Goal: Task Accomplishment & Management: Use online tool/utility

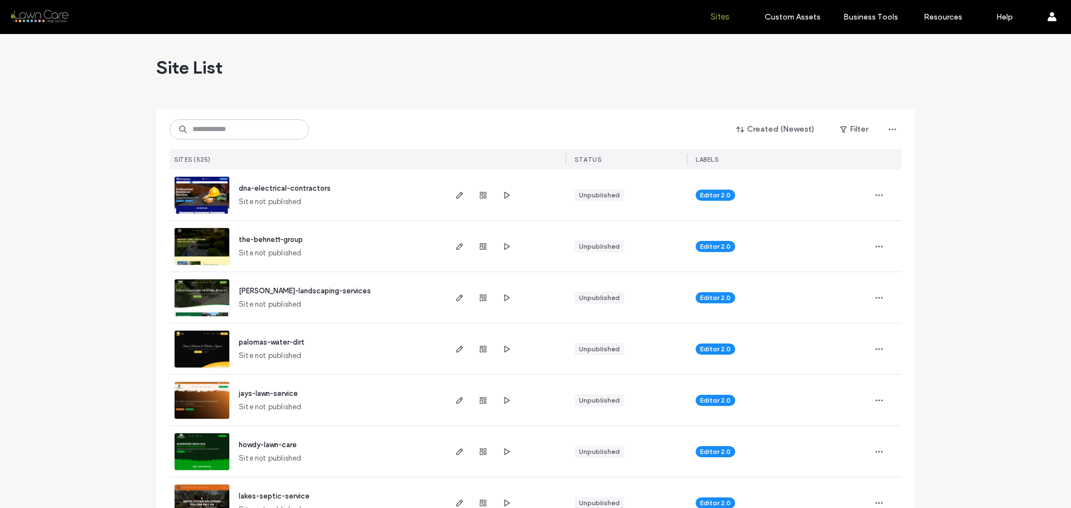
click at [240, 132] on input at bounding box center [240, 129] width 140 height 20
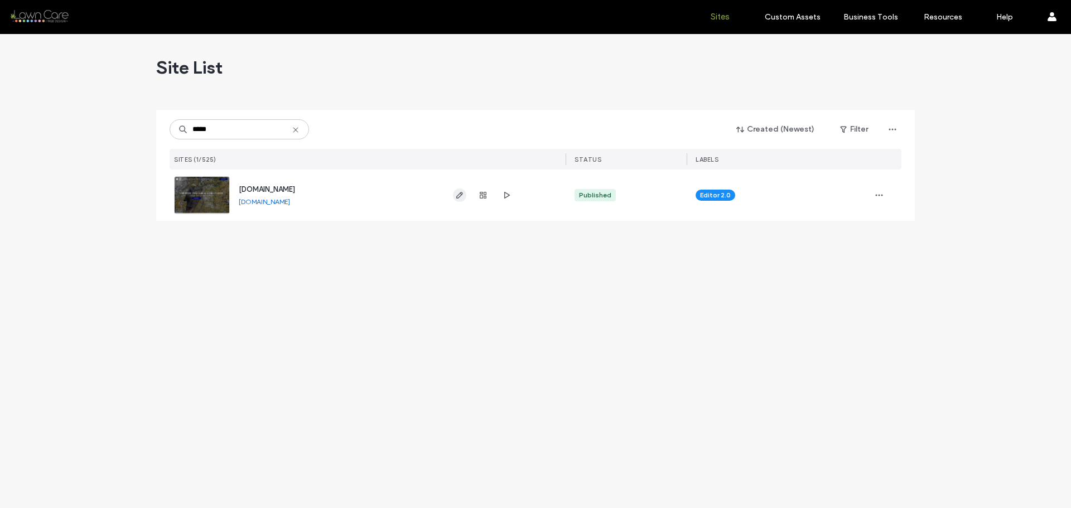
type input "*****"
click at [459, 191] on icon "button" at bounding box center [459, 195] width 9 height 9
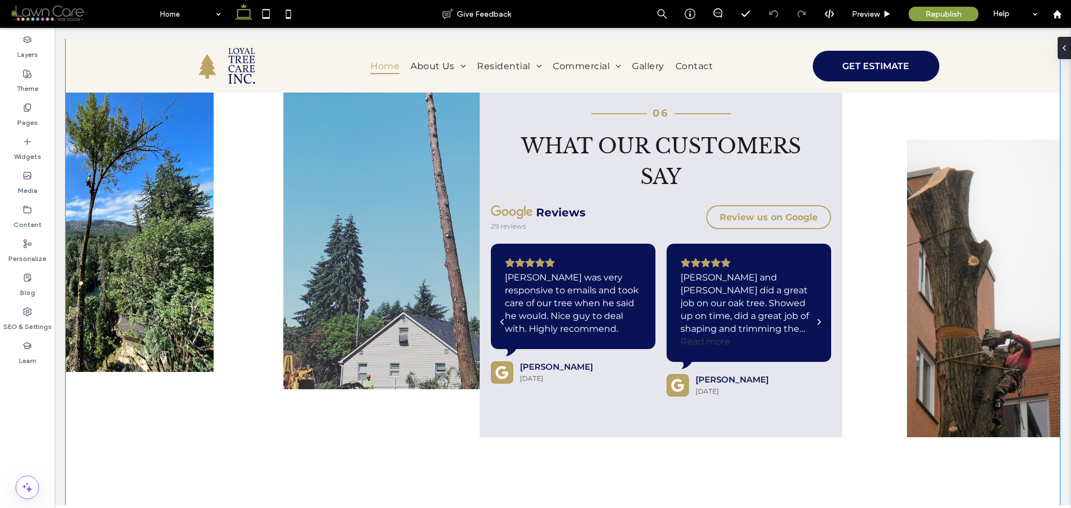
scroll to position [3683, 0]
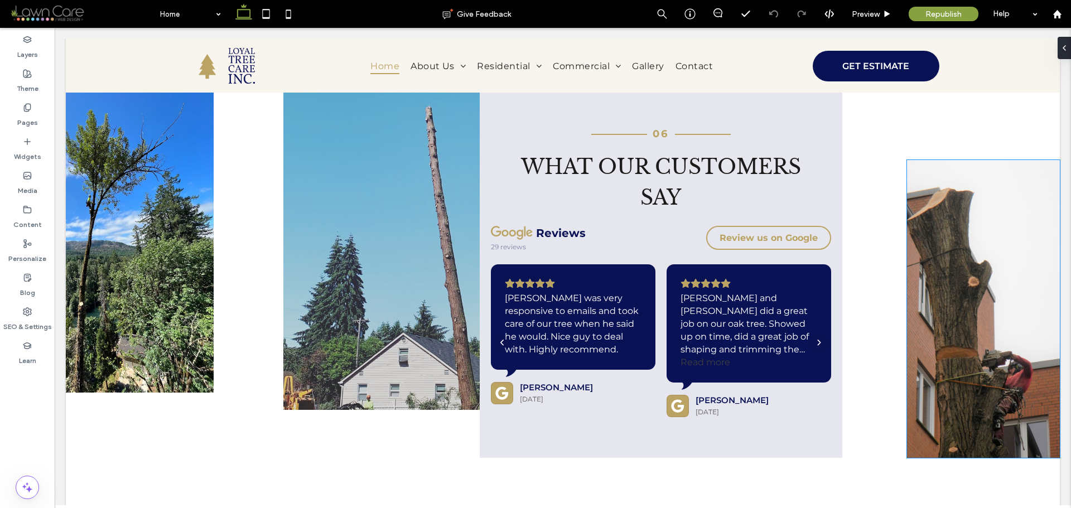
click at [1012, 244] on img at bounding box center [983, 309] width 153 height 298
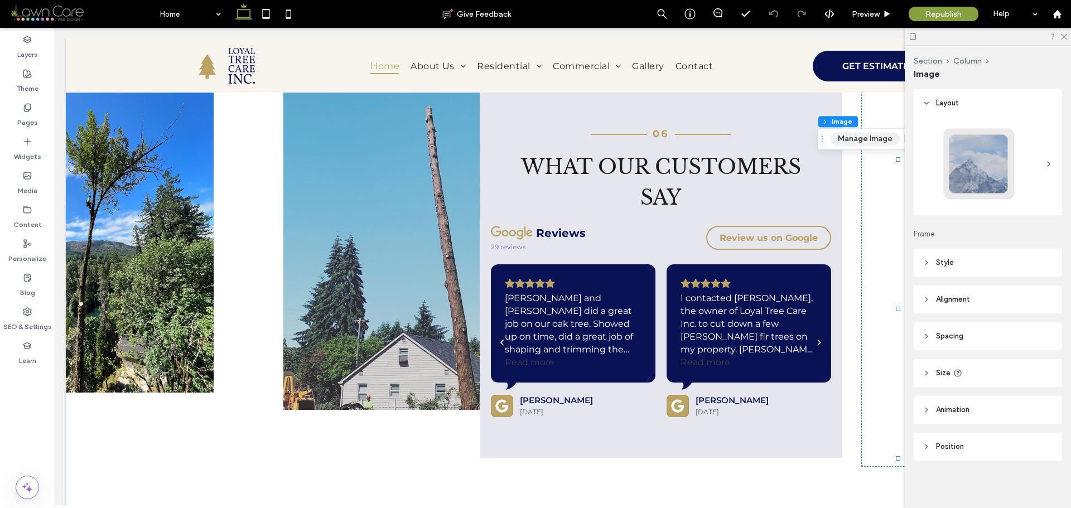
click at [870, 139] on button "Manage Image" at bounding box center [865, 138] width 69 height 13
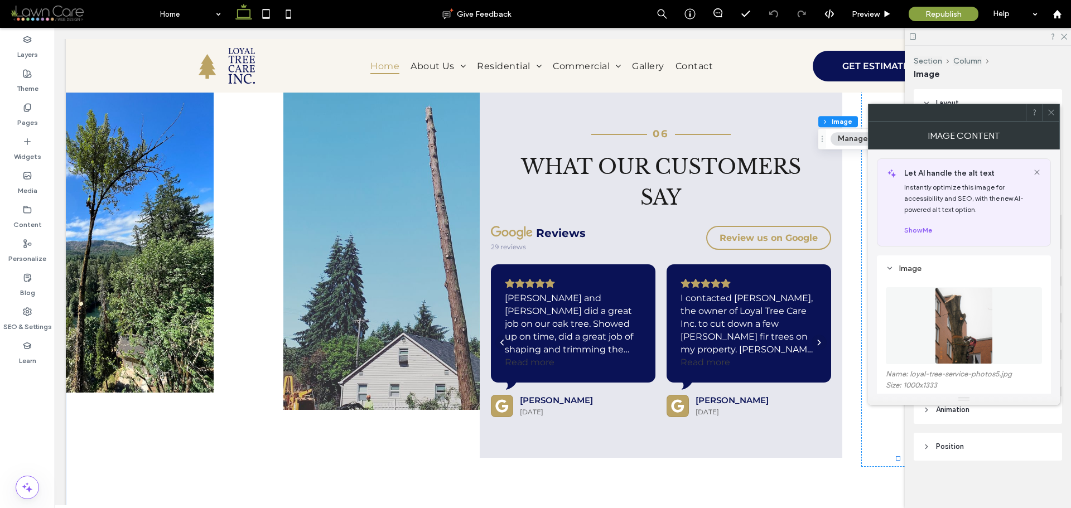
click at [1054, 117] on span at bounding box center [1051, 112] width 8 height 17
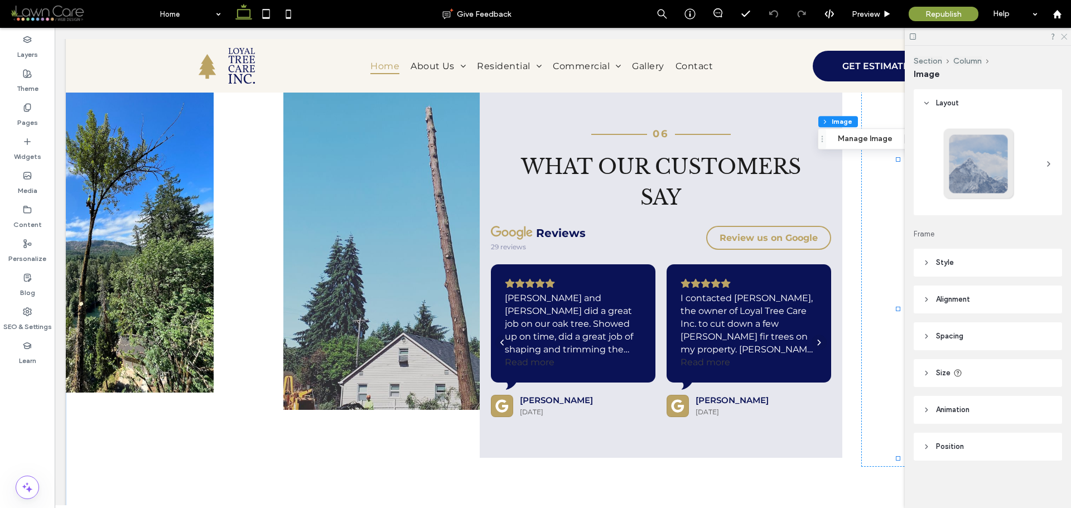
click at [1066, 37] on icon at bounding box center [1063, 35] width 7 height 7
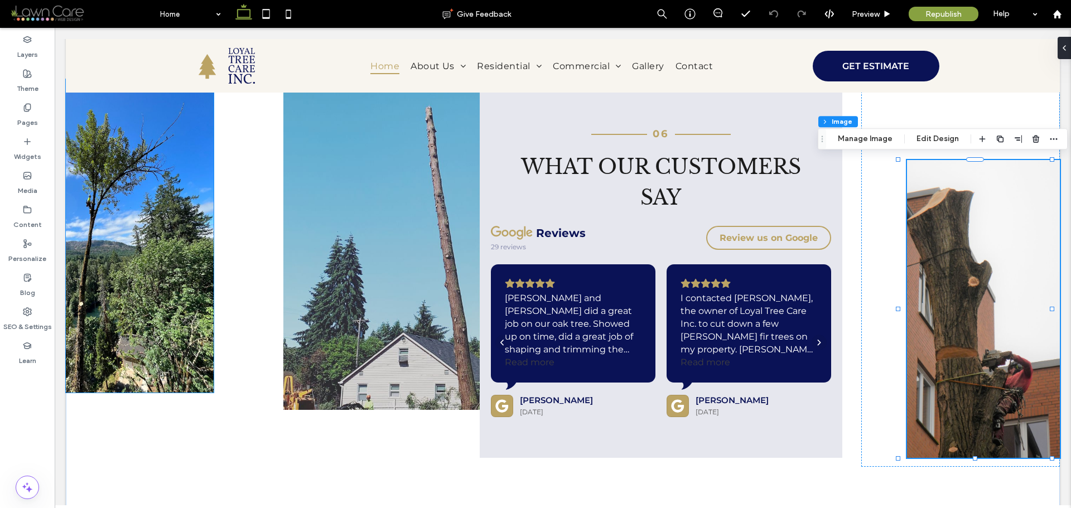
click at [160, 193] on img at bounding box center [140, 236] width 148 height 314
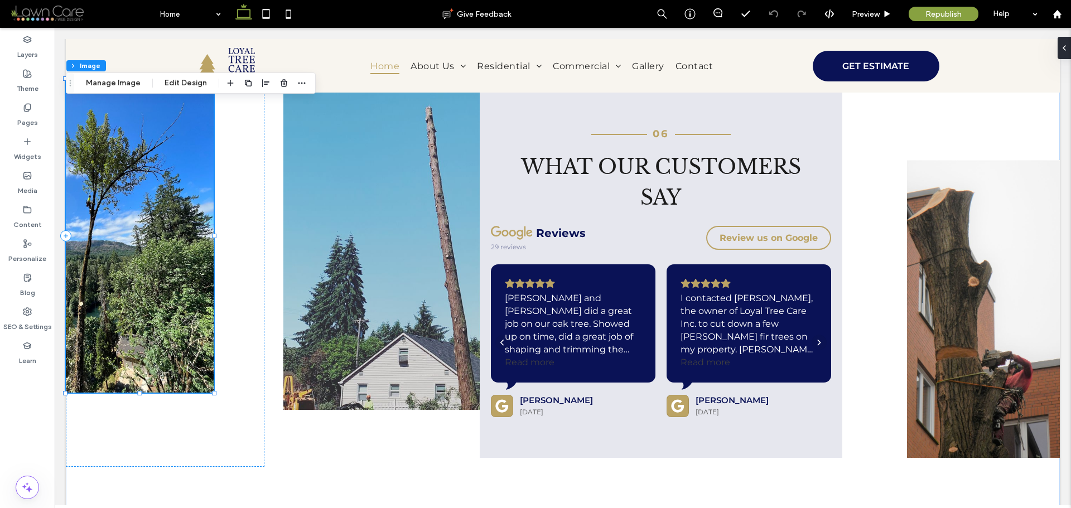
click at [157, 212] on img at bounding box center [140, 236] width 148 height 314
click at [184, 89] on button "Edit Design" at bounding box center [185, 82] width 57 height 13
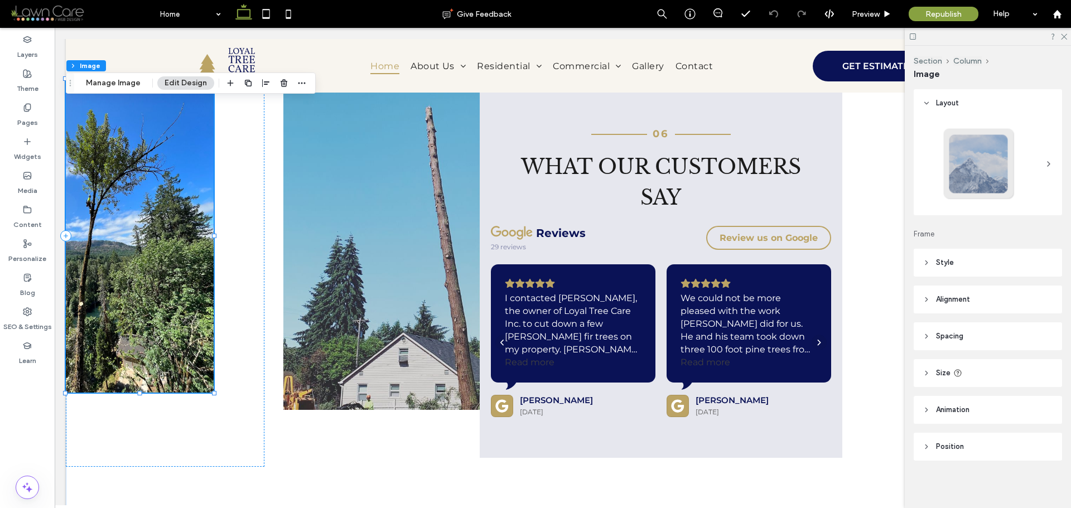
click at [131, 93] on div "Section Column Image Manage Image Edit Design" at bounding box center [191, 83] width 250 height 21
click at [125, 83] on button "Manage Image" at bounding box center [113, 82] width 69 height 13
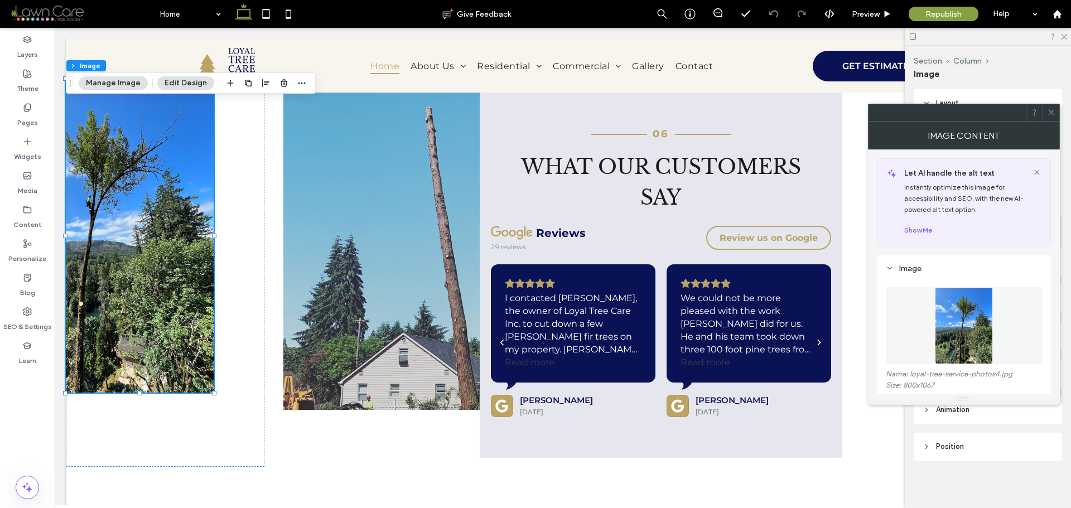
click at [1050, 115] on icon at bounding box center [1051, 112] width 8 height 8
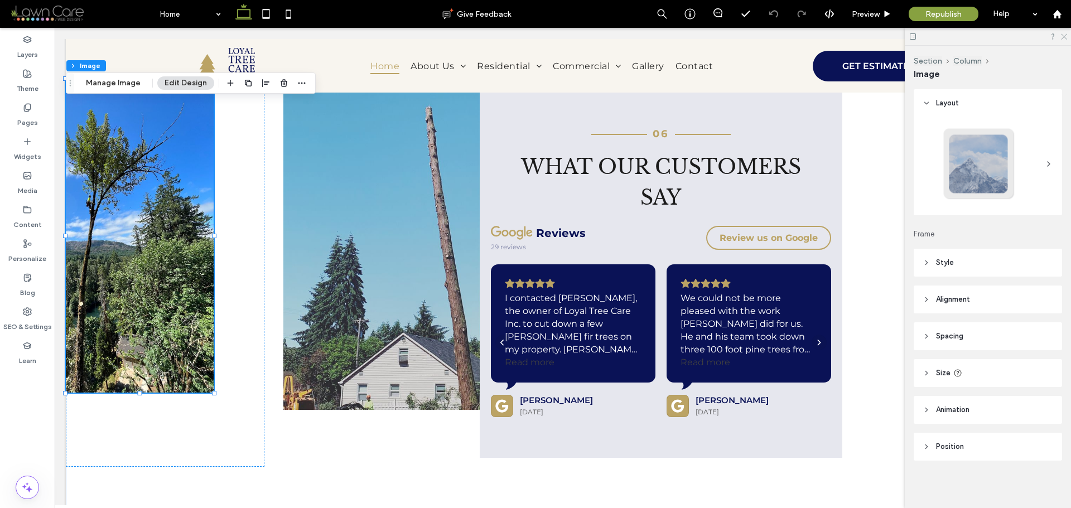
click at [1063, 36] on icon at bounding box center [1063, 35] width 7 height 7
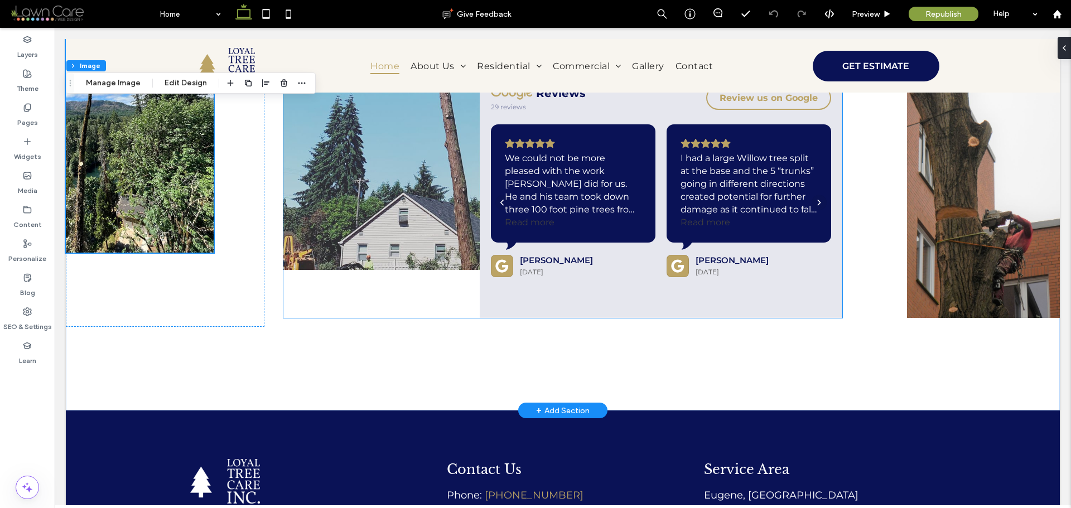
scroll to position [3795, 0]
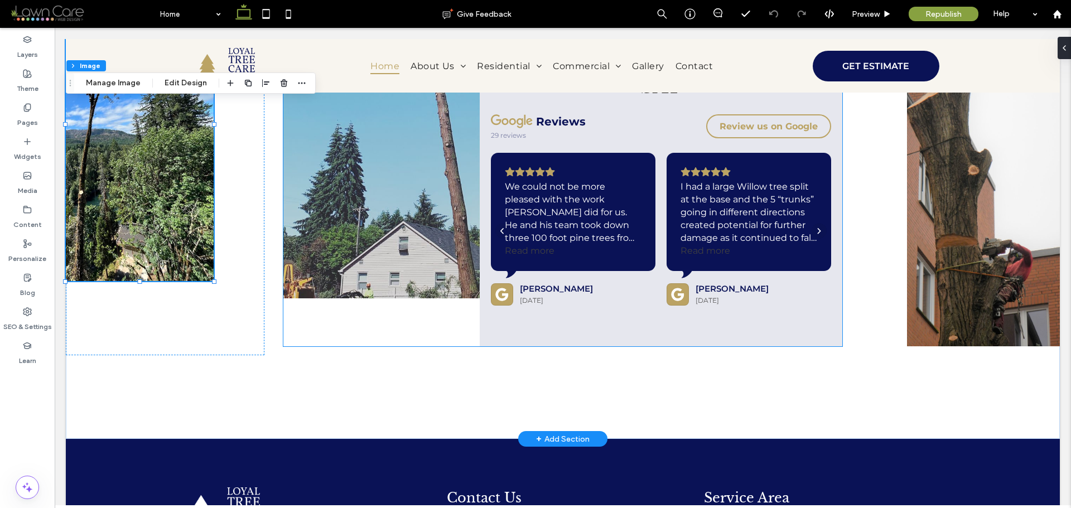
click at [646, 198] on div "We could not be more pleased with the work Zach did for us. He and his team too…" at bounding box center [573, 212] width 165 height 118
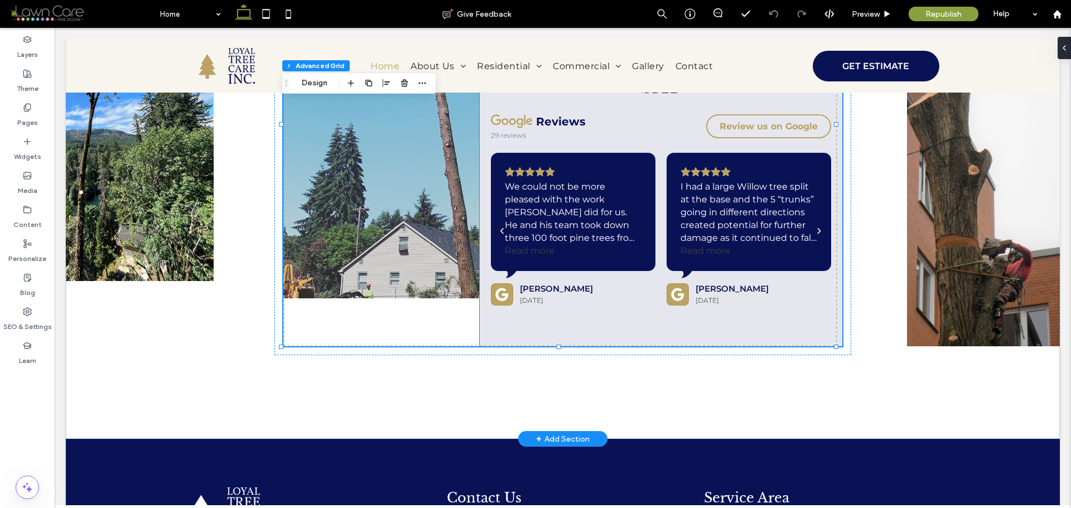
click at [693, 185] on div "I had a large Willow tree split at the base and the 5 “trunks” going in differe…" at bounding box center [749, 212] width 137 height 64
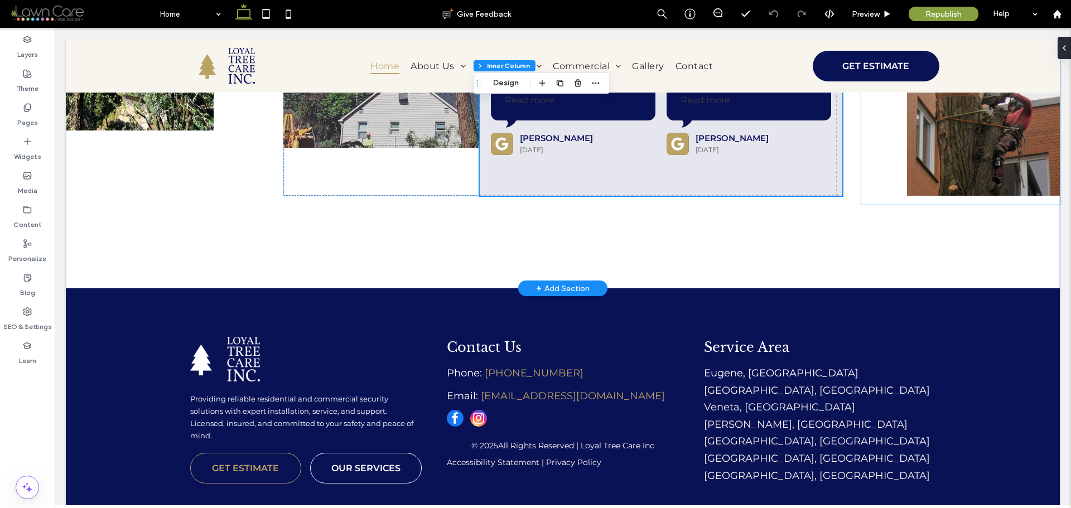
scroll to position [3972, 0]
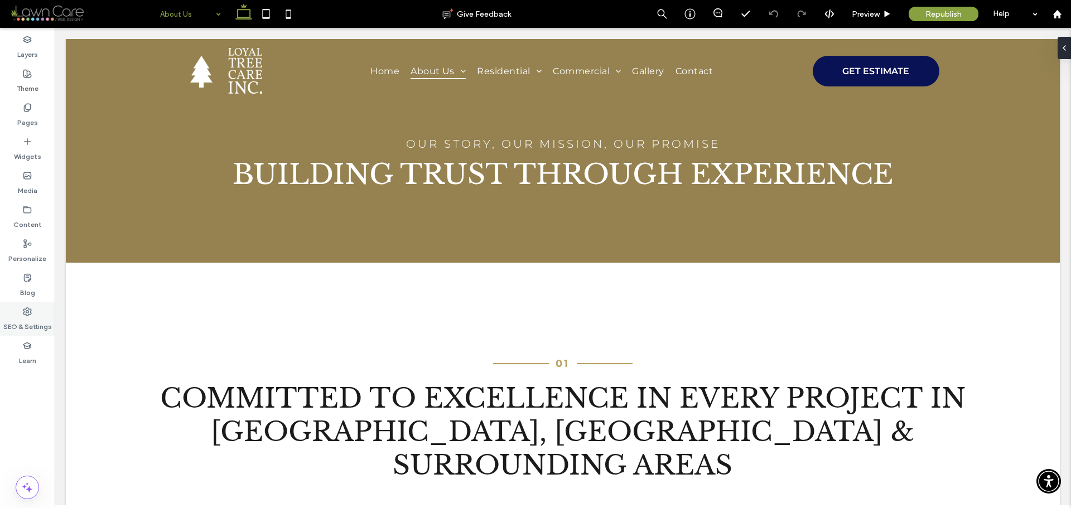
click at [40, 314] on div "SEO & Settings" at bounding box center [27, 319] width 55 height 34
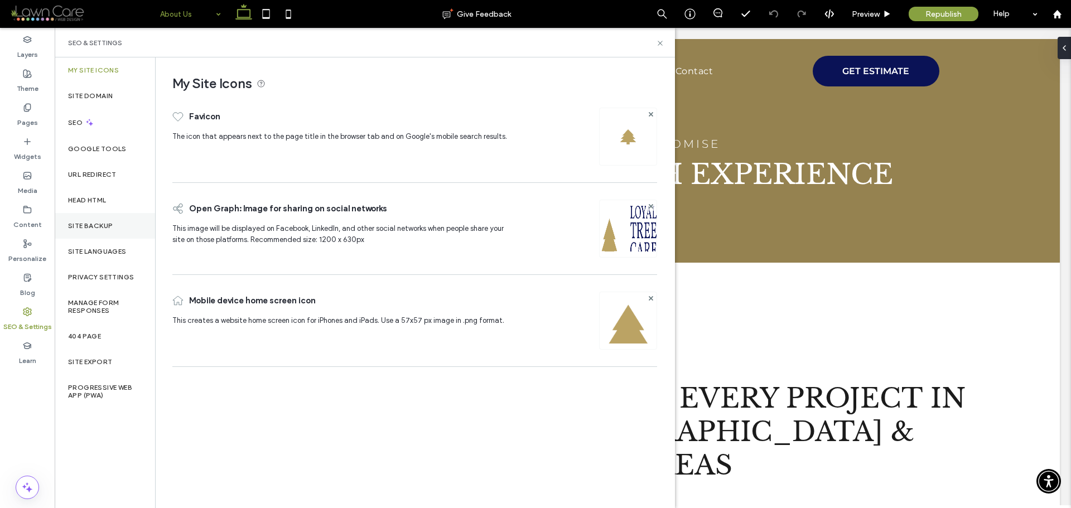
click at [94, 223] on label "Site Backup" at bounding box center [90, 226] width 45 height 8
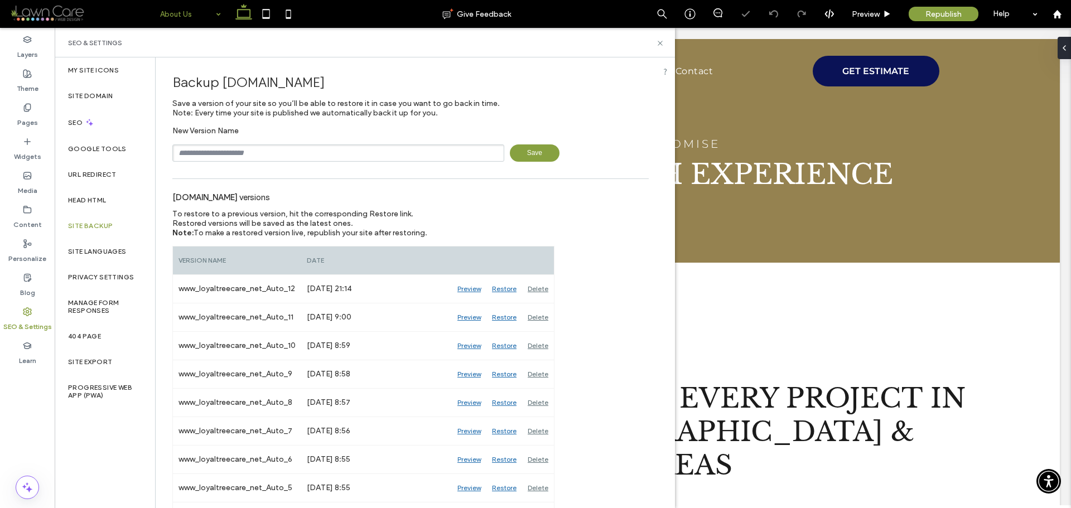
click at [276, 157] on input "text" at bounding box center [338, 153] width 332 height 17
click at [281, 152] on input "********" at bounding box center [338, 153] width 332 height 17
click at [289, 154] on input "********" at bounding box center [338, 153] width 332 height 17
click at [356, 152] on input "********" at bounding box center [338, 153] width 332 height 17
type input "**********"
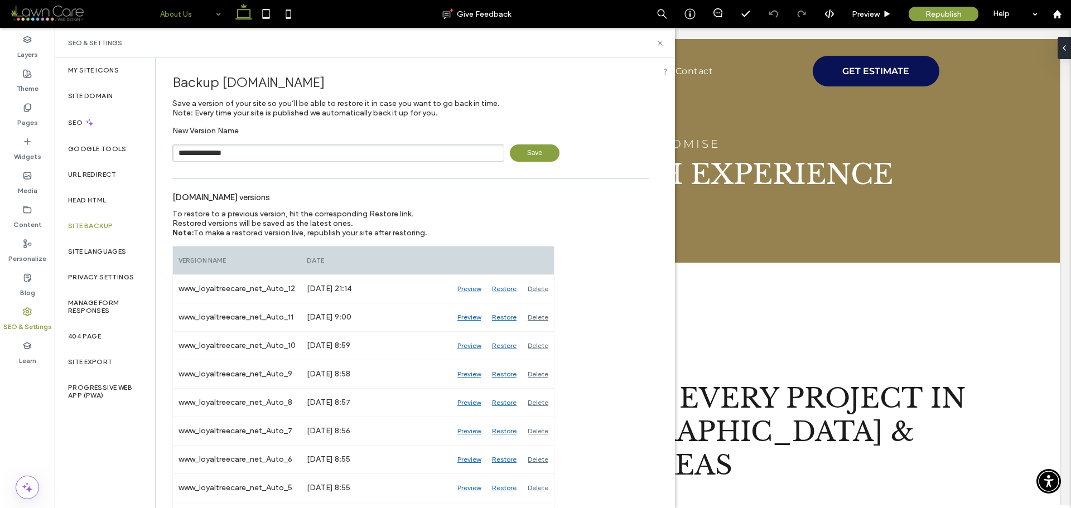
click at [522, 153] on span "Save" at bounding box center [535, 153] width 50 height 17
click at [662, 44] on icon at bounding box center [660, 43] width 8 height 8
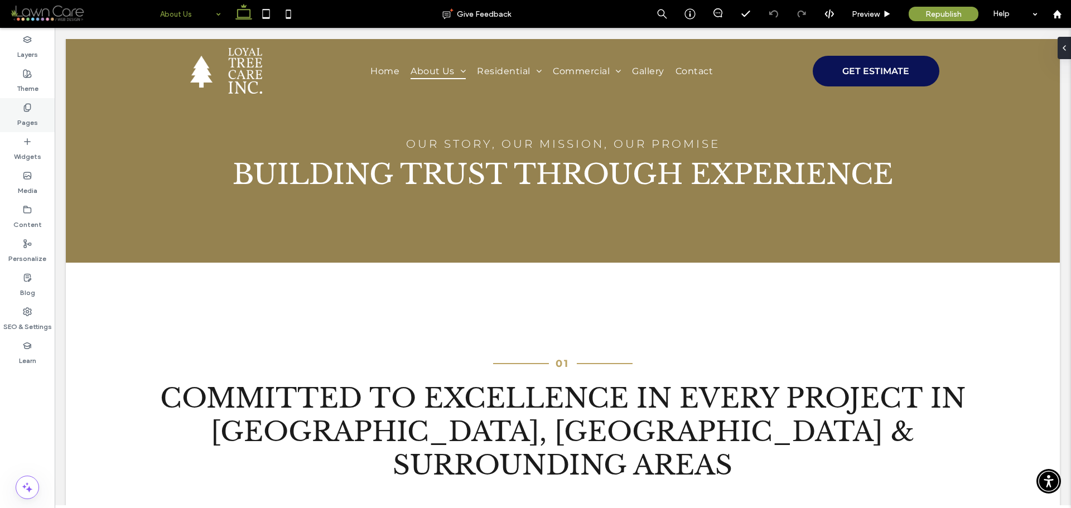
click at [23, 116] on label "Pages" at bounding box center [27, 120] width 21 height 16
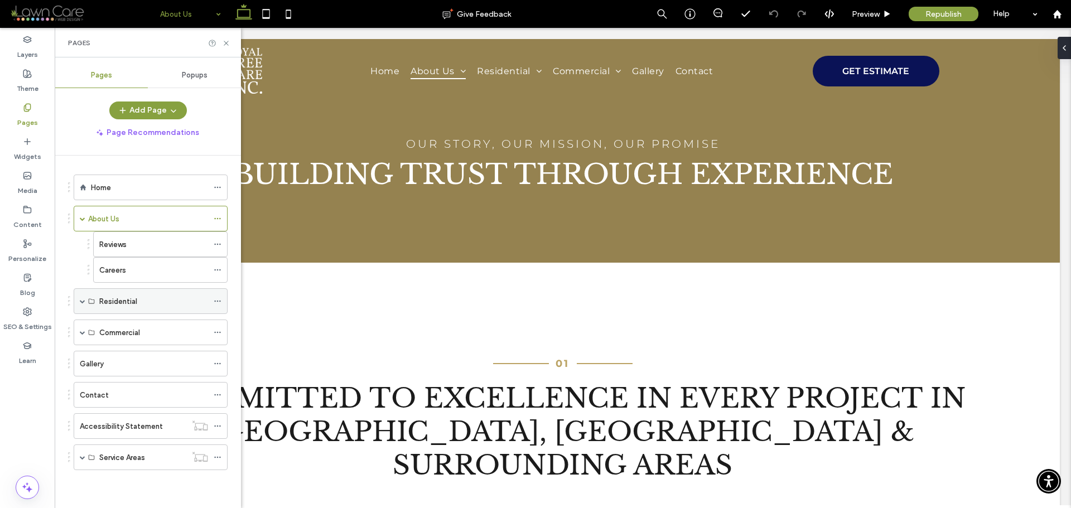
click at [82, 304] on span at bounding box center [83, 301] width 6 height 25
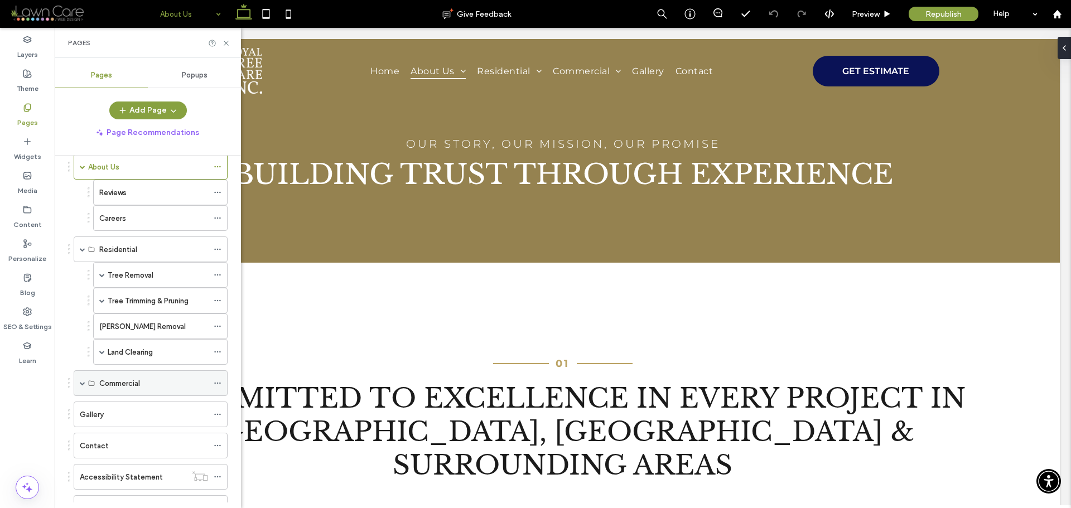
scroll to position [56, 0]
click at [100, 349] on span at bounding box center [102, 348] width 6 height 6
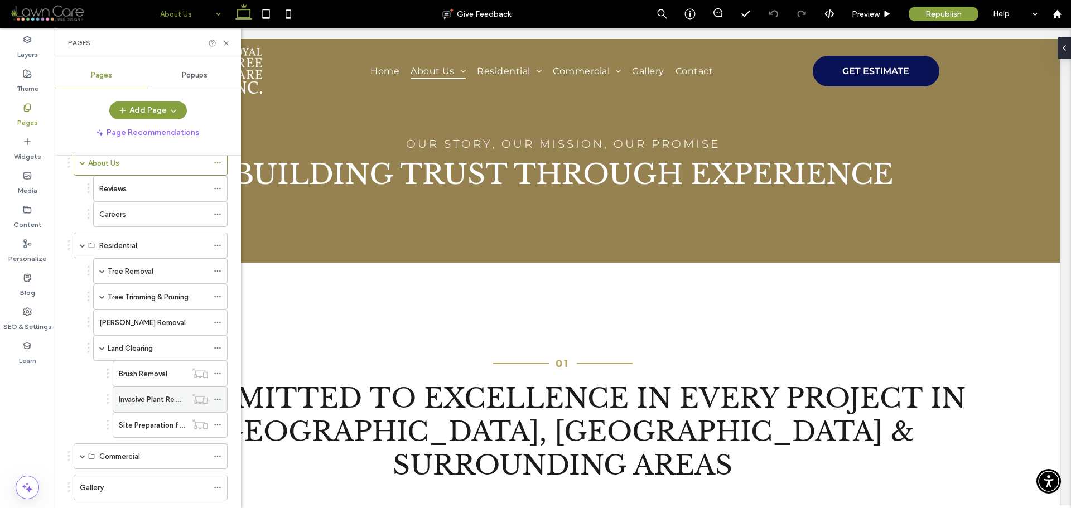
click at [155, 402] on label "Invasive Plant Removal" at bounding box center [156, 400] width 75 height 20
click at [158, 343] on div "Land Clearing" at bounding box center [158, 349] width 100 height 12
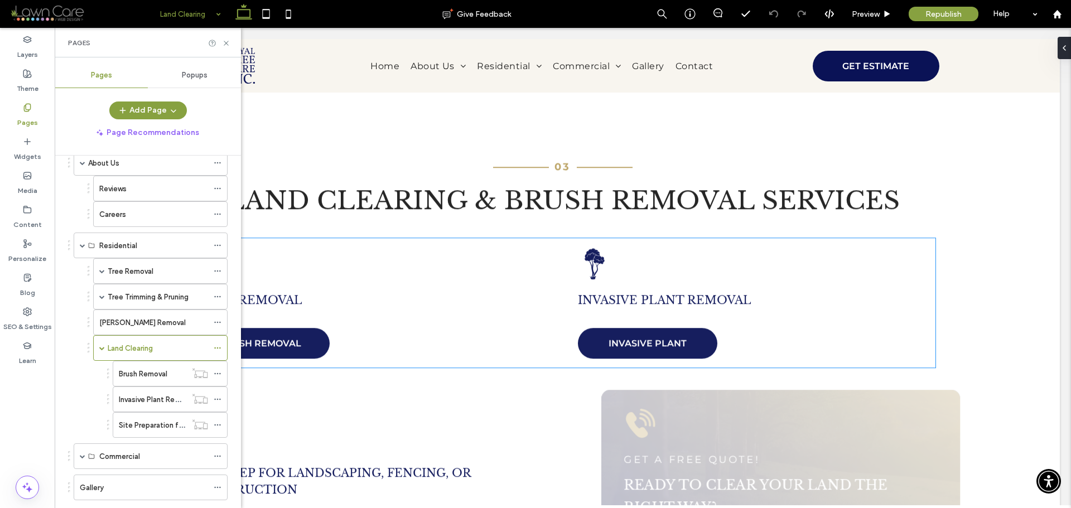
scroll to position [1674, 0]
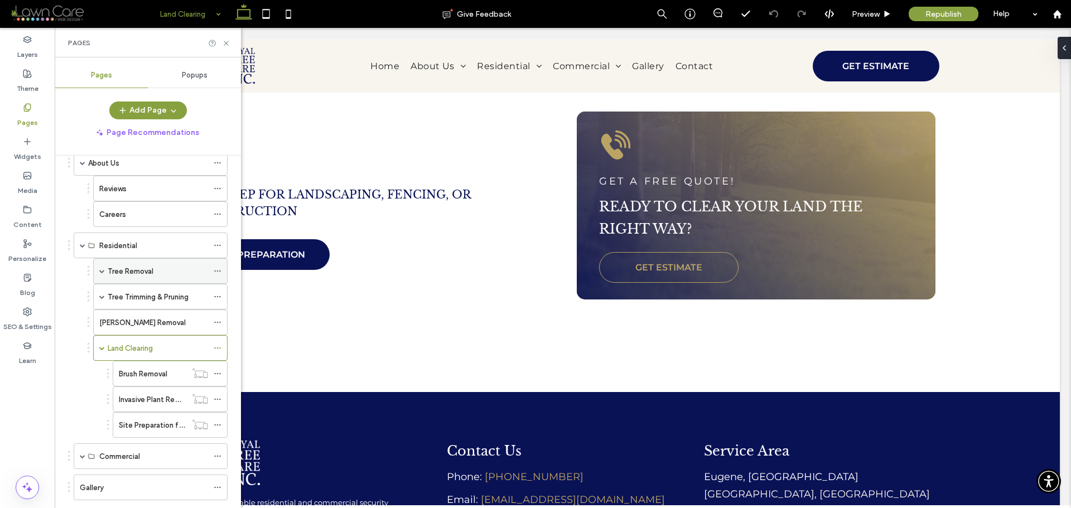
click at [102, 272] on span at bounding box center [102, 271] width 6 height 6
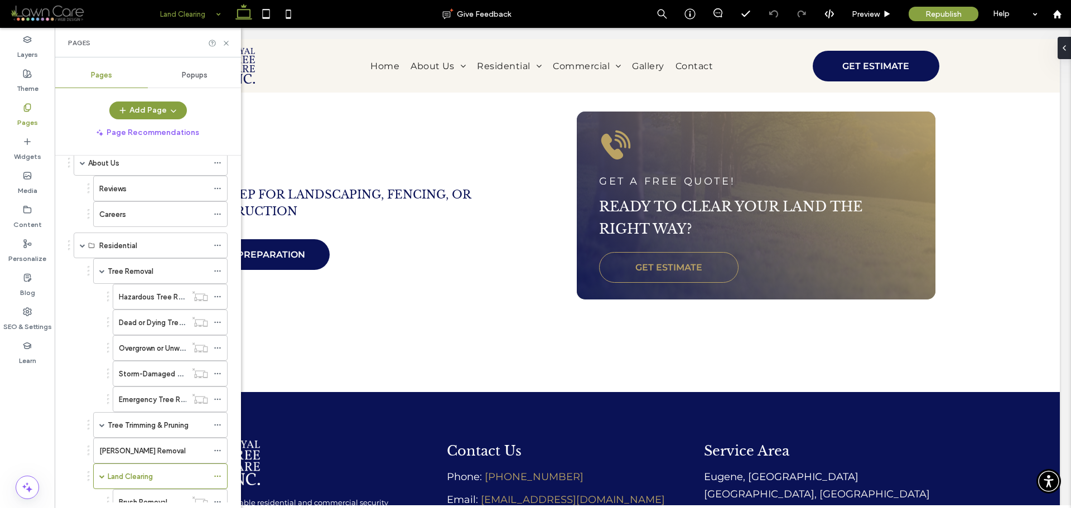
click at [156, 296] on label "Hazardous Tree Removal" at bounding box center [160, 297] width 83 height 20
click at [144, 273] on label "Tree Removal" at bounding box center [131, 272] width 46 height 20
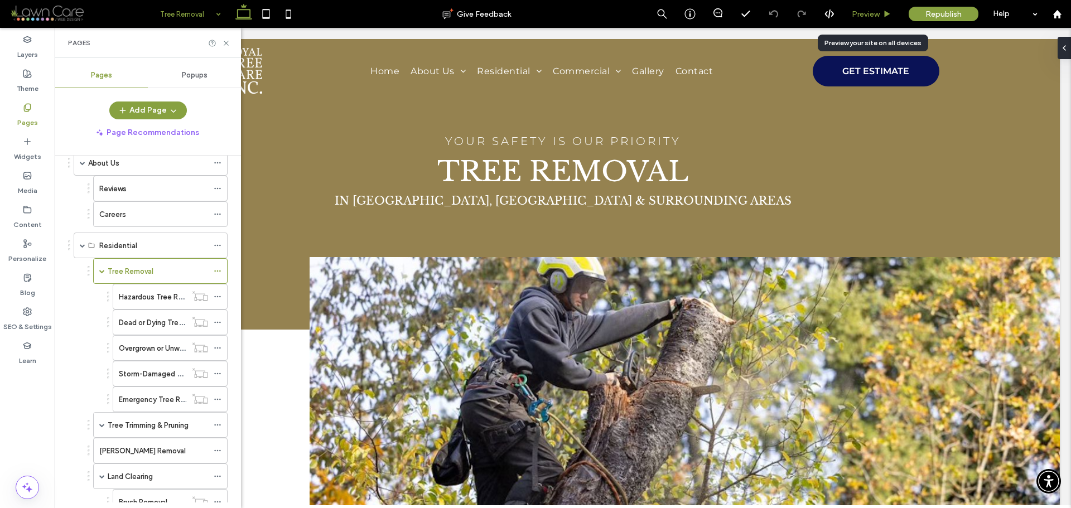
click at [881, 13] on div "Preview" at bounding box center [872, 13] width 56 height 9
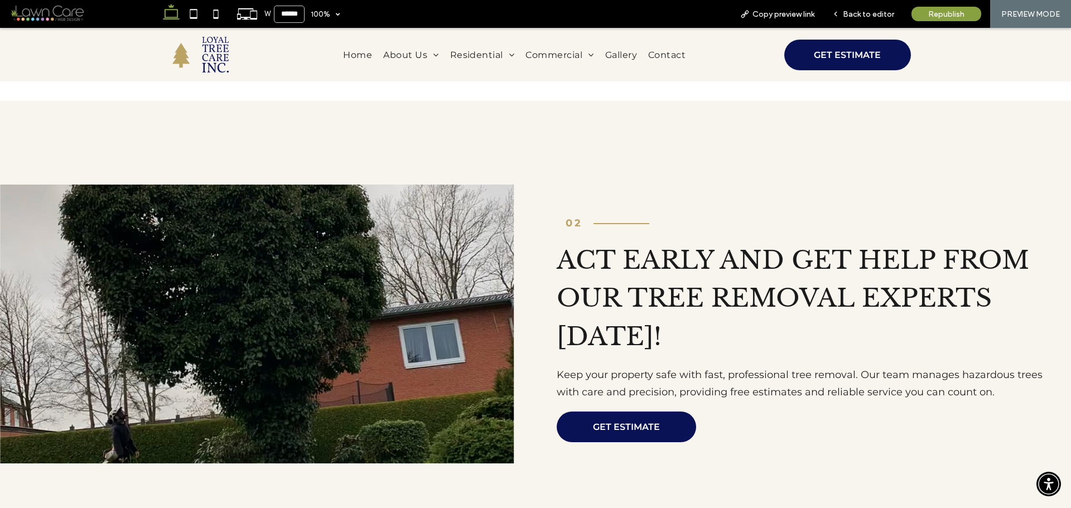
scroll to position [893, 0]
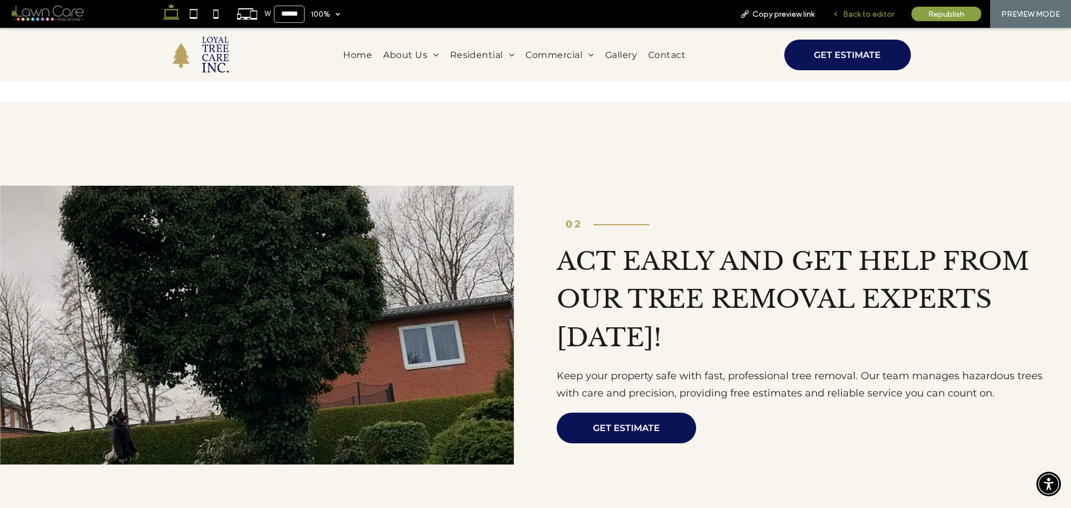
click at [838, 12] on icon at bounding box center [836, 14] width 8 height 8
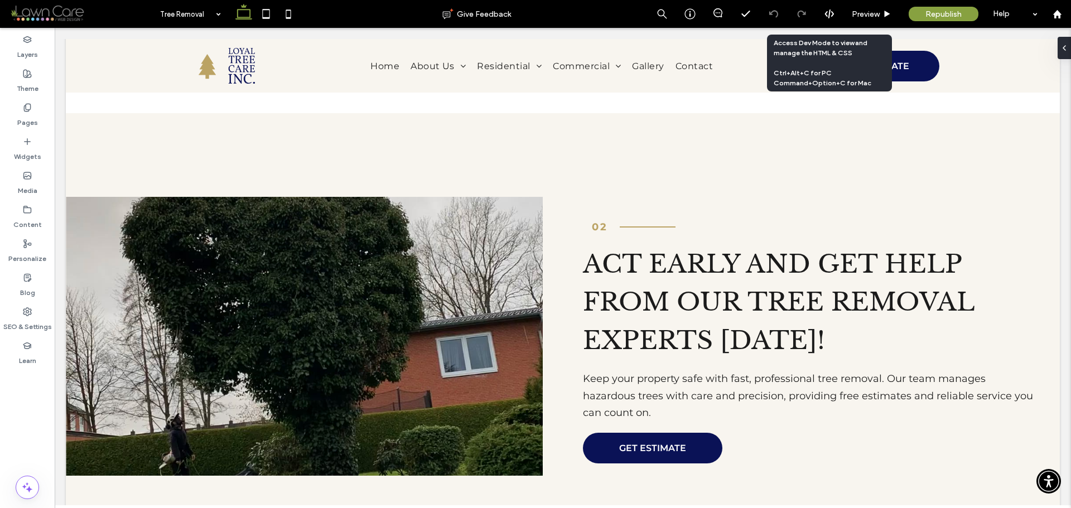
scroll to position [904, 0]
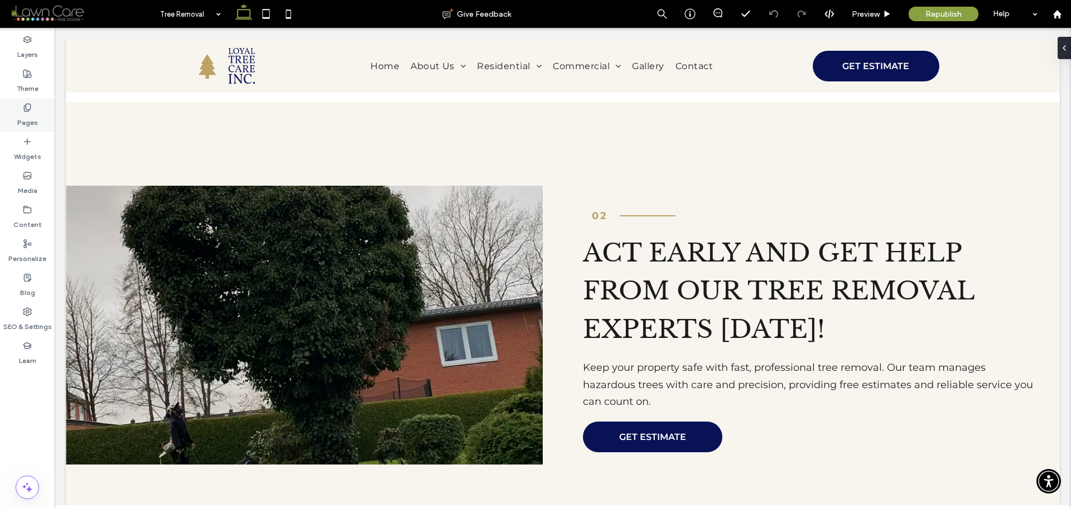
click at [25, 109] on icon at bounding box center [27, 107] width 9 height 9
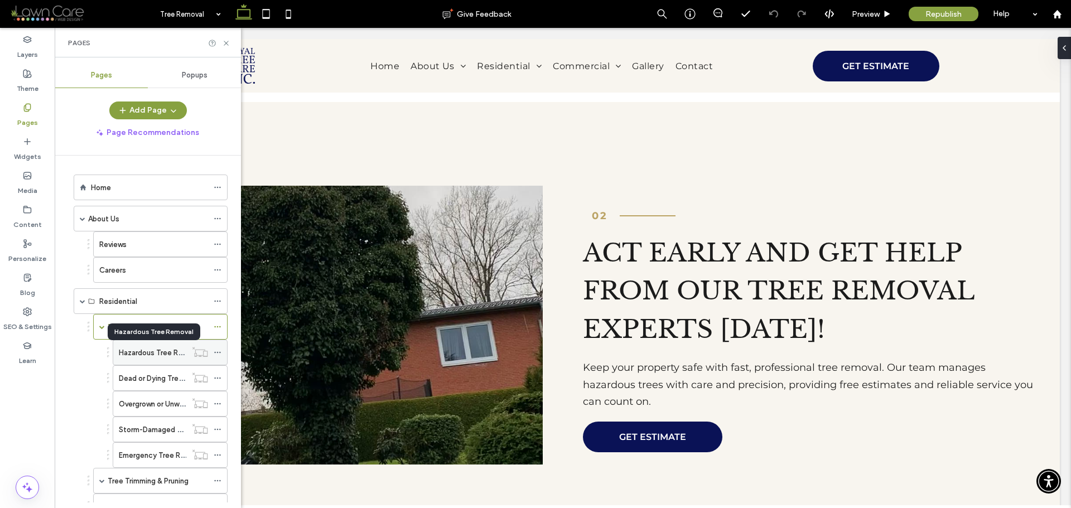
click at [160, 357] on label "Hazardous Tree Removal" at bounding box center [160, 353] width 83 height 20
click at [160, 331] on div "Tree Removal" at bounding box center [158, 327] width 100 height 12
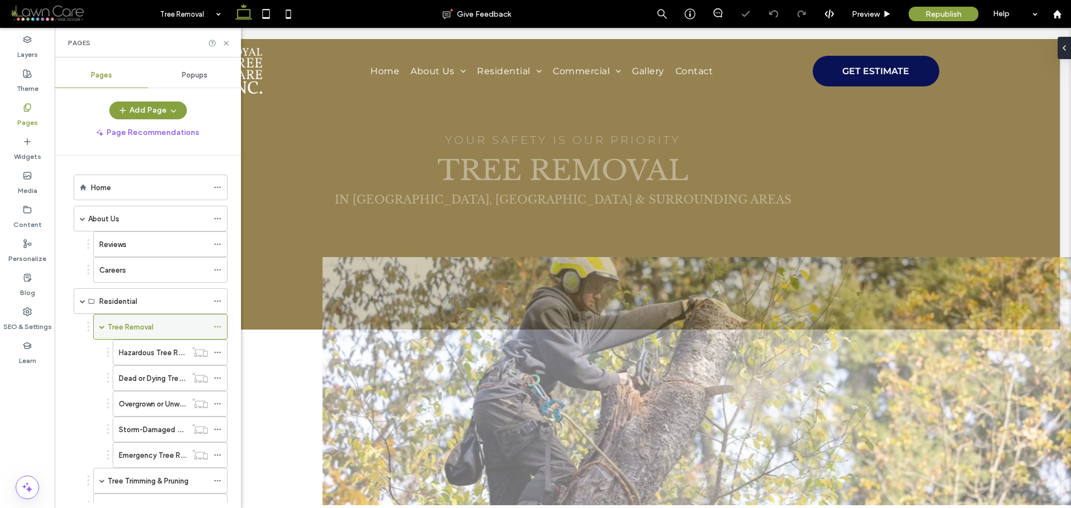
click at [99, 326] on span at bounding box center [102, 327] width 6 height 6
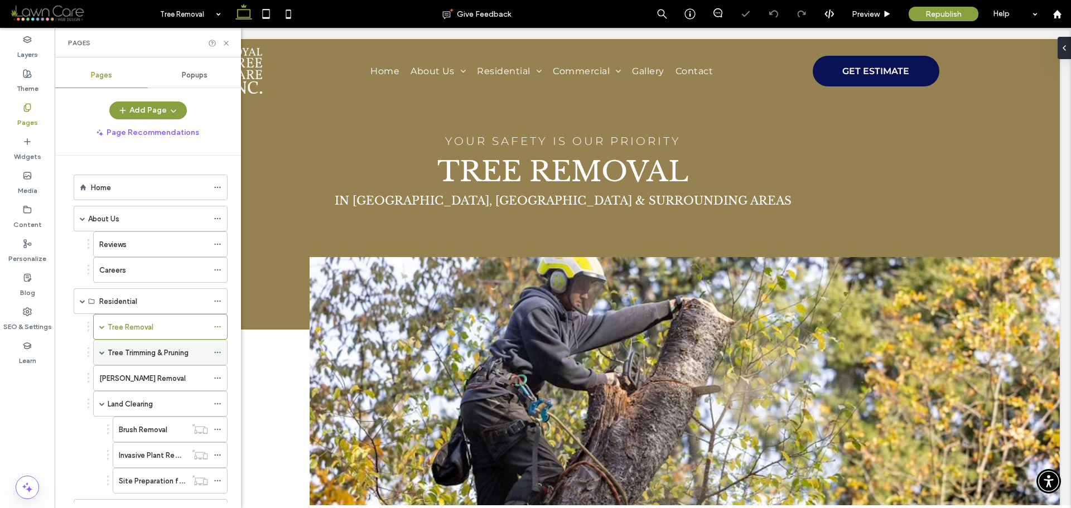
click at [124, 355] on label "Tree Trimming & Pruning" at bounding box center [148, 353] width 81 height 20
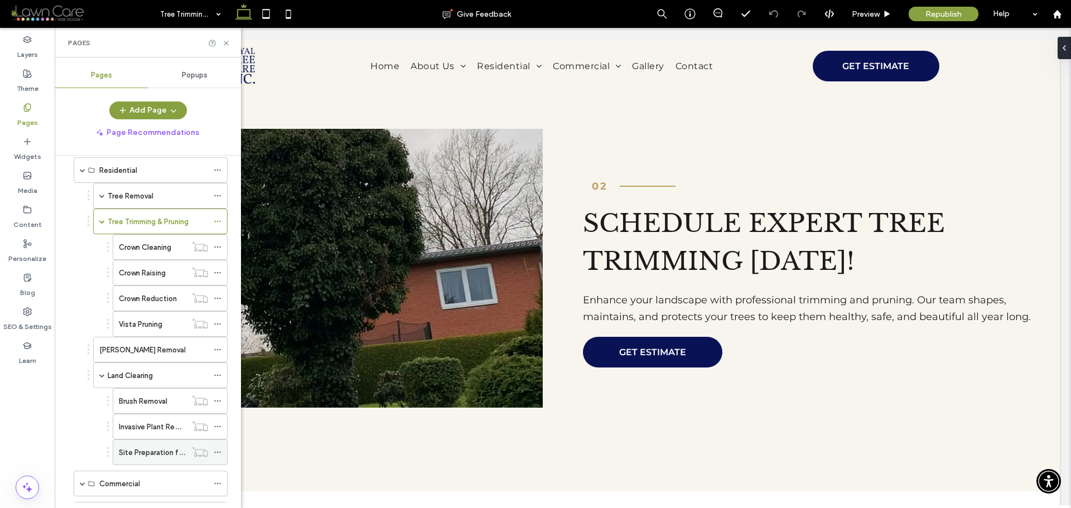
scroll to position [167, 0]
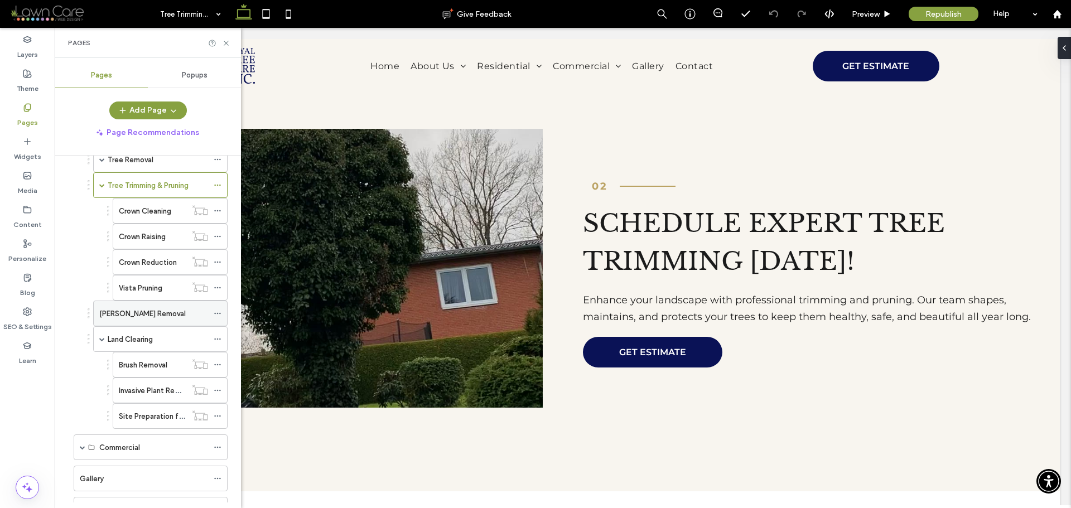
click at [139, 319] on label "Stump Removal" at bounding box center [142, 314] width 87 height 20
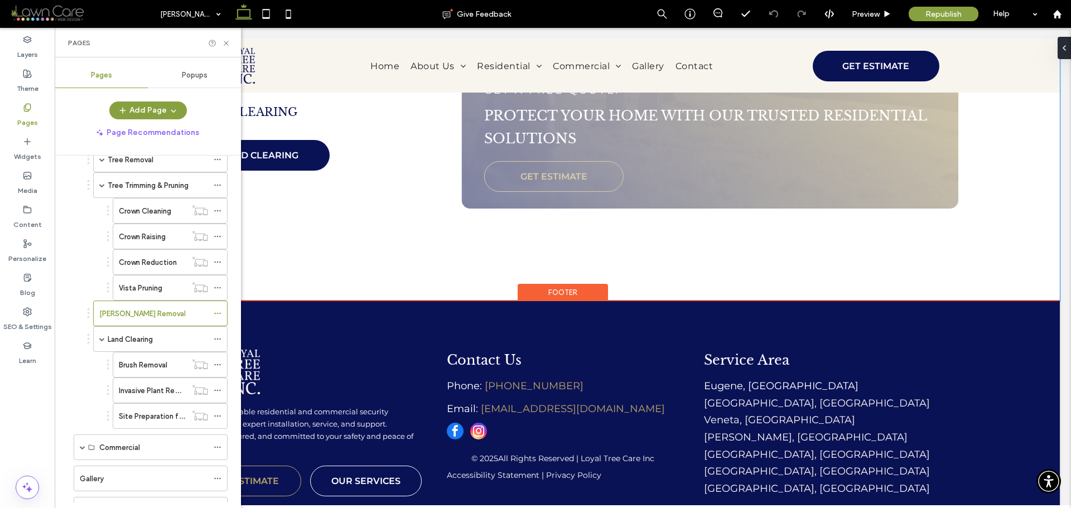
scroll to position [1739, 0]
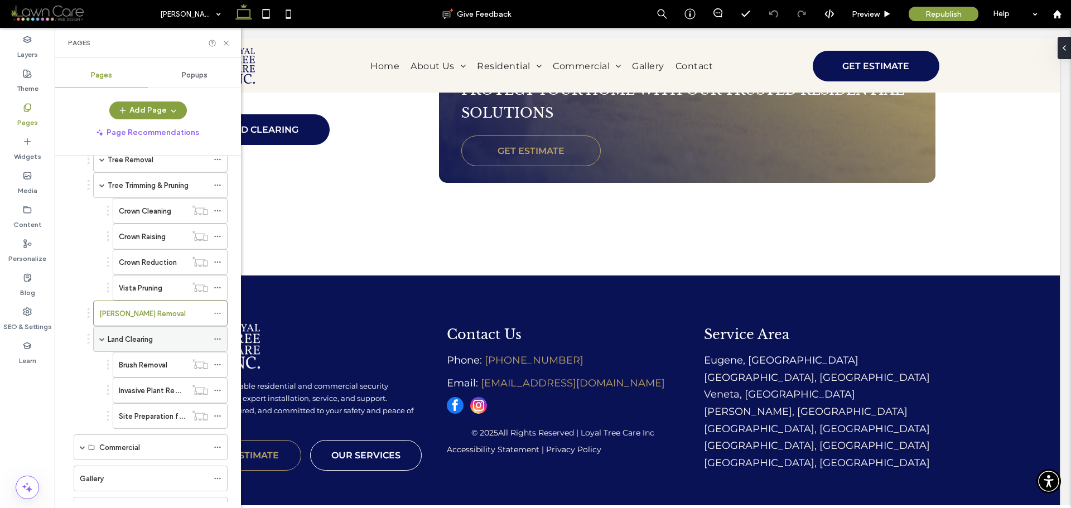
click at [133, 344] on label "Land Clearing" at bounding box center [130, 340] width 45 height 20
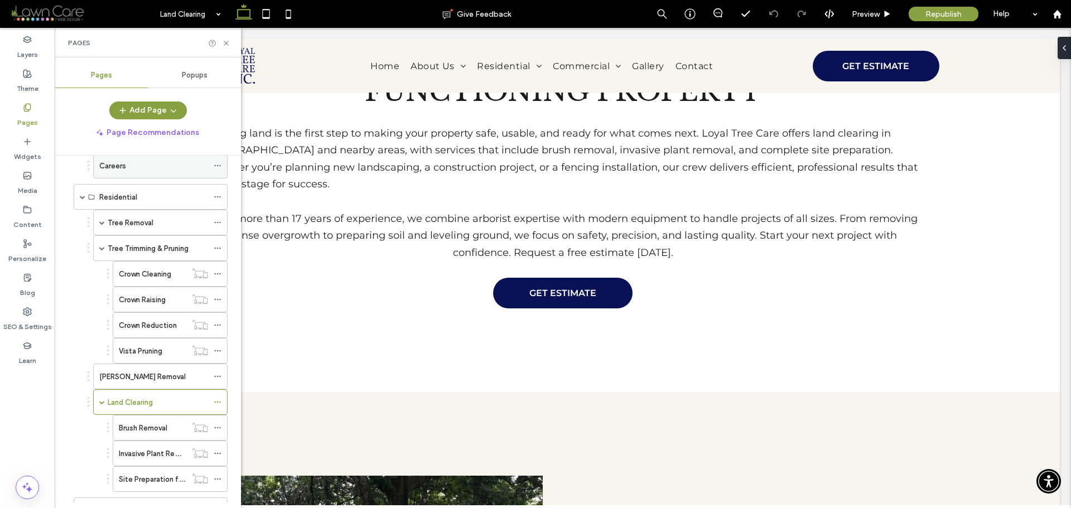
scroll to position [56, 0]
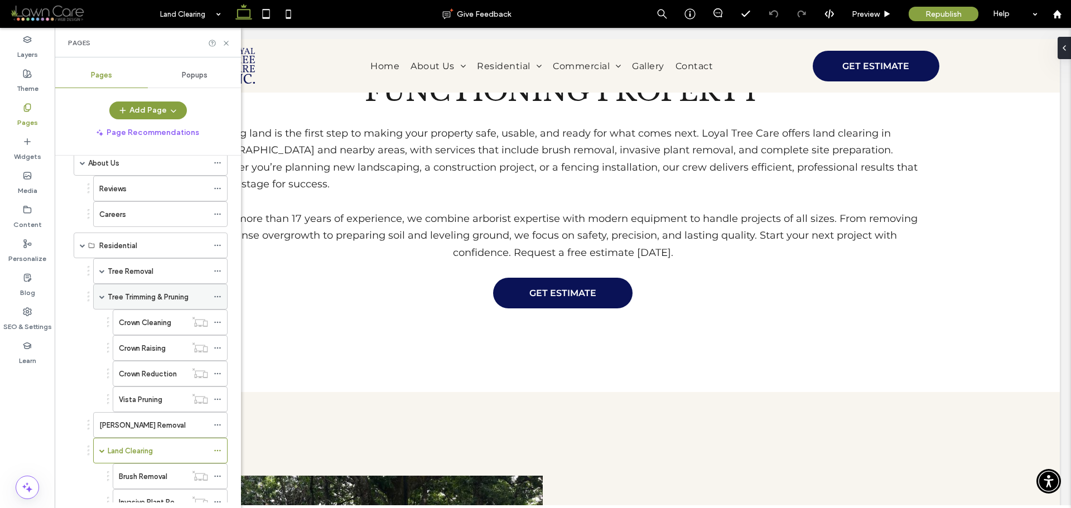
click at [158, 285] on div "Tree Trimming & Pruning" at bounding box center [158, 297] width 100 height 25
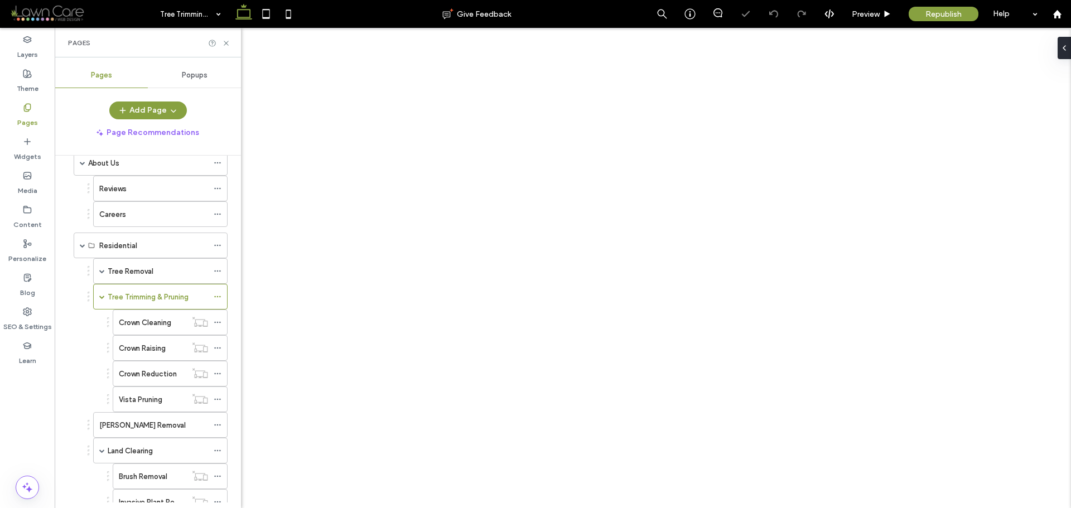
click at [164, 271] on div "Tree Removal" at bounding box center [158, 272] width 100 height 12
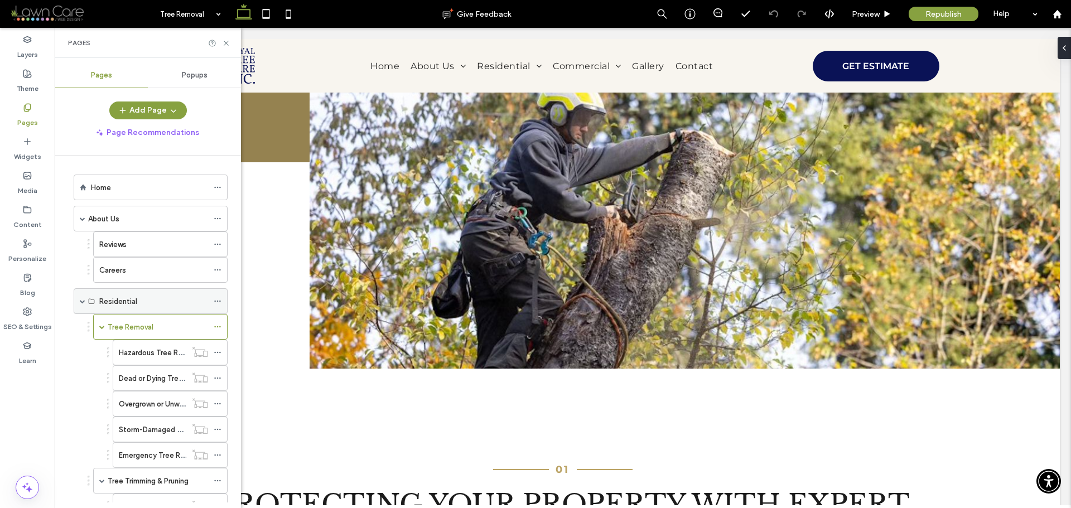
click at [119, 299] on label "Residential" at bounding box center [118, 302] width 38 height 20
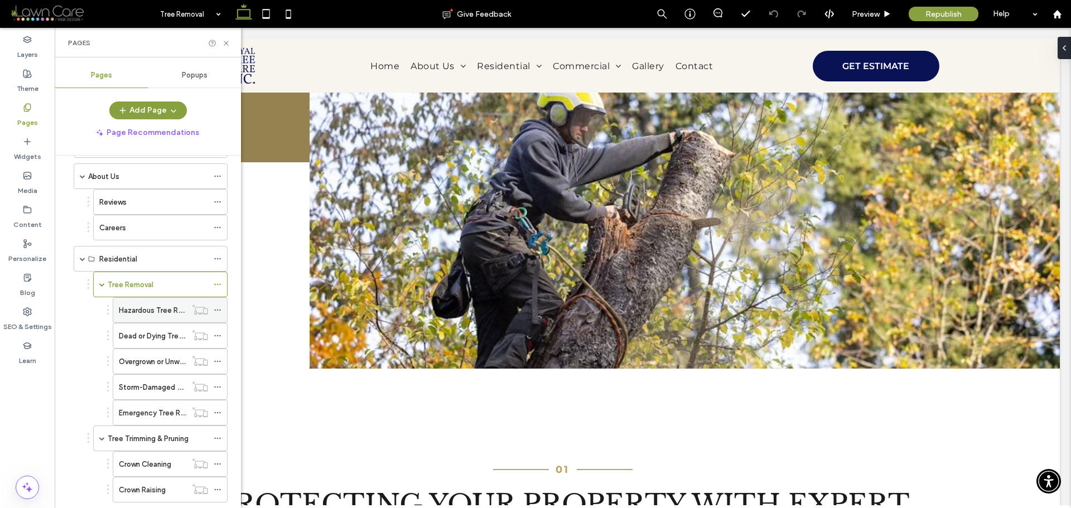
scroll to position [167, 0]
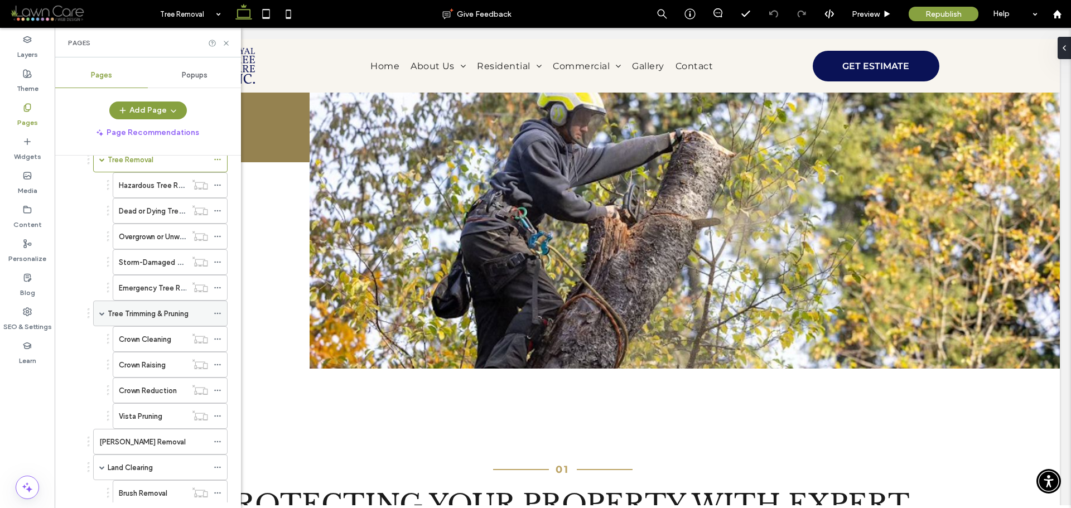
click at [150, 310] on label "Tree Trimming & Pruning" at bounding box center [148, 314] width 81 height 20
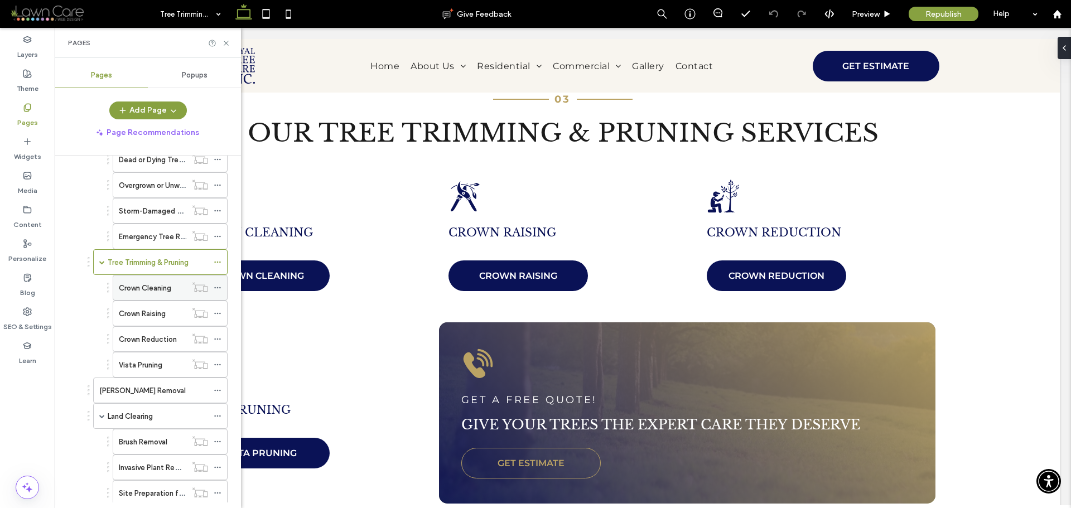
scroll to position [223, 0]
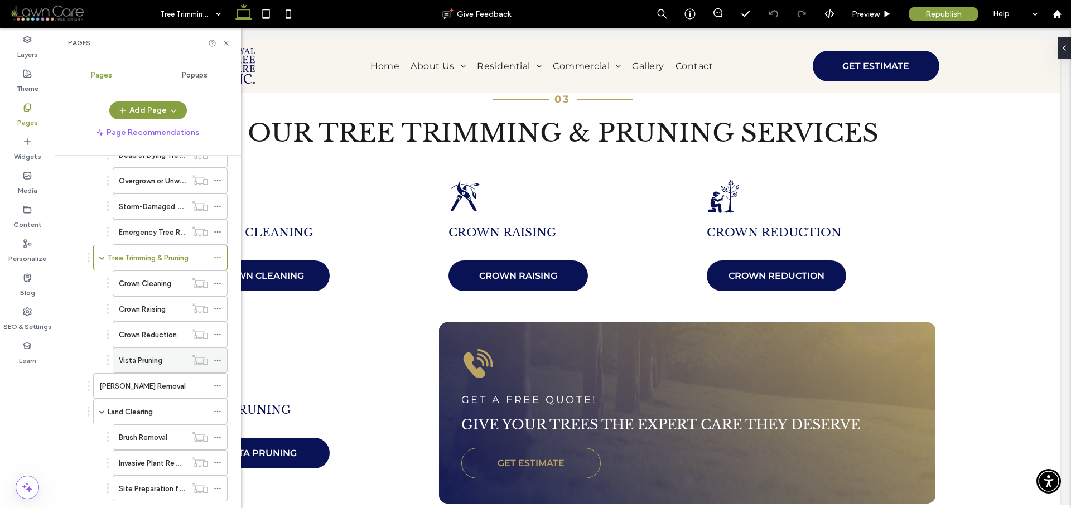
click at [153, 359] on label "Vista Pruning" at bounding box center [141, 361] width 44 height 20
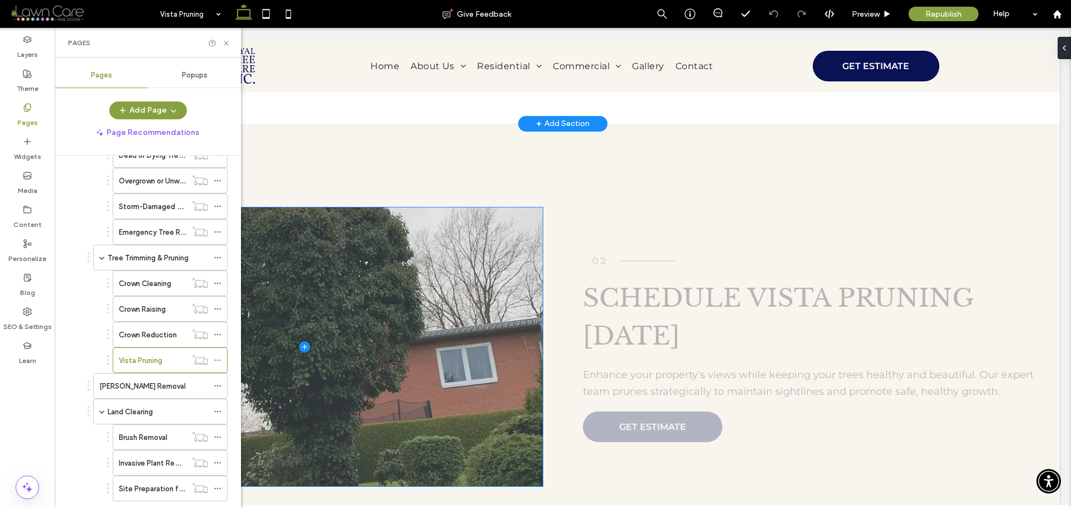
scroll to position [781, 0]
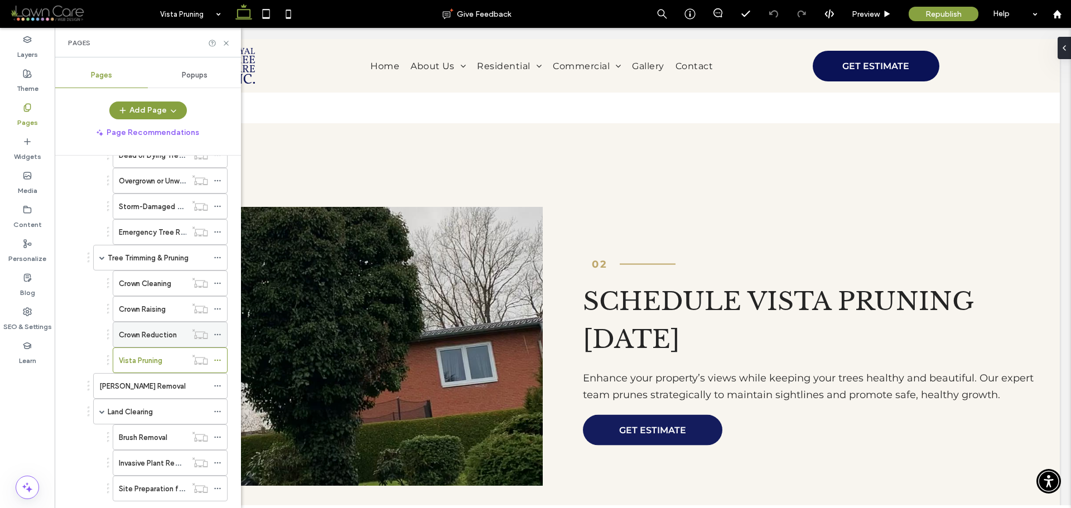
click at [163, 338] on label "Crown Reduction" at bounding box center [148, 335] width 58 height 20
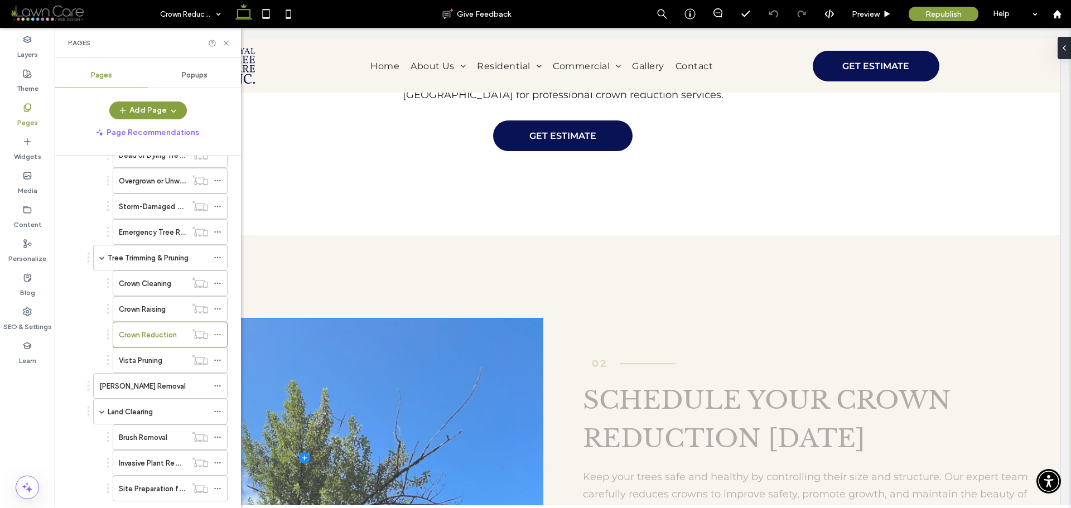
scroll to position [893, 0]
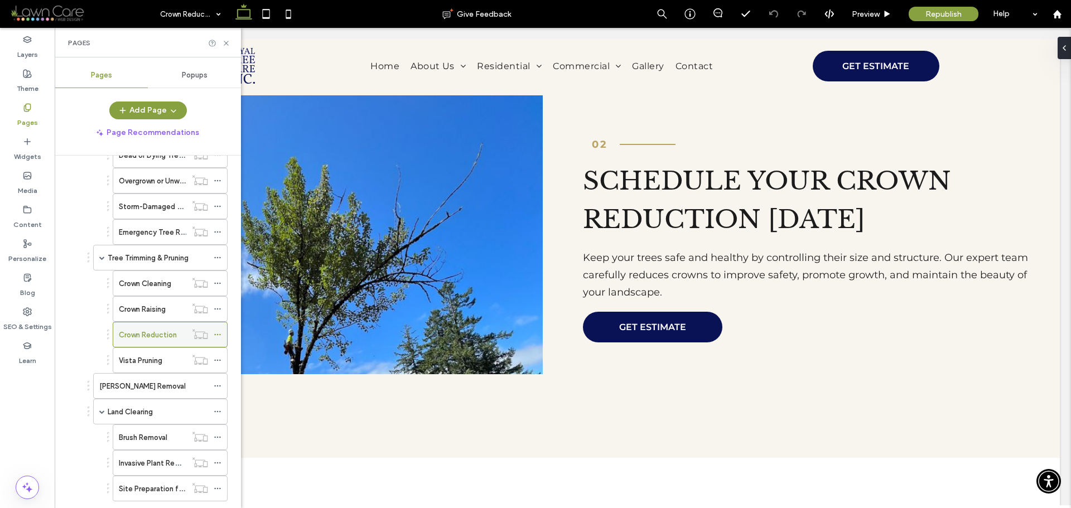
click at [123, 331] on label "Crown Reduction" at bounding box center [148, 335] width 58 height 20
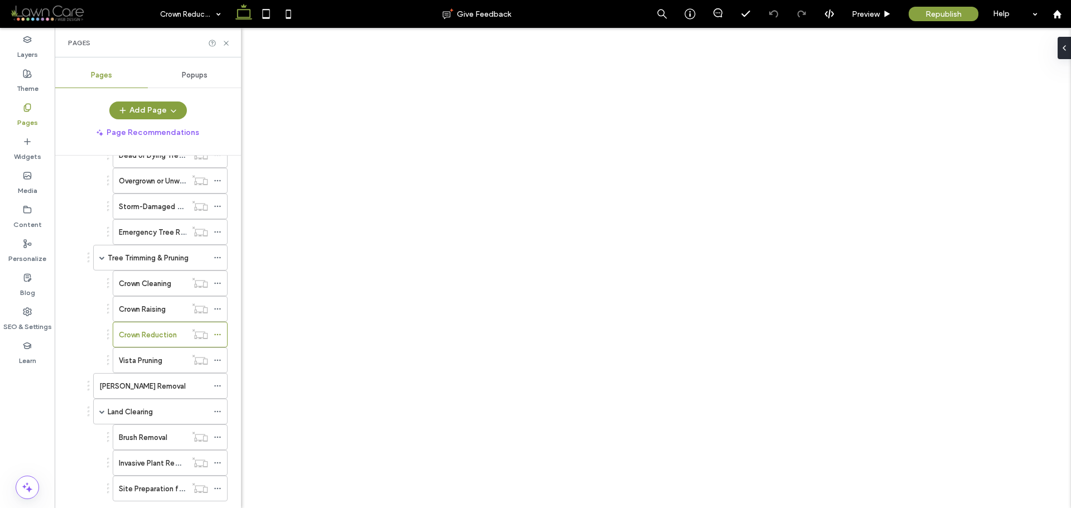
click at [138, 311] on div at bounding box center [535, 254] width 1071 height 508
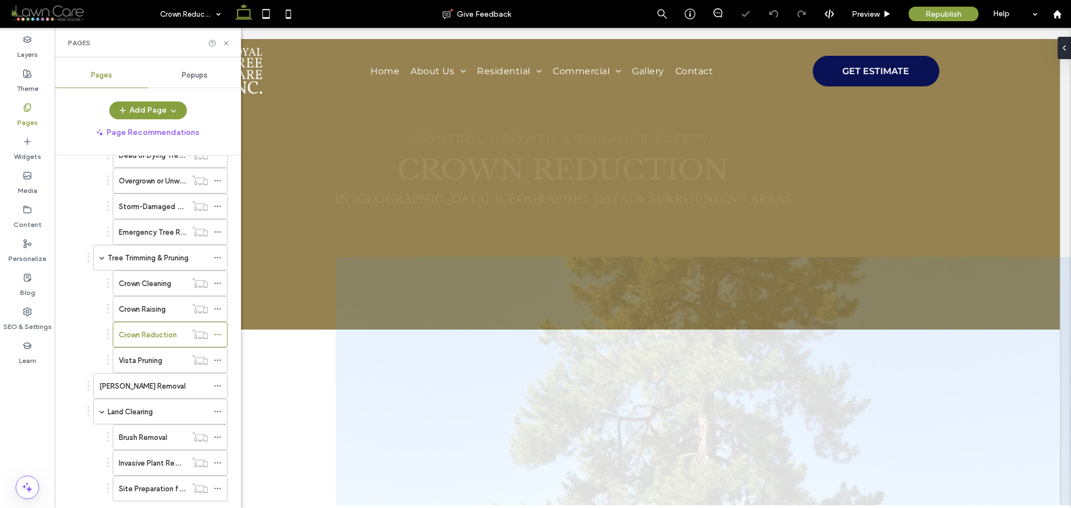
scroll to position [0, 0]
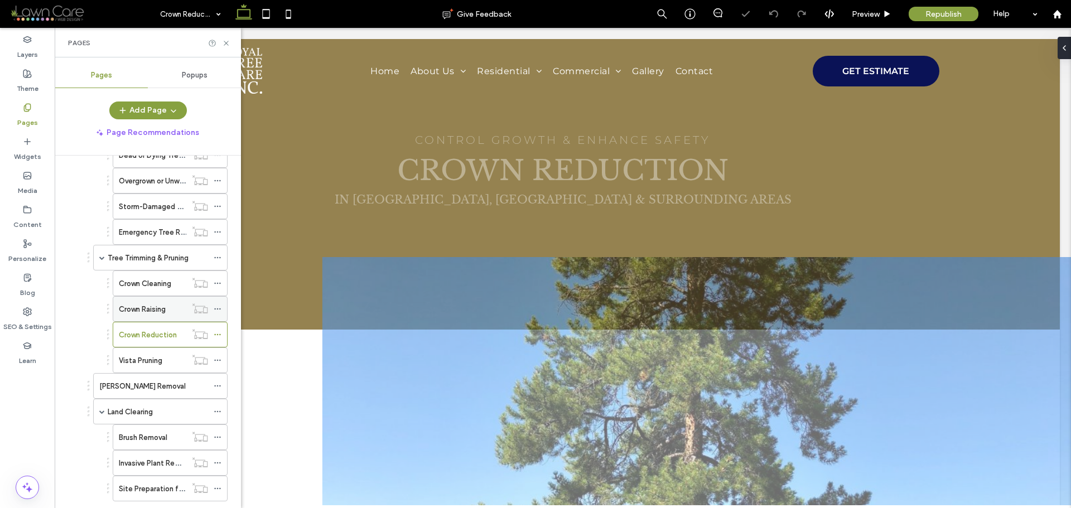
click at [140, 310] on label "Crown Raising" at bounding box center [142, 310] width 47 height 20
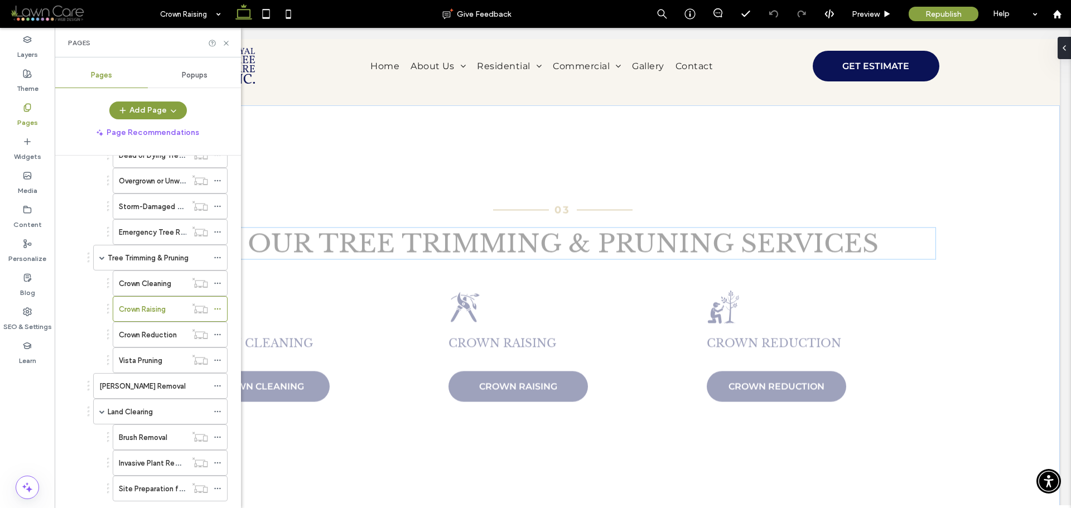
scroll to position [1451, 0]
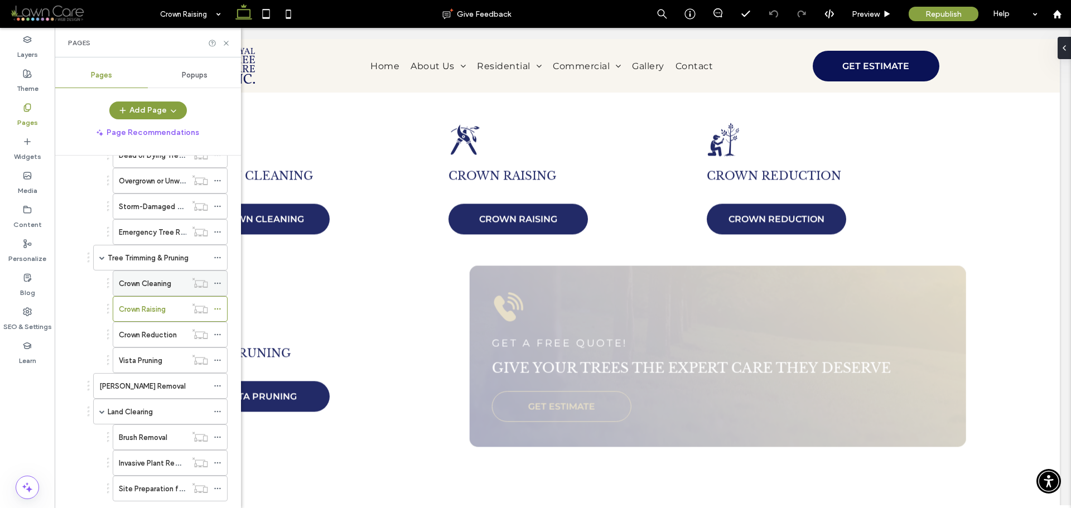
click at [165, 290] on div "Crown Cleaning" at bounding box center [153, 283] width 68 height 25
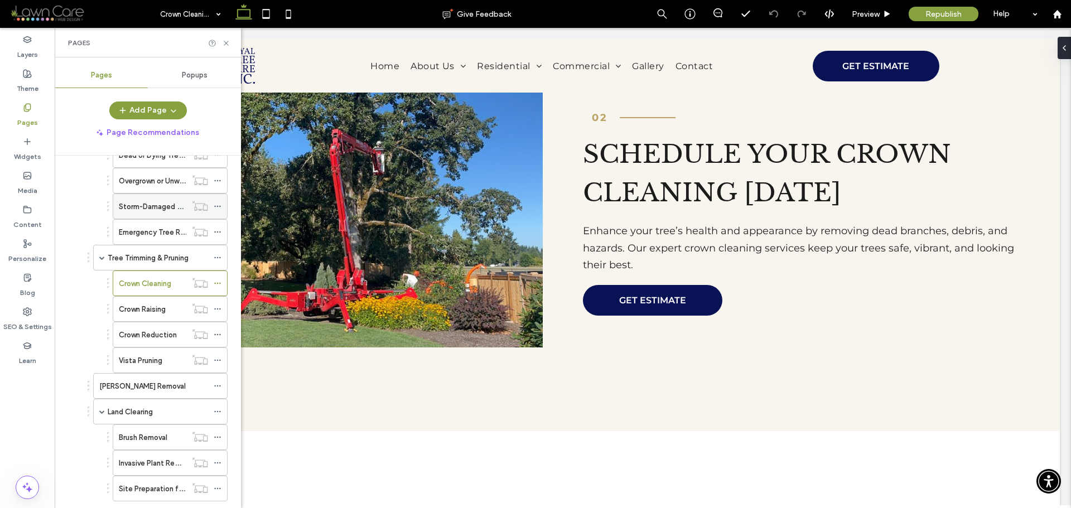
scroll to position [167, 0]
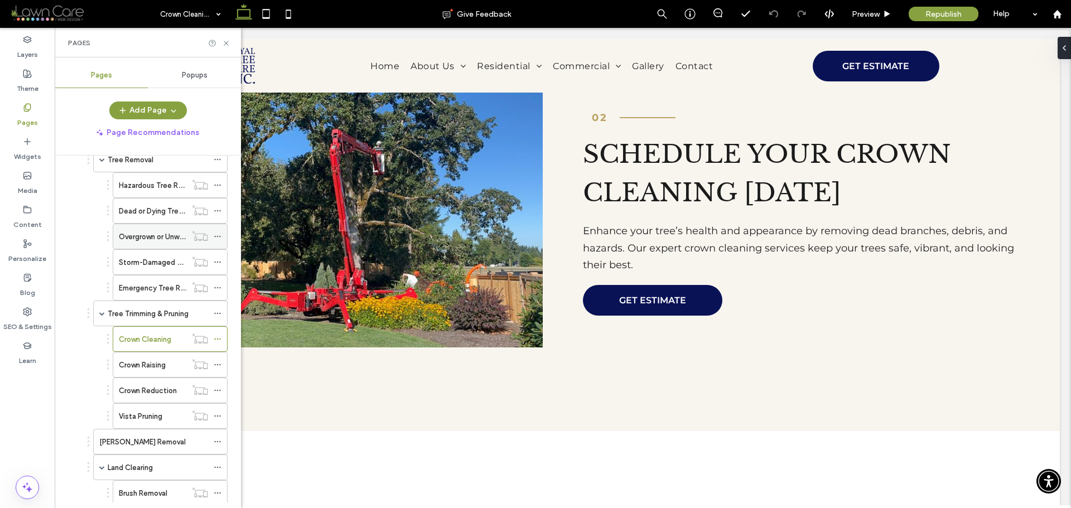
click at [164, 243] on div "Overgrown or Unwanted Tree Removal" at bounding box center [153, 236] width 68 height 25
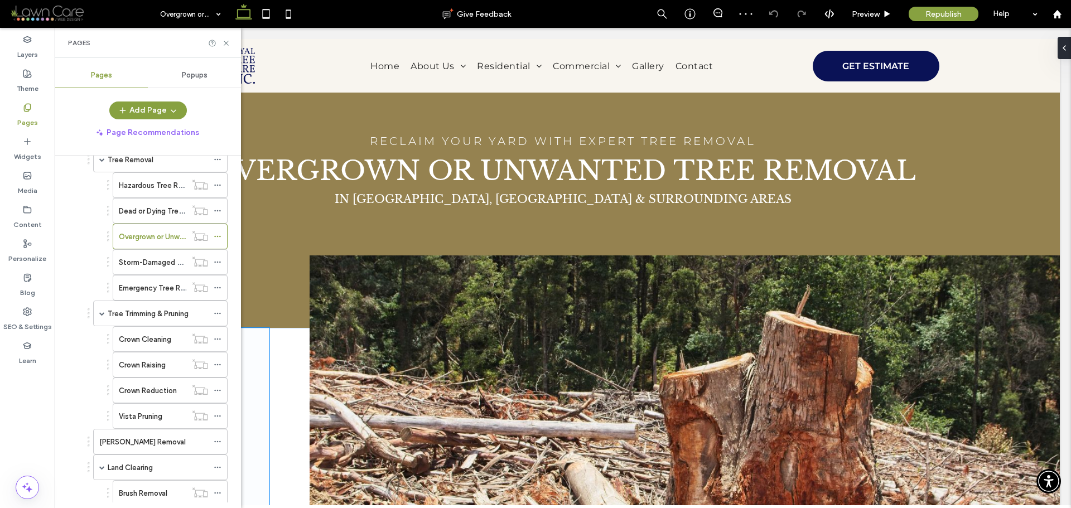
scroll to position [223, 0]
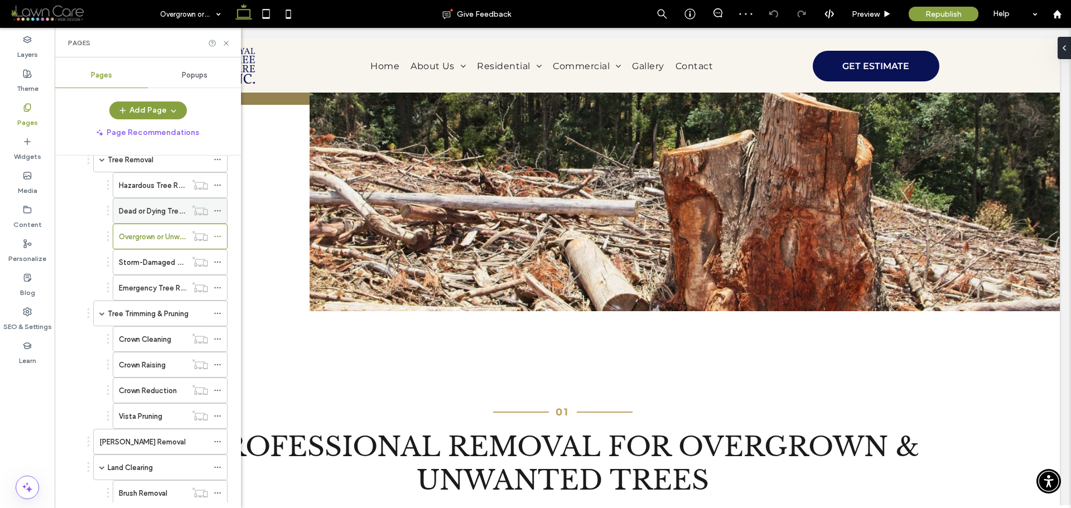
click at [150, 206] on label "Dead or Dying Tree Removal" at bounding box center [166, 211] width 94 height 20
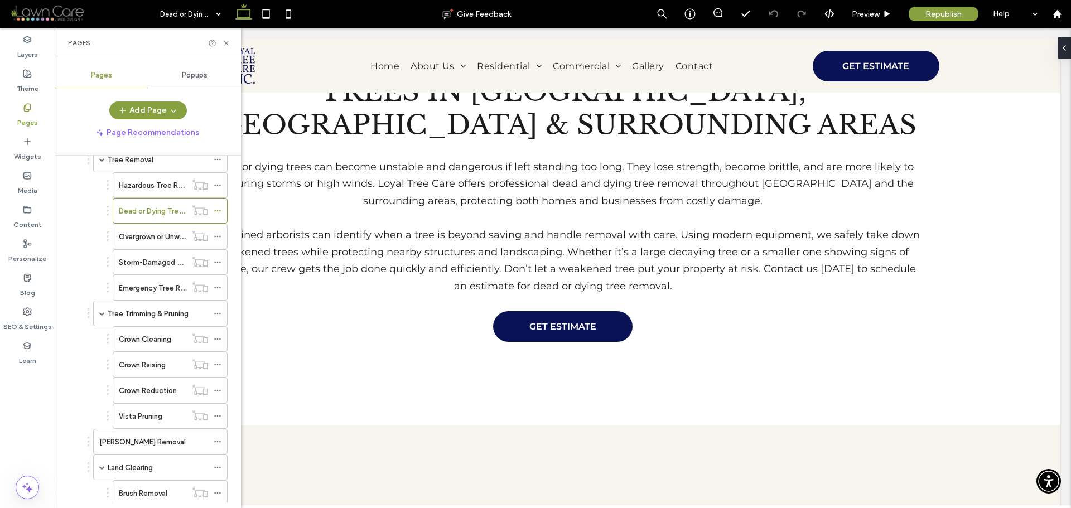
scroll to position [893, 0]
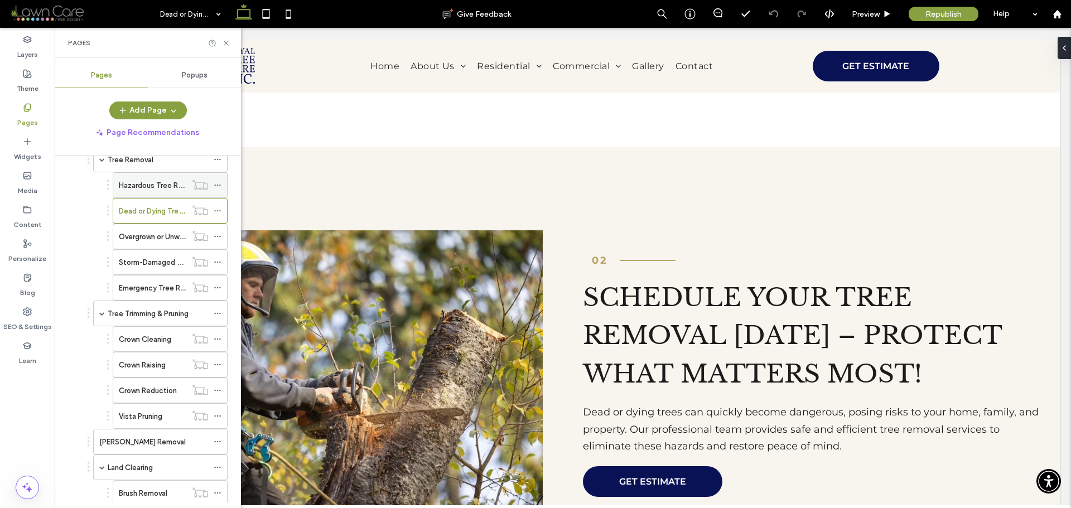
click at [155, 189] on label "Hazardous Tree Removal" at bounding box center [160, 186] width 83 height 20
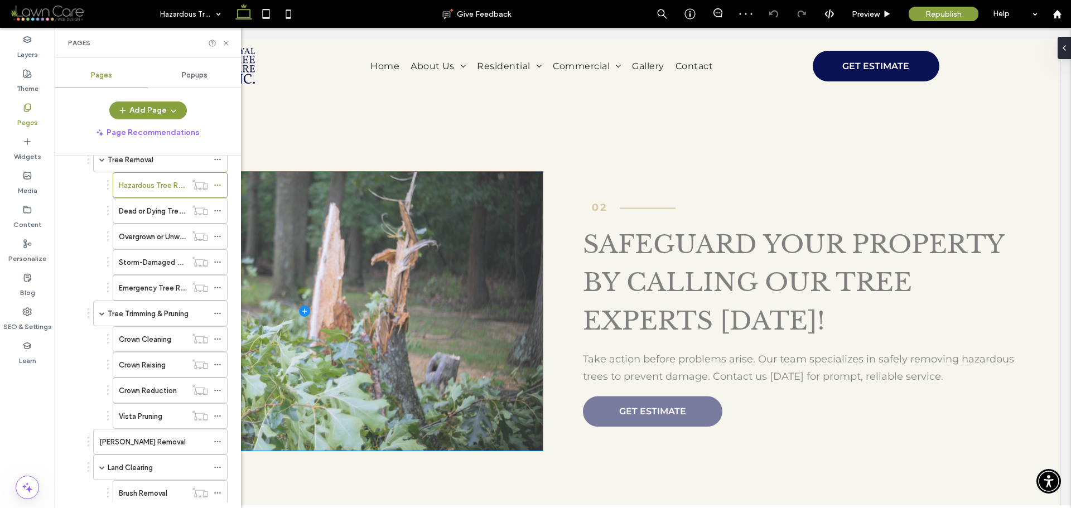
scroll to position [1005, 0]
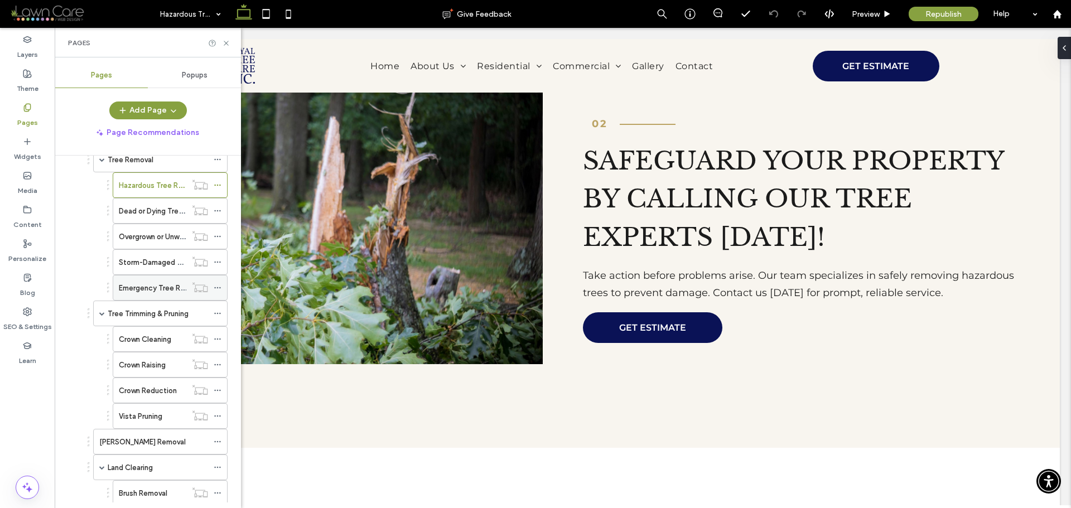
click at [158, 290] on label "Emergency Tree Removal" at bounding box center [161, 288] width 85 height 20
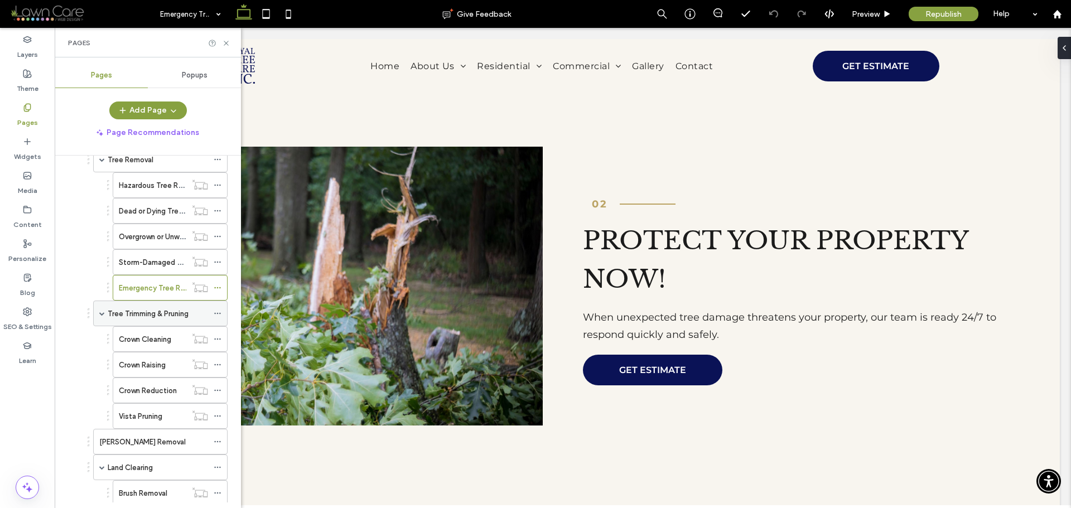
scroll to position [335, 0]
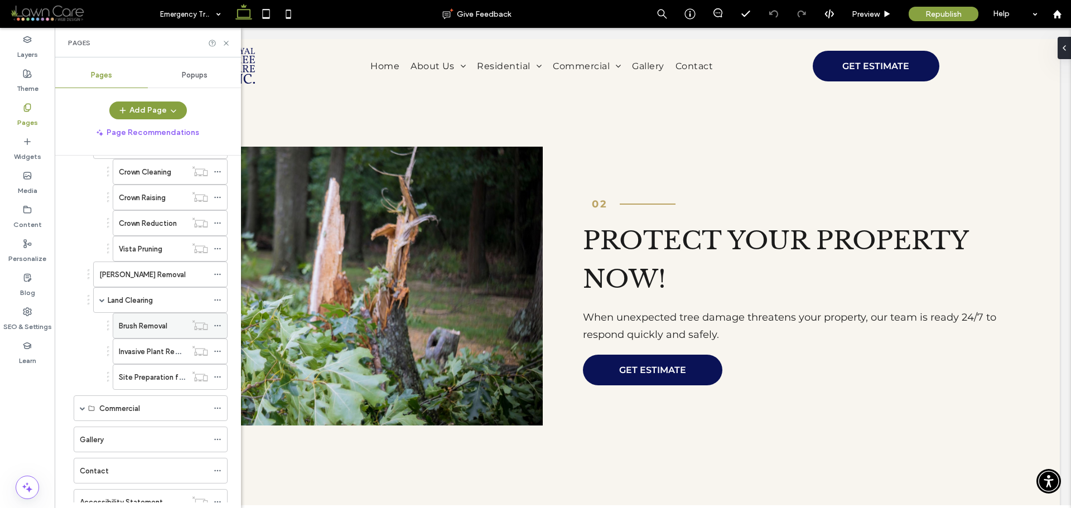
click at [150, 328] on label "Brush Removal" at bounding box center [143, 326] width 49 height 20
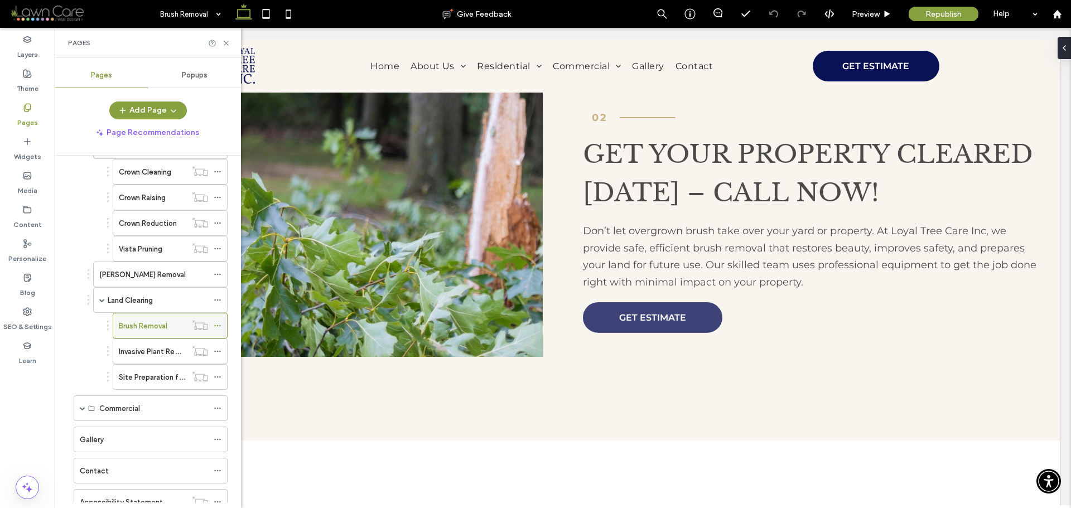
scroll to position [949, 0]
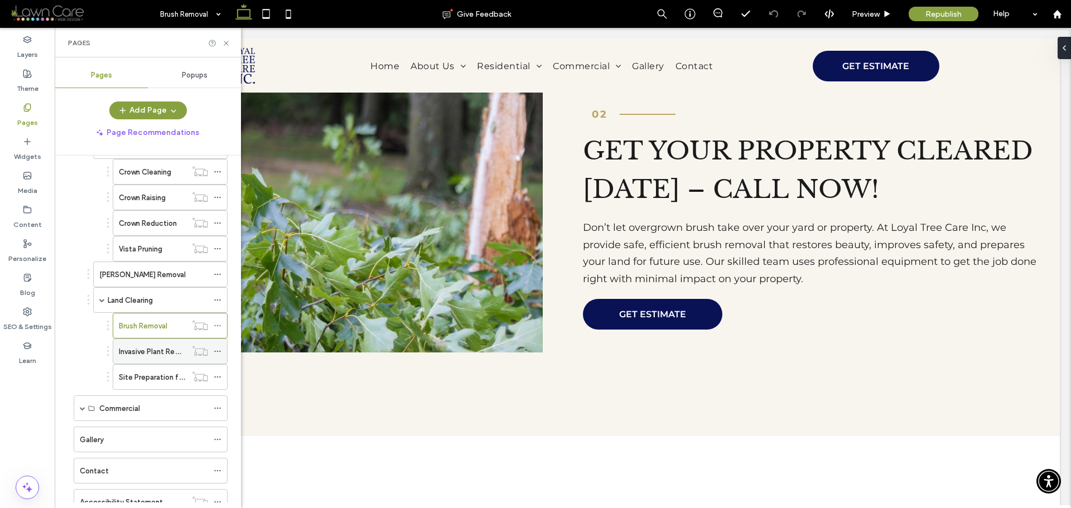
click at [145, 358] on div "Invasive Plant Removal" at bounding box center [153, 351] width 68 height 25
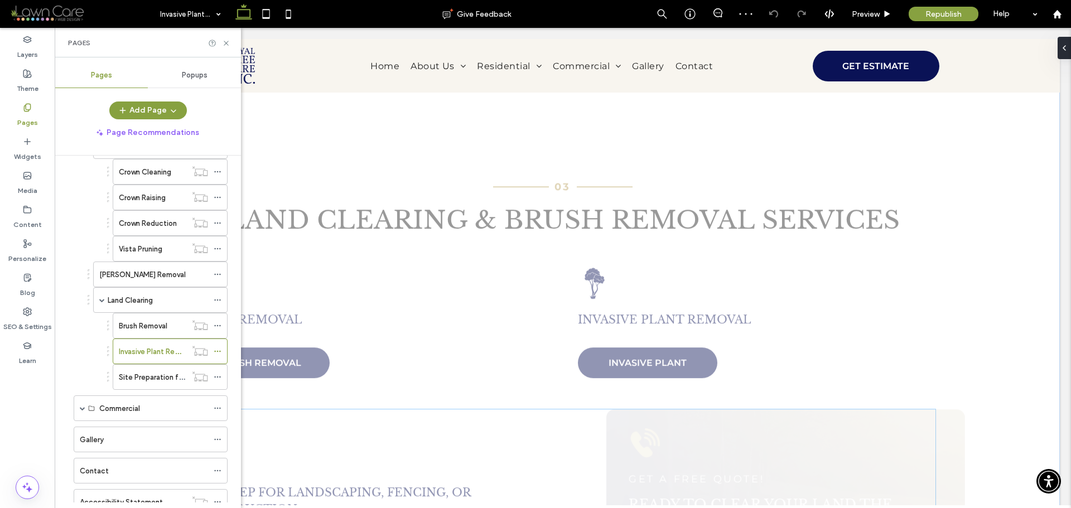
scroll to position [1395, 0]
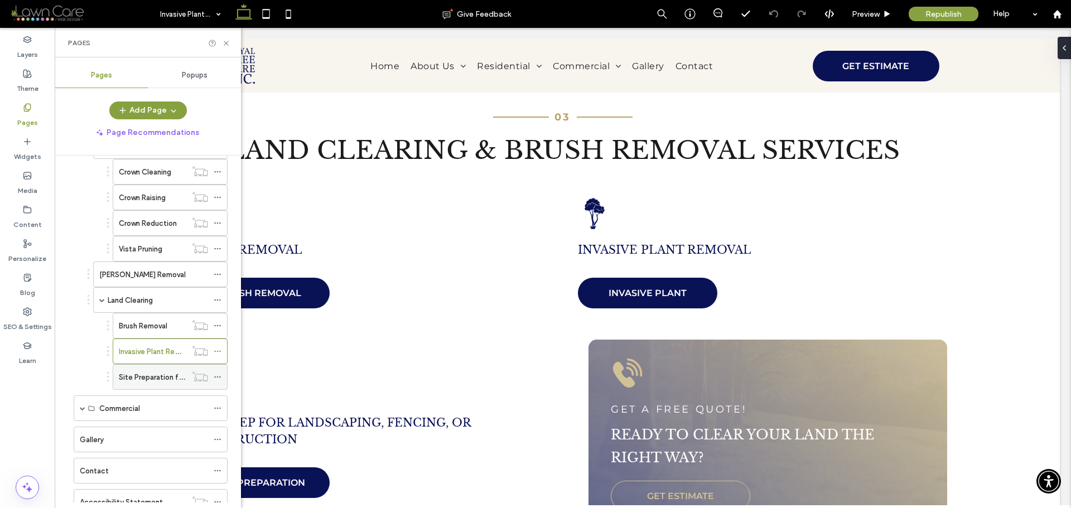
click at [168, 377] on label "Site Preparation for Landscaping, Fencing, or Construction" at bounding box center [218, 378] width 198 height 20
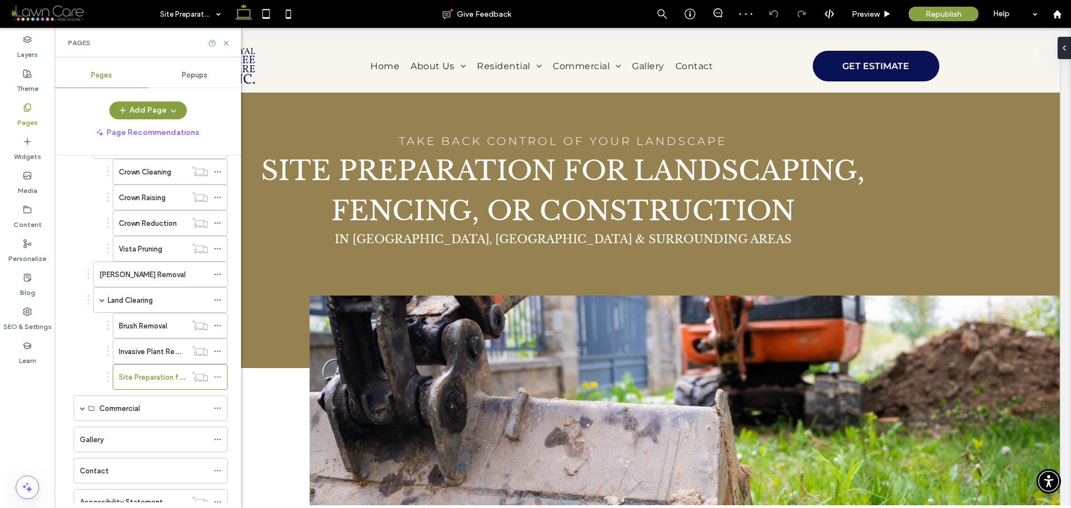
scroll to position [502, 0]
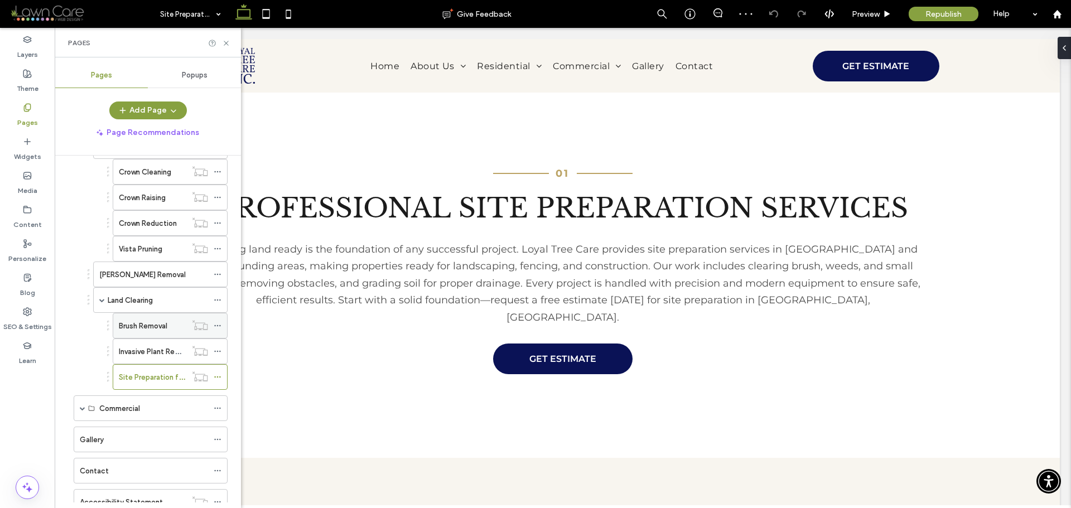
click at [153, 324] on label "Brush Removal" at bounding box center [143, 326] width 49 height 20
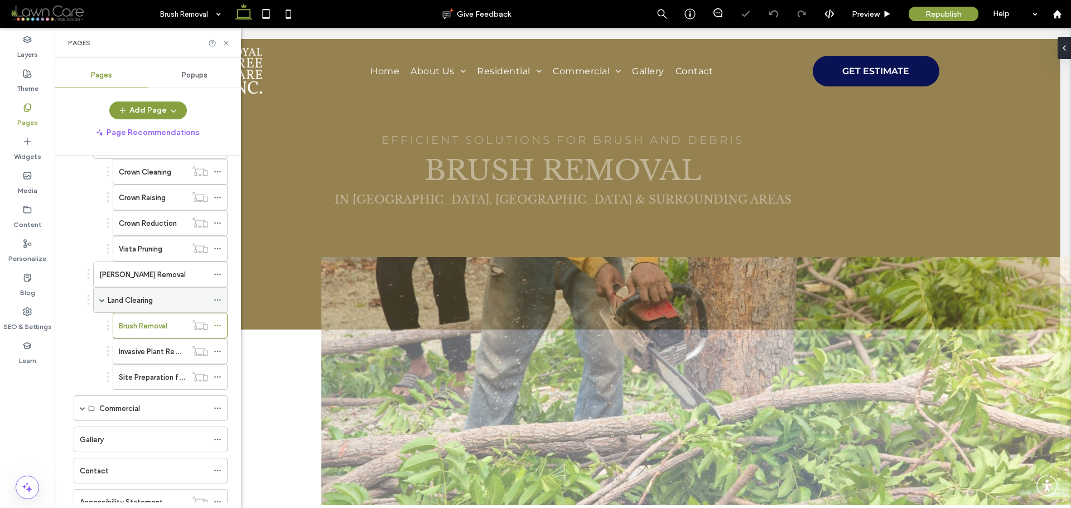
click at [129, 311] on div "Land Clearing" at bounding box center [158, 300] width 100 height 25
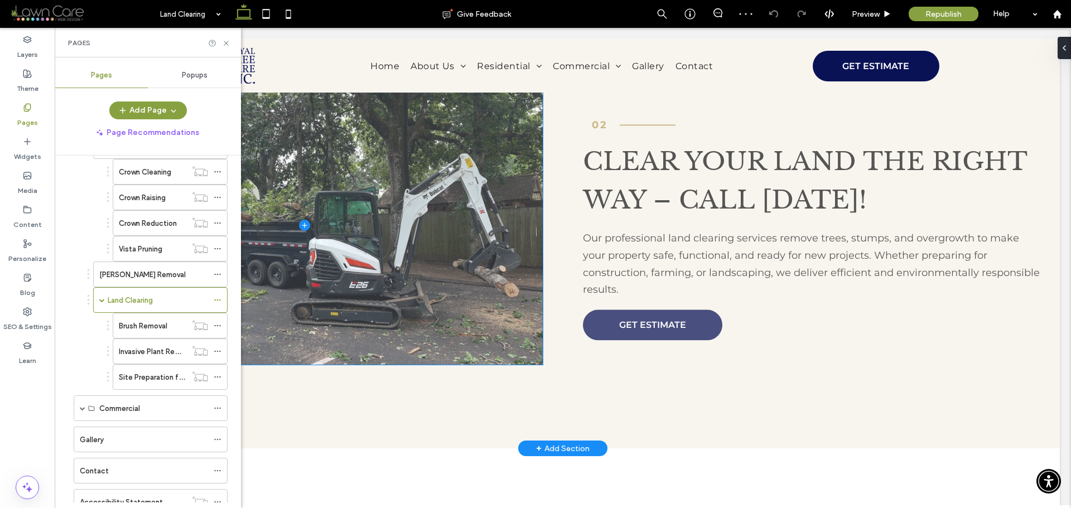
scroll to position [1005, 0]
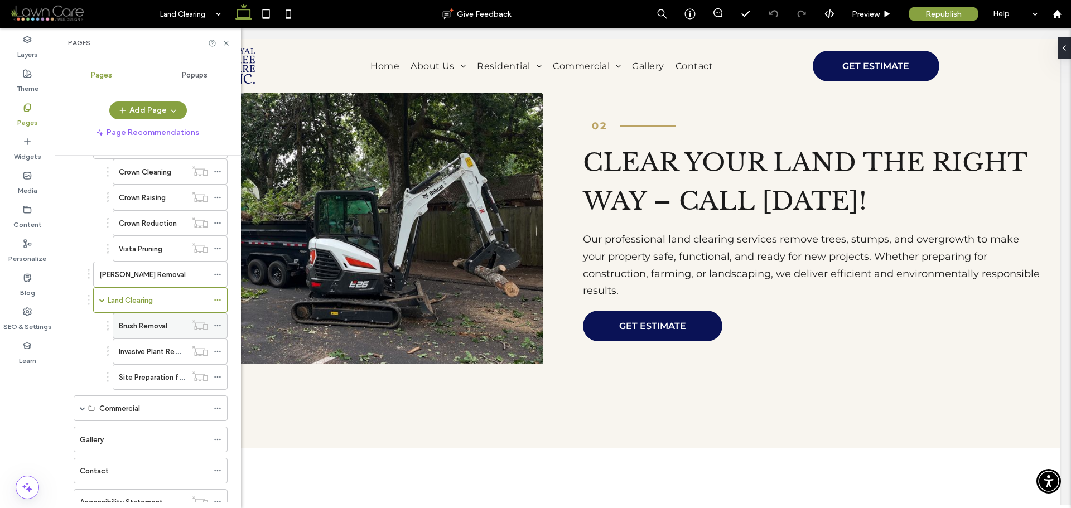
click at [136, 326] on label "Brush Removal" at bounding box center [143, 326] width 49 height 20
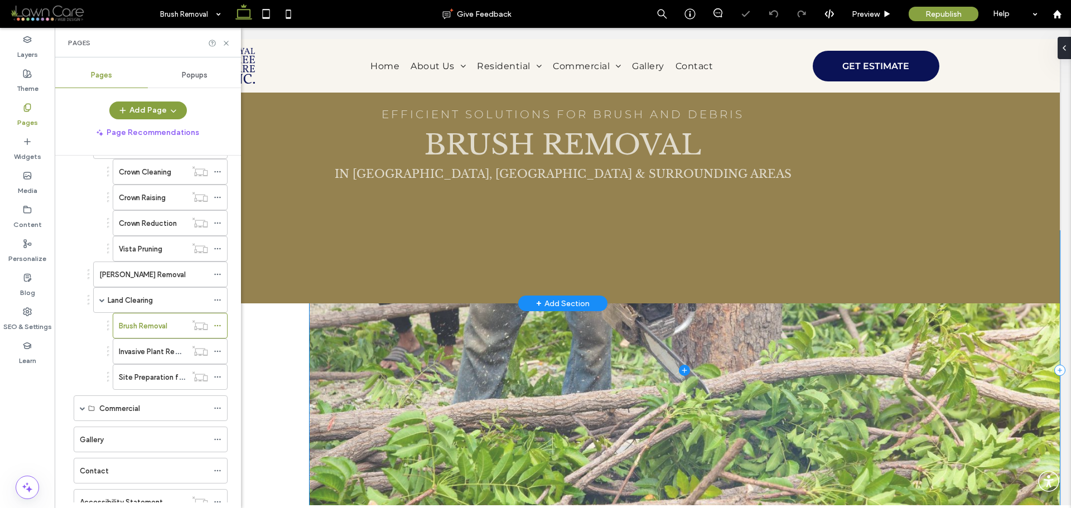
scroll to position [223, 0]
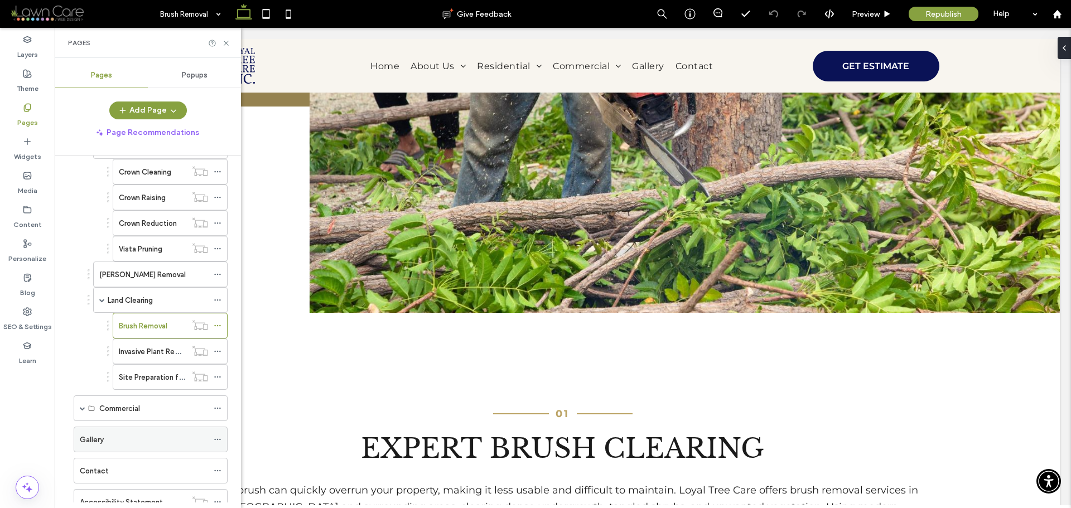
click at [103, 448] on div "Gallery" at bounding box center [144, 439] width 128 height 25
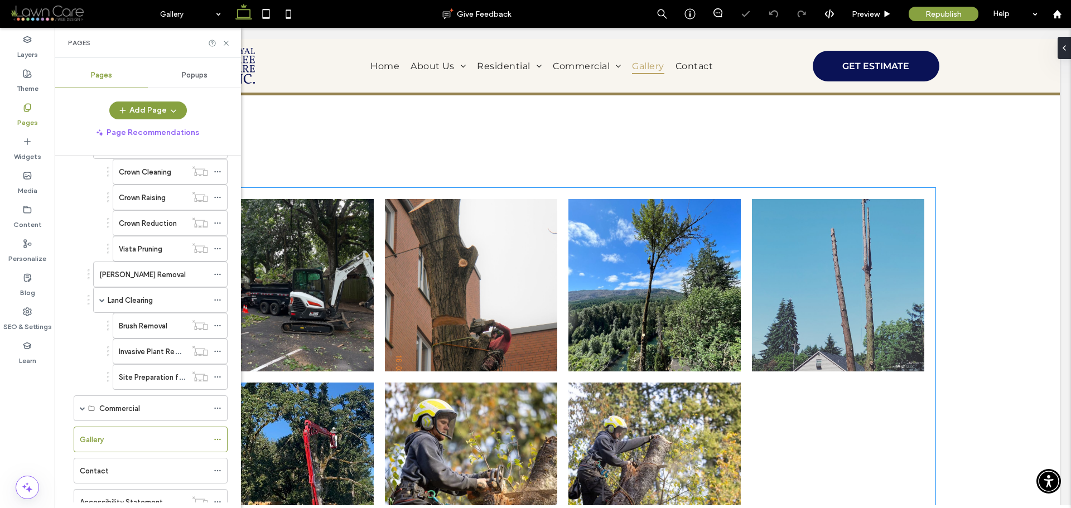
scroll to position [335, 0]
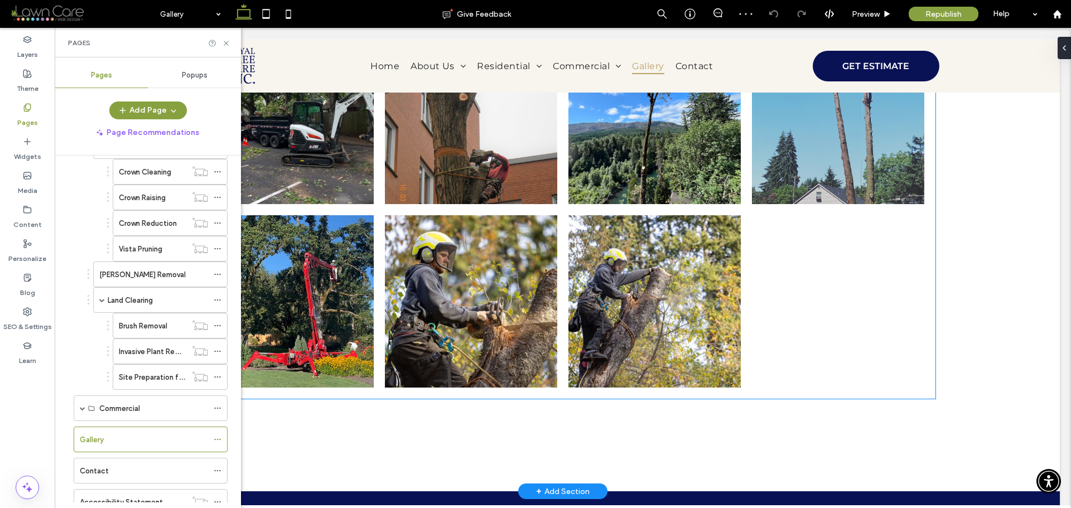
click at [857, 321] on div at bounding box center [839, 302] width 184 height 184
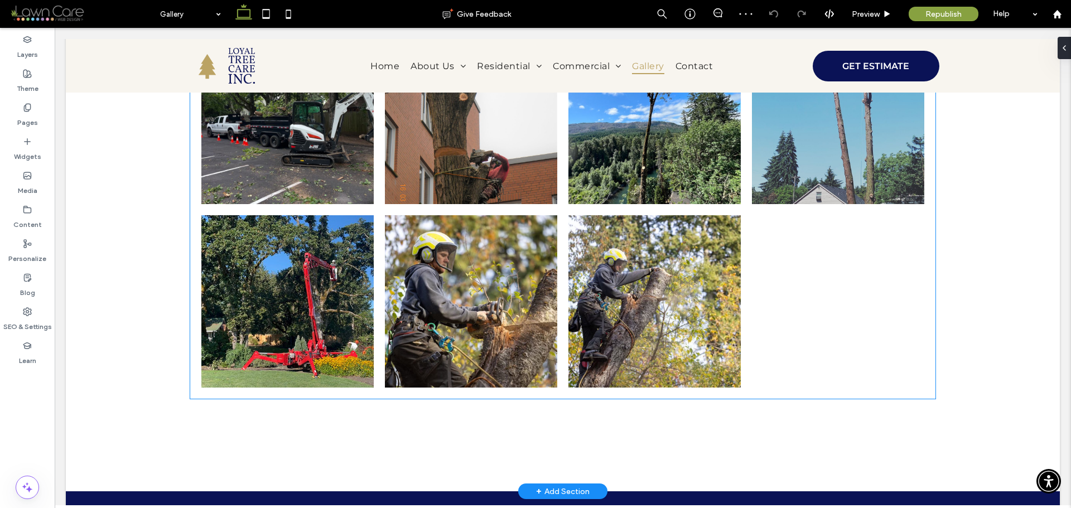
click at [857, 321] on div at bounding box center [839, 302] width 184 height 184
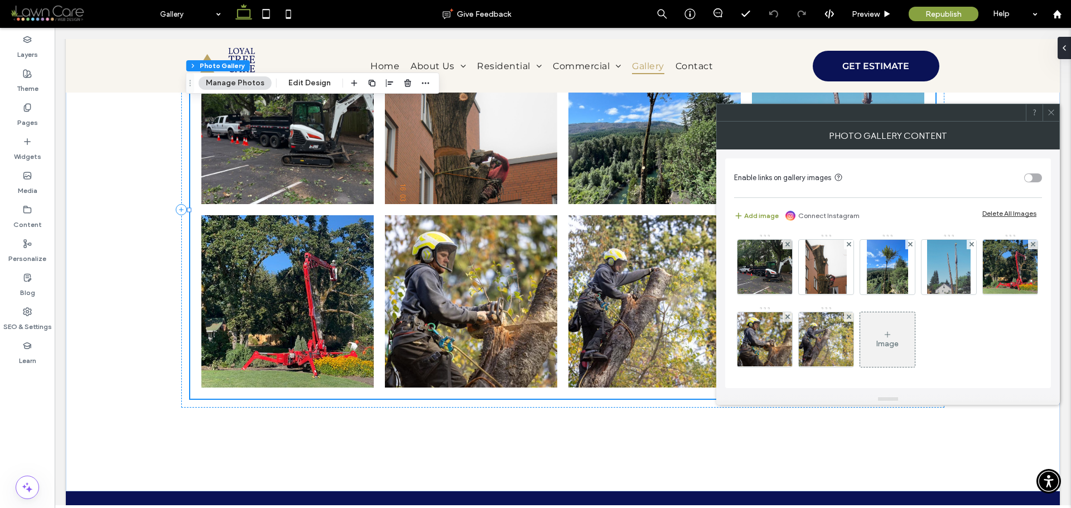
click at [915, 330] on div "Image" at bounding box center [888, 340] width 55 height 52
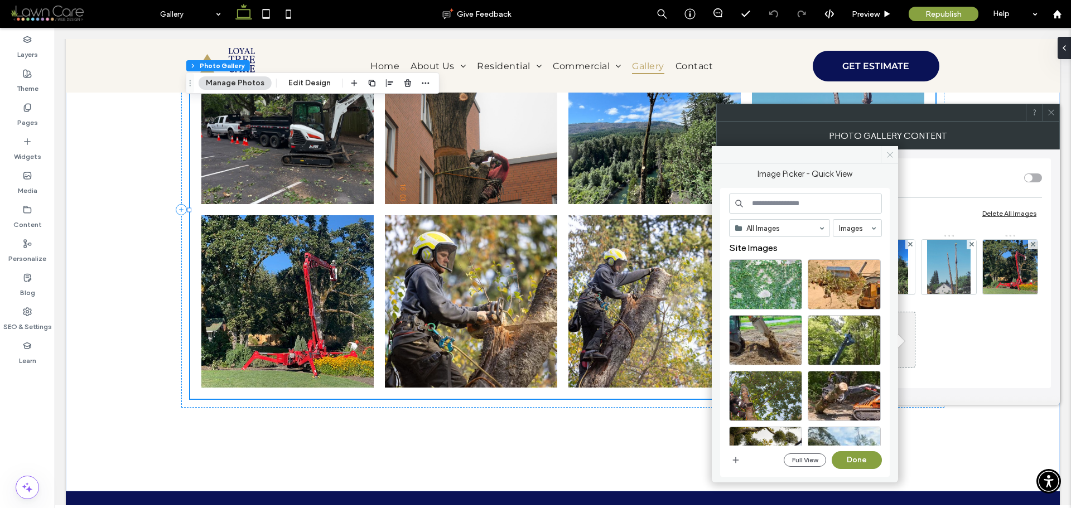
click at [886, 152] on icon at bounding box center [890, 155] width 8 height 8
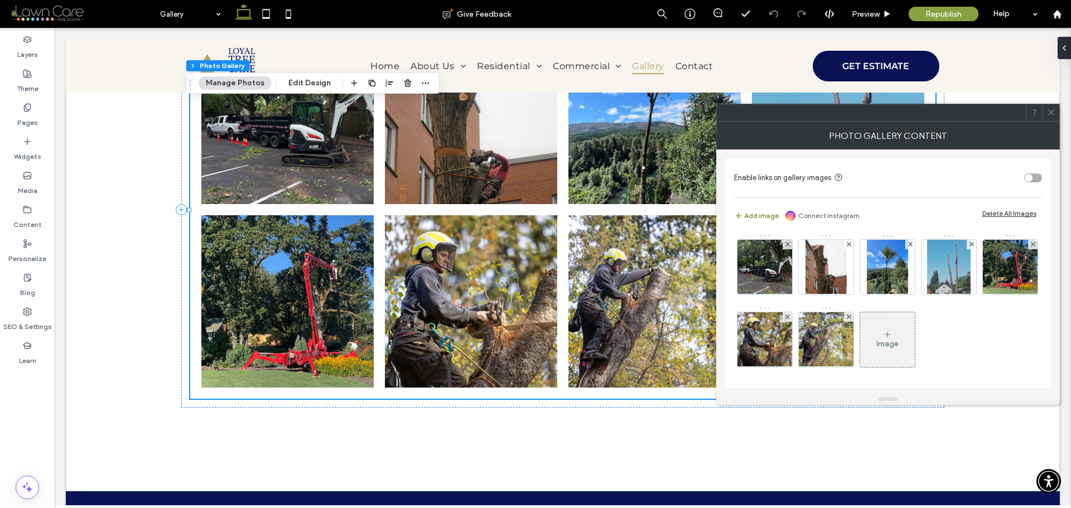
click at [738, 213] on icon "button" at bounding box center [738, 216] width 9 height 9
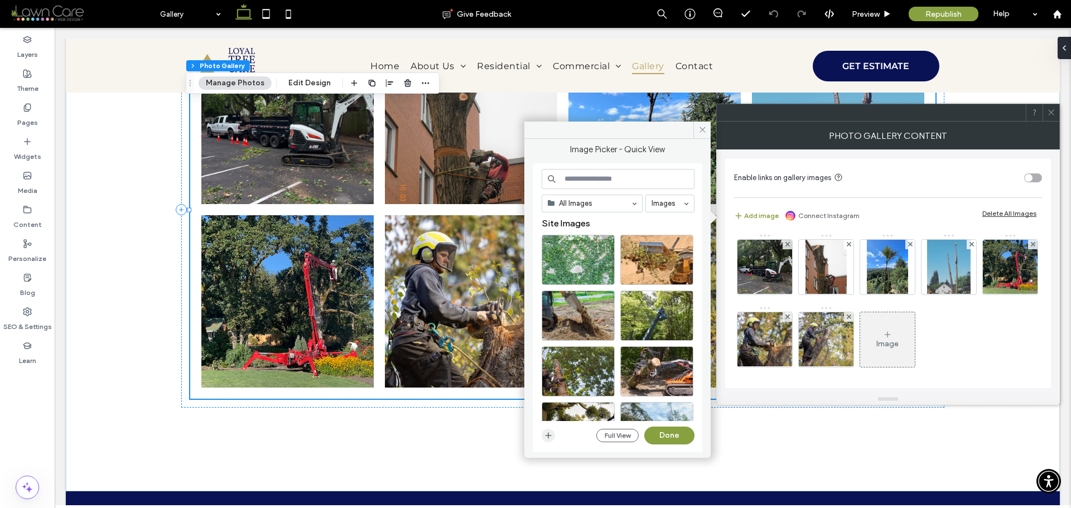
click at [551, 433] on icon "button" at bounding box center [548, 435] width 9 height 9
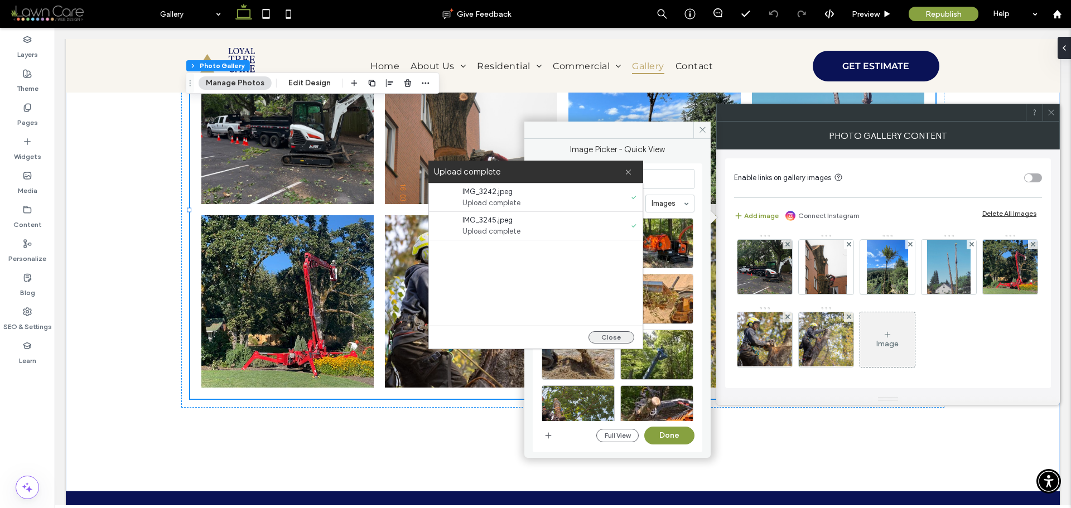
click at [616, 339] on button "Close" at bounding box center [612, 337] width 46 height 12
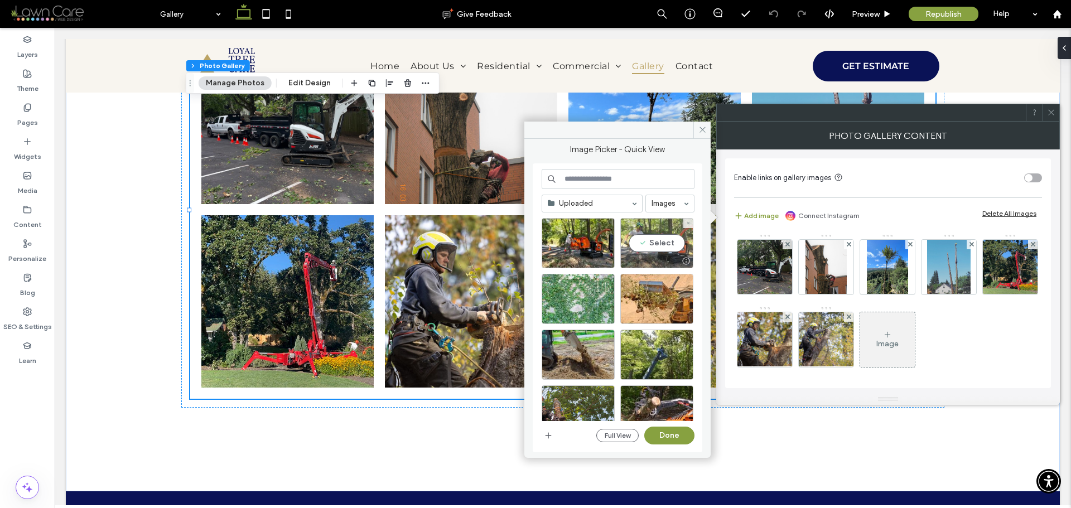
click at [658, 230] on div "Select" at bounding box center [657, 243] width 73 height 50
click at [588, 238] on div "Select" at bounding box center [578, 243] width 73 height 50
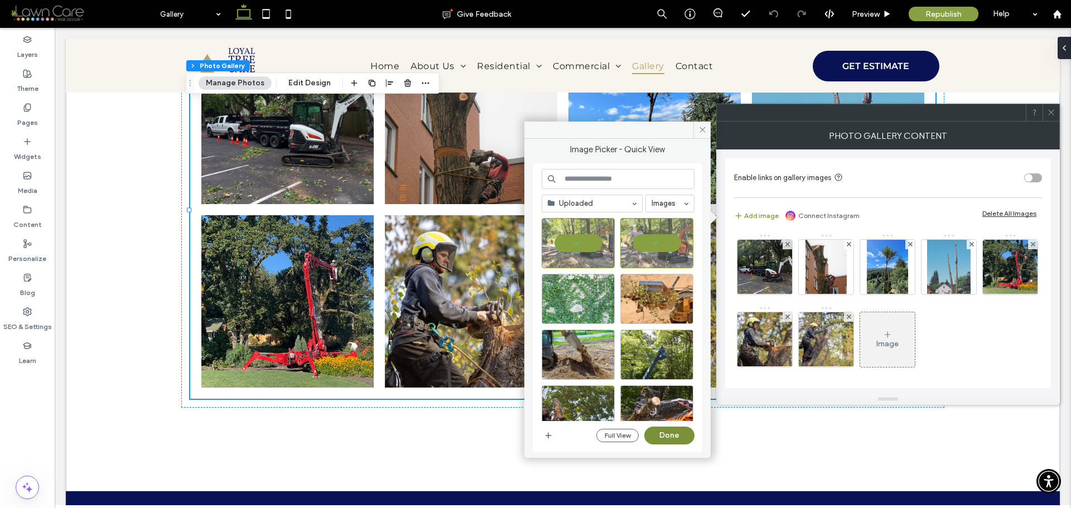
click at [676, 439] on button "Done" at bounding box center [670, 436] width 50 height 18
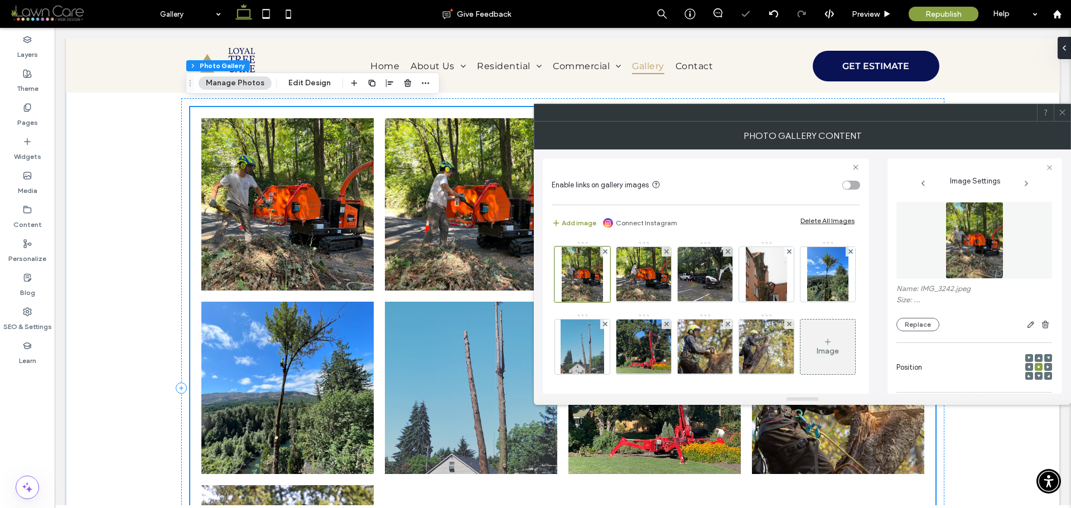
scroll to position [167, 0]
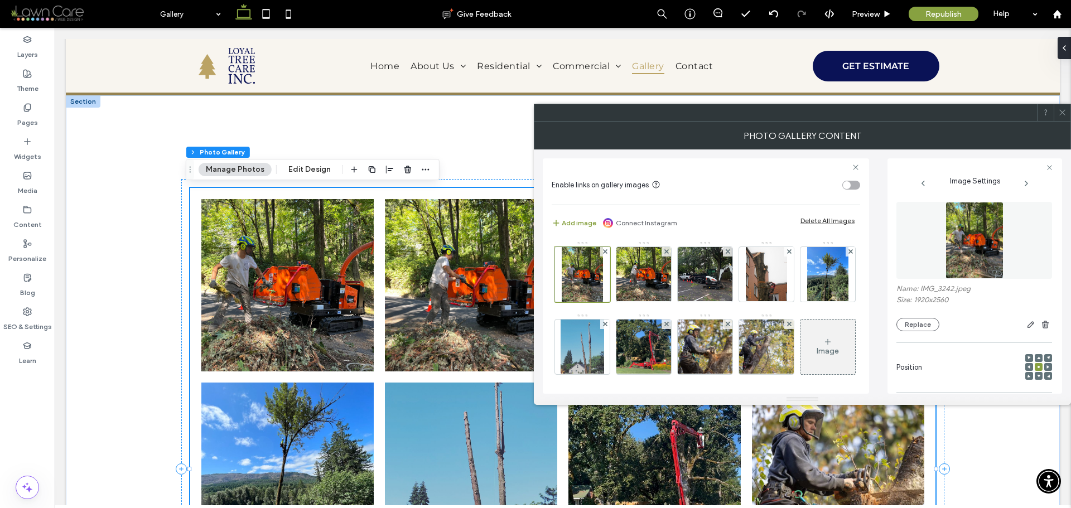
click at [1062, 115] on icon at bounding box center [1063, 112] width 8 height 8
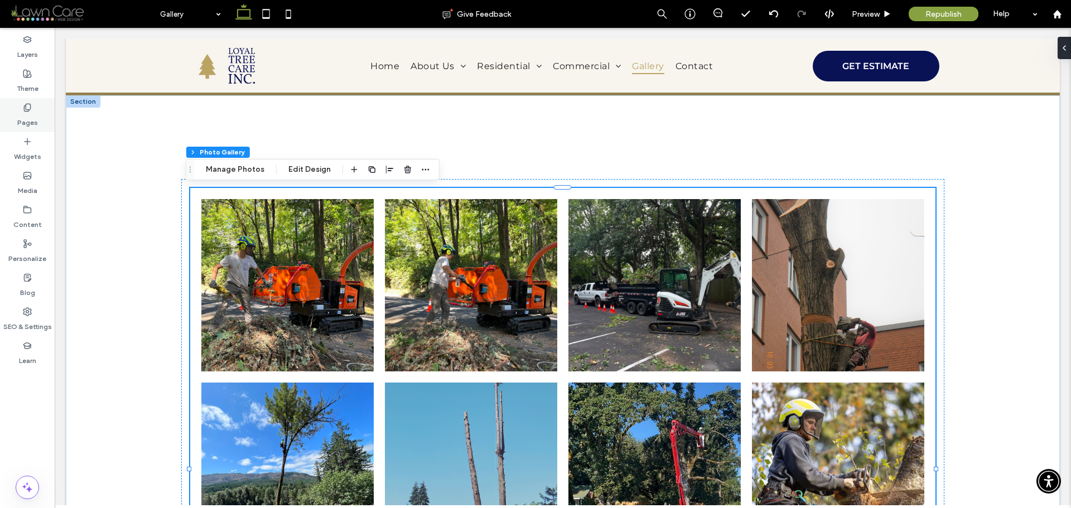
click at [18, 110] on div "Pages" at bounding box center [27, 115] width 55 height 34
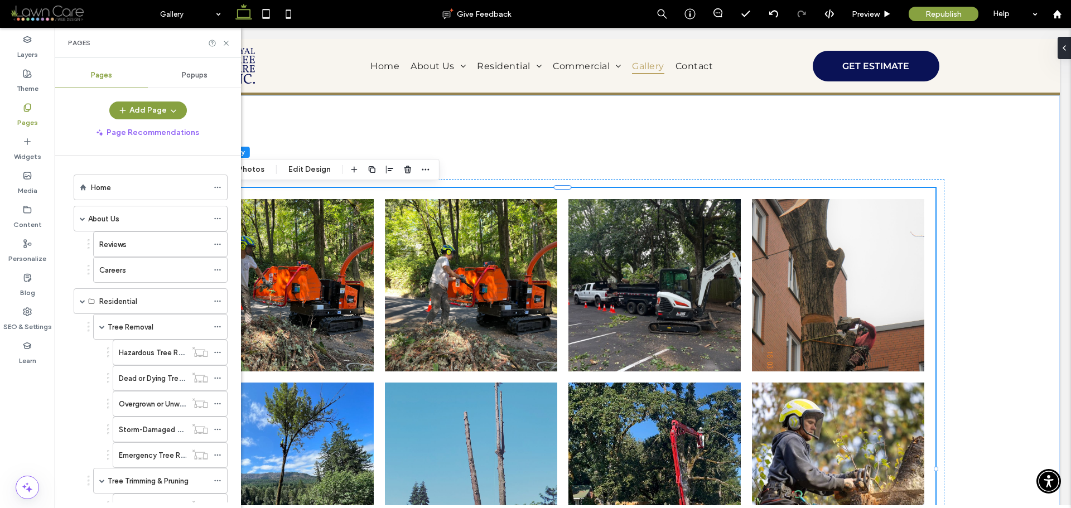
click at [131, 269] on div "Careers" at bounding box center [153, 271] width 109 height 12
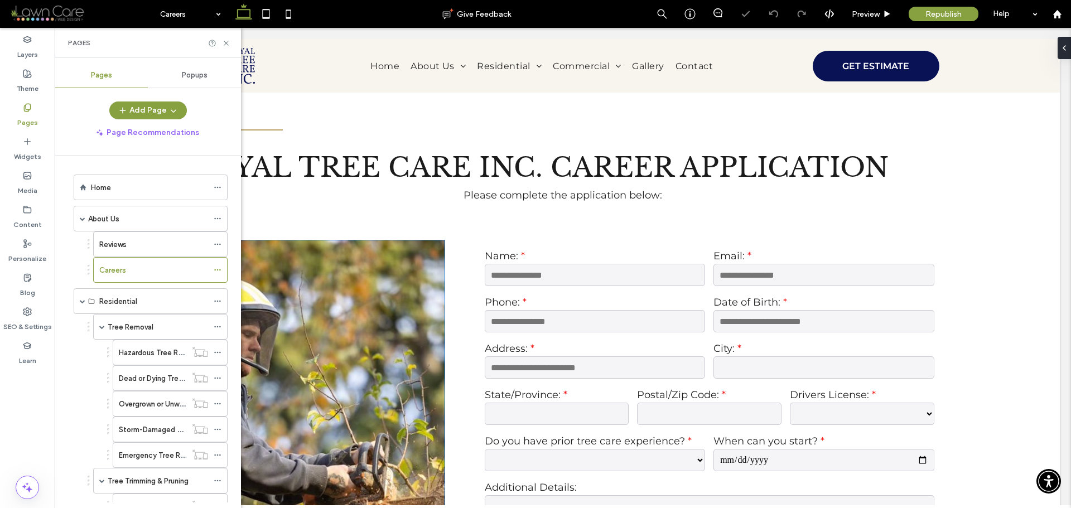
scroll to position [502, 0]
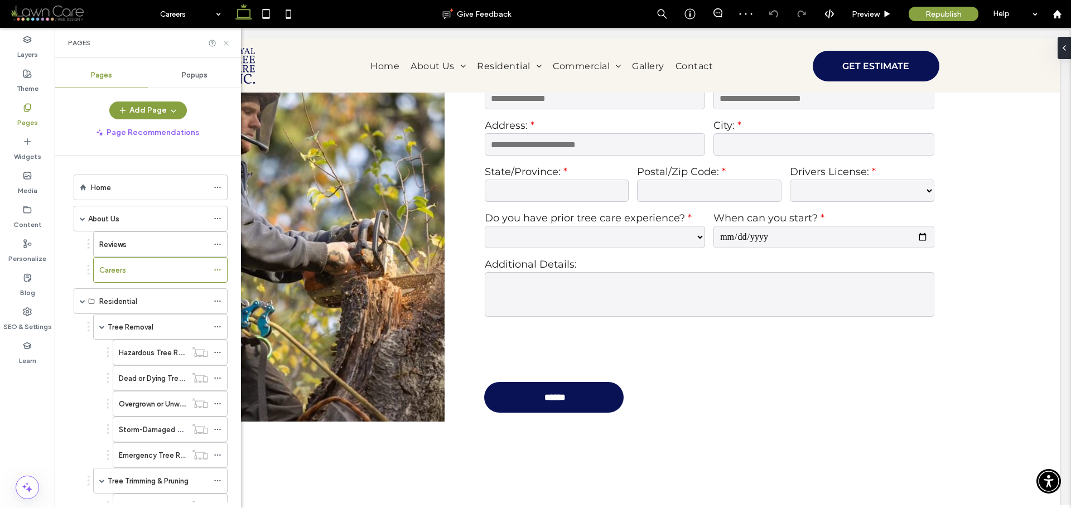
click at [225, 44] on use at bounding box center [226, 43] width 4 height 4
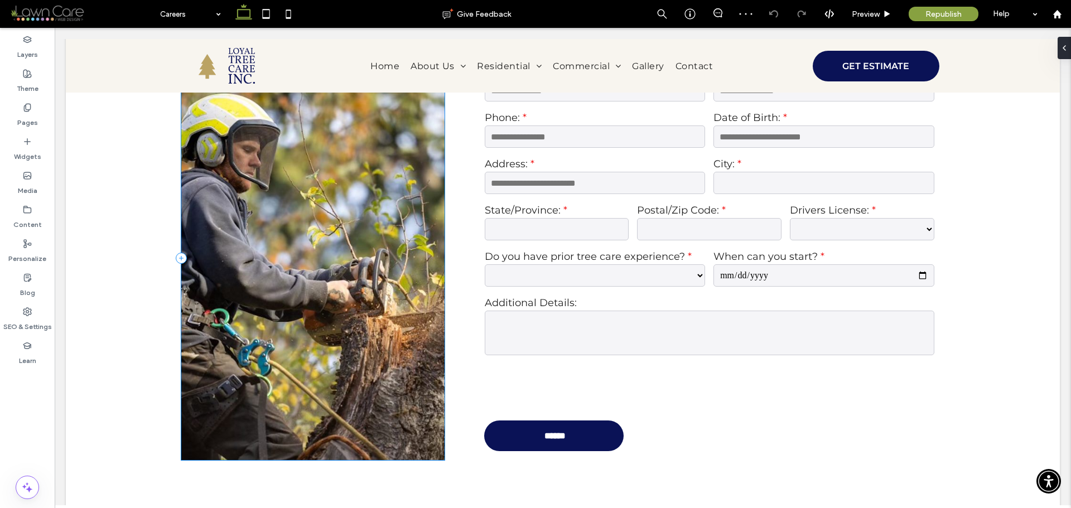
scroll to position [446, 0]
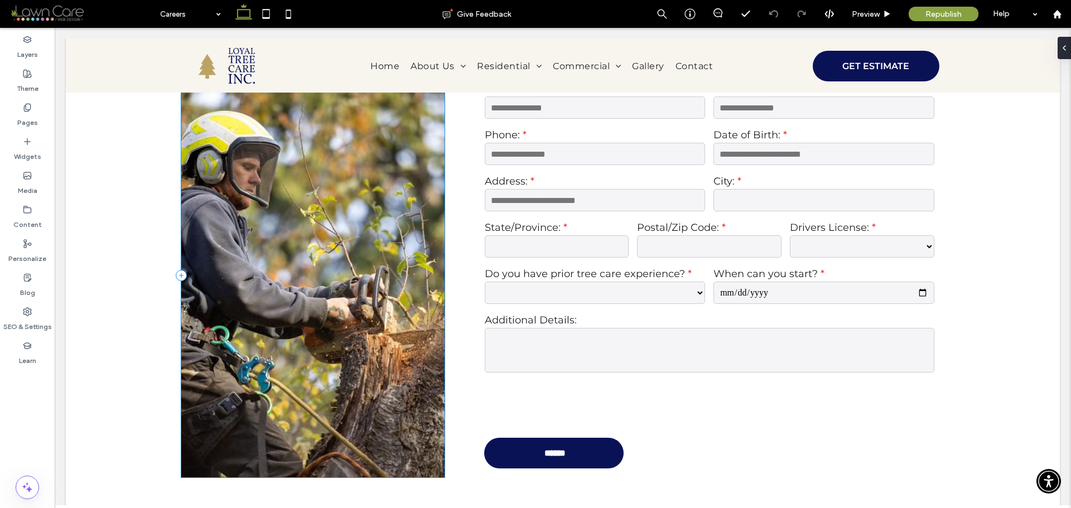
click at [256, 286] on div at bounding box center [312, 275] width 263 height 405
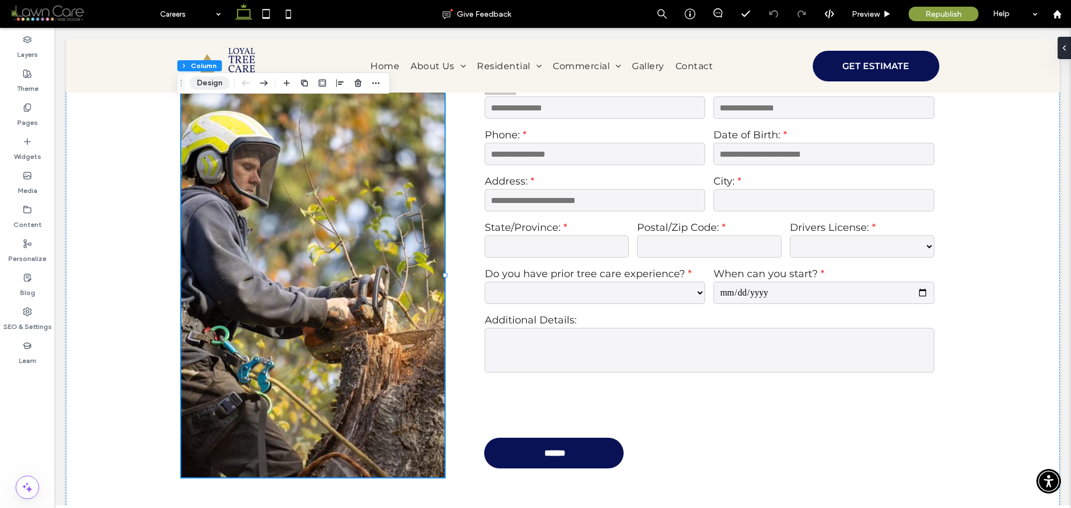
click at [210, 81] on button "Design" at bounding box center [210, 82] width 40 height 13
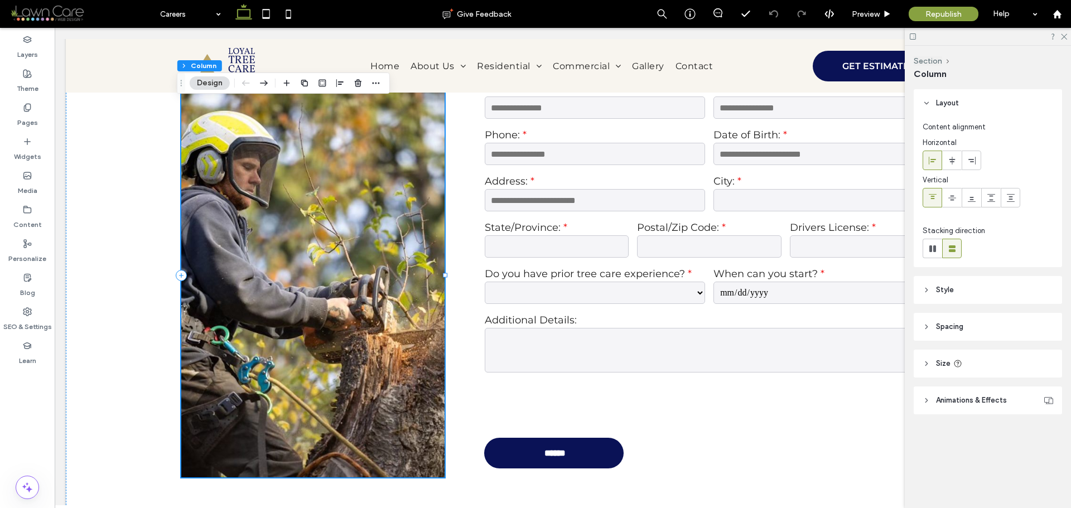
click at [315, 181] on div at bounding box center [312, 275] width 263 height 405
click at [948, 286] on span "Style" at bounding box center [945, 290] width 18 height 11
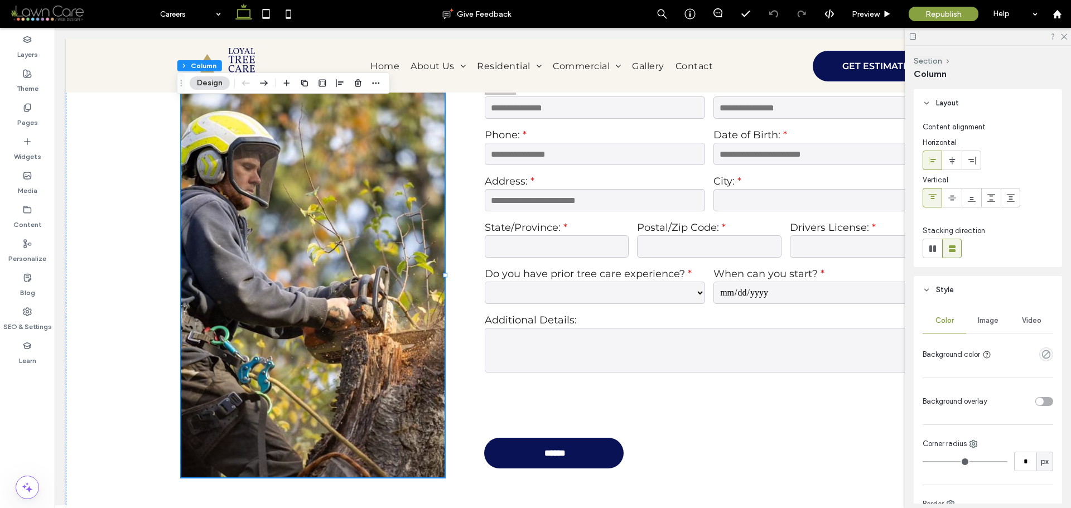
click at [988, 329] on div "Image" at bounding box center [989, 321] width 44 height 25
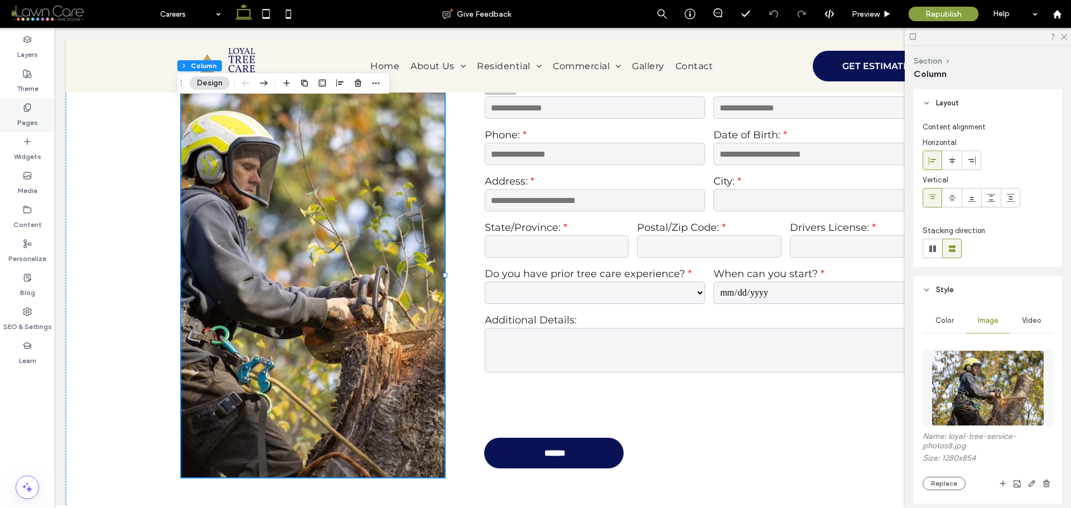
click at [39, 103] on div "Pages" at bounding box center [27, 115] width 55 height 34
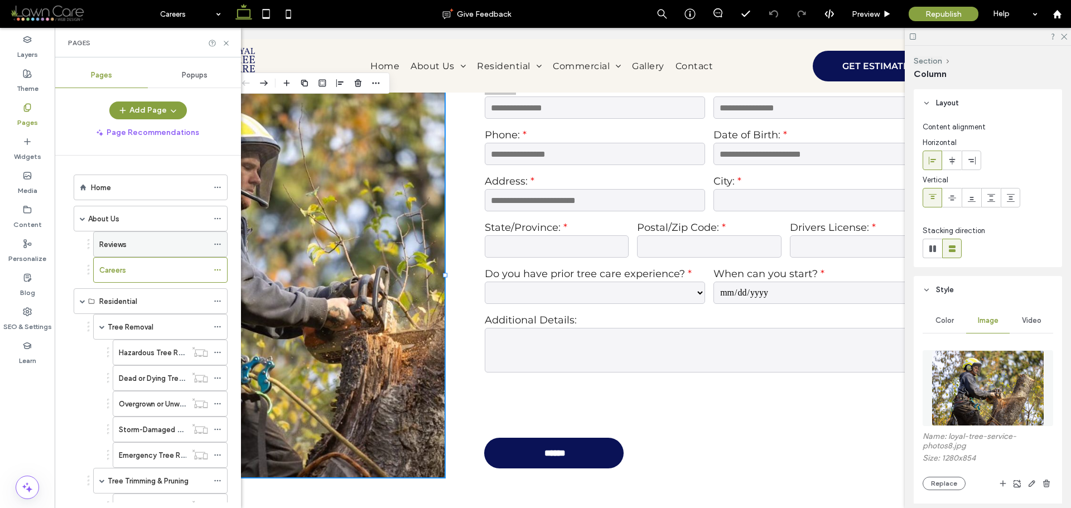
click at [133, 248] on div "Reviews" at bounding box center [153, 245] width 109 height 12
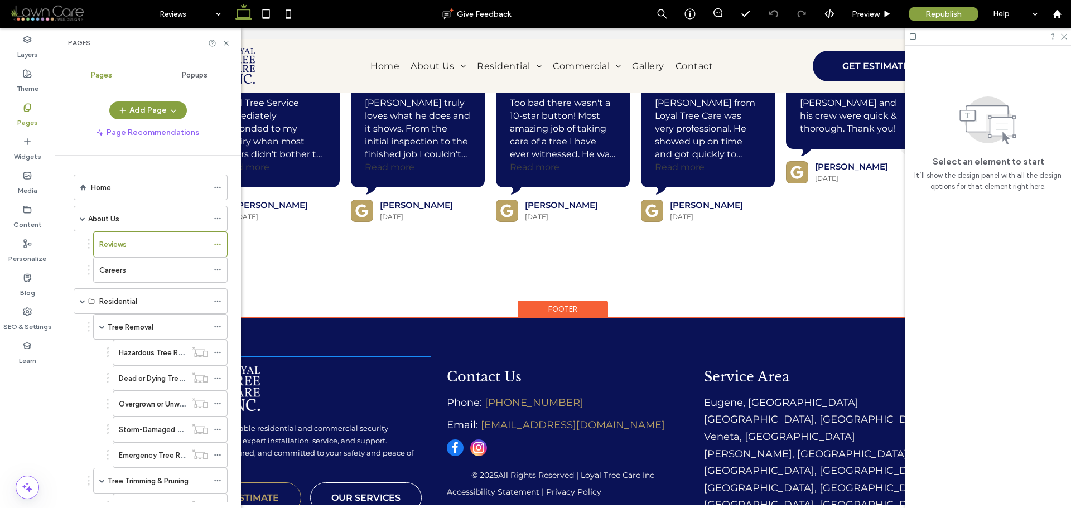
scroll to position [441, 0]
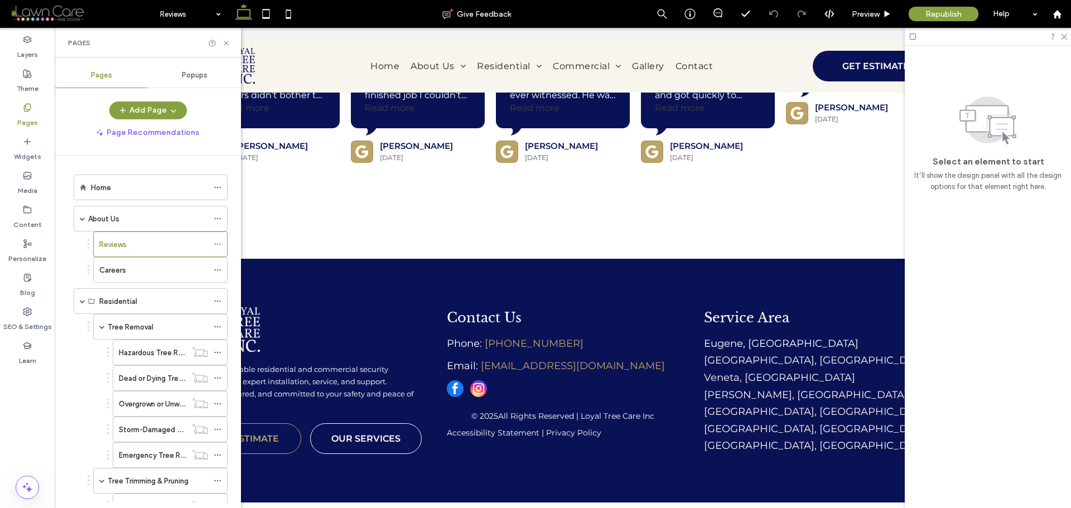
drag, startPoint x: 156, startPoint y: 272, endPoint x: 396, endPoint y: 276, distance: 240.5
click at [156, 272] on div "Careers" at bounding box center [153, 271] width 109 height 12
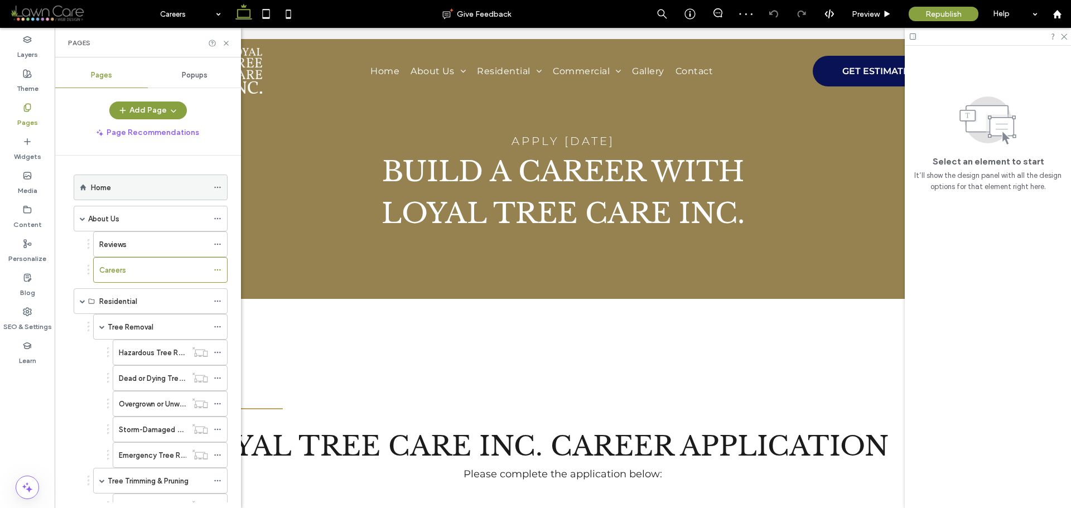
click at [116, 194] on div "Home" at bounding box center [149, 187] width 117 height 25
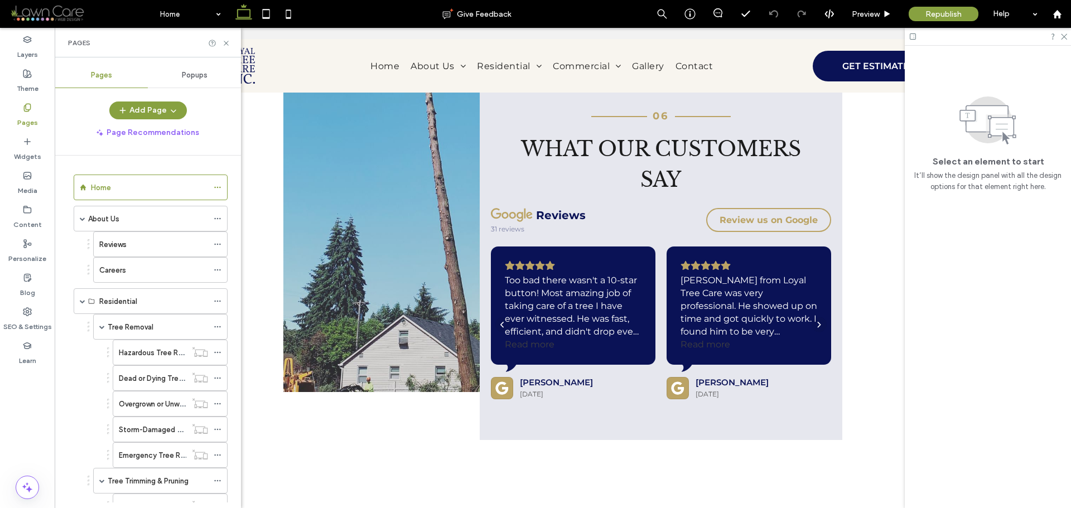
scroll to position [3683, 0]
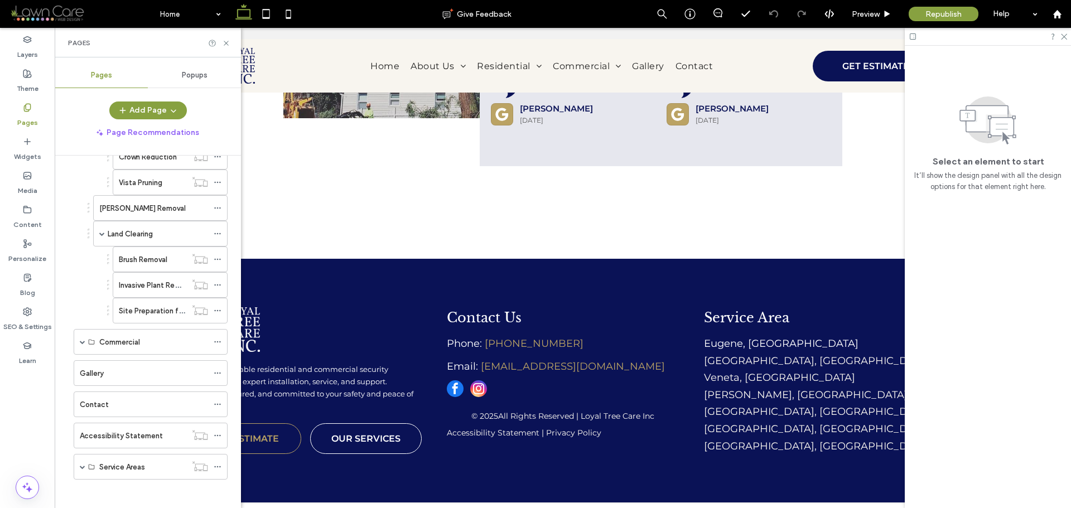
scroll to position [406, 0]
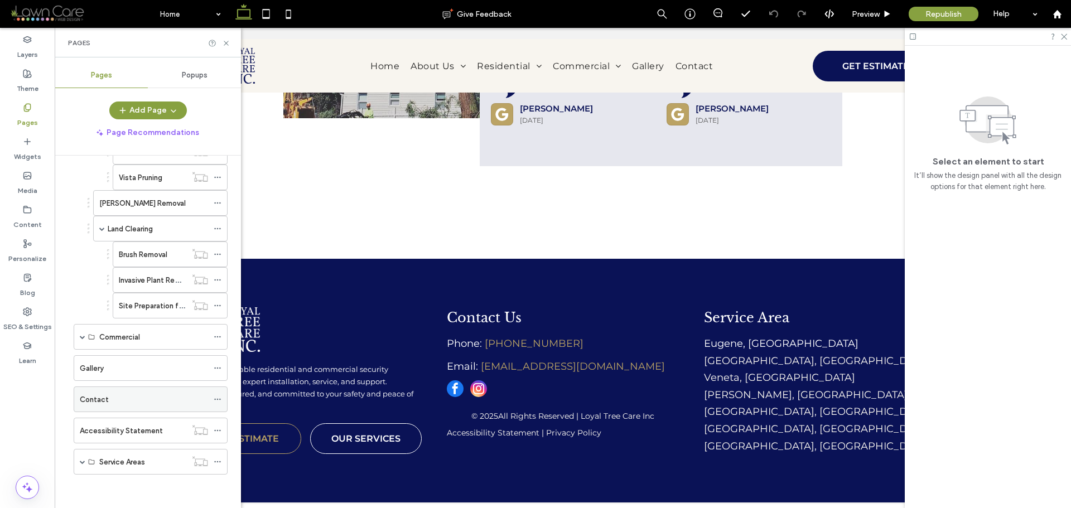
click at [118, 409] on div "Contact" at bounding box center [144, 399] width 128 height 25
click at [80, 462] on span at bounding box center [83, 462] width 6 height 6
click at [140, 482] on label "[GEOGRAPHIC_DATA], [GEOGRAPHIC_DATA]" at bounding box center [175, 488] width 153 height 20
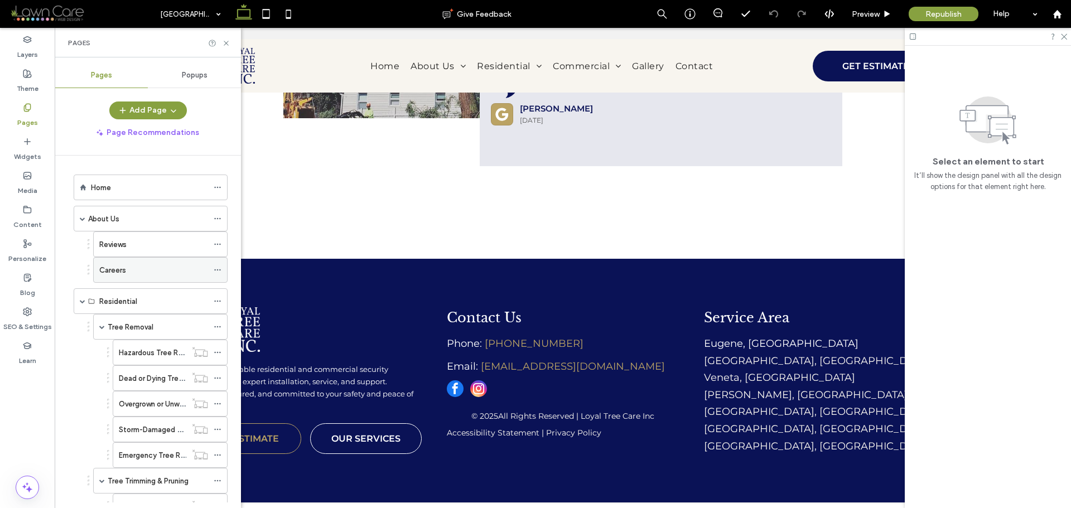
click at [136, 280] on div "Careers" at bounding box center [153, 270] width 109 height 25
click at [228, 43] on icon at bounding box center [226, 43] width 8 height 8
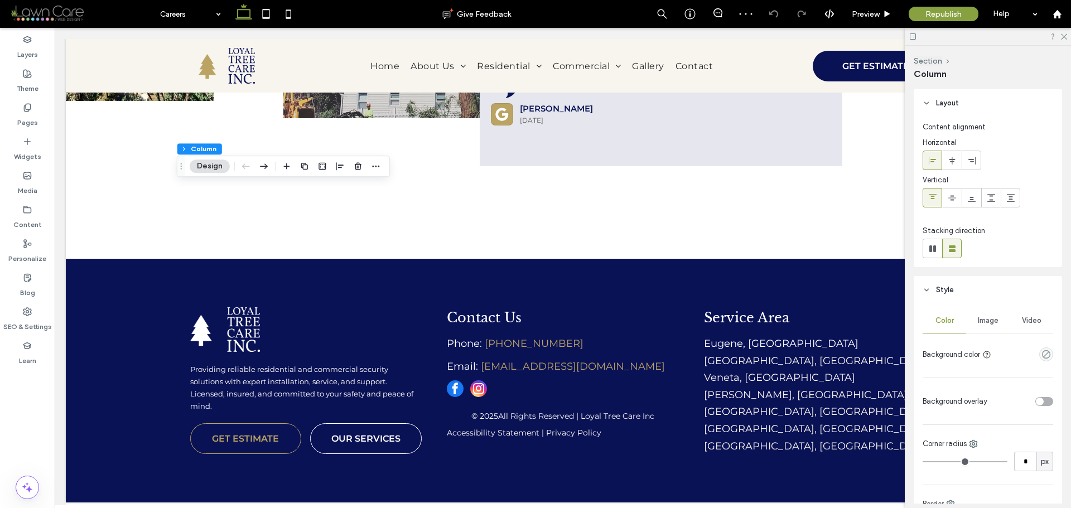
click at [1001, 325] on div "Image" at bounding box center [989, 321] width 44 height 25
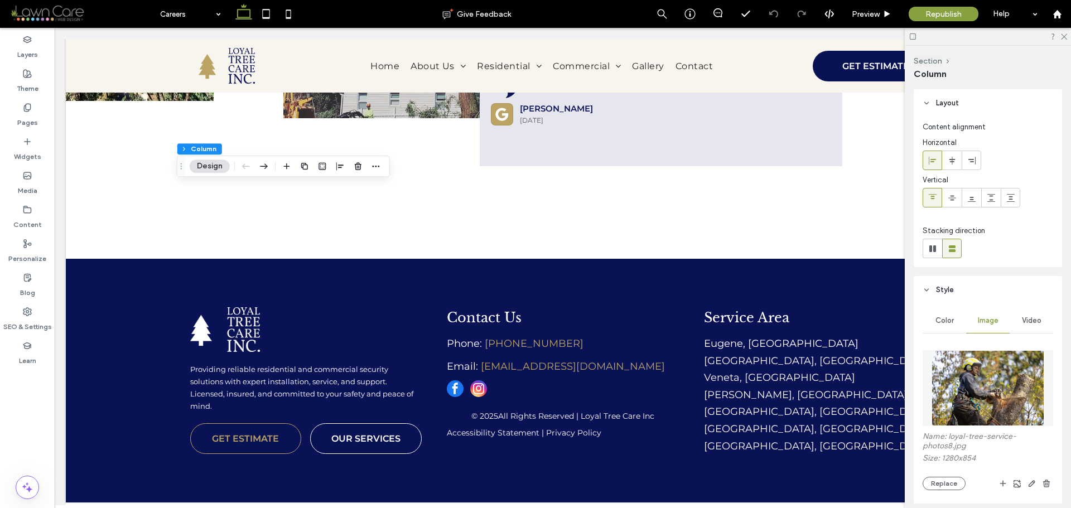
click at [988, 374] on img at bounding box center [988, 388] width 113 height 76
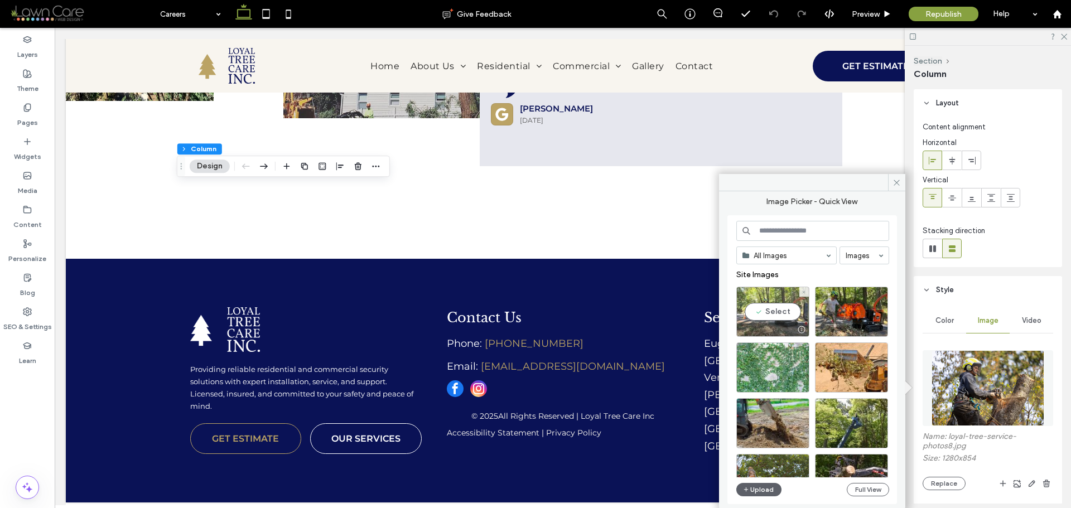
click at [785, 315] on div "Select" at bounding box center [773, 312] width 73 height 50
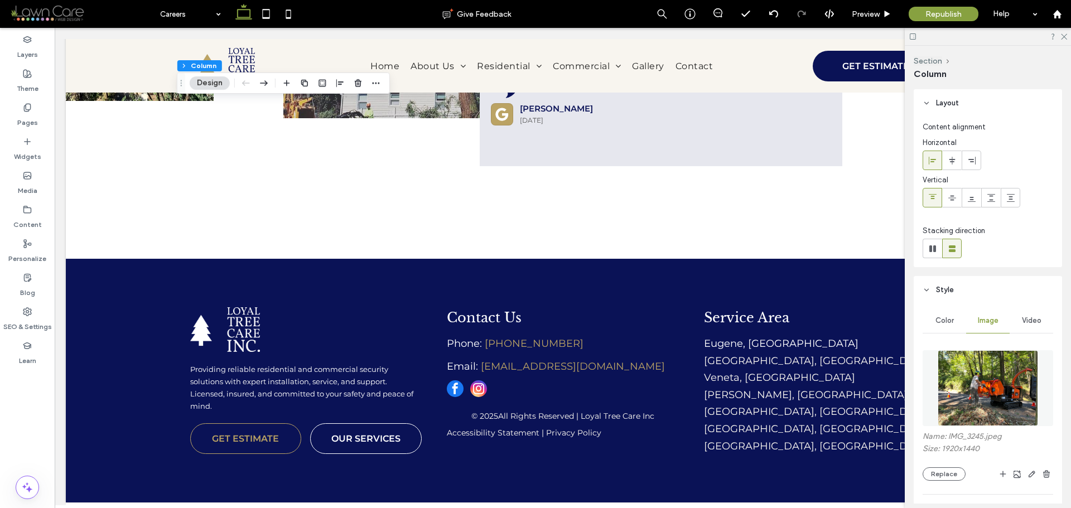
click at [992, 383] on img at bounding box center [988, 388] width 101 height 76
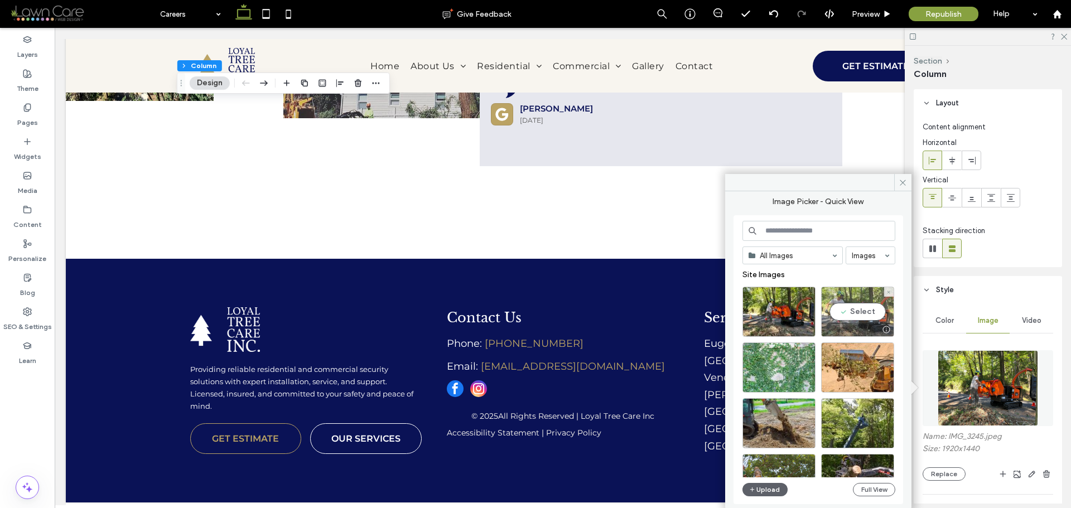
click at [858, 310] on div "Select" at bounding box center [857, 312] width 73 height 50
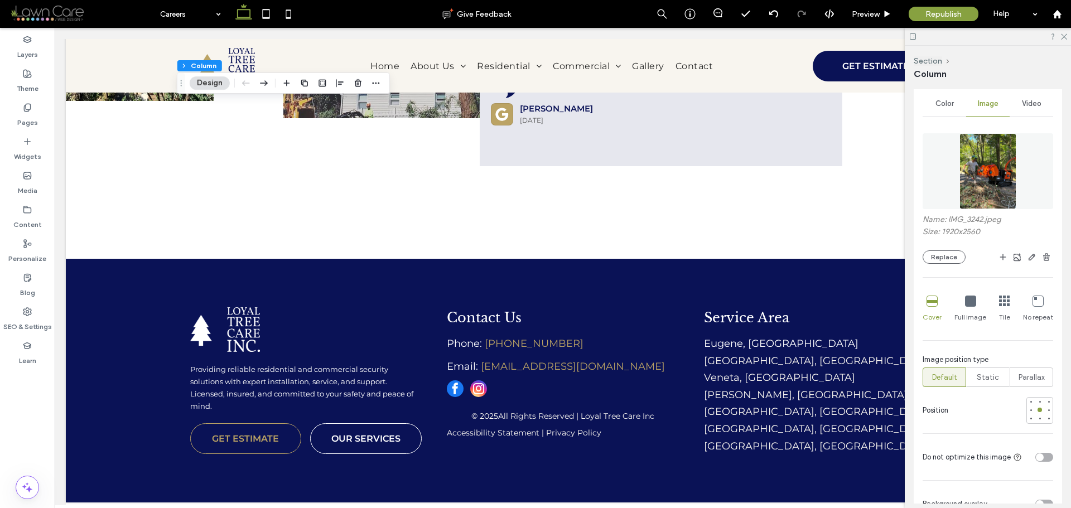
scroll to position [279, 0]
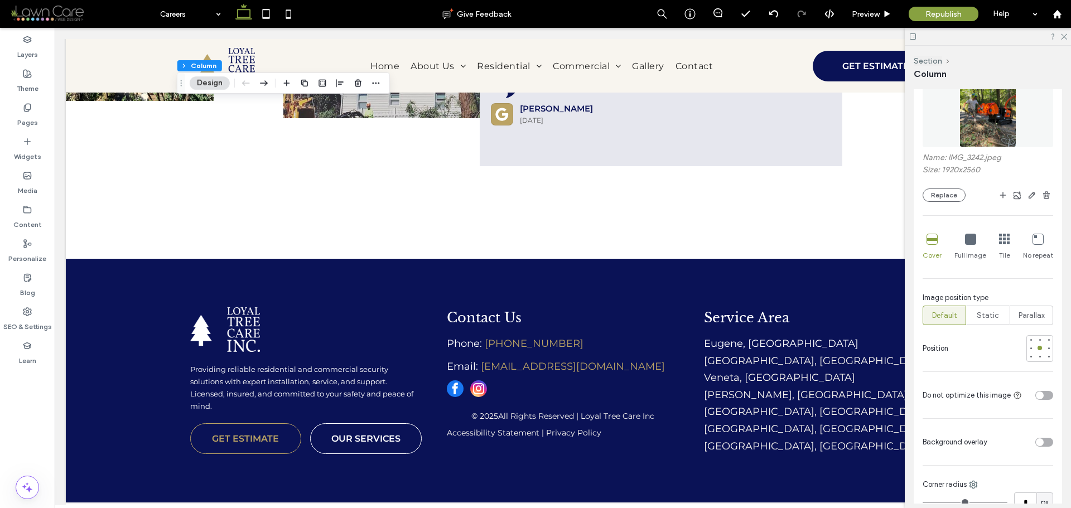
click at [1042, 398] on div "toggle" at bounding box center [1045, 395] width 18 height 9
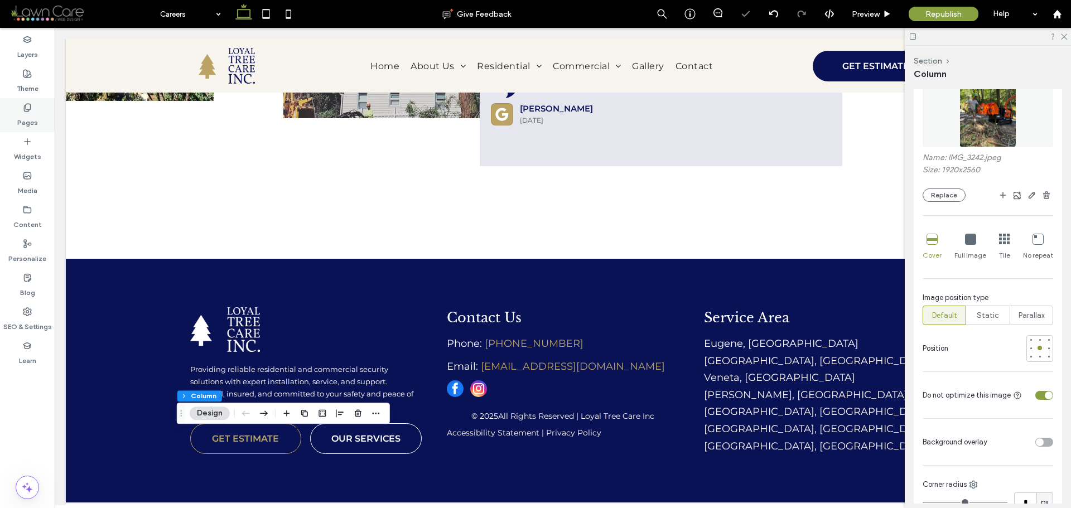
click at [23, 110] on icon at bounding box center [27, 107] width 9 height 9
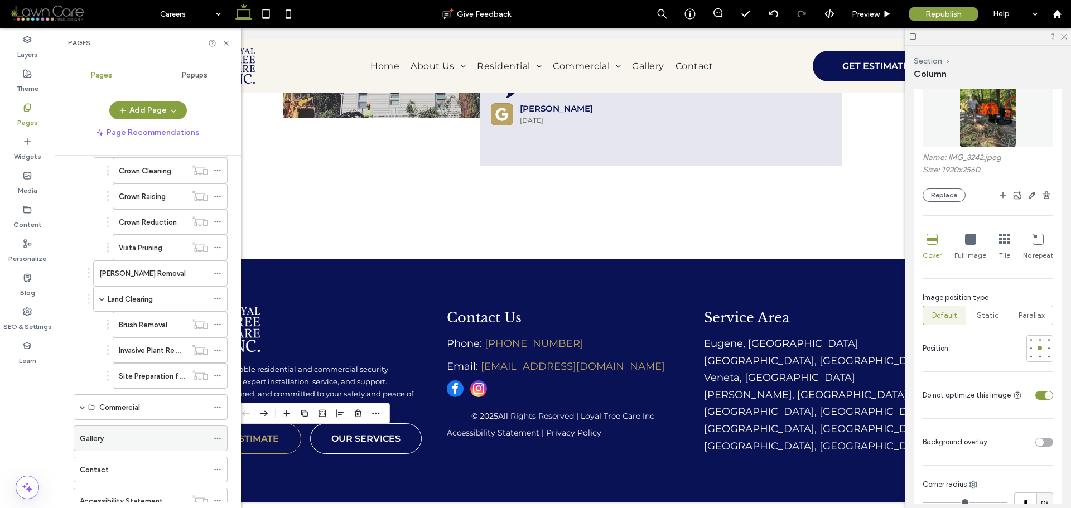
scroll to position [391, 0]
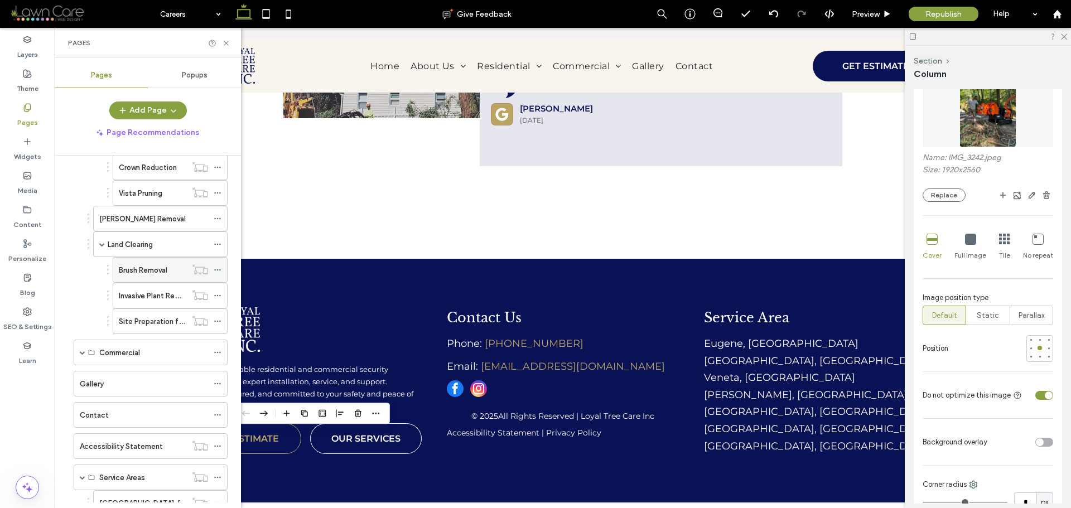
click at [155, 261] on div "Brush Removal" at bounding box center [153, 270] width 68 height 25
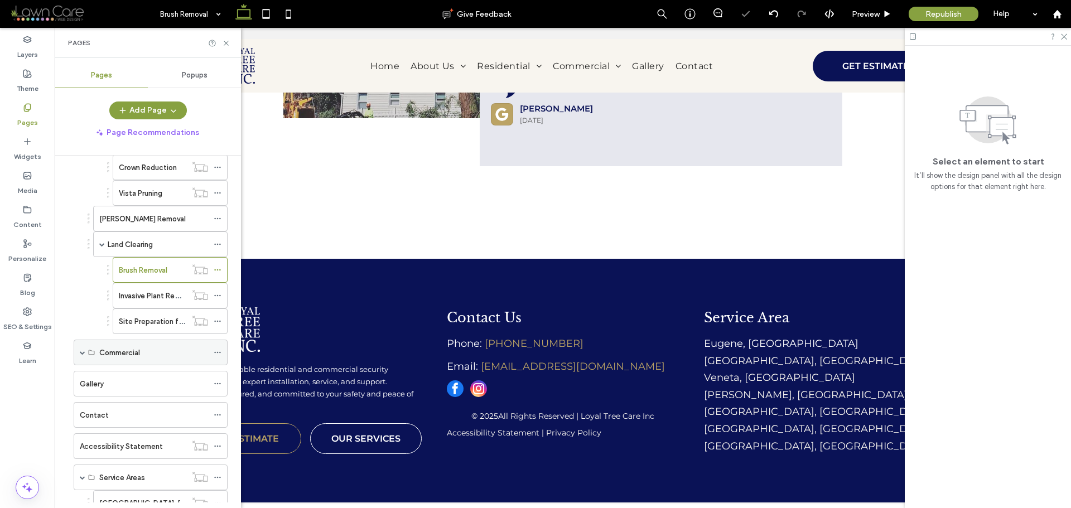
click at [85, 352] on span at bounding box center [83, 353] width 6 height 6
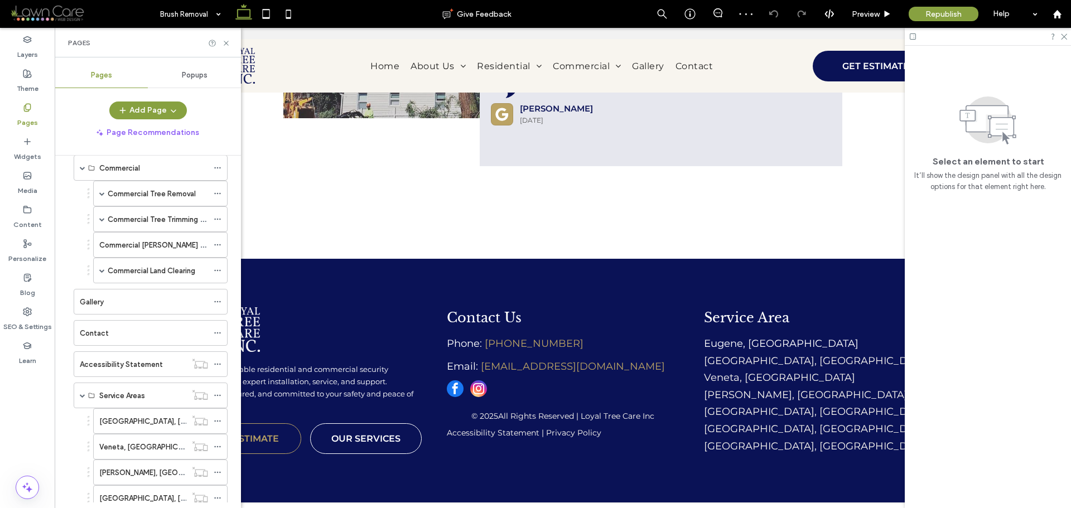
scroll to position [558, 0]
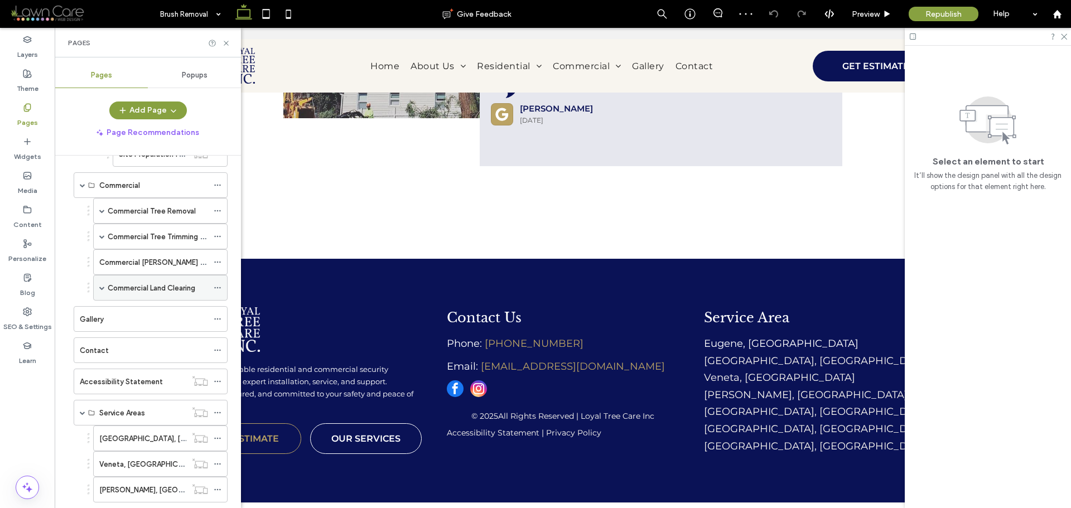
click at [102, 290] on span at bounding box center [102, 288] width 6 height 6
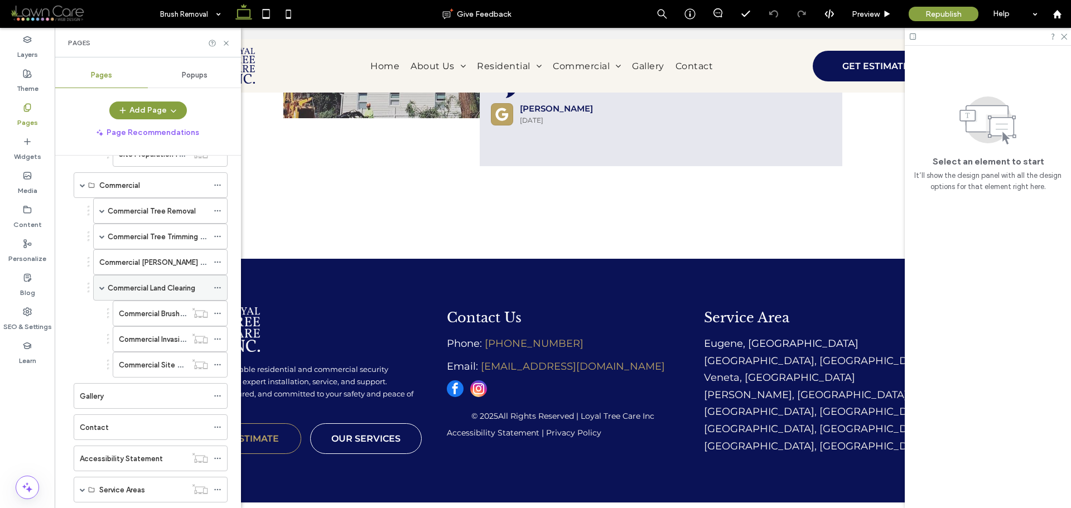
click at [98, 290] on div "Commercial Land Clearing" at bounding box center [160, 288] width 134 height 26
click at [104, 288] on span at bounding box center [102, 288] width 6 height 6
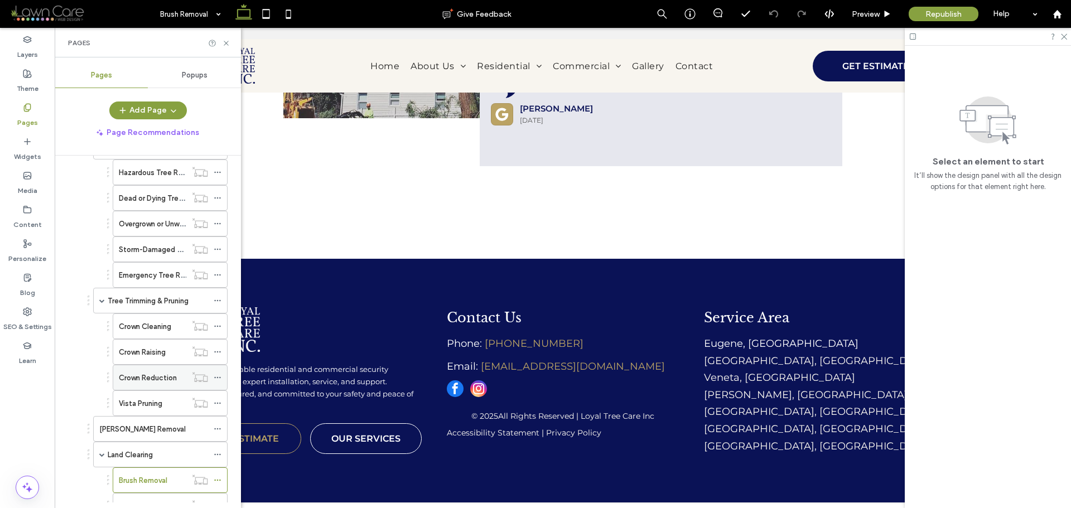
scroll to position [167, 0]
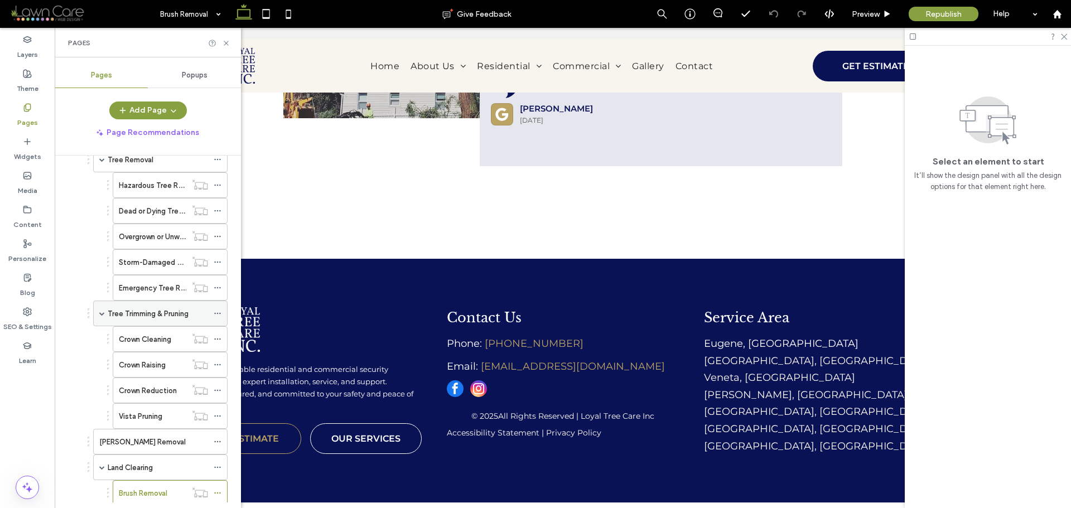
click at [155, 309] on label "Tree Trimming & Pruning" at bounding box center [148, 314] width 81 height 20
click at [155, 345] on label "Crown Cleaning" at bounding box center [145, 340] width 52 height 20
click at [145, 371] on label "Crown Raising" at bounding box center [142, 365] width 47 height 20
click at [135, 387] on label "Crown Reduction" at bounding box center [148, 391] width 58 height 20
click at [175, 184] on label "Hazardous Tree Removal" at bounding box center [160, 186] width 83 height 20
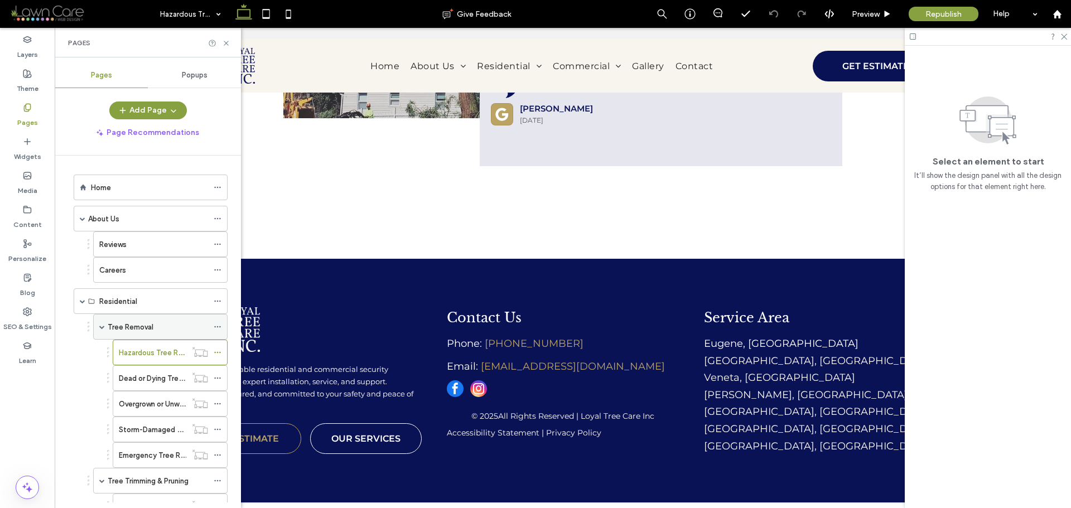
click at [137, 327] on label "Tree Removal" at bounding box center [131, 328] width 46 height 20
click at [165, 406] on label "Overgrown or Unwanted Tree Removal" at bounding box center [183, 405] width 128 height 20
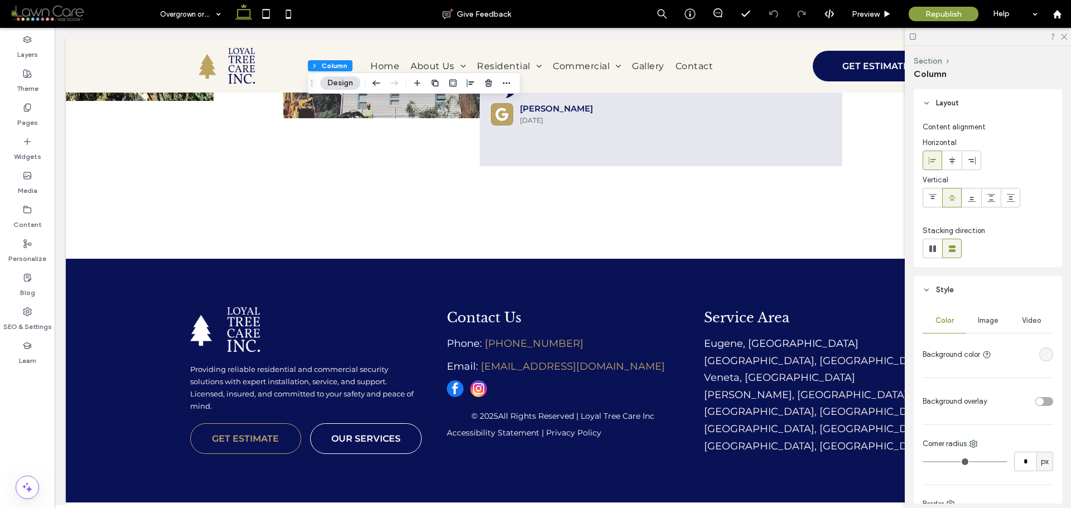
click at [992, 315] on div "Image" at bounding box center [989, 321] width 44 height 25
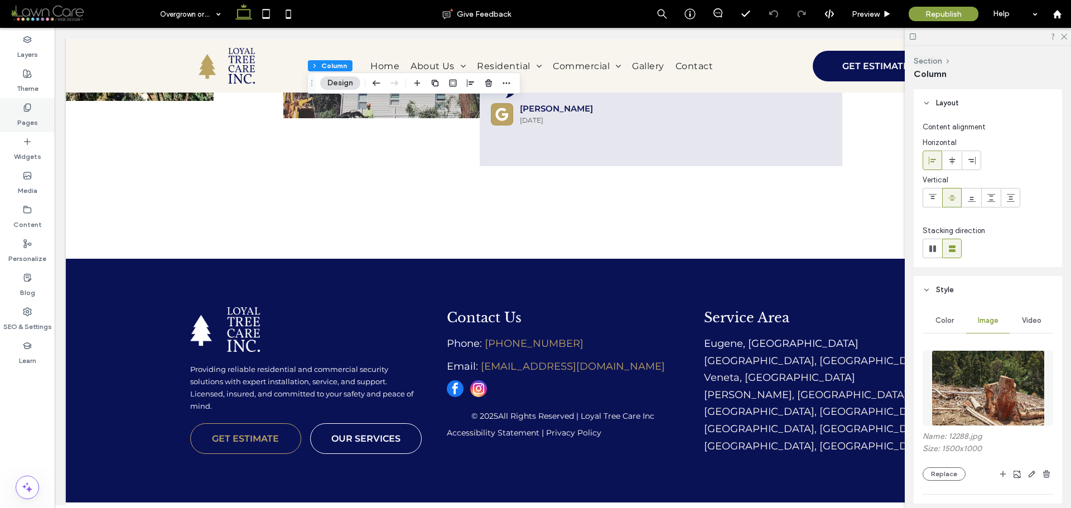
click at [25, 105] on icon at bounding box center [27, 107] width 9 height 9
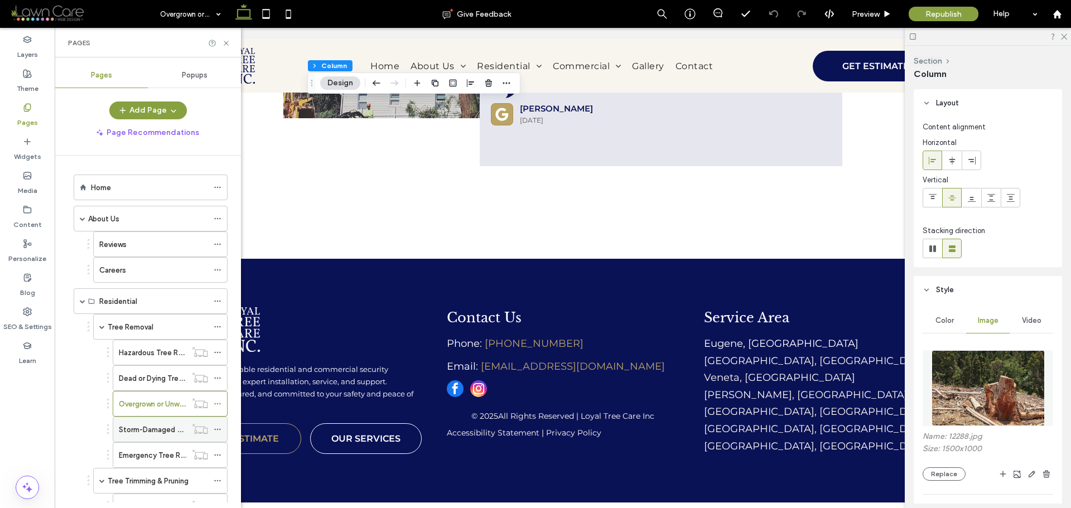
click at [150, 433] on label "Storm-Damaged Tree Removal" at bounding box center [171, 430] width 104 height 20
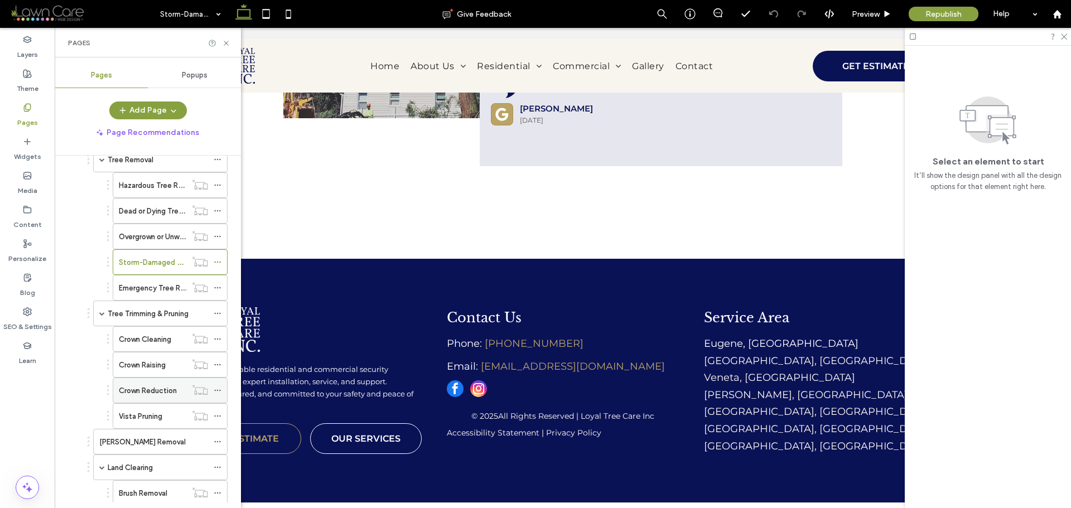
scroll to position [335, 0]
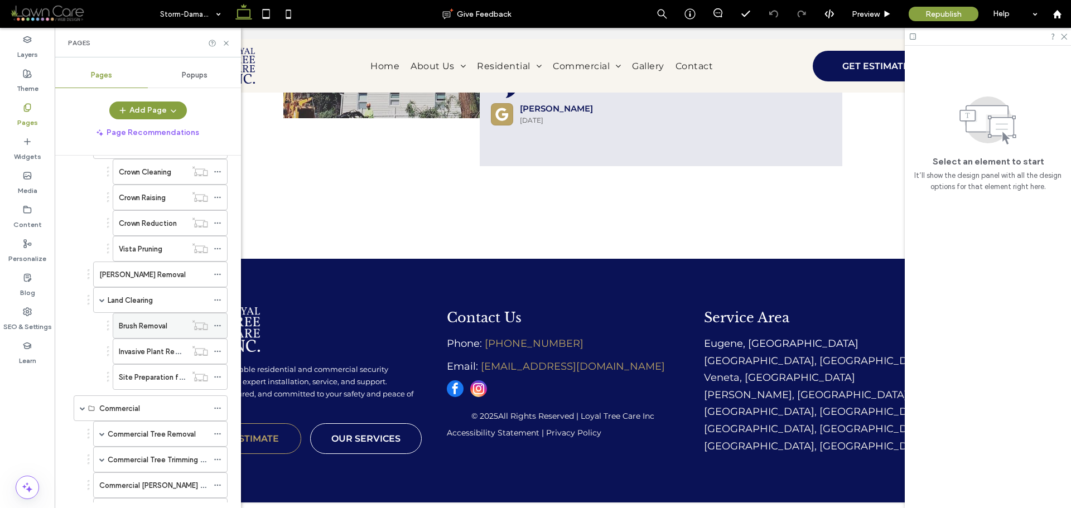
click at [165, 334] on div "Brush Removal" at bounding box center [153, 326] width 68 height 25
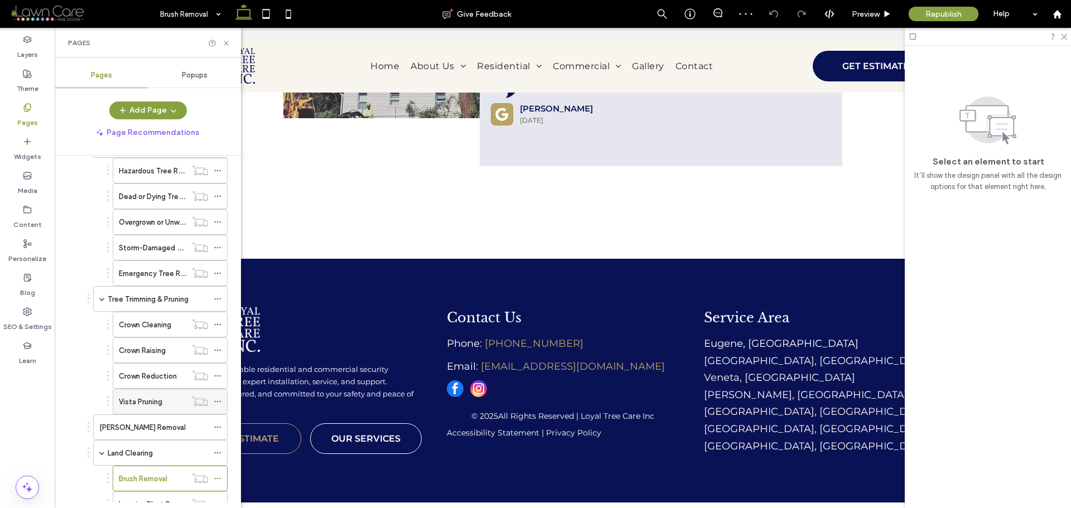
scroll to position [167, 0]
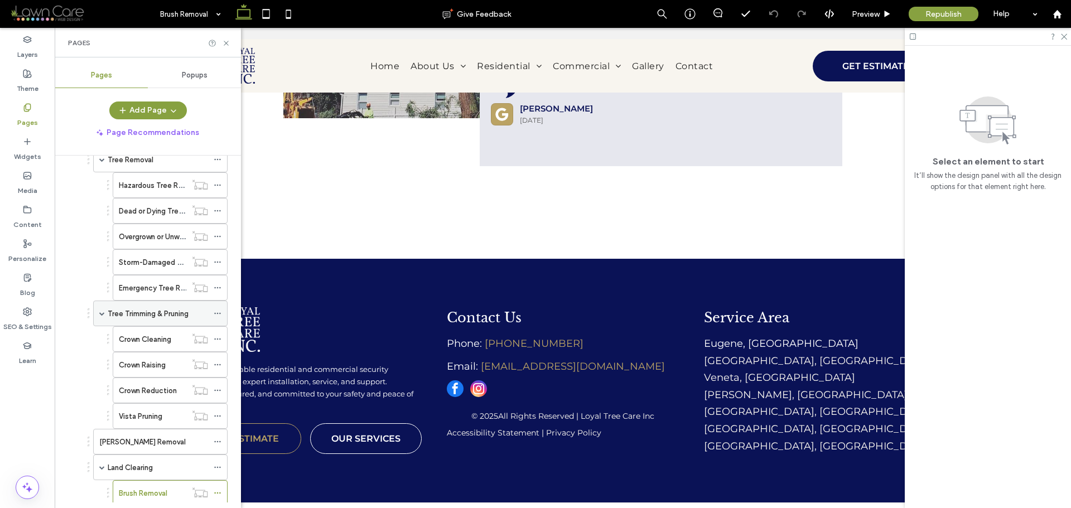
click at [148, 315] on label "Tree Trimming & Pruning" at bounding box center [148, 314] width 81 height 20
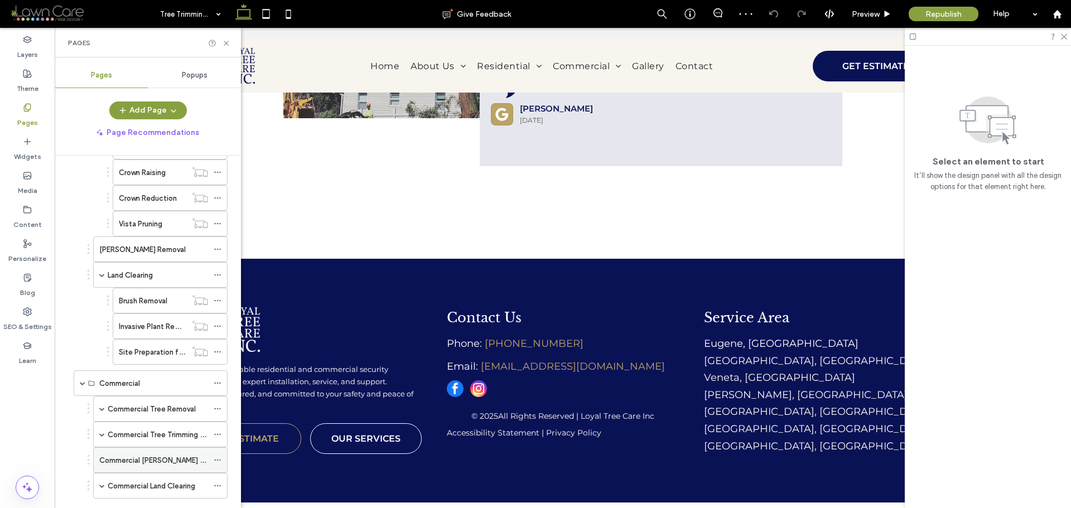
scroll to position [391, 0]
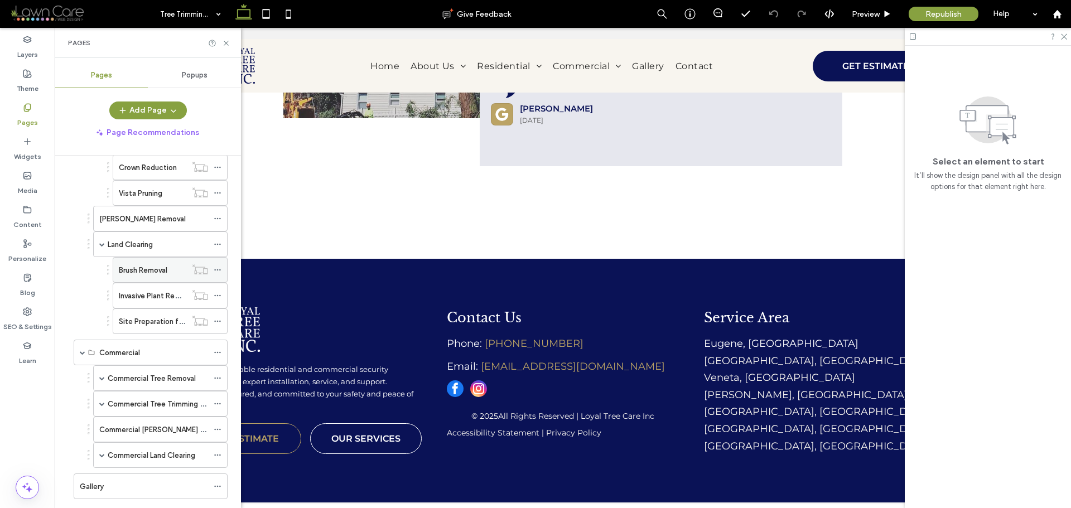
click at [151, 271] on label "Brush Removal" at bounding box center [143, 271] width 49 height 20
click at [226, 42] on icon at bounding box center [226, 43] width 8 height 8
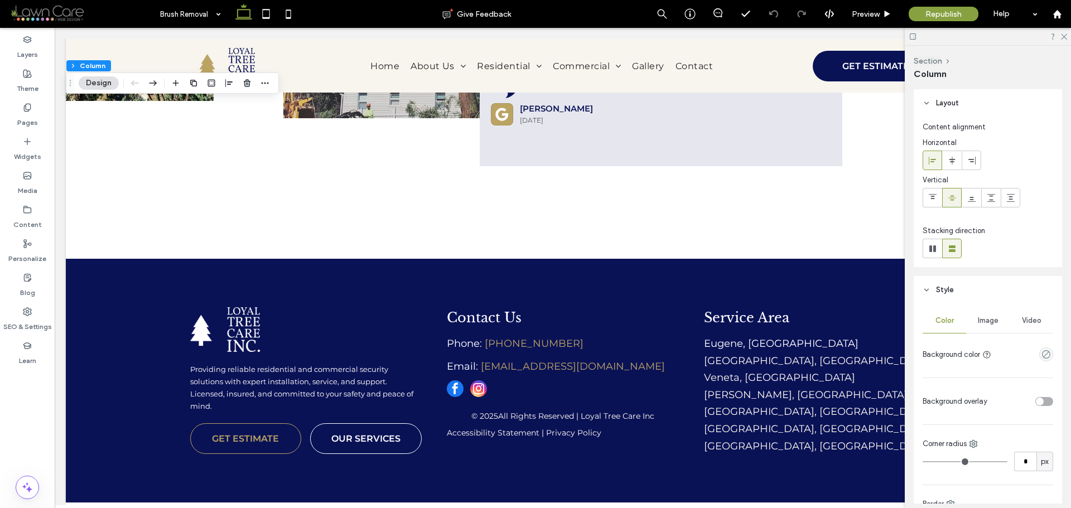
click at [1026, 315] on div "Video" at bounding box center [1032, 321] width 44 height 25
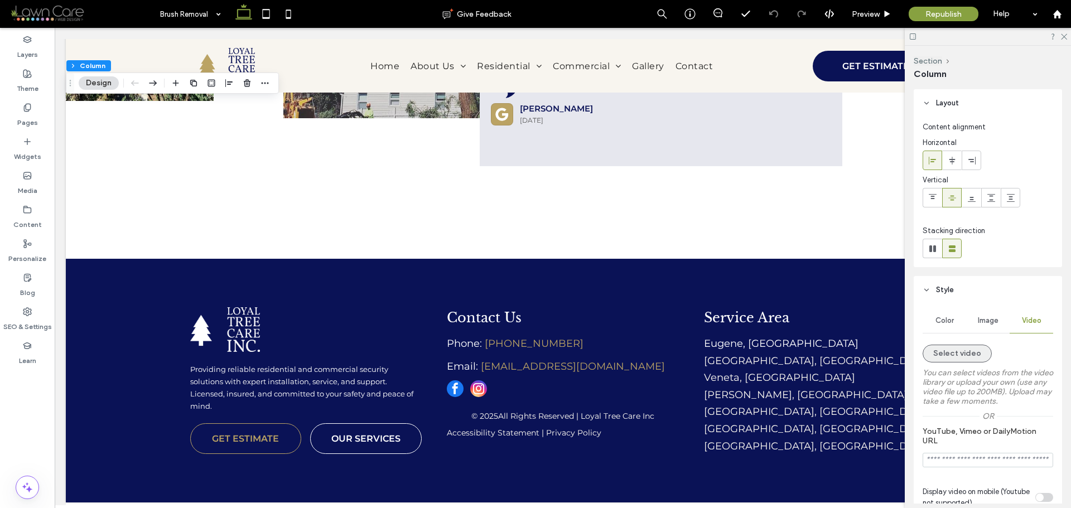
click at [958, 349] on button "Select video" at bounding box center [957, 354] width 69 height 18
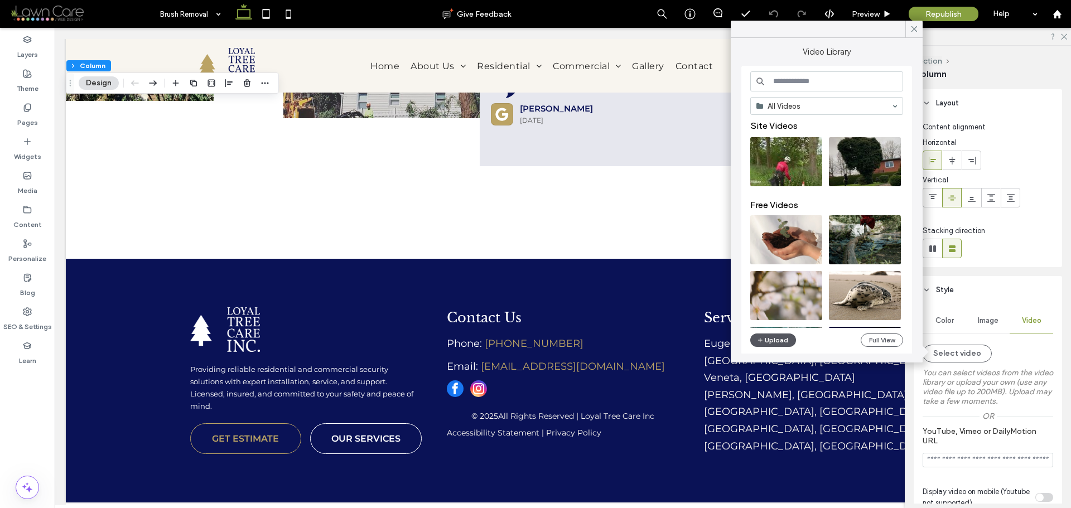
click at [789, 343] on button "Upload" at bounding box center [774, 340] width 46 height 13
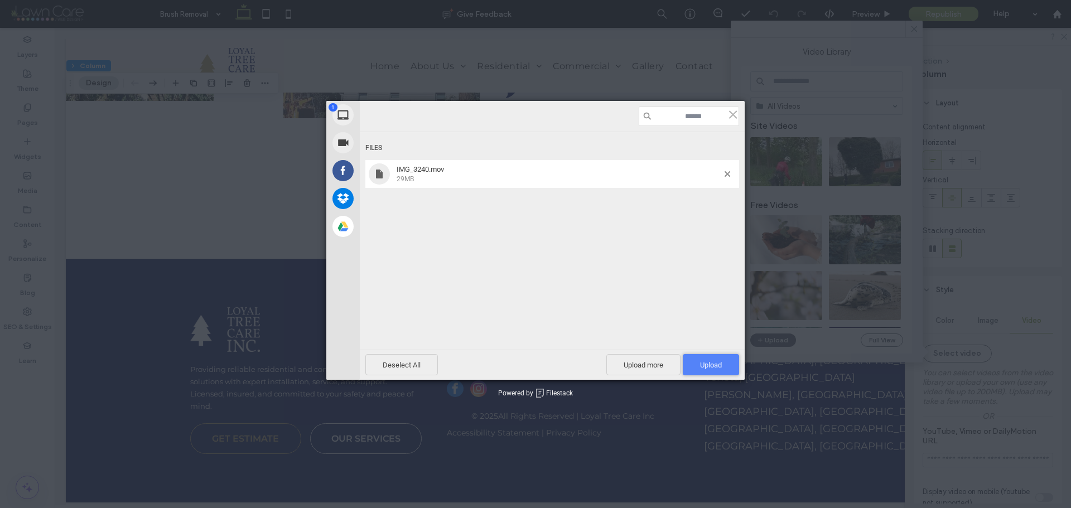
click at [718, 362] on span "Upload 1" at bounding box center [711, 365] width 22 height 8
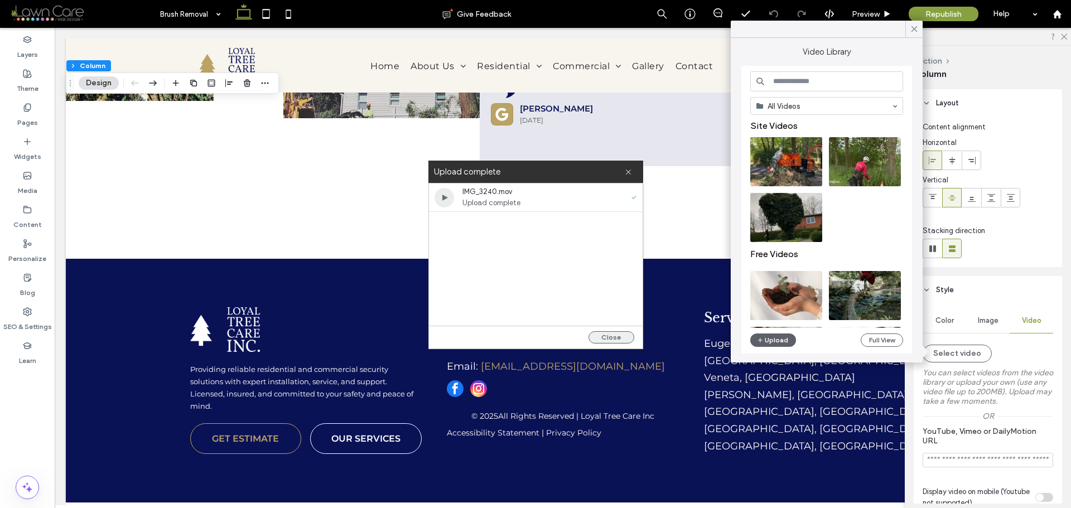
click at [609, 338] on button "Close" at bounding box center [612, 337] width 46 height 12
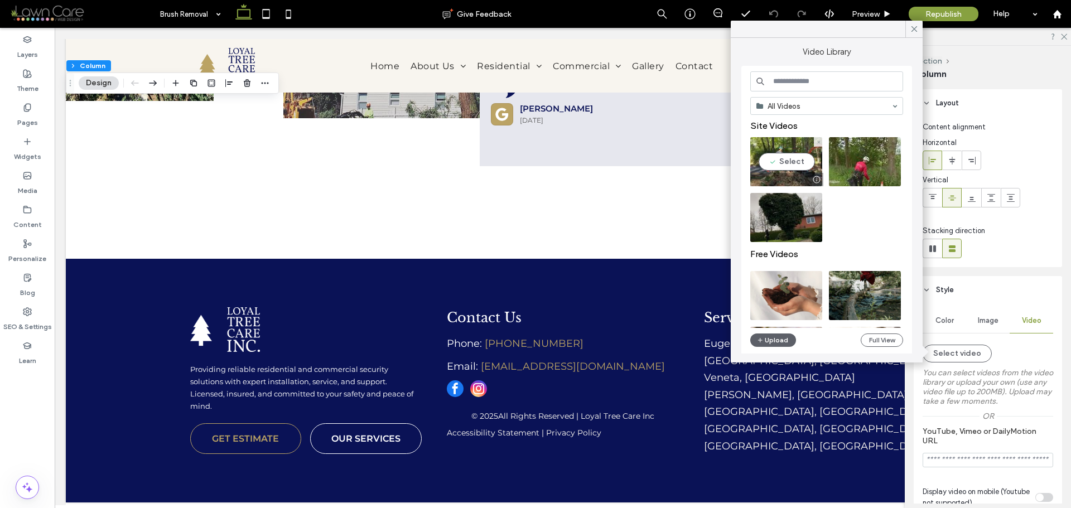
click at [786, 160] on video at bounding box center [787, 161] width 72 height 49
type input "**********"
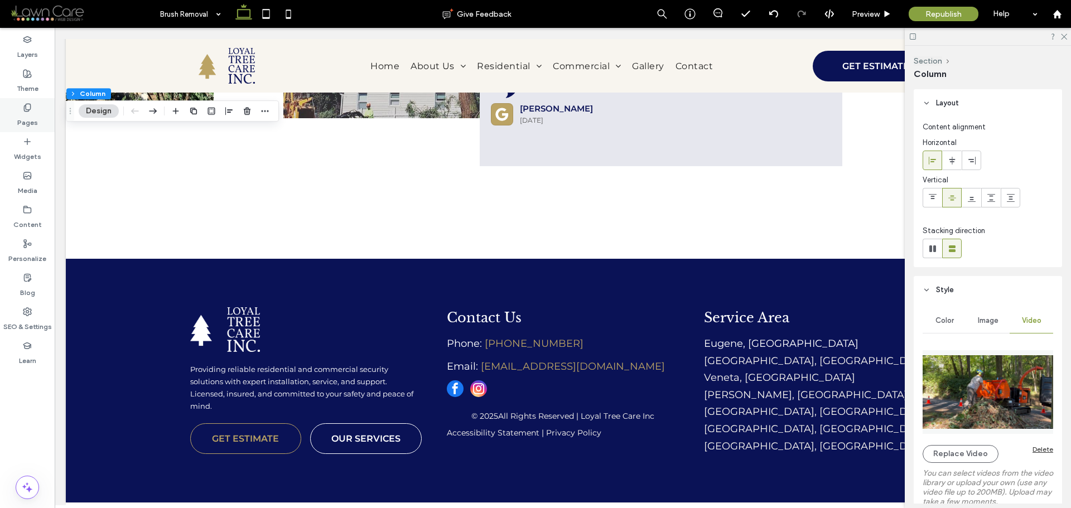
click at [31, 112] on icon at bounding box center [27, 107] width 9 height 9
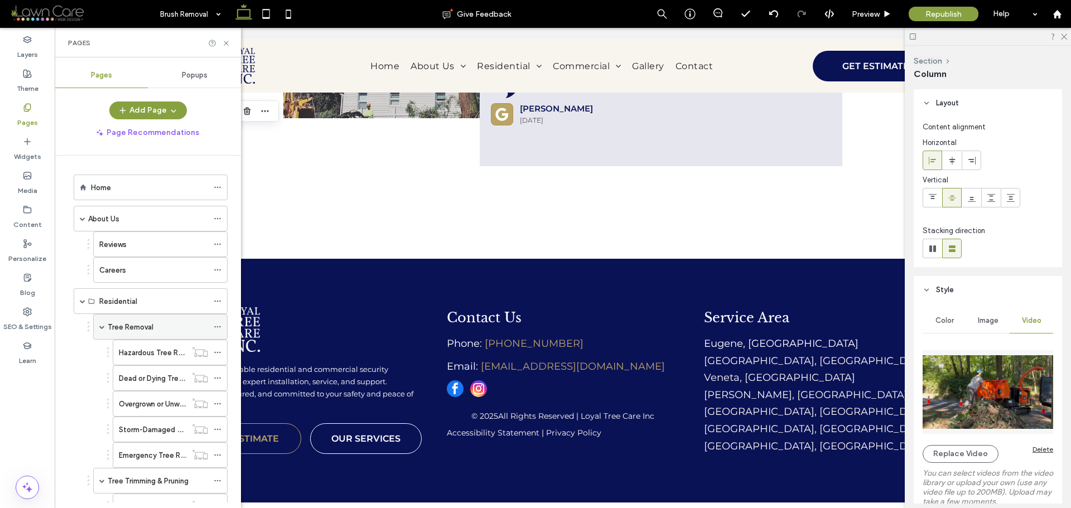
scroll to position [279, 0]
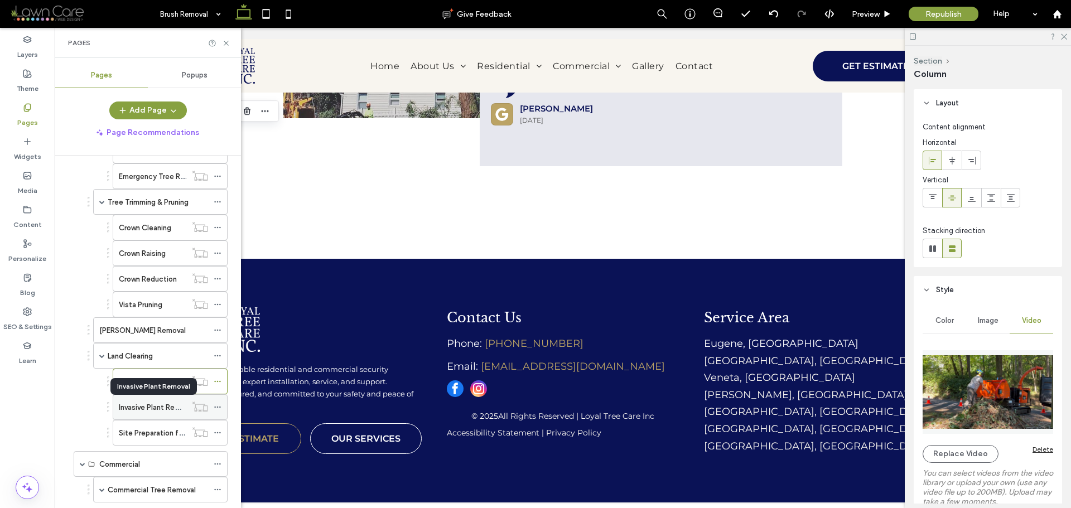
click at [147, 412] on label "Invasive Plant Removal" at bounding box center [156, 408] width 75 height 20
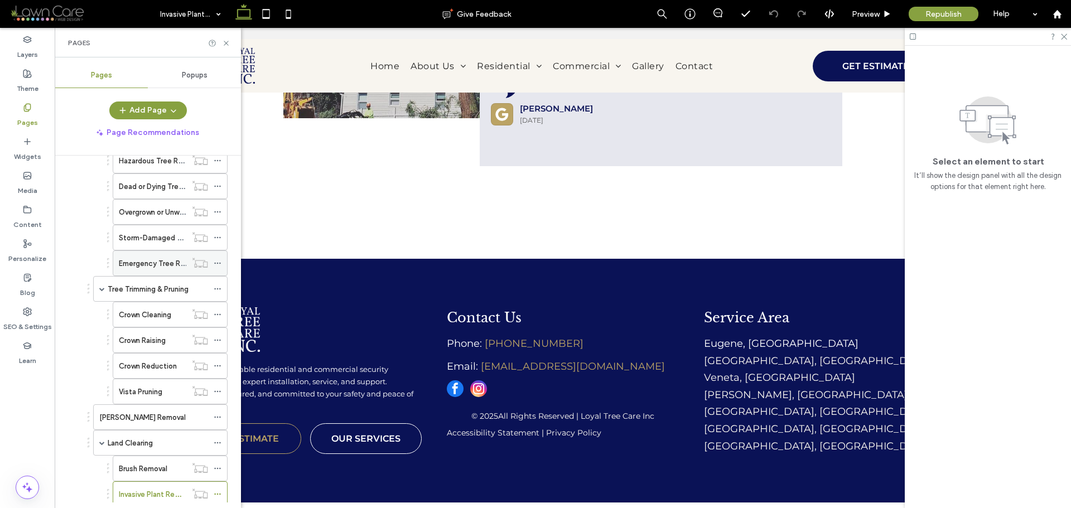
scroll to position [167, 0]
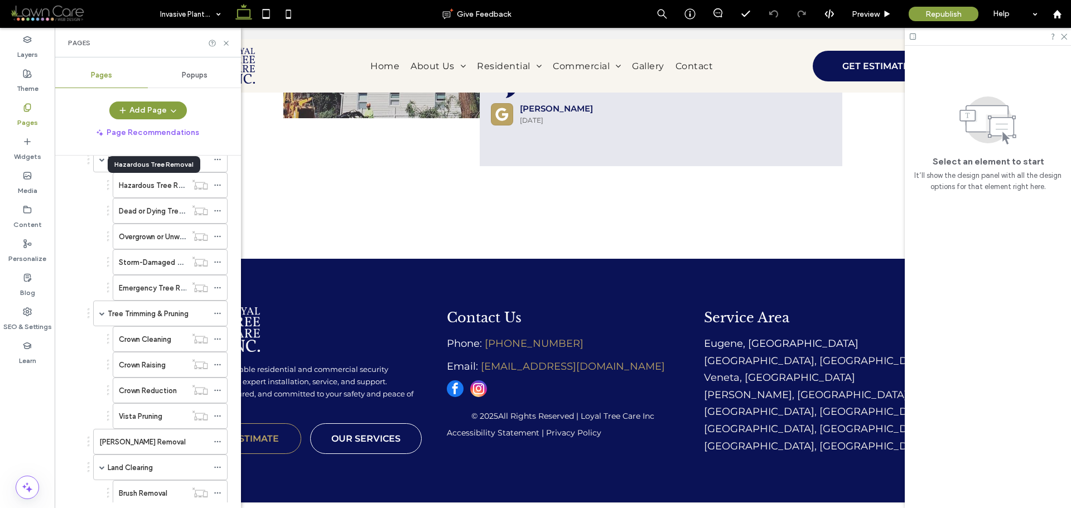
click at [166, 183] on label "Hazardous Tree Removal" at bounding box center [160, 186] width 83 height 20
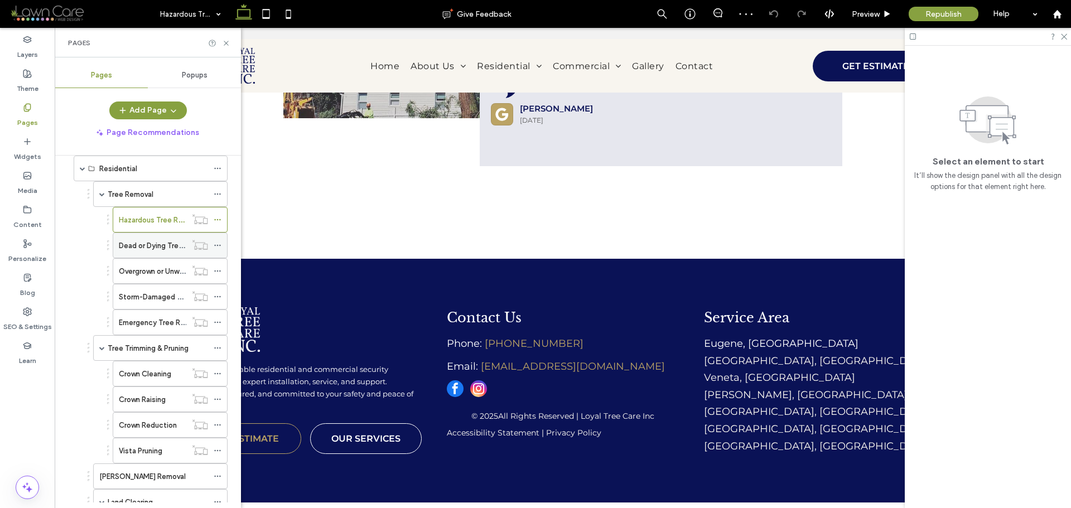
scroll to position [112, 0]
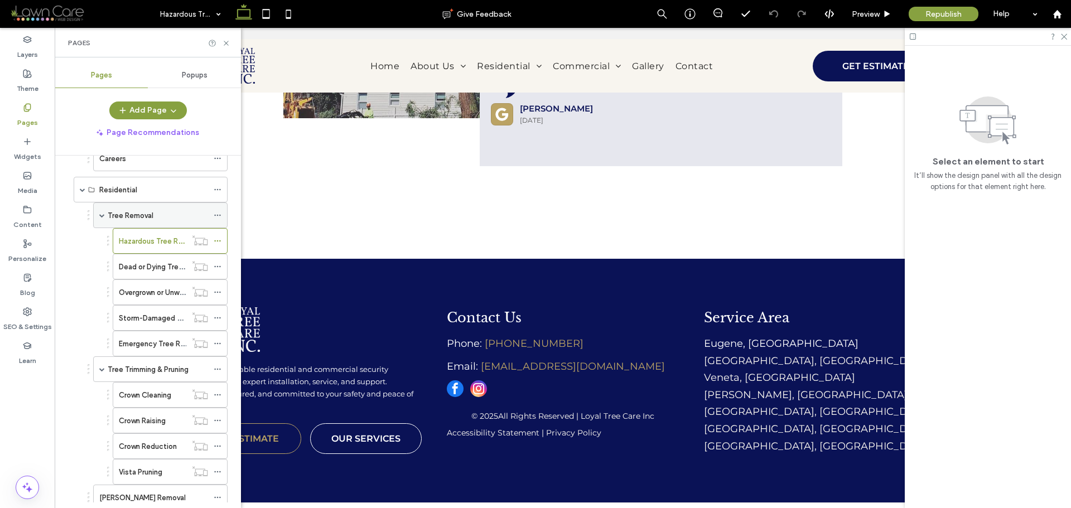
click at [140, 212] on label "Tree Removal" at bounding box center [131, 216] width 46 height 20
click at [156, 299] on div "Overgrown or Unwanted Tree Removal" at bounding box center [153, 292] width 68 height 25
click at [155, 399] on label "Crown Cleaning" at bounding box center [145, 396] width 52 height 20
click at [161, 415] on label "Crown Raising" at bounding box center [142, 421] width 47 height 20
click at [158, 444] on label "Crown Reduction" at bounding box center [148, 447] width 58 height 20
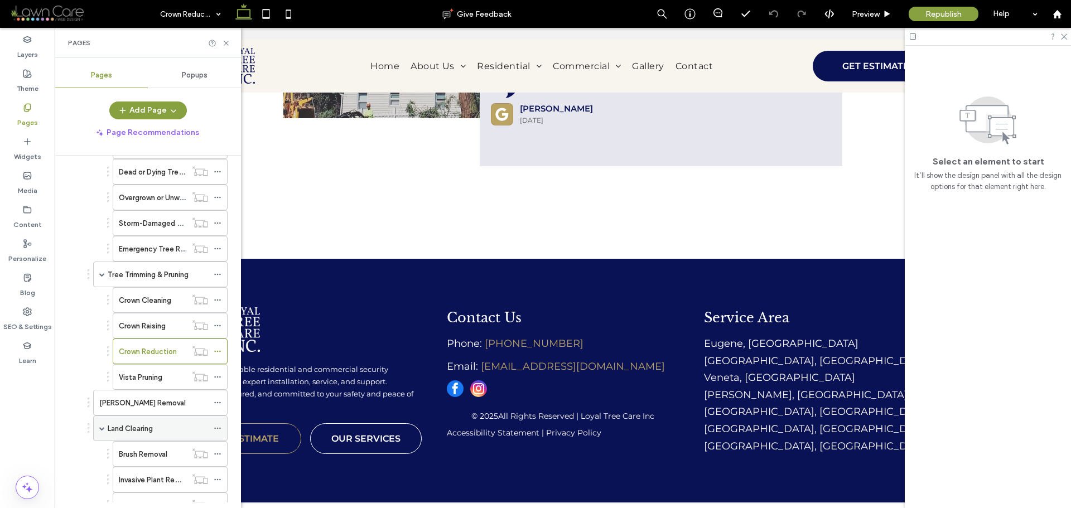
scroll to position [279, 0]
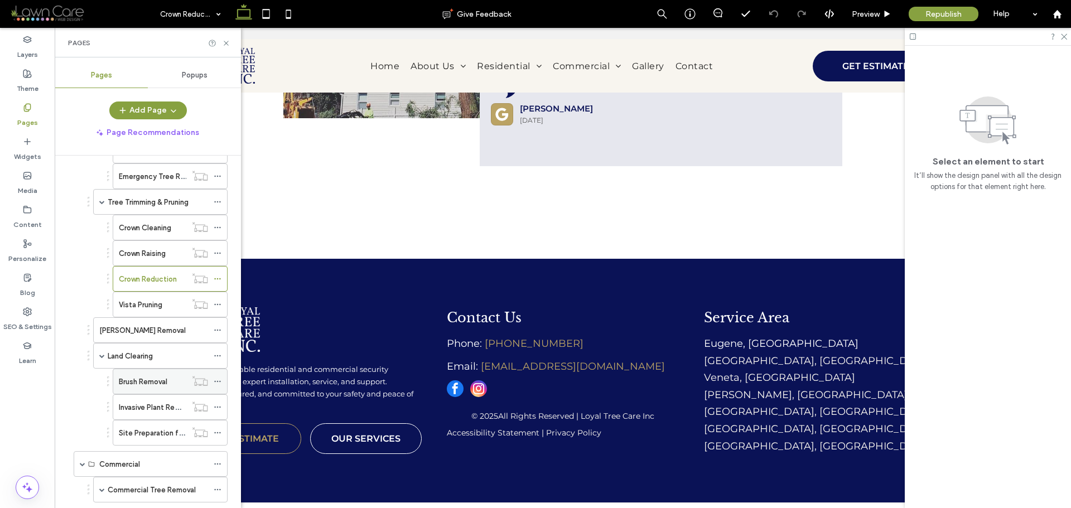
click at [158, 386] on label "Brush Removal" at bounding box center [143, 382] width 49 height 20
click at [145, 416] on div "Invasive Plant Removal" at bounding box center [153, 407] width 68 height 25
click at [140, 334] on label "Stump Removal" at bounding box center [142, 331] width 87 height 20
click at [151, 340] on div "Stump Removal" at bounding box center [153, 330] width 109 height 25
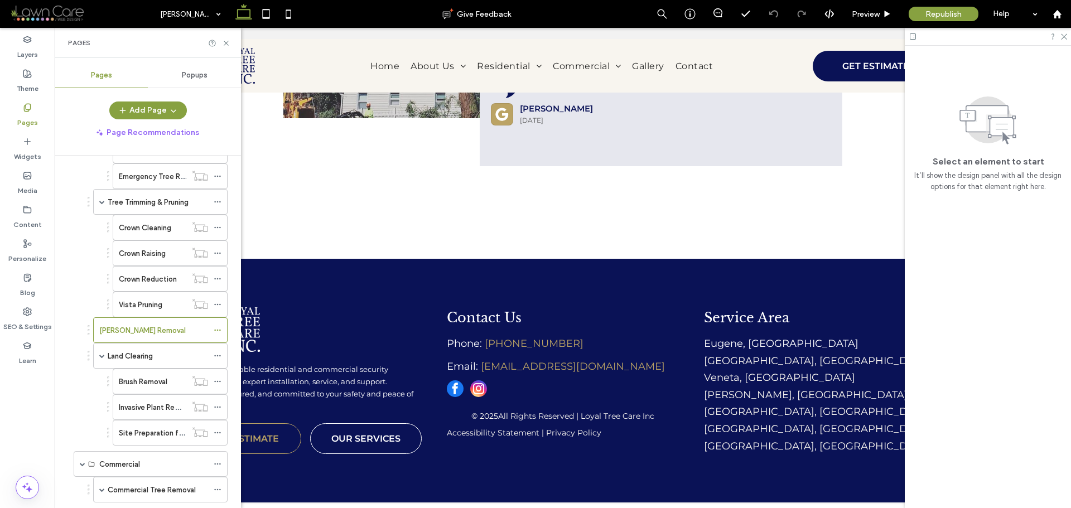
click at [146, 363] on div at bounding box center [535, 254] width 1071 height 508
click at [149, 359] on label "Land Clearing" at bounding box center [130, 357] width 45 height 20
click at [224, 41] on use at bounding box center [226, 43] width 4 height 4
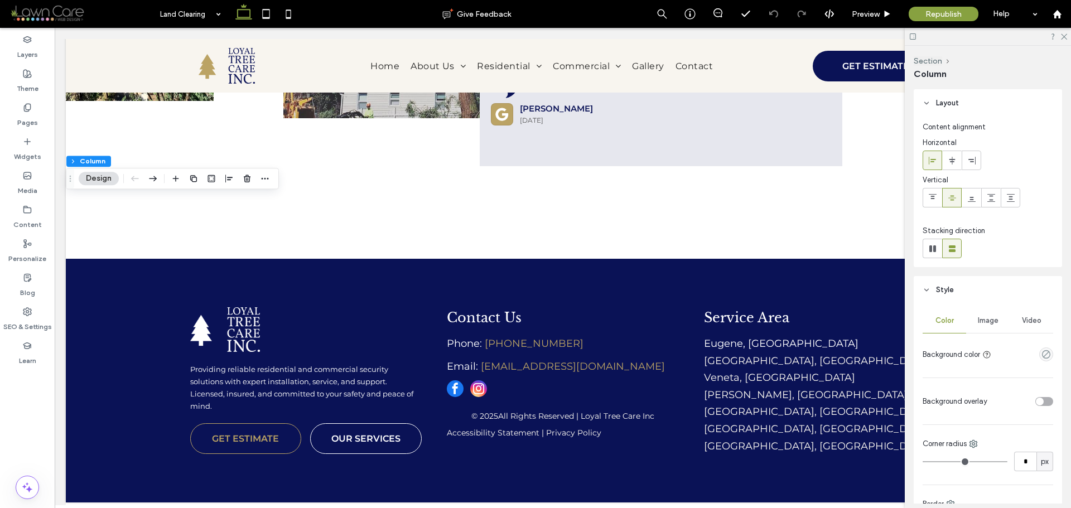
click at [993, 319] on span "Image" at bounding box center [988, 320] width 21 height 9
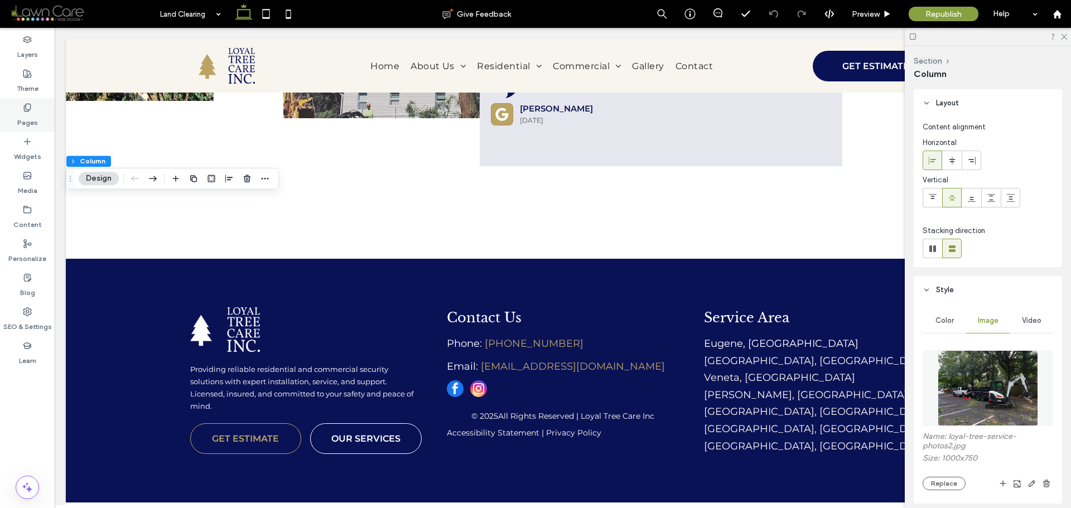
click at [44, 110] on div "Pages" at bounding box center [27, 115] width 55 height 34
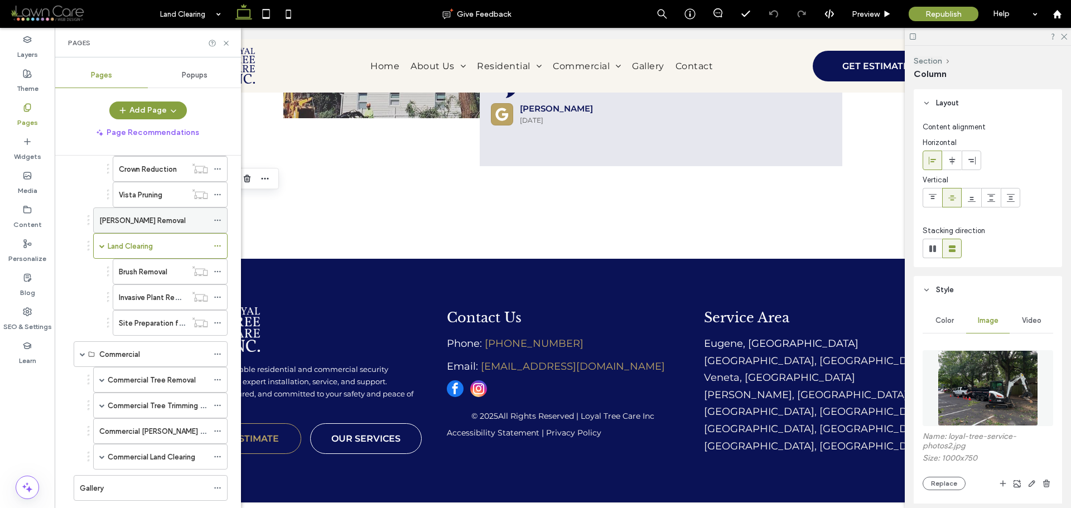
scroll to position [446, 0]
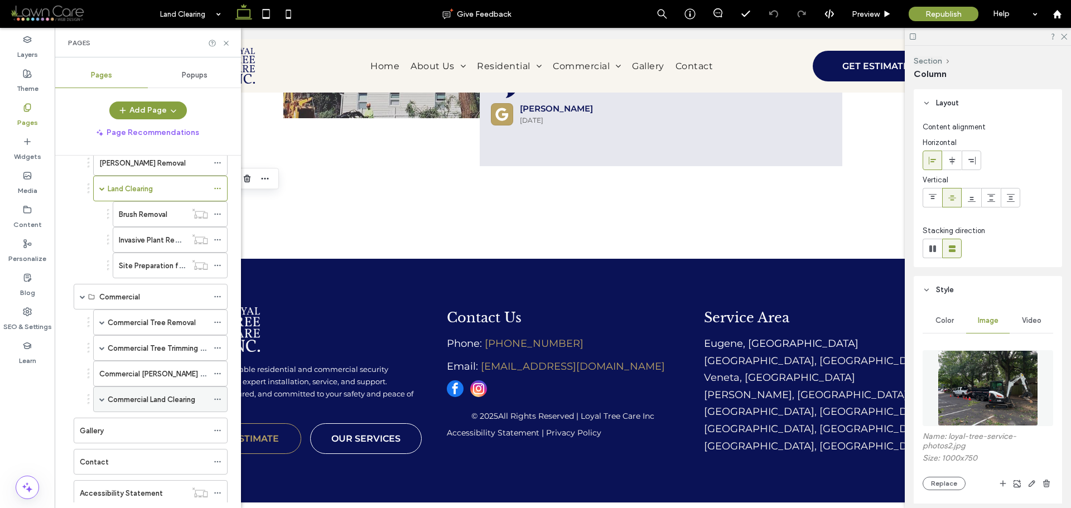
click at [150, 395] on label "Commercial Land Clearing" at bounding box center [152, 400] width 88 height 20
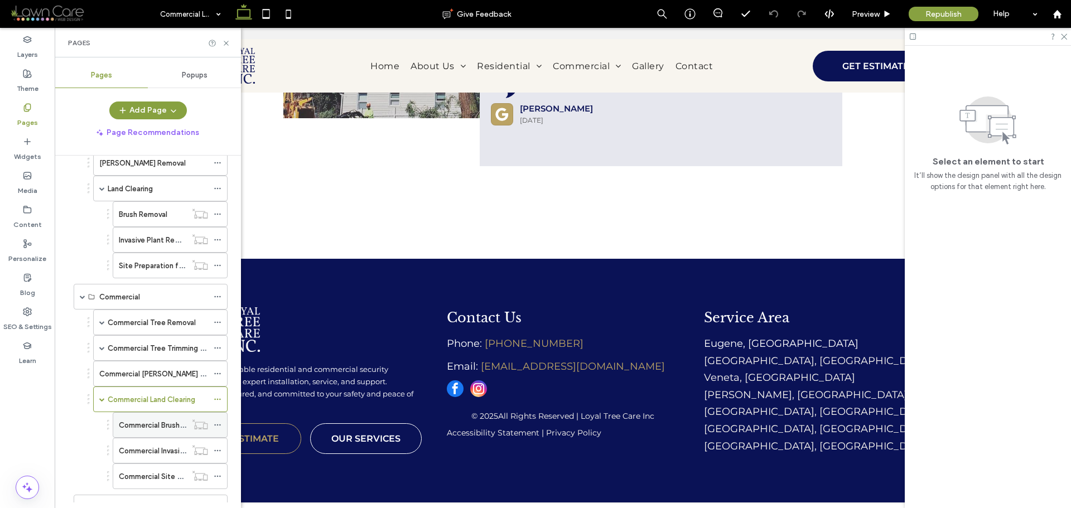
click at [164, 426] on label "Commercial Brush Removal" at bounding box center [164, 426] width 91 height 20
click at [159, 451] on label "Commercial Invasive Plant Removal" at bounding box center [178, 451] width 118 height 20
click at [138, 421] on label "Commercial Brush Removal" at bounding box center [164, 426] width 91 height 20
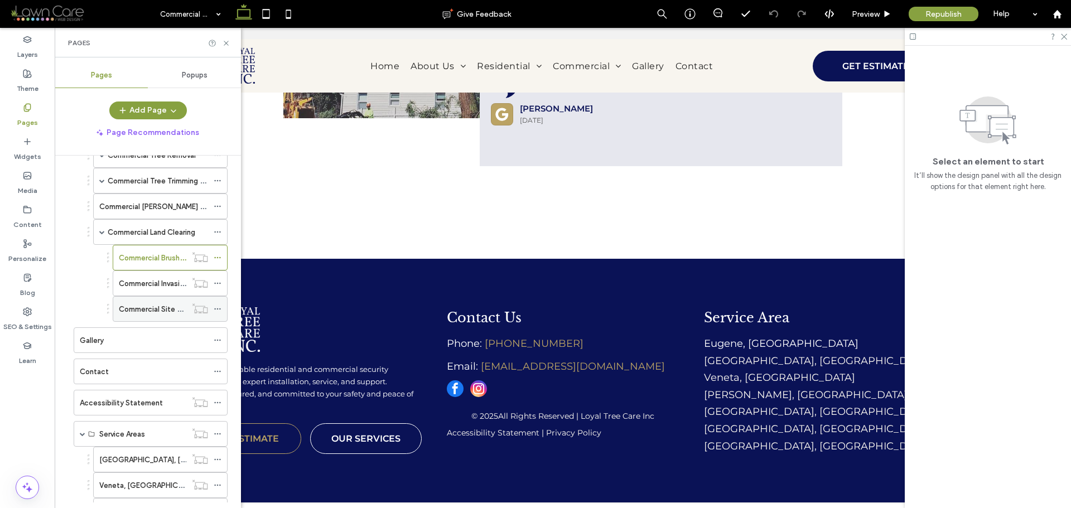
click at [160, 314] on label "Commercial Site Preparation for Landscaping, Fencing, or Construction" at bounding box center [239, 310] width 240 height 20
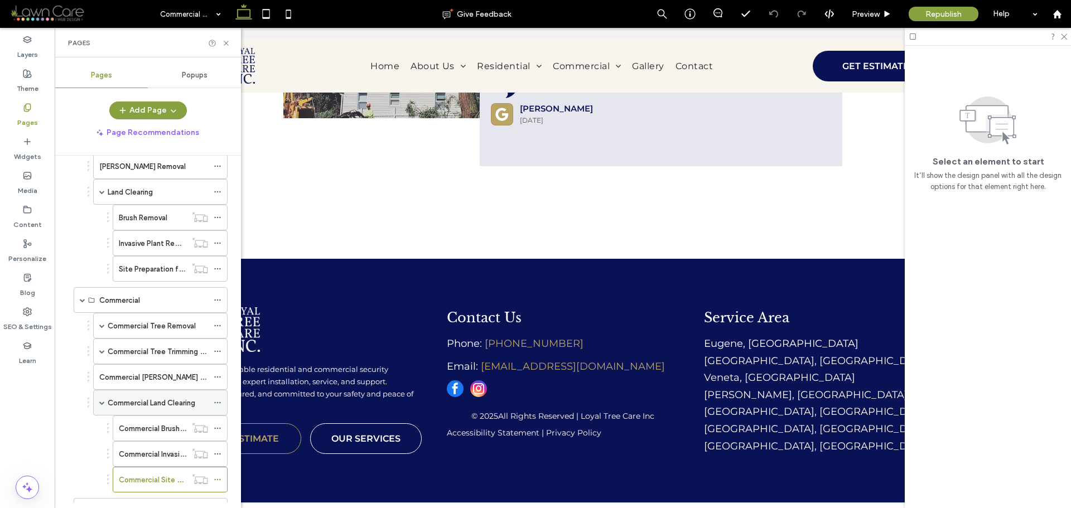
scroll to position [502, 0]
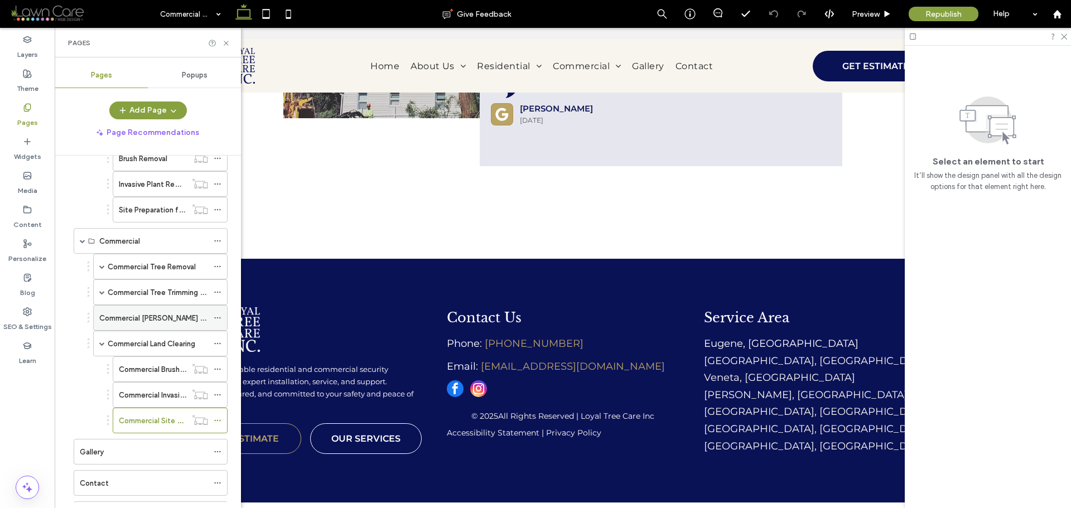
click at [168, 315] on label "Commercial Stump Removal" at bounding box center [163, 319] width 129 height 20
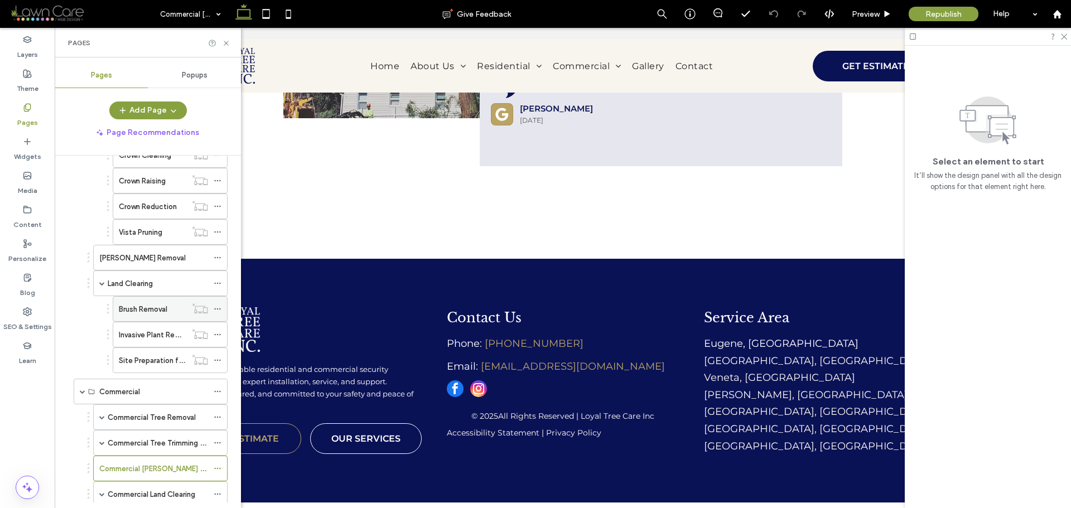
scroll to position [335, 0]
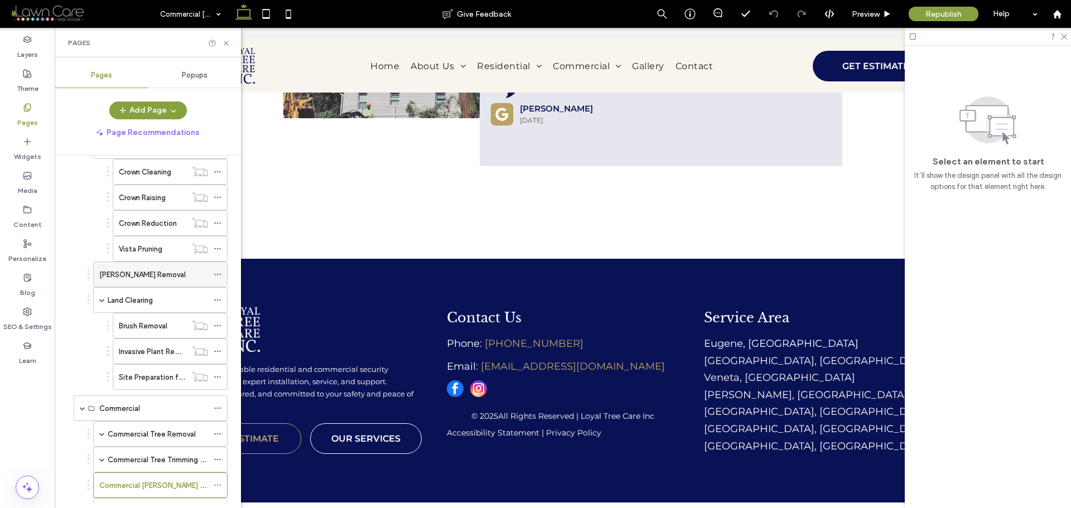
click at [123, 277] on label "Stump Removal" at bounding box center [142, 275] width 87 height 20
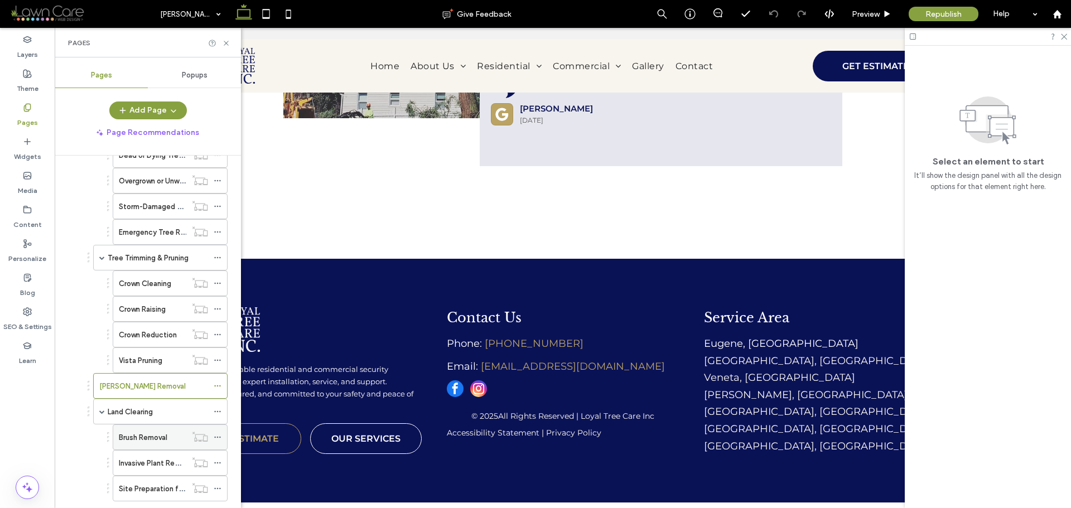
scroll to position [502, 0]
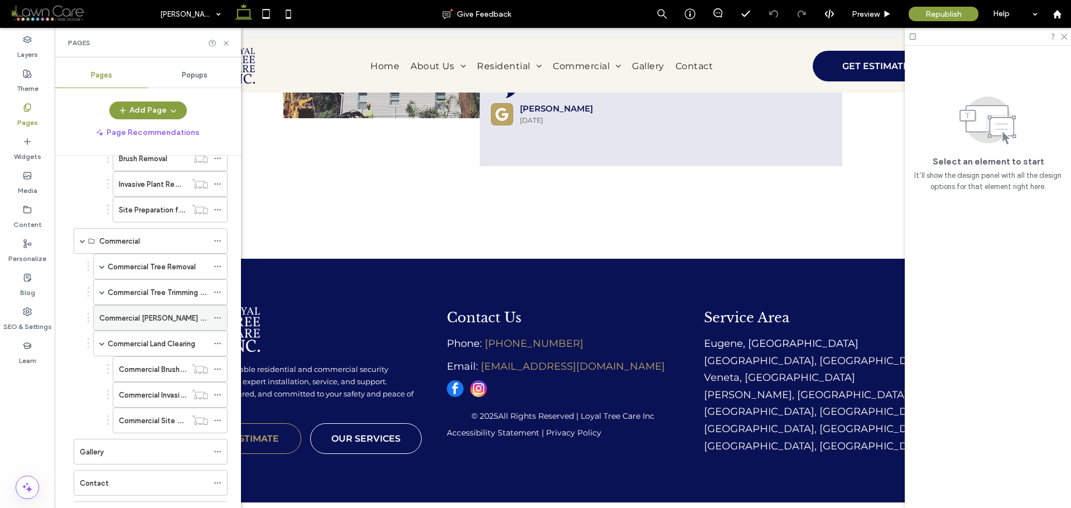
click at [176, 321] on label "Commercial Stump Removal" at bounding box center [163, 319] width 129 height 20
click at [163, 366] on label "Commercial Brush Removal" at bounding box center [164, 370] width 91 height 20
click at [176, 345] on label "Commercial Land Clearing" at bounding box center [152, 344] width 88 height 20
click at [156, 373] on label "Commercial Brush Removal" at bounding box center [164, 370] width 91 height 20
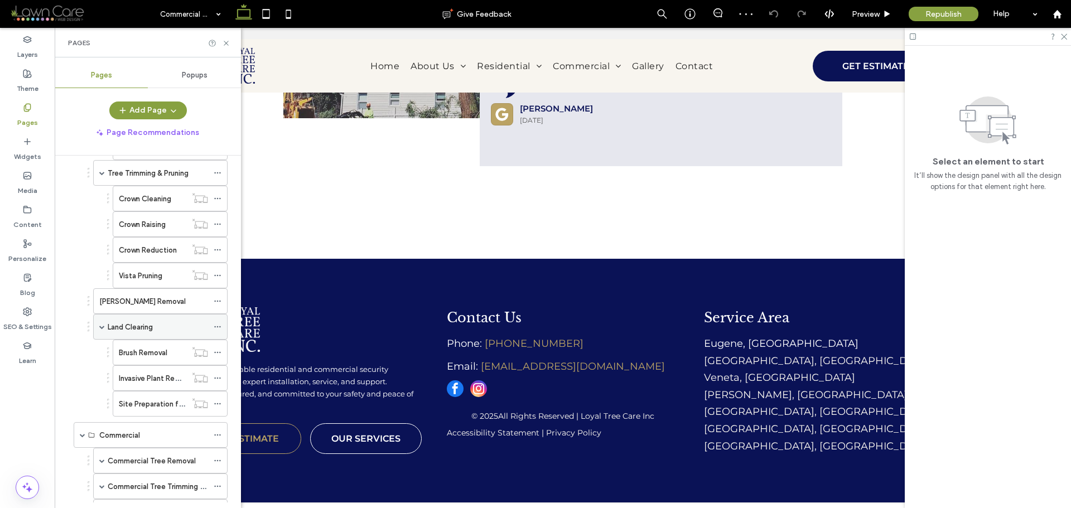
scroll to position [279, 0]
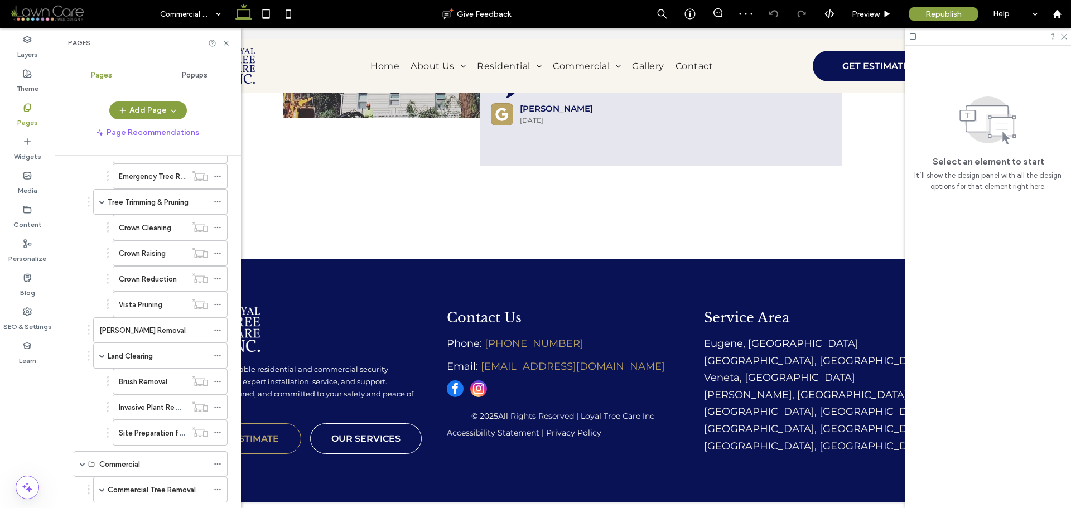
click at [141, 382] on label "Brush Removal" at bounding box center [143, 382] width 49 height 20
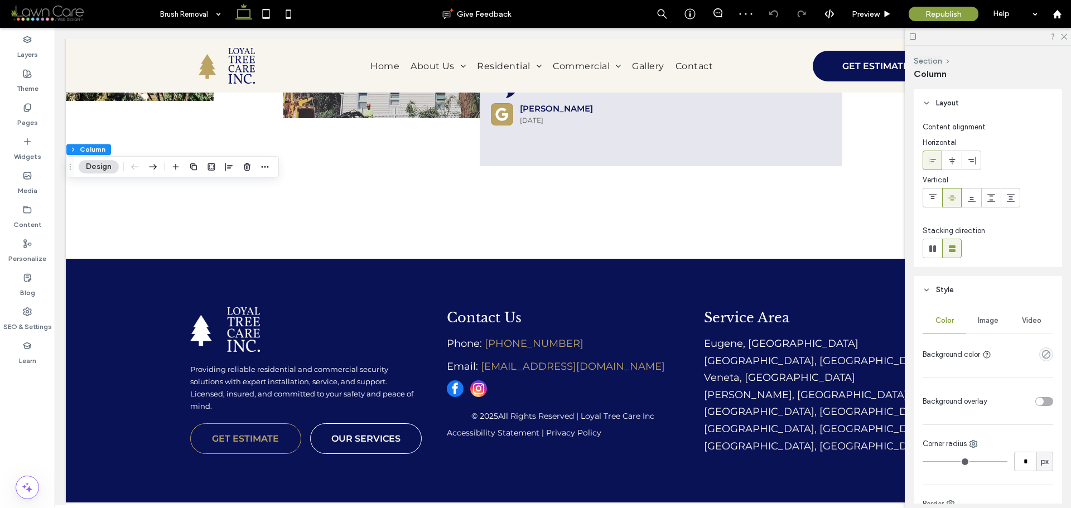
click at [978, 324] on span "Image" at bounding box center [988, 320] width 21 height 9
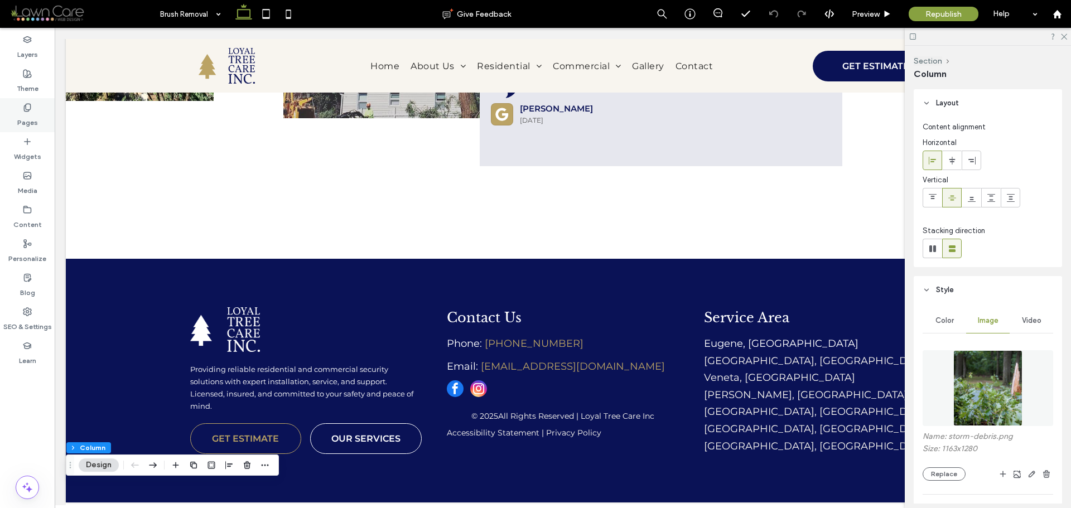
click at [28, 123] on label "Pages" at bounding box center [27, 120] width 21 height 16
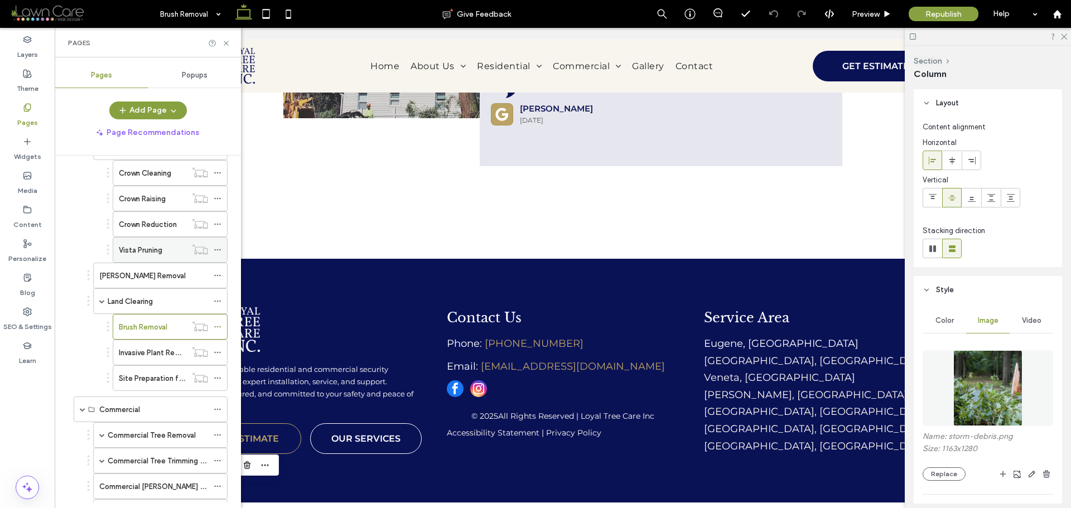
scroll to position [335, 0]
click at [137, 273] on label "Stump Removal" at bounding box center [142, 275] width 87 height 20
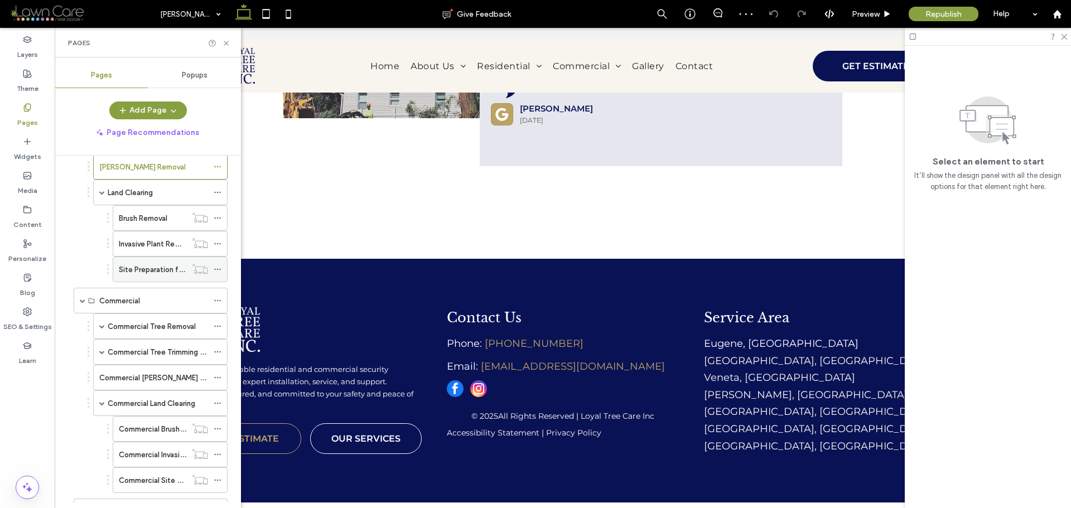
scroll to position [502, 0]
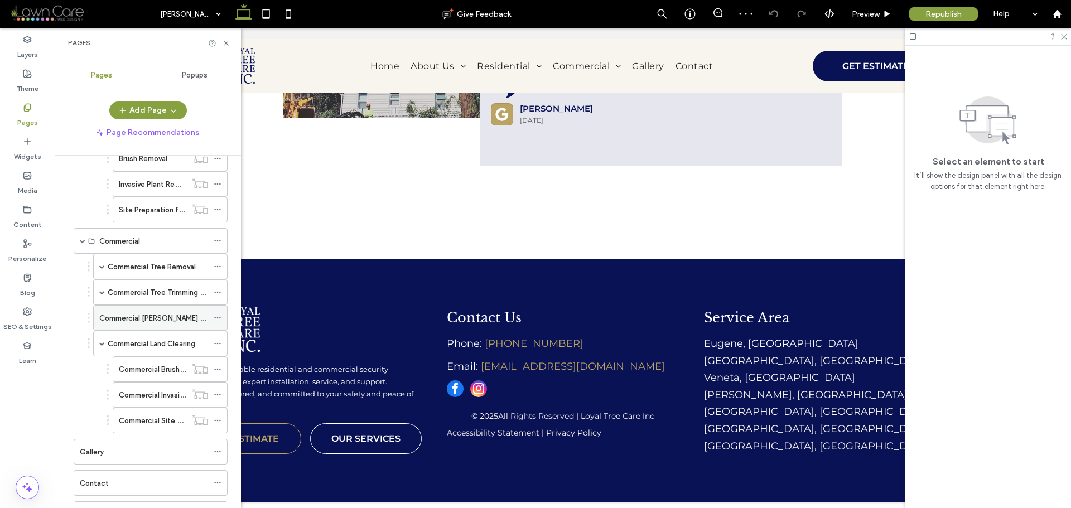
click at [164, 313] on label "Commercial Stump Removal" at bounding box center [163, 319] width 129 height 20
click at [99, 290] on div "Commercial Tree Trimming & Pruning" at bounding box center [160, 293] width 134 height 26
click at [103, 294] on span at bounding box center [102, 293] width 6 height 6
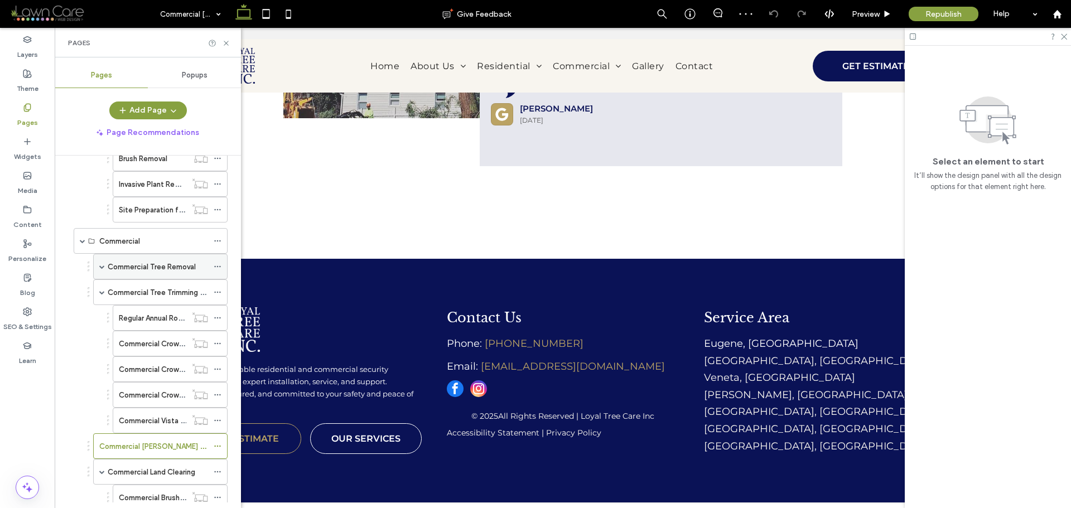
click at [165, 268] on label "Commercial Tree Removal" at bounding box center [152, 267] width 88 height 20
click at [139, 289] on label "Commercial Hazardous Tree Removal" at bounding box center [182, 293] width 126 height 20
click at [151, 320] on label "Commercial Dead or Dying Tree Removal" at bounding box center [187, 319] width 137 height 20
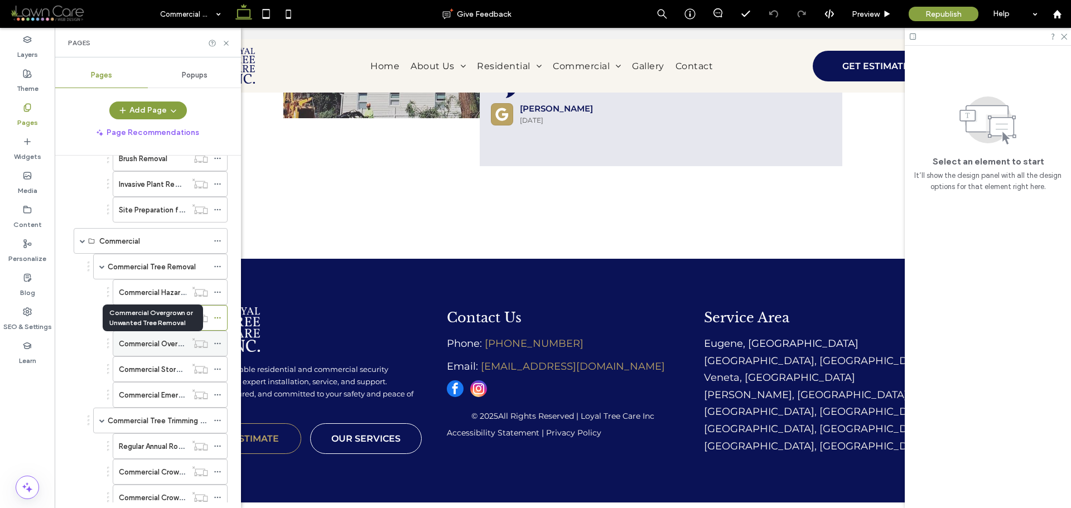
click at [148, 339] on label "Commercial Overgrown or Unwanted Tree Removal" at bounding box center [204, 344] width 170 height 20
click at [146, 367] on label "Commercial Storm-Damaged Tree Removal" at bounding box center [192, 370] width 146 height 20
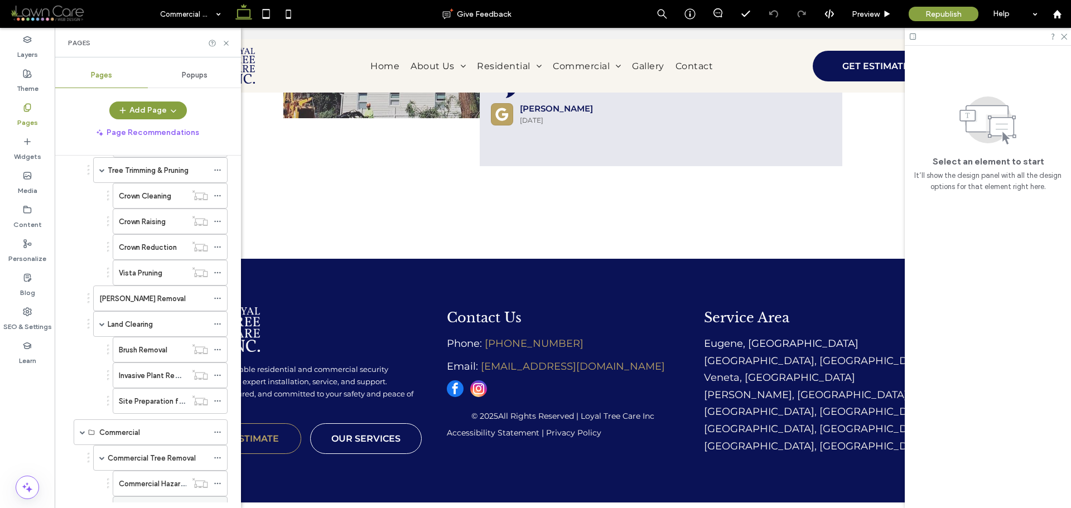
scroll to position [391, 0]
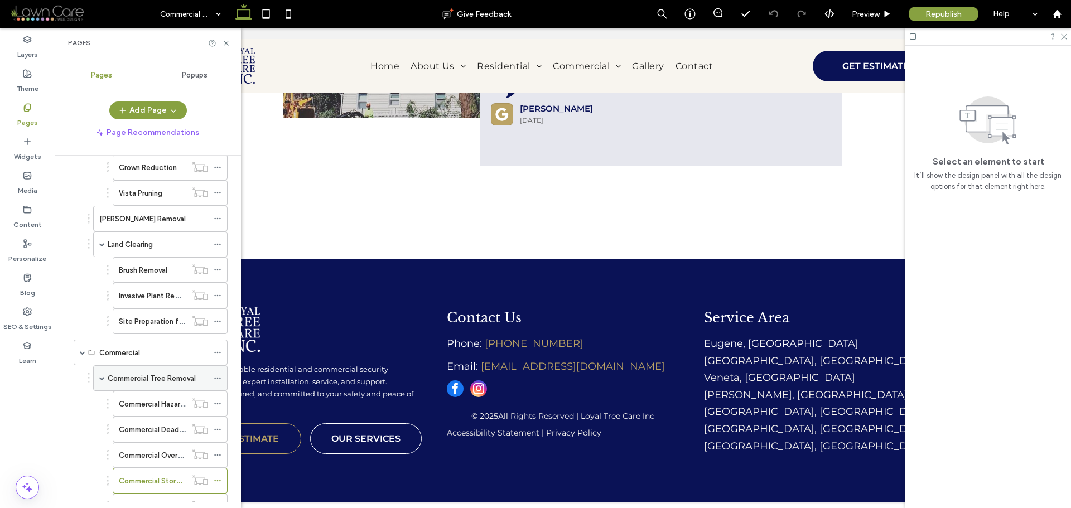
click at [103, 379] on span at bounding box center [102, 379] width 6 height 6
click at [83, 357] on span at bounding box center [83, 352] width 6 height 25
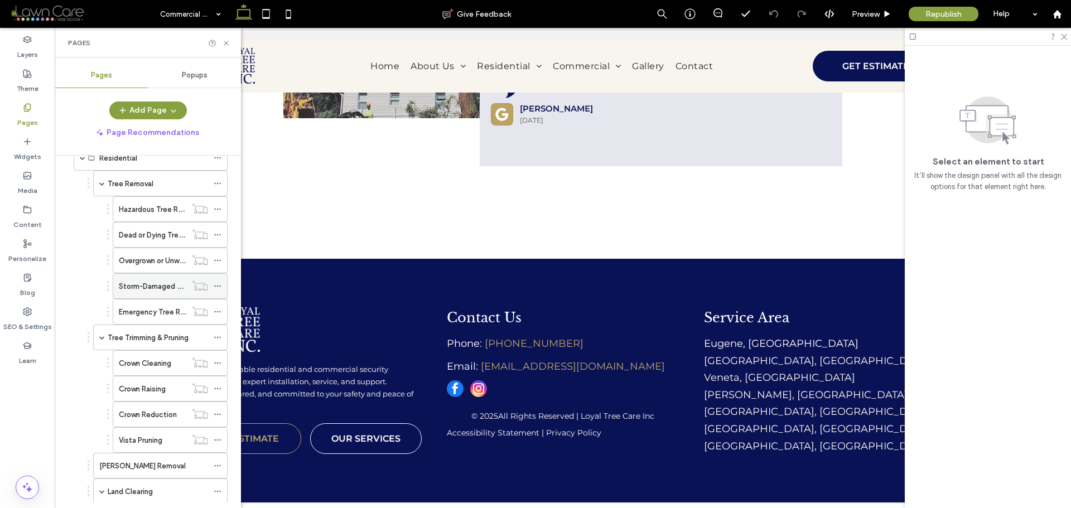
scroll to position [112, 0]
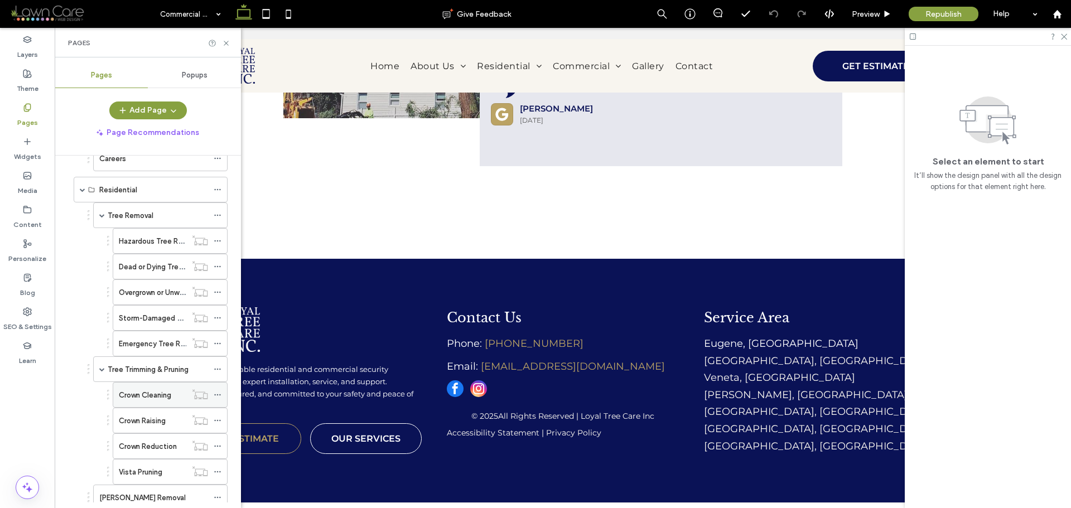
click at [145, 399] on label "Crown Cleaning" at bounding box center [145, 396] width 52 height 20
click at [160, 272] on label "Dead or Dying Tree Removal" at bounding box center [166, 267] width 94 height 20
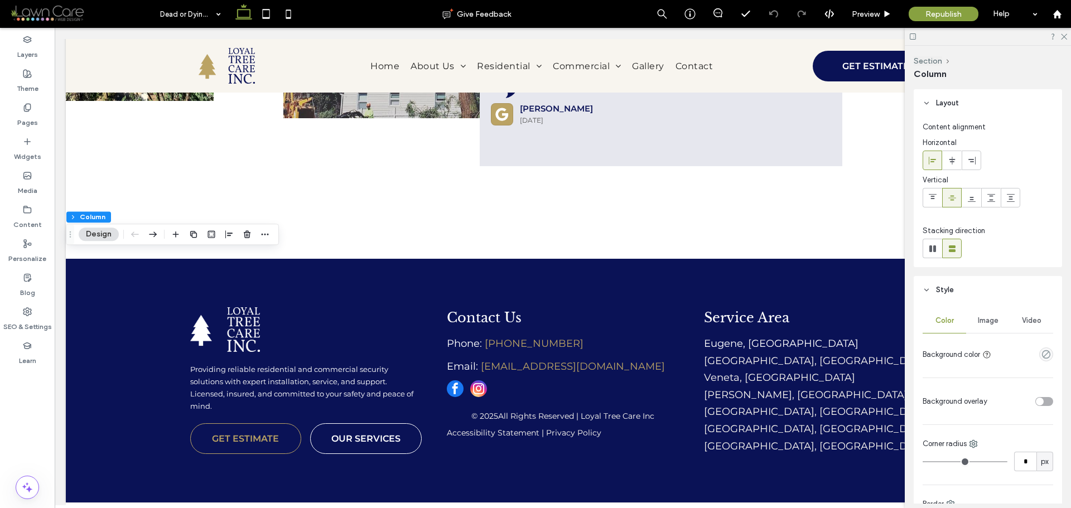
click at [1036, 324] on span "Video" at bounding box center [1032, 320] width 20 height 9
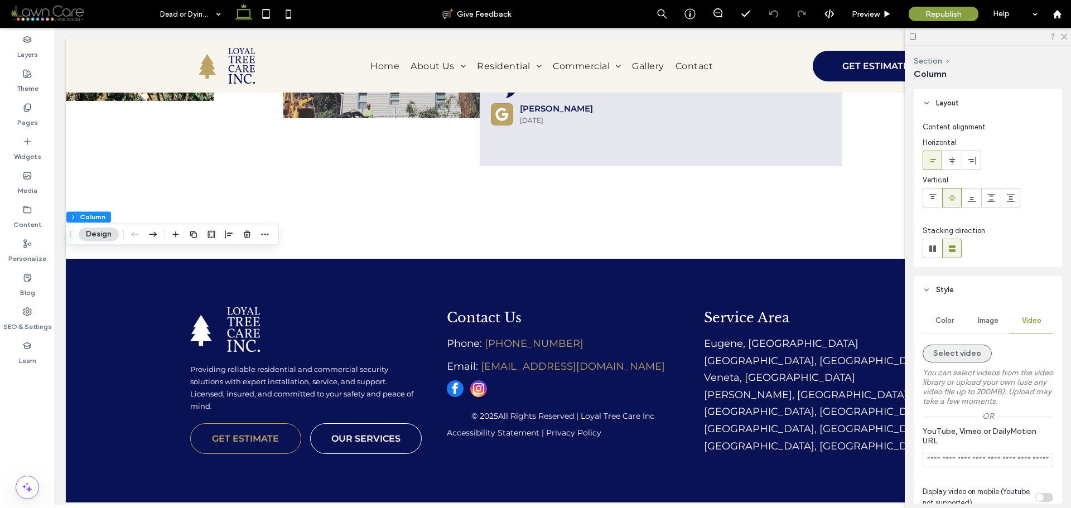
click at [977, 352] on button "Select video" at bounding box center [957, 354] width 69 height 18
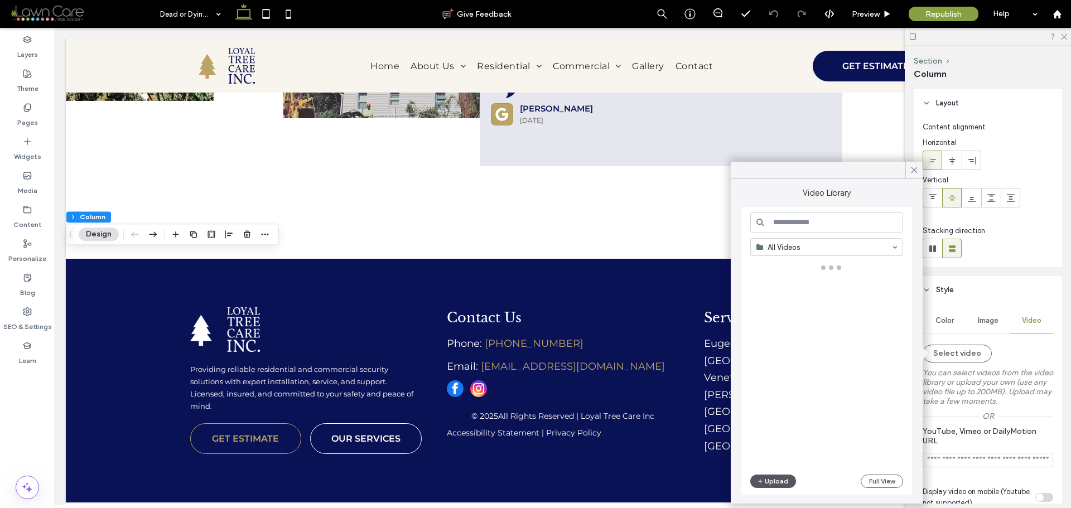
click at [785, 480] on button "Upload" at bounding box center [774, 481] width 46 height 13
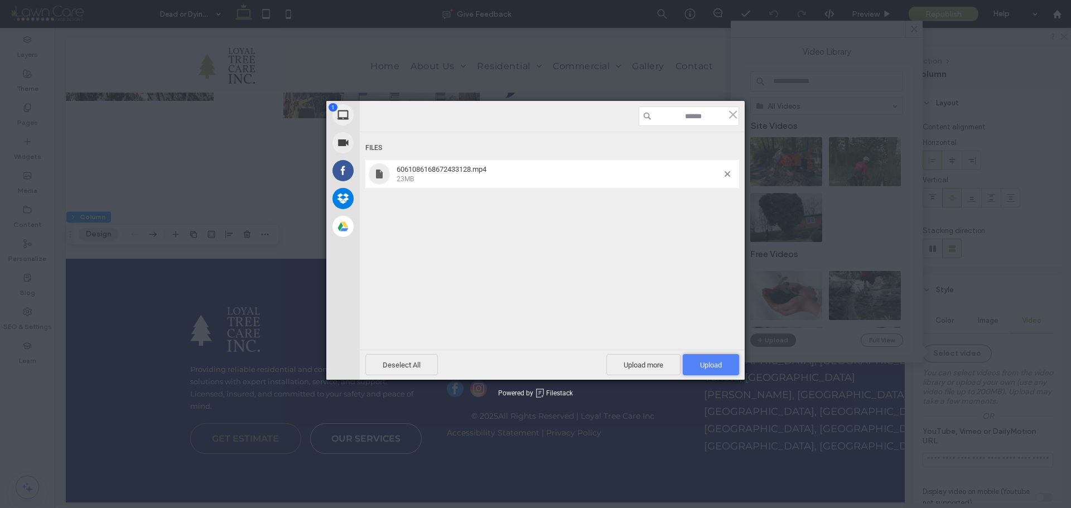
click at [717, 368] on span "Upload 1" at bounding box center [711, 365] width 22 height 8
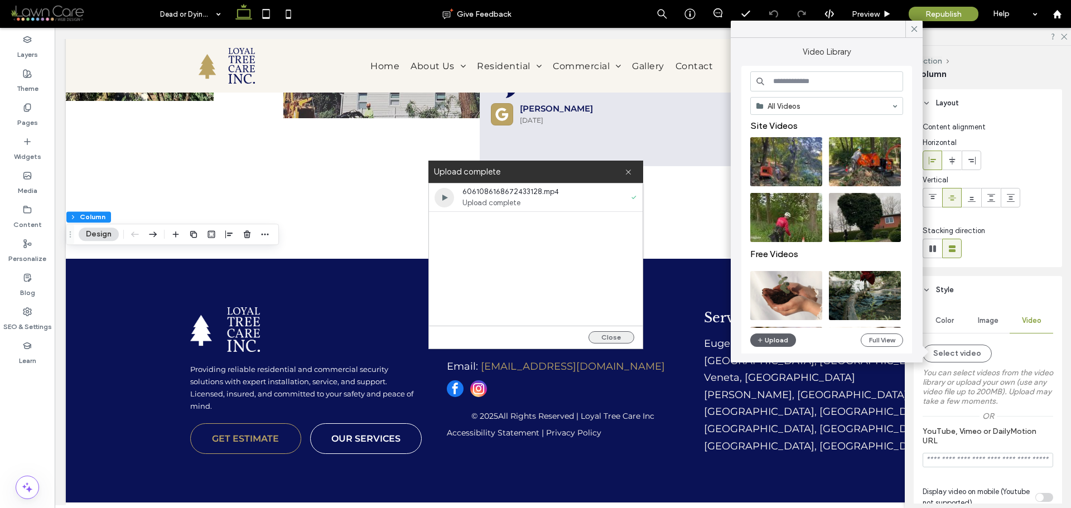
click at [613, 338] on button "Close" at bounding box center [612, 337] width 46 height 12
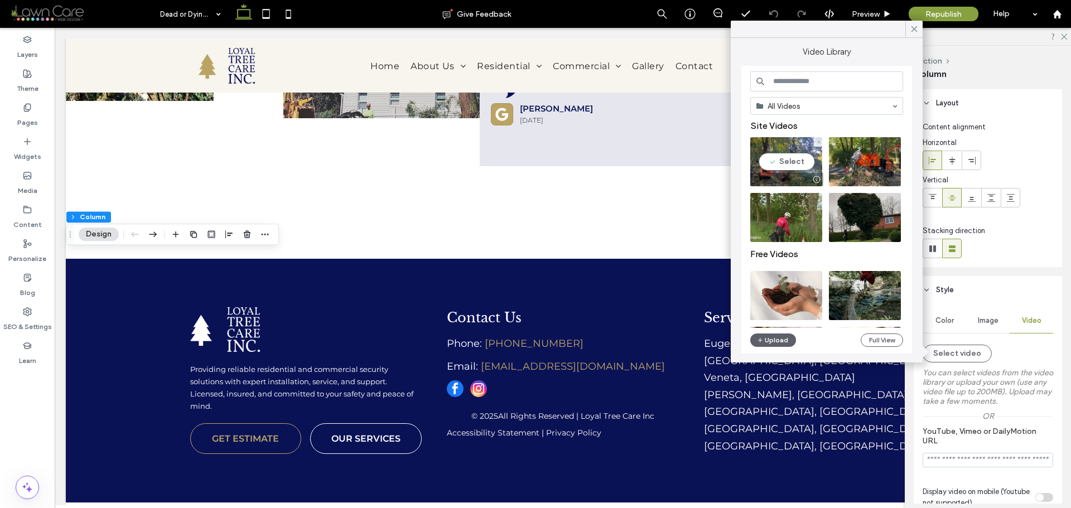
click at [786, 165] on video at bounding box center [787, 161] width 72 height 49
type input "**********"
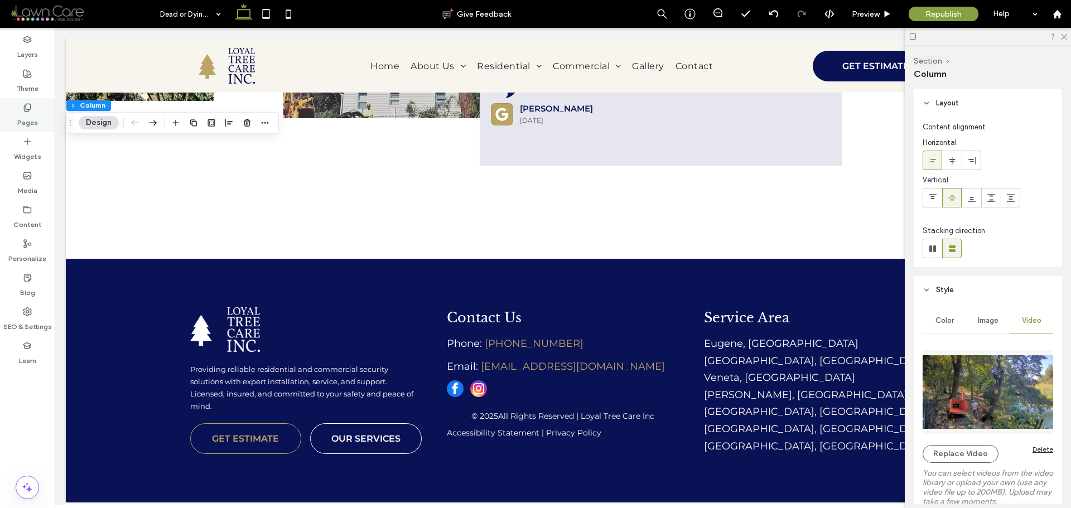
click at [25, 115] on label "Pages" at bounding box center [27, 120] width 21 height 16
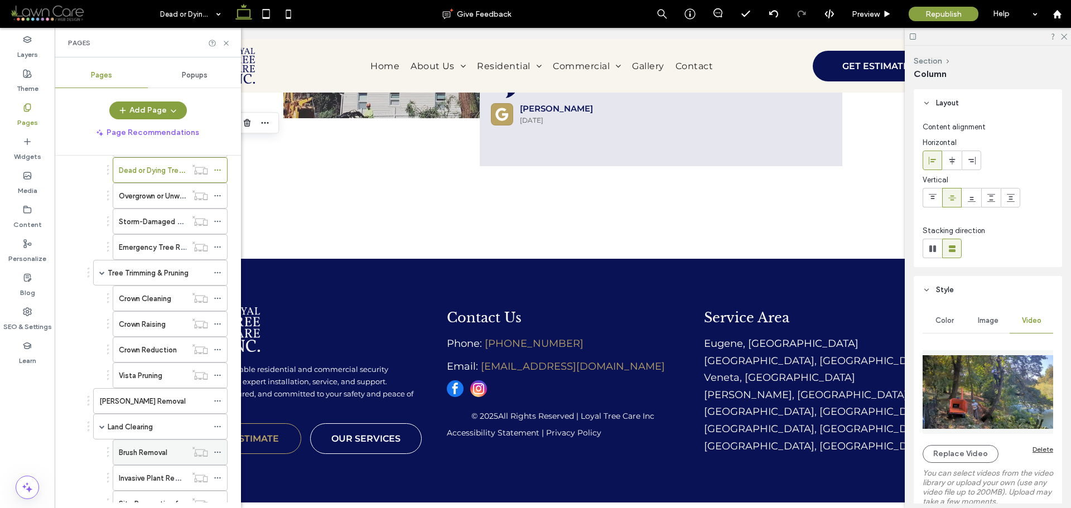
scroll to position [223, 0]
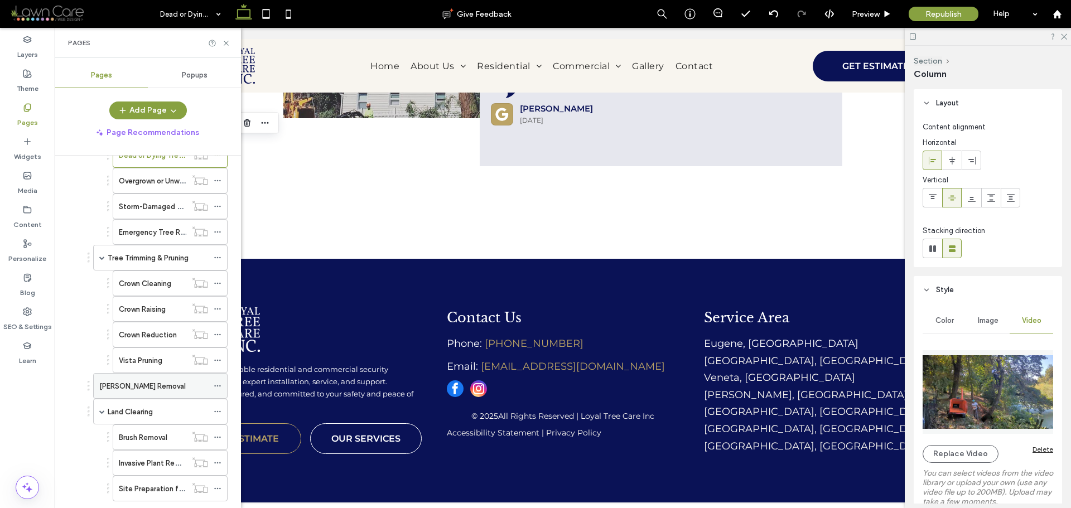
click at [157, 387] on div "Stump Removal" at bounding box center [153, 387] width 109 height 12
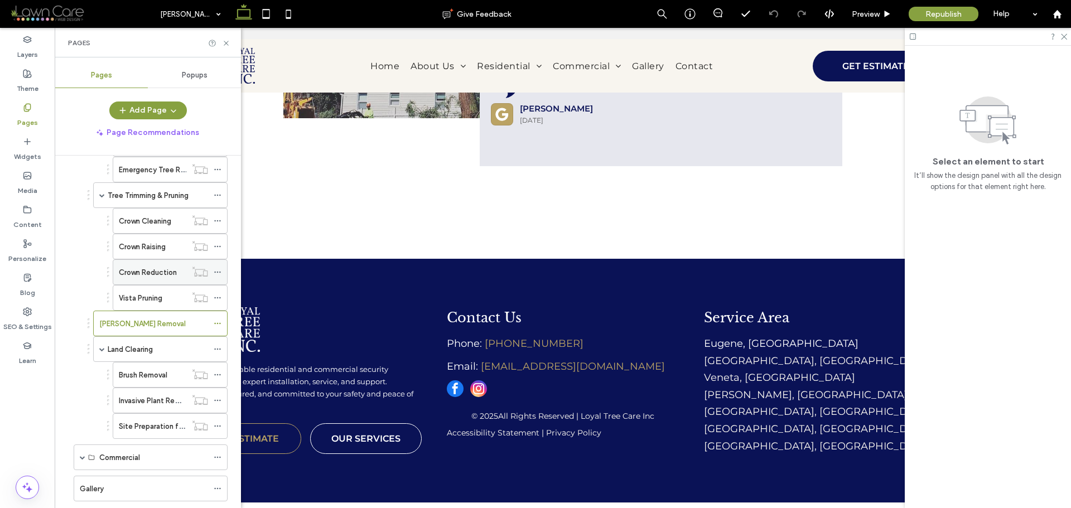
scroll to position [281, 0]
click at [122, 303] on label "Vista Pruning" at bounding box center [141, 303] width 44 height 20
click at [162, 276] on label "Crown Reduction" at bounding box center [148, 277] width 58 height 20
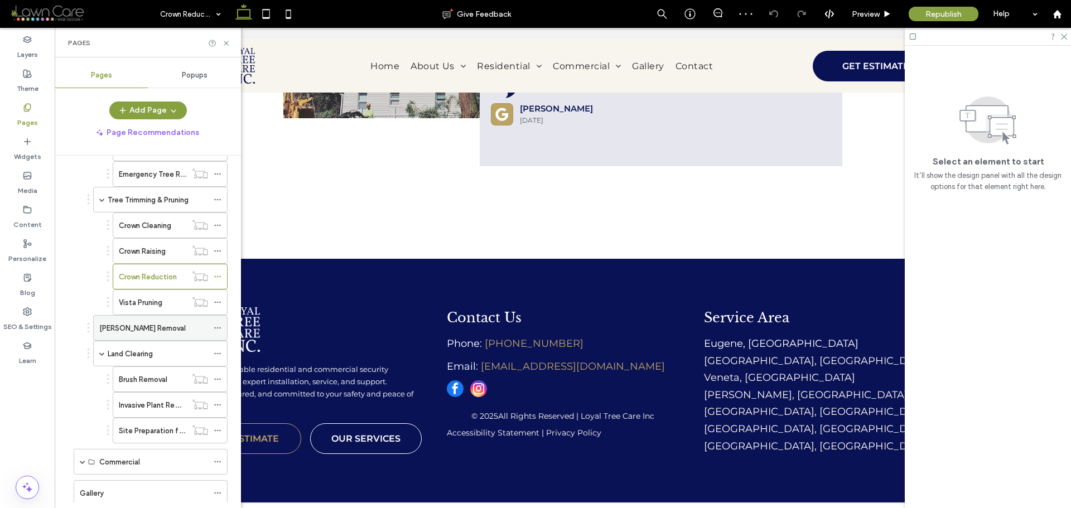
click at [142, 328] on label "Stump Removal" at bounding box center [142, 329] width 87 height 20
click at [151, 358] on label "Land Clearing" at bounding box center [130, 354] width 45 height 20
click at [136, 380] on label "Brush Removal" at bounding box center [143, 380] width 49 height 20
click at [162, 205] on label "Tree Trimming & Pruning" at bounding box center [148, 200] width 81 height 20
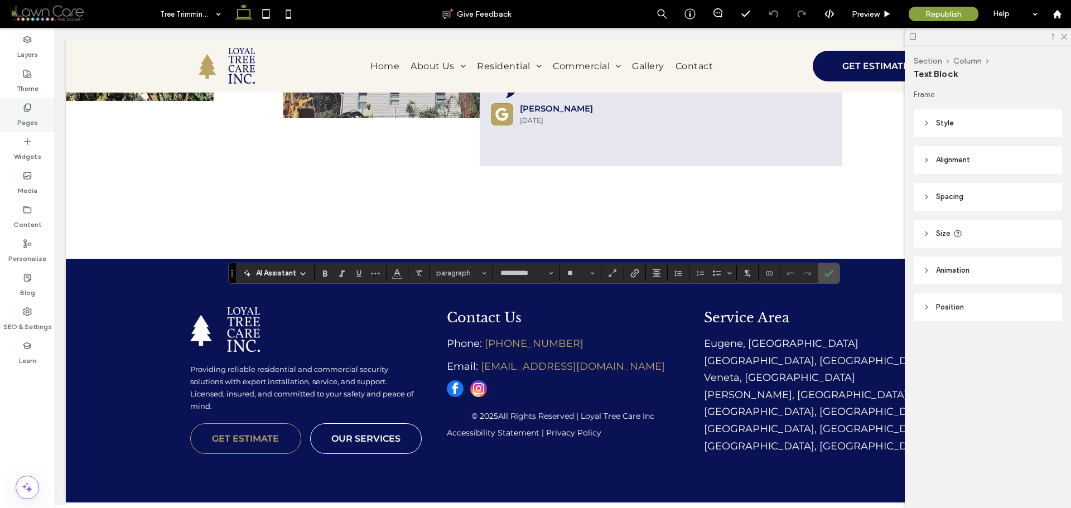
click at [23, 114] on label "Pages" at bounding box center [27, 120] width 21 height 16
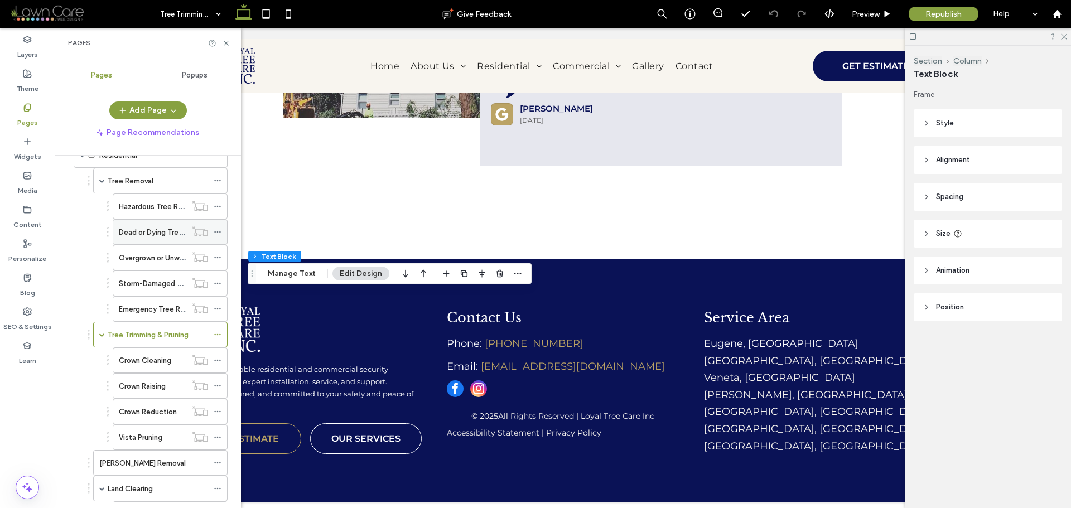
scroll to position [167, 0]
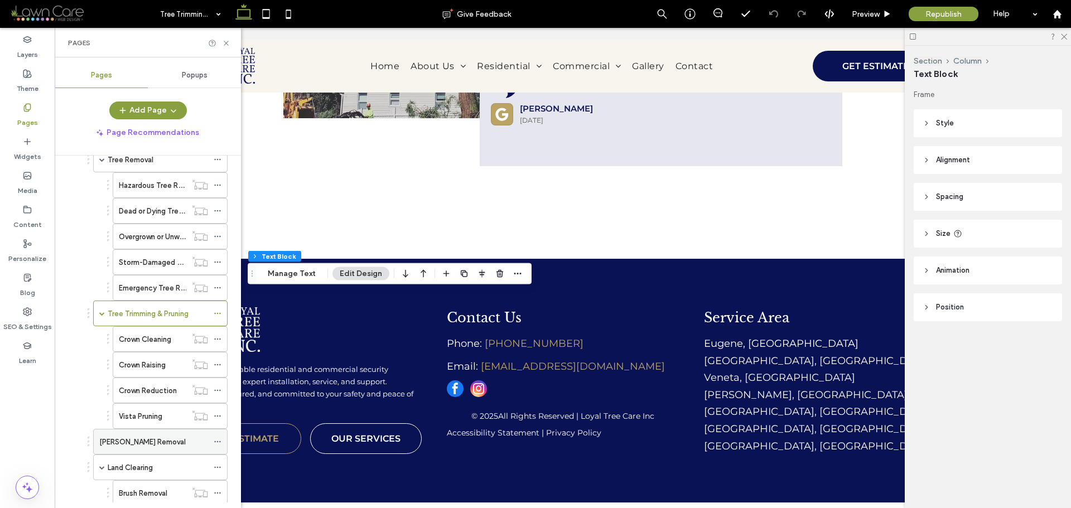
click at [145, 446] on label "Stump Removal" at bounding box center [142, 443] width 87 height 20
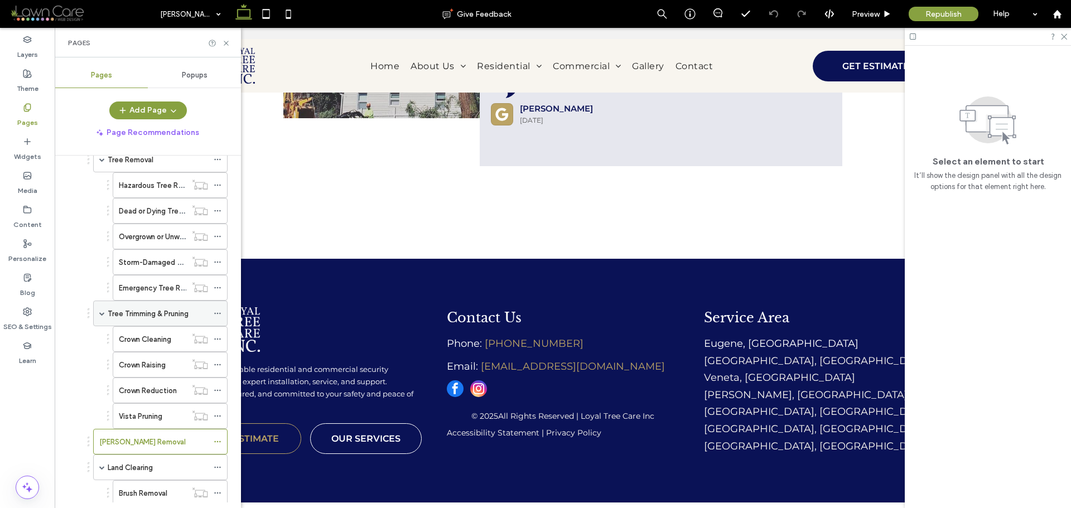
click at [165, 313] on label "Tree Trimming & Pruning" at bounding box center [148, 314] width 81 height 20
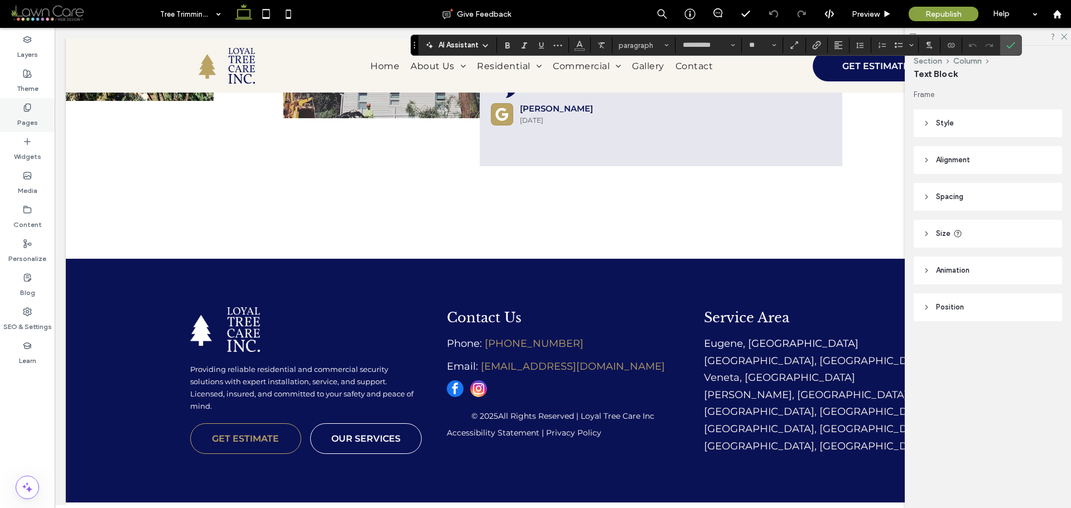
click at [30, 104] on use at bounding box center [27, 107] width 6 height 7
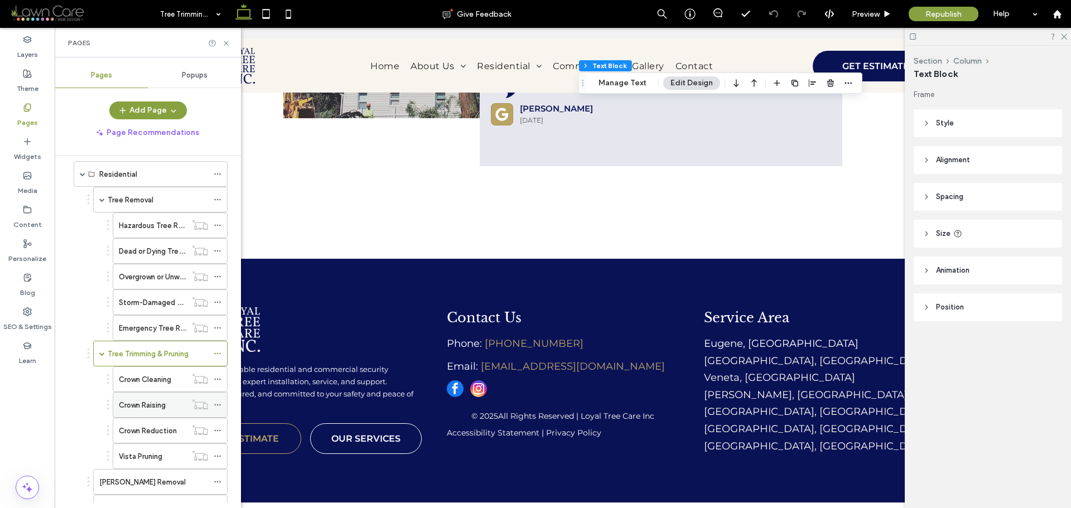
scroll to position [167, 0]
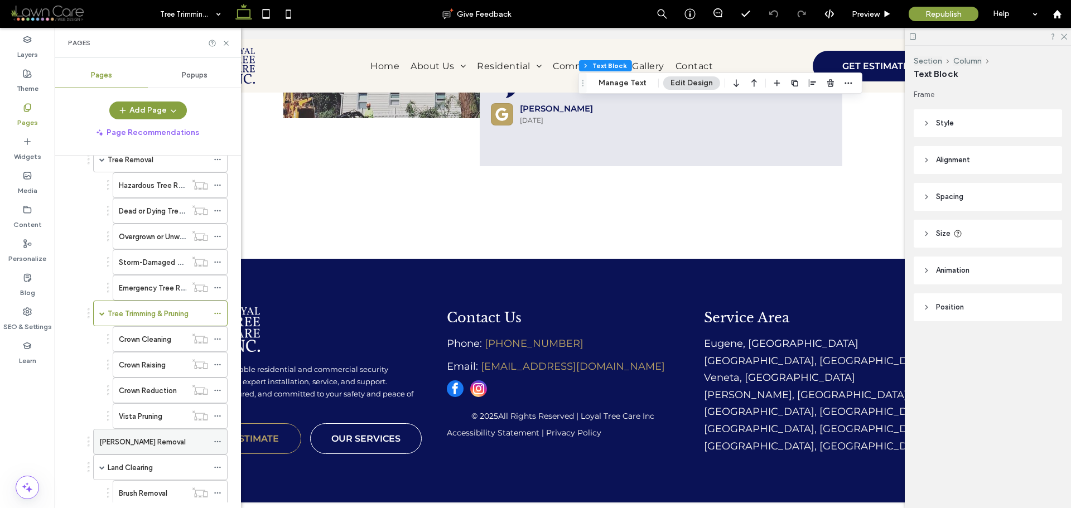
click at [133, 437] on label "Stump Removal" at bounding box center [142, 443] width 87 height 20
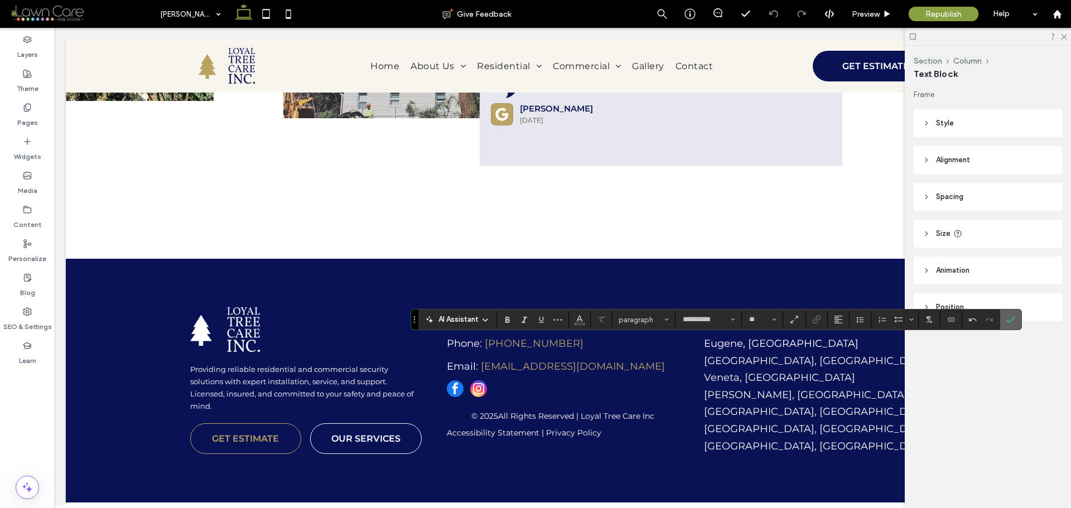
click at [1013, 313] on span "Confirm" at bounding box center [1011, 319] width 9 height 19
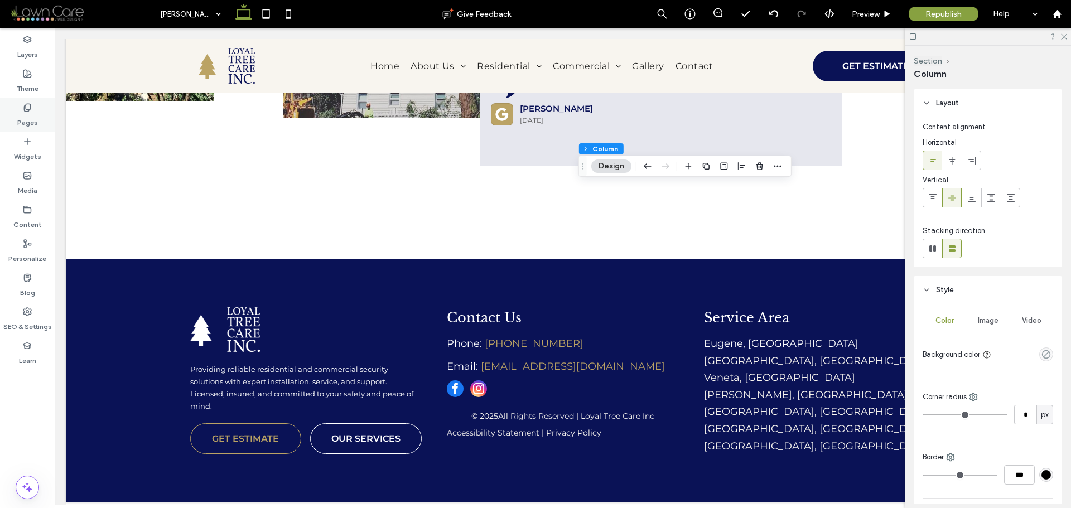
click at [30, 108] on use at bounding box center [27, 107] width 6 height 7
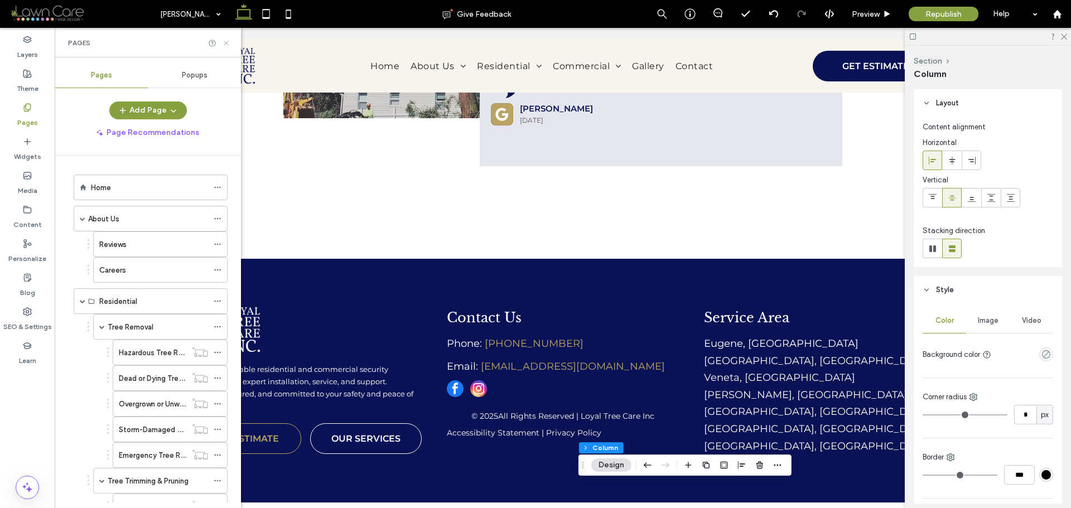
click at [227, 44] on use at bounding box center [226, 43] width 4 height 4
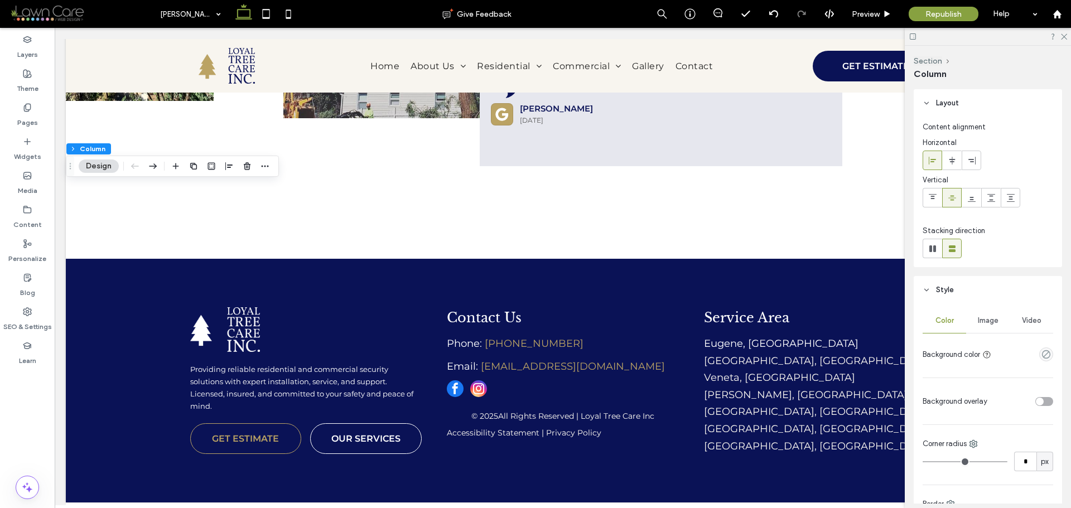
click at [989, 324] on span "Image" at bounding box center [988, 320] width 21 height 9
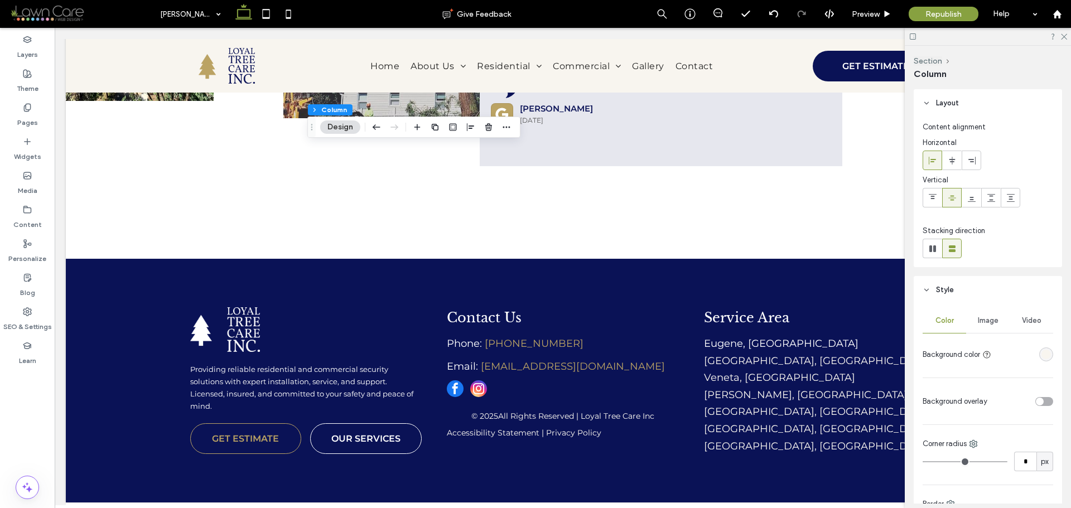
click at [978, 326] on div "Image" at bounding box center [989, 321] width 44 height 25
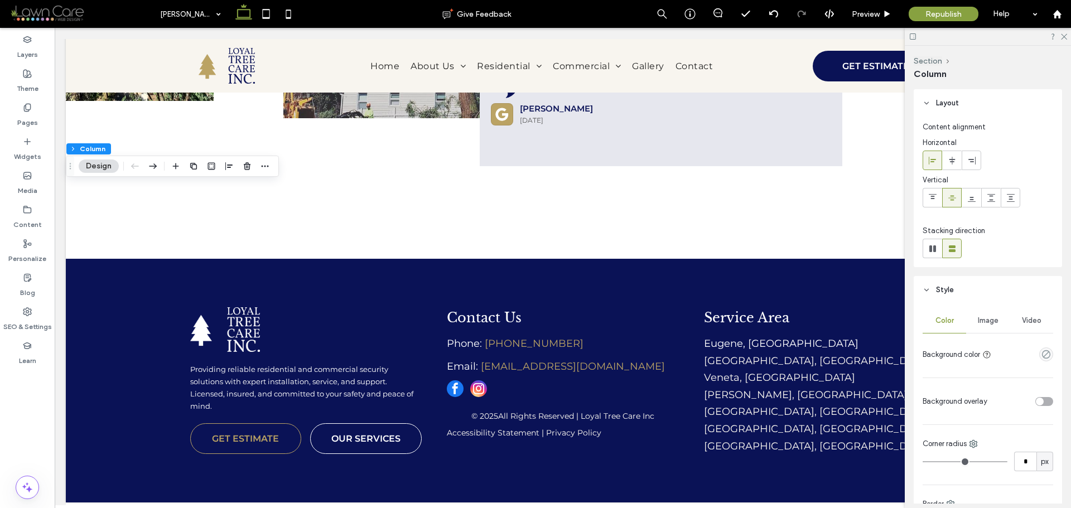
click at [988, 321] on span "Image" at bounding box center [988, 320] width 21 height 9
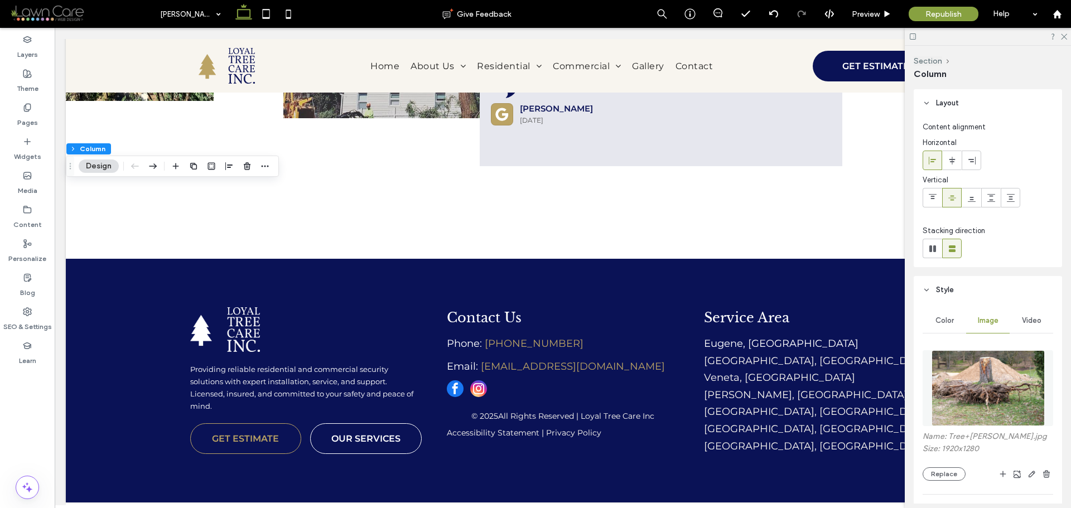
click at [984, 434] on label "Name: Tree+Stump.jpg" at bounding box center [988, 438] width 131 height 12
copy label "Stump"
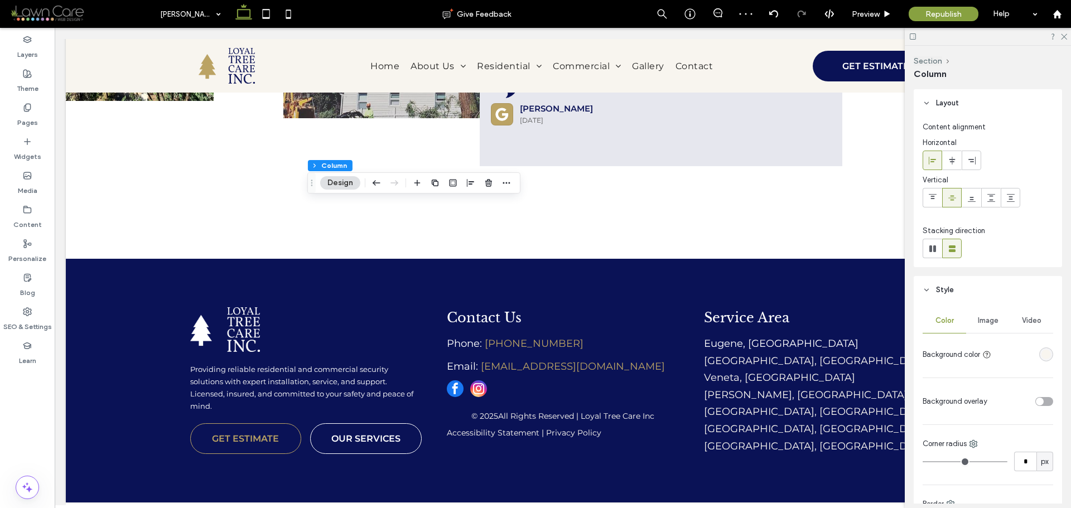
click at [983, 320] on span "Image" at bounding box center [988, 320] width 21 height 9
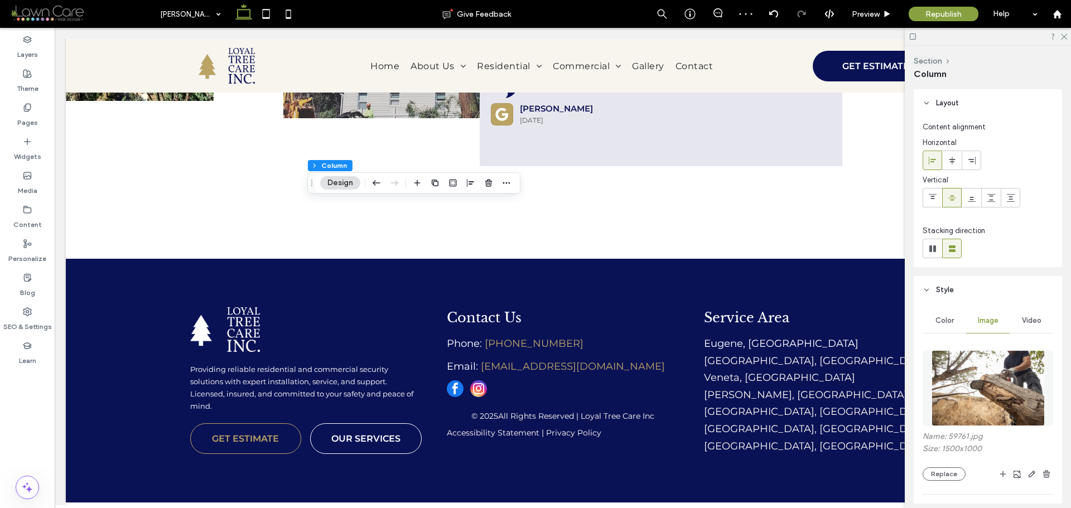
click at [982, 382] on img at bounding box center [988, 388] width 113 height 76
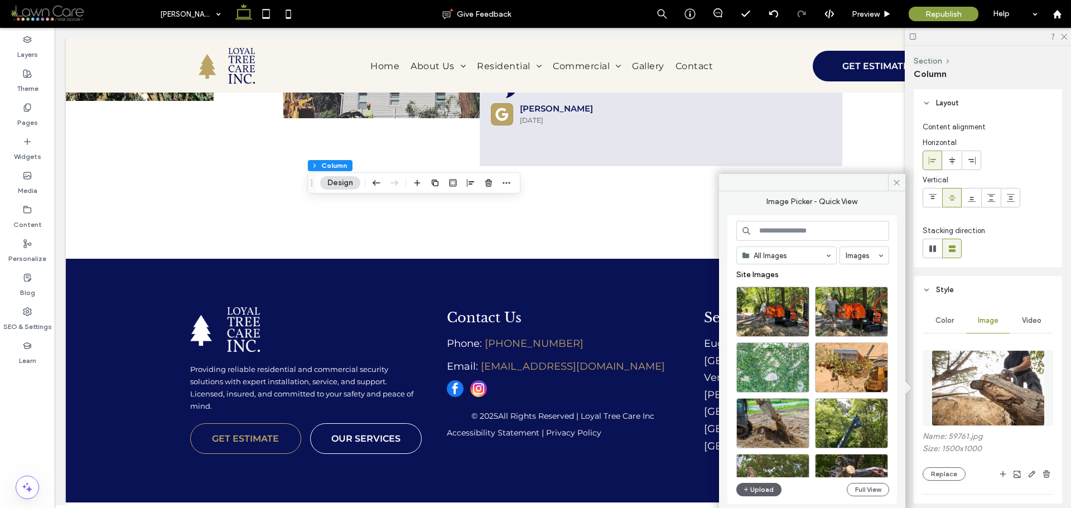
click at [794, 228] on input at bounding box center [813, 231] width 153 height 20
paste input "*****"
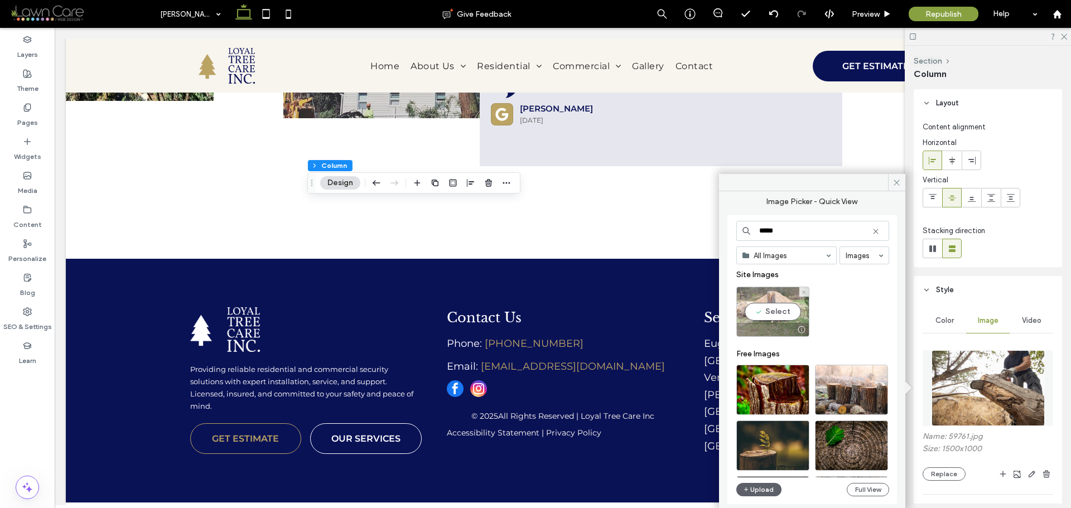
type input "*****"
click at [790, 316] on div "Select" at bounding box center [773, 312] width 73 height 50
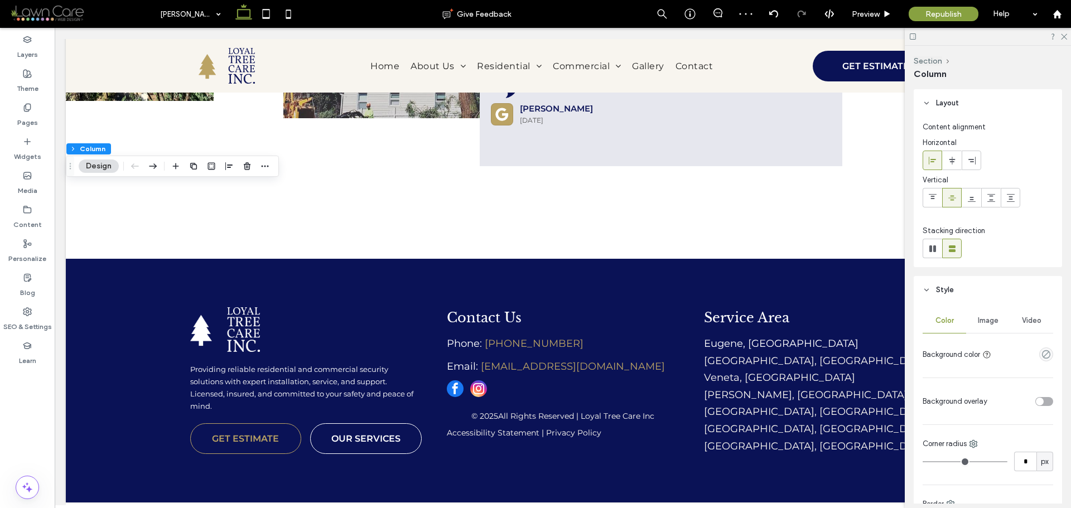
click at [997, 323] on div "Image" at bounding box center [989, 321] width 44 height 25
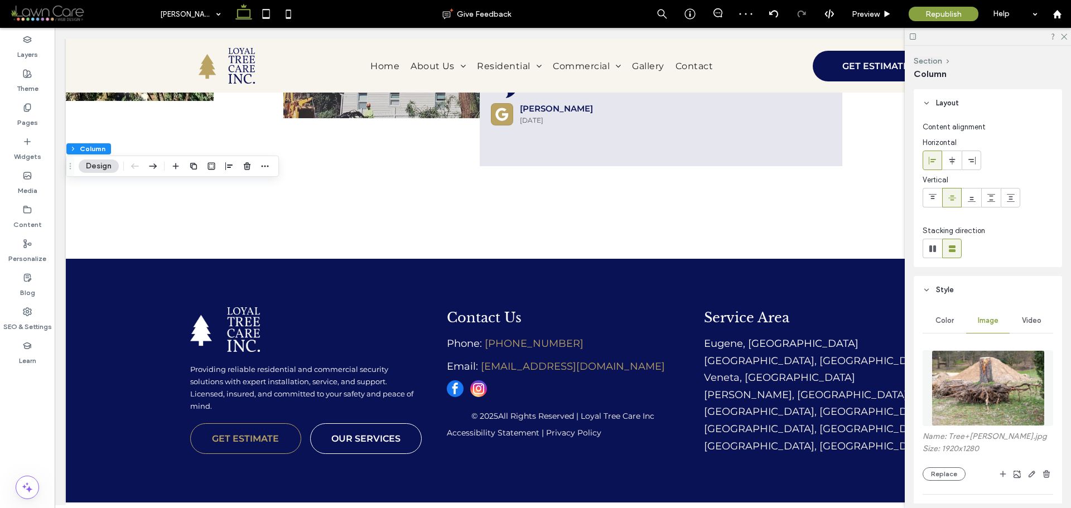
click at [1029, 325] on div "Video" at bounding box center [1032, 321] width 44 height 25
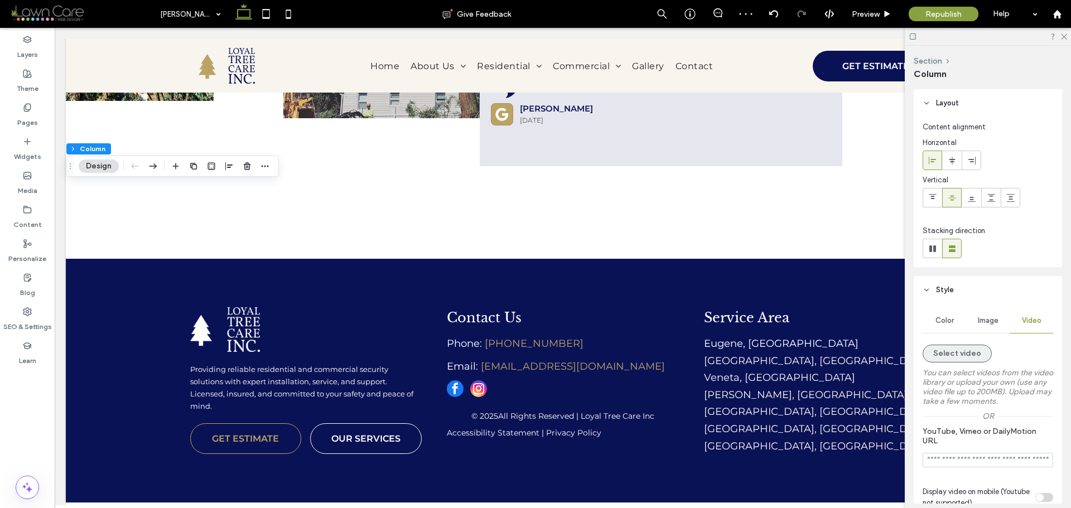
click at [970, 355] on button "Select video" at bounding box center [957, 354] width 69 height 18
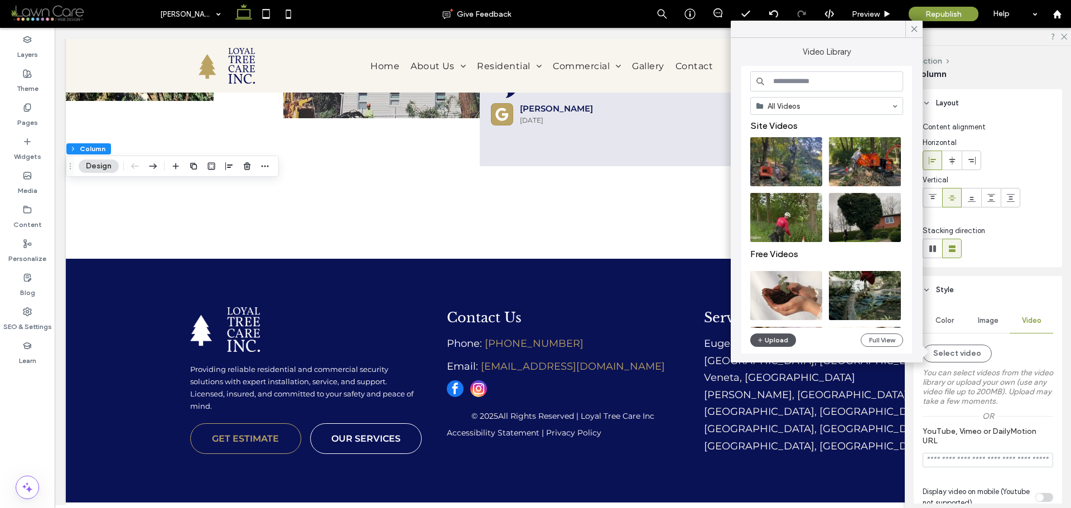
click at [767, 341] on button "Upload" at bounding box center [774, 340] width 46 height 13
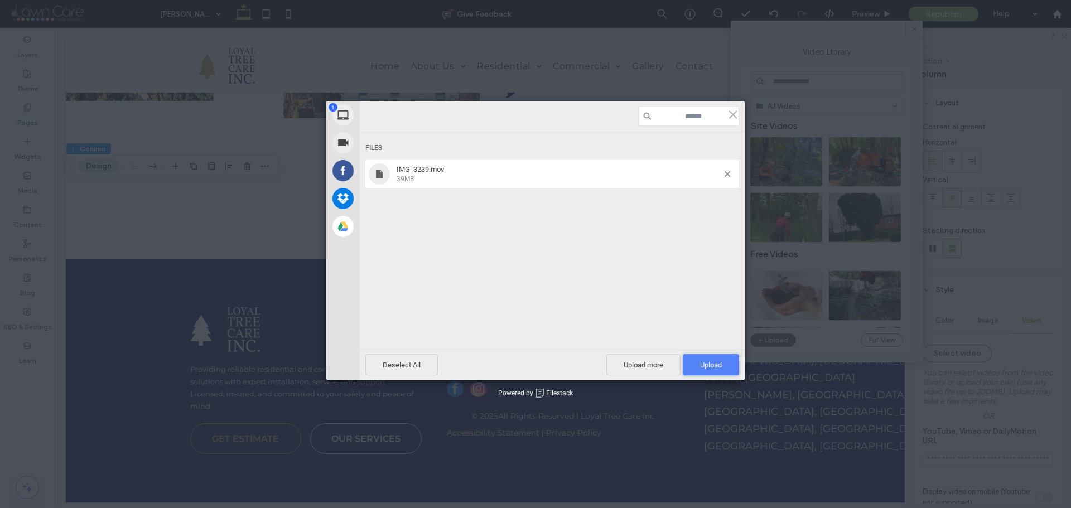
click at [712, 360] on span "Upload 1" at bounding box center [711, 364] width 56 height 21
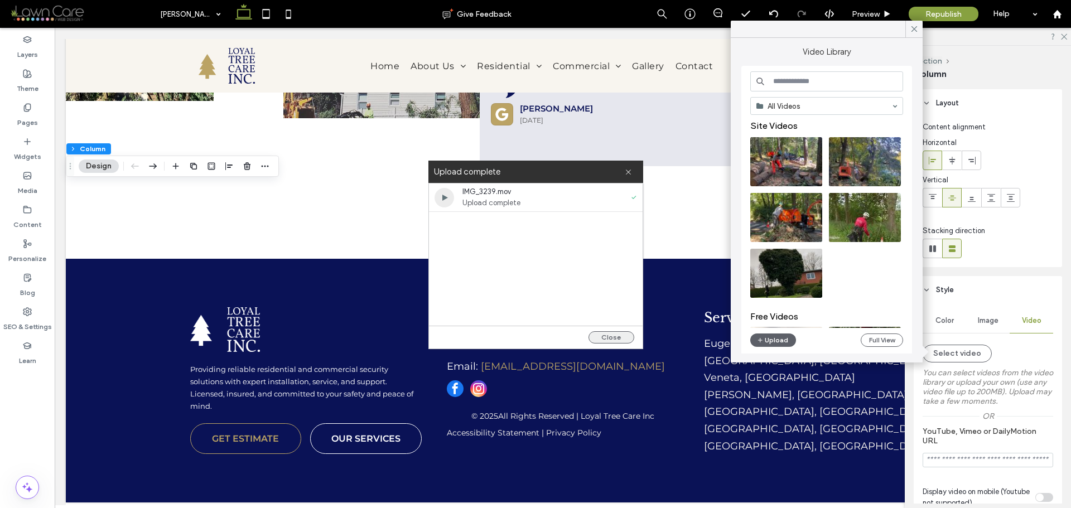
click at [613, 334] on button "Close" at bounding box center [612, 337] width 46 height 12
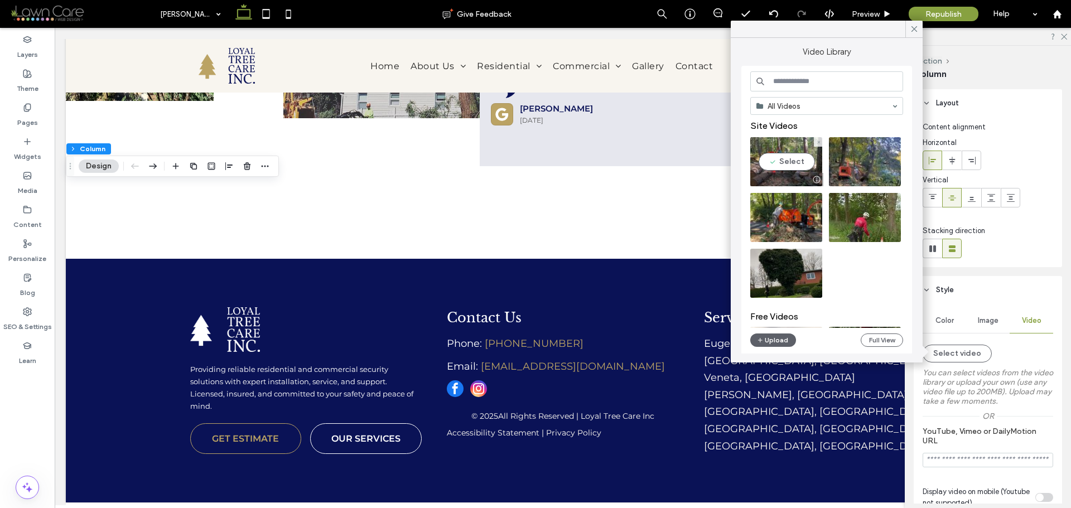
click at [800, 163] on video at bounding box center [787, 161] width 72 height 49
type input "**********"
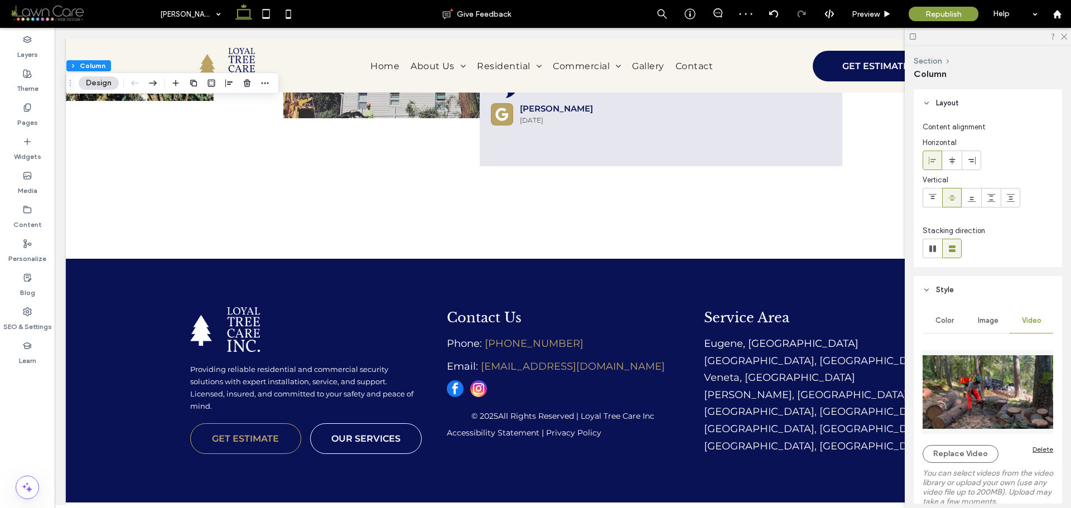
click at [991, 320] on span "Image" at bounding box center [988, 320] width 21 height 9
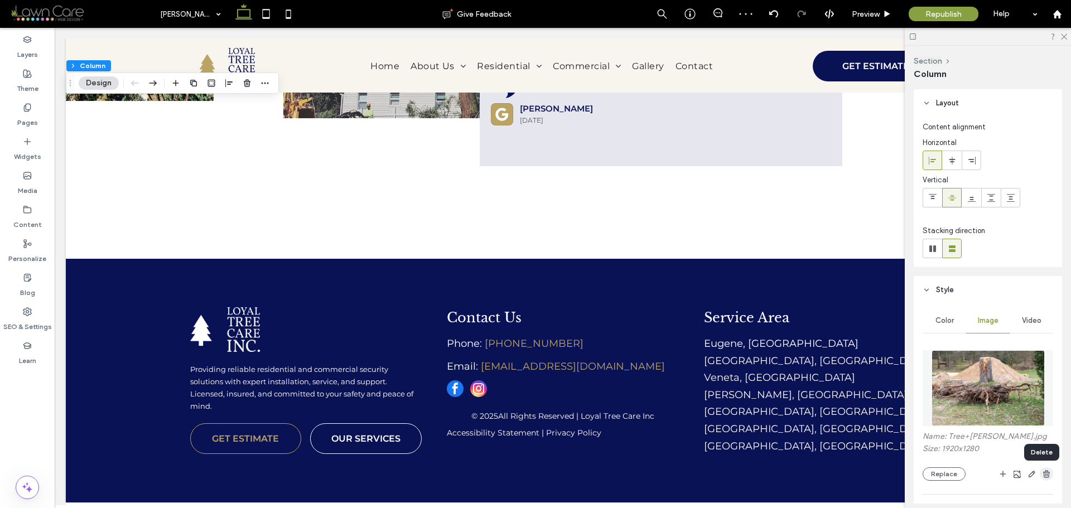
click at [1044, 474] on use "button" at bounding box center [1047, 473] width 7 height 7
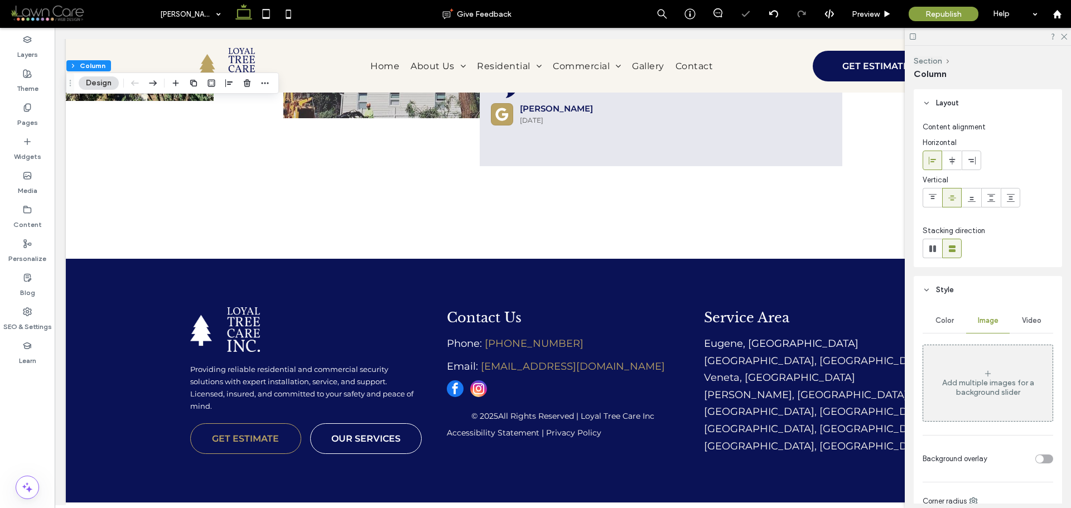
click at [954, 324] on div "Color" at bounding box center [945, 321] width 44 height 25
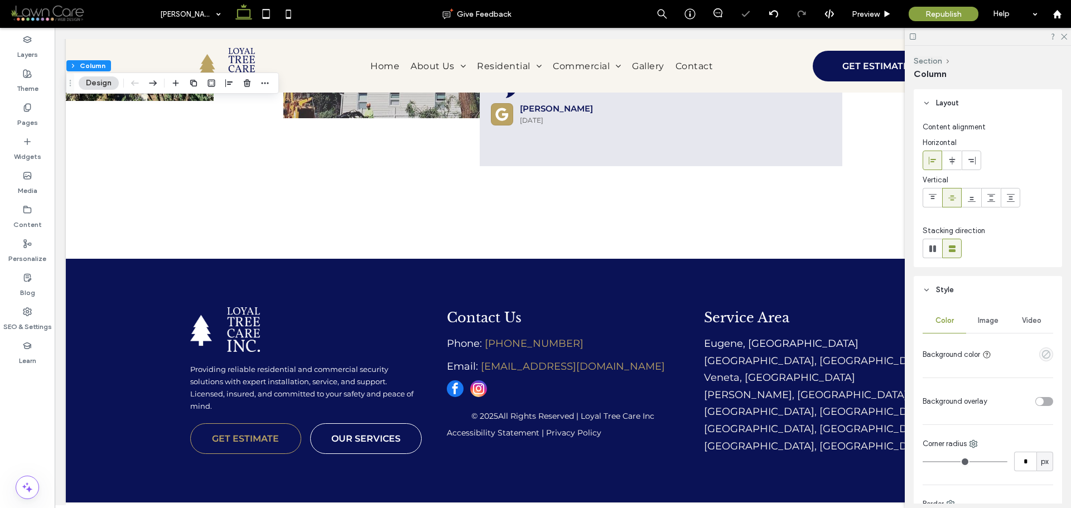
click at [1042, 358] on use "empty color" at bounding box center [1046, 354] width 8 height 8
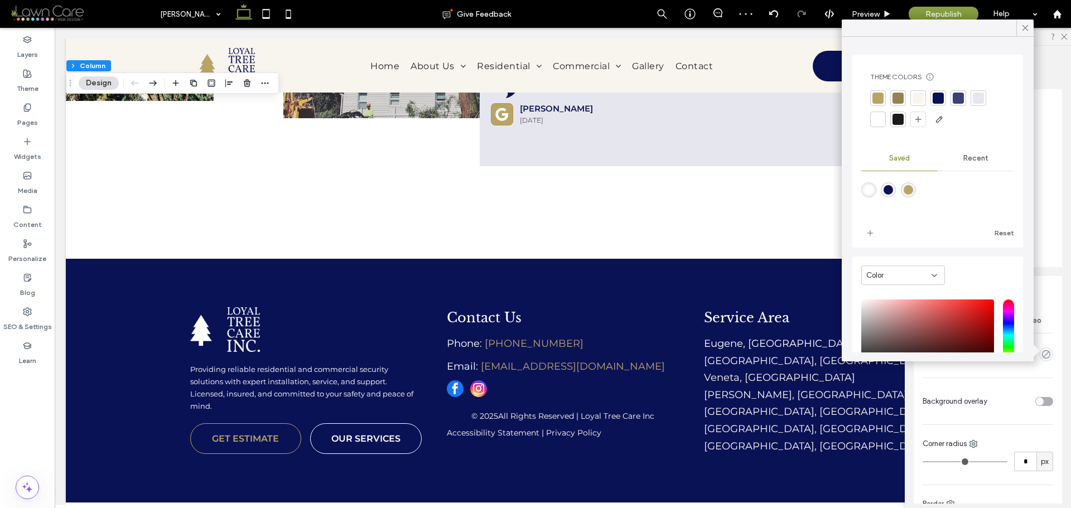
click at [880, 98] on div at bounding box center [878, 98] width 11 height 11
click at [1022, 27] on icon at bounding box center [1026, 28] width 10 height 10
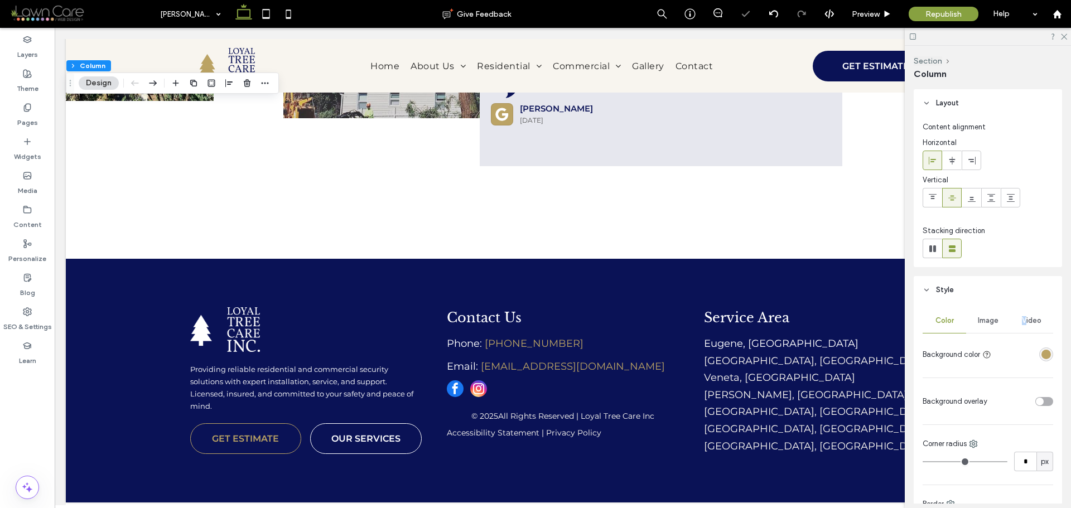
click at [1020, 328] on div "Video" at bounding box center [1032, 321] width 44 height 25
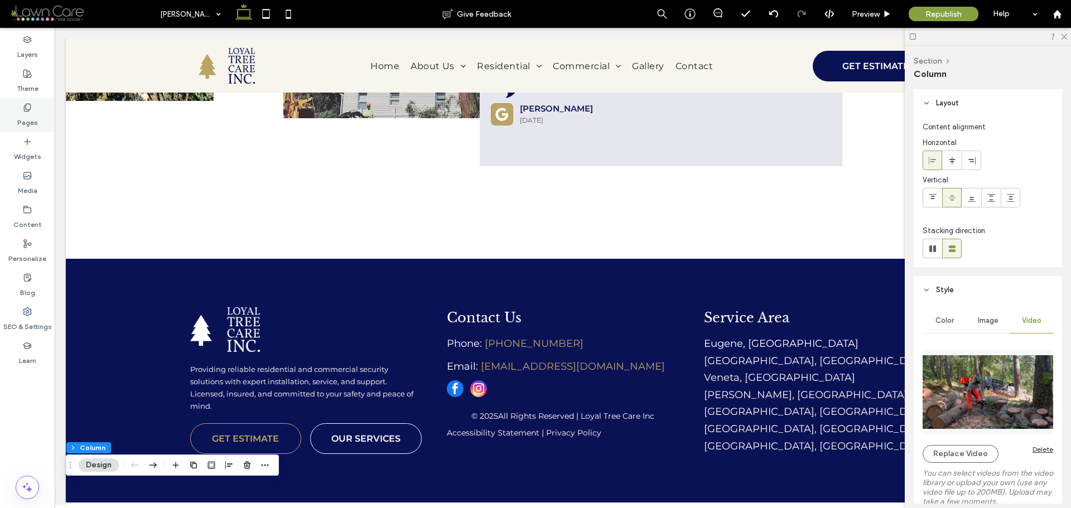
click at [30, 108] on use at bounding box center [27, 107] width 6 height 7
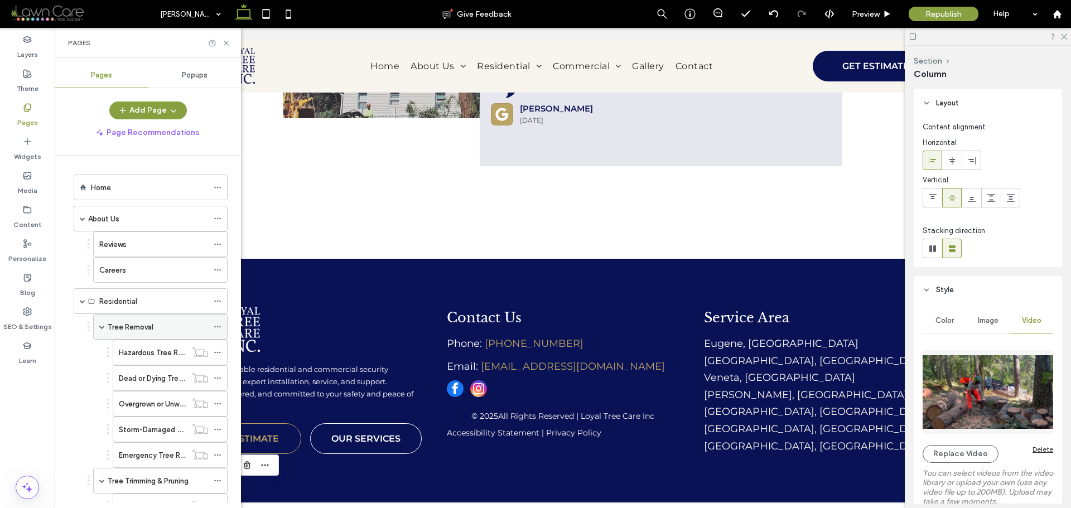
click at [137, 318] on div "Tree Removal" at bounding box center [158, 327] width 100 height 25
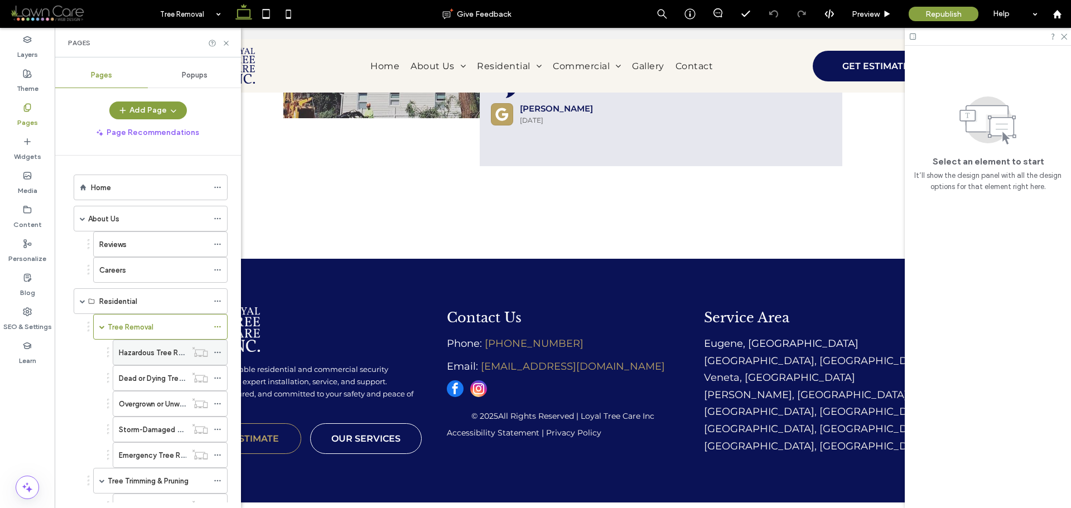
click at [169, 355] on label "Hazardous Tree Removal" at bounding box center [160, 353] width 83 height 20
click at [157, 382] on label "Dead or Dying Tree Removal" at bounding box center [166, 379] width 94 height 20
click at [134, 411] on div "Overgrown or Unwanted Tree Removal" at bounding box center [153, 404] width 68 height 25
click at [167, 427] on label "Storm-Damaged Tree Removal" at bounding box center [171, 430] width 104 height 20
click at [142, 446] on div "Emergency Tree Removal" at bounding box center [153, 455] width 68 height 25
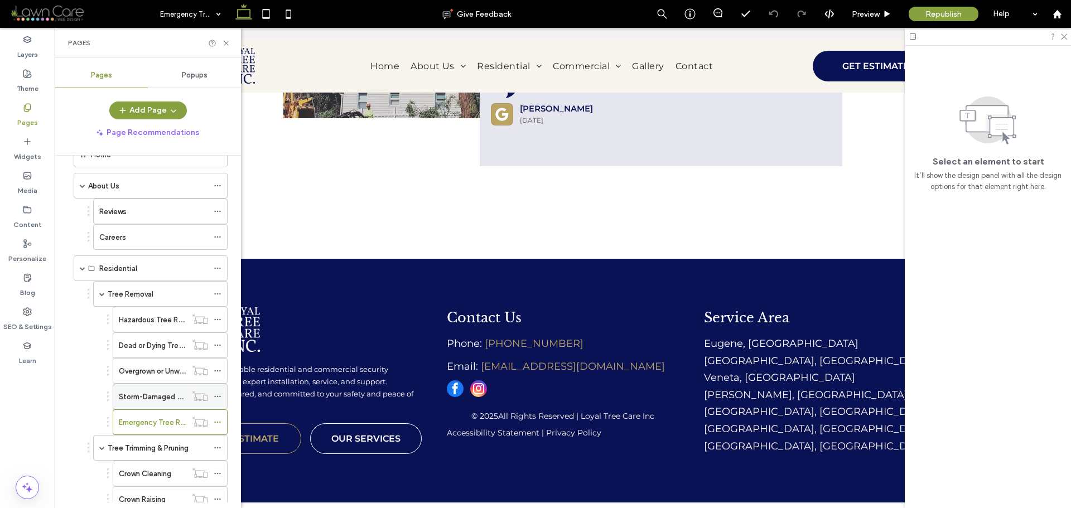
scroll to position [223, 0]
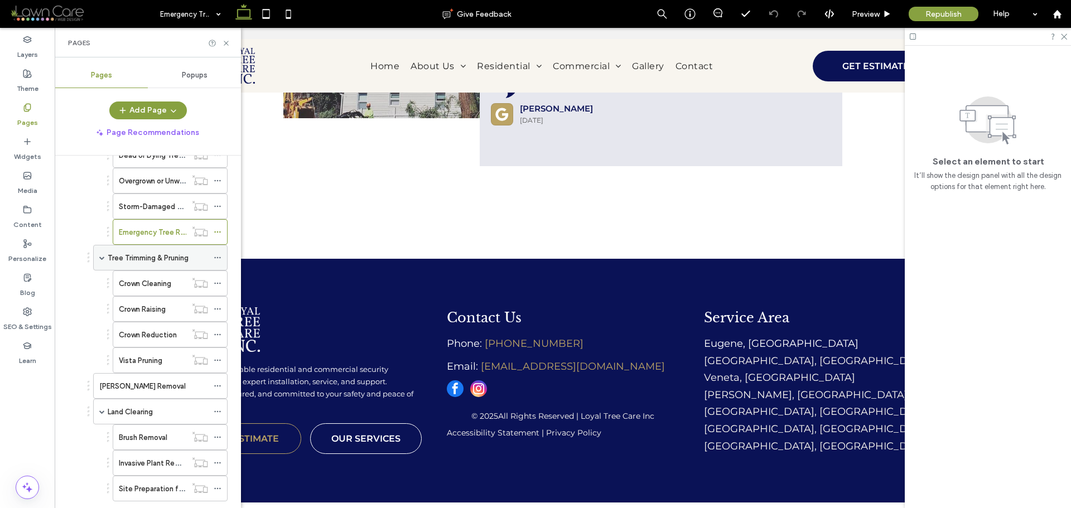
click at [164, 267] on div "Tree Trimming & Pruning" at bounding box center [158, 258] width 100 height 25
click at [166, 288] on label "Crown Cleaning" at bounding box center [145, 284] width 52 height 20
click at [153, 310] on label "Crown Raising" at bounding box center [142, 310] width 47 height 20
click at [174, 335] on label "Crown Reduction" at bounding box center [148, 335] width 58 height 20
click at [162, 362] on label "Vista Pruning" at bounding box center [141, 361] width 44 height 20
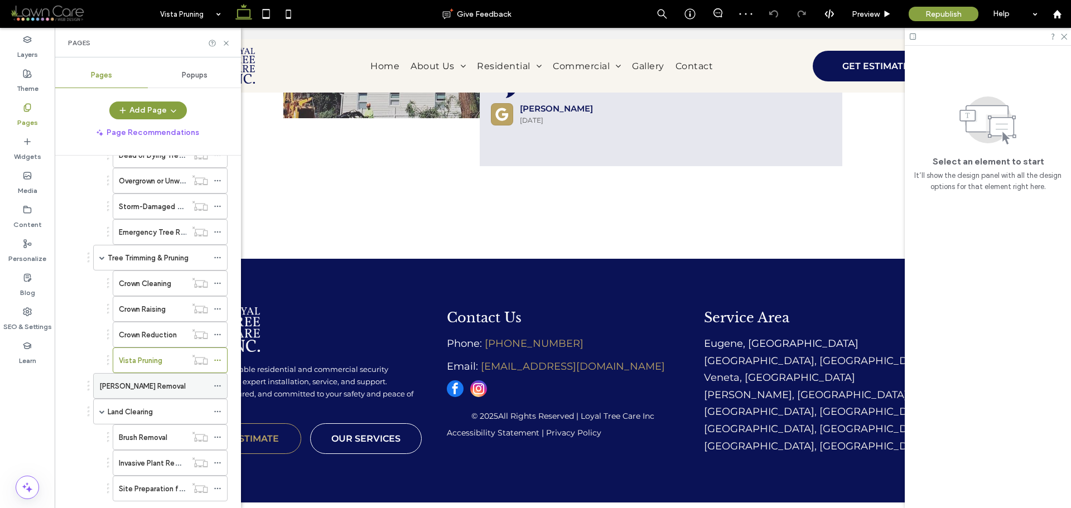
click at [152, 379] on div "Stump Removal" at bounding box center [153, 386] width 109 height 25
click at [146, 413] on label "Land Clearing" at bounding box center [130, 412] width 45 height 20
click at [148, 446] on div "Brush Removal" at bounding box center [153, 437] width 68 height 25
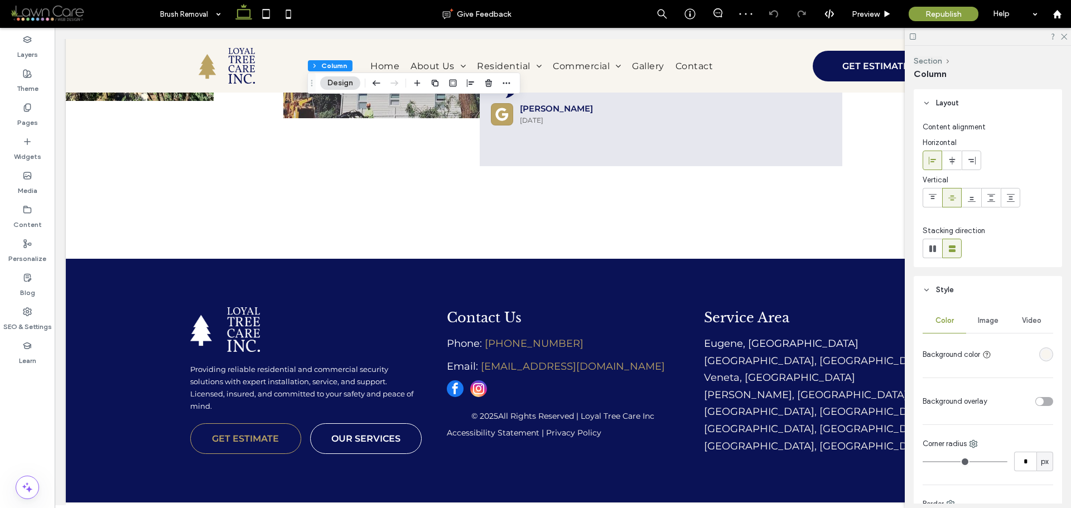
click at [983, 318] on span "Image" at bounding box center [988, 320] width 21 height 9
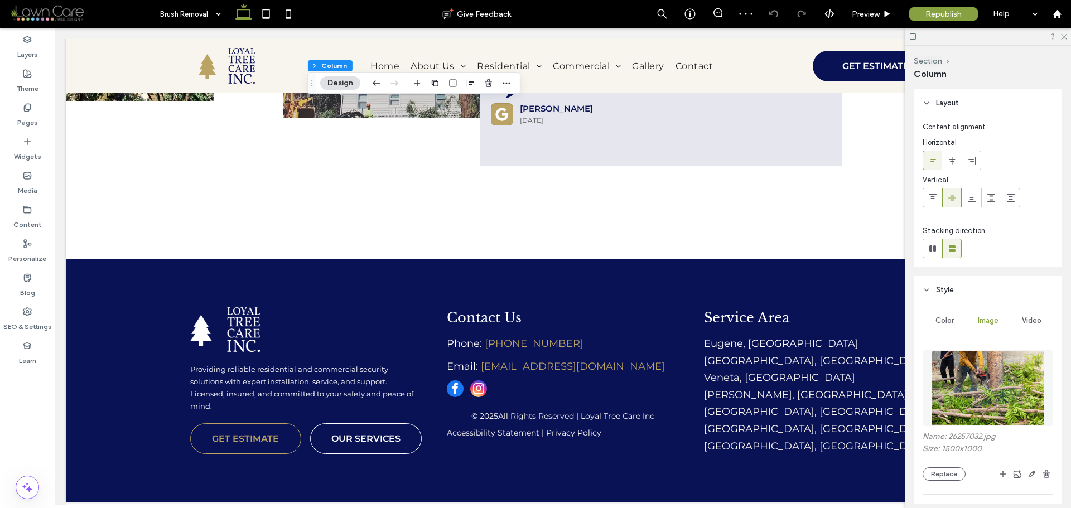
click at [980, 379] on img at bounding box center [988, 388] width 113 height 76
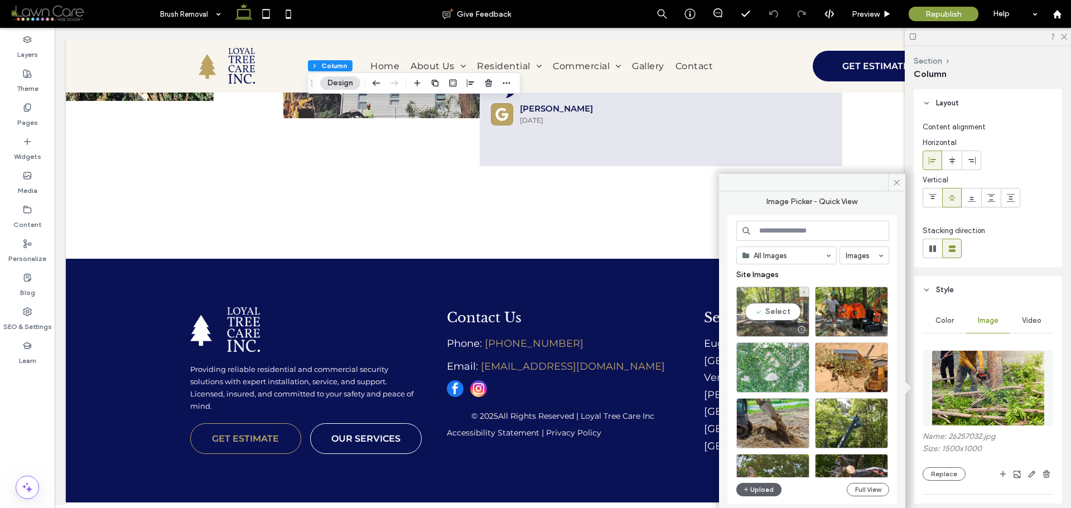
click at [770, 316] on div "Select" at bounding box center [773, 312] width 73 height 50
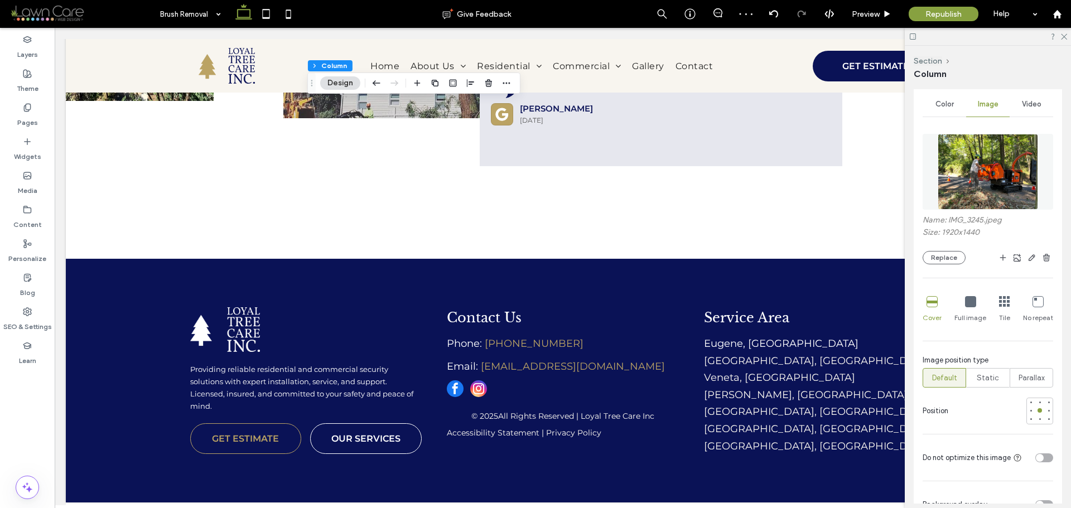
scroll to position [223, 0]
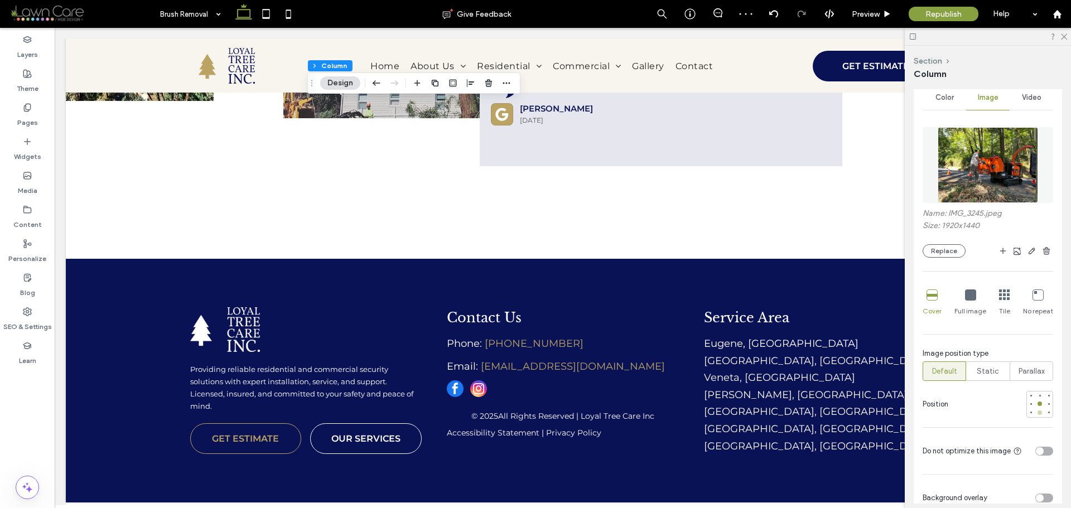
click at [1037, 411] on div at bounding box center [1040, 413] width 8 height 8
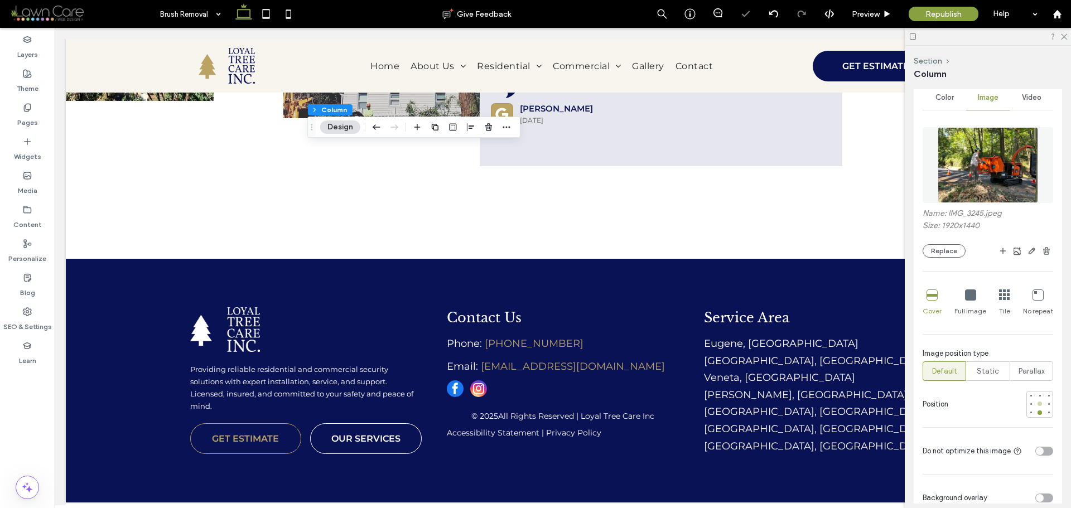
click at [1038, 402] on div at bounding box center [1040, 404] width 4 height 4
click at [990, 156] on img at bounding box center [988, 165] width 101 height 76
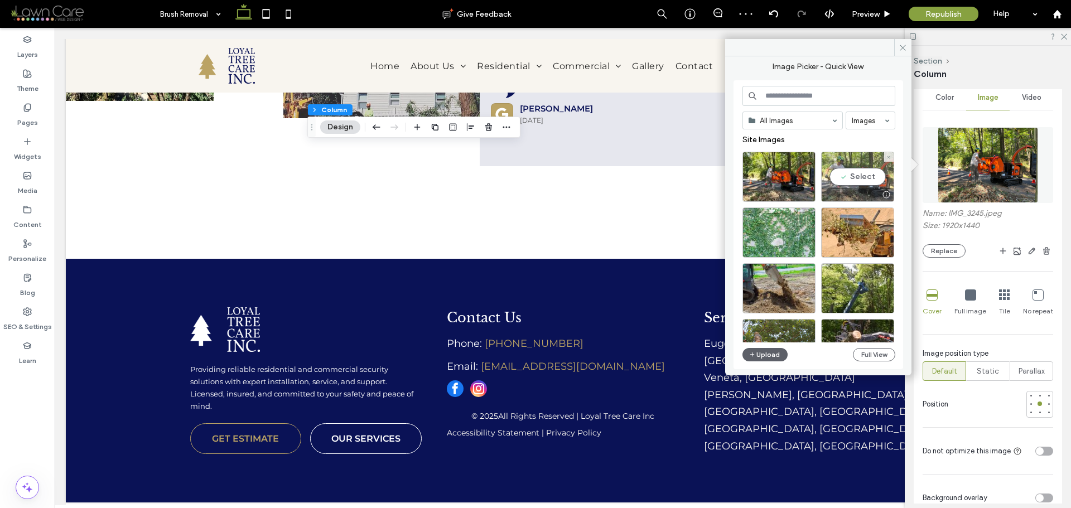
click at [864, 179] on div "Select" at bounding box center [857, 177] width 73 height 50
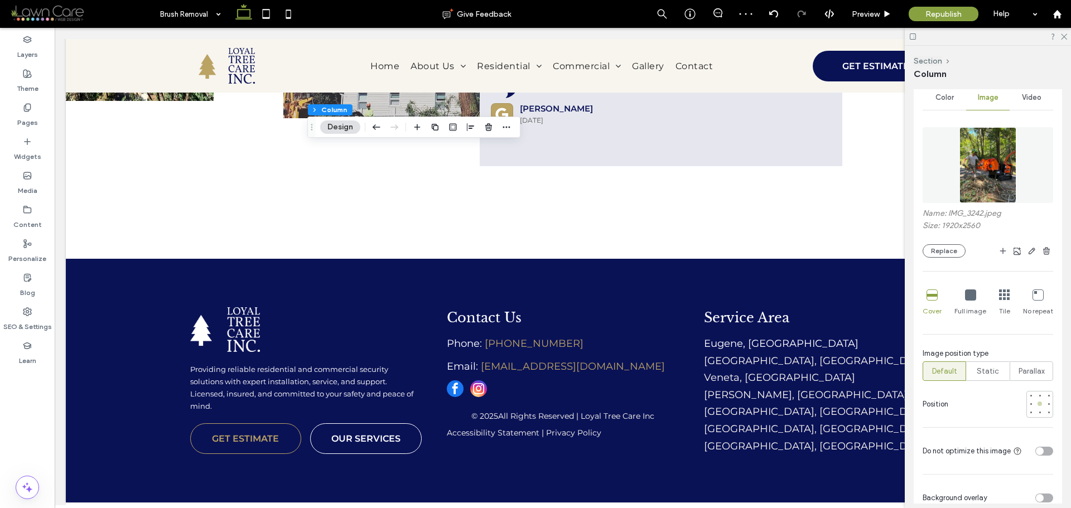
click at [1036, 401] on div at bounding box center [1040, 404] width 8 height 8
click at [1036, 400] on div at bounding box center [1040, 396] width 8 height 8
click at [1037, 408] on div at bounding box center [1040, 404] width 8 height 8
click at [1034, 417] on div at bounding box center [1040, 404] width 27 height 27
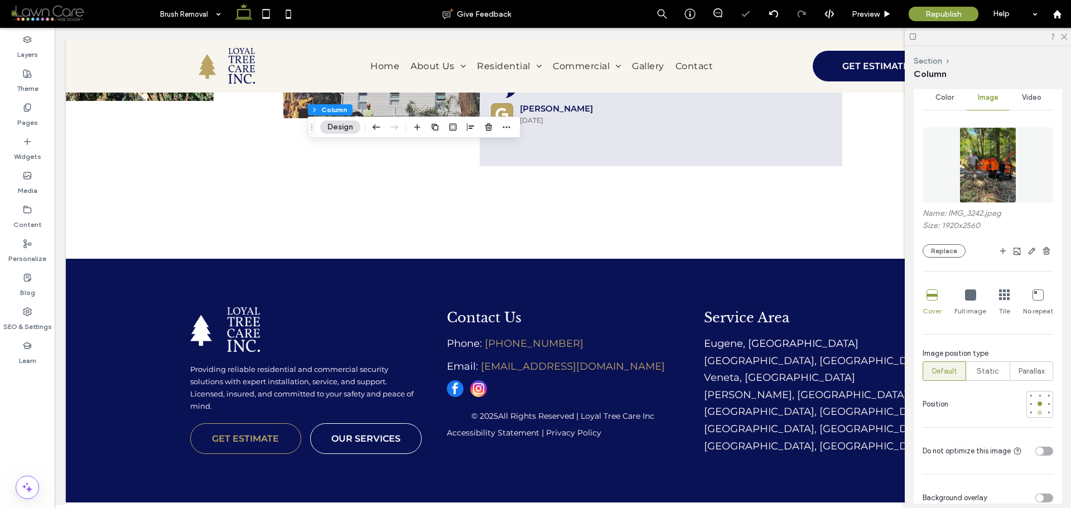
click at [1036, 415] on div at bounding box center [1040, 413] width 8 height 8
click at [1036, 406] on div at bounding box center [1040, 404] width 8 height 8
click at [1028, 252] on icon "button" at bounding box center [1032, 251] width 9 height 9
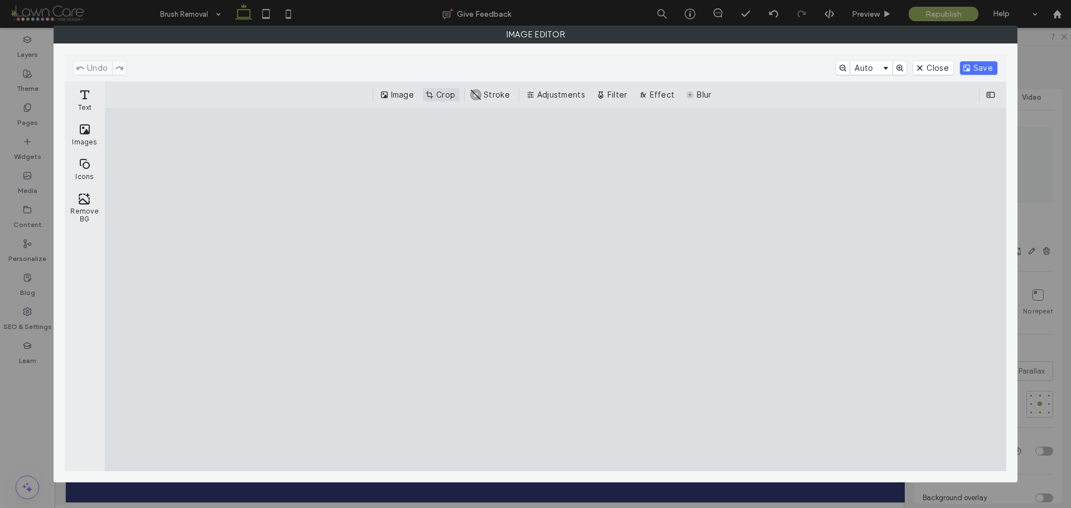
click at [453, 96] on button "Crop" at bounding box center [441, 94] width 37 height 13
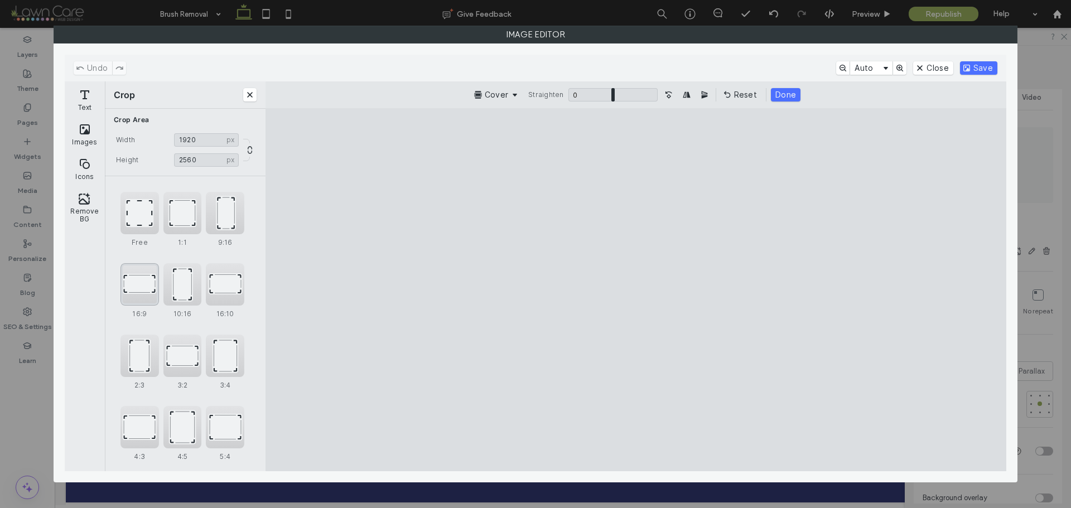
click at [143, 292] on div "16:9" at bounding box center [140, 284] width 39 height 42
type input "*******"
drag, startPoint x: 587, startPoint y: 268, endPoint x: 590, endPoint y: 277, distance: 9.5
click at [636, 290] on cesdk-canvas "Editor canvas" at bounding box center [636, 290] width 0 height 0
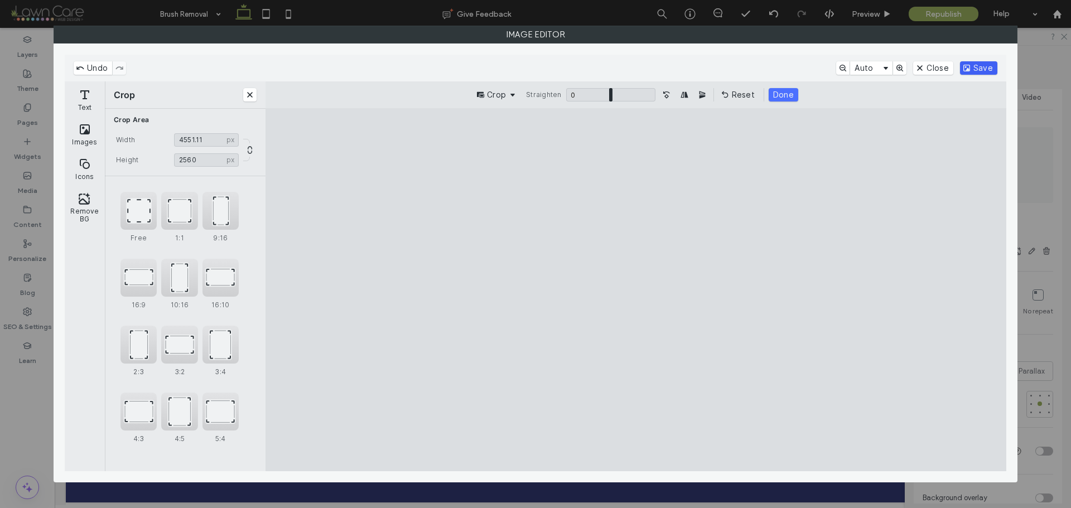
click at [984, 70] on button "Save" at bounding box center [978, 67] width 37 height 13
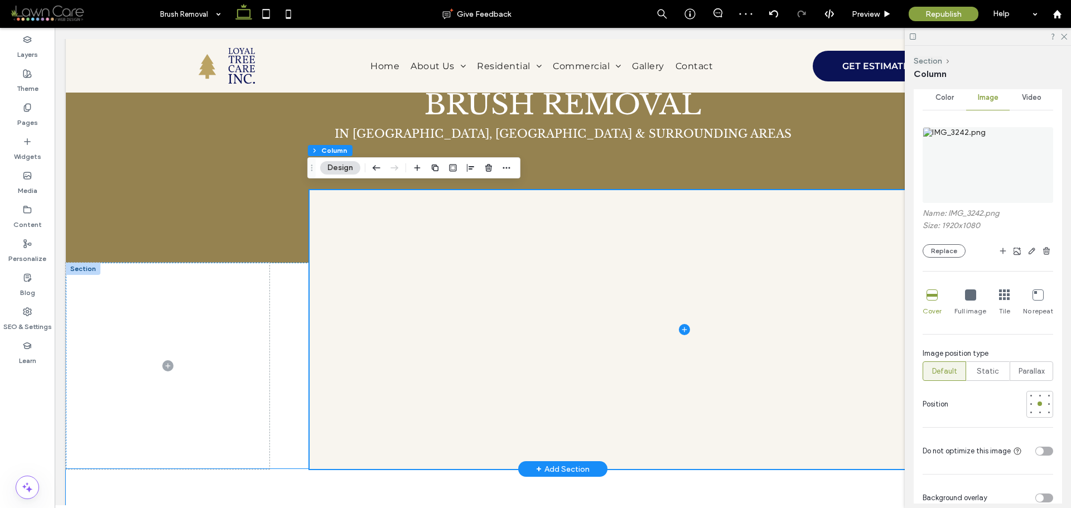
scroll to position [56, 0]
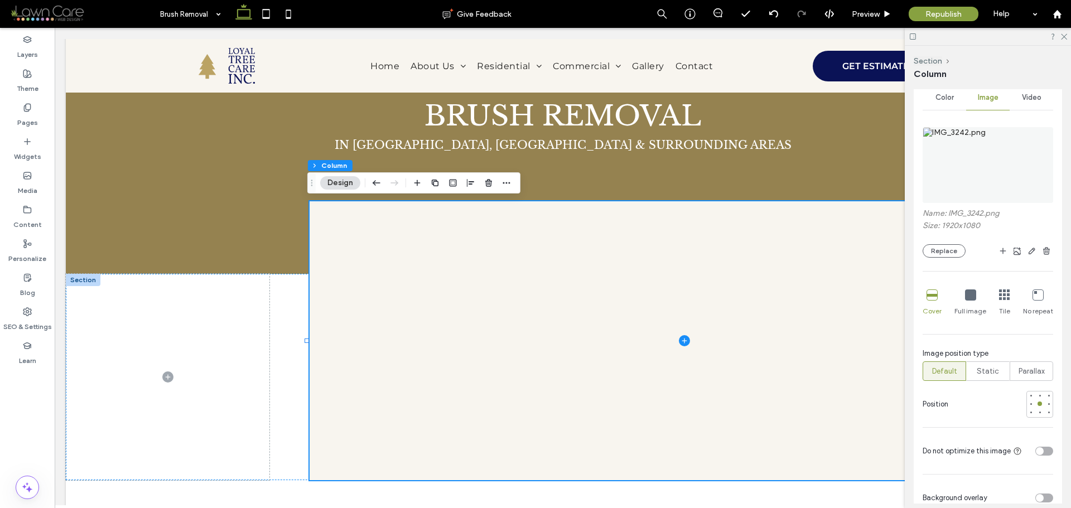
click at [974, 173] on img at bounding box center [988, 165] width 131 height 76
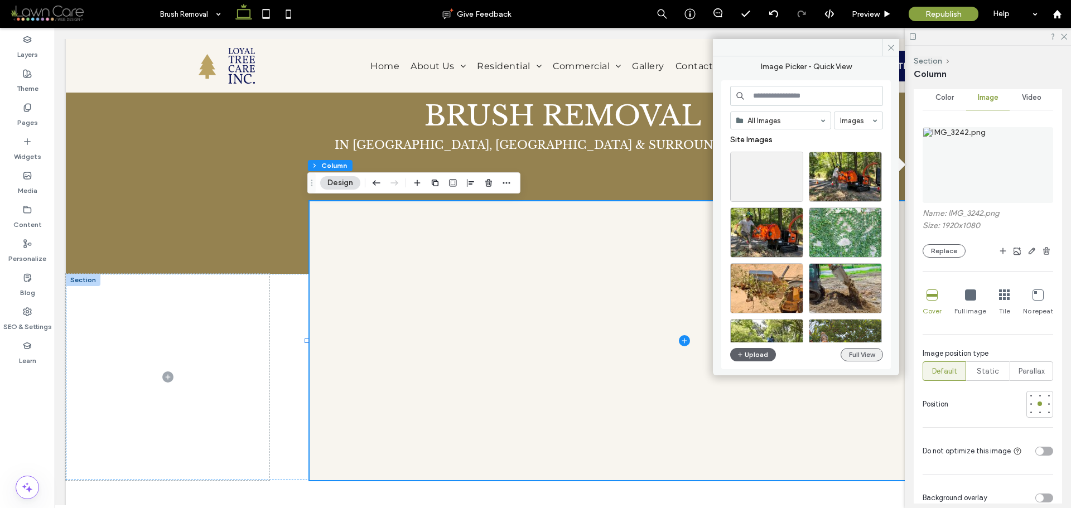
click at [876, 351] on button "Full View" at bounding box center [862, 354] width 42 height 13
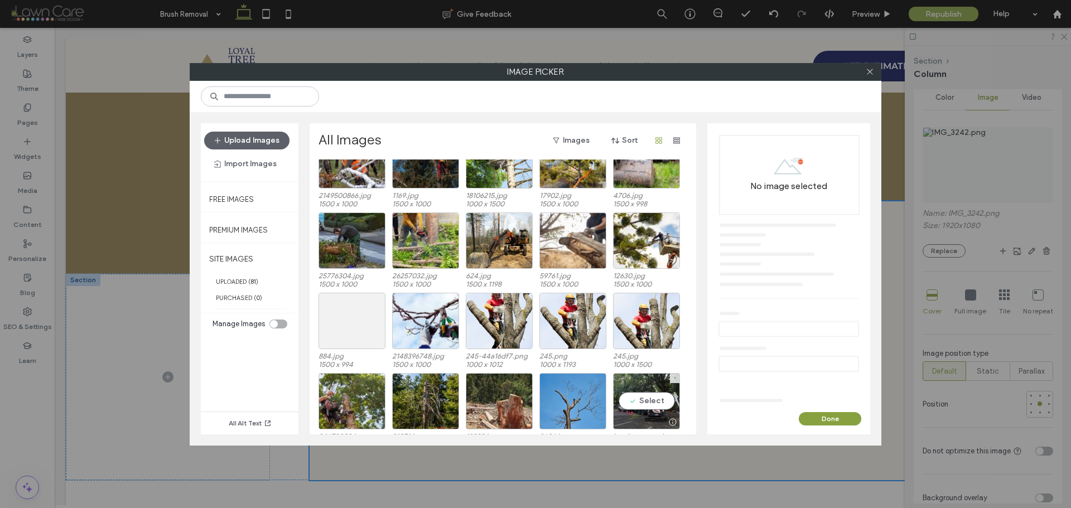
scroll to position [593, 0]
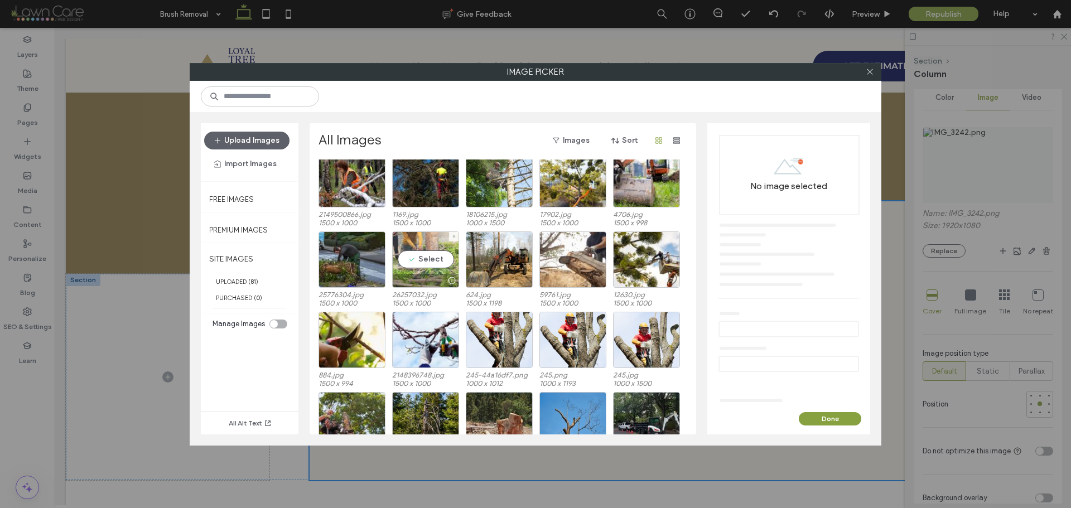
click at [425, 260] on div "Select" at bounding box center [425, 260] width 67 height 56
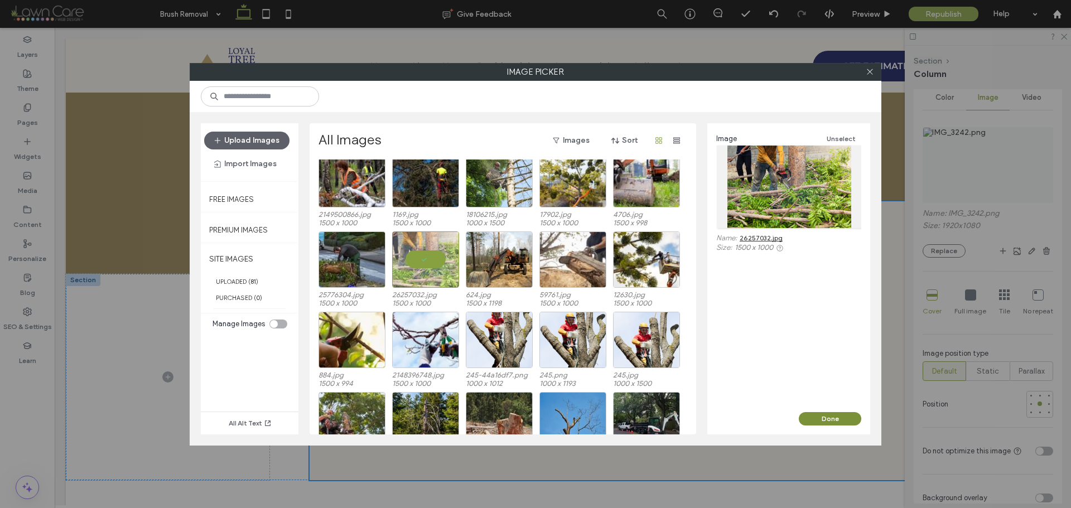
click at [821, 416] on button "Done" at bounding box center [830, 418] width 63 height 13
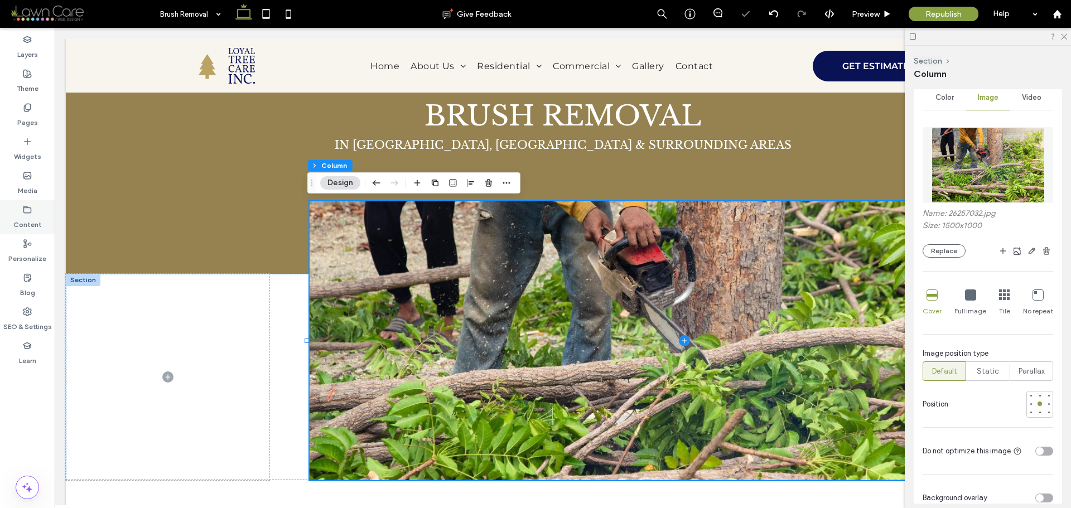
click at [25, 217] on label "Content" at bounding box center [27, 222] width 28 height 16
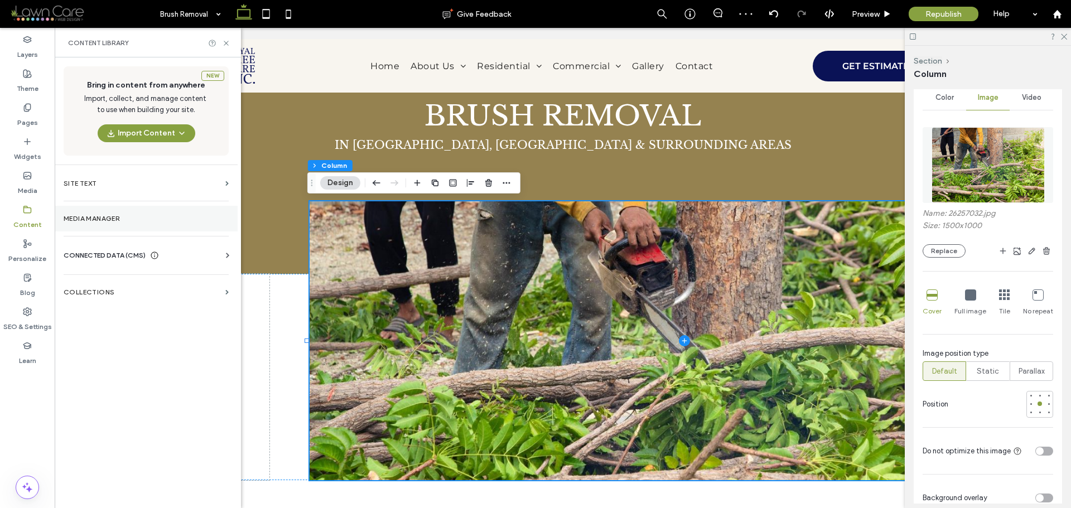
click at [104, 208] on section "Media Manager" at bounding box center [146, 219] width 183 height 26
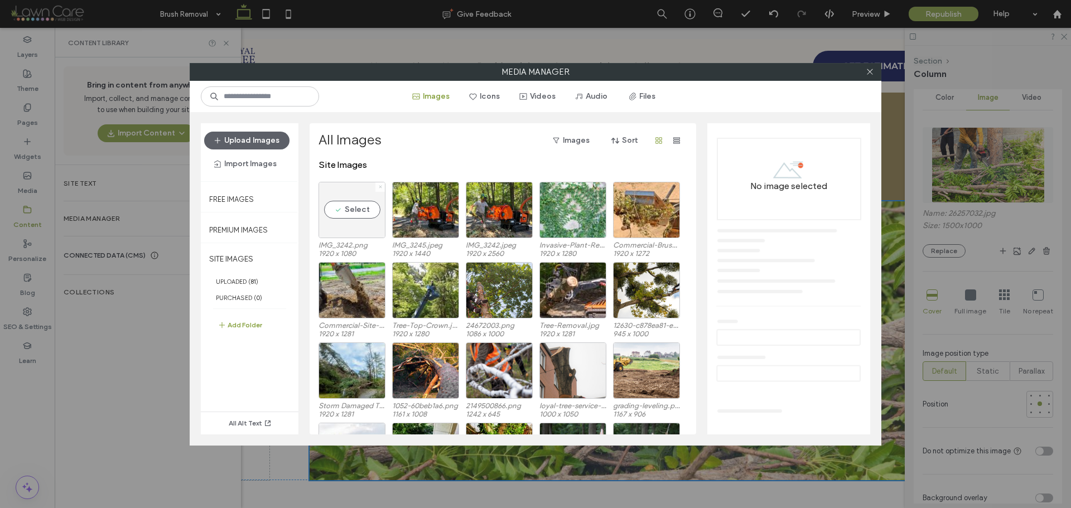
click at [382, 184] on span at bounding box center [380, 186] width 4 height 9
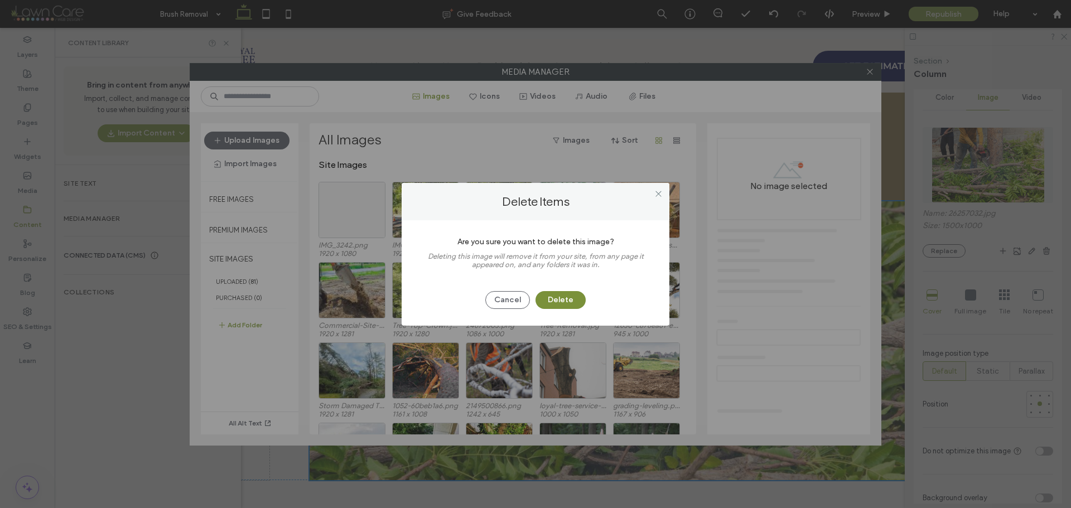
click at [561, 291] on button "Delete" at bounding box center [561, 300] width 50 height 18
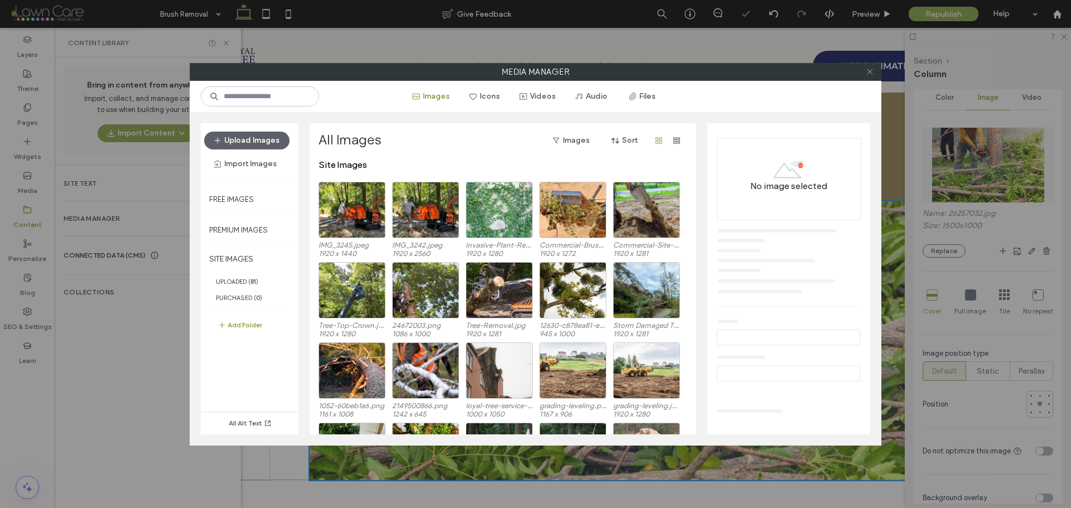
click at [871, 74] on icon at bounding box center [870, 72] width 8 height 8
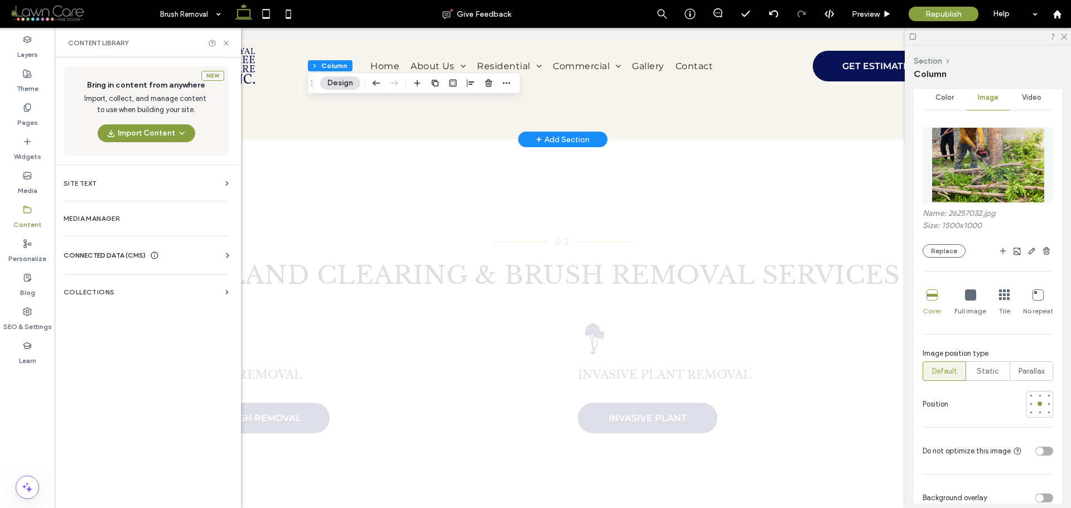
scroll to position [1284, 0]
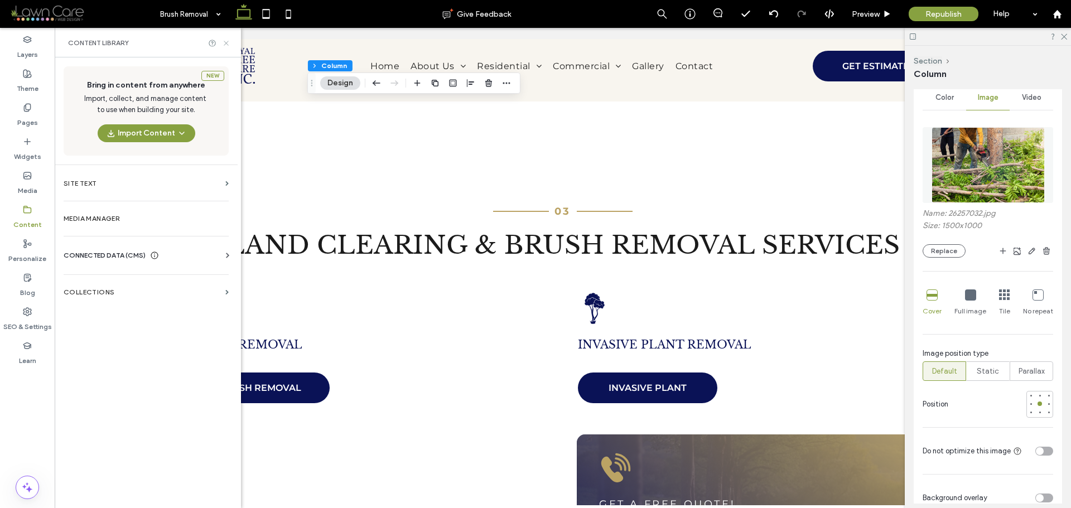
click at [224, 44] on icon at bounding box center [226, 43] width 8 height 8
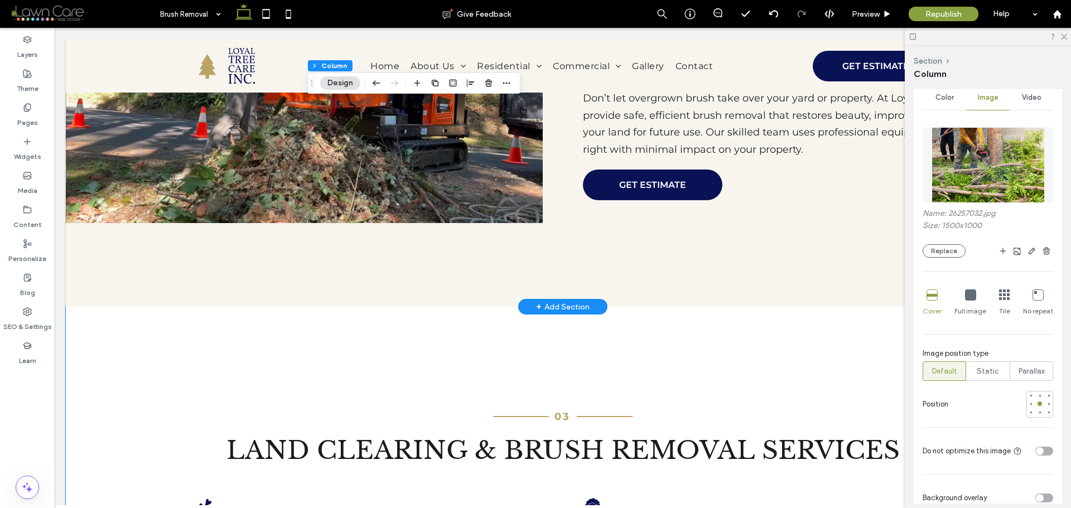
scroll to position [800, 0]
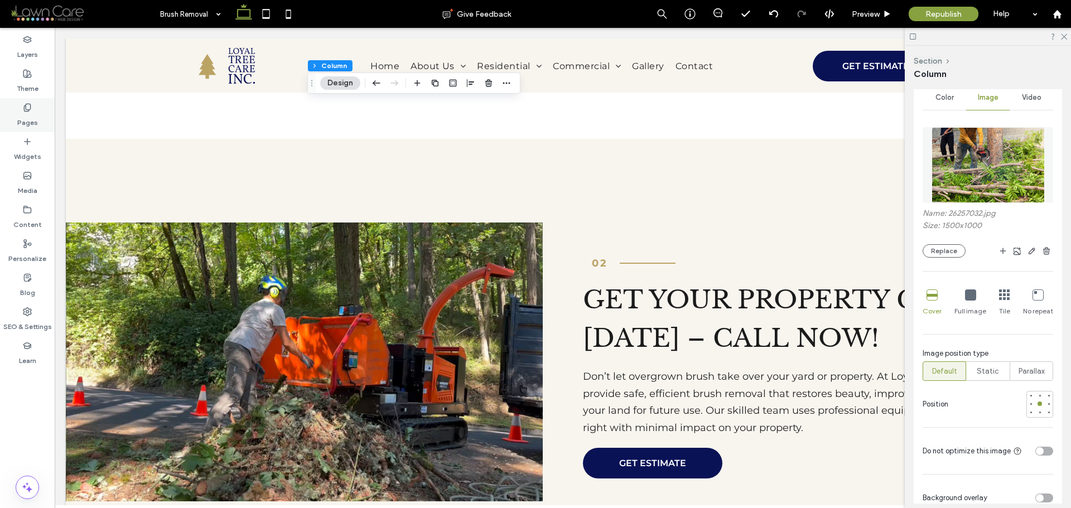
drag, startPoint x: 26, startPoint y: 107, endPoint x: 41, endPoint y: 112, distance: 16.4
click at [26, 107] on use at bounding box center [27, 107] width 6 height 7
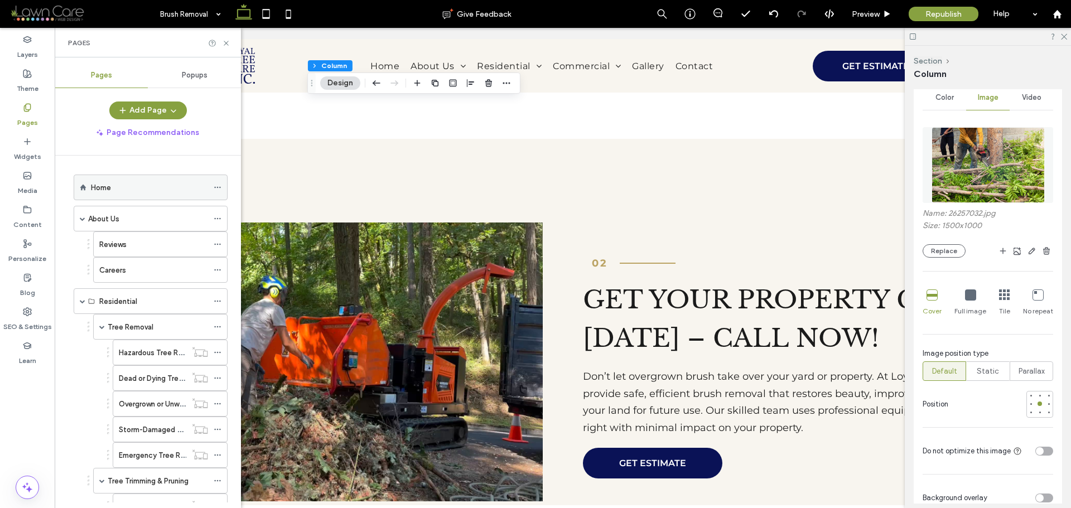
click at [126, 183] on div "Home" at bounding box center [149, 188] width 117 height 12
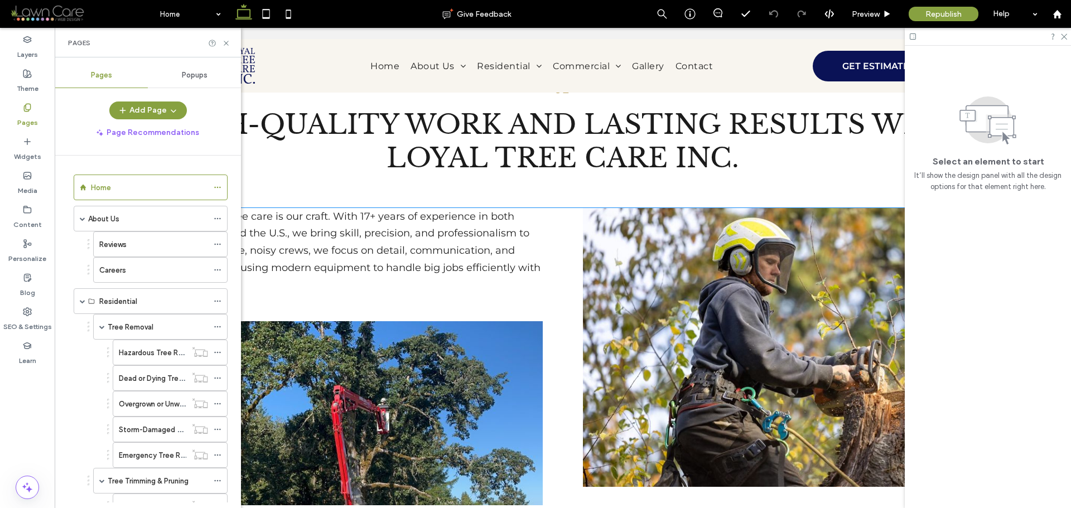
scroll to position [1023, 0]
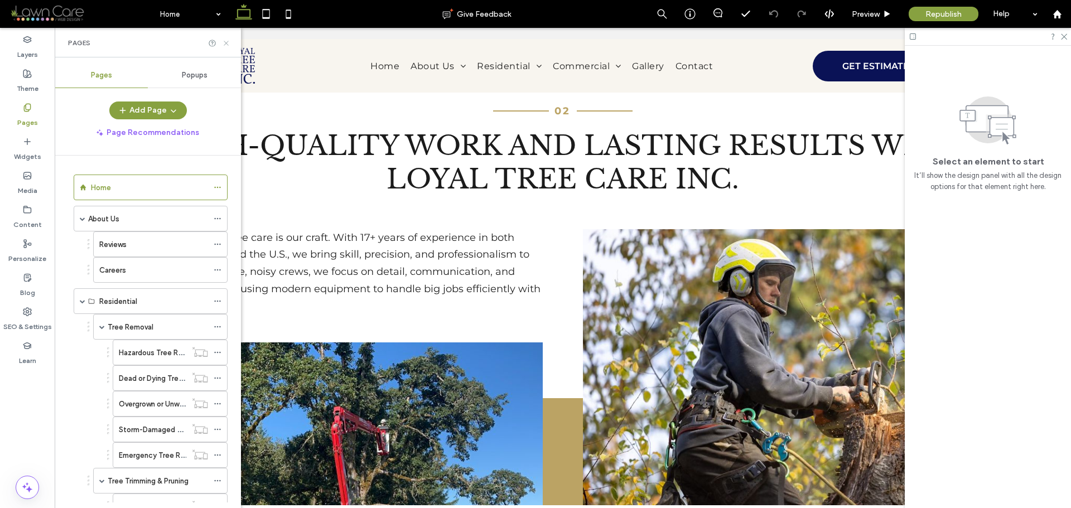
click at [229, 45] on icon at bounding box center [226, 43] width 8 height 8
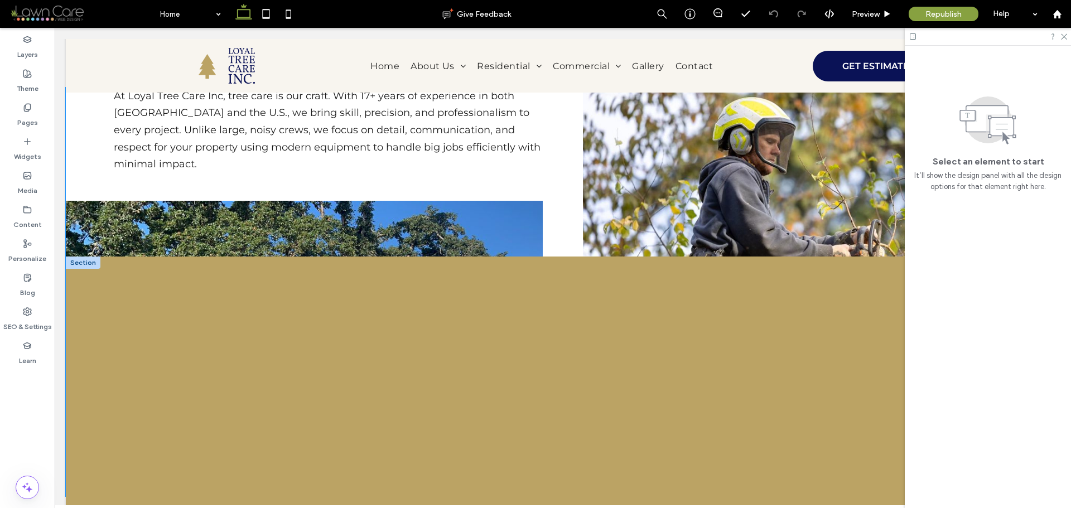
scroll to position [1395, 0]
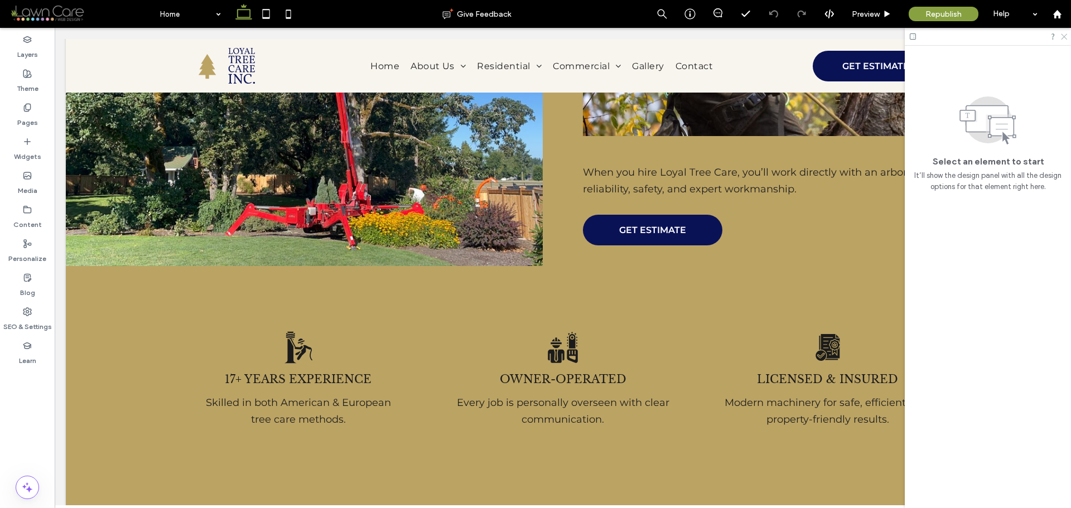
click at [1066, 36] on use at bounding box center [1064, 37] width 6 height 6
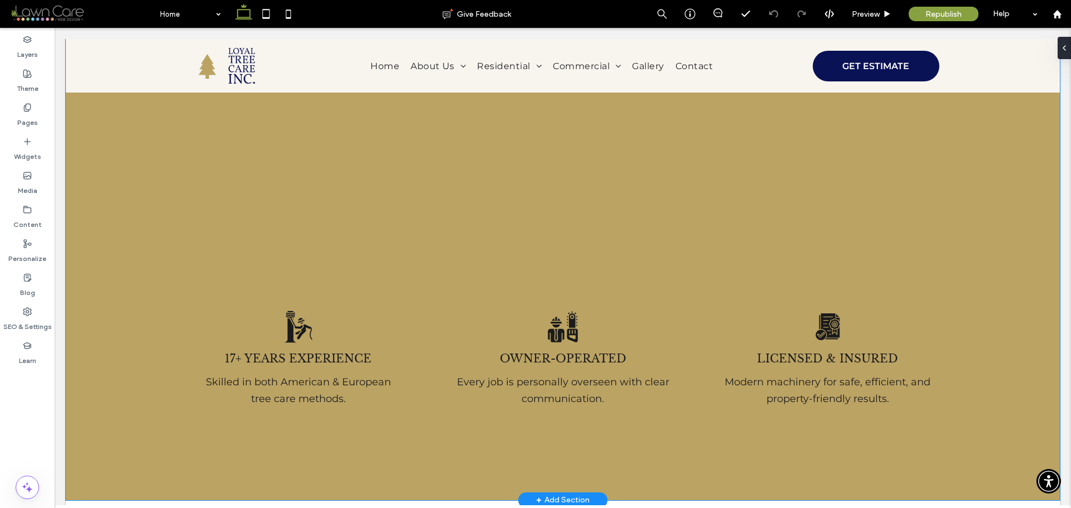
scroll to position [1618, 0]
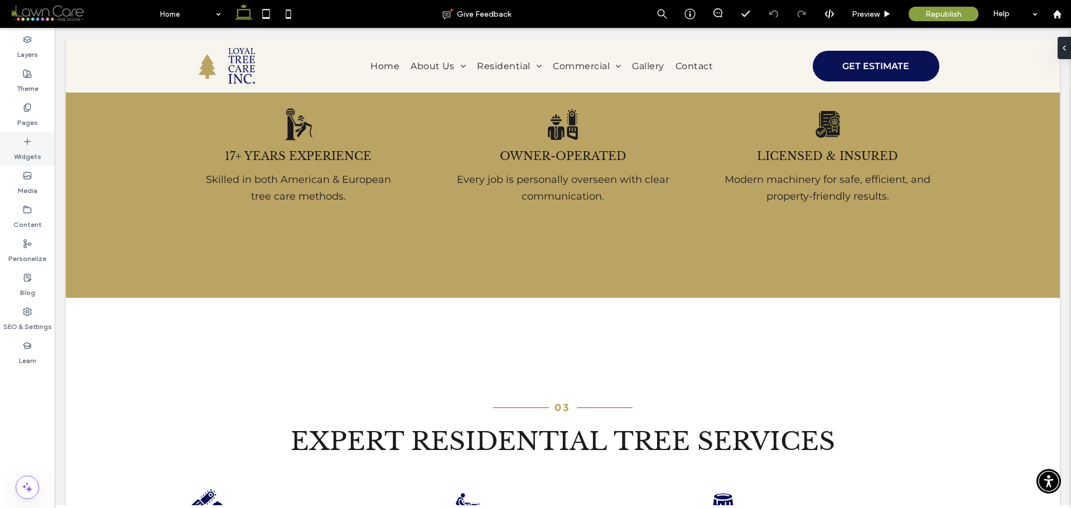
click at [37, 109] on div "Pages" at bounding box center [27, 115] width 55 height 34
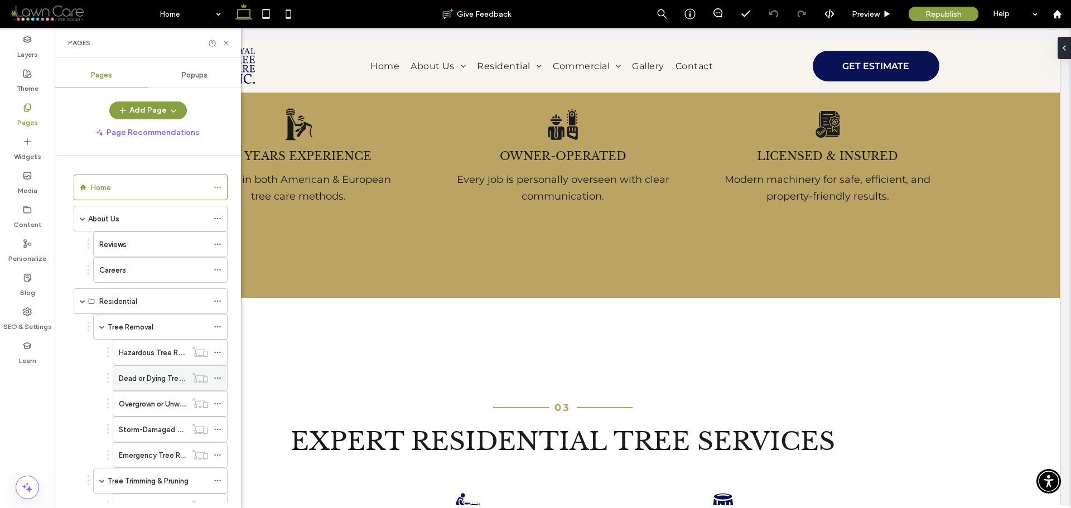
click at [179, 380] on label "Dead or Dying Tree Removal" at bounding box center [166, 379] width 94 height 20
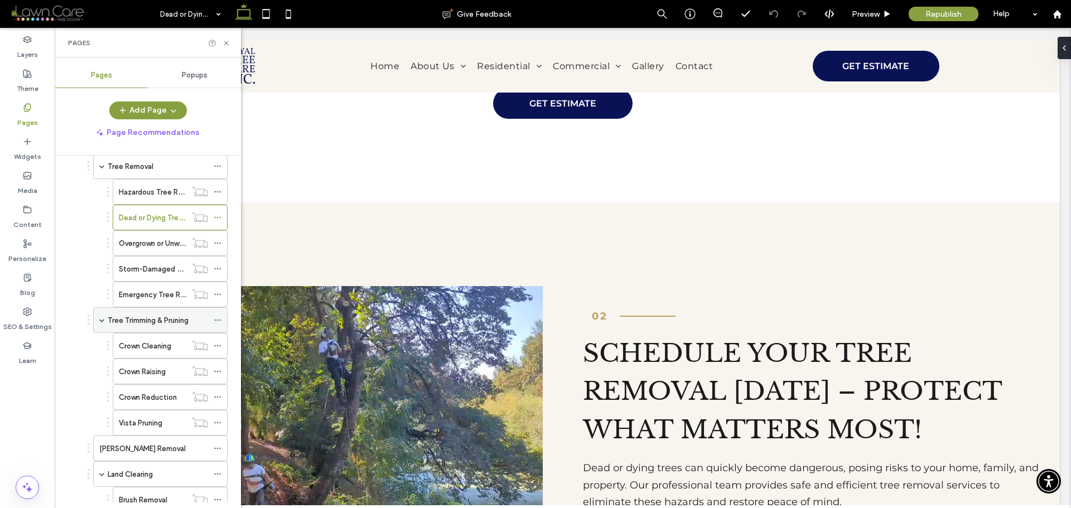
scroll to position [167, 0]
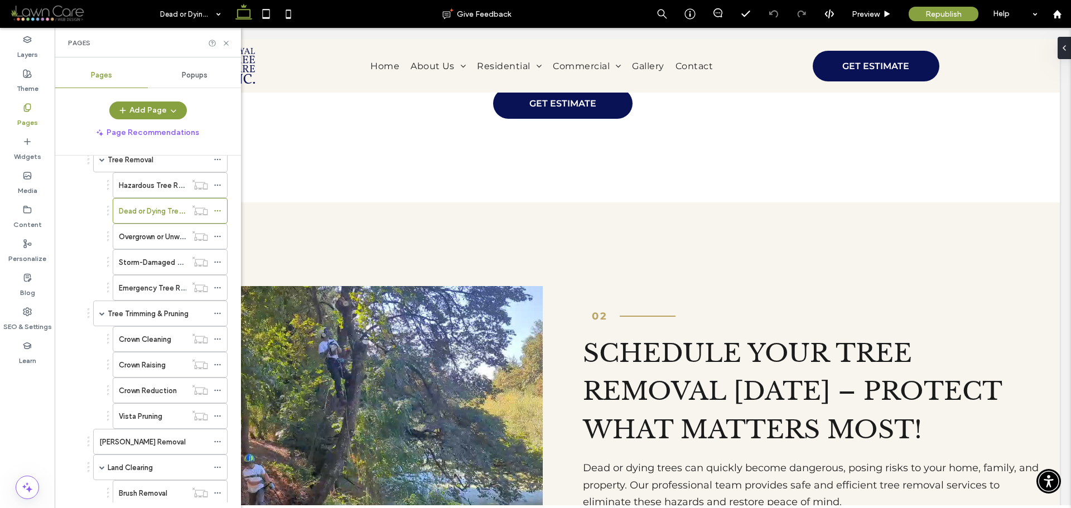
click at [138, 447] on label "[PERSON_NAME] Removal" at bounding box center [142, 443] width 87 height 20
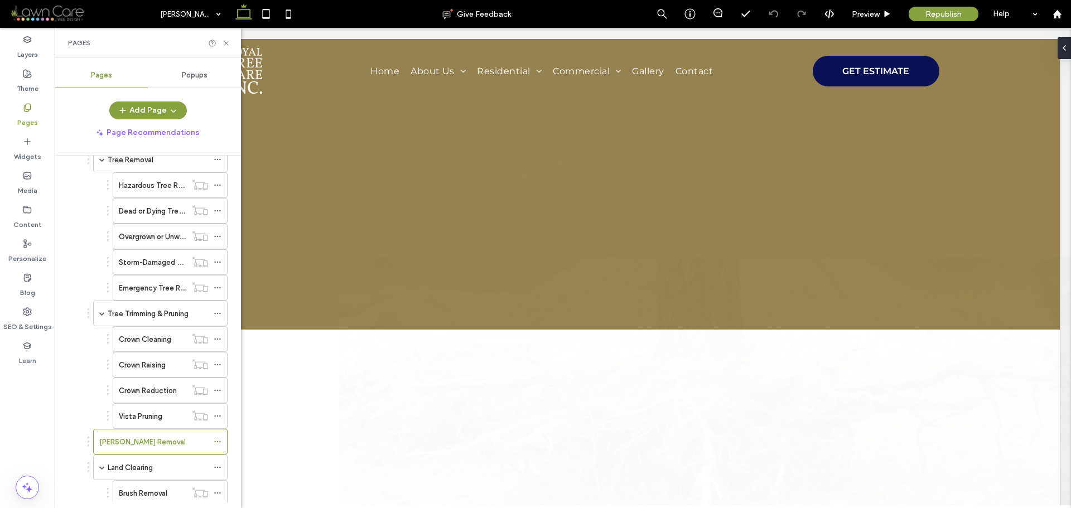
scroll to position [0, 0]
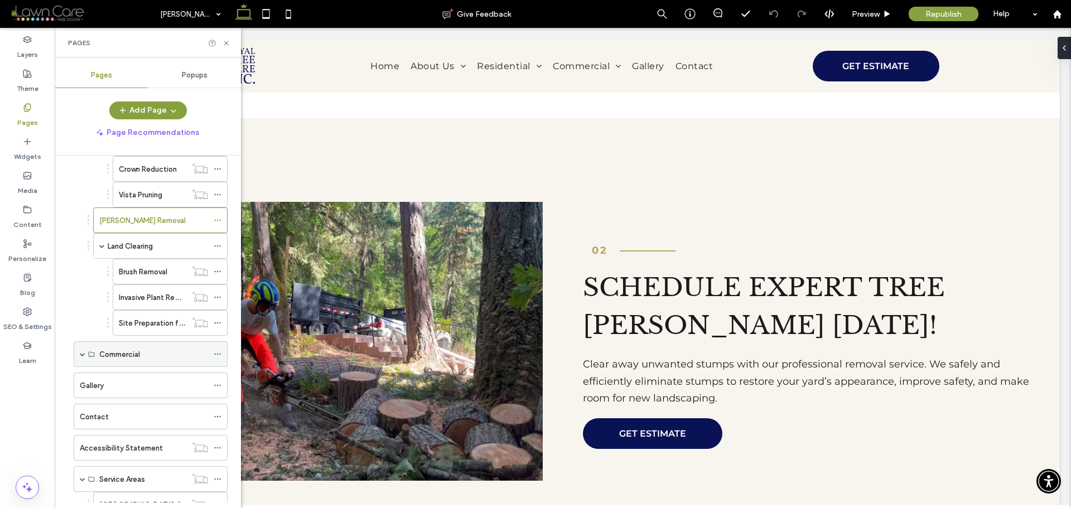
scroll to position [391, 0]
click at [166, 277] on div "Brush Removal" at bounding box center [153, 270] width 68 height 25
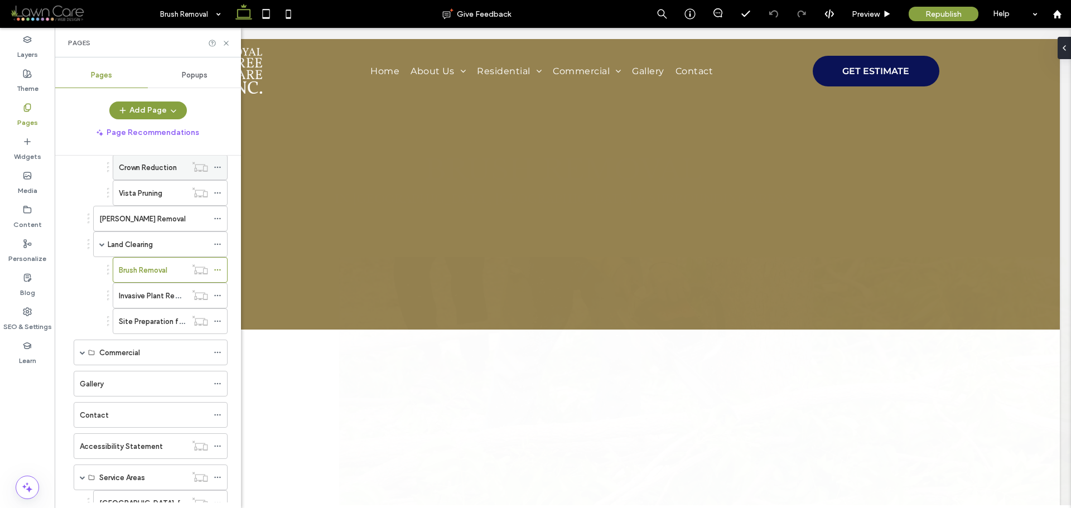
scroll to position [0, 0]
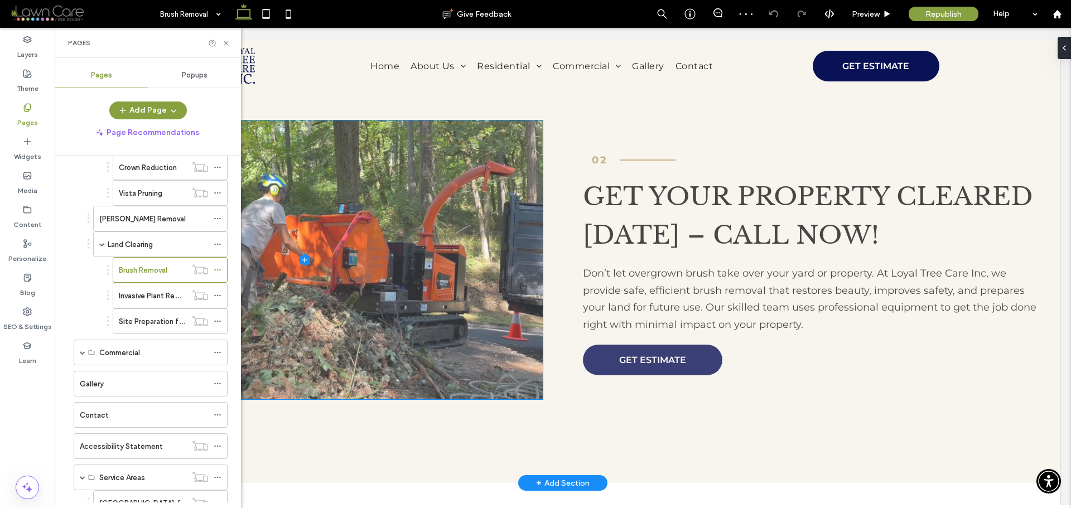
scroll to position [893, 0]
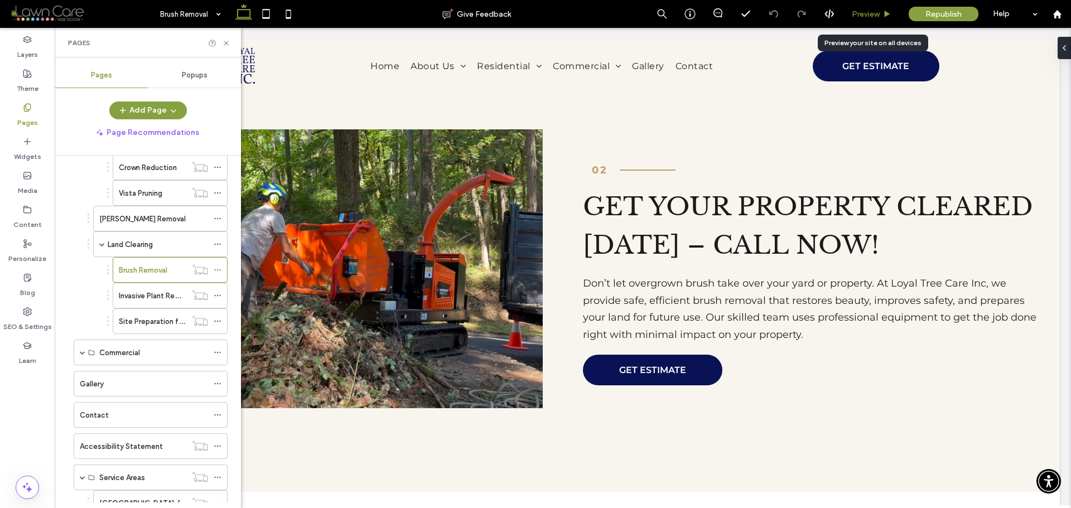
click at [877, 15] on span "Preview" at bounding box center [866, 13] width 28 height 9
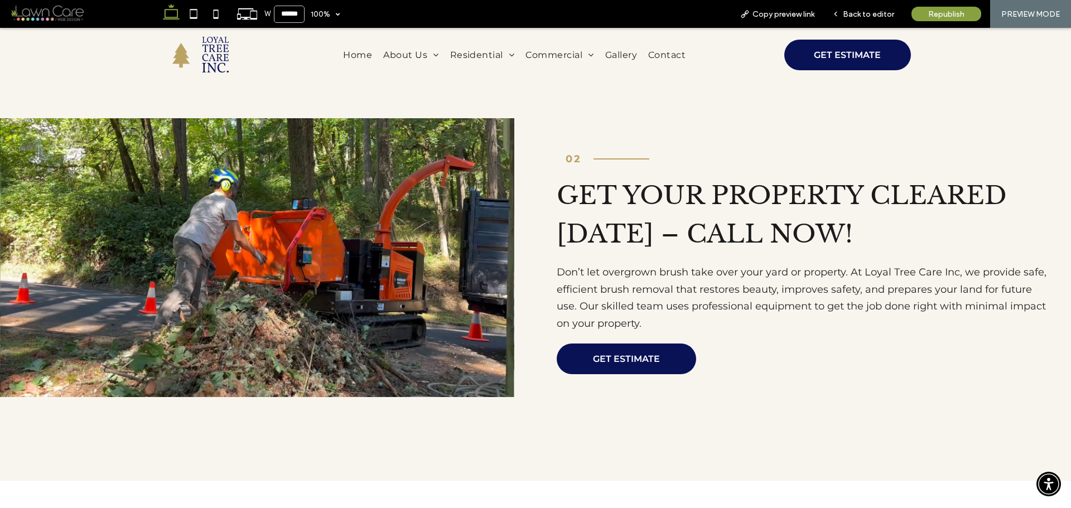
scroll to position [882, 0]
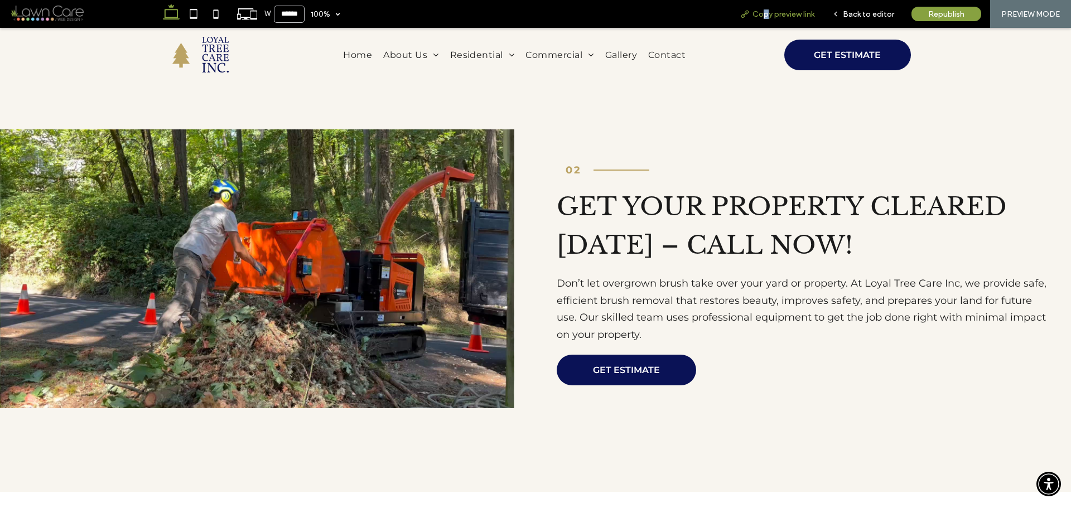
click at [765, 18] on span "Copy preview link" at bounding box center [784, 13] width 62 height 9
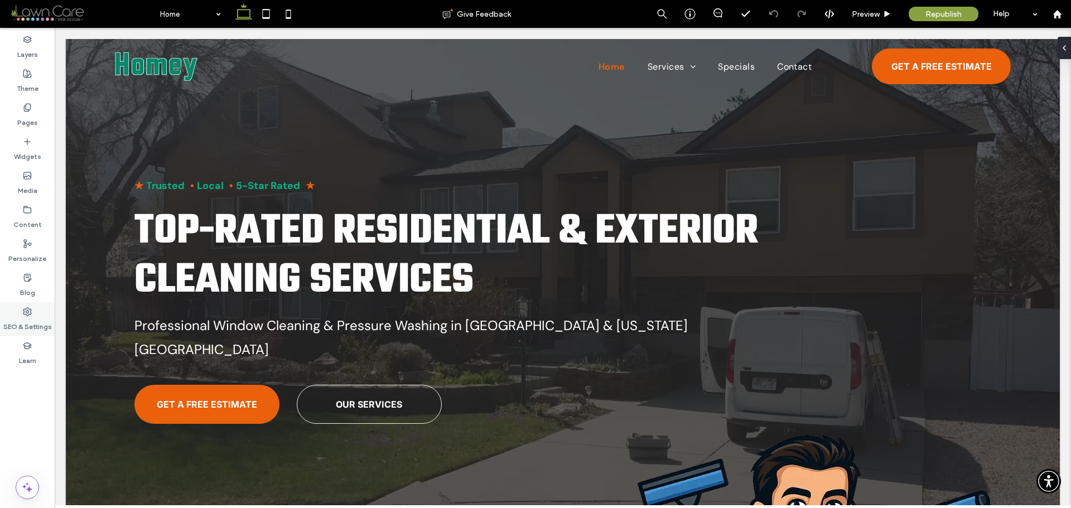
click at [30, 308] on icon at bounding box center [27, 311] width 9 height 9
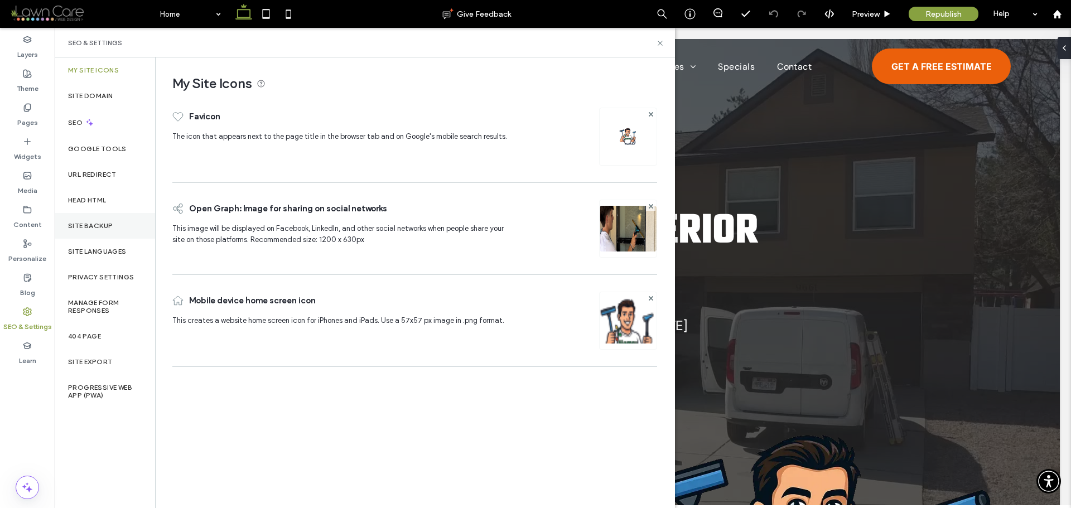
click at [102, 228] on label "Site Backup" at bounding box center [90, 226] width 45 height 8
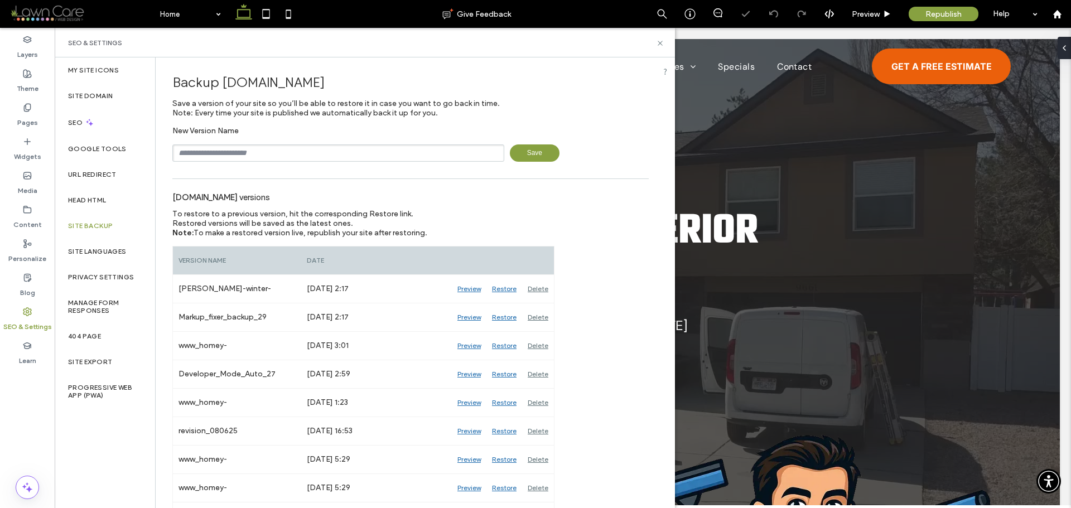
click at [267, 152] on input "text" at bounding box center [338, 153] width 332 height 17
click at [325, 142] on div "New Version Name Save" at bounding box center [410, 144] width 477 height 36
click at [300, 147] on input "text" at bounding box center [338, 153] width 332 height 17
type input "**********"
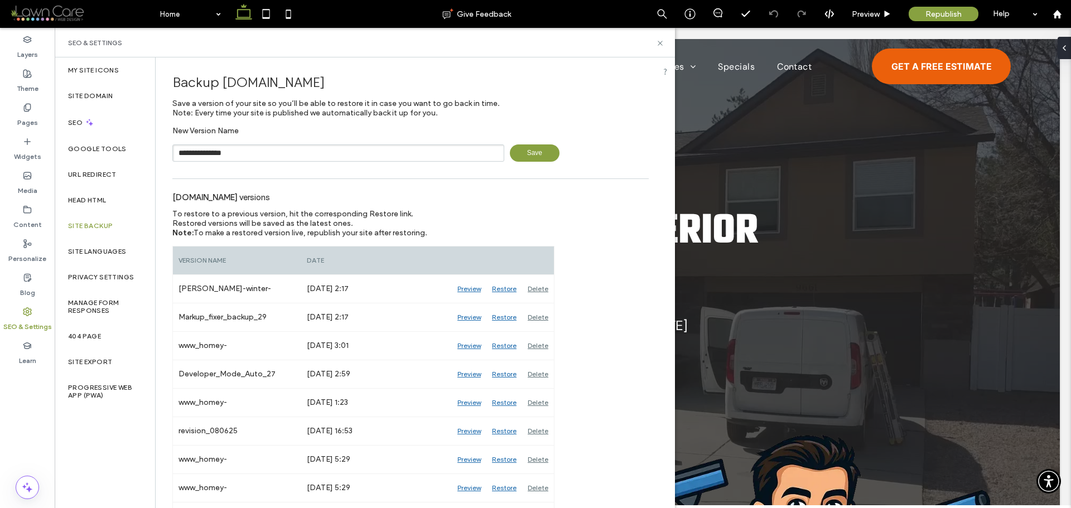
click at [527, 160] on span "Save" at bounding box center [535, 153] width 50 height 17
click at [30, 112] on label "Pages" at bounding box center [27, 120] width 21 height 16
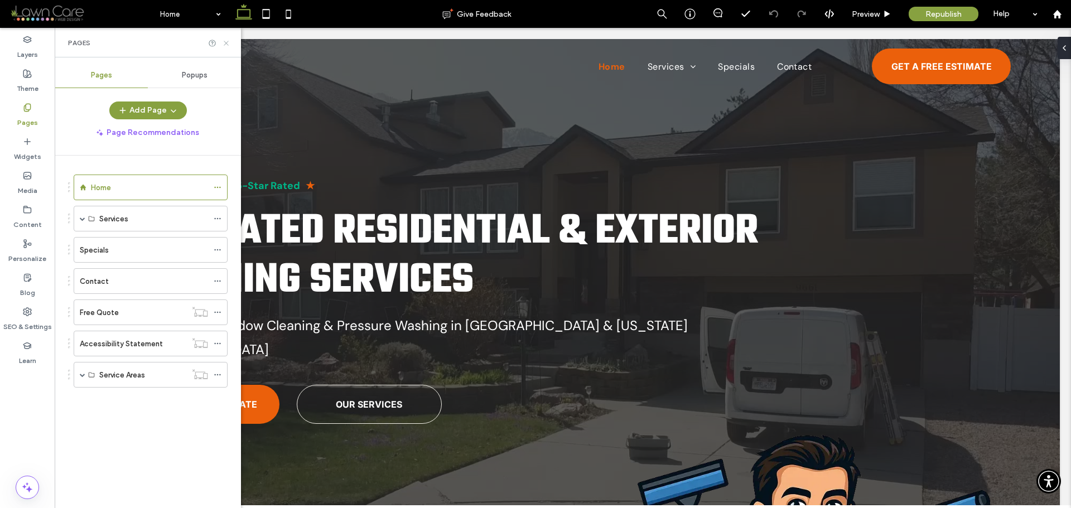
drag, startPoint x: 228, startPoint y: 45, endPoint x: 170, endPoint y: 36, distance: 58.2
click at [228, 45] on icon at bounding box center [226, 43] width 8 height 8
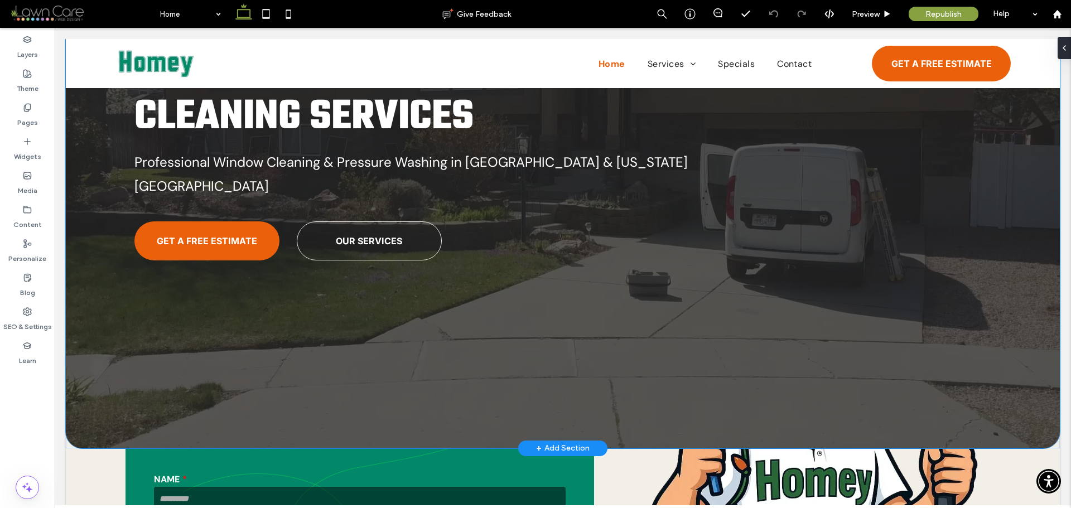
scroll to position [167, 0]
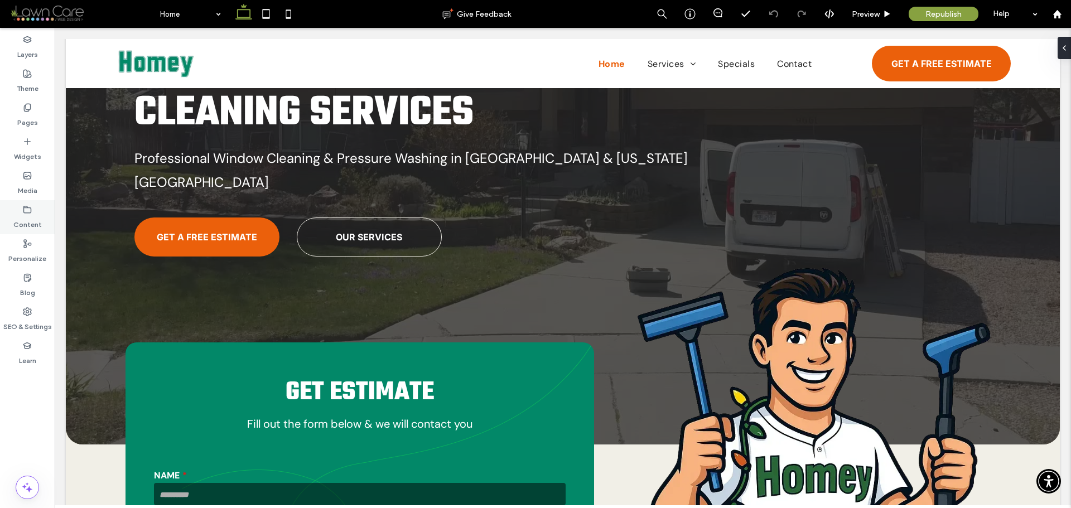
click at [27, 206] on use at bounding box center [27, 209] width 7 height 7
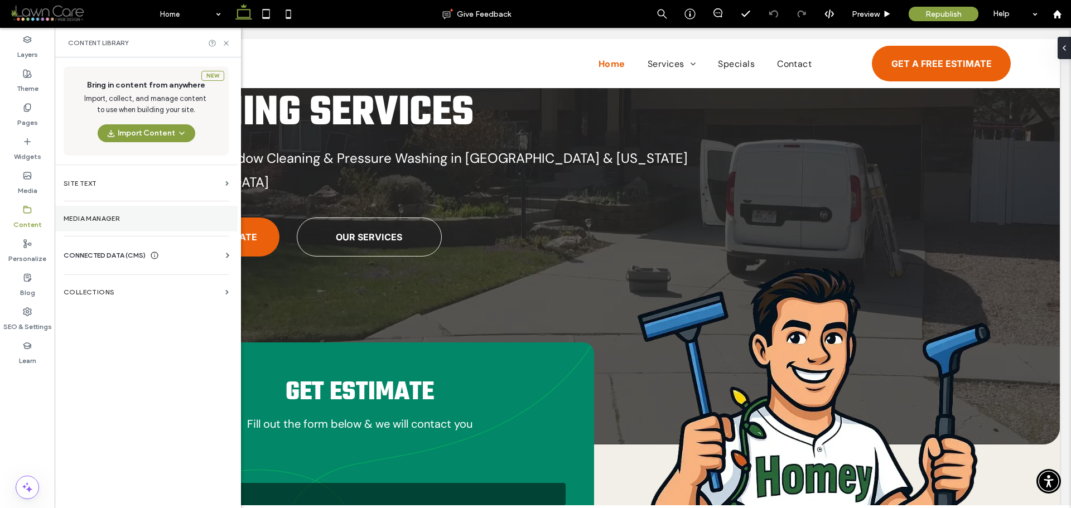
click at [100, 209] on section "Media Manager" at bounding box center [146, 219] width 183 height 26
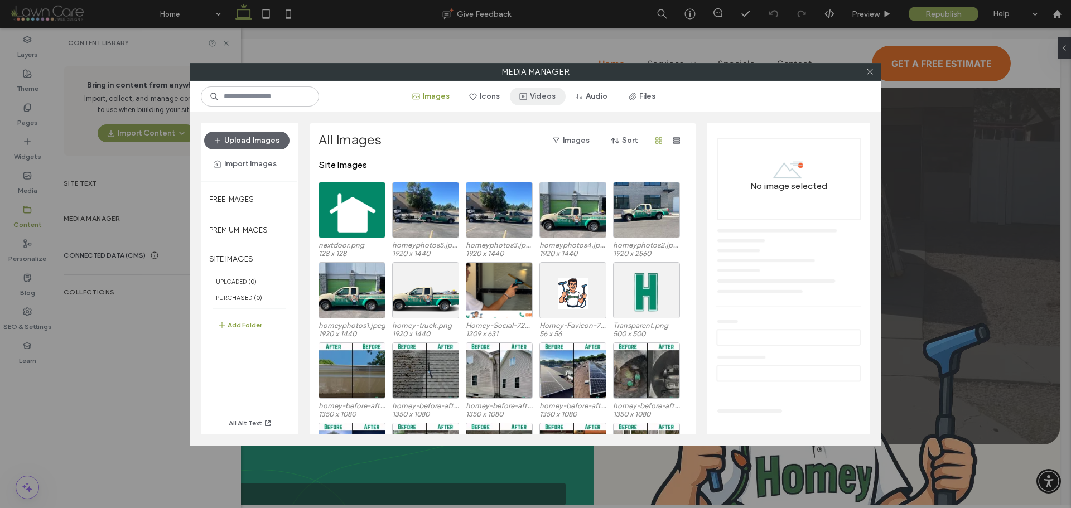
click at [541, 96] on button "Videos" at bounding box center [538, 97] width 56 height 18
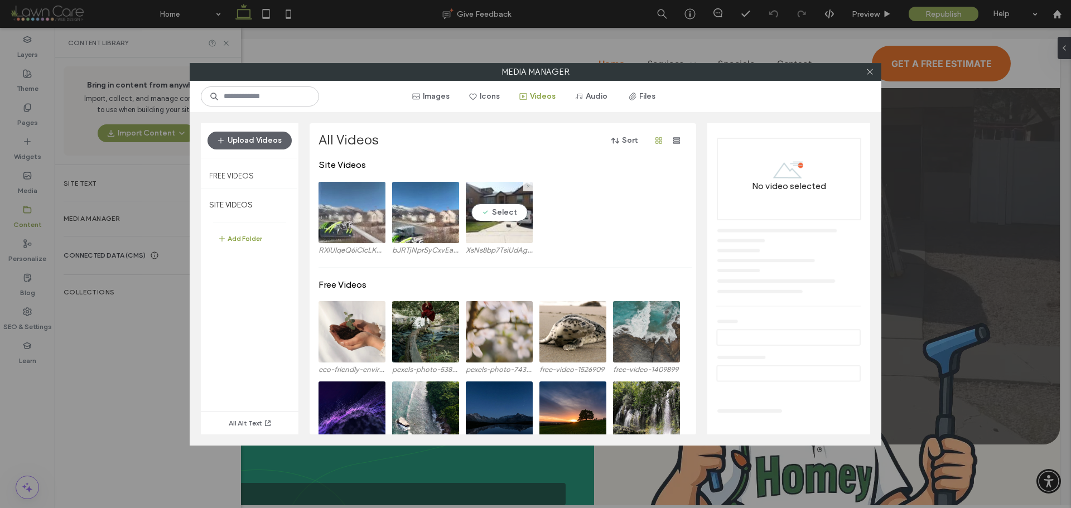
click at [502, 222] on video at bounding box center [499, 212] width 67 height 61
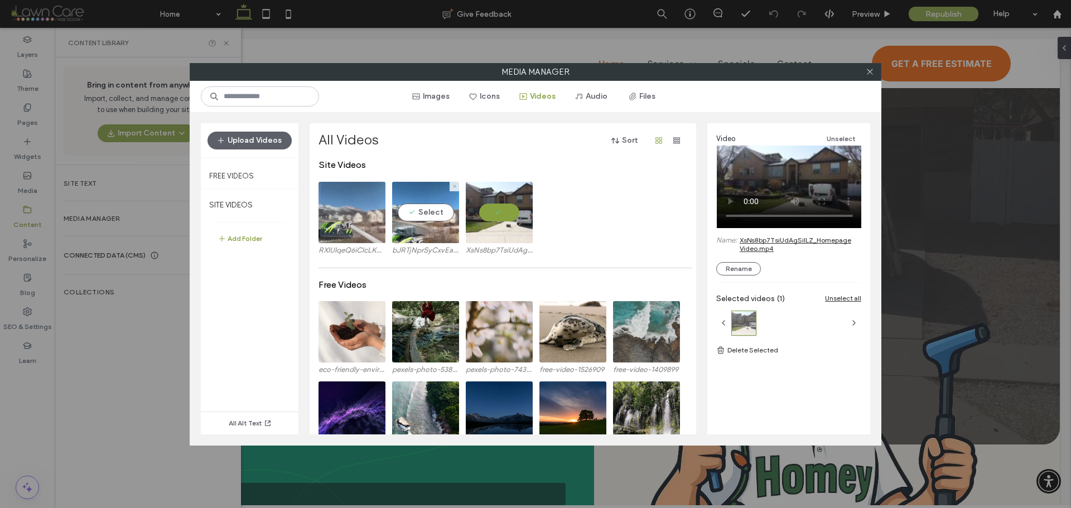
click at [421, 205] on video at bounding box center [425, 212] width 67 height 61
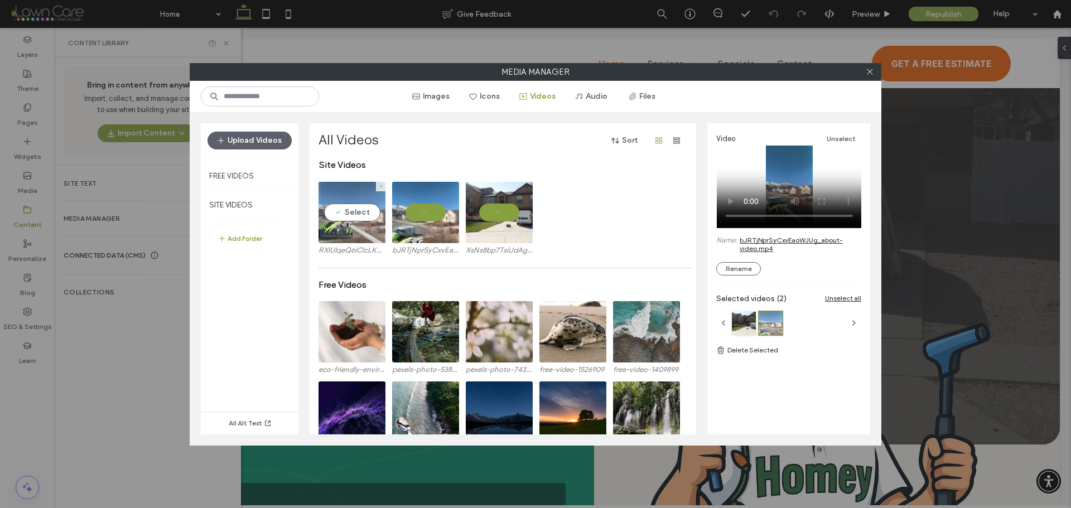
click at [343, 220] on video at bounding box center [352, 212] width 67 height 61
click at [505, 217] on video at bounding box center [499, 212] width 67 height 61
click at [437, 213] on video at bounding box center [425, 212] width 67 height 61
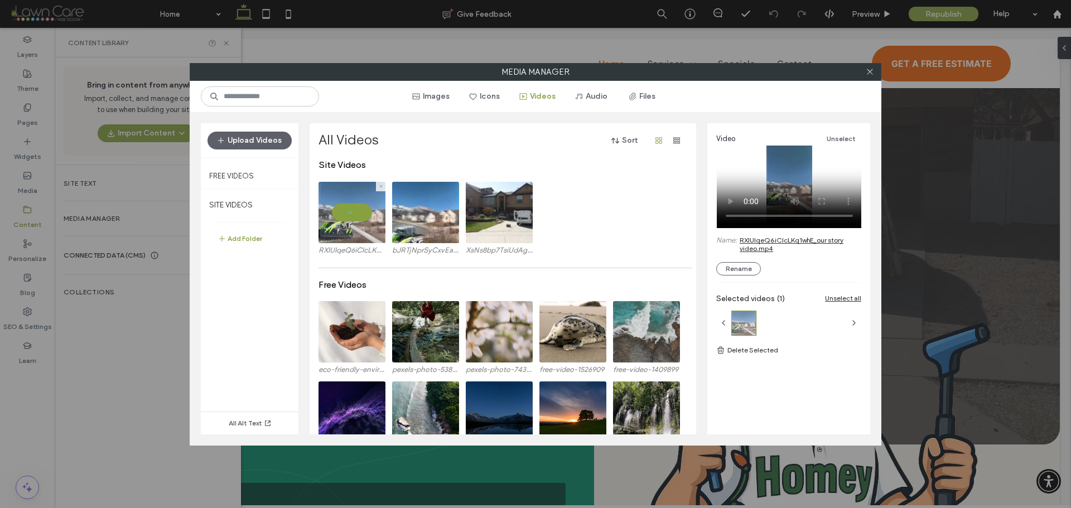
click at [368, 208] on video at bounding box center [352, 212] width 67 height 61
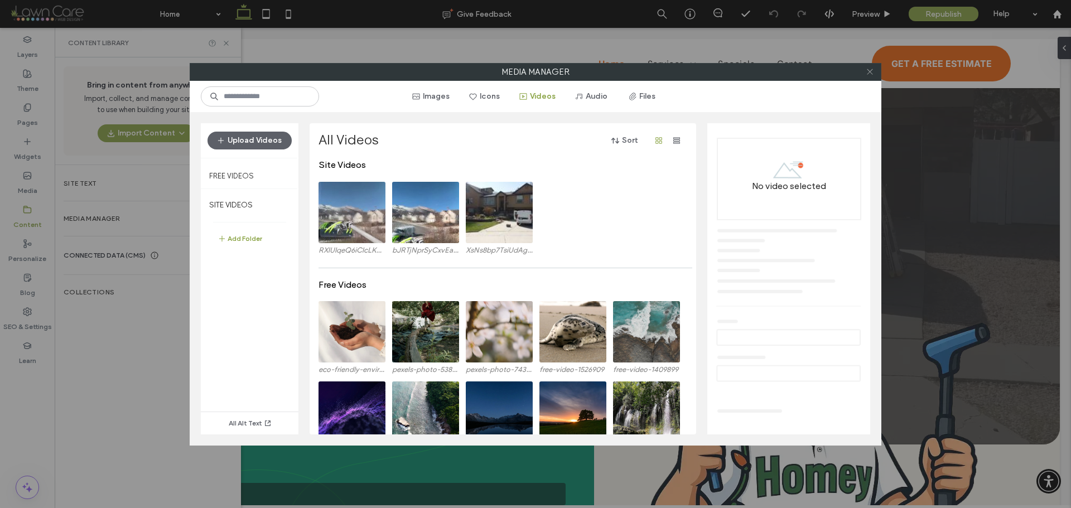
click at [869, 73] on use at bounding box center [870, 72] width 6 height 6
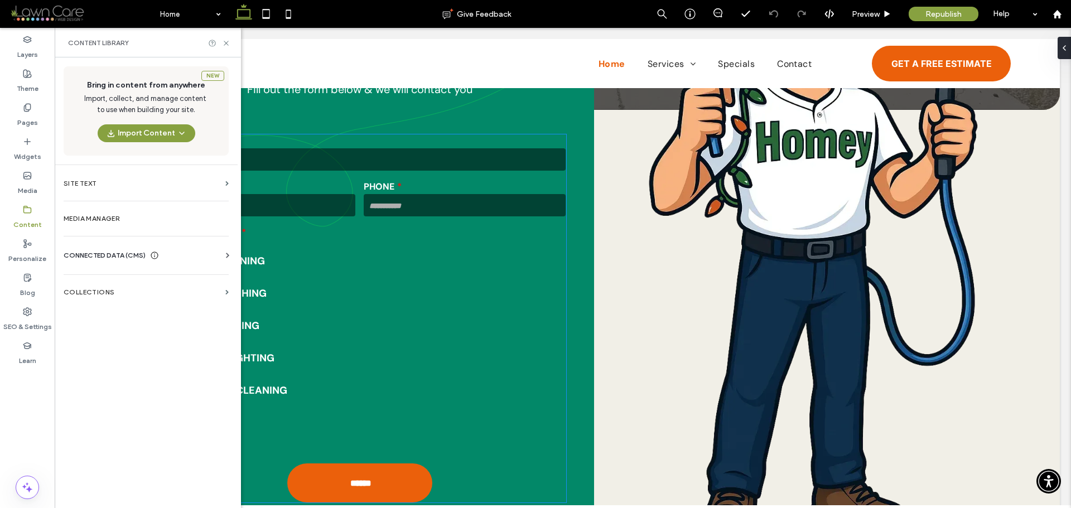
scroll to position [279, 0]
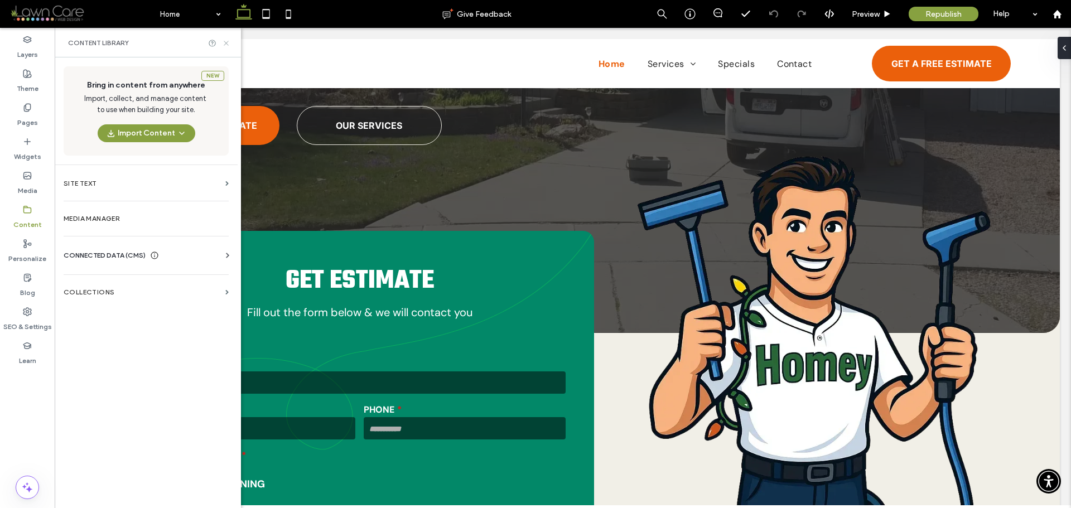
click at [227, 47] on icon at bounding box center [226, 43] width 8 height 8
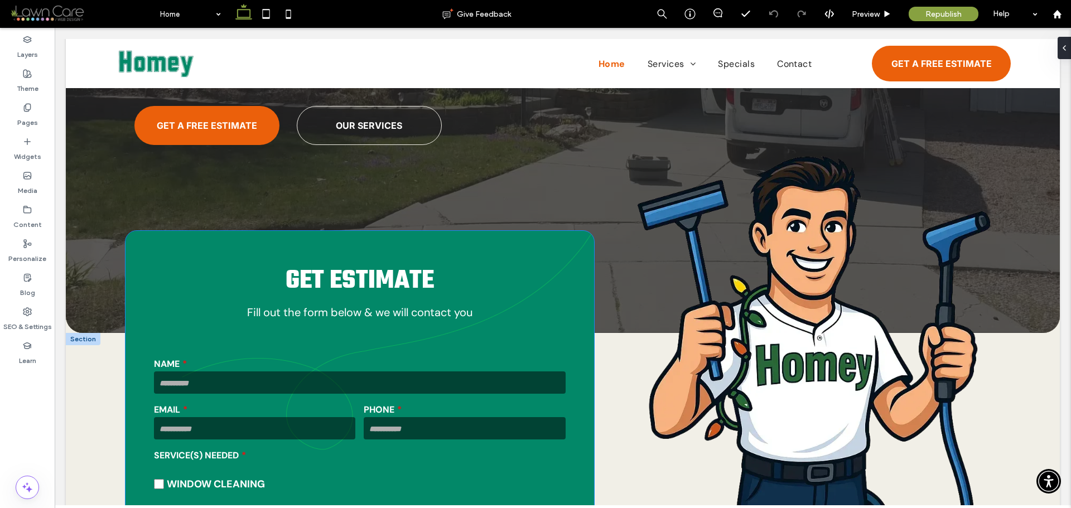
scroll to position [446, 0]
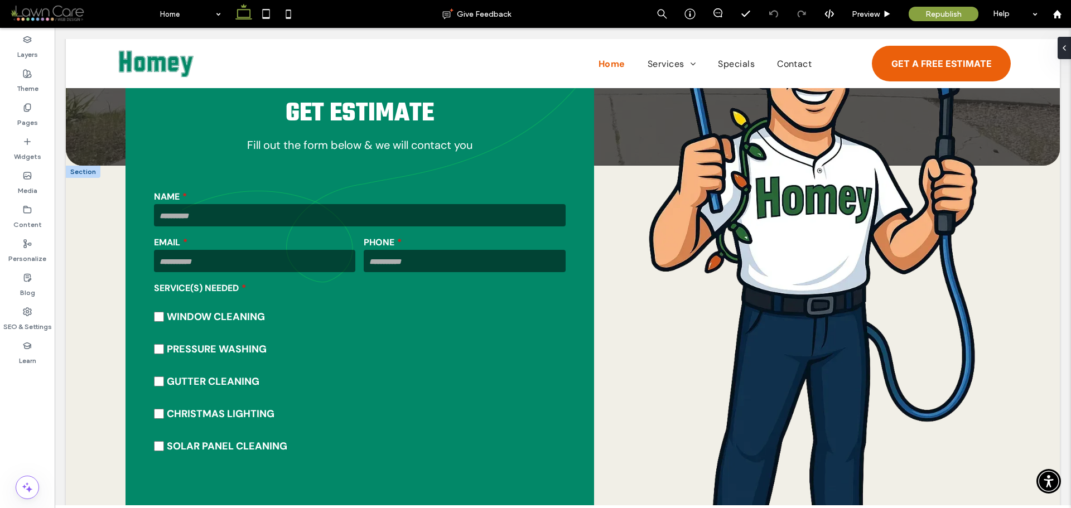
click at [83, 166] on div at bounding box center [83, 172] width 35 height 12
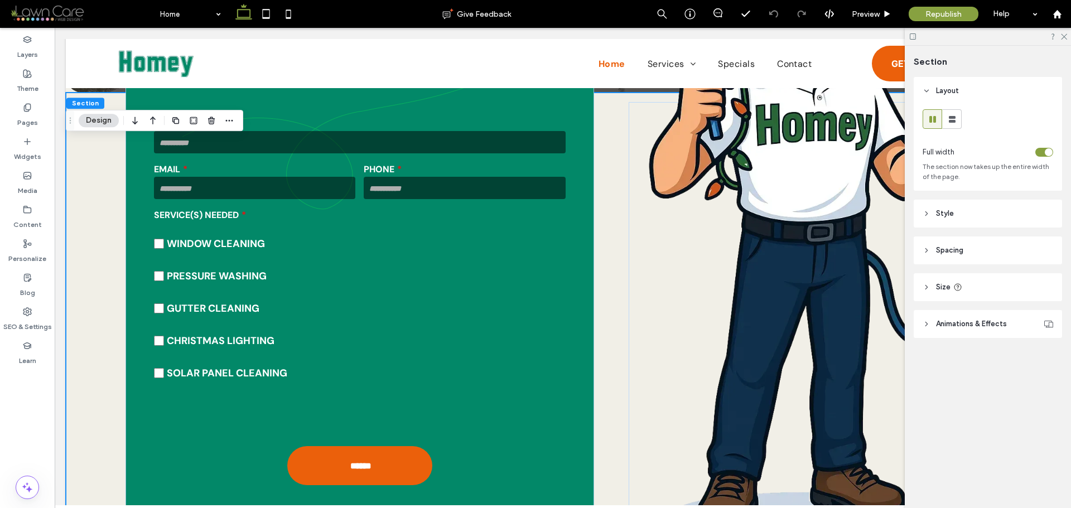
scroll to position [670, 0]
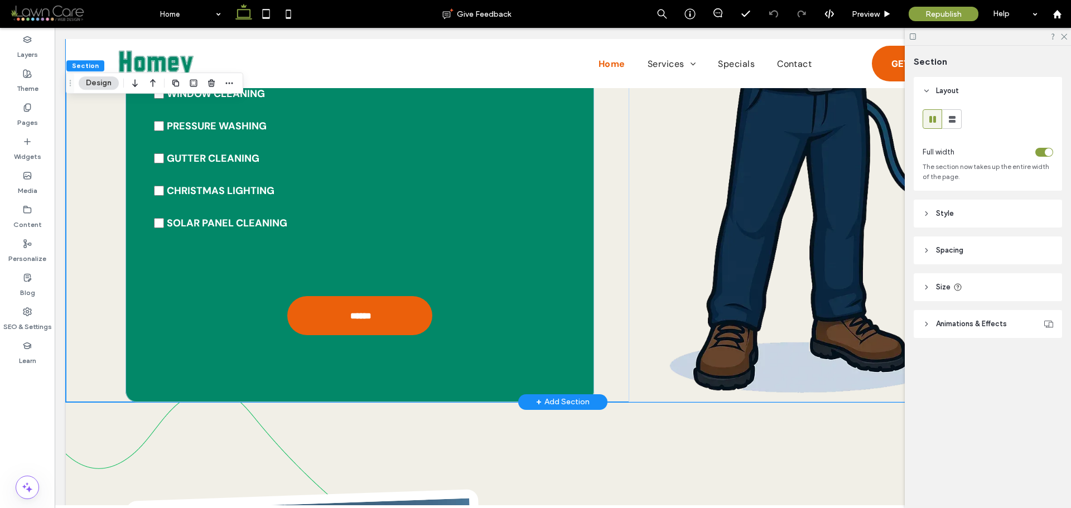
click at [576, 396] on div "+ Add Section" at bounding box center [563, 402] width 54 height 12
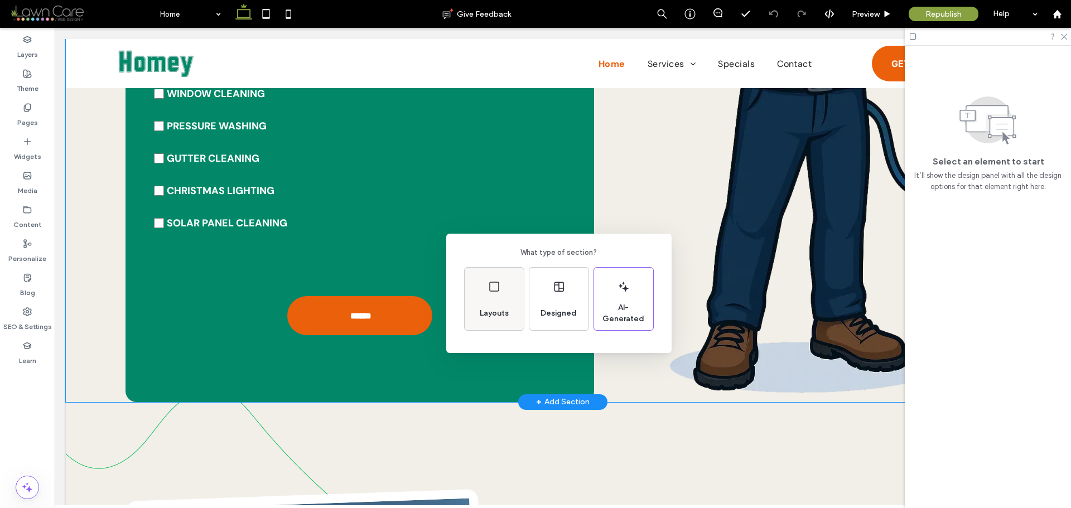
click at [510, 304] on div "Layouts" at bounding box center [494, 313] width 38 height 25
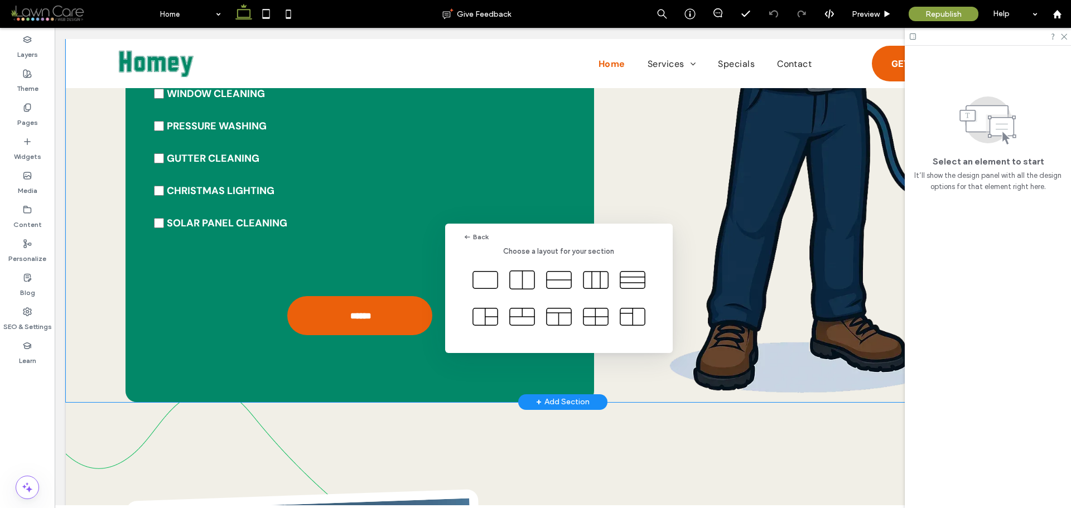
click at [546, 400] on div "Back Choose a layout for your section" at bounding box center [535, 281] width 1071 height 563
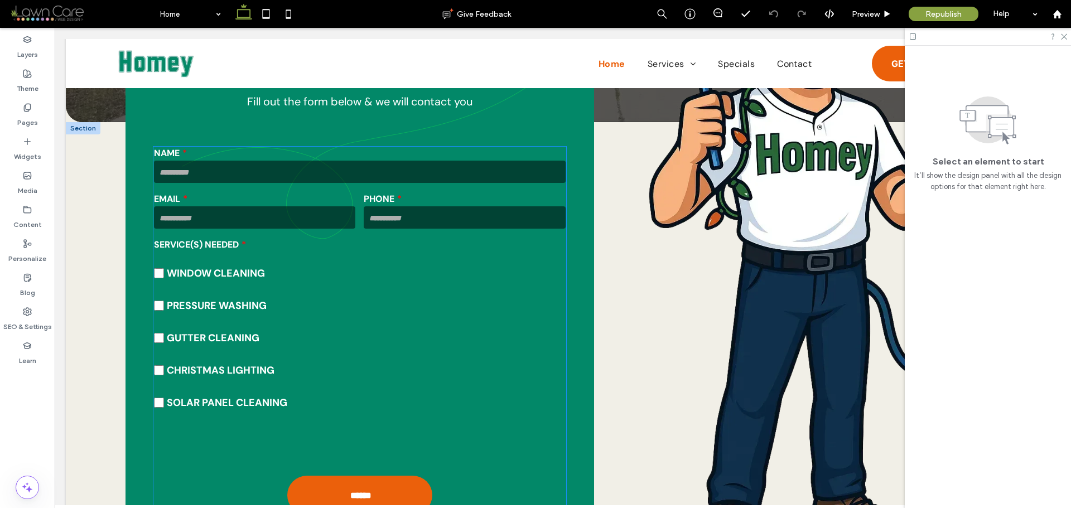
scroll to position [614, 0]
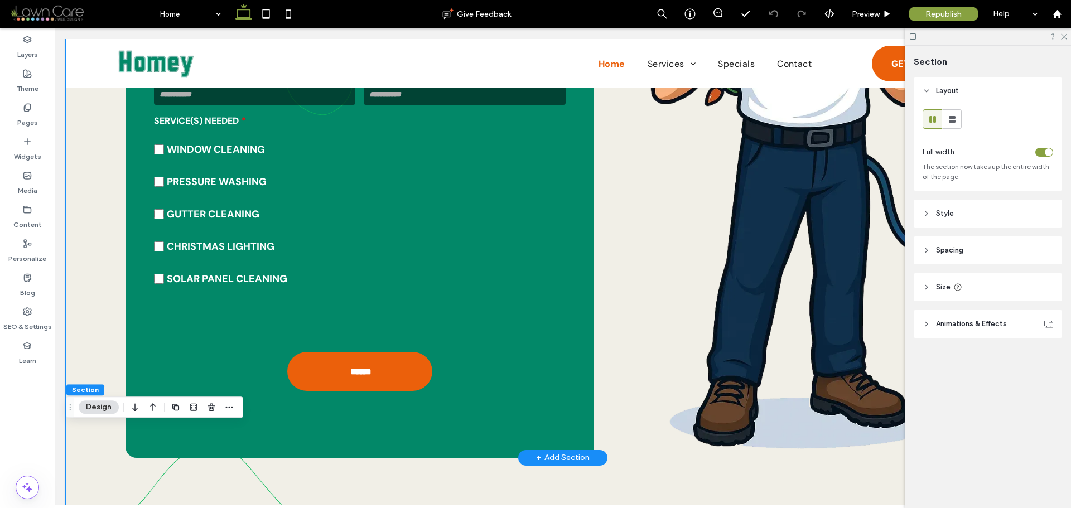
click at [607, 379] on div "GET ESTIMATE Fill out the form below & we will contact you Contact Us NAME EMAI…" at bounding box center [563, 228] width 994 height 460
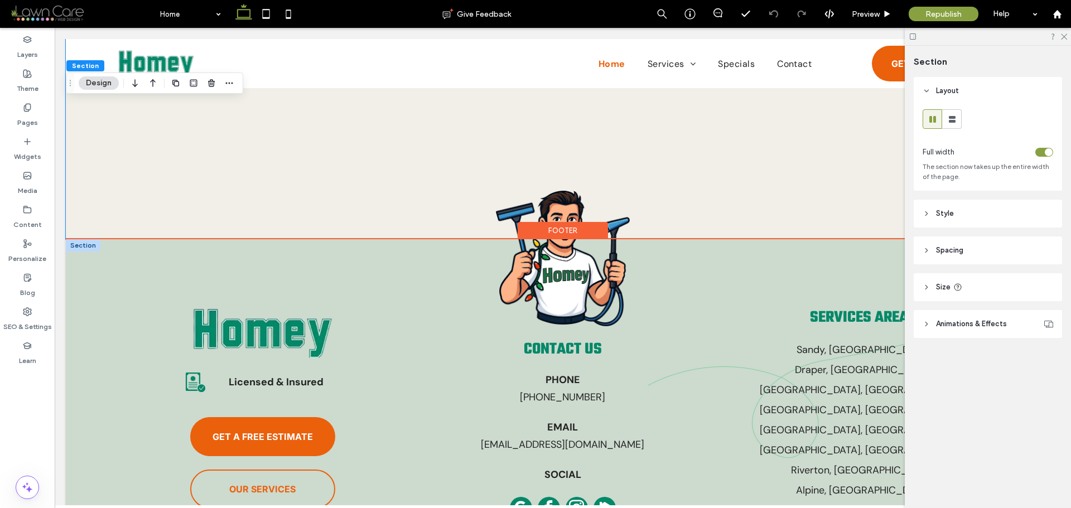
scroll to position [5302, 0]
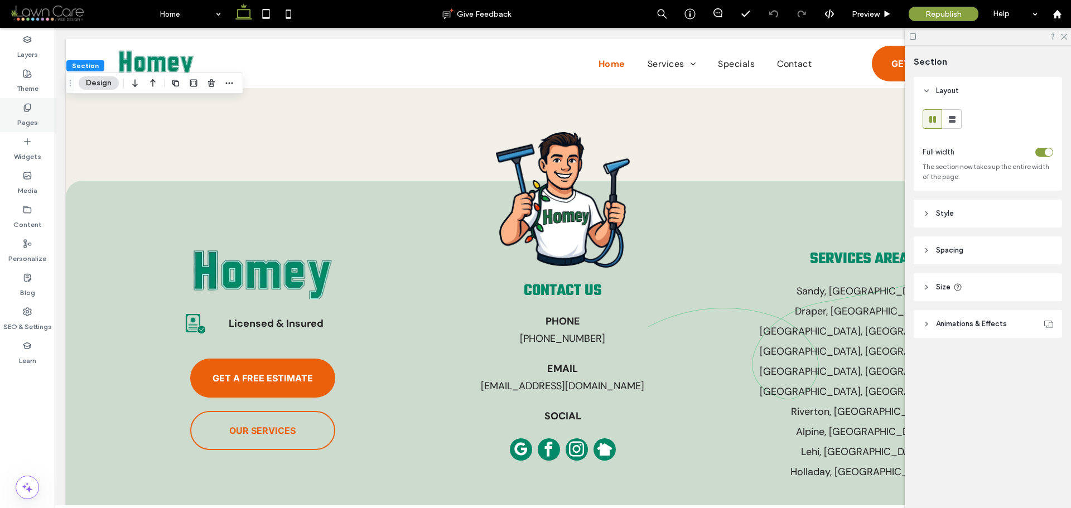
click at [37, 111] on div "Pages" at bounding box center [27, 115] width 55 height 34
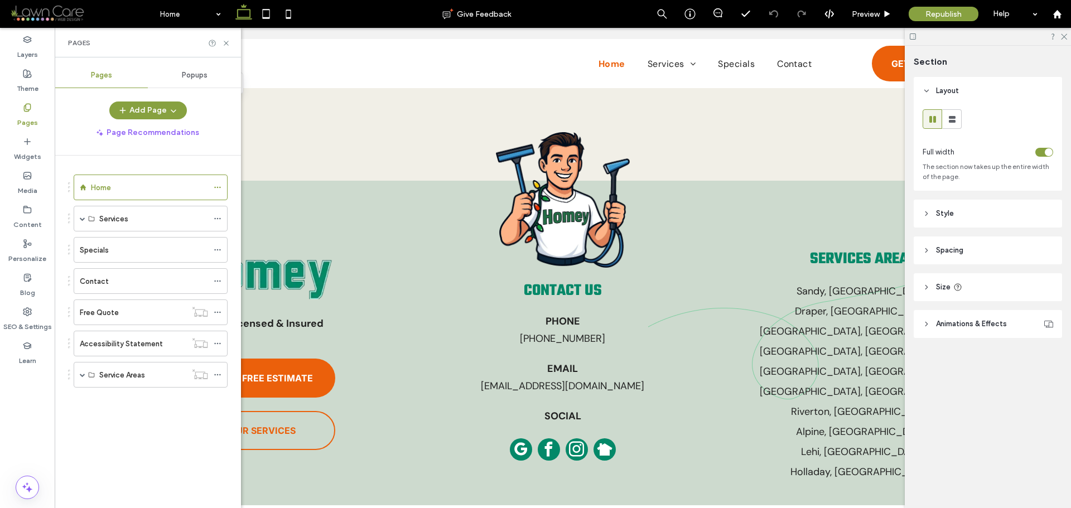
drag, startPoint x: 93, startPoint y: 258, endPoint x: 157, endPoint y: 249, distance: 64.8
click at [93, 258] on div "Specials" at bounding box center [144, 250] width 128 height 25
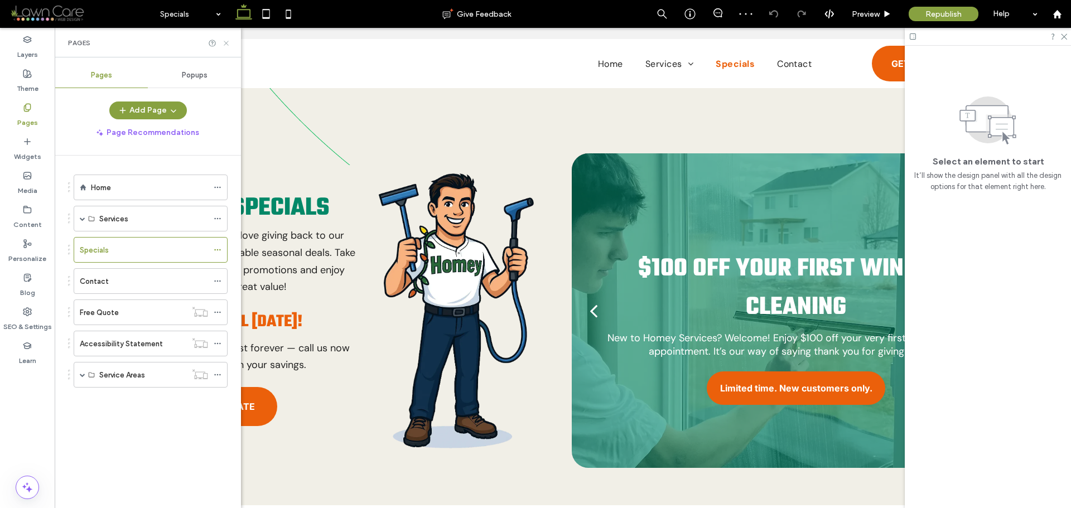
click at [228, 41] on use at bounding box center [226, 43] width 4 height 4
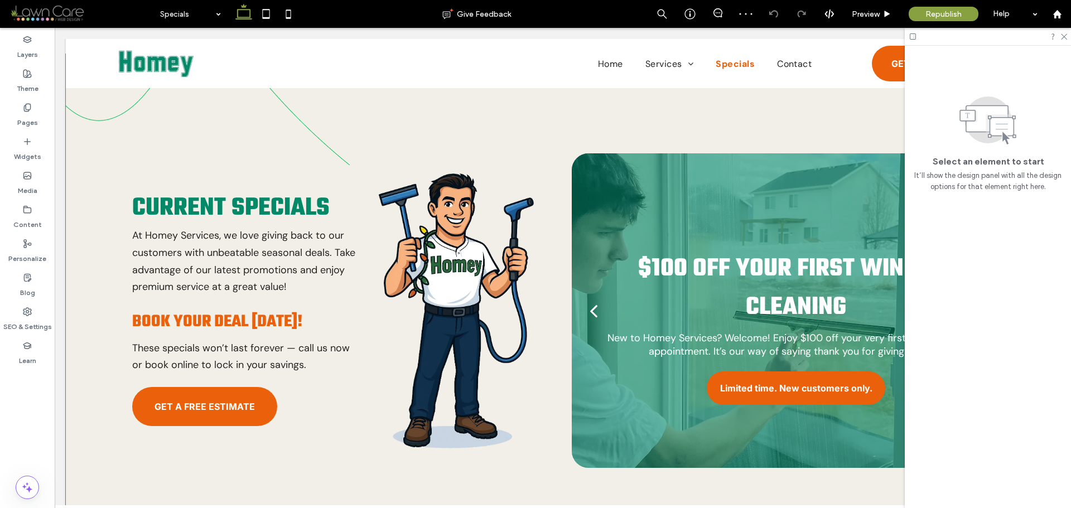
scroll to position [223, 0]
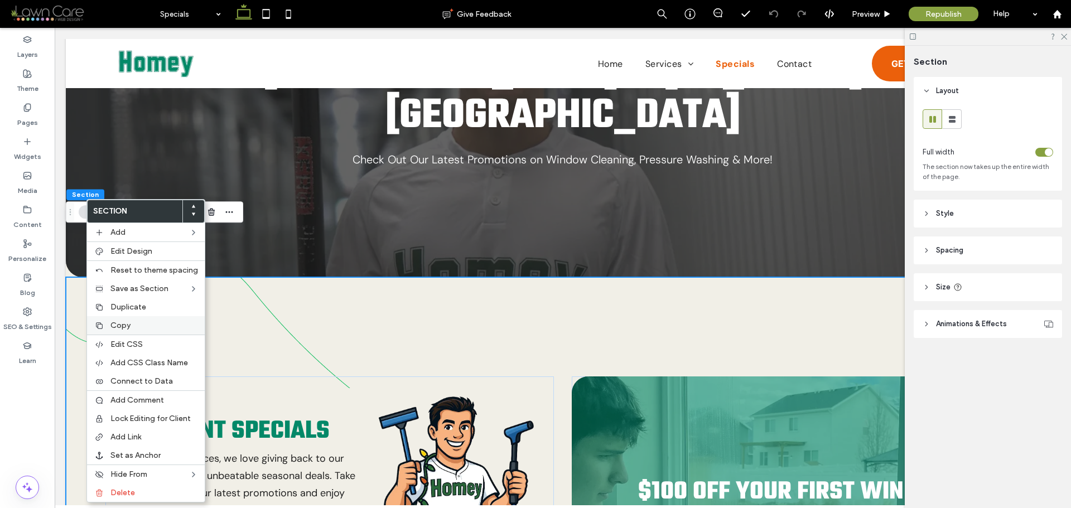
click at [127, 323] on span "Copy" at bounding box center [120, 325] width 20 height 9
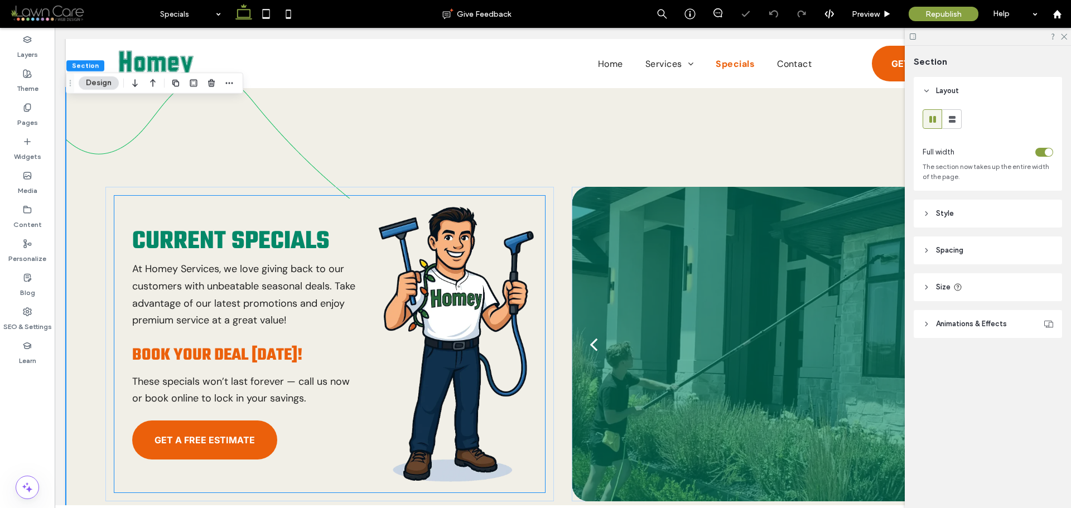
scroll to position [335, 0]
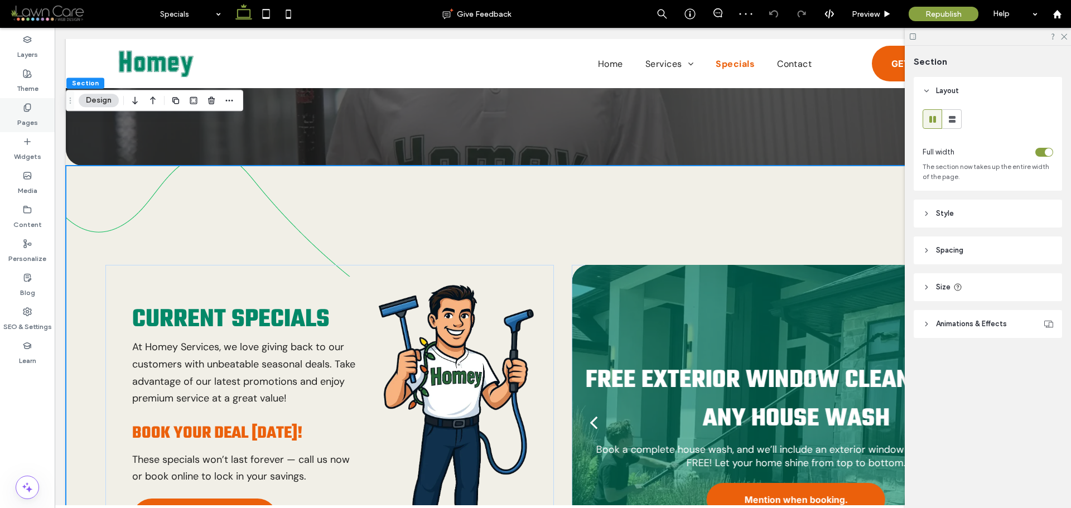
click at [29, 114] on label "Pages" at bounding box center [27, 120] width 21 height 16
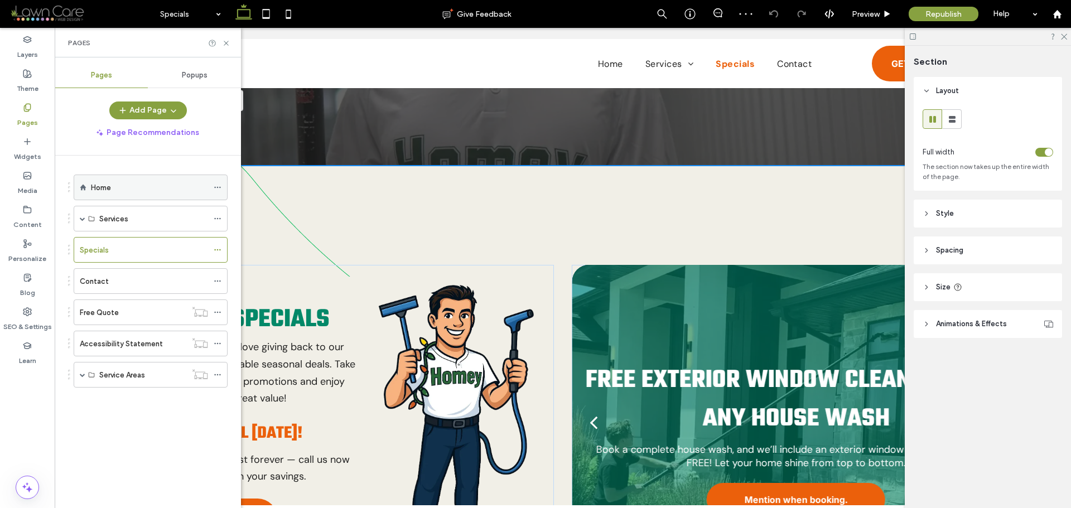
click at [110, 183] on label "Home" at bounding box center [101, 188] width 20 height 20
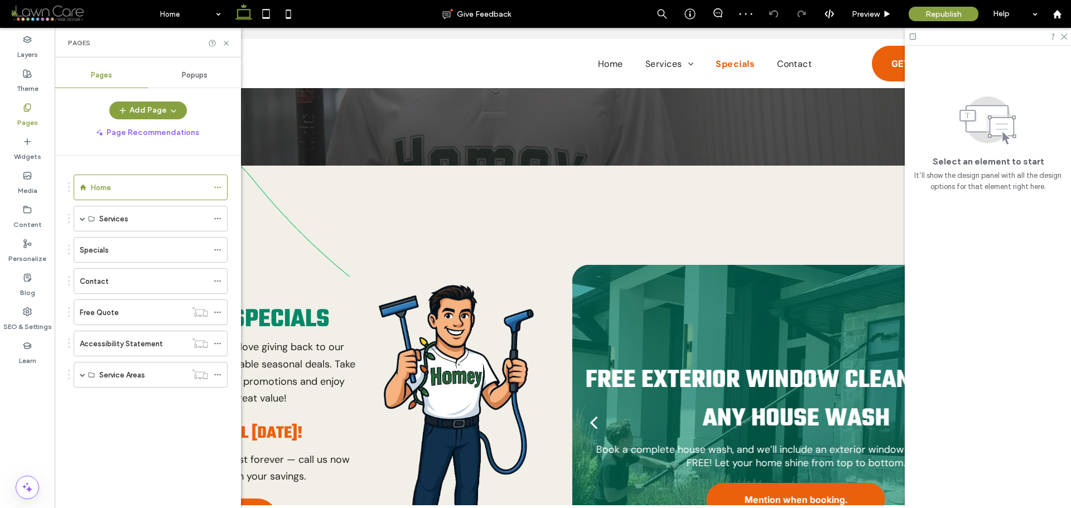
click at [227, 44] on use at bounding box center [226, 43] width 4 height 4
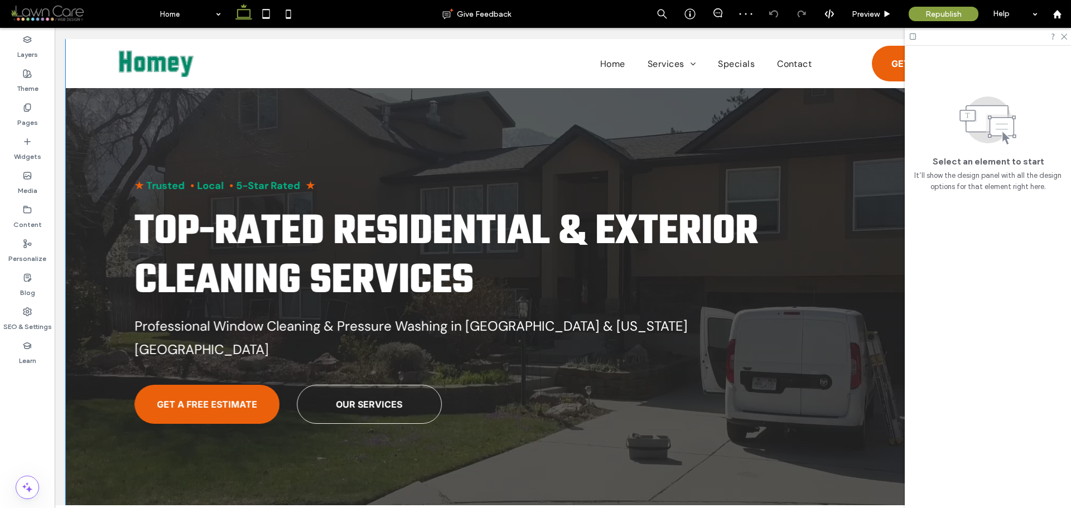
scroll to position [223, 0]
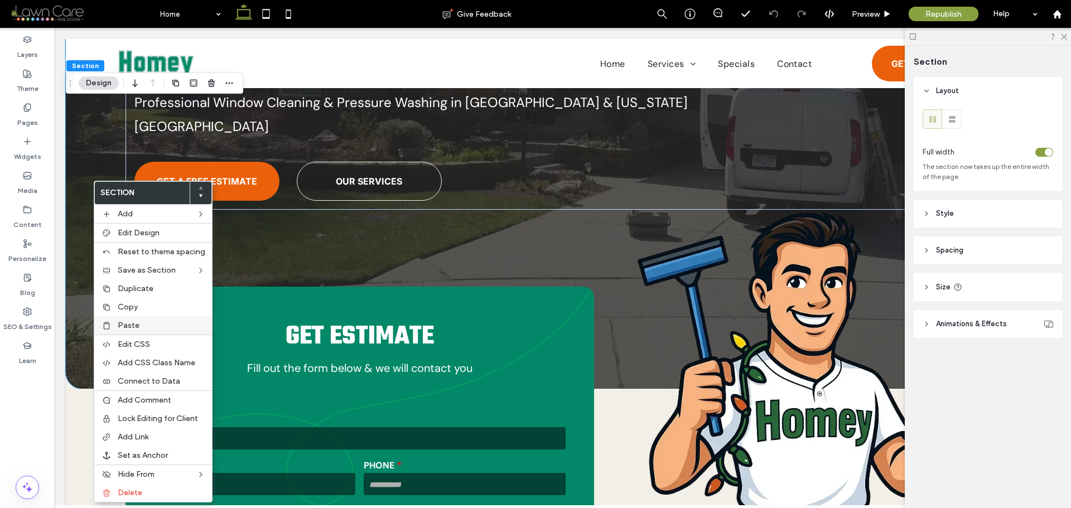
click at [142, 317] on div "Paste" at bounding box center [153, 325] width 118 height 18
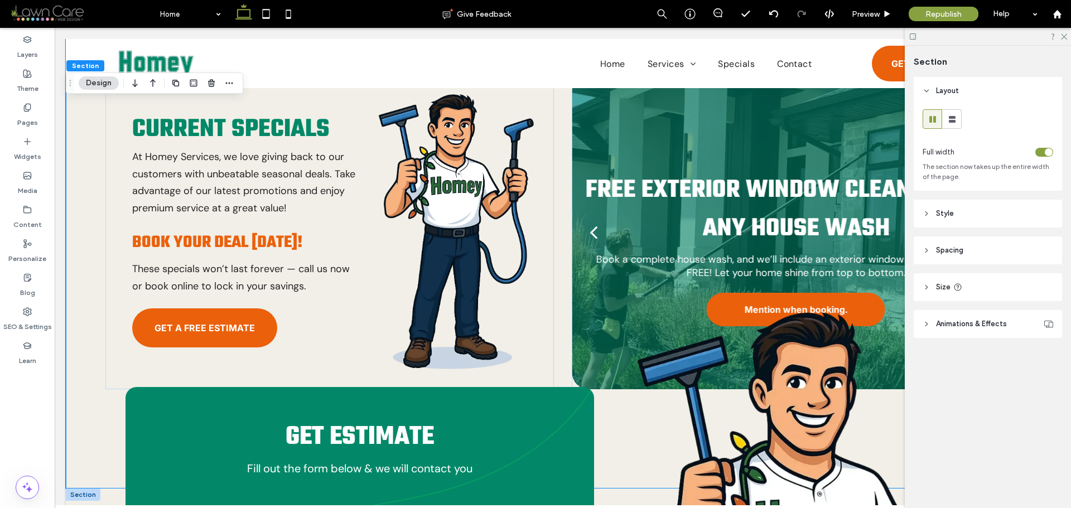
scroll to position [781, 0]
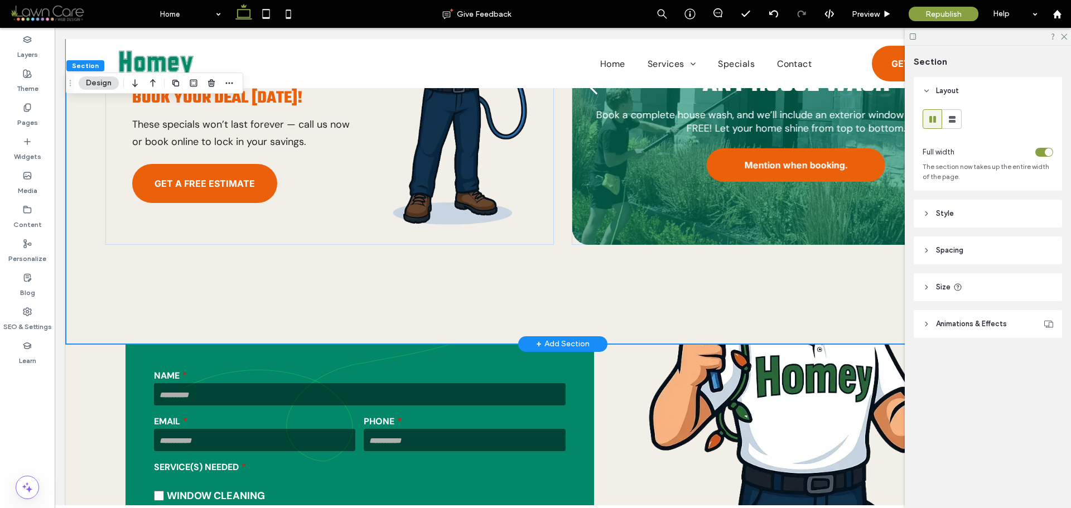
click at [89, 280] on div "Current Specials At Homey Services, we love giving back to our customers with u…" at bounding box center [563, 87] width 994 height 513
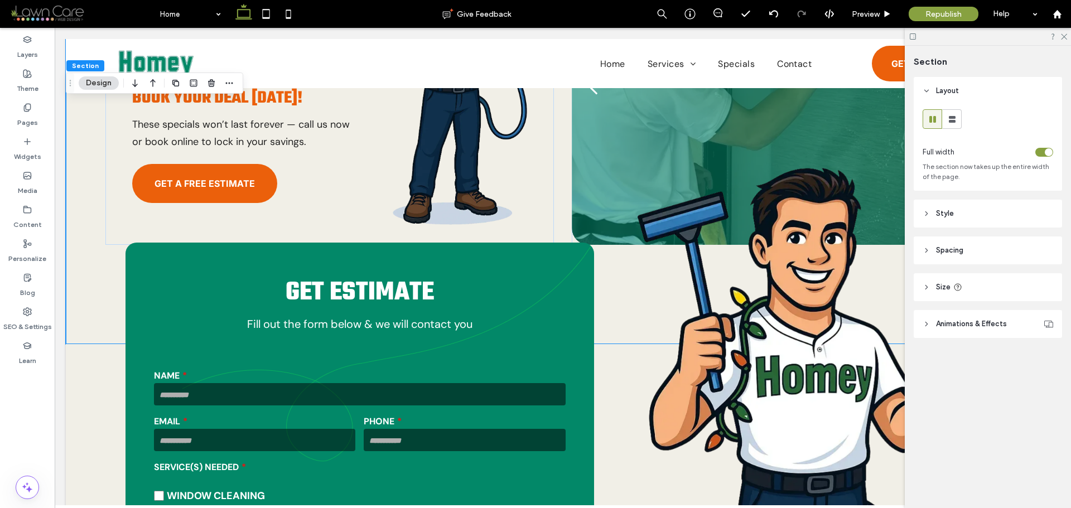
click at [981, 252] on header "Spacing" at bounding box center [988, 251] width 148 height 28
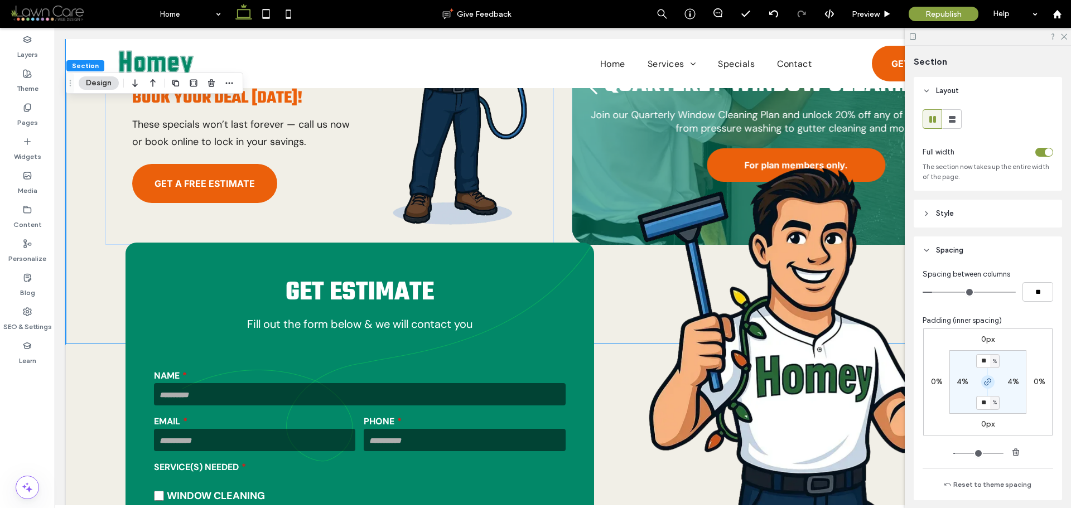
click at [987, 384] on icon "button" at bounding box center [988, 382] width 9 height 9
click at [988, 406] on label "10%" at bounding box center [988, 402] width 15 height 9
type input "**"
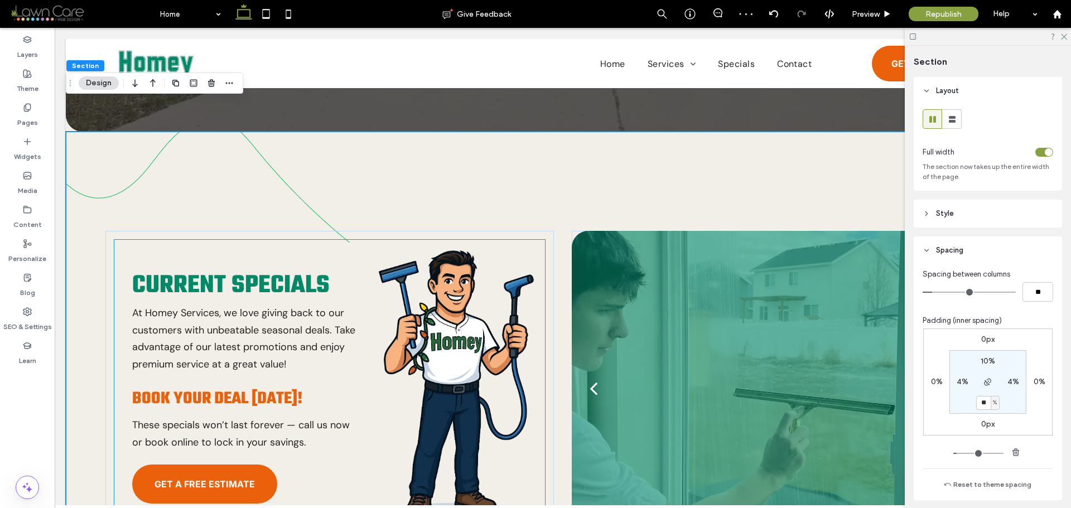
scroll to position [391, 0]
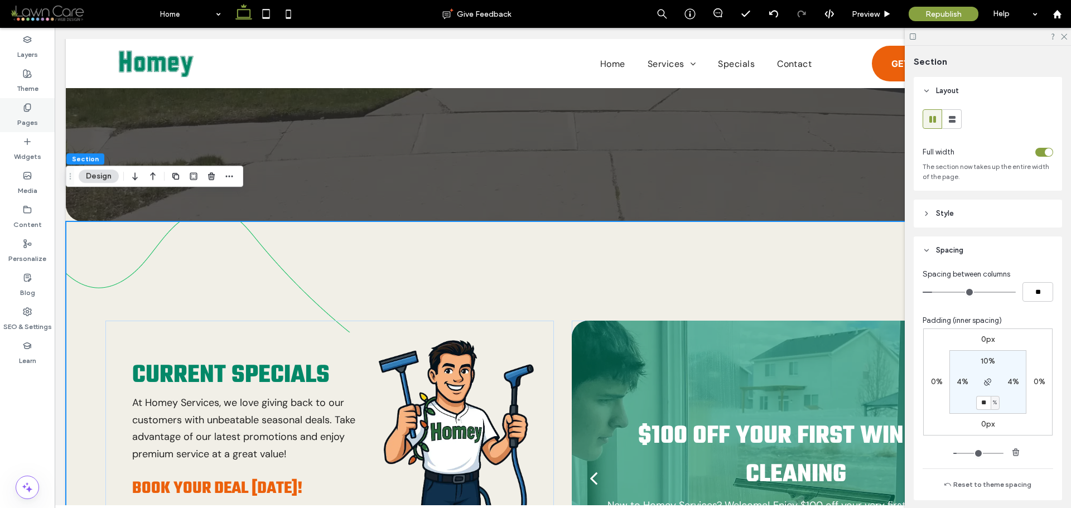
click at [33, 116] on label "Pages" at bounding box center [27, 120] width 21 height 16
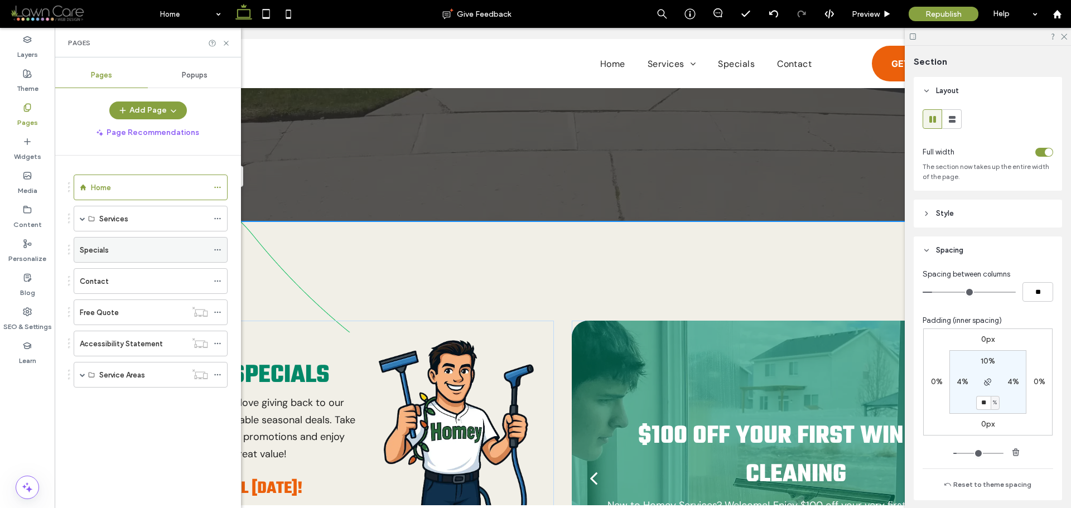
click at [95, 248] on label "Specials" at bounding box center [94, 251] width 29 height 20
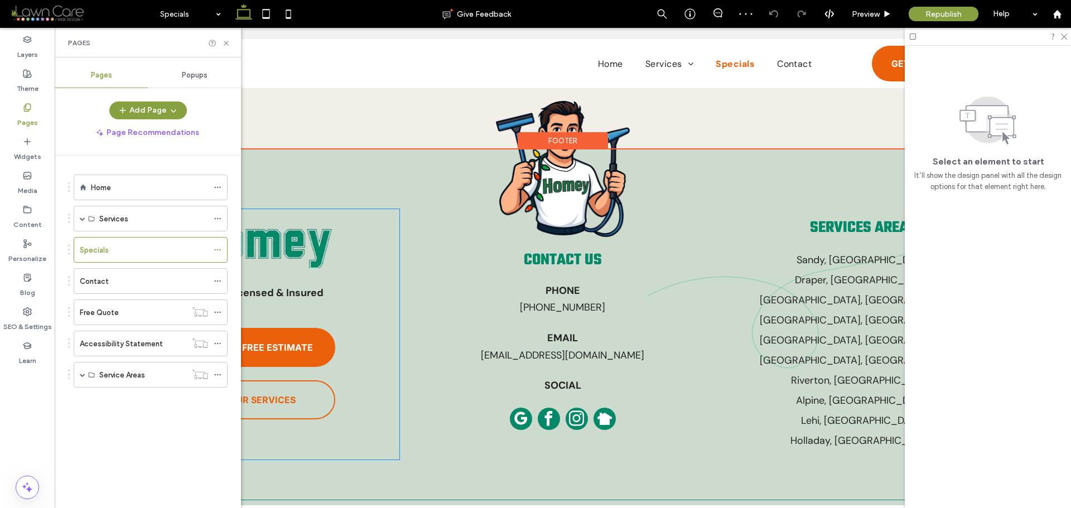
scroll to position [866, 0]
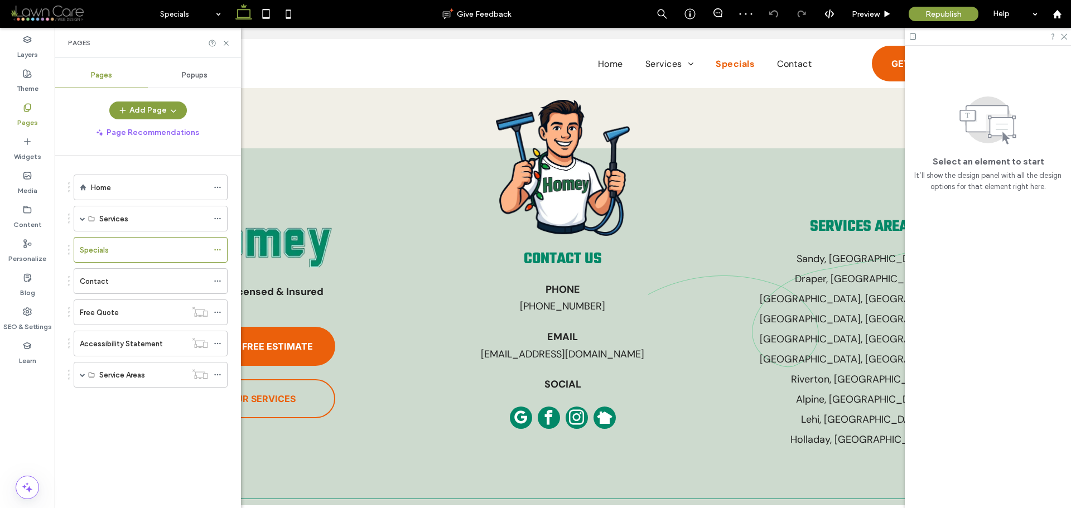
click at [124, 272] on div "Contact" at bounding box center [144, 281] width 128 height 25
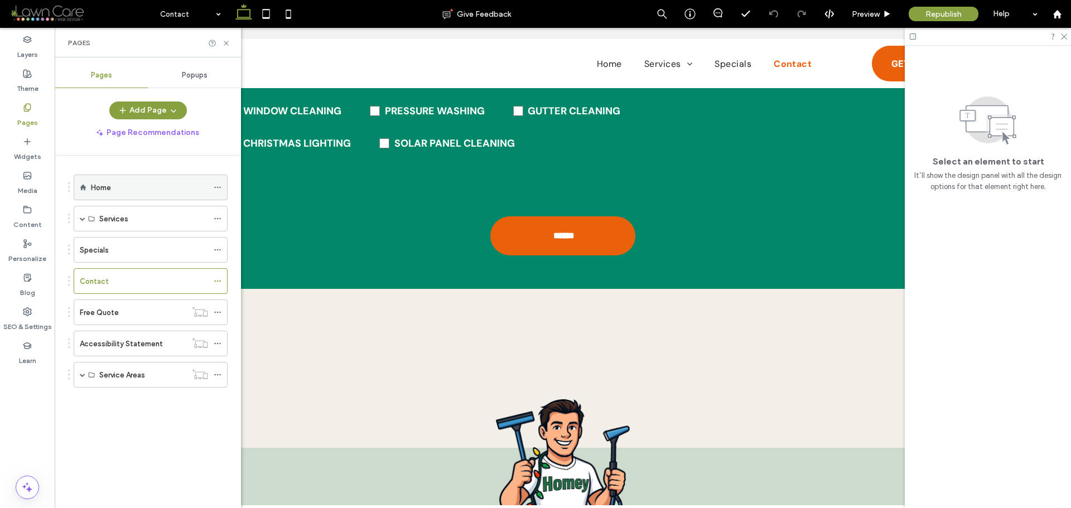
click at [132, 184] on div "Home" at bounding box center [149, 188] width 117 height 12
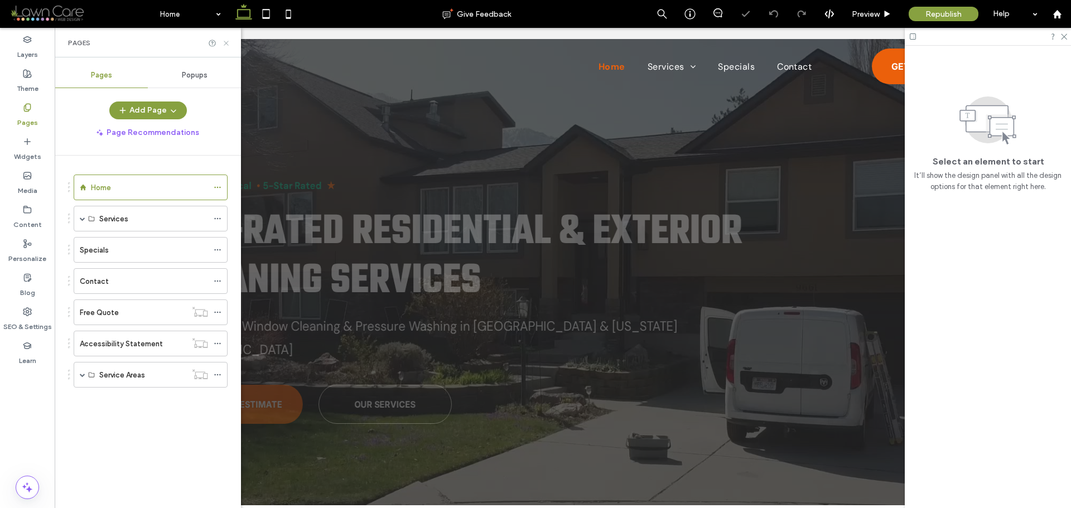
click at [224, 39] on icon at bounding box center [226, 43] width 8 height 8
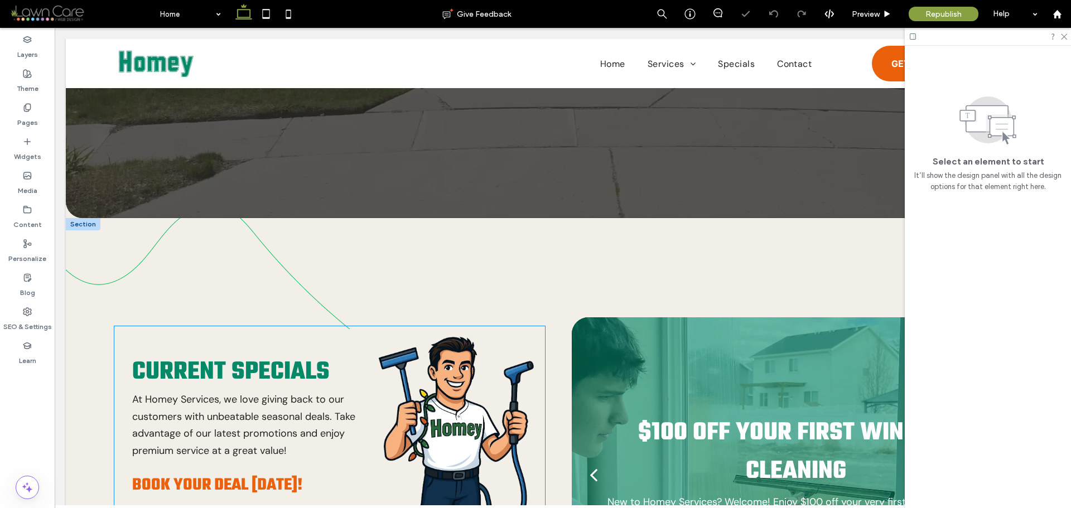
scroll to position [502, 0]
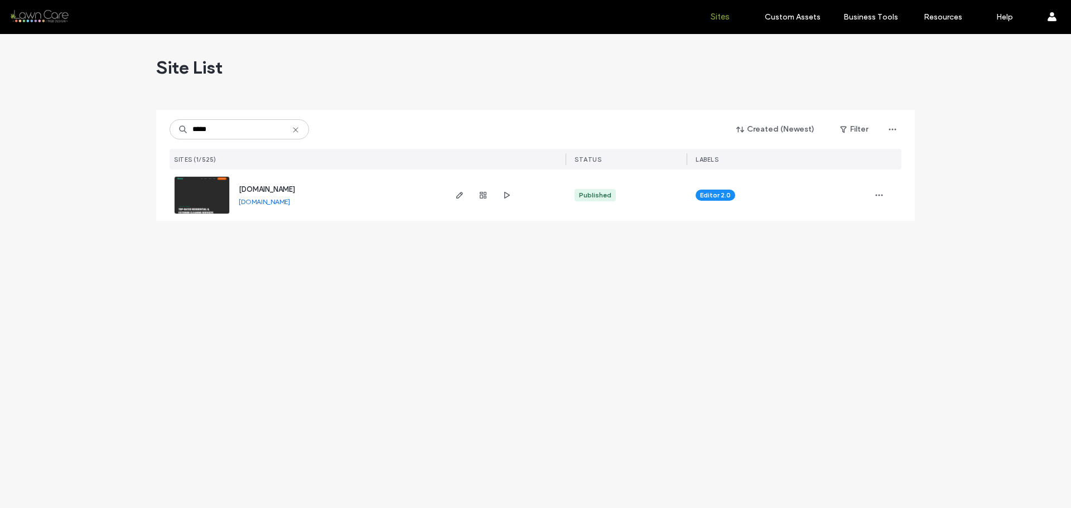
type input "*****"
click at [290, 203] on link "[DOMAIN_NAME]" at bounding box center [264, 202] width 51 height 8
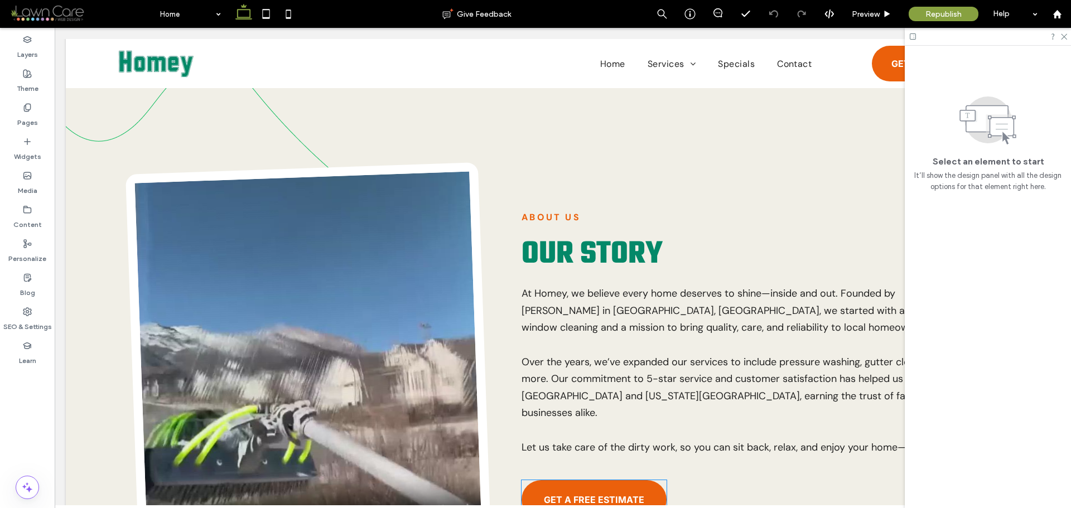
scroll to position [1786, 0]
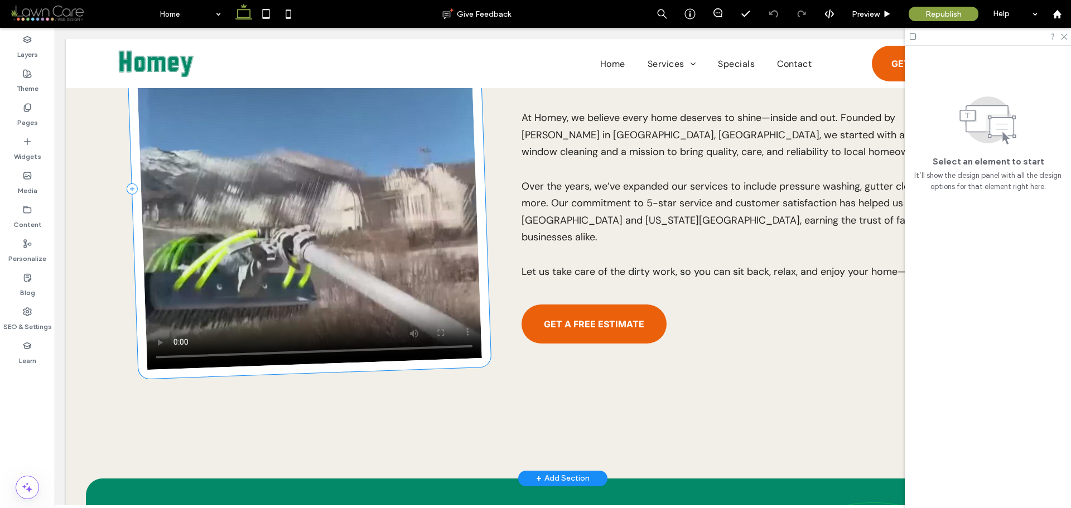
click at [480, 248] on div at bounding box center [309, 183] width 366 height 393
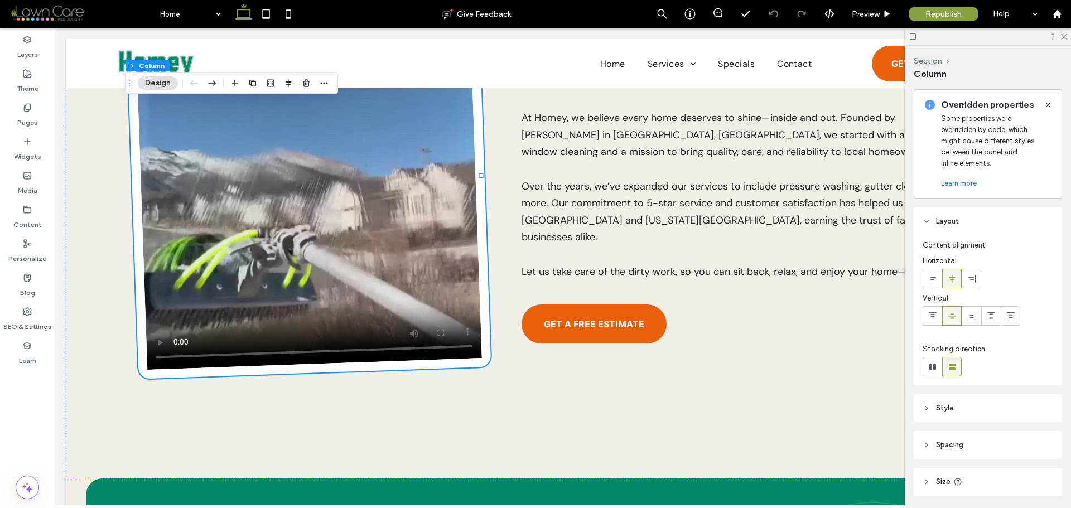
click at [329, 90] on div at bounding box center [324, 83] width 13 height 20
click at [327, 87] on icon "button" at bounding box center [324, 83] width 9 height 9
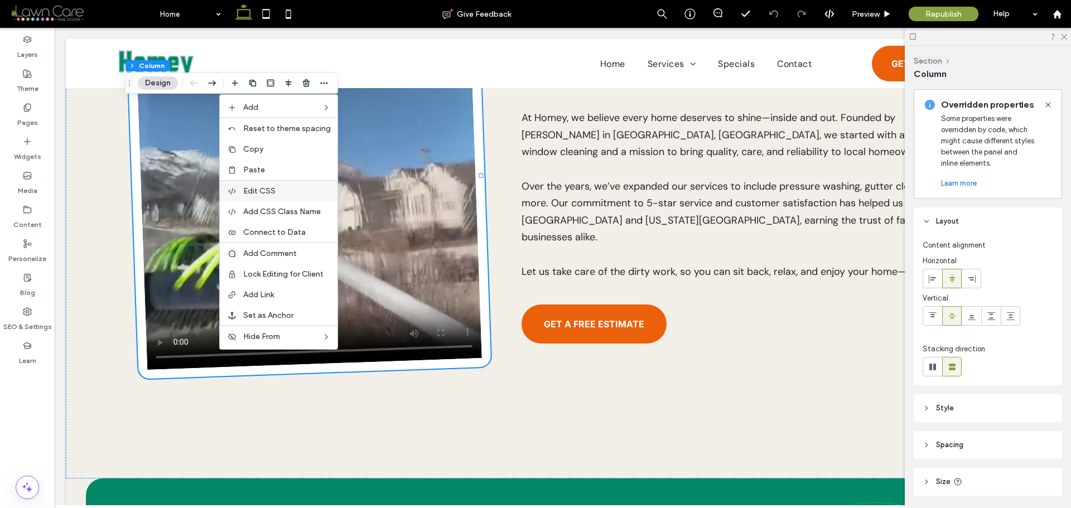
click at [297, 191] on label "Edit CSS" at bounding box center [287, 190] width 88 height 9
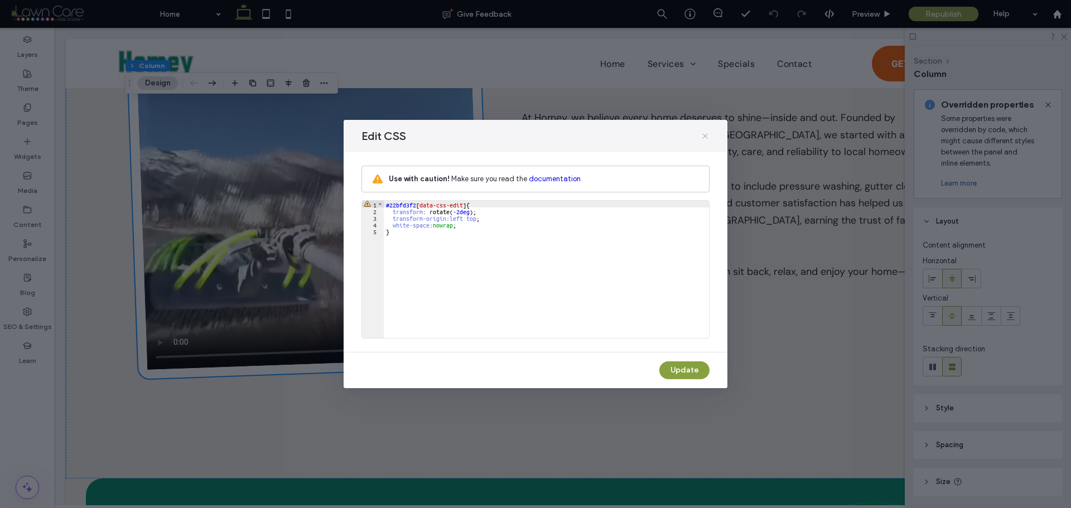
click at [705, 136] on use at bounding box center [705, 135] width 5 height 5
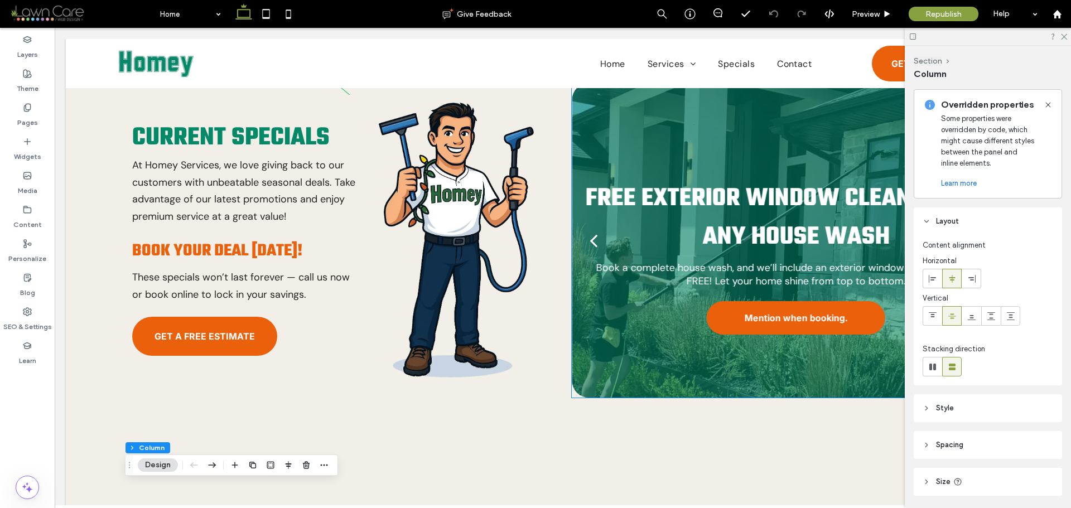
scroll to position [446, 0]
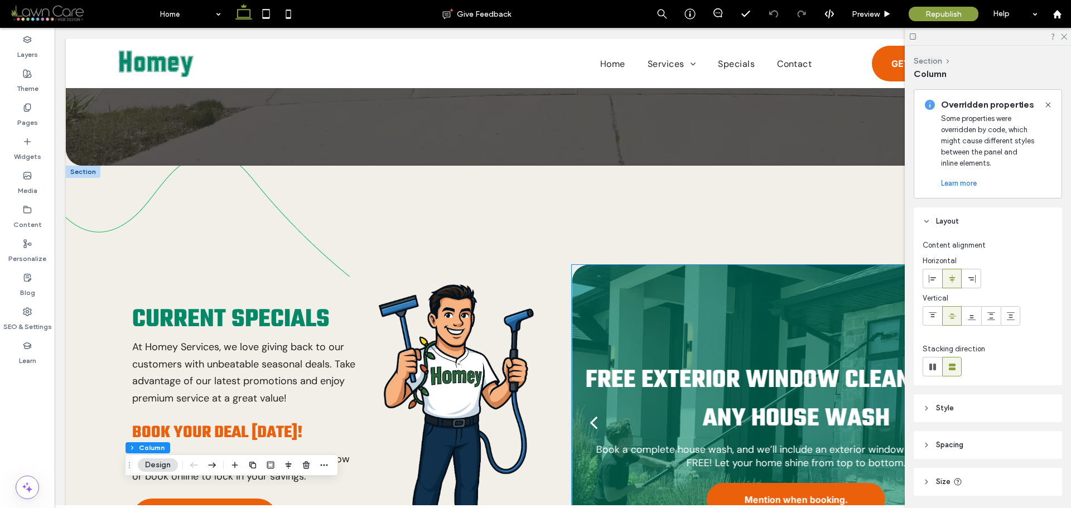
click at [572, 265] on div at bounding box center [796, 422] width 448 height 315
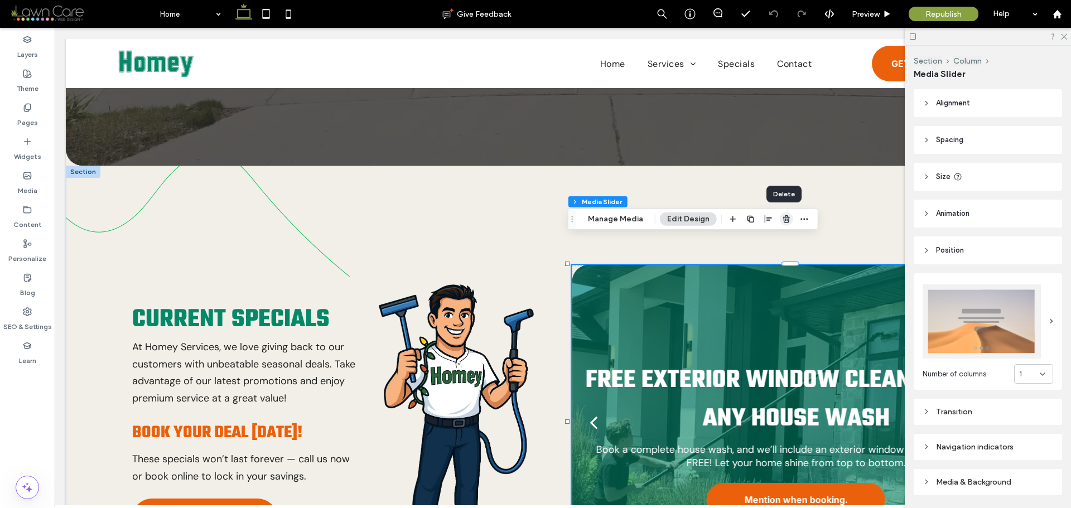
click at [786, 222] on use "button" at bounding box center [787, 218] width 7 height 7
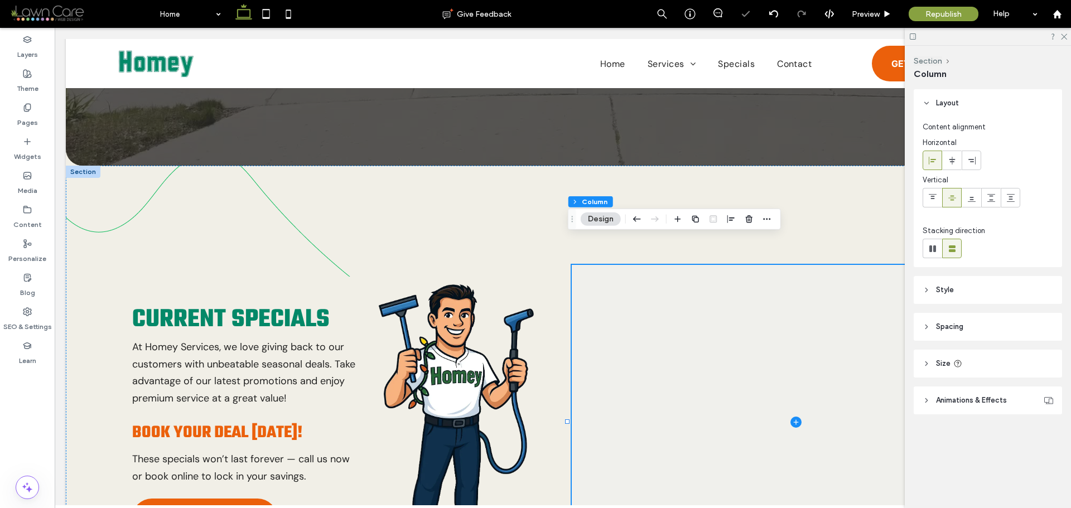
click at [621, 296] on span at bounding box center [796, 422] width 448 height 315
click at [485, 301] on img at bounding box center [456, 422] width 155 height 279
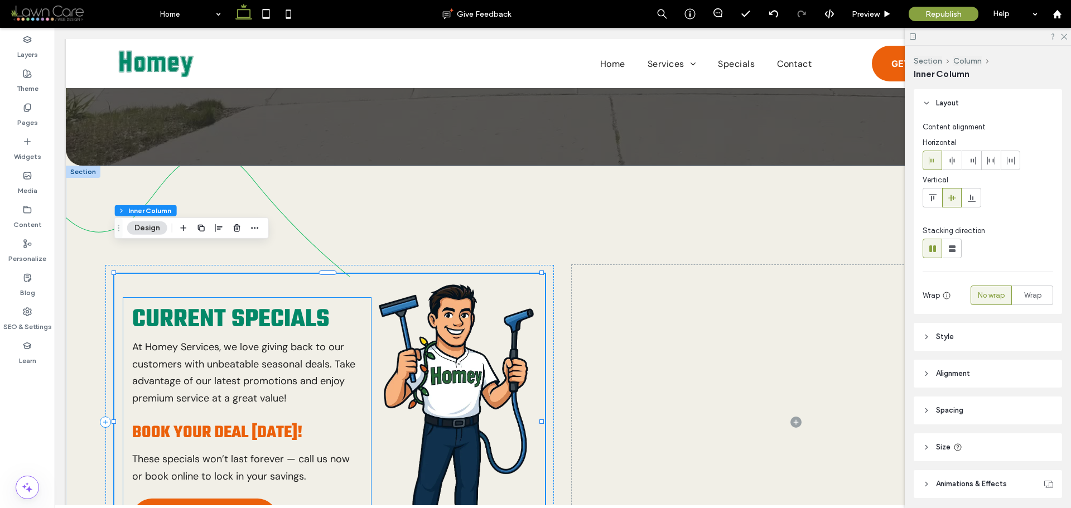
click at [302, 301] on span "Current Specials" at bounding box center [231, 320] width 198 height 39
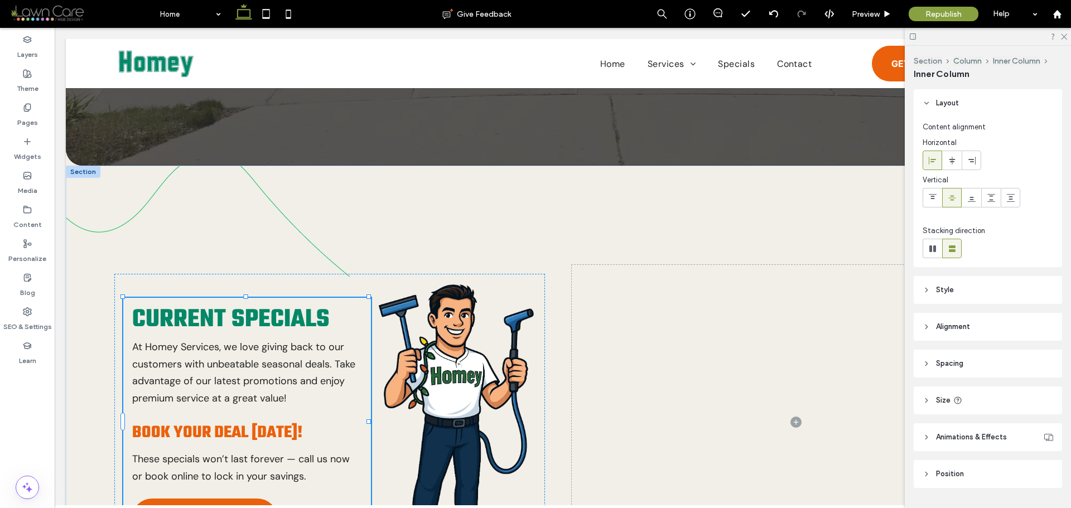
scroll to position [29, 0]
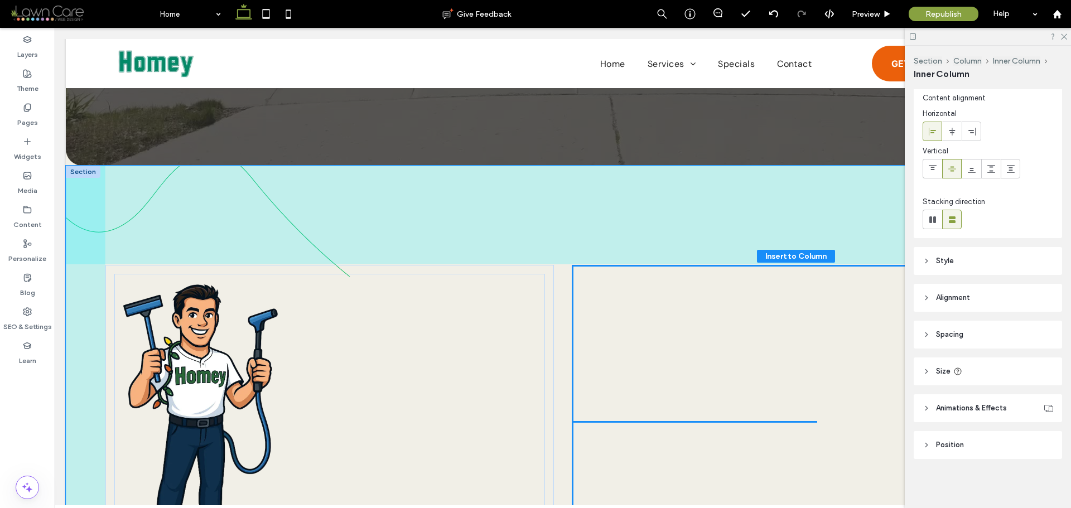
drag, startPoint x: 354, startPoint y: 277, endPoint x: 751, endPoint y: 308, distance: 398.0
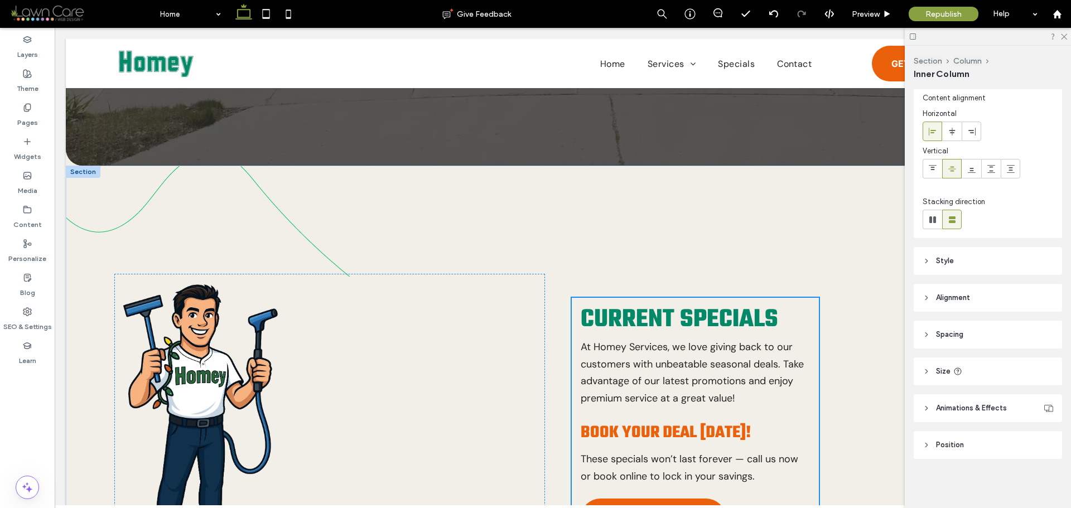
type input "**"
type input "****"
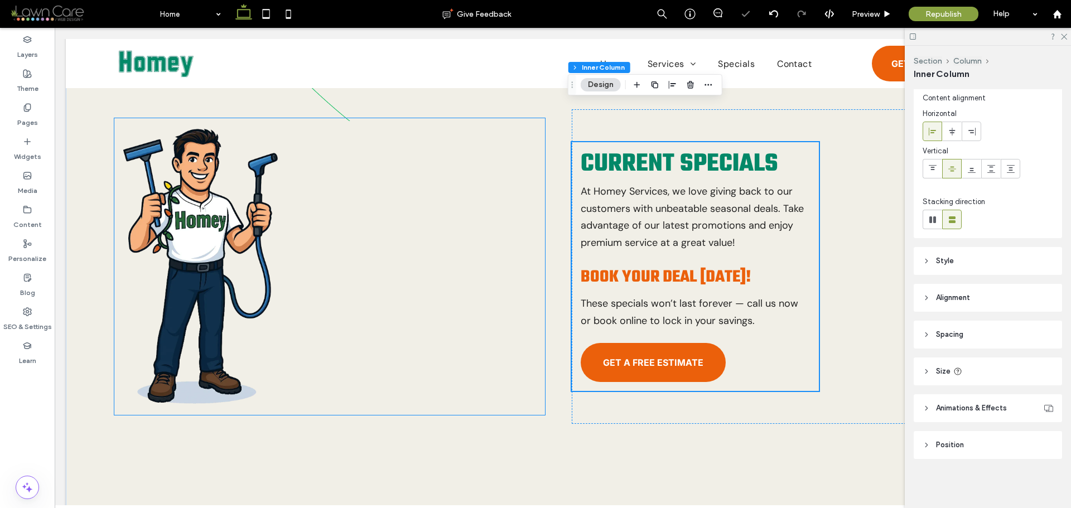
scroll to position [614, 0]
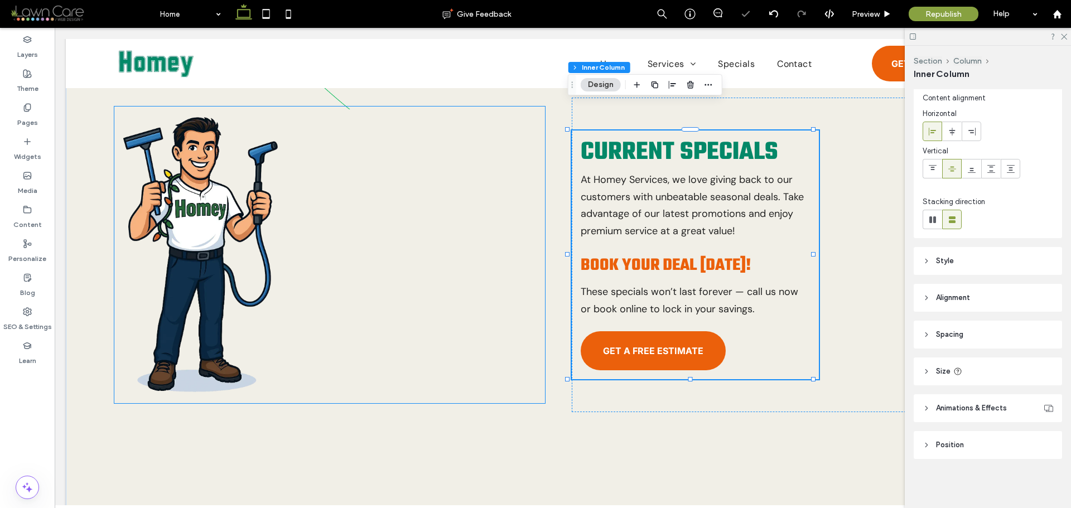
click at [496, 272] on div at bounding box center [329, 255] width 430 height 297
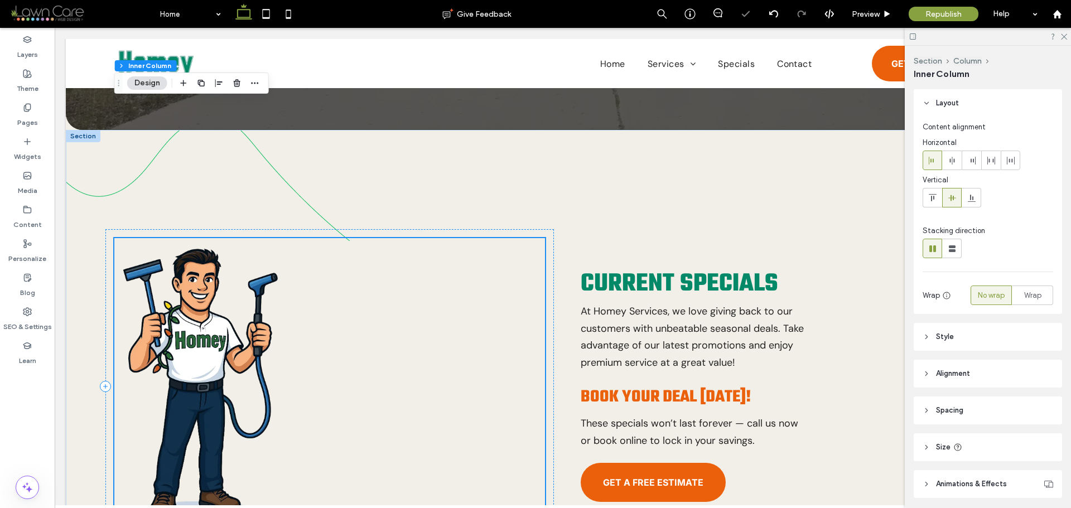
scroll to position [446, 0]
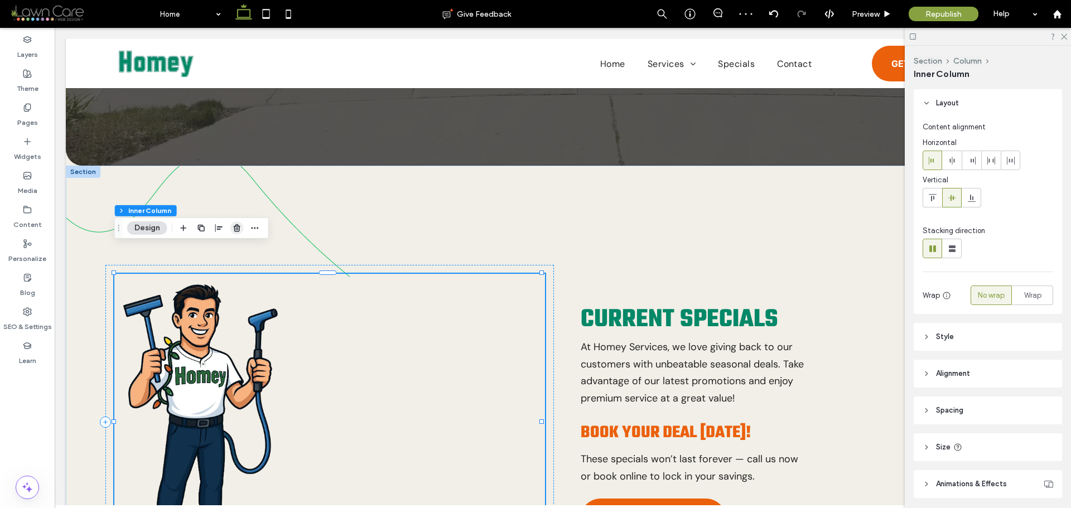
click at [234, 231] on use "button" at bounding box center [237, 227] width 7 height 7
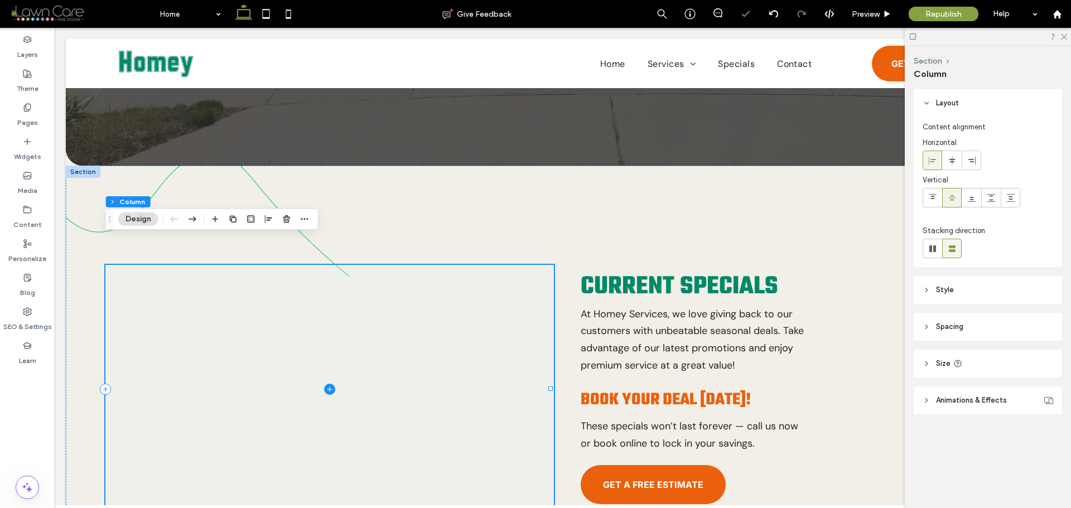
click at [420, 286] on span at bounding box center [329, 389] width 448 height 249
click at [281, 218] on span "button" at bounding box center [286, 219] width 13 height 13
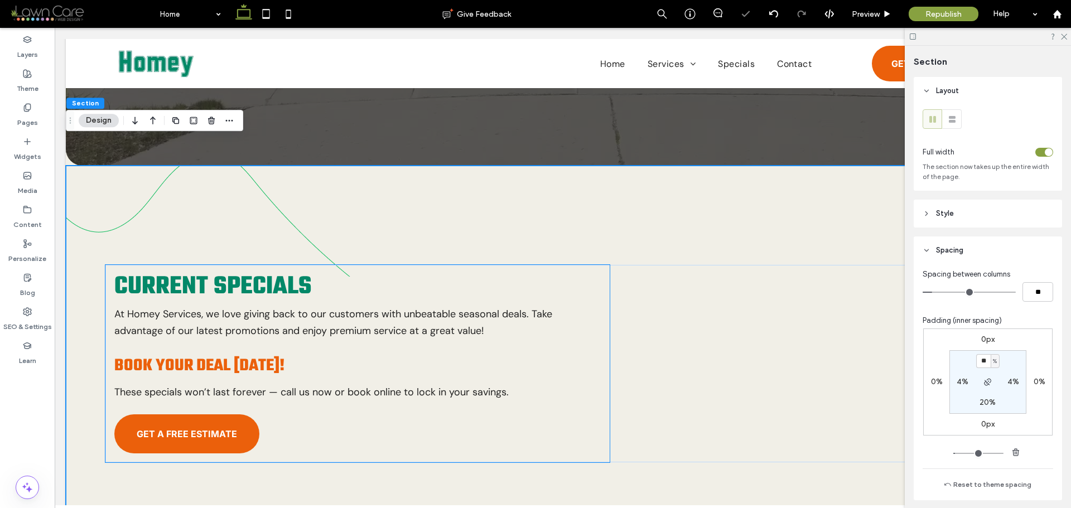
click at [595, 282] on div "Current Specials At Homey Services, we love giving back to our customers with u…" at bounding box center [357, 364] width 504 height 198
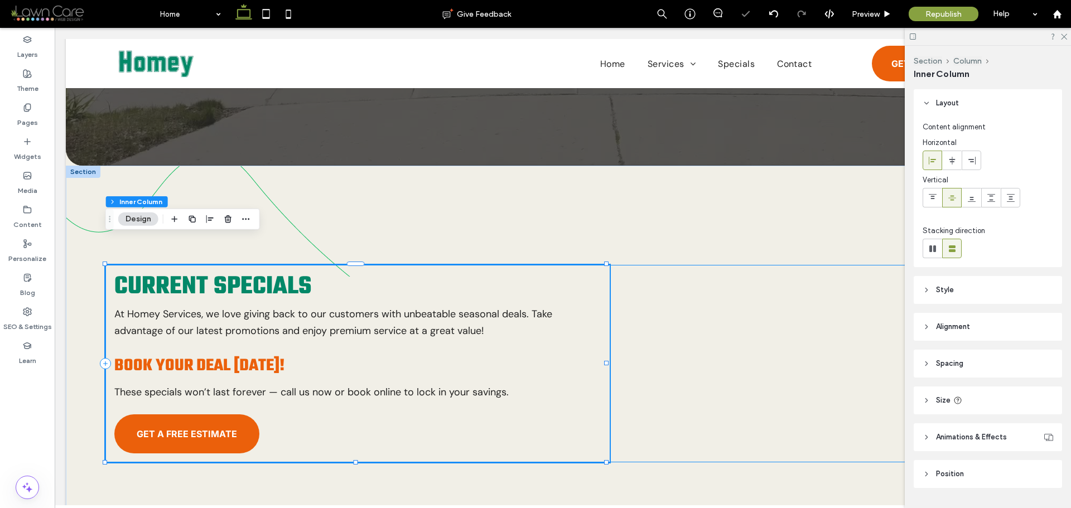
click at [671, 291] on div "Current Specials At Homey Services, we love giving back to our customers with u…" at bounding box center [562, 364] width 915 height 198
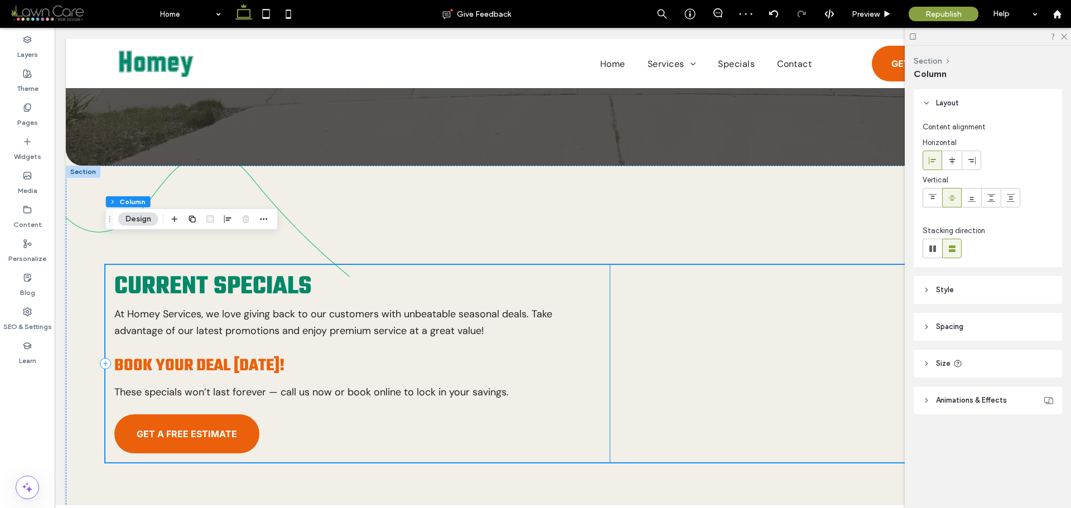
click at [584, 306] on p "At Homey Services, we love giving back to our customers with unbeatable seasona…" at bounding box center [356, 323] width 484 height 34
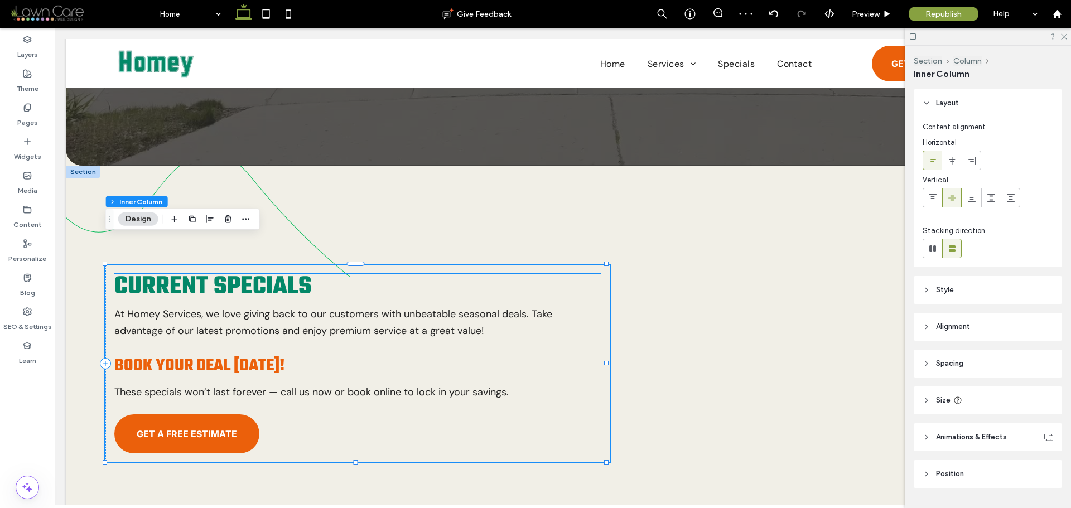
click at [313, 274] on h2 "Current Specials" at bounding box center [357, 287] width 487 height 27
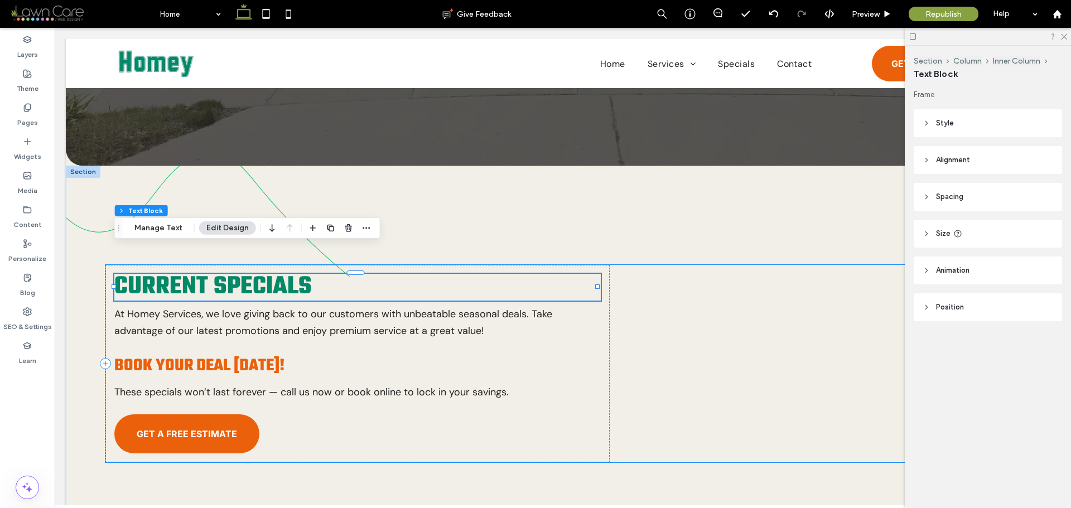
click at [621, 318] on div "Current Specials At Homey Services, we love giving back to our customers with u…" at bounding box center [562, 364] width 915 height 198
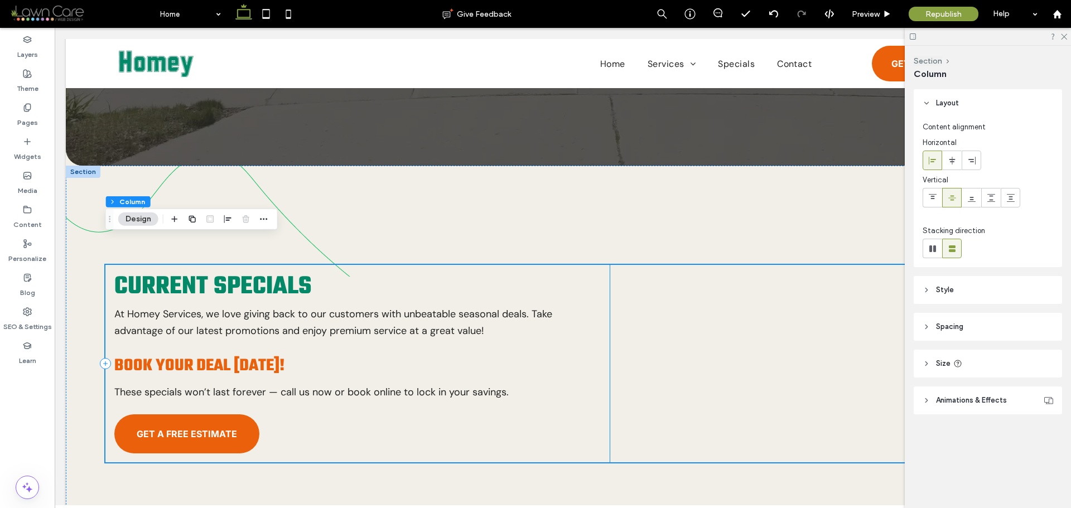
click at [596, 315] on div "Current Specials At Homey Services, we love giving back to our customers with u…" at bounding box center [357, 364] width 504 height 198
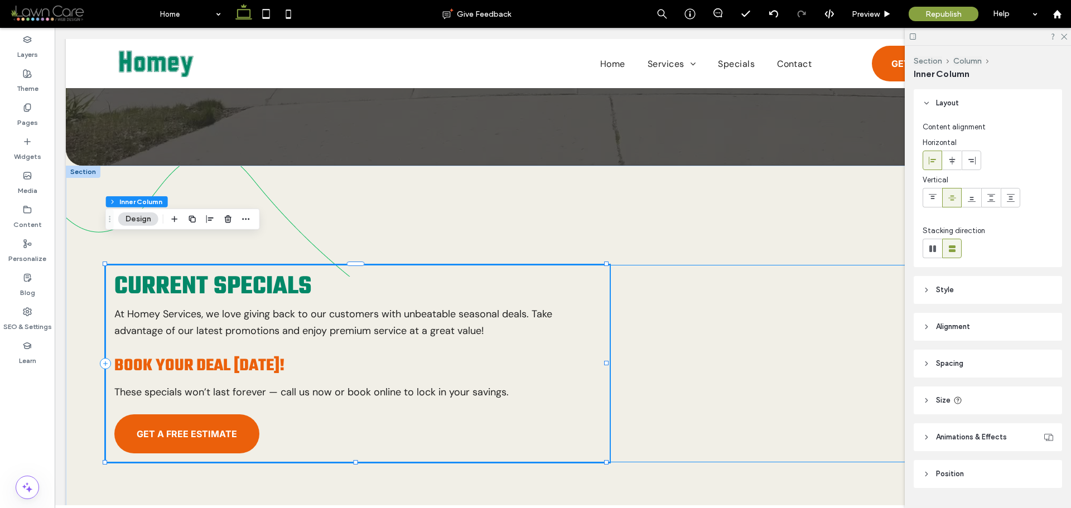
click at [677, 337] on div "Current Specials At Homey Services, we love giving back to our customers with u…" at bounding box center [562, 364] width 915 height 198
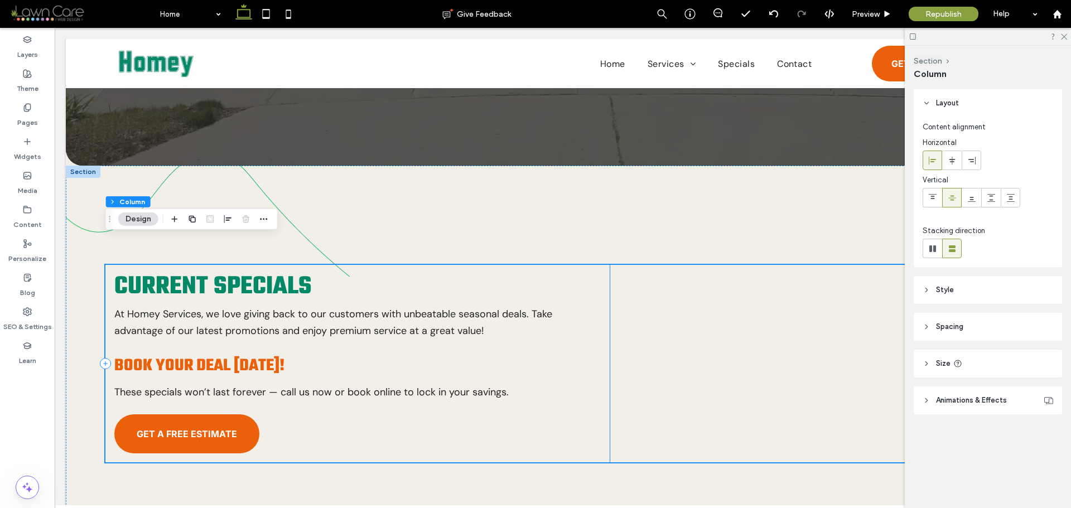
click at [265, 268] on span "Current Specials" at bounding box center [213, 287] width 198 height 39
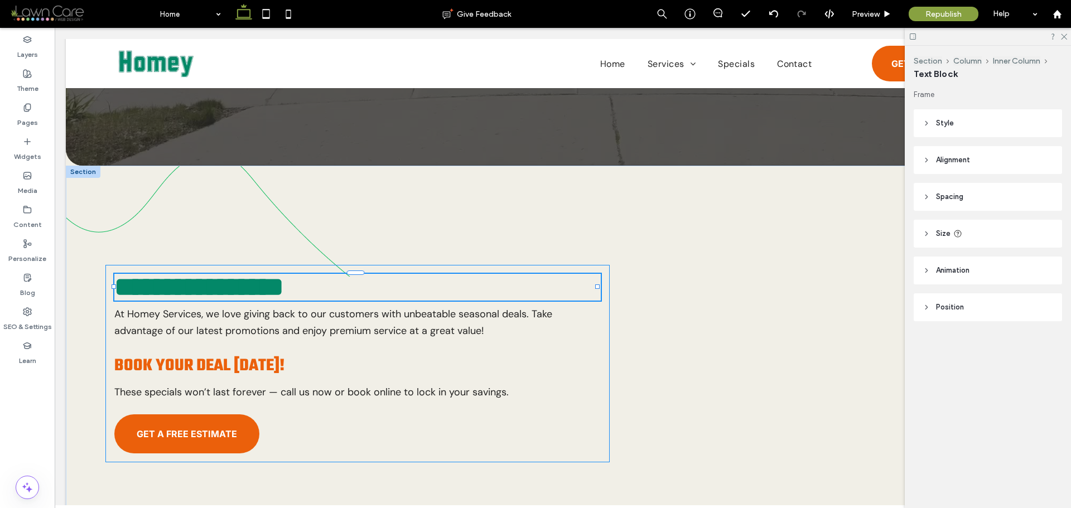
type input "****"
type input "**"
click at [265, 274] on span "**********" at bounding box center [199, 287] width 170 height 26
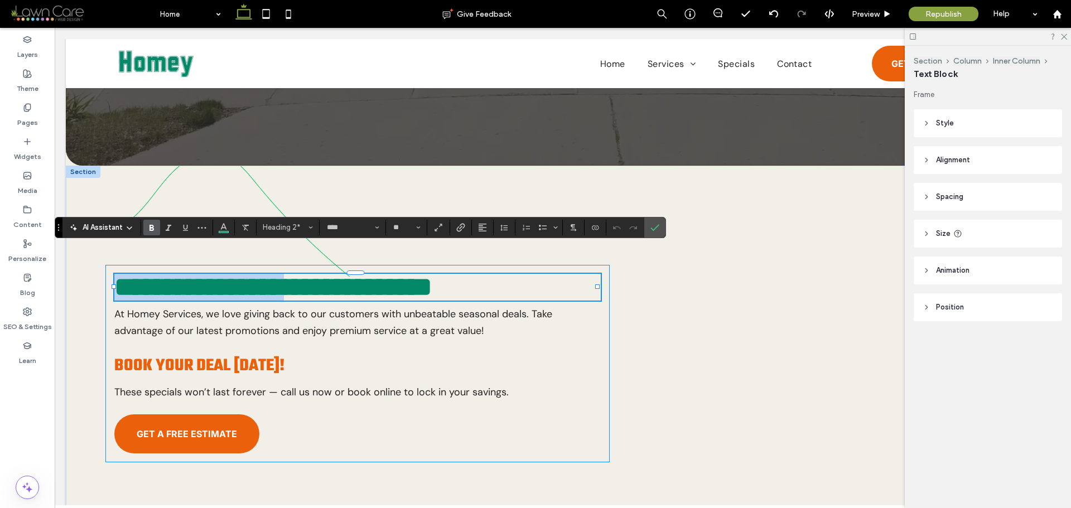
type input "*******"
type input "**"
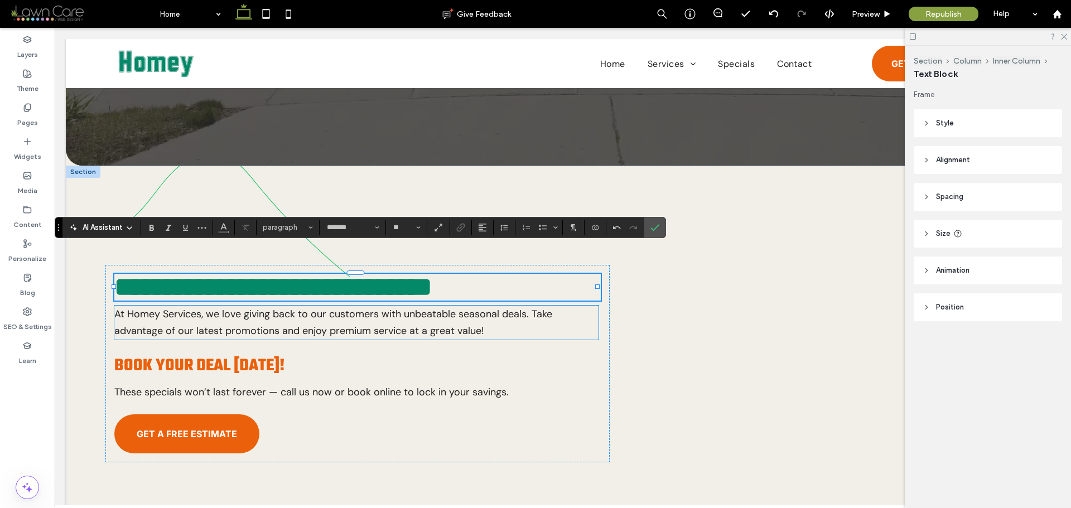
click at [181, 307] on span "At Homey Services, we love giving back to our customers with unbeatable seasona…" at bounding box center [333, 322] width 438 height 31
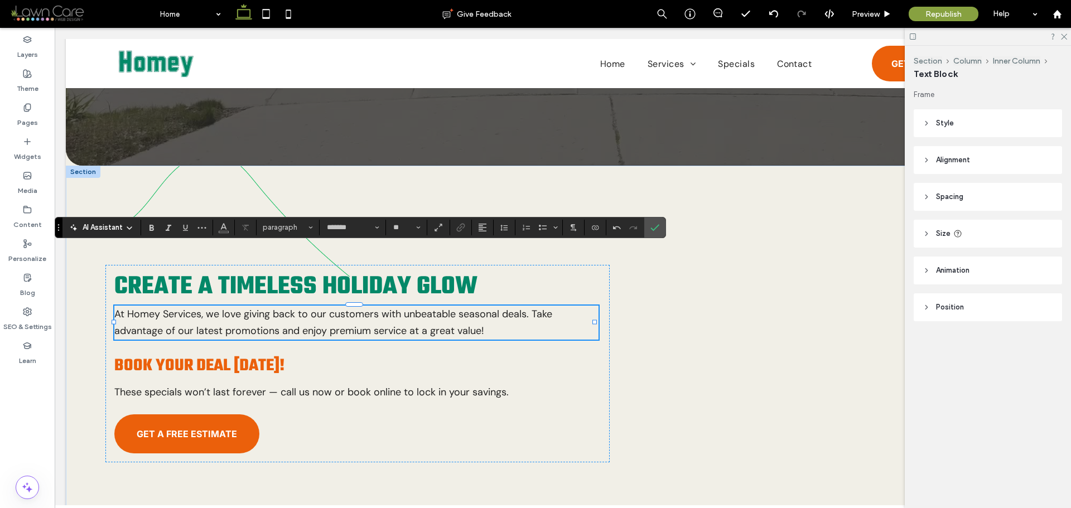
click at [181, 307] on span "At Homey Services, we love giving back to our customers with unbeatable seasona…" at bounding box center [333, 322] width 438 height 31
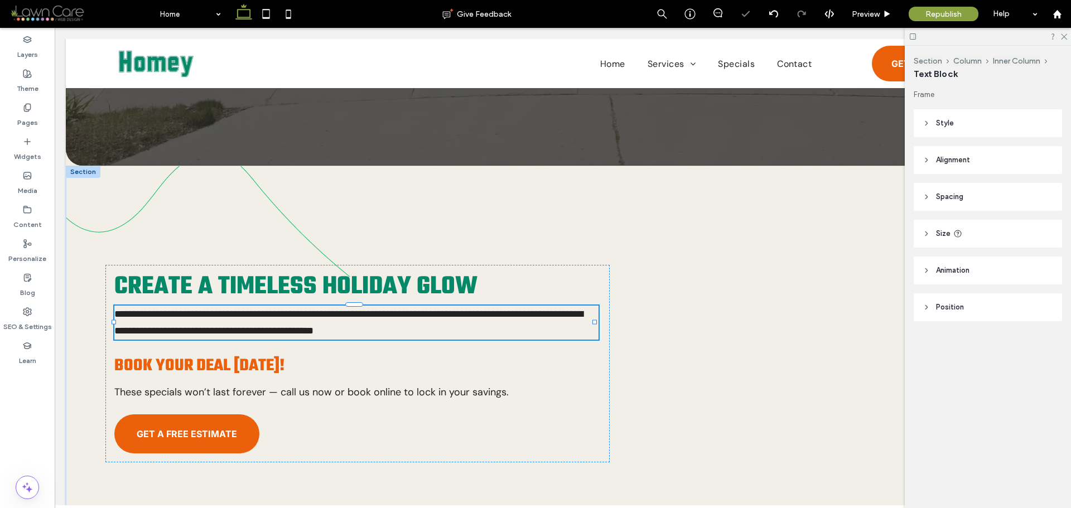
type input "*******"
type input "**"
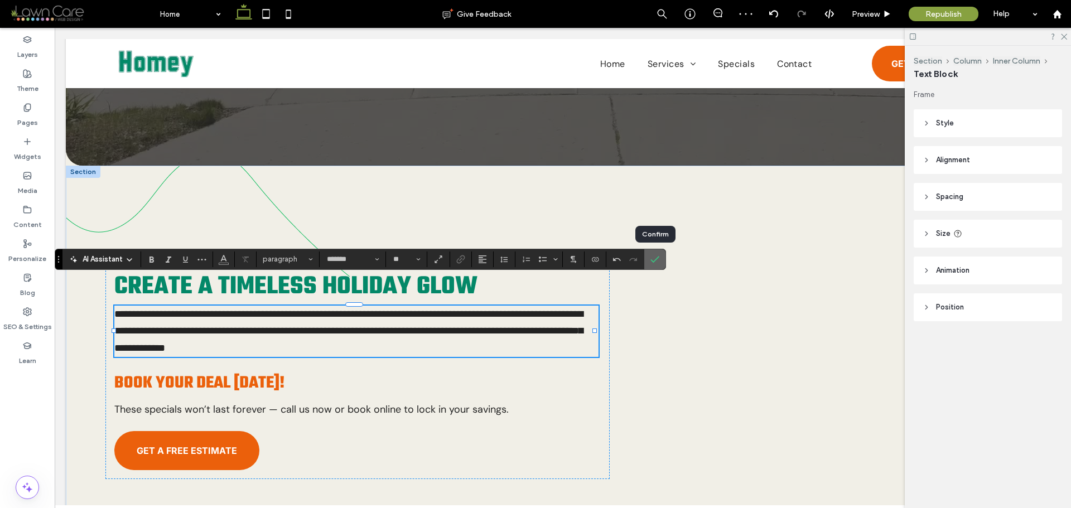
click at [655, 260] on icon "Confirm" at bounding box center [655, 259] width 9 height 9
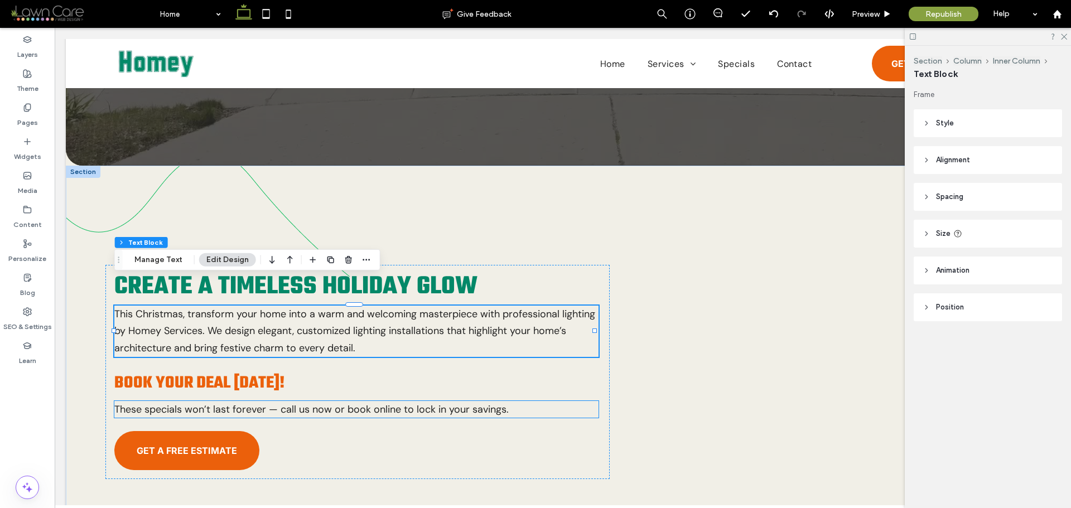
click at [181, 403] on span "These specials won’t last forever — call us now or book online to lock in your …" at bounding box center [311, 409] width 395 height 13
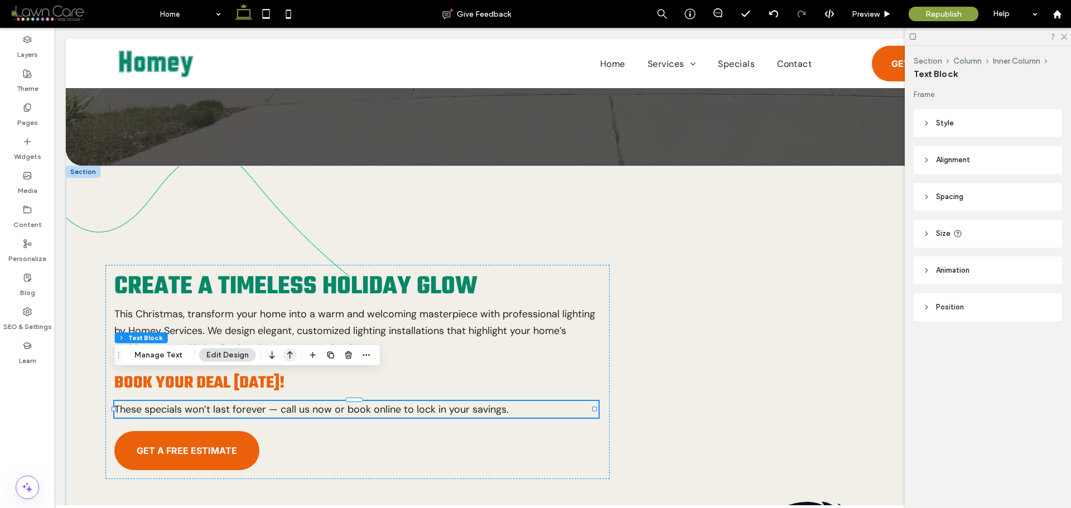
click at [285, 358] on icon "button" at bounding box center [289, 355] width 13 height 20
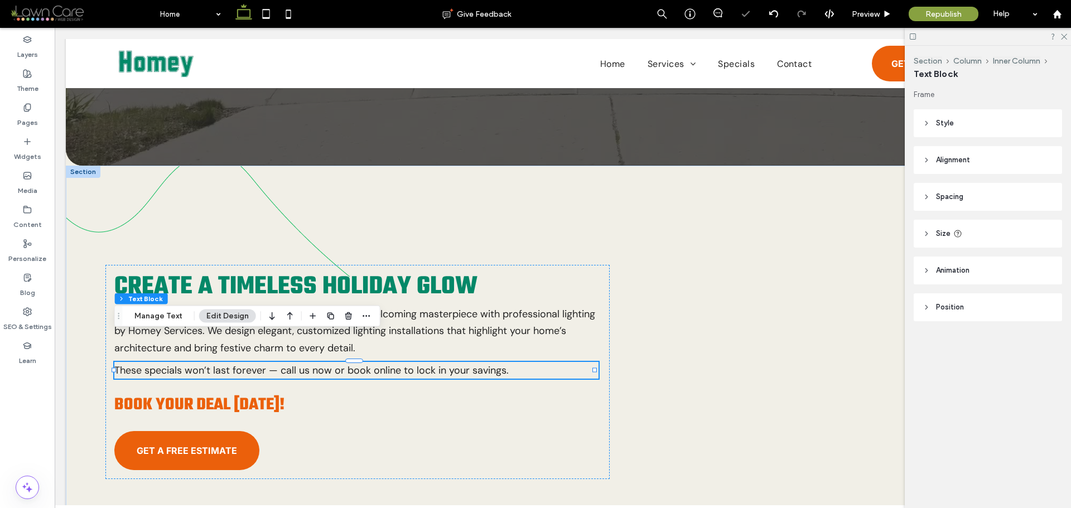
click at [284, 364] on span "These specials won’t last forever — call us now or book online to lock in your …" at bounding box center [311, 370] width 395 height 13
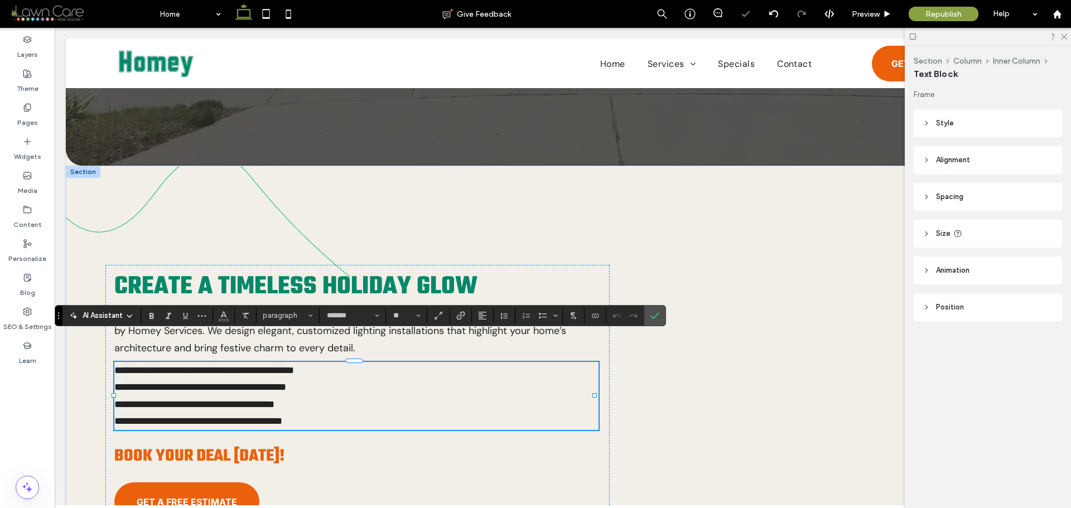
scroll to position [0, 0]
click at [133, 366] on span "**********" at bounding box center [204, 371] width 180 height 10
click at [132, 366] on span "**********" at bounding box center [204, 371] width 180 height 10
click at [656, 318] on icon "Confirm" at bounding box center [655, 315] width 9 height 9
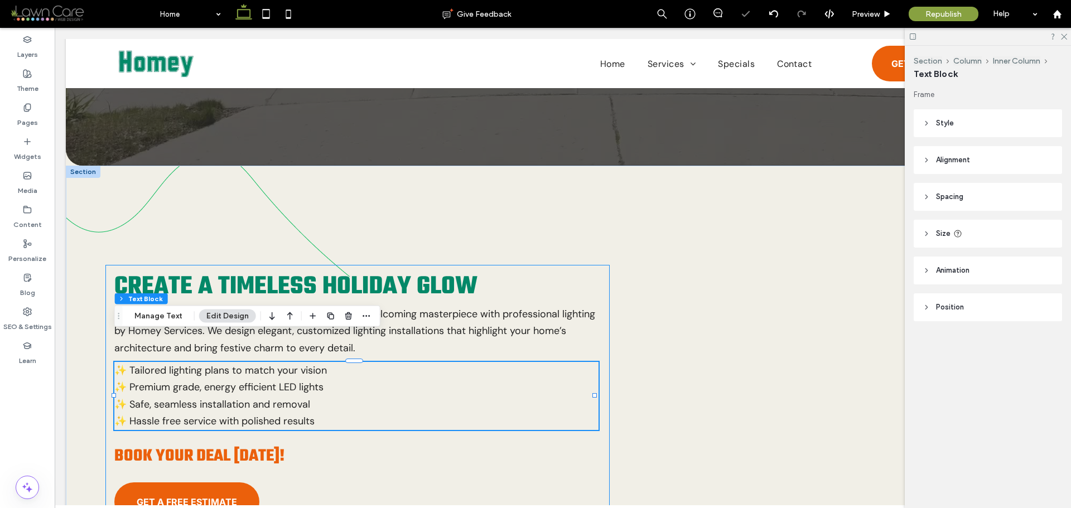
click at [543, 444] on h4 "Book Your Deal Today!" at bounding box center [357, 457] width 487 height 26
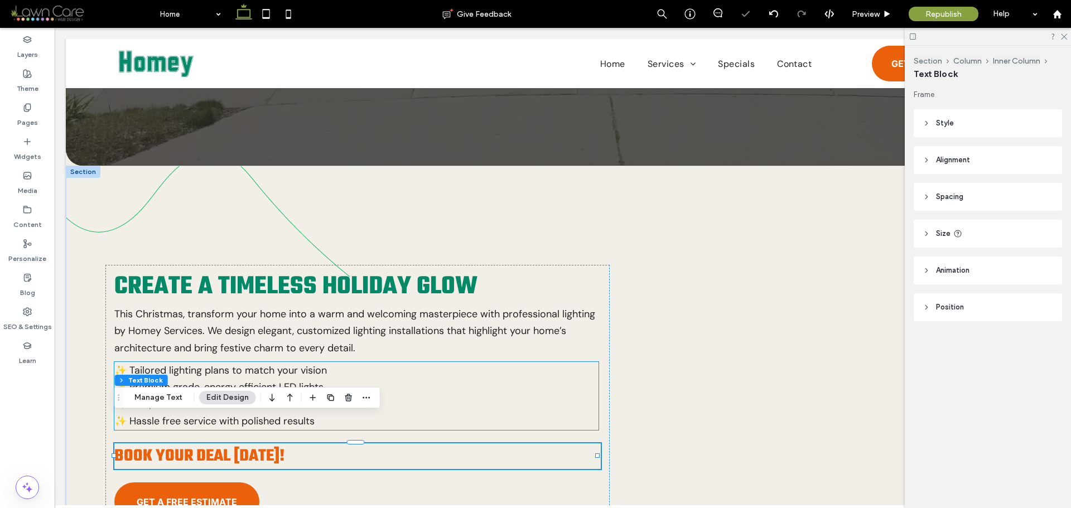
click at [412, 379] on p "✨ Premium grade, energy efficient LED lights" at bounding box center [356, 387] width 484 height 17
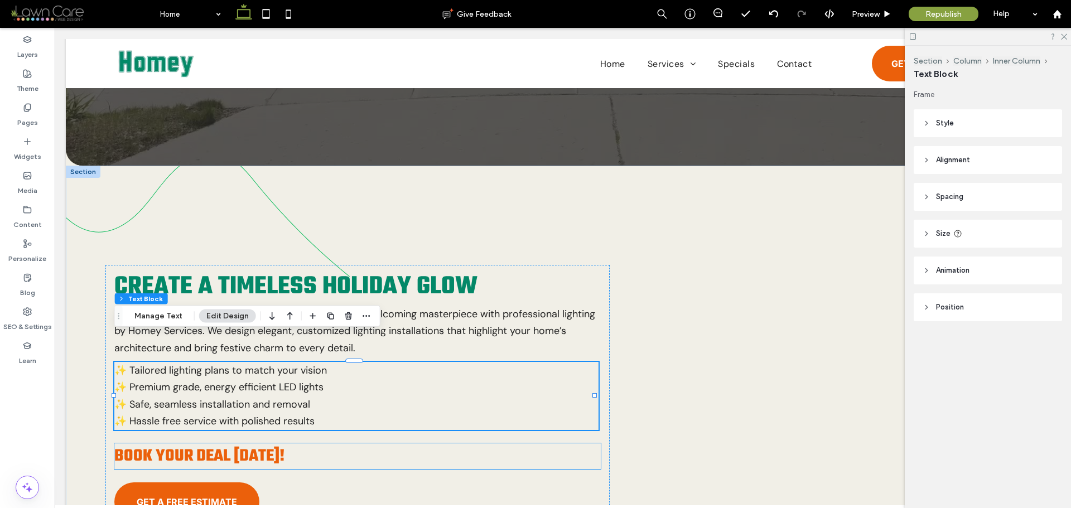
click at [275, 444] on span "Book Your Deal Today!" at bounding box center [199, 457] width 171 height 26
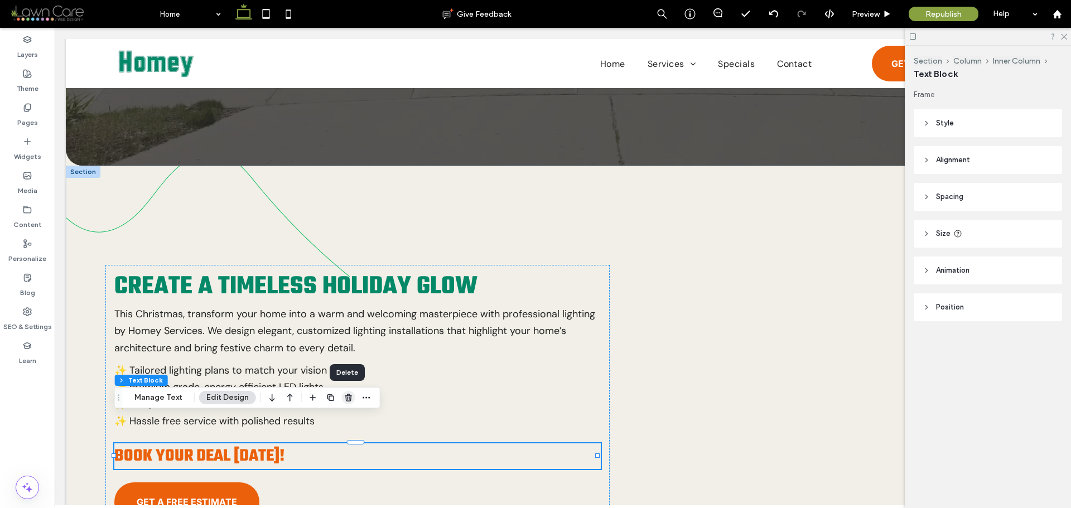
click at [347, 400] on icon "button" at bounding box center [348, 397] width 9 height 9
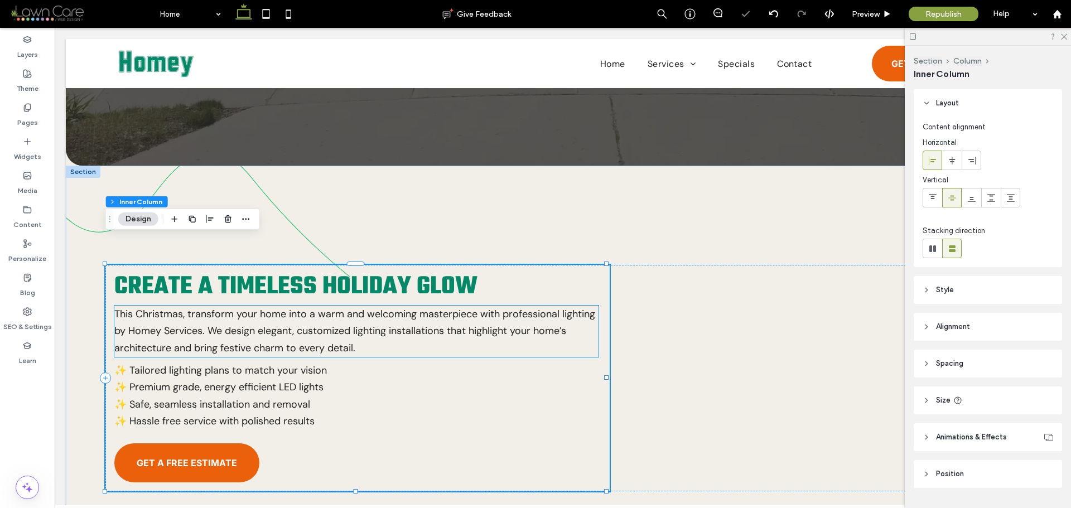
click at [299, 314] on p "This Christmas, transform your home into a warm and welcoming masterpiece with …" at bounding box center [356, 331] width 484 height 51
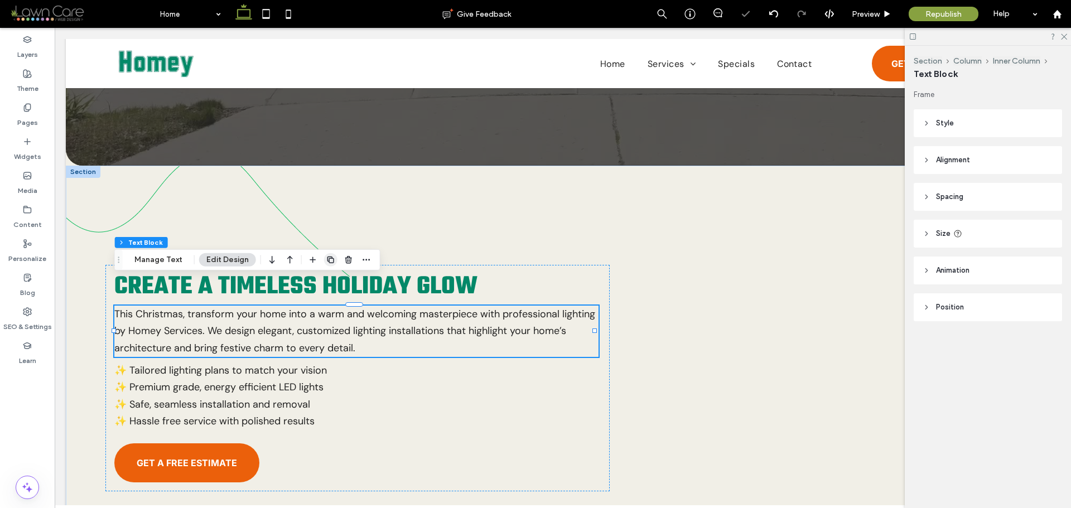
click at [328, 258] on use "button" at bounding box center [331, 260] width 7 height 7
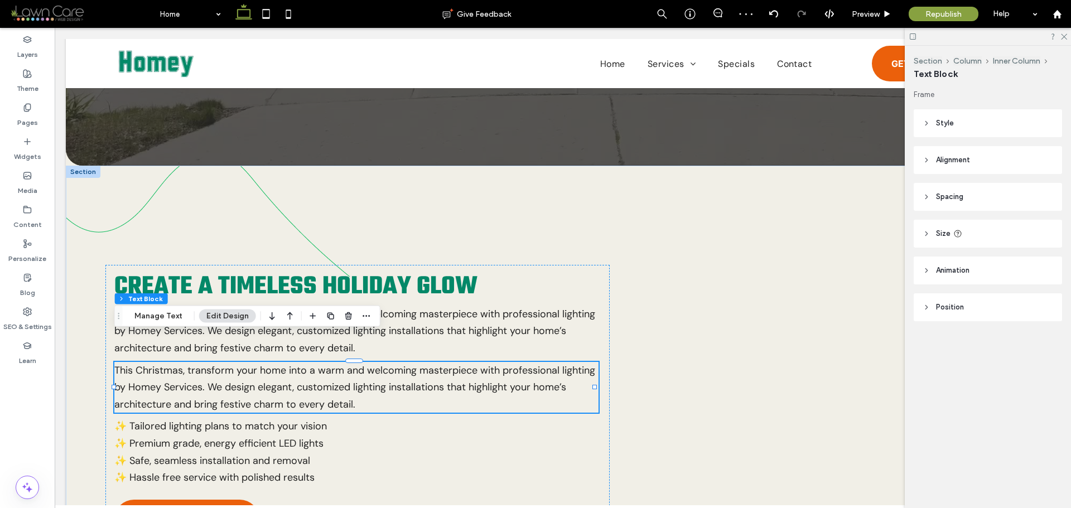
click at [300, 366] on span "This Christmas, transform your home into a warm and welcoming masterpiece with …" at bounding box center [354, 387] width 481 height 47
type input "*******"
type input "**"
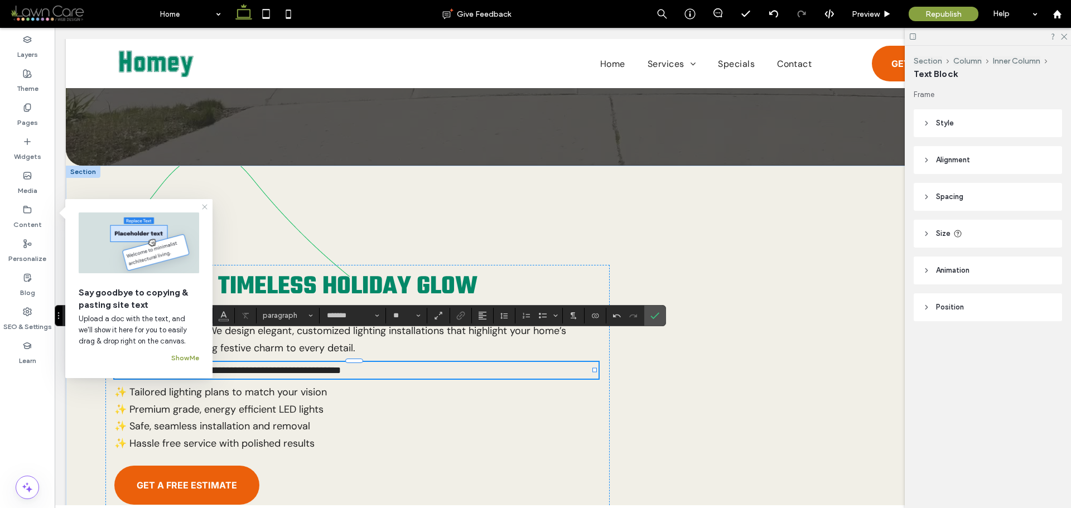
click at [204, 205] on icon at bounding box center [204, 207] width 9 height 9
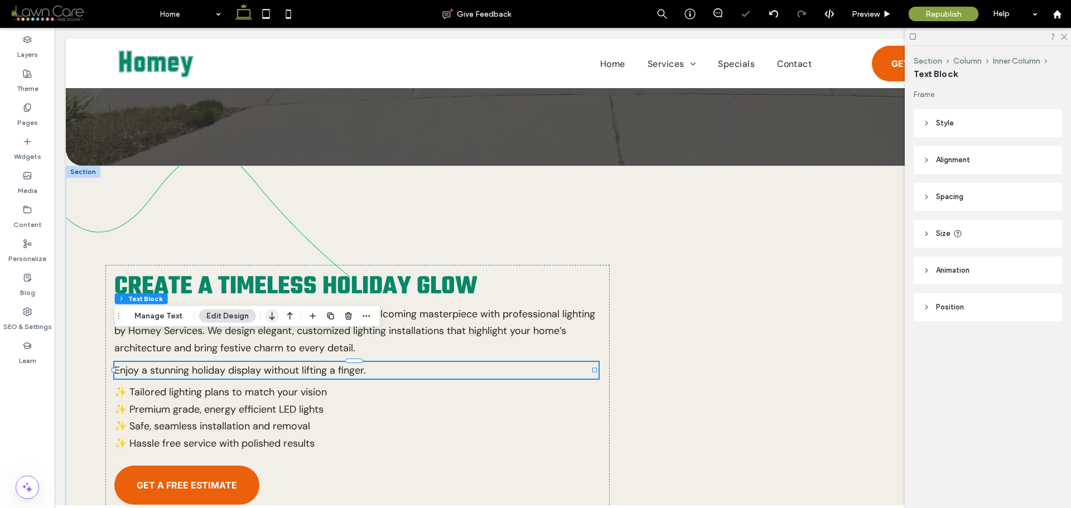
click at [266, 314] on icon "button" at bounding box center [272, 316] width 13 height 20
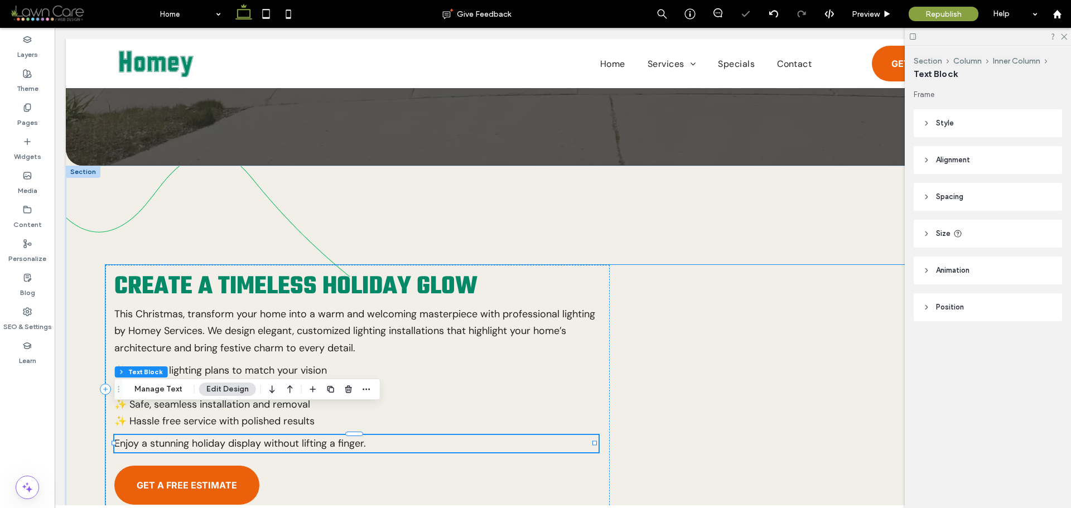
click at [665, 403] on div "Create a Timeless Holiday Glow This Christmas, transform your home into a warm …" at bounding box center [562, 389] width 915 height 249
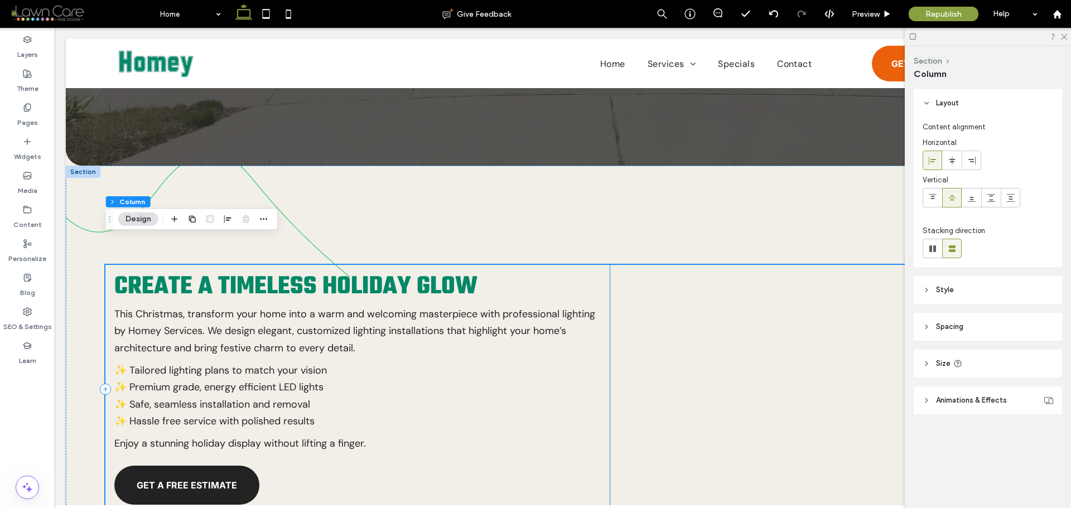
click at [214, 480] on span "GET A FREE ESTIMATE" at bounding box center [187, 485] width 100 height 11
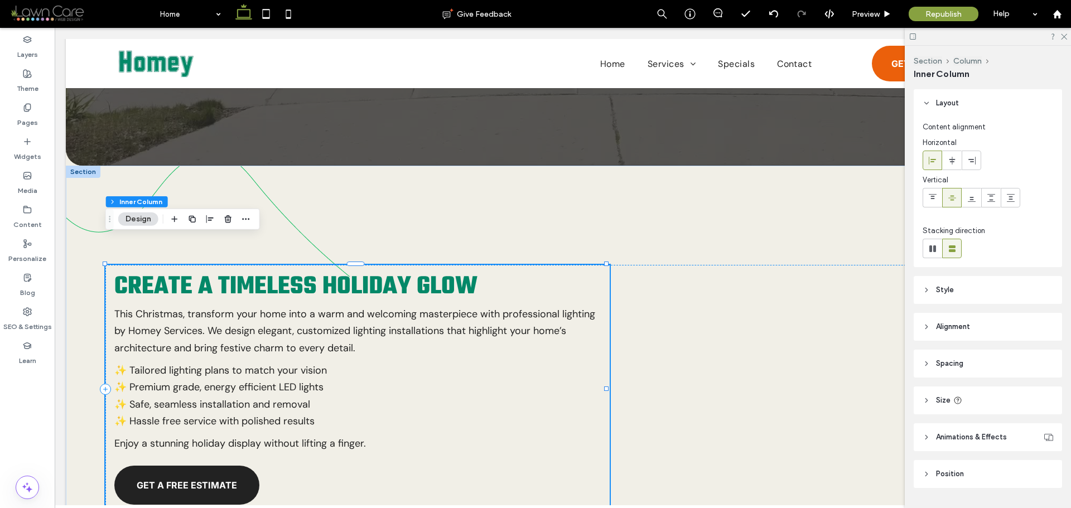
click at [214, 480] on span "GET A FREE ESTIMATE" at bounding box center [187, 485] width 100 height 11
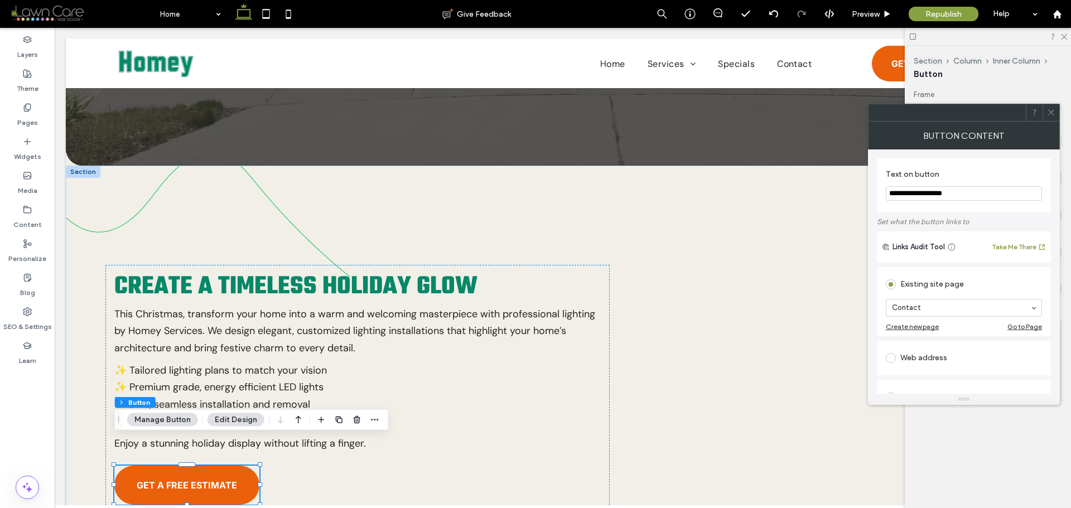
click at [987, 189] on input "**********" at bounding box center [964, 193] width 156 height 15
paste input "**********"
type input "**********"
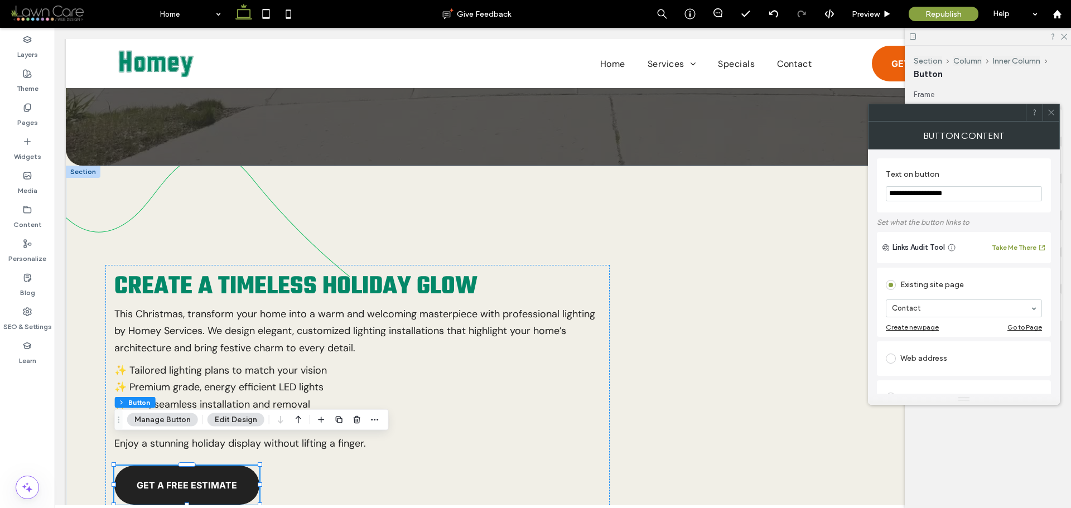
click at [233, 470] on link "GET A FREE ESTIMATE" at bounding box center [186, 485] width 145 height 39
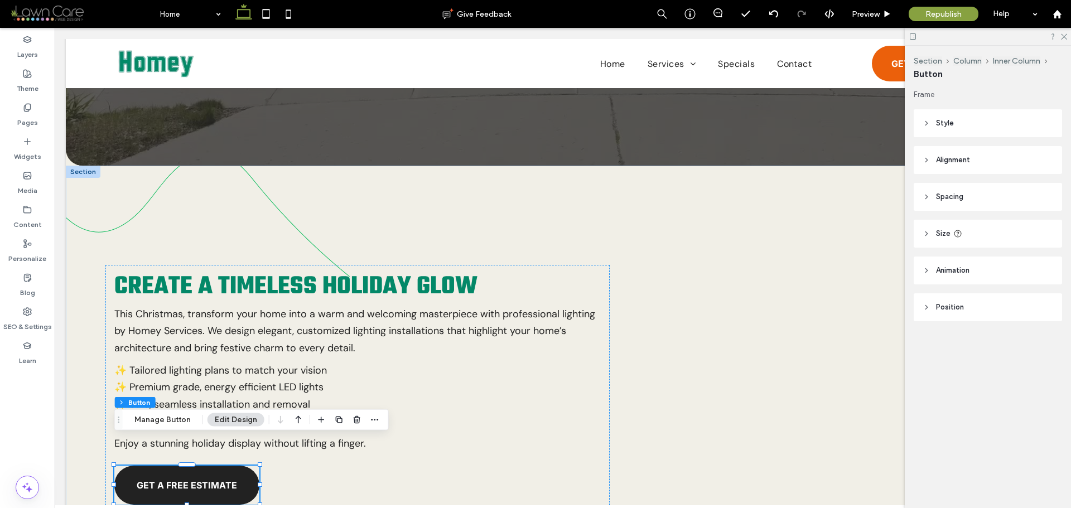
click at [233, 480] on span "GET A FREE ESTIMATE" at bounding box center [187, 485] width 100 height 11
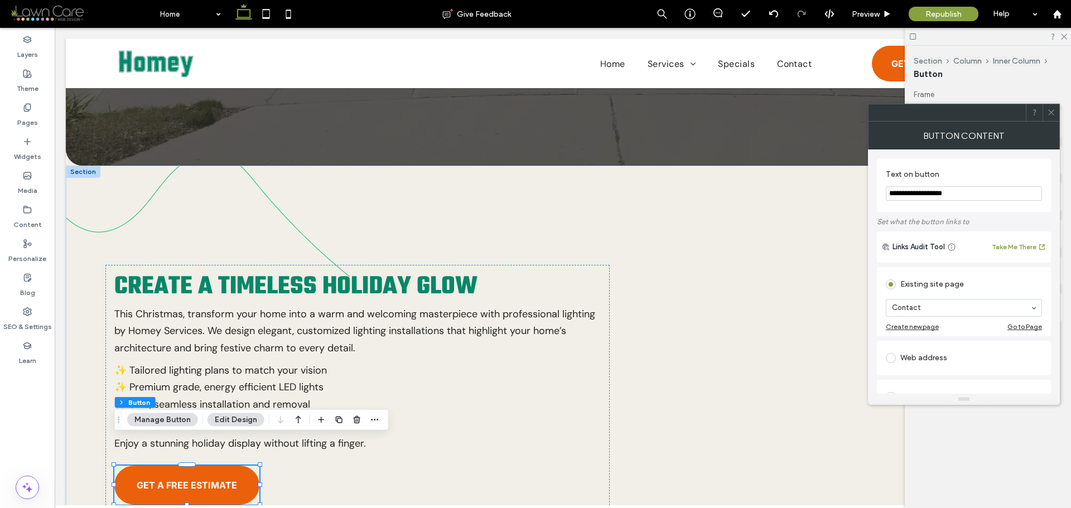
click at [973, 185] on section "**********" at bounding box center [964, 185] width 156 height 42
click at [975, 186] on input "**********" at bounding box center [964, 193] width 156 height 15
paste input "****"
type input "**********"
click at [1041, 136] on div "Button Content" at bounding box center [964, 136] width 192 height 28
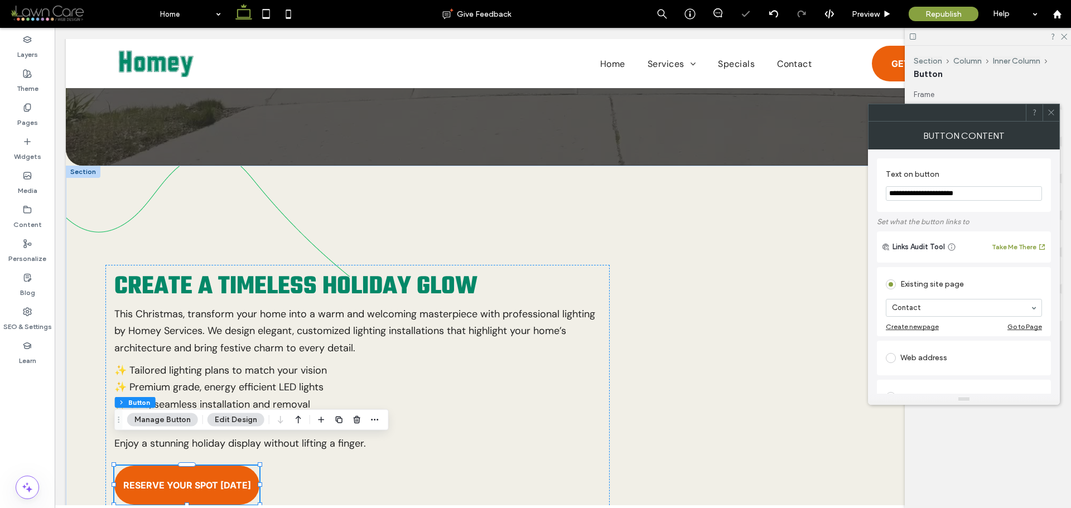
click at [1051, 112] on use at bounding box center [1052, 113] width 6 height 6
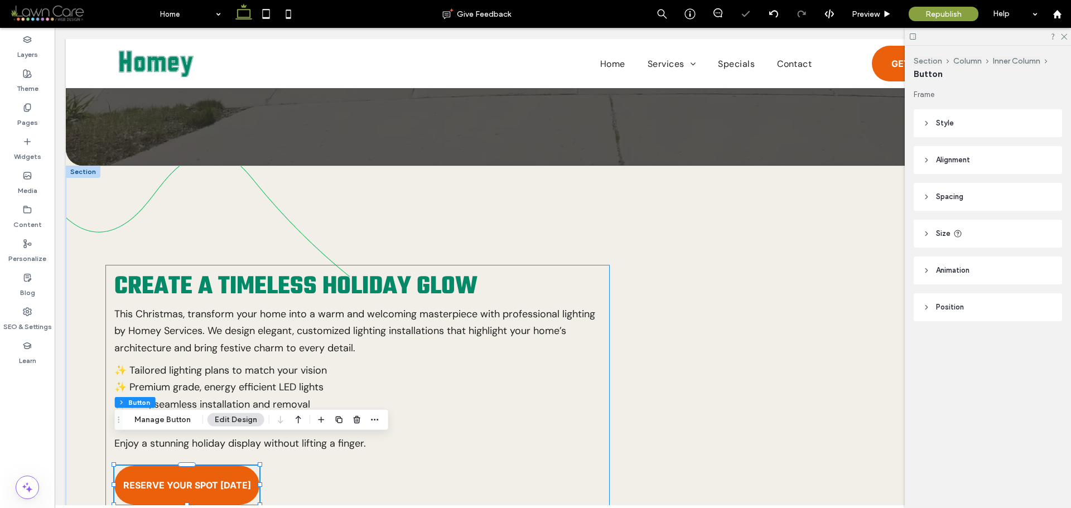
scroll to position [558, 0]
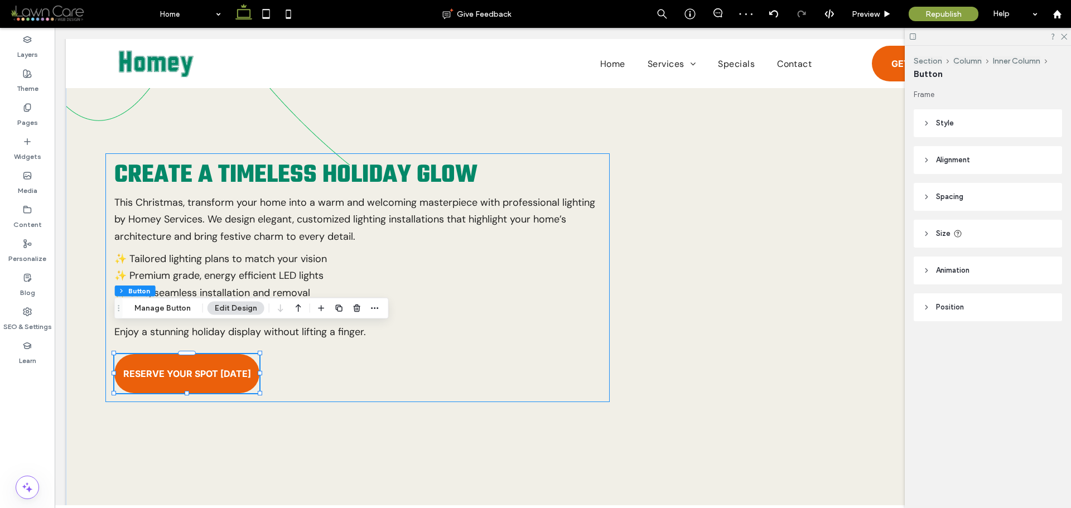
click at [444, 342] on div "Create a Timeless Holiday Glow This Christmas, transform your home into a warm …" at bounding box center [357, 277] width 504 height 249
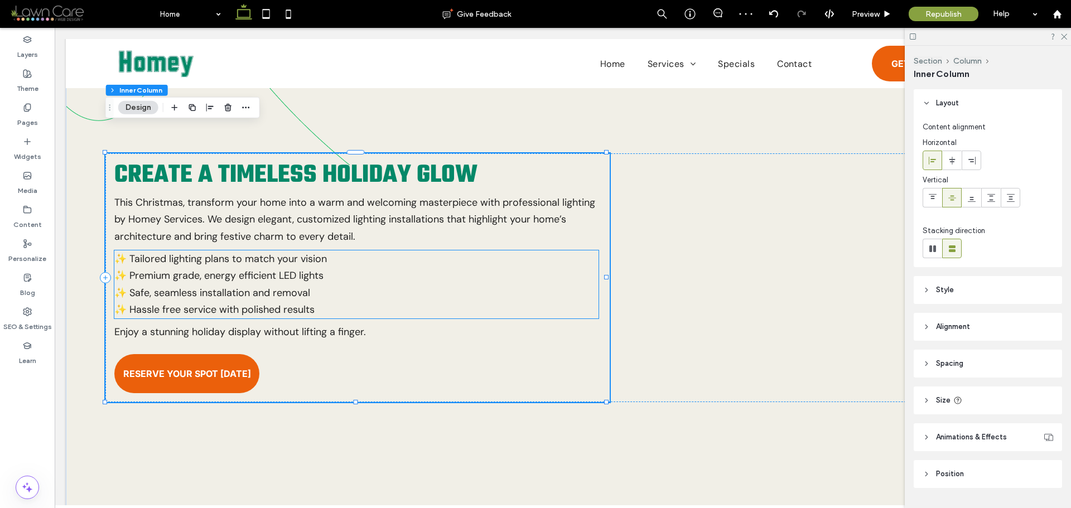
scroll to position [446, 0]
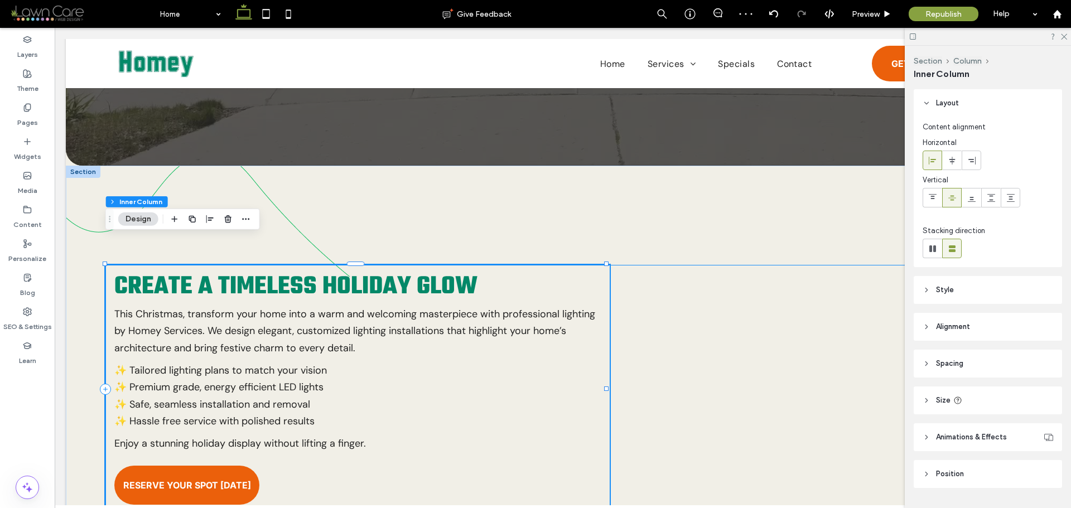
click at [719, 302] on div "Create a Timeless Holiday Glow This Christmas, transform your home into a warm …" at bounding box center [562, 389] width 915 height 249
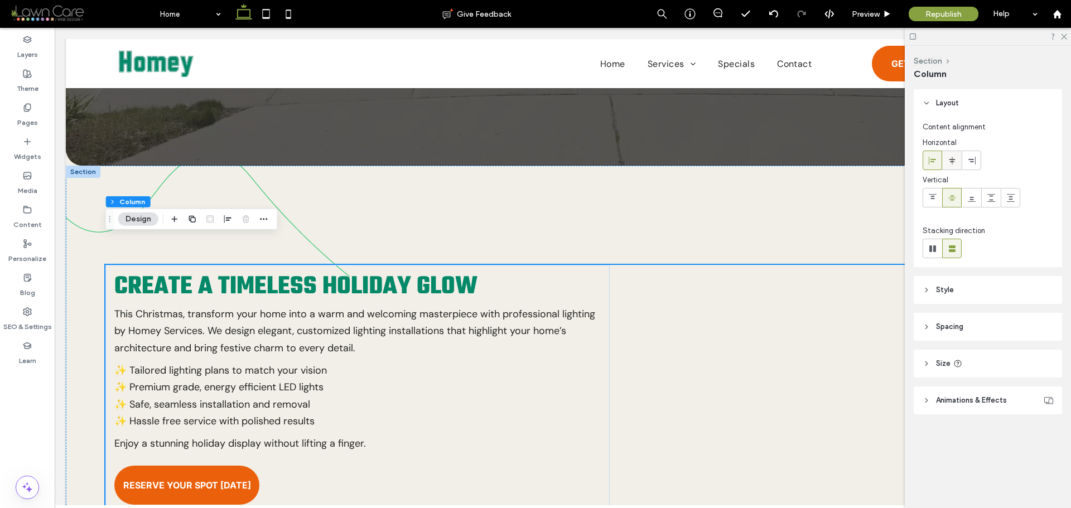
click at [949, 165] on icon at bounding box center [952, 160] width 9 height 9
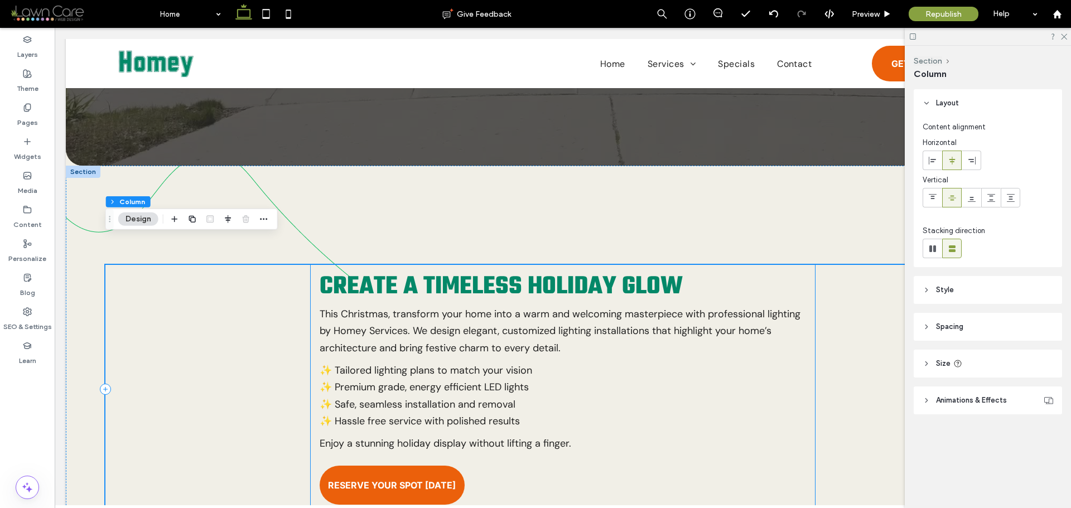
click at [316, 269] on div "Create a Timeless Holiday Glow This Christmas, transform your home into a warm …" at bounding box center [563, 389] width 504 height 249
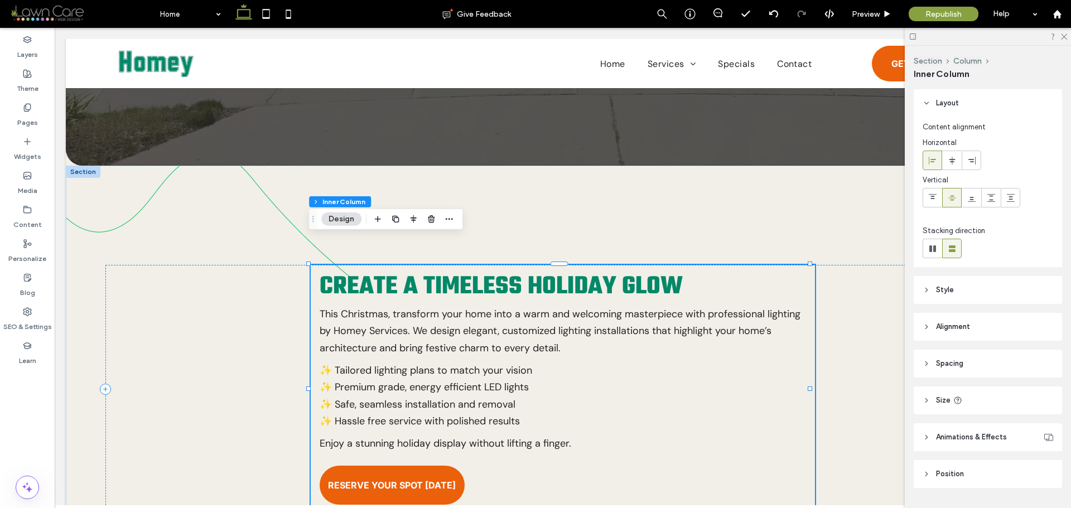
scroll to position [29, 0]
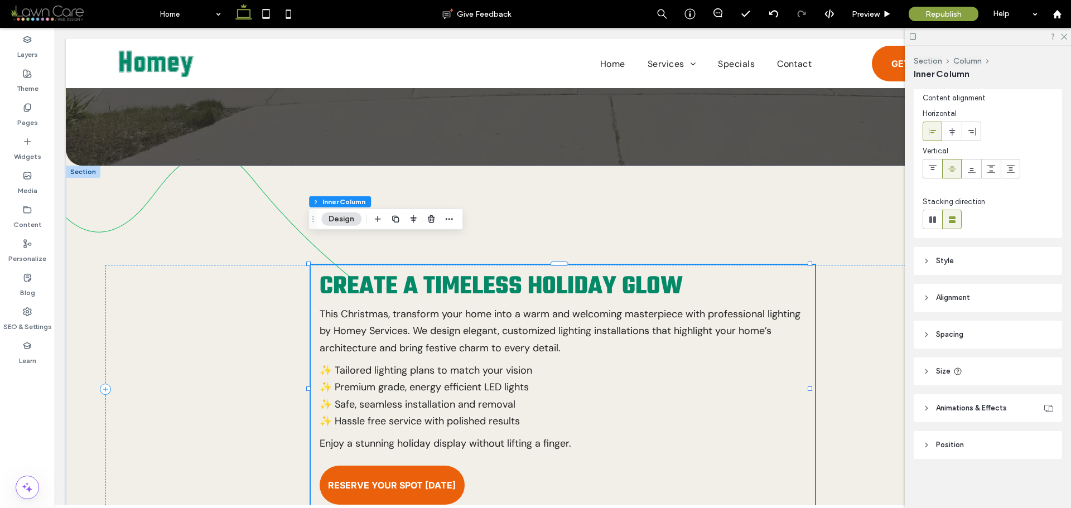
click at [966, 260] on header "Style" at bounding box center [988, 261] width 148 height 28
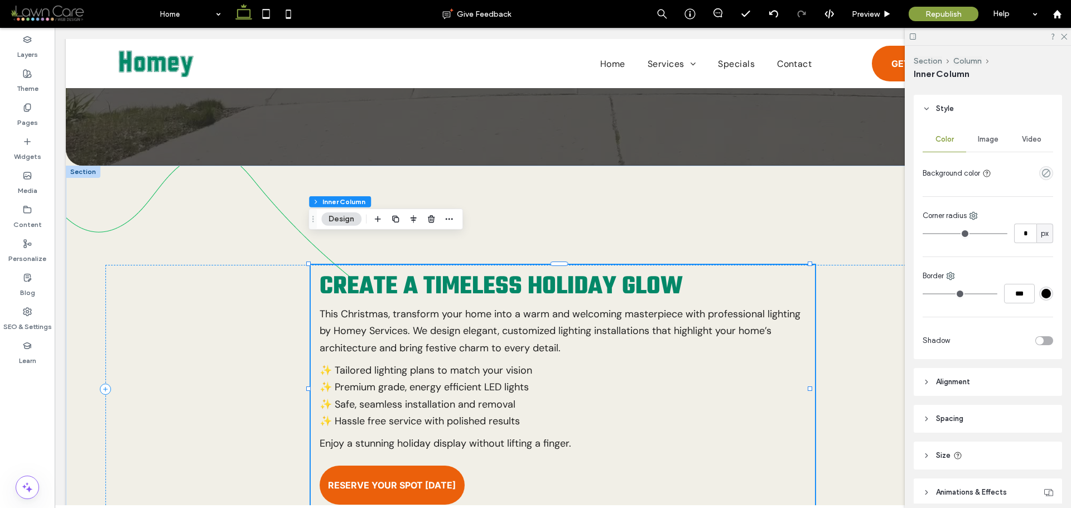
scroll to position [141, 0]
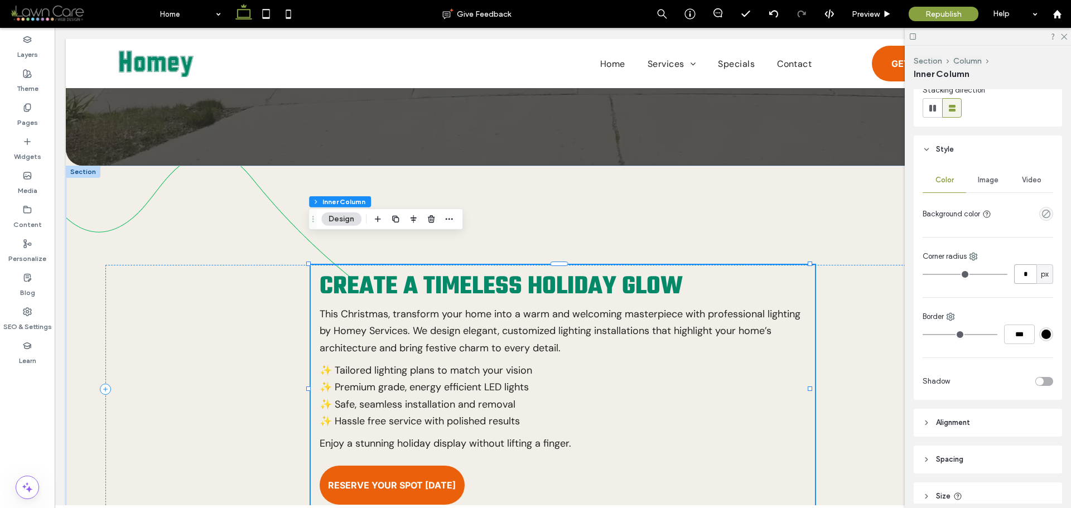
click at [1021, 275] on input "*" at bounding box center [1026, 275] width 22 height 20
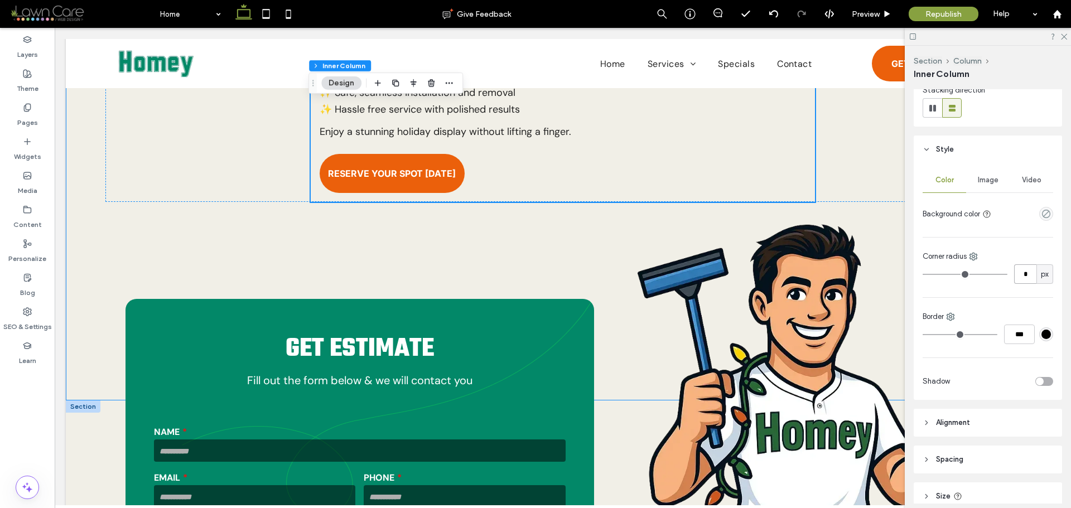
scroll to position [781, 0]
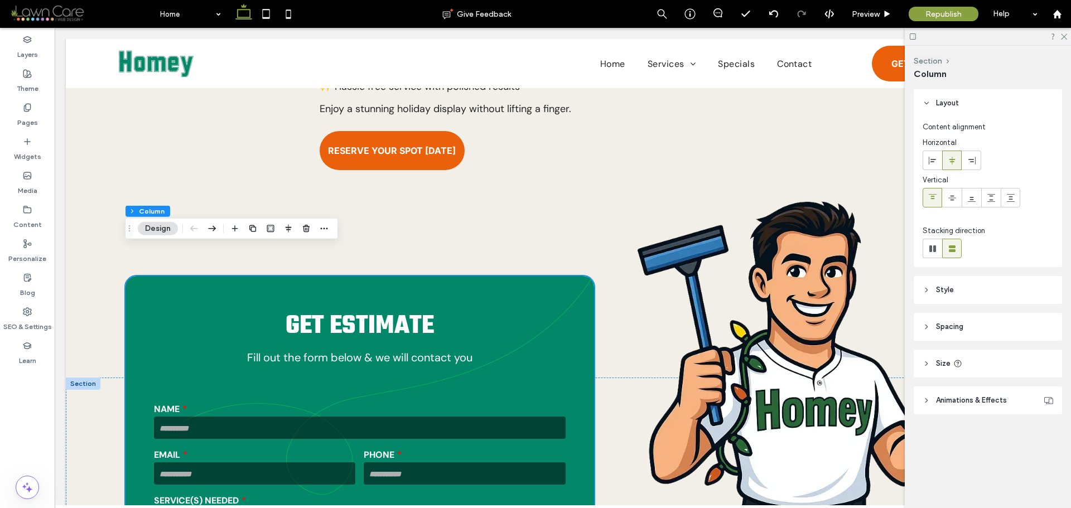
click at [977, 302] on header "Style" at bounding box center [988, 290] width 148 height 28
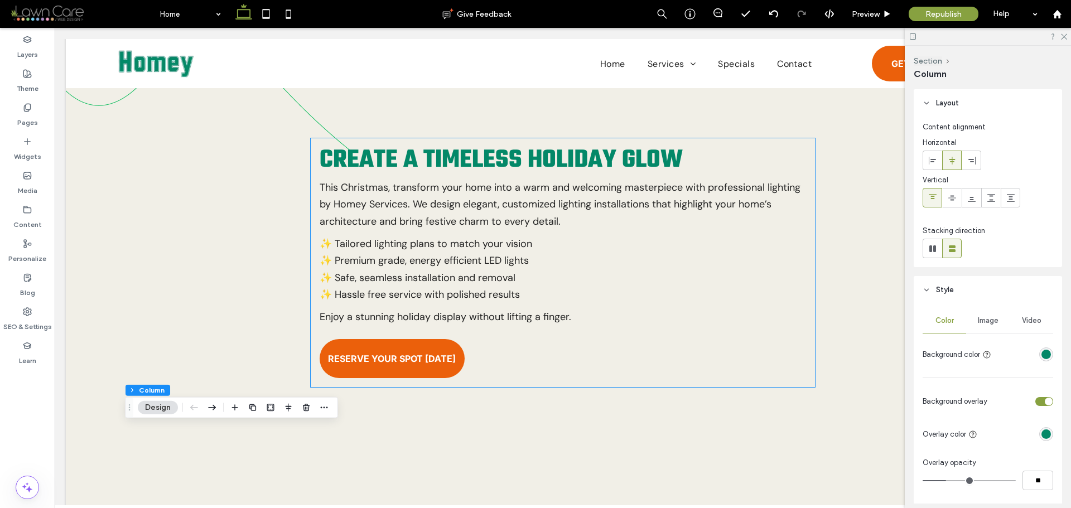
scroll to position [558, 0]
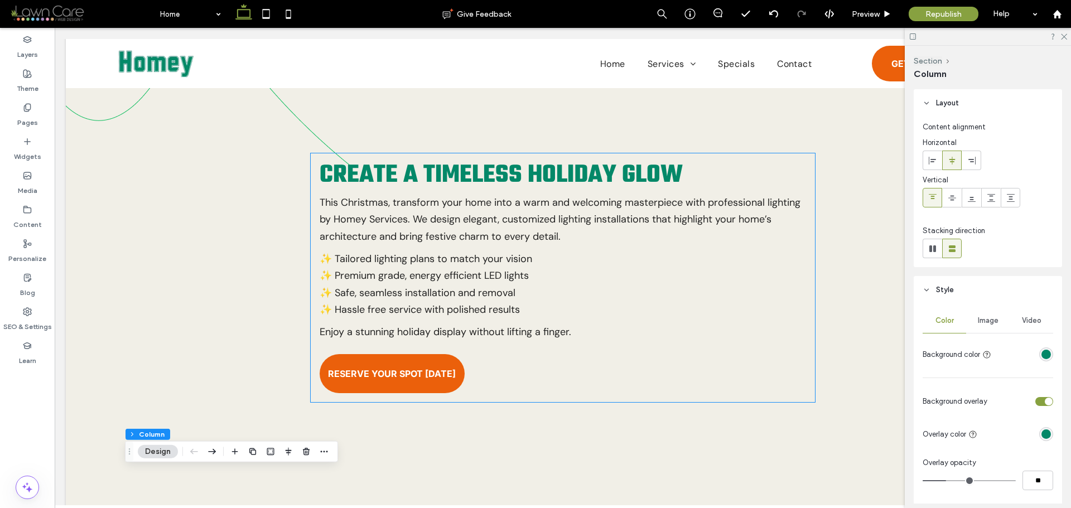
click at [792, 267] on p "✨ Premium grade, energy efficient LED lights" at bounding box center [562, 275] width 484 height 17
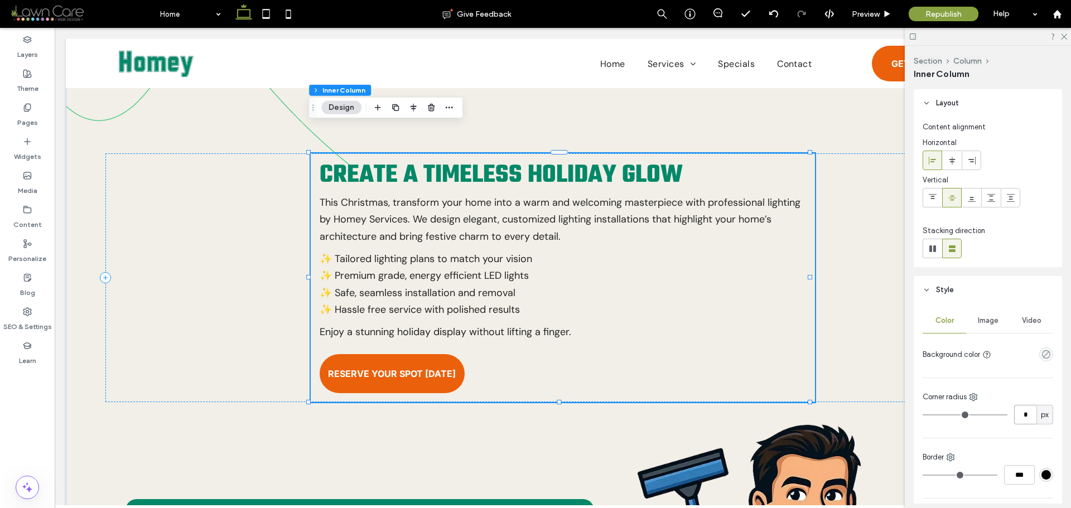
click at [1019, 410] on input "*" at bounding box center [1026, 415] width 22 height 20
type input "**"
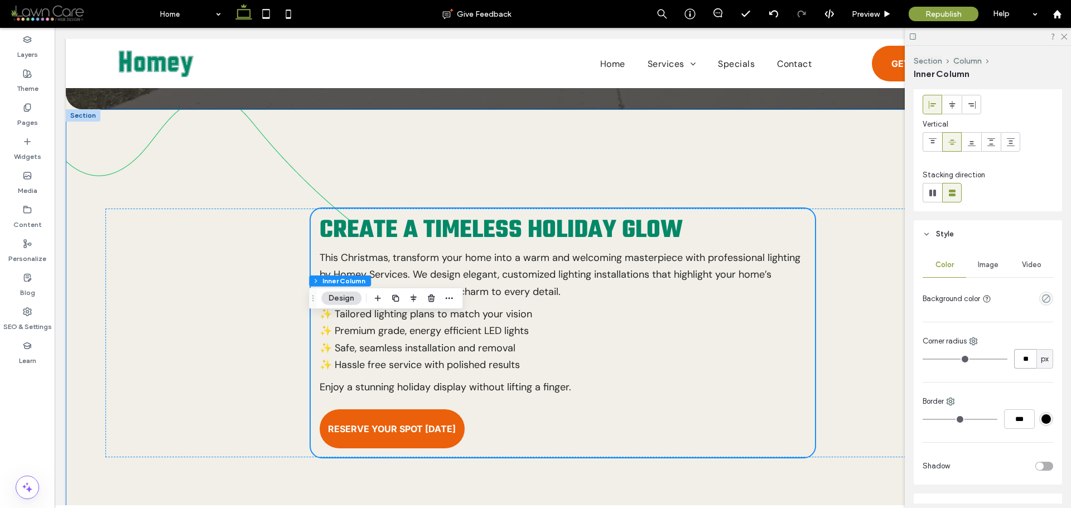
scroll to position [523, 0]
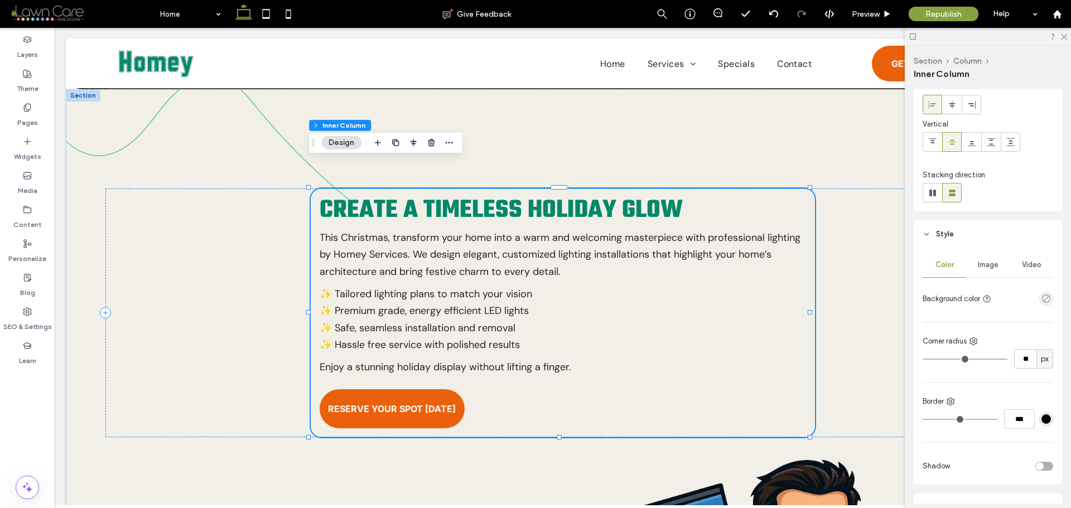
click at [1042, 416] on div "#000000" at bounding box center [1046, 419] width 9 height 9
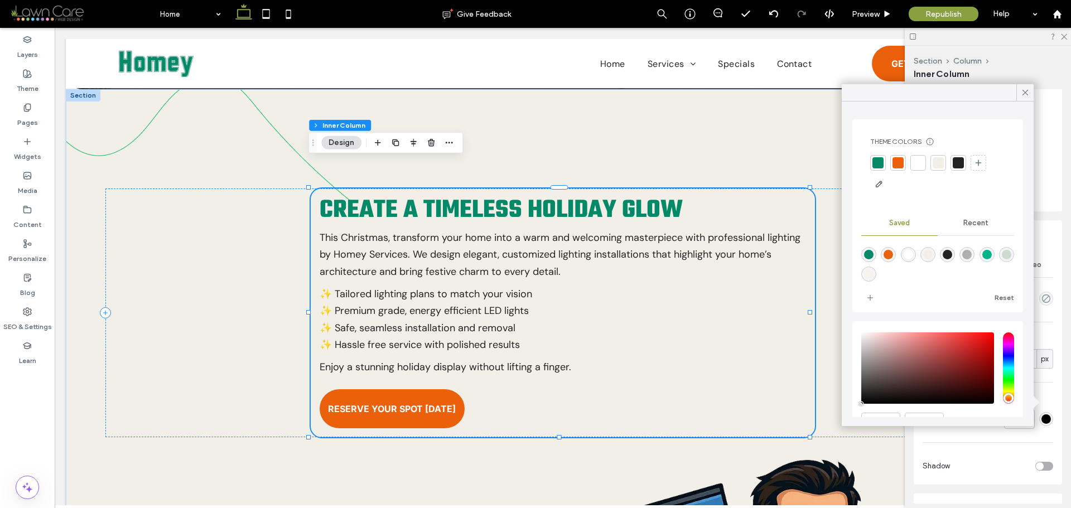
click at [897, 165] on div at bounding box center [898, 162] width 11 height 11
click at [1023, 92] on icon at bounding box center [1026, 93] width 10 height 10
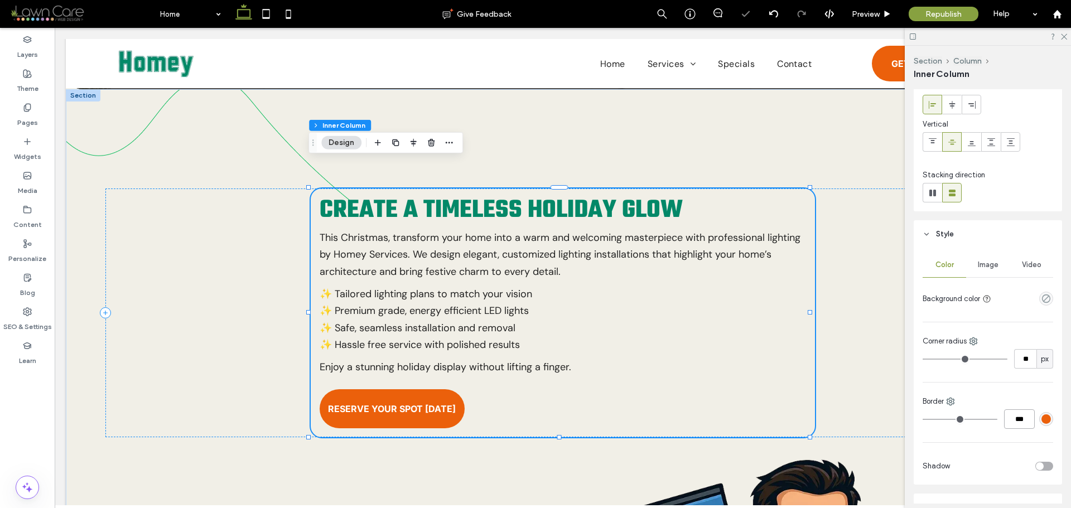
click at [1016, 423] on input "***" at bounding box center [1020, 420] width 31 height 20
type input "*"
type input "***"
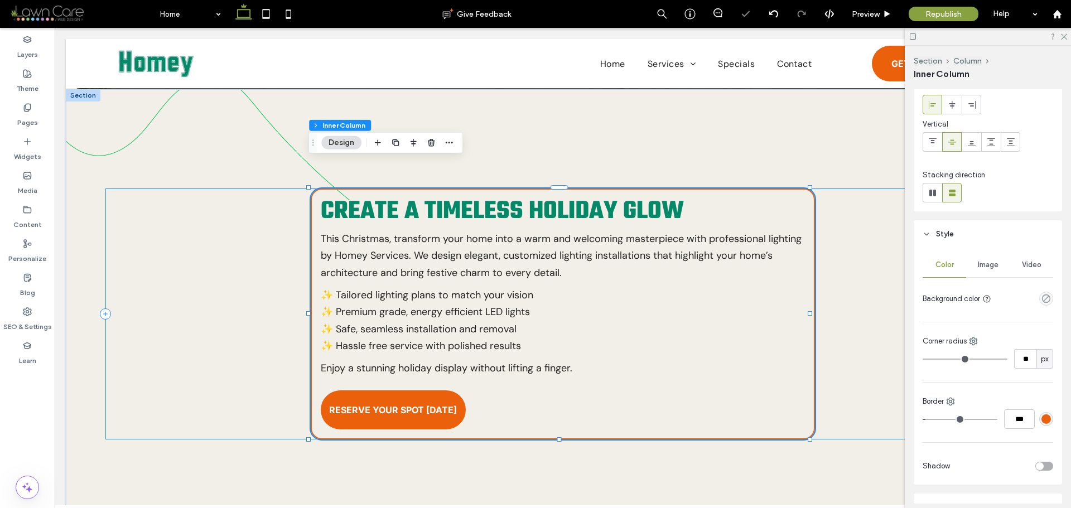
click at [824, 284] on div "Create a Timeless Holiday Glow This Christmas, transform your home into a warm …" at bounding box center [562, 314] width 915 height 251
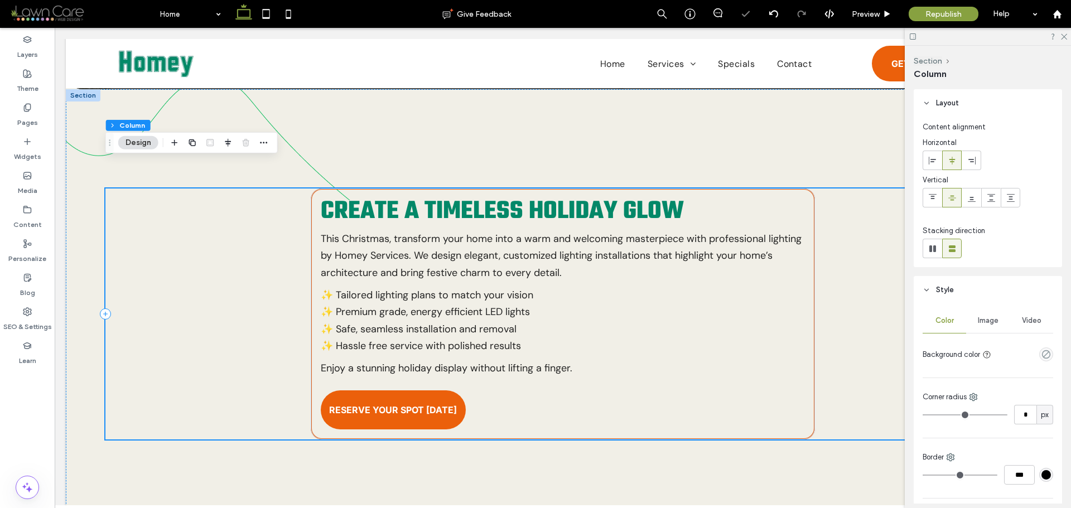
click at [811, 323] on div "Create a Timeless Holiday Glow This Christmas, transform your home into a warm …" at bounding box center [562, 314] width 915 height 251
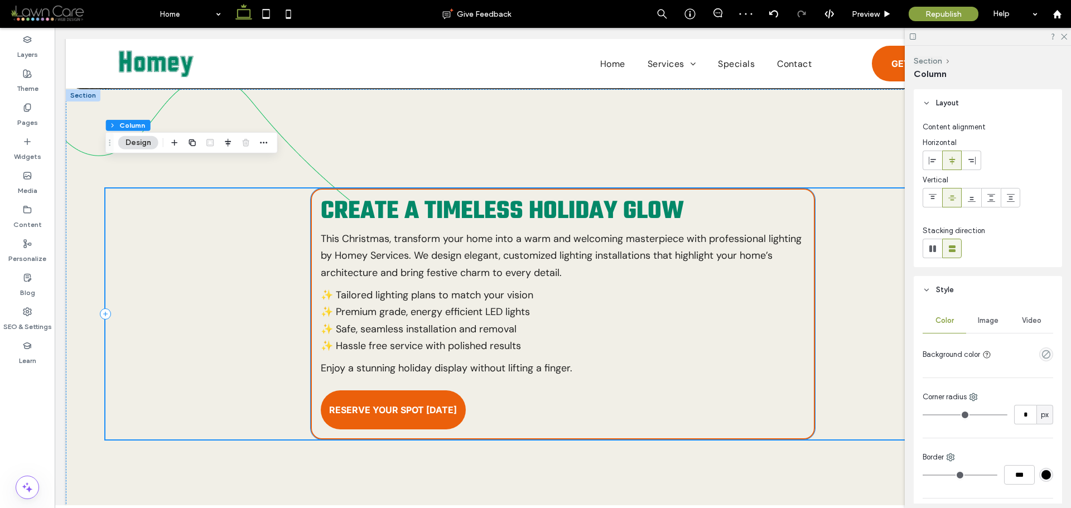
click at [802, 321] on div "Create a Timeless Holiday Glow This Christmas, transform your home into a warm …" at bounding box center [563, 314] width 504 height 251
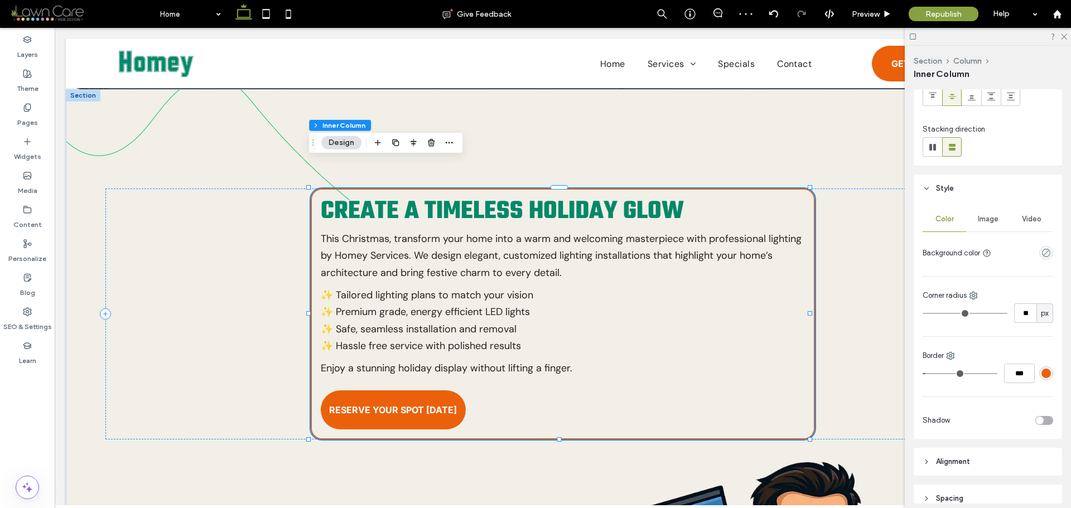
scroll to position [112, 0]
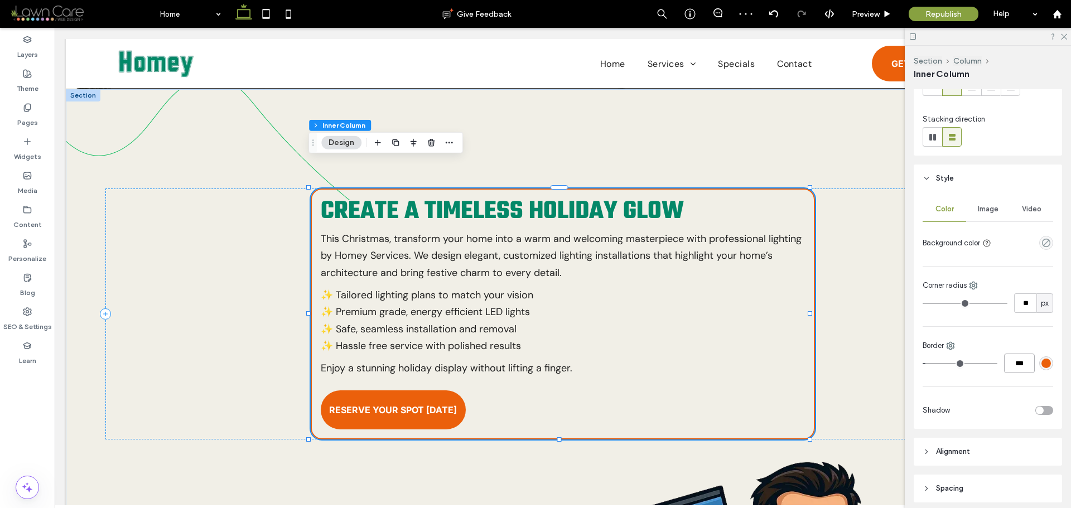
click at [1018, 367] on input "***" at bounding box center [1020, 364] width 31 height 20
type input "*"
type input "***"
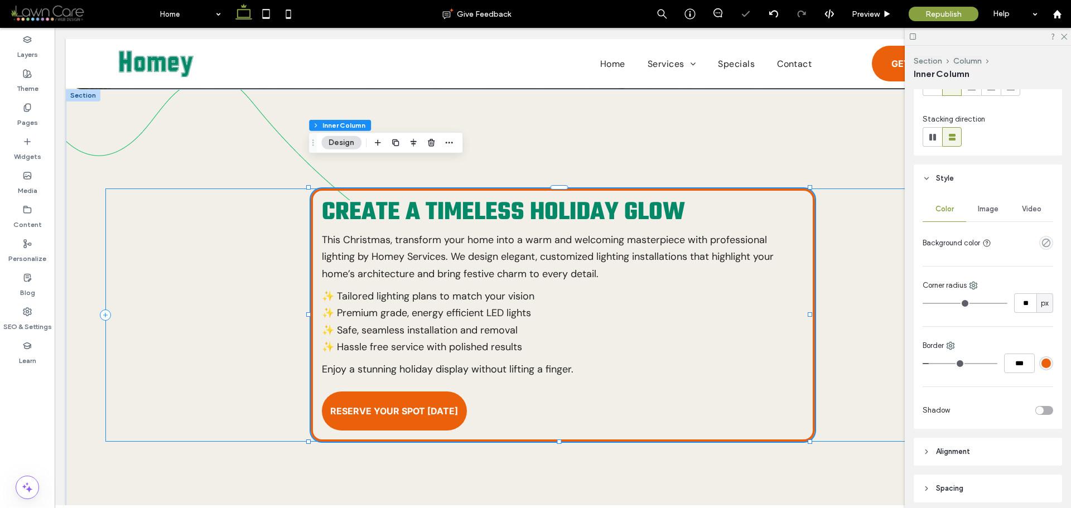
click at [882, 324] on div "Create a Timeless Holiday Glow This Christmas, transform your home into a warm …" at bounding box center [562, 315] width 915 height 253
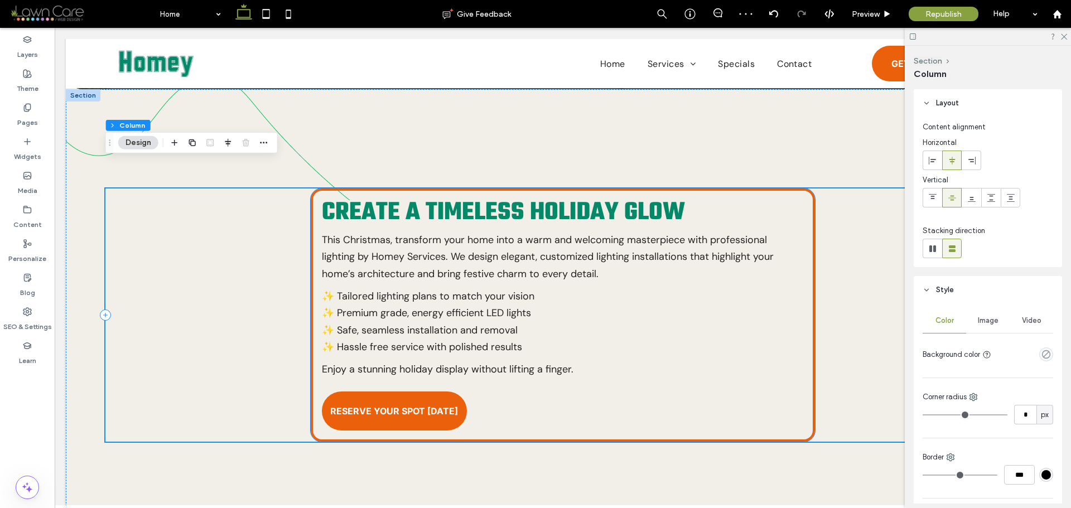
click at [789, 305] on p "✨ Premium grade, energy efficient LED lights" at bounding box center [561, 313] width 479 height 17
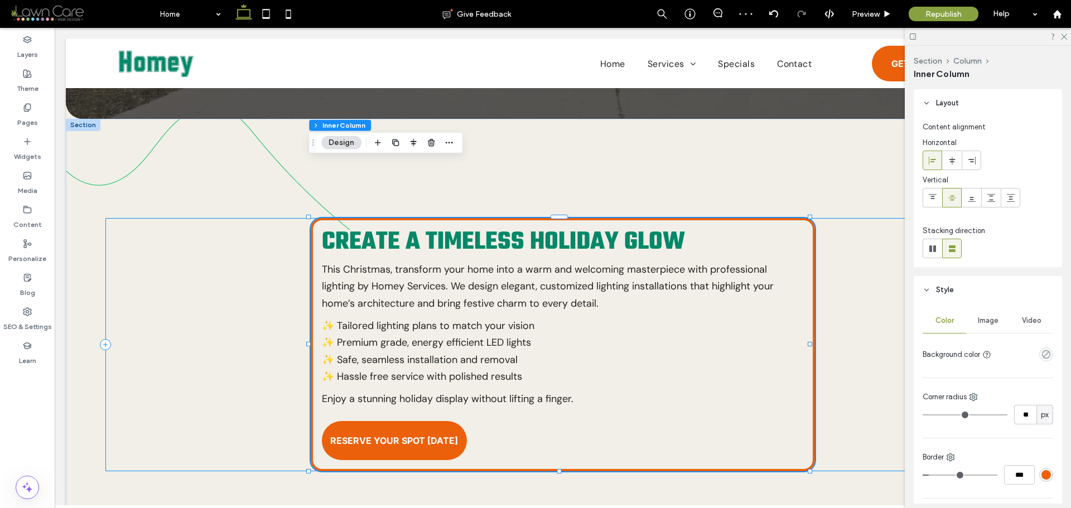
scroll to position [411, 0]
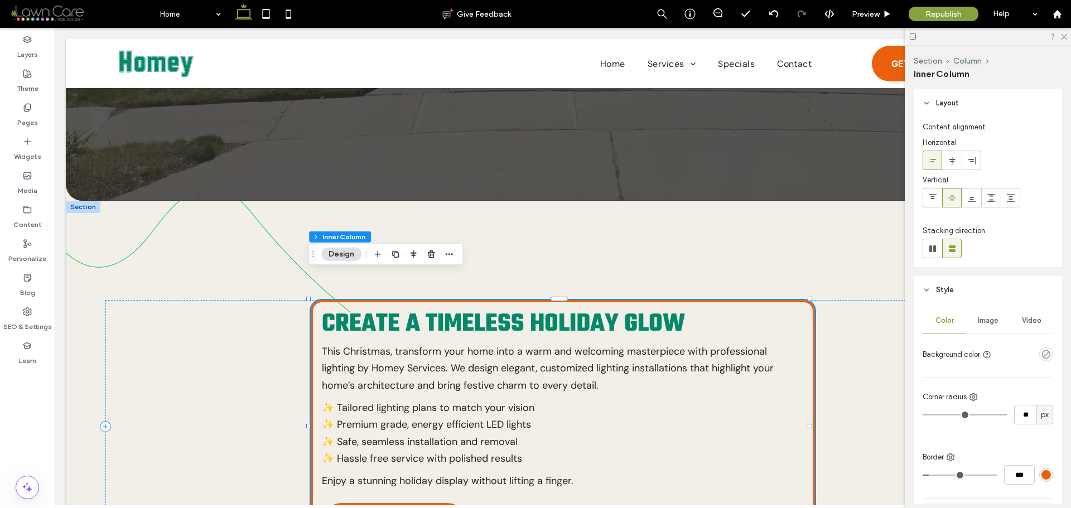
click at [952, 282] on header "Style" at bounding box center [988, 290] width 148 height 28
click at [951, 164] on icon at bounding box center [952, 160] width 9 height 9
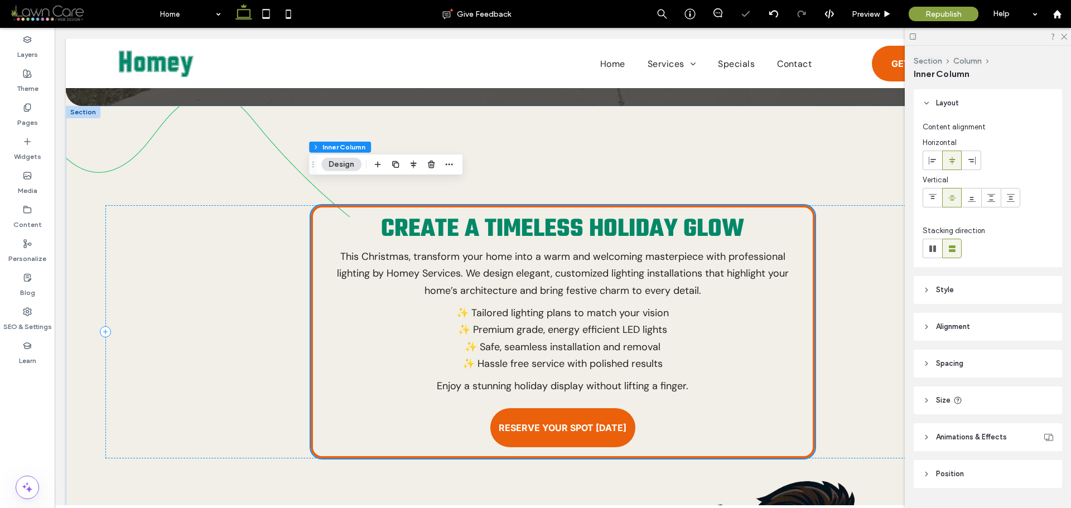
scroll to position [523, 0]
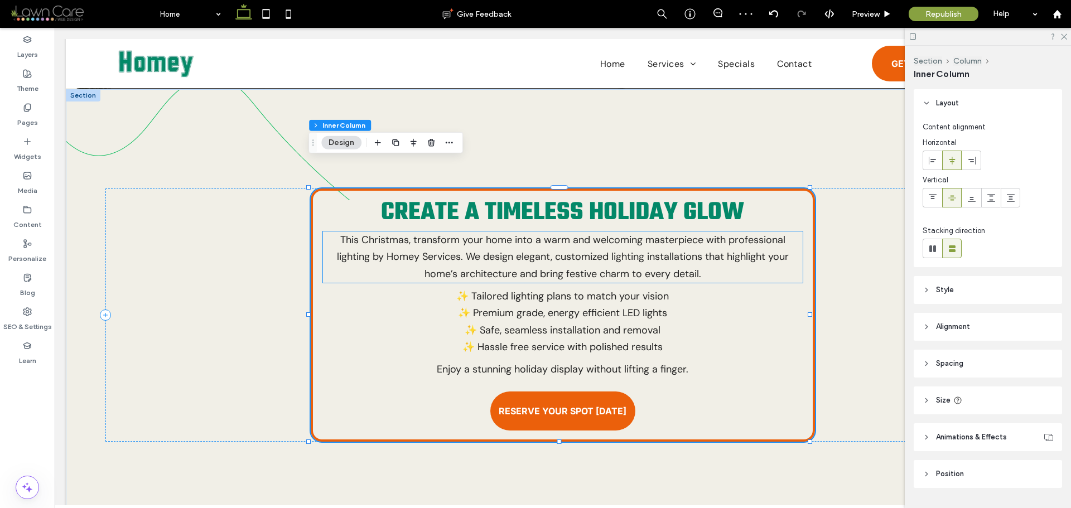
click at [778, 234] on span "This Christmas, transform your home into a warm and welcoming masterpiece with …" at bounding box center [563, 256] width 452 height 47
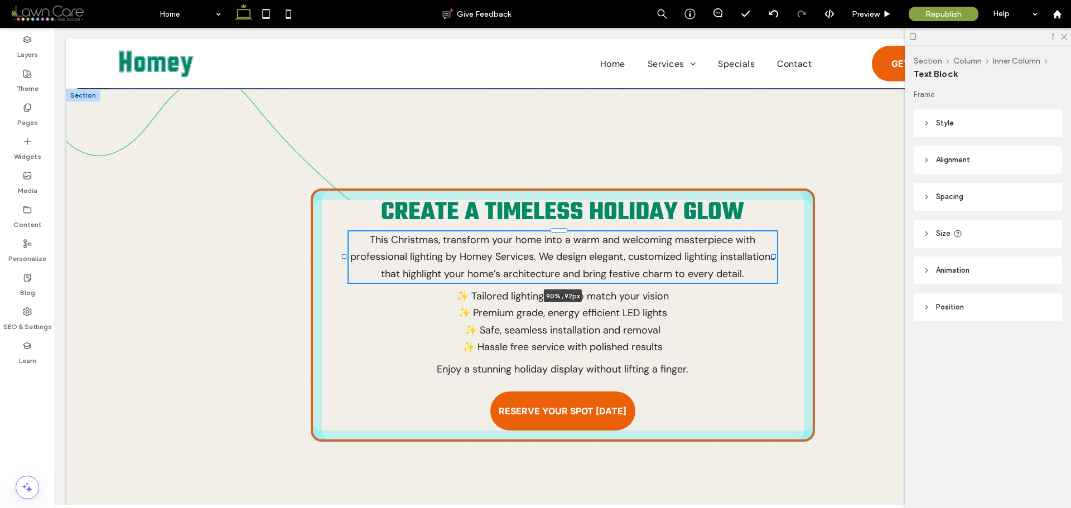
drag, startPoint x: 796, startPoint y: 229, endPoint x: 970, endPoint y: 276, distance: 180.5
click at [773, 254] on div at bounding box center [774, 256] width 4 height 4
type input "**"
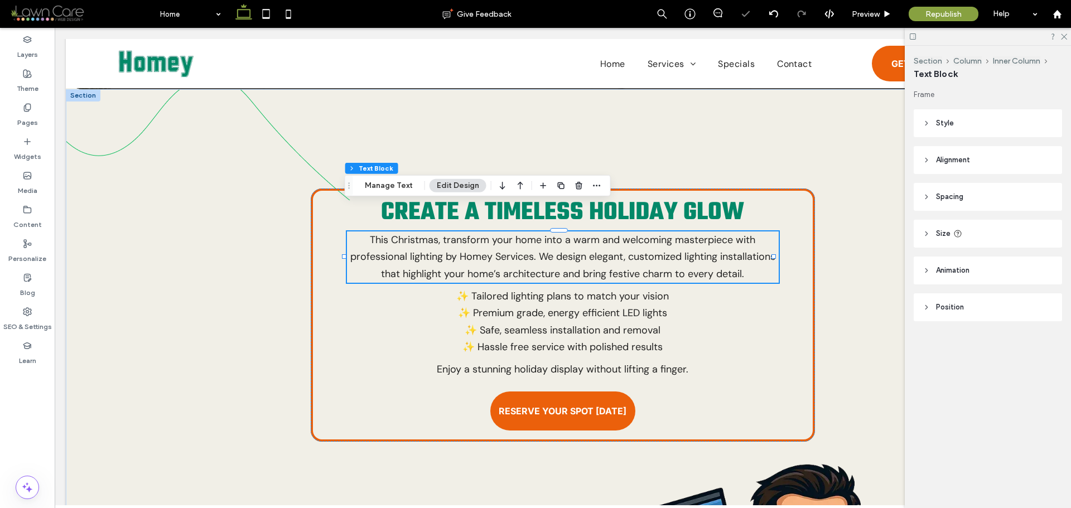
click at [953, 234] on header "Size" at bounding box center [988, 234] width 148 height 28
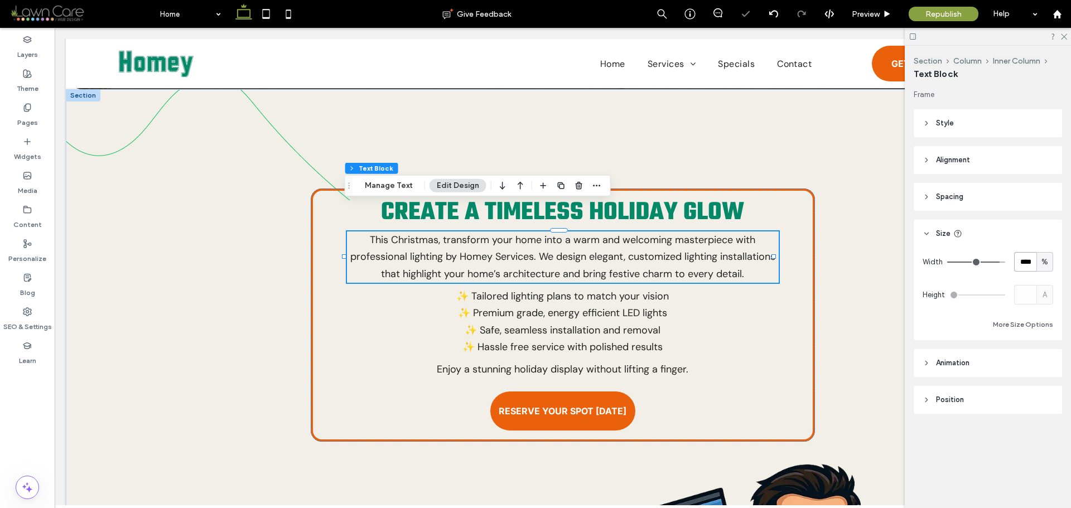
click at [1026, 263] on input "****" at bounding box center [1026, 262] width 22 height 20
type input "**"
click at [780, 389] on div "Create a Timeless Holiday Glow This Christmas, transform your home into a warm …" at bounding box center [563, 315] width 504 height 253
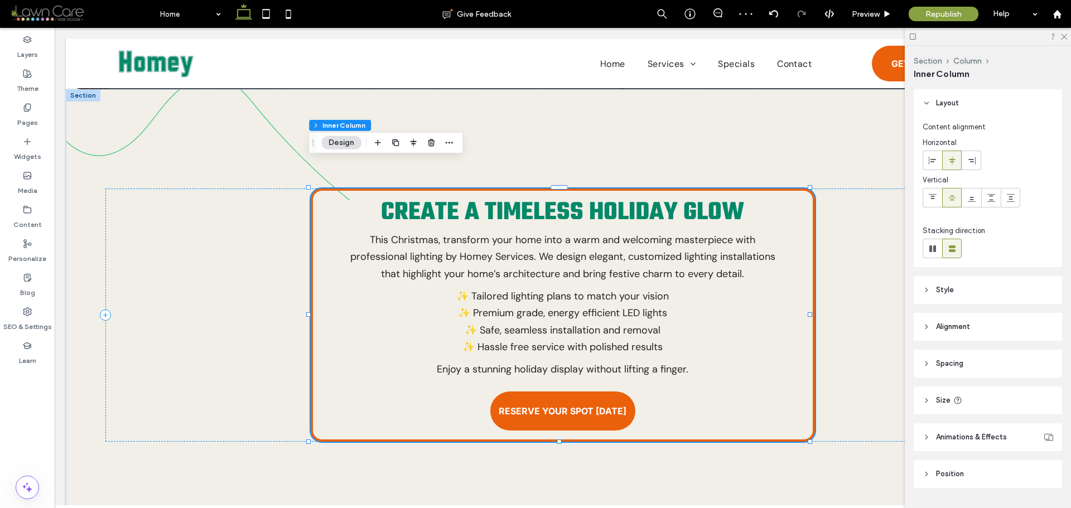
click at [791, 379] on div "Create a Timeless Holiday Glow This Christmas, transform your home into a warm …" at bounding box center [563, 315] width 504 height 253
click at [258, 278] on div "Create a Timeless Holiday Glow This Christmas, transform your home into a warm …" at bounding box center [562, 315] width 915 height 253
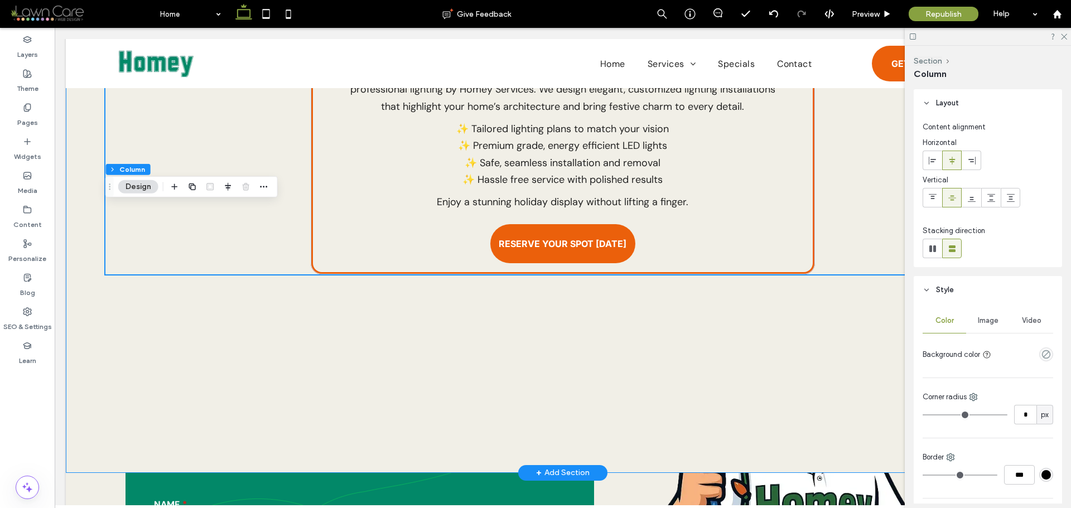
scroll to position [467, 0]
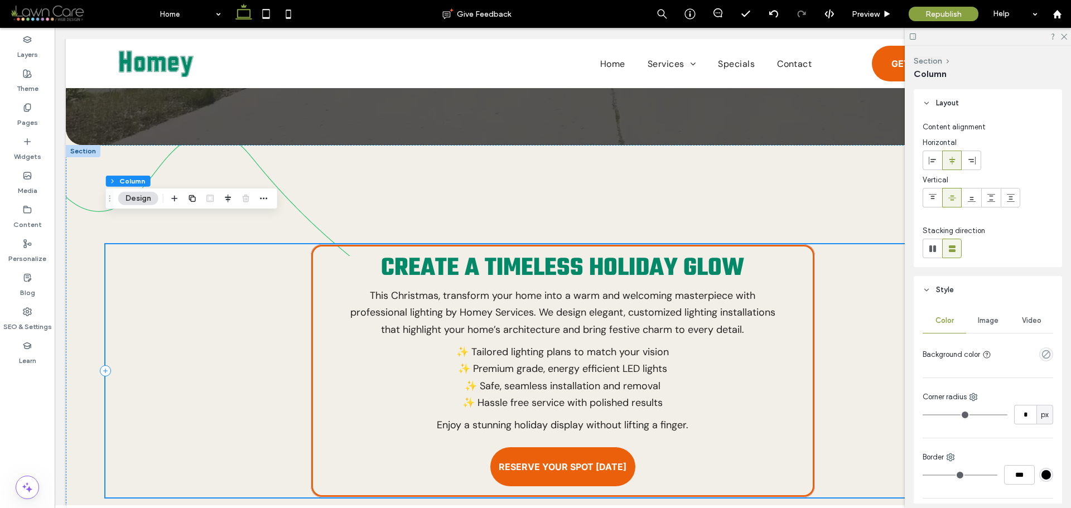
click at [271, 297] on div "Create a Timeless Holiday Glow This Christmas, transform your home into a warm …" at bounding box center [562, 370] width 915 height 253
click at [849, 318] on div "Create a Timeless Holiday Glow This Christmas, transform your home into a warm …" at bounding box center [562, 370] width 915 height 253
click at [933, 165] on span at bounding box center [933, 160] width 9 height 18
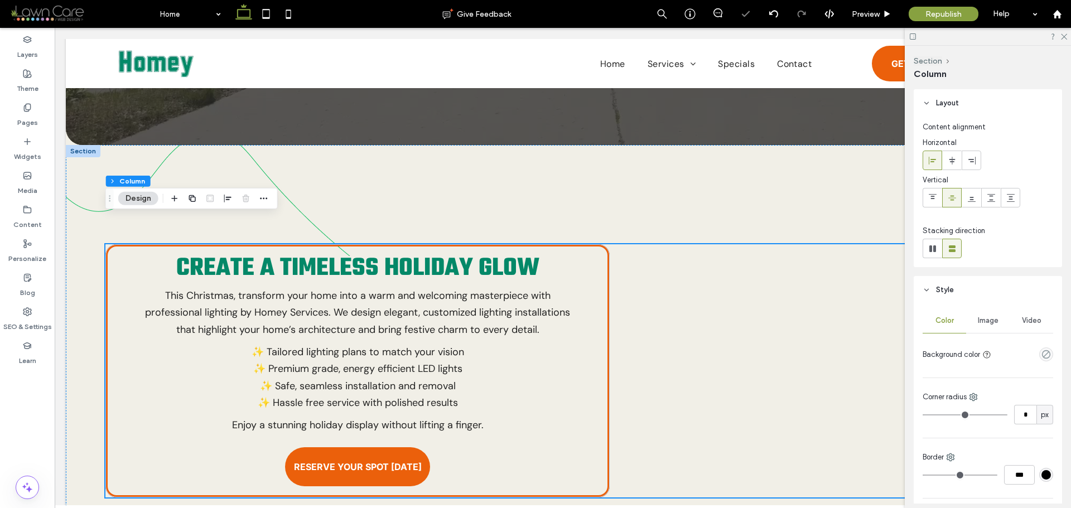
scroll to position [0, 166]
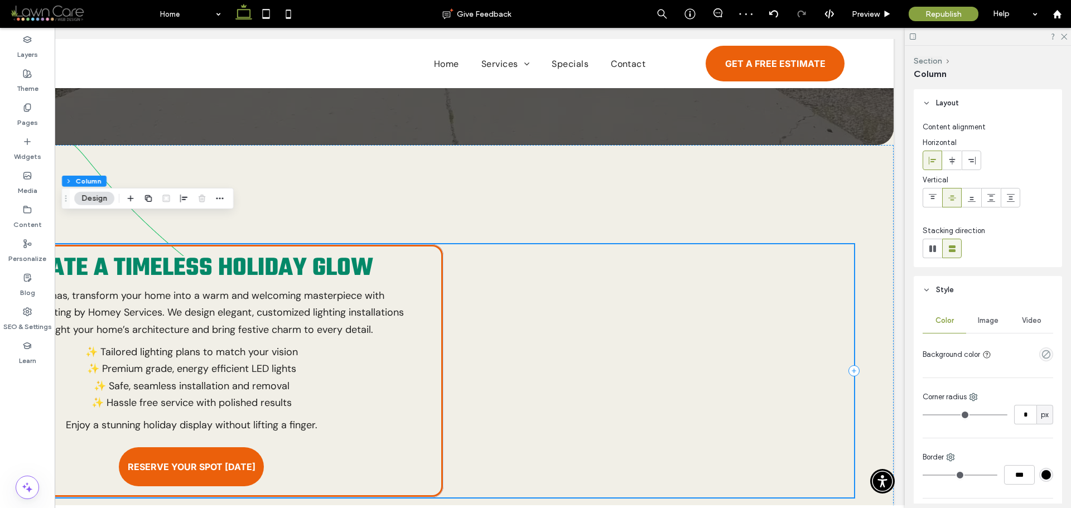
click at [807, 328] on div "Create a Timeless Holiday Glow This Christmas, transform your home into a warm …" at bounding box center [396, 370] width 915 height 253
click at [852, 371] on icon at bounding box center [854, 371] width 4 height 1
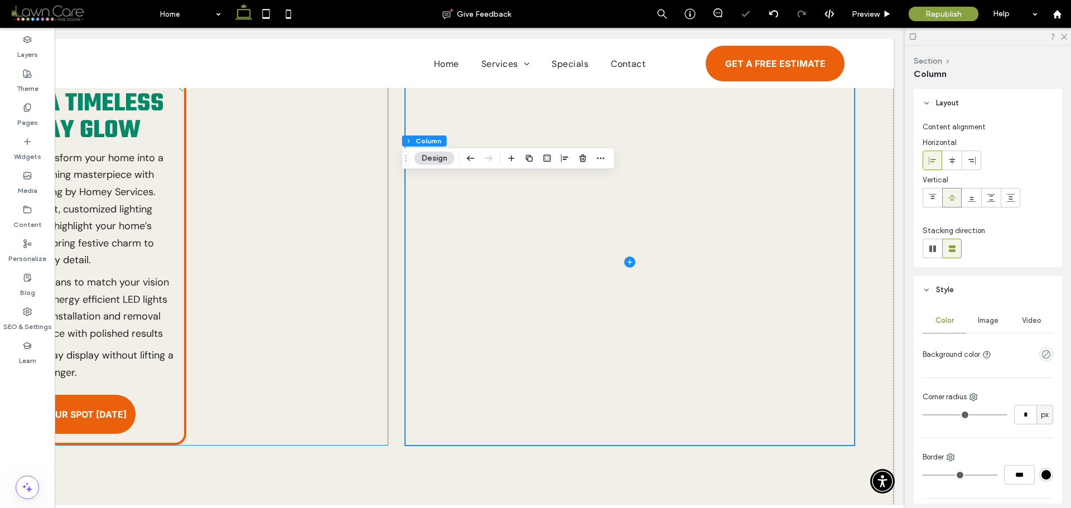
scroll to position [635, 0]
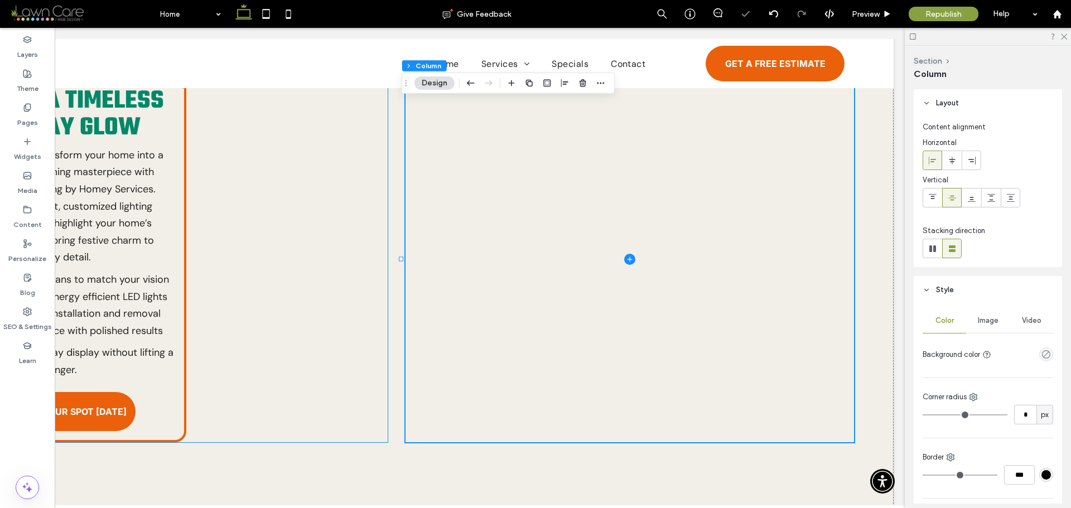
click at [218, 254] on div "Create a Timeless Holiday Glow This Christmas, transform your home into a warm …" at bounding box center [163, 260] width 448 height 366
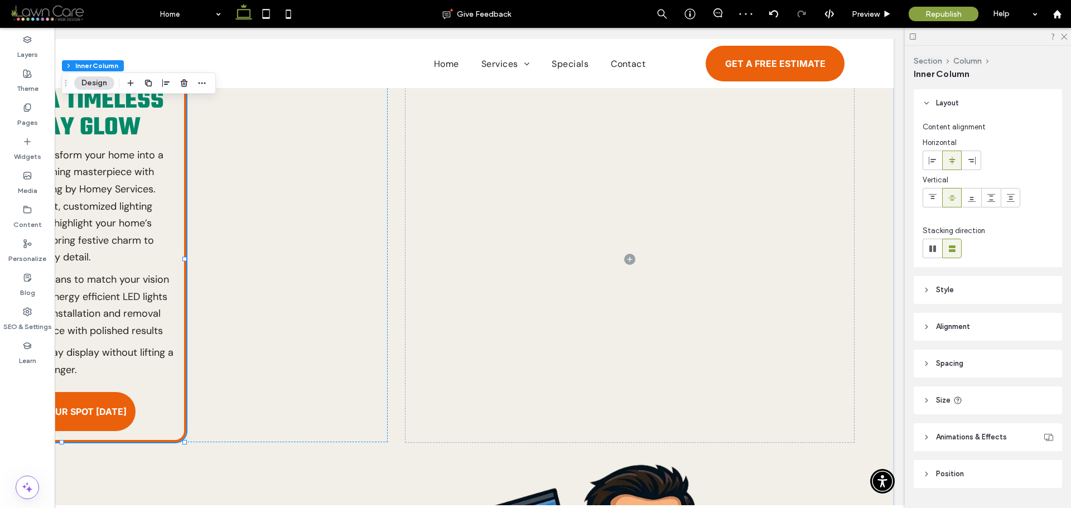
scroll to position [635, 0]
click at [966, 397] on header "Size" at bounding box center [988, 401] width 148 height 28
type input "**"
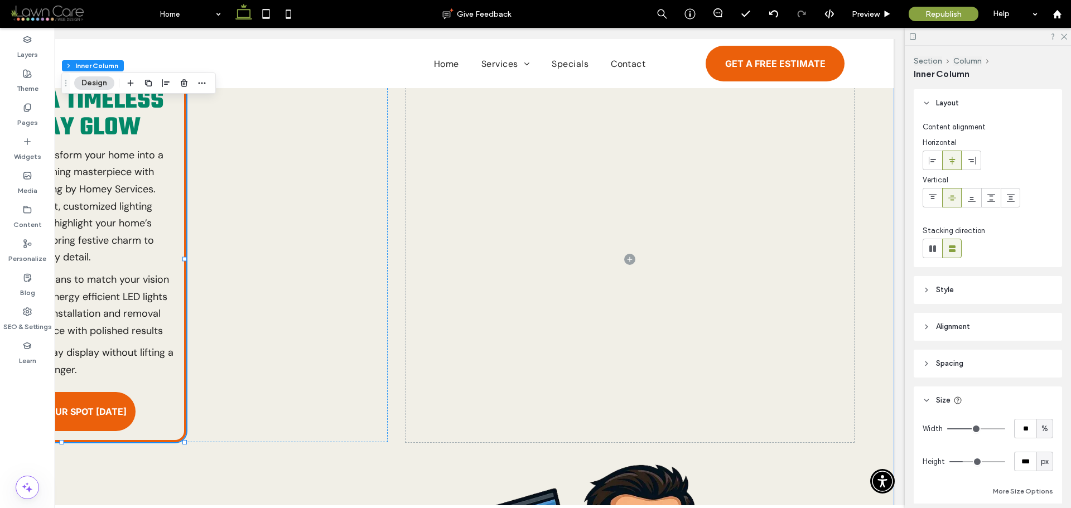
type input "**"
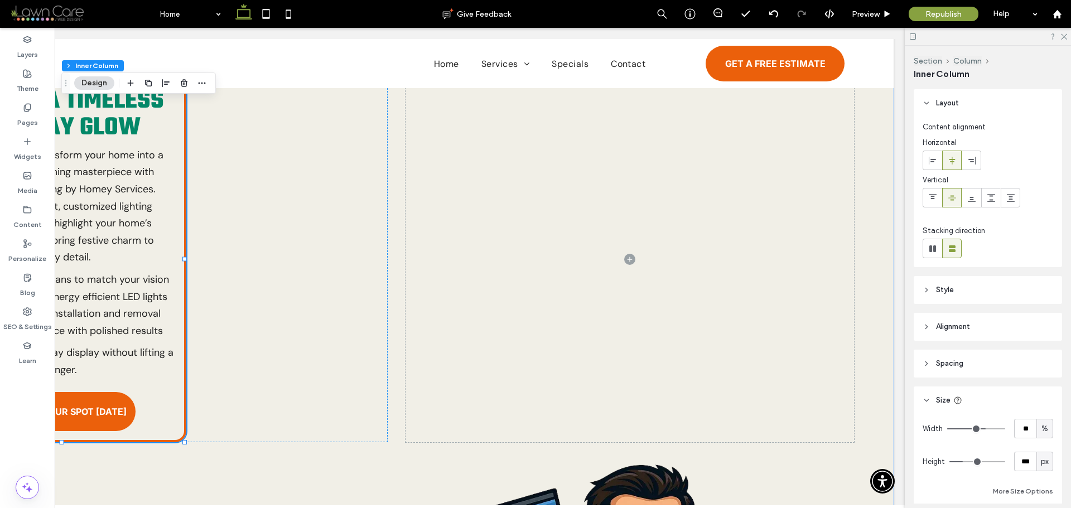
type input "**"
type input "***"
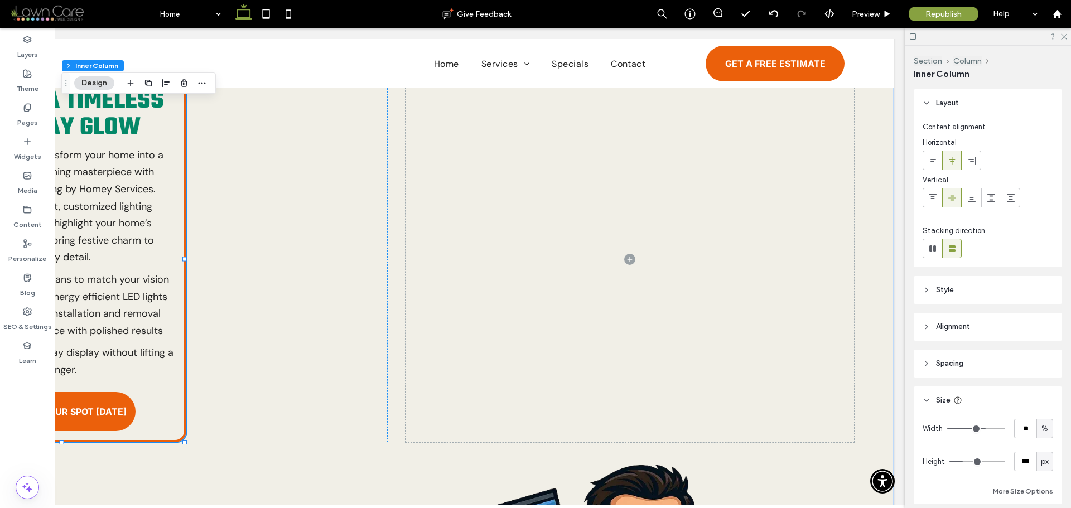
type input "***"
drag, startPoint x: 976, startPoint y: 426, endPoint x: 1071, endPoint y: 426, distance: 94.9
type input "***"
click at [1006, 429] on input "range" at bounding box center [977, 429] width 58 height 1
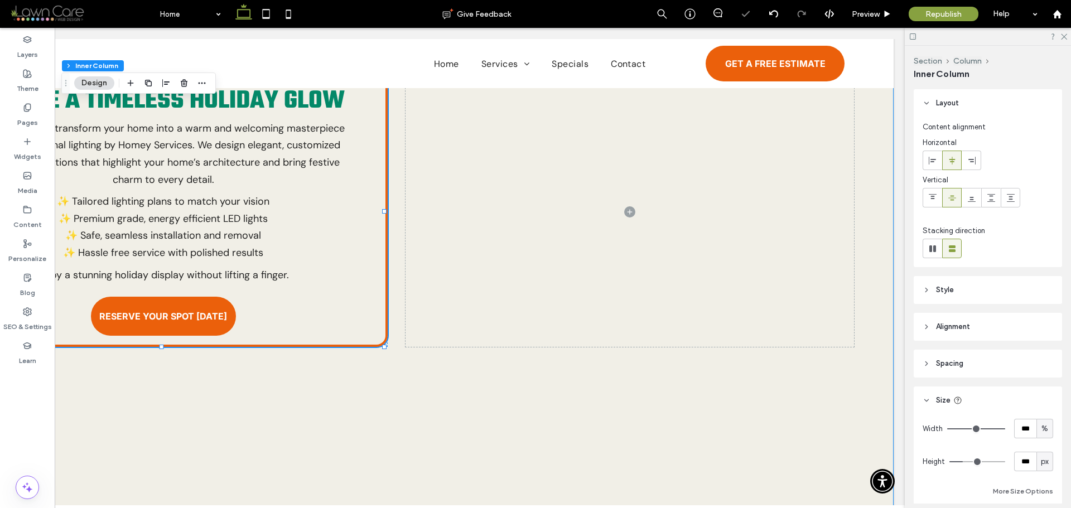
click at [407, 358] on div "Create a Timeless Holiday Glow This Christmas, transform your home into a warm …" at bounding box center [397, 262] width 994 height 569
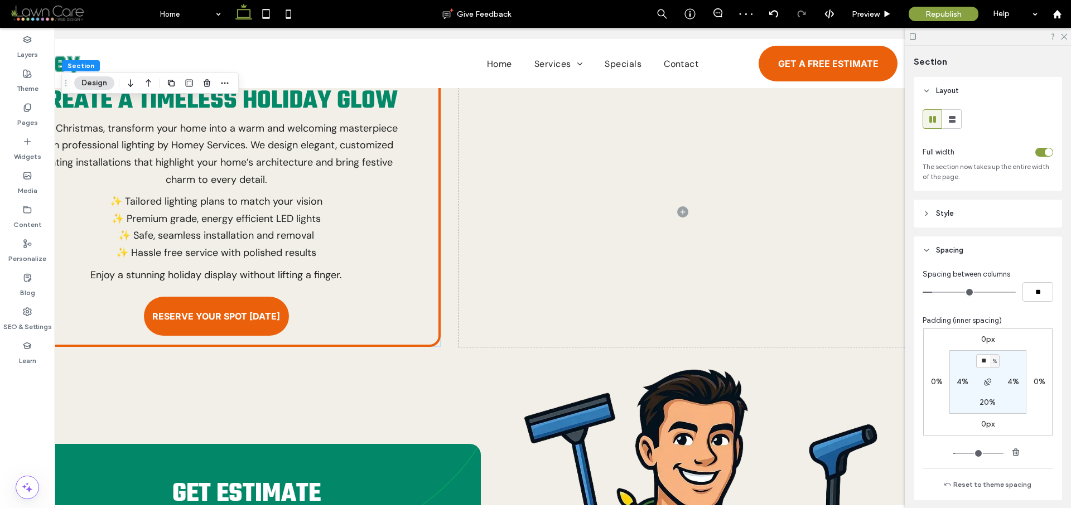
scroll to position [0, 0]
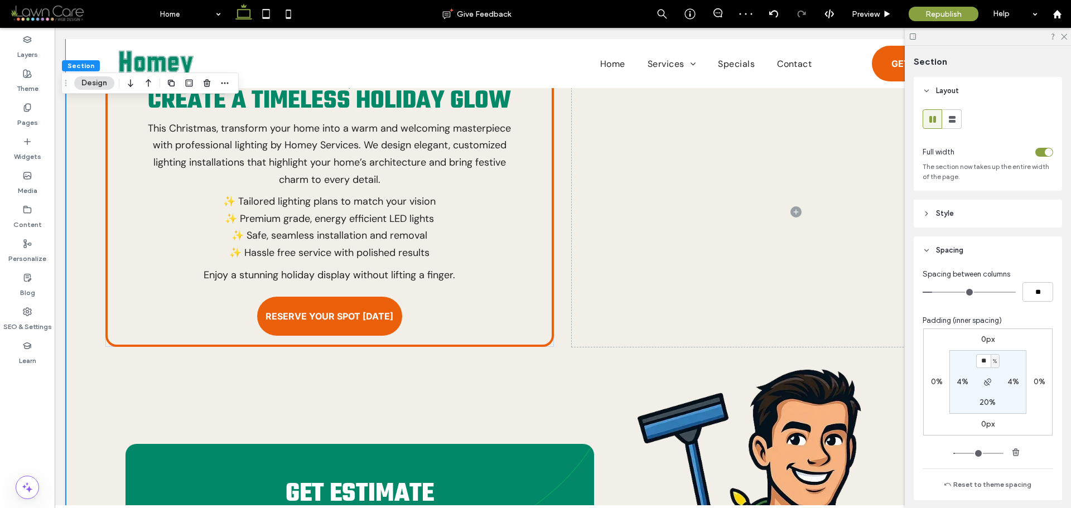
drag, startPoint x: 622, startPoint y: 502, endPoint x: 280, endPoint y: 446, distance: 346.2
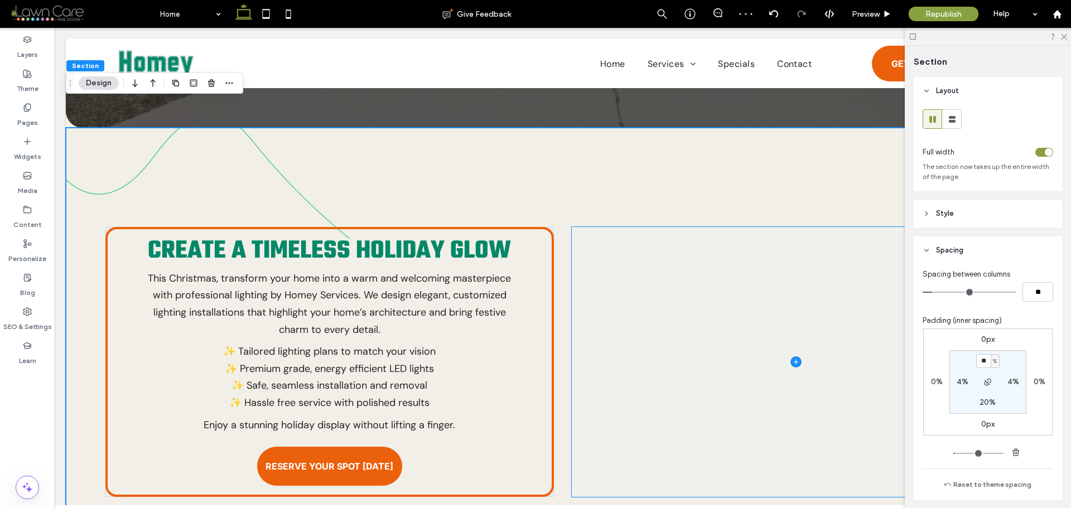
scroll to position [467, 0]
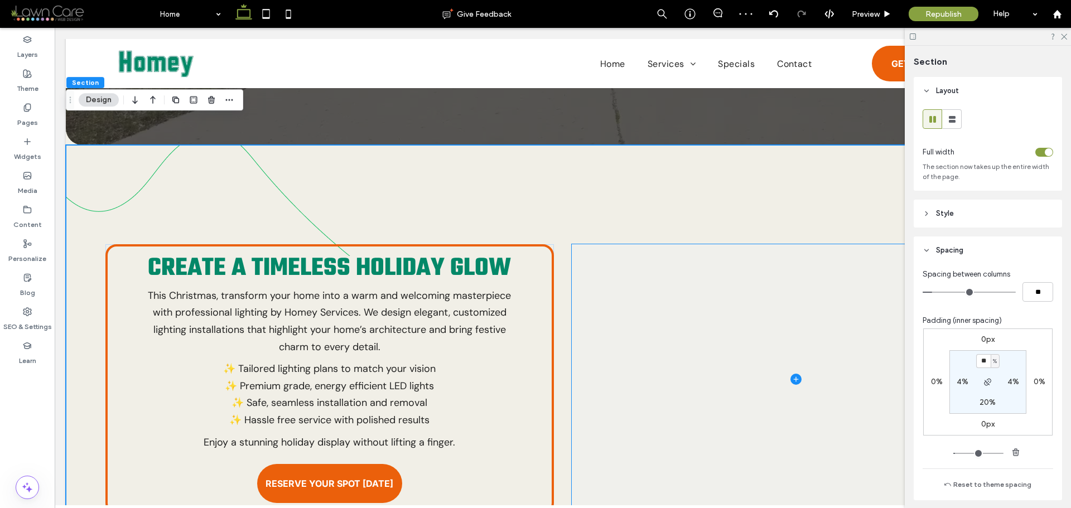
click at [708, 339] on span at bounding box center [796, 379] width 448 height 270
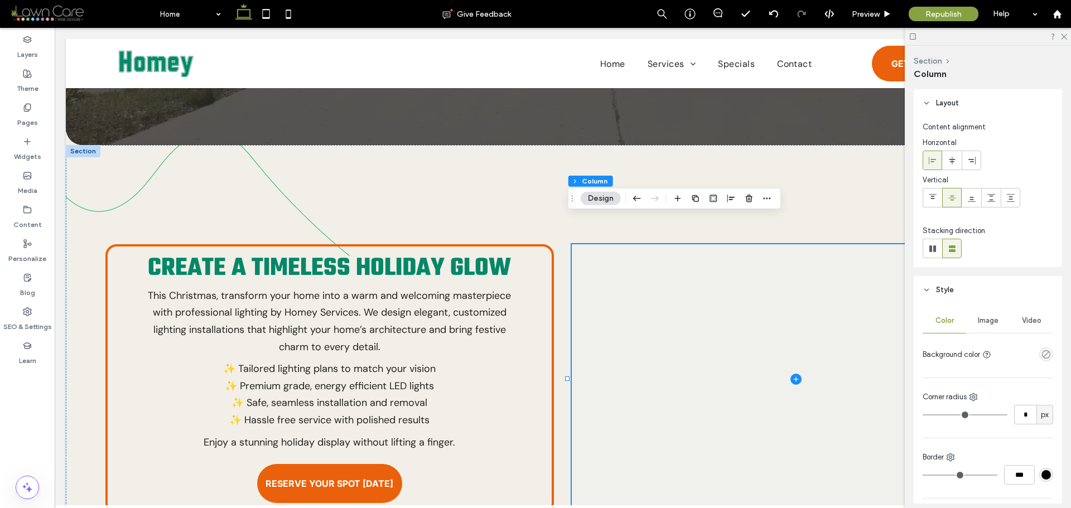
click at [792, 374] on icon at bounding box center [796, 379] width 11 height 11
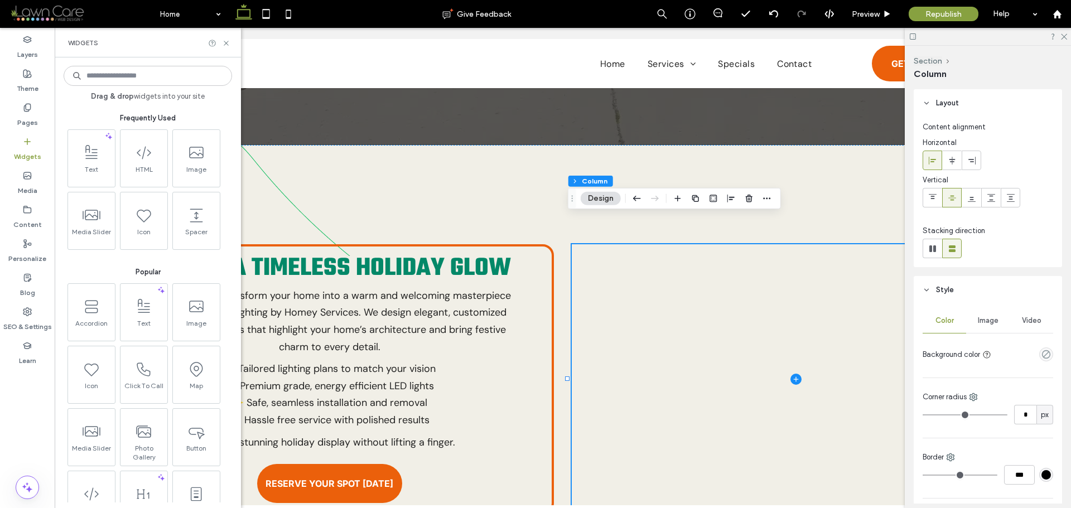
click at [1029, 319] on span "Video" at bounding box center [1032, 320] width 20 height 9
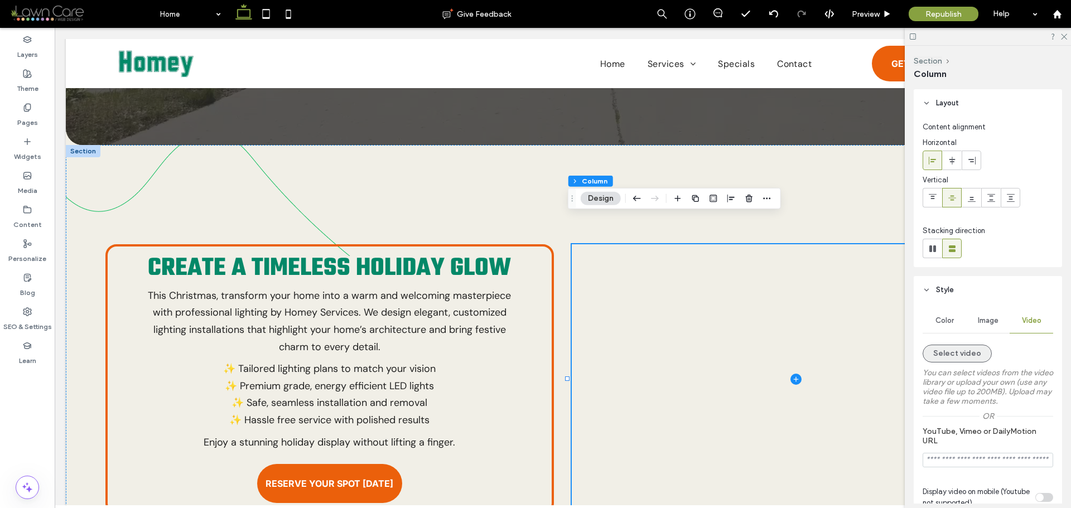
click at [960, 347] on button "Select video" at bounding box center [957, 354] width 69 height 18
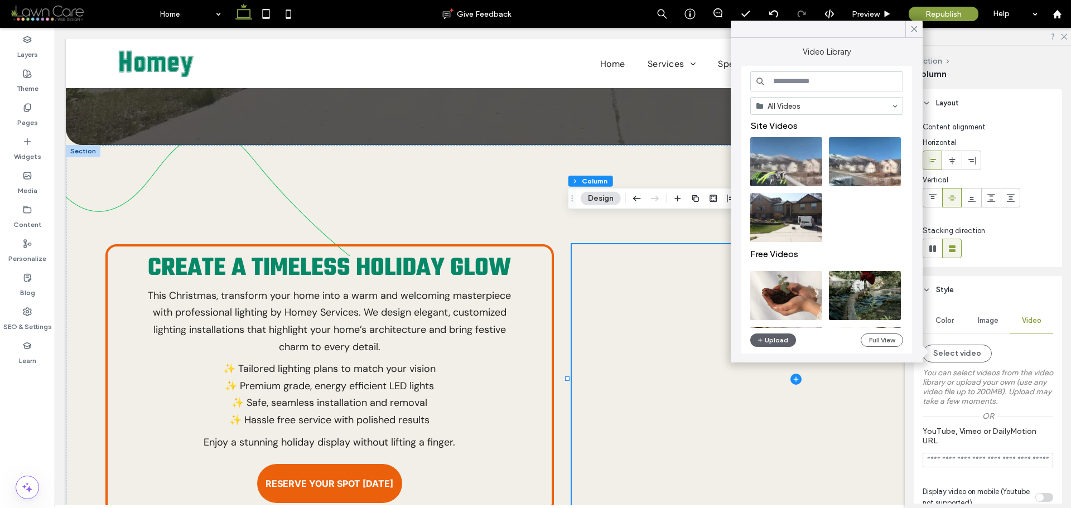
click at [817, 72] on input at bounding box center [827, 81] width 153 height 20
click at [892, 338] on button "Full View" at bounding box center [882, 340] width 42 height 13
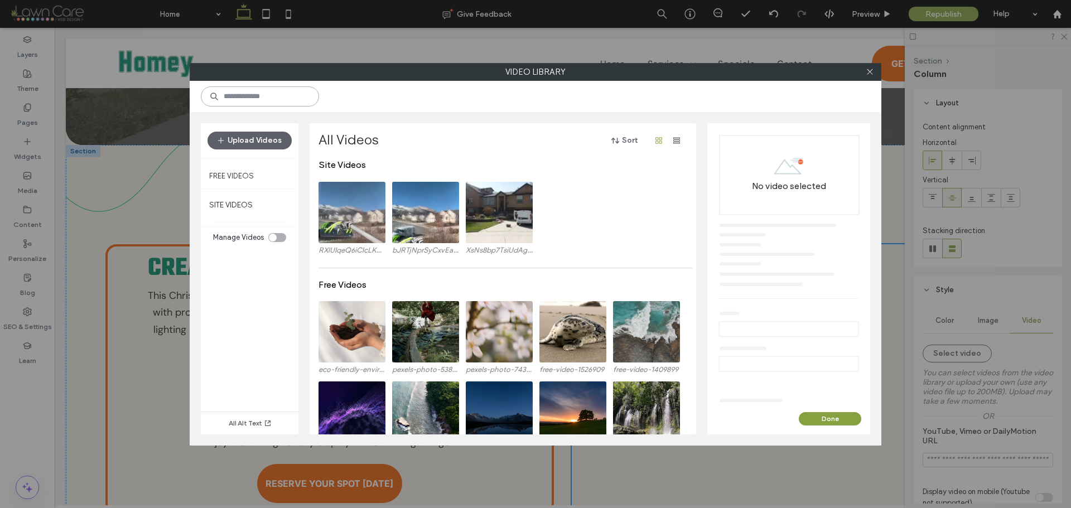
click at [272, 100] on input at bounding box center [260, 97] width 118 height 20
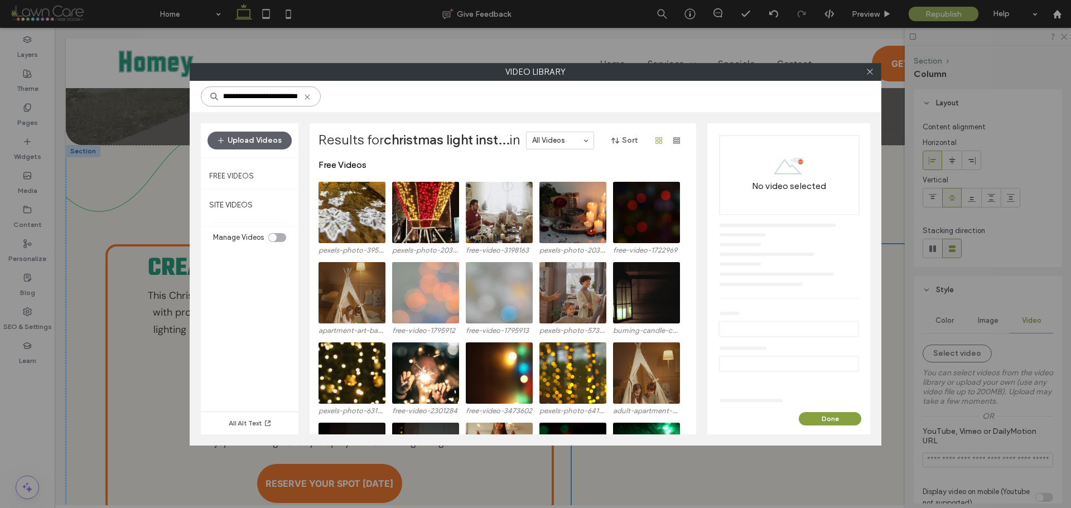
scroll to position [0, 12]
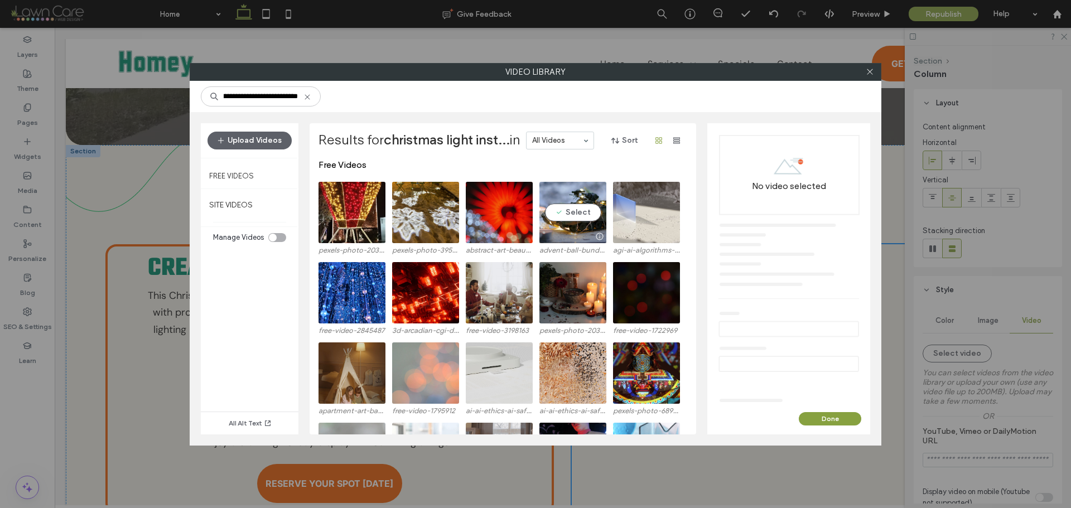
click at [588, 214] on video at bounding box center [573, 212] width 67 height 61
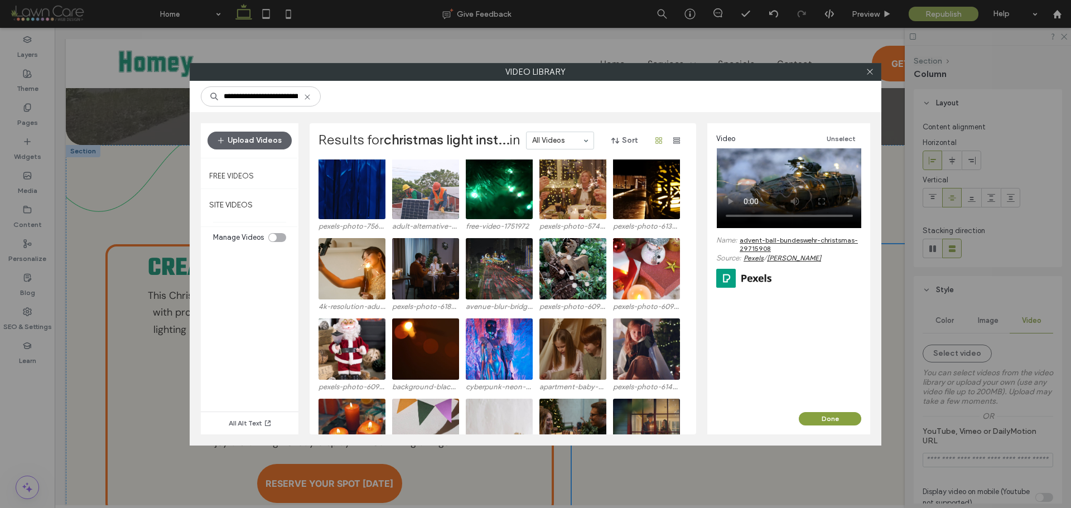
scroll to position [984, 0]
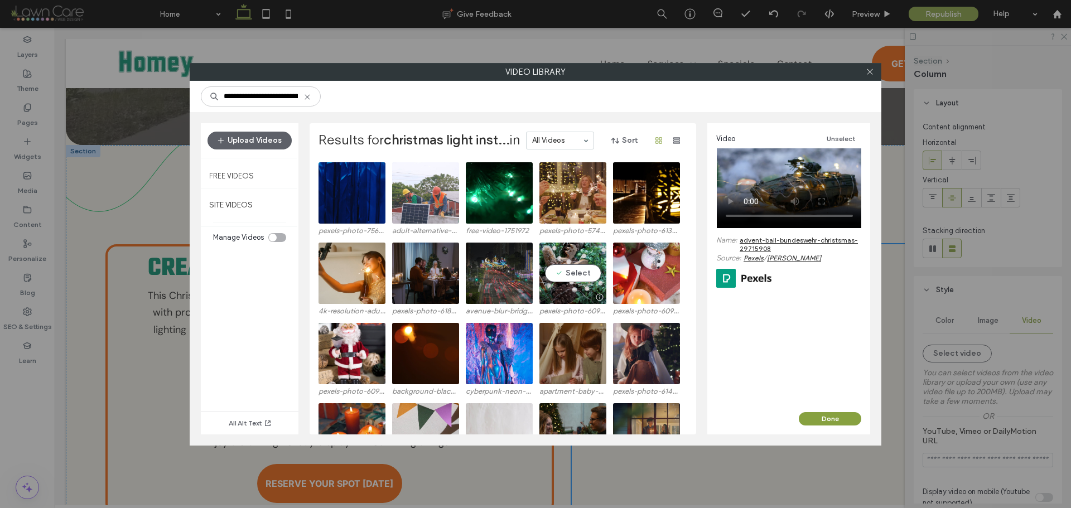
click at [568, 266] on video at bounding box center [573, 273] width 67 height 61
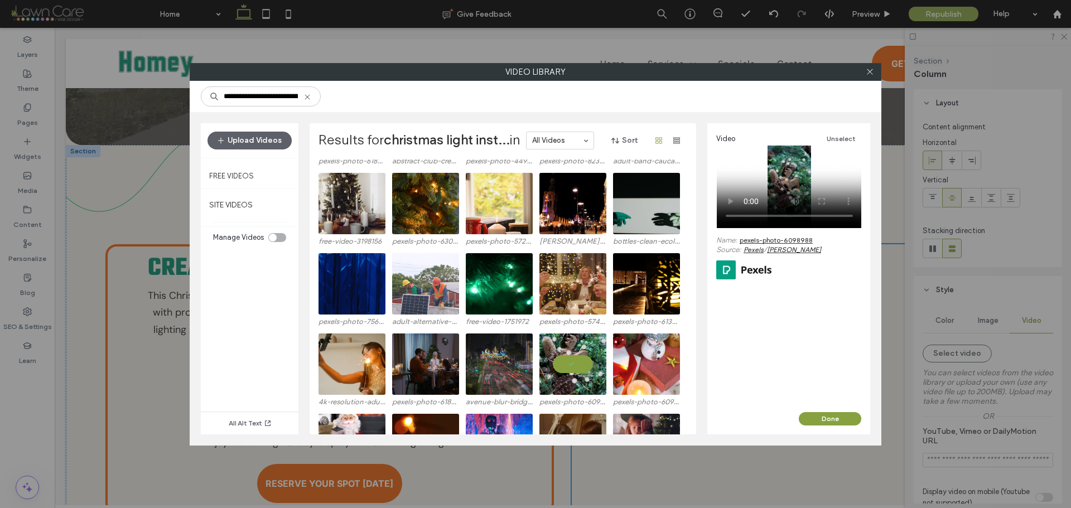
scroll to position [1060, 0]
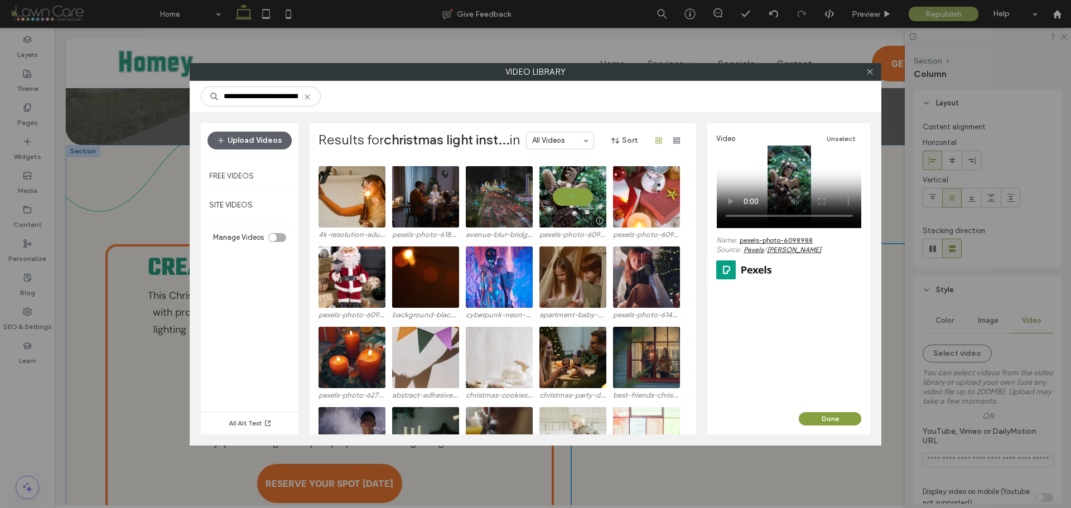
click at [578, 194] on video at bounding box center [573, 196] width 67 height 61
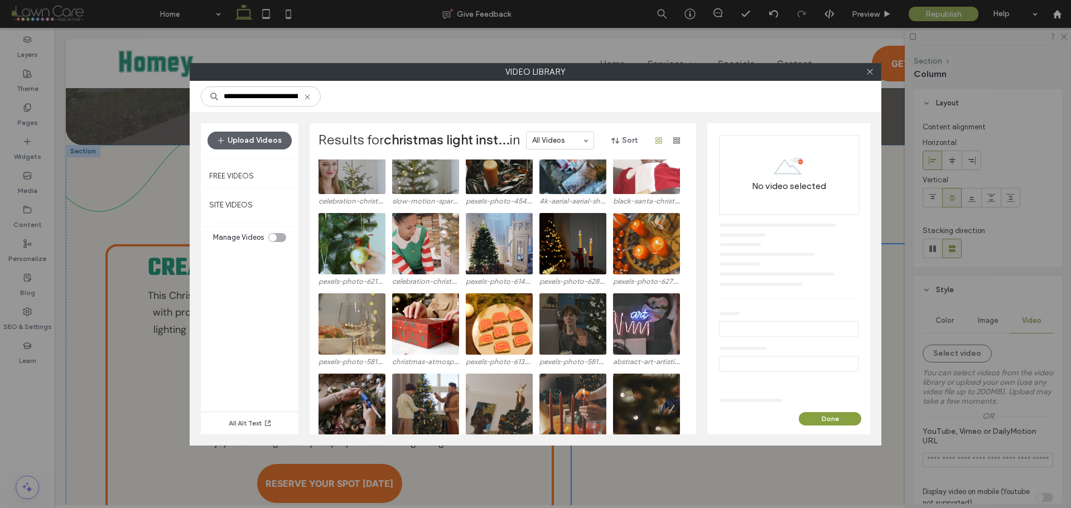
scroll to position [1832, 0]
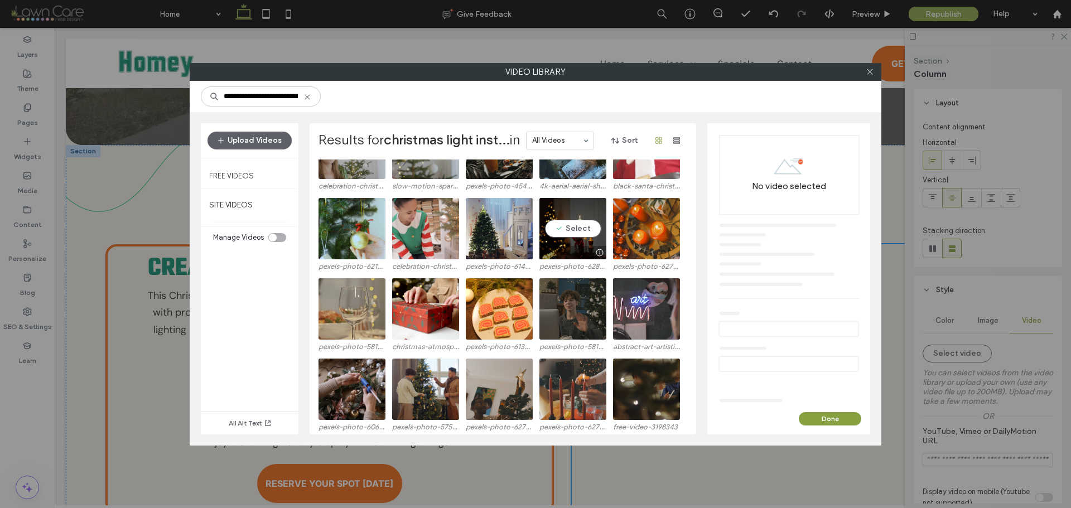
click at [585, 231] on video at bounding box center [573, 228] width 67 height 61
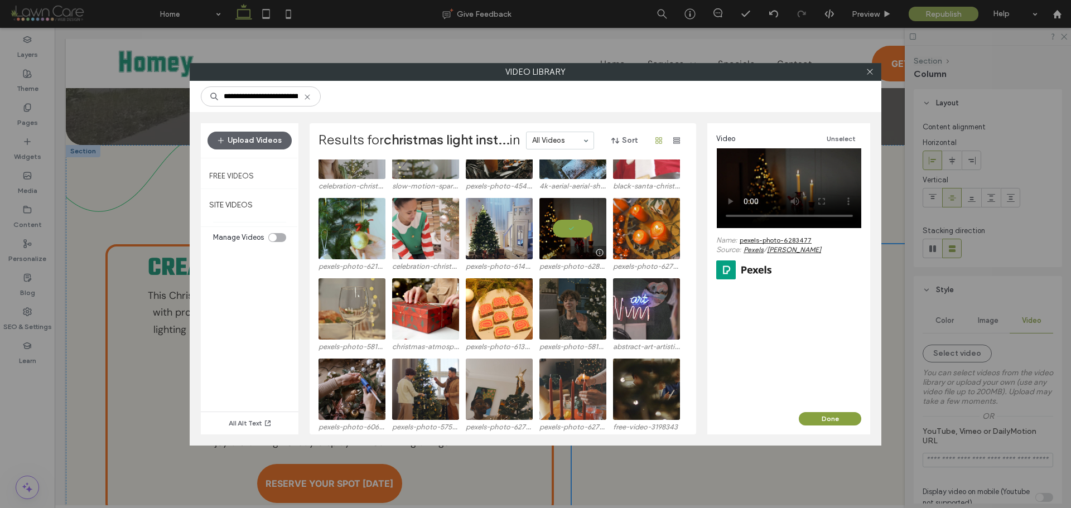
click at [588, 227] on video at bounding box center [573, 228] width 67 height 61
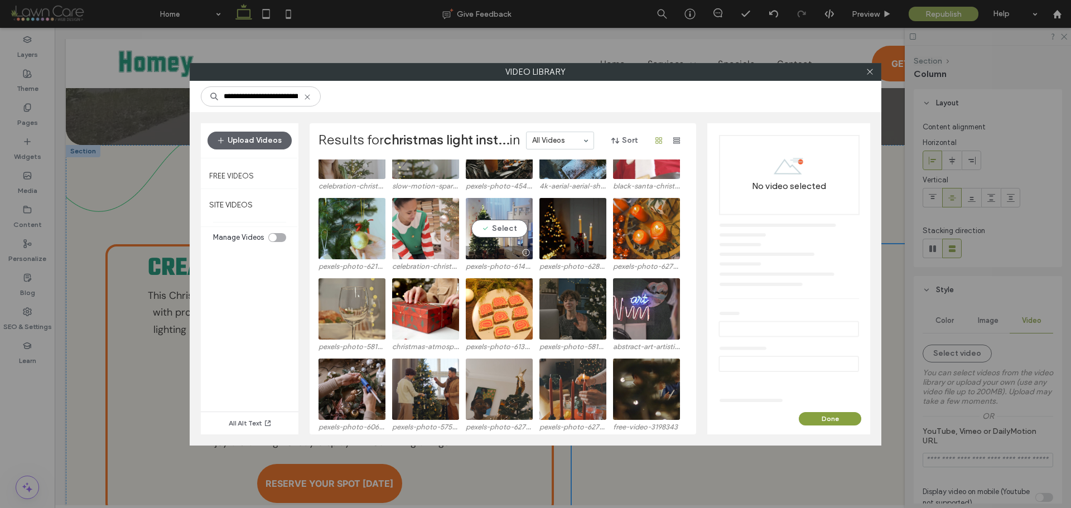
click at [501, 232] on video at bounding box center [499, 228] width 67 height 61
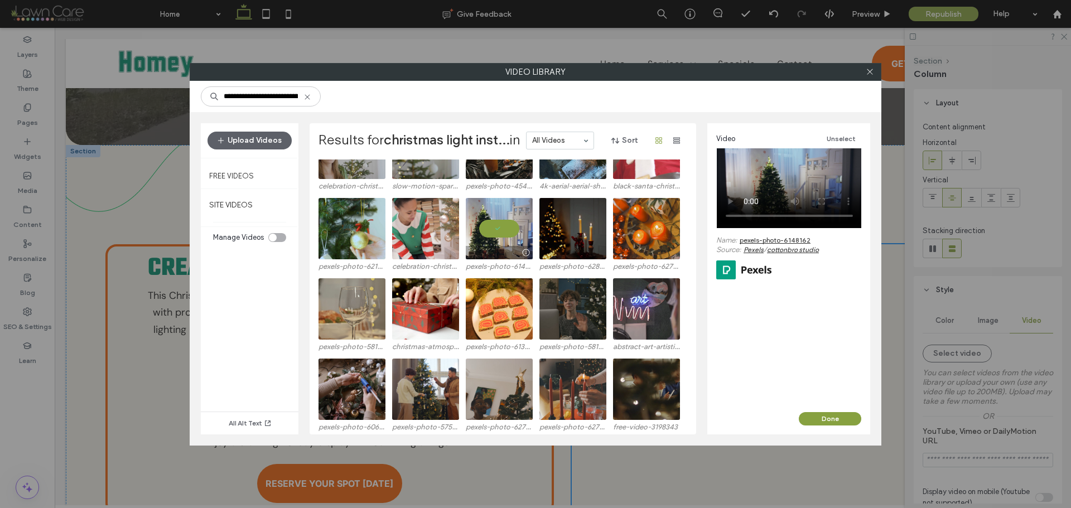
click at [502, 229] on video at bounding box center [499, 228] width 67 height 61
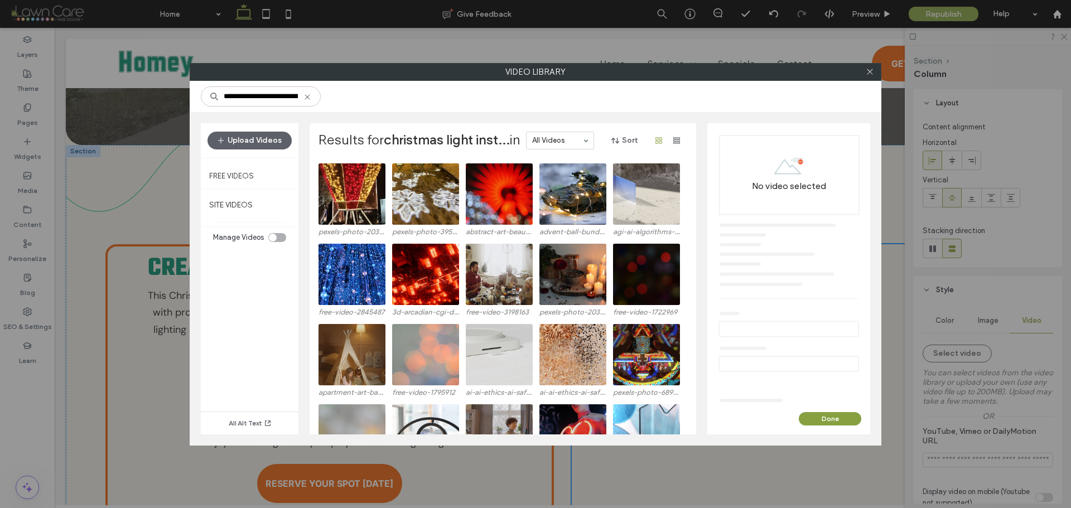
scroll to position [0, 0]
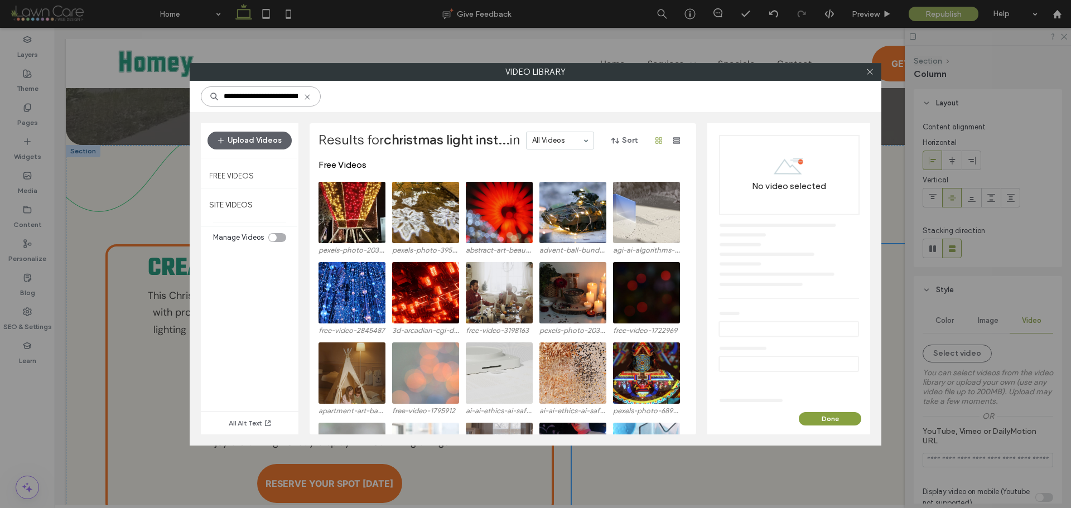
click at [277, 96] on input "**********" at bounding box center [261, 97] width 120 height 20
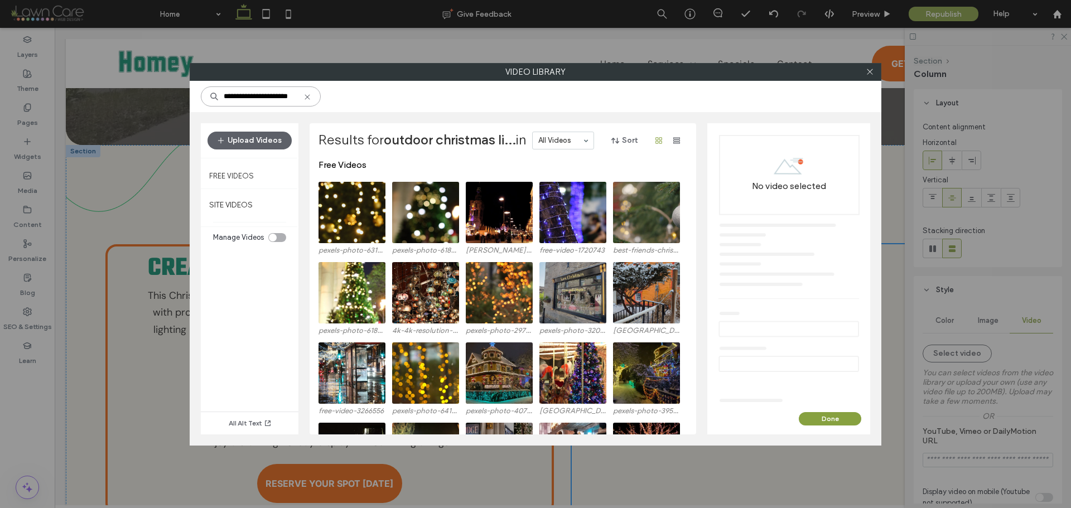
click at [236, 98] on input "**********" at bounding box center [261, 97] width 120 height 20
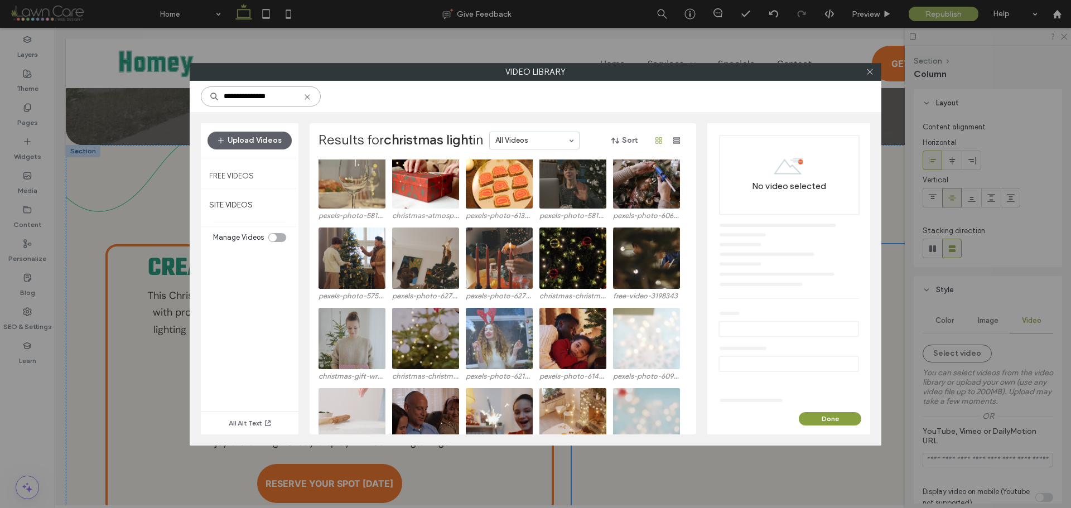
scroll to position [1396, 0]
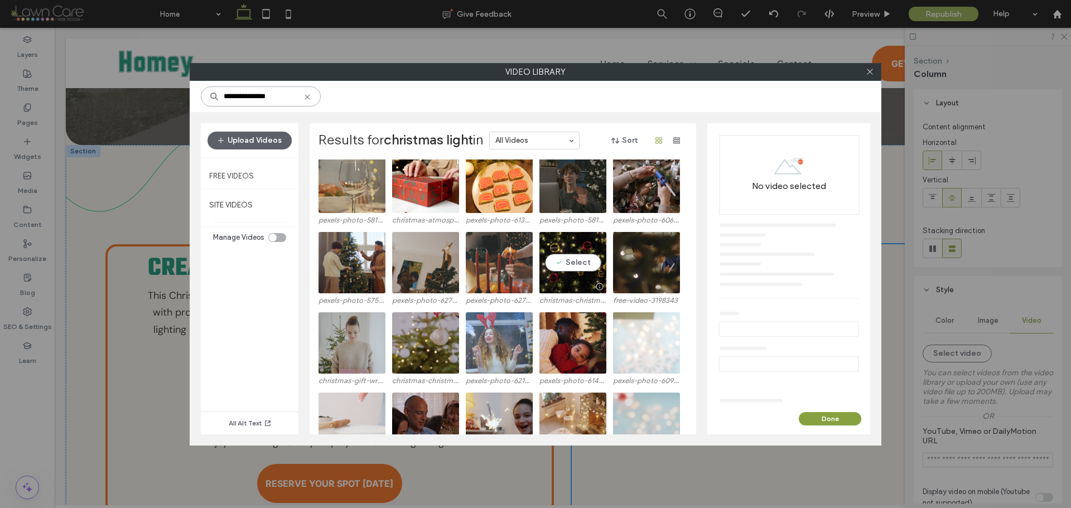
type input "**********"
click at [565, 263] on video at bounding box center [573, 262] width 67 height 61
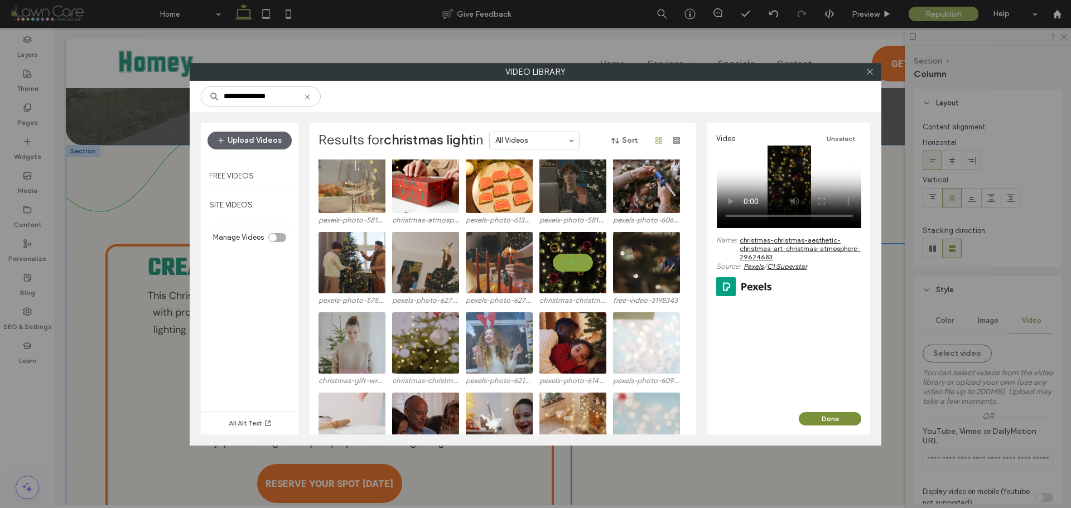
click at [839, 420] on button "Done" at bounding box center [830, 418] width 63 height 13
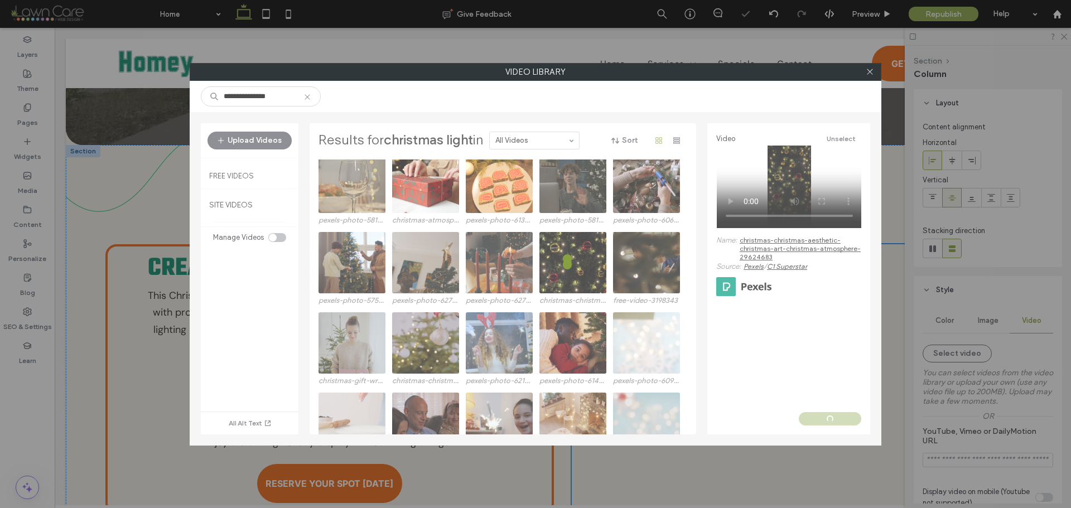
type input "**********"
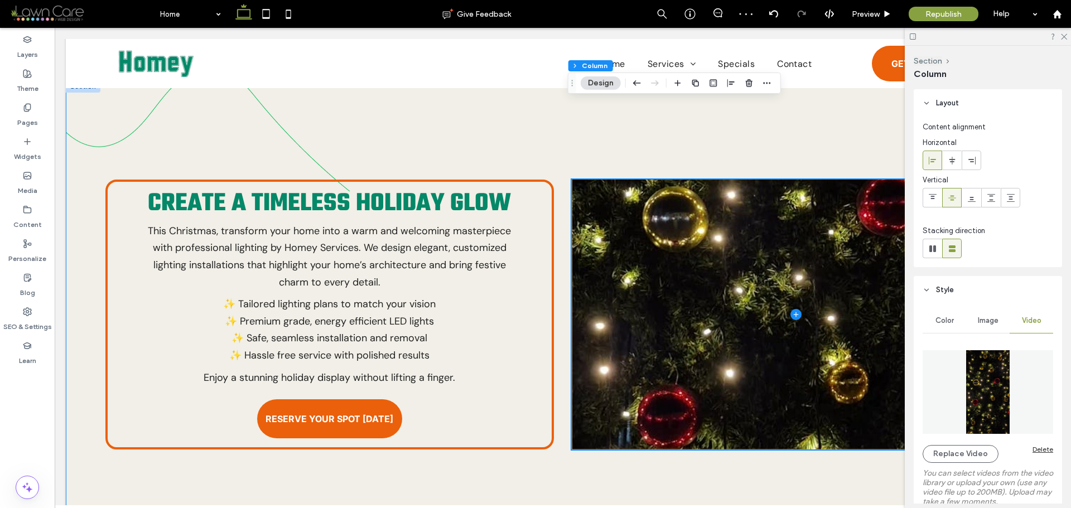
scroll to position [523, 0]
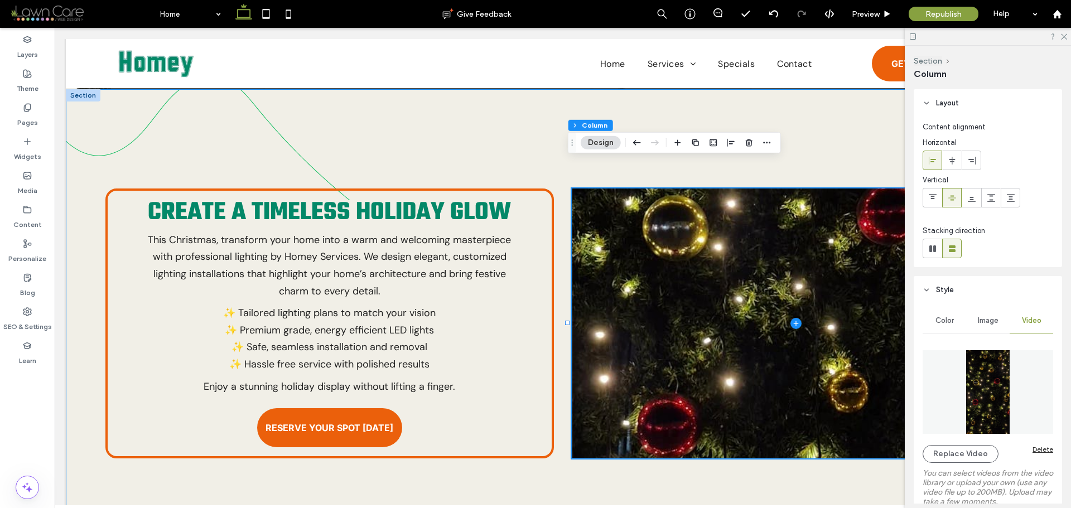
click at [833, 463] on div "Create a Timeless Holiday Glow This Christmas, transform your home into a warm …" at bounding box center [563, 373] width 994 height 569
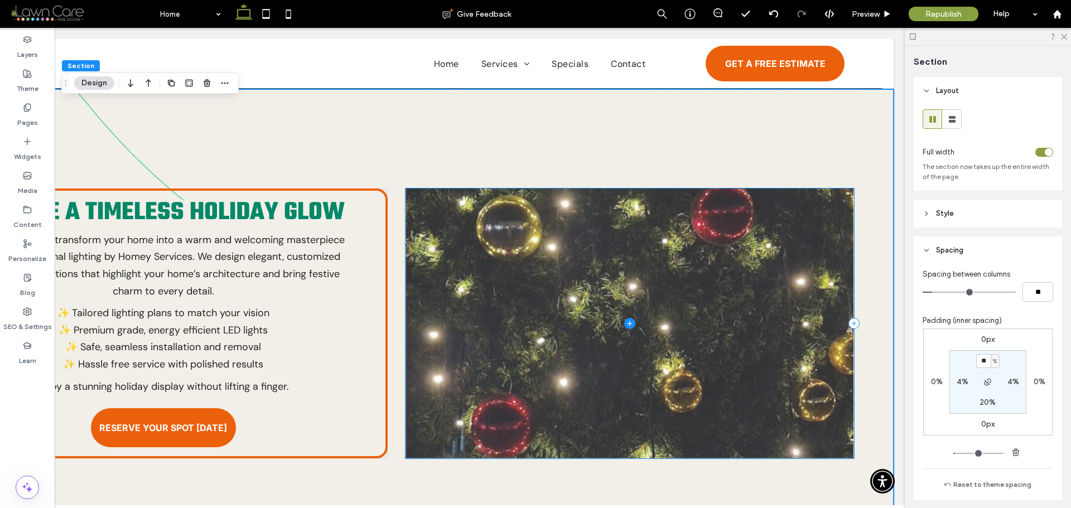
click at [784, 295] on span at bounding box center [630, 324] width 448 height 270
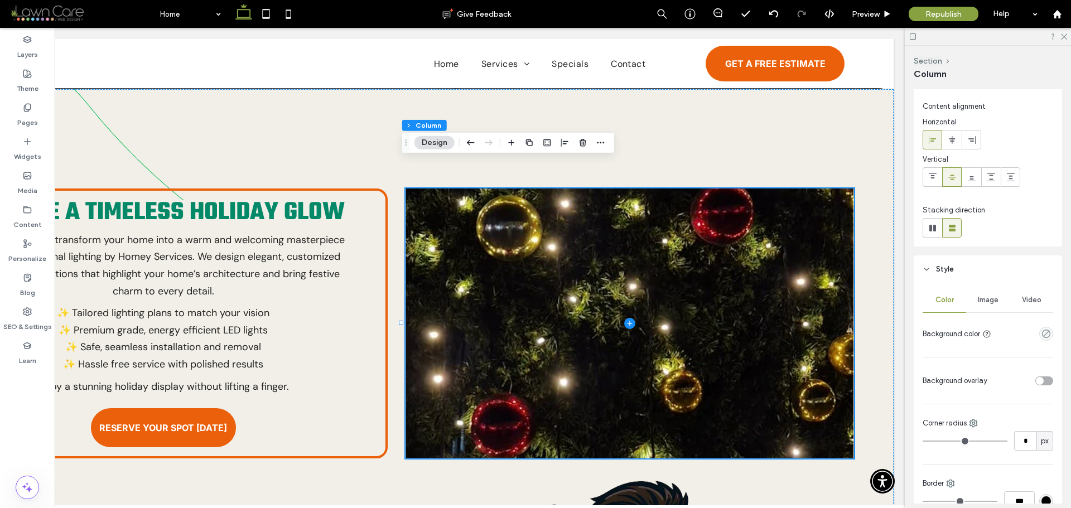
scroll to position [56, 0]
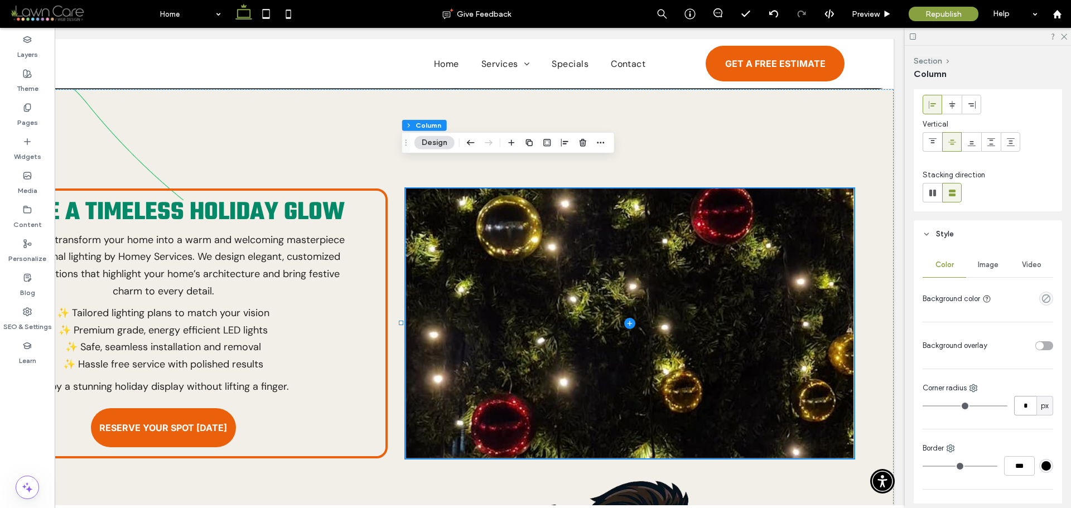
click at [1025, 406] on input "*" at bounding box center [1026, 406] width 22 height 20
type input "**"
click at [957, 420] on div "Color Image Video Background color Background overlay Corner radius ** px Borde…" at bounding box center [988, 389] width 148 height 283
click at [862, 437] on div "Create a Timeless Holiday Glow This Christmas, transform your home into a warm …" at bounding box center [397, 373] width 994 height 569
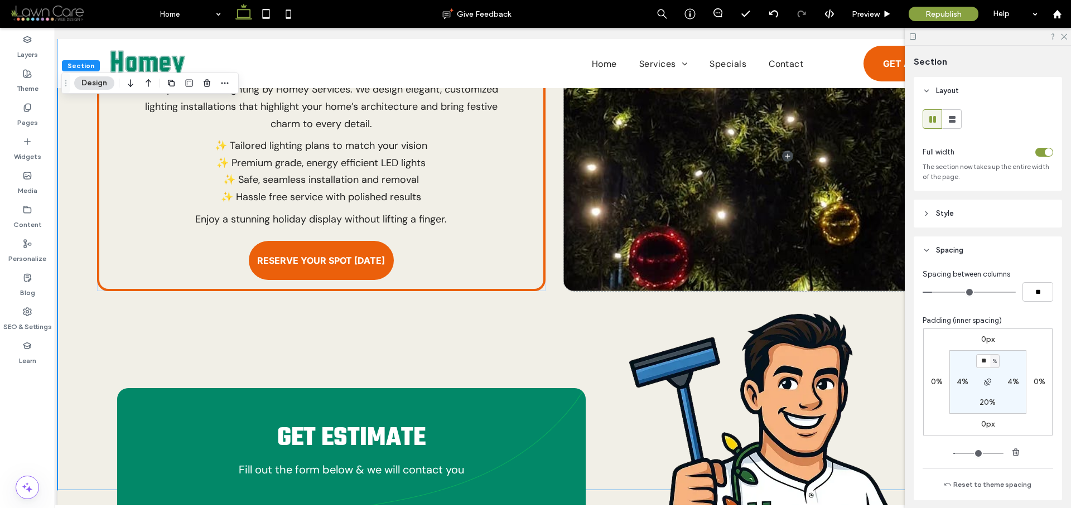
scroll to position [0, 0]
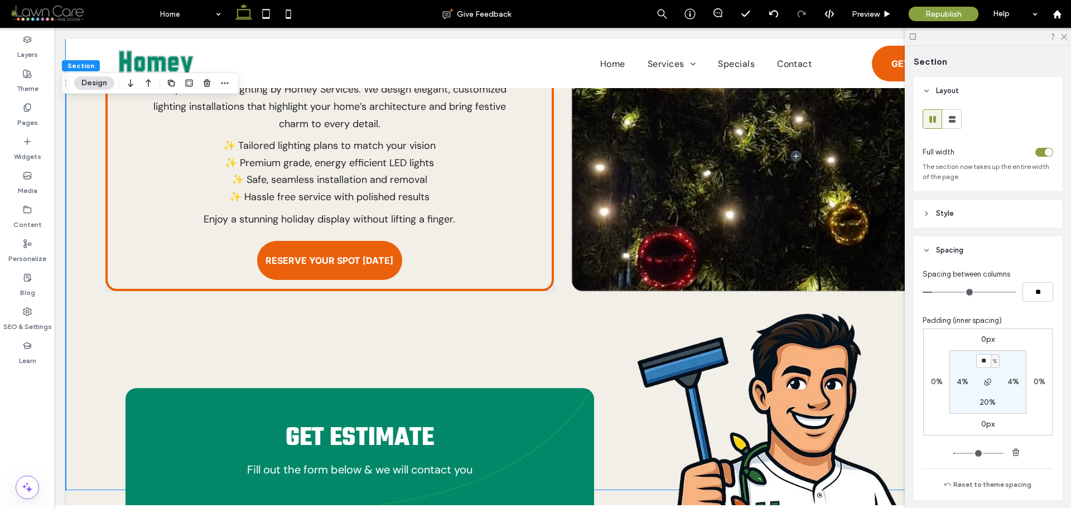
drag, startPoint x: 584, startPoint y: 507, endPoint x: 349, endPoint y: 383, distance: 266.1
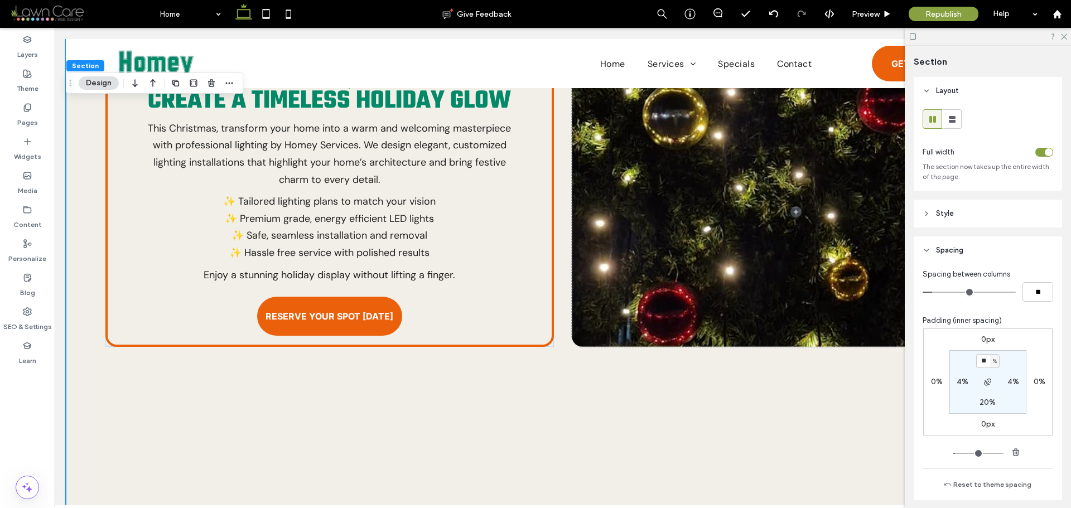
scroll to position [467, 0]
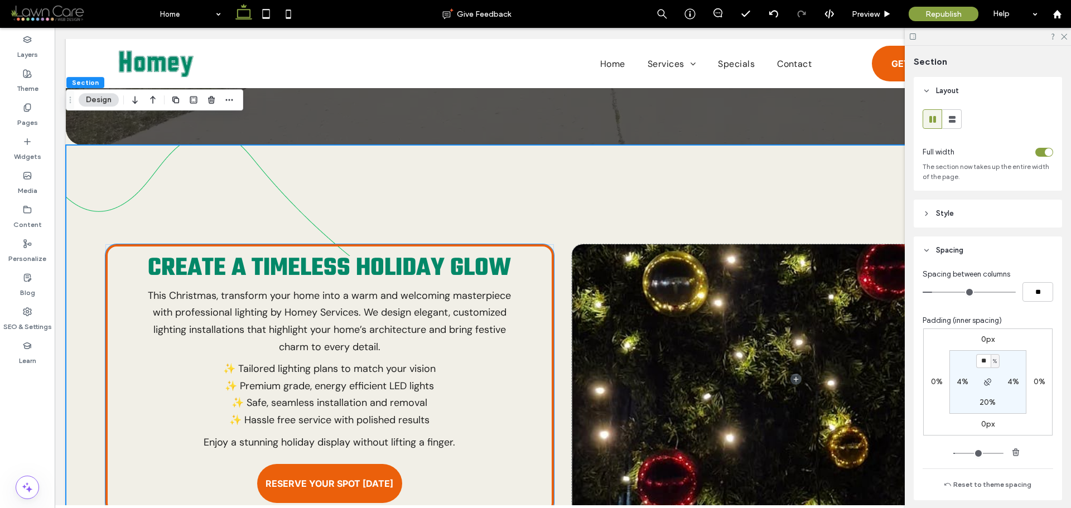
click at [544, 401] on div "Create a Timeless Holiday Glow This Christmas, transform your home into a warm …" at bounding box center [329, 379] width 448 height 270
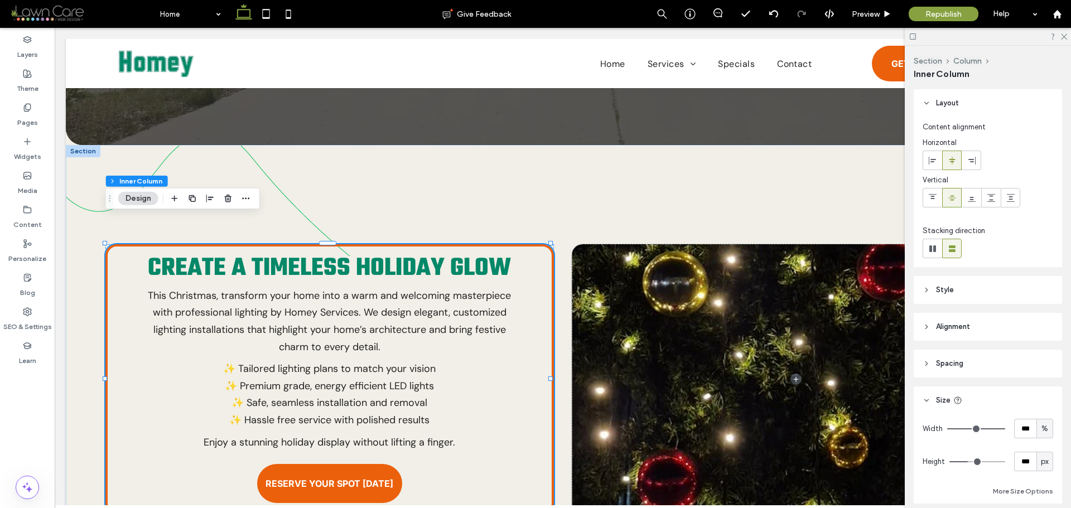
click at [973, 335] on header "Alignment" at bounding box center [988, 327] width 148 height 28
click at [975, 329] on header "Alignment" at bounding box center [988, 327] width 148 height 28
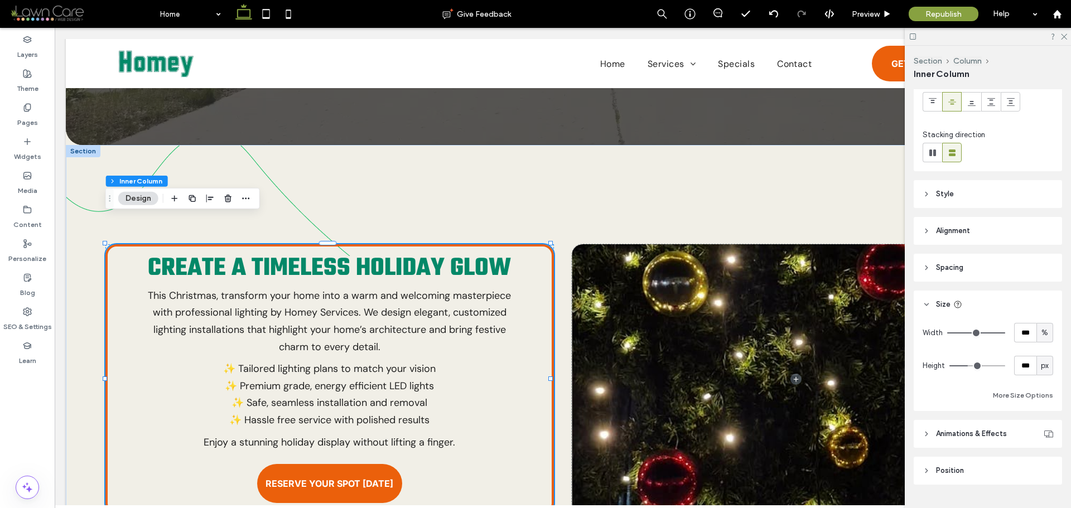
scroll to position [122, 0]
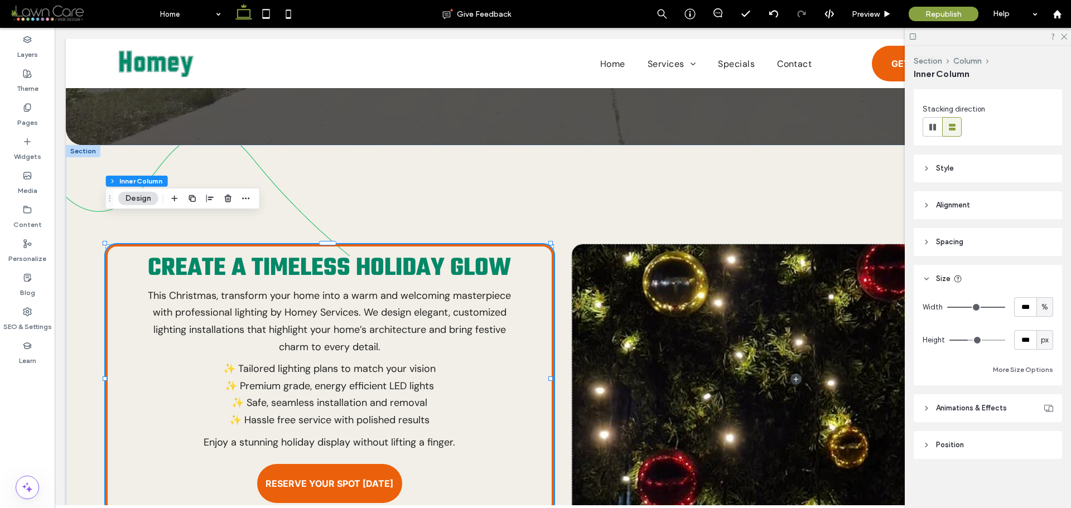
click at [959, 411] on span "Animations & Effects" at bounding box center [971, 408] width 71 height 11
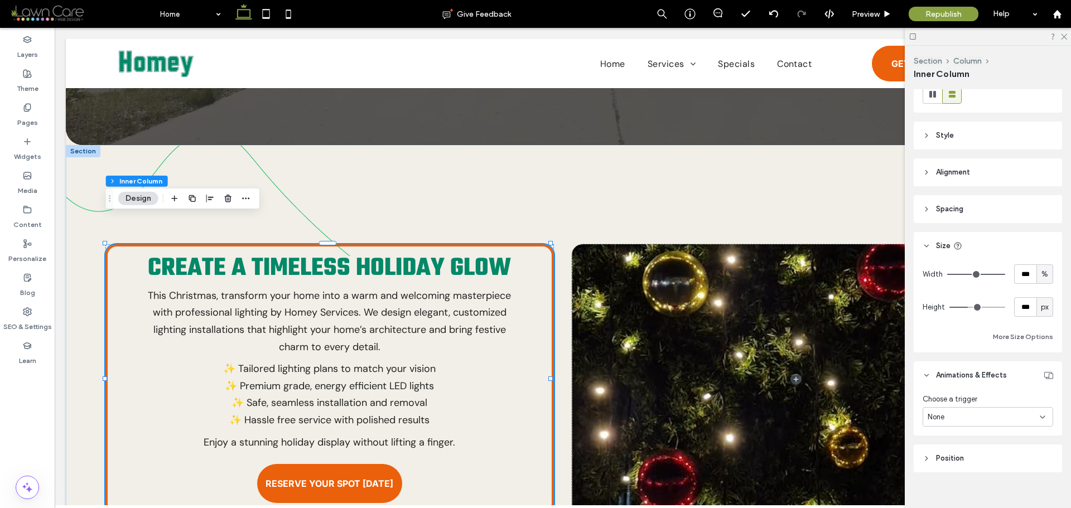
click at [975, 415] on div "None" at bounding box center [984, 417] width 112 height 11
click at [950, 472] on span "Entrance" at bounding box center [943, 475] width 30 height 11
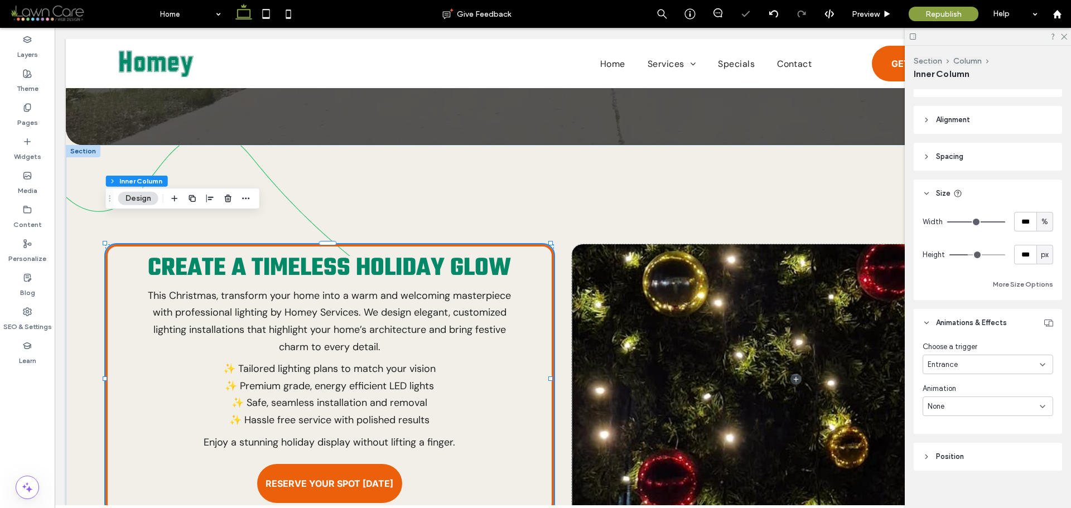
scroll to position [219, 0]
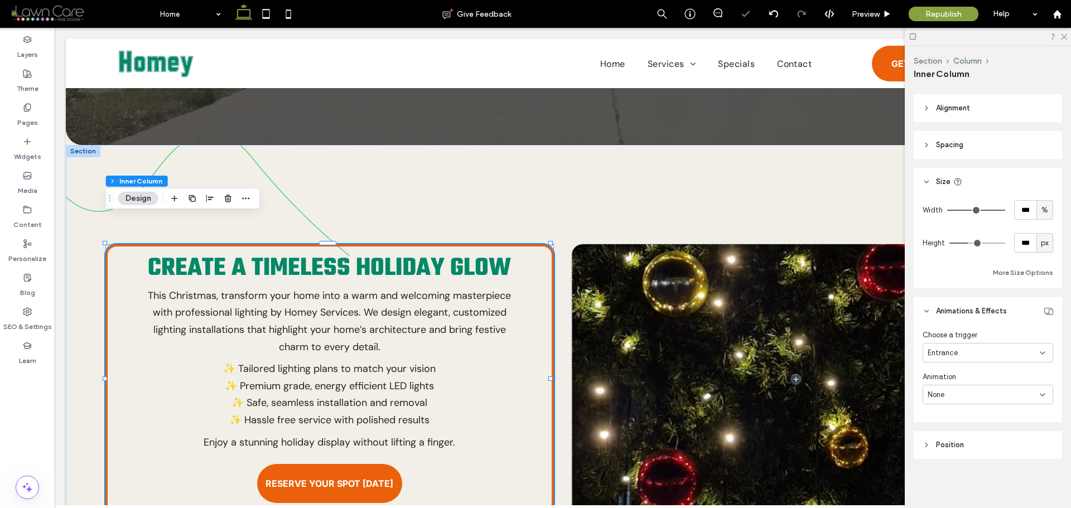
click at [977, 394] on div "None" at bounding box center [984, 395] width 112 height 11
click at [970, 298] on div "Fade In" at bounding box center [986, 297] width 124 height 20
click at [975, 387] on div "Fade In" at bounding box center [988, 395] width 131 height 20
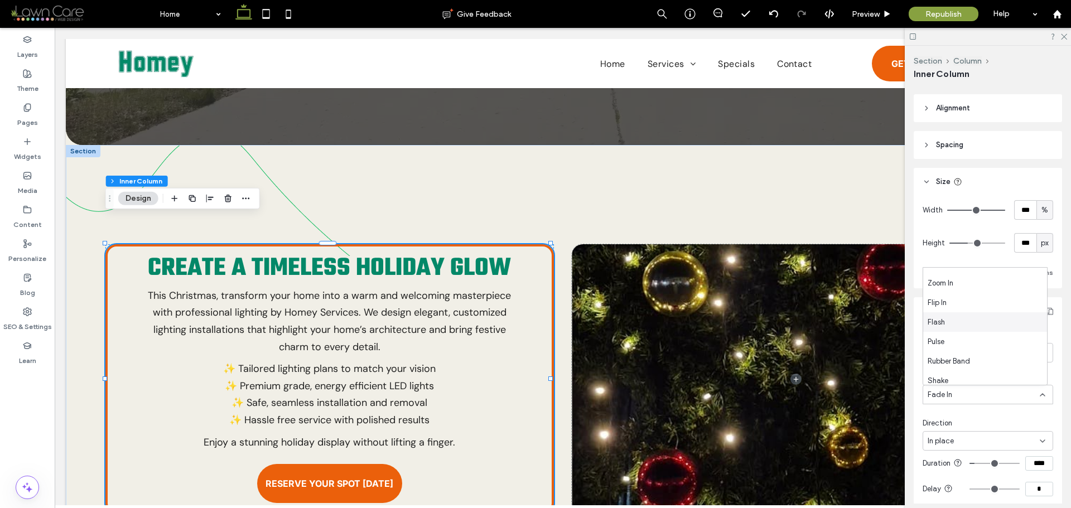
click at [957, 324] on div "Flash" at bounding box center [986, 323] width 124 height 20
click at [963, 397] on div "Flash" at bounding box center [984, 395] width 112 height 11
click at [976, 301] on div "Fade In" at bounding box center [986, 297] width 124 height 20
click at [569, 184] on div "Create a Timeless Holiday Glow This Christmas, transform your home into a warm …" at bounding box center [563, 429] width 994 height 569
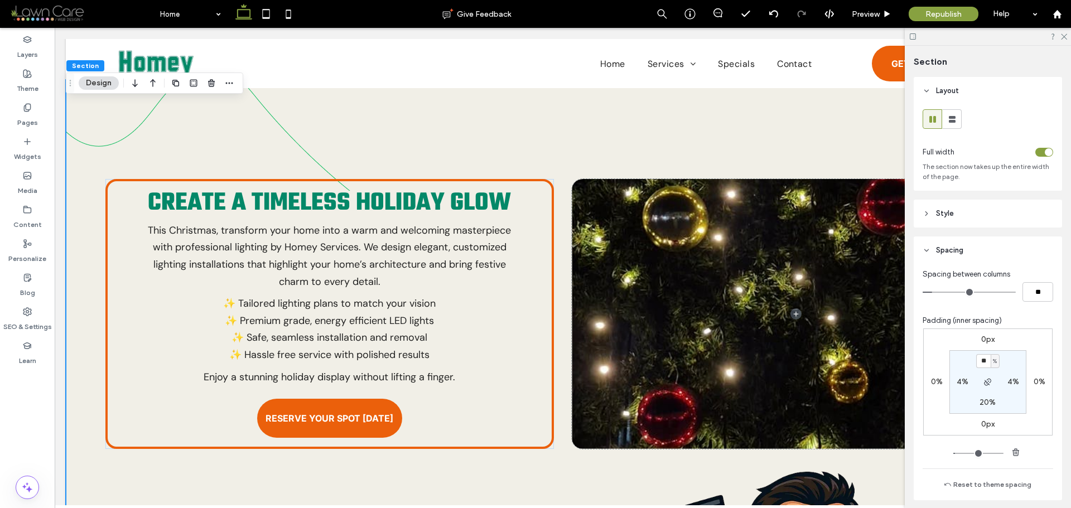
scroll to position [523, 0]
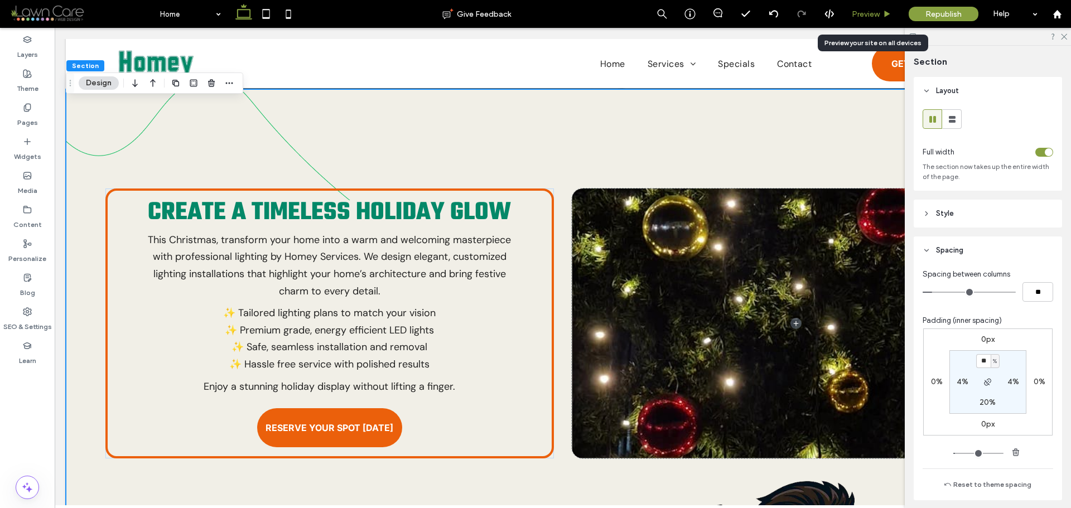
click at [889, 15] on use at bounding box center [888, 14] width 6 height 6
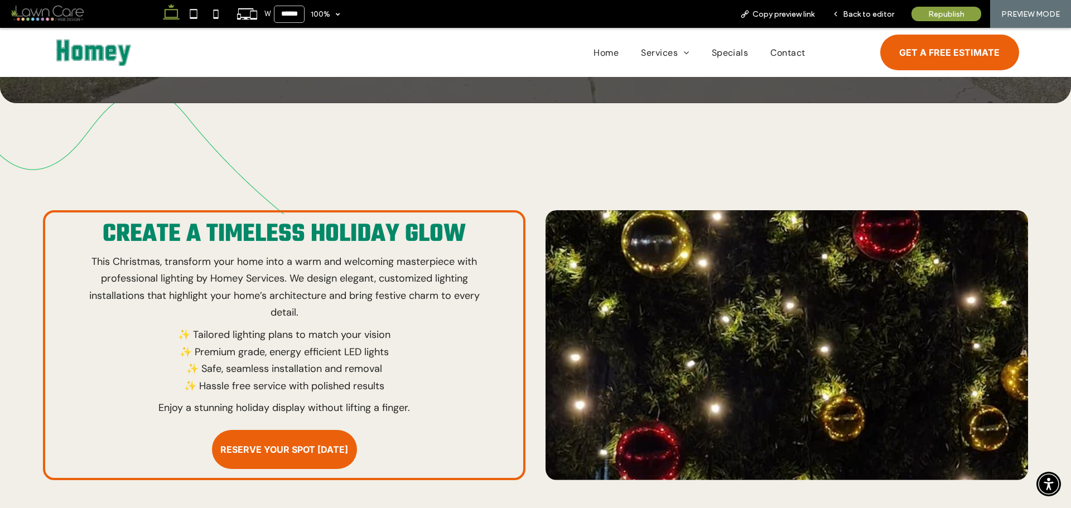
scroll to position [558, 0]
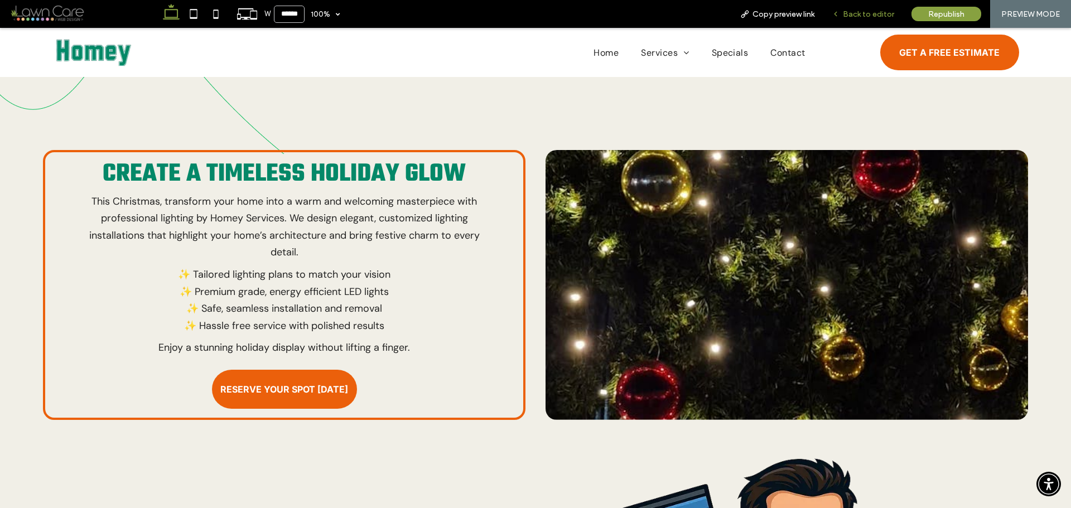
click at [839, 13] on icon at bounding box center [836, 14] width 8 height 8
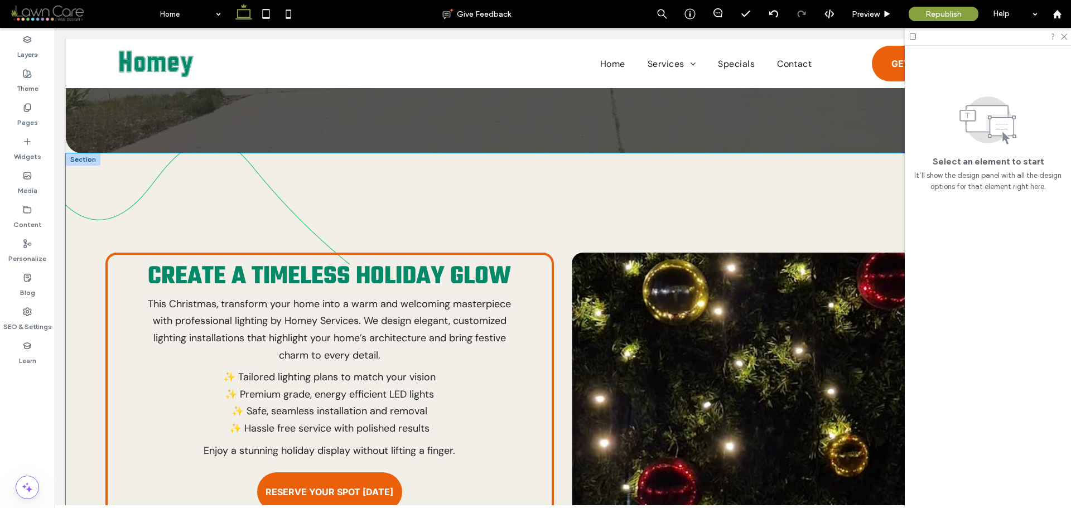
scroll to position [458, 0]
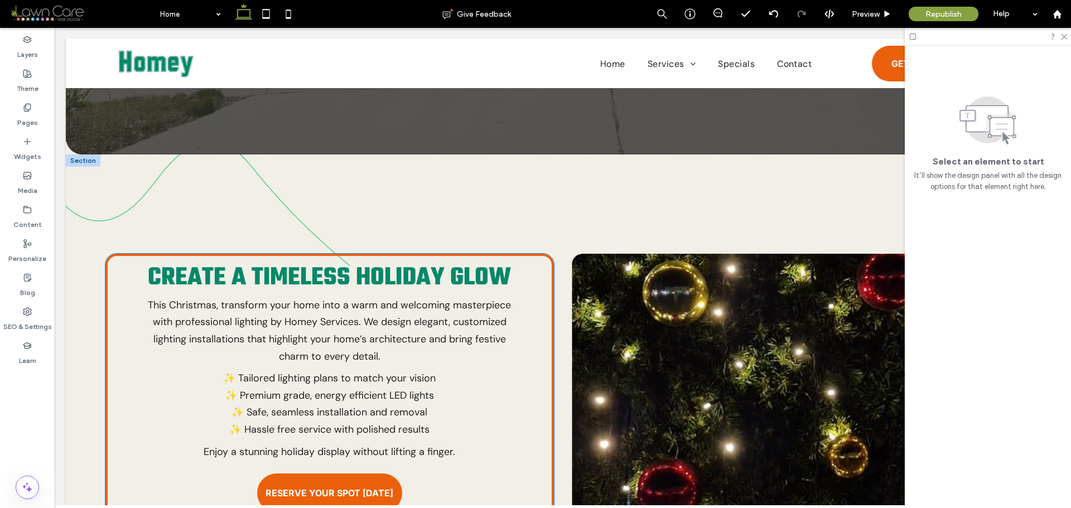
click at [527, 265] on div "Create a Timeless Holiday Glow This Christmas, transform your home into a warm …" at bounding box center [329, 389] width 448 height 270
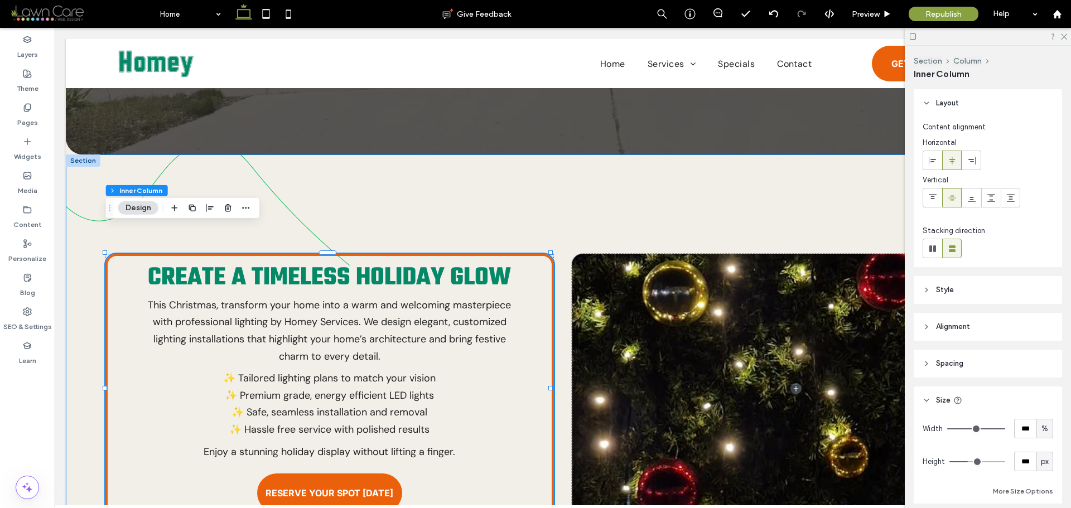
click at [592, 189] on div "Create a Timeless Holiday Glow This Christmas, transform your home into a warm …" at bounding box center [563, 439] width 994 height 569
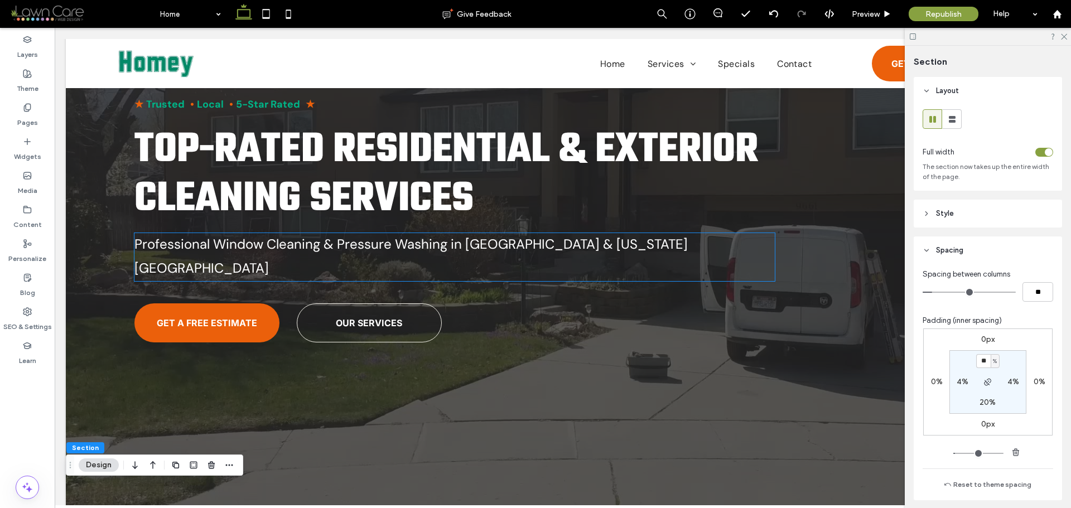
scroll to position [0, 0]
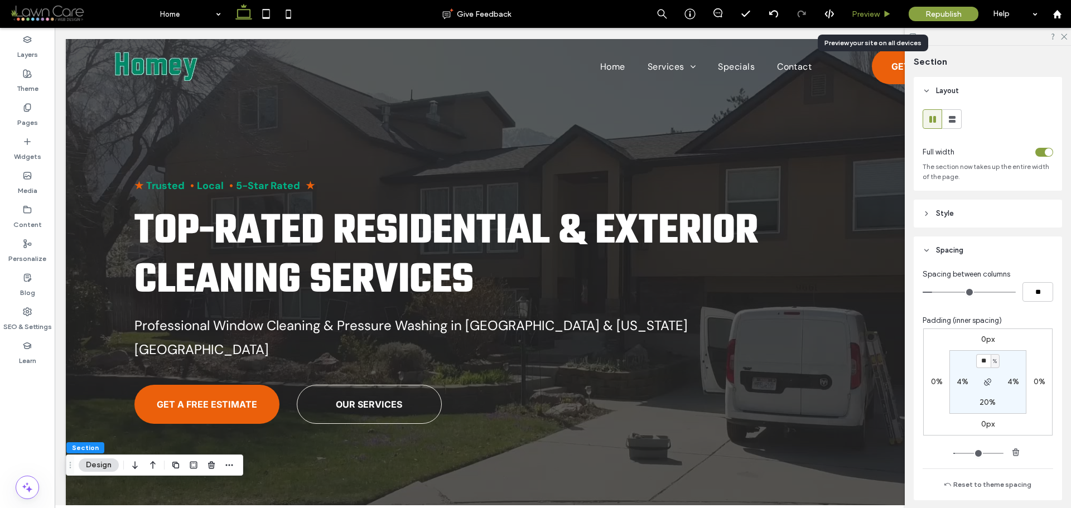
click at [887, 12] on use at bounding box center [888, 14] width 6 height 6
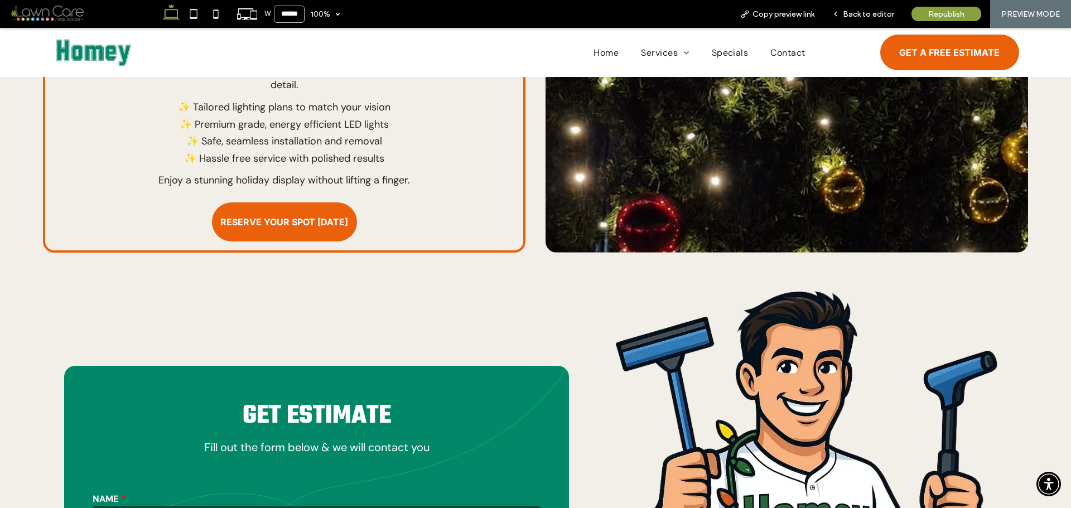
scroll to position [502, 0]
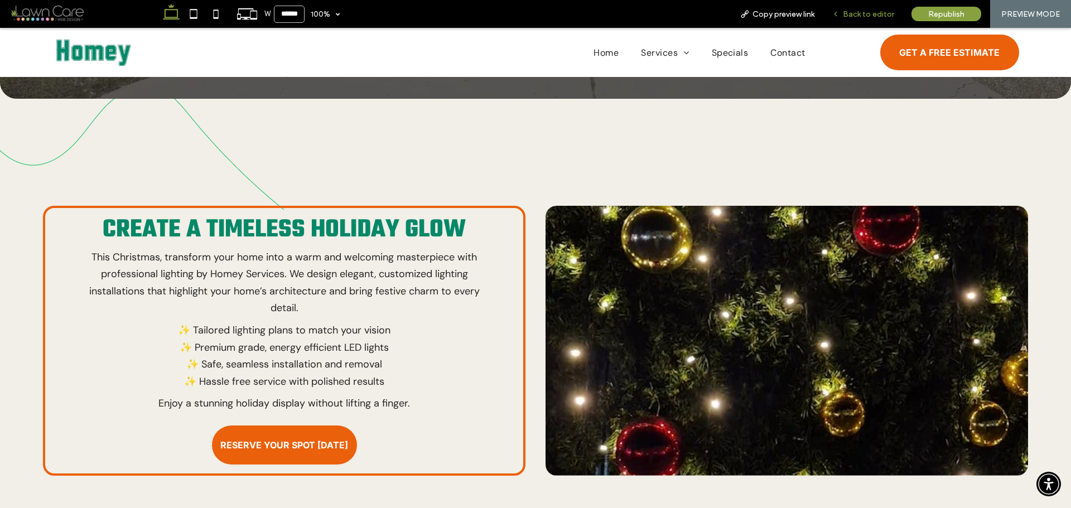
click at [842, 11] on div "Back to editor" at bounding box center [863, 13] width 79 height 9
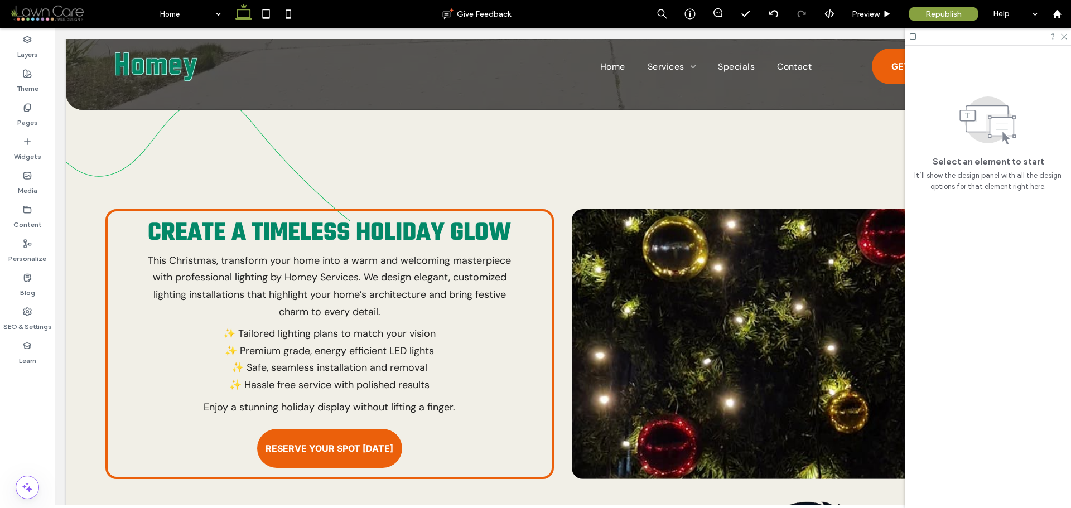
scroll to position [513, 0]
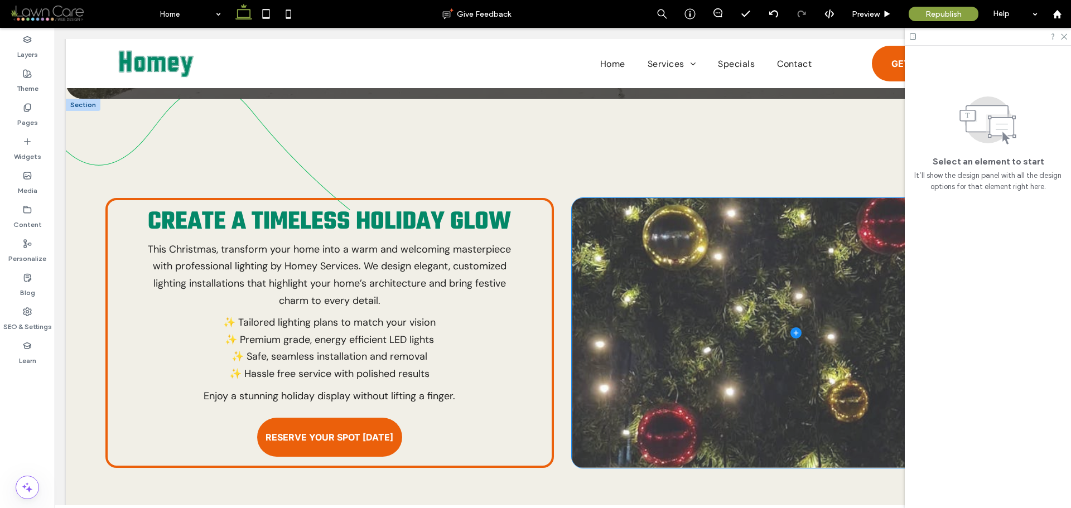
click at [622, 216] on span at bounding box center [796, 333] width 448 height 270
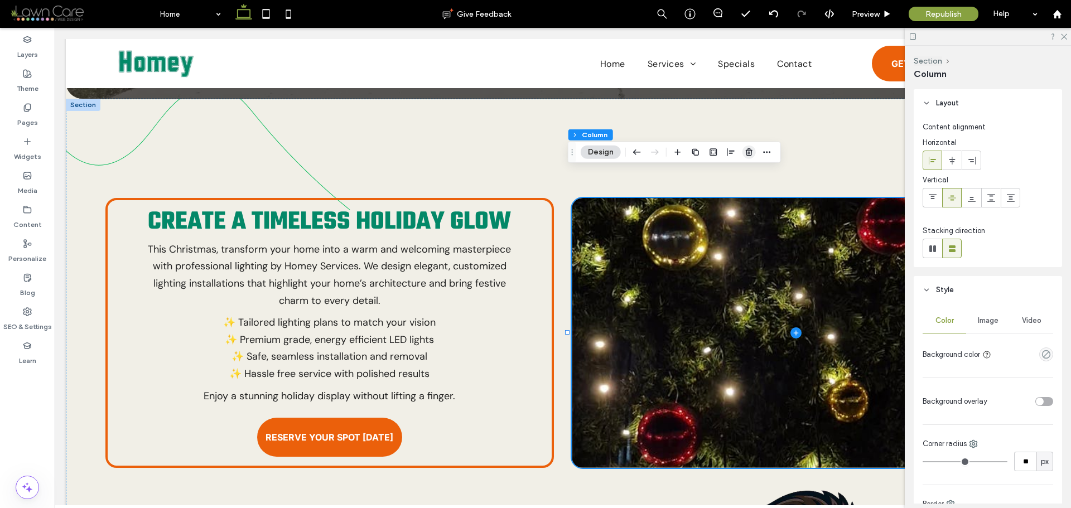
click at [751, 150] on use "button" at bounding box center [749, 151] width 7 height 7
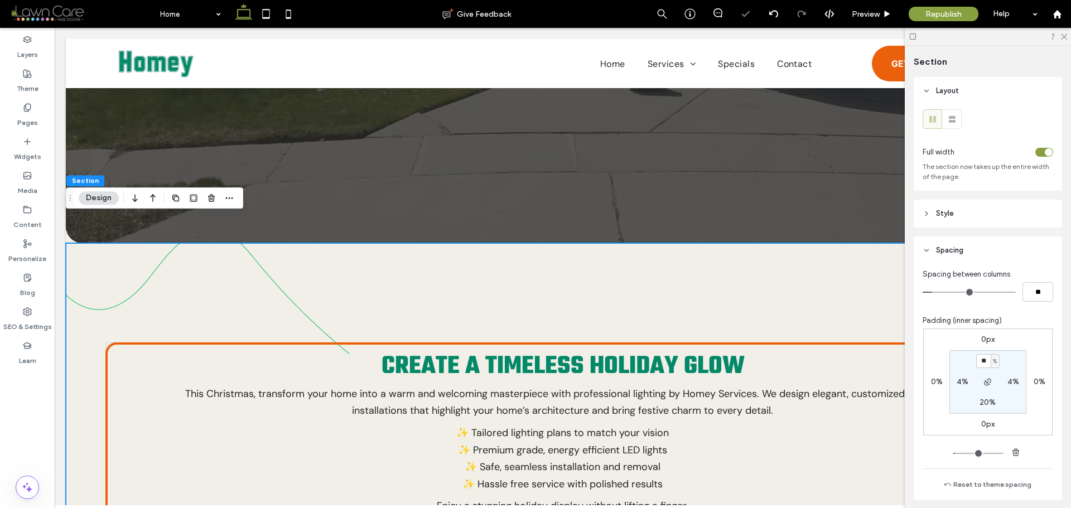
scroll to position [458, 0]
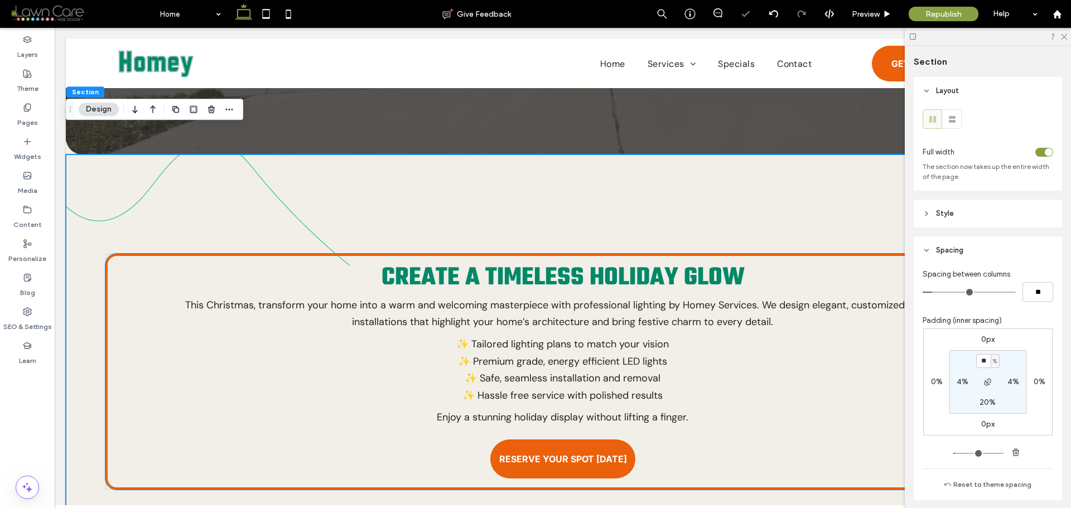
click at [171, 306] on div "Create a Timeless Holiday Glow This Christmas, transform your home into a warm …" at bounding box center [562, 372] width 915 height 236
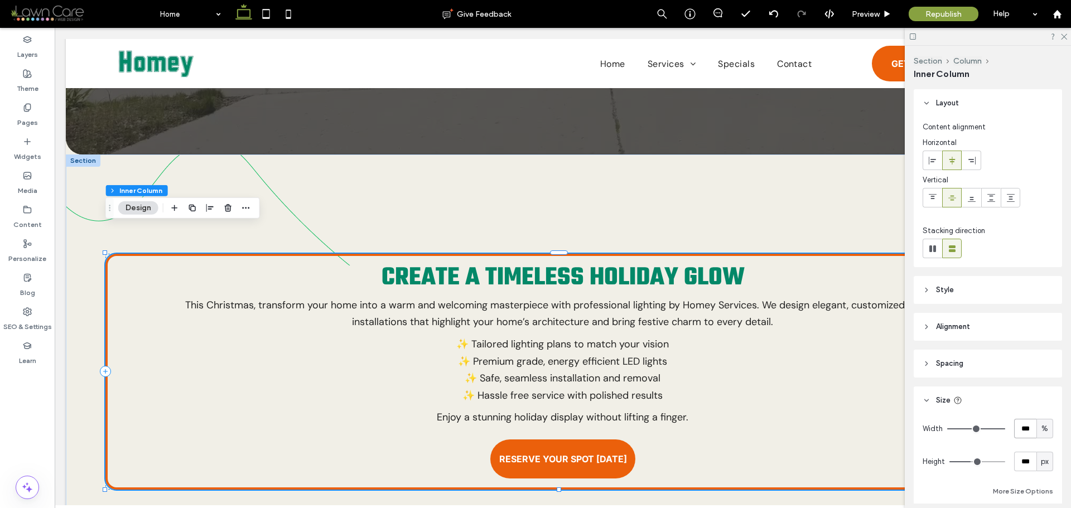
click at [1023, 431] on input "***" at bounding box center [1026, 429] width 22 height 20
type input "**"
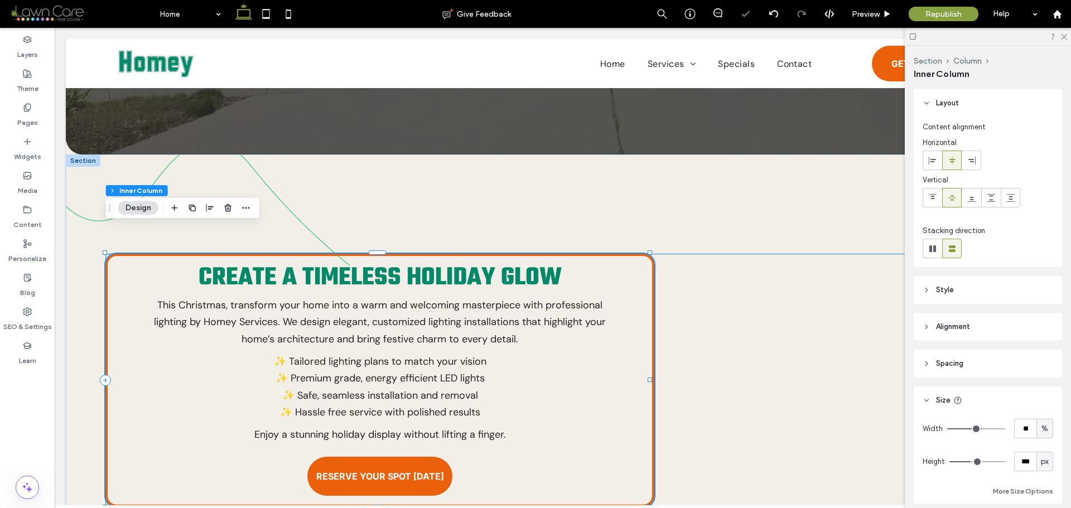
click at [755, 340] on div "Create a Timeless Holiday Glow This Christmas, transform your home into a warm …" at bounding box center [562, 380] width 915 height 253
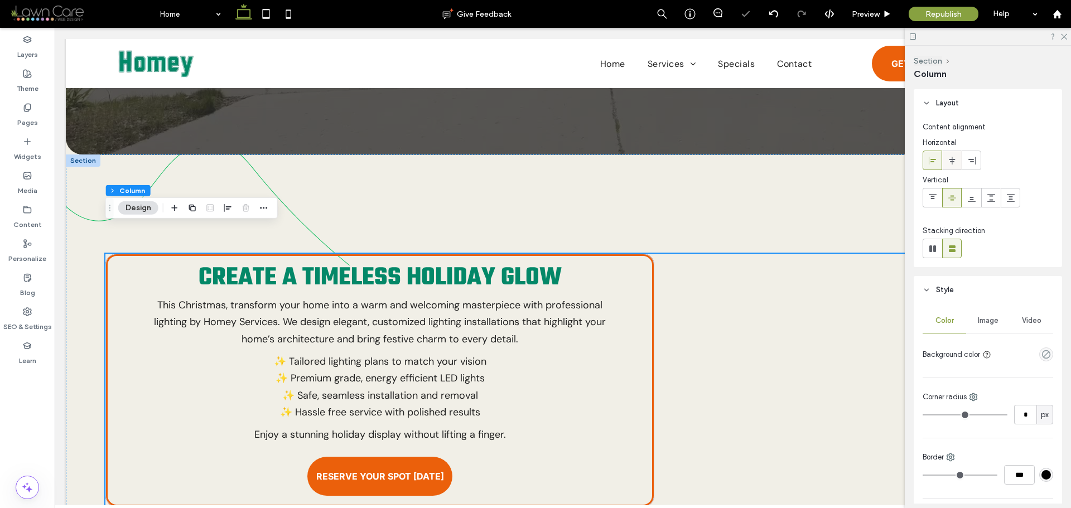
click at [952, 163] on icon at bounding box center [952, 160] width 9 height 9
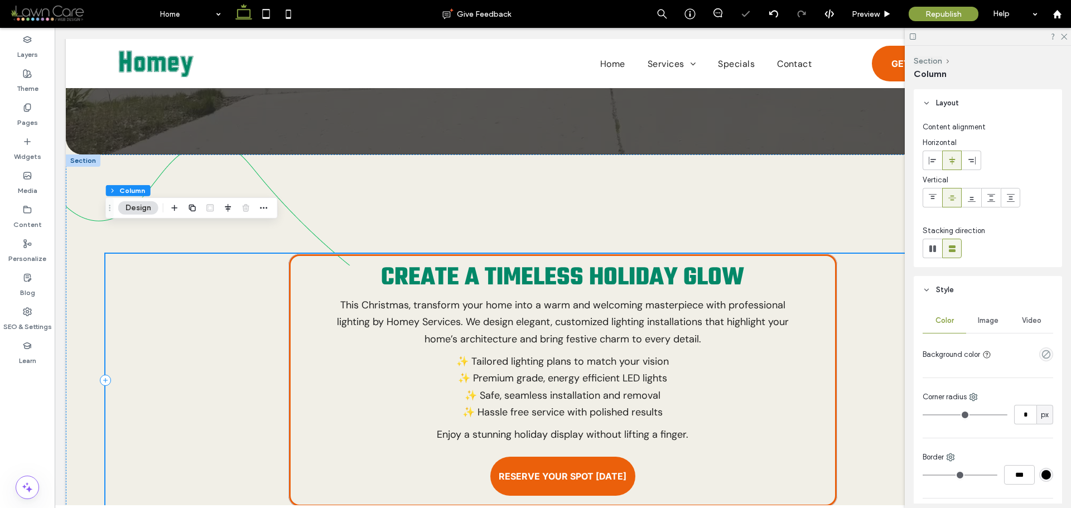
click at [204, 317] on div "Create a Timeless Holiday Glow This Christmas, transform your home into a warm …" at bounding box center [562, 380] width 915 height 253
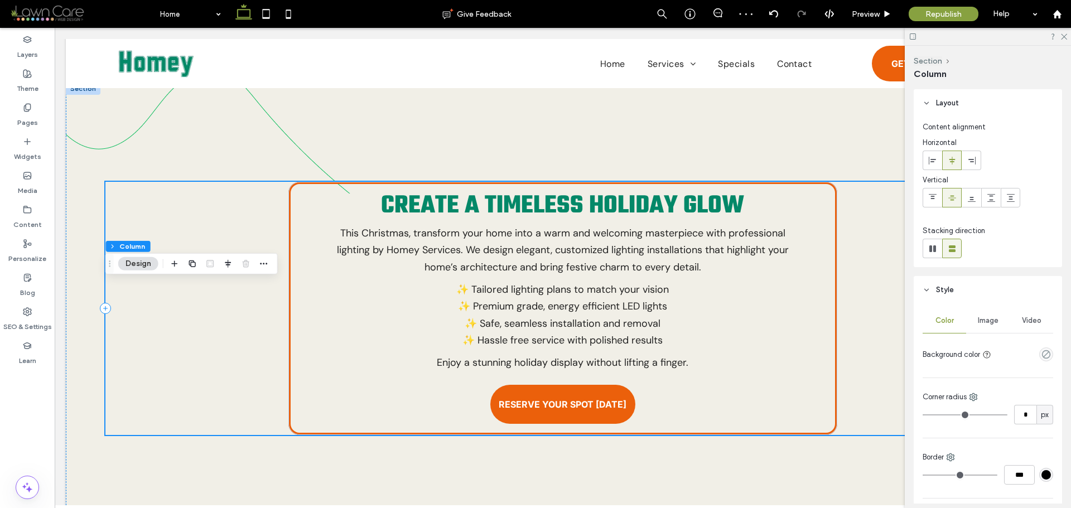
scroll to position [402, 0]
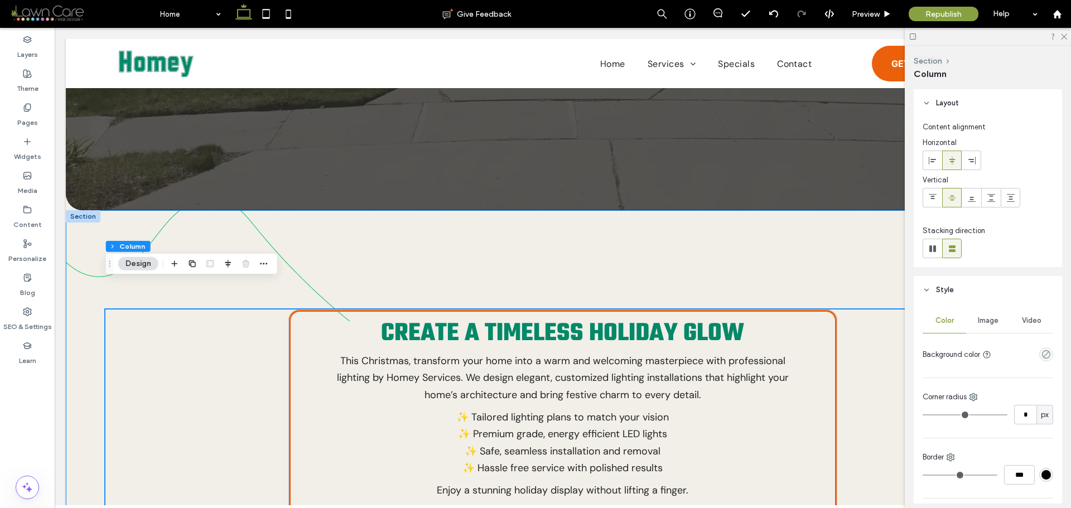
click at [349, 220] on div "Create a Timeless Holiday Glow This Christmas, transform your home into a warm …" at bounding box center [563, 485] width 994 height 551
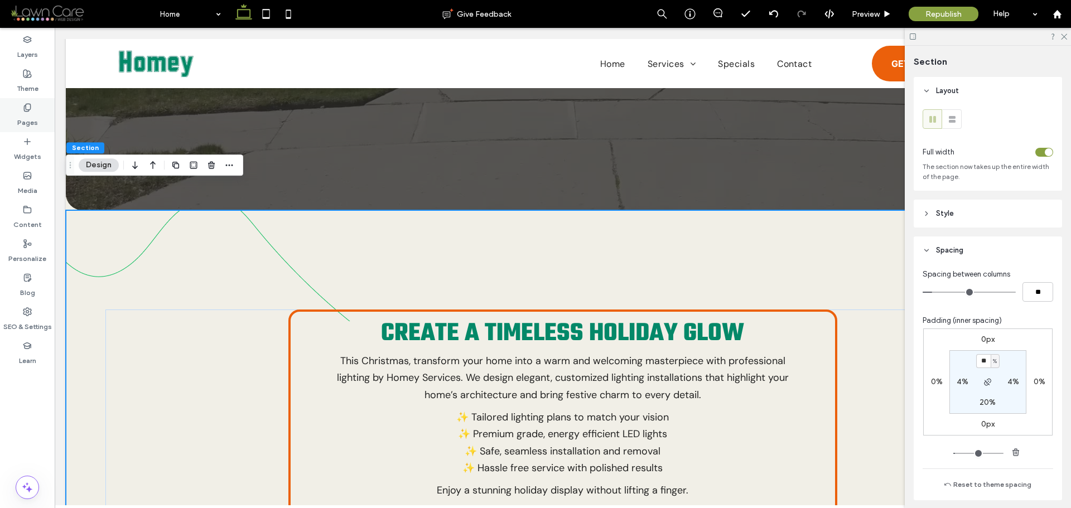
click at [19, 119] on label "Pages" at bounding box center [27, 120] width 21 height 16
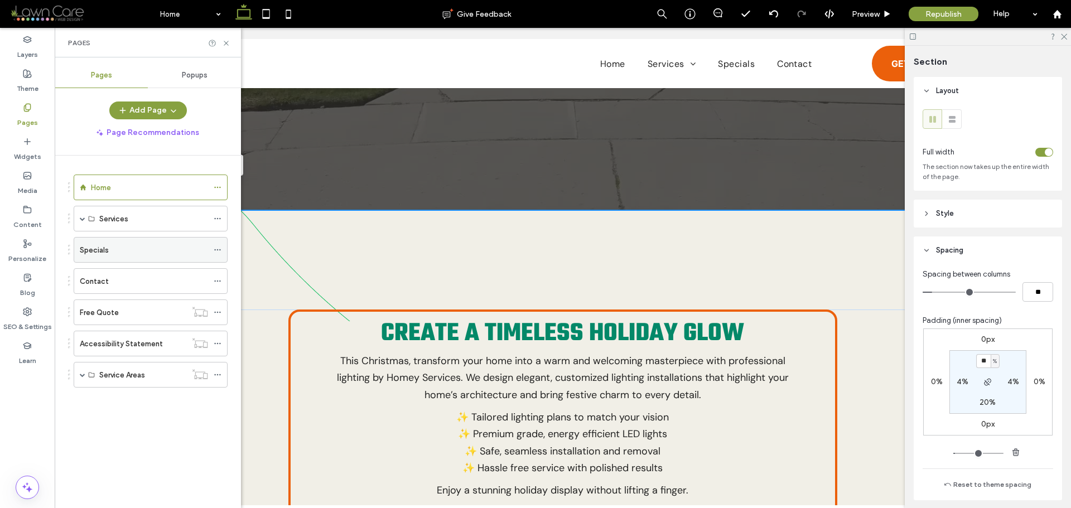
click at [103, 254] on label "Specials" at bounding box center [94, 251] width 29 height 20
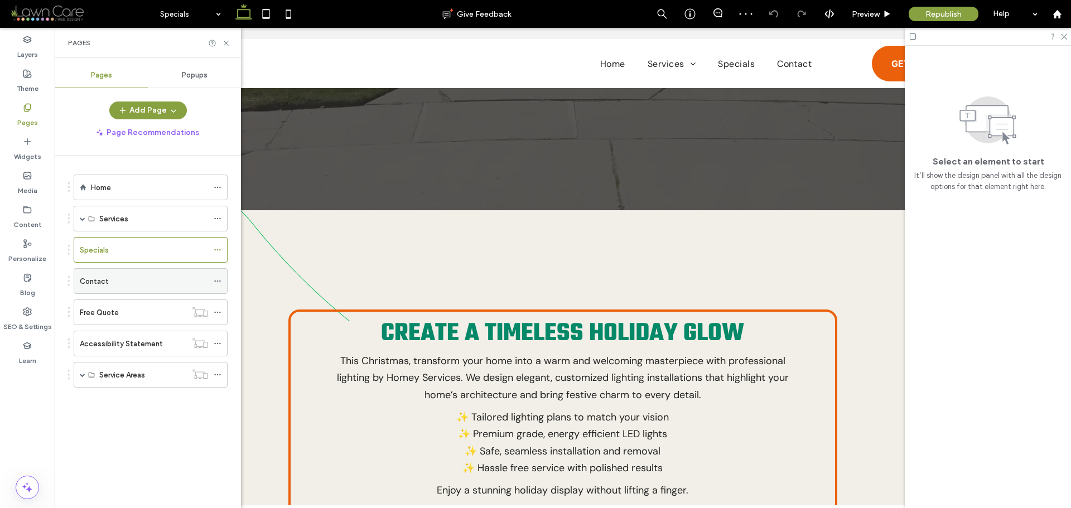
click at [116, 283] on div "Contact" at bounding box center [144, 282] width 128 height 12
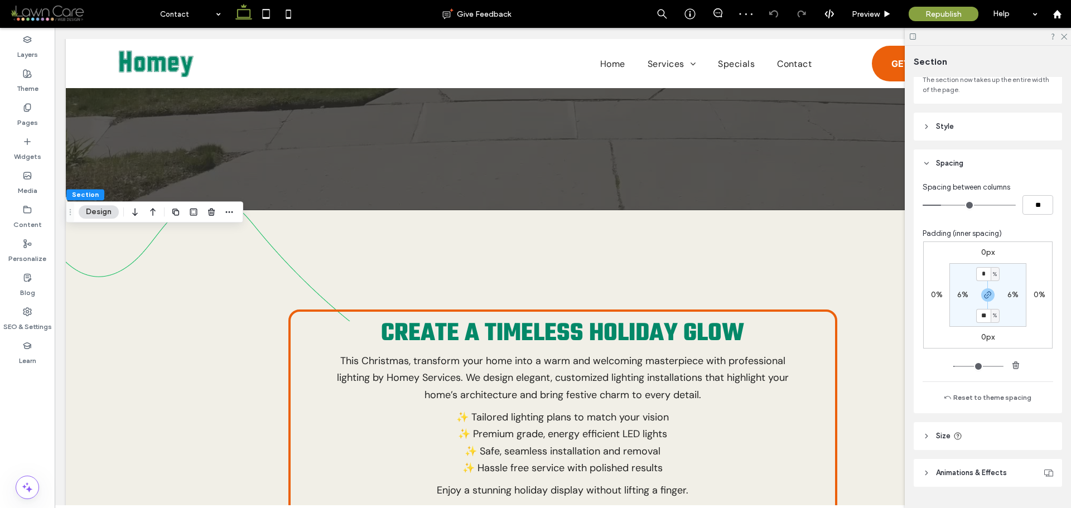
scroll to position [115, 0]
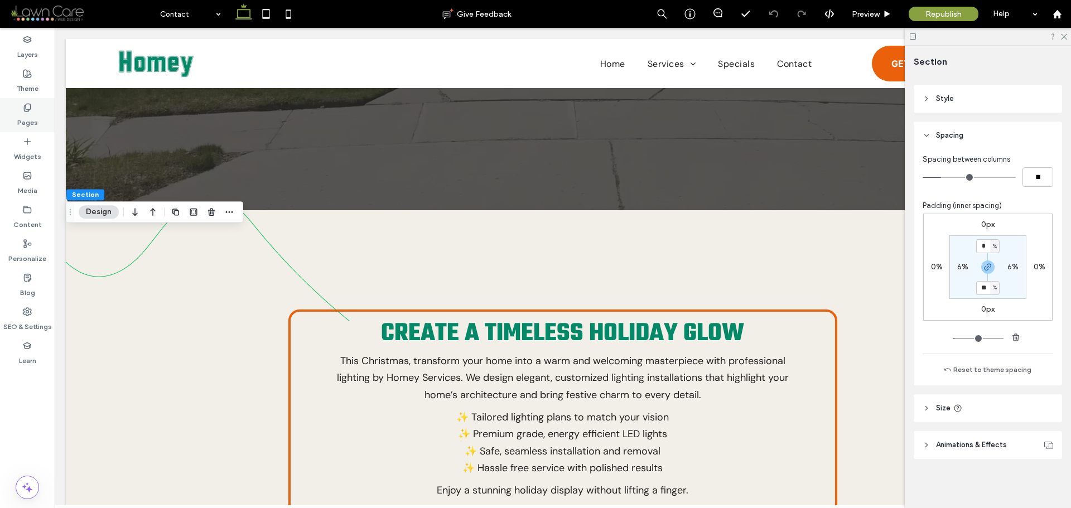
click at [30, 121] on label "Pages" at bounding box center [27, 120] width 21 height 16
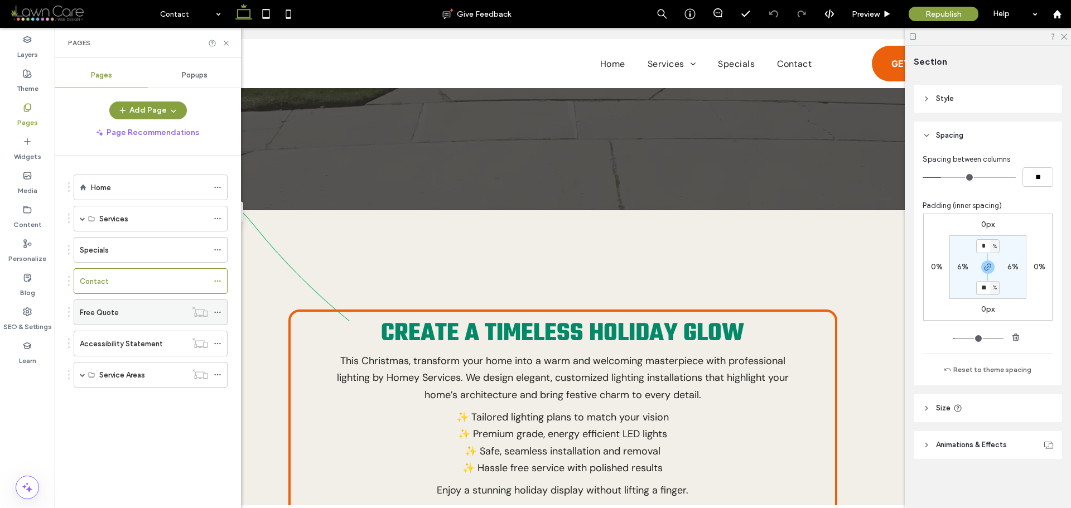
click at [118, 314] on div "Free Quote" at bounding box center [133, 313] width 107 height 12
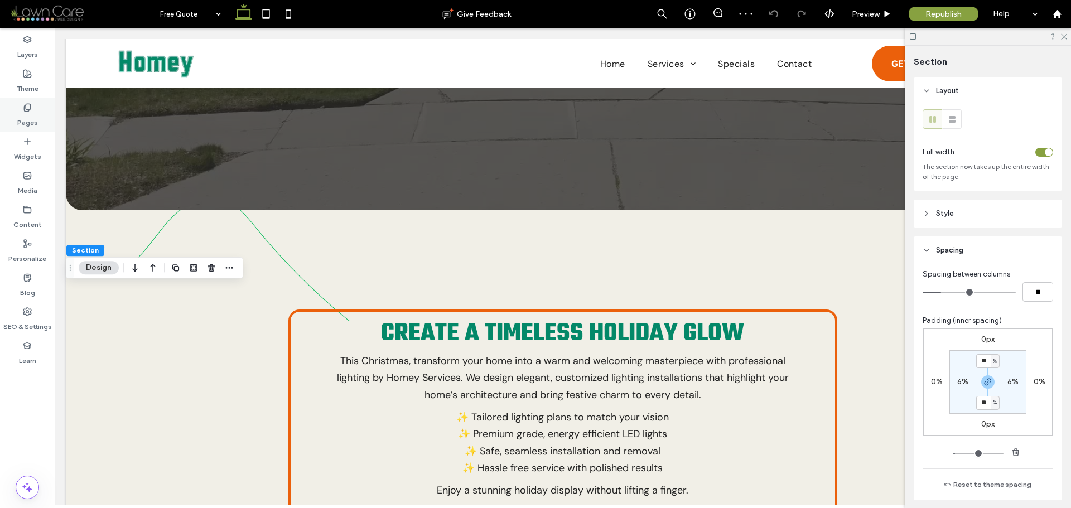
click at [34, 118] on label "Pages" at bounding box center [27, 120] width 21 height 16
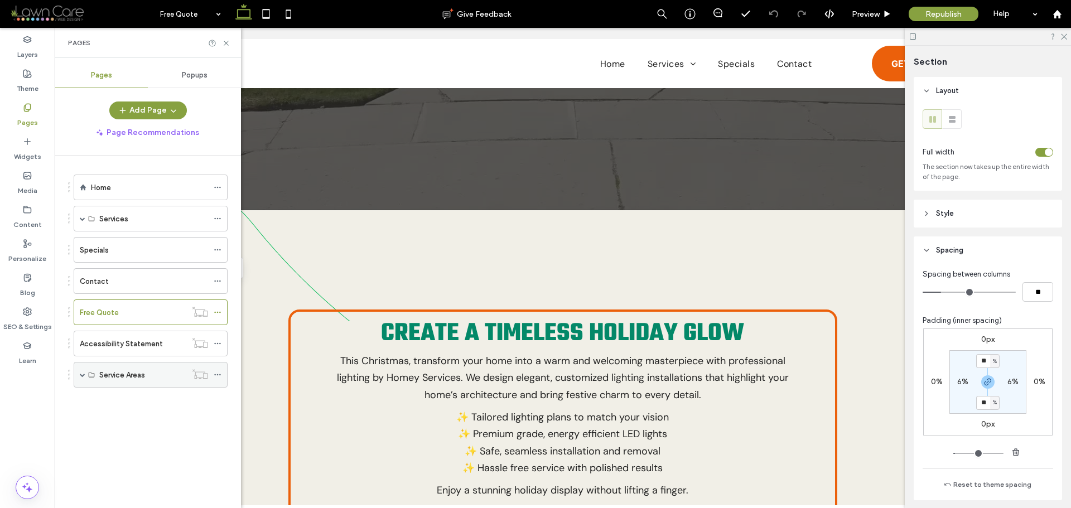
click at [80, 373] on span at bounding box center [83, 375] width 6 height 6
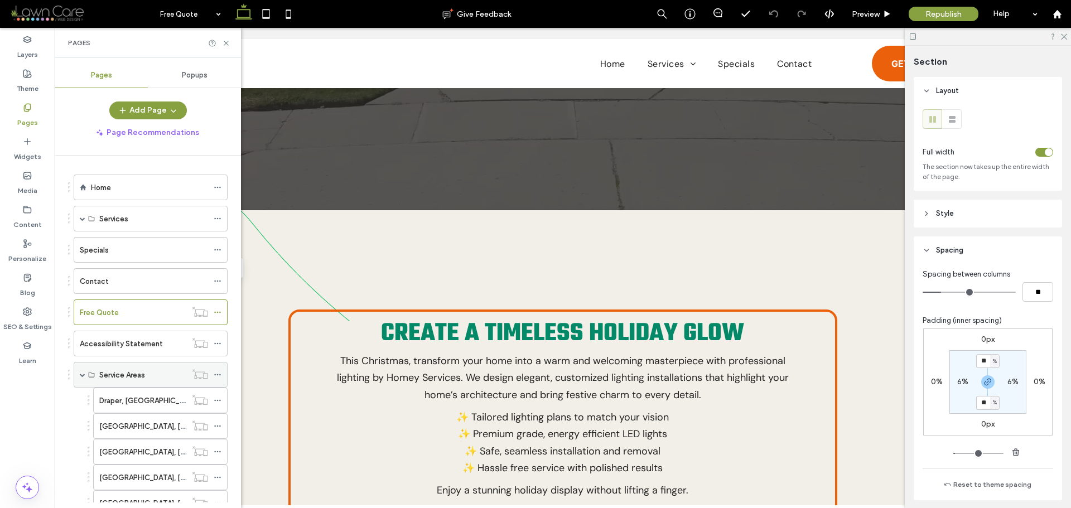
click at [80, 374] on span at bounding box center [83, 375] width 6 height 6
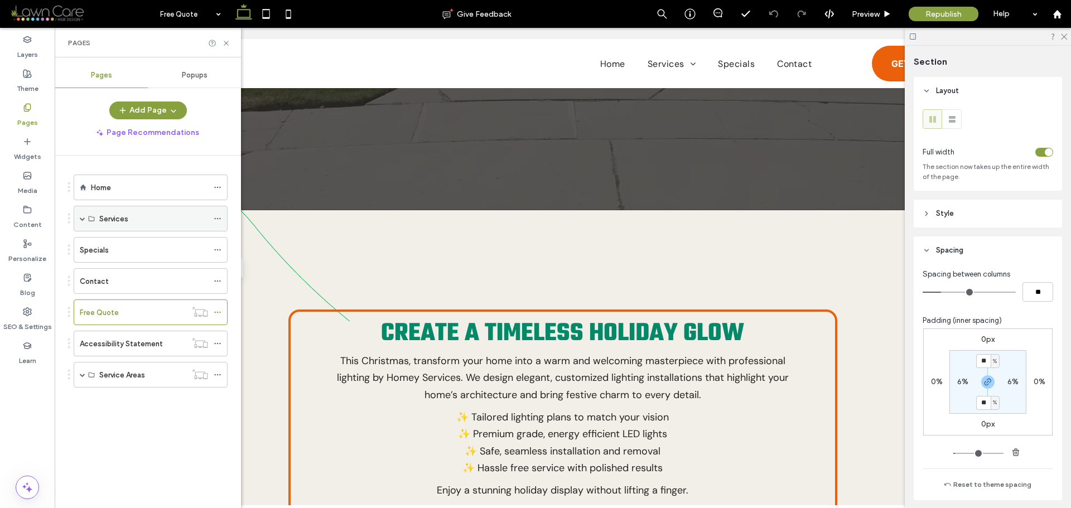
click at [84, 222] on span at bounding box center [83, 218] width 6 height 25
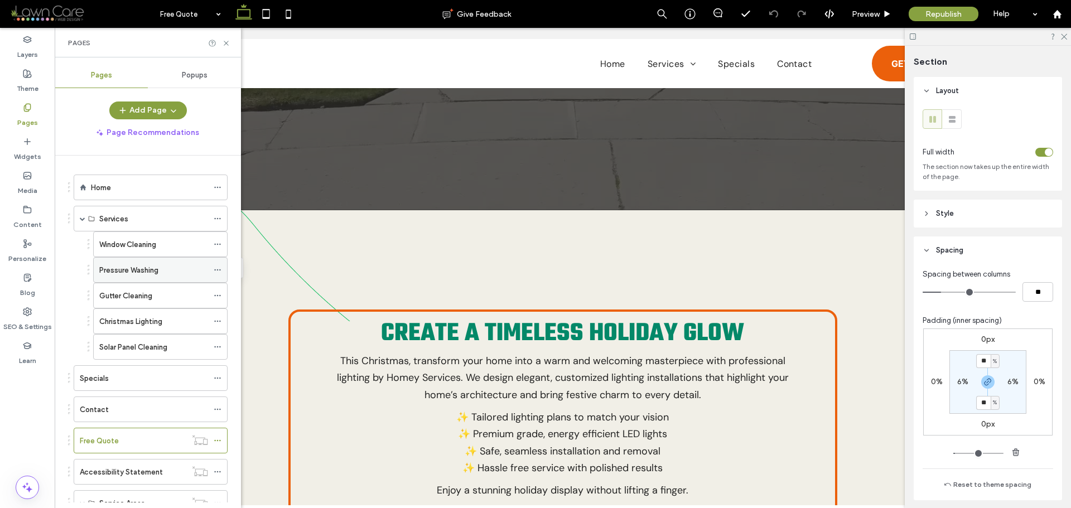
click at [129, 271] on label "Pressure Washing" at bounding box center [128, 271] width 59 height 20
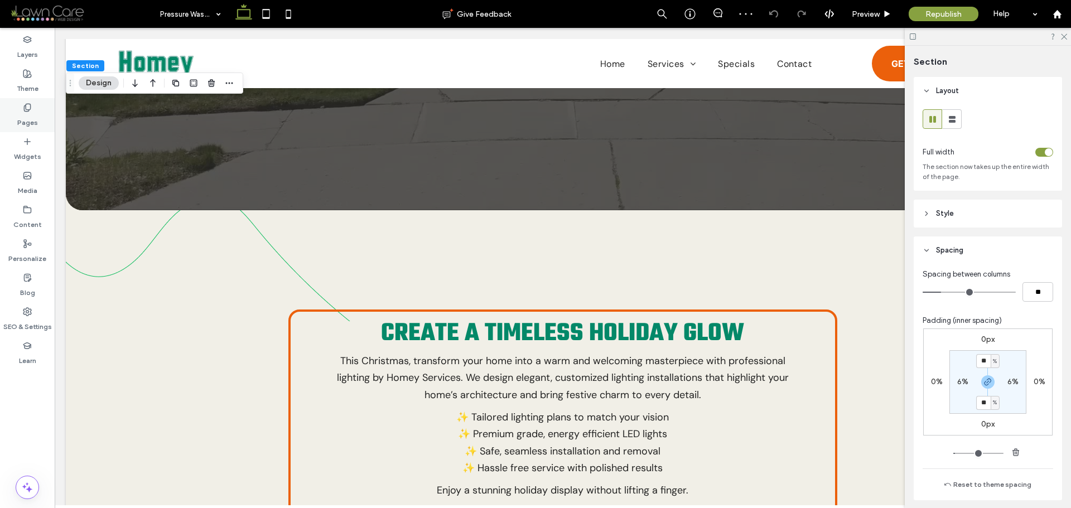
click at [32, 122] on label "Pages" at bounding box center [27, 120] width 21 height 16
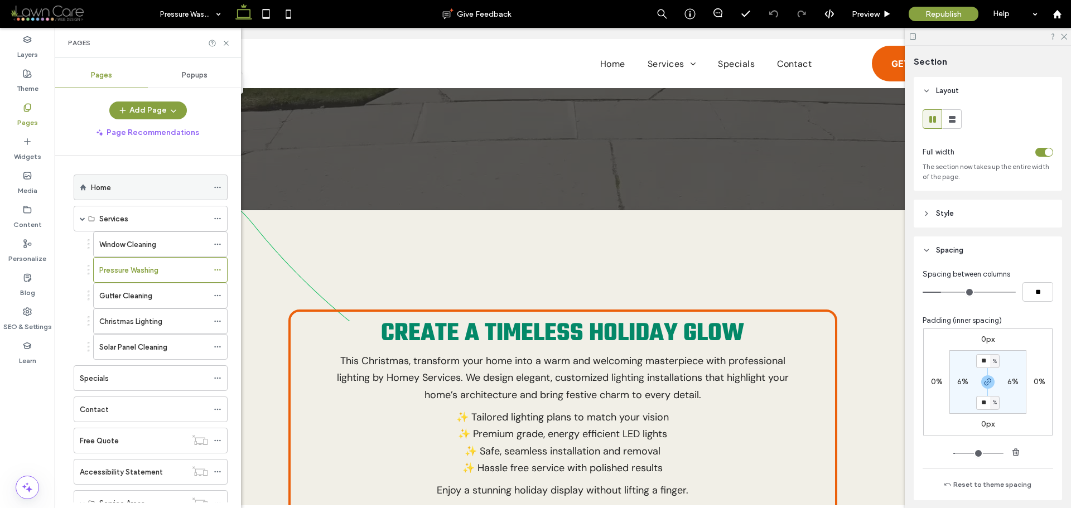
click at [128, 190] on div "Home" at bounding box center [149, 188] width 117 height 12
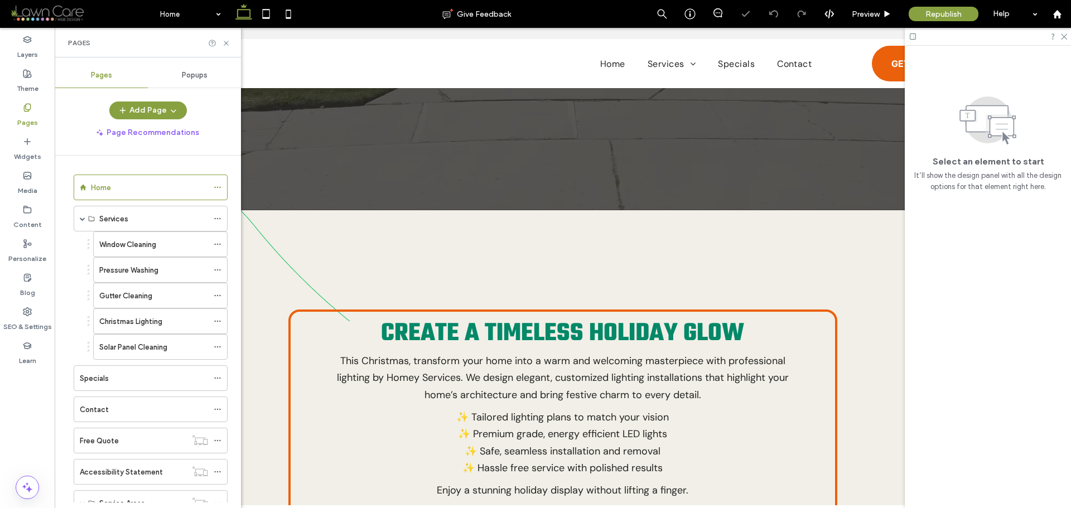
click at [227, 44] on use at bounding box center [226, 43] width 4 height 4
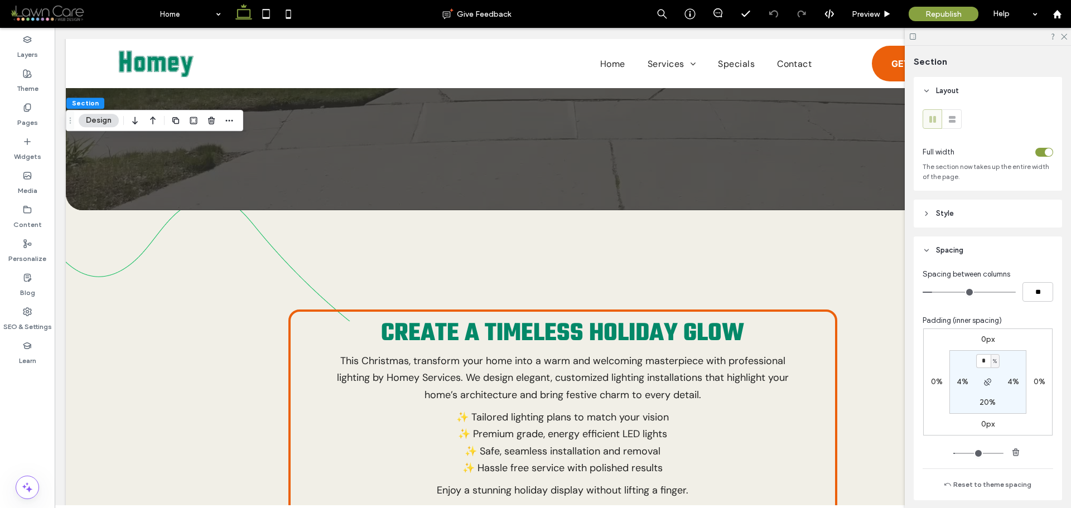
type input "*"
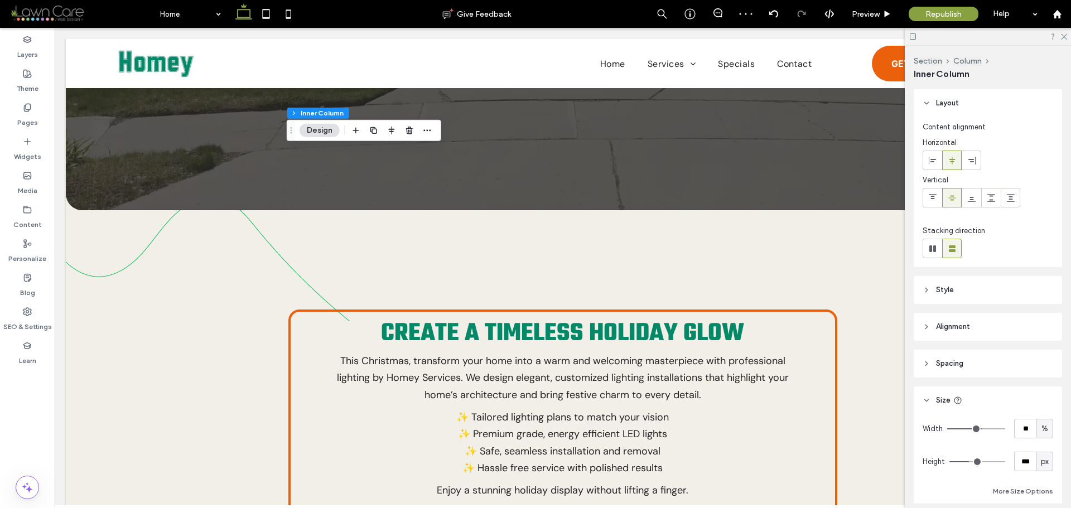
click at [970, 359] on header "Spacing" at bounding box center [988, 364] width 148 height 28
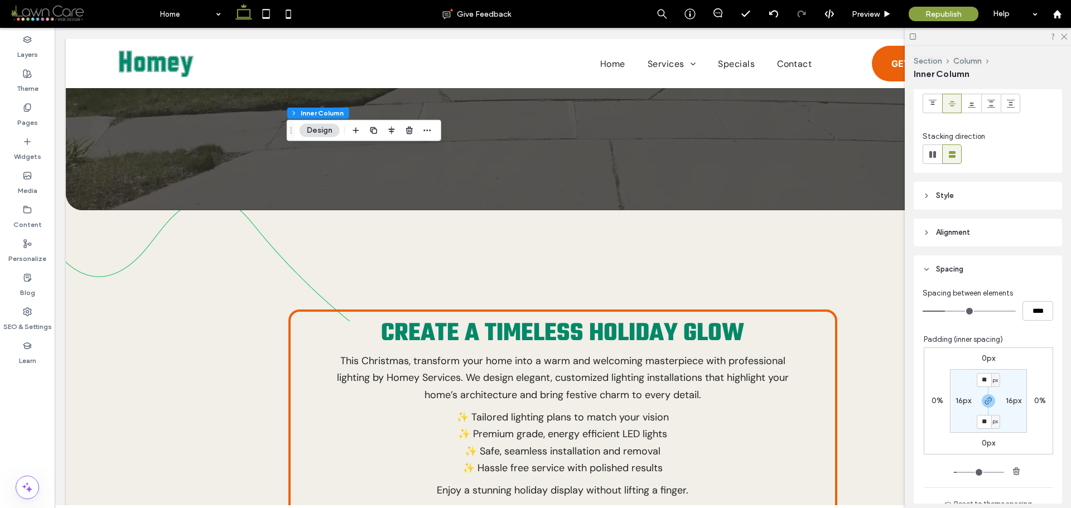
scroll to position [112, 0]
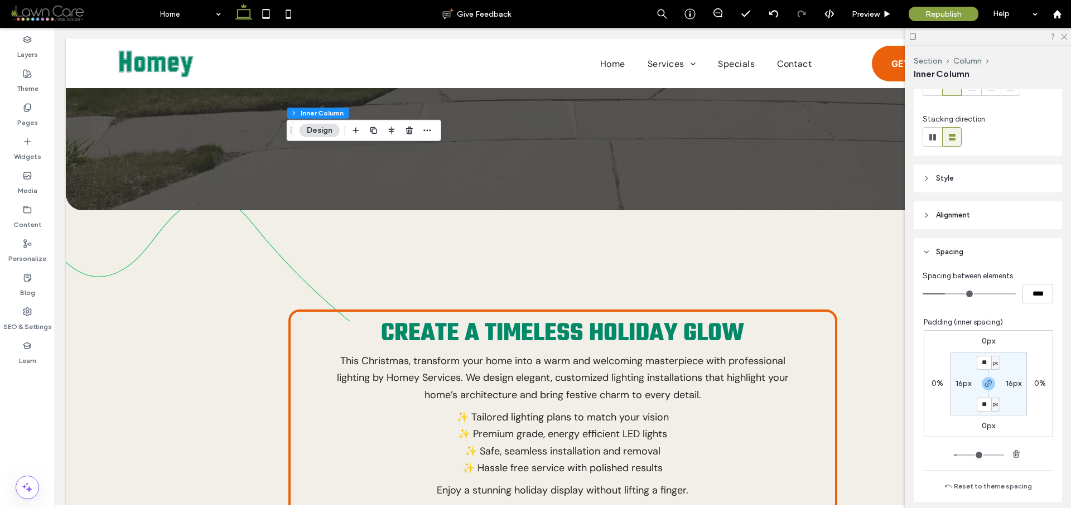
click at [982, 343] on label "0px" at bounding box center [988, 341] width 13 height 9
type input "*"
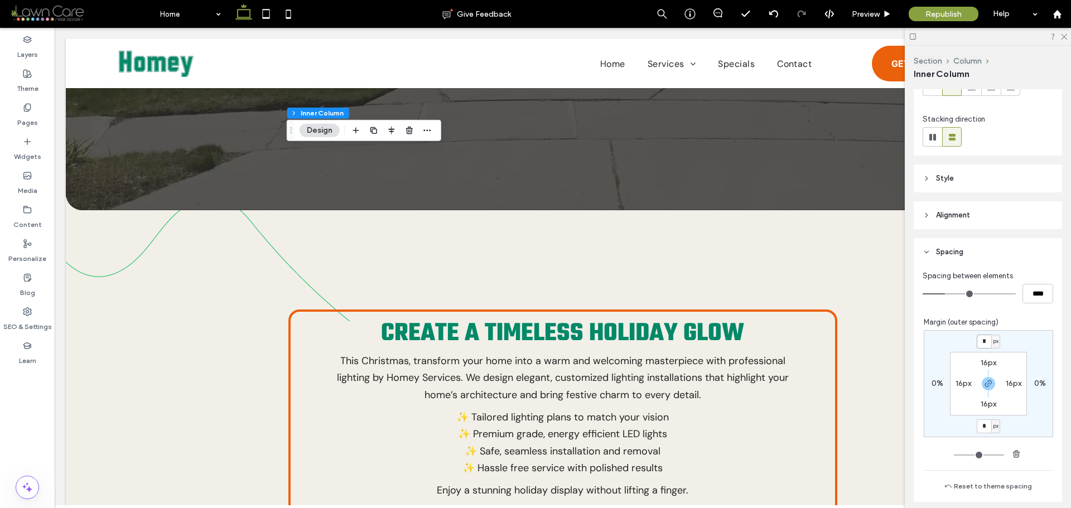
click at [982, 343] on input "*" at bounding box center [984, 342] width 15 height 14
click at [982, 379] on span "button" at bounding box center [988, 383] width 13 height 13
click at [984, 343] on input "*" at bounding box center [984, 342] width 15 height 14
type input "****"
type input "*"
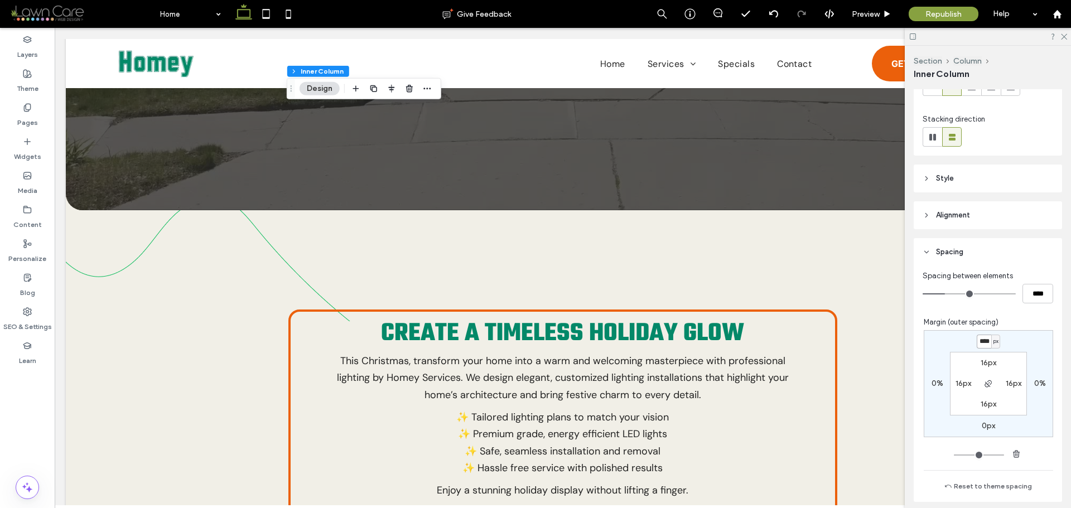
click at [982, 339] on input "****" at bounding box center [984, 342] width 15 height 14
type input "**"
type input "*"
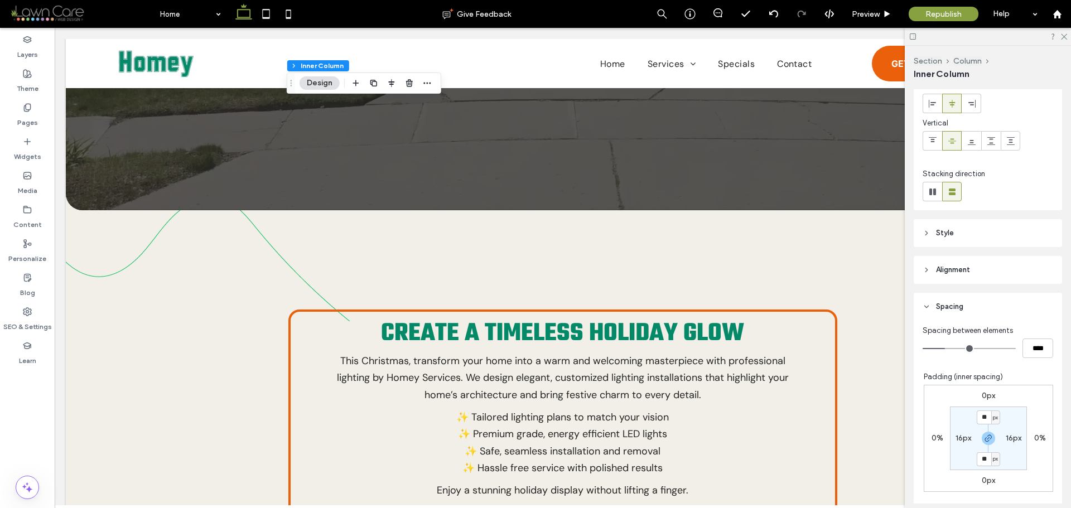
scroll to position [56, 0]
click at [950, 241] on header "Style" at bounding box center [988, 234] width 148 height 28
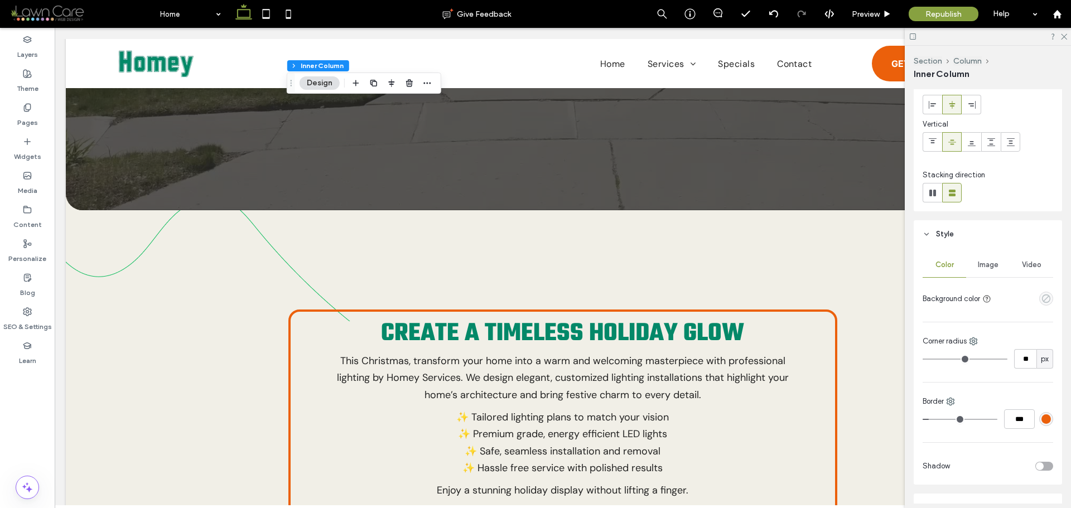
click at [1042, 301] on icon "empty color" at bounding box center [1046, 298] width 9 height 9
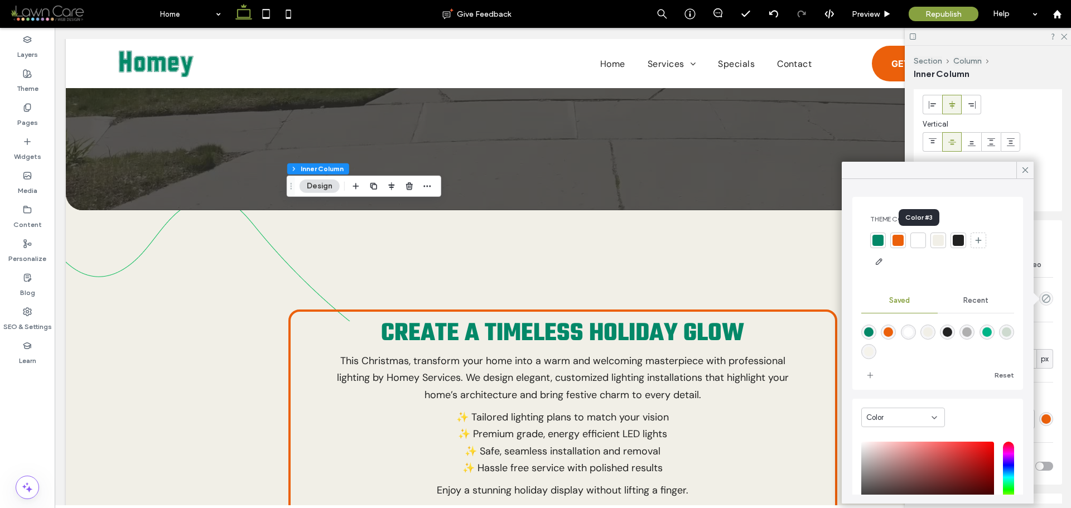
click at [920, 243] on div at bounding box center [918, 240] width 11 height 11
click at [941, 241] on div at bounding box center [940, 241] width 11 height 11
click at [1025, 166] on icon at bounding box center [1026, 170] width 10 height 10
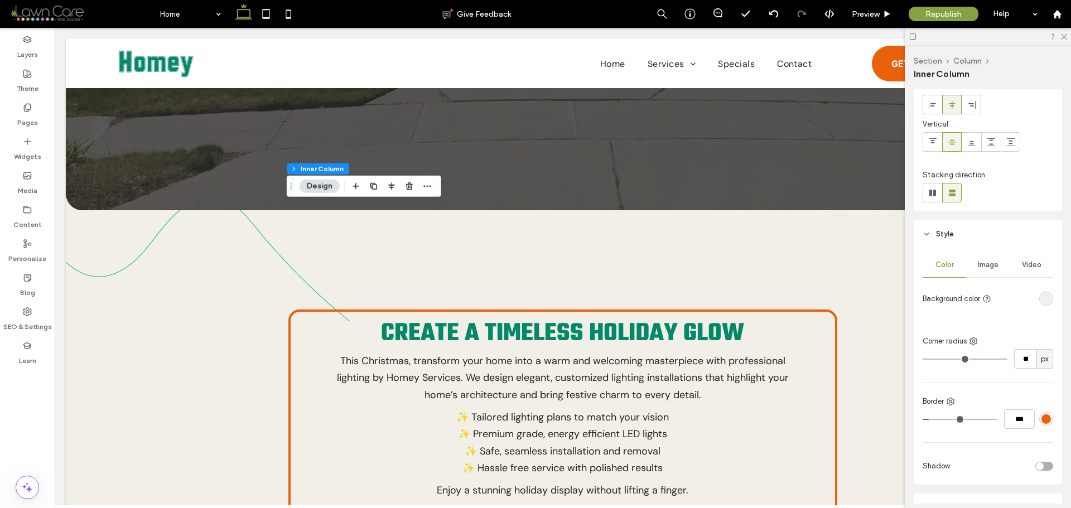
click at [943, 243] on header "Style" at bounding box center [988, 234] width 148 height 28
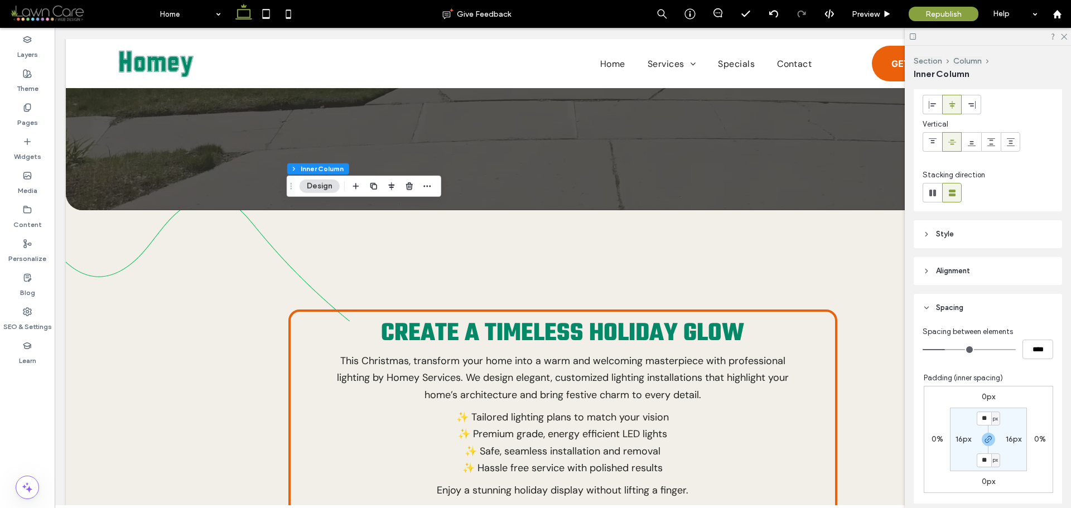
click at [982, 397] on label "0px" at bounding box center [988, 396] width 13 height 9
type input "*"
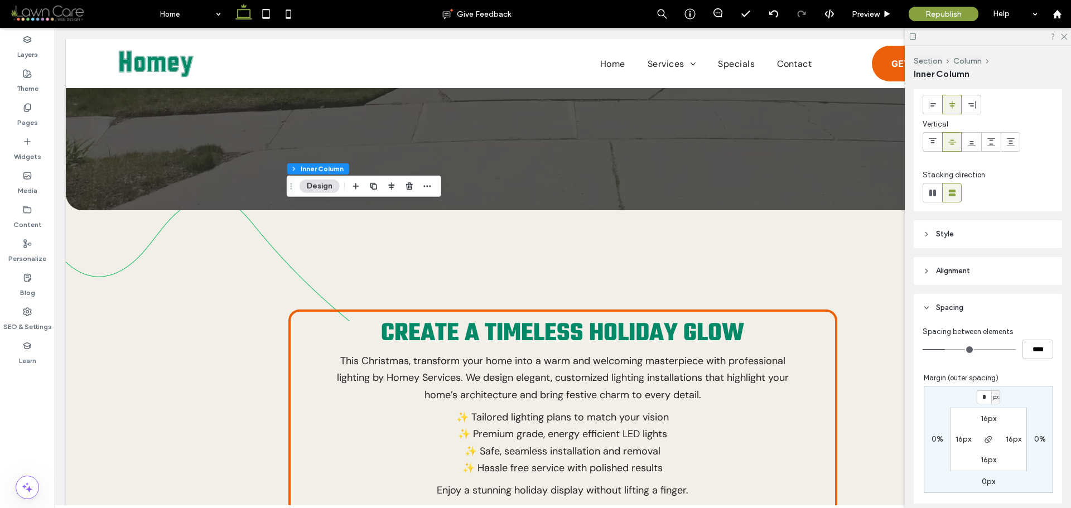
click at [982, 397] on input "*" at bounding box center [984, 398] width 15 height 14
type input "****"
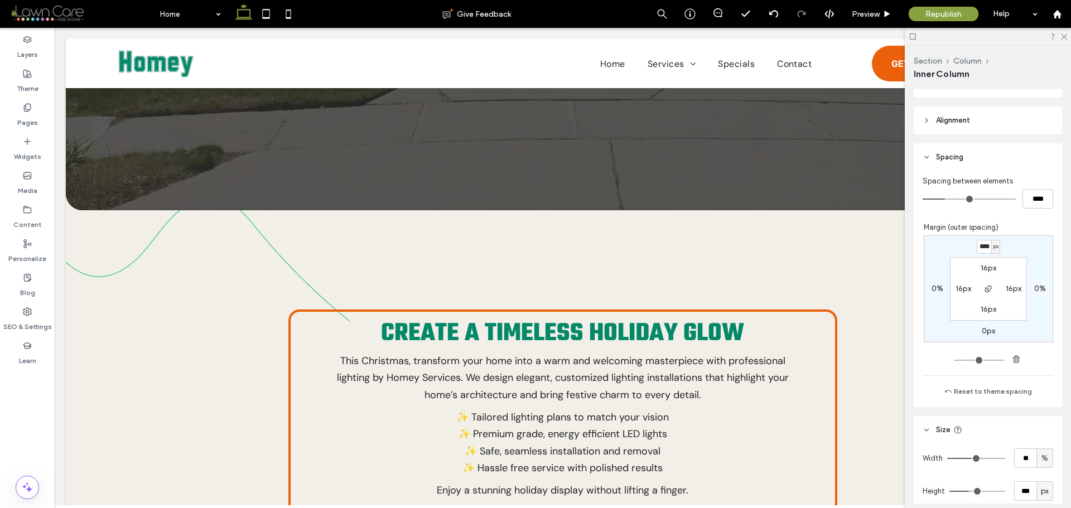
scroll to position [224, 0]
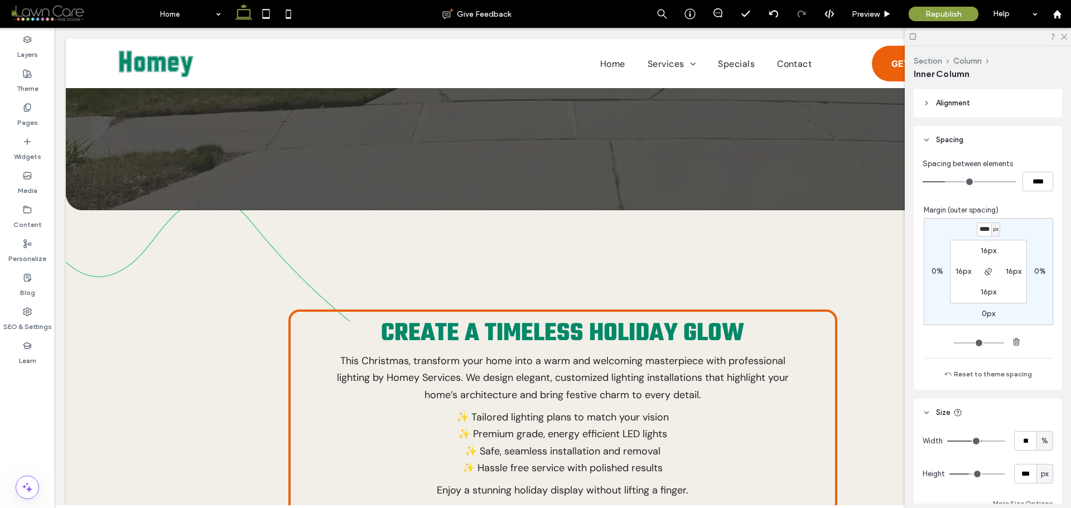
type input "*"
type input "***"
click at [982, 291] on label "16px" at bounding box center [989, 291] width 16 height 9
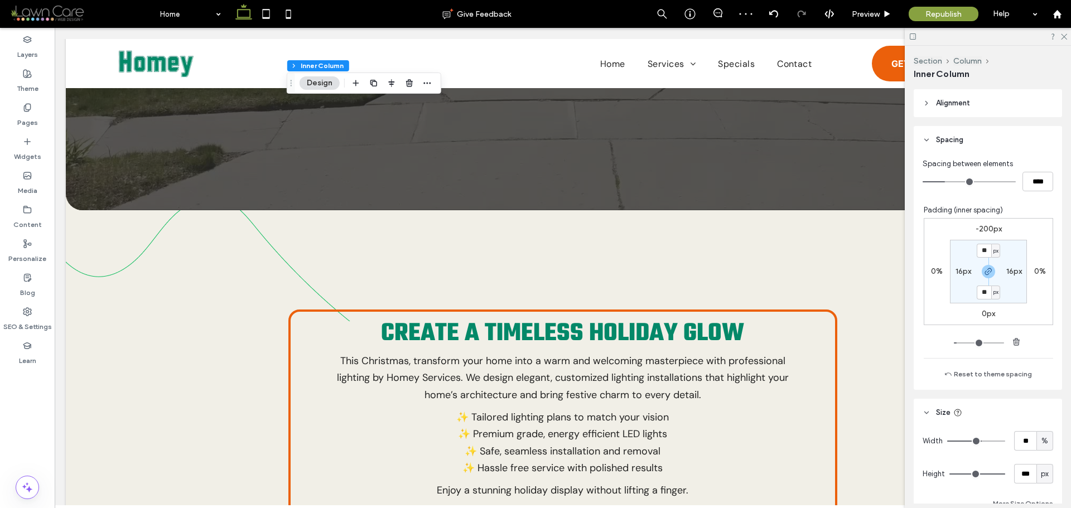
click at [994, 291] on span "px" at bounding box center [996, 292] width 5 height 11
click at [987, 325] on span "%" at bounding box center [986, 329] width 7 height 11
type input "*"
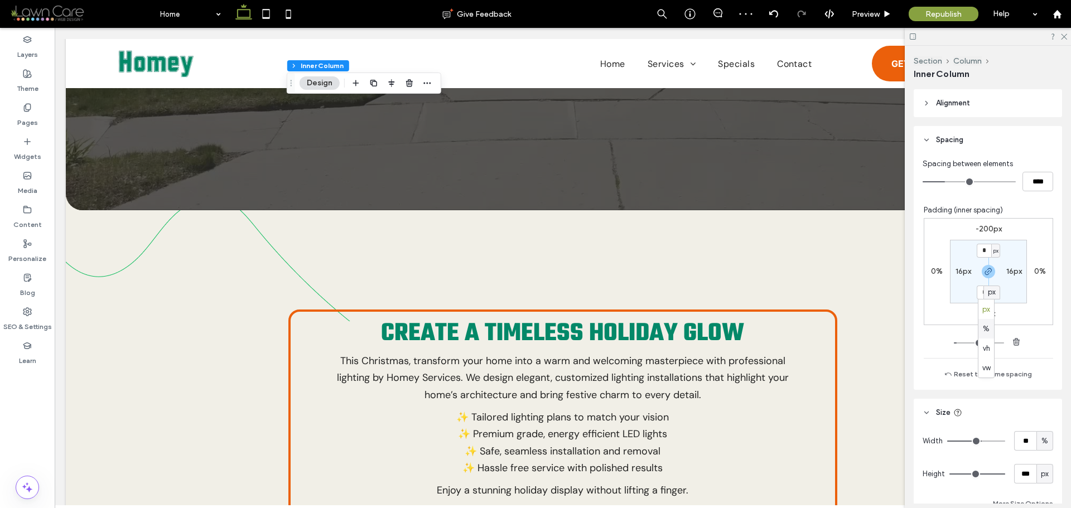
type input "*"
click at [983, 292] on input "*" at bounding box center [984, 293] width 15 height 14
type input "*"
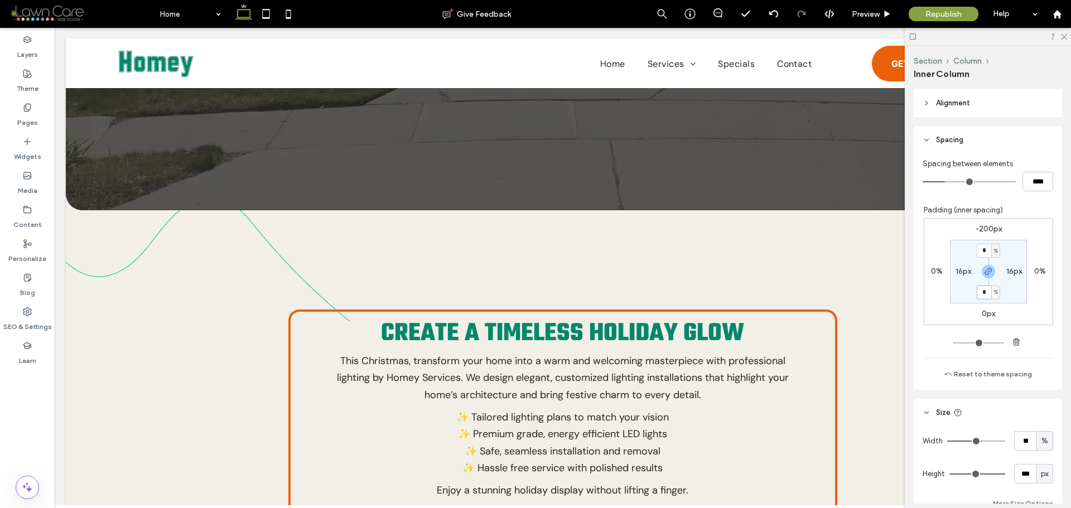
type input "***"
type input "**"
type input "****"
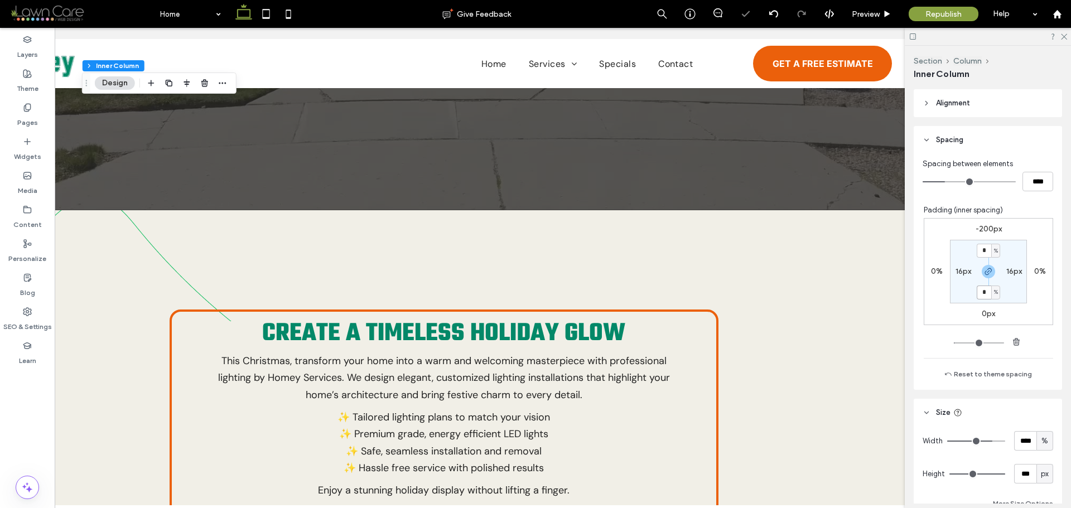
scroll to position [0, 124]
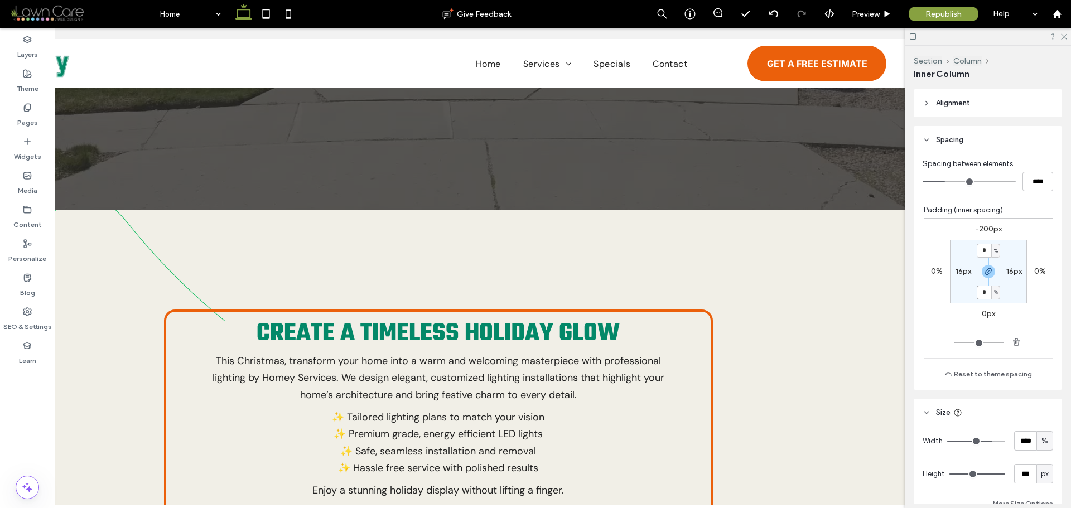
type input "***"
click at [985, 251] on input "*" at bounding box center [984, 251] width 15 height 14
type input "*"
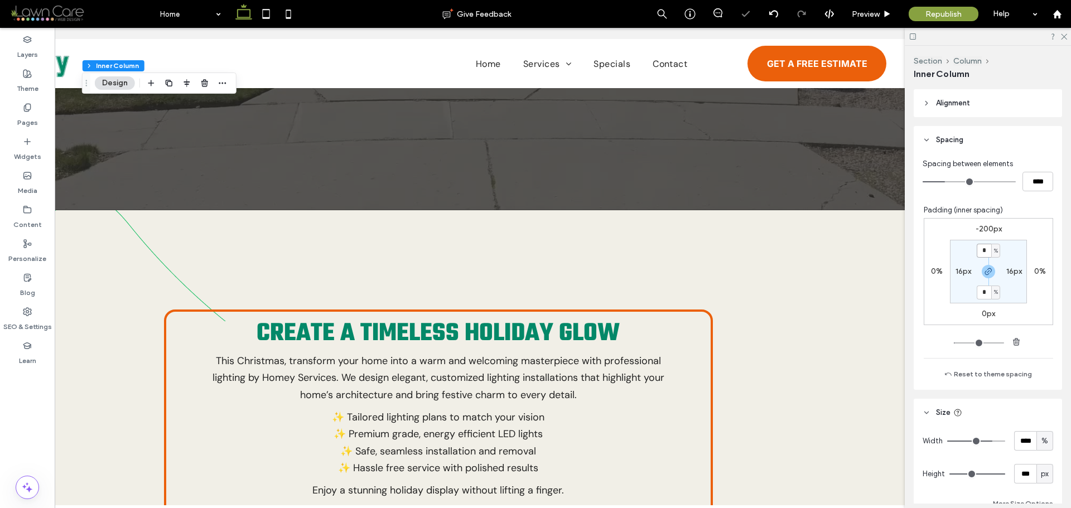
type input "*"
click at [994, 251] on span "%" at bounding box center [996, 251] width 4 height 11
drag, startPoint x: 991, startPoint y: 268, endPoint x: 987, endPoint y: 262, distance: 6.5
click at [991, 268] on span "px" at bounding box center [987, 267] width 8 height 11
type input "**"
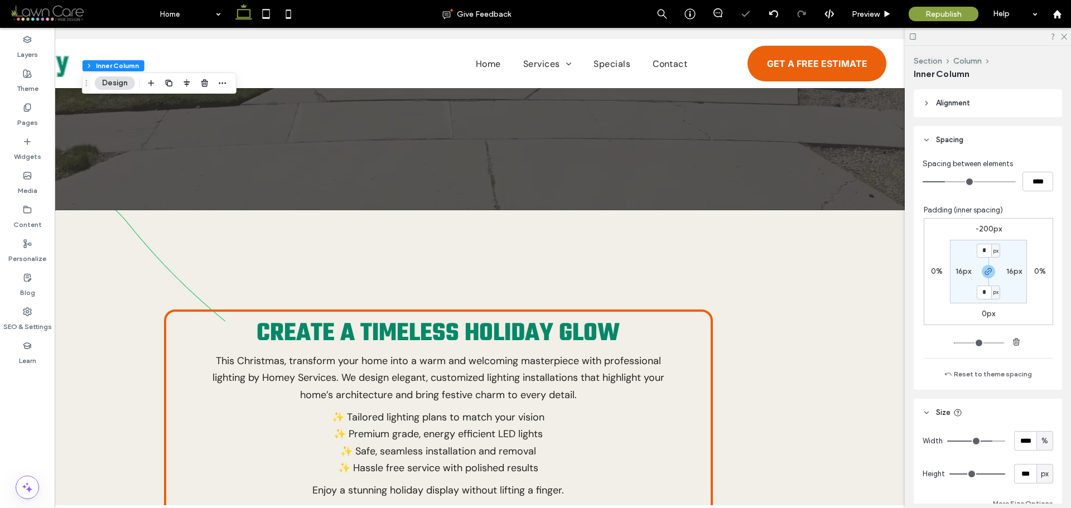
type input "****"
type input "**"
click at [982, 248] on input "****" at bounding box center [984, 251] width 15 height 14
type input "**"
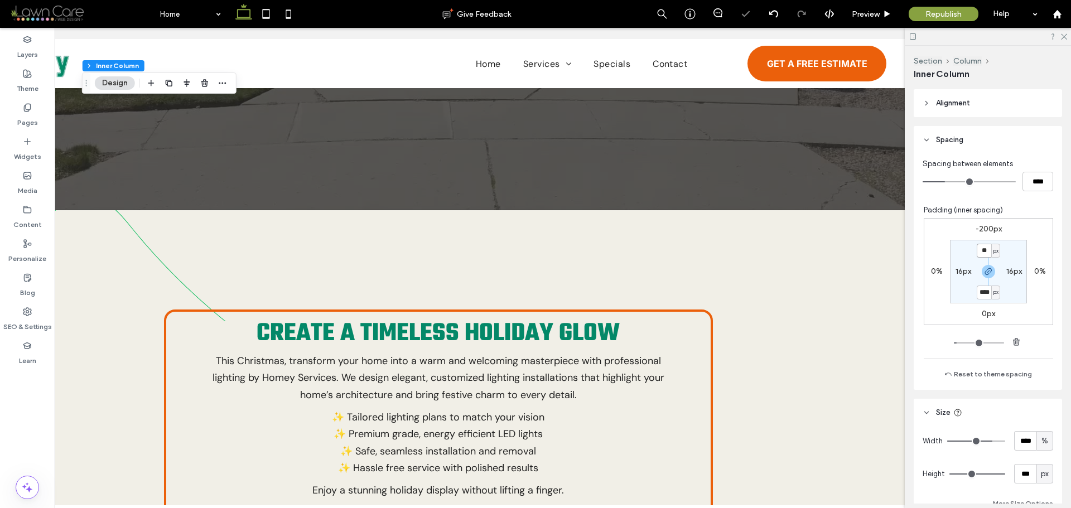
type input "**"
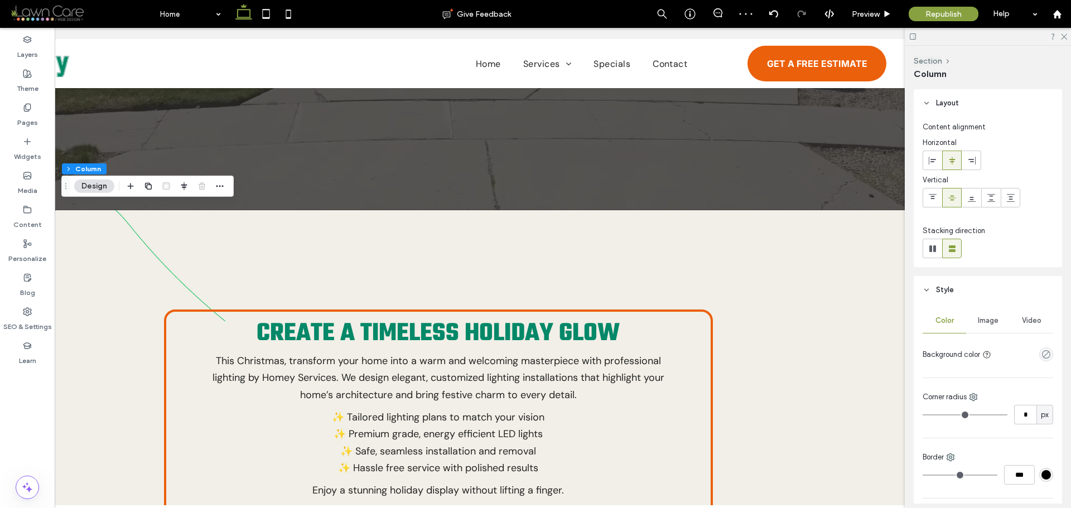
click at [941, 291] on span "Style" at bounding box center [945, 290] width 18 height 11
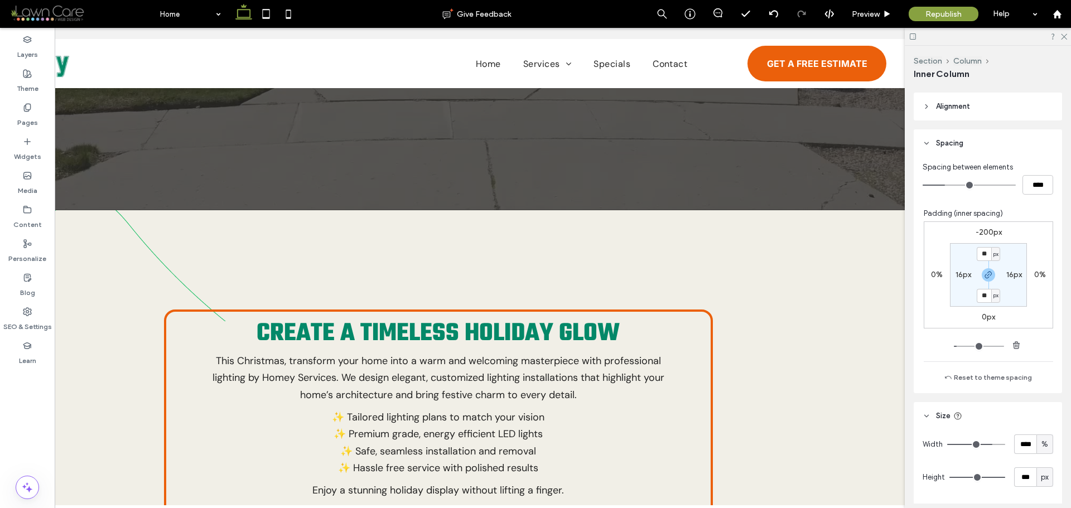
scroll to position [224, 0]
type input "***"
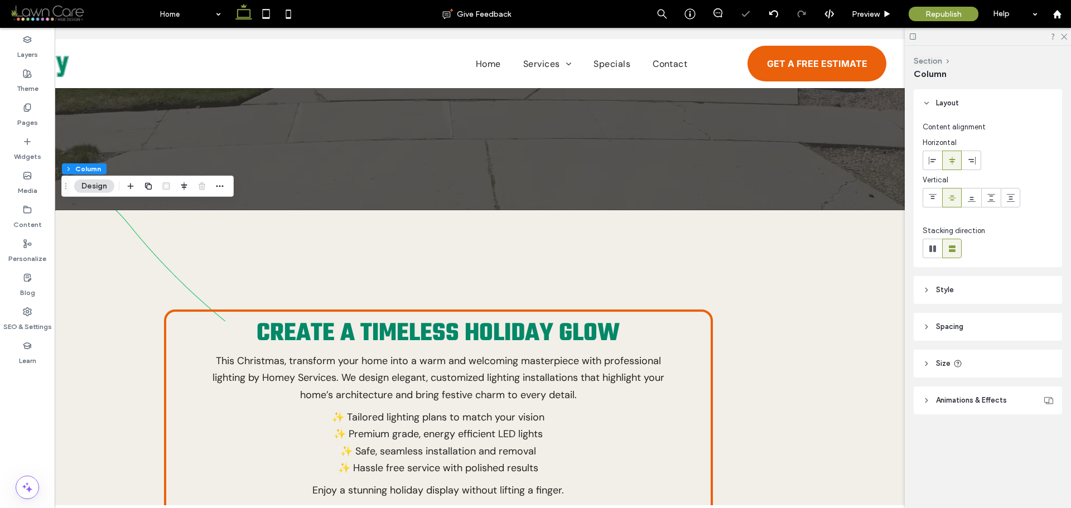
click at [972, 330] on header "Spacing" at bounding box center [988, 327] width 148 height 28
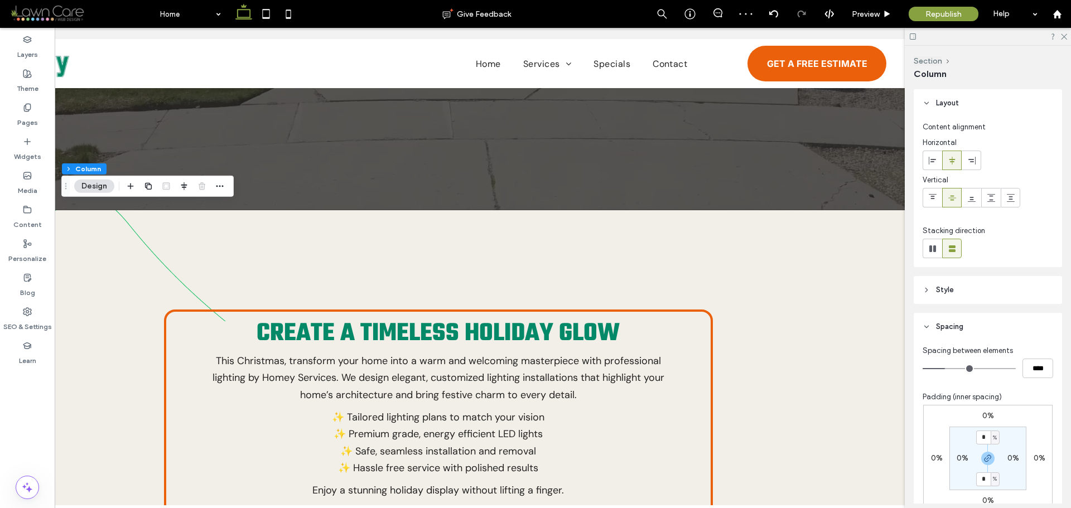
click at [990, 417] on label "0%" at bounding box center [989, 415] width 12 height 9
click at [987, 417] on input "*" at bounding box center [984, 417] width 15 height 14
click at [986, 455] on icon "button" at bounding box center [988, 458] width 9 height 9
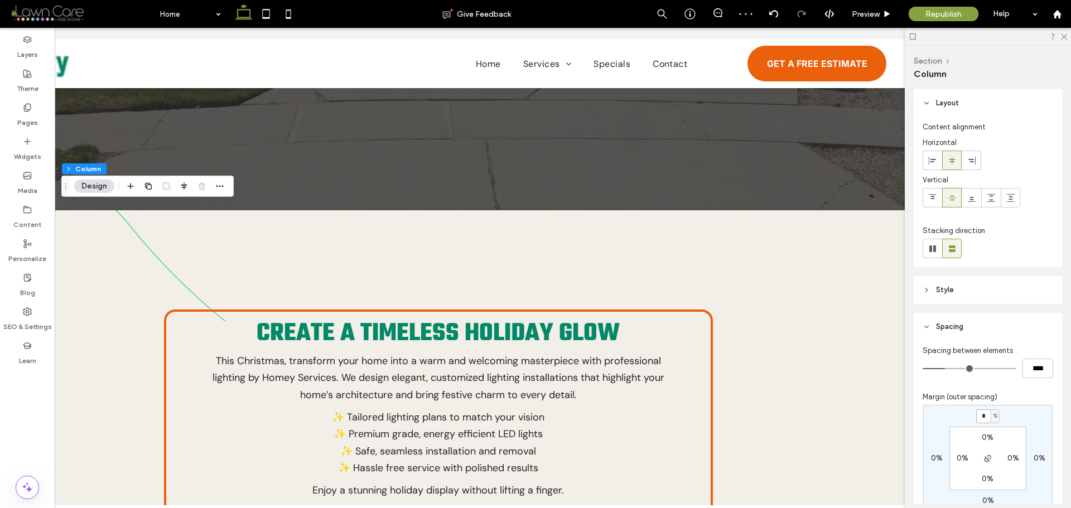
click at [983, 418] on input "*" at bounding box center [984, 417] width 15 height 14
click at [994, 418] on span "%" at bounding box center [996, 416] width 4 height 11
click at [993, 433] on div "px" at bounding box center [989, 434] width 16 height 20
click at [986, 414] on input "*" at bounding box center [984, 417] width 15 height 14
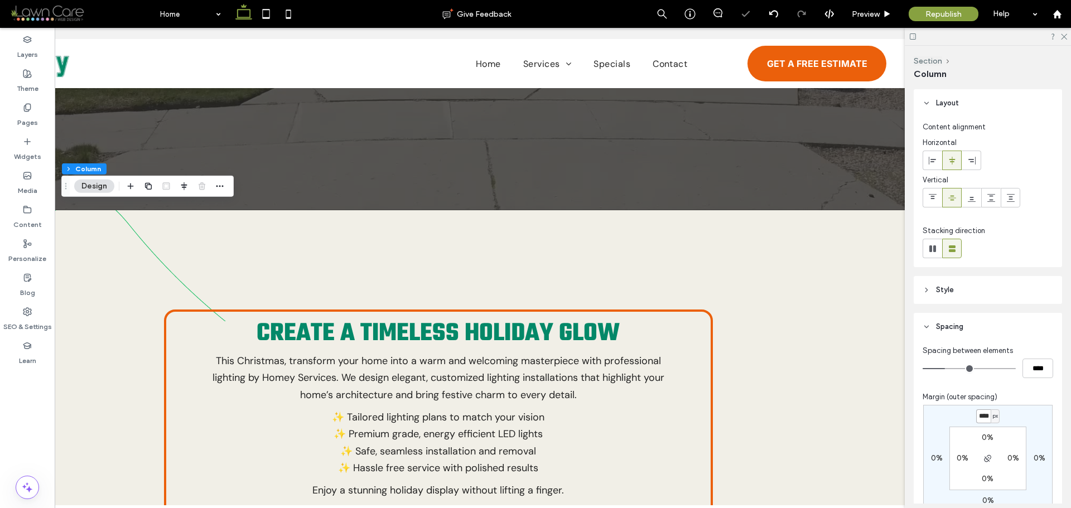
type input "****"
type input "*"
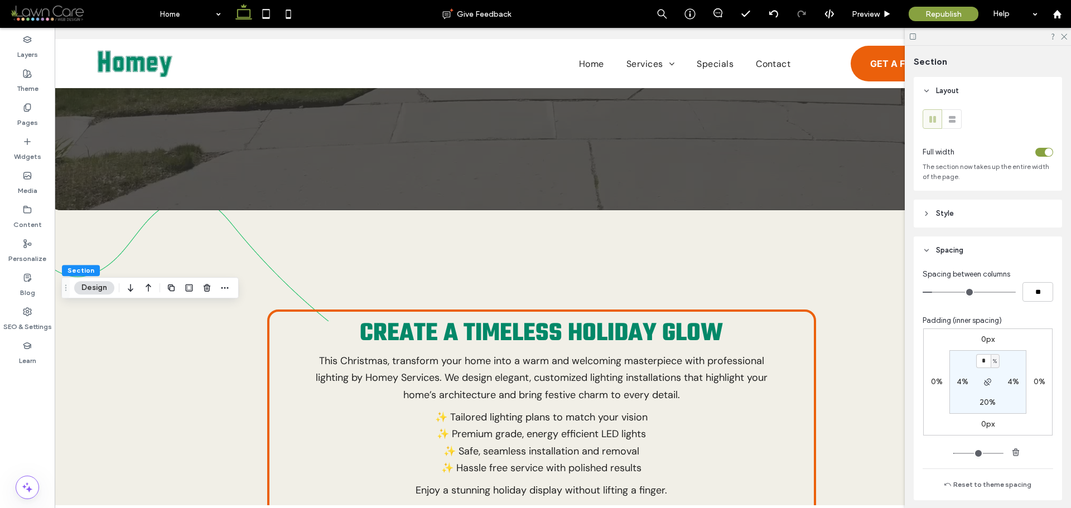
scroll to position [0, 20]
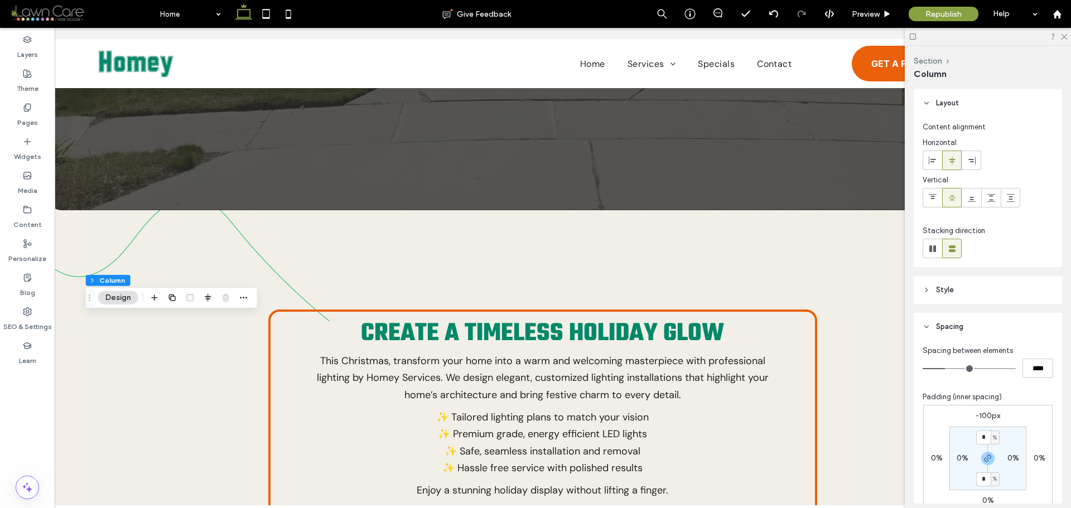
click at [984, 414] on label "-100px" at bounding box center [988, 415] width 25 height 9
type input "*"
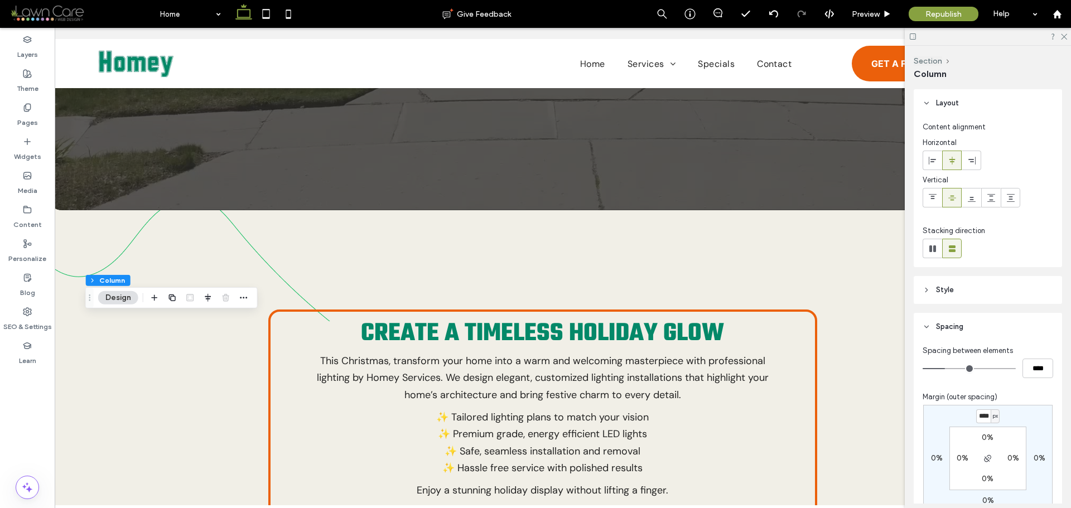
click at [983, 416] on input "****" at bounding box center [984, 417] width 15 height 14
type input "***"
type input "*"
click at [983, 416] on input "***" at bounding box center [984, 417] width 15 height 14
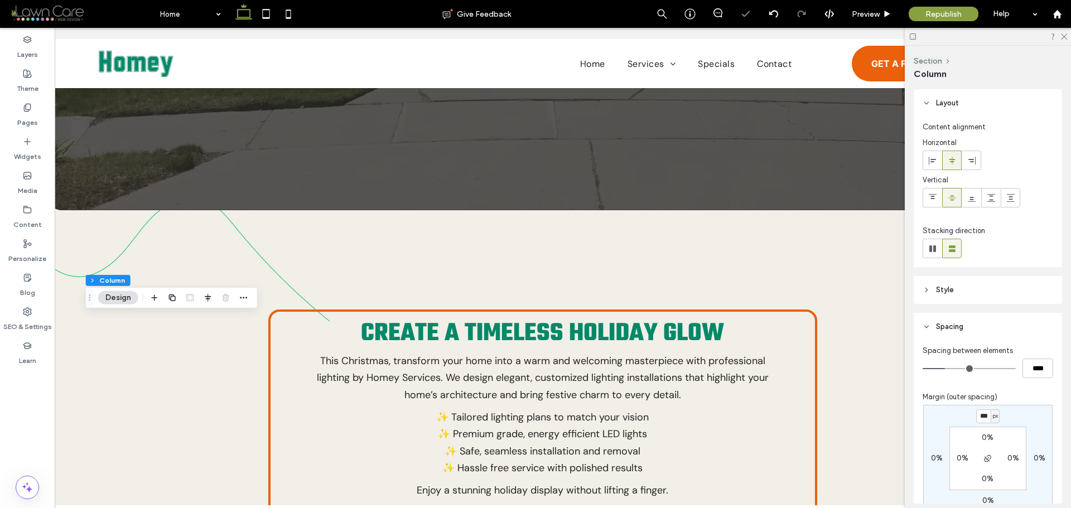
click at [983, 416] on input "***" at bounding box center [984, 417] width 15 height 14
type input "***"
type input "*"
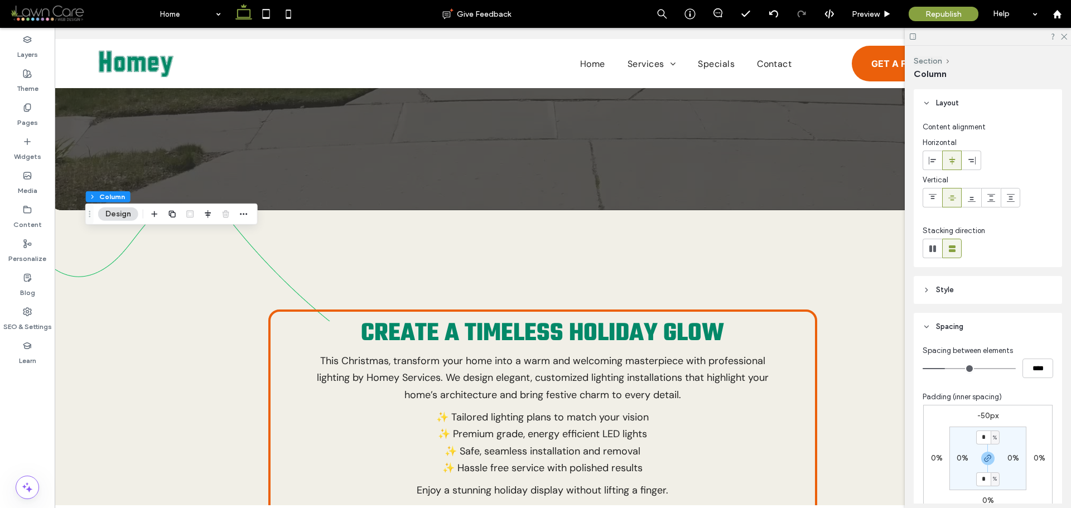
click at [984, 418] on label "-50px" at bounding box center [988, 415] width 21 height 9
type input "*"
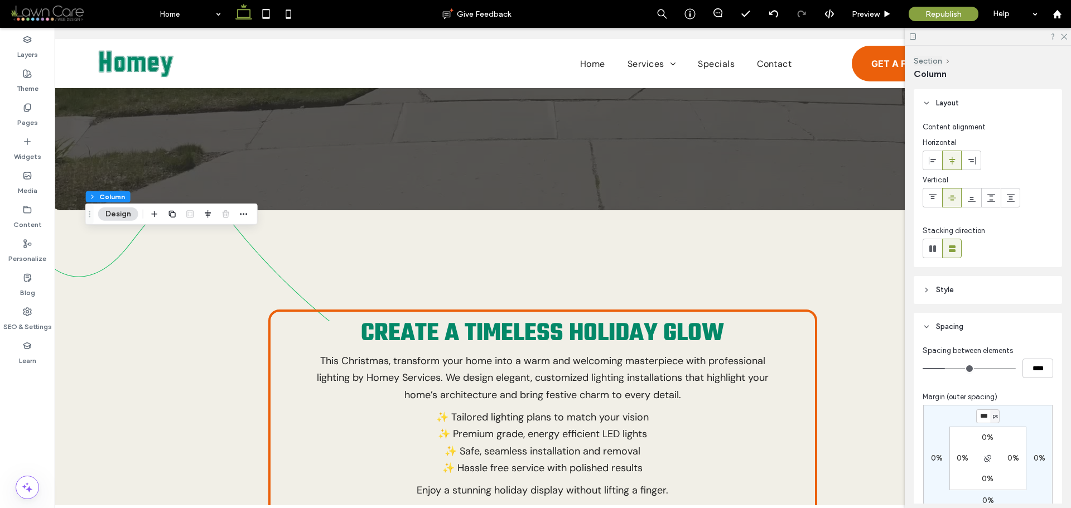
click at [986, 416] on input "***" at bounding box center [984, 417] width 15 height 14
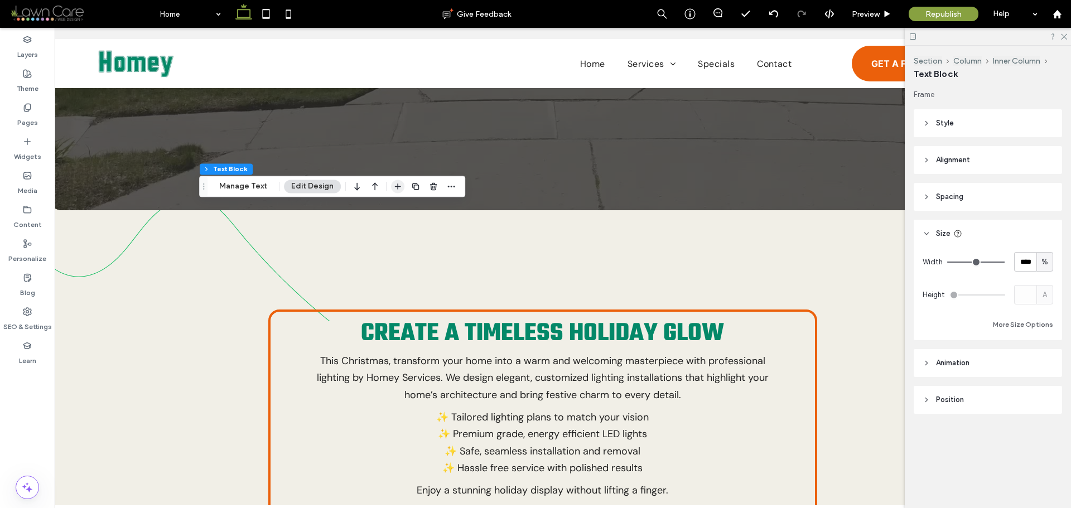
click at [395, 185] on icon "button" at bounding box center [397, 186] width 9 height 9
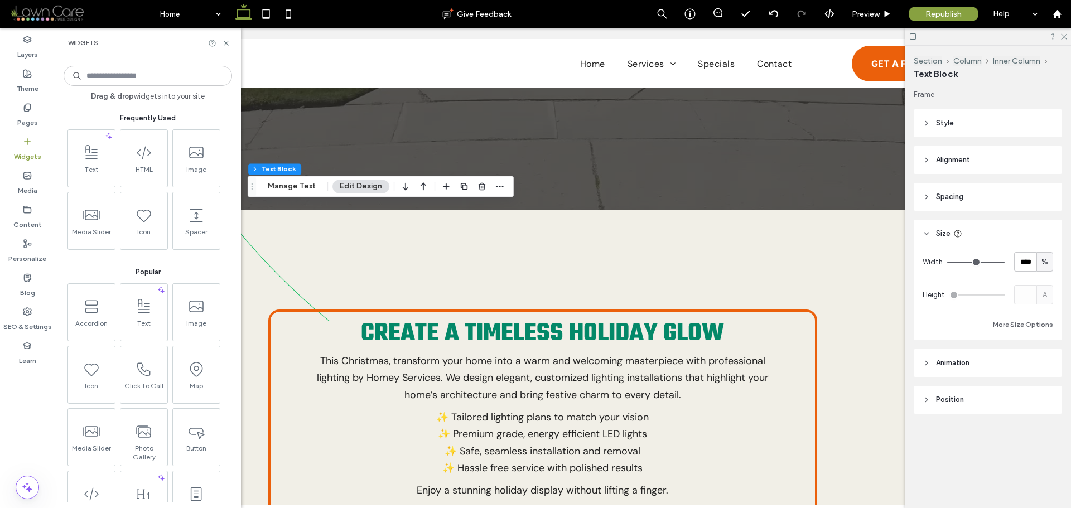
click at [117, 78] on input at bounding box center [148, 76] width 169 height 20
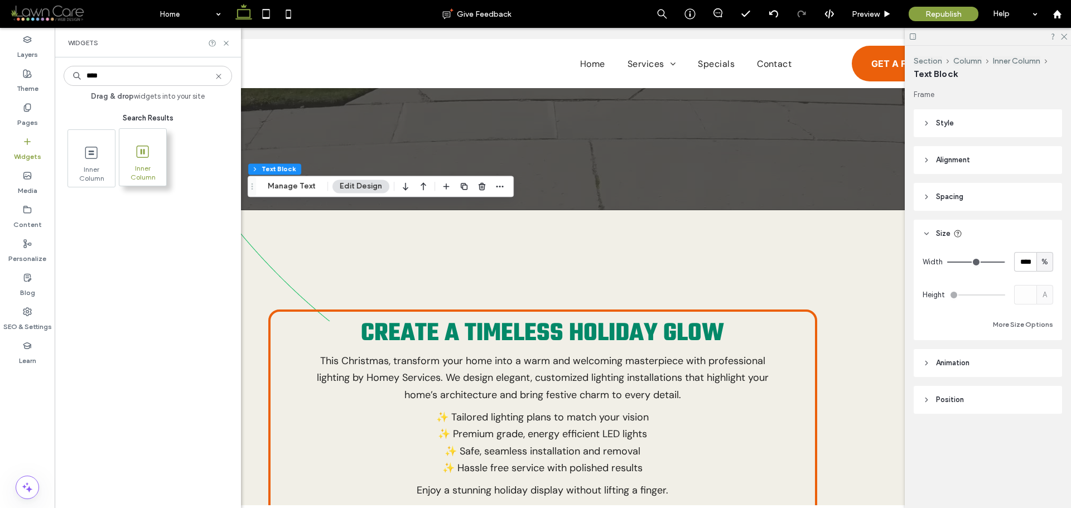
type input "****"
click at [152, 151] on span at bounding box center [142, 151] width 47 height 25
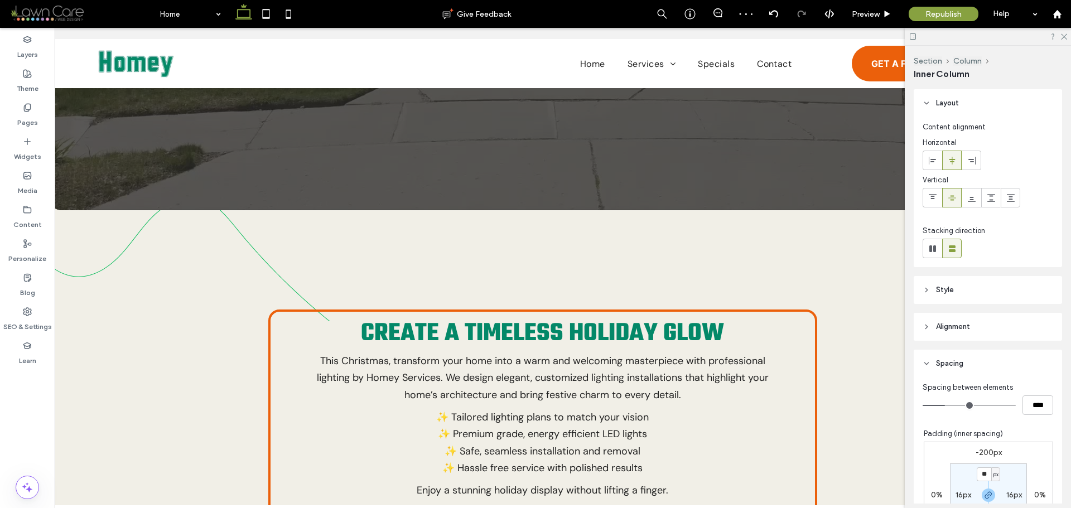
scroll to position [224, 0]
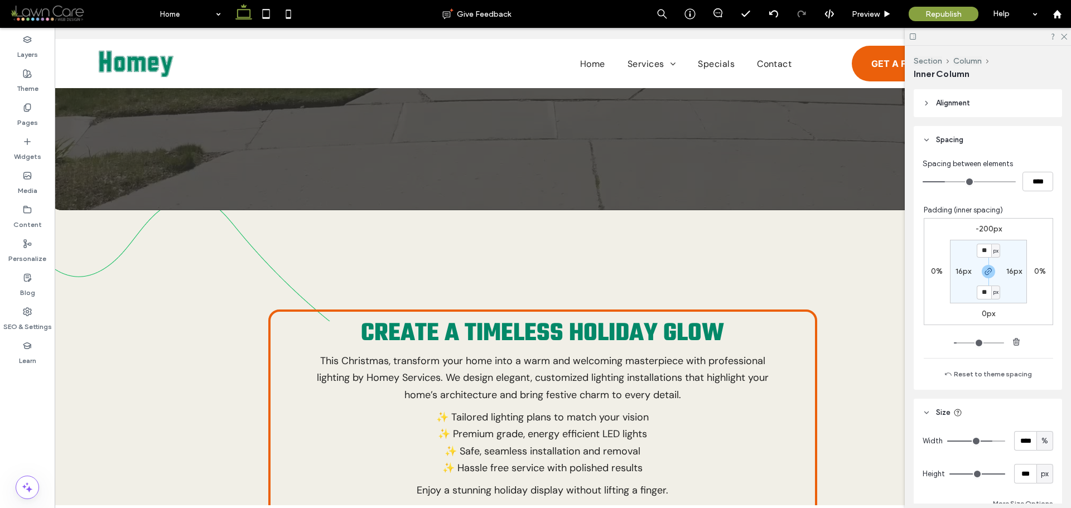
type input "***"
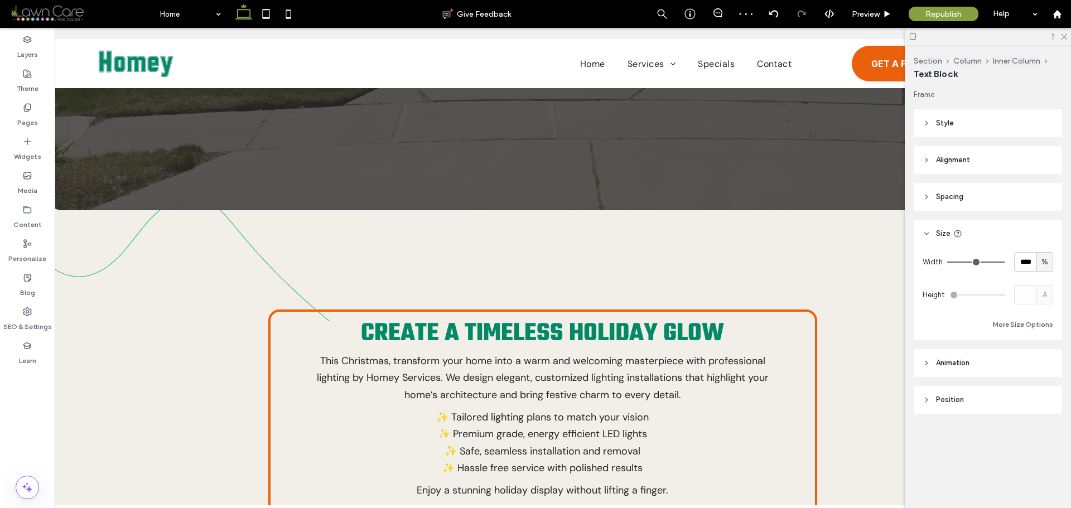
type input "***"
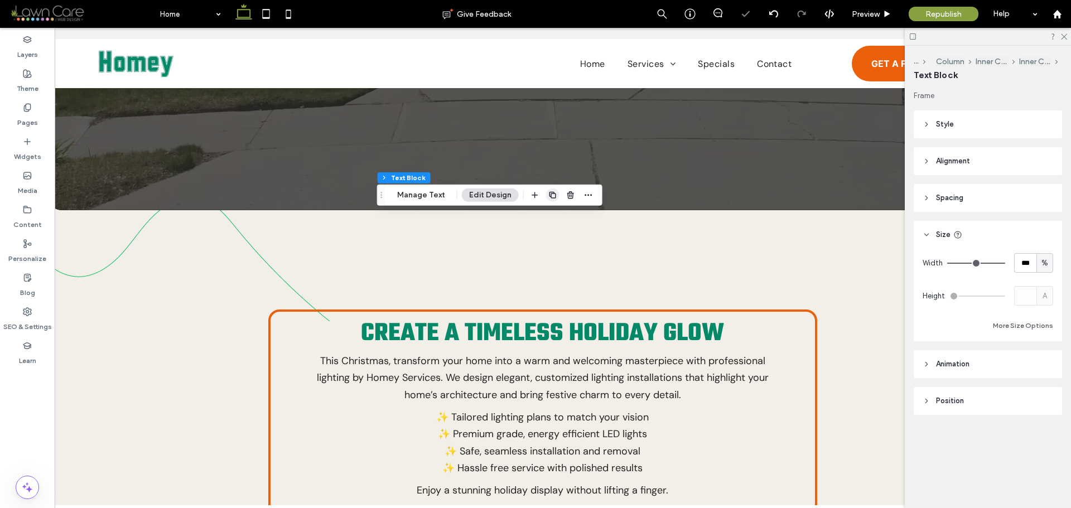
click at [550, 199] on icon "button" at bounding box center [553, 195] width 9 height 9
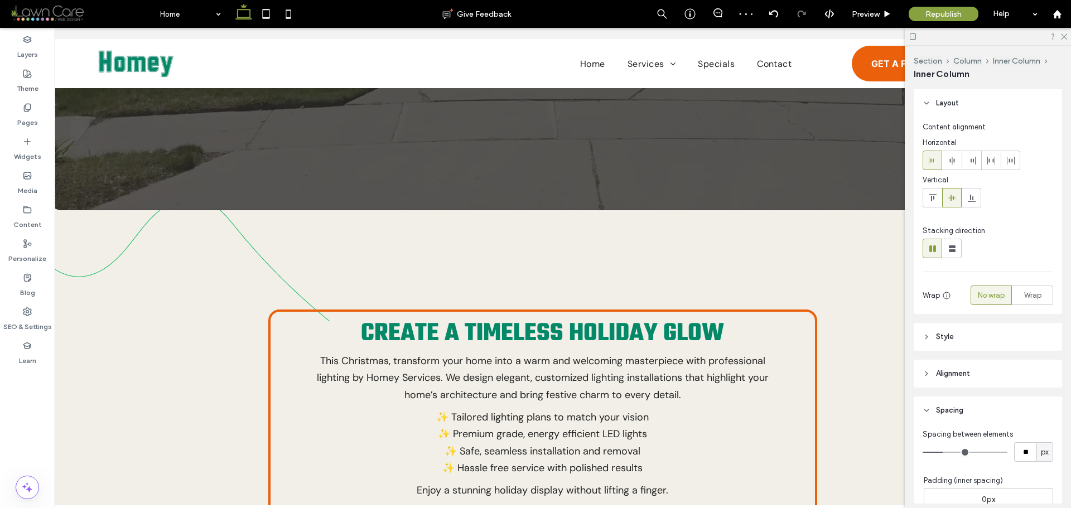
scroll to position [271, 0]
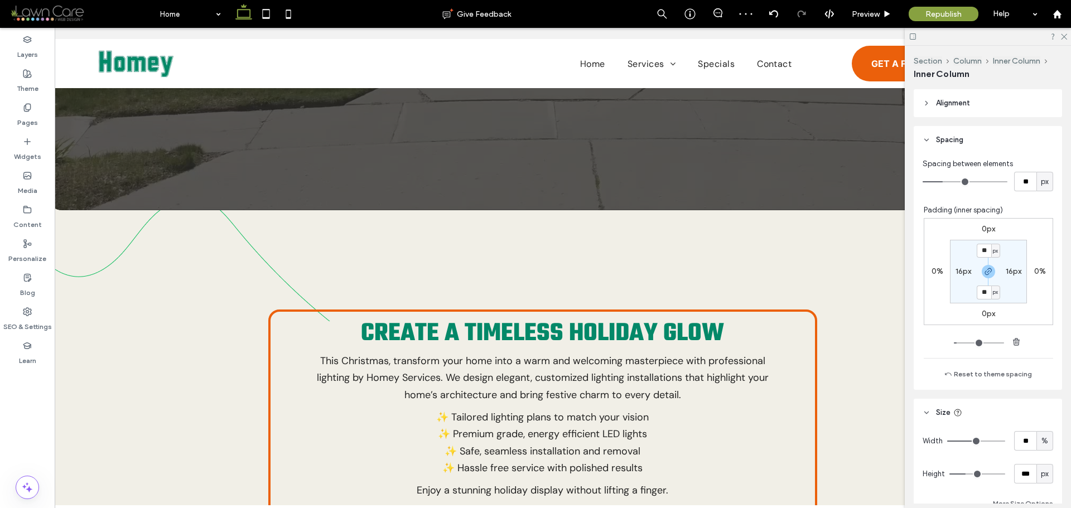
type input "***"
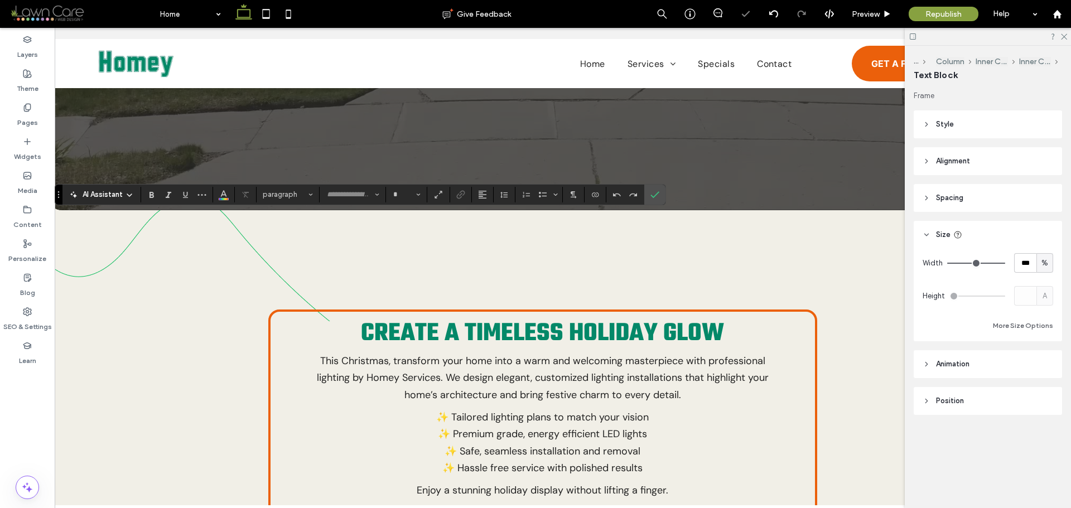
type input "*******"
type input "**"
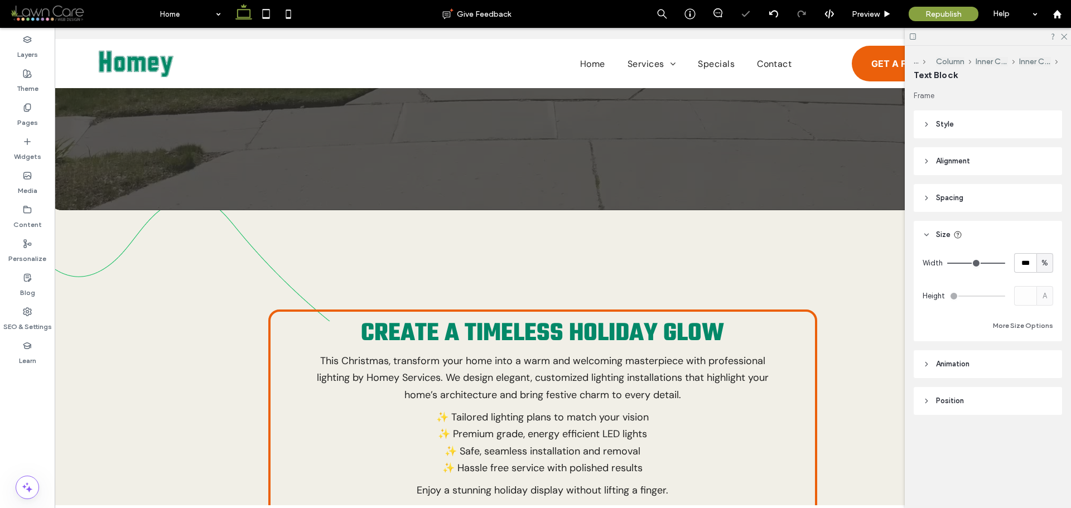
type input "*******"
type input "**"
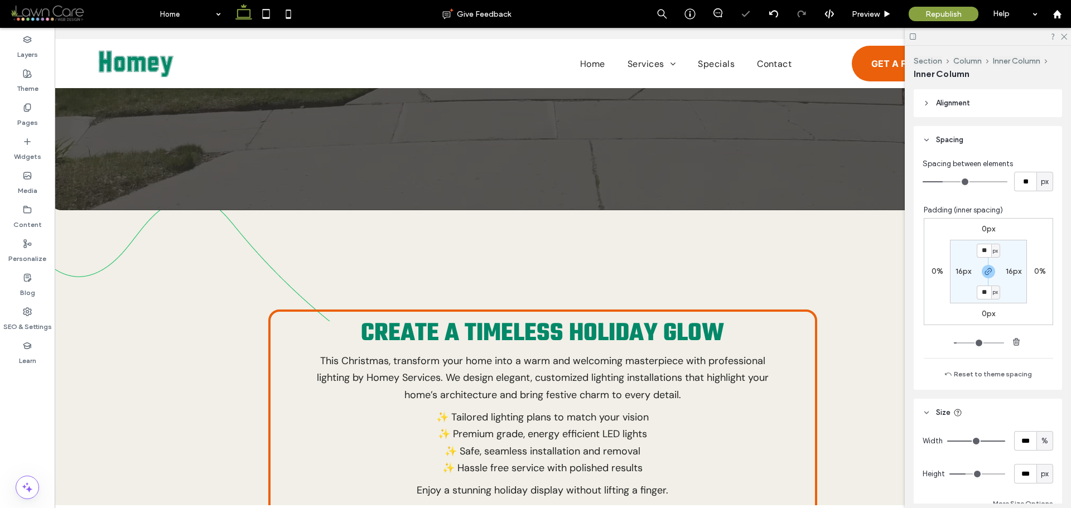
type input "**"
click at [979, 296] on input "**" at bounding box center [984, 293] width 15 height 14
type input "*"
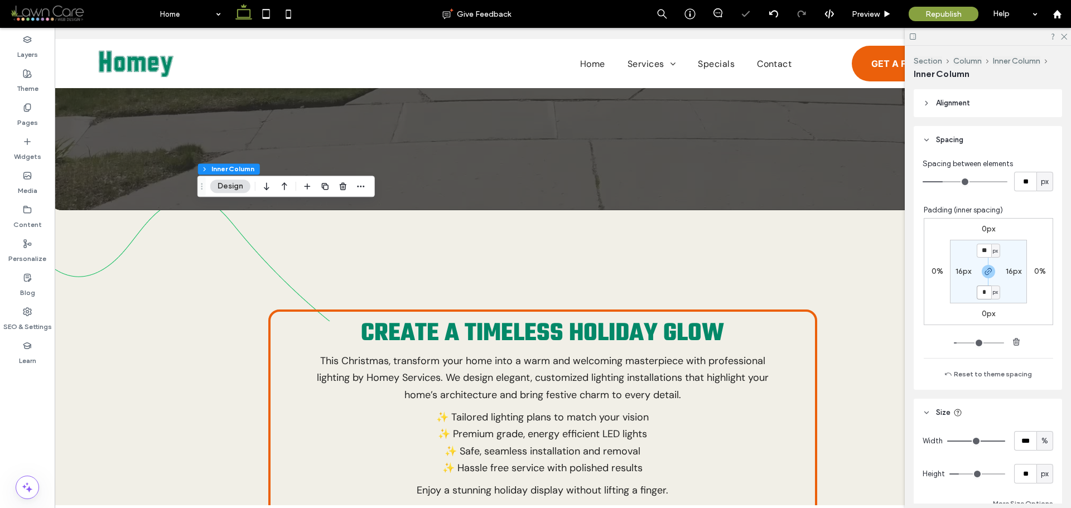
type input "*"
type input "**"
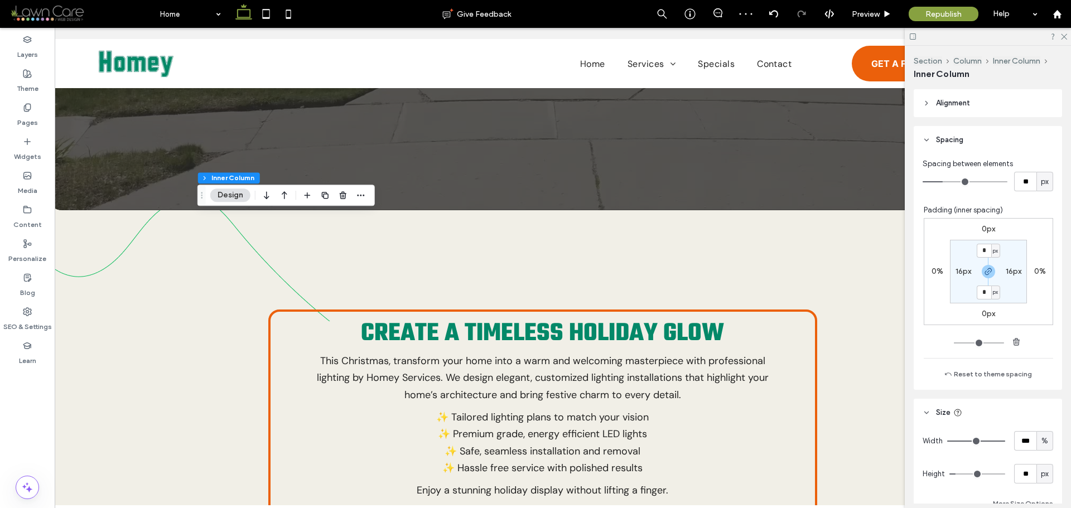
click at [939, 94] on header "Alignment" at bounding box center [988, 103] width 148 height 28
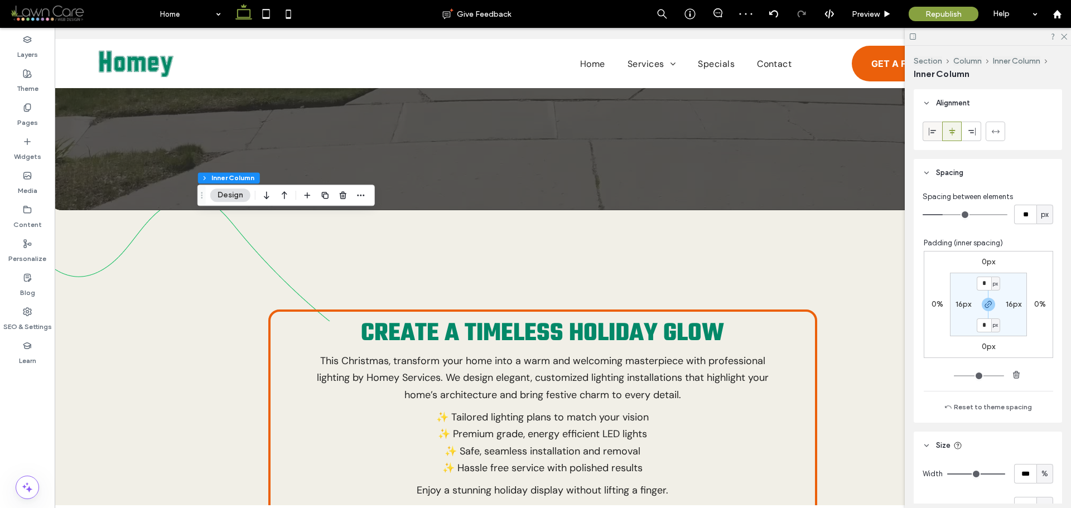
click at [938, 130] on div at bounding box center [933, 131] width 18 height 18
click at [954, 129] on icon at bounding box center [952, 131] width 9 height 9
type input "**"
type input "****"
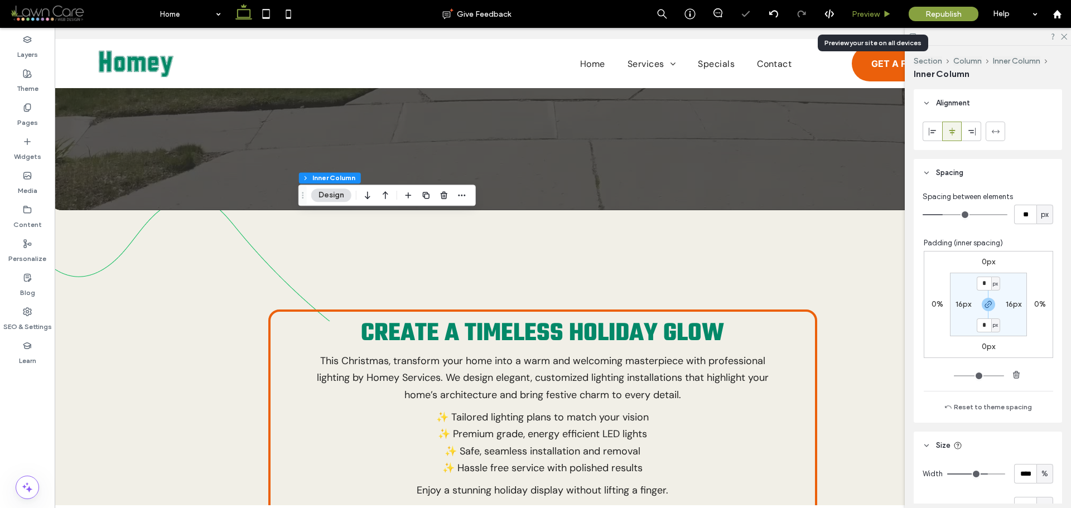
click at [889, 17] on icon at bounding box center [887, 14] width 8 height 8
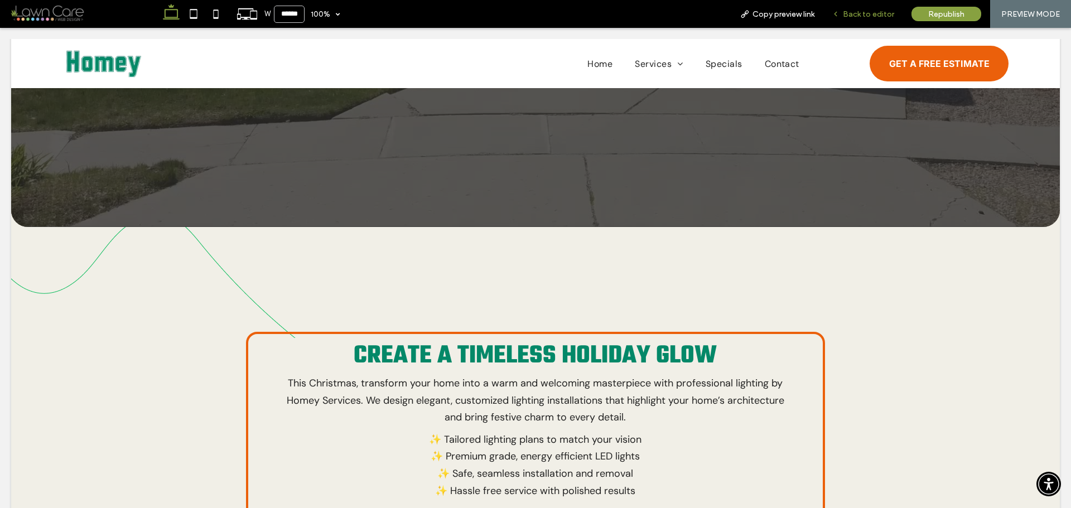
click at [839, 11] on icon at bounding box center [836, 14] width 8 height 8
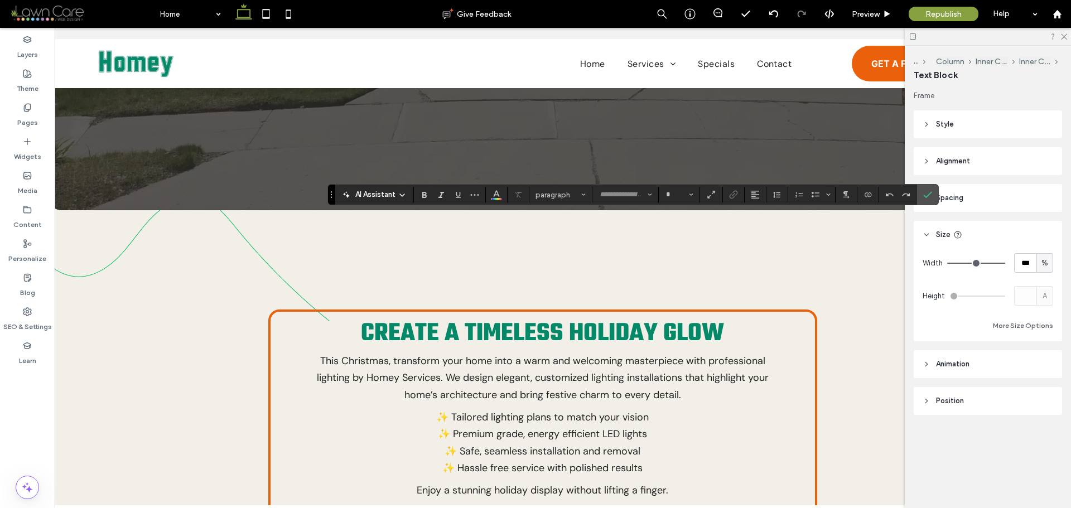
type input "*******"
type input "**"
click at [757, 198] on icon "Alignment" at bounding box center [755, 194] width 9 height 9
click at [763, 216] on icon "ui.textEditor.alignment.left" at bounding box center [764, 213] width 9 height 9
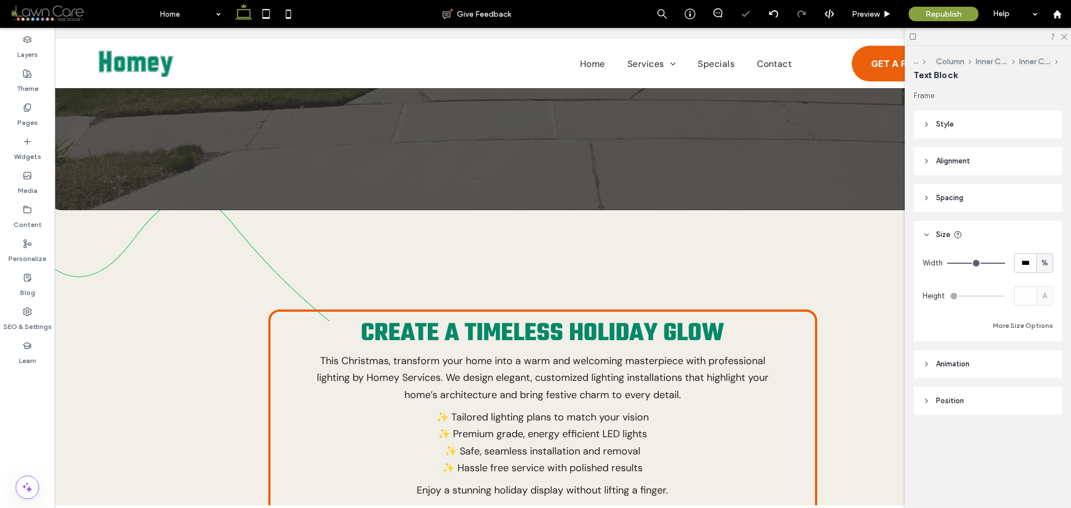
type input "*******"
type input "**"
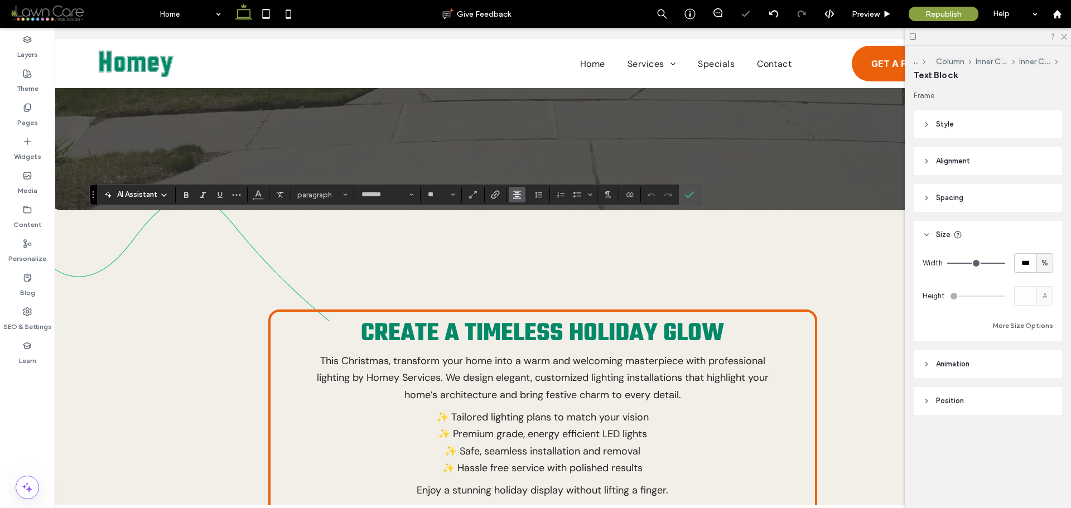
click at [513, 193] on icon "Alignment" at bounding box center [517, 194] width 9 height 9
click at [525, 212] on icon "ui.textEditor.alignment.left" at bounding box center [525, 213] width 9 height 9
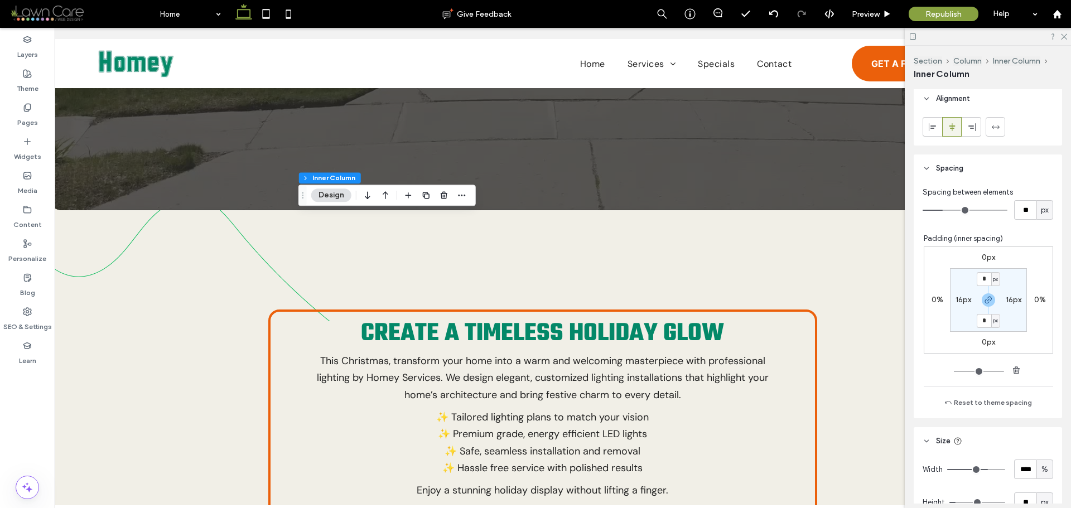
scroll to position [279, 0]
click at [1006, 297] on label "16px" at bounding box center [1014, 295] width 16 height 9
type input "**"
type input "*"
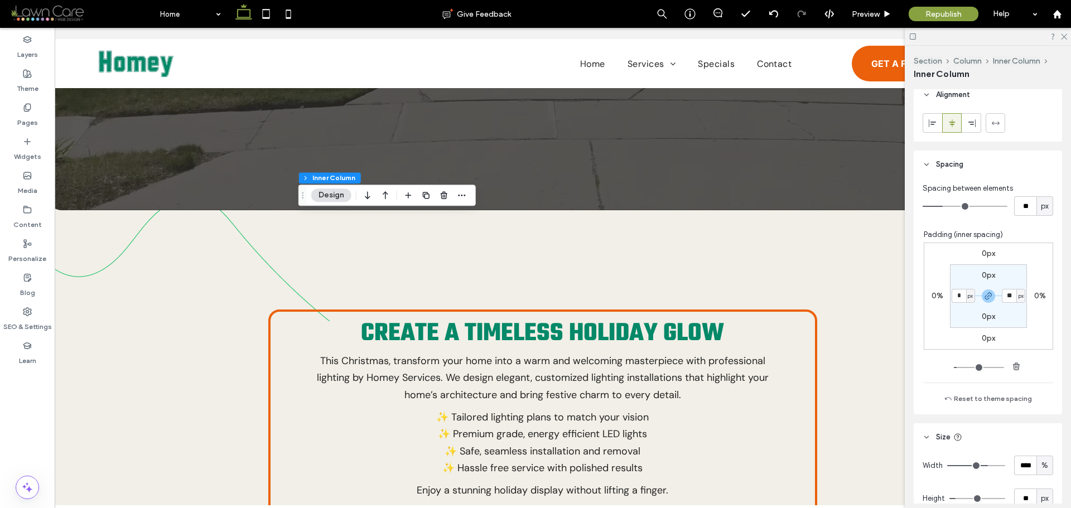
type input "*"
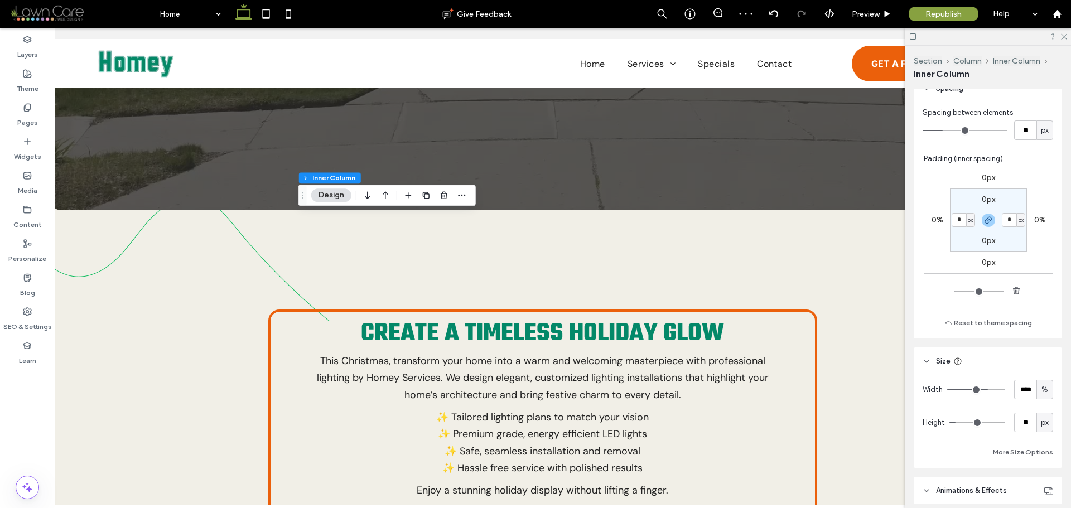
scroll to position [446, 0]
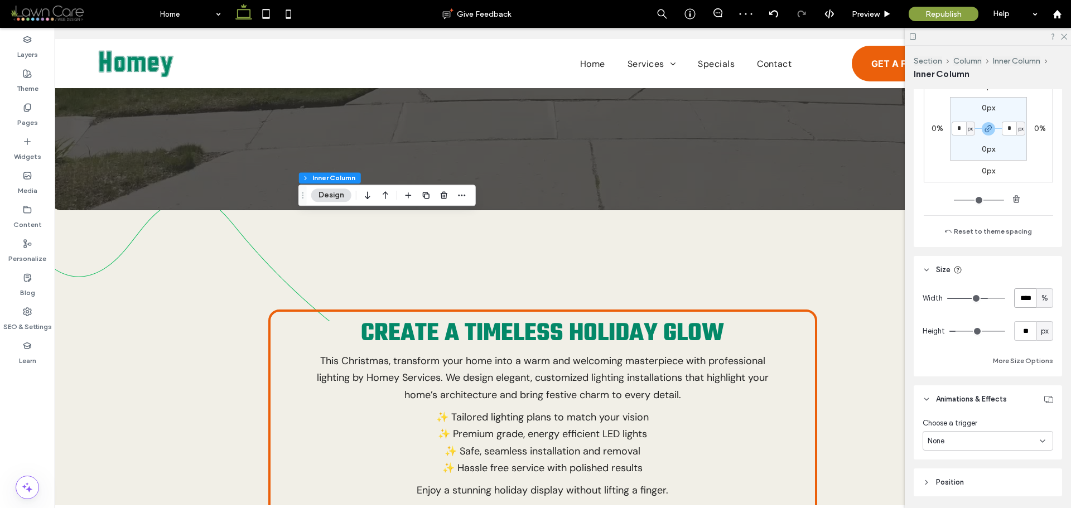
click at [1020, 300] on input "****" at bounding box center [1026, 299] width 22 height 20
type input "**"
click at [1020, 300] on input "**" at bounding box center [1026, 299] width 22 height 20
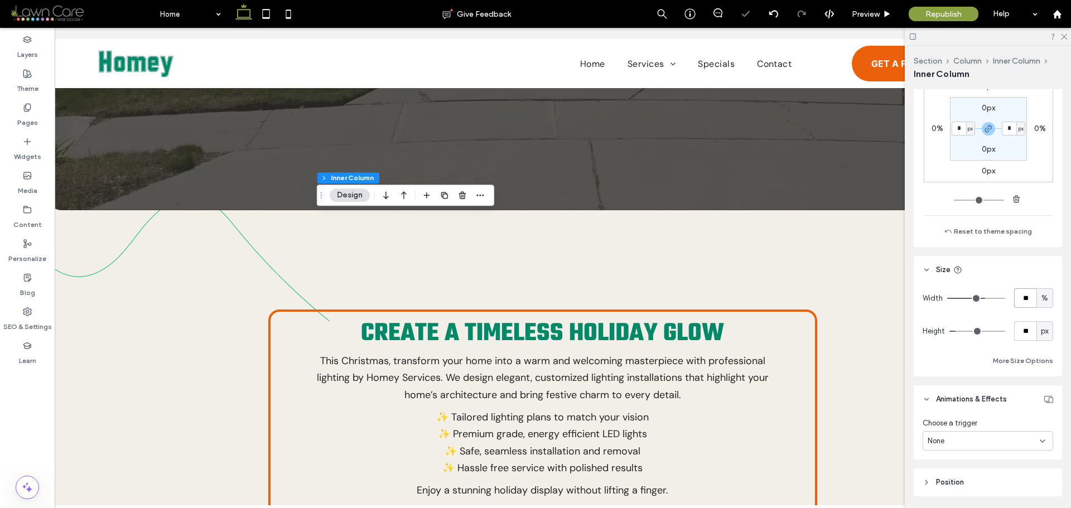
type input "**"
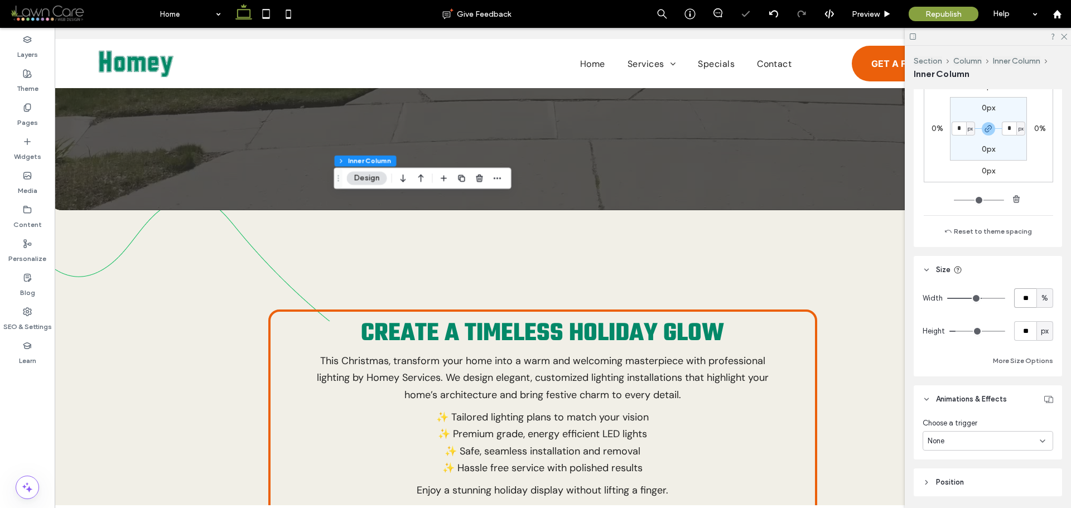
click at [1020, 300] on input "**" at bounding box center [1026, 299] width 22 height 20
type input "**"
click at [1020, 300] on input "**" at bounding box center [1026, 299] width 22 height 20
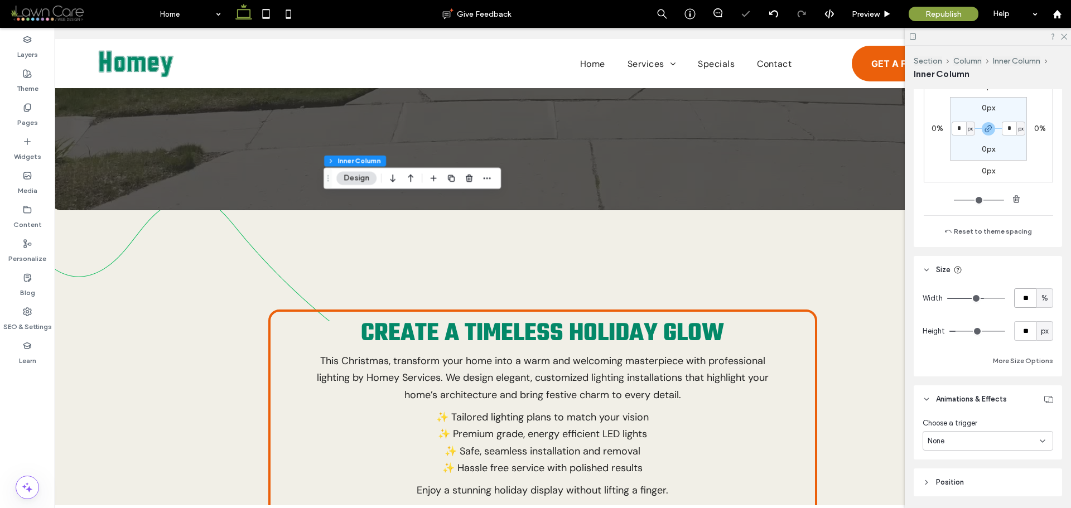
click at [1020, 300] on input "**" at bounding box center [1026, 299] width 22 height 20
type input "**"
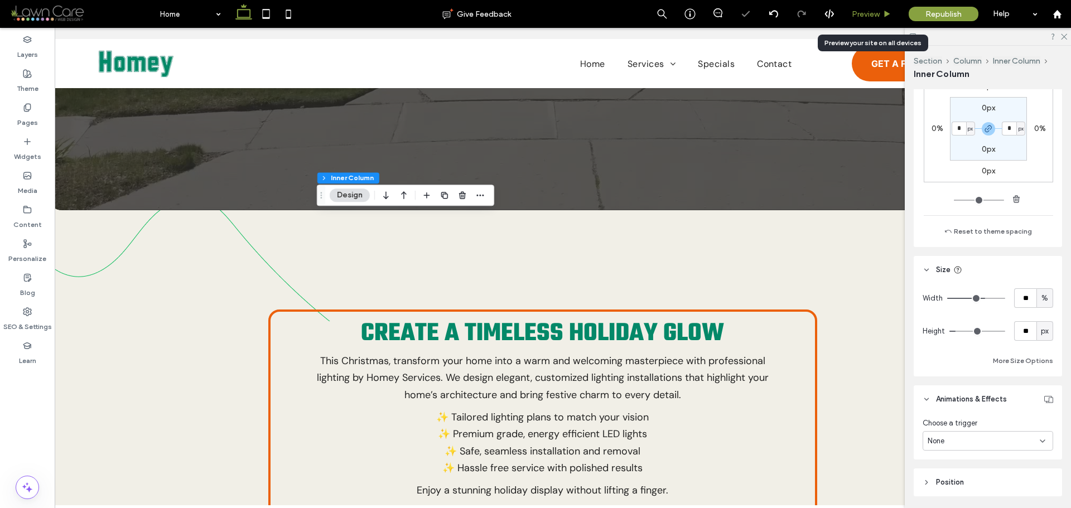
click at [888, 10] on icon at bounding box center [887, 14] width 8 height 8
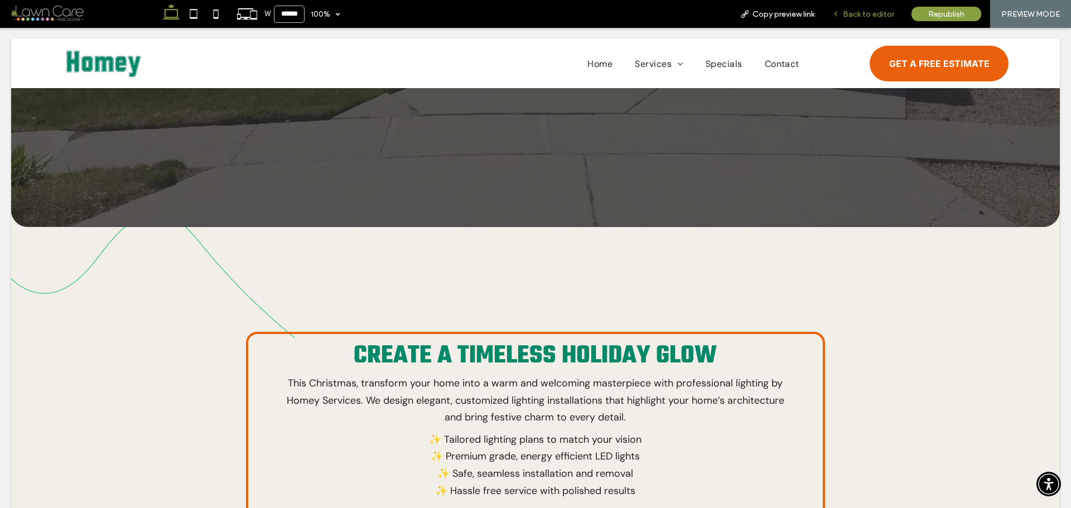
click at [843, 11] on div "Back to editor" at bounding box center [863, 13] width 79 height 9
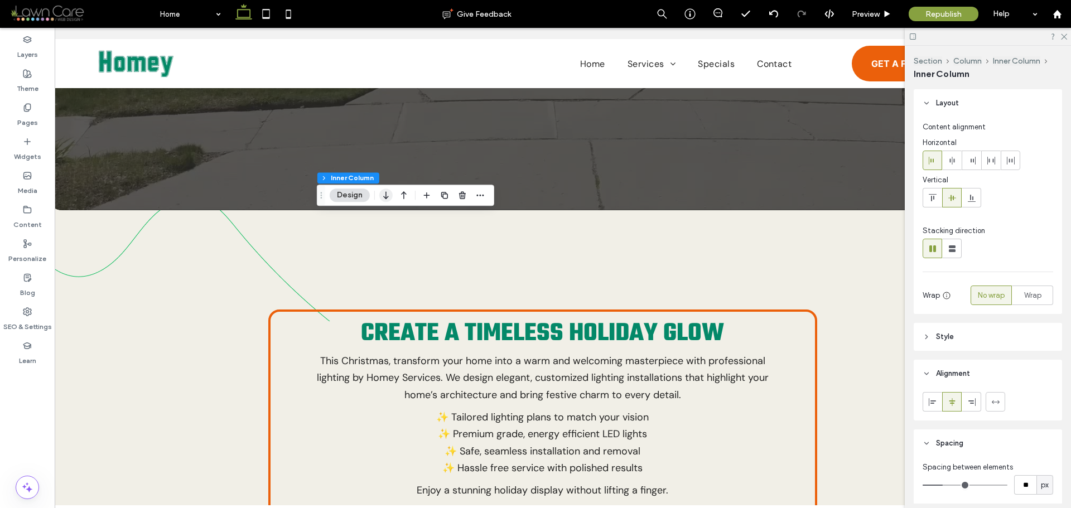
click at [386, 195] on icon "button" at bounding box center [385, 195] width 13 height 20
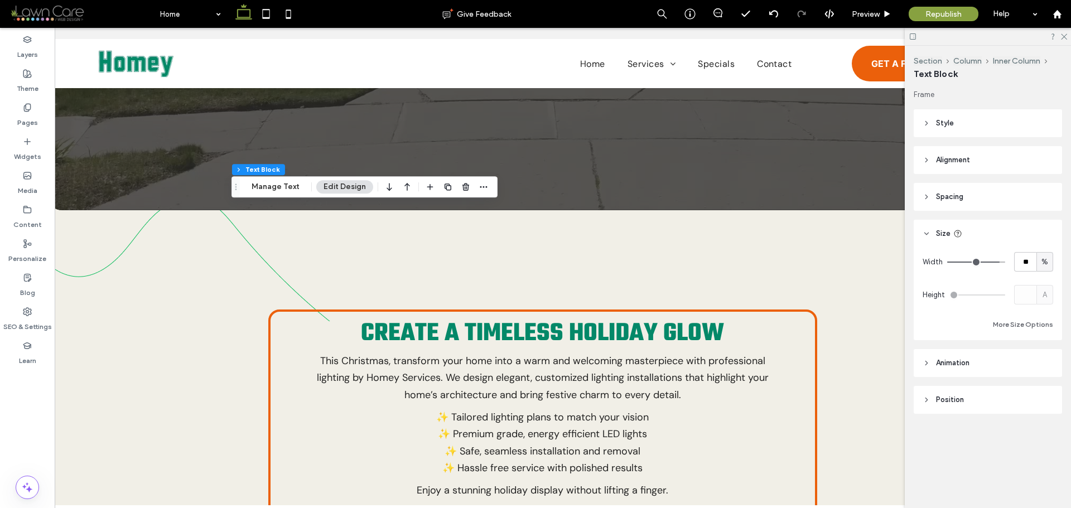
click at [964, 203] on header "Spacing" at bounding box center [988, 197] width 148 height 28
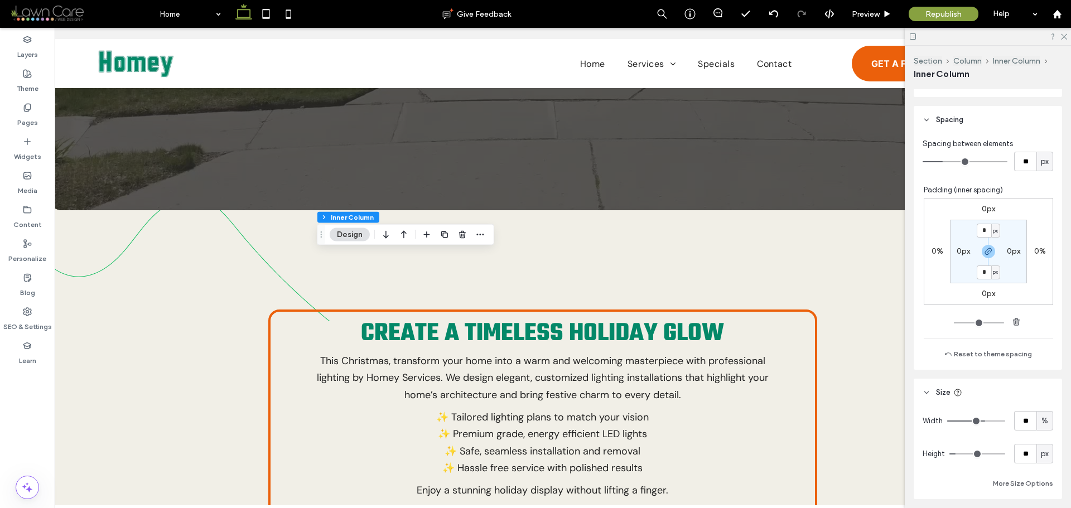
scroll to position [391, 0]
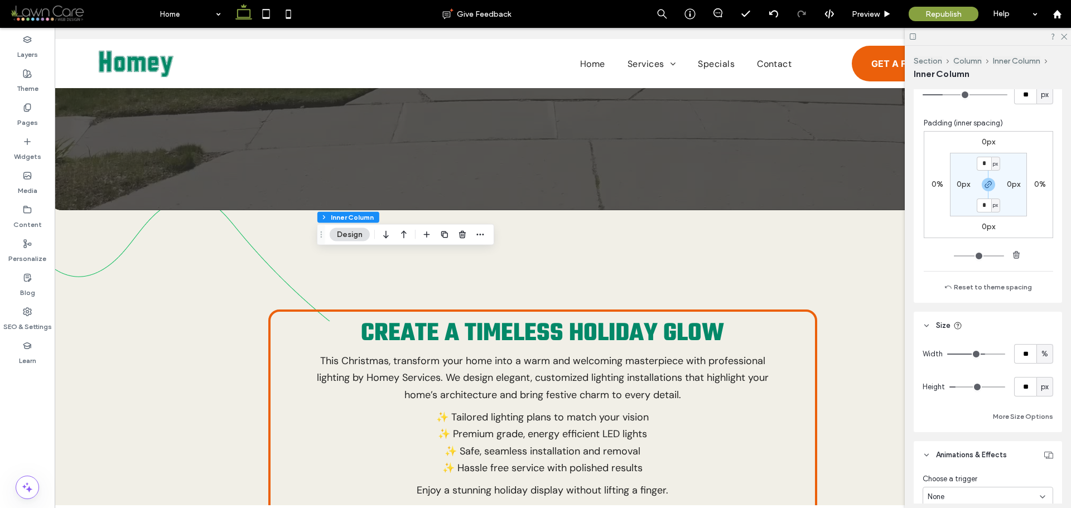
click at [982, 146] on label "0px" at bounding box center [988, 141] width 13 height 9
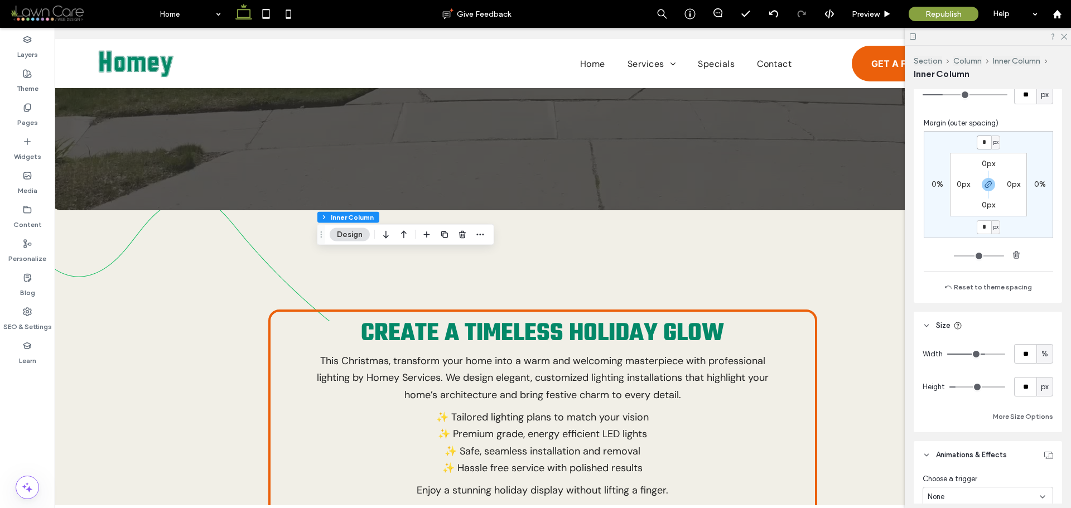
click at [982, 145] on input "*" at bounding box center [984, 143] width 15 height 14
click at [984, 185] on icon "button" at bounding box center [988, 184] width 9 height 9
click at [981, 136] on input "*" at bounding box center [984, 143] width 15 height 14
type input "***"
type input "*"
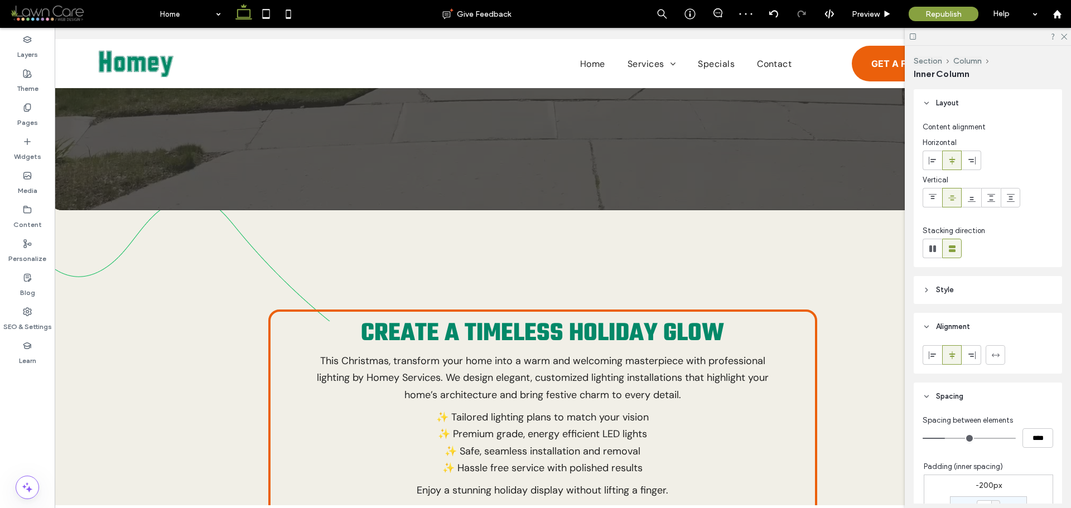
scroll to position [224, 0]
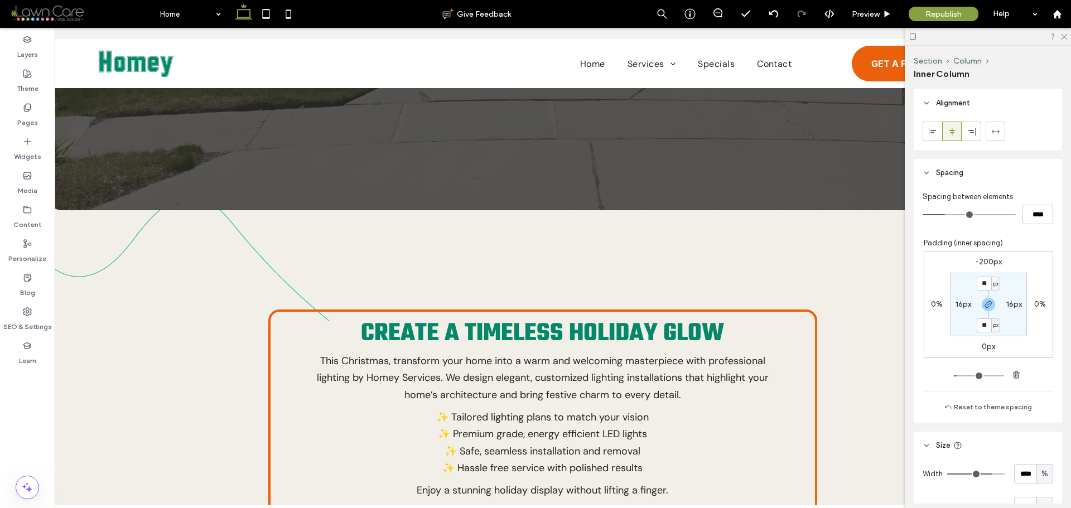
type input "***"
click at [978, 258] on label "-200px" at bounding box center [989, 261] width 26 height 9
type input "*"
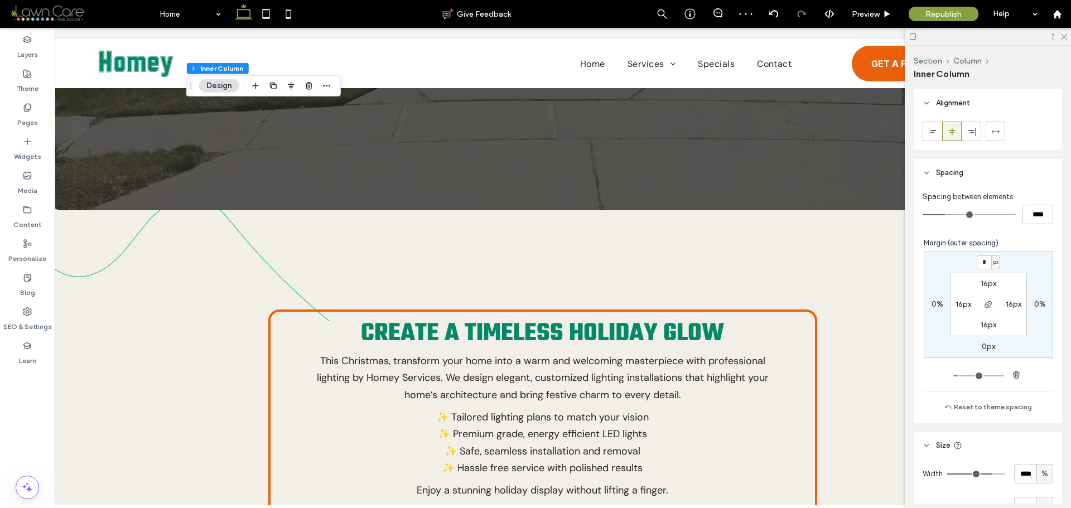
type input "*"
type input "***"
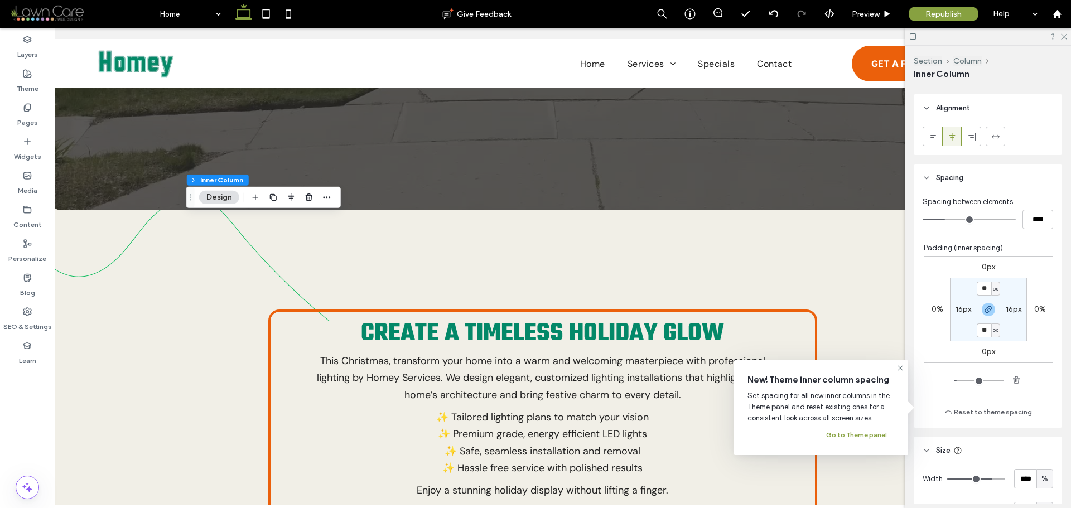
scroll to position [223, 0]
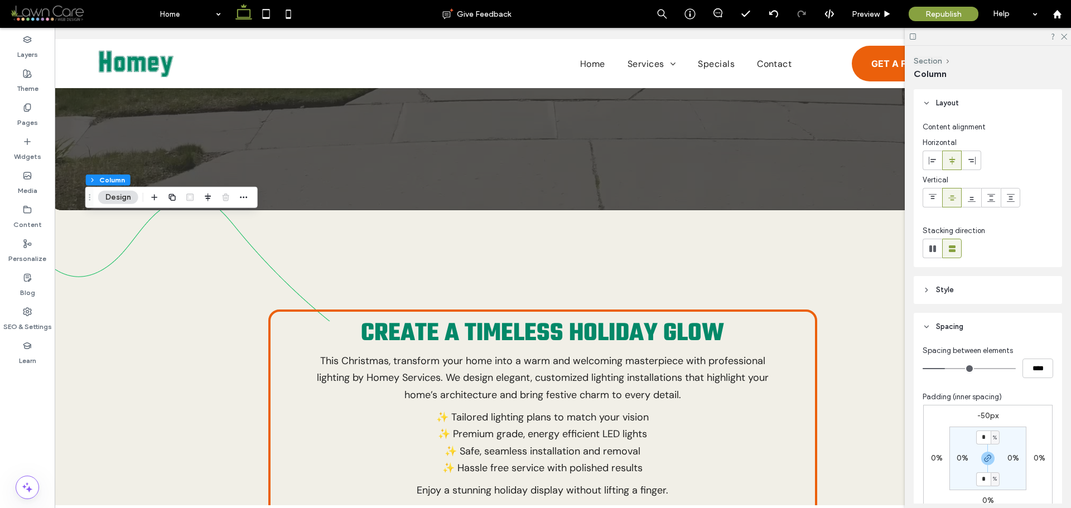
click at [984, 417] on label "-50px" at bounding box center [988, 415] width 21 height 9
type input "*"
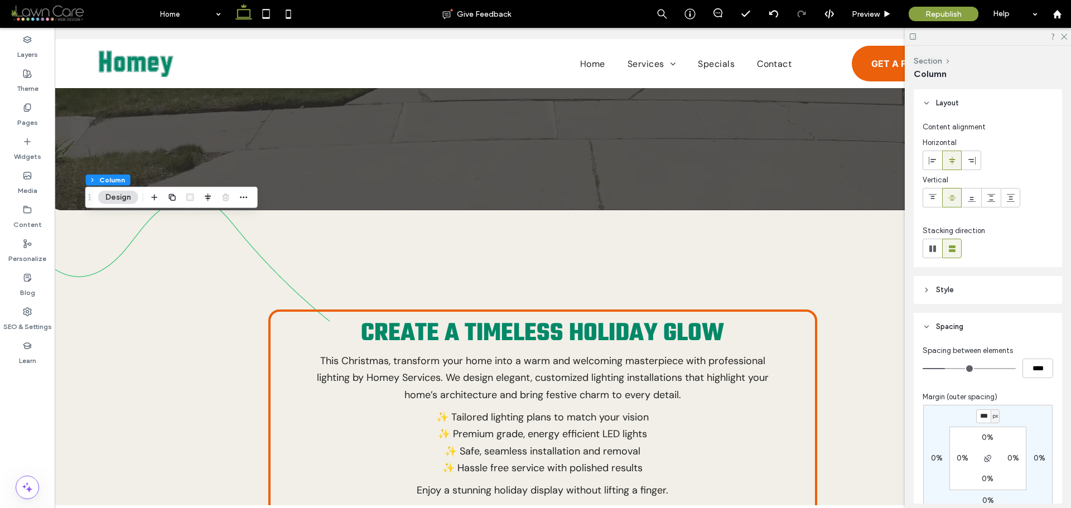
click at [984, 417] on input "***" at bounding box center [984, 417] width 15 height 14
click at [982, 416] on input "***" at bounding box center [984, 417] width 15 height 14
type input "****"
type input "*"
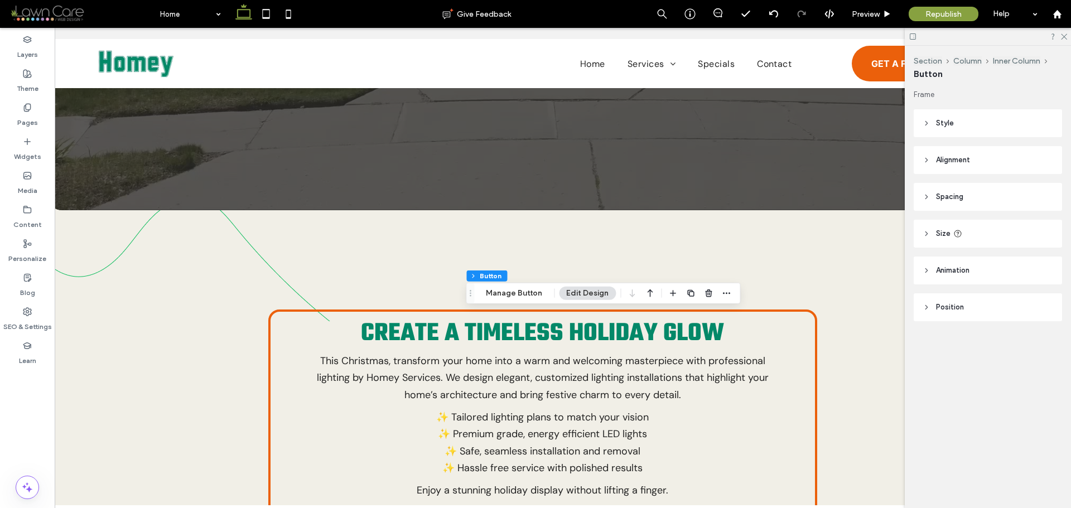
click at [974, 274] on header "Animation" at bounding box center [988, 271] width 148 height 28
click at [977, 310] on div "None" at bounding box center [984, 312] width 112 height 11
click at [953, 349] on span "Entrance" at bounding box center [943, 351] width 30 height 11
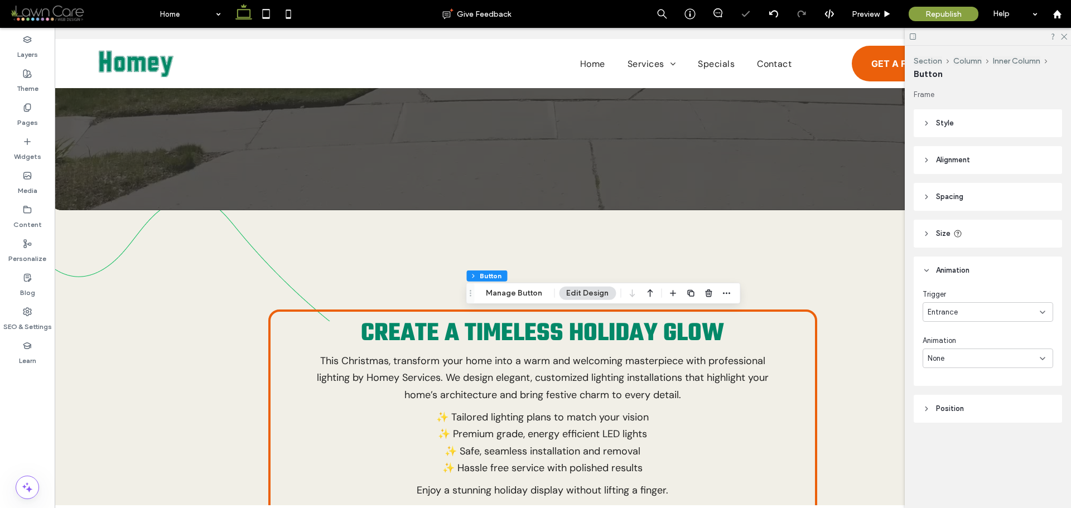
click at [956, 357] on div "None" at bounding box center [984, 358] width 112 height 11
click at [961, 318] on div "Entrance" at bounding box center [988, 312] width 131 height 20
click at [954, 330] on div "None" at bounding box center [988, 332] width 129 height 20
click at [943, 332] on div "Frame Style Primary Secondary Select Layout Button style Button text Background…" at bounding box center [992, 250] width 156 height 323
click at [289, 16] on icon at bounding box center [288, 14] width 22 height 22
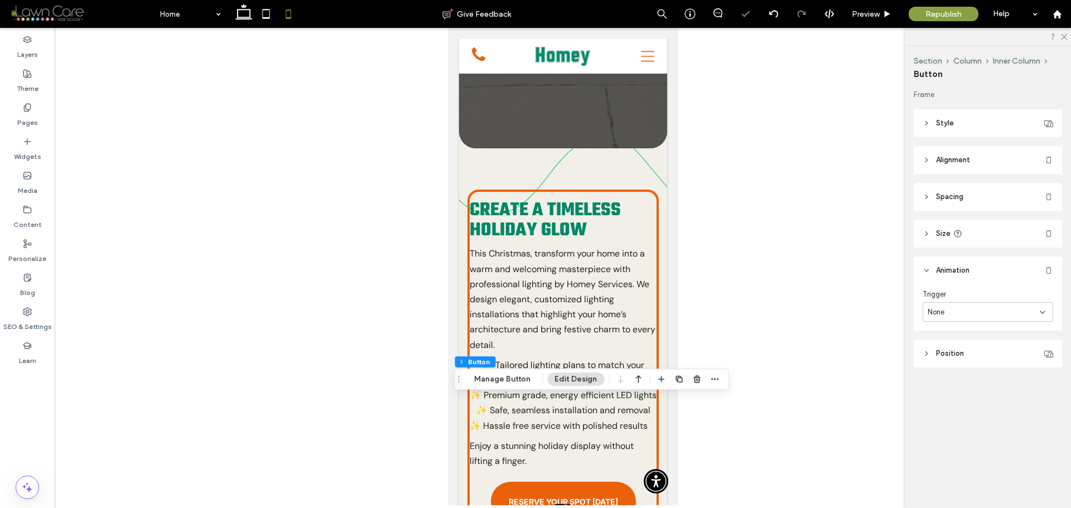
scroll to position [0, 0]
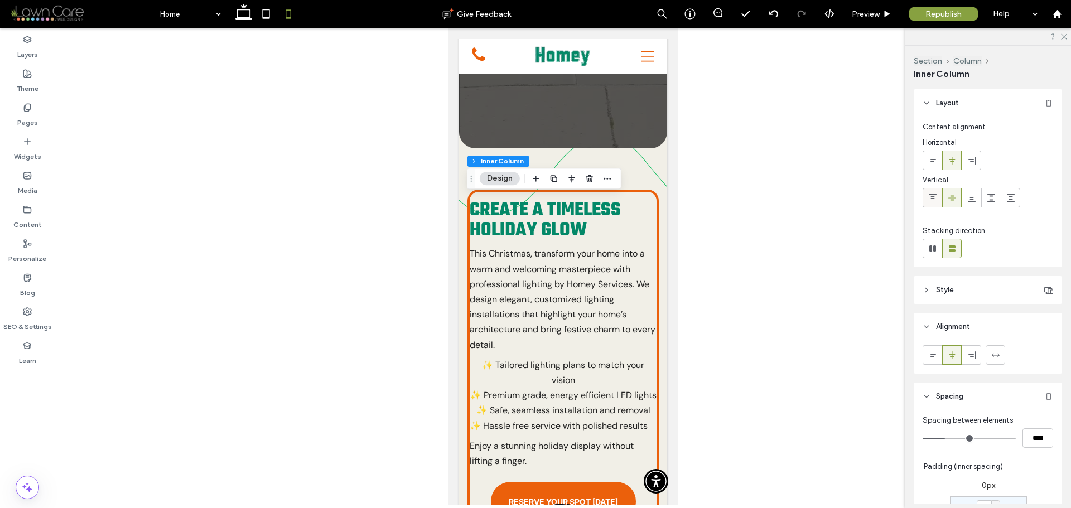
click at [939, 203] on div at bounding box center [933, 198] width 18 height 18
click at [951, 201] on icon at bounding box center [952, 198] width 9 height 9
click at [933, 153] on span at bounding box center [933, 160] width 9 height 18
click at [954, 158] on icon at bounding box center [952, 160] width 9 height 9
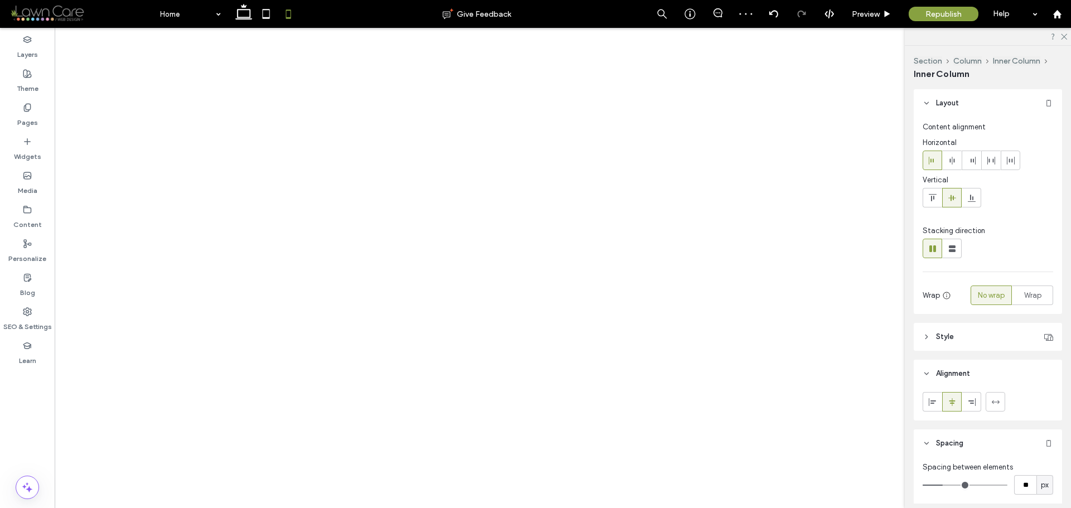
type input "***"
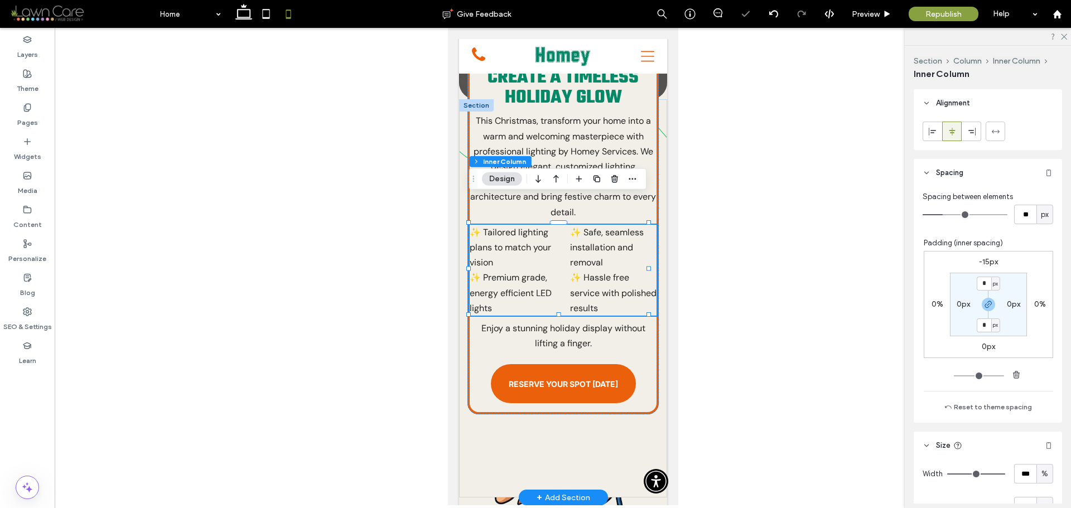
click at [556, 236] on div "✨ Tailored lighting plans to match your vision ✨ Premium grade, energy efficien…" at bounding box center [562, 270] width 187 height 91
click at [559, 225] on div "✨ Tailored lighting plans to match your vision ✨ Premium grade, energy efficien…" at bounding box center [562, 270] width 187 height 91
click at [560, 228] on div "✨ Tailored lighting plans to match your vision ✨ Premium grade, energy efficien…" at bounding box center [562, 270] width 187 height 91
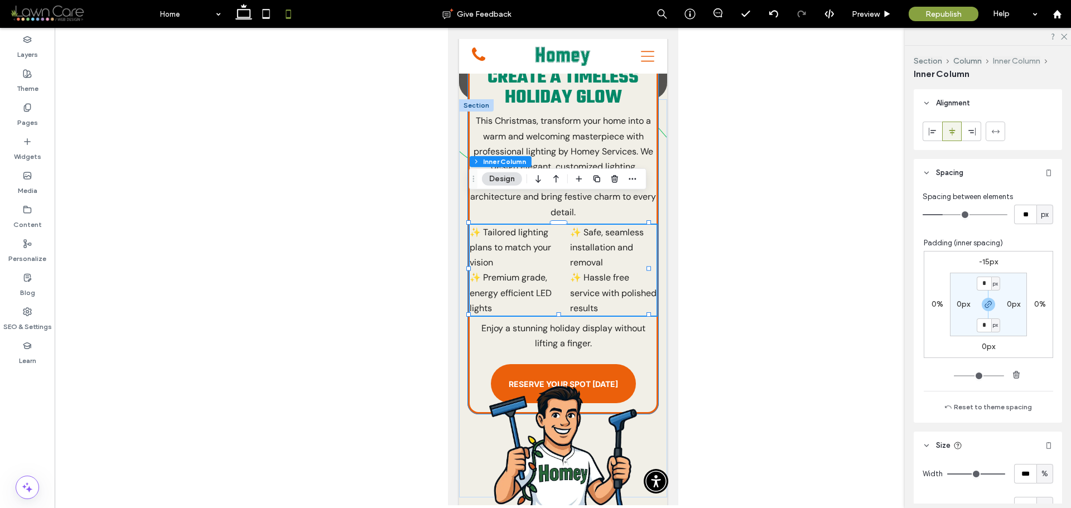
click at [1027, 61] on button "Inner Column" at bounding box center [1016, 60] width 47 height 9
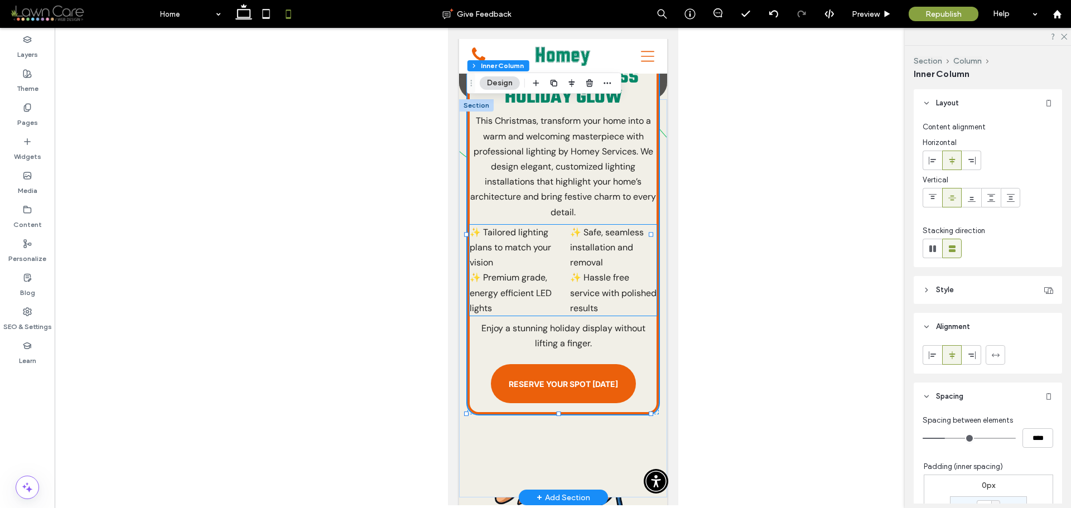
click at [564, 226] on div "✨ Tailored lighting plans to match your vision ✨ Premium grade, energy efficien…" at bounding box center [562, 270] width 187 height 91
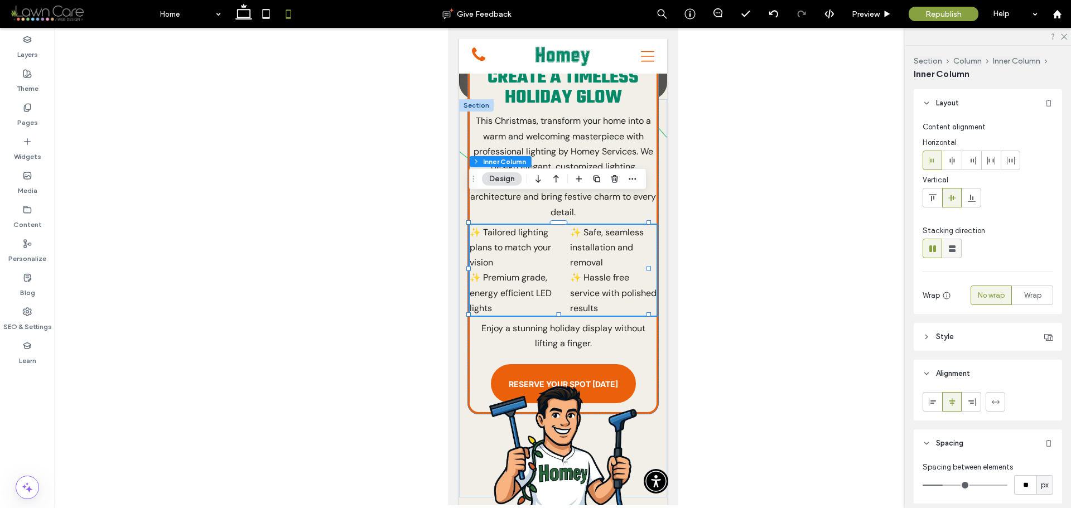
click at [951, 251] on use at bounding box center [952, 249] width 7 height 7
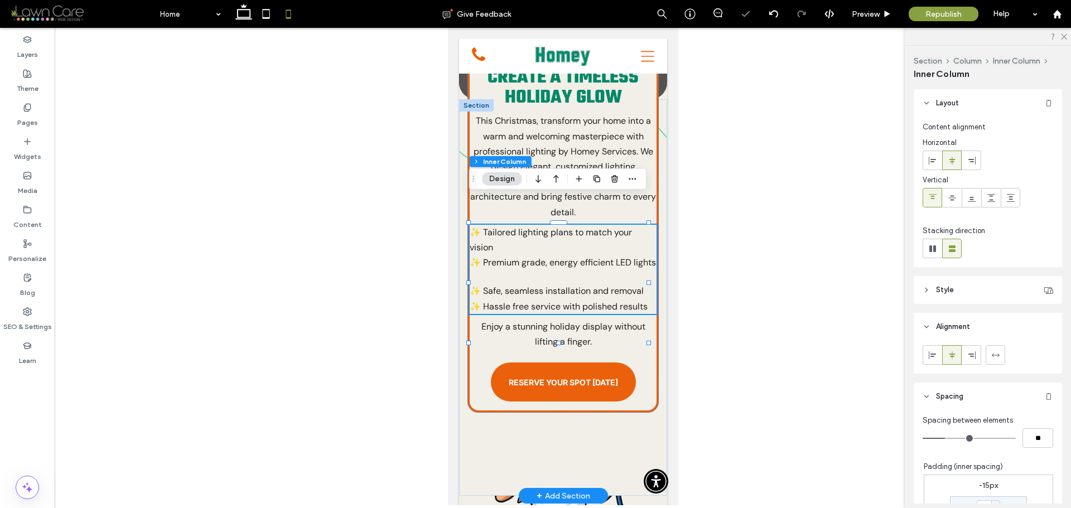
click at [550, 264] on div "✨ Tailored lighting plans to match your vision ✨ Premium grade, energy efficien…" at bounding box center [562, 269] width 187 height 89
click at [565, 257] on span "✨ Premium grade, energy efficient LED lights" at bounding box center [562, 263] width 186 height 12
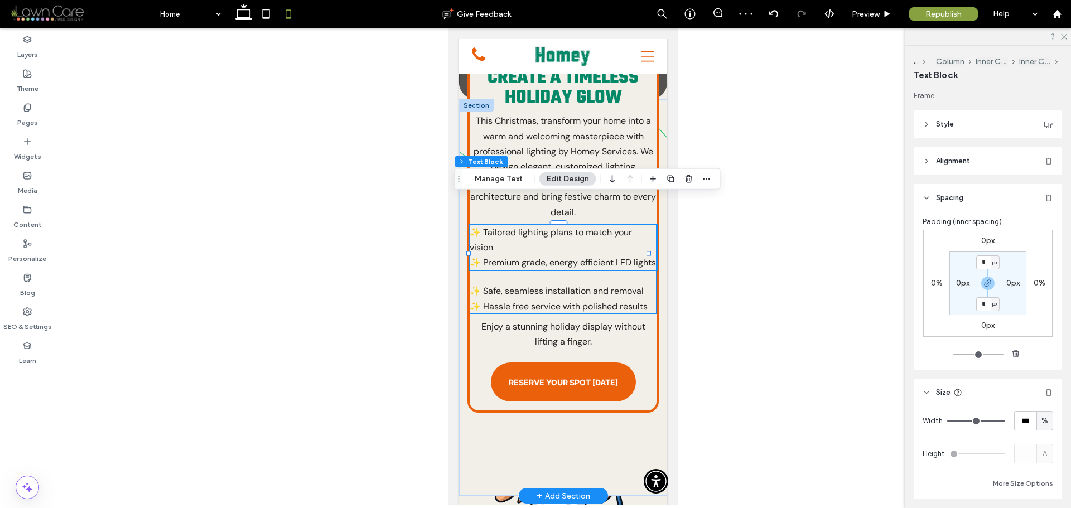
click at [560, 266] on div "✨ Tailored lighting plans to match your vision ✨ Premium grade, energy efficien…" at bounding box center [562, 269] width 187 height 89
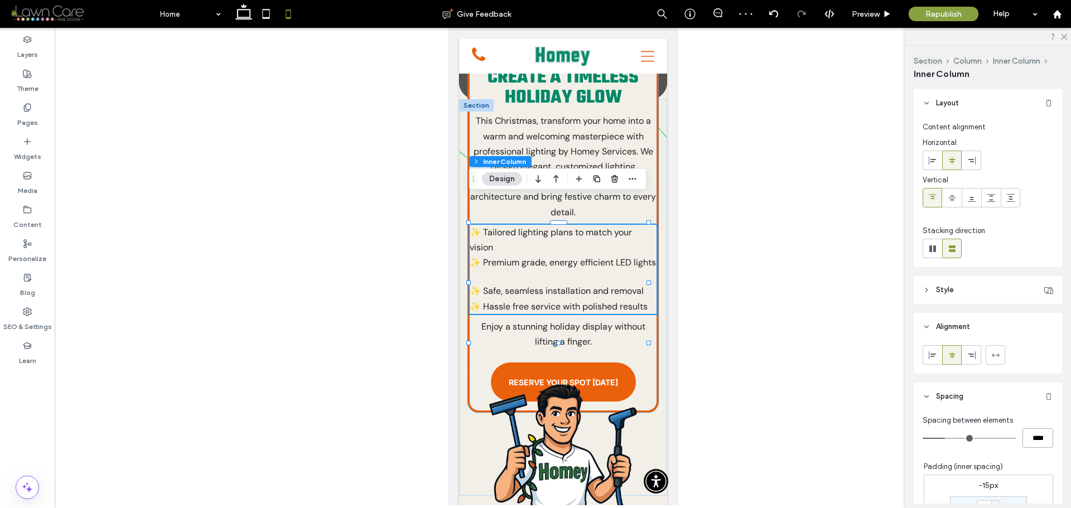
click at [1038, 440] on input "****" at bounding box center [1038, 439] width 31 height 20
type input "*"
type input "***"
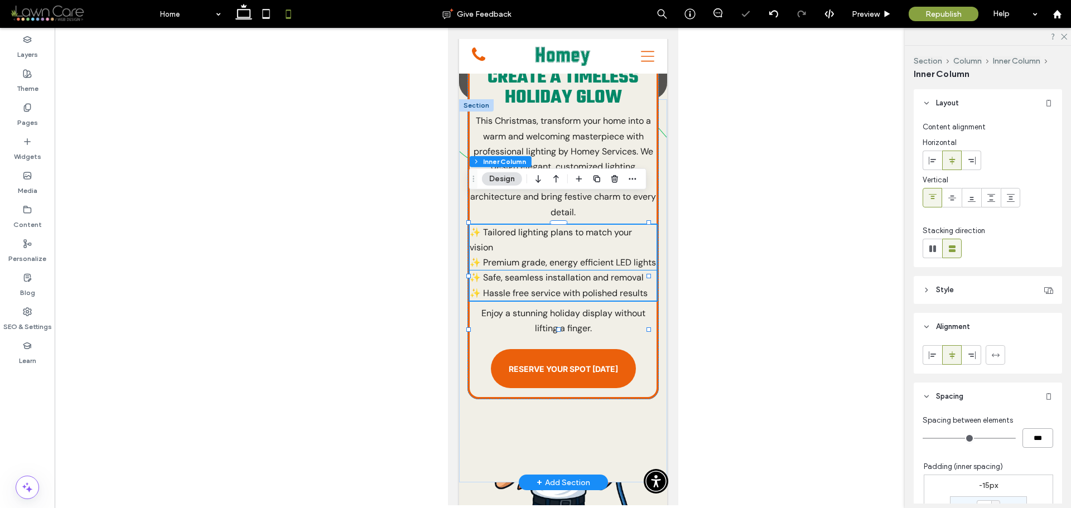
click at [610, 227] on p "✨ Tailored lighting plans to match your vision" at bounding box center [562, 240] width 187 height 30
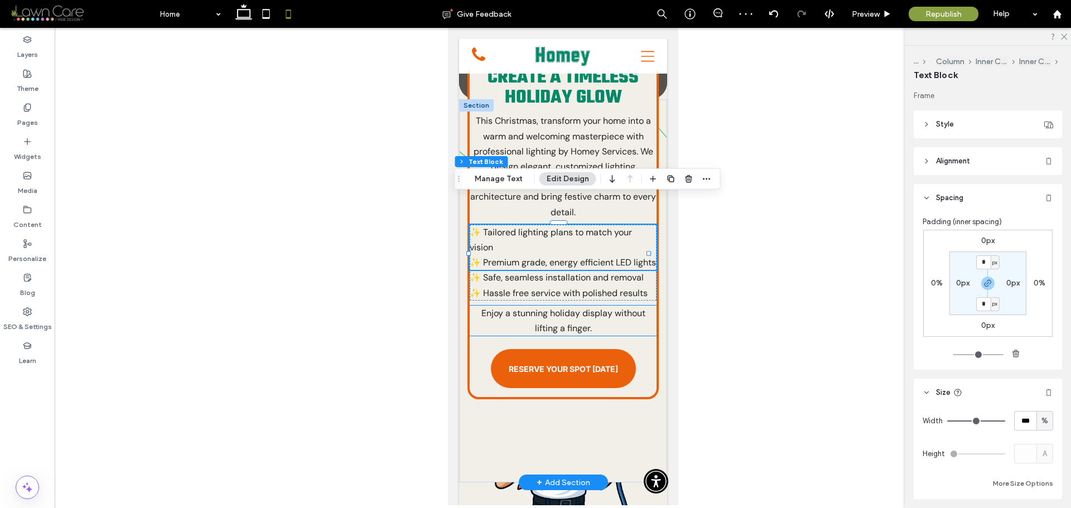
click at [580, 316] on span "Enjoy a stunning holiday display without lifting a finger." at bounding box center [563, 320] width 164 height 27
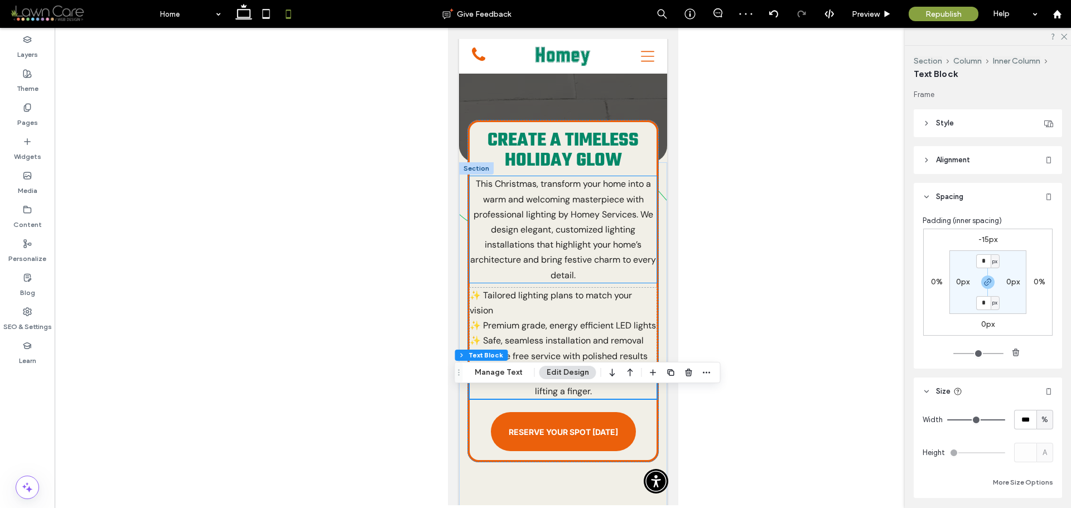
scroll to position [283, 0]
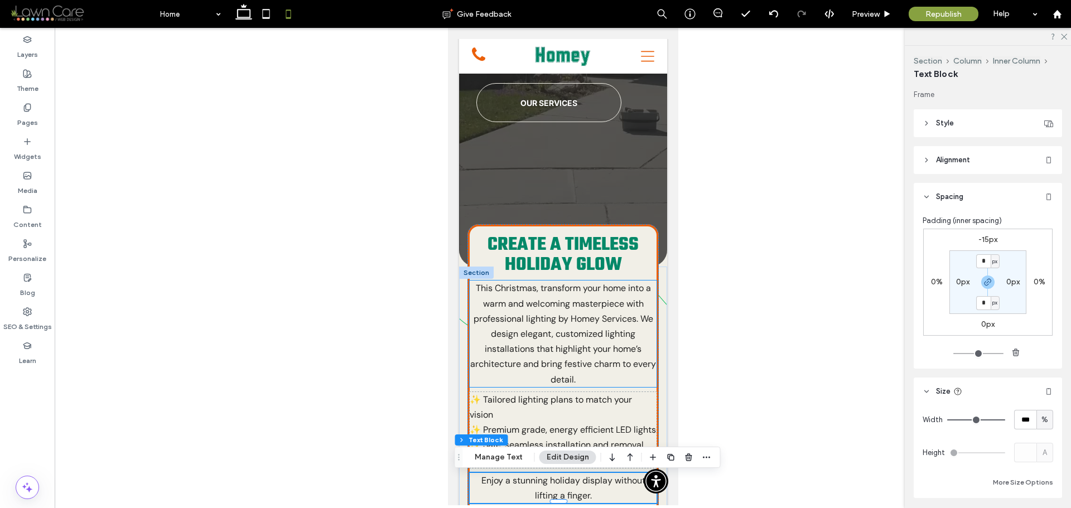
click at [570, 313] on p "This Christmas, transform your home into a warm and welcoming masterpiece with …" at bounding box center [562, 334] width 187 height 106
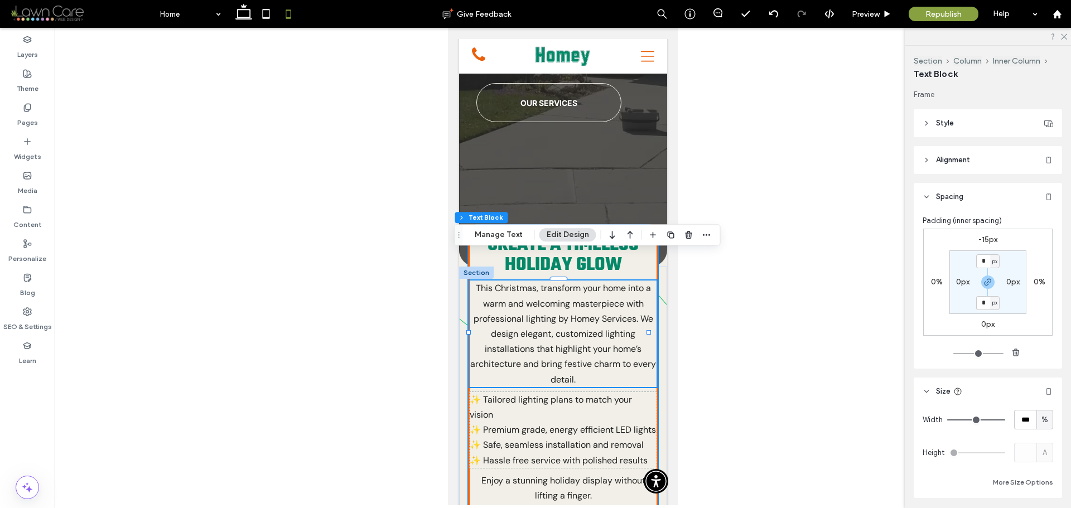
click at [651, 348] on div "Create a Timeless Holiday Glow This Christmas, transform your home into a warm …" at bounding box center [563, 458] width 208 height 383
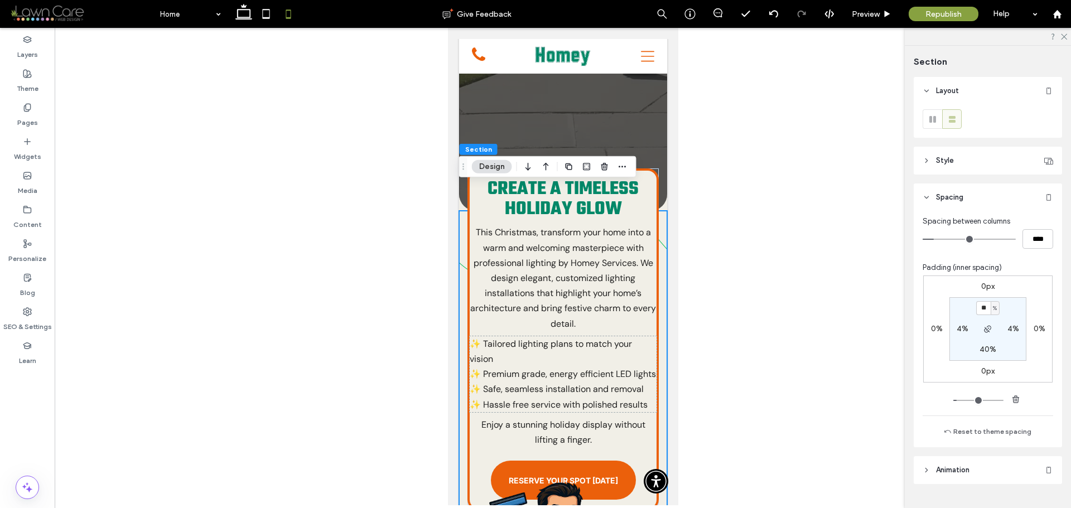
scroll to position [395, 0]
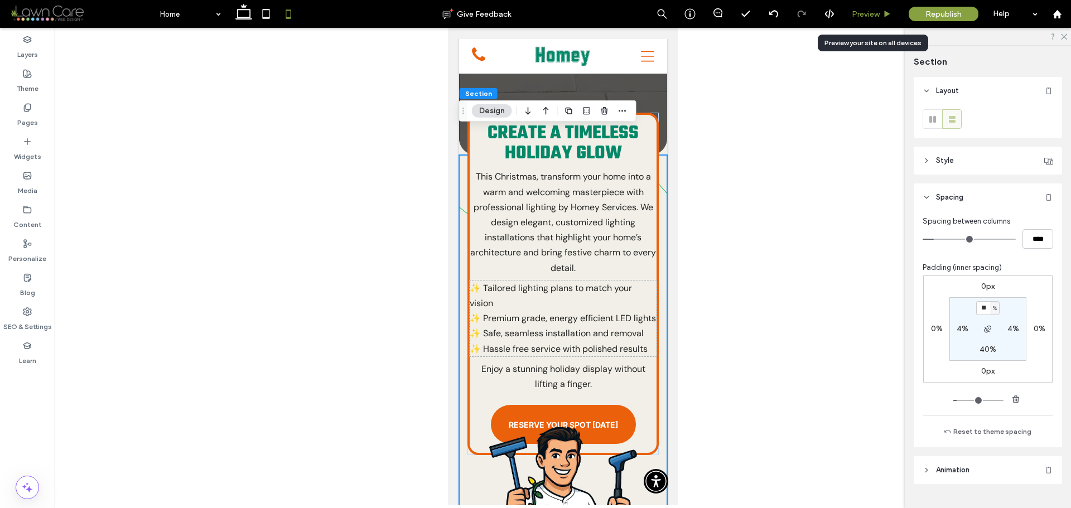
click at [888, 16] on icon at bounding box center [887, 14] width 8 height 8
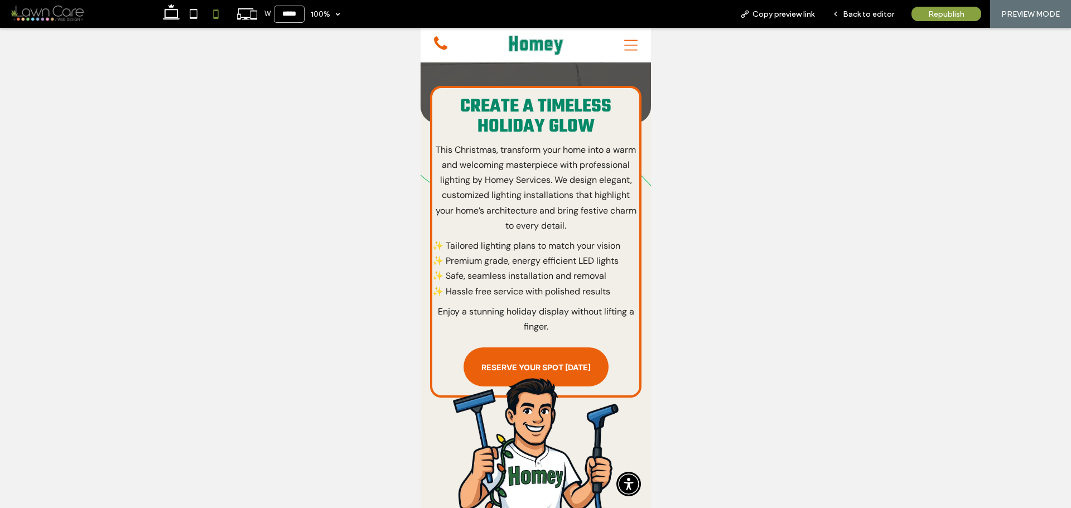
scroll to position [384, 0]
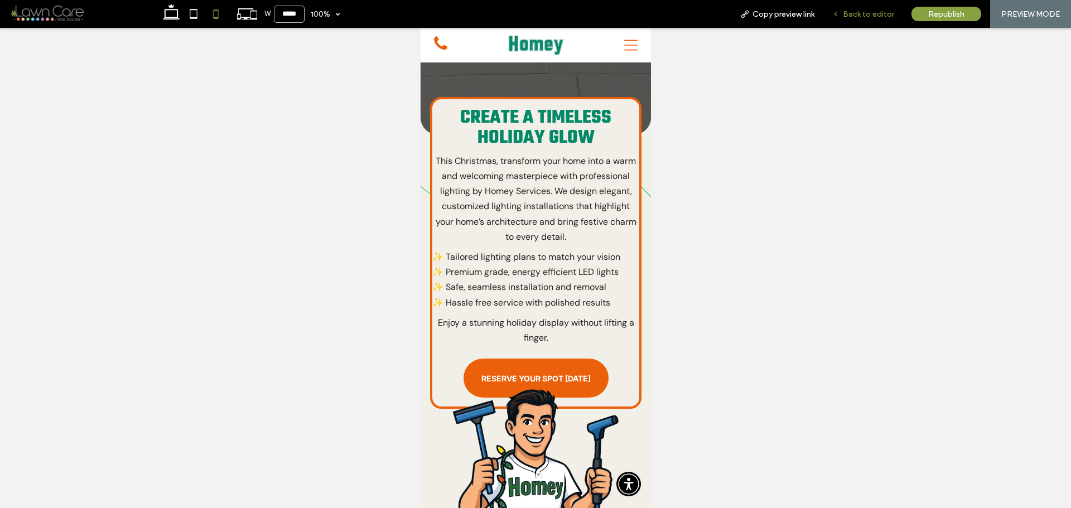
click at [849, 11] on span "Back to editor" at bounding box center [868, 13] width 51 height 9
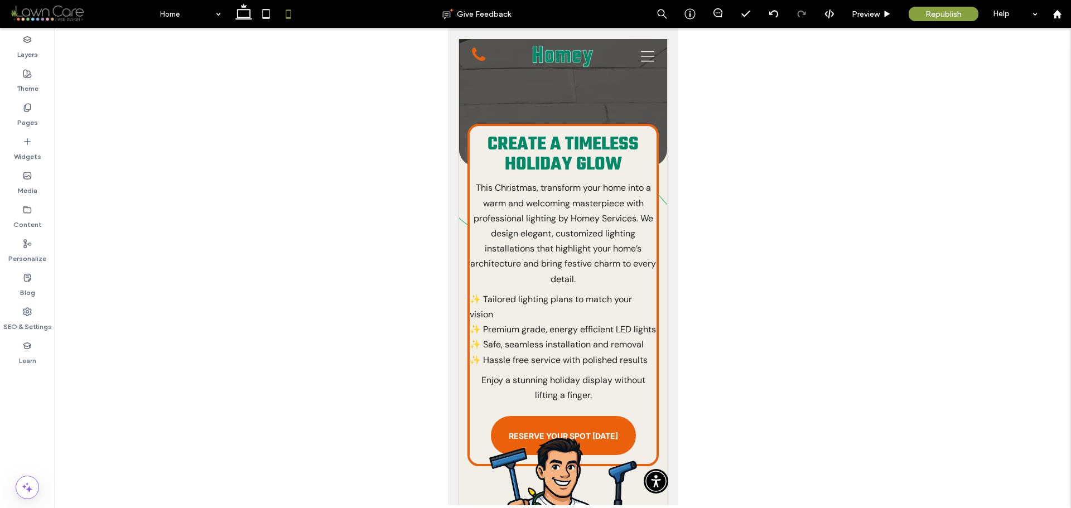
scroll to position [395, 0]
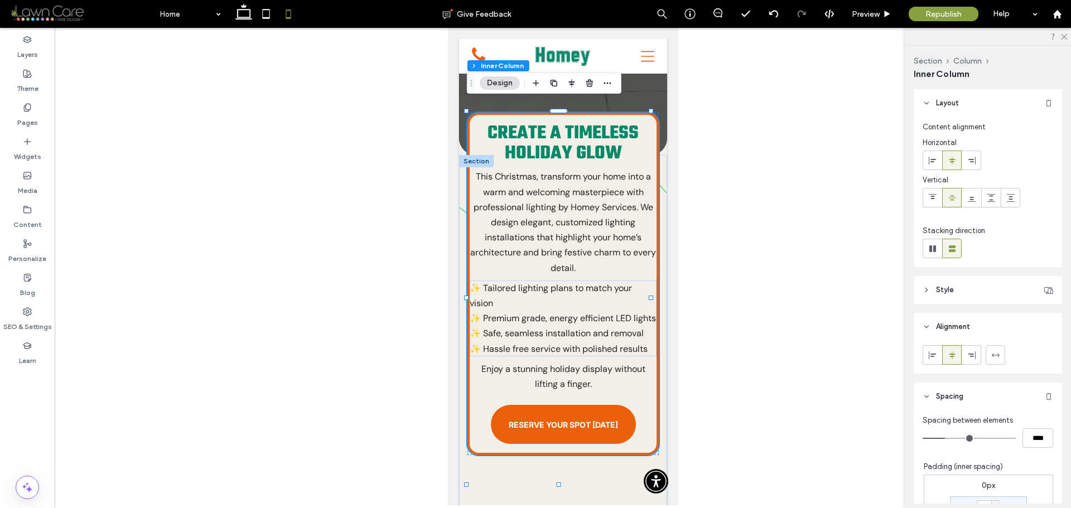
click at [643, 419] on div "Create a Timeless Holiday Glow This Christmas, transform your home into a warm …" at bounding box center [562, 284] width 191 height 343
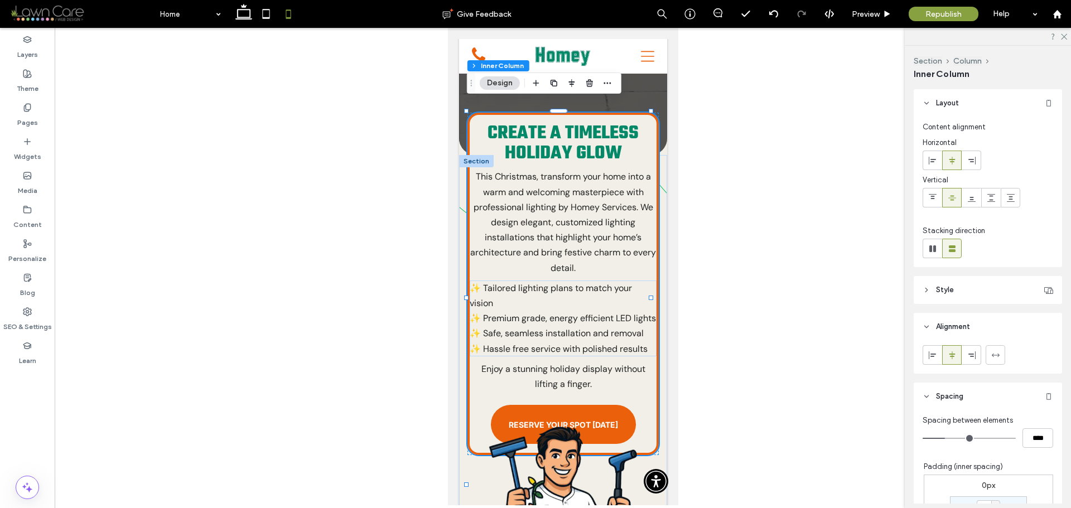
scroll to position [279, 0]
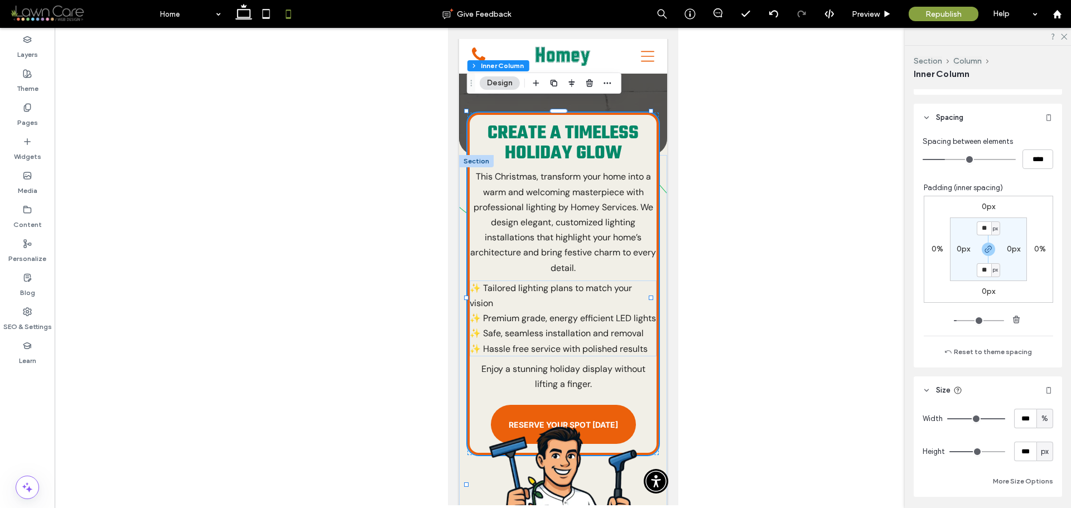
click at [957, 249] on label "0px" at bounding box center [963, 248] width 13 height 9
type input "*"
type input "**"
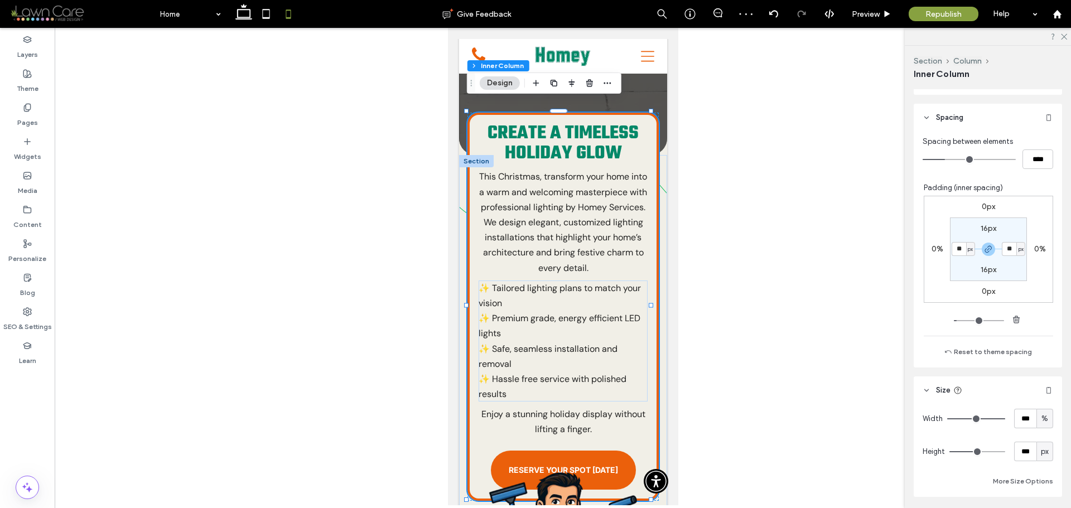
click at [954, 249] on input "**" at bounding box center [959, 249] width 15 height 14
type input "**"
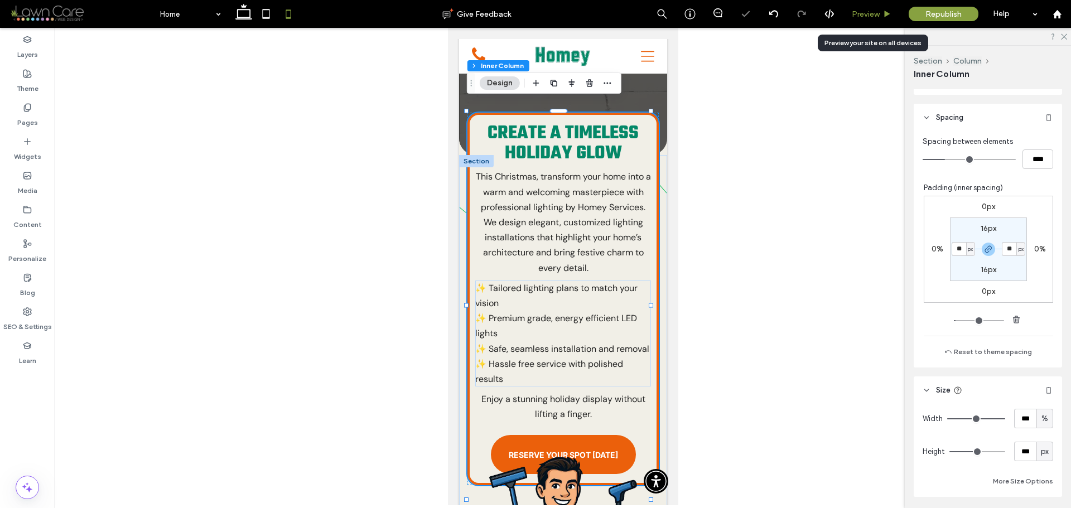
click at [886, 15] on use at bounding box center [888, 14] width 6 height 6
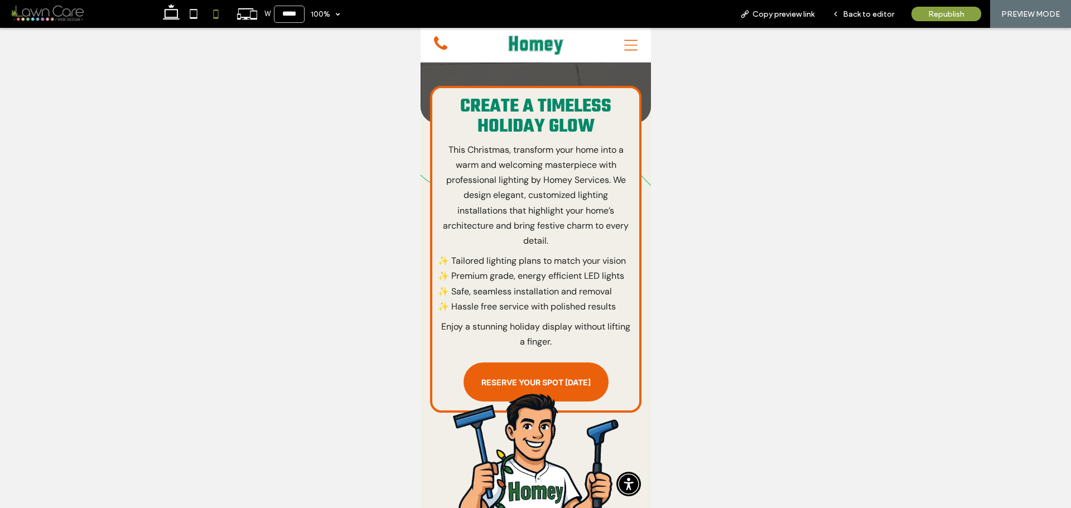
scroll to position [384, 0]
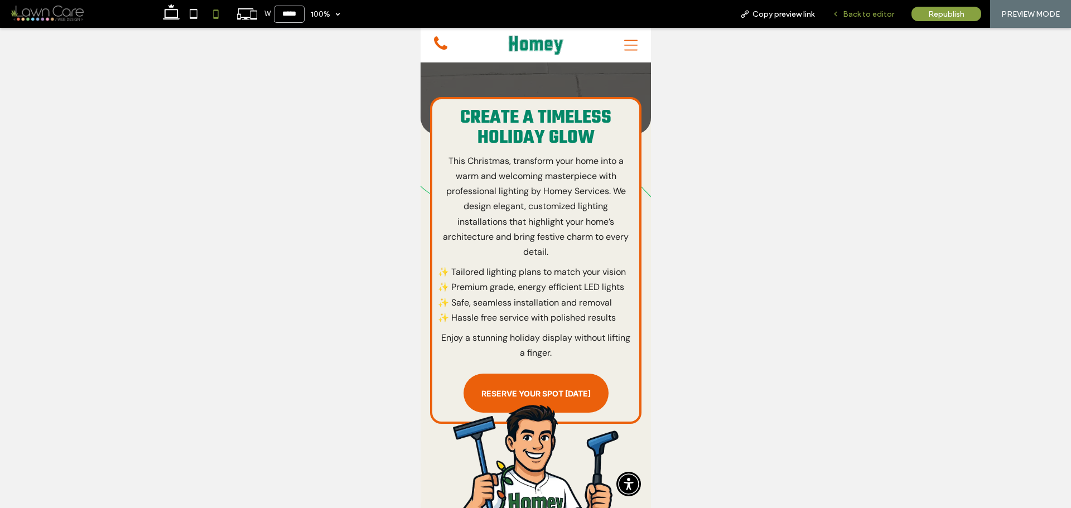
click at [844, 16] on div "Back to editor" at bounding box center [863, 13] width 79 height 9
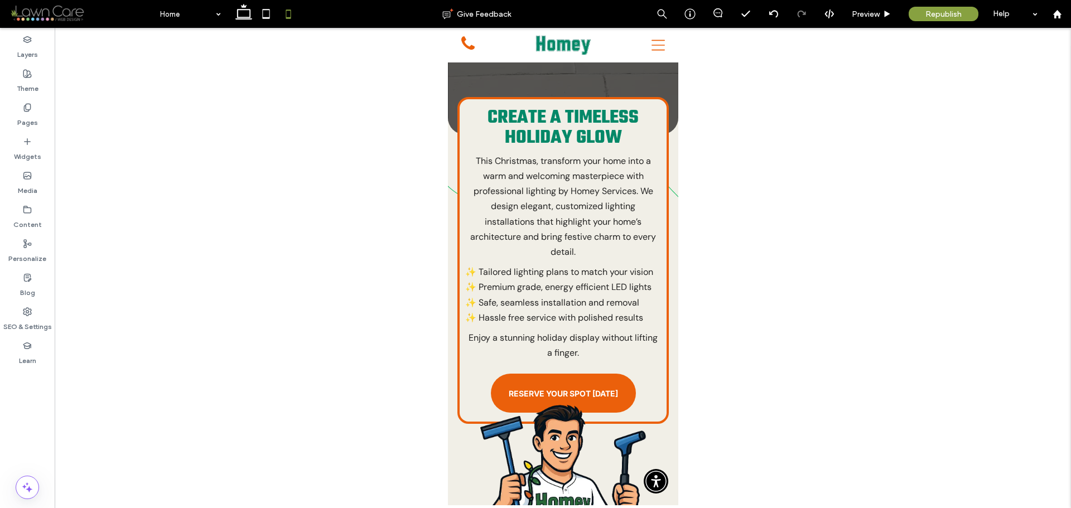
scroll to position [395, 0]
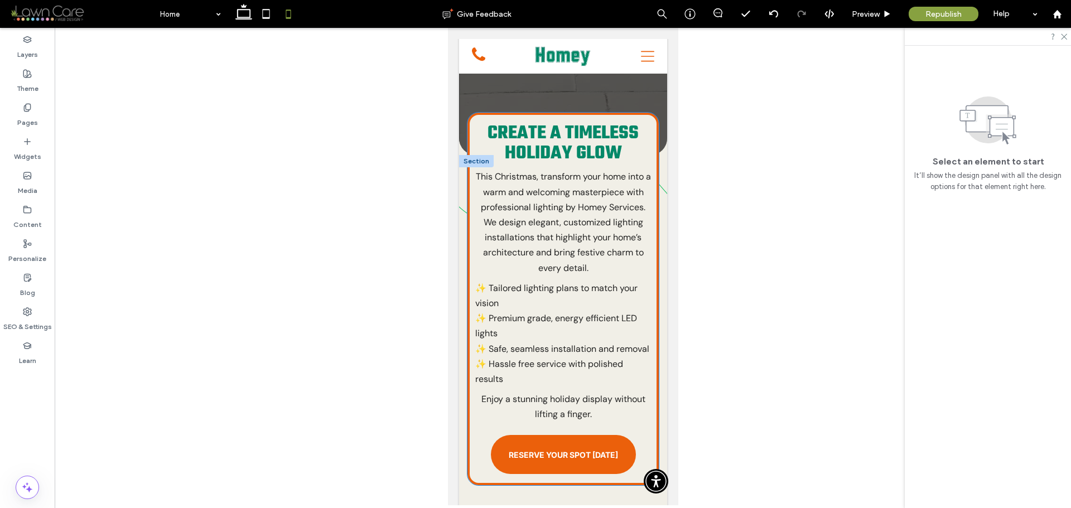
click at [518, 281] on p "✨ Tailored lighting plans to match your vision" at bounding box center [563, 296] width 176 height 30
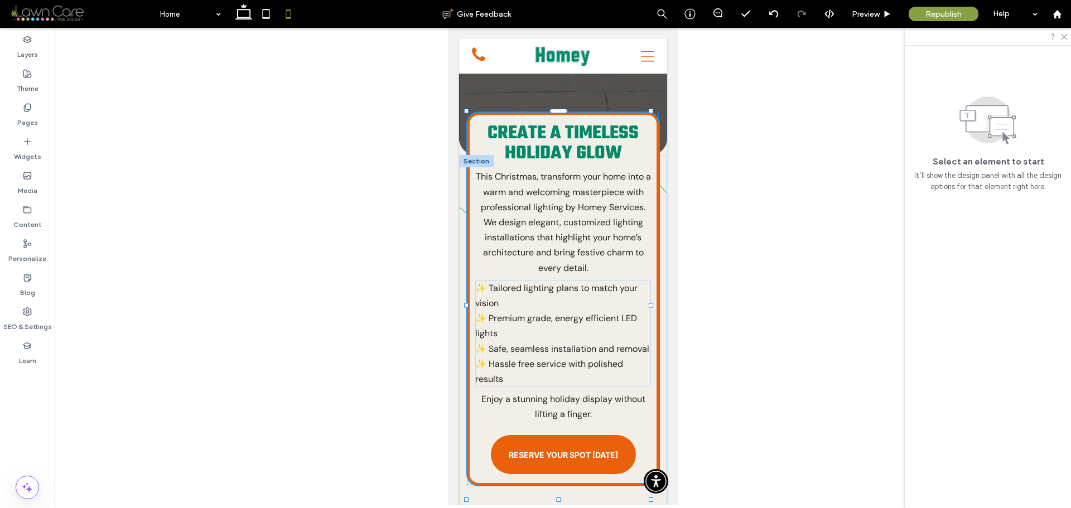
click at [518, 281] on p "✨ Tailored lighting plans to match your vision" at bounding box center [563, 296] width 176 height 30
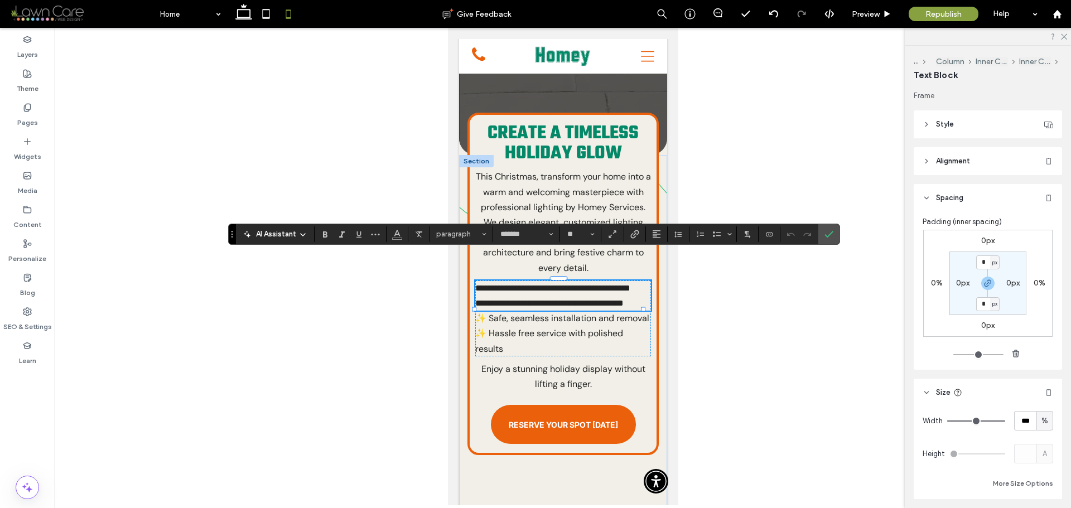
click at [554, 281] on p "**********" at bounding box center [563, 288] width 176 height 15
click at [560, 299] on span "**********" at bounding box center [549, 303] width 148 height 8
click at [648, 276] on div "**********" at bounding box center [562, 284] width 191 height 343
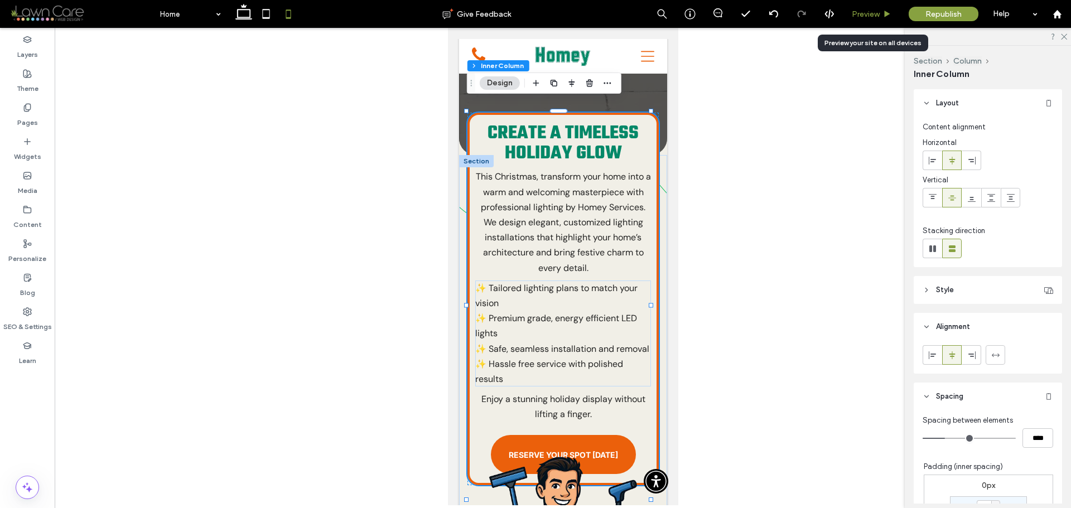
click at [889, 16] on icon at bounding box center [887, 14] width 8 height 8
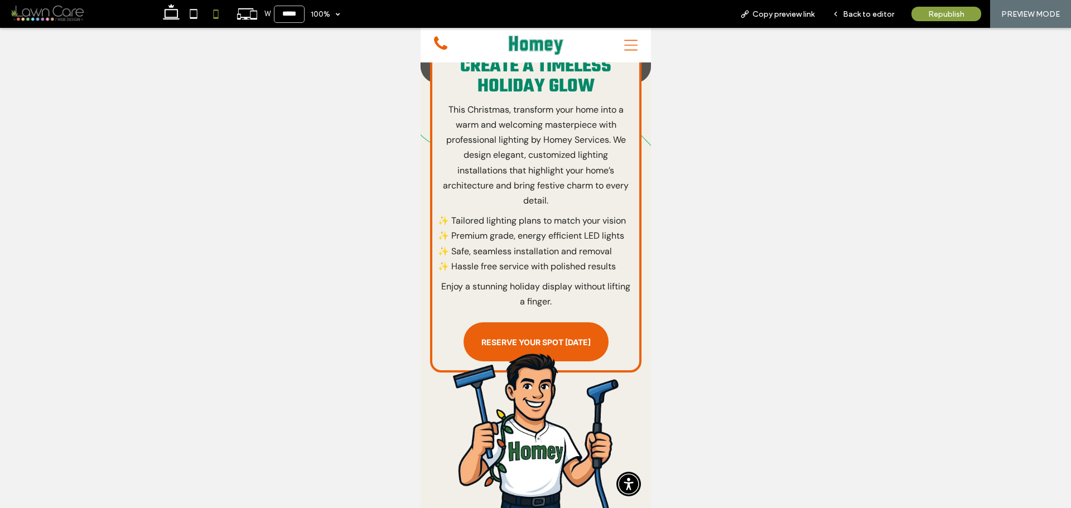
scroll to position [440, 0]
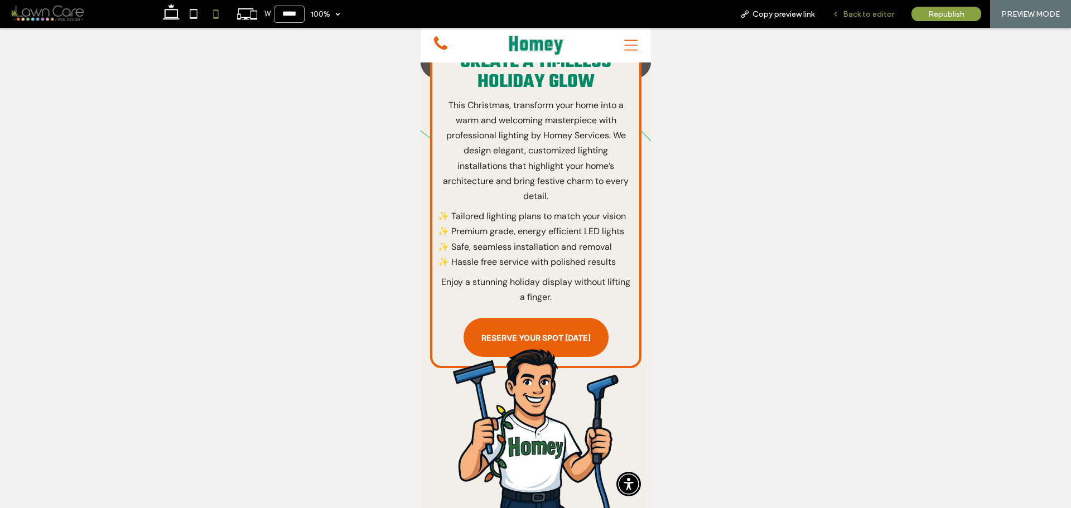
click at [840, 12] on icon at bounding box center [836, 14] width 8 height 8
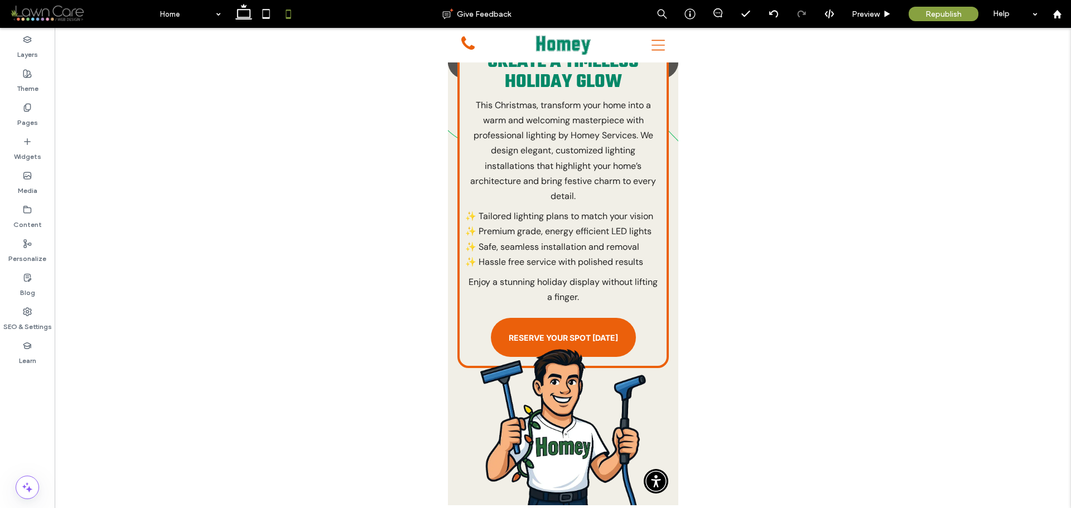
scroll to position [451, 0]
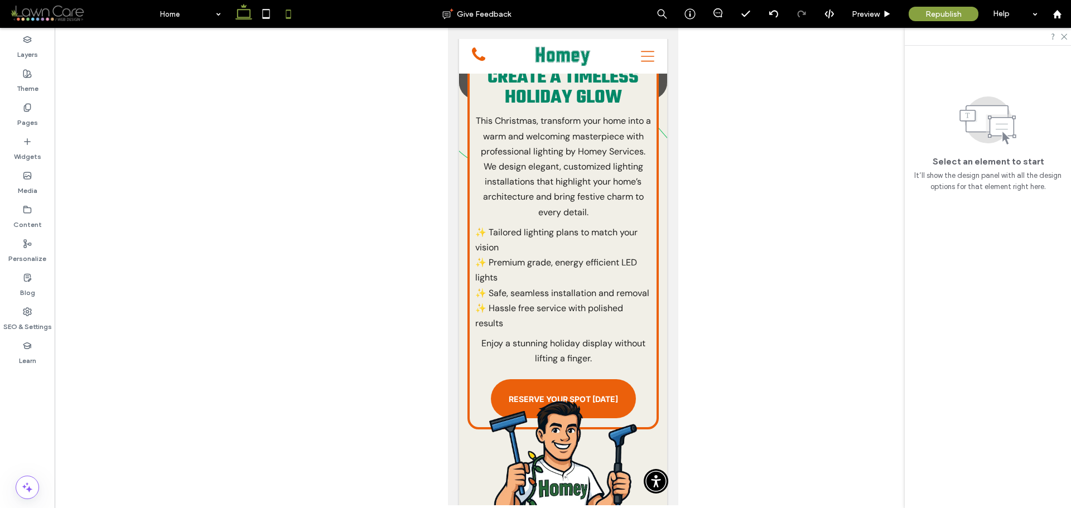
click at [245, 21] on icon at bounding box center [244, 14] width 22 height 22
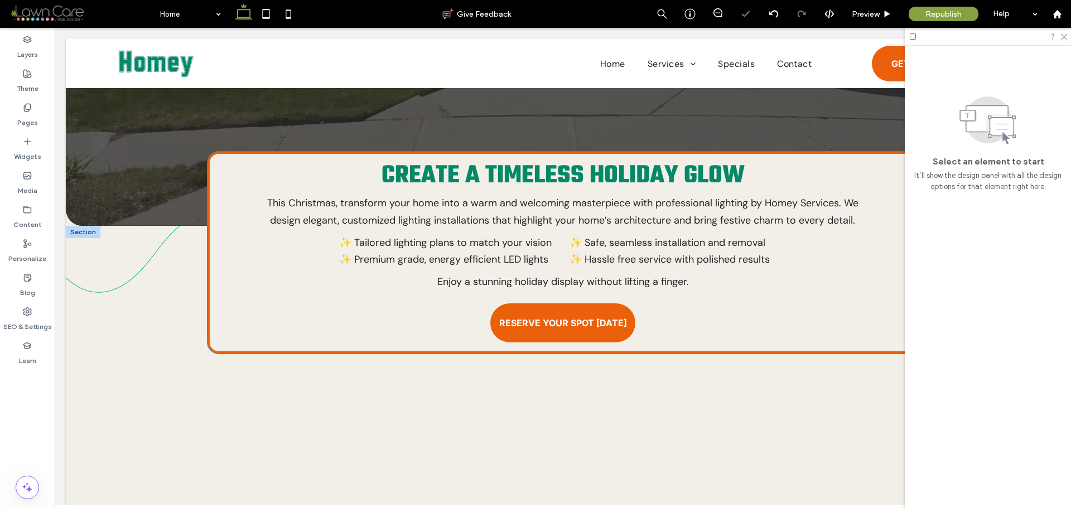
scroll to position [386, 0]
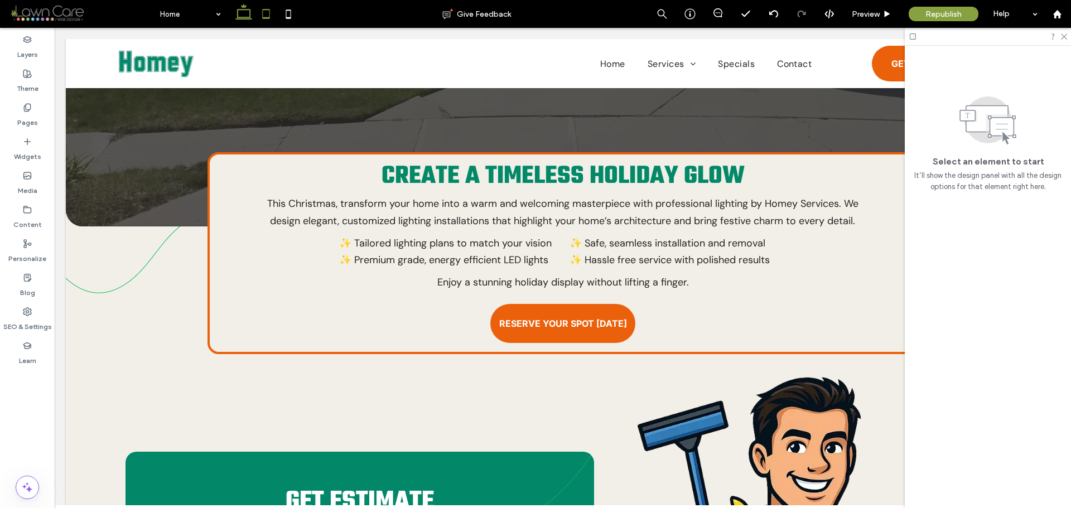
click at [267, 12] on icon at bounding box center [266, 14] width 22 height 22
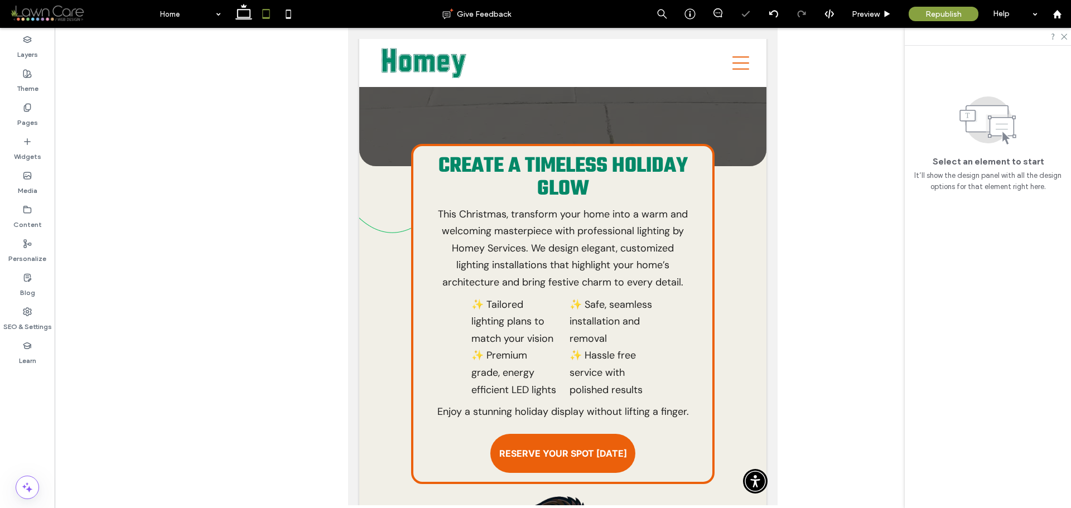
scroll to position [460, 0]
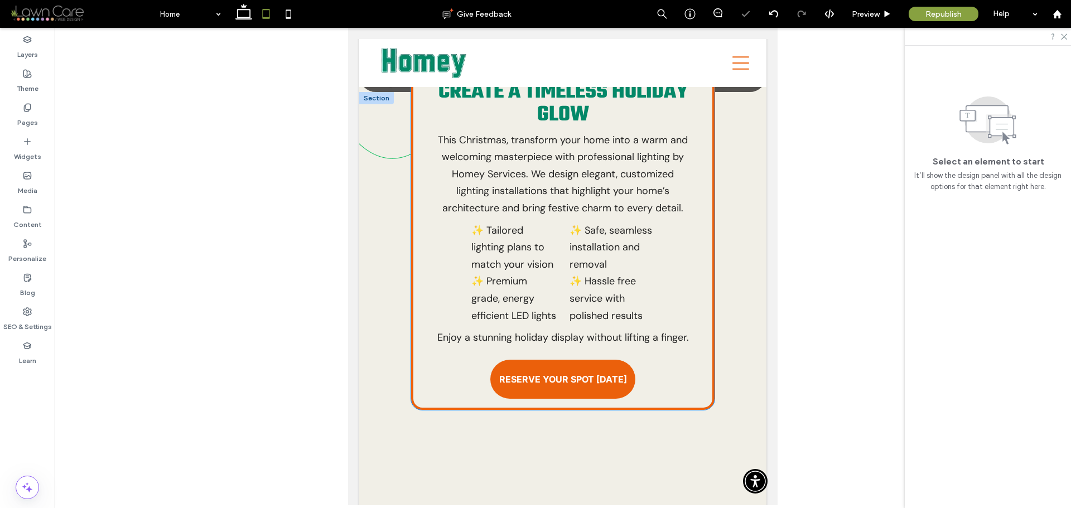
click at [585, 271] on span "✨ Safe, seamless installation and removal" at bounding box center [611, 247] width 83 height 47
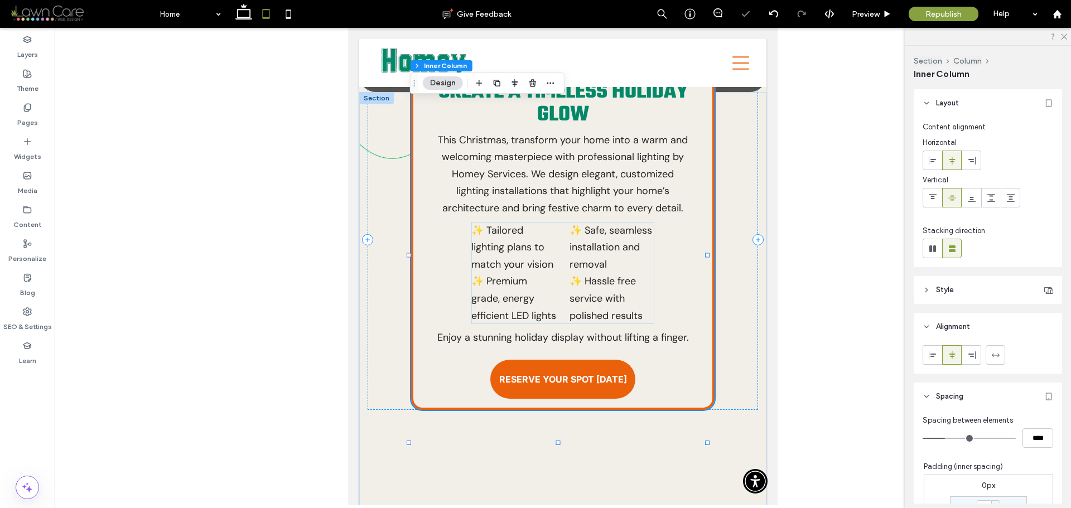
click at [615, 271] on span "✨ Safe, seamless installation and removal" at bounding box center [611, 247] width 83 height 47
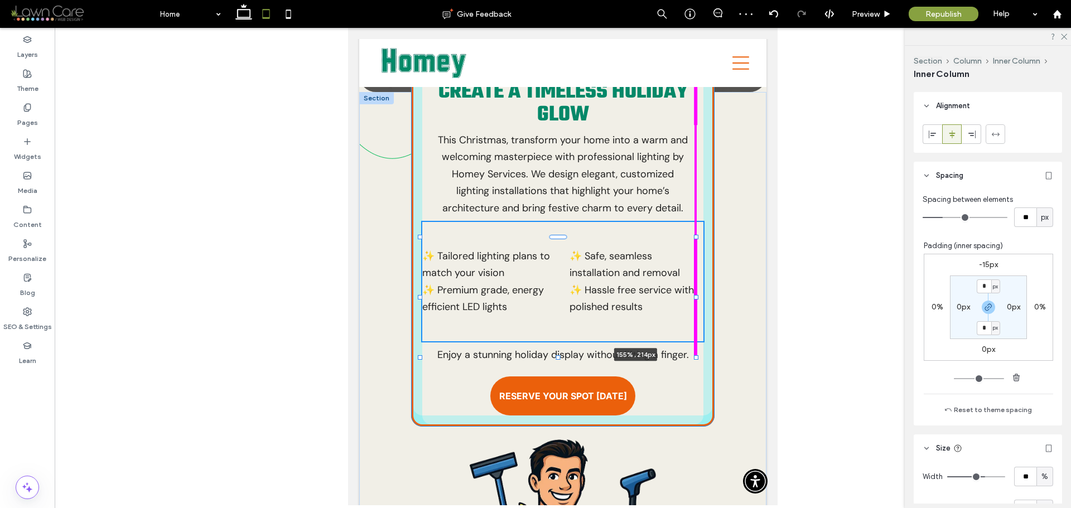
drag, startPoint x: 649, startPoint y: 294, endPoint x: 776, endPoint y: 295, distance: 126.7
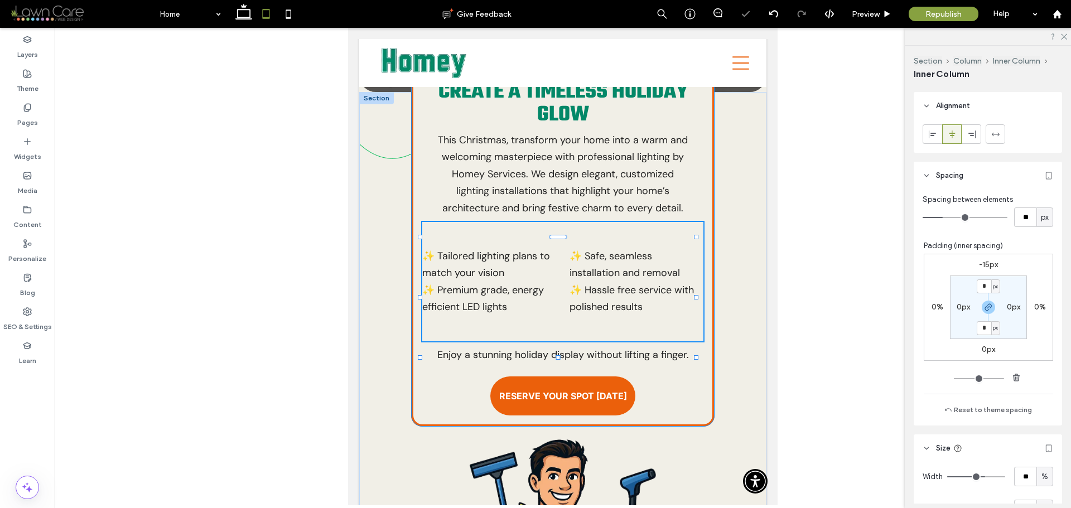
scroll to position [271, 0]
type input "***"
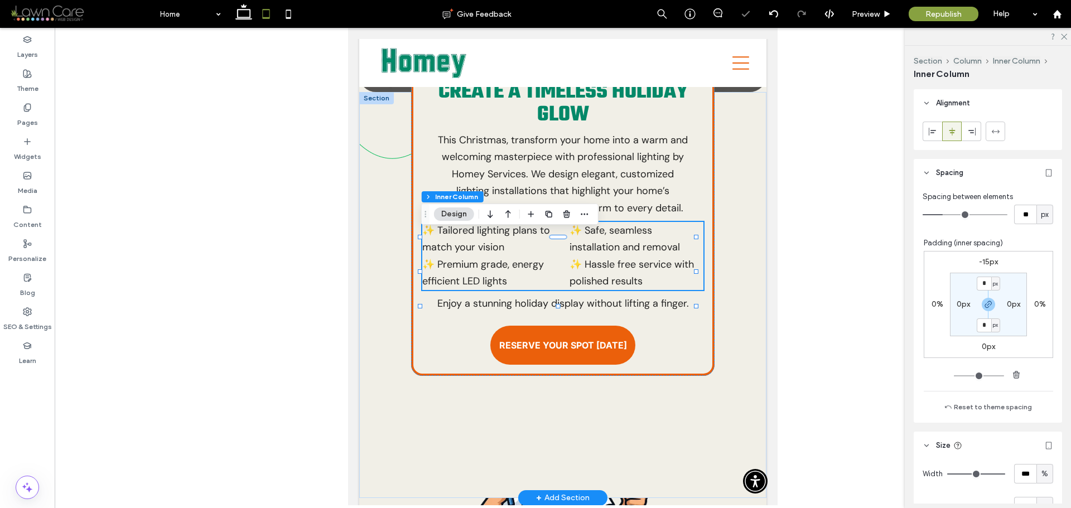
click at [558, 254] on div "✨ Tailored lighting plans to match your vision ✨ Premium grade, energy efficien…" at bounding box center [563, 256] width 282 height 68
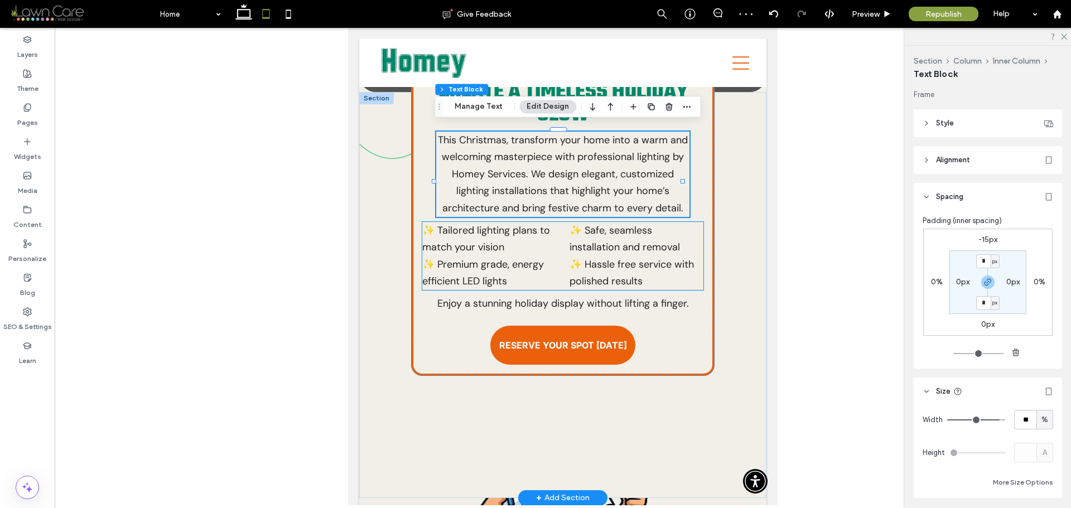
click at [629, 254] on span "✨ Safe, seamless installation and removal" at bounding box center [625, 239] width 110 height 31
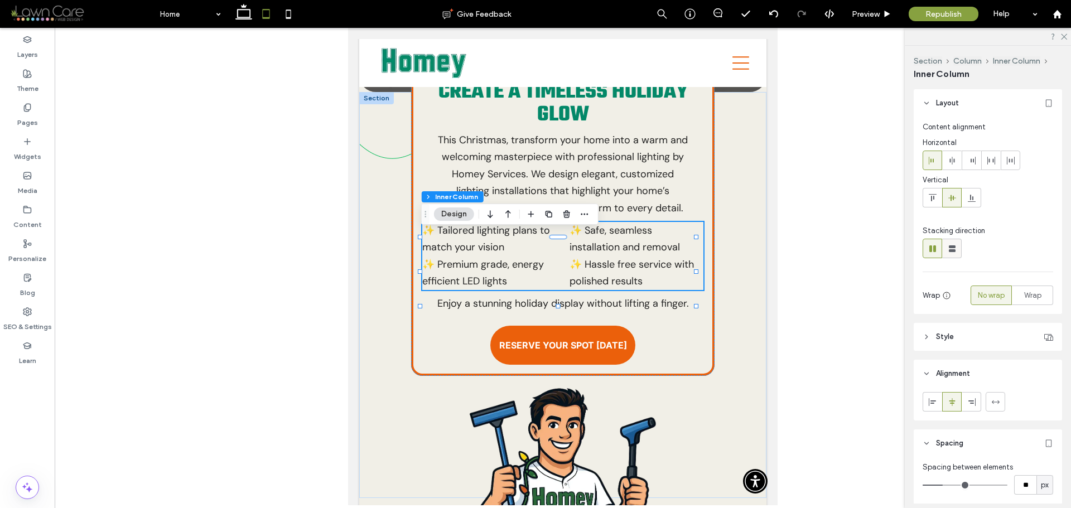
click at [953, 243] on icon at bounding box center [952, 248] width 11 height 11
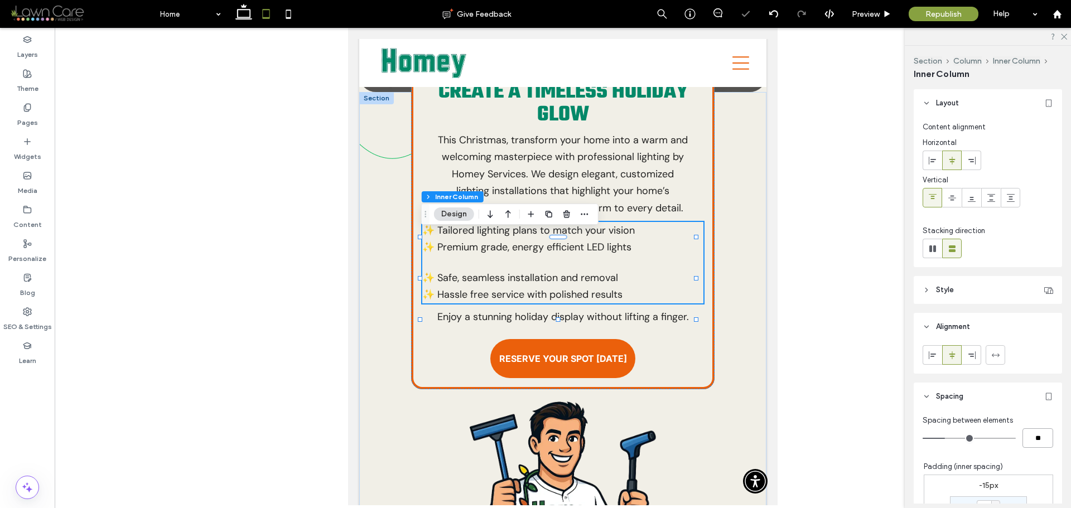
click at [1029, 436] on input "**" at bounding box center [1038, 439] width 31 height 20
type input "*"
type input "***"
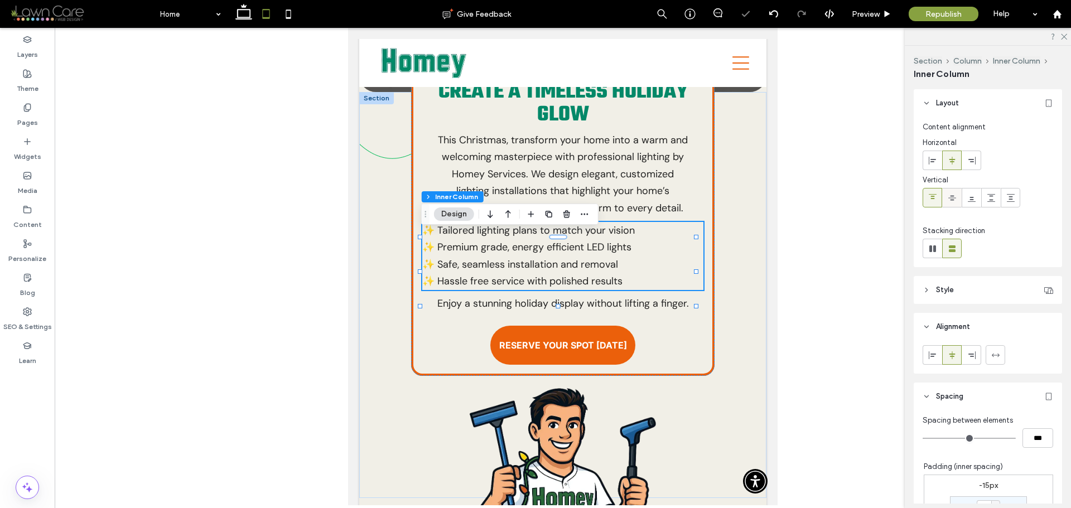
click at [950, 203] on span at bounding box center [952, 198] width 9 height 18
click at [933, 200] on icon at bounding box center [933, 198] width 9 height 9
click at [951, 194] on icon at bounding box center [952, 198] width 9 height 9
drag, startPoint x: 937, startPoint y: 155, endPoint x: 950, endPoint y: 158, distance: 13.8
click at [936, 155] on span at bounding box center [933, 160] width 9 height 18
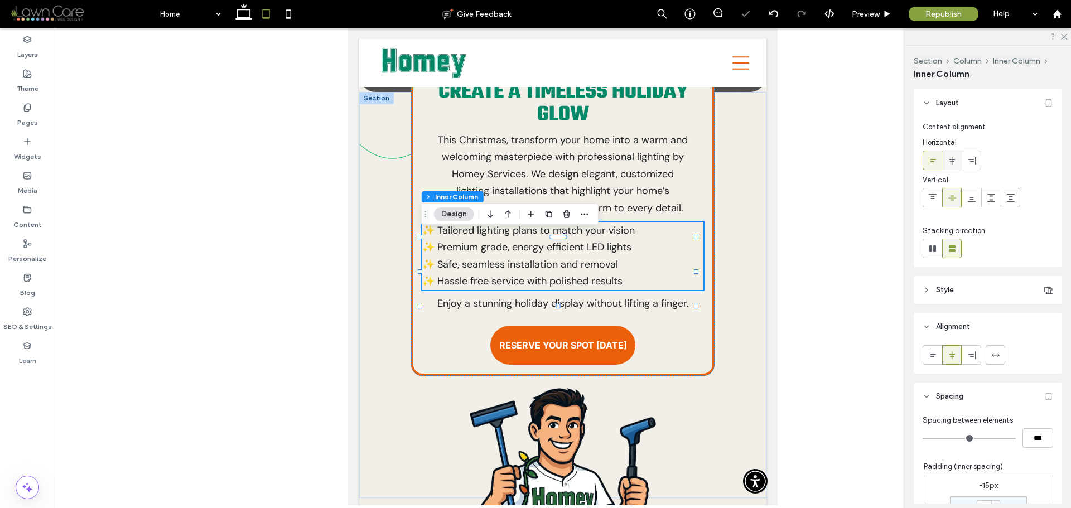
click at [961, 161] on div at bounding box center [952, 160] width 18 height 18
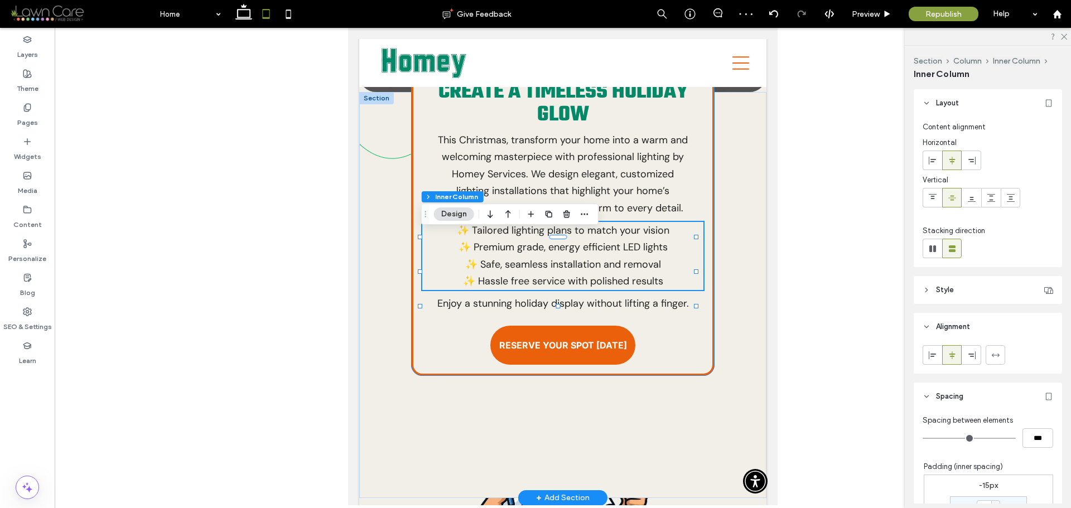
click at [696, 321] on div "Create a Timeless Holiday Glow This Christmas, transform your home into a warm …" at bounding box center [563, 223] width 304 height 306
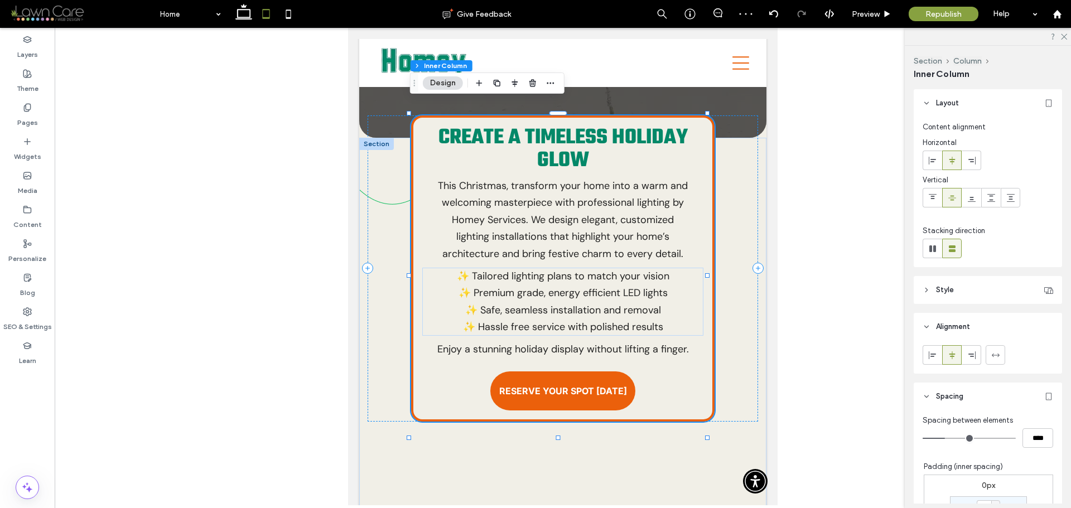
scroll to position [404, 0]
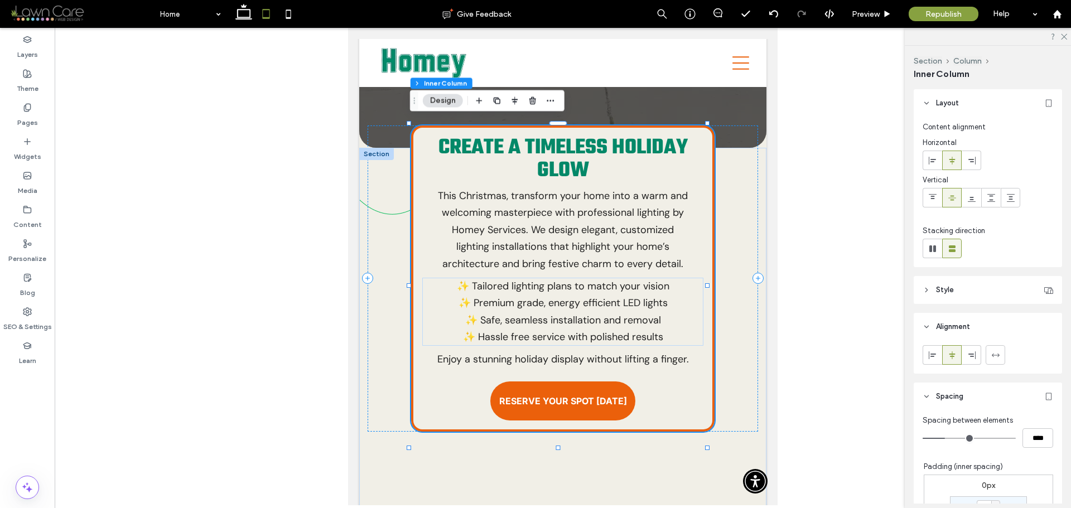
click at [694, 197] on div "Create a Timeless Holiday Glow This Christmas, transform your home into a warm …" at bounding box center [563, 279] width 304 height 306
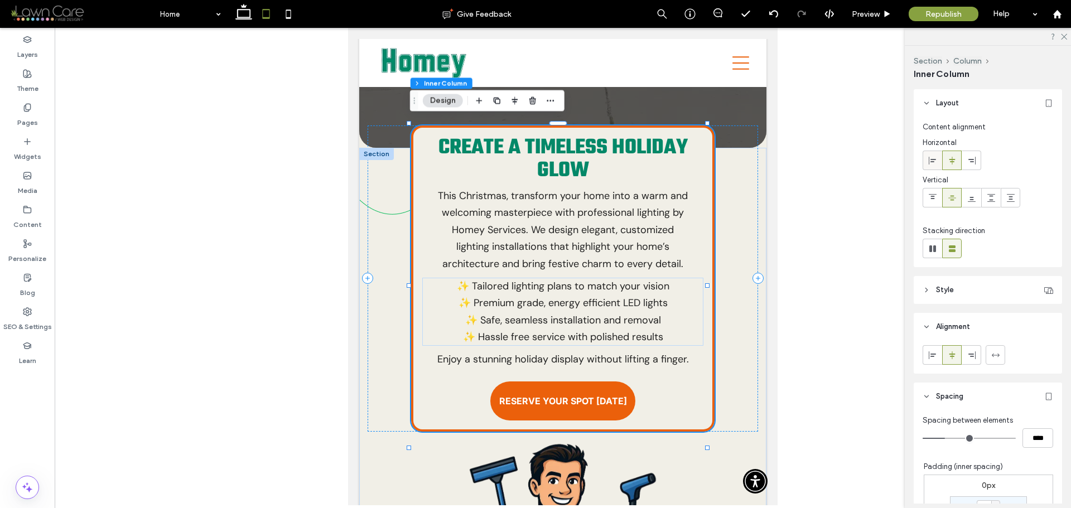
click at [930, 166] on span at bounding box center [933, 160] width 9 height 18
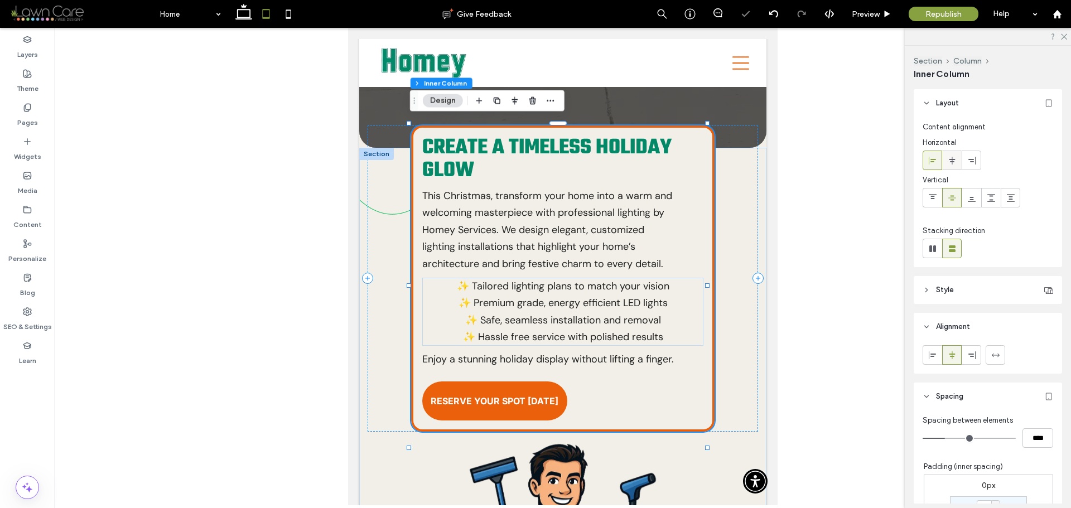
click at [948, 166] on div at bounding box center [952, 160] width 18 height 18
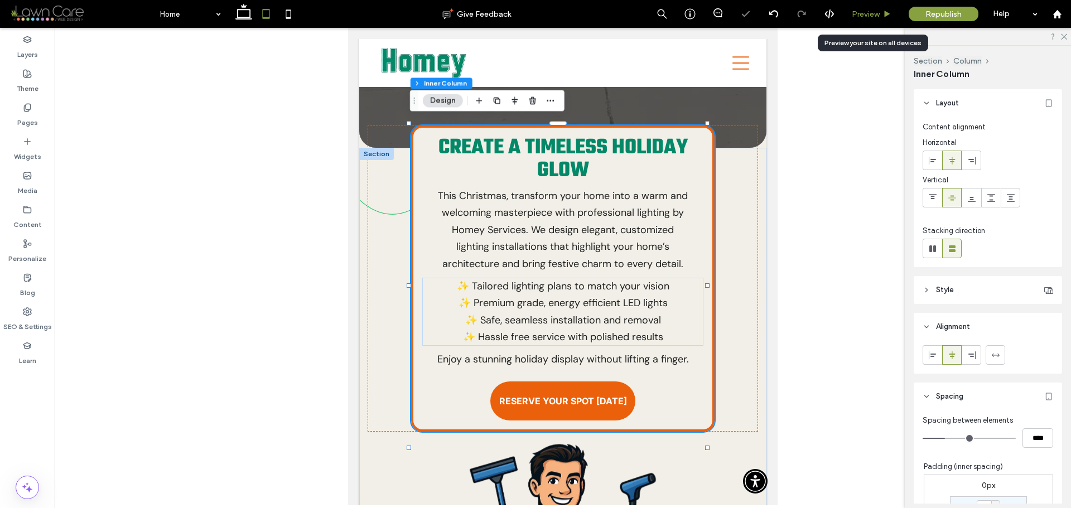
click at [886, 16] on use at bounding box center [888, 14] width 6 height 6
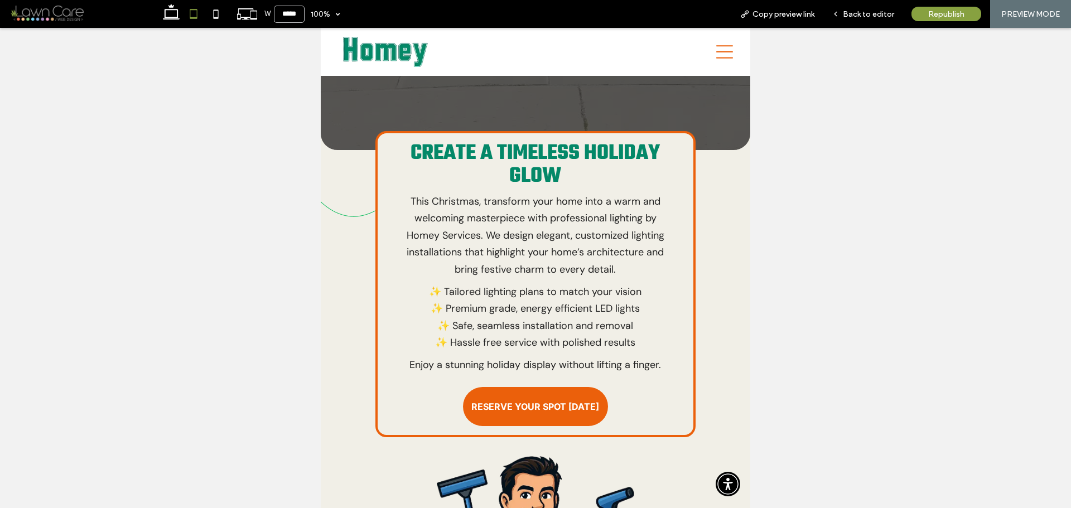
scroll to position [393, 0]
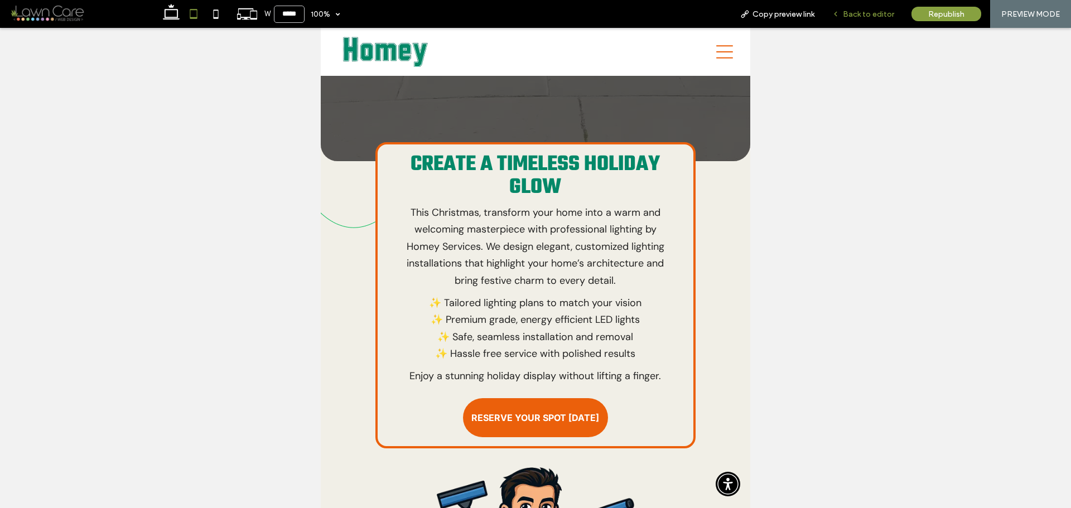
click at [845, 14] on span "Back to editor" at bounding box center [868, 13] width 51 height 9
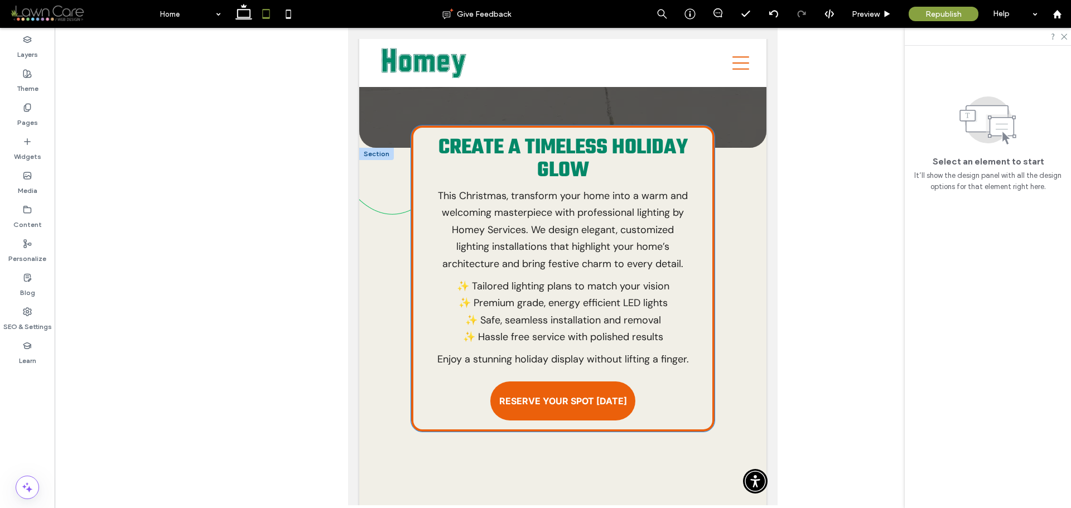
click at [655, 152] on span "Create a Timeless Holiday Glow" at bounding box center [563, 159] width 249 height 55
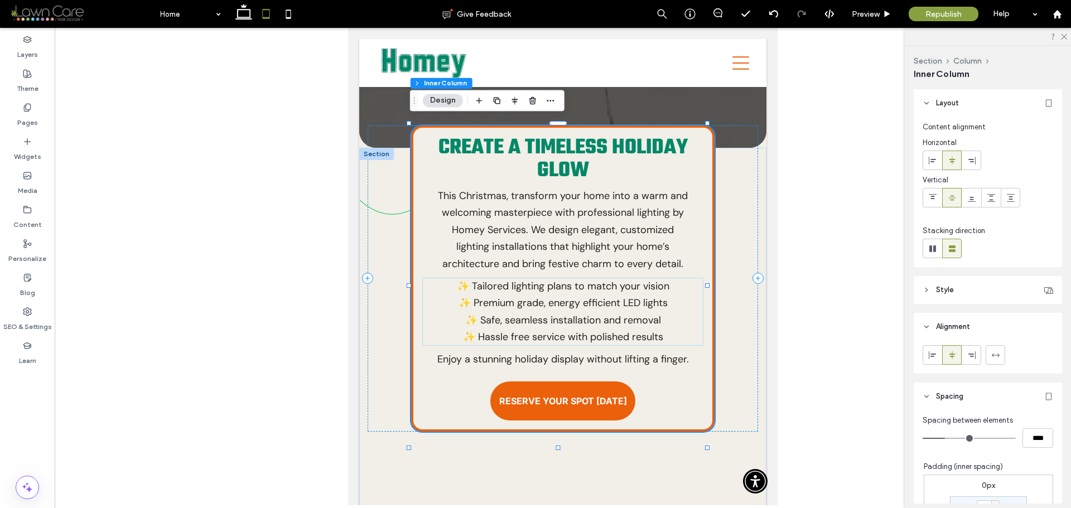
click at [661, 146] on span "Create a Timeless Holiday Glow" at bounding box center [563, 159] width 249 height 55
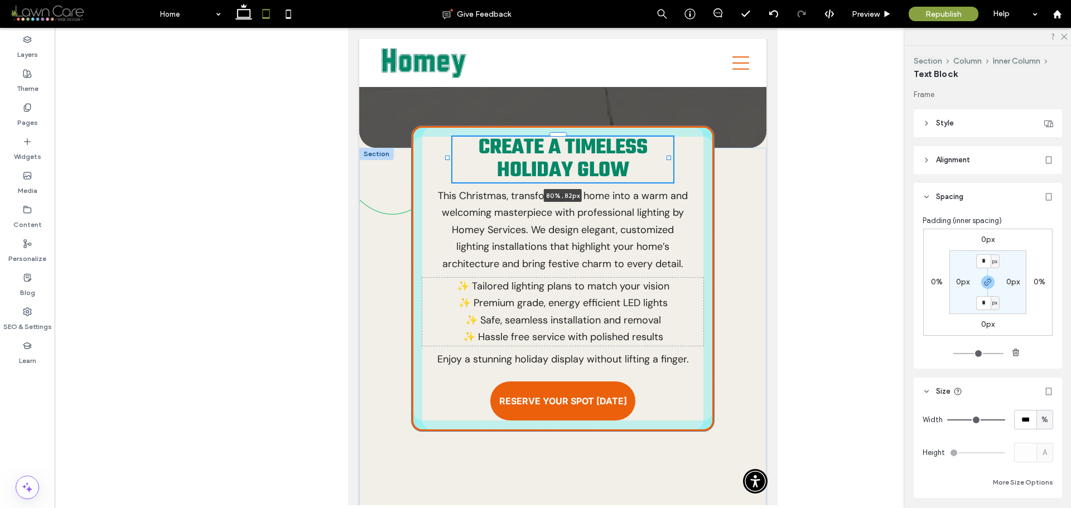
drag, startPoint x: 696, startPoint y: 151, endPoint x: 669, endPoint y: 155, distance: 27.5
click at [669, 156] on div at bounding box center [669, 158] width 4 height 4
type input "**"
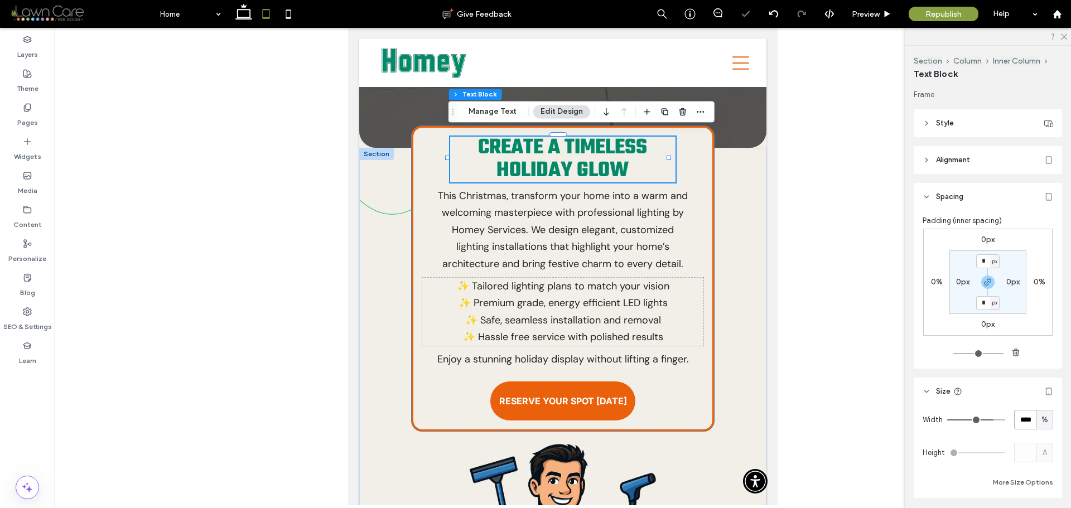
click at [1016, 425] on input "****" at bounding box center [1026, 420] width 22 height 20
type input "**"
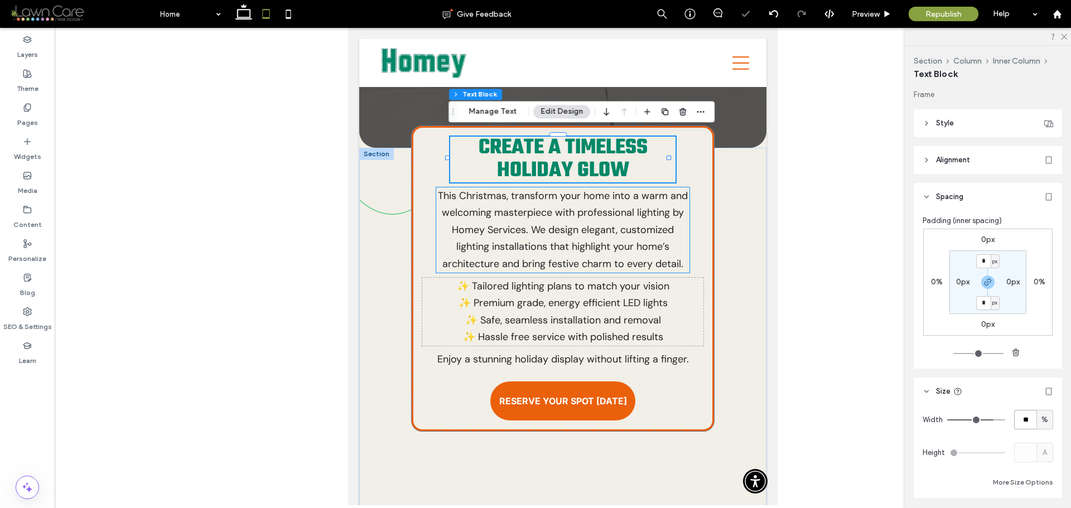
click at [643, 232] on p "This Christmas, transform your home into a warm and welcoming masterpiece with …" at bounding box center [562, 230] width 253 height 85
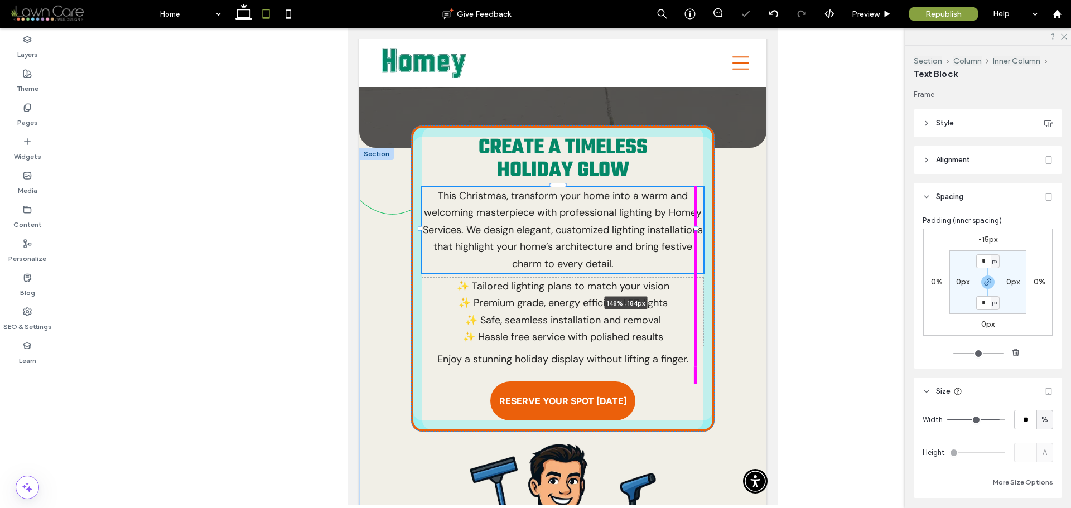
drag, startPoint x: 684, startPoint y: 232, endPoint x: 764, endPoint y: 233, distance: 79.8
type input "***"
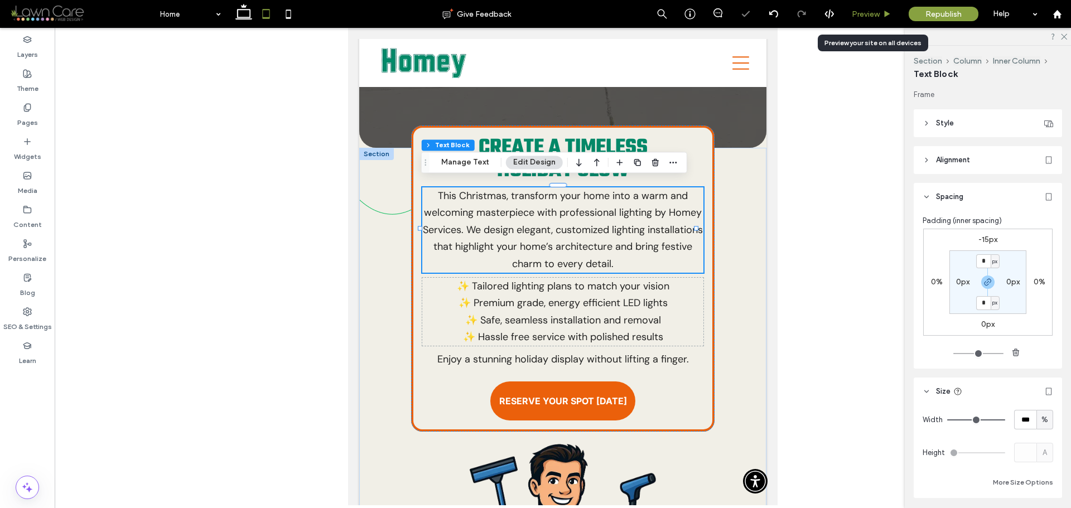
click at [888, 12] on icon at bounding box center [887, 14] width 8 height 8
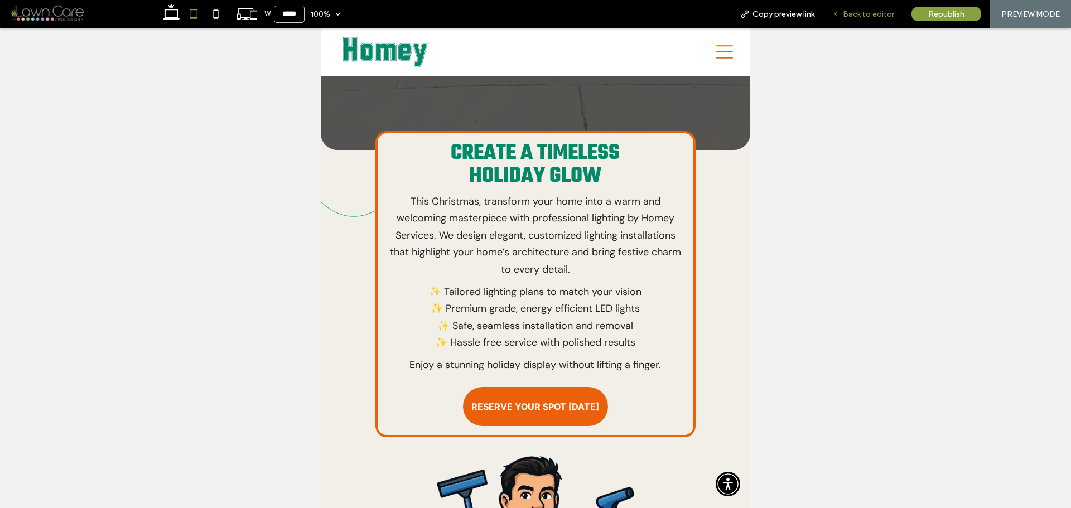
scroll to position [393, 0]
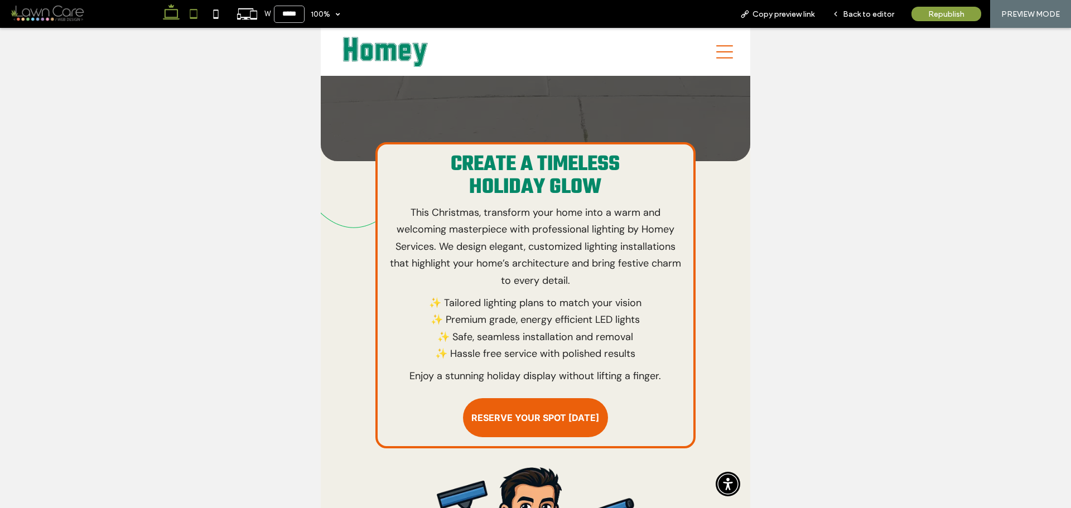
click at [172, 9] on icon at bounding box center [171, 14] width 22 height 22
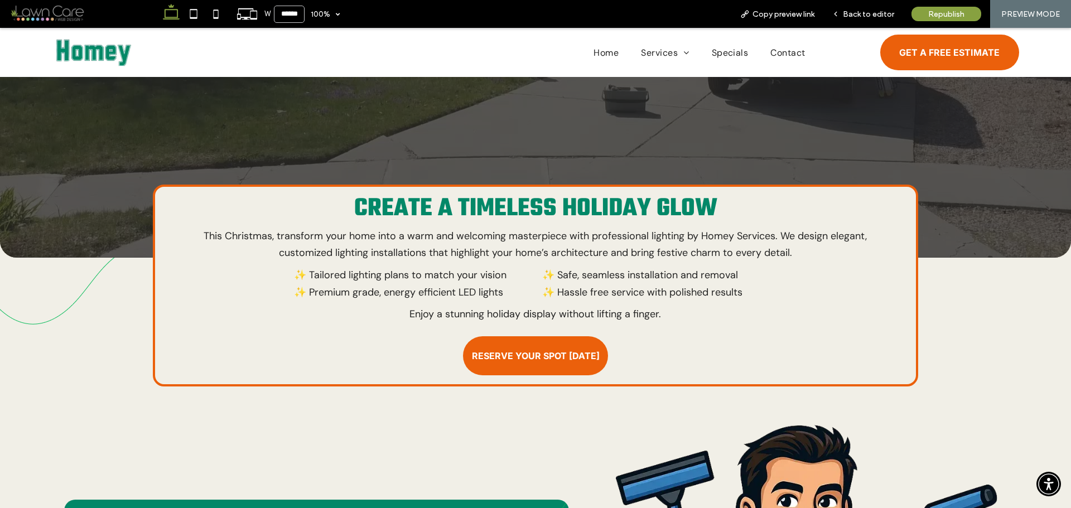
scroll to position [343, 0]
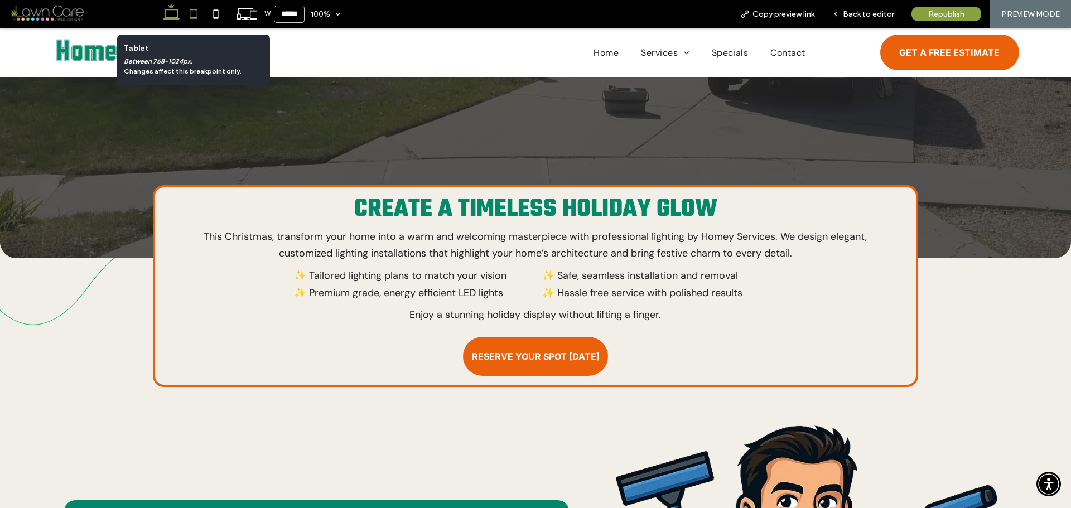
click at [198, 13] on icon at bounding box center [193, 14] width 22 height 22
type input "*****"
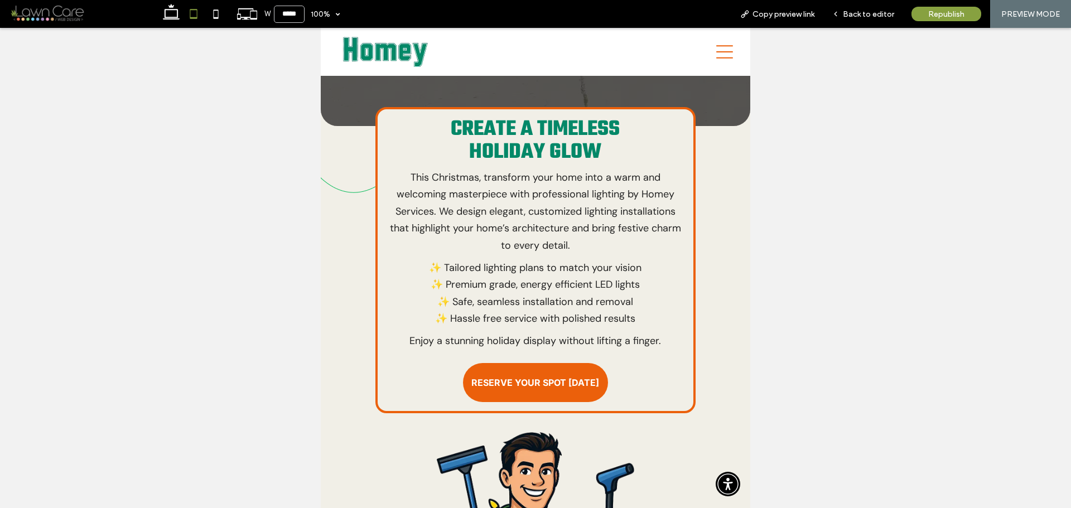
scroll to position [406, 0]
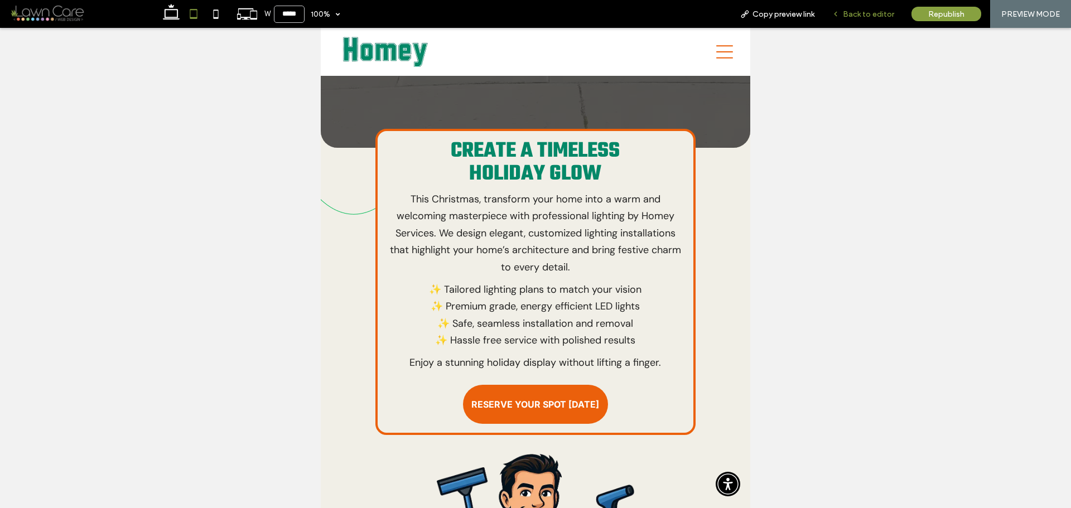
click at [837, 16] on use at bounding box center [836, 14] width 2 height 4
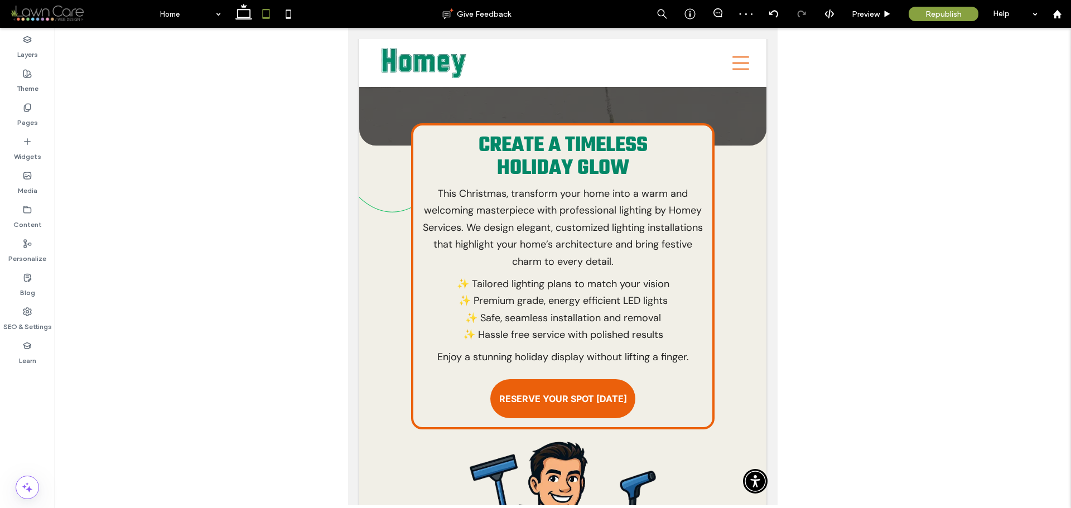
scroll to position [417, 0]
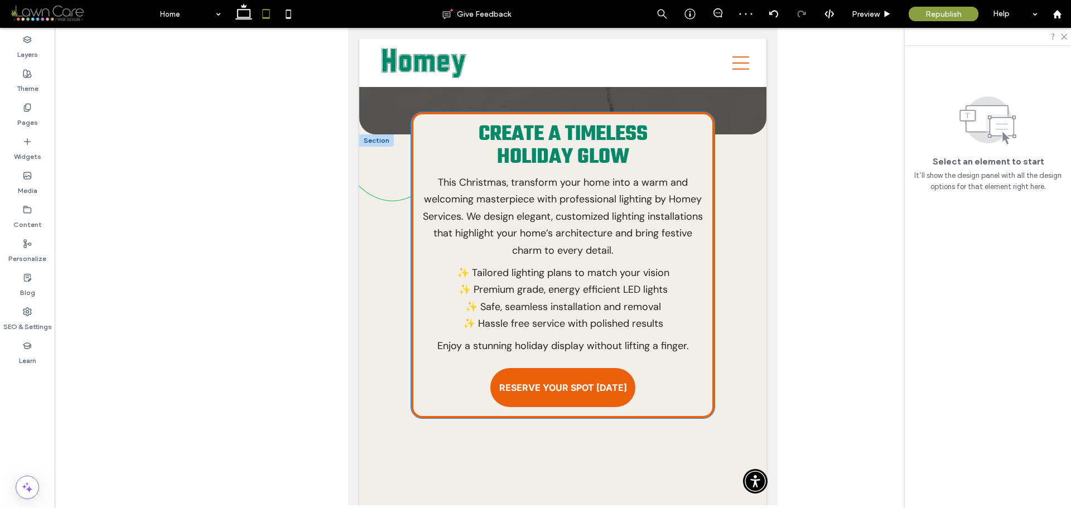
click at [615, 198] on span "This Christmas, transform your home into a warm and welcoming masterpiece with …" at bounding box center [563, 216] width 280 height 81
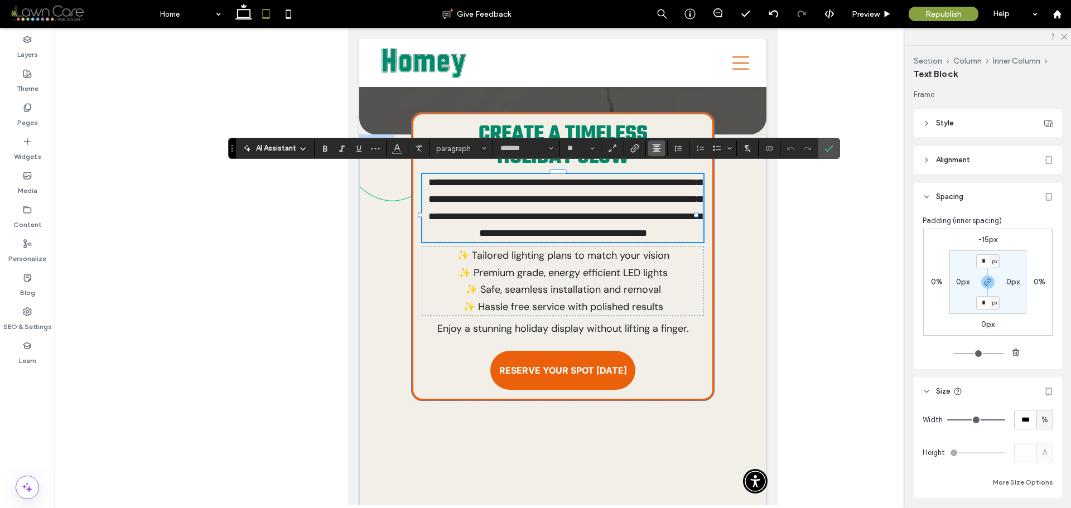
click at [659, 153] on span "Alignment" at bounding box center [656, 148] width 9 height 15
click at [670, 180] on div "ui.textEditor.alignment.center" at bounding box center [668, 183] width 15 height 9
click at [832, 146] on icon "Confirm" at bounding box center [829, 148] width 9 height 9
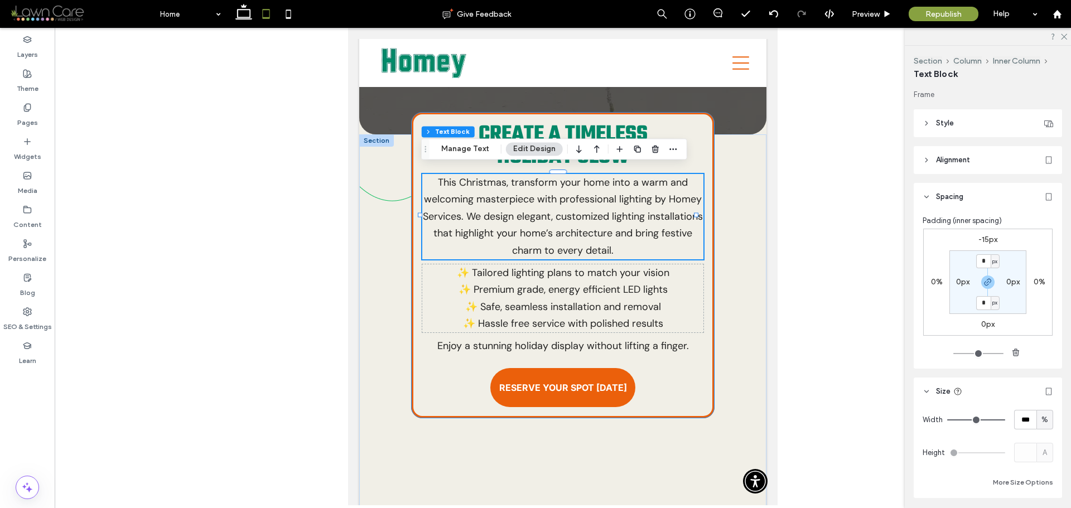
click at [670, 380] on div "Create a Timeless Holiday Glow This Christmas, transform your home into a warm …" at bounding box center [563, 265] width 304 height 306
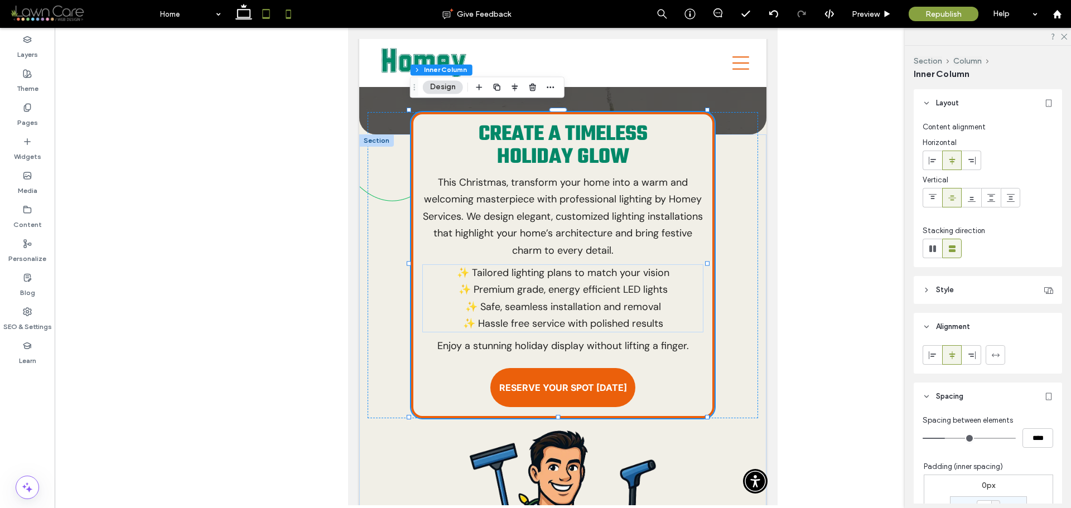
click at [289, 16] on icon at bounding box center [288, 14] width 22 height 22
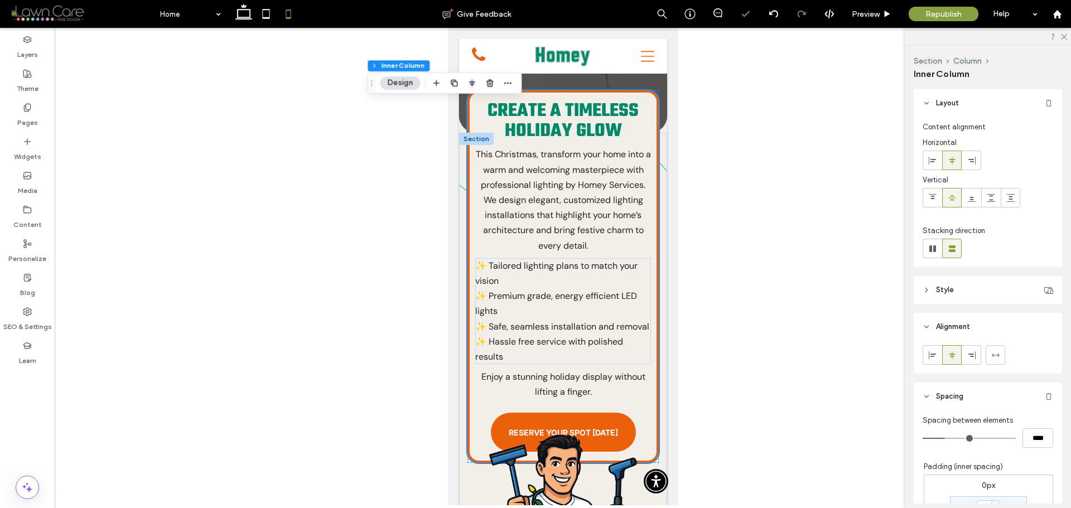
type input "***"
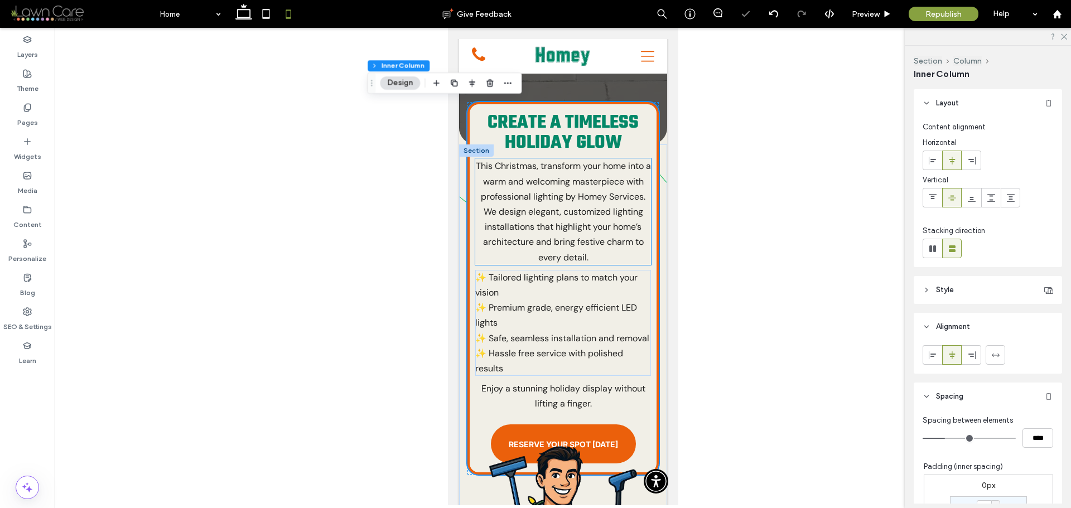
scroll to position [339, 0]
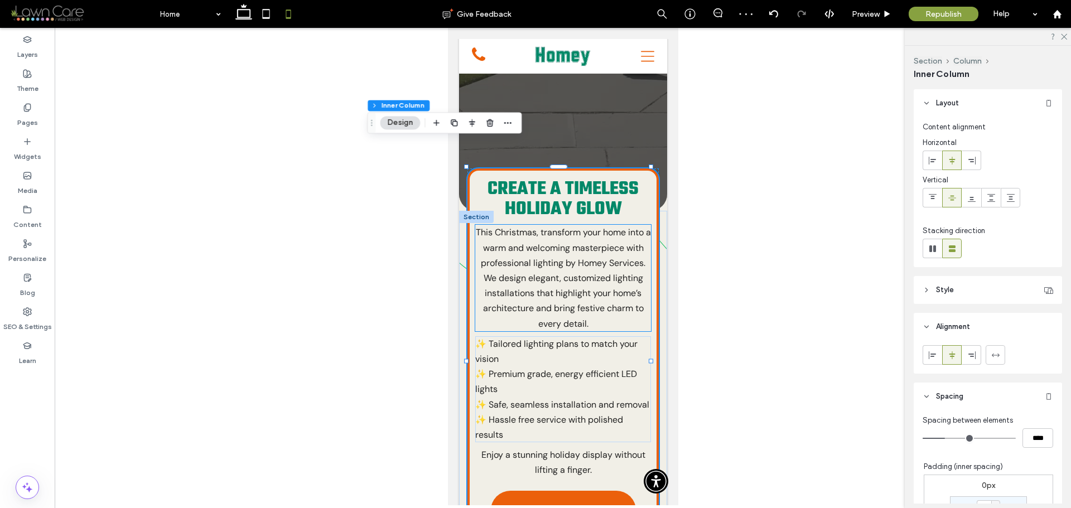
click at [599, 241] on span "This Christmas, transform your home into a warm and welcoming masterpiece with …" at bounding box center [562, 278] width 175 height 103
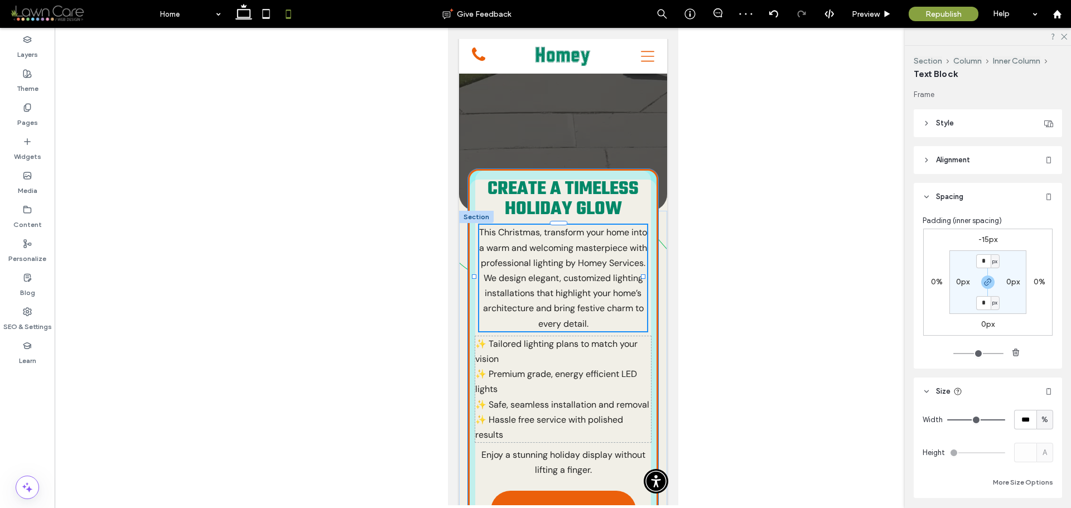
drag, startPoint x: 643, startPoint y: 251, endPoint x: 701, endPoint y: 262, distance: 59.0
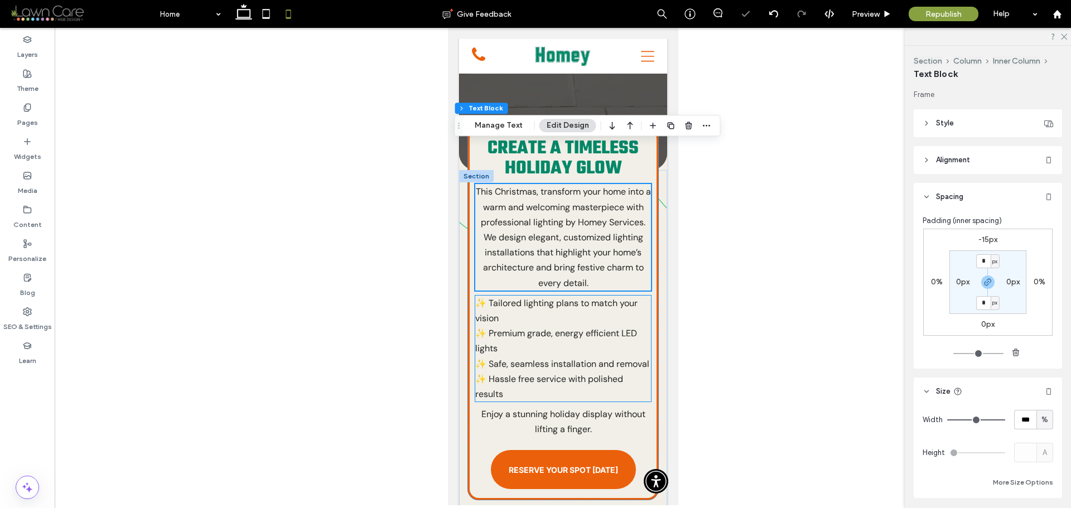
scroll to position [395, 0]
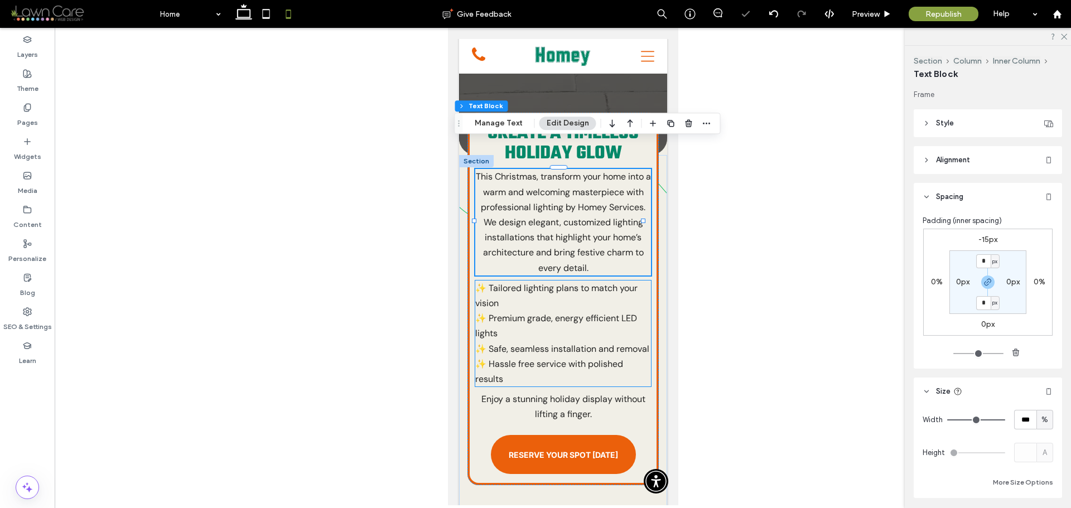
click at [613, 311] on p "✨ Premium grade, energy efficient LED lights" at bounding box center [563, 326] width 176 height 30
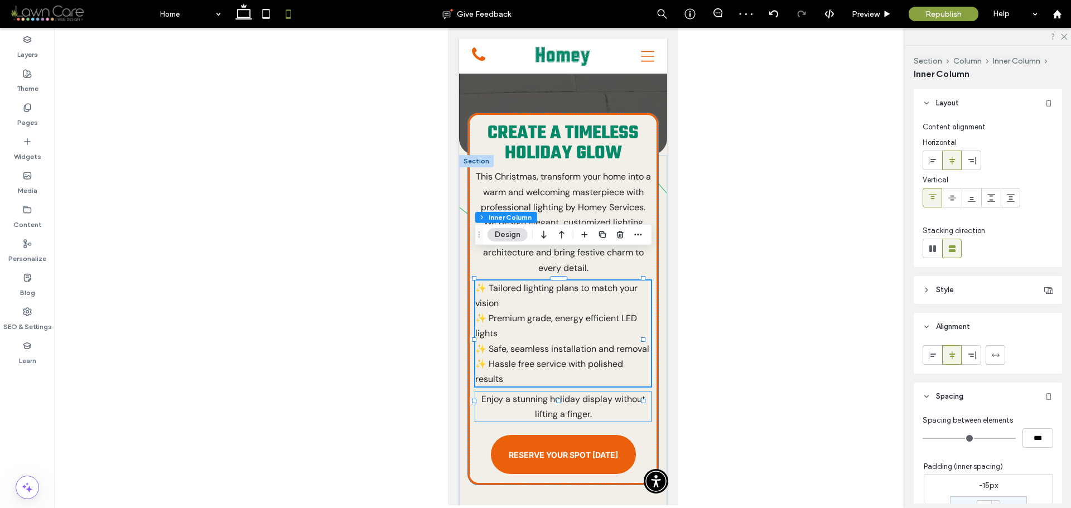
click at [603, 396] on p "Enjoy a stunning holiday display without lifting a finger." at bounding box center [563, 407] width 176 height 30
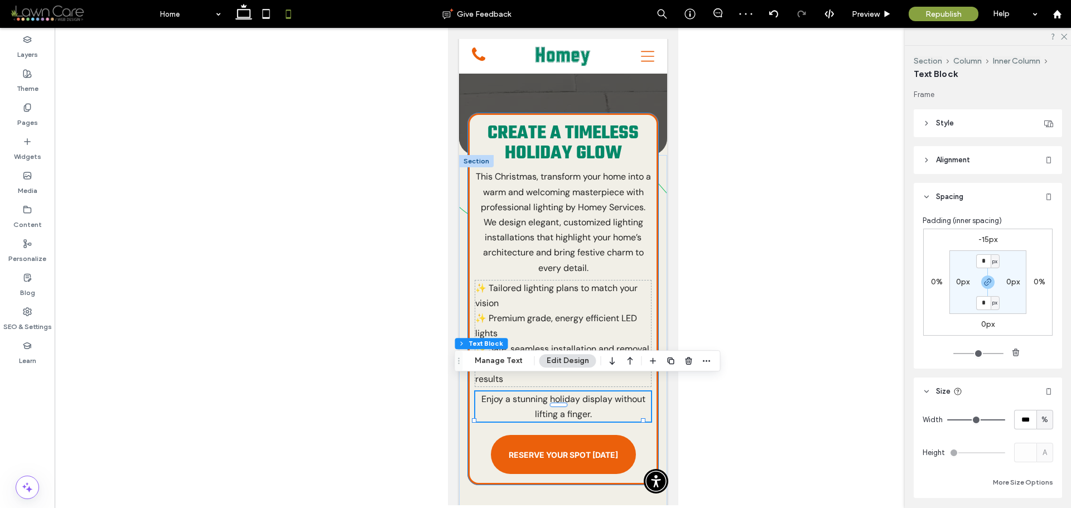
click at [641, 429] on div "Create a Timeless Holiday Glow This Christmas, transform your home into a warm …" at bounding box center [562, 299] width 191 height 373
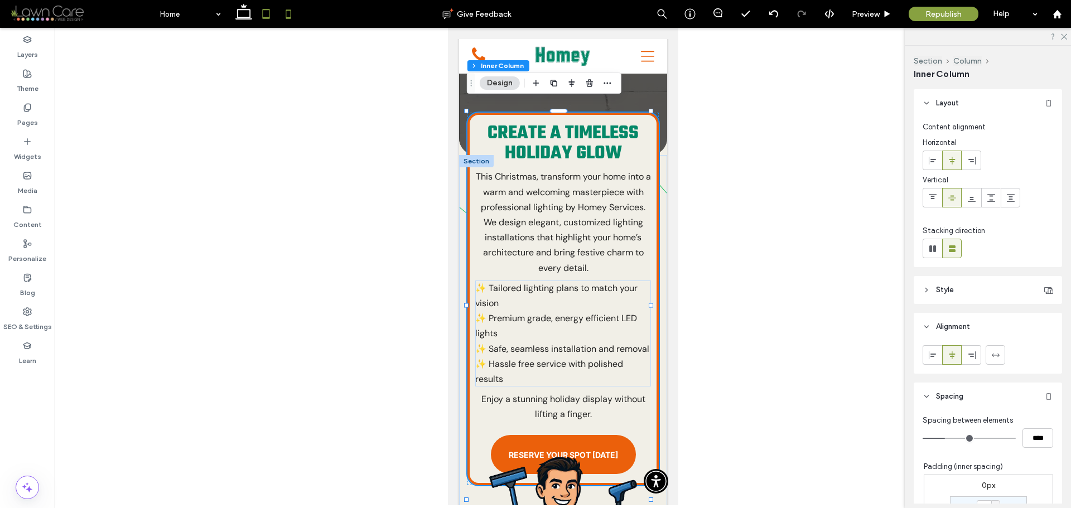
click at [271, 12] on icon at bounding box center [266, 14] width 22 height 22
type input "**"
type input "****"
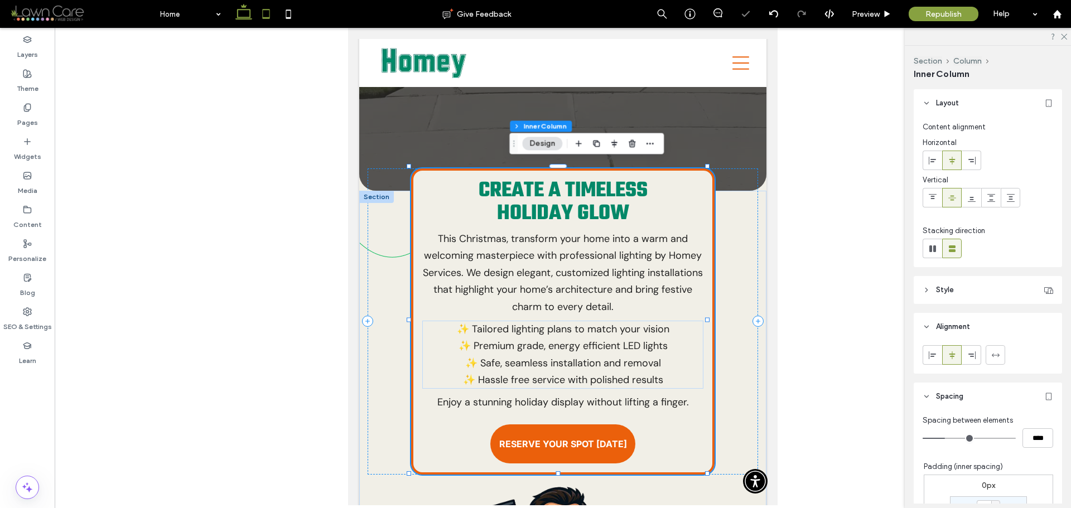
click at [247, 13] on icon at bounding box center [244, 14] width 22 height 22
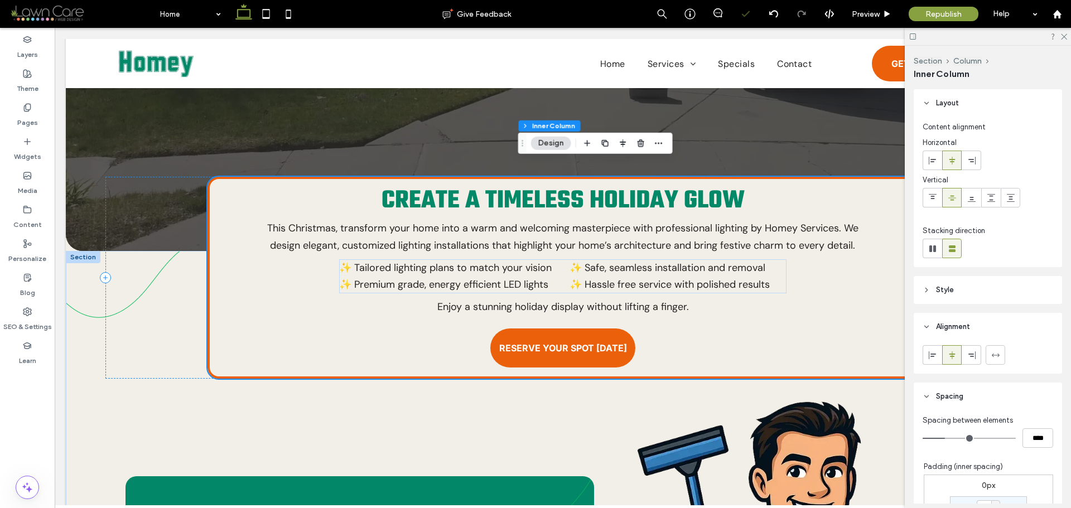
scroll to position [350, 0]
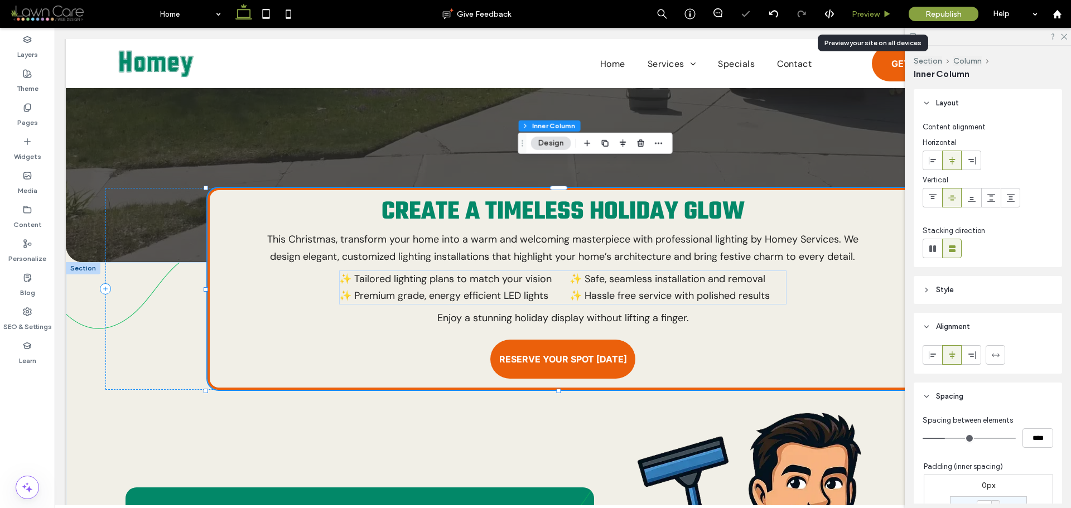
click at [884, 14] on icon at bounding box center [887, 14] width 8 height 8
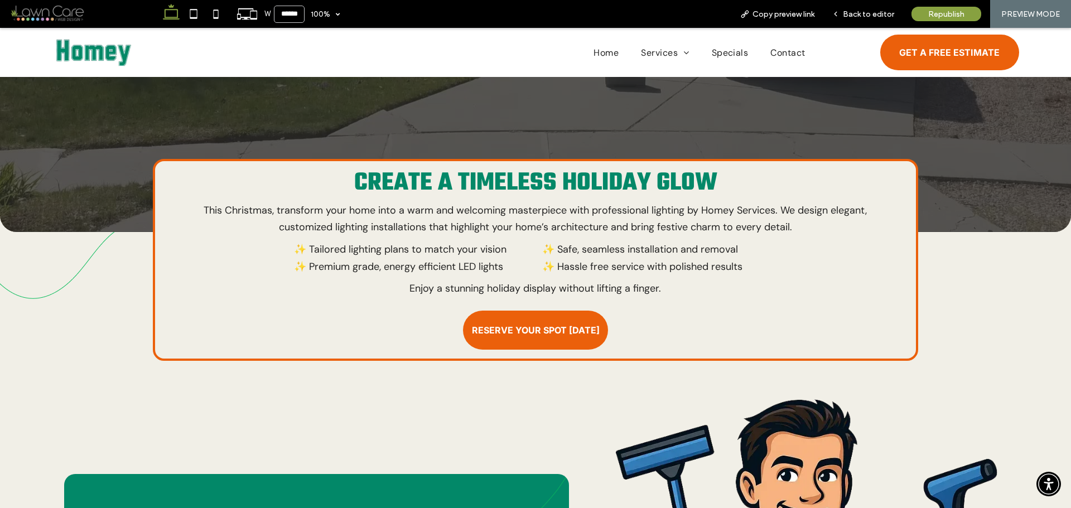
scroll to position [339, 0]
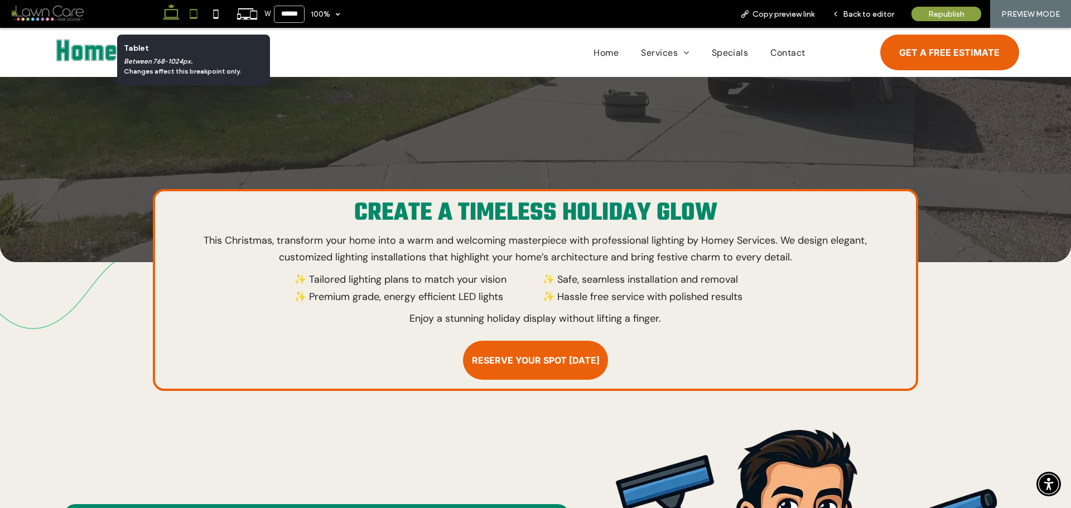
click at [194, 13] on icon at bounding box center [193, 14] width 22 height 22
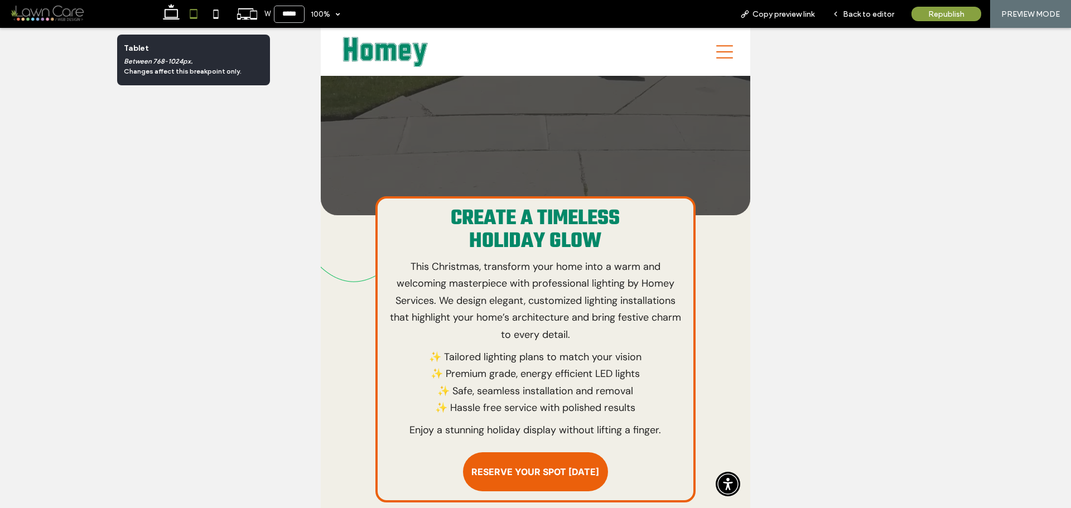
scroll to position [418, 0]
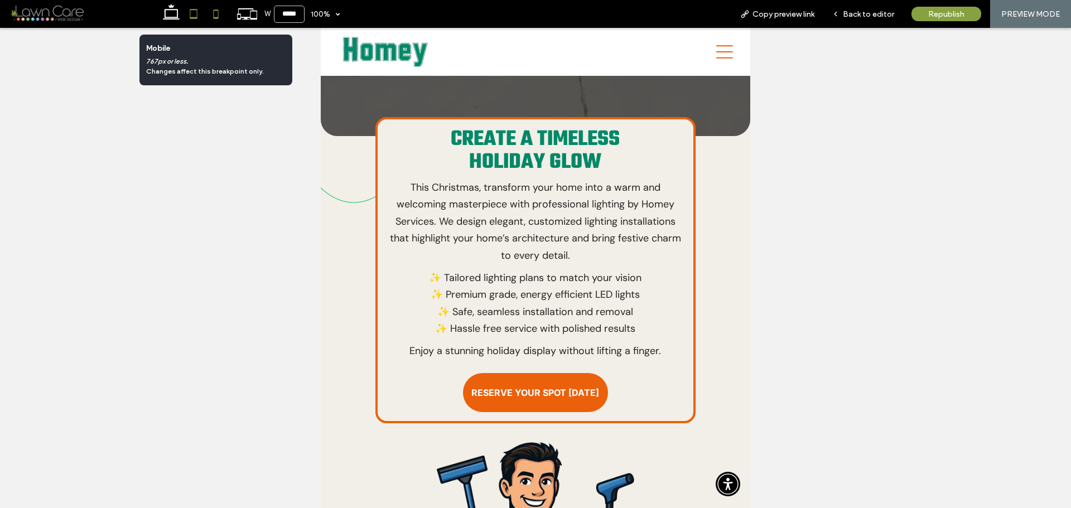
click at [215, 12] on icon at bounding box center [216, 14] width 22 height 22
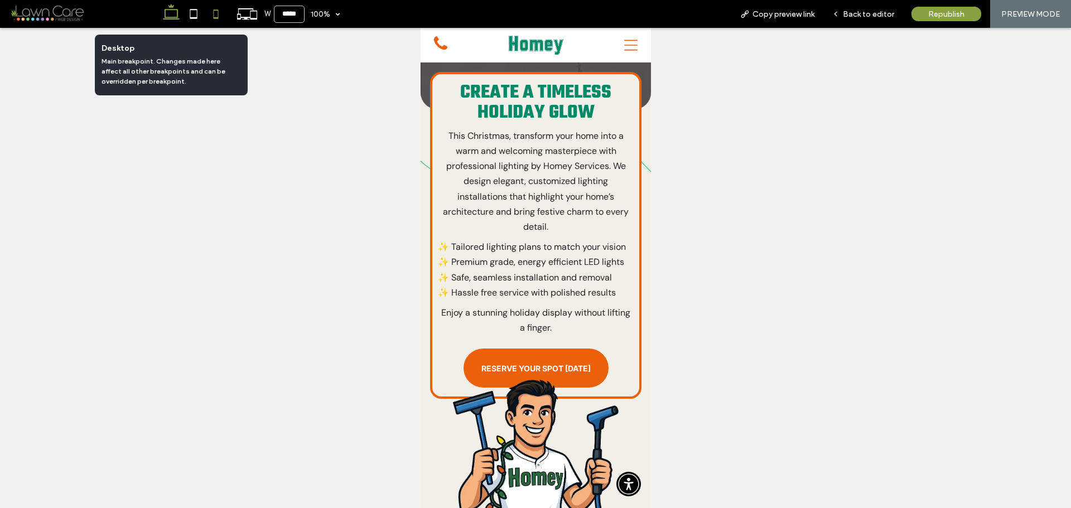
click at [174, 12] on icon at bounding box center [171, 14] width 22 height 22
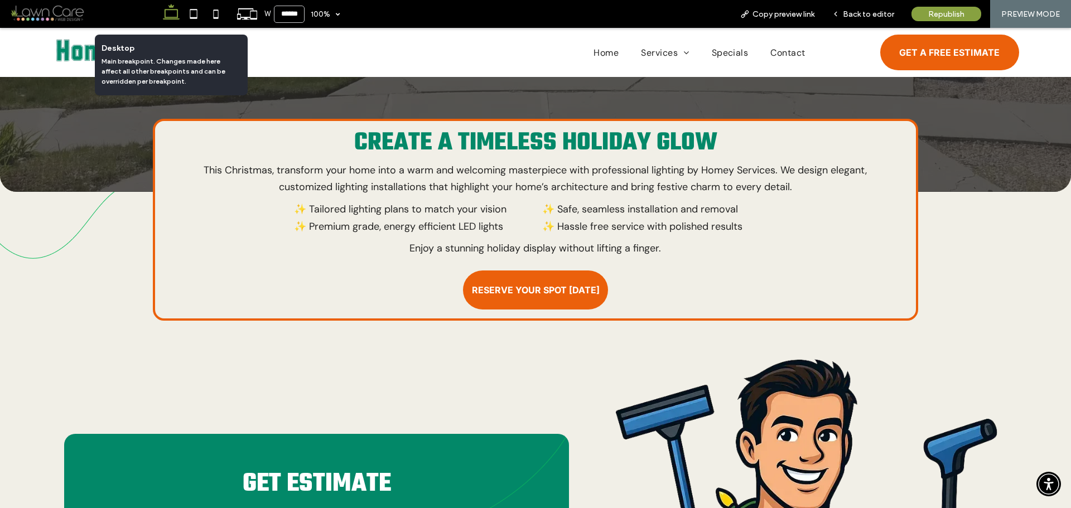
scroll to position [358, 0]
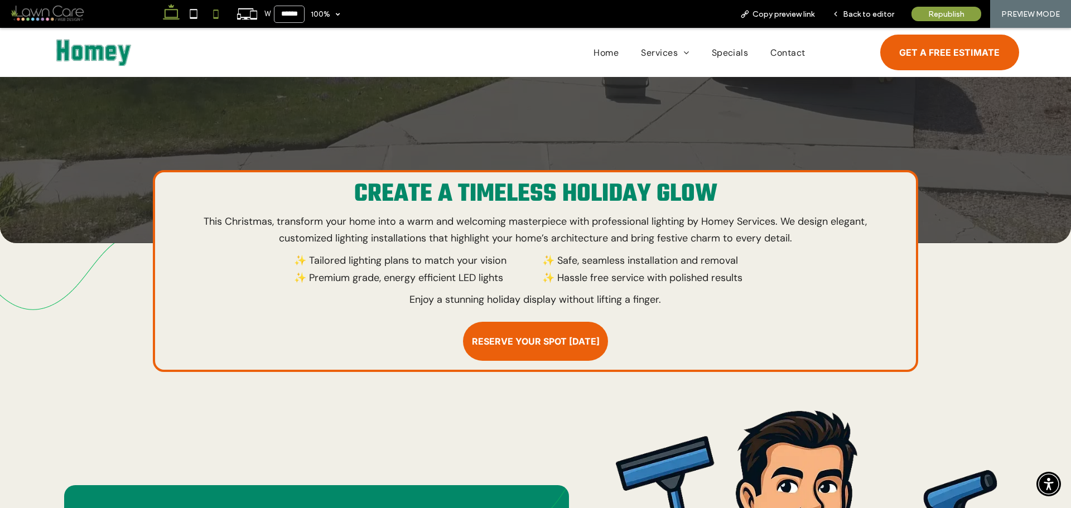
click at [217, 11] on use at bounding box center [216, 13] width 5 height 9
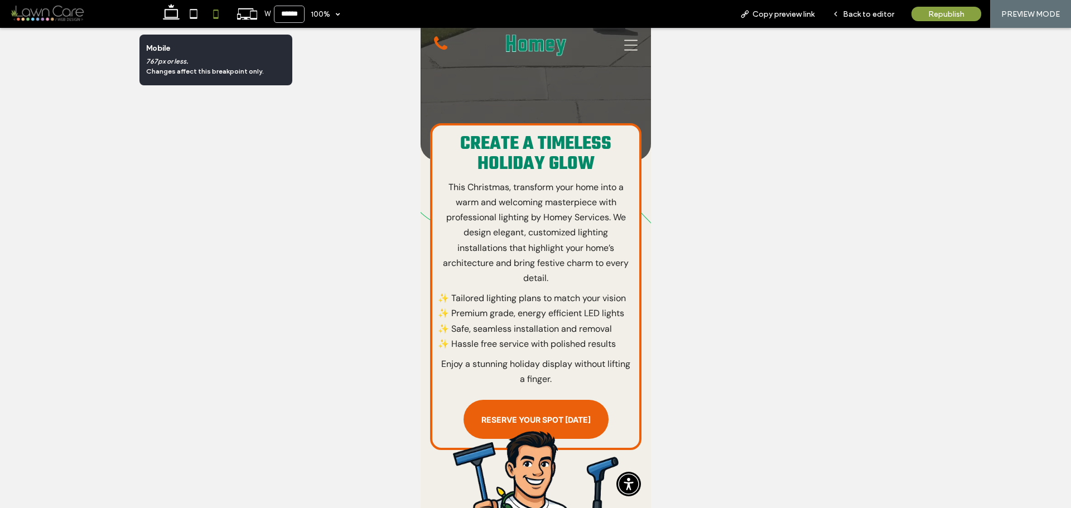
type input "*****"
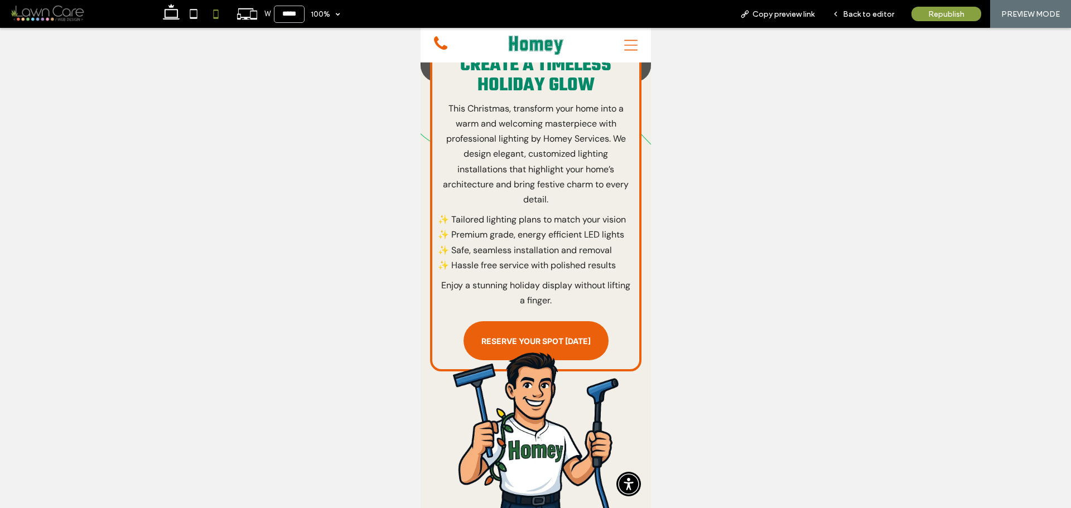
scroll to position [632, 0]
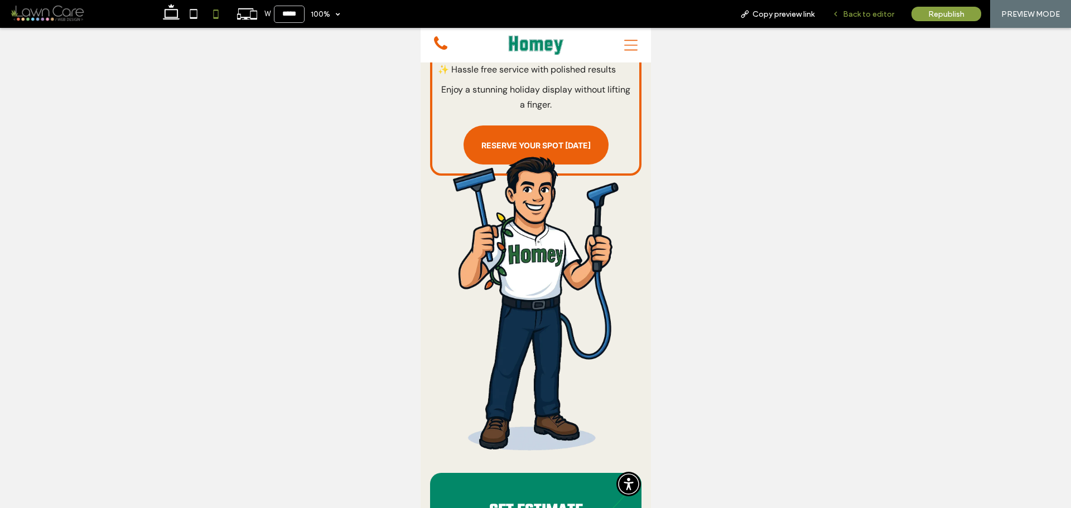
click at [842, 16] on div "Back to editor" at bounding box center [863, 13] width 79 height 9
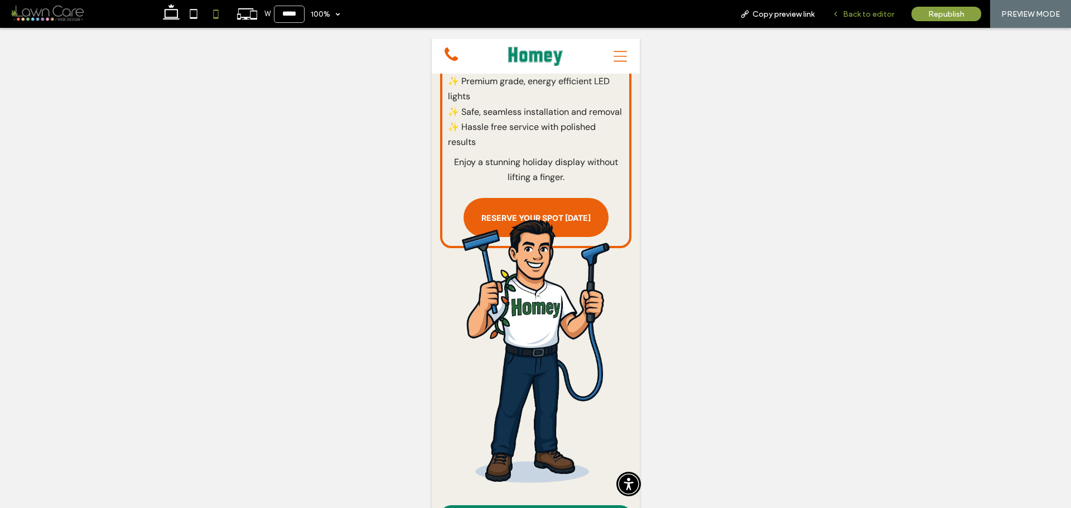
scroll to position [619, 0]
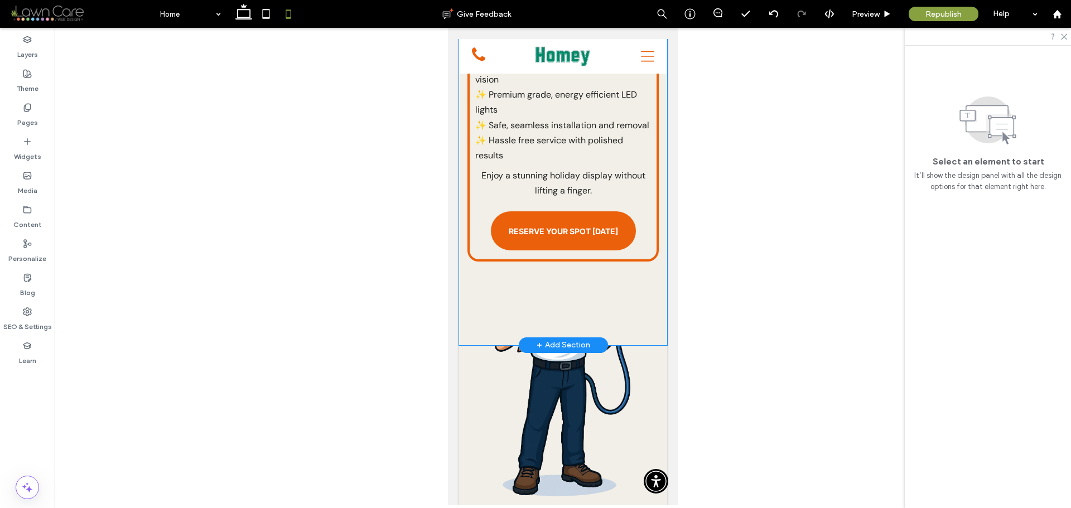
click at [648, 266] on div "Create a Timeless Holiday Glow This Christmas, transform your home into a warm …" at bounding box center [563, 138] width 208 height 414
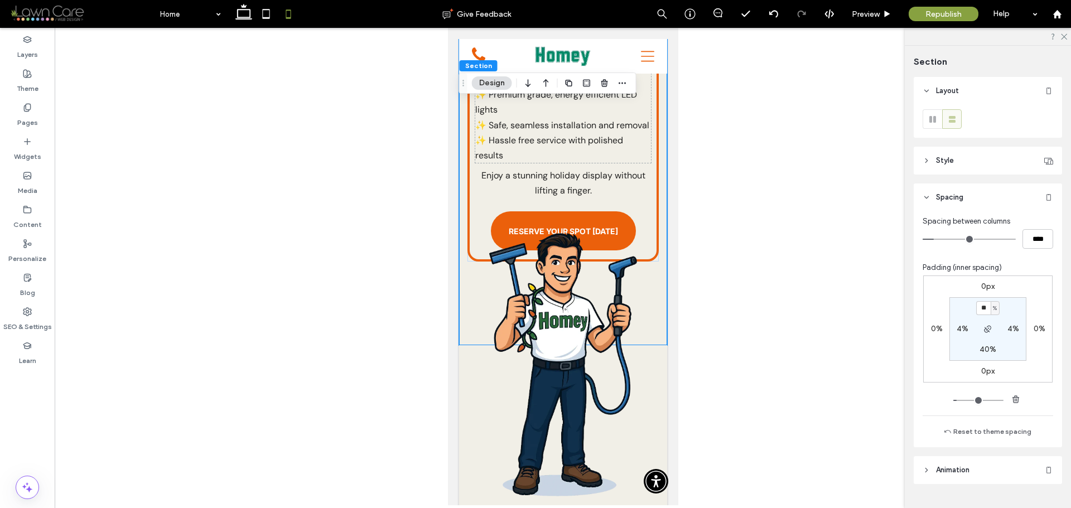
click at [985, 352] on label "40%" at bounding box center [988, 349] width 17 height 9
type input "**"
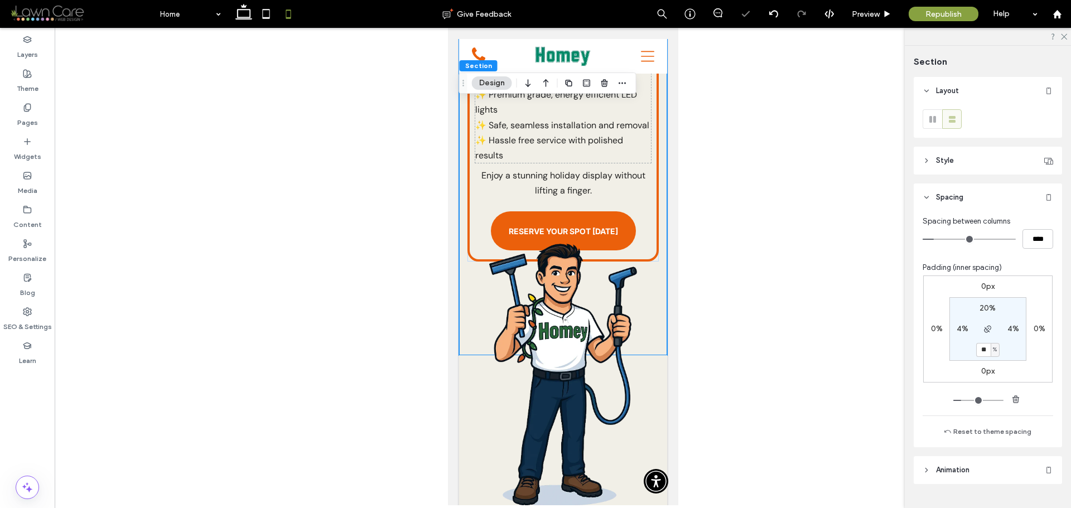
click at [978, 351] on input "**" at bounding box center [984, 350] width 15 height 14
click at [978, 350] on input "**" at bounding box center [984, 350] width 15 height 14
type input "**"
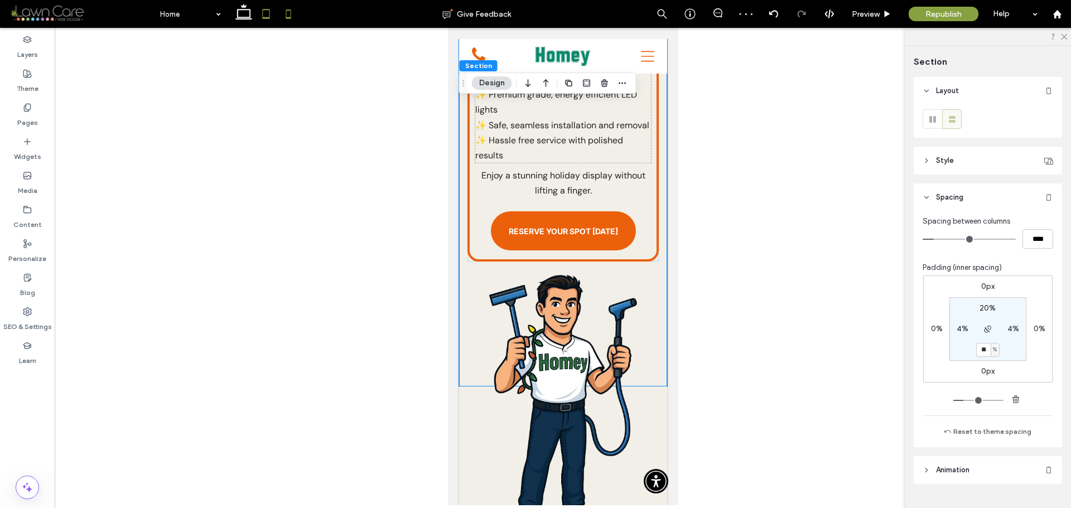
click at [268, 16] on icon at bounding box center [266, 14] width 22 height 22
type input "**"
type input "****"
type input "**"
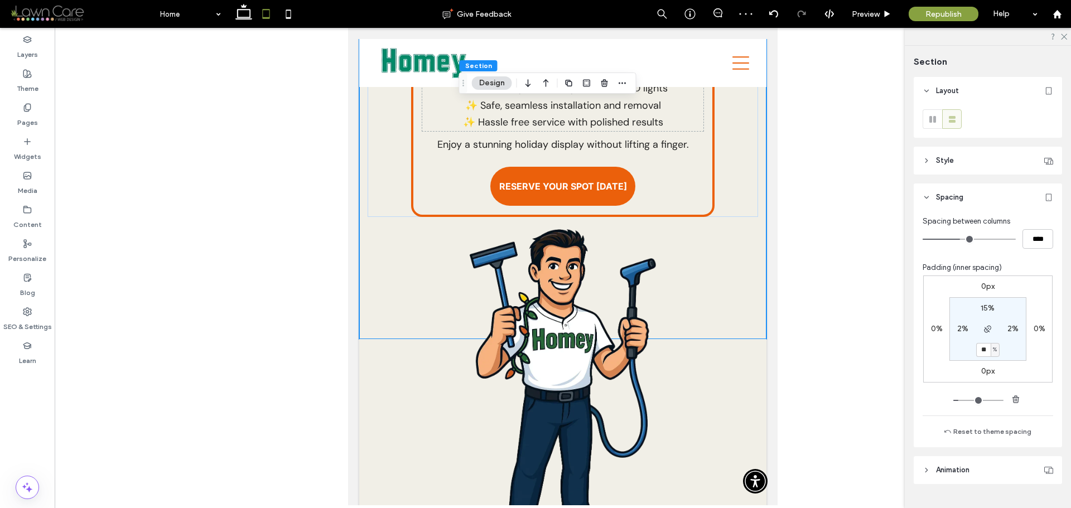
scroll to position [460, 0]
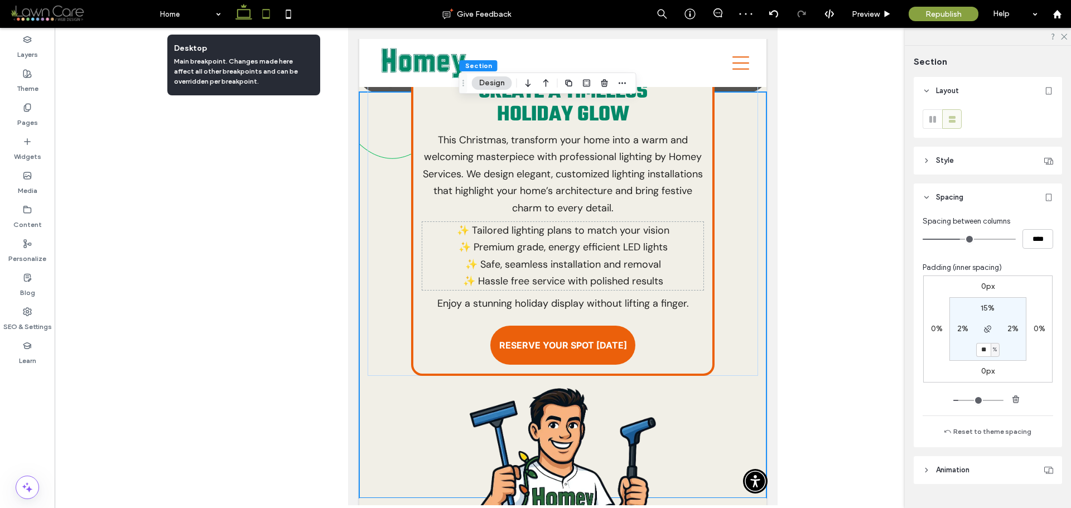
click at [238, 13] on use at bounding box center [244, 12] width 17 height 16
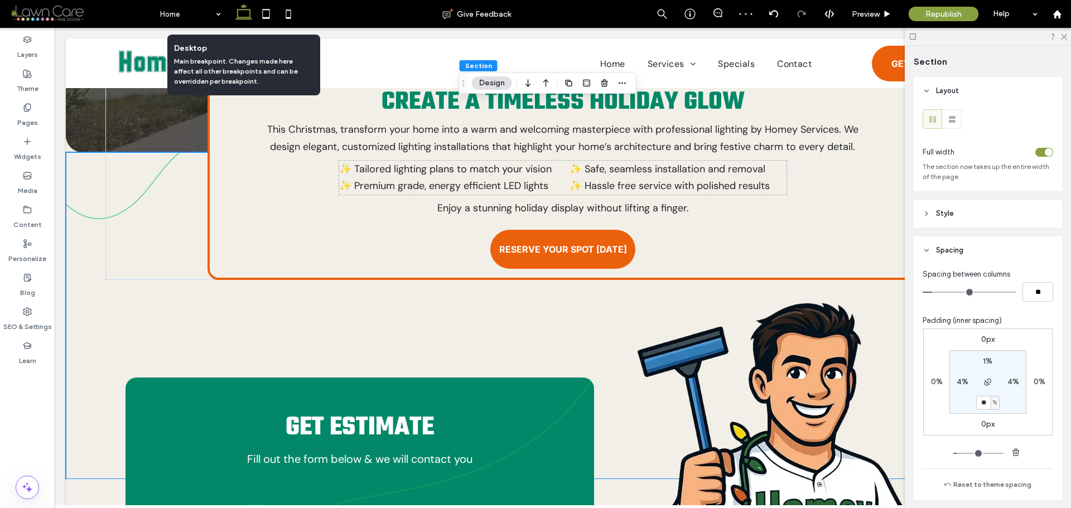
type input "**"
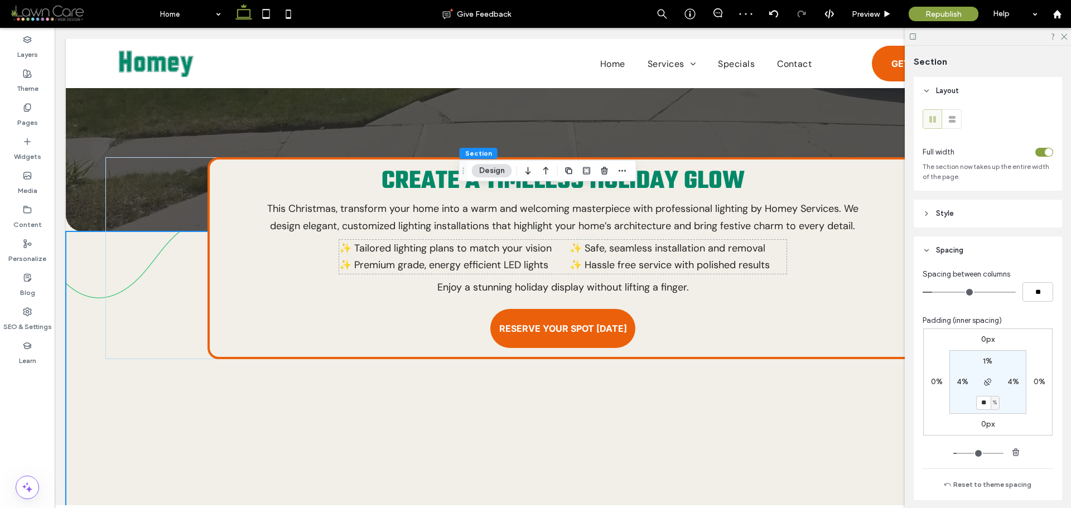
scroll to position [374, 0]
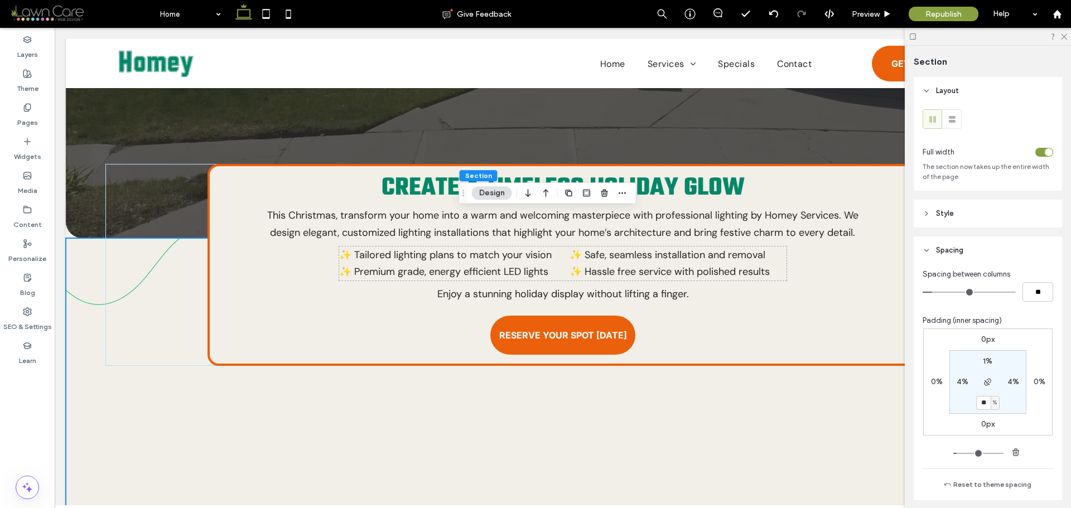
click at [98, 270] on div "Create a Timeless Holiday Glow This Christmas, transform your home into a warm …" at bounding box center [563, 401] width 994 height 327
click at [261, 285] on div "Create a Timeless Holiday Glow This Christmas, transform your home into a warm …" at bounding box center [563, 265] width 711 height 202
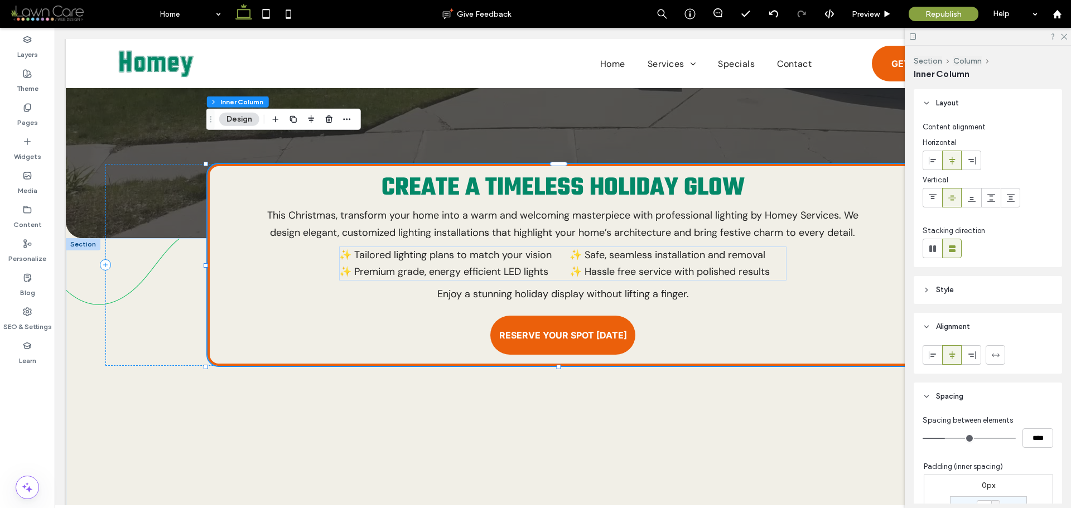
click at [261, 284] on div "Create a Timeless Holiday Glow This Christmas, transform your home into a warm …" at bounding box center [563, 265] width 711 height 202
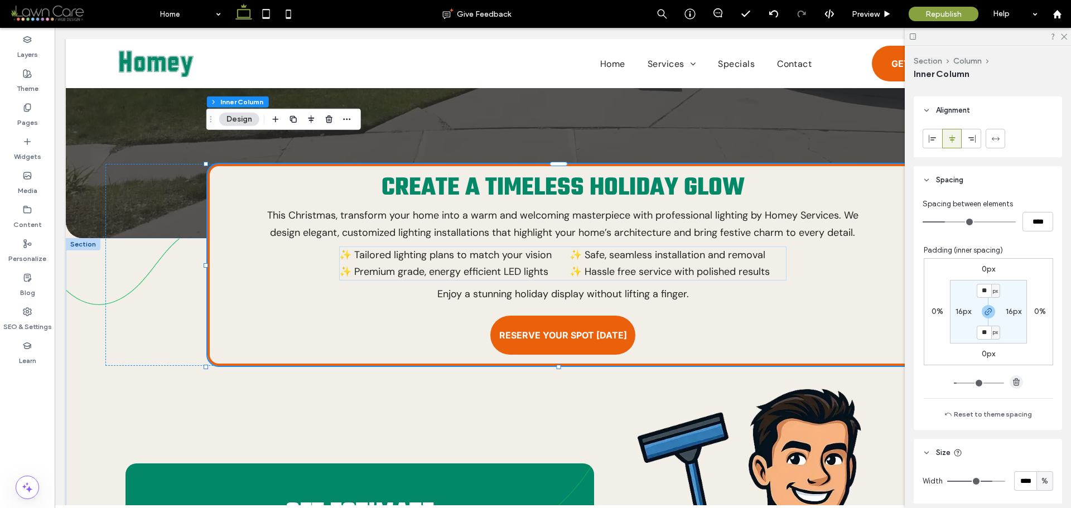
scroll to position [223, 0]
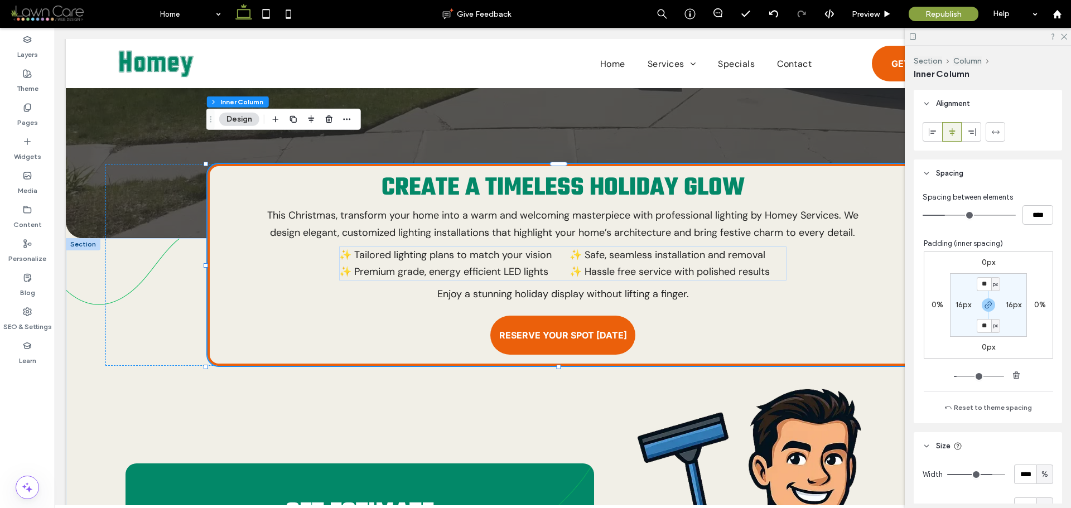
click at [947, 177] on span "Spacing" at bounding box center [949, 173] width 27 height 11
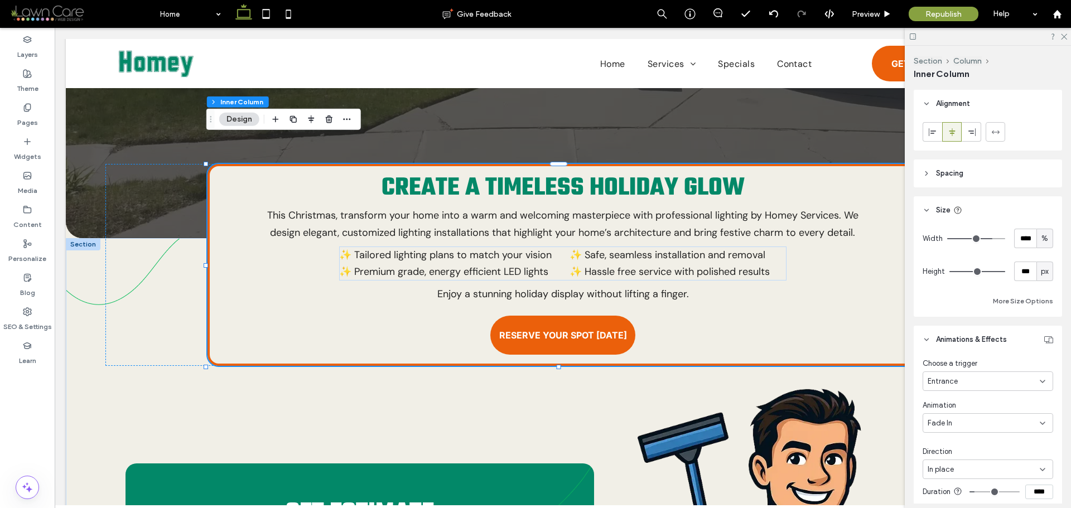
click at [950, 213] on span "Size" at bounding box center [943, 210] width 15 height 11
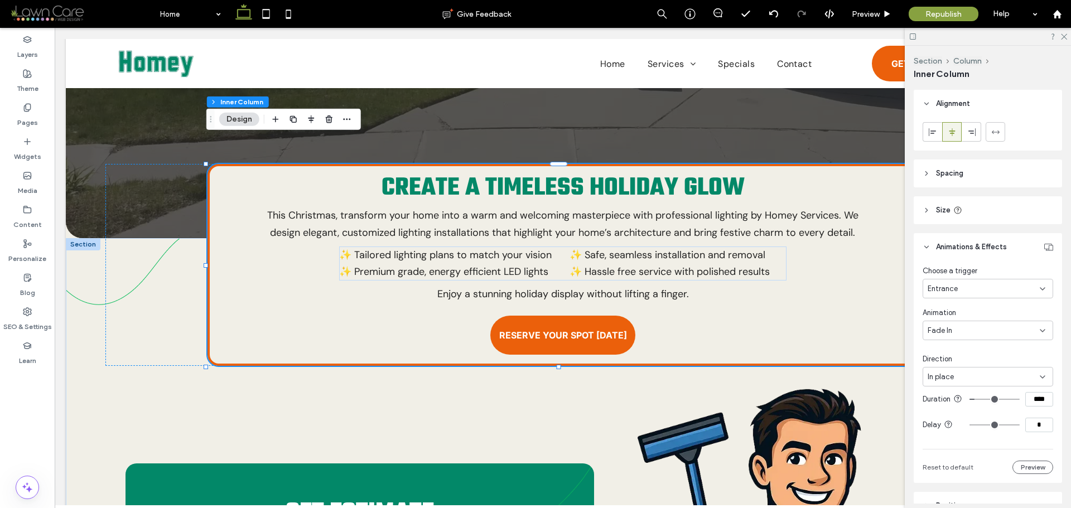
click at [945, 247] on span "Animations & Effects" at bounding box center [971, 247] width 71 height 11
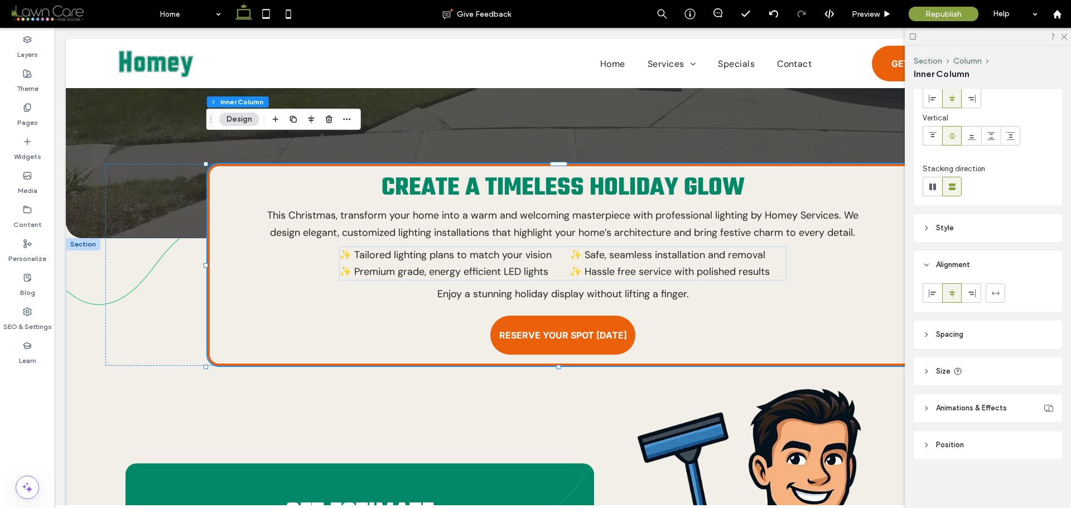
click at [957, 223] on header "Style" at bounding box center [988, 228] width 148 height 28
click at [946, 256] on header "Alignment" at bounding box center [988, 265] width 148 height 28
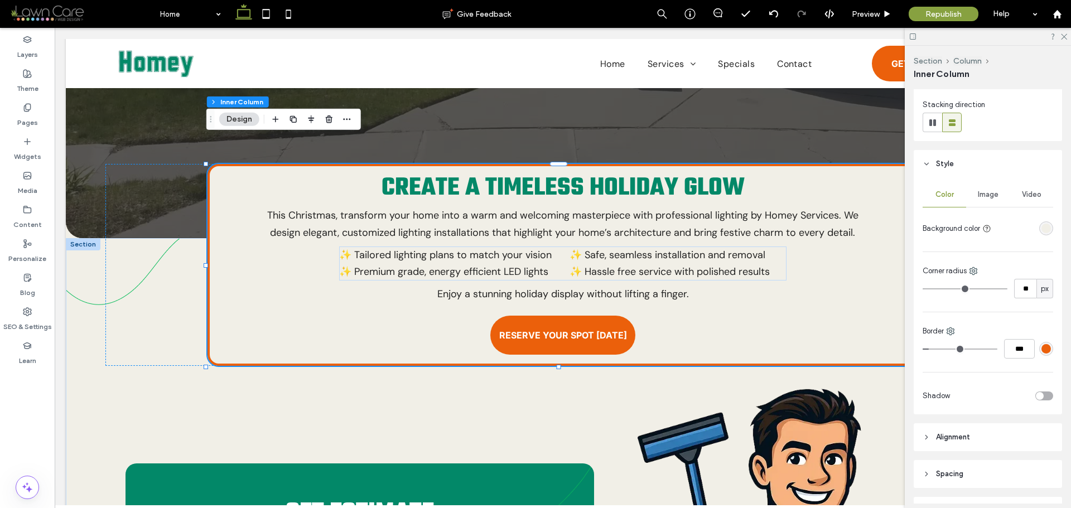
scroll to position [98, 0]
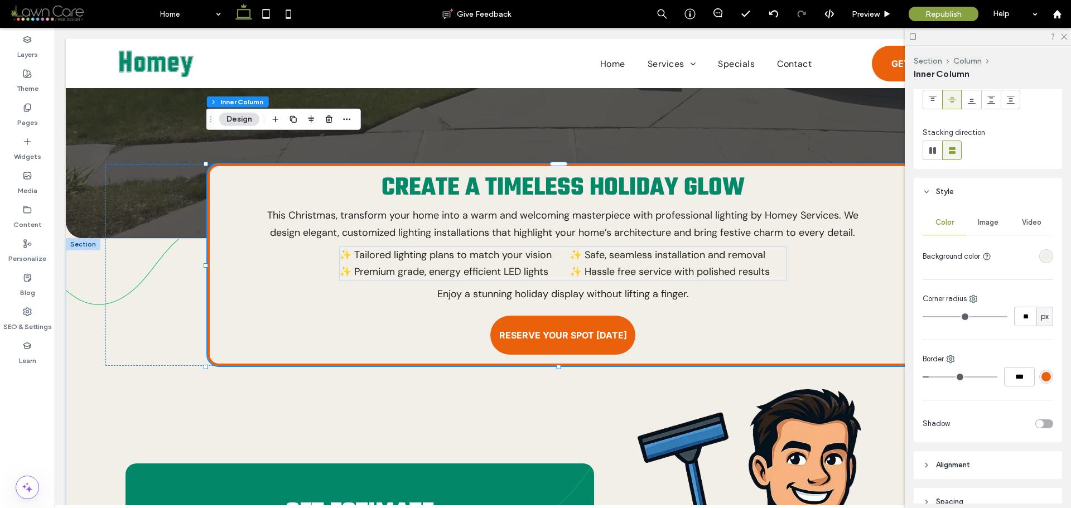
click at [981, 225] on span "Image" at bounding box center [988, 222] width 21 height 9
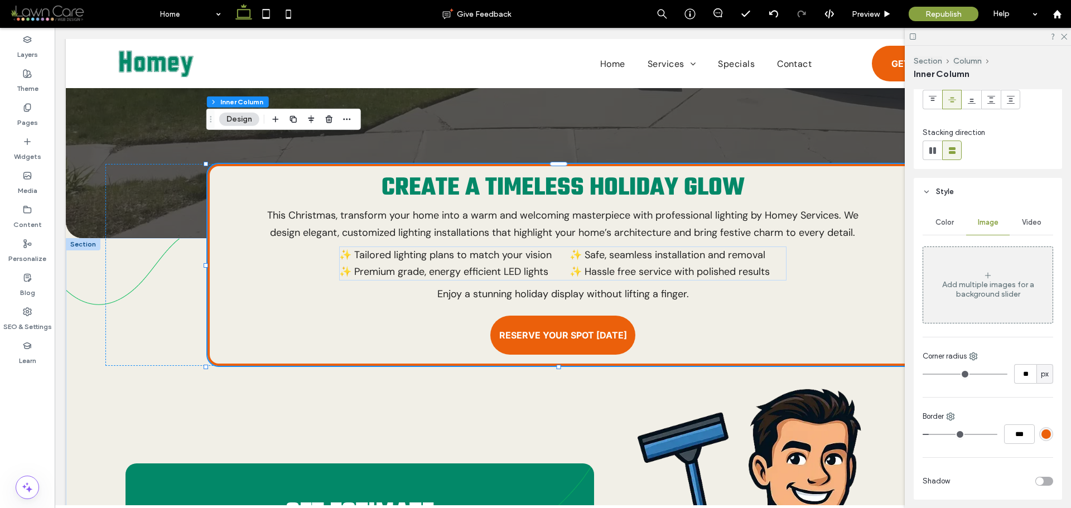
click at [997, 288] on div "Add multiple images for a background slider" at bounding box center [988, 289] width 129 height 19
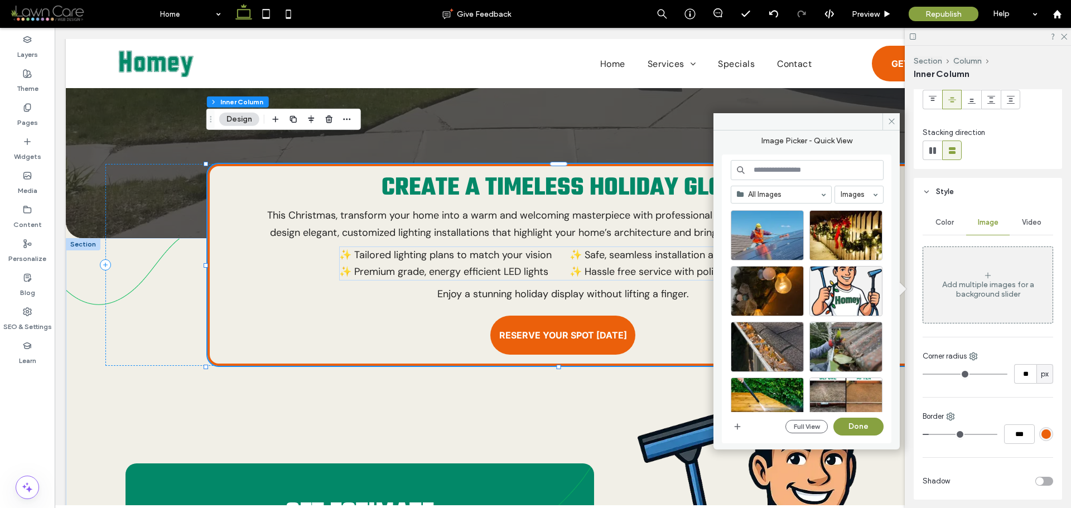
scroll to position [717, 0]
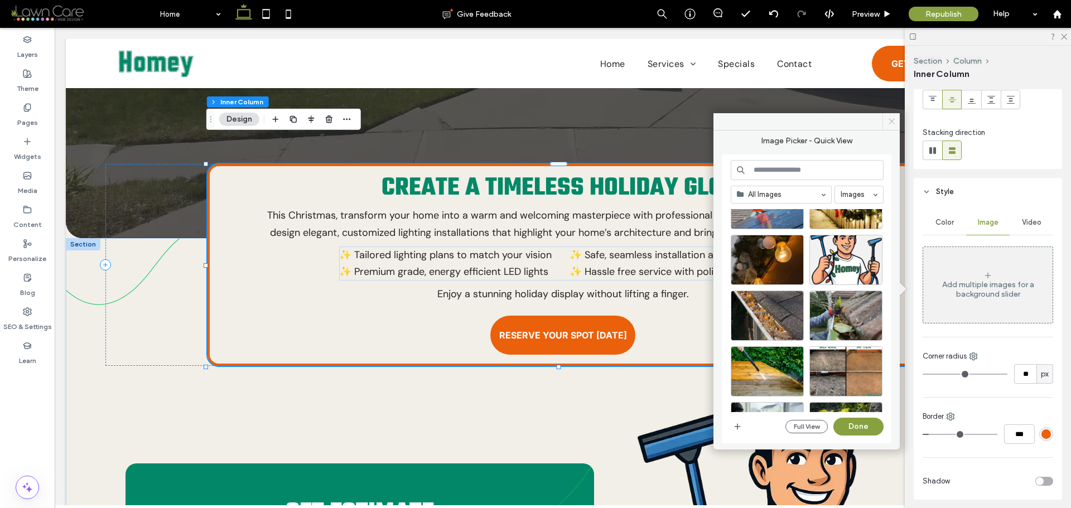
click at [891, 120] on icon at bounding box center [892, 121] width 8 height 8
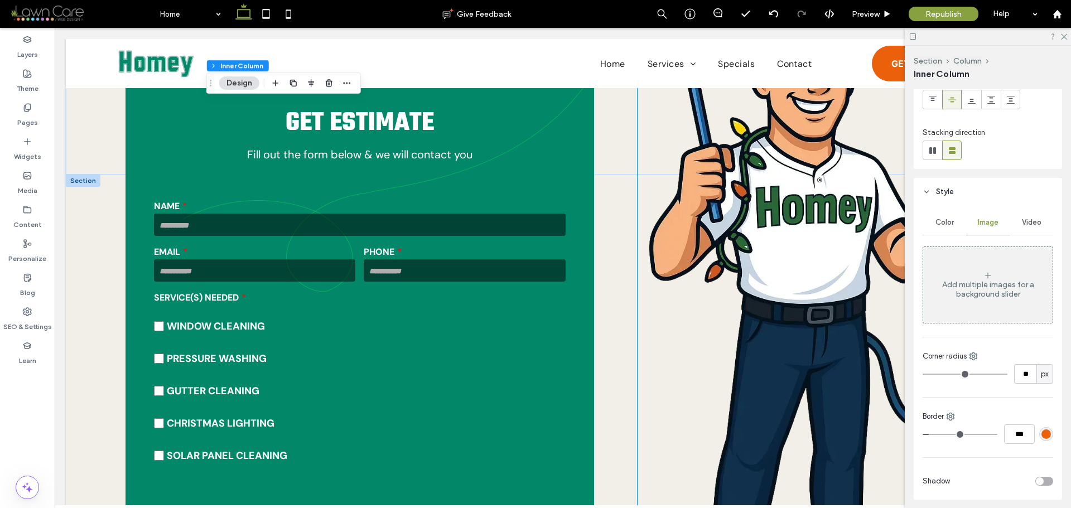
scroll to position [541, 0]
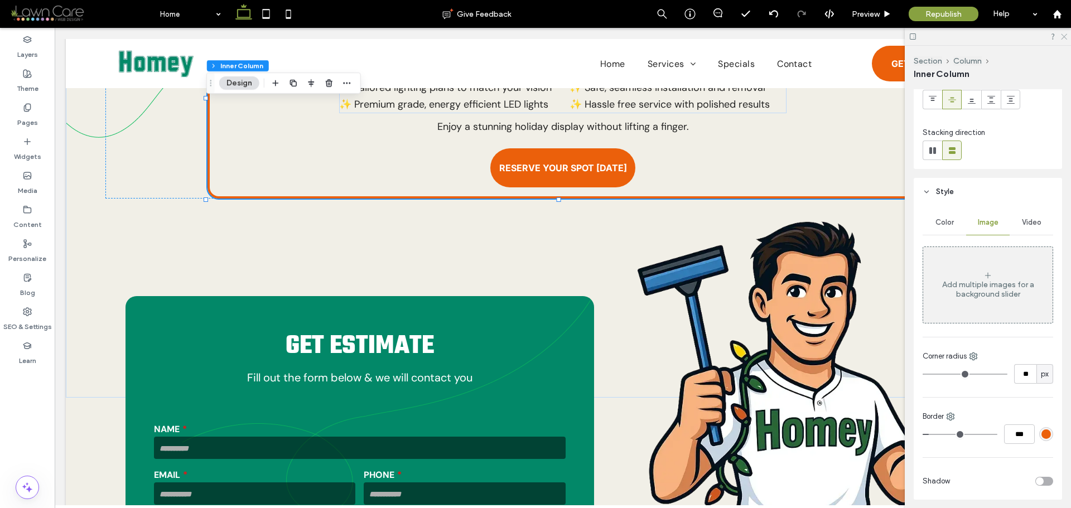
drag, startPoint x: 1012, startPoint y: 76, endPoint x: 1066, endPoint y: 35, distance: 68.5
click at [1066, 35] on use at bounding box center [1064, 37] width 6 height 6
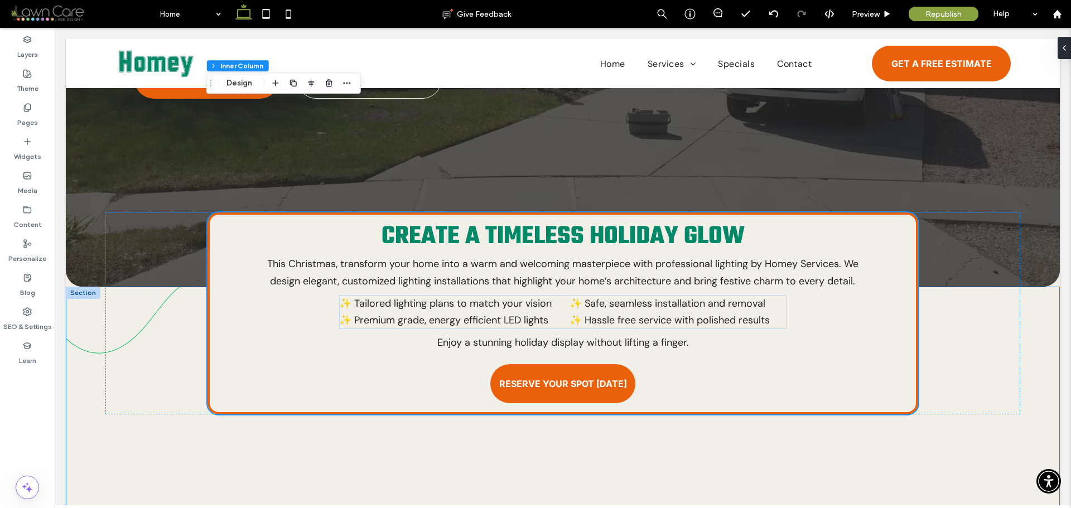
scroll to position [318, 0]
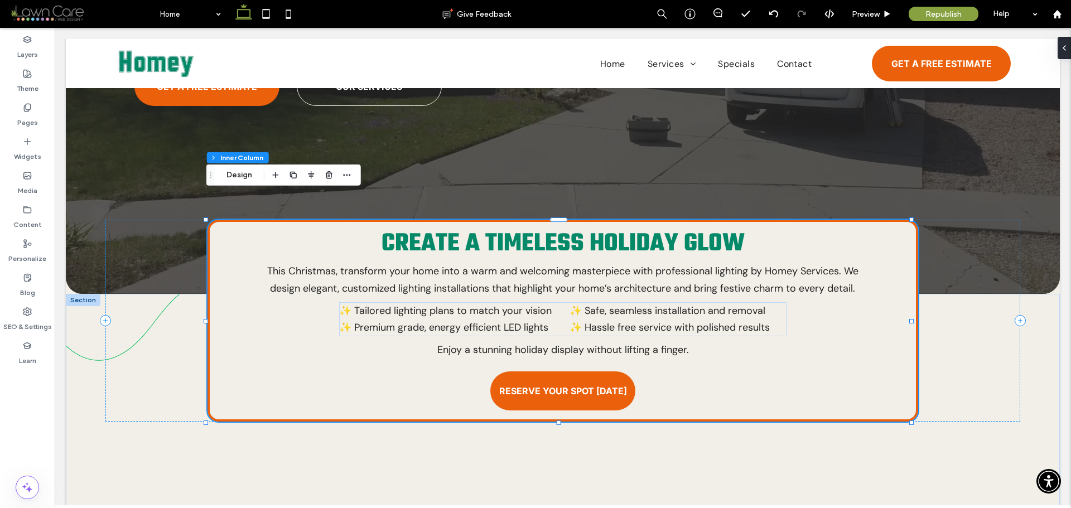
click at [256, 350] on div "Create a Timeless Holiday Glow This Christmas, transform your home into a warm …" at bounding box center [563, 321] width 711 height 202
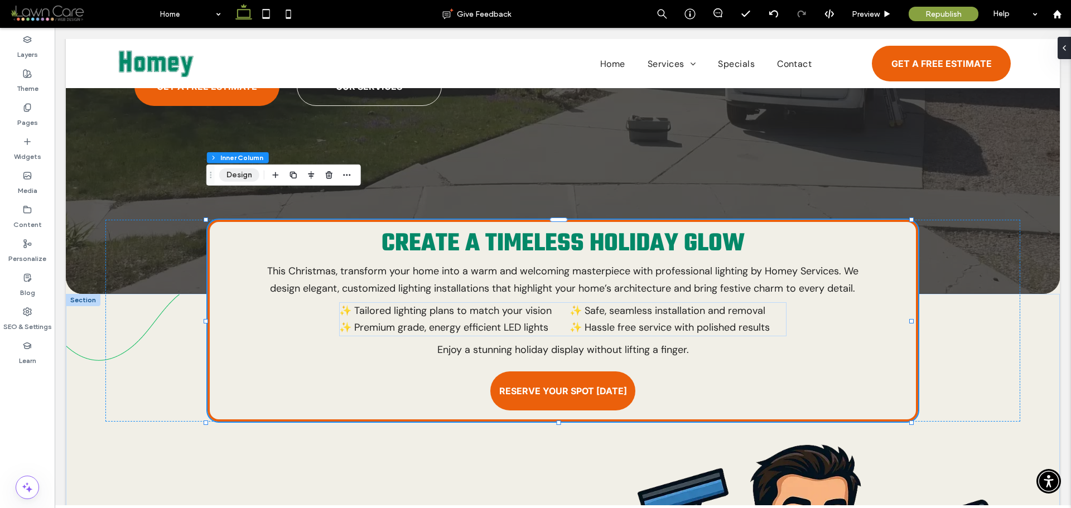
click at [237, 178] on button "Design" at bounding box center [239, 175] width 40 height 13
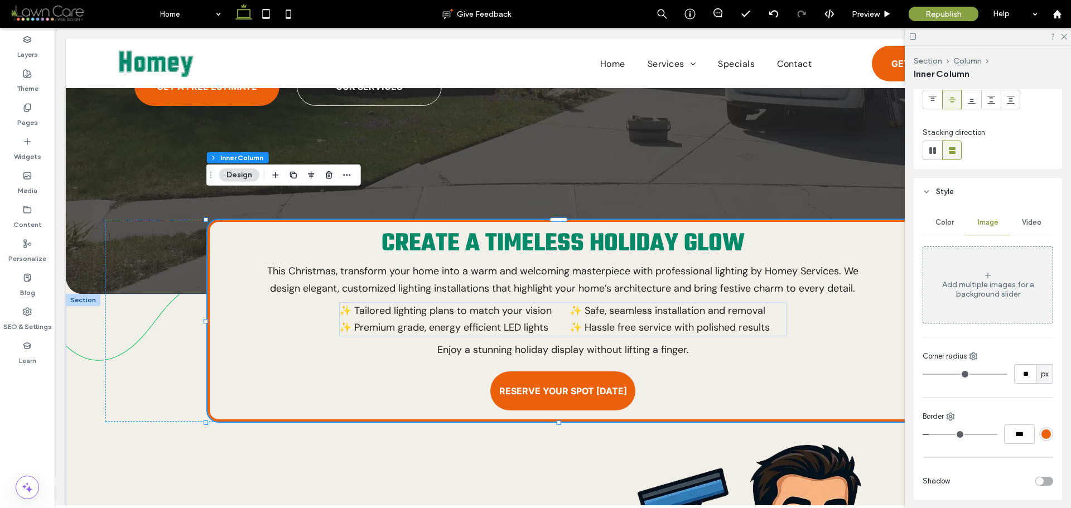
click at [984, 282] on div "Add multiple images for a background slider" at bounding box center [988, 289] width 129 height 19
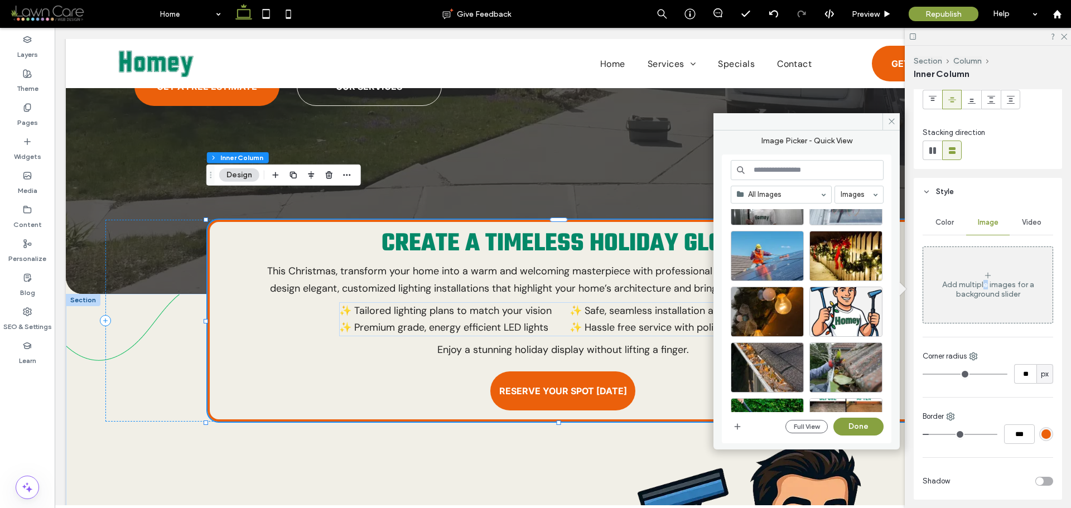
scroll to position [651, 0]
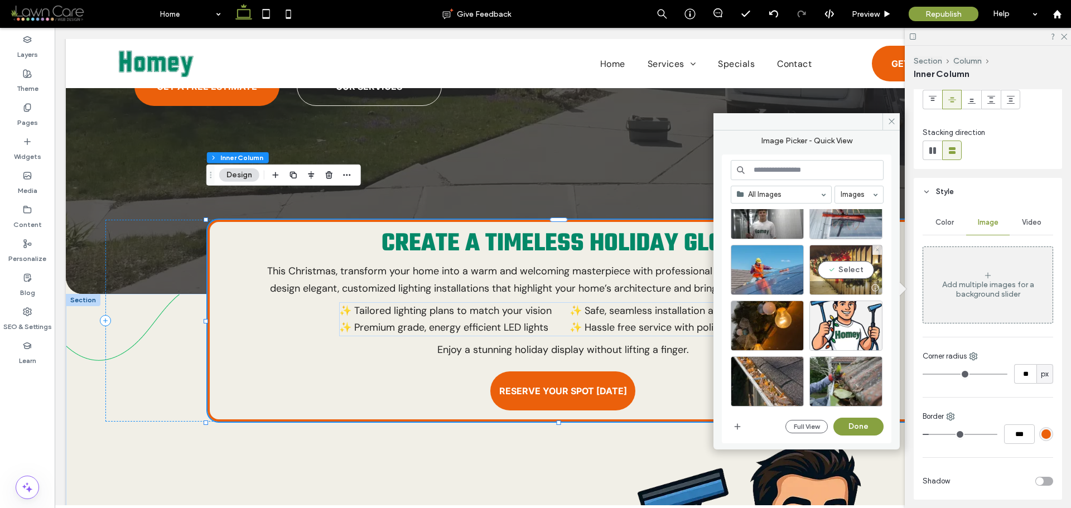
click at [856, 272] on div "Select" at bounding box center [846, 270] width 73 height 50
click at [863, 428] on button "Done" at bounding box center [859, 427] width 50 height 18
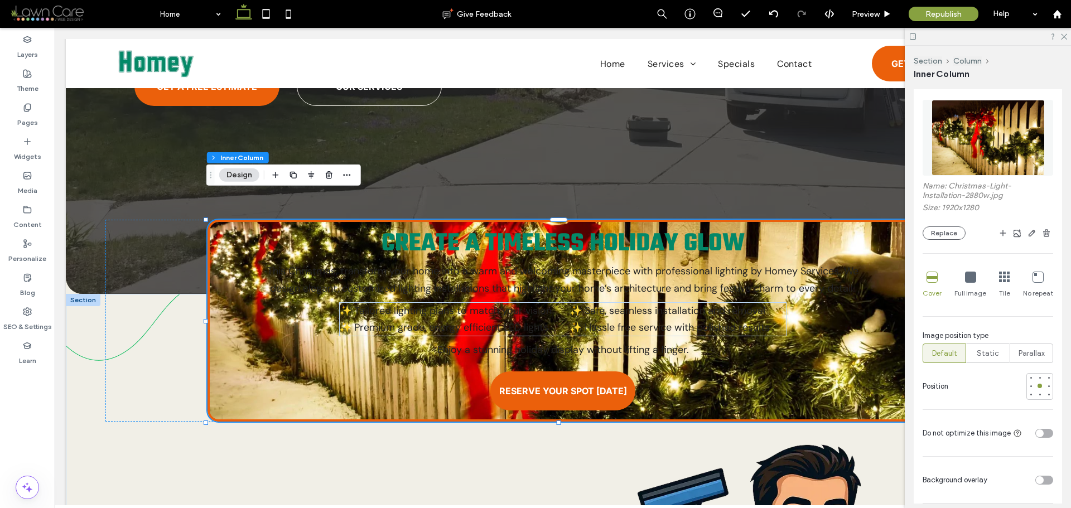
scroll to position [266, 0]
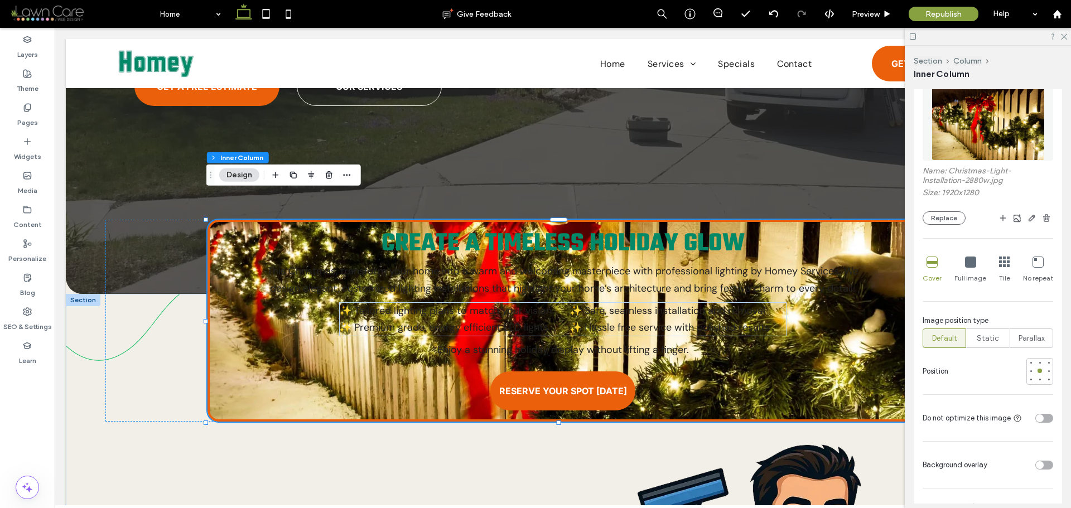
click at [1039, 463] on div "toggle" at bounding box center [1045, 465] width 18 height 9
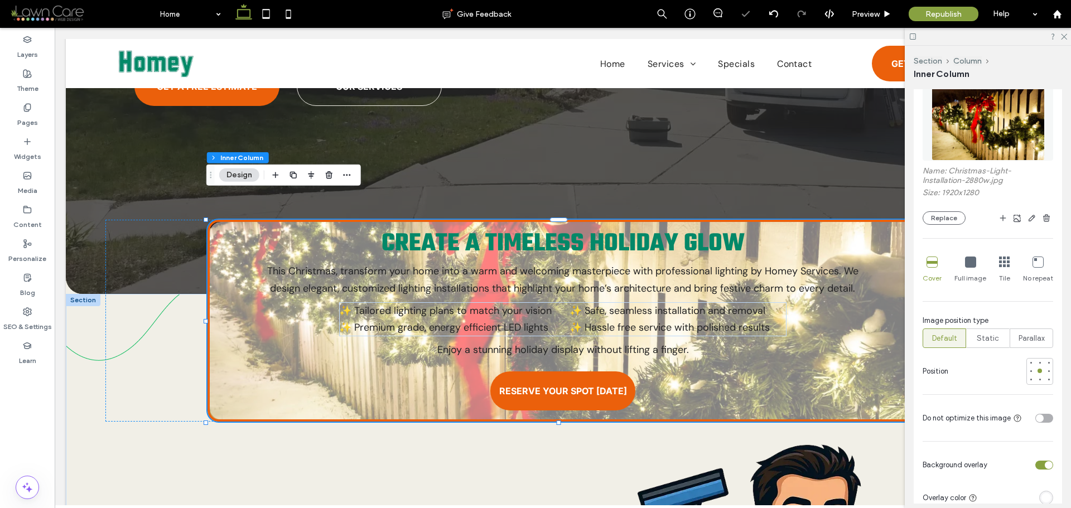
click at [1038, 420] on div "toggle" at bounding box center [1040, 419] width 8 height 8
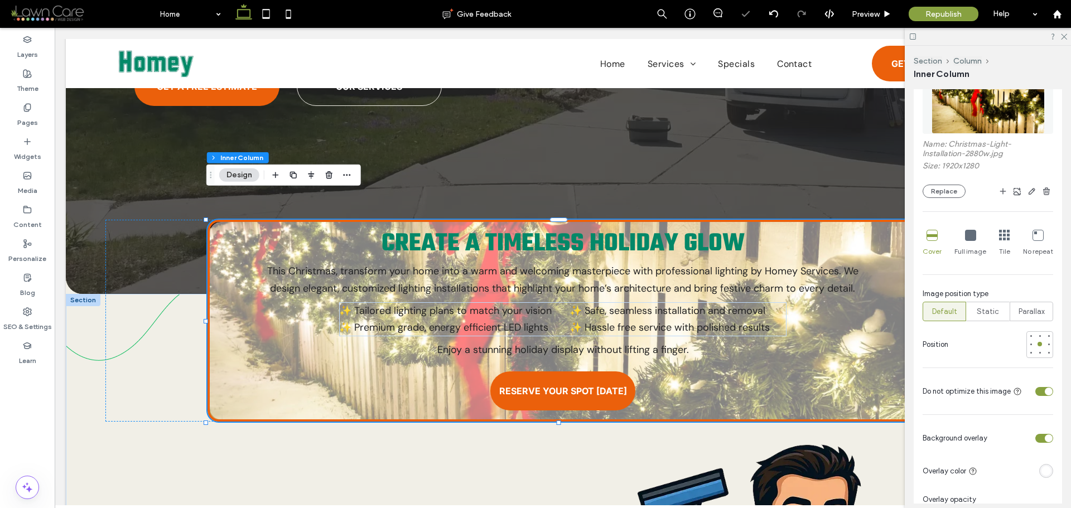
scroll to position [433, 0]
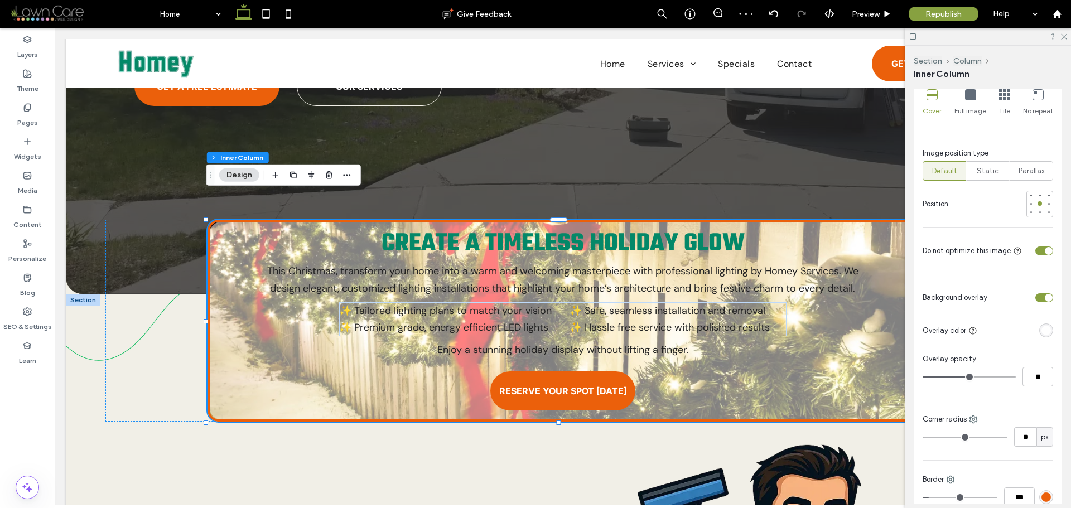
click at [1046, 331] on div "rgba(255, 255, 255, 1)" at bounding box center [1047, 331] width 14 height 14
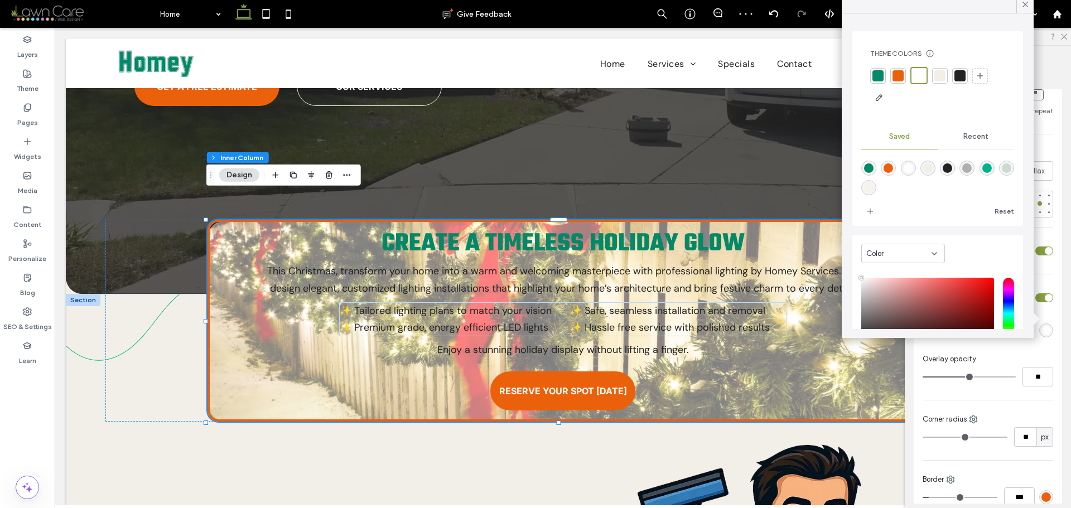
click at [943, 70] on div at bounding box center [940, 75] width 11 height 11
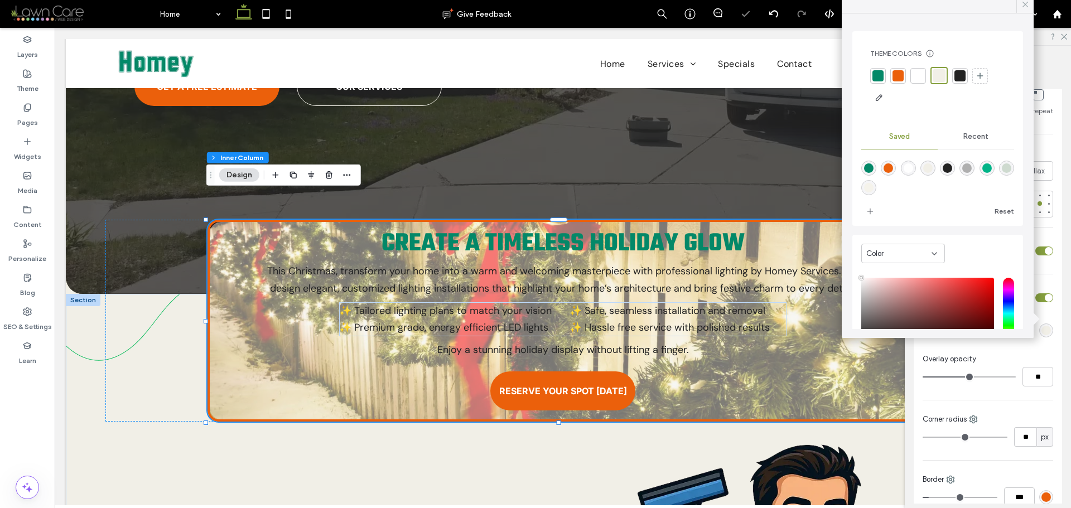
click at [1022, 4] on icon at bounding box center [1026, 4] width 10 height 10
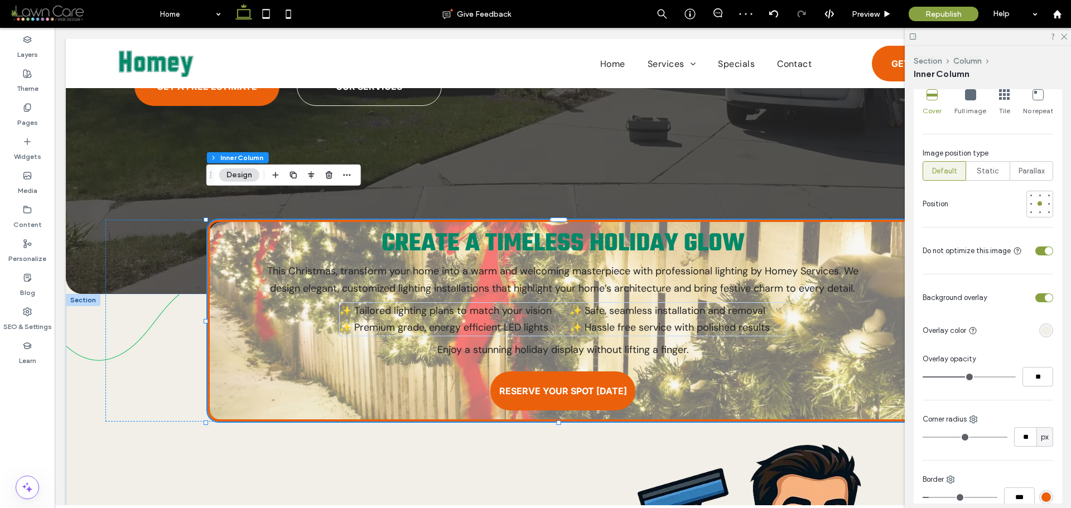
type input "**"
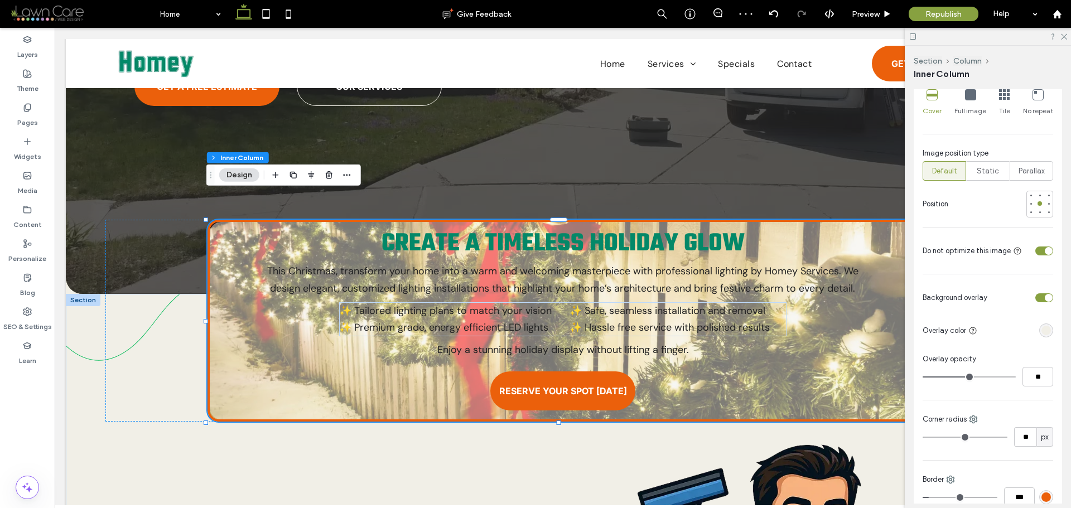
type input "**"
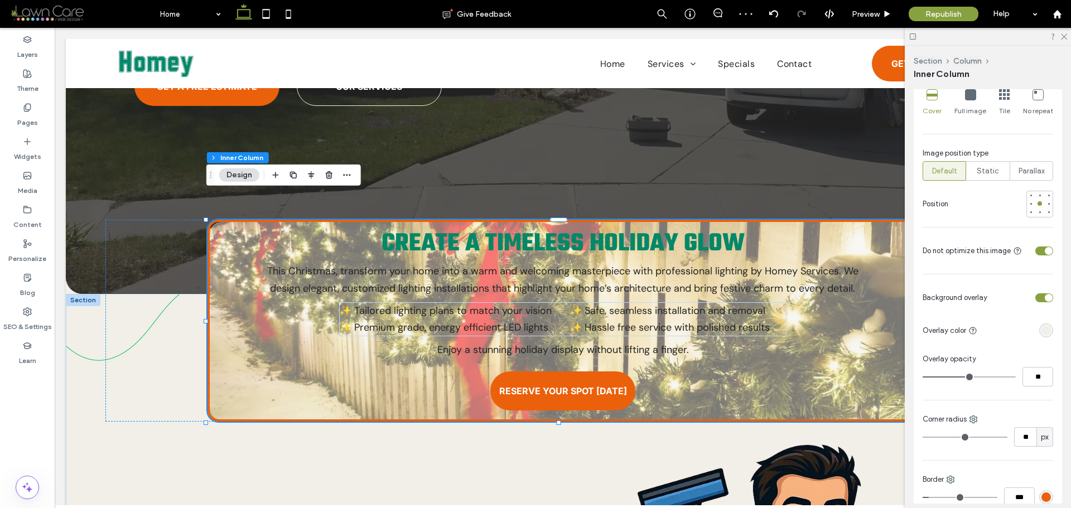
type input "**"
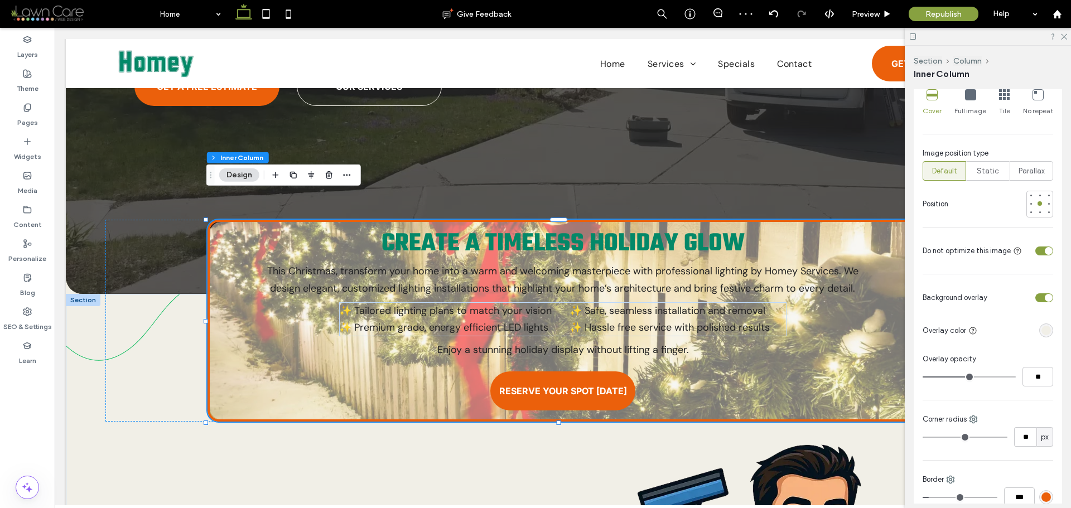
type input "**"
drag, startPoint x: 969, startPoint y: 376, endPoint x: 976, endPoint y: 377, distance: 6.7
click at [976, 377] on input "range" at bounding box center [969, 377] width 93 height 1
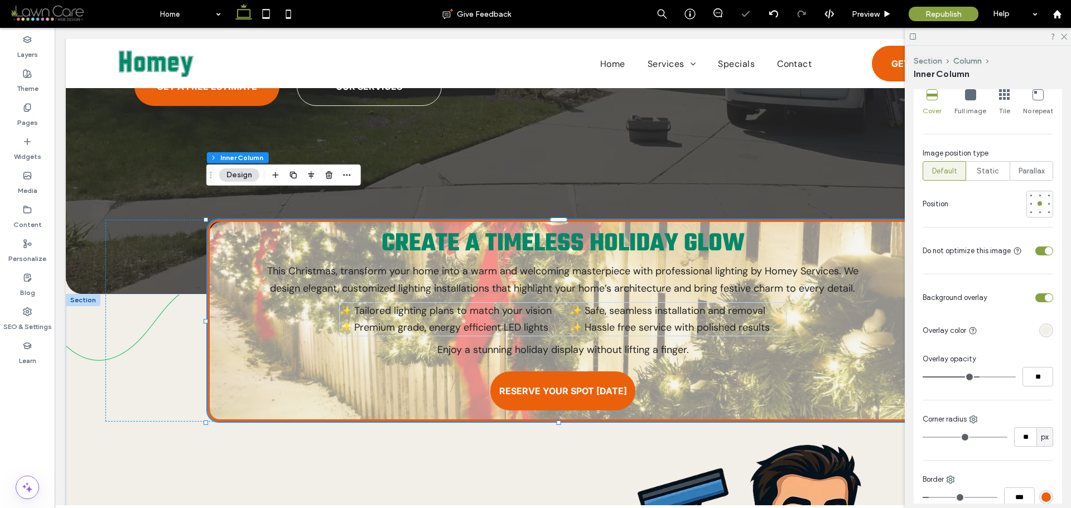
type input "**"
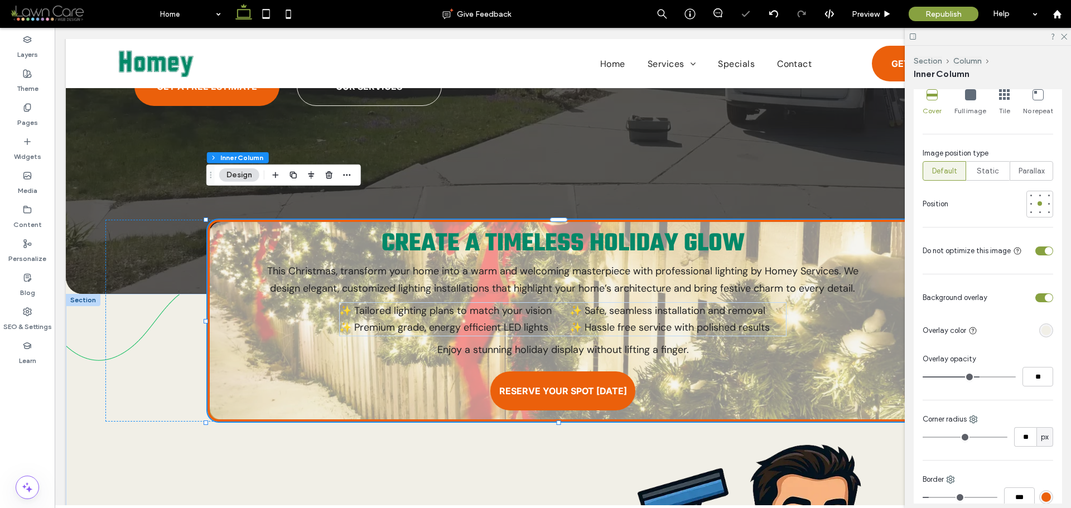
type input "**"
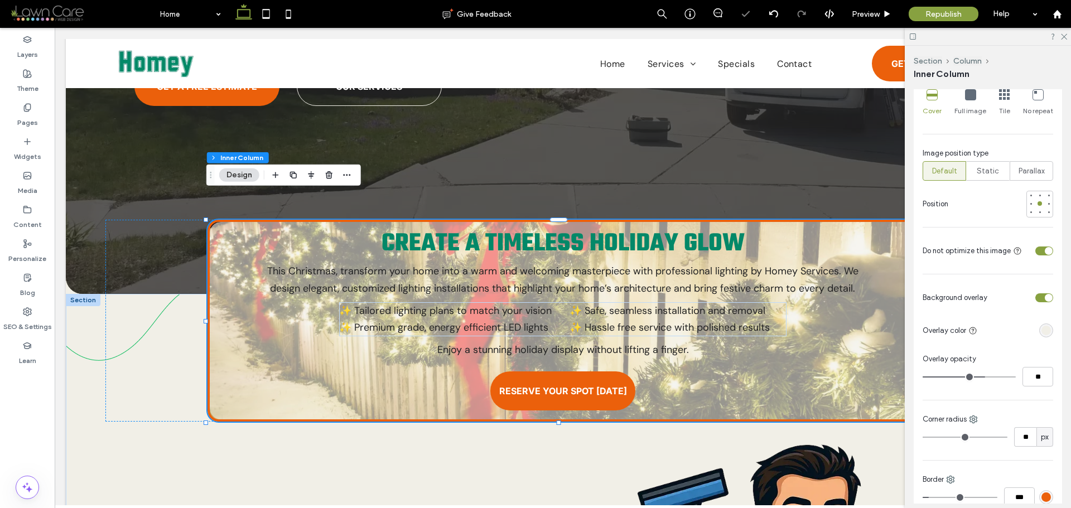
type input "**"
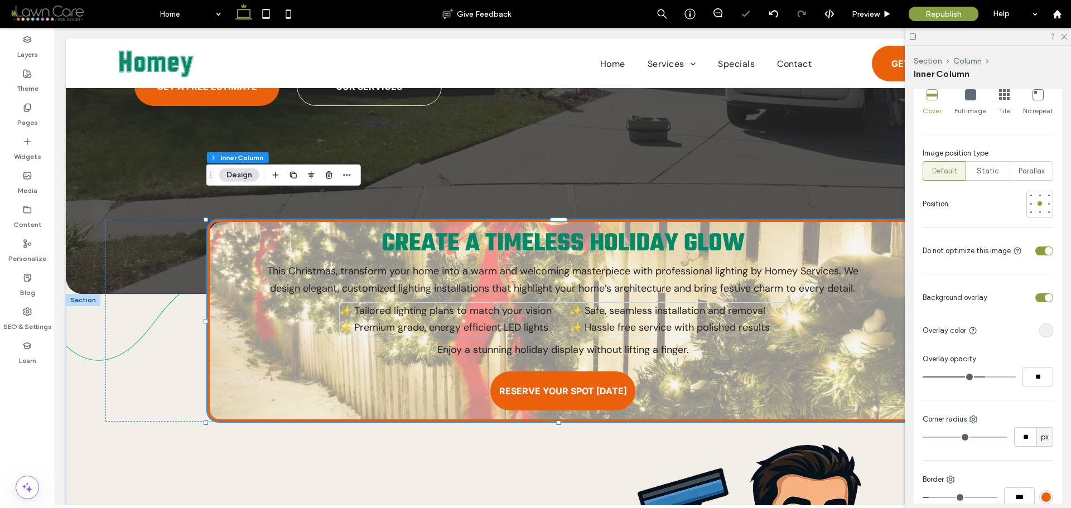
type input "**"
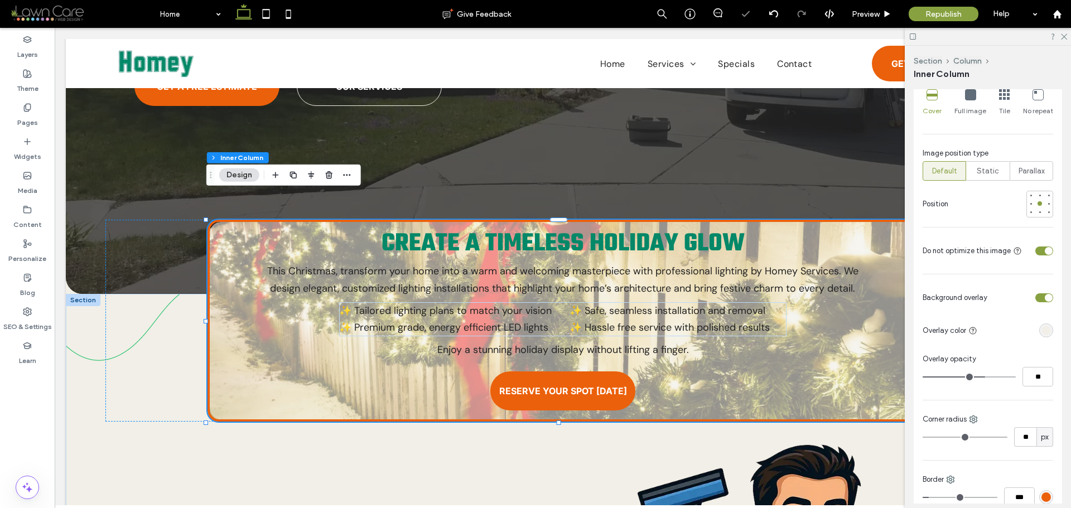
type input "**"
drag, startPoint x: 976, startPoint y: 377, endPoint x: 991, endPoint y: 377, distance: 15.6
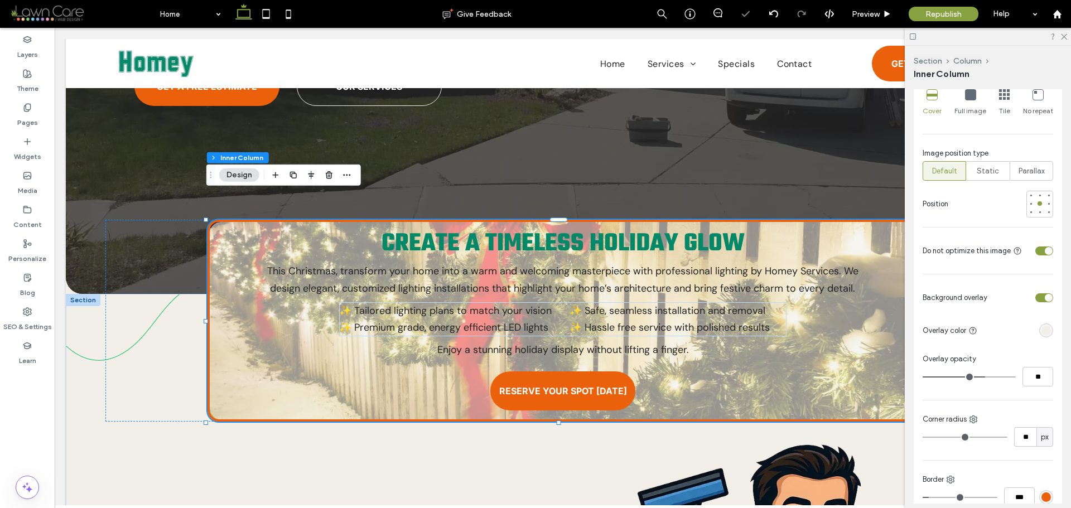
click at [991, 377] on input "range" at bounding box center [969, 377] width 93 height 1
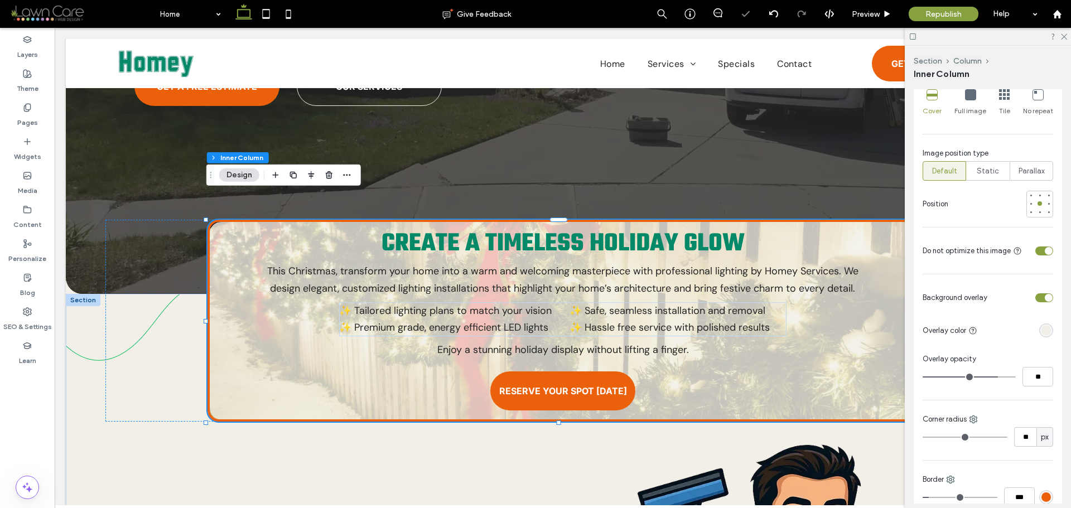
type input "**"
click at [992, 377] on input "range" at bounding box center [969, 377] width 93 height 1
type input "**"
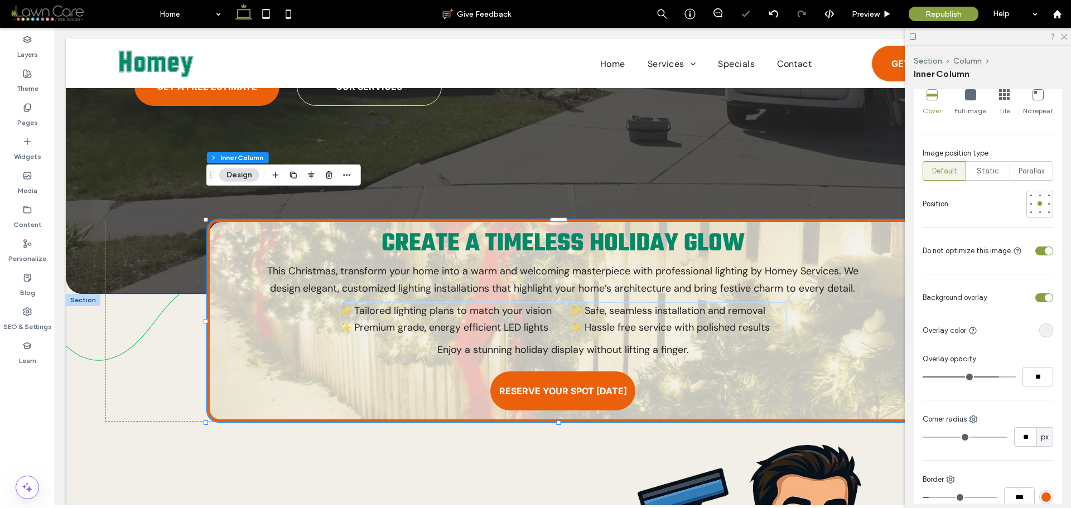
type input "**"
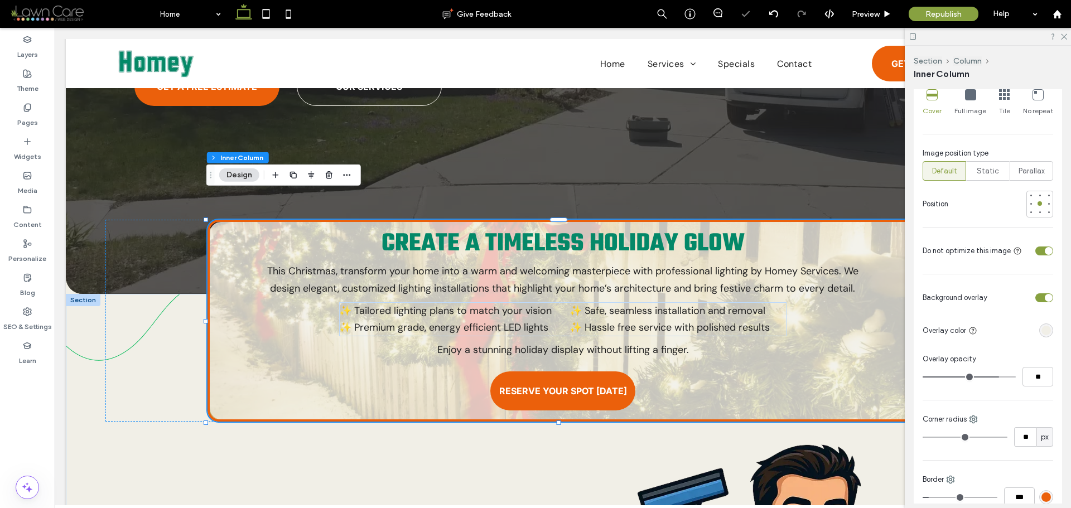
type input "**"
click at [997, 377] on input "range" at bounding box center [969, 377] width 93 height 1
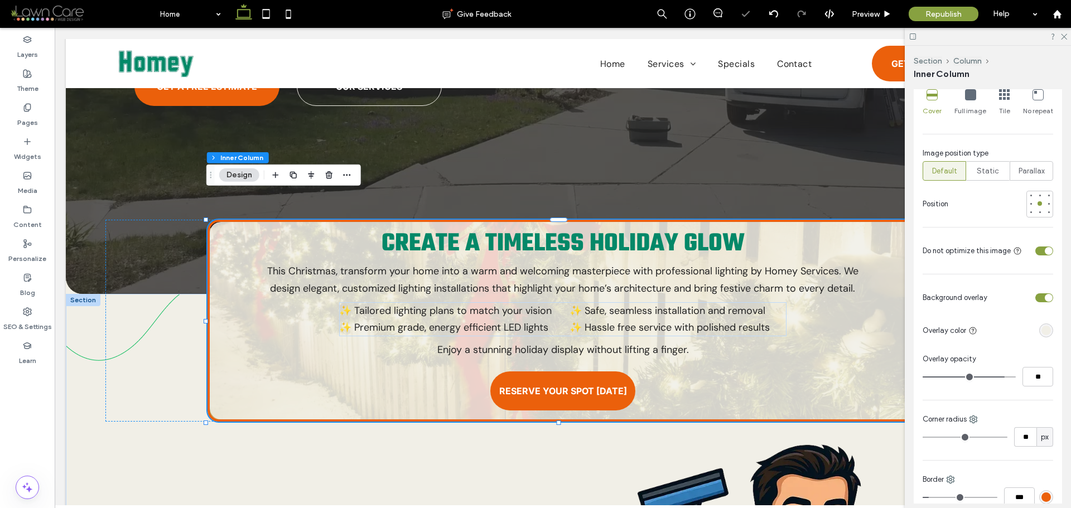
type input "**"
click at [998, 377] on input "range" at bounding box center [969, 377] width 93 height 1
click at [1038, 379] on input "**" at bounding box center [1038, 377] width 31 height 20
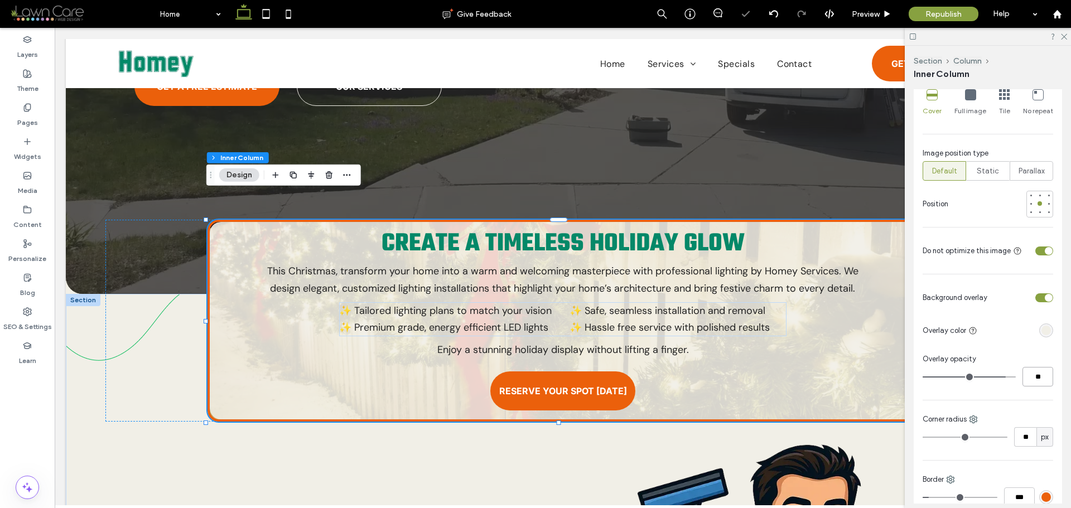
click at [1038, 379] on input "**" at bounding box center [1038, 377] width 31 height 20
type input "**"
click at [1033, 368] on input "**" at bounding box center [1038, 377] width 31 height 20
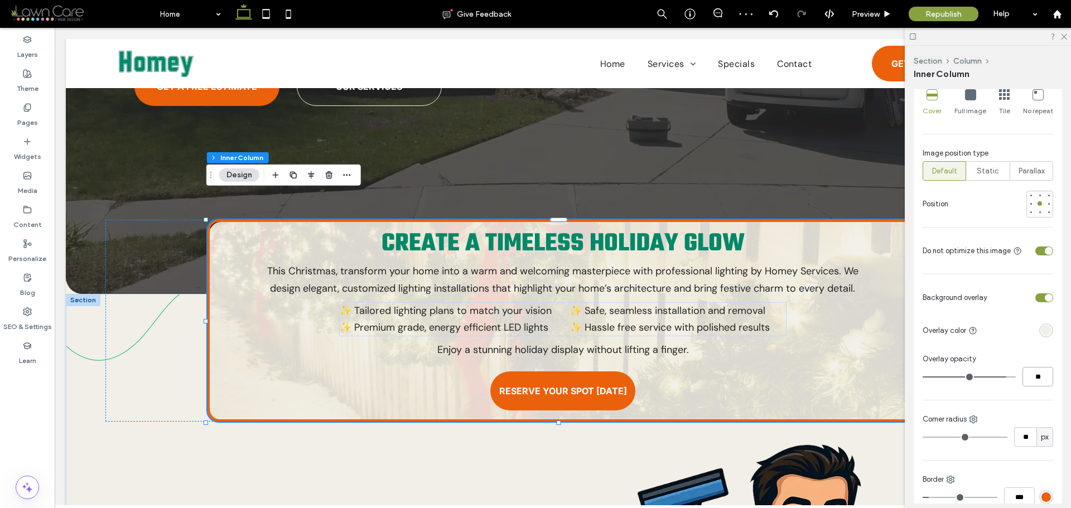
type input "**"
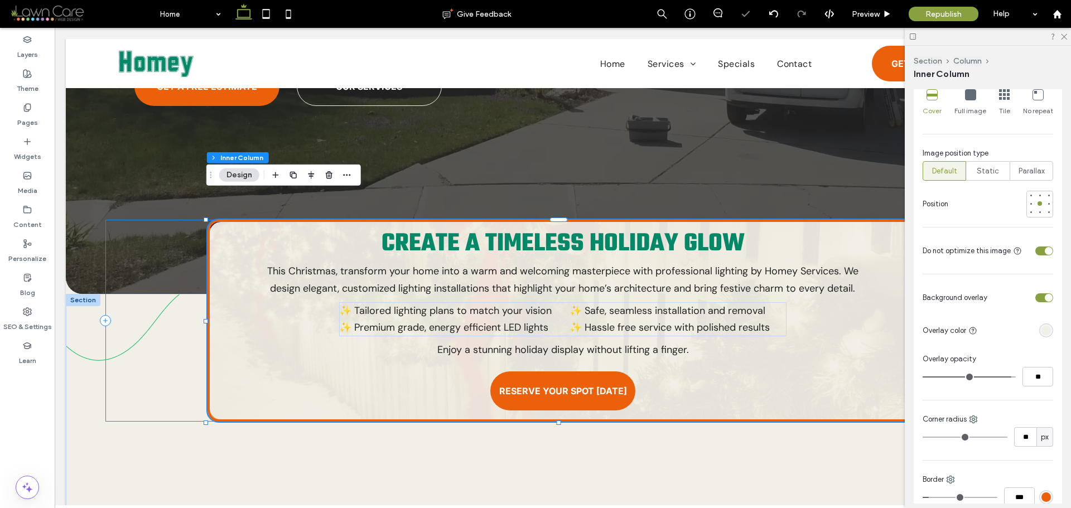
click at [156, 349] on div "Create a Timeless Holiday Glow This Christmas, transform your home into a warm …" at bounding box center [562, 321] width 915 height 202
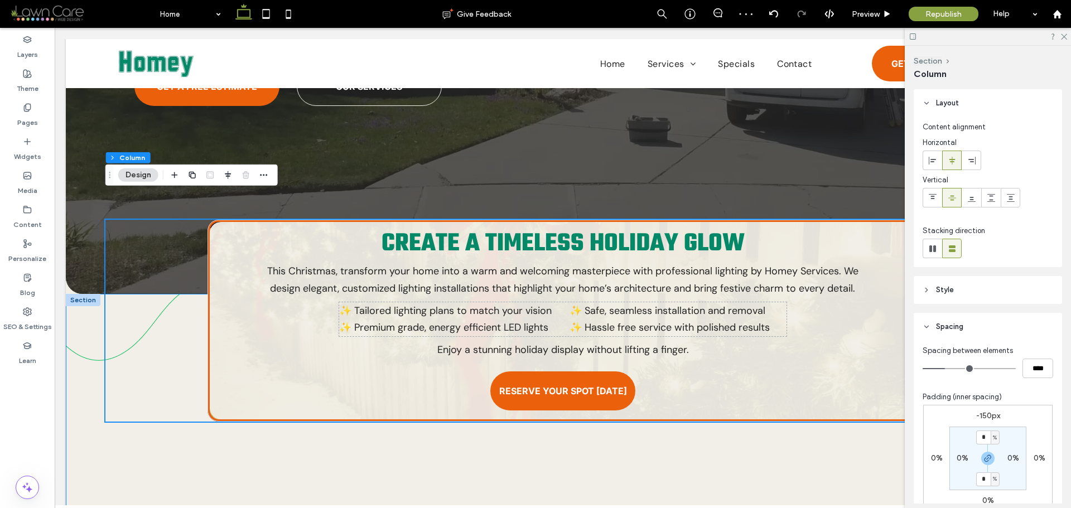
click at [131, 435] on div "Create a Timeless Holiday Glow This Christmas, transform your home into a warm …" at bounding box center [563, 457] width 994 height 327
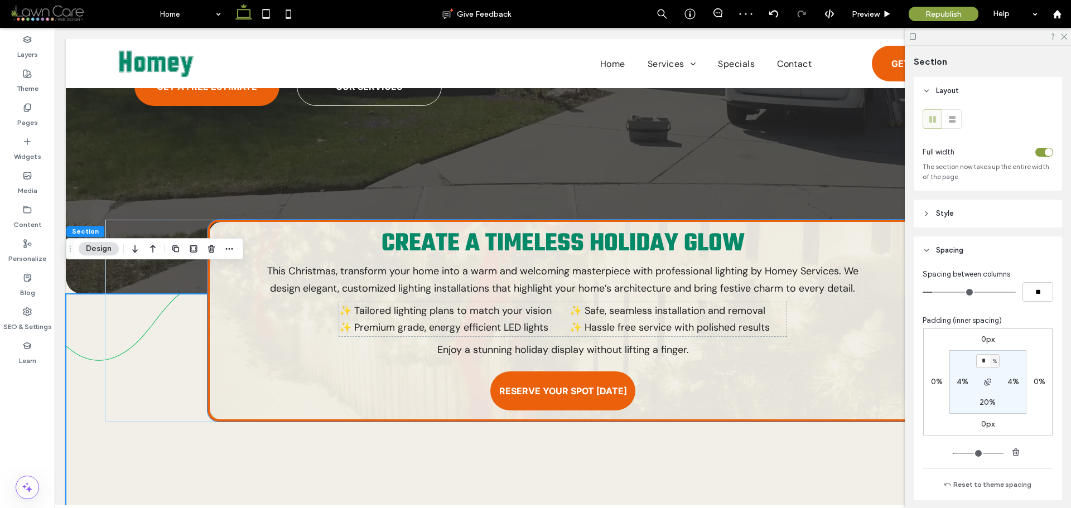
click at [249, 342] on p "Enjoy a stunning holiday display without lifting a finger." at bounding box center [562, 350] width 685 height 17
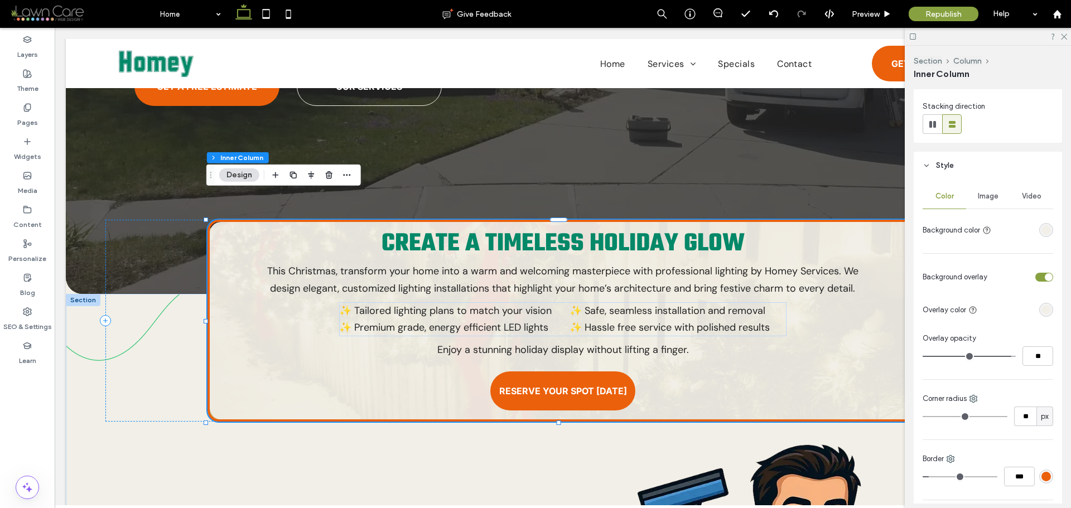
scroll to position [0, 0]
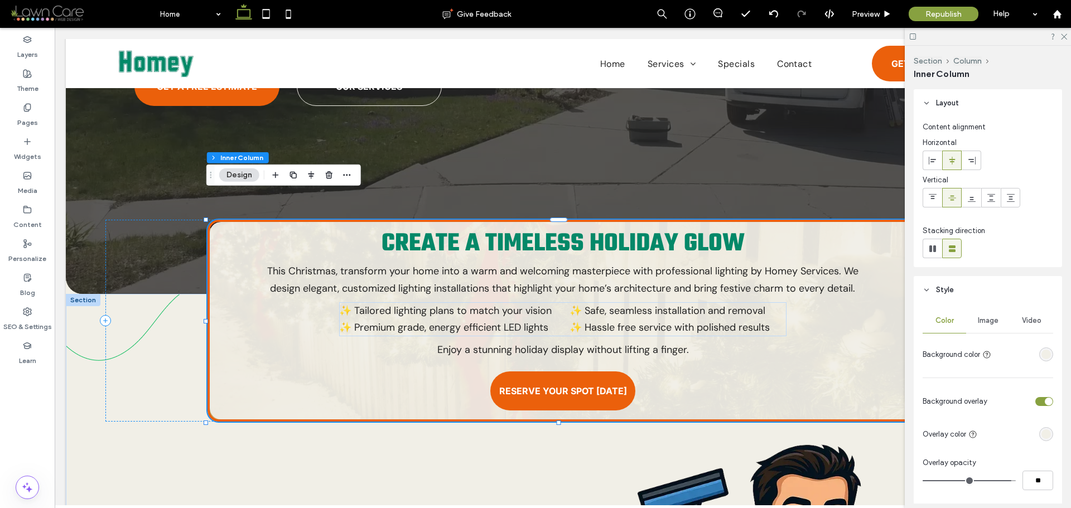
click at [936, 285] on header "Style" at bounding box center [988, 290] width 148 height 28
click at [940, 94] on header "Layout" at bounding box center [988, 103] width 148 height 28
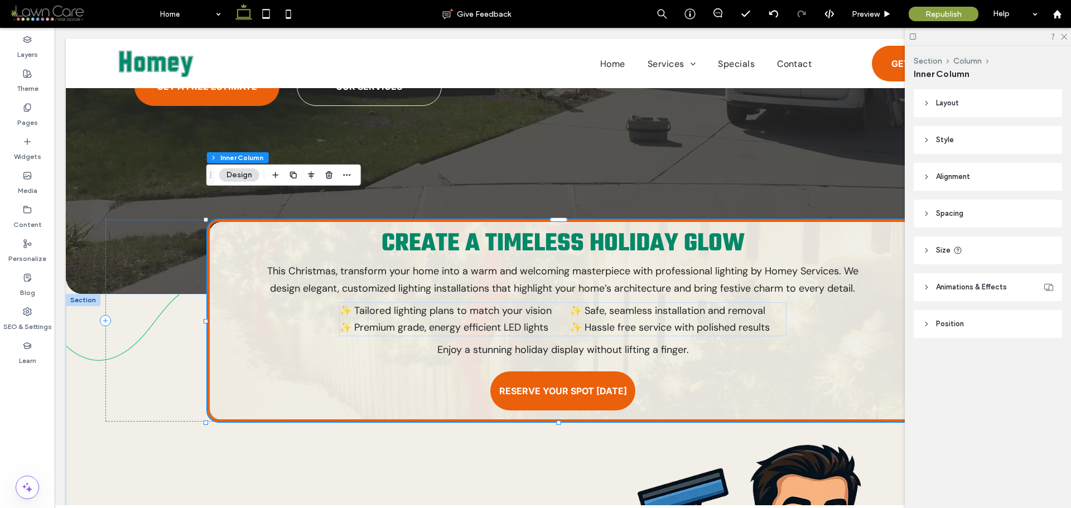
click at [965, 209] on header "Spacing" at bounding box center [988, 214] width 148 height 28
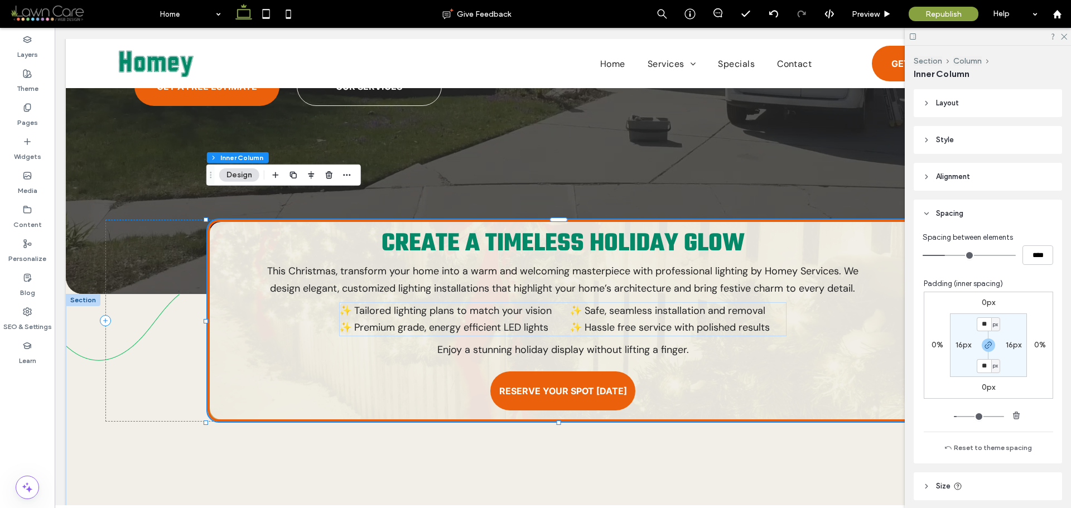
click at [843, 364] on div "Create a Timeless Holiday Glow This Christmas, transform your home into a warm …" at bounding box center [563, 321] width 711 height 202
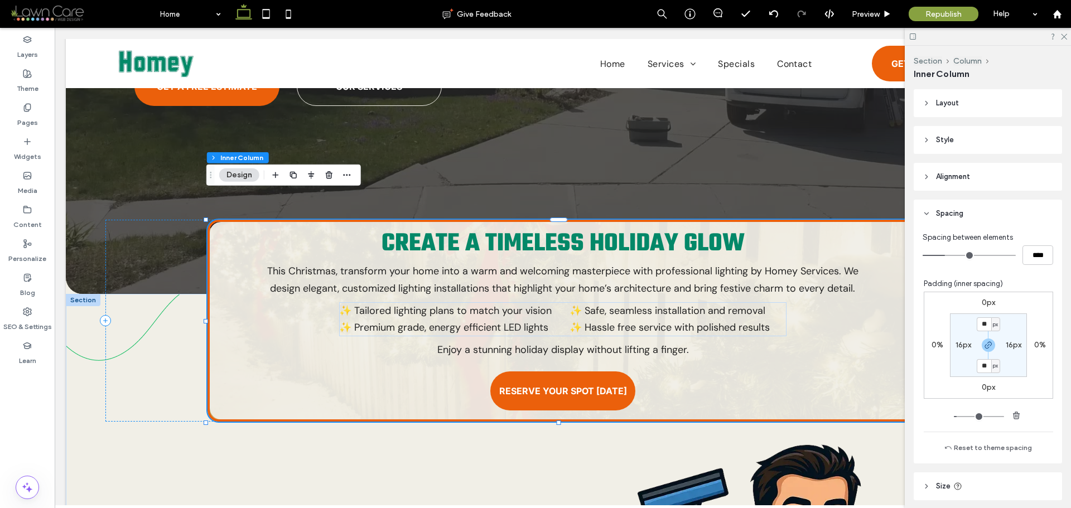
click at [993, 325] on div "px" at bounding box center [996, 324] width 7 height 11
click at [988, 356] on span "%" at bounding box center [986, 360] width 7 height 11
type input "*"
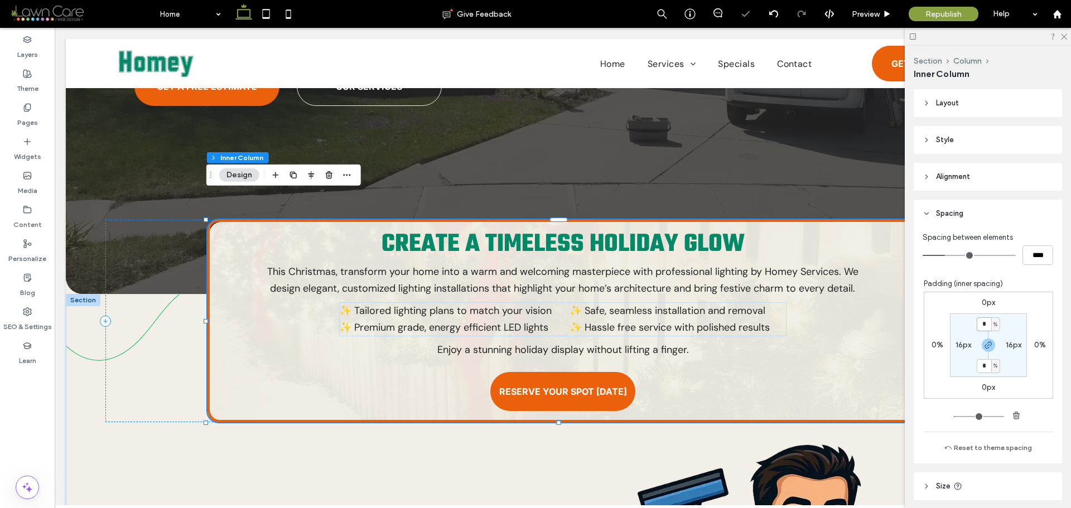
click at [982, 324] on input "*" at bounding box center [984, 325] width 15 height 14
type input "*"
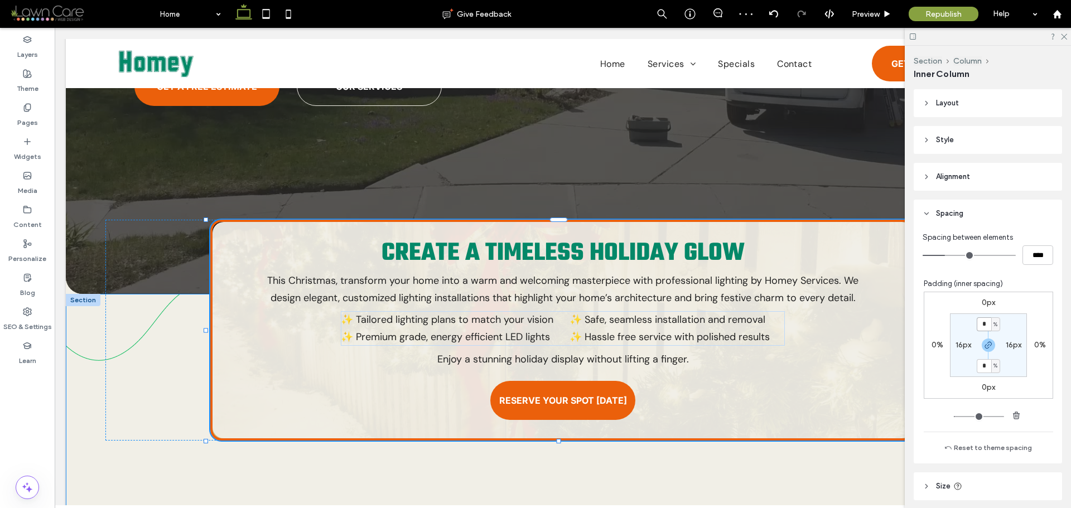
scroll to position [74, 0]
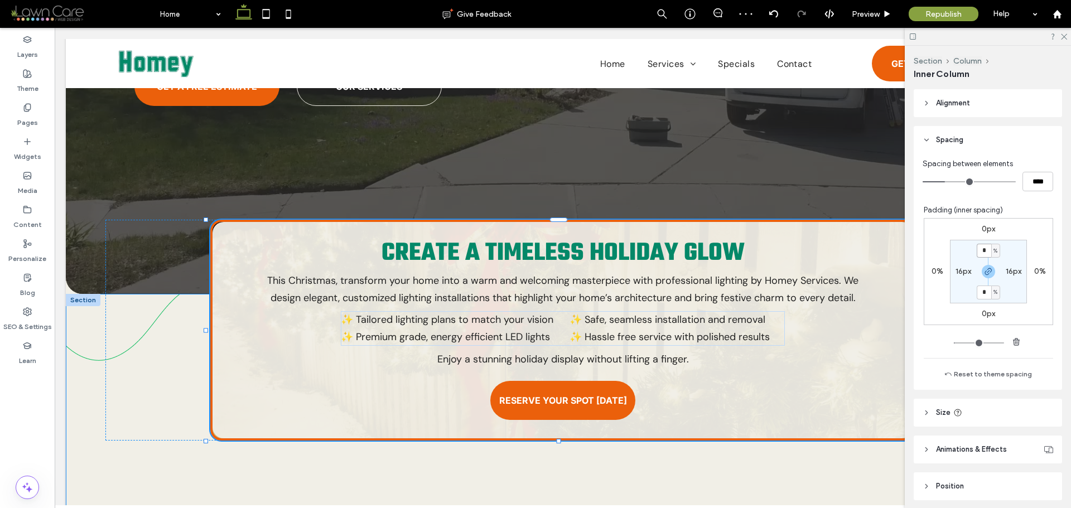
drag, startPoint x: 559, startPoint y: 416, endPoint x: 559, endPoint y: 394, distance: 22.3
click at [559, 394] on div "Create a Timeless Holiday Glow This Christmas, transform your home into a warm …" at bounding box center [563, 467] width 994 height 346
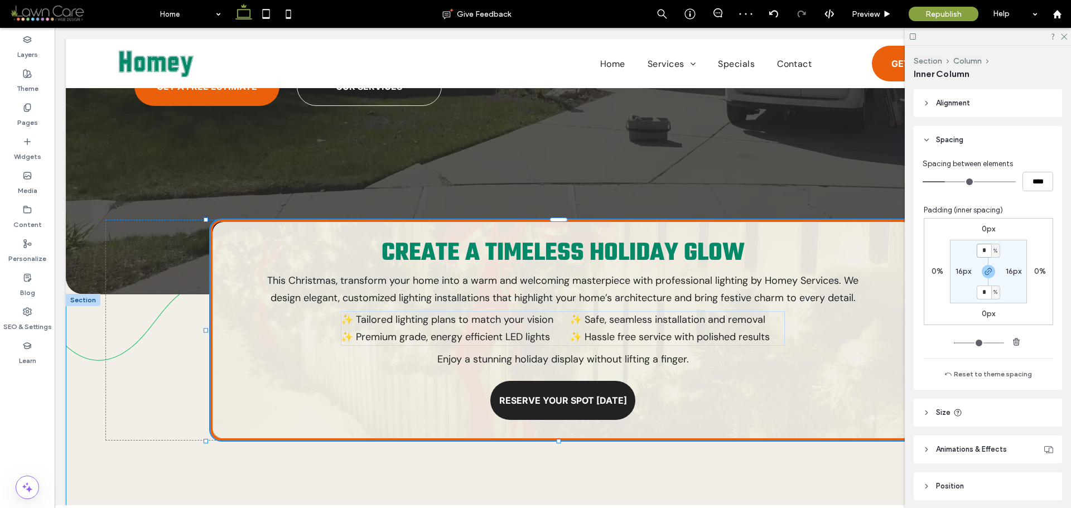
type input "***"
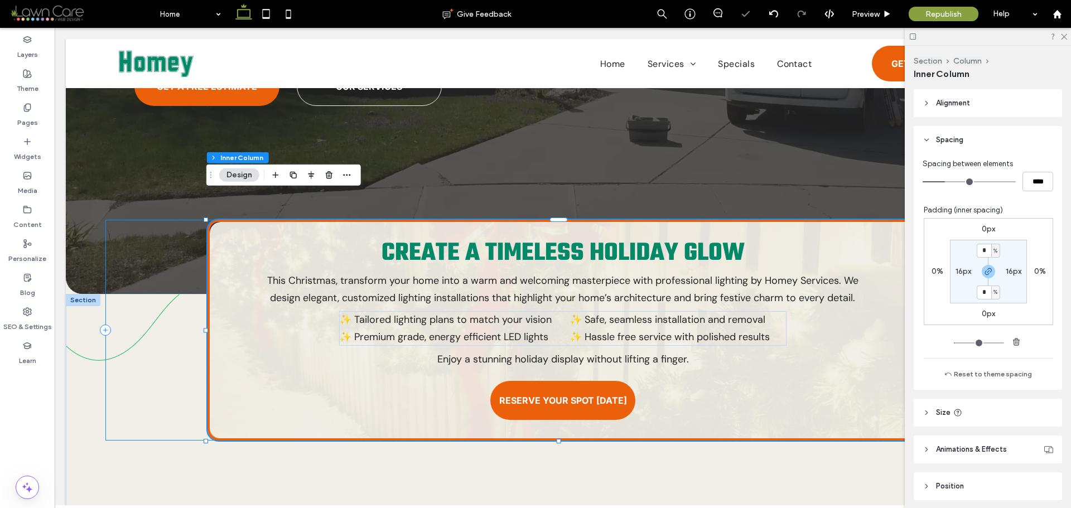
click at [181, 348] on div "Create a Timeless Holiday Glow This Christmas, transform your home into a warm …" at bounding box center [562, 330] width 915 height 221
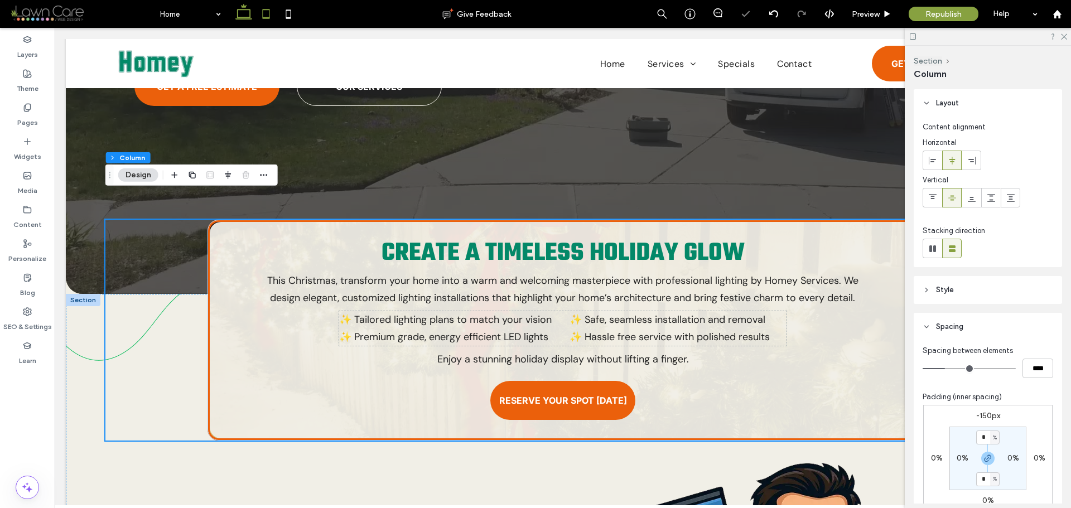
click at [272, 18] on icon at bounding box center [266, 14] width 22 height 22
type input "**"
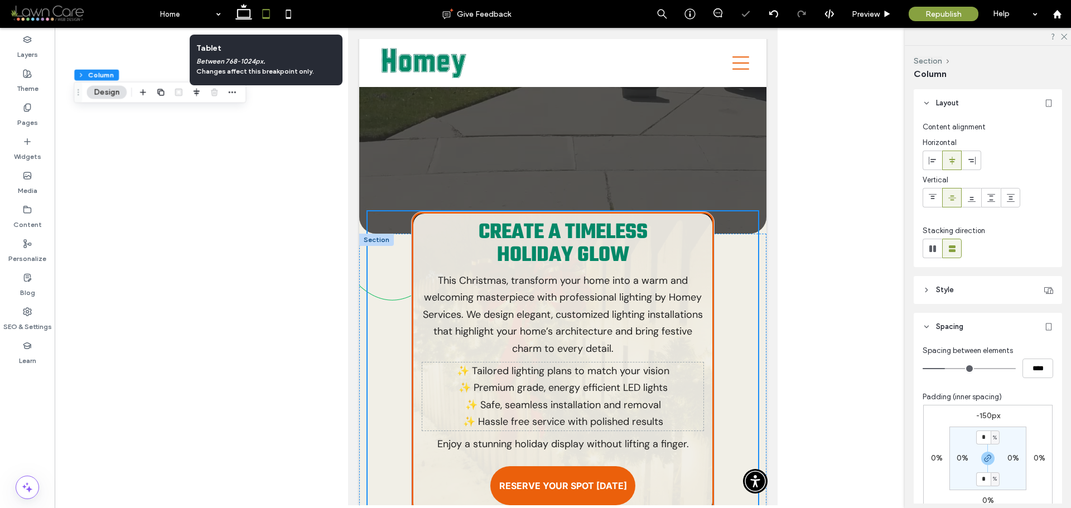
scroll to position [412, 0]
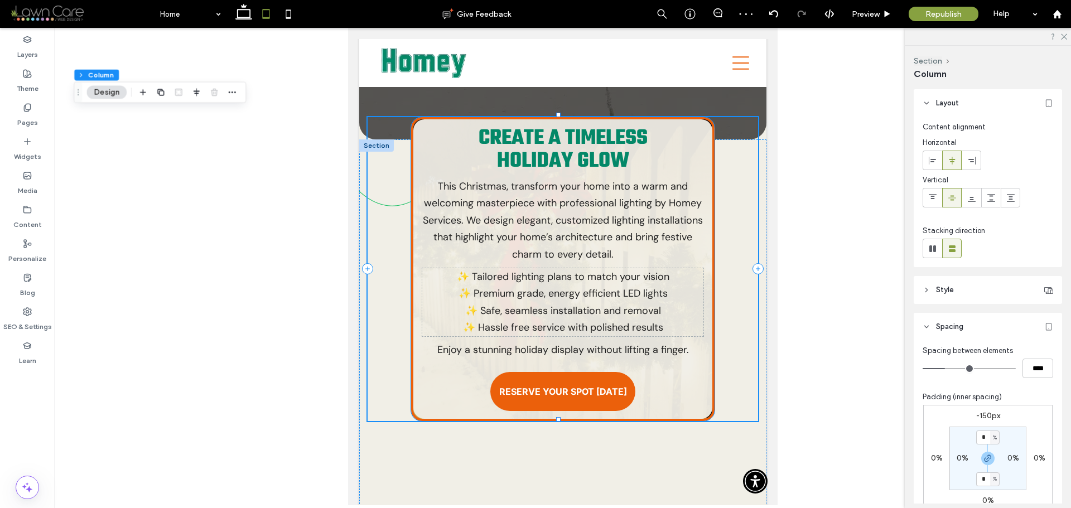
click at [681, 388] on div "Create a Timeless Holiday Glow This Christmas, transform your home into a warm …" at bounding box center [563, 269] width 304 height 304
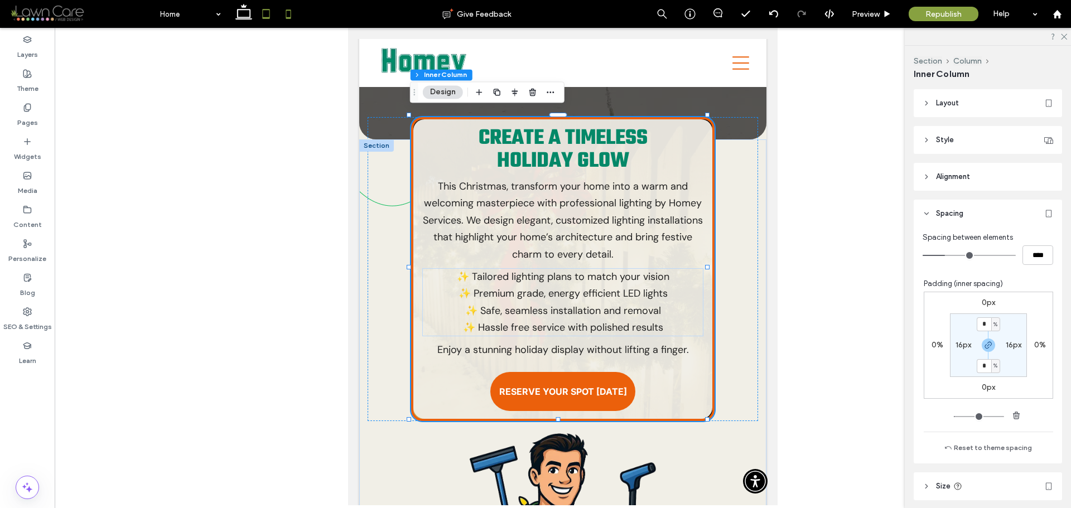
click at [291, 14] on icon at bounding box center [288, 14] width 22 height 22
type input "**"
type input "***"
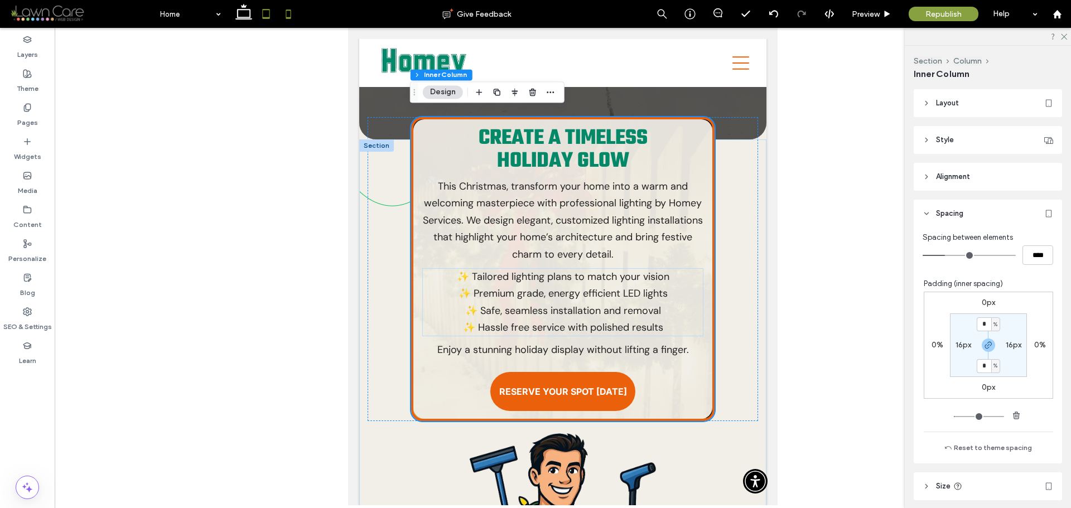
type input "***"
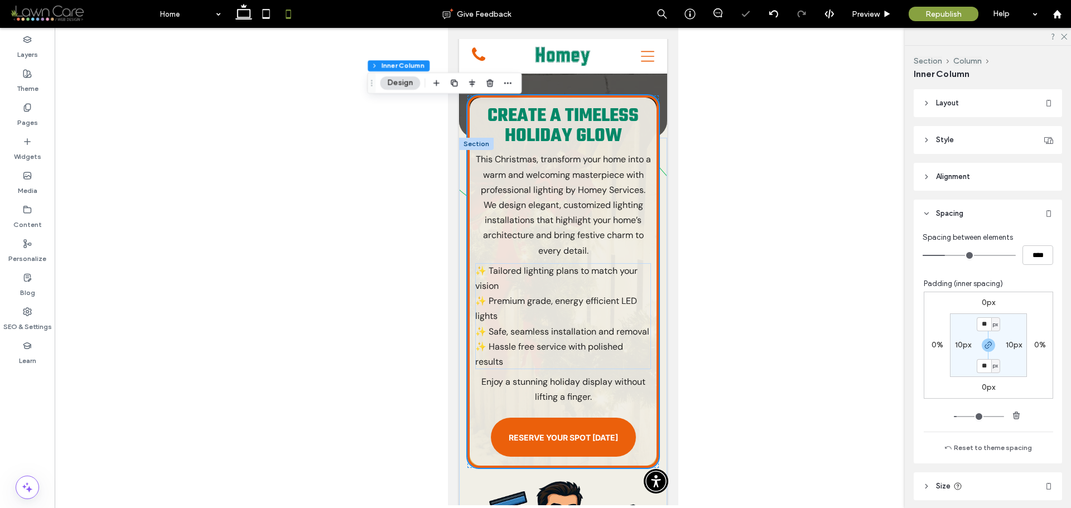
scroll to position [412, 0]
click at [640, 426] on div "Create a Timeless Holiday Glow This Christmas, transform your home into a warm …" at bounding box center [562, 282] width 191 height 373
click at [583, 325] on p "✨ Safe, seamless installation and removal" at bounding box center [563, 332] width 176 height 15
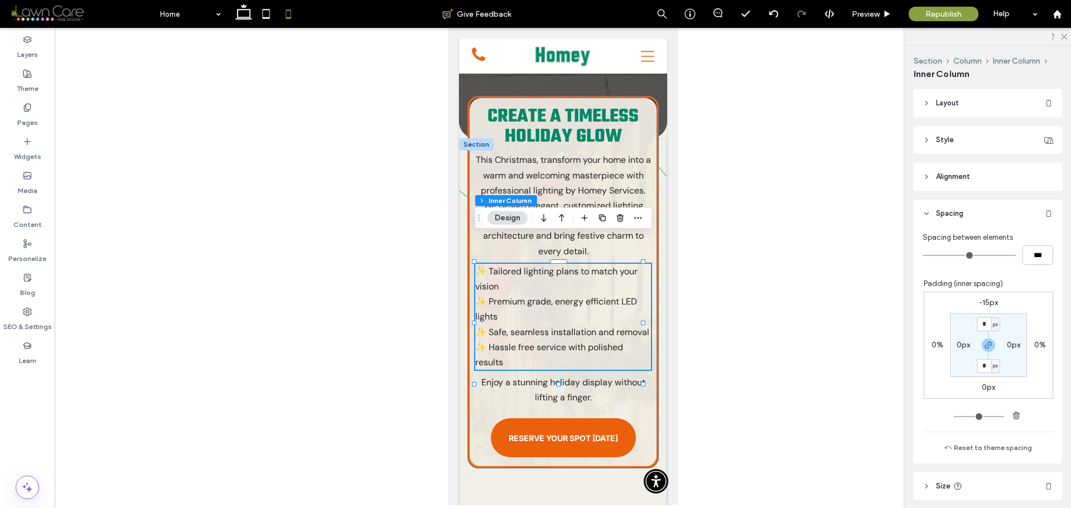
click at [583, 325] on p "✨ Safe, seamless installation and removal" at bounding box center [563, 332] width 176 height 15
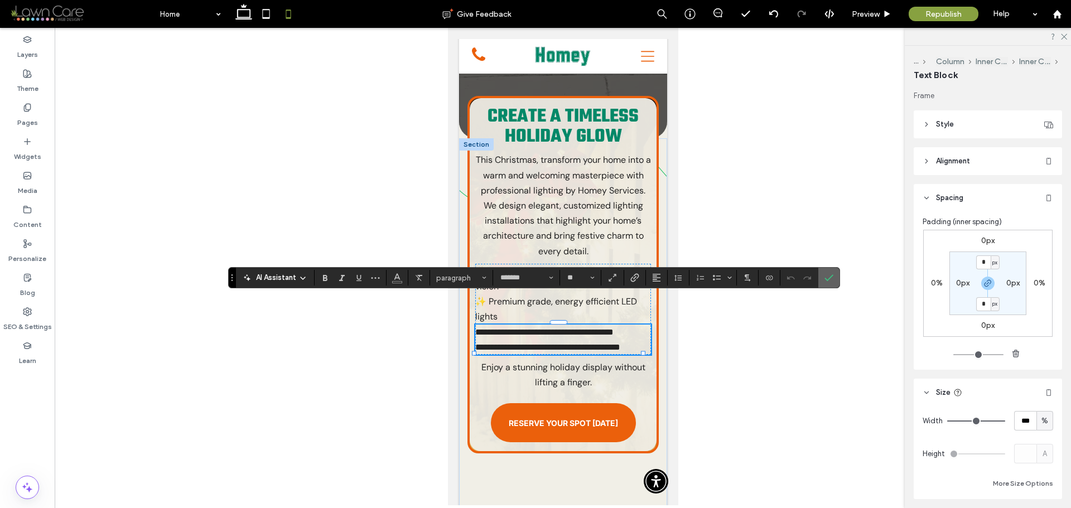
click at [831, 275] on icon "Confirm" at bounding box center [829, 277] width 9 height 9
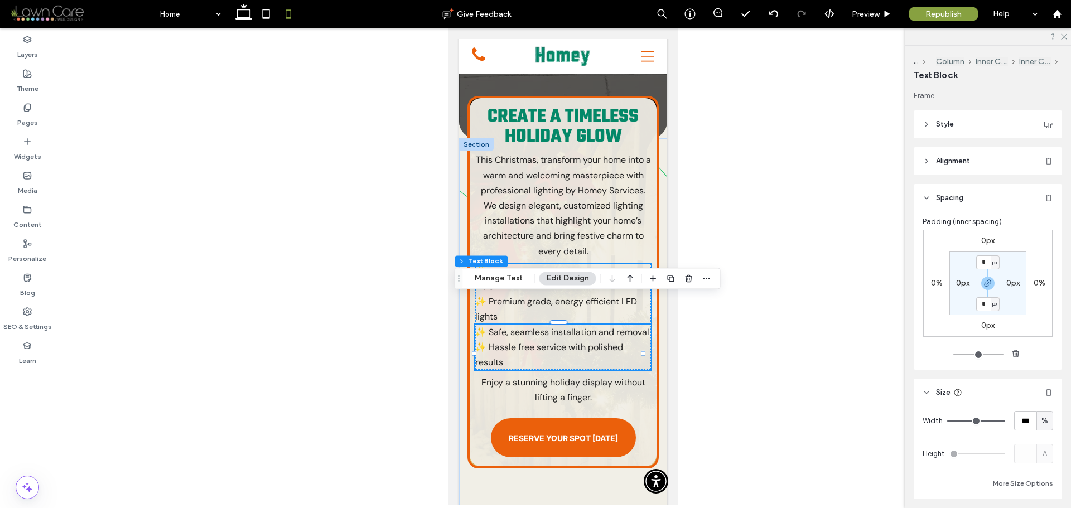
click at [571, 266] on span "✨ Tailored lighting plans to match your vision" at bounding box center [556, 279] width 162 height 27
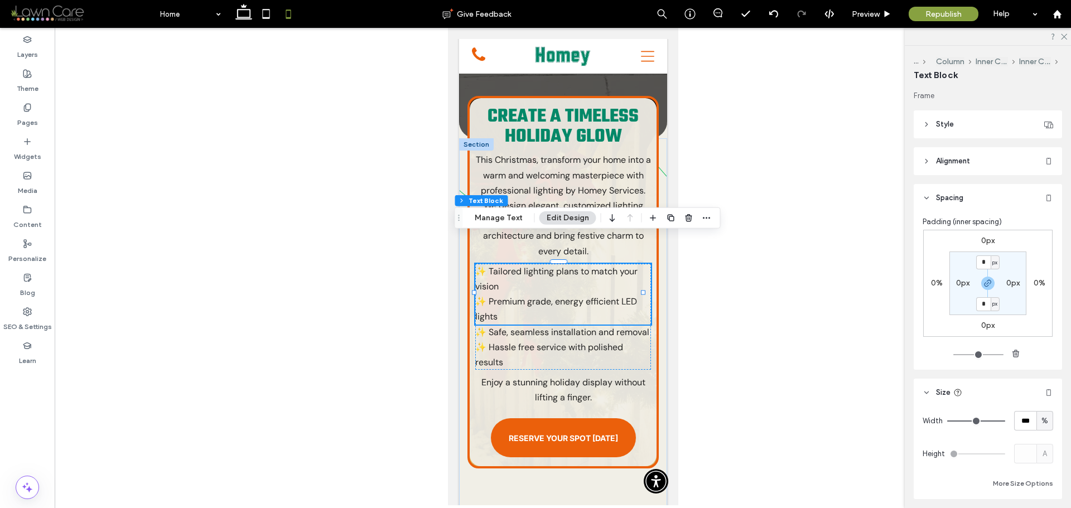
click at [571, 266] on span "✨ Tailored lighting plans to match your vision" at bounding box center [556, 279] width 162 height 27
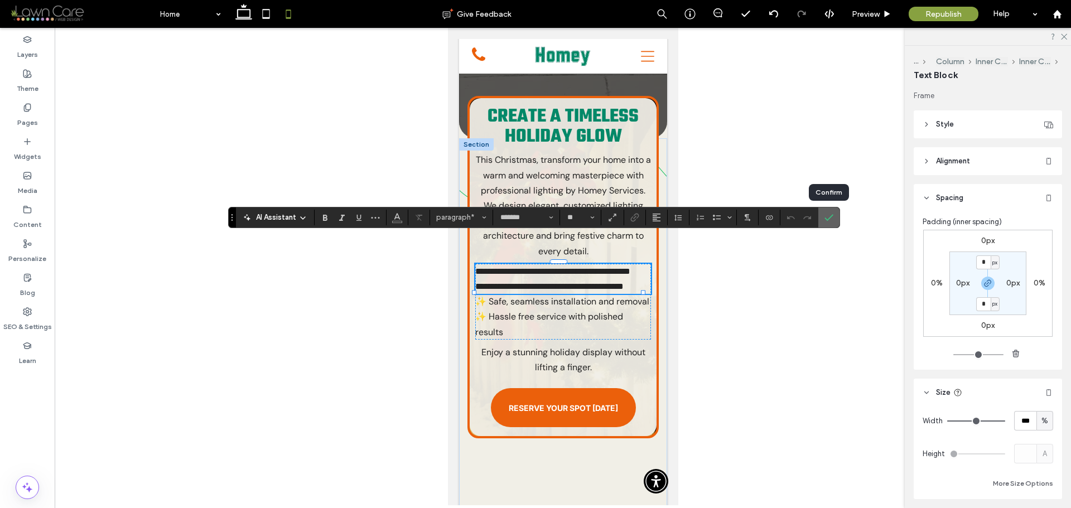
click at [828, 224] on span "Confirm" at bounding box center [827, 218] width 5 height 20
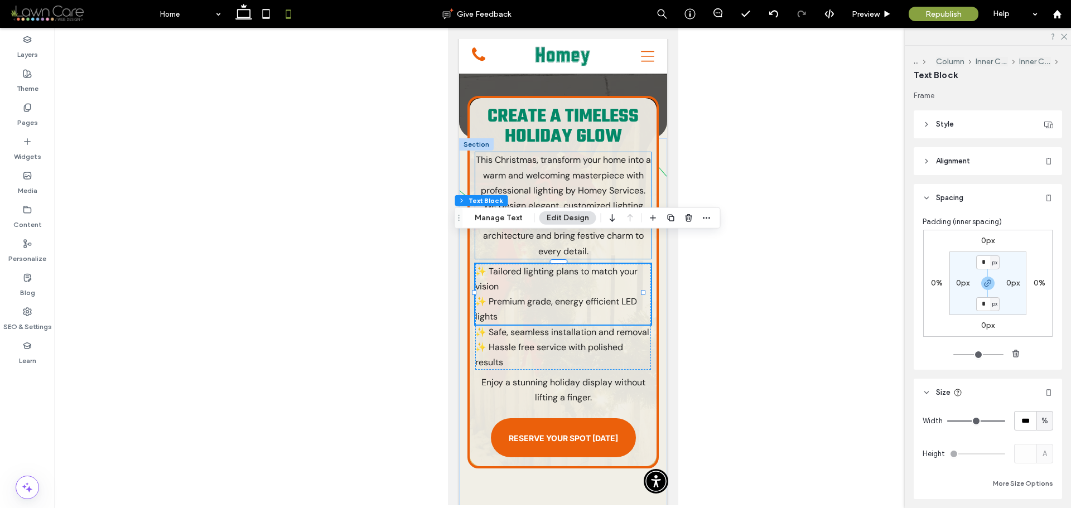
click at [559, 156] on p "This Christmas, transform your home into a warm and welcoming masterpiece with …" at bounding box center [563, 205] width 176 height 106
click at [559, 156] on div "This Christmas, transform your home into a warm and welcoming masterpiece with …" at bounding box center [563, 205] width 176 height 106
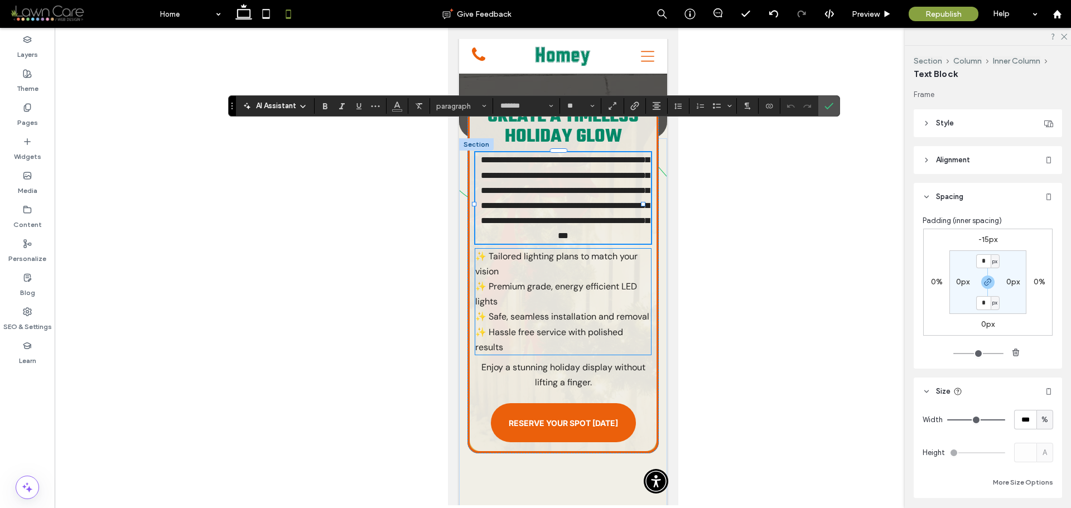
click at [580, 262] on p "✨ Tailored lighting plans to match your vision" at bounding box center [563, 264] width 176 height 30
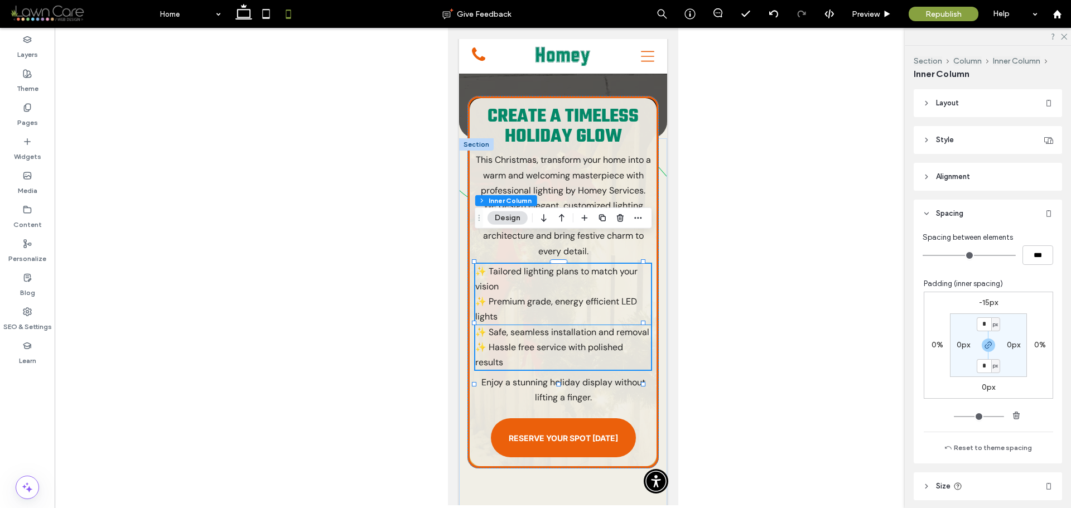
click at [626, 296] on span "✨ Premium grade, energy efficient LED lights" at bounding box center [556, 309] width 162 height 27
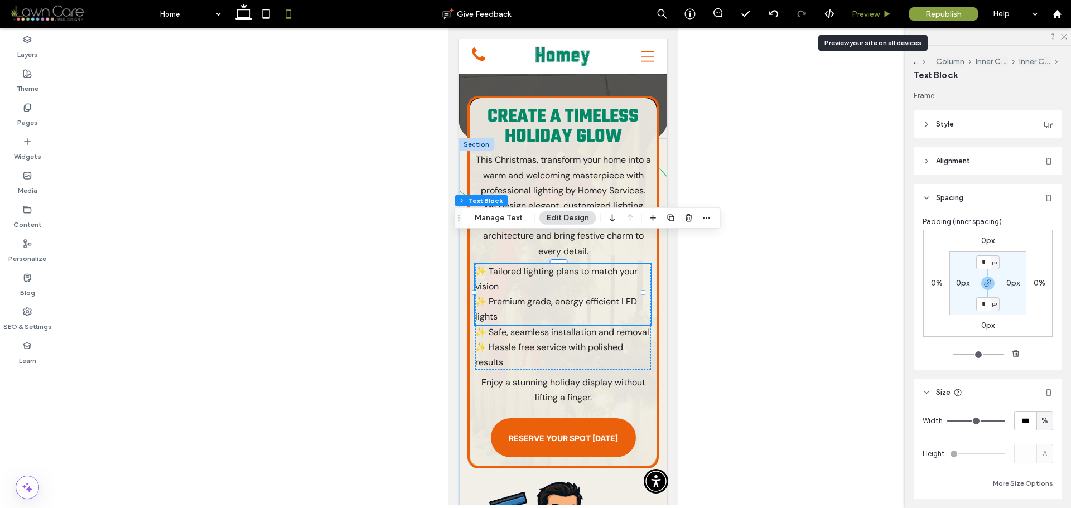
click at [892, 11] on div "Preview" at bounding box center [872, 13] width 56 height 9
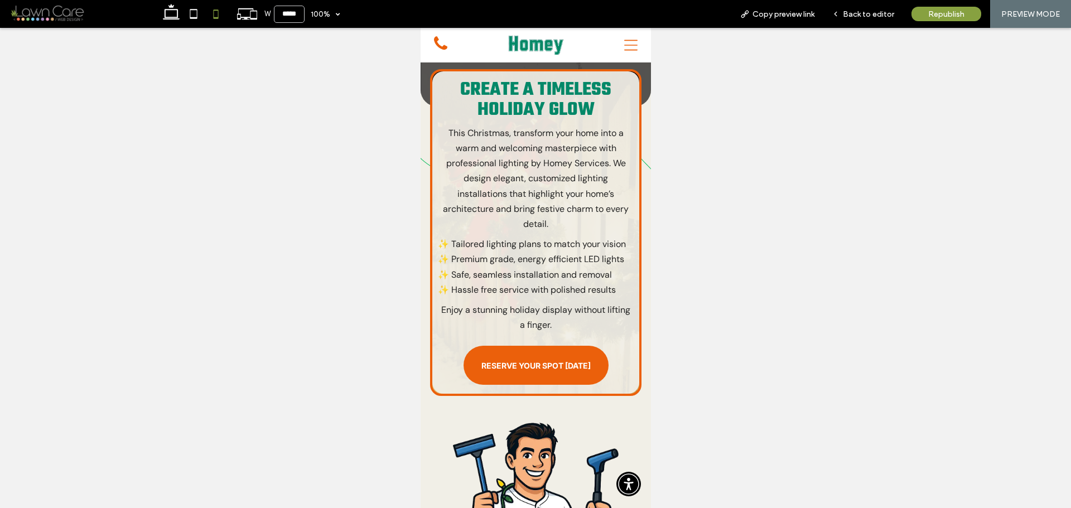
scroll to position [401, 0]
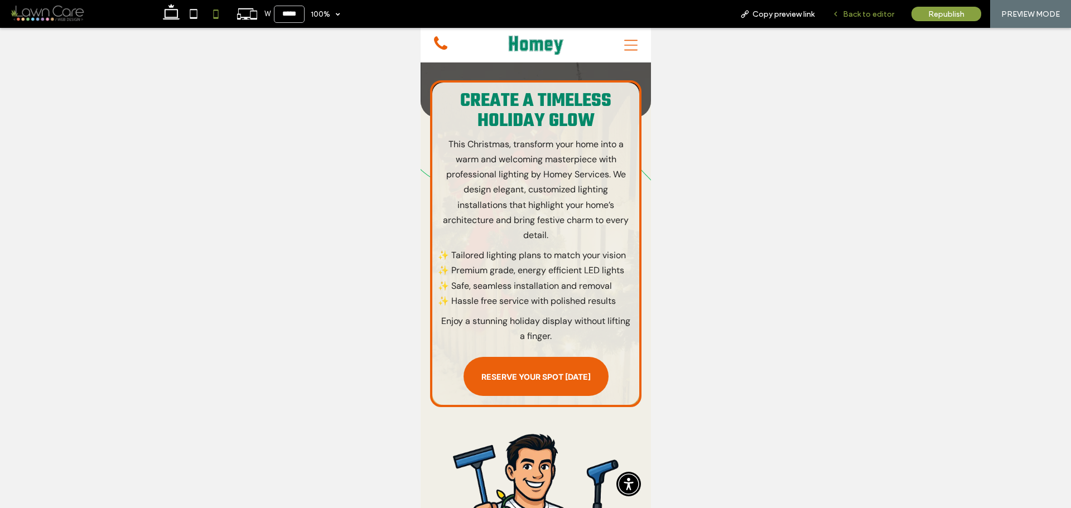
click at [840, 15] on icon at bounding box center [836, 14] width 8 height 8
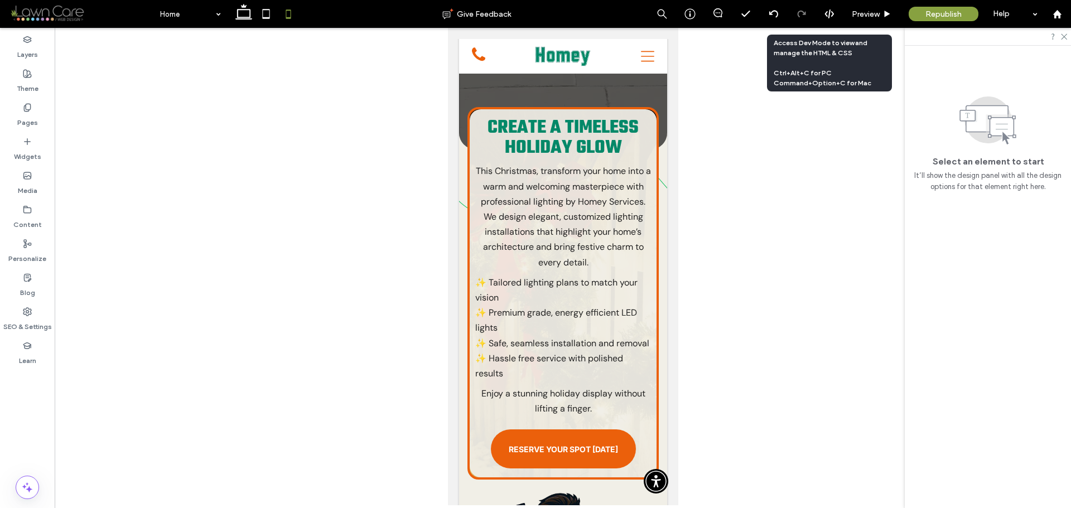
scroll to position [412, 0]
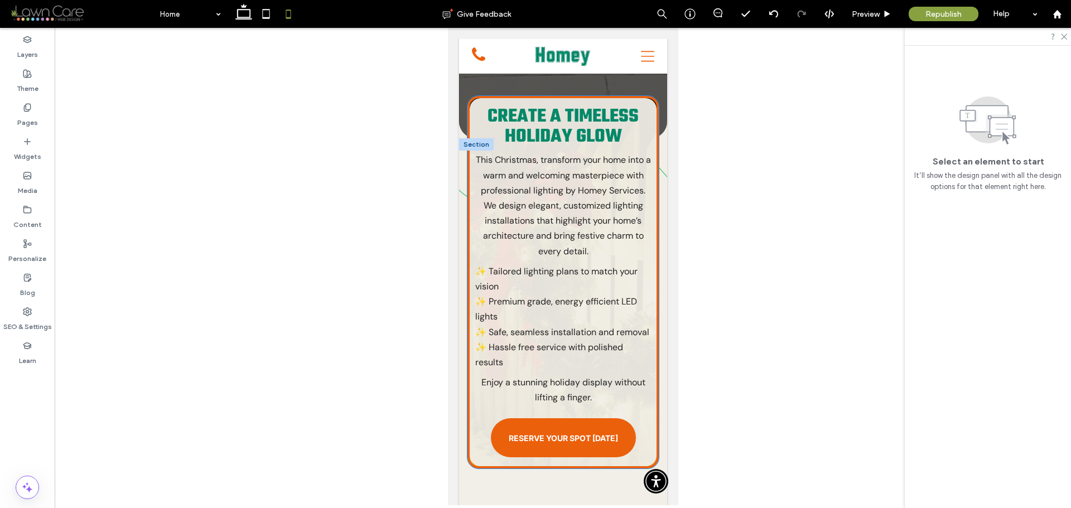
click at [544, 265] on p "✨ Tailored lighting plans to match your vision" at bounding box center [563, 279] width 176 height 30
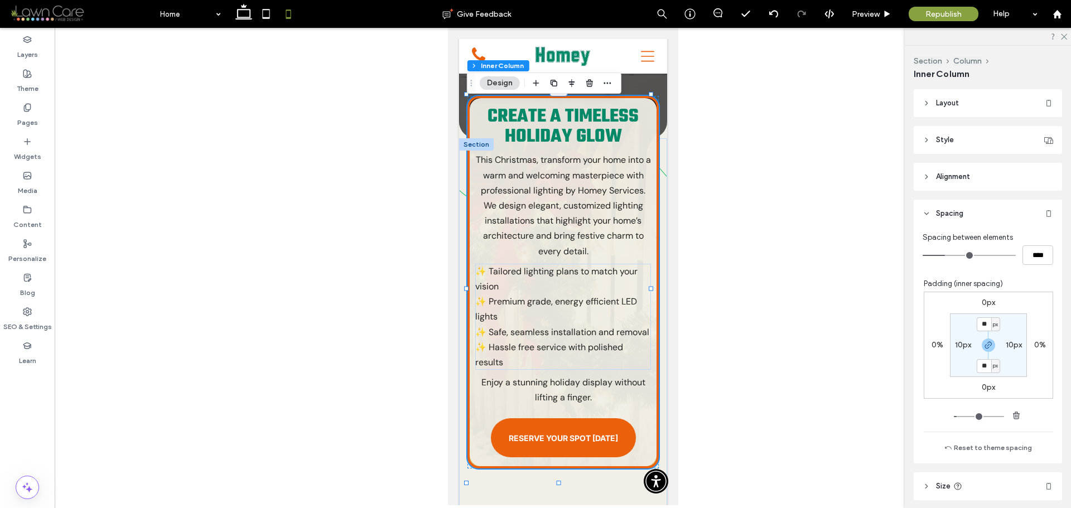
click at [544, 265] on p "✨ Tailored lighting plans to match your vision" at bounding box center [563, 279] width 176 height 30
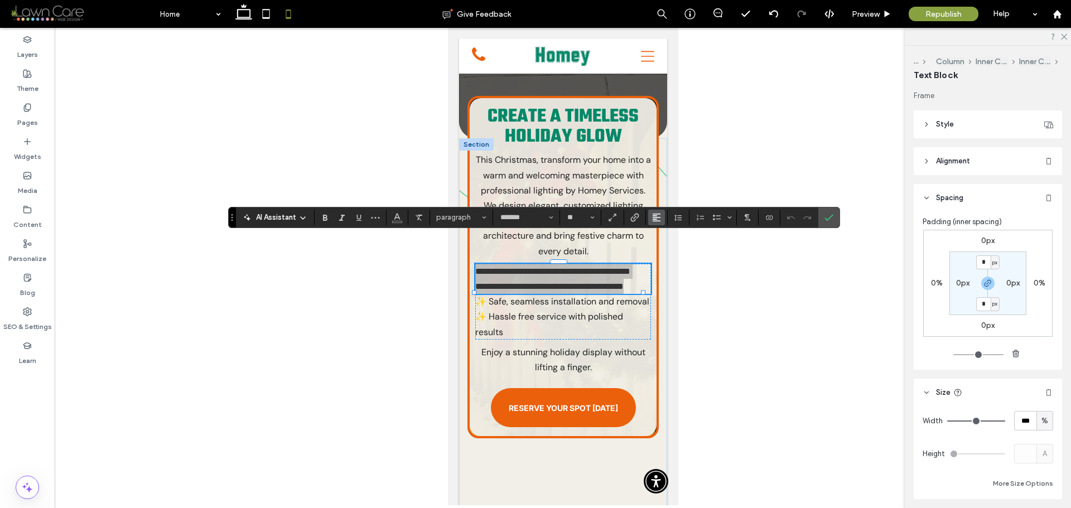
click at [653, 214] on use "Alignment" at bounding box center [657, 218] width 8 height 8
drag, startPoint x: 661, startPoint y: 245, endPoint x: 211, endPoint y: 220, distance: 451.0
click at [661, 245] on label "ui.textEditor.alignment.center" at bounding box center [667, 252] width 39 height 16
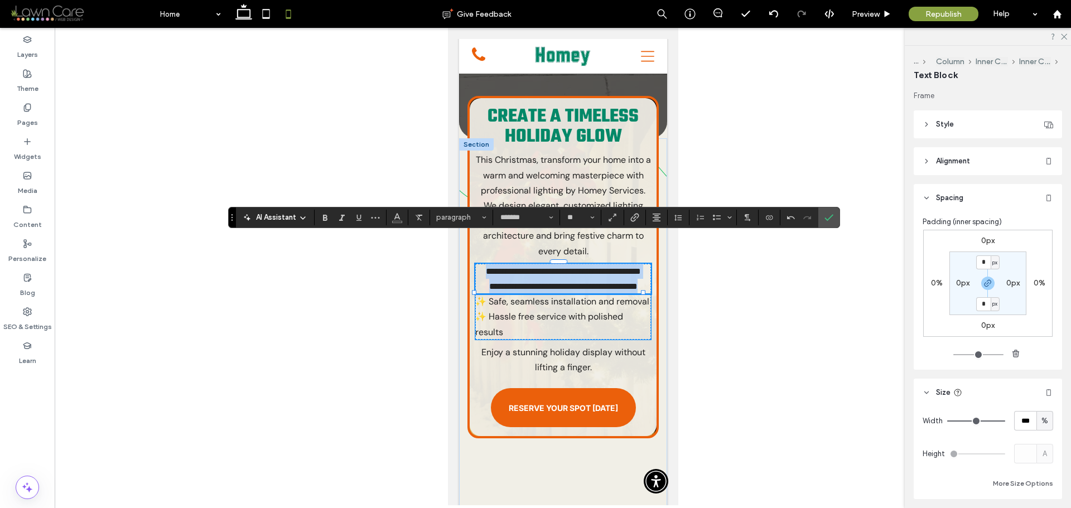
click at [569, 309] on p "✨ Safe, seamless installation and removal" at bounding box center [563, 301] width 176 height 15
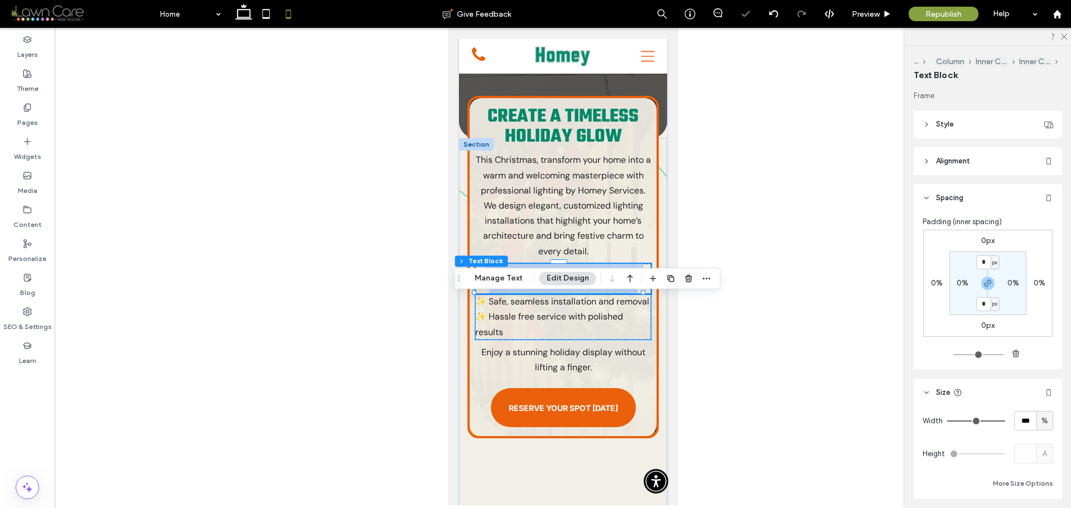
click at [569, 309] on p "✨ Safe, seamless installation and removal" at bounding box center [563, 301] width 176 height 15
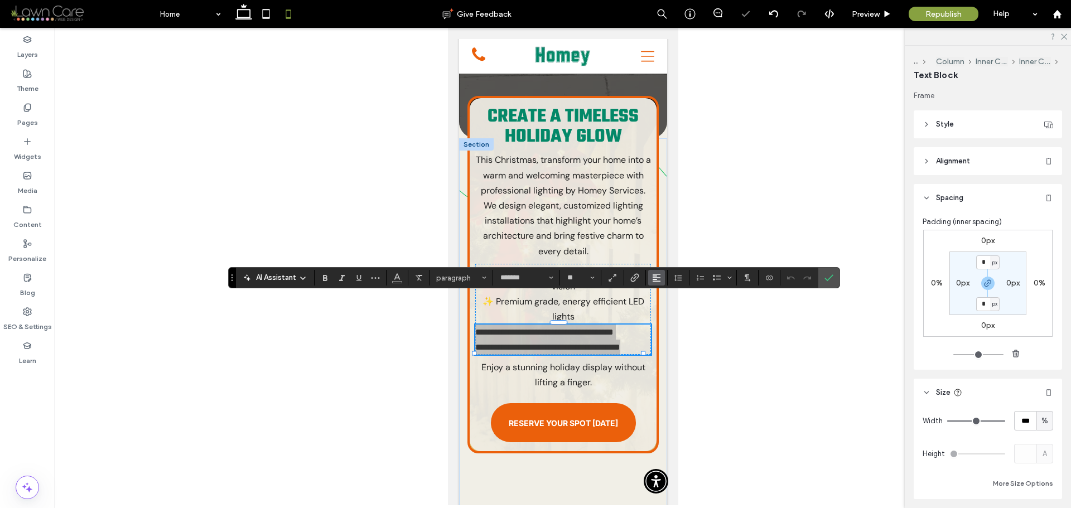
click at [655, 276] on icon "Alignment" at bounding box center [656, 277] width 9 height 9
click at [665, 311] on icon "ui.textEditor.alignment.center" at bounding box center [665, 312] width 9 height 9
click at [826, 281] on icon "Confirm" at bounding box center [829, 277] width 9 height 9
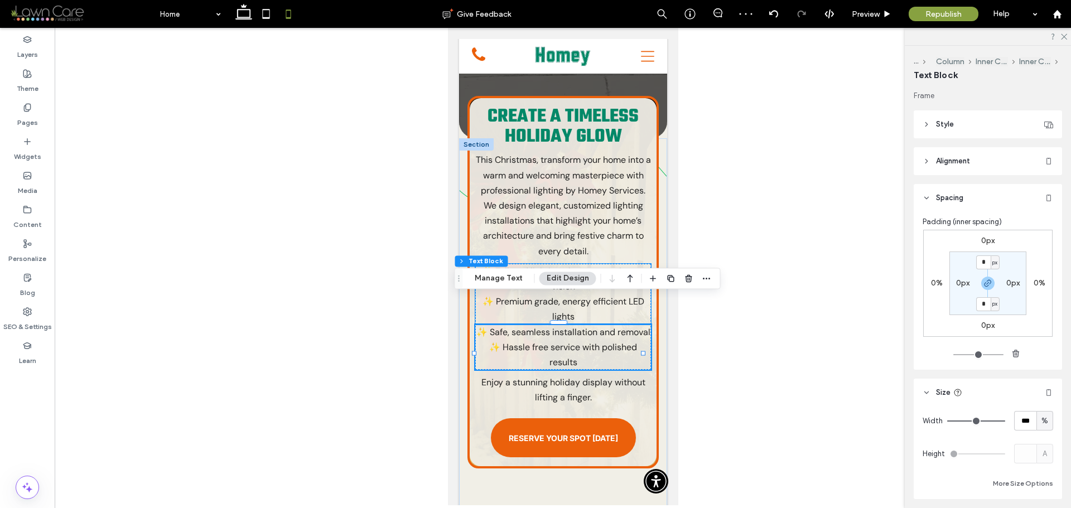
click at [630, 264] on p "✨ Tailored lighting plans to match your vision" at bounding box center [563, 279] width 176 height 30
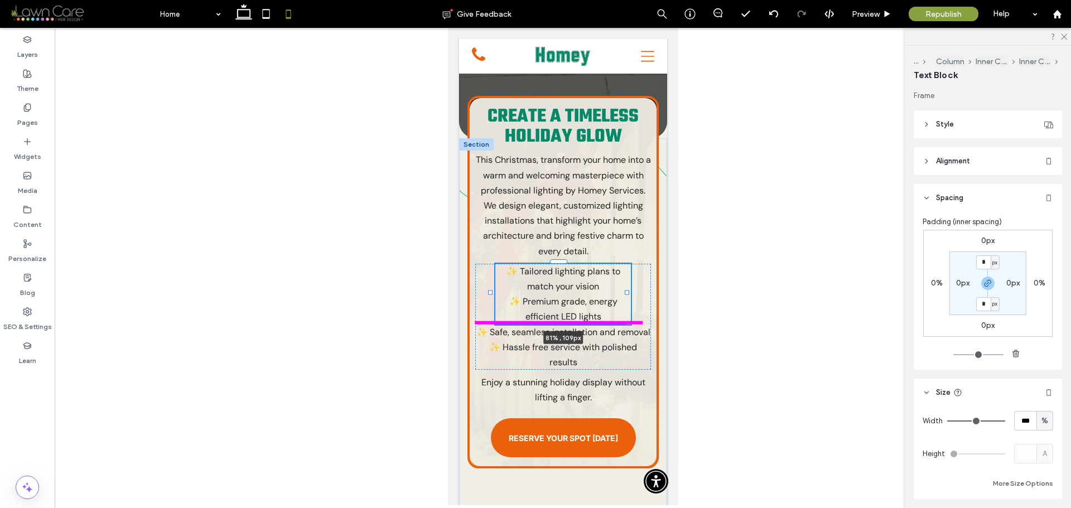
drag, startPoint x: 641, startPoint y: 267, endPoint x: 624, endPoint y: 266, distance: 16.2
click at [624, 290] on div at bounding box center [626, 292] width 4 height 4
type input "**"
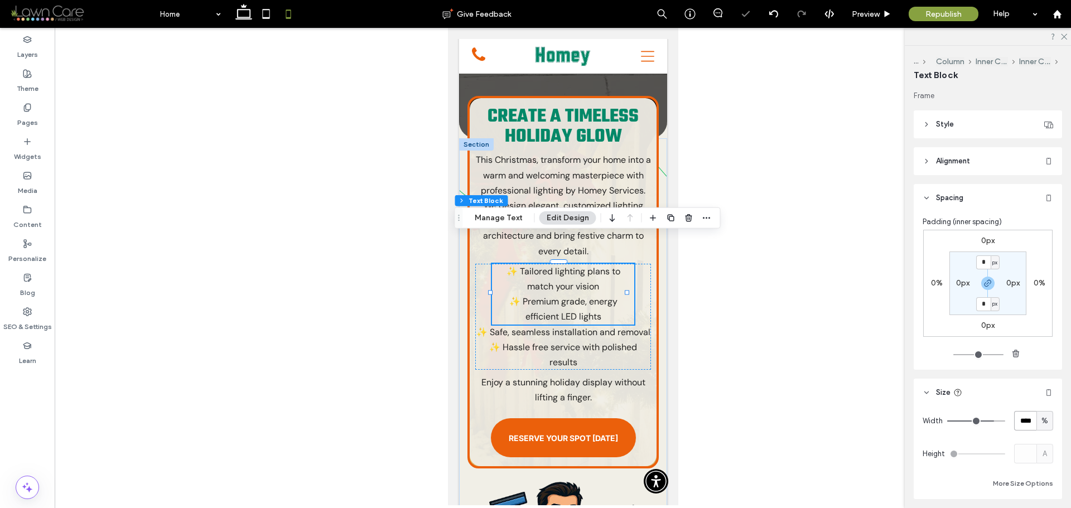
click at [1018, 425] on input "****" at bounding box center [1026, 421] width 22 height 20
type input "**"
click at [617, 325] on p "✨ Safe, seamless installation and removal" at bounding box center [563, 332] width 176 height 15
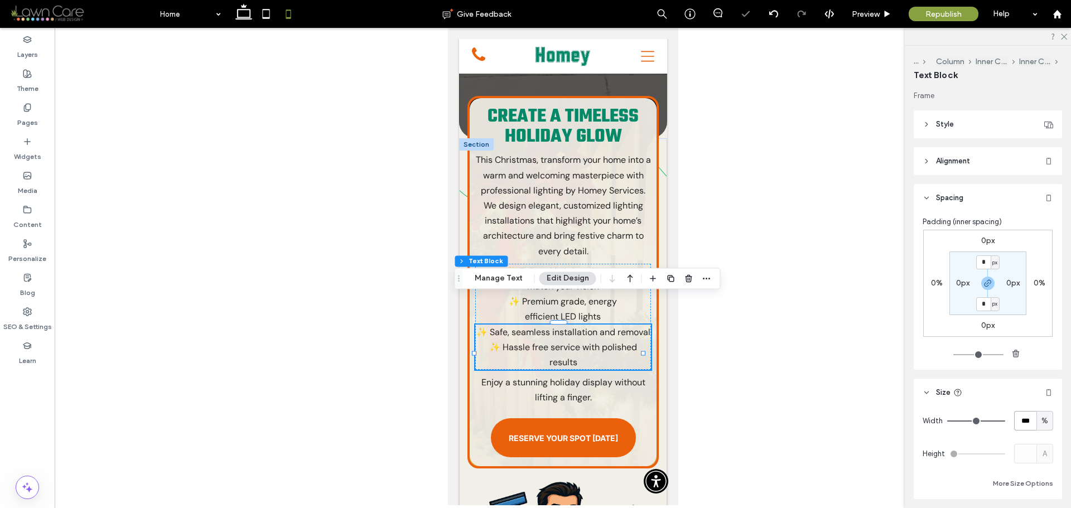
click at [1016, 424] on input "***" at bounding box center [1026, 421] width 22 height 20
type input "**"
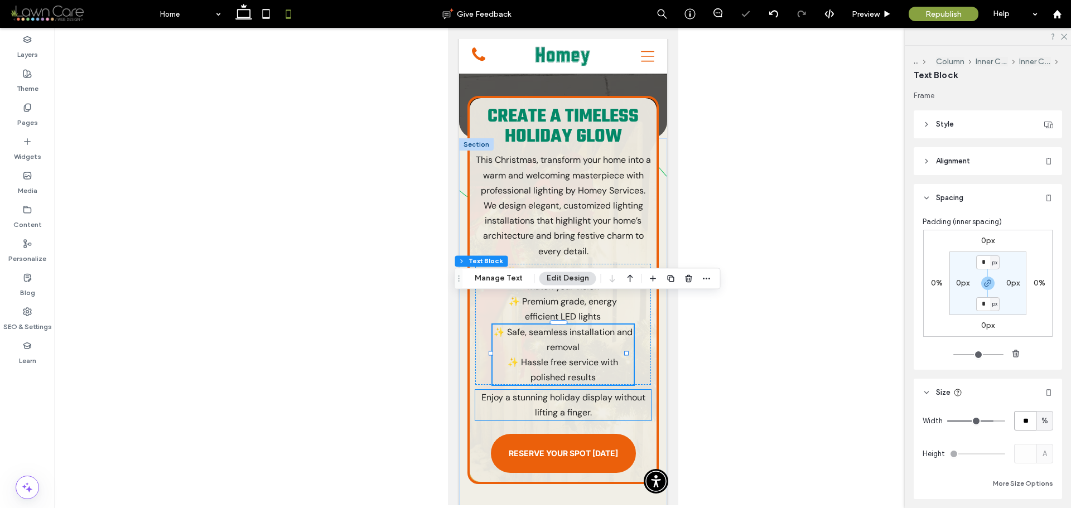
click at [637, 392] on span "Enjoy a stunning holiday display without lifting a finger." at bounding box center [563, 405] width 164 height 27
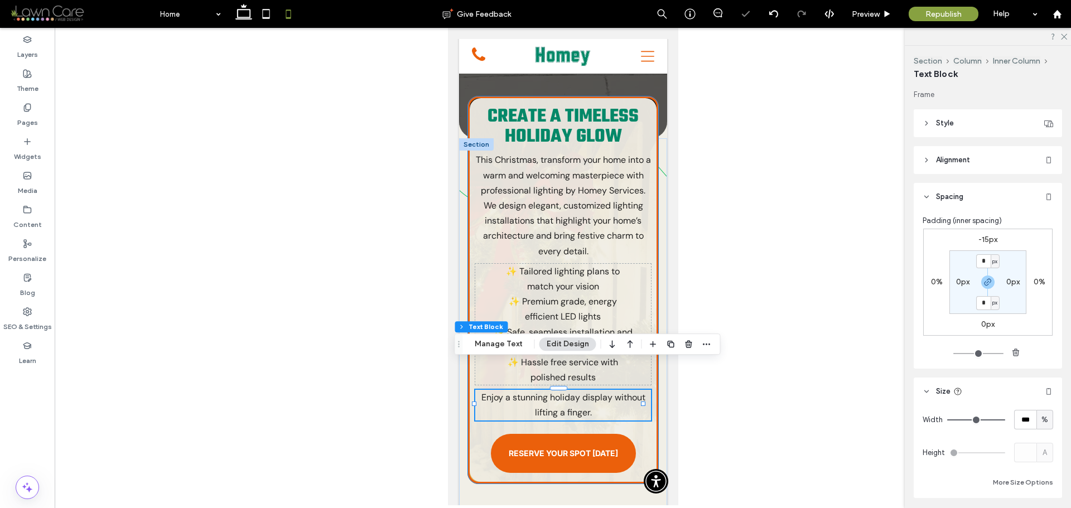
click at [633, 414] on div "Create a Timeless Holiday Glow This Christmas, transform your home into a warm …" at bounding box center [562, 290] width 191 height 388
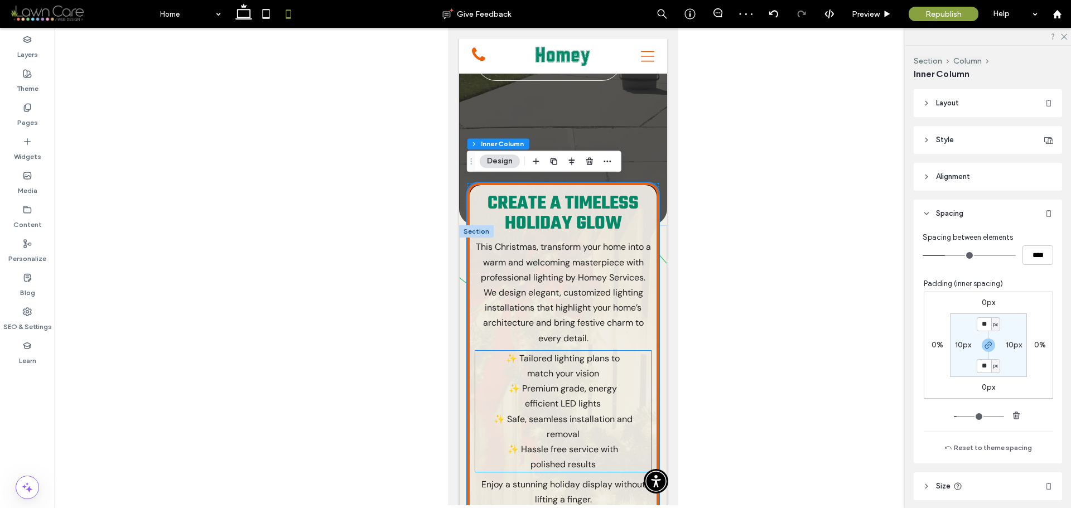
scroll to position [356, 0]
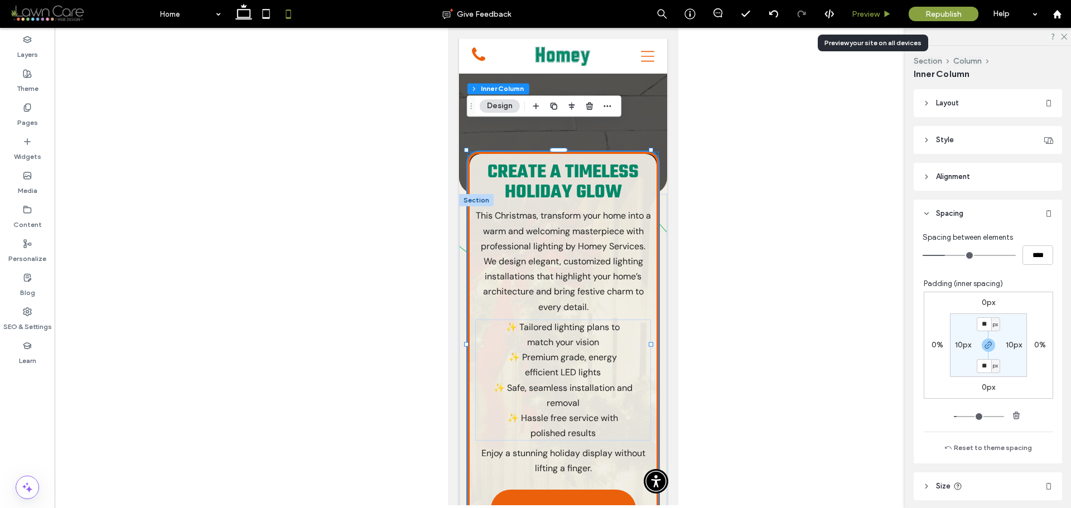
click at [888, 11] on icon at bounding box center [887, 14] width 8 height 8
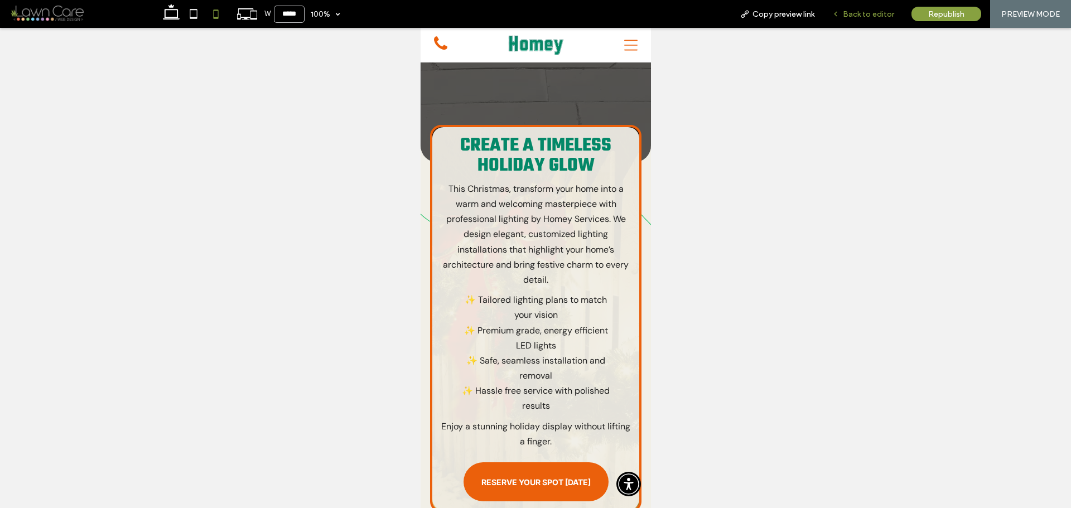
scroll to position [345, 0]
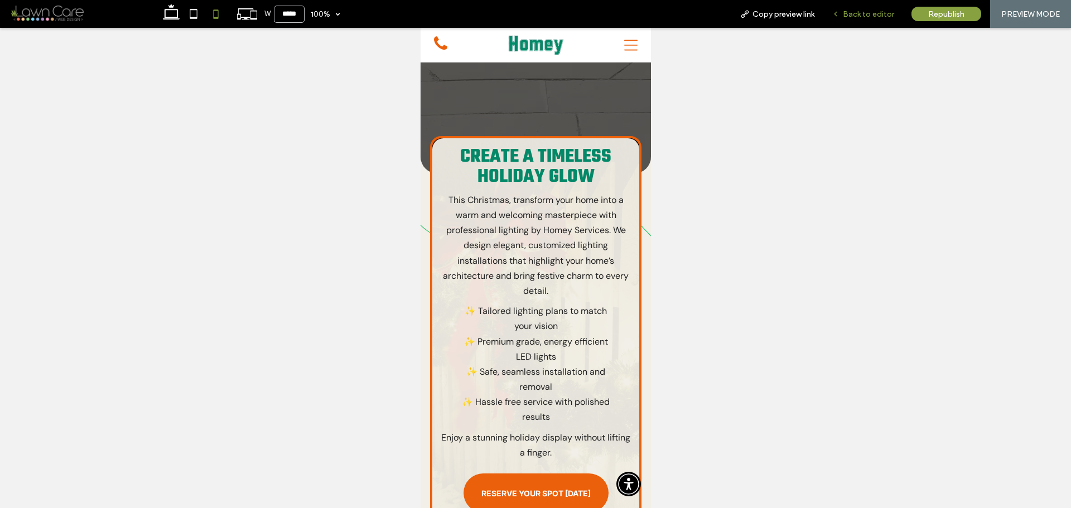
click at [840, 17] on icon at bounding box center [836, 14] width 8 height 8
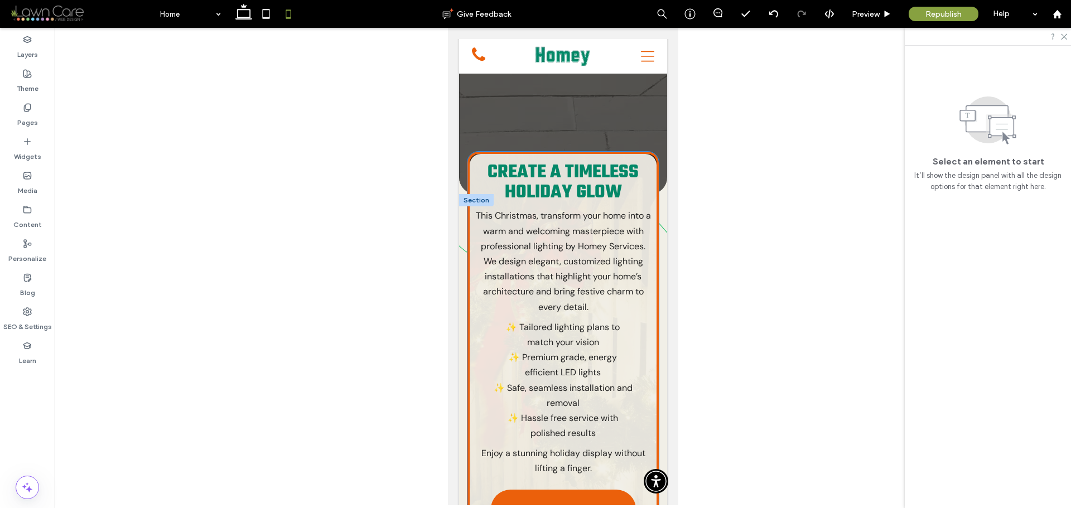
click at [570, 321] on span "✨ Tailored lighting plans to match your vision" at bounding box center [563, 334] width 114 height 27
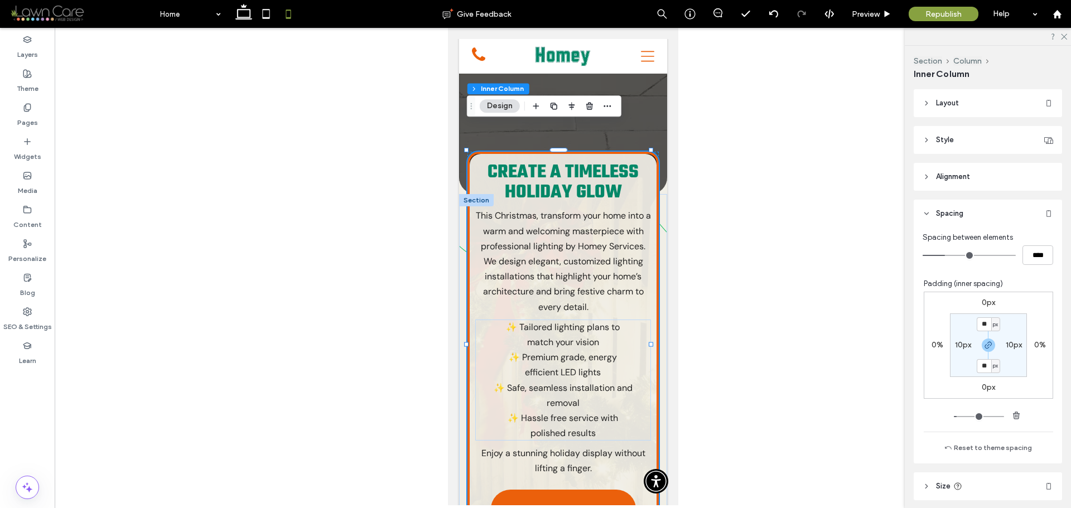
click at [588, 321] on span "✨ Tailored lighting plans to match your vision" at bounding box center [563, 334] width 114 height 27
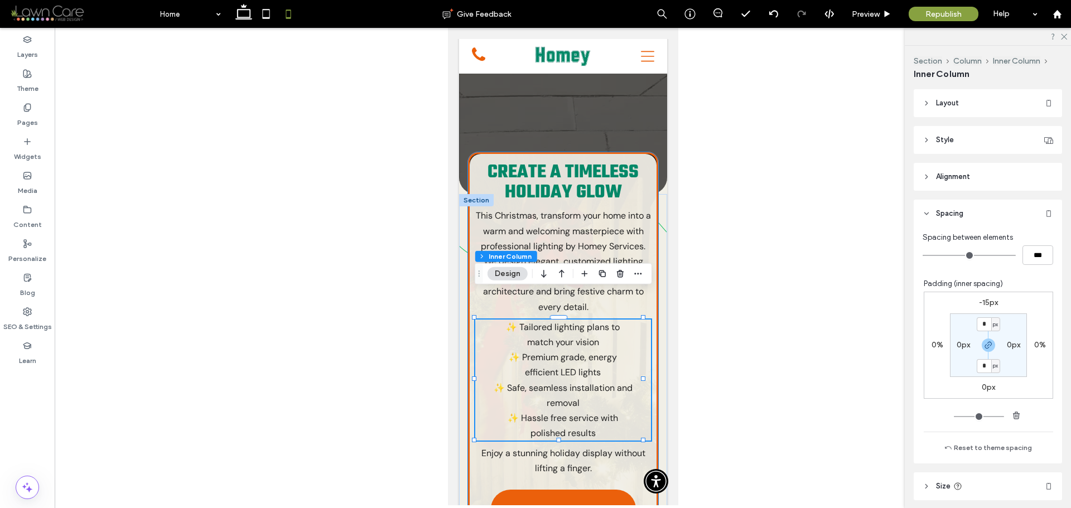
click at [601, 321] on span "✨ Tailored lighting plans to match your vision" at bounding box center [563, 334] width 114 height 27
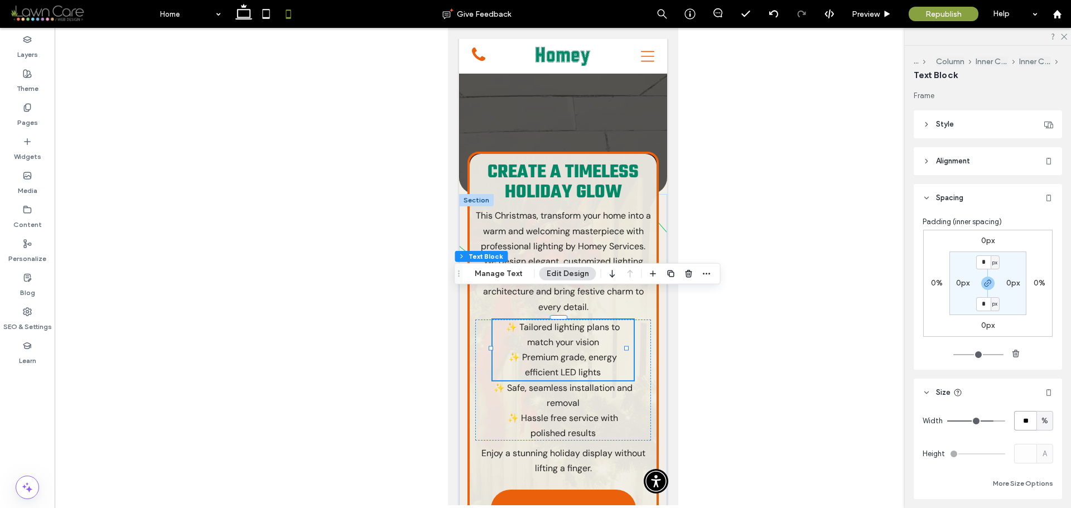
click at [1022, 420] on input "**" at bounding box center [1026, 421] width 22 height 20
type input "**"
click at [603, 382] on span "✨ Safe, seamless installation and removal" at bounding box center [562, 395] width 139 height 27
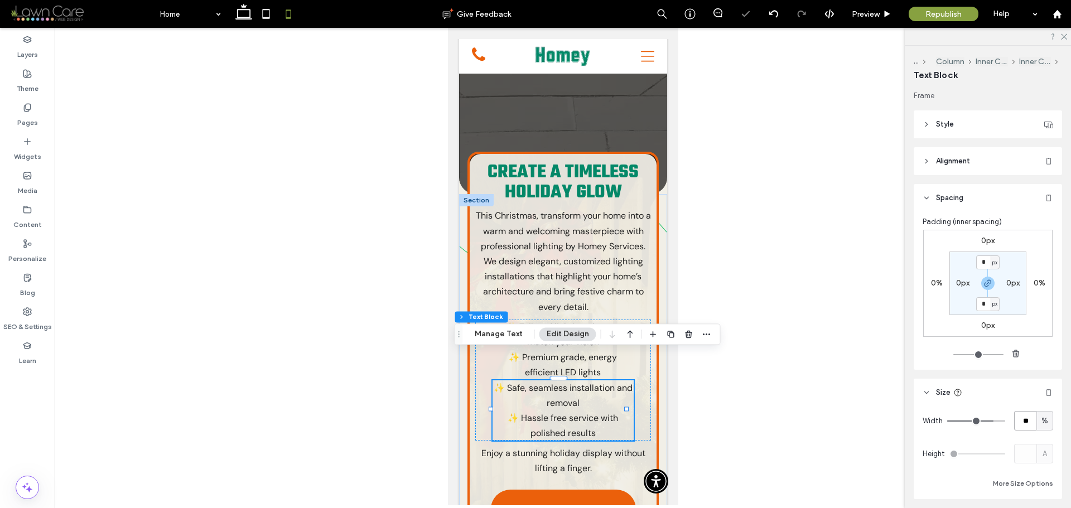
click at [1024, 417] on input "**" at bounding box center [1026, 421] width 22 height 20
type input "**"
click at [885, 17] on icon at bounding box center [887, 14] width 8 height 8
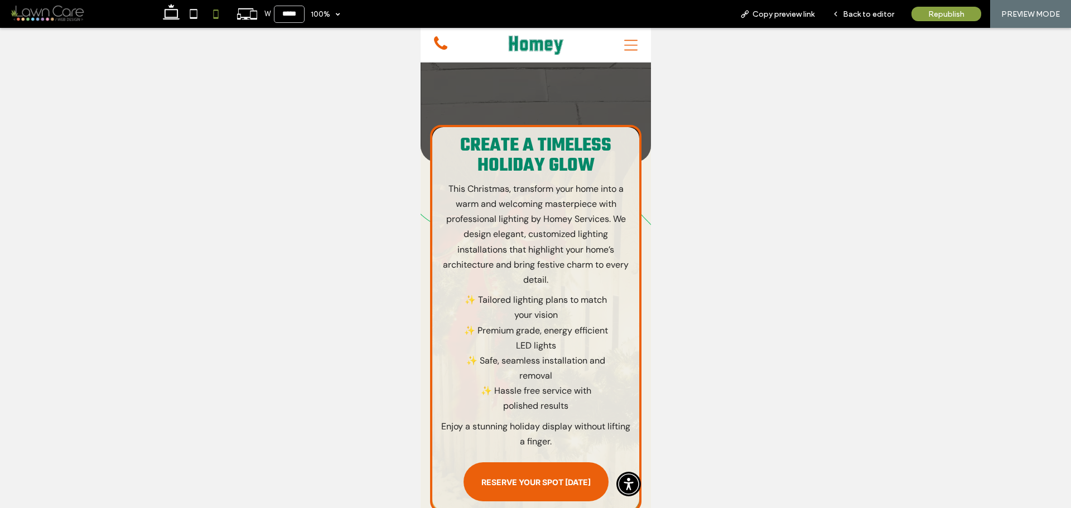
scroll to position [345, 0]
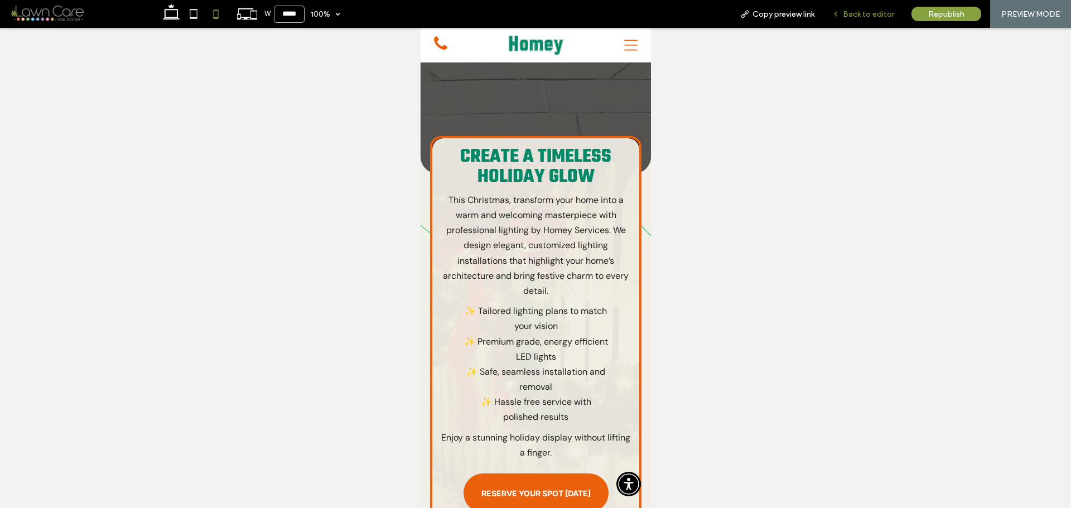
click at [842, 17] on div "Back to editor" at bounding box center [863, 13] width 79 height 9
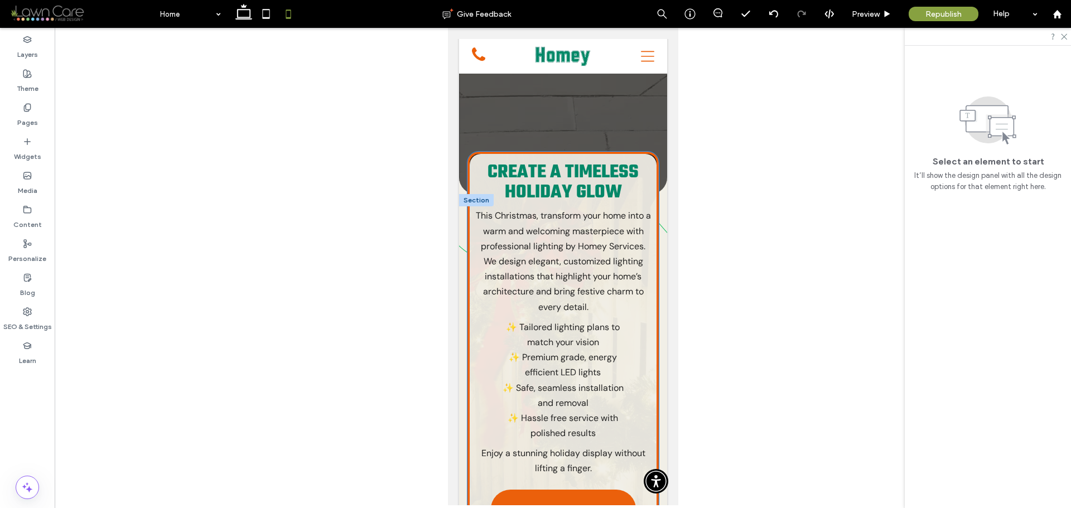
click at [595, 321] on p "✨ Tailored lighting plans to match your vision" at bounding box center [563, 335] width 132 height 30
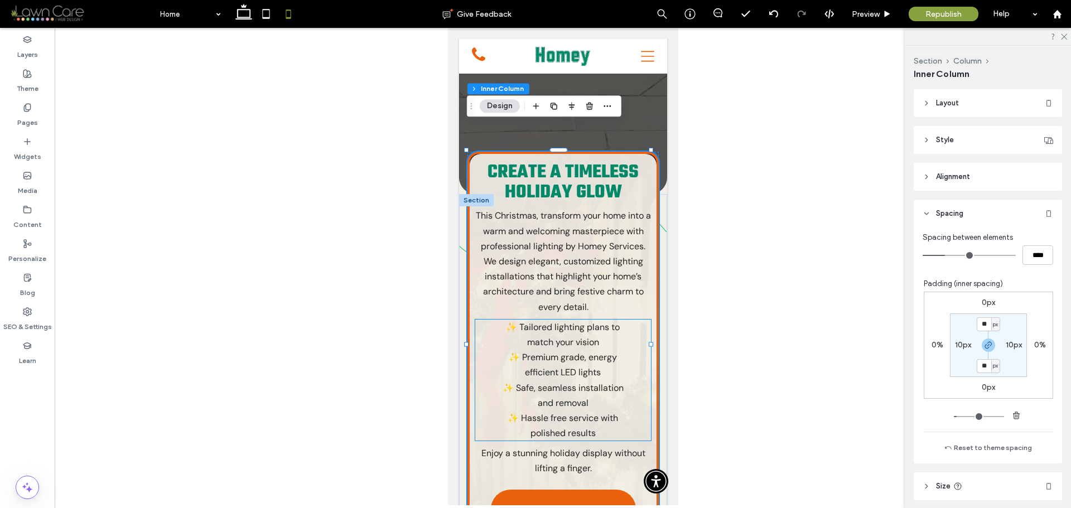
click at [595, 320] on p "✨ Tailored lighting plans to match your vision" at bounding box center [563, 335] width 132 height 30
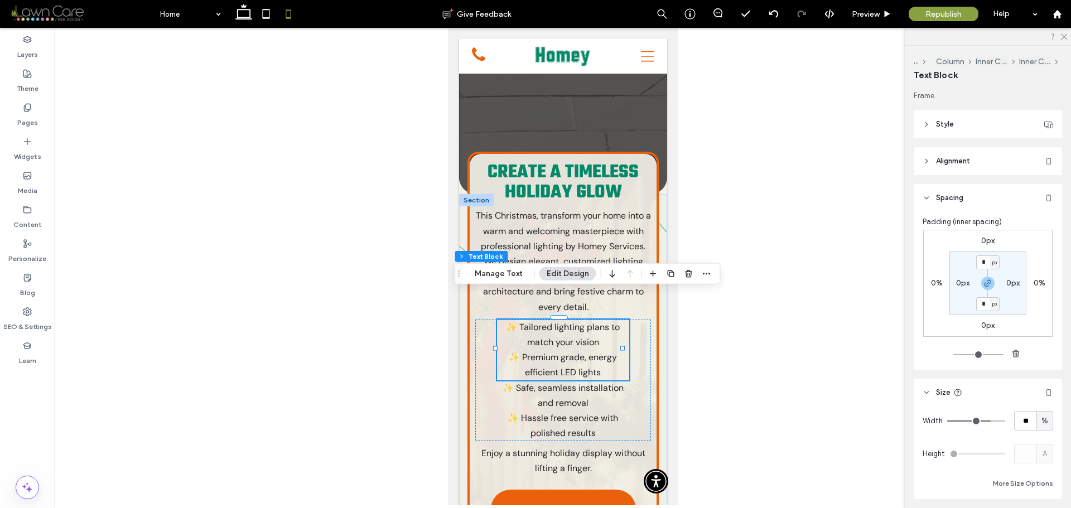
click at [606, 350] on p "✨ Premium grade, energy efficient LED lights" at bounding box center [563, 365] width 132 height 30
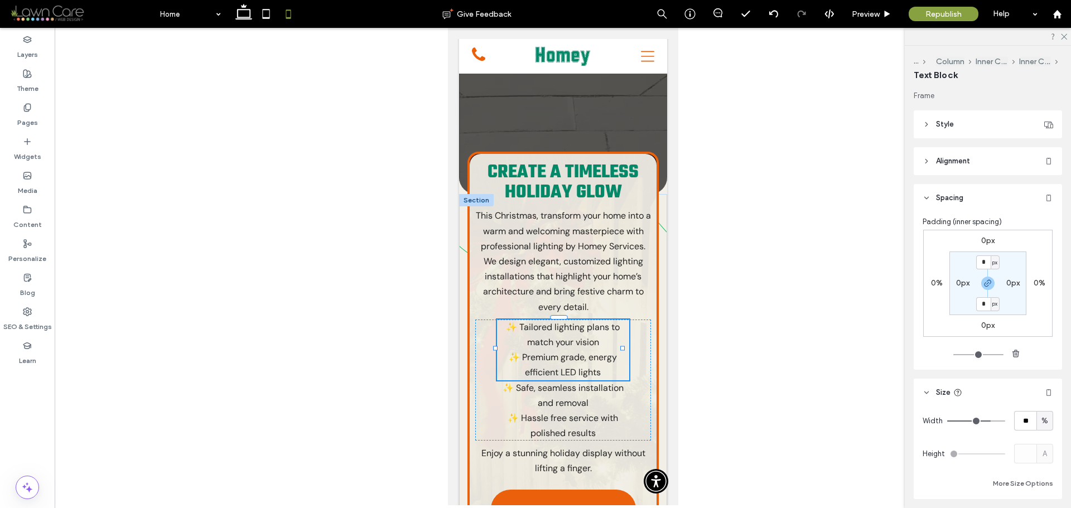
type input "*******"
type input "**"
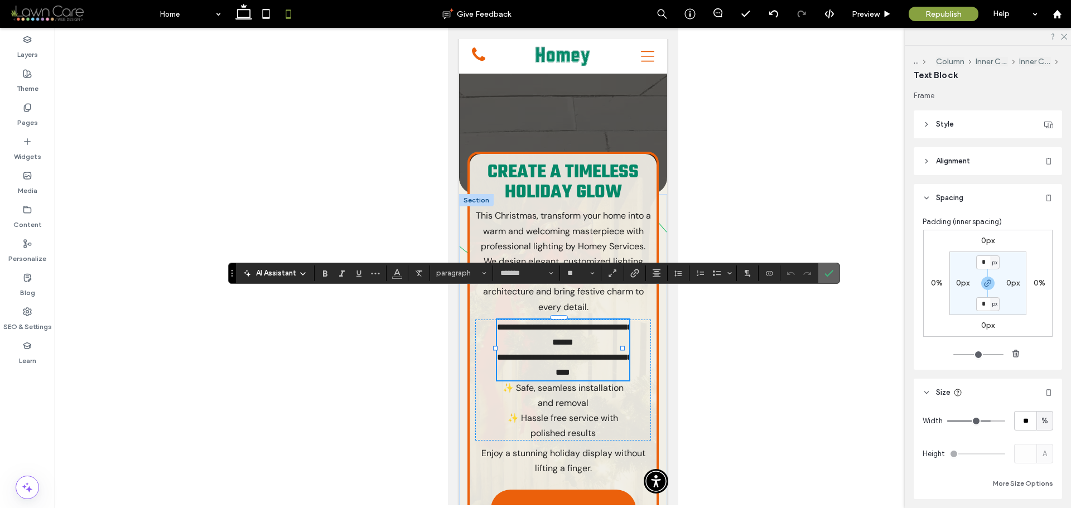
click at [826, 270] on icon "Confirm" at bounding box center [829, 273] width 9 height 9
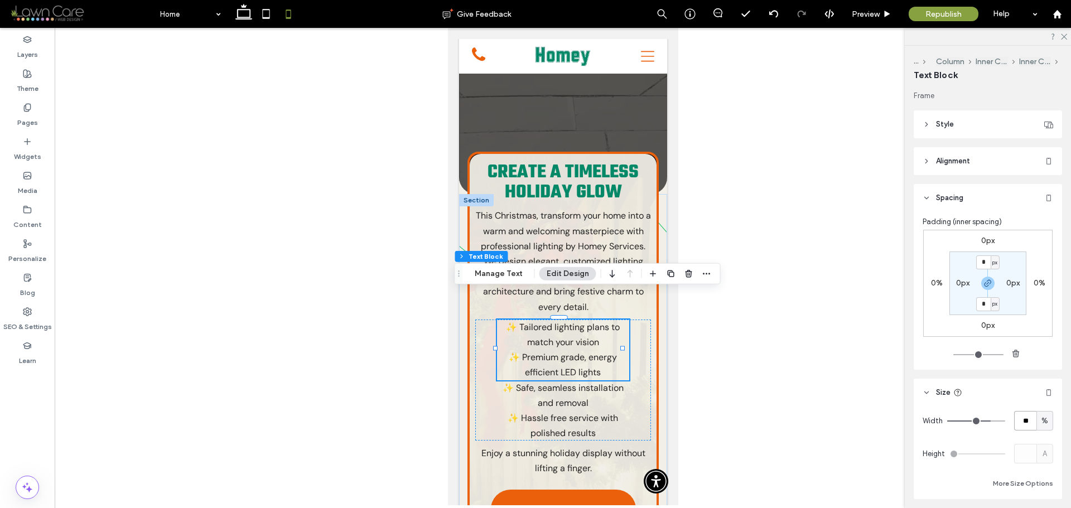
click at [1026, 422] on input "**" at bounding box center [1026, 421] width 22 height 20
type input "**"
click at [582, 382] on p "✨ Safe, seamless installation and removal" at bounding box center [563, 396] width 132 height 30
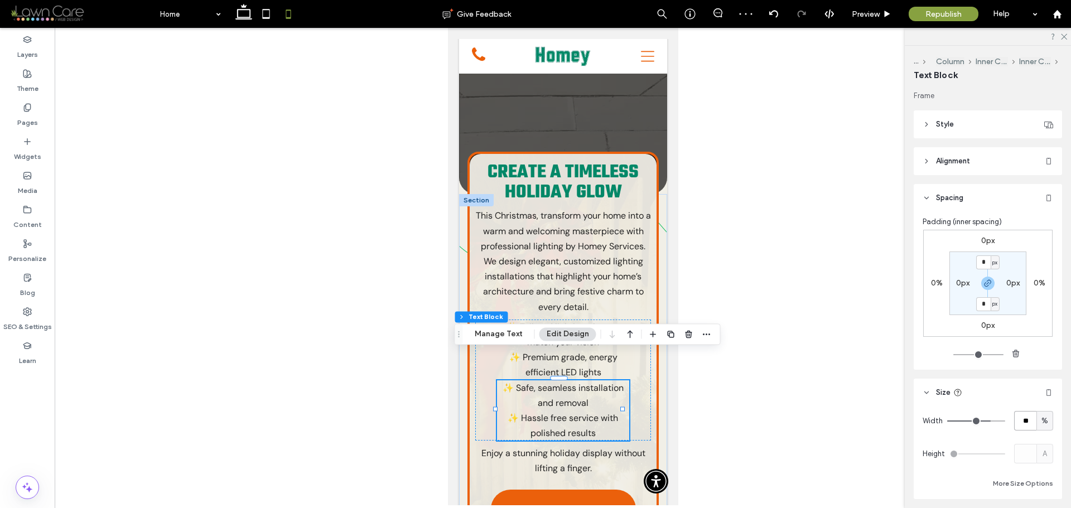
click at [1017, 423] on input "**" at bounding box center [1026, 421] width 22 height 20
type input "**"
click at [885, 16] on icon at bounding box center [887, 14] width 8 height 8
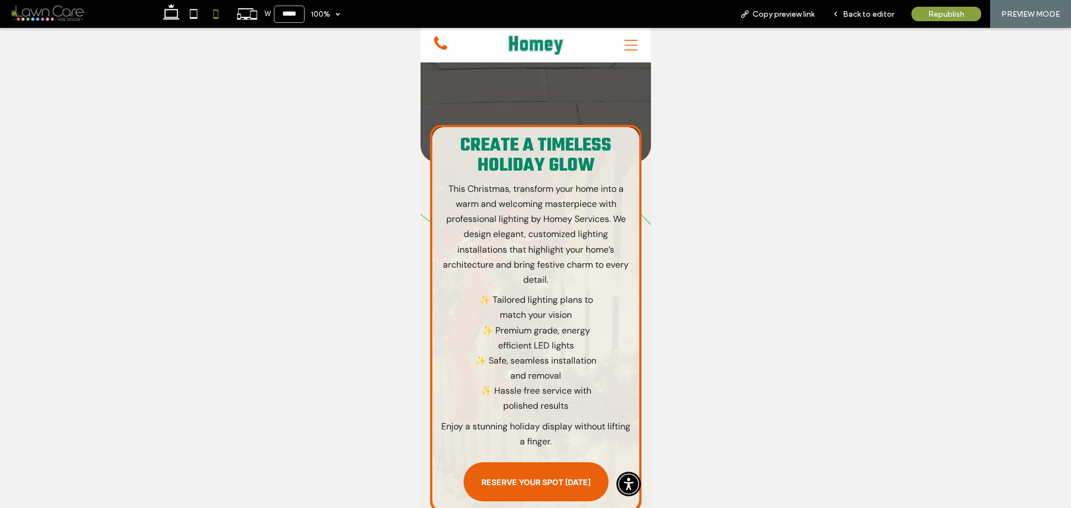
scroll to position [345, 0]
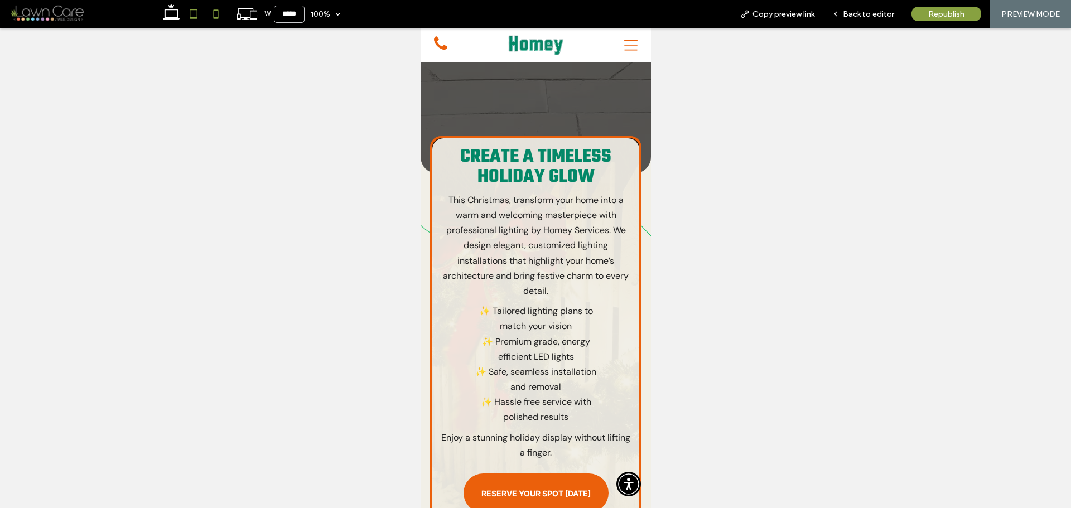
click at [200, 15] on icon at bounding box center [193, 14] width 22 height 22
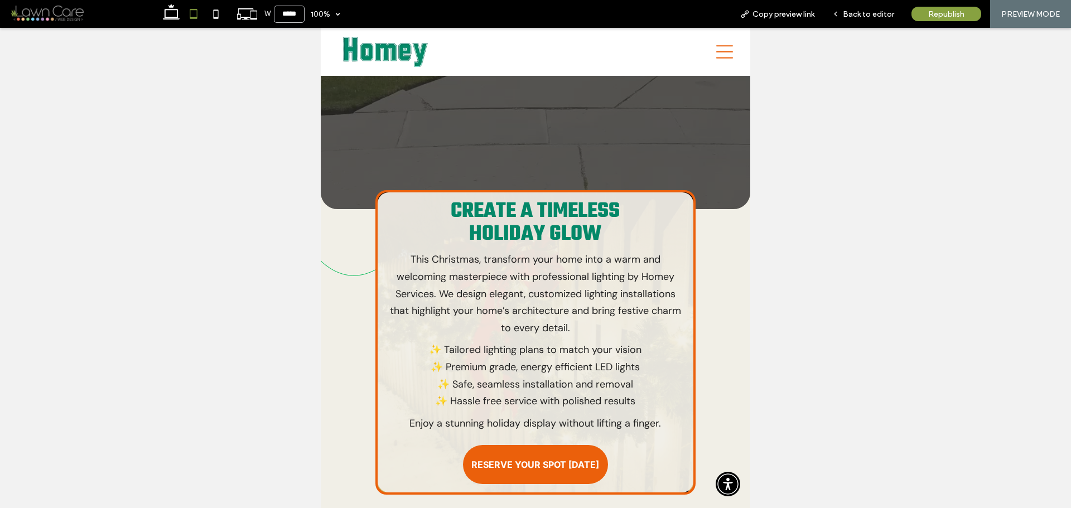
type input "*****"
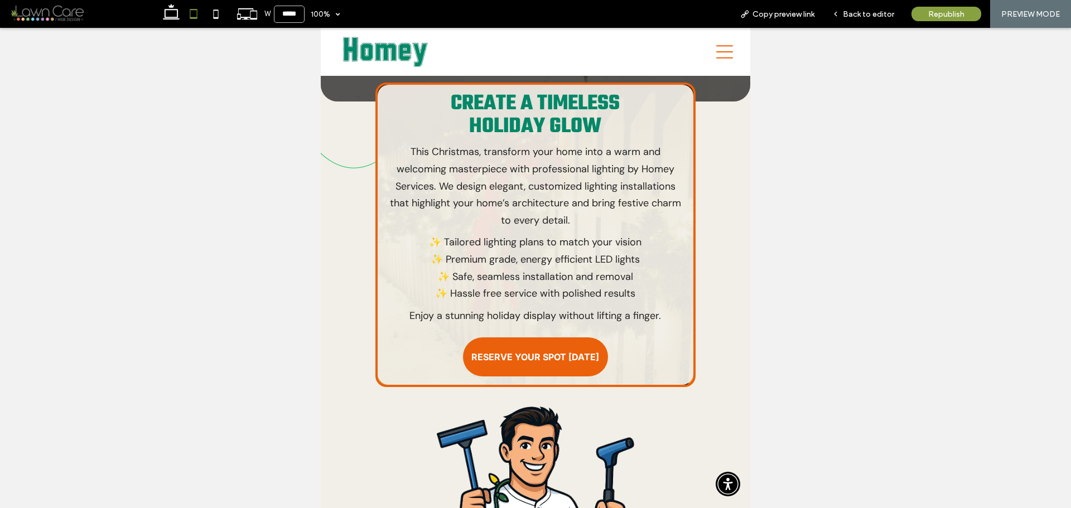
scroll to position [462, 0]
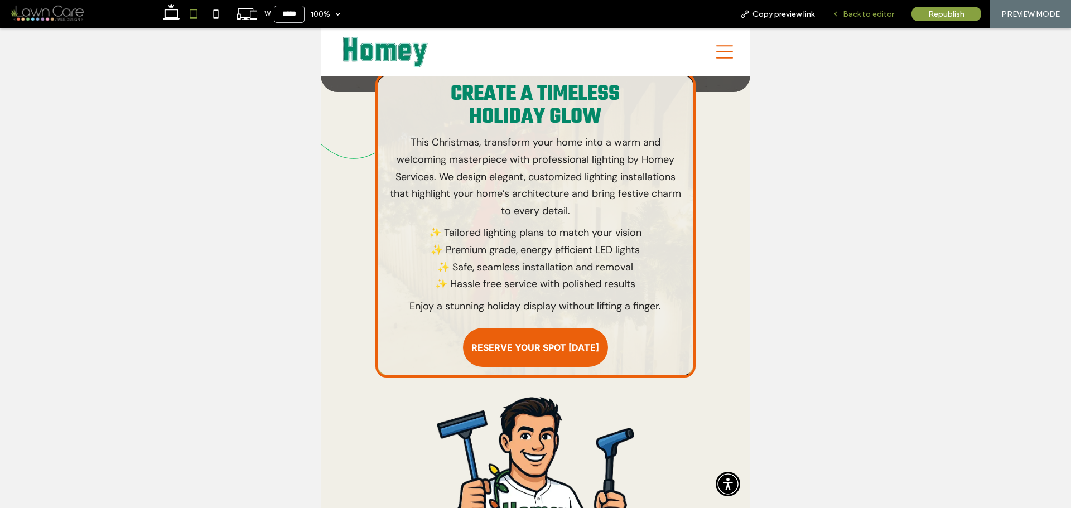
click at [837, 11] on icon at bounding box center [836, 14] width 8 height 8
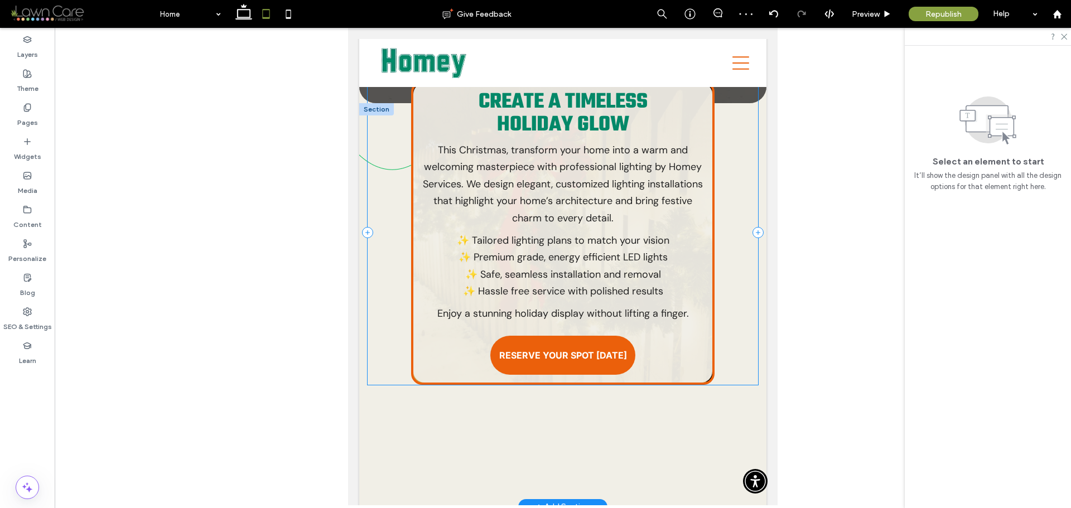
scroll to position [362, 0]
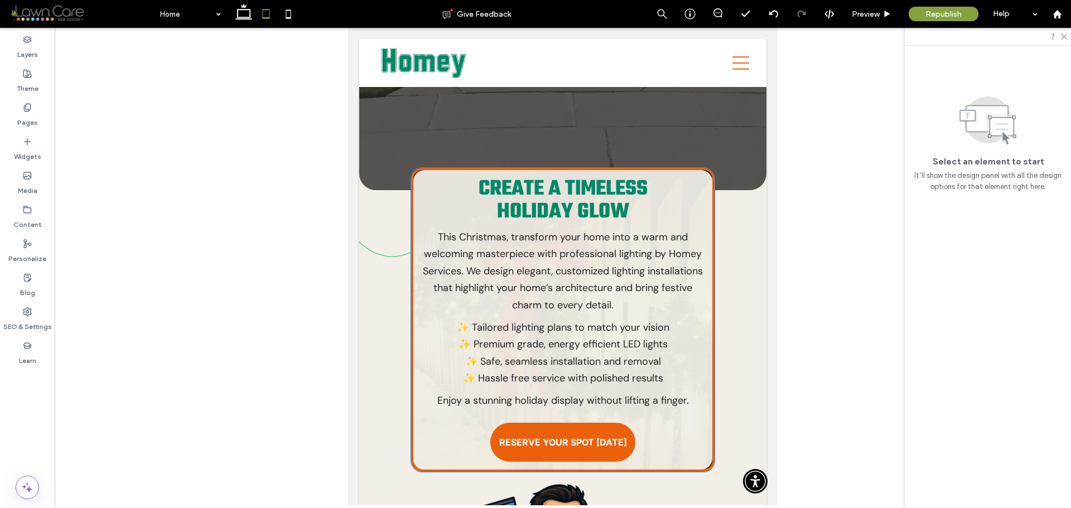
click at [688, 291] on p "This Christmas, transform your home into a warm and welcoming masterpiece with …" at bounding box center [563, 271] width 282 height 85
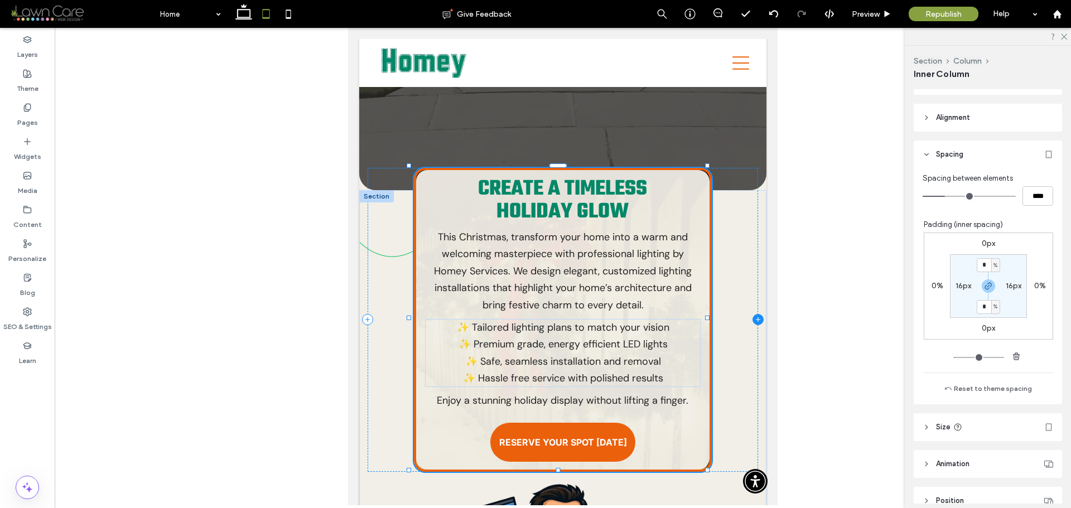
scroll to position [74, 0]
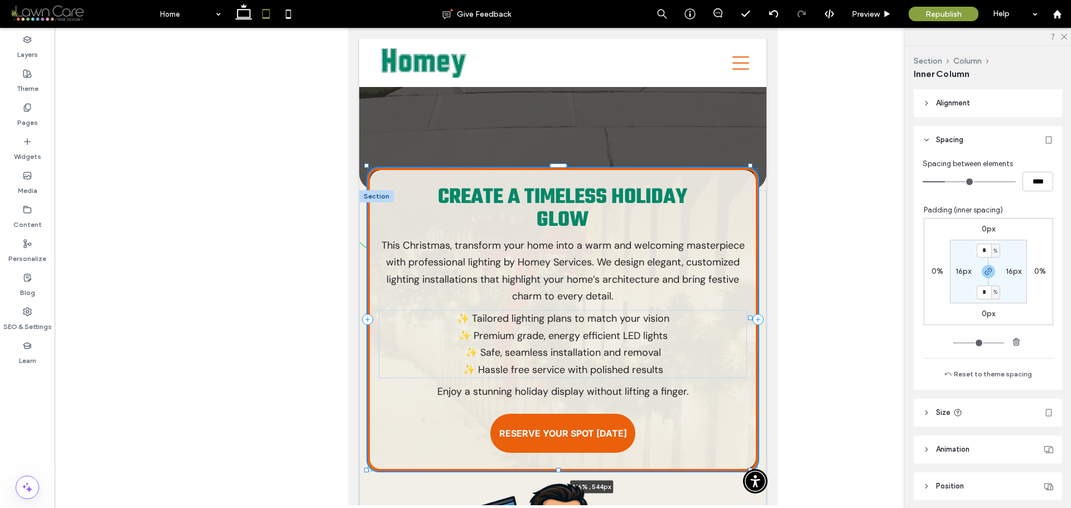
drag, startPoint x: 709, startPoint y: 315, endPoint x: 782, endPoint y: 319, distance: 73.2
type input "***"
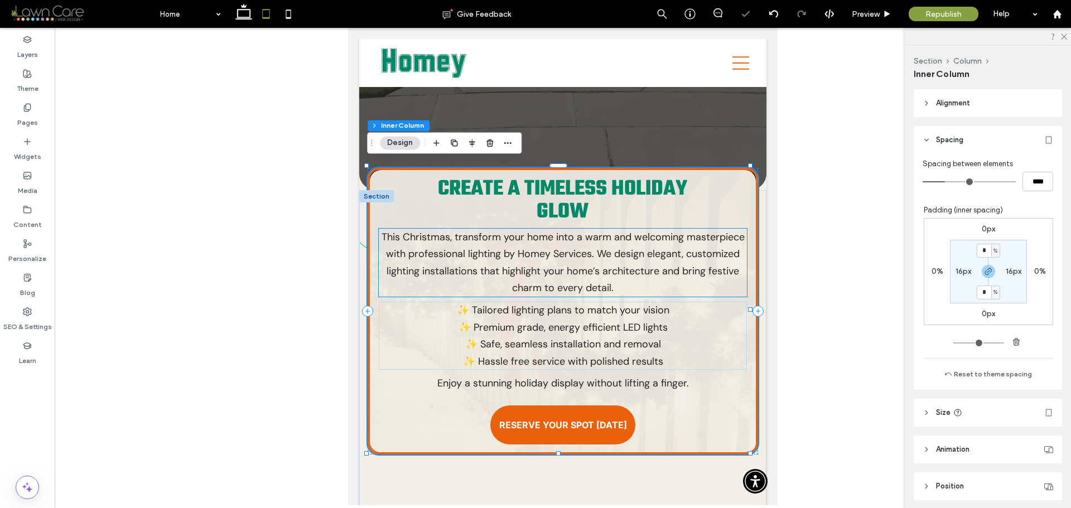
click at [655, 254] on p "This Christmas, transform your home into a warm and welcoming masterpiece with …" at bounding box center [563, 263] width 369 height 68
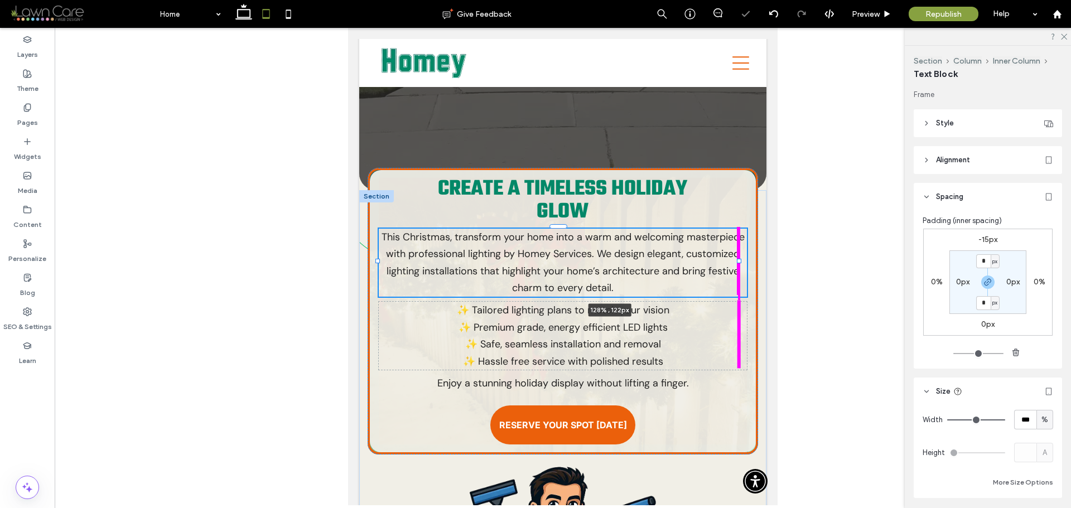
drag, startPoint x: 789, startPoint y: 253, endPoint x: 795, endPoint y: 253, distance: 5.6
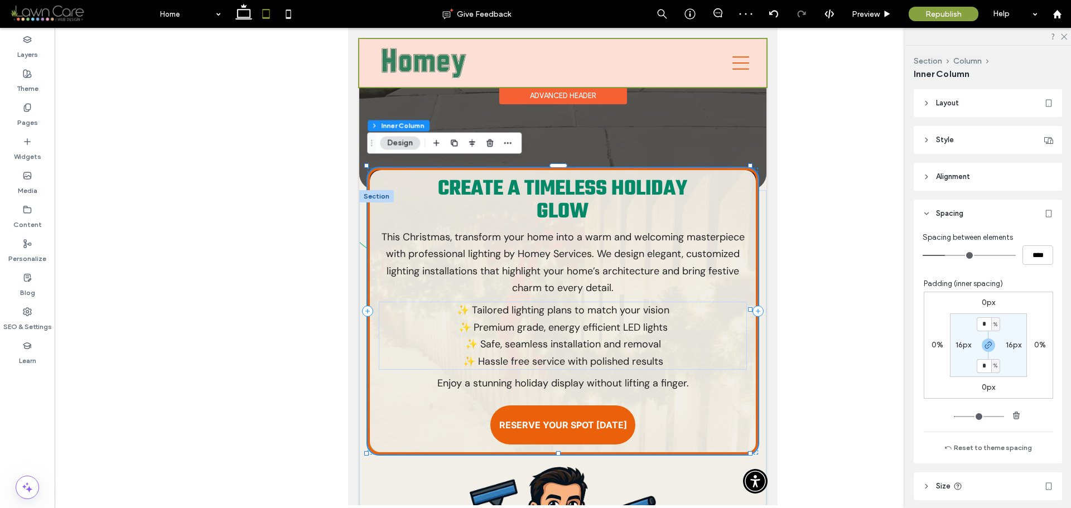
scroll to position [362, 0]
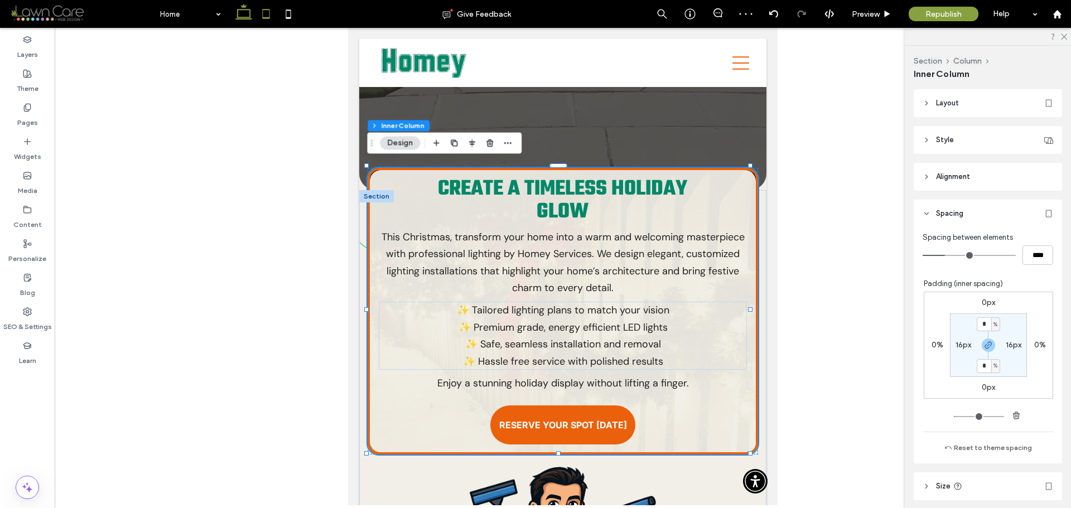
click at [246, 8] on icon at bounding box center [244, 14] width 22 height 22
type input "**"
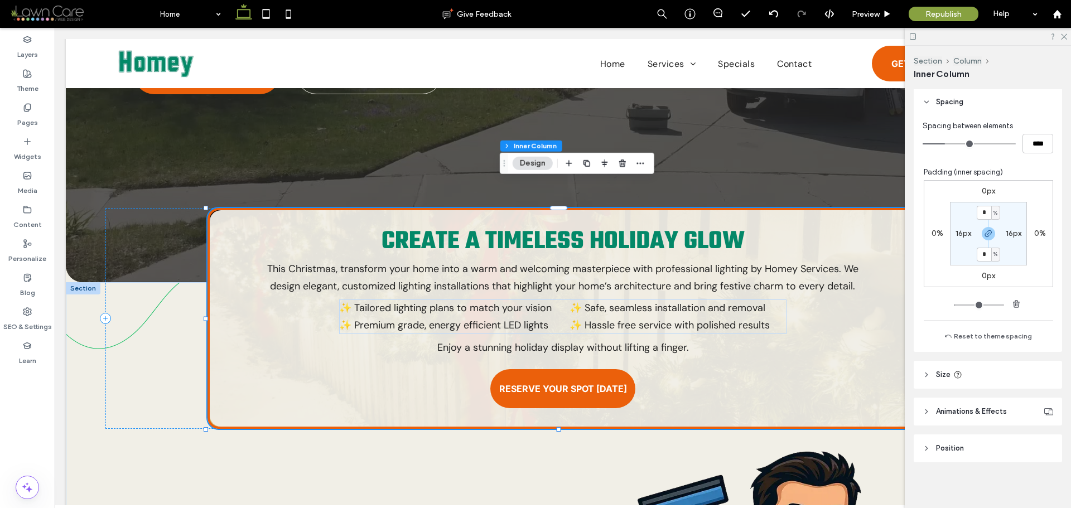
scroll to position [115, 0]
click at [976, 363] on header "Size" at bounding box center [988, 372] width 148 height 28
click at [1021, 403] on input "****" at bounding box center [1026, 400] width 22 height 20
type input "**"
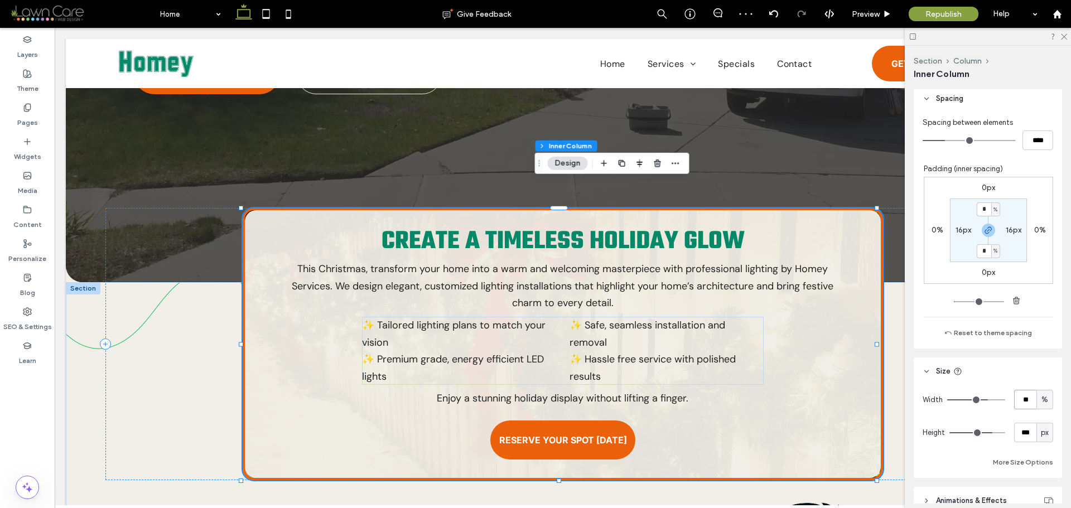
click at [1018, 401] on input "**" at bounding box center [1026, 400] width 22 height 20
type input "**"
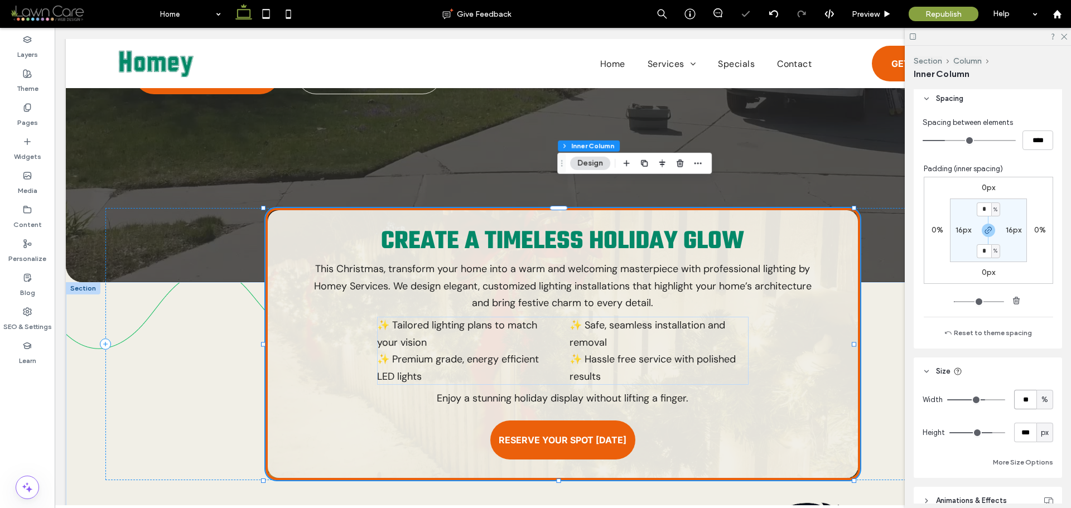
click at [1018, 401] on input "**" at bounding box center [1026, 400] width 22 height 20
type input "**"
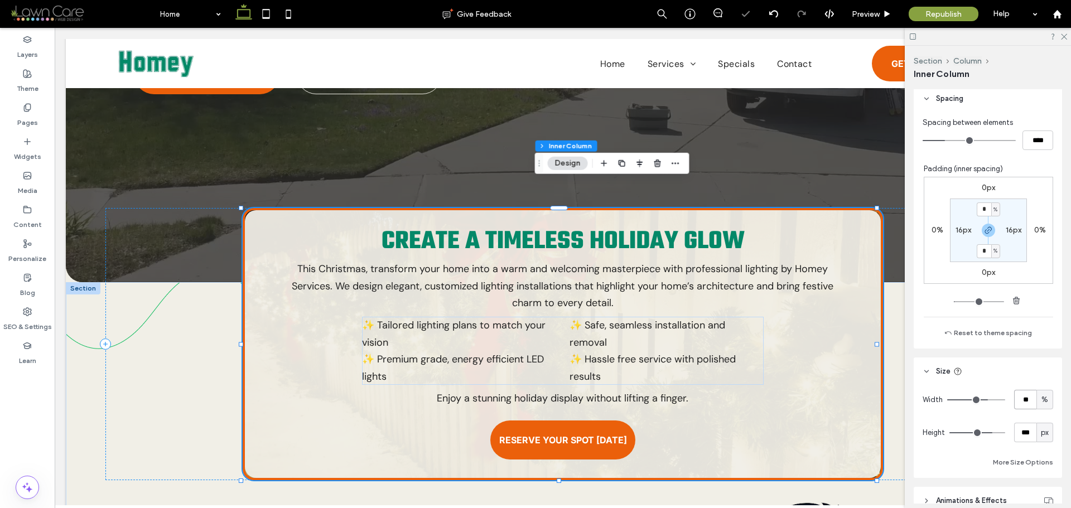
click at [1018, 401] on input "**" at bounding box center [1026, 400] width 22 height 20
click at [1018, 402] on input "**" at bounding box center [1026, 400] width 22 height 20
type input "**"
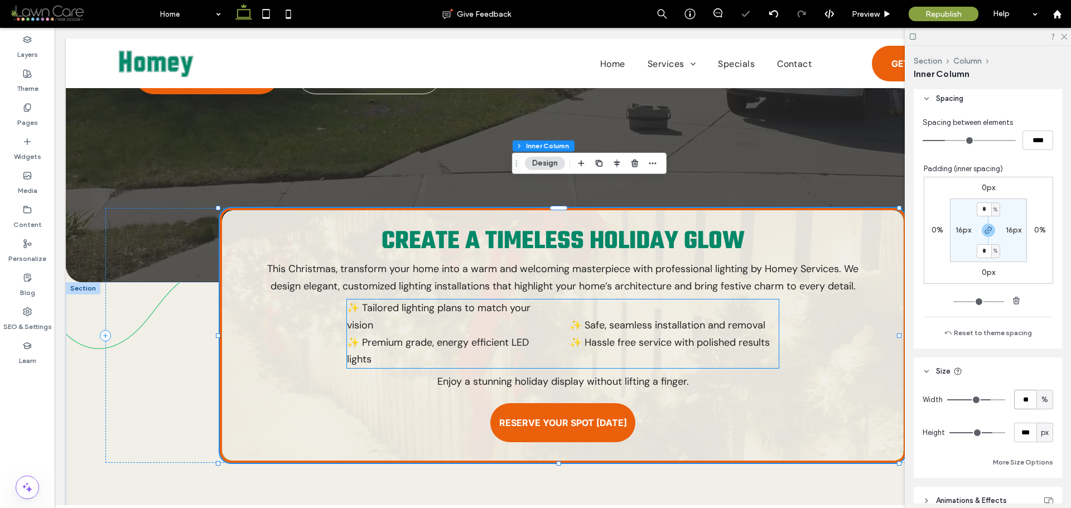
click at [755, 319] on span "✨ Safe, seamless installation and removal" at bounding box center [668, 325] width 196 height 13
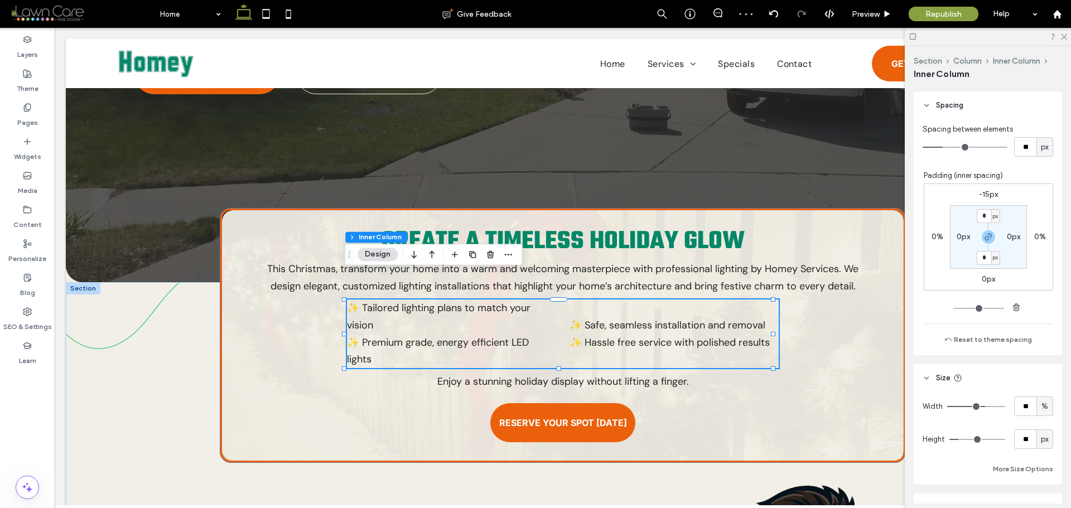
scroll to position [208, 0]
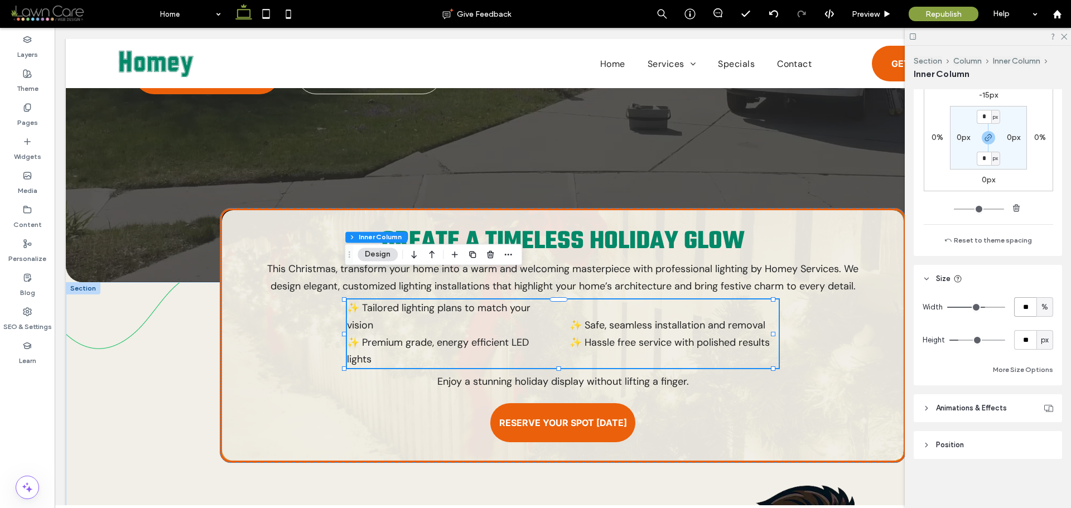
click at [1023, 311] on input "**" at bounding box center [1026, 307] width 22 height 20
type input "**"
click at [944, 316] on div "Width ** %" at bounding box center [988, 307] width 131 height 20
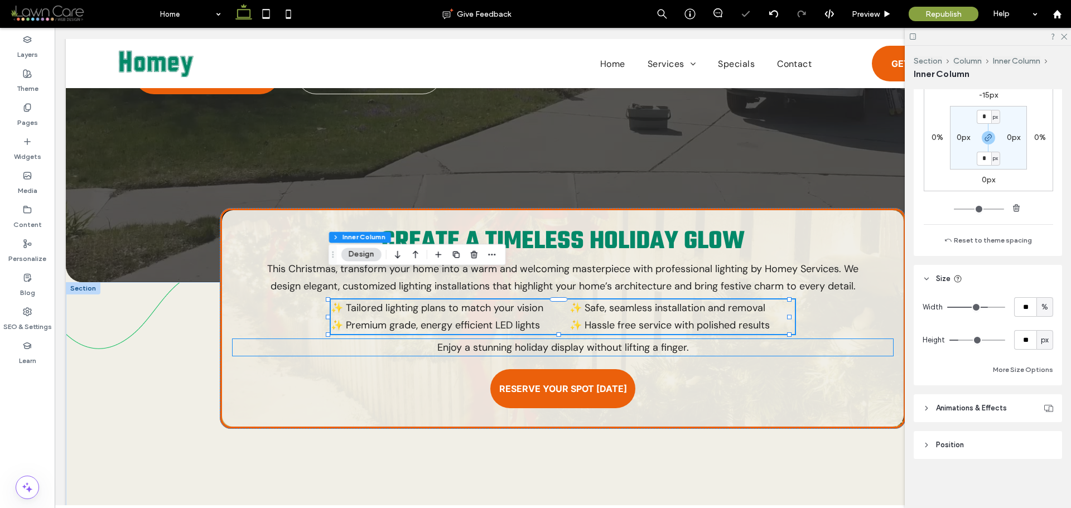
click at [809, 339] on p "Enjoy a stunning holiday display without lifting a finger." at bounding box center [563, 347] width 660 height 17
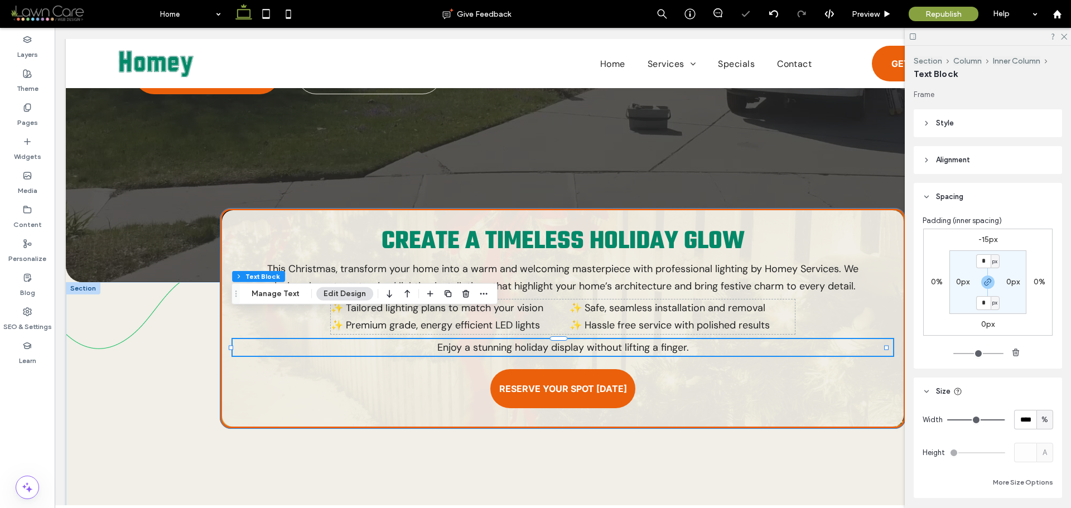
click at [806, 363] on div "Create a Timeless Holiday Glow This Christmas, transform your home into a warm …" at bounding box center [563, 318] width 686 height 221
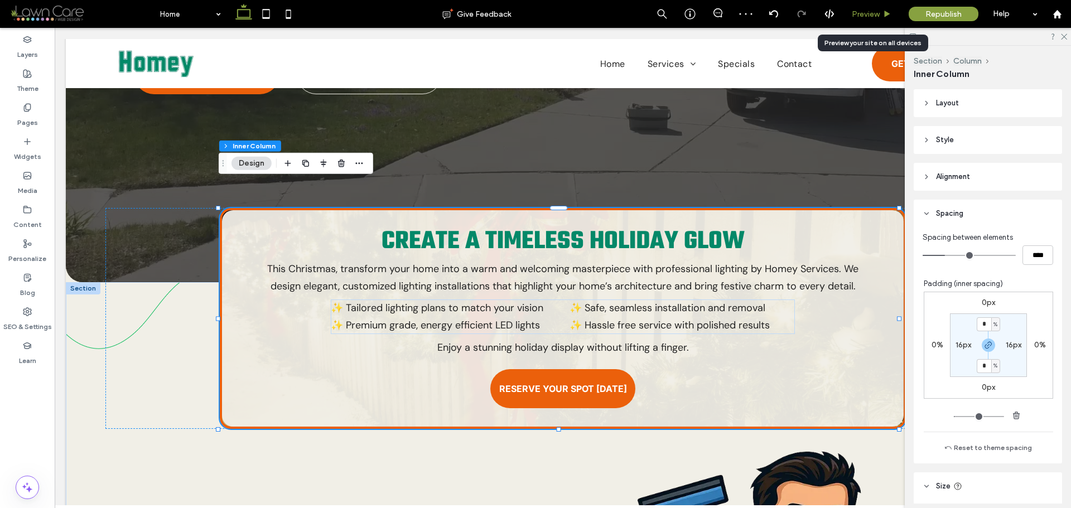
click at [885, 10] on icon at bounding box center [887, 14] width 8 height 8
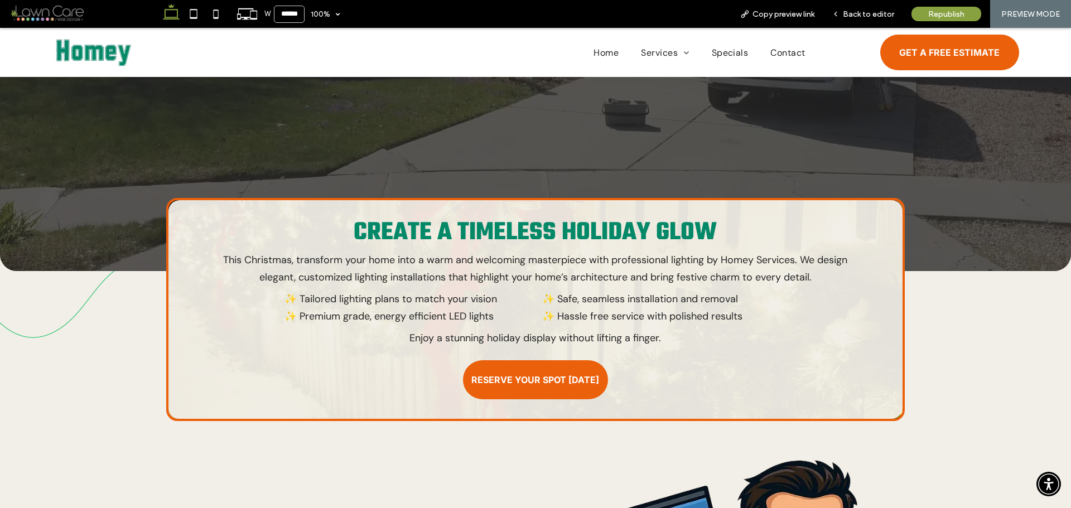
scroll to position [319, 0]
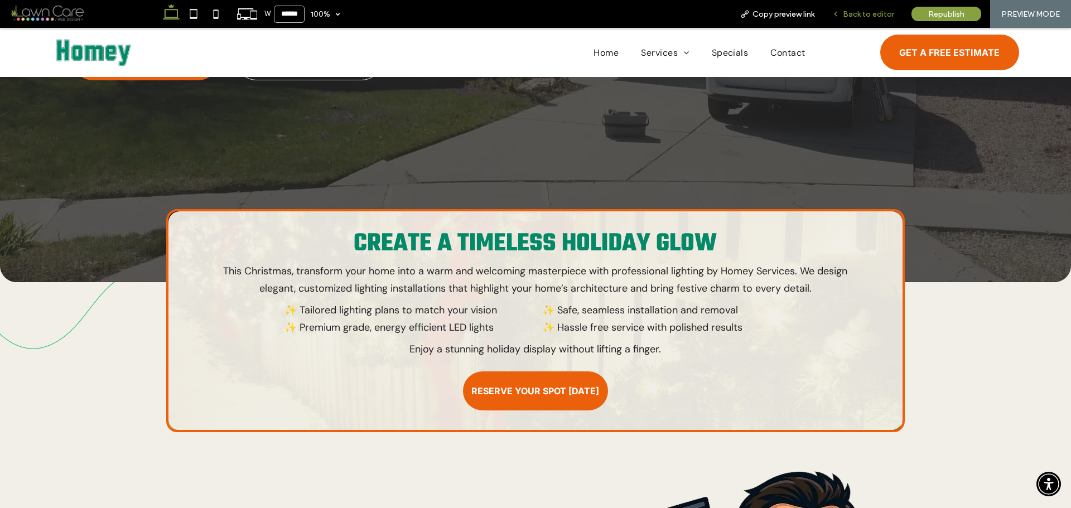
click at [843, 12] on div "Back to editor" at bounding box center [863, 13] width 79 height 9
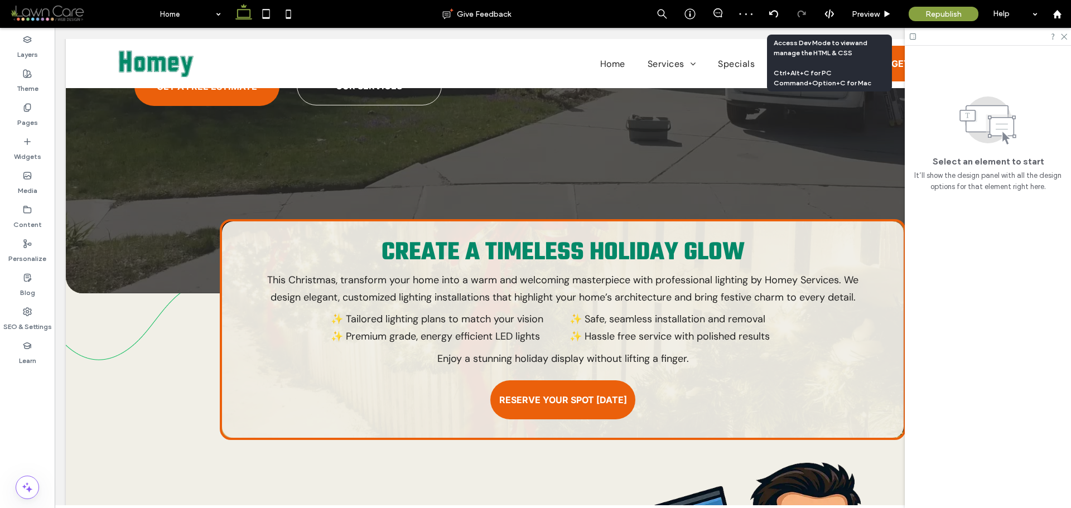
scroll to position [330, 0]
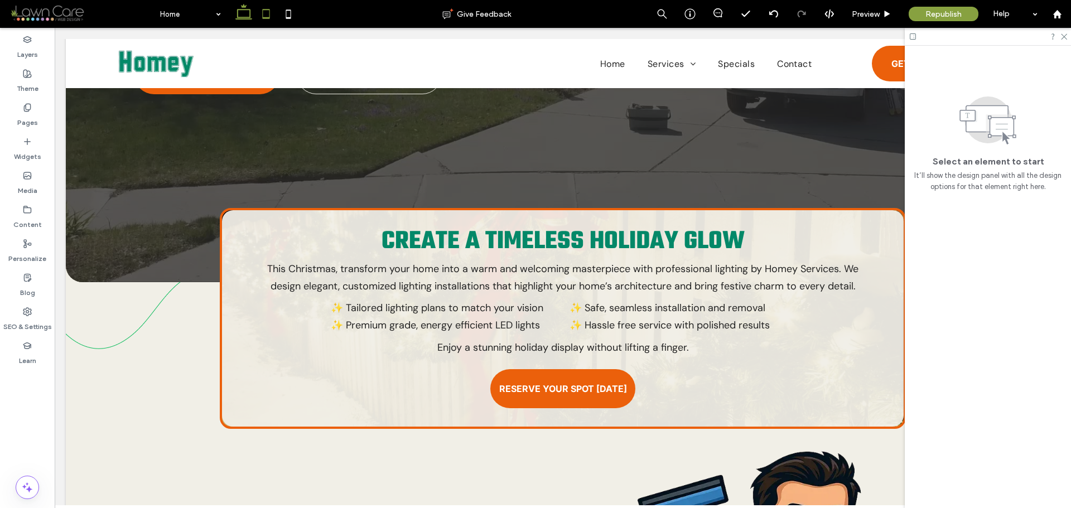
click at [273, 8] on icon at bounding box center [266, 14] width 22 height 22
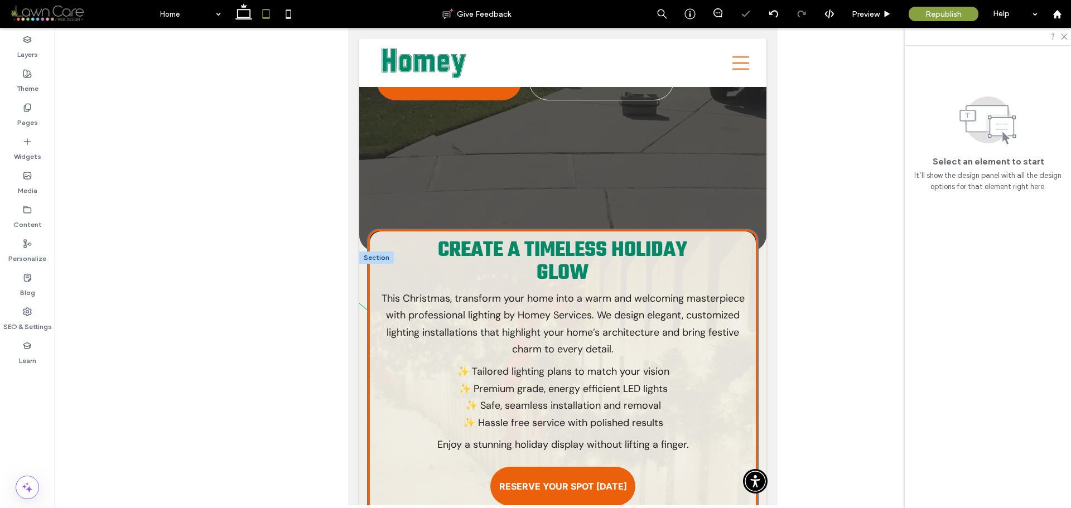
scroll to position [292, 0]
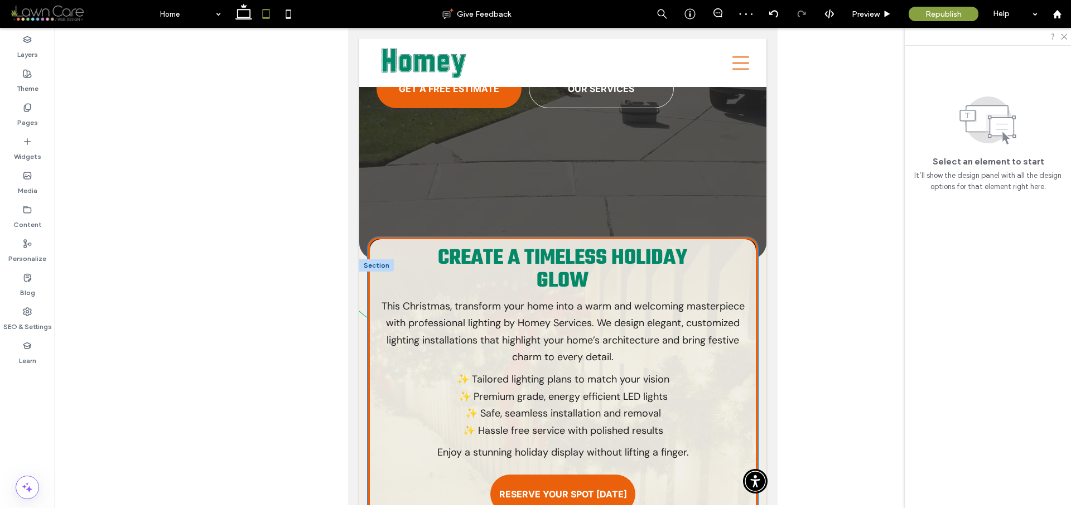
click at [742, 309] on div "Create a Timeless Holiday Glow This Christmas, transform your home into a warm …" at bounding box center [563, 380] width 391 height 287
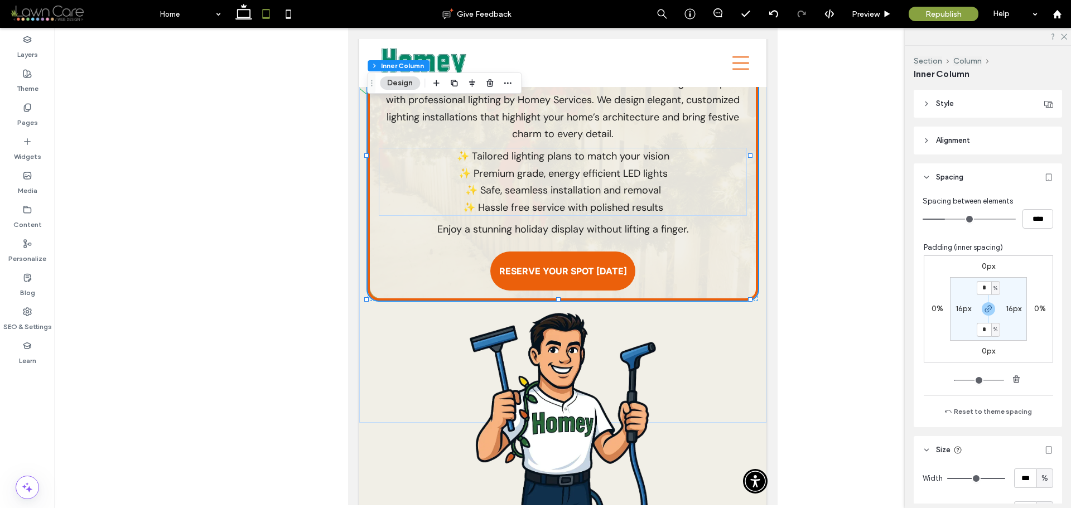
scroll to position [167, 0]
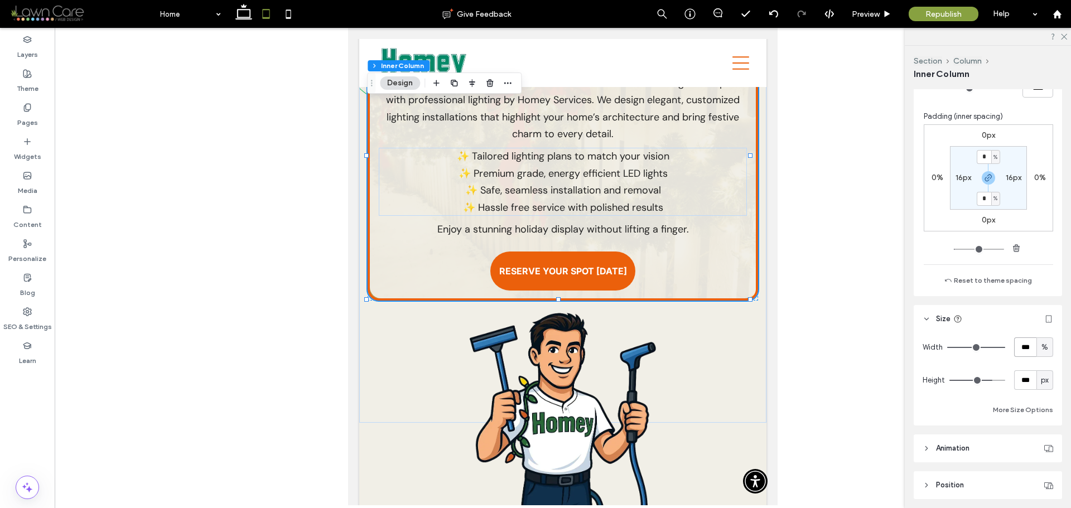
click at [1020, 347] on input "***" at bounding box center [1026, 348] width 22 height 20
type input "**"
click at [975, 358] on div "Width ** % Height *** px More Size Options" at bounding box center [988, 377] width 131 height 79
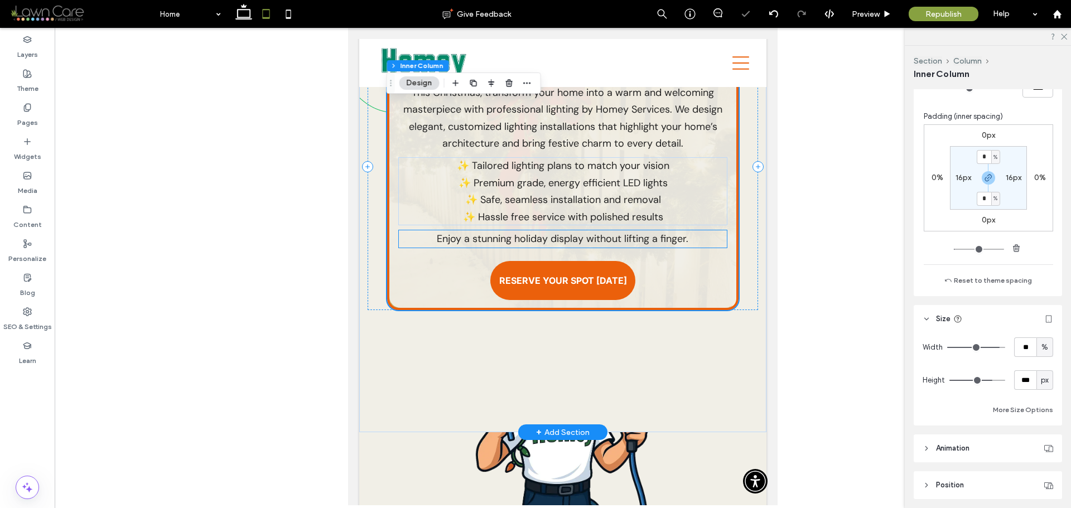
scroll to position [348, 0]
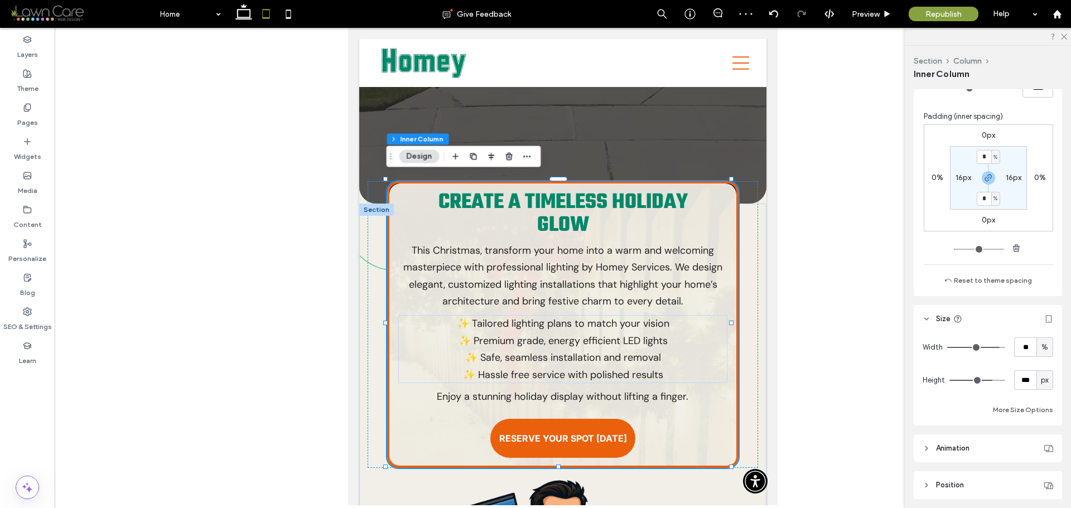
type input "**"
type input "***"
drag, startPoint x: 990, startPoint y: 347, endPoint x: 1032, endPoint y: 350, distance: 42.6
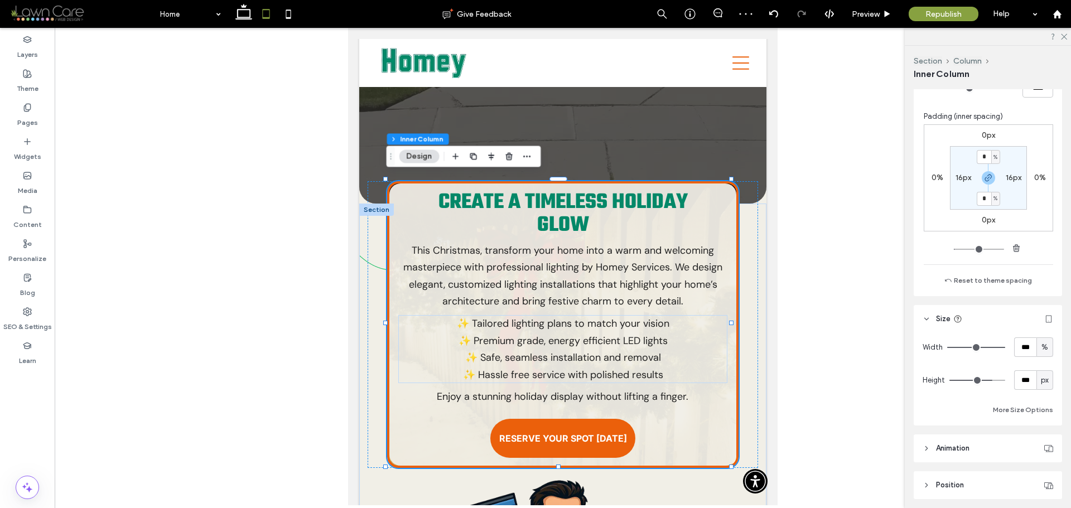
click at [1006, 348] on input "range" at bounding box center [977, 347] width 58 height 1
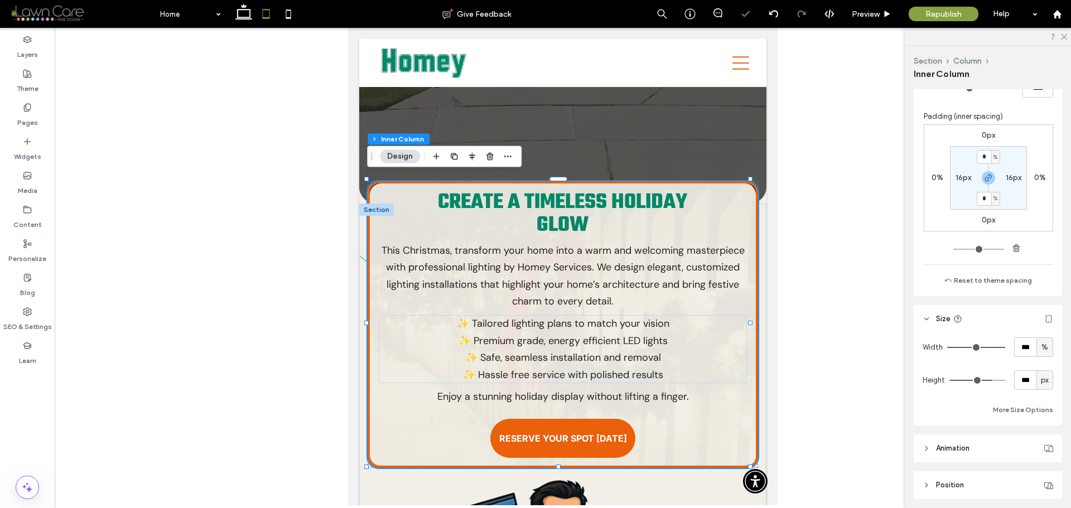
type input "**"
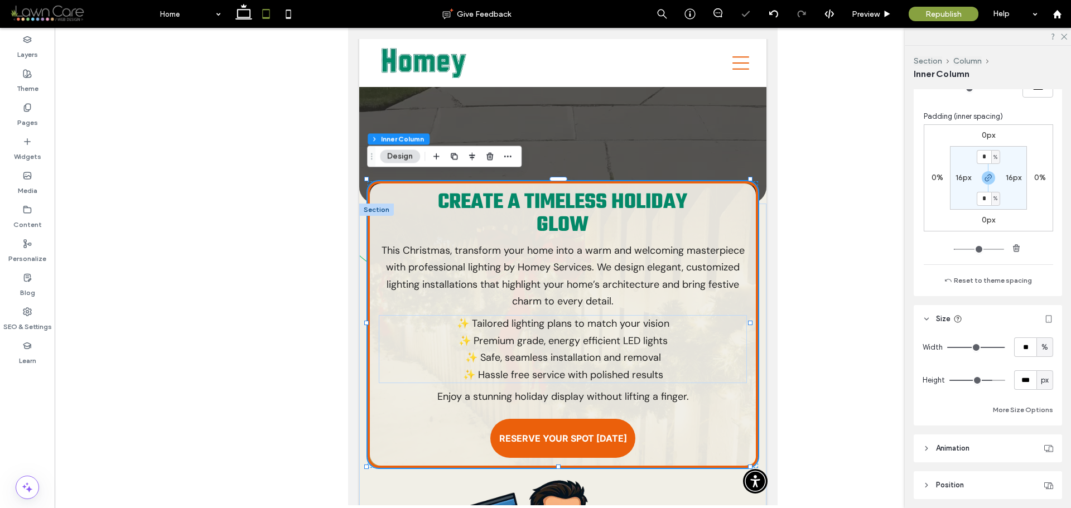
type input "**"
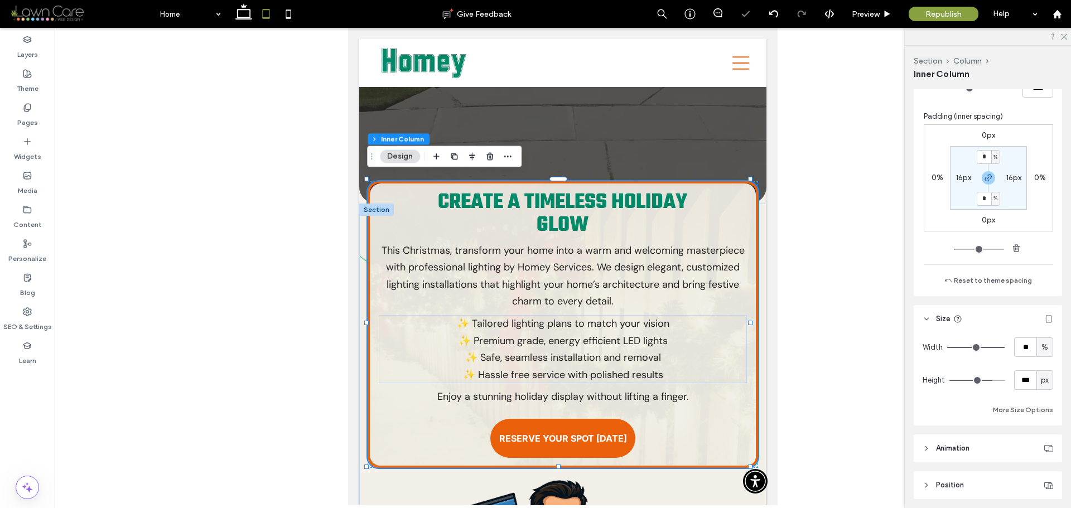
type input "**"
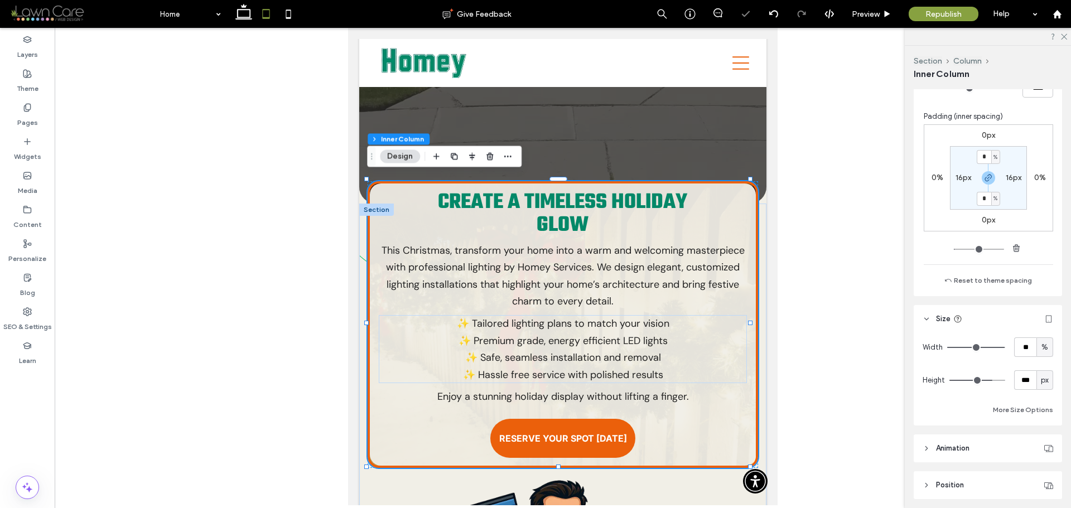
type input "**"
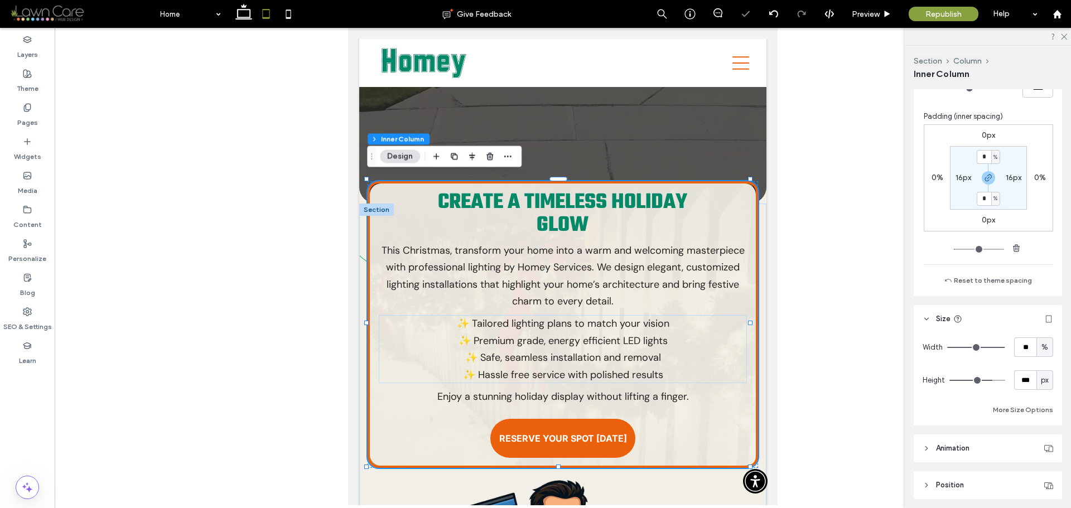
type input "**"
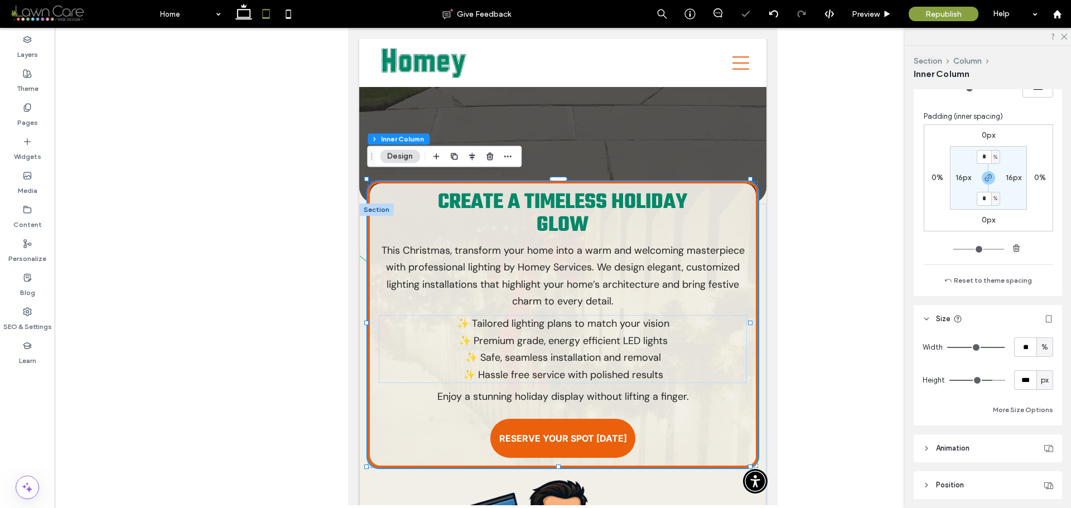
type input "**"
drag, startPoint x: 995, startPoint y: 351, endPoint x: 988, endPoint y: 350, distance: 6.7
click at [988, 348] on input "range" at bounding box center [977, 347] width 58 height 1
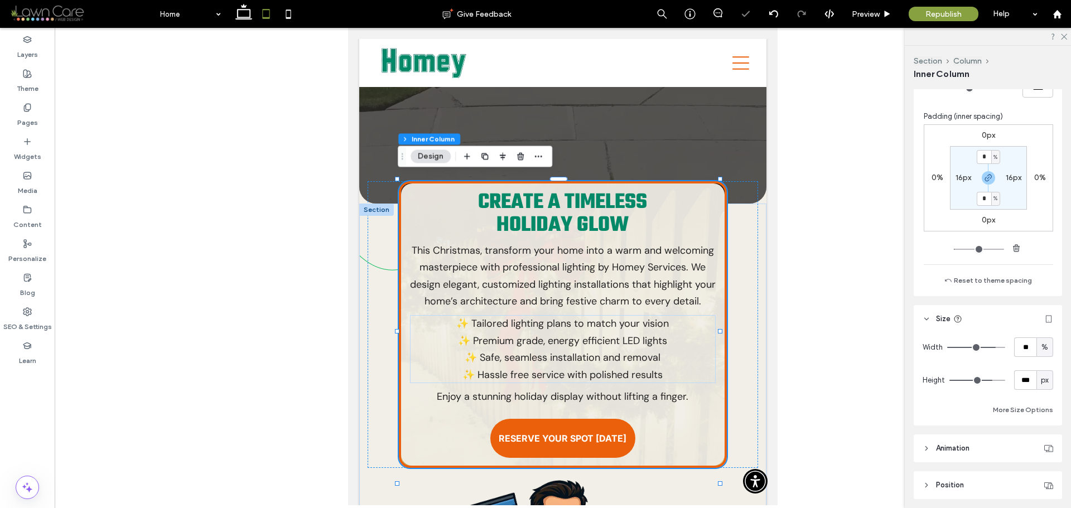
type input "**"
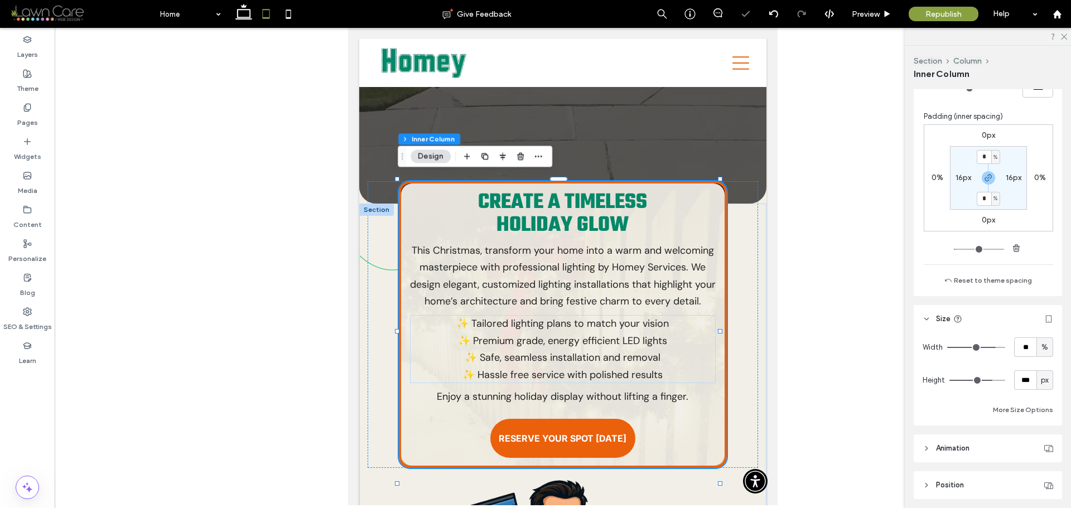
type input "**"
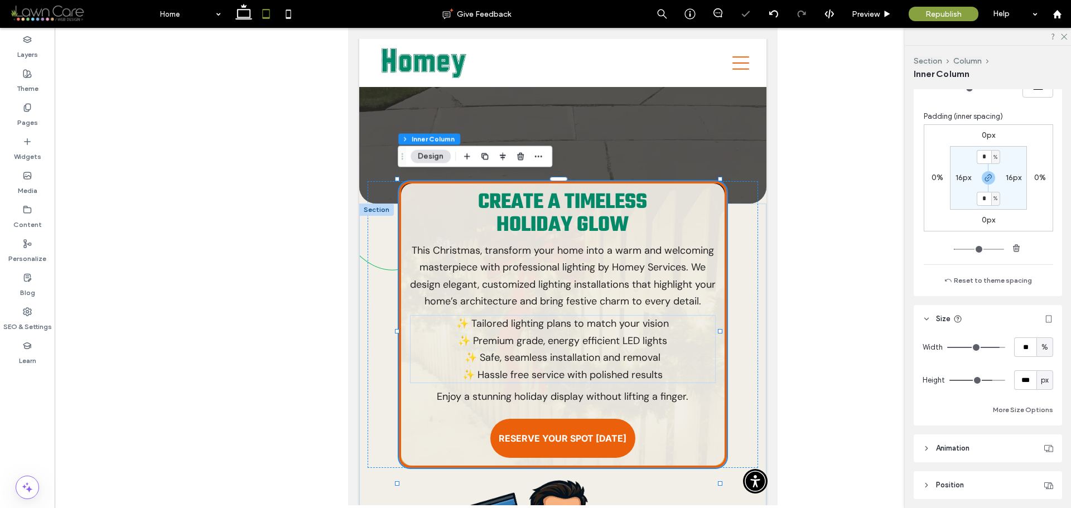
type input "**"
click at [991, 348] on input "range" at bounding box center [977, 347] width 58 height 1
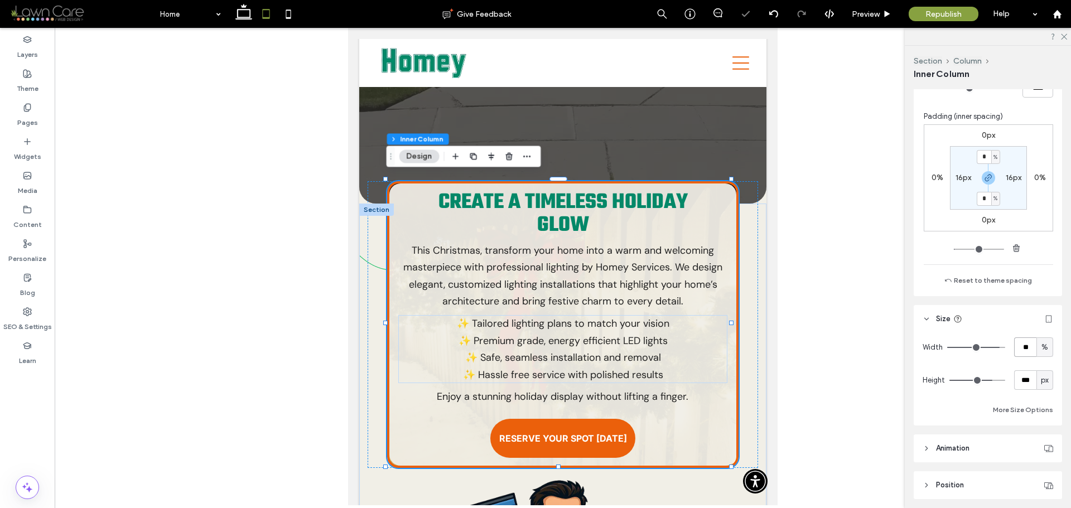
click at [1026, 348] on input "**" at bounding box center [1026, 348] width 22 height 20
type input "**"
click at [987, 363] on div "Width ** % Height *** px More Size Options" at bounding box center [988, 377] width 131 height 79
click at [749, 333] on div "Create a Timeless Holiday Glow This Christmas, transform your home into a warm …" at bounding box center [563, 324] width 391 height 287
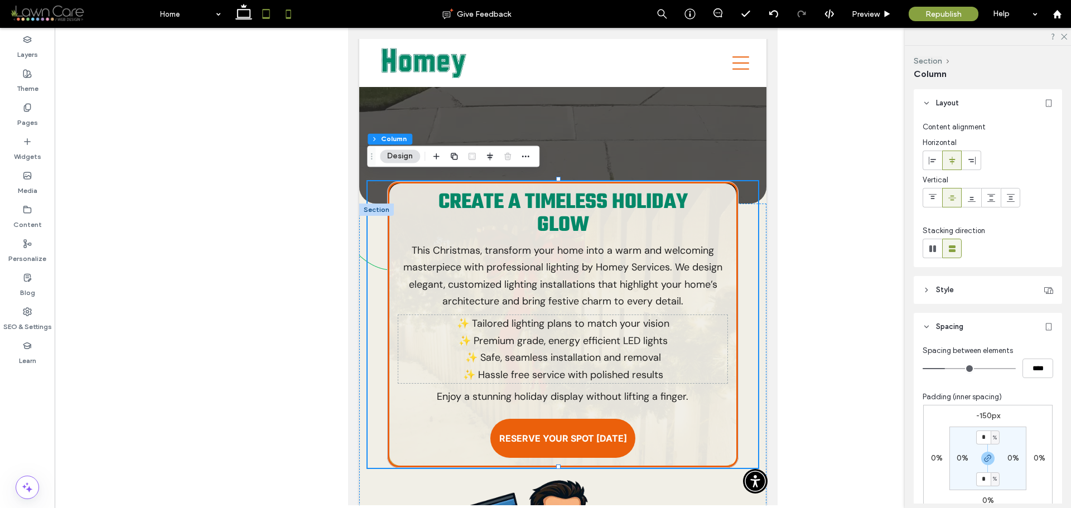
click at [279, 8] on icon at bounding box center [288, 14] width 22 height 22
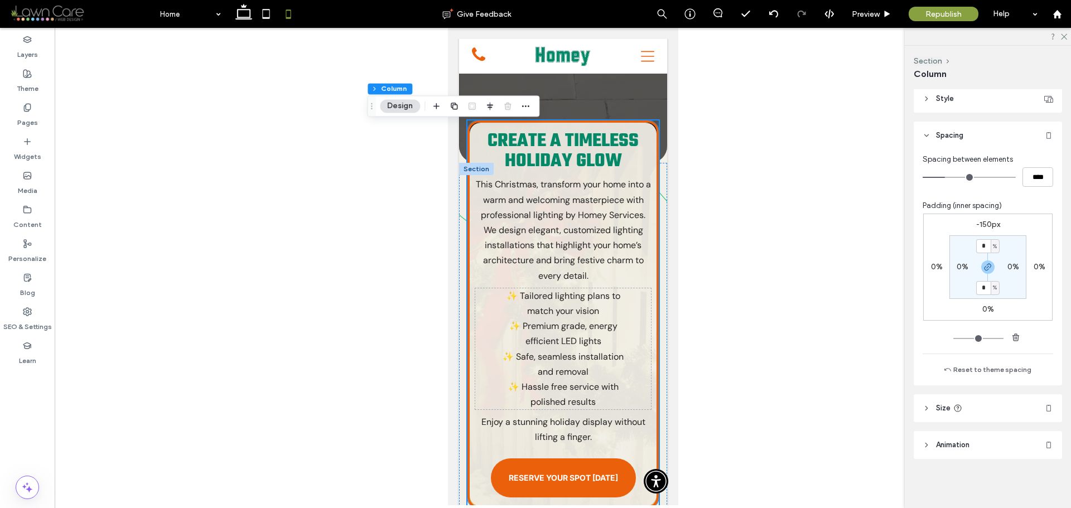
scroll to position [356, 0]
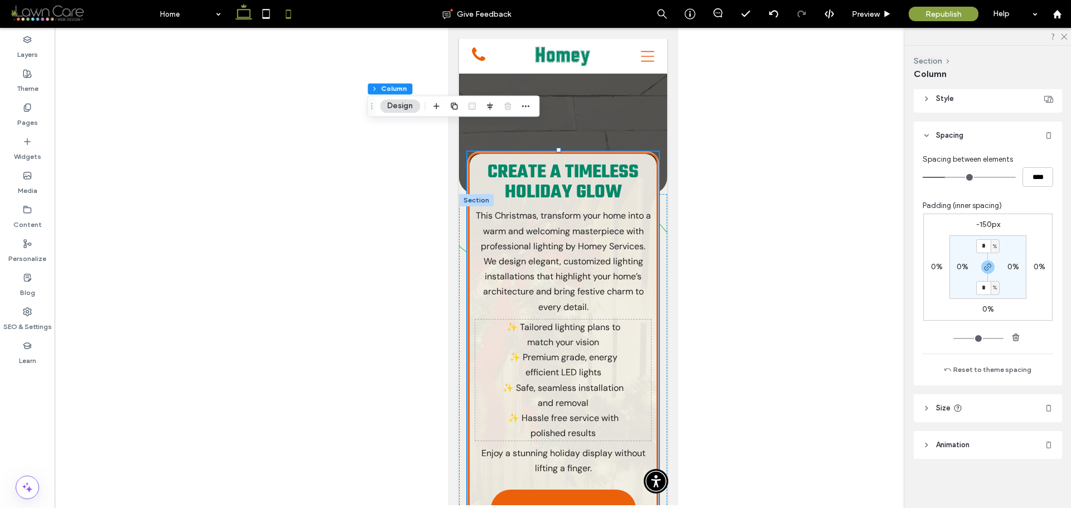
click at [251, 15] on use at bounding box center [244, 12] width 17 height 16
type input "***"
type input "****"
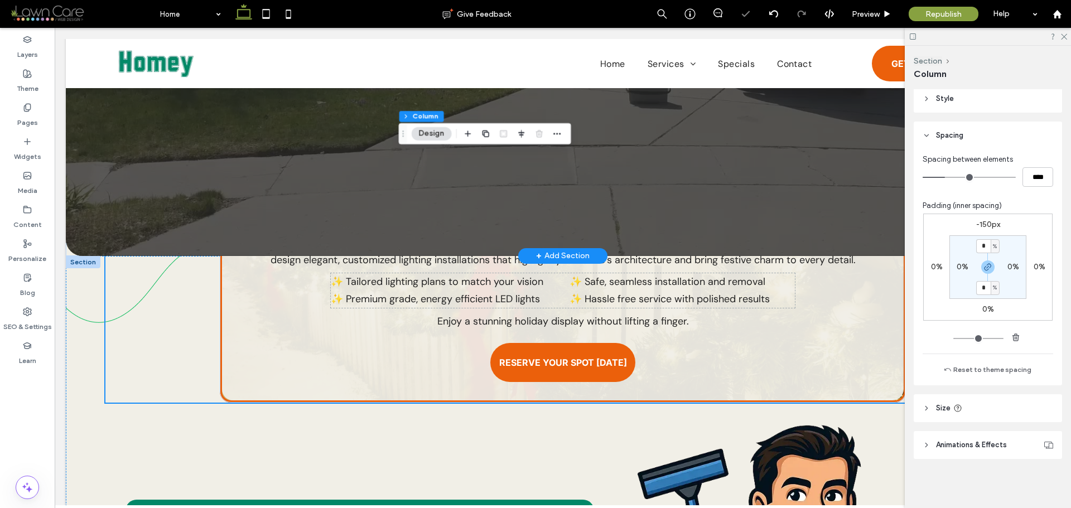
scroll to position [359, 0]
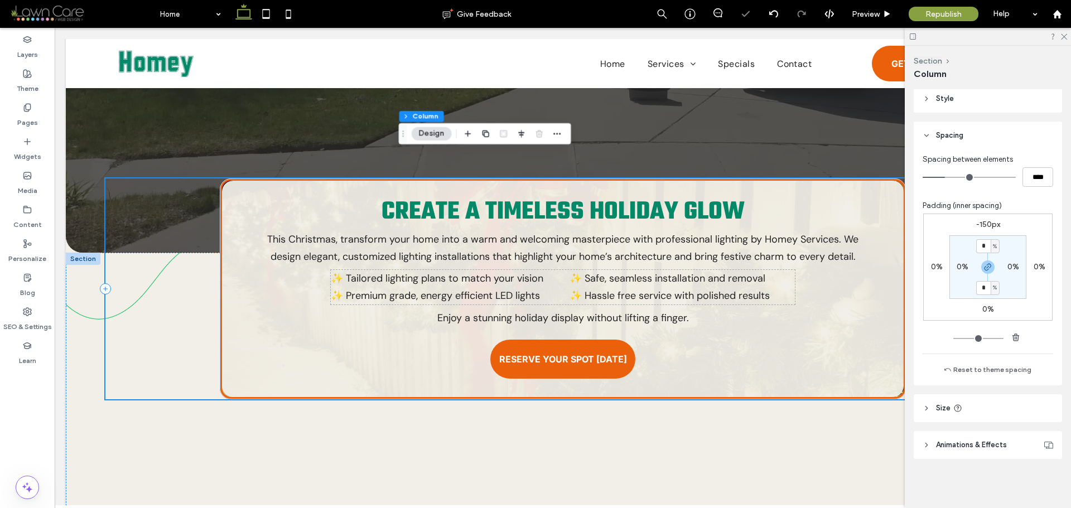
click at [155, 357] on div "Create a Timeless Holiday Glow This Christmas, transform your home into a warm …" at bounding box center [562, 289] width 915 height 221
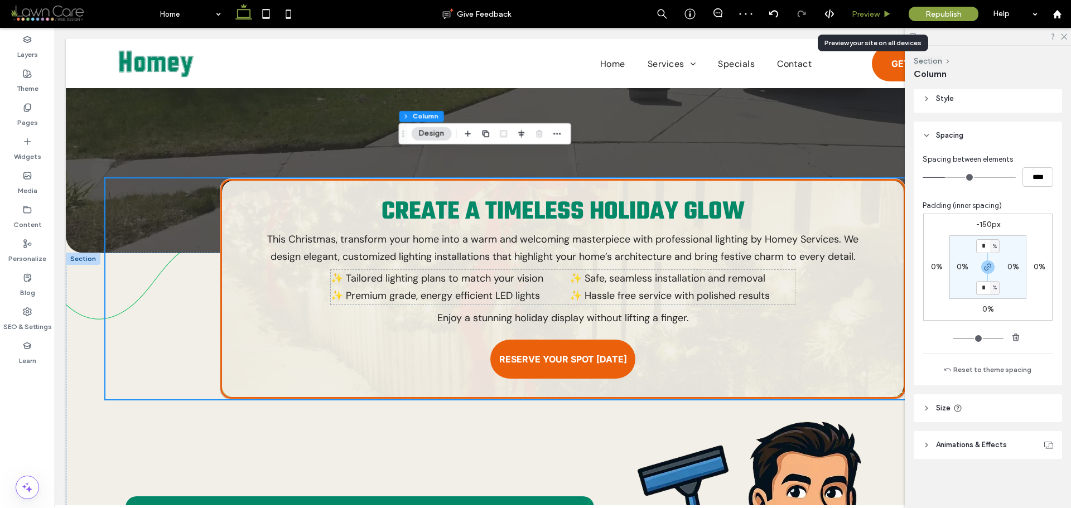
click at [885, 13] on use at bounding box center [888, 14] width 6 height 6
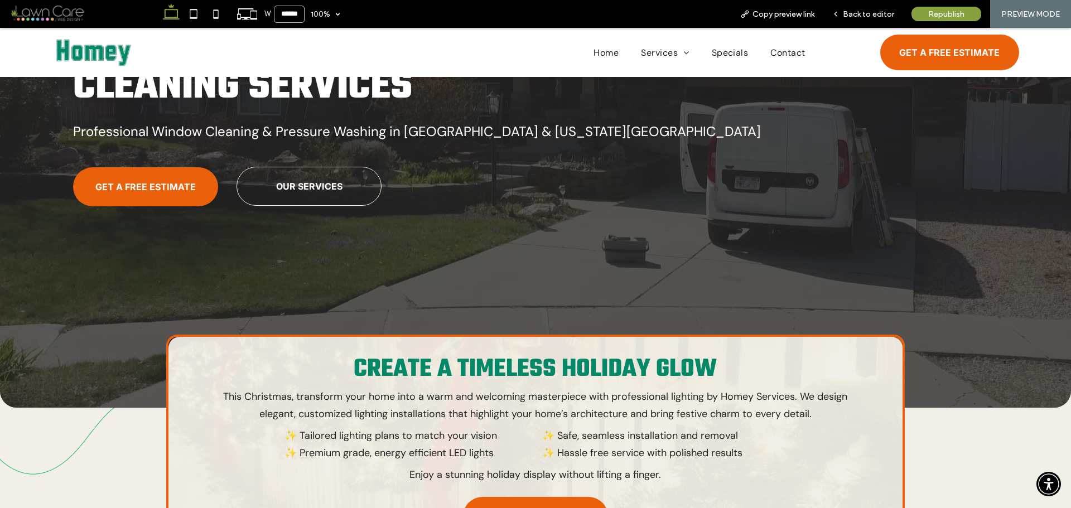
scroll to position [279, 0]
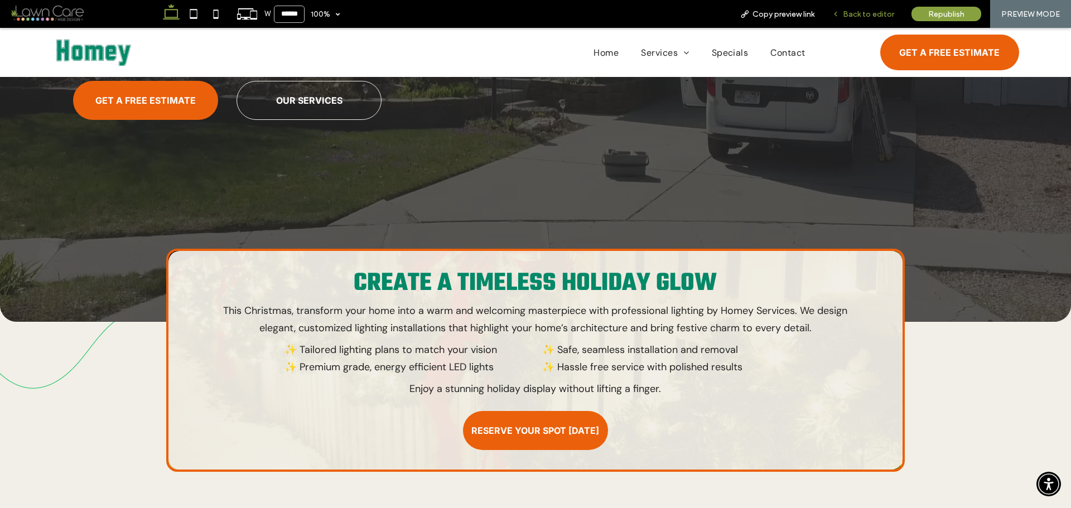
click at [843, 14] on div "Back to editor" at bounding box center [863, 13] width 79 height 9
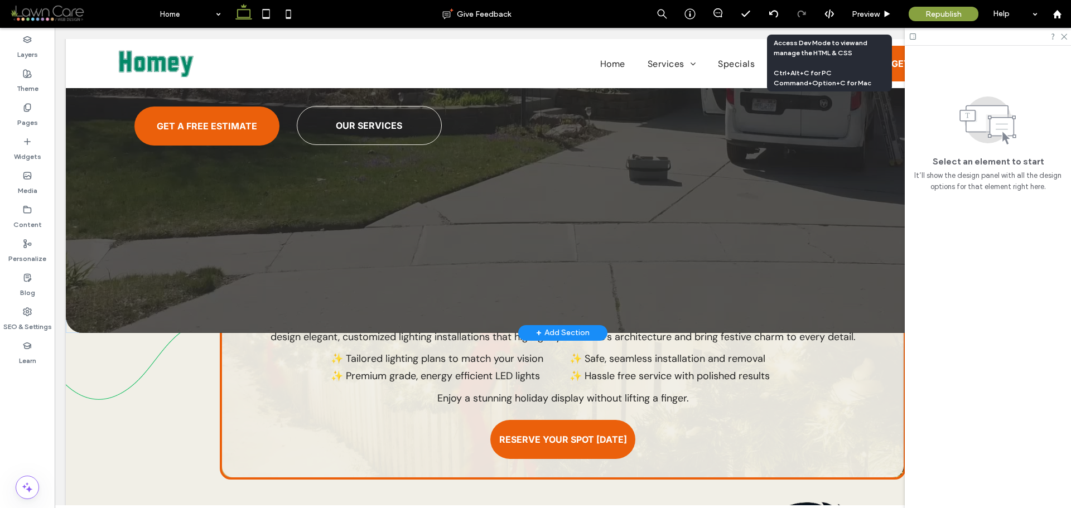
scroll to position [290, 0]
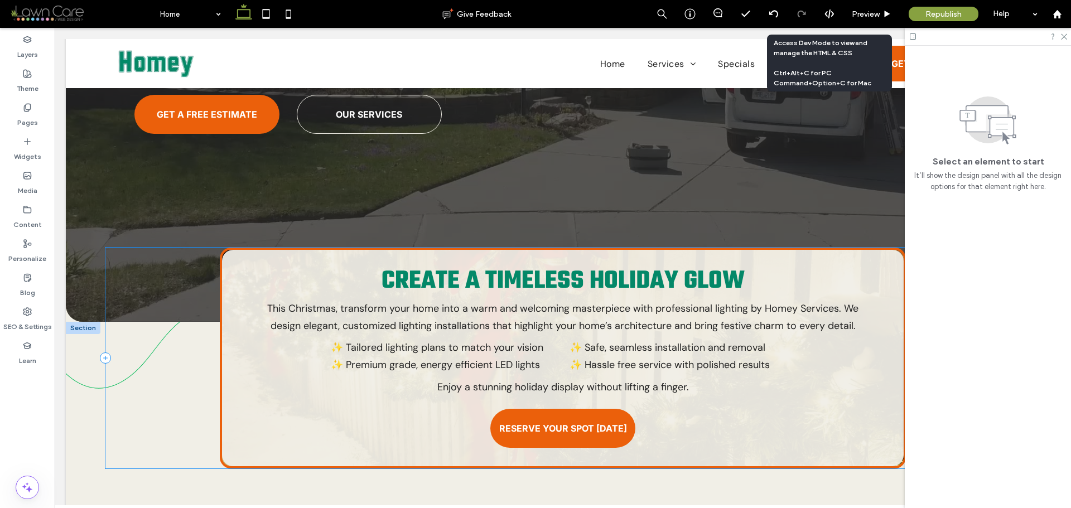
click at [153, 382] on div "Create a Timeless Holiday Glow This Christmas, transform your home into a warm …" at bounding box center [562, 358] width 915 height 221
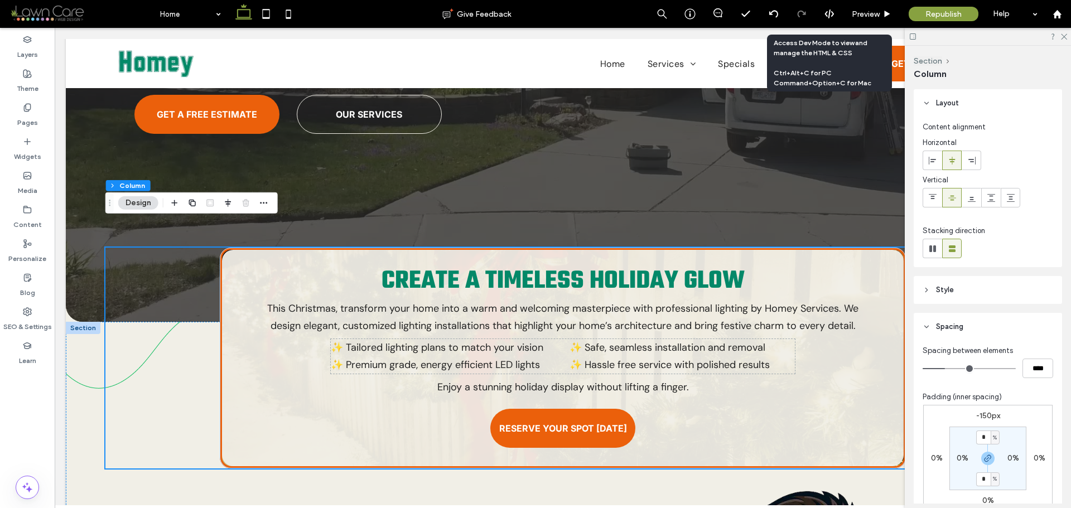
click at [987, 417] on label "-150px" at bounding box center [989, 415] width 24 height 9
type input "*"
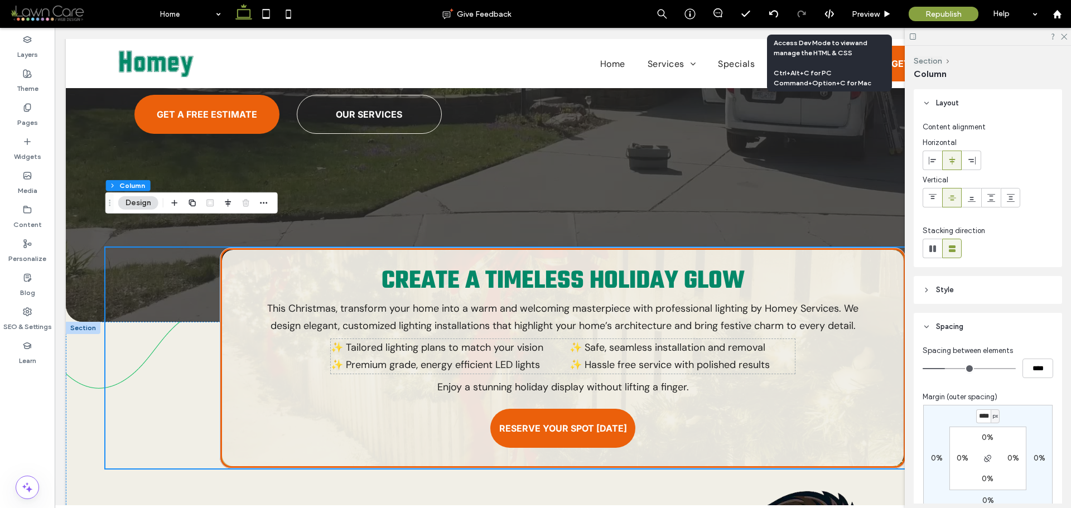
click at [987, 417] on input "****" at bounding box center [984, 417] width 15 height 14
click at [985, 416] on input "****" at bounding box center [984, 417] width 15 height 14
type input "****"
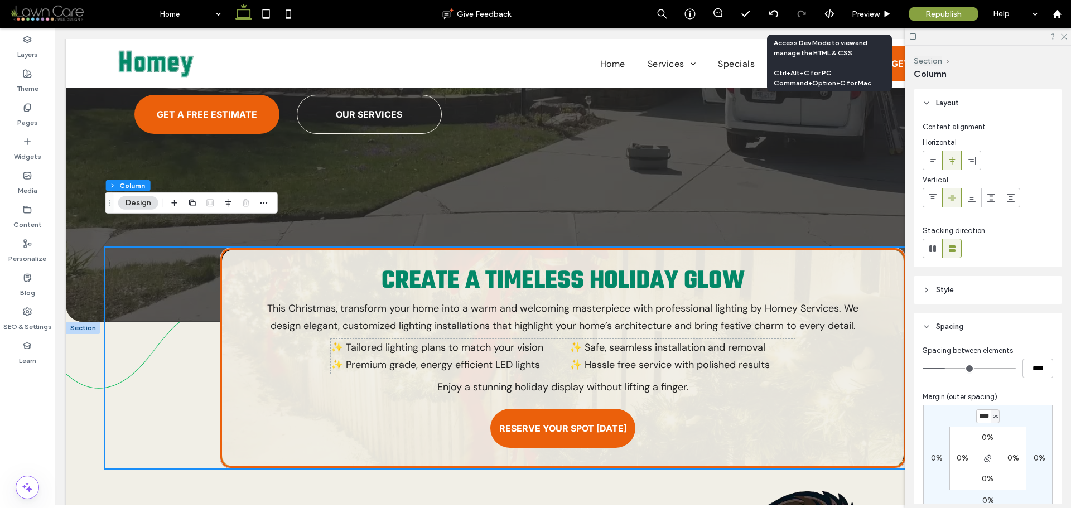
scroll to position [0, 0]
click at [1031, 417] on div "**** px 0% 0% 0% 0% 0% 0% 0%" at bounding box center [988, 458] width 129 height 107
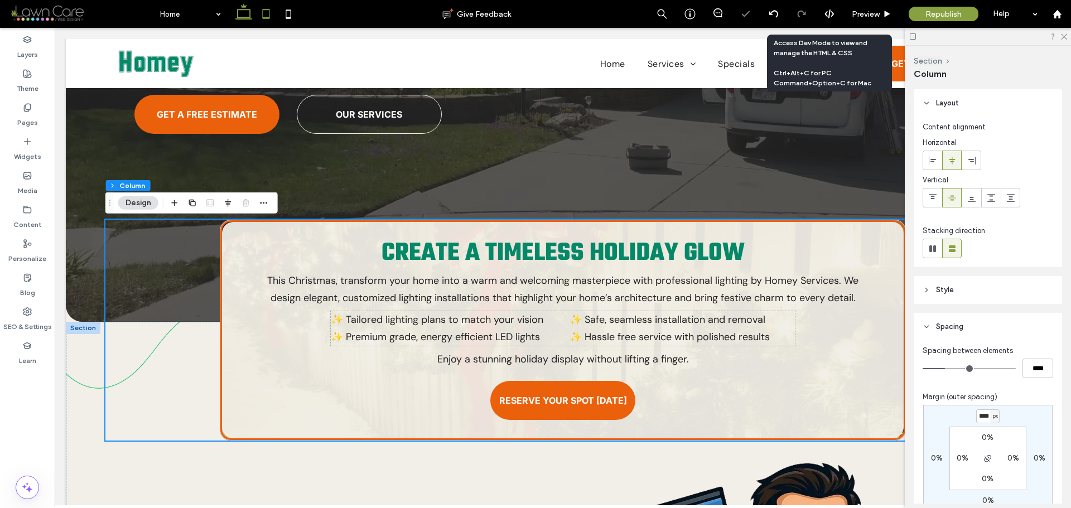
click at [270, 18] on use at bounding box center [266, 13] width 7 height 9
type input "*"
type input "**"
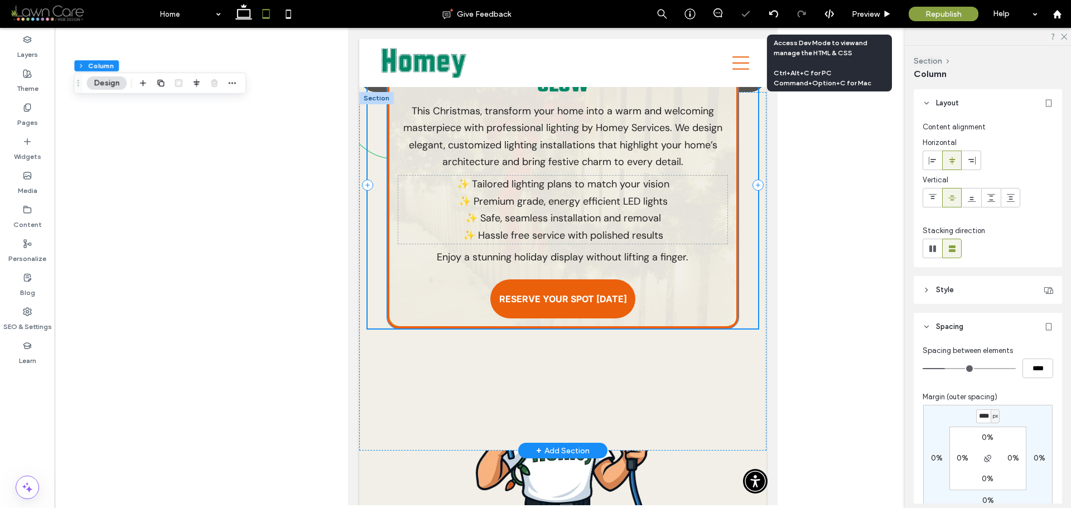
scroll to position [237, 0]
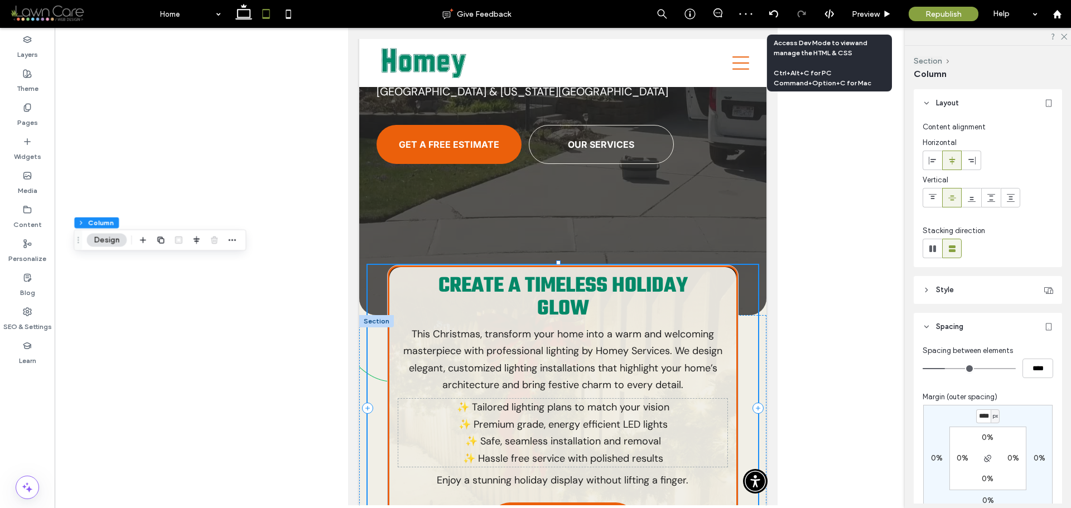
click at [378, 364] on div "Create a Timeless Holiday Glow This Christmas, transform your home into a warm …" at bounding box center [563, 408] width 391 height 287
click at [978, 419] on input "****" at bounding box center [984, 417] width 15 height 14
type input "***"
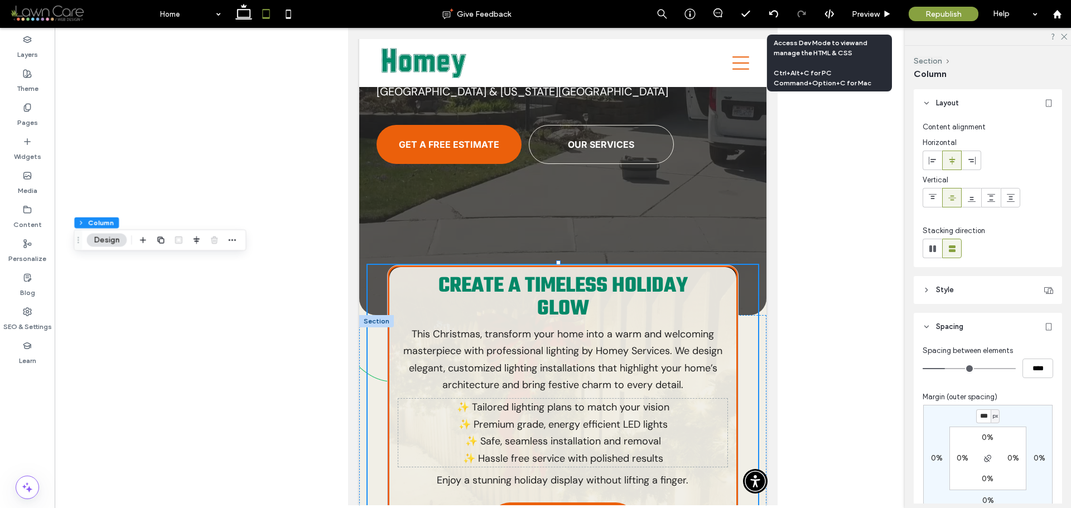
click at [1032, 422] on div "*** px 0% 0% 0% 0% 0% 0% 0%" at bounding box center [988, 458] width 129 height 107
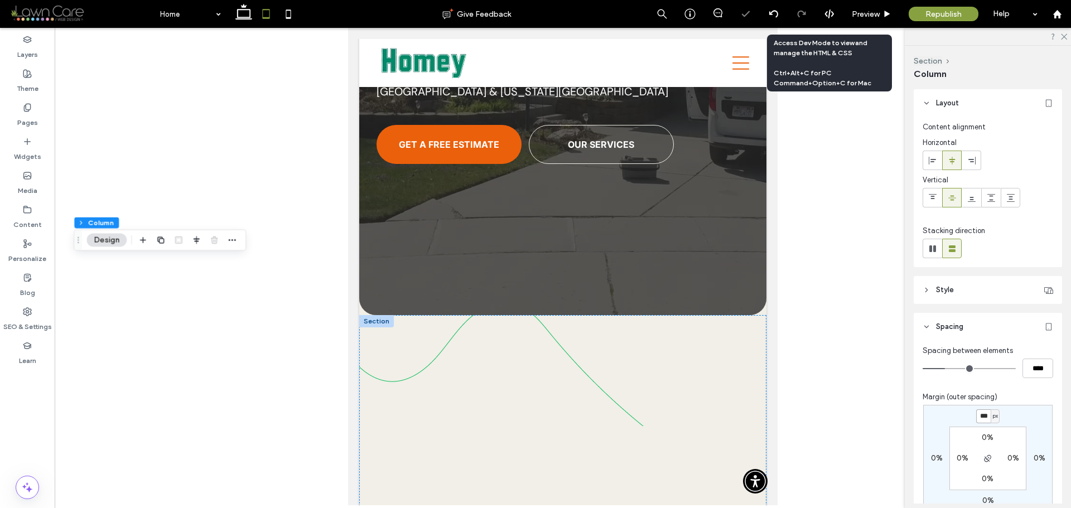
click at [986, 417] on input "***" at bounding box center [984, 417] width 15 height 14
type input "****"
type input "*"
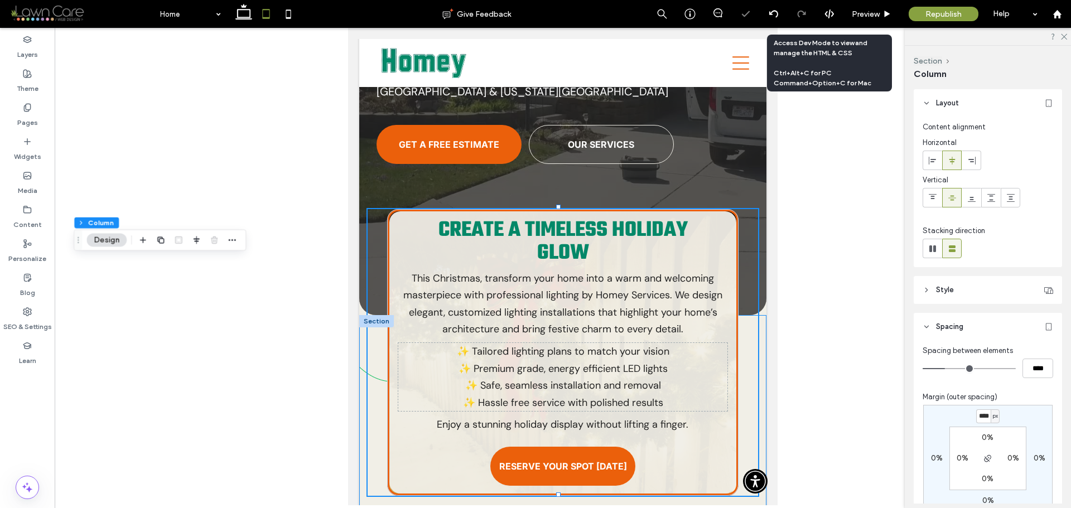
click at [757, 376] on div "Create a Timeless Holiday Glow This Christmas, transform your home into a warm …" at bounding box center [562, 466] width 407 height 303
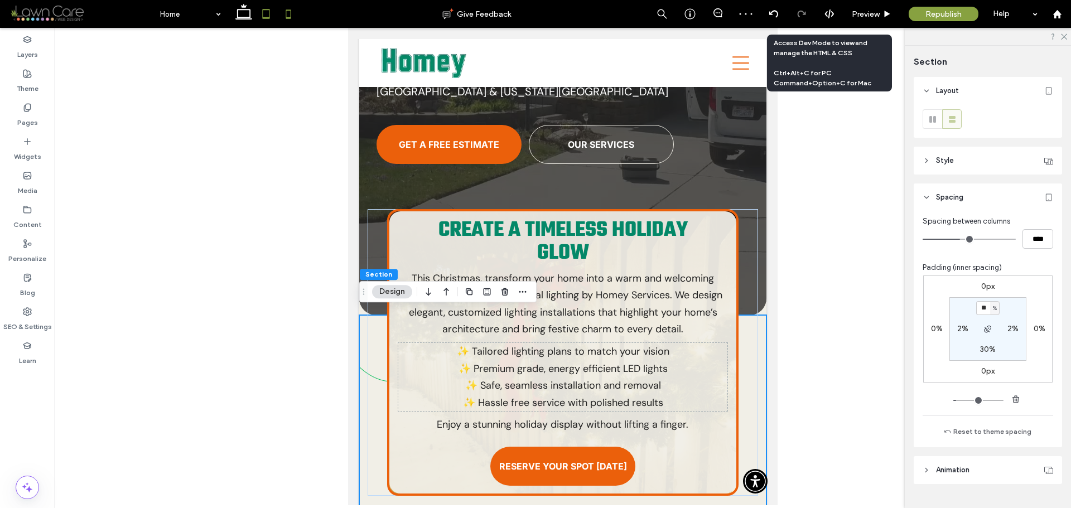
click at [293, 11] on icon at bounding box center [288, 14] width 22 height 22
type input "**"
type input "****"
type input "**"
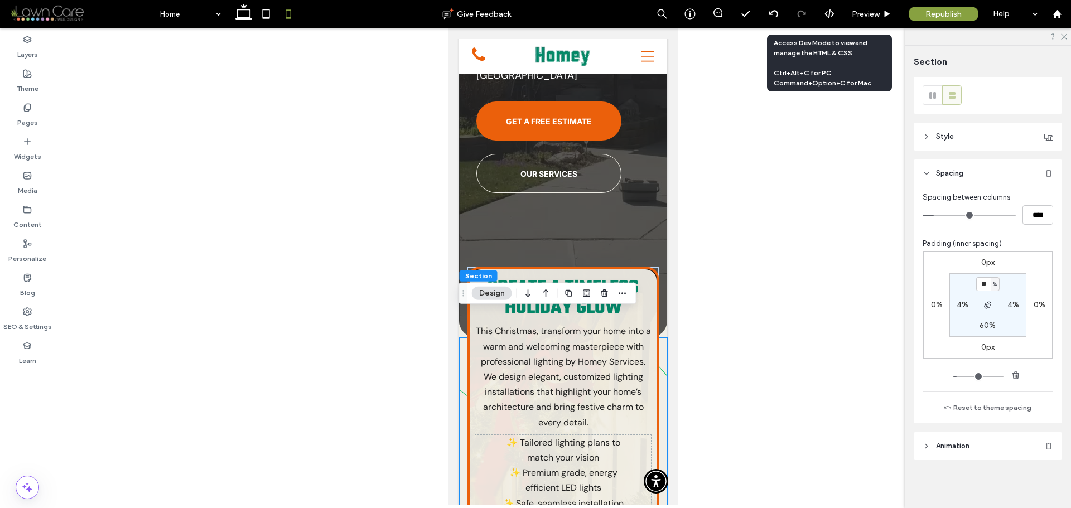
scroll to position [25, 0]
click at [986, 260] on label "0px" at bounding box center [988, 261] width 13 height 9
type input "*"
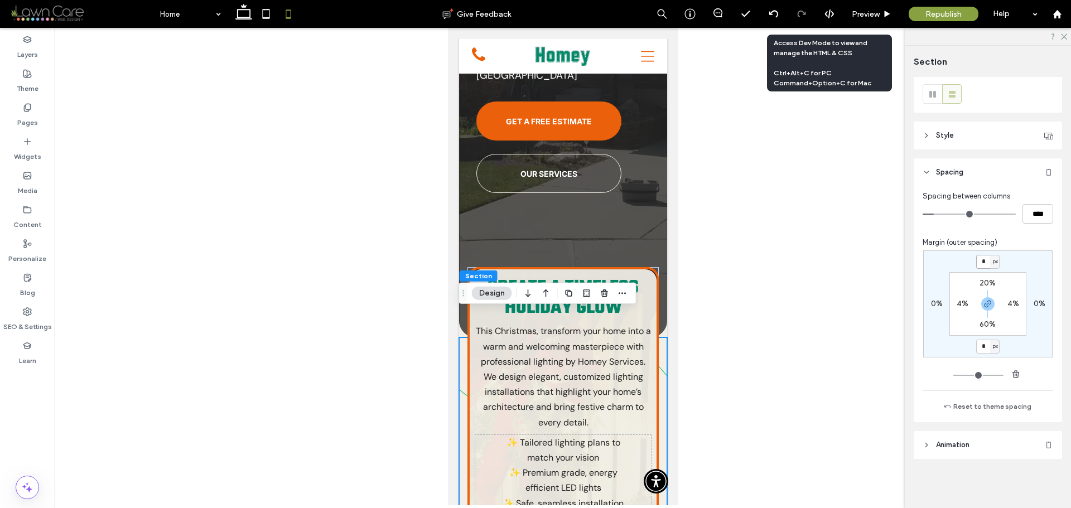
click at [986, 261] on input "*" at bounding box center [984, 262] width 15 height 14
click at [984, 304] on icon "button" at bounding box center [988, 304] width 9 height 9
click at [985, 266] on input "*" at bounding box center [984, 262] width 15 height 14
type input "***"
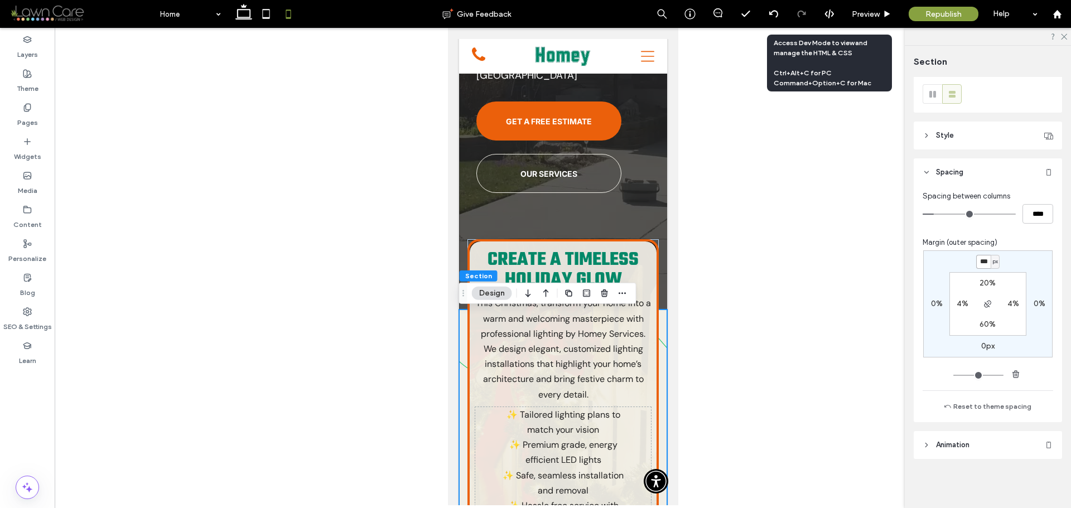
type input "*"
click at [275, 12] on icon at bounding box center [266, 14] width 22 height 22
type input "**"
type input "****"
type input "*"
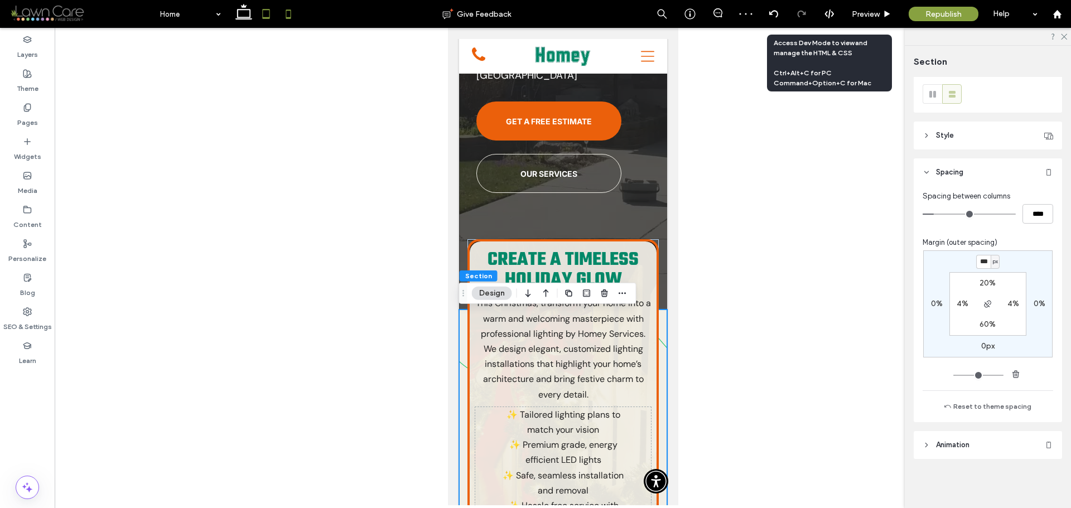
type input "*"
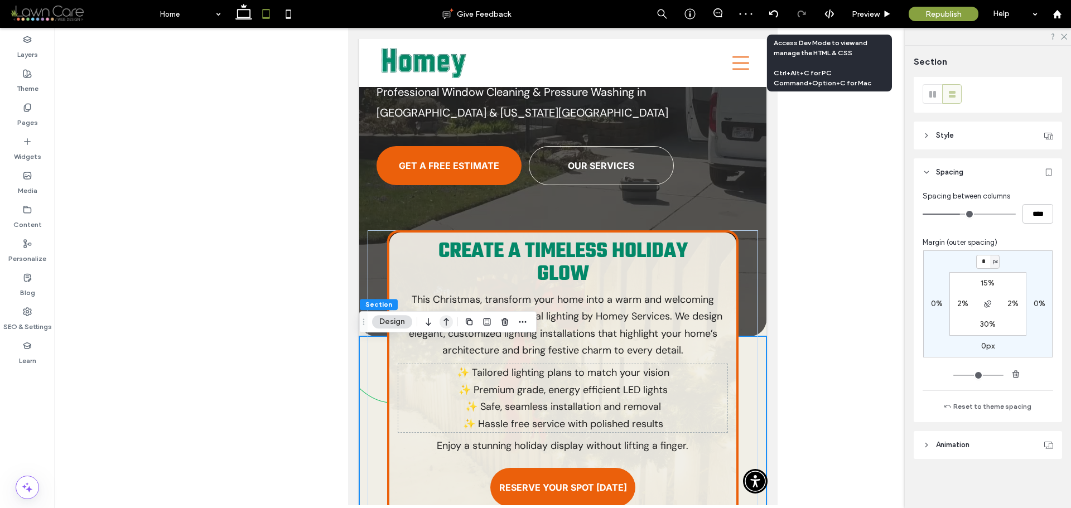
scroll to position [206, 0]
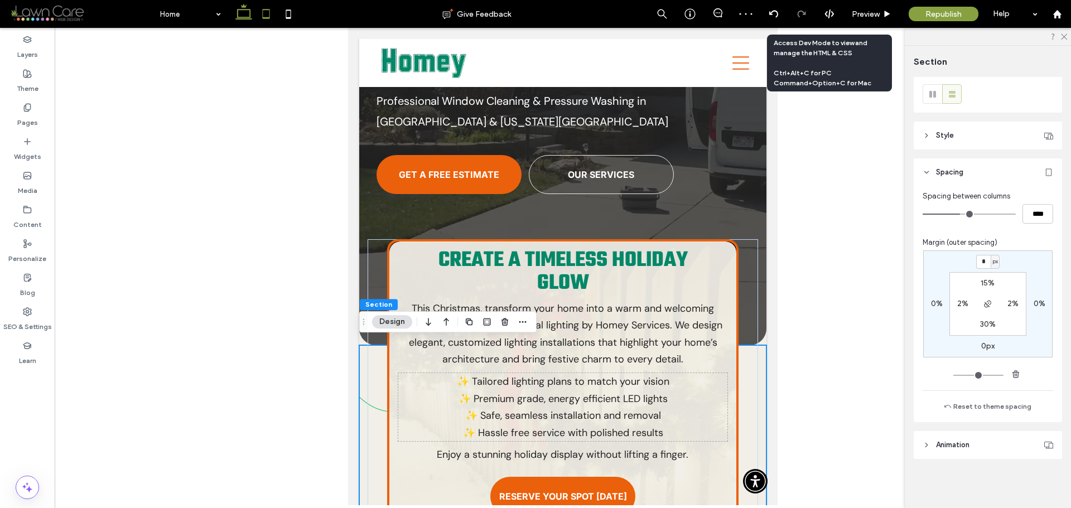
click at [247, 20] on icon at bounding box center [244, 14] width 22 height 22
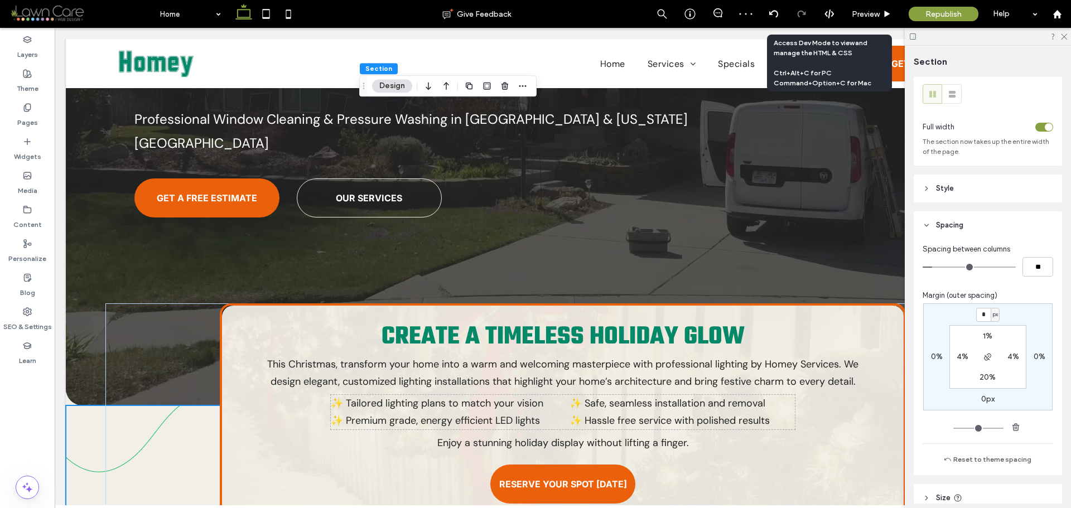
scroll to position [481, 0]
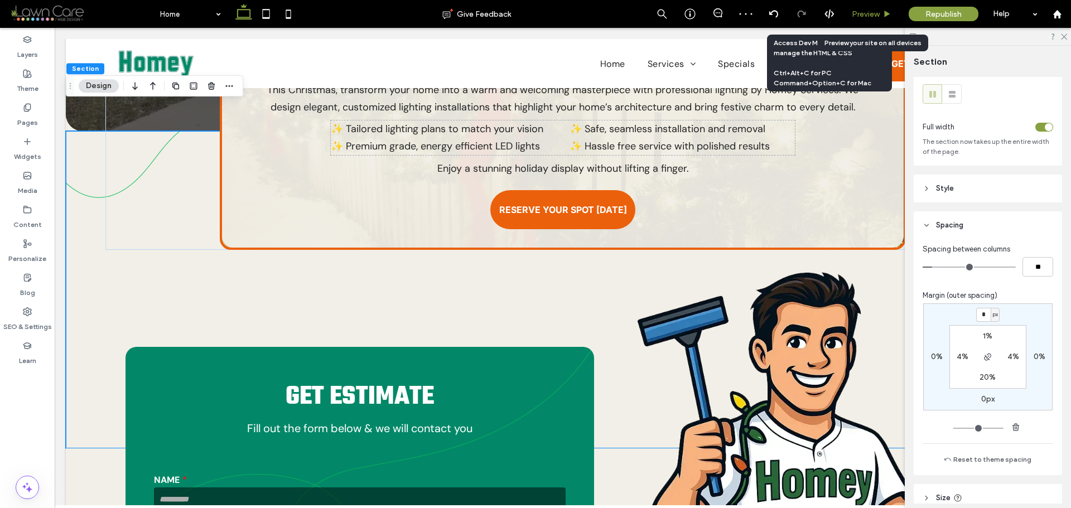
click at [886, 12] on use at bounding box center [888, 14] width 6 height 6
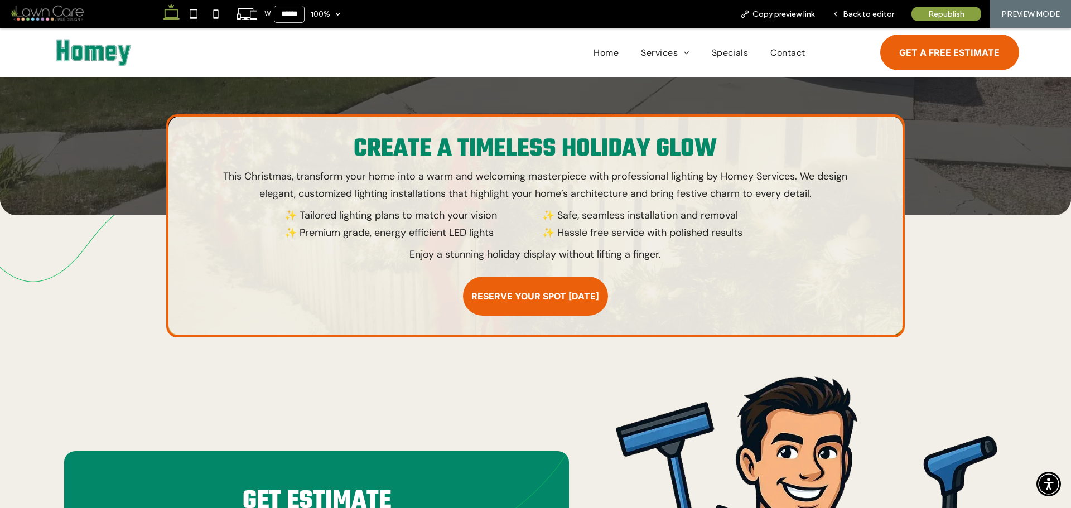
scroll to position [358, 0]
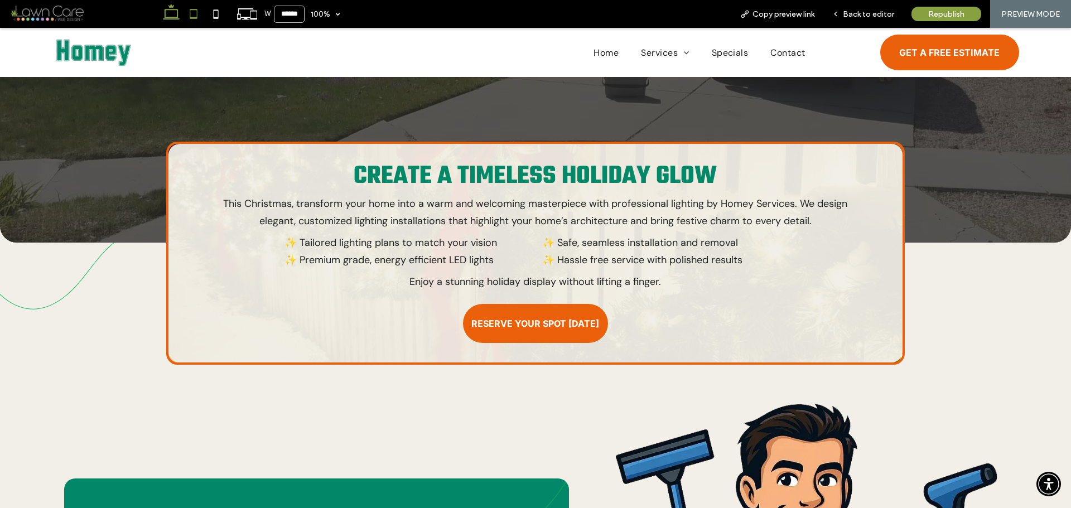
click at [194, 9] on use at bounding box center [193, 13] width 7 height 9
type input "*****"
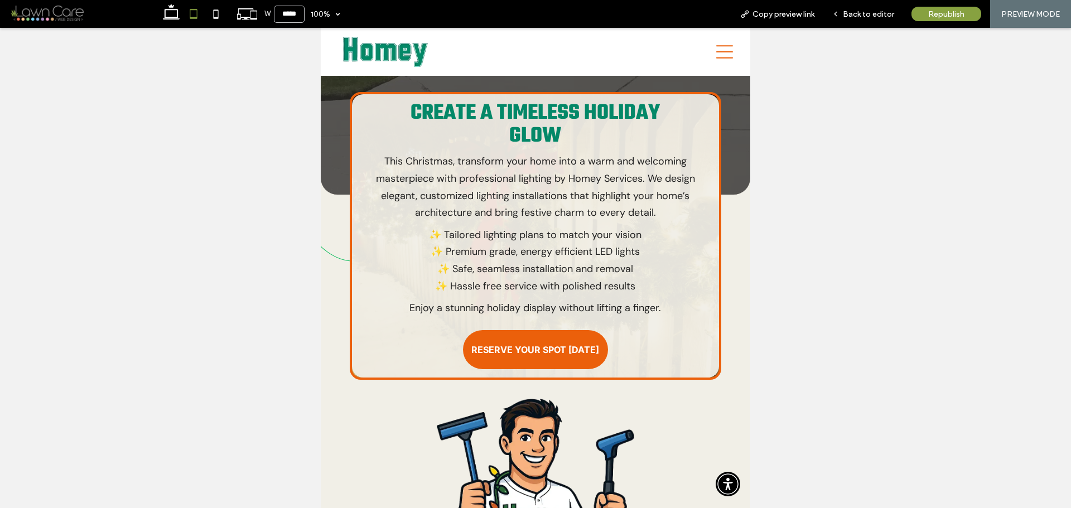
scroll to position [329, 0]
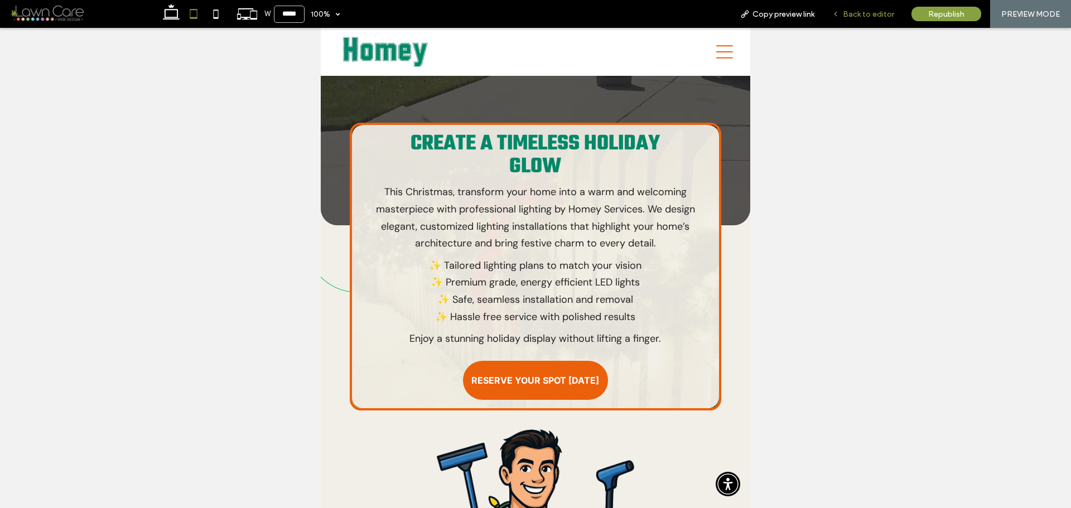
click at [840, 19] on div "Back to editor" at bounding box center [864, 14] width 80 height 28
click at [840, 12] on icon at bounding box center [836, 14] width 8 height 8
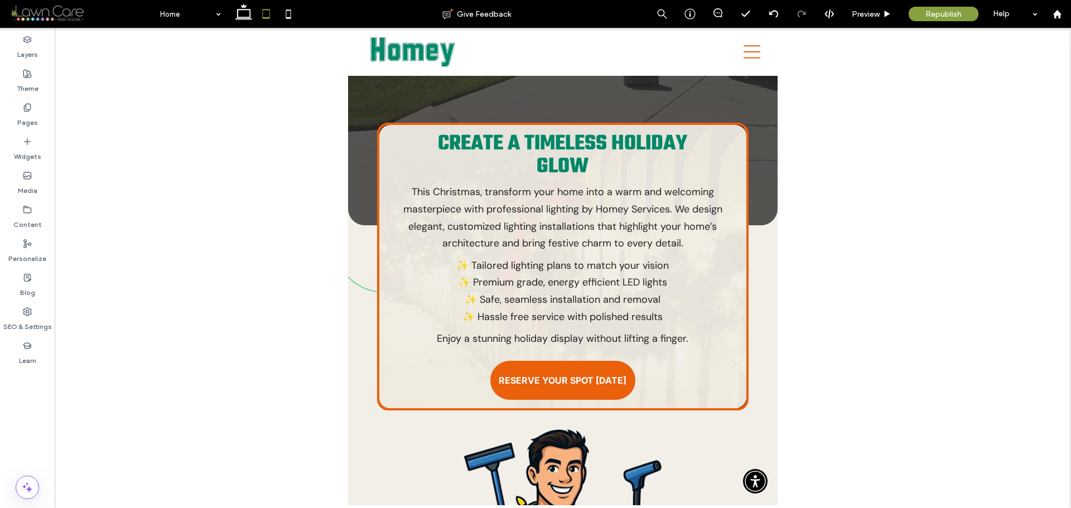
scroll to position [340, 0]
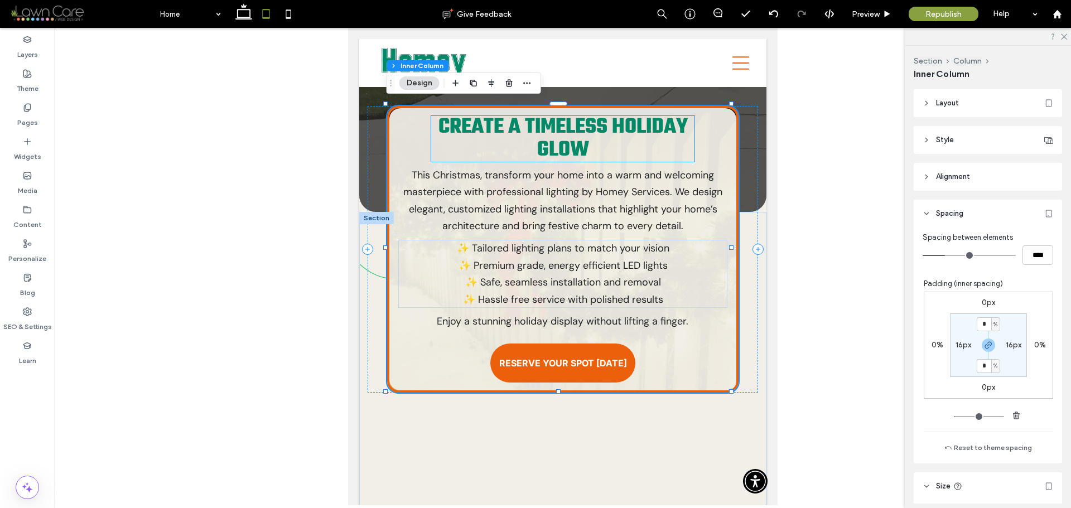
click at [653, 127] on span "Create a Timeless Holiday Glow" at bounding box center [563, 138] width 249 height 55
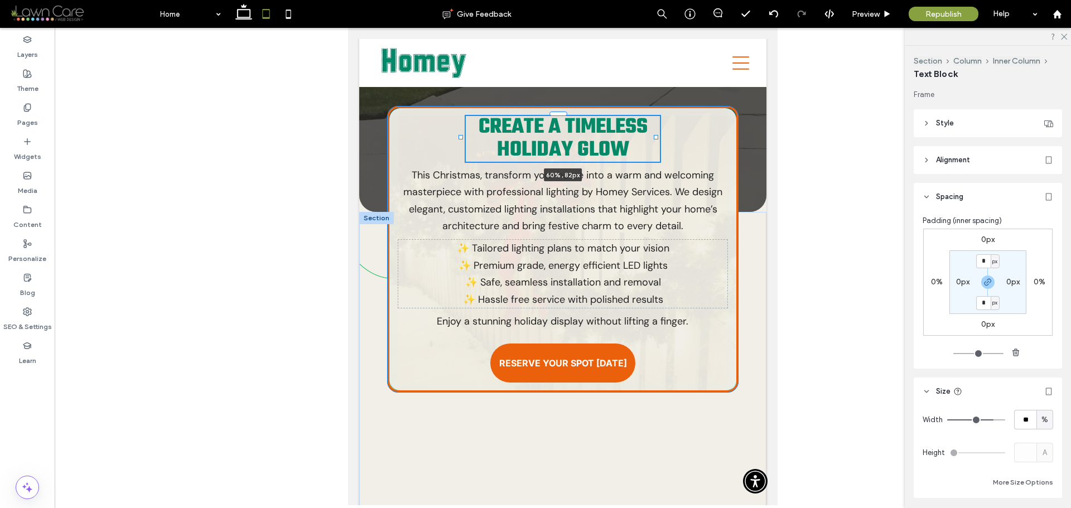
drag, startPoint x: 689, startPoint y: 133, endPoint x: 657, endPoint y: 135, distance: 31.9
click at [657, 212] on div "Create a Timeless Holiday Glow 60% , 82px This Christmas, transform your home i…" at bounding box center [562, 363] width 407 height 303
type input "**"
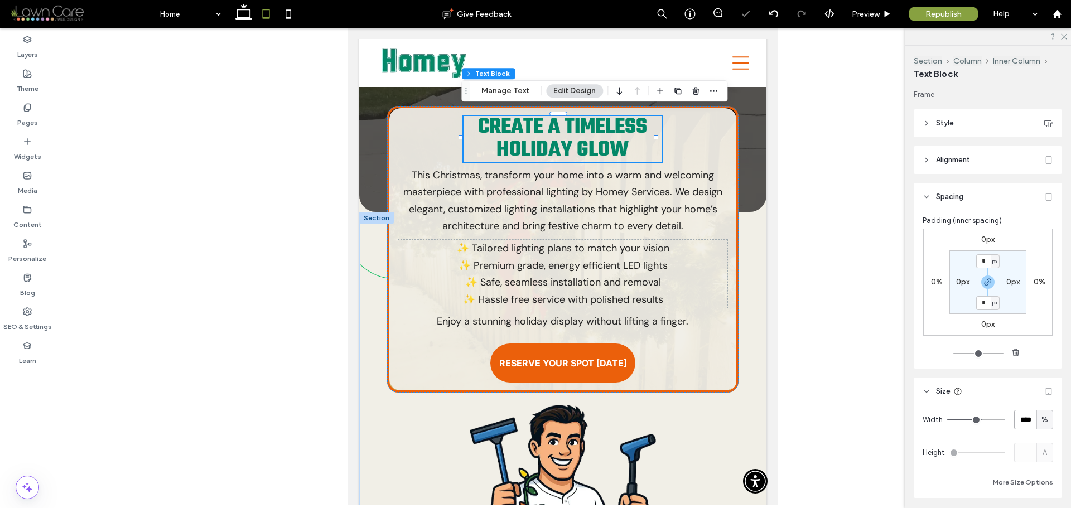
click at [1015, 427] on input "****" at bounding box center [1026, 420] width 22 height 20
type input "**"
click at [286, 11] on use at bounding box center [288, 13] width 5 height 9
type input "***"
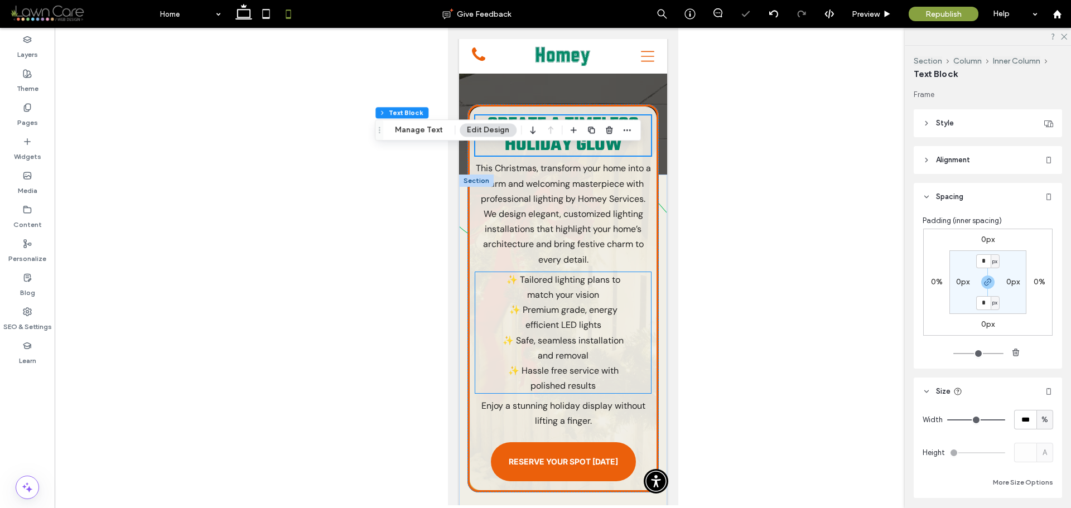
scroll to position [200, 0]
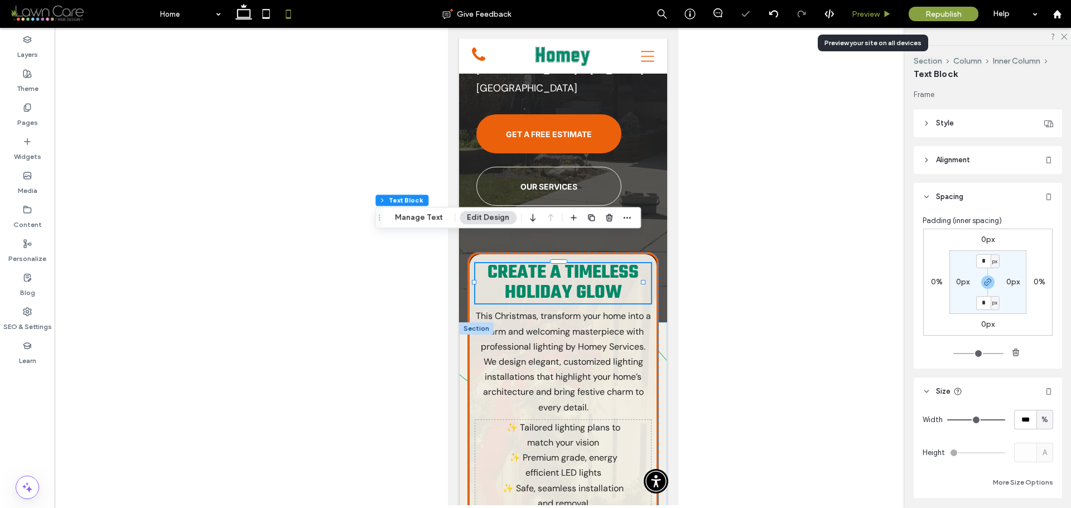
click at [886, 9] on div "Preview" at bounding box center [872, 13] width 56 height 9
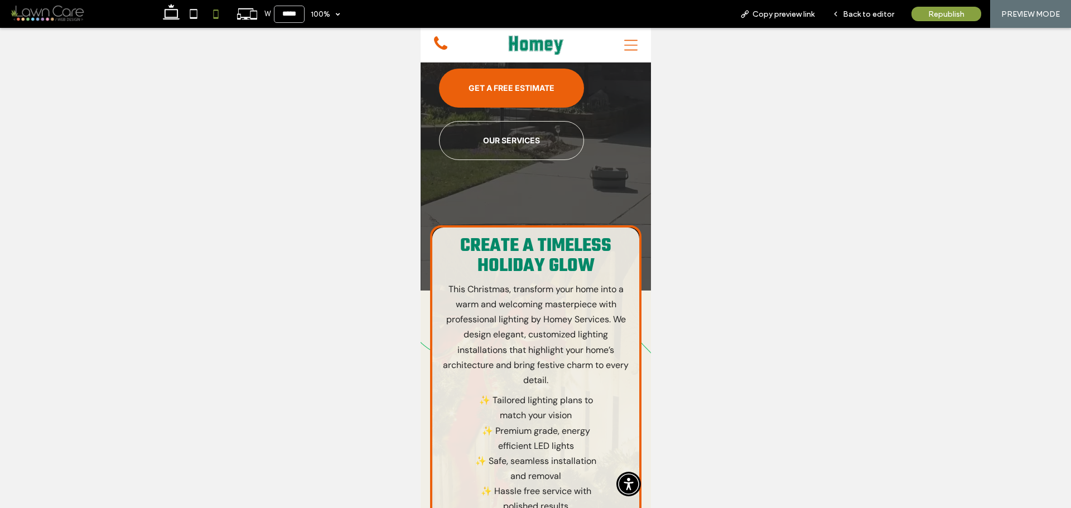
scroll to position [189, 0]
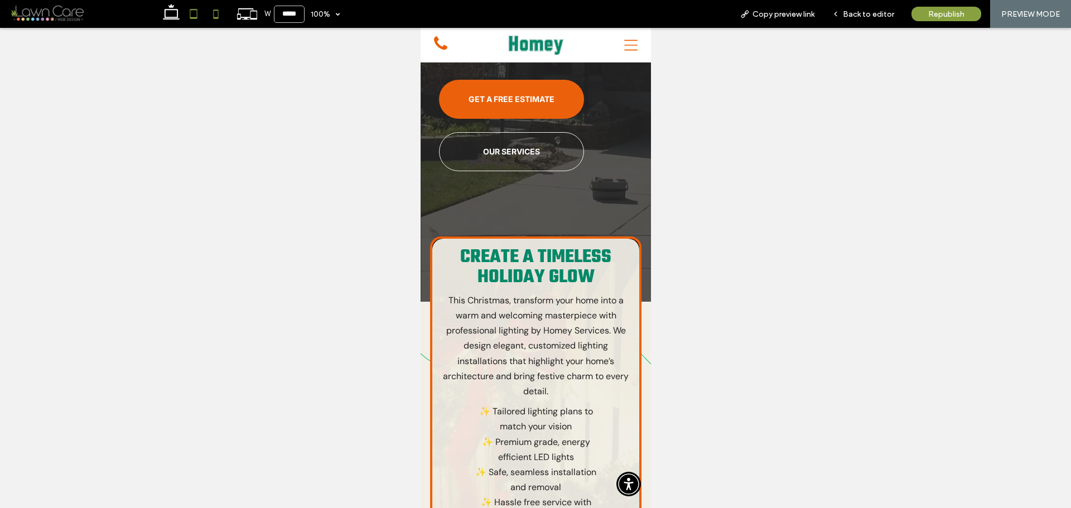
click at [194, 13] on icon at bounding box center [193, 14] width 22 height 22
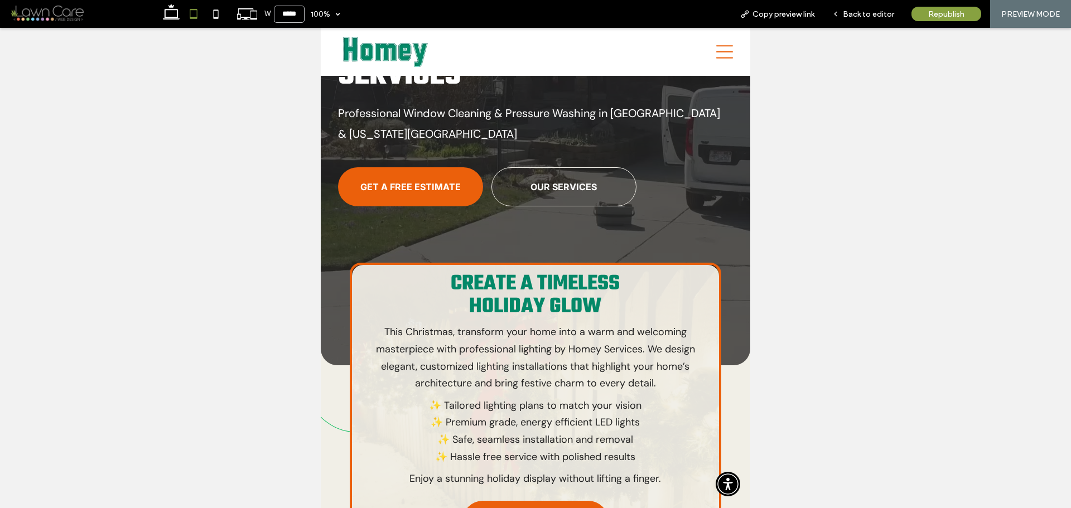
scroll to position [214, 0]
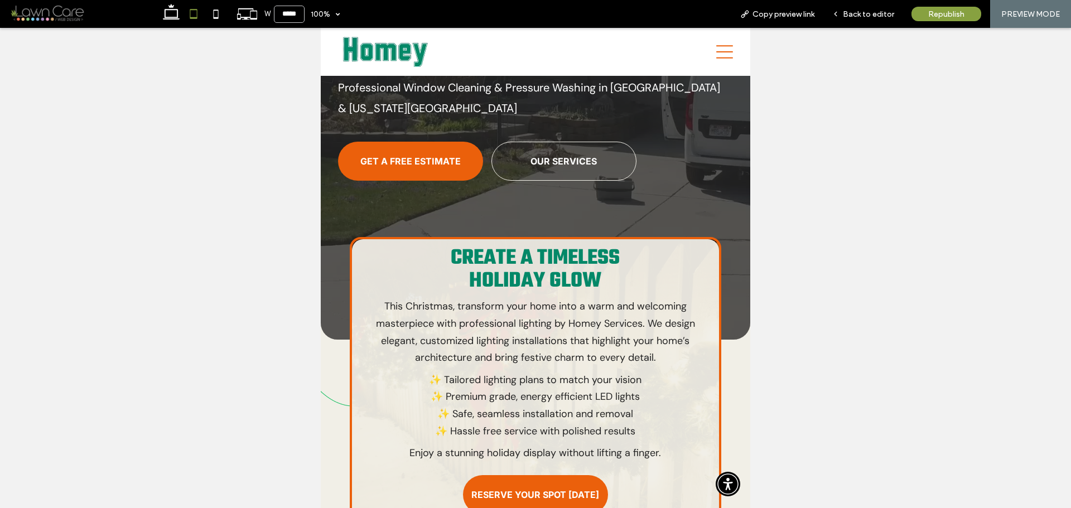
click at [156, 16] on div at bounding box center [193, 14] width 79 height 28
click at [169, 15] on icon at bounding box center [171, 14] width 22 height 22
type input "******"
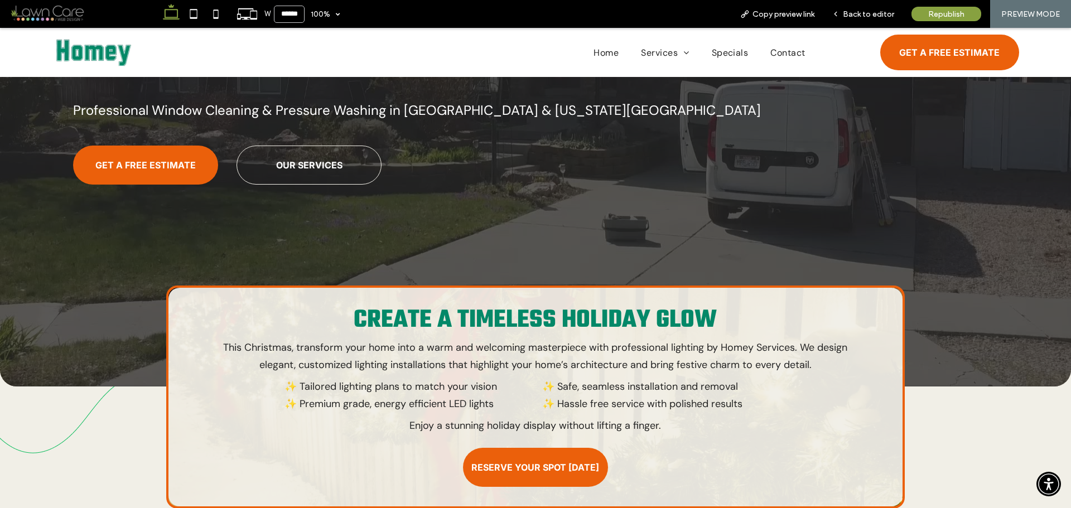
scroll to position [265, 0]
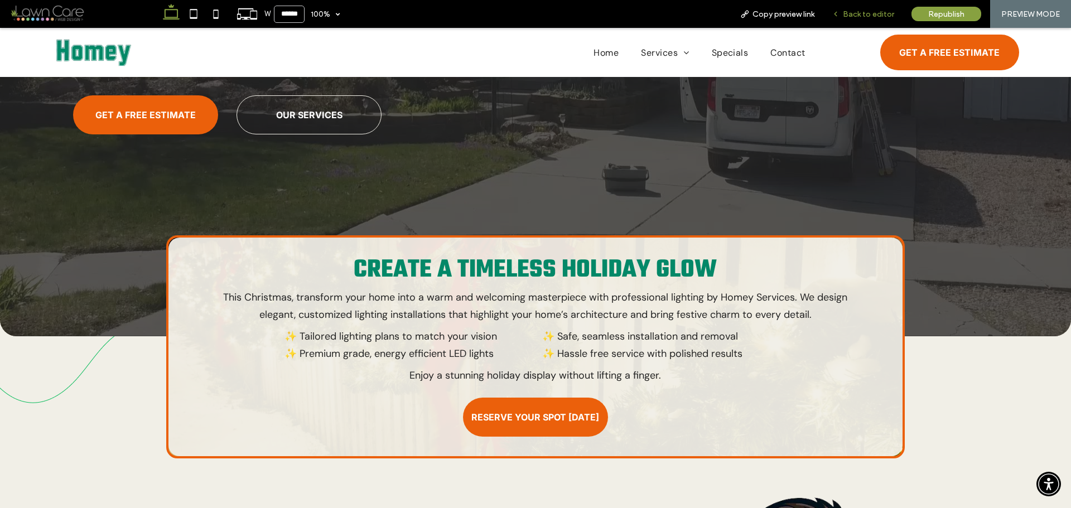
click at [843, 17] on div "Back to editor" at bounding box center [863, 13] width 79 height 9
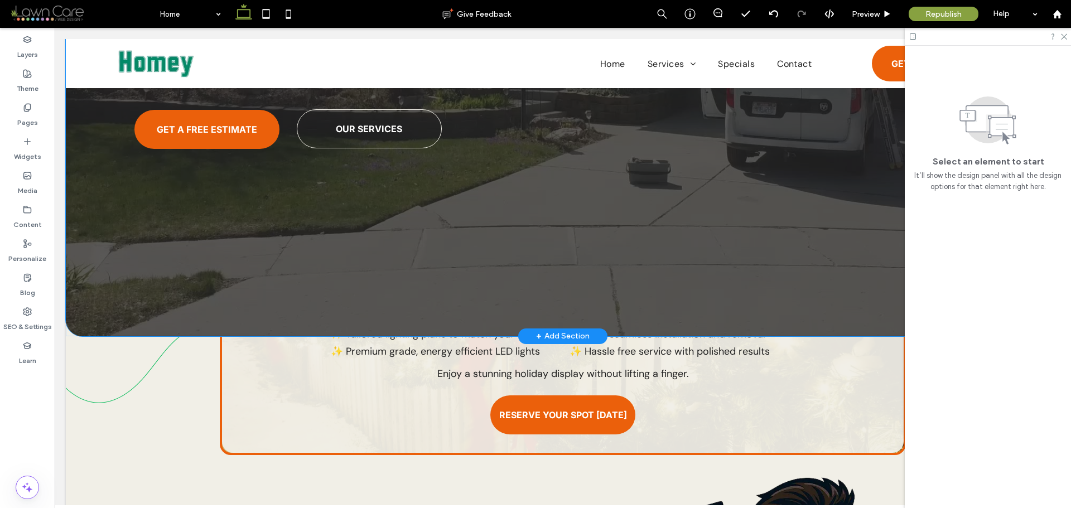
scroll to position [52, 0]
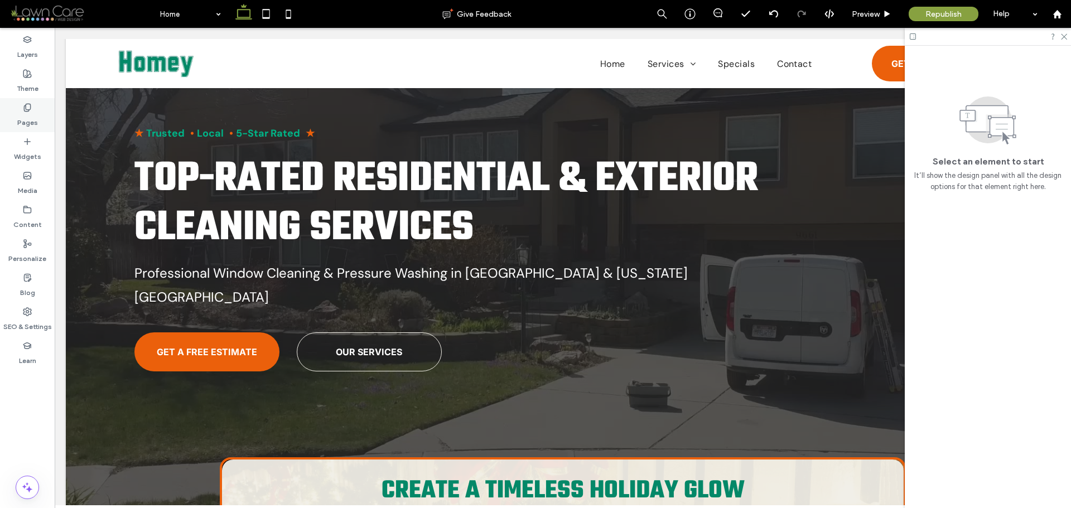
click at [35, 108] on div "Pages" at bounding box center [27, 115] width 55 height 34
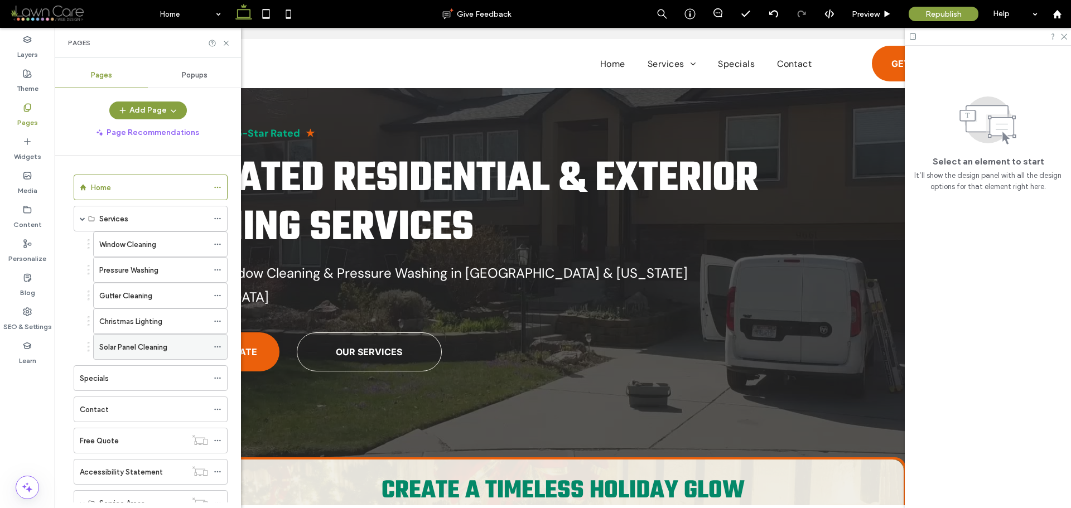
scroll to position [41, 0]
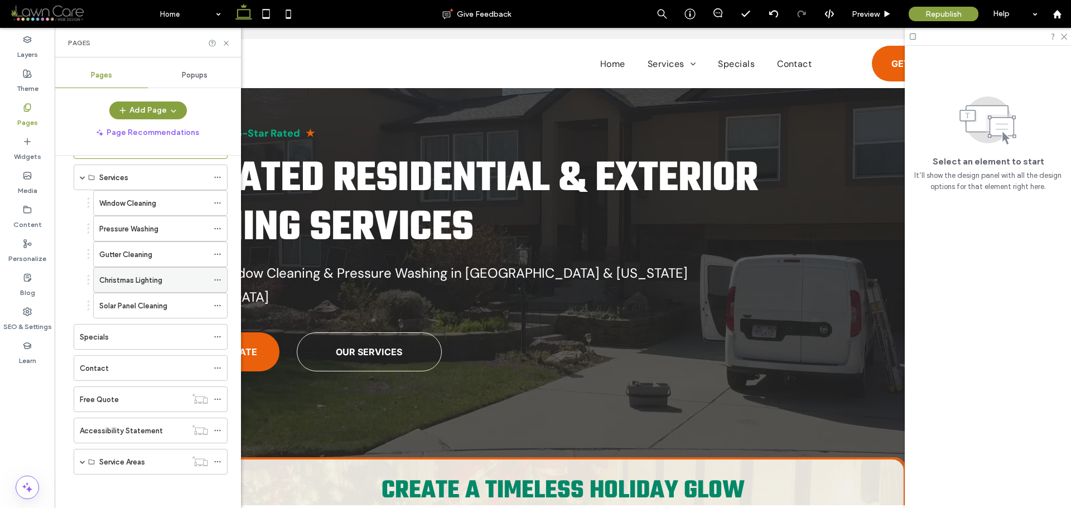
click at [165, 289] on div "Christmas Lighting" at bounding box center [153, 280] width 109 height 25
click at [225, 43] on icon at bounding box center [226, 43] width 8 height 8
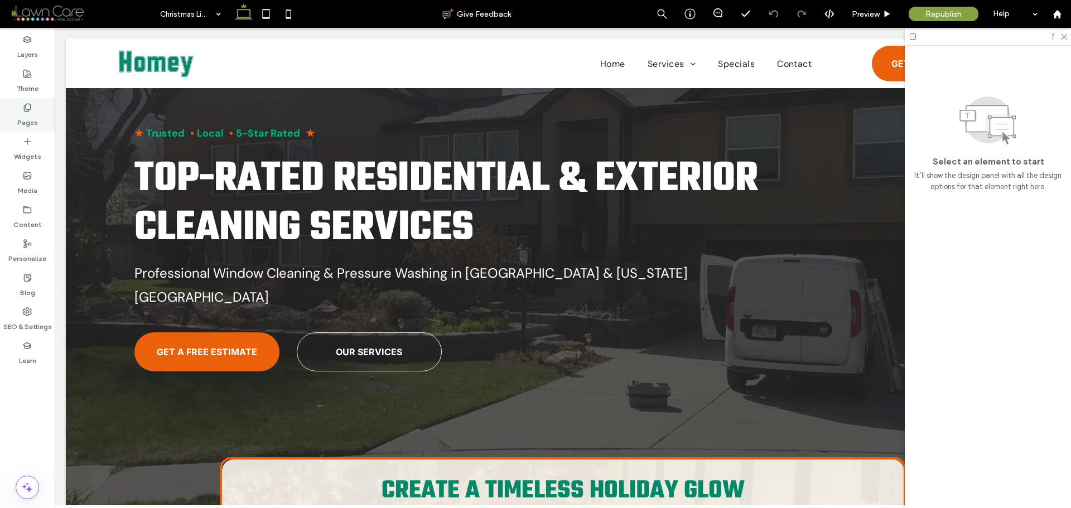
click at [28, 116] on label "Pages" at bounding box center [27, 120] width 21 height 16
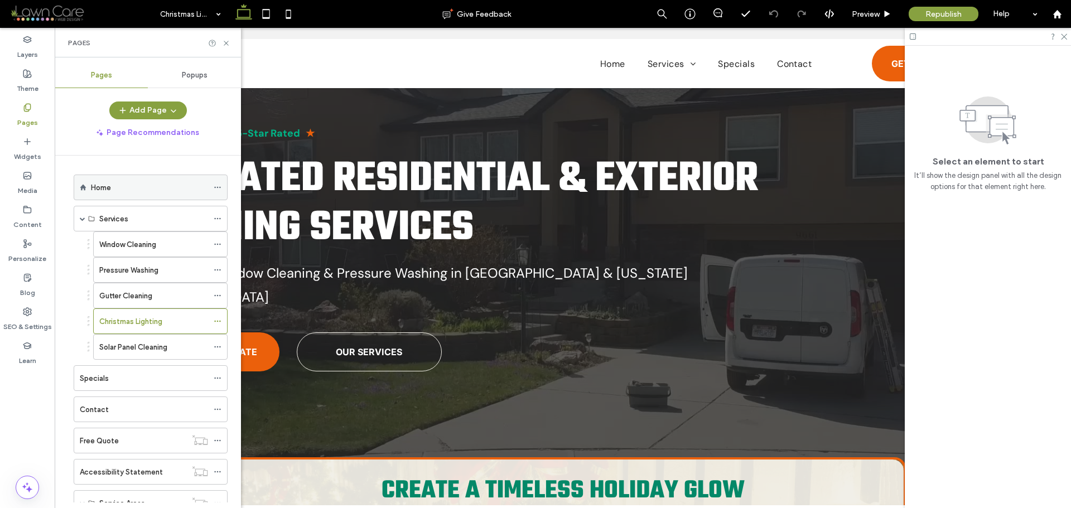
click at [129, 191] on div "Home" at bounding box center [149, 188] width 117 height 12
click at [230, 41] on div "Pages" at bounding box center [148, 43] width 186 height 30
click at [228, 42] on icon at bounding box center [226, 43] width 8 height 8
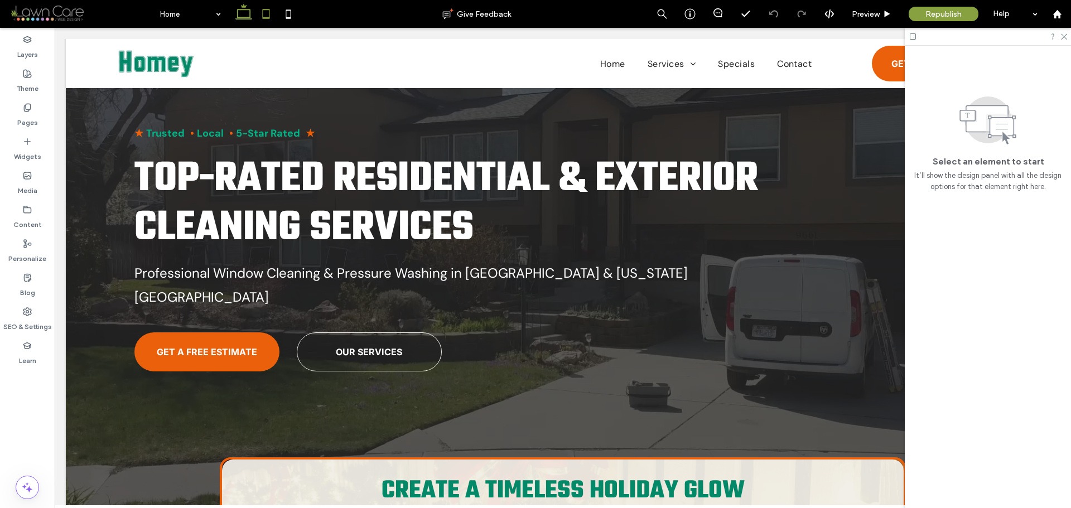
click at [265, 16] on icon at bounding box center [266, 14] width 22 height 22
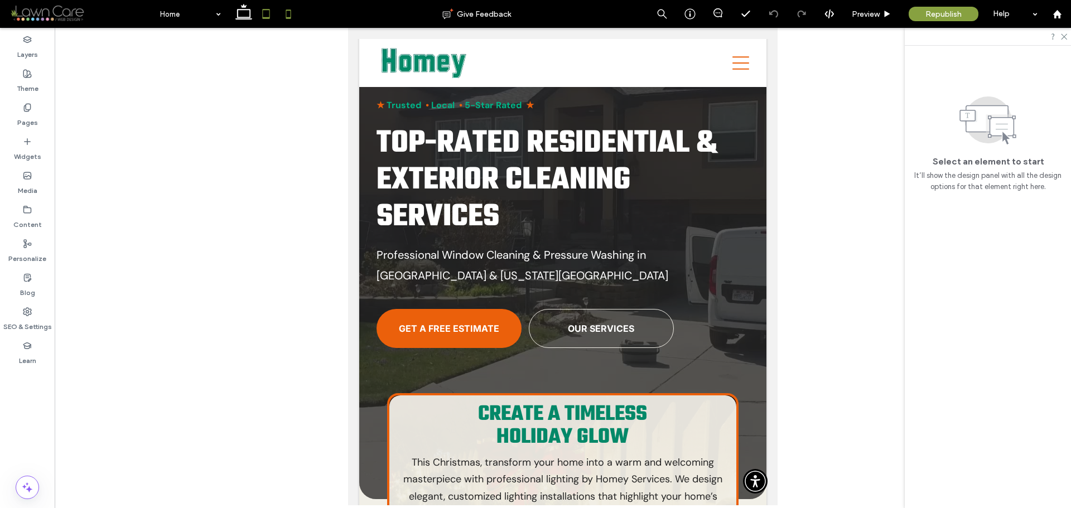
click at [292, 20] on icon at bounding box center [288, 14] width 22 height 22
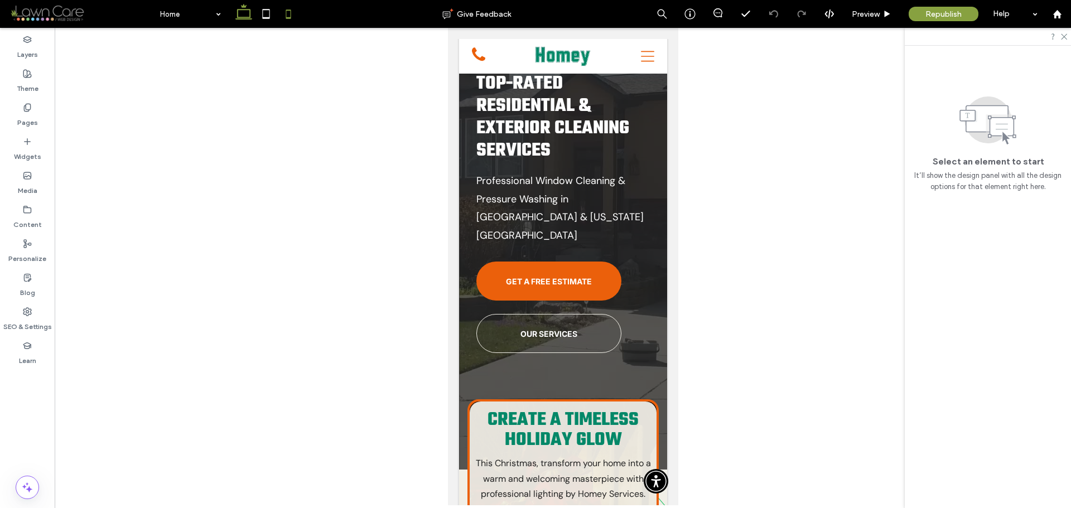
click at [241, 17] on icon at bounding box center [244, 14] width 22 height 22
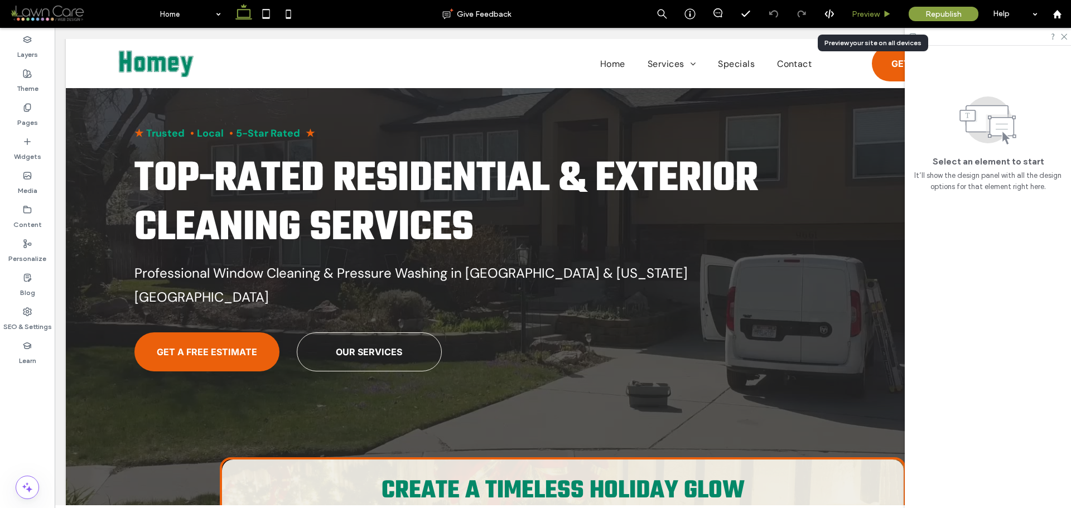
click at [885, 12] on icon at bounding box center [887, 14] width 8 height 8
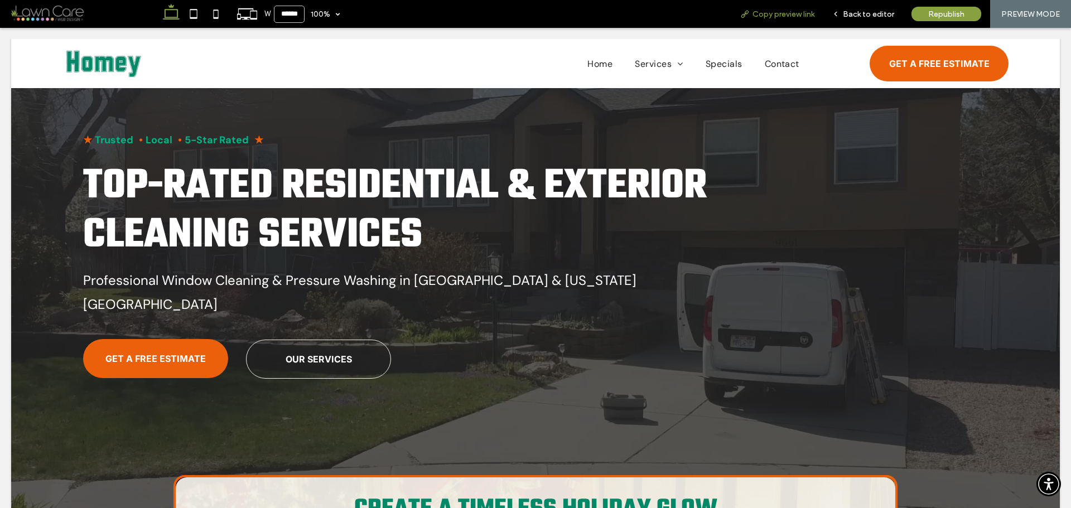
click at [767, 13] on span "Copy preview link" at bounding box center [784, 13] width 62 height 9
click at [746, 16] on icon at bounding box center [745, 13] width 9 height 9
click at [847, 17] on span "Back to editor" at bounding box center [868, 13] width 51 height 9
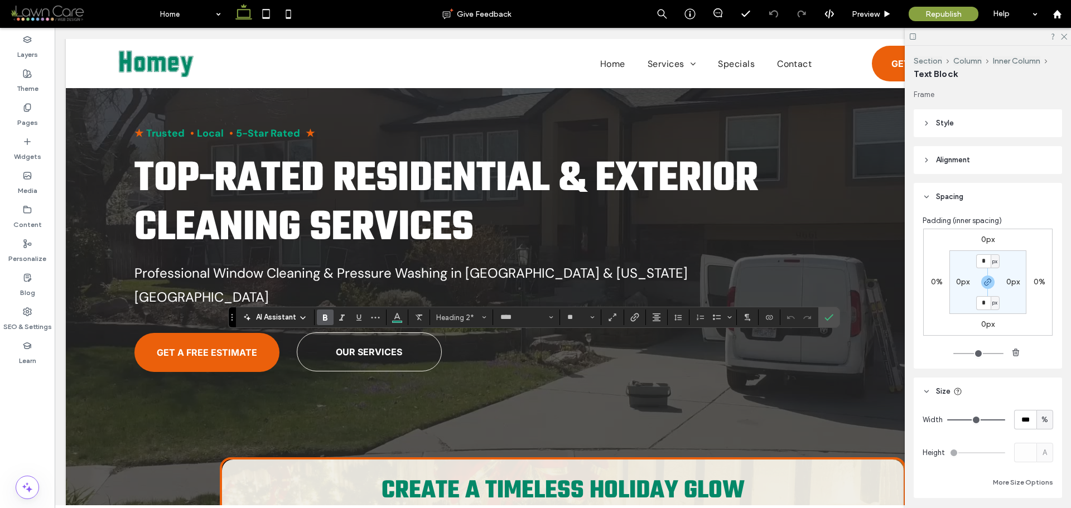
type input "*******"
type input "**"
click at [836, 325] on label "Confirm" at bounding box center [829, 317] width 17 height 20
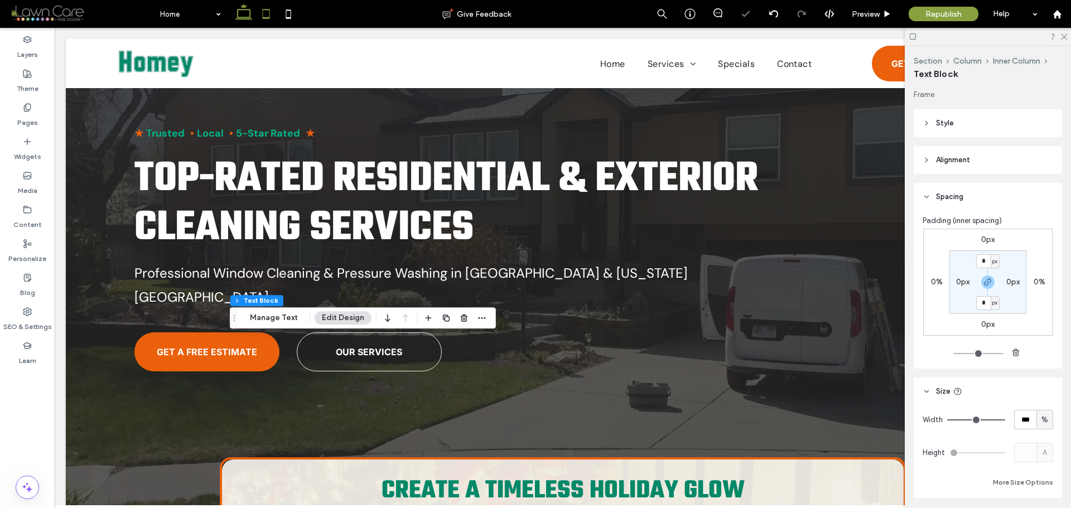
click at [257, 8] on icon at bounding box center [266, 14] width 22 height 22
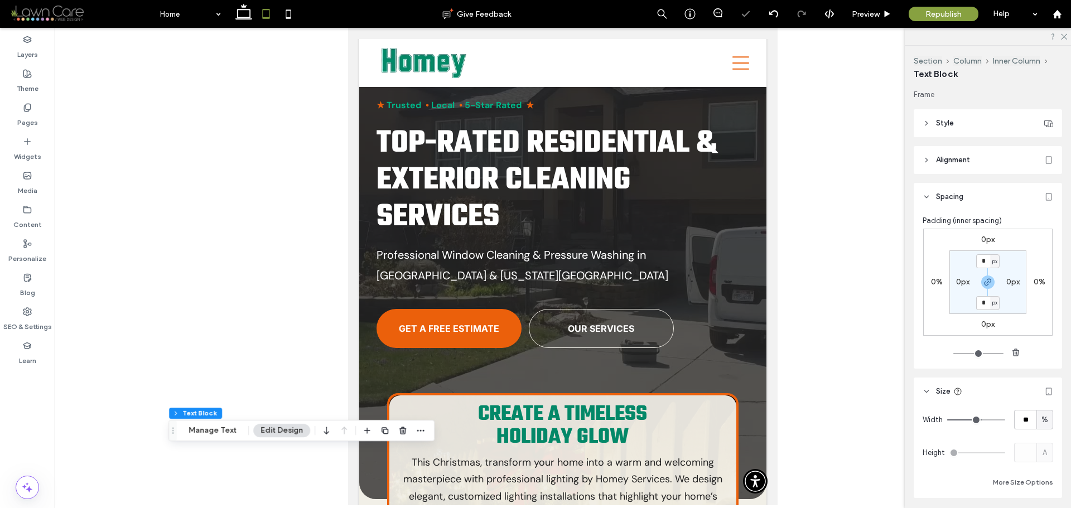
type input "**"
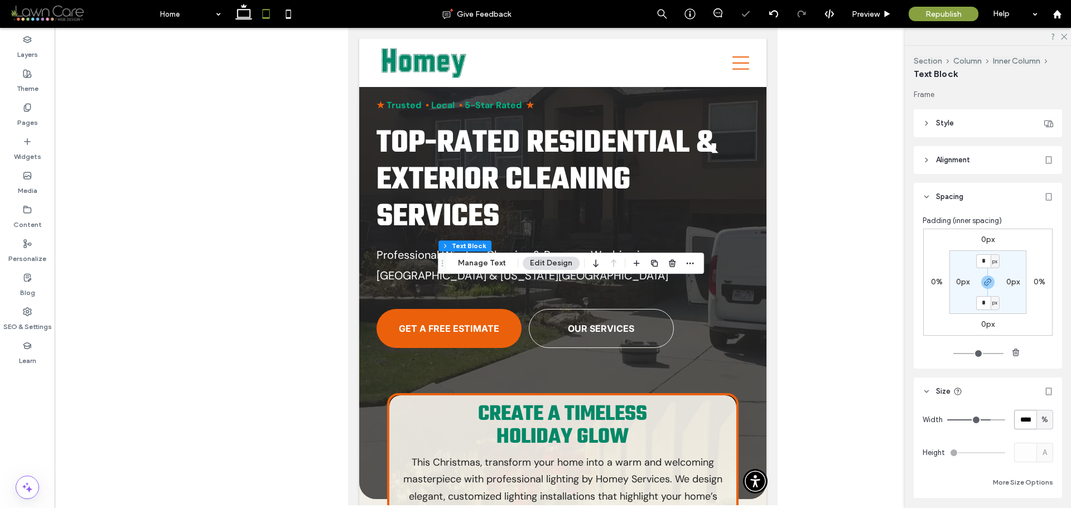
click at [1018, 415] on input "****" at bounding box center [1026, 420] width 22 height 20
type input "**"
click at [888, 15] on use at bounding box center [888, 14] width 6 height 6
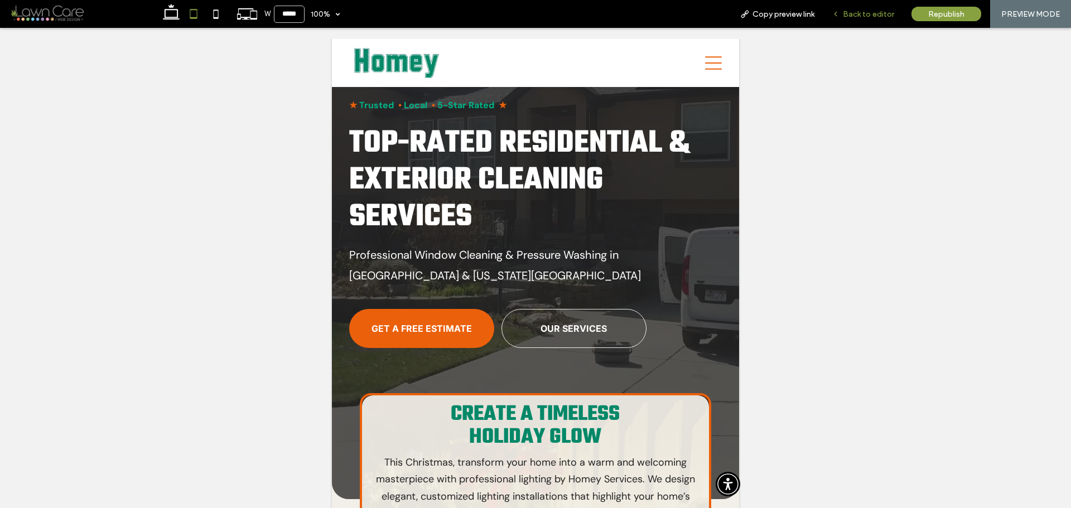
click at [847, 18] on span "Back to editor" at bounding box center [868, 13] width 51 height 9
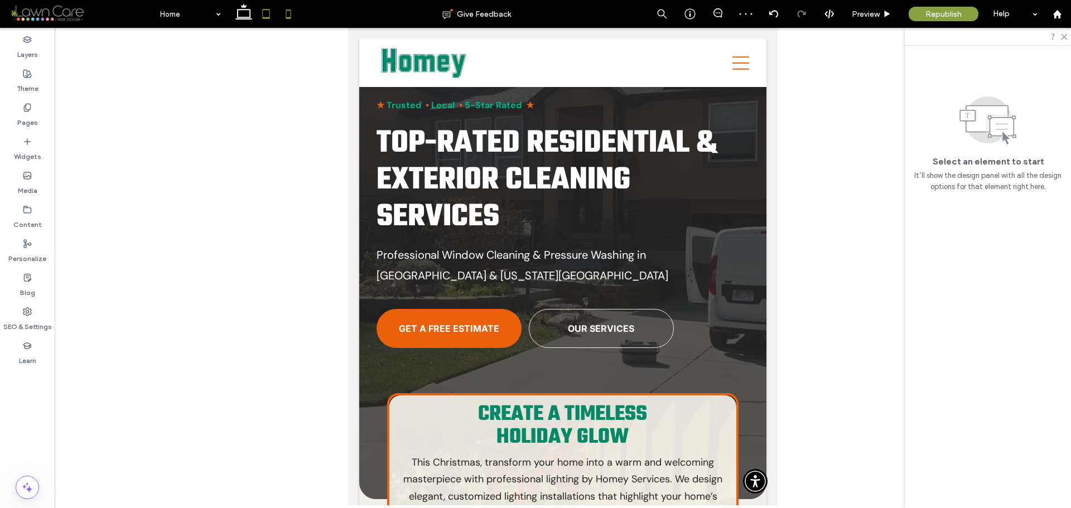
click at [293, 12] on icon at bounding box center [288, 14] width 22 height 22
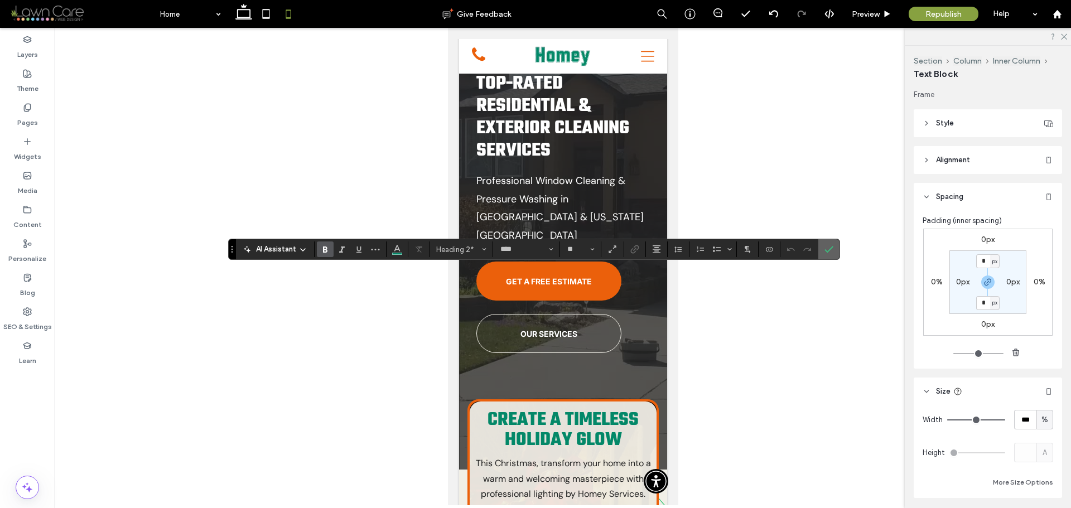
click at [831, 252] on icon "Confirm" at bounding box center [829, 249] width 9 height 9
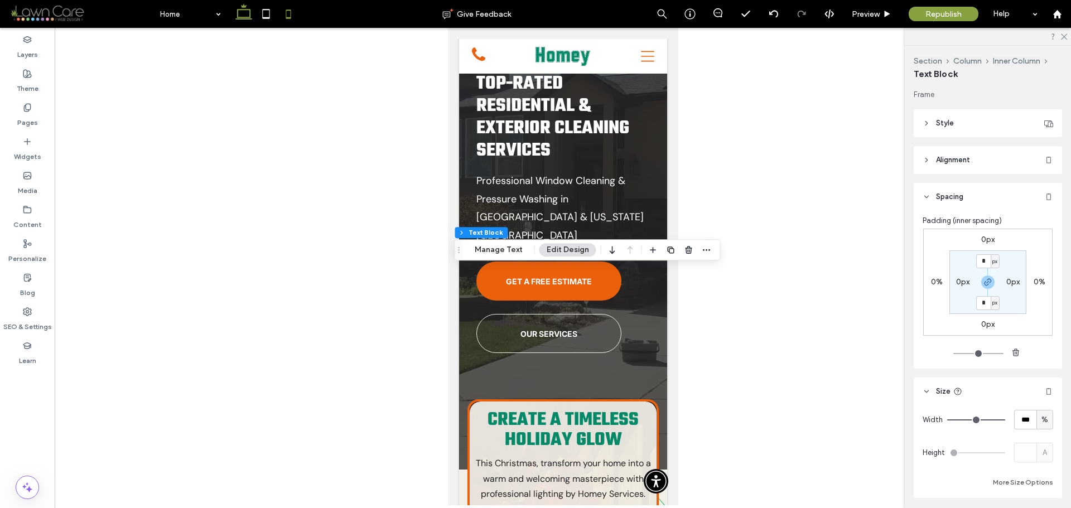
click at [247, 11] on icon at bounding box center [244, 14] width 22 height 22
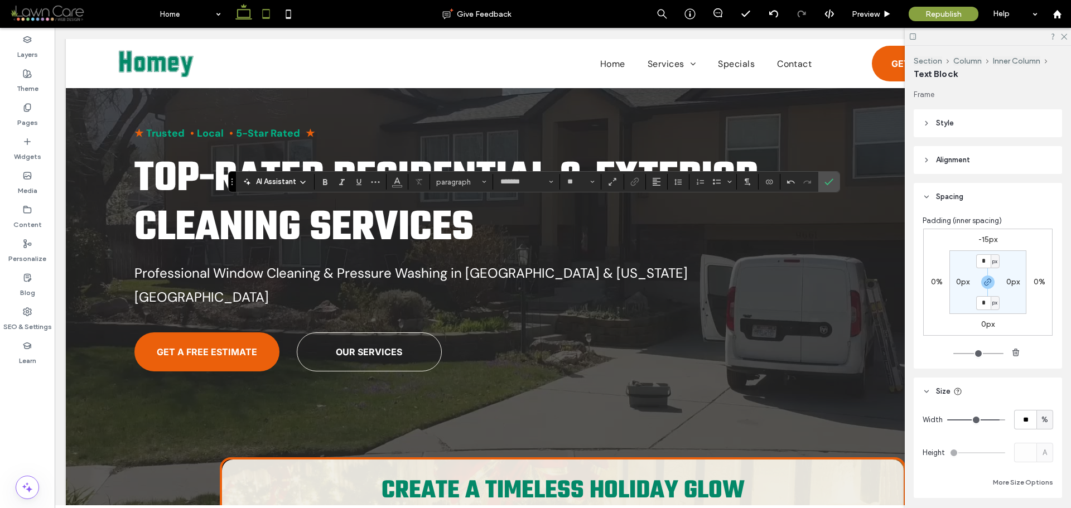
type input "**"
type input "****"
type input "**"
type input "****"
type input "**"
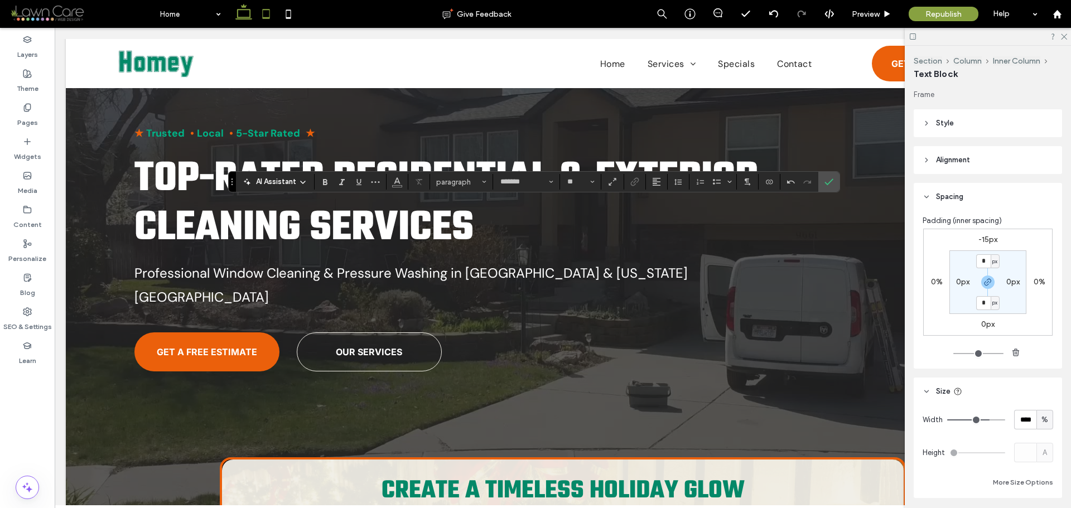
type input "****"
type input "**"
click at [1005, 416] on div "Width **** %" at bounding box center [988, 420] width 131 height 20
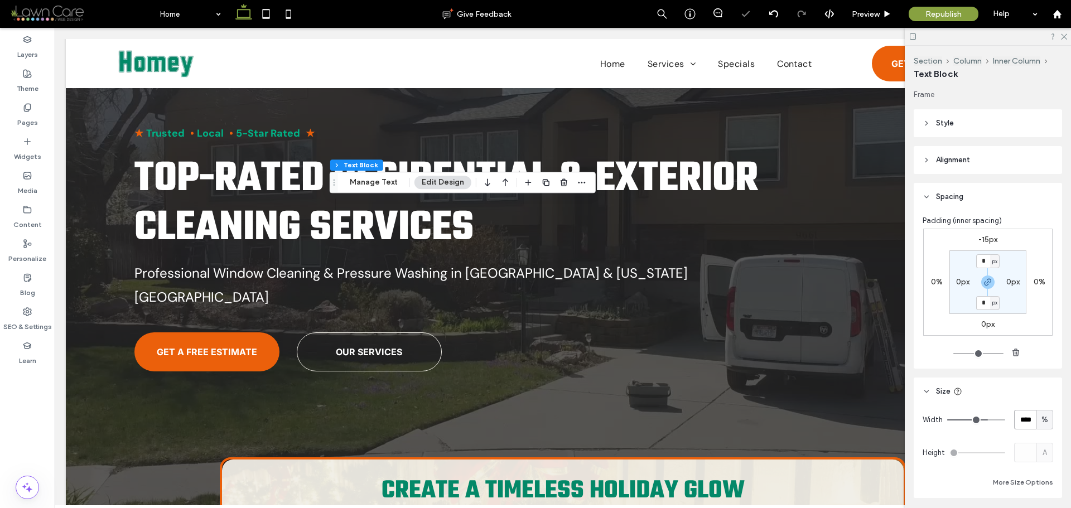
click at [1016, 417] on input "****" at bounding box center [1026, 420] width 22 height 20
type input "**"
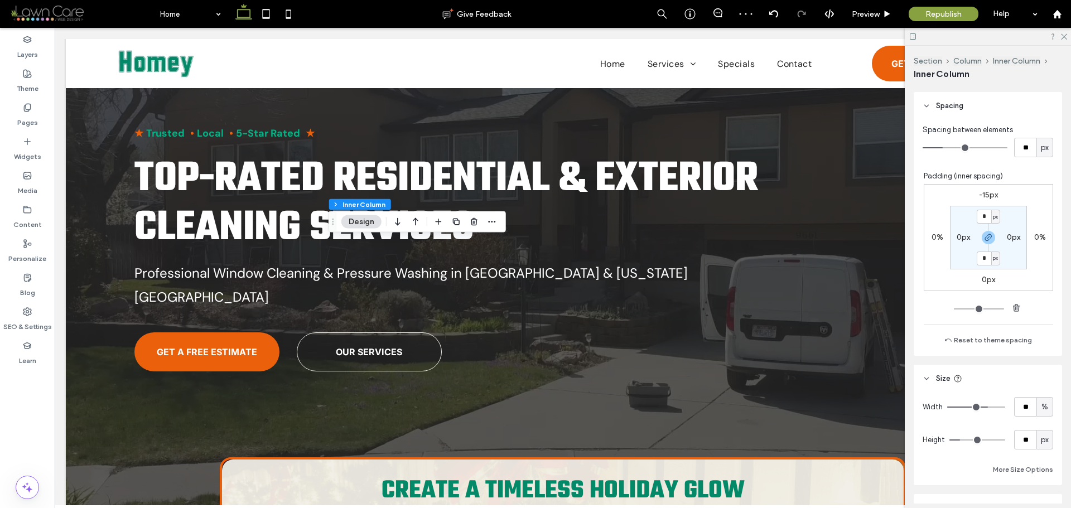
scroll to position [112, 0]
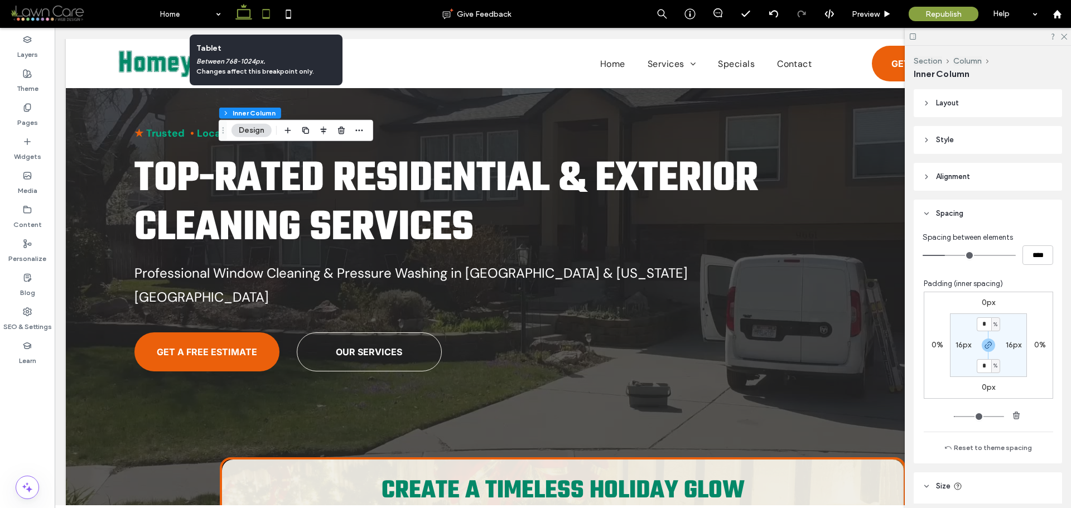
click at [265, 13] on icon at bounding box center [266, 14] width 22 height 22
type input "**"
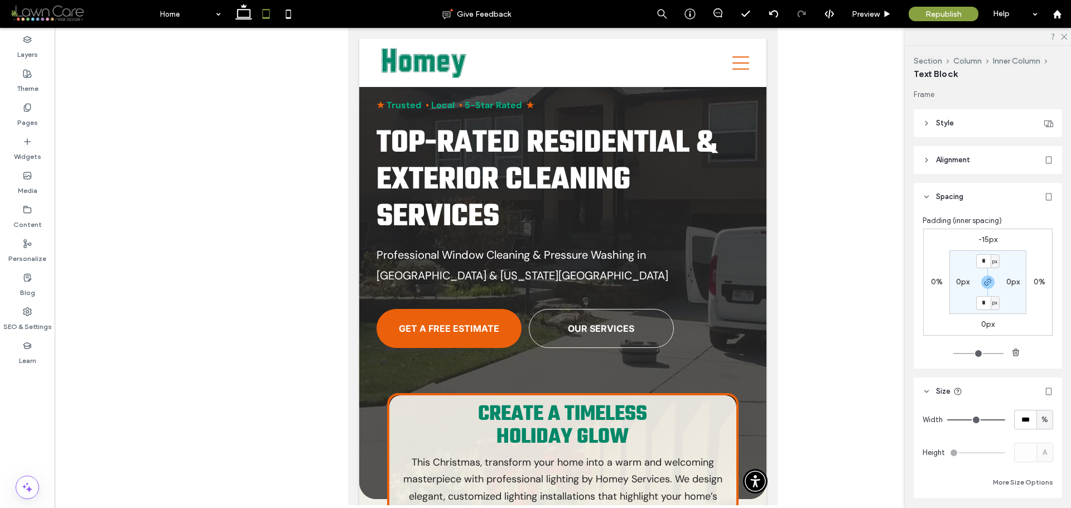
type input "**"
type input "****"
type input "***"
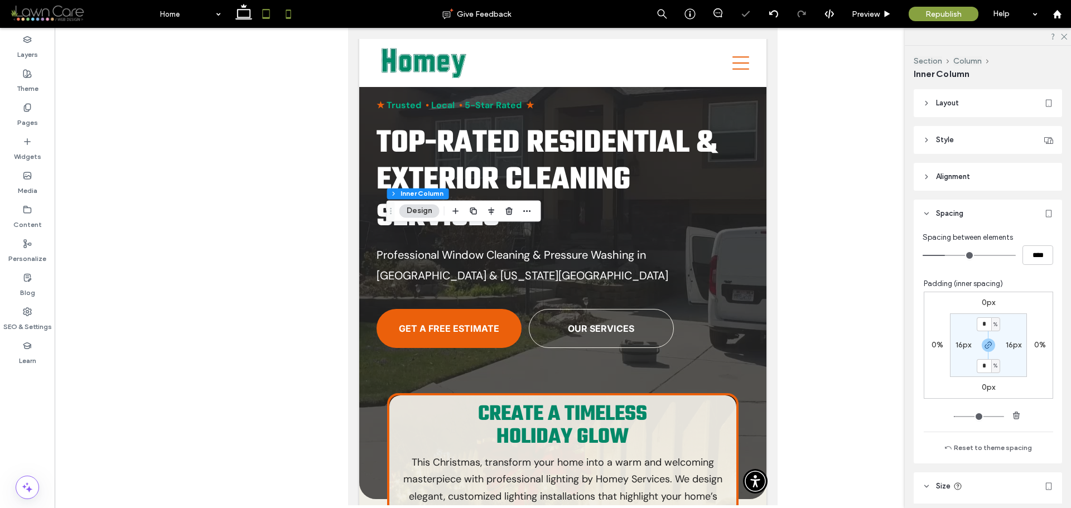
click at [295, 18] on icon at bounding box center [288, 14] width 22 height 22
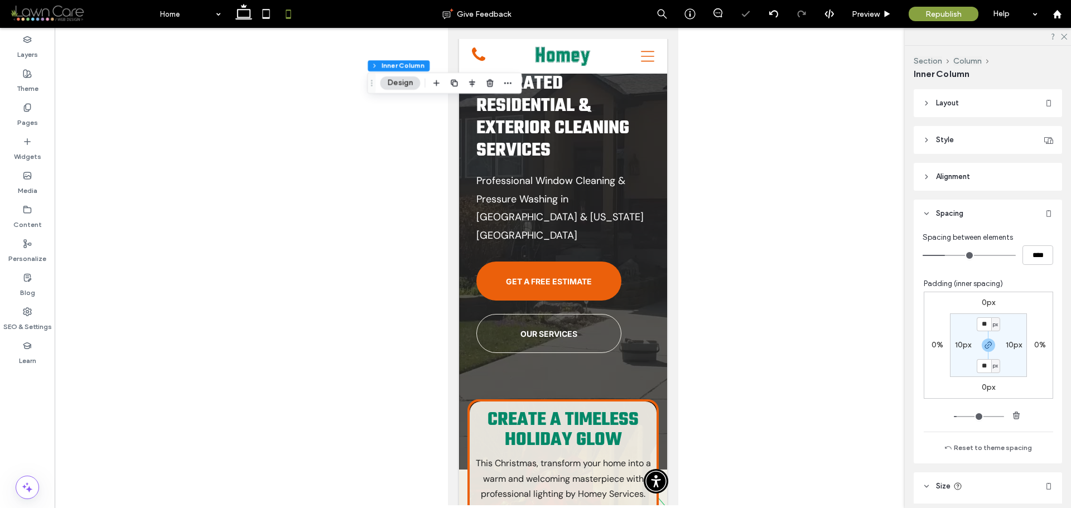
type input "**"
type input "***"
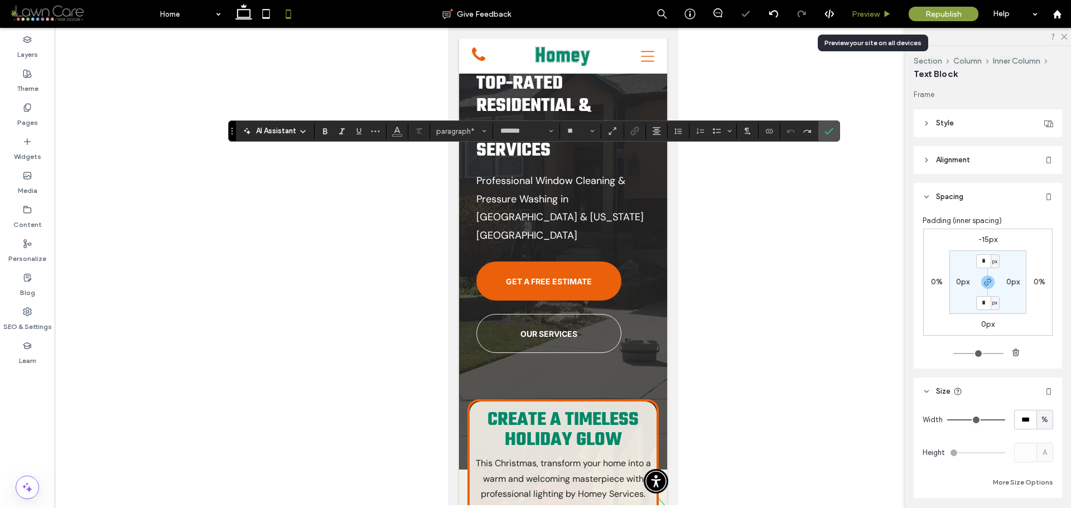
click at [881, 15] on div "Preview" at bounding box center [872, 13] width 56 height 9
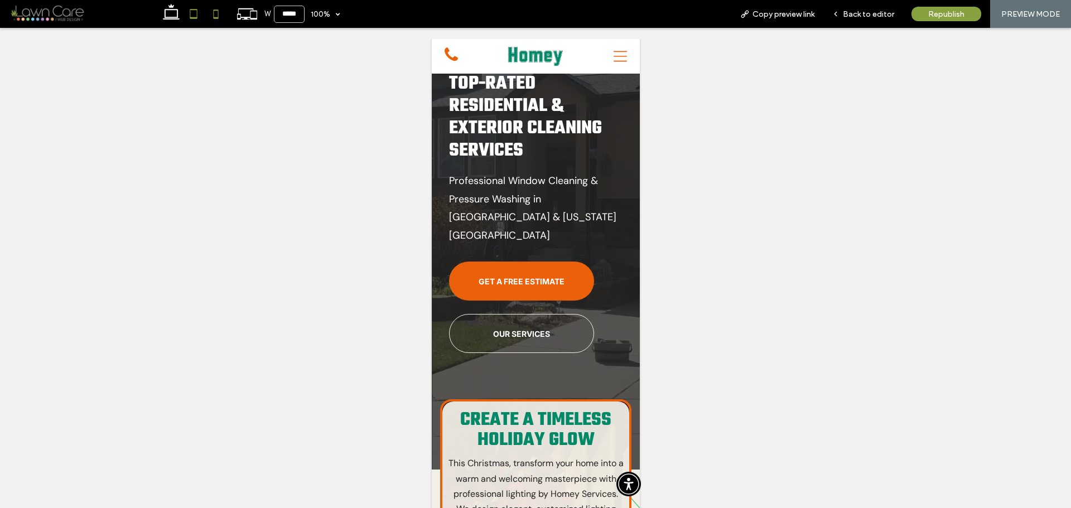
click at [200, 17] on icon at bounding box center [193, 14] width 22 height 22
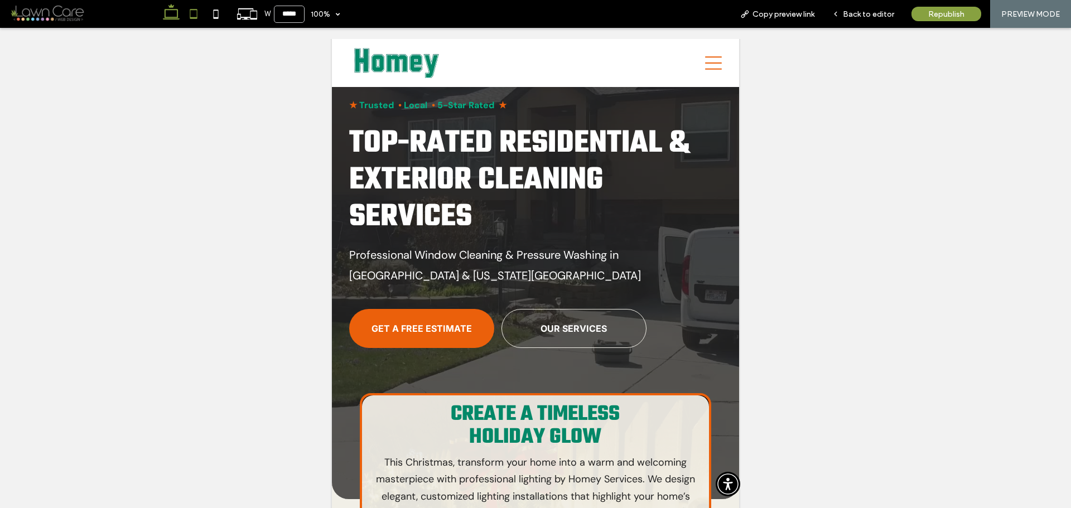
click at [173, 15] on icon at bounding box center [171, 14] width 22 height 22
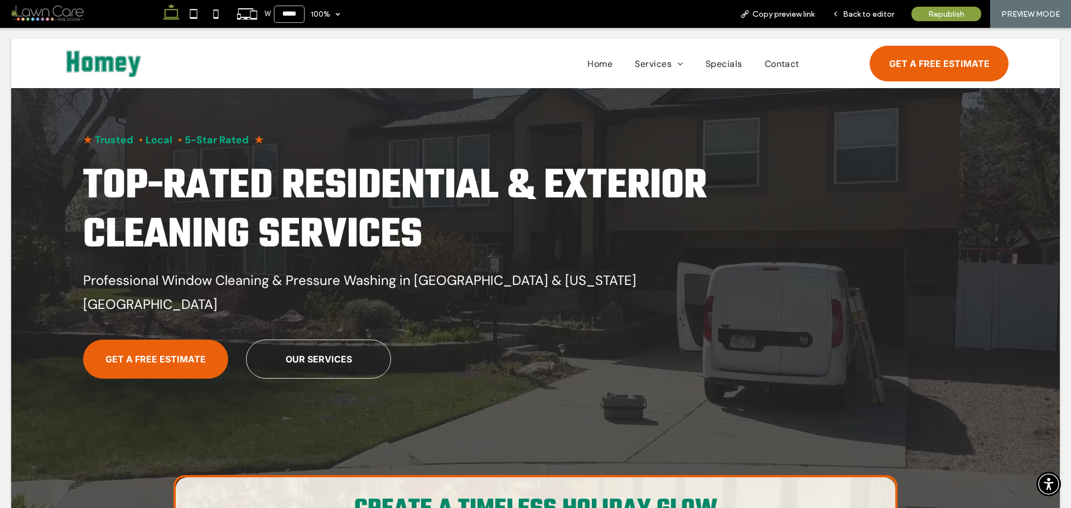
type input "******"
click at [845, 13] on span "Back to editor" at bounding box center [868, 13] width 51 height 9
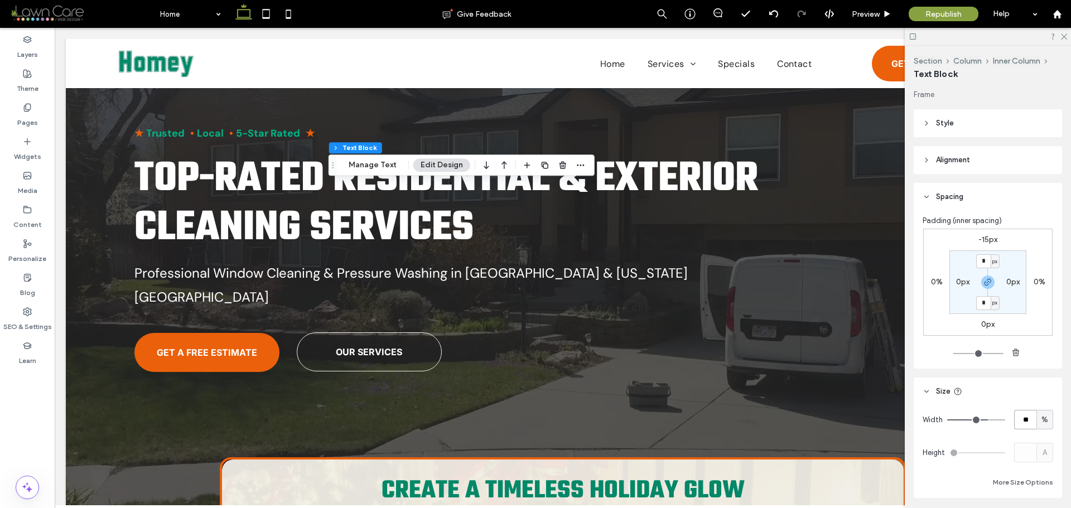
click at [1024, 424] on input "**" at bounding box center [1026, 420] width 22 height 20
type input "**"
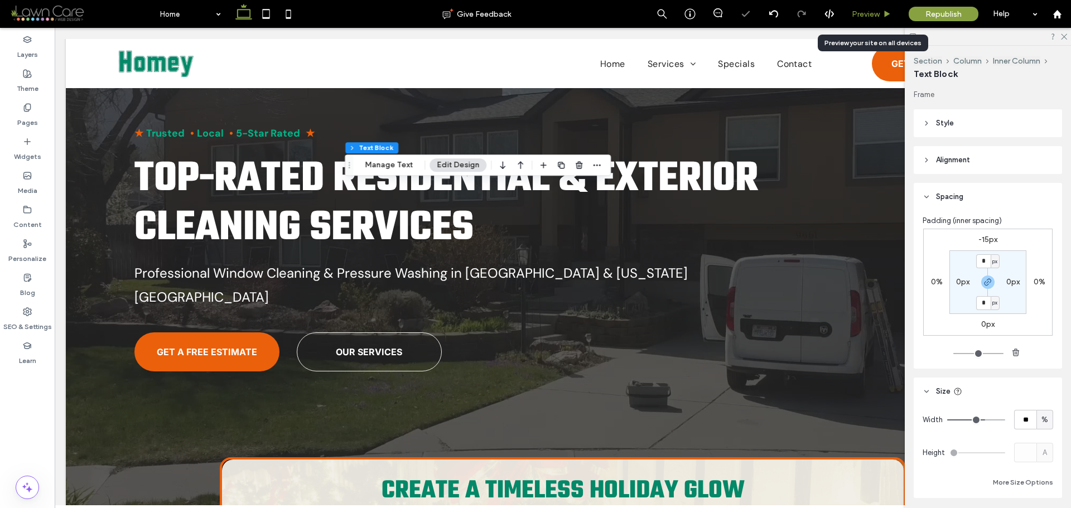
click at [887, 11] on icon at bounding box center [887, 14] width 8 height 8
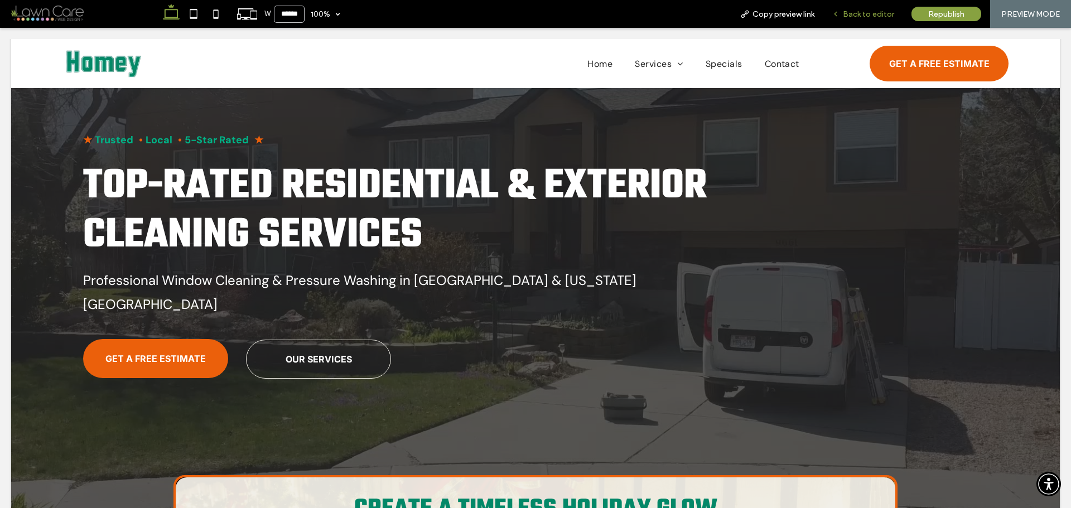
click at [836, 11] on icon at bounding box center [836, 14] width 8 height 8
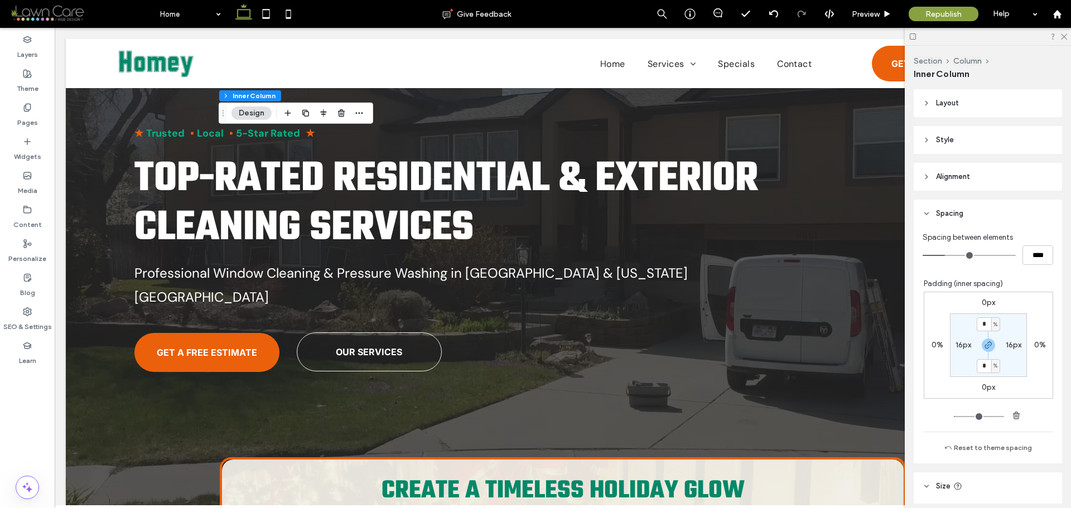
click at [941, 102] on span "Layout" at bounding box center [947, 103] width 23 height 11
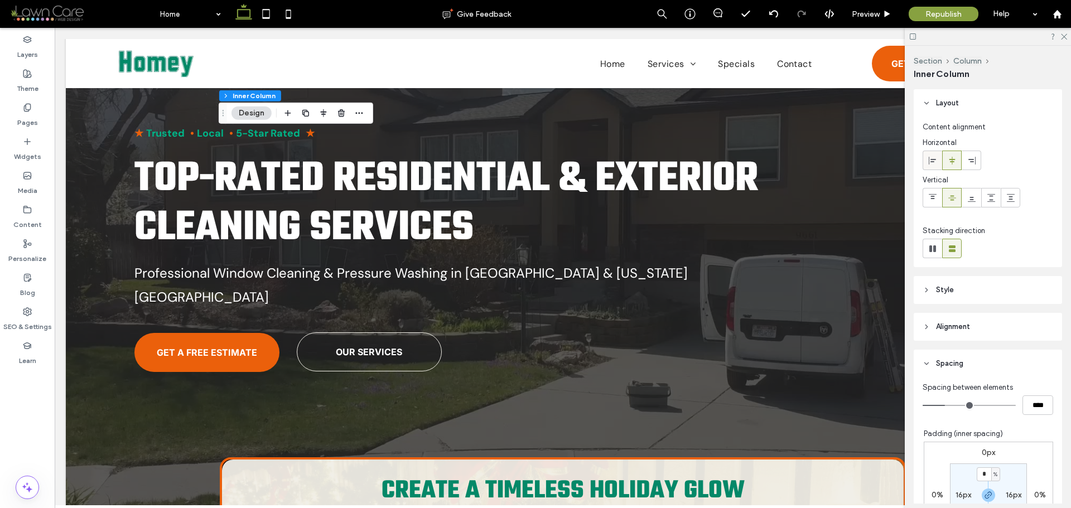
click at [938, 160] on div at bounding box center [933, 160] width 18 height 18
click at [950, 162] on icon at bounding box center [952, 160] width 9 height 9
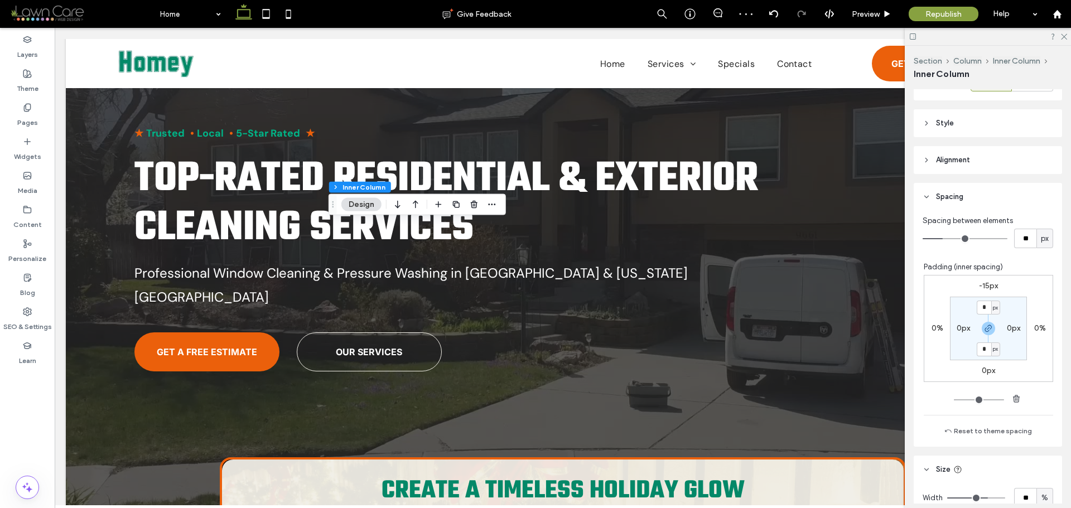
scroll to position [335, 0]
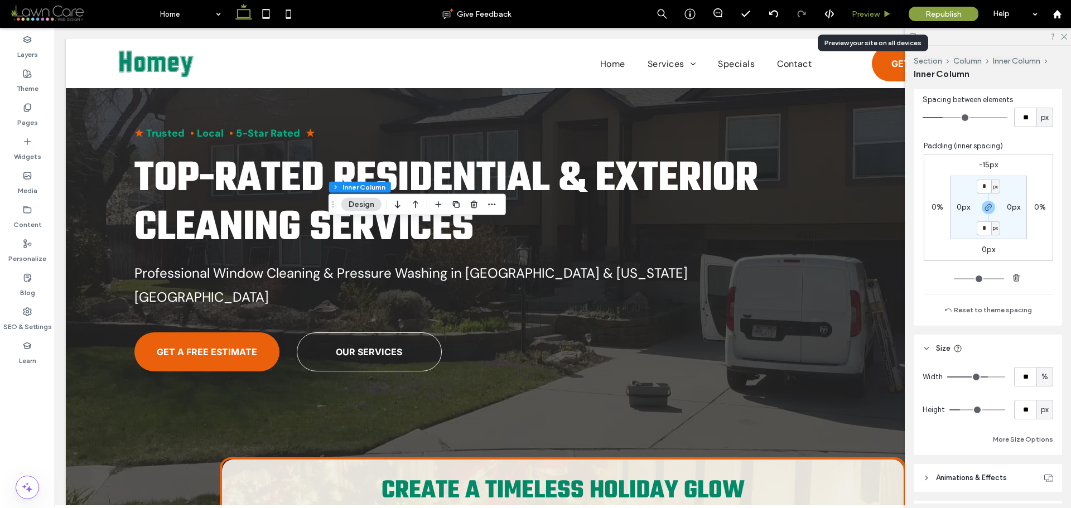
click at [886, 12] on use at bounding box center [888, 14] width 6 height 6
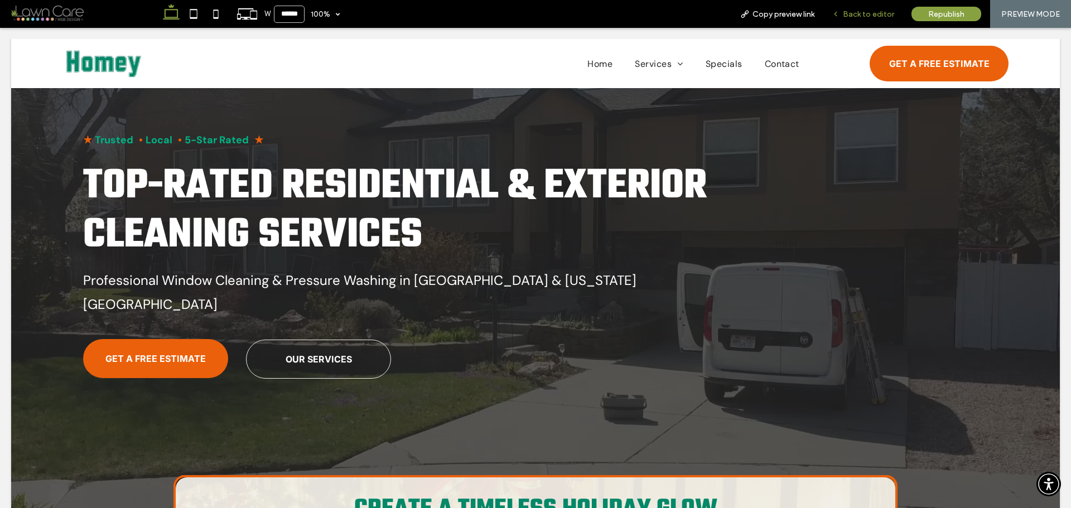
click at [835, 11] on icon at bounding box center [836, 14] width 8 height 8
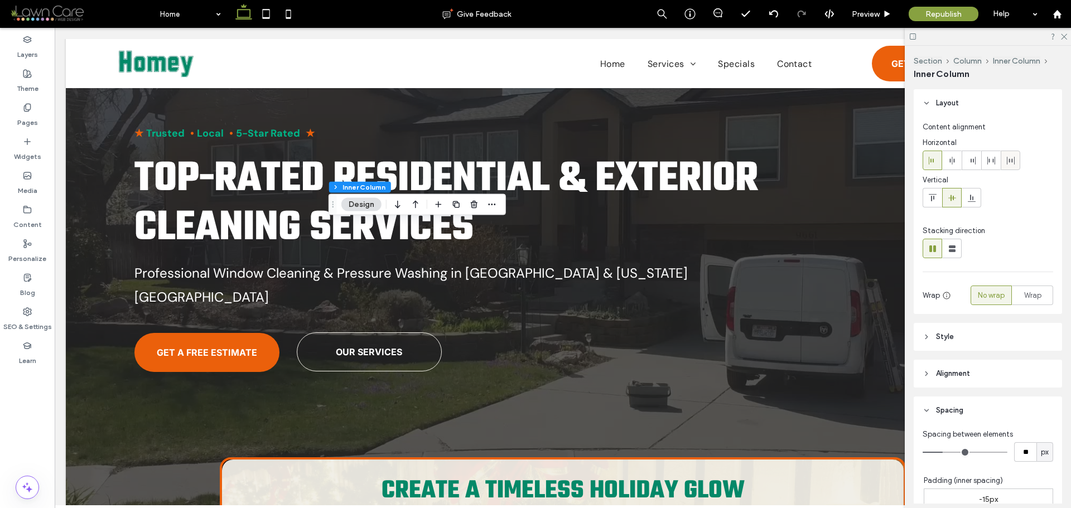
click at [1011, 164] on icon at bounding box center [1011, 160] width 9 height 9
click at [988, 166] on span at bounding box center [991, 160] width 9 height 18
click at [929, 198] on icon at bounding box center [933, 198] width 9 height 9
click at [950, 196] on icon at bounding box center [952, 198] width 9 height 9
click at [977, 164] on div at bounding box center [972, 160] width 18 height 18
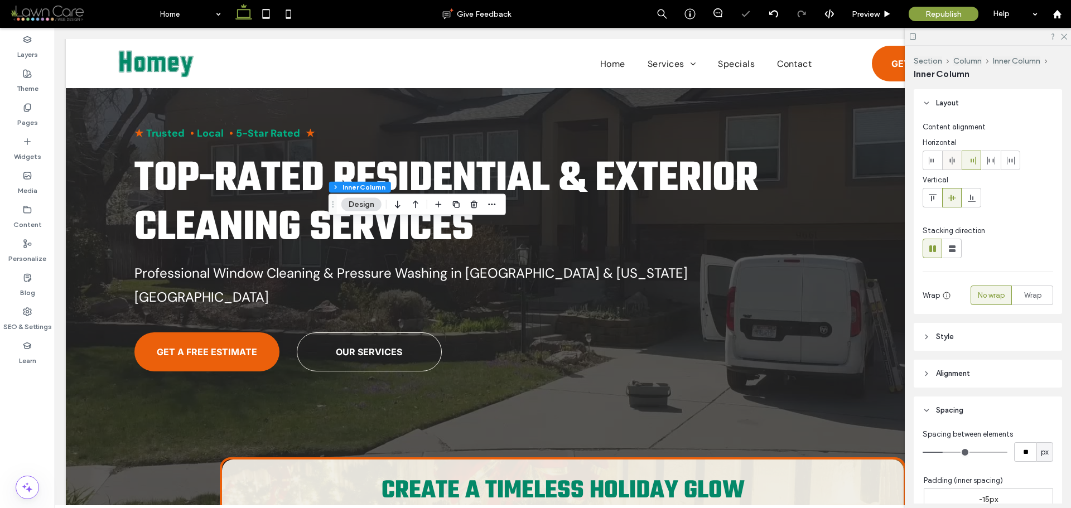
click at [949, 162] on icon at bounding box center [952, 160] width 9 height 9
click at [993, 162] on icon at bounding box center [991, 160] width 9 height 9
click at [1007, 162] on icon at bounding box center [1011, 160] width 9 height 9
click at [933, 162] on icon at bounding box center [933, 160] width 9 height 9
click at [959, 164] on div at bounding box center [952, 160] width 18 height 18
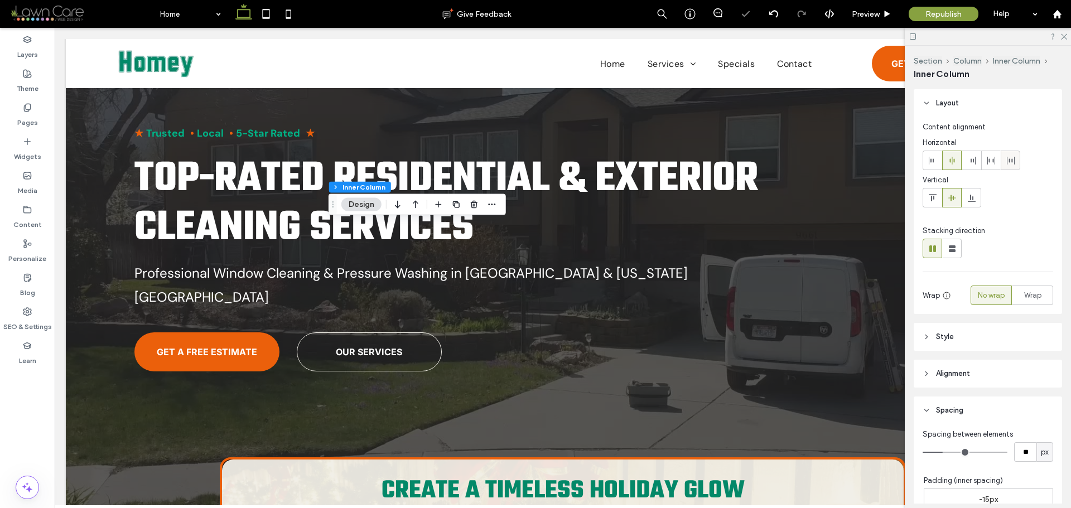
click at [1010, 164] on icon at bounding box center [1011, 160] width 9 height 9
click at [994, 165] on icon at bounding box center [991, 160] width 9 height 9
click at [931, 161] on use at bounding box center [931, 161] width 5 height 8
click at [973, 161] on use at bounding box center [973, 161] width 5 height 8
click at [960, 162] on div at bounding box center [952, 160] width 18 height 18
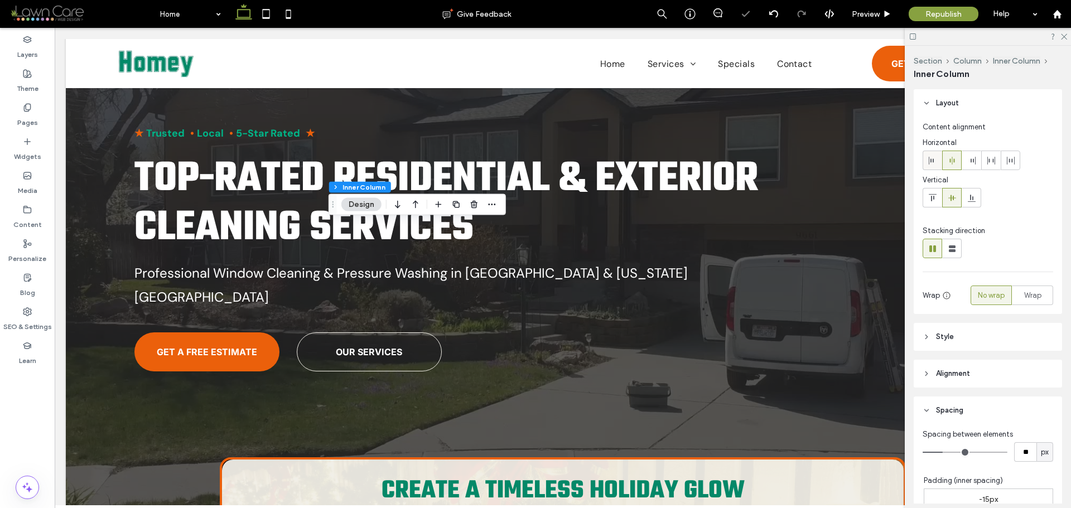
click at [929, 162] on use at bounding box center [931, 161] width 5 height 8
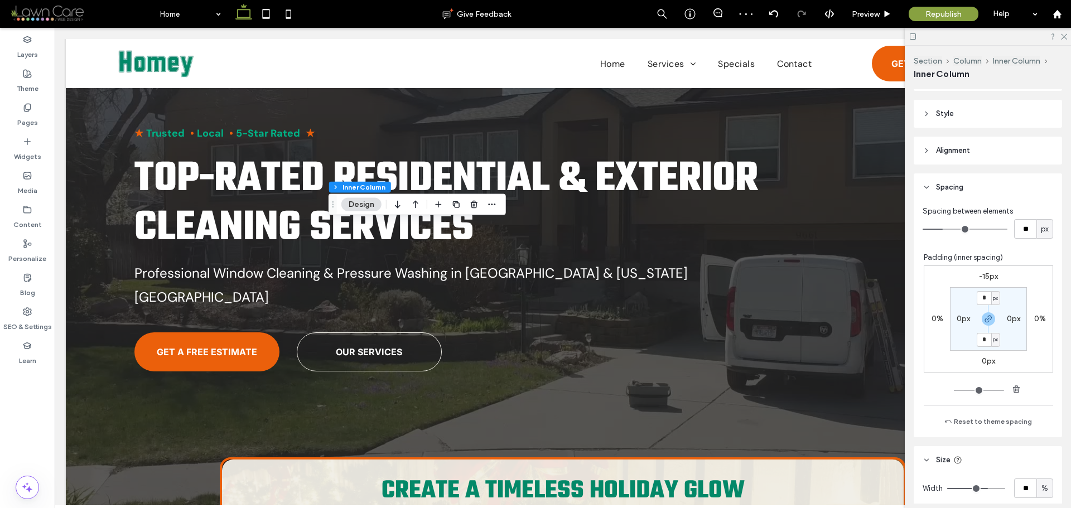
scroll to position [335, 0]
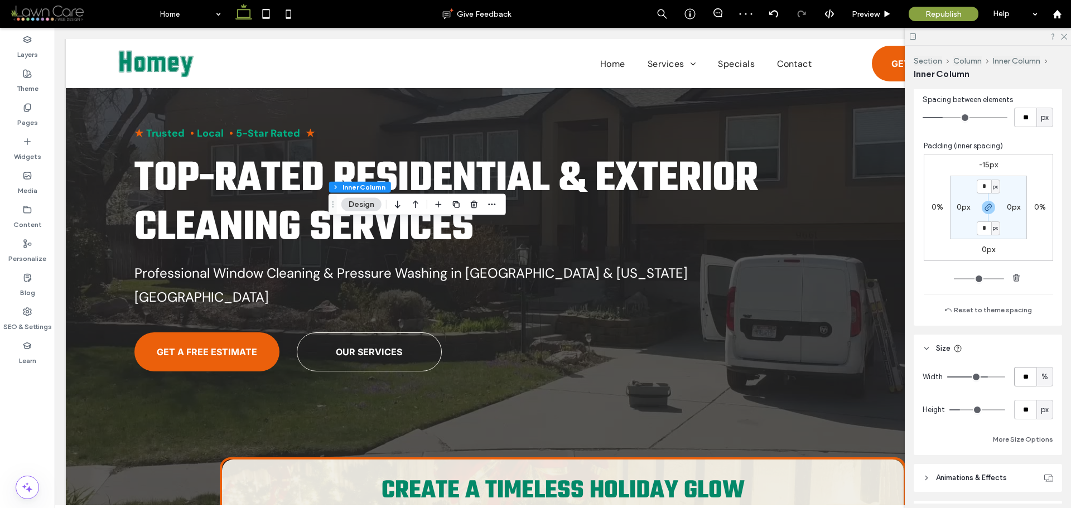
click at [1021, 379] on input "**" at bounding box center [1026, 377] width 22 height 20
type input "**"
click at [1023, 375] on input "**" at bounding box center [1026, 377] width 22 height 20
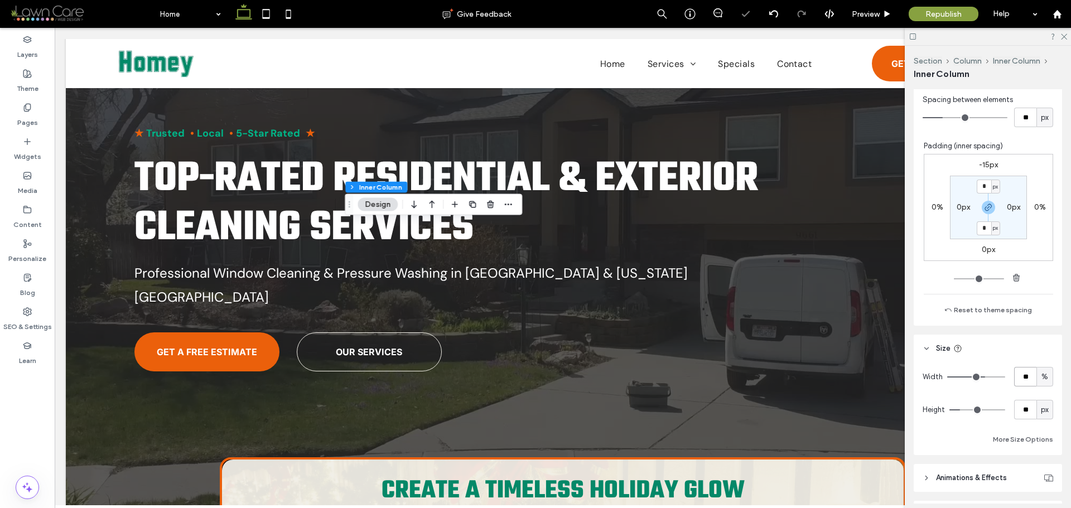
type input "**"
click at [1023, 375] on input "**" at bounding box center [1026, 377] width 22 height 20
type input "**"
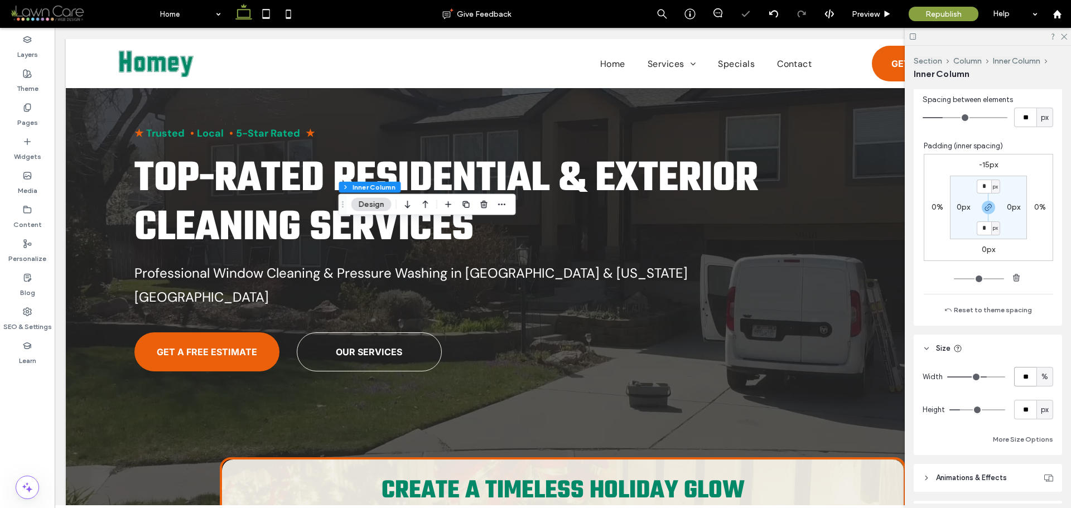
type input "**"
click at [890, 15] on icon at bounding box center [887, 14] width 8 height 8
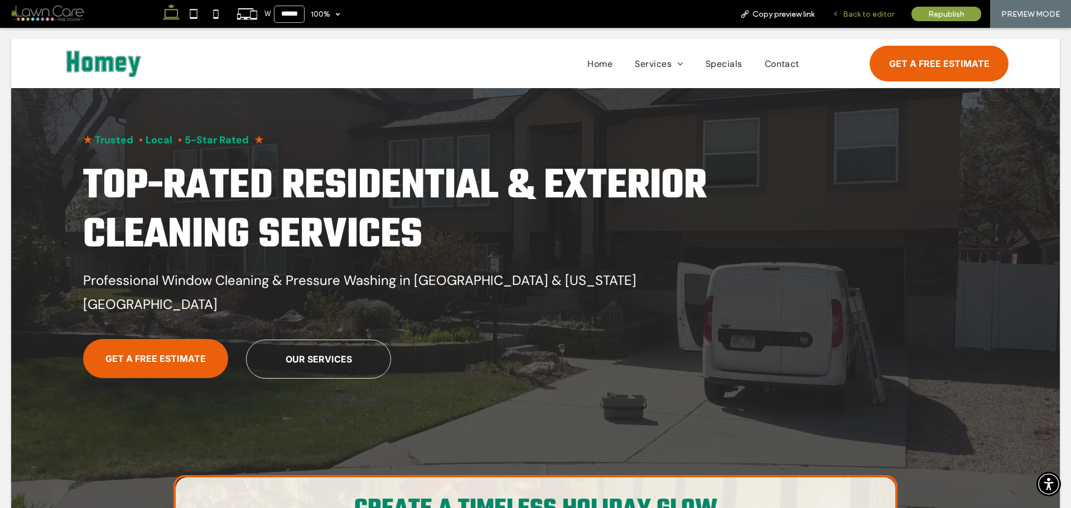
click at [840, 15] on icon at bounding box center [836, 14] width 8 height 8
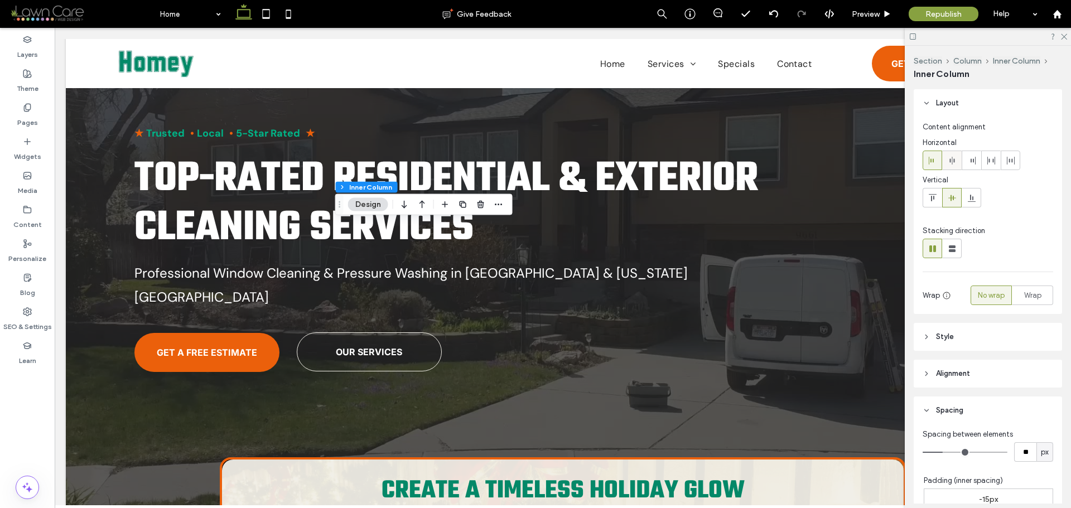
click at [953, 161] on use at bounding box center [952, 161] width 5 height 8
click at [936, 161] on icon at bounding box center [933, 160] width 9 height 9
click at [955, 166] on span at bounding box center [952, 160] width 9 height 18
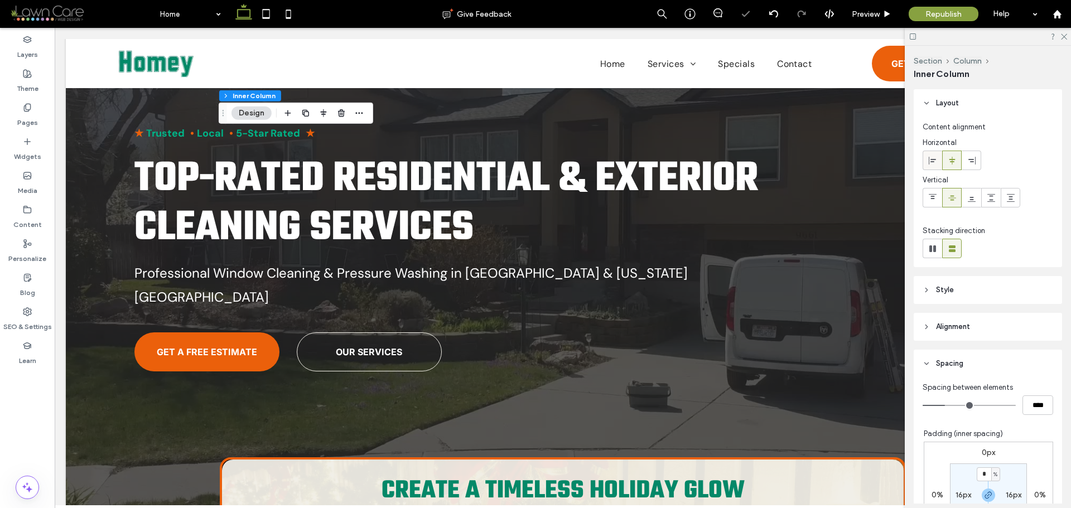
click at [936, 164] on icon at bounding box center [933, 160] width 9 height 9
click at [953, 163] on icon at bounding box center [952, 160] width 9 height 9
click at [888, 12] on use at bounding box center [888, 14] width 6 height 6
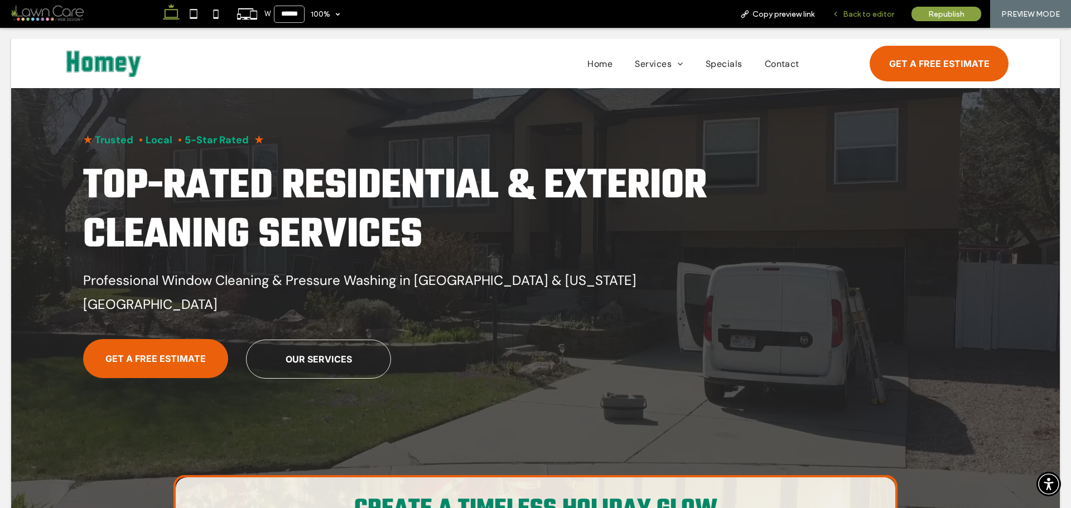
click at [847, 16] on span "Back to editor" at bounding box center [868, 13] width 51 height 9
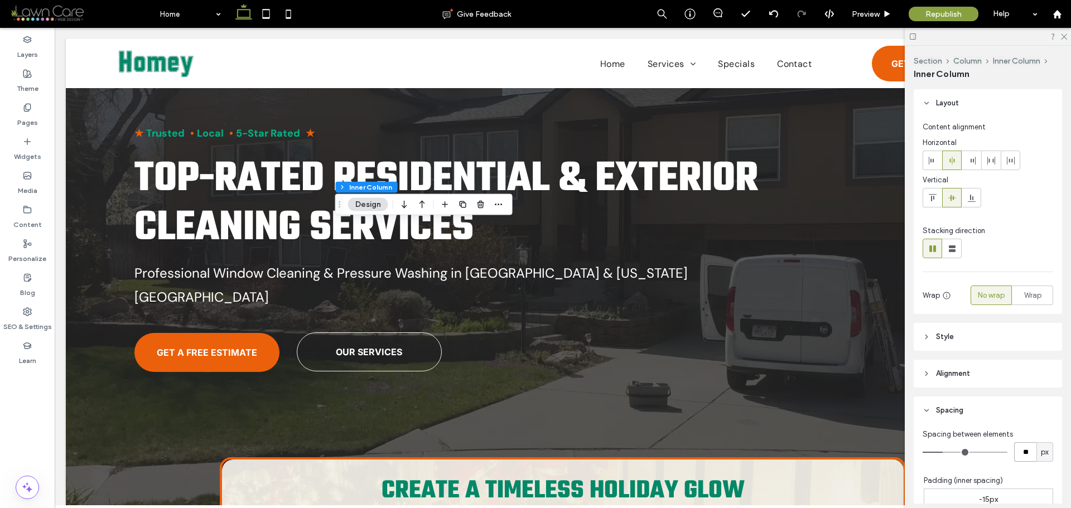
click at [1017, 448] on input "**" at bounding box center [1026, 453] width 22 height 20
type input "*"
click at [1016, 448] on input "*" at bounding box center [1026, 453] width 22 height 20
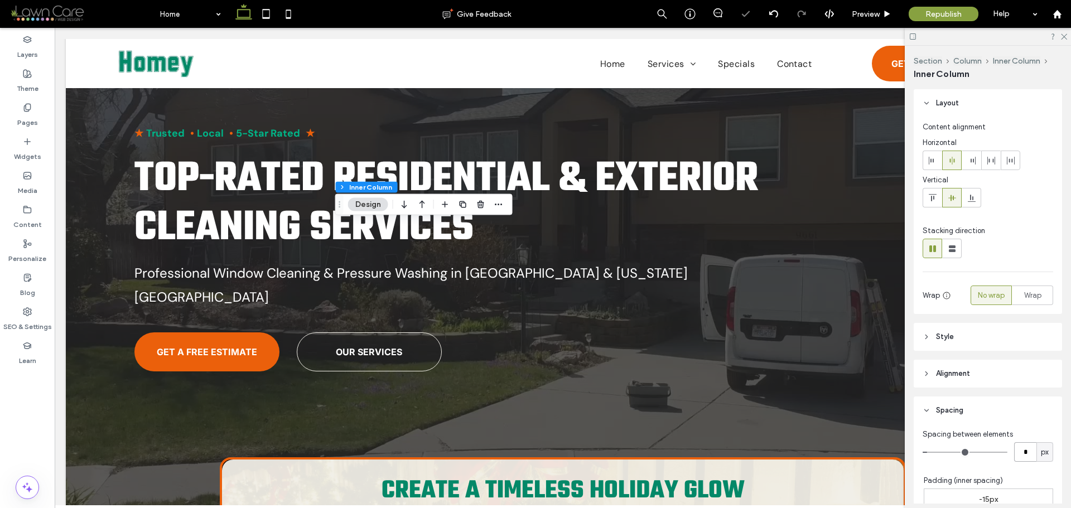
type input "*"
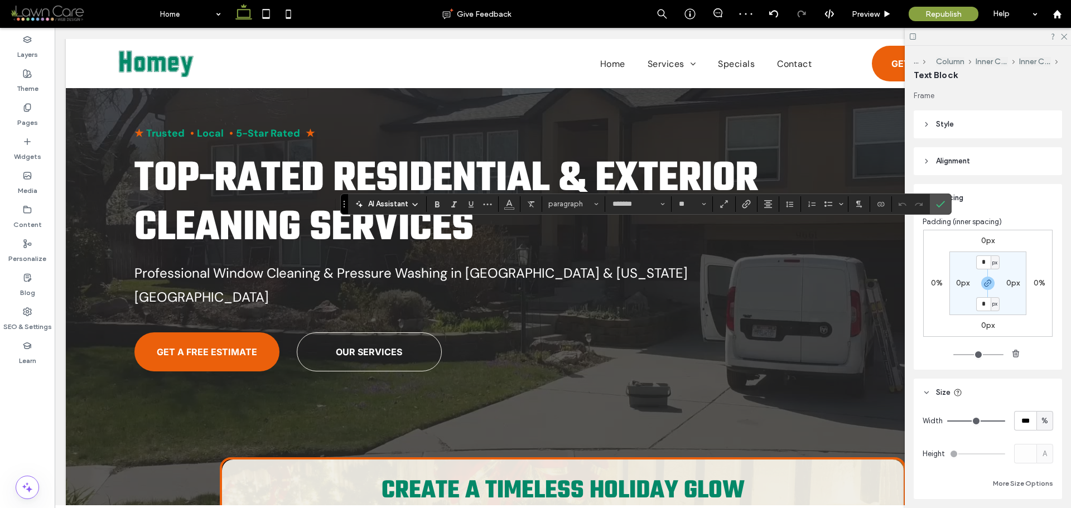
click at [940, 122] on span "Style" at bounding box center [945, 124] width 18 height 11
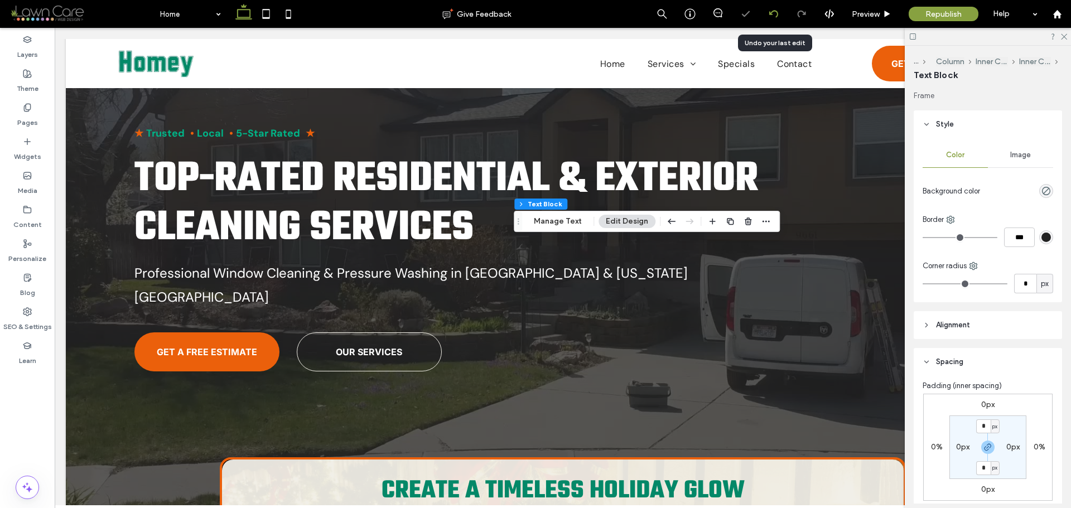
click at [776, 15] on icon at bounding box center [774, 13] width 9 height 9
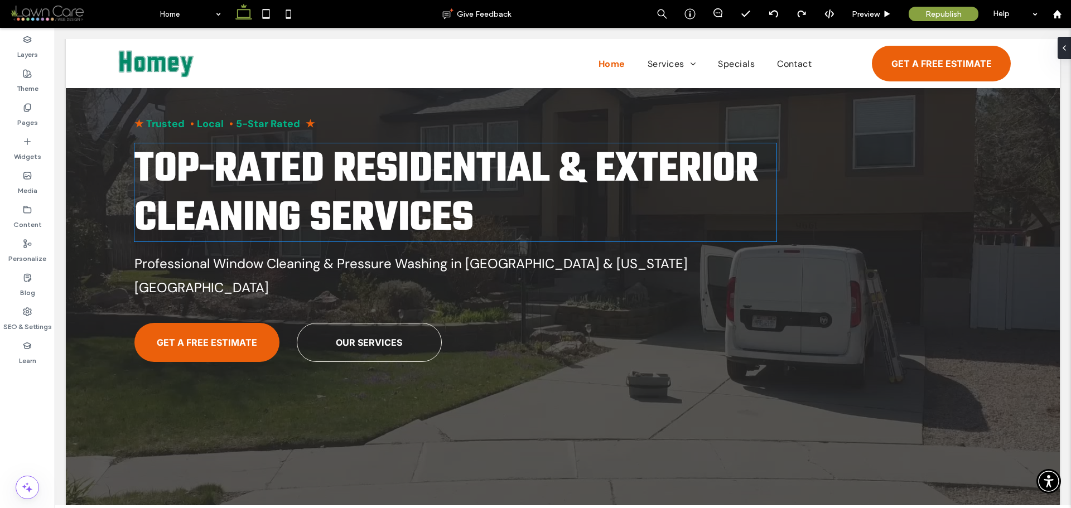
scroll to position [335, 0]
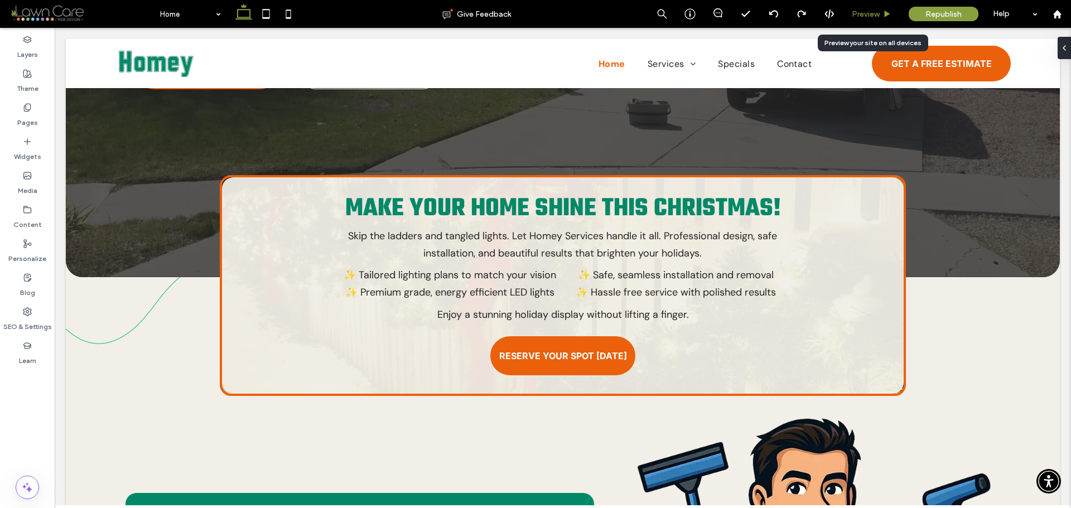
click at [886, 16] on use at bounding box center [888, 14] width 6 height 6
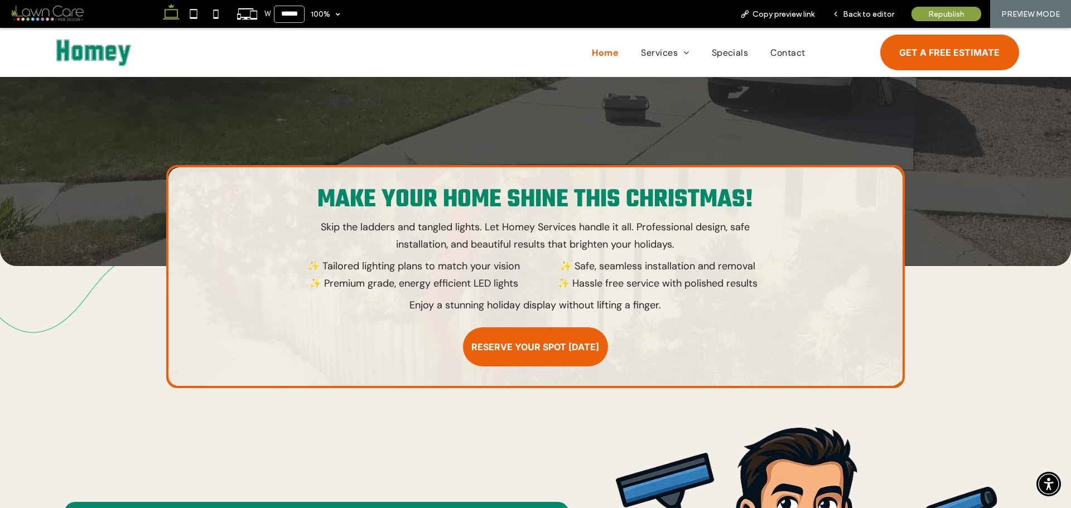
scroll to position [324, 0]
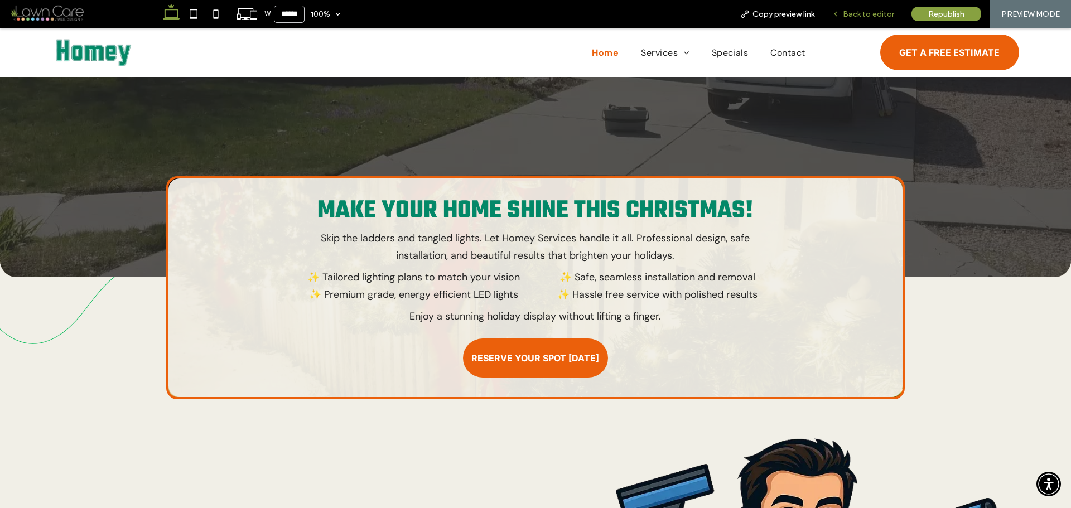
click at [838, 17] on icon at bounding box center [836, 14] width 8 height 8
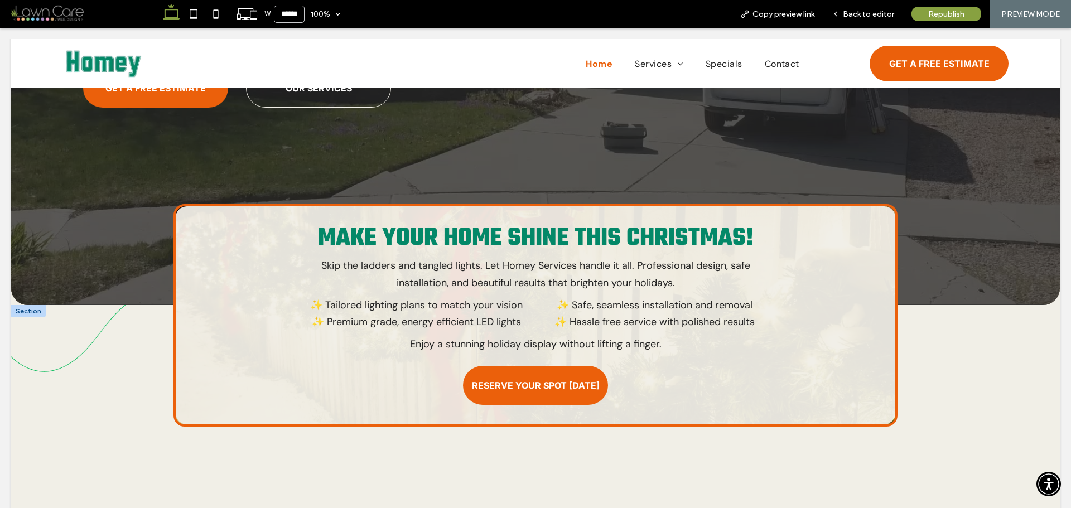
scroll to position [335, 0]
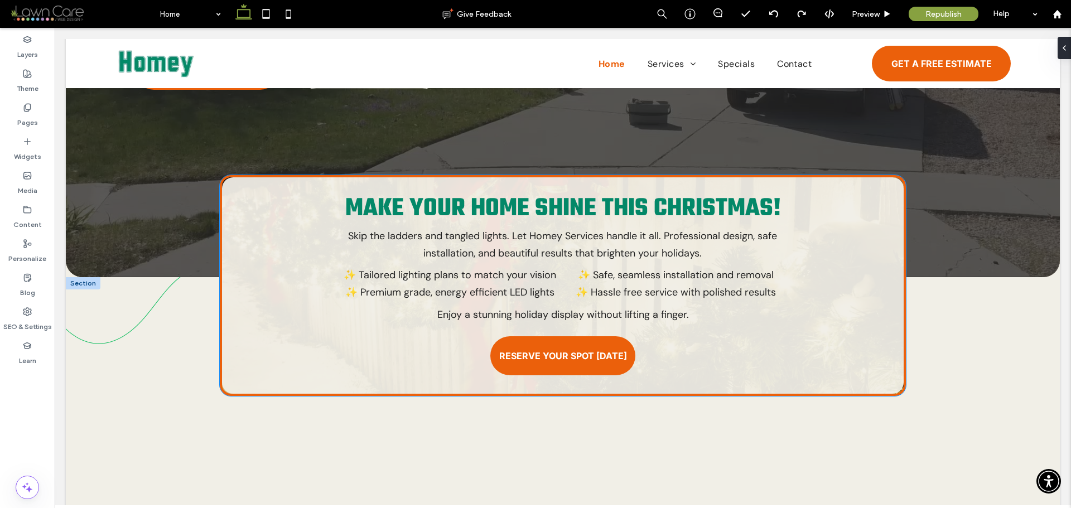
click at [570, 267] on p "✨ Safe, seamless installation and removal" at bounding box center [675, 275] width 225 height 17
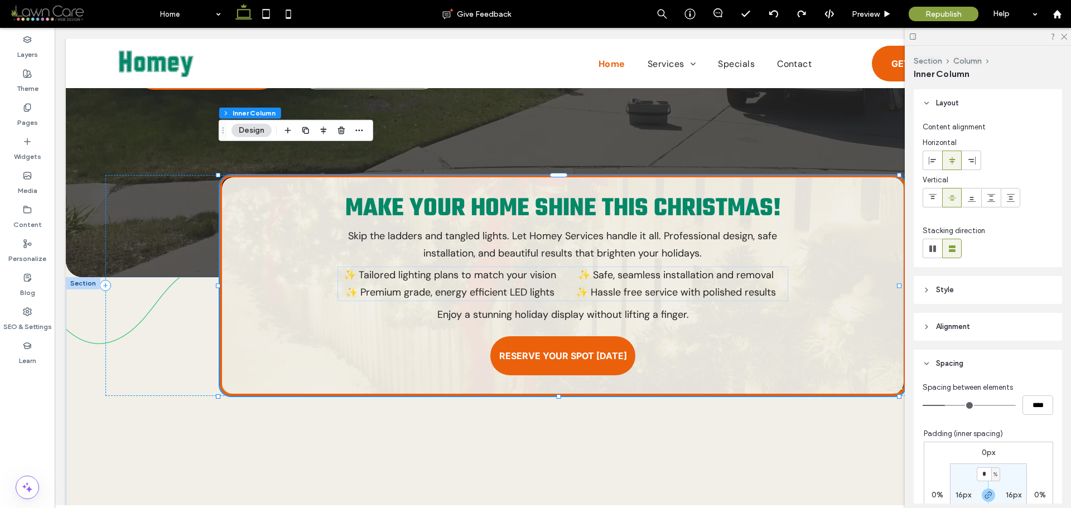
click at [563, 267] on p "✨ Safe, seamless installation and removal" at bounding box center [675, 275] width 225 height 17
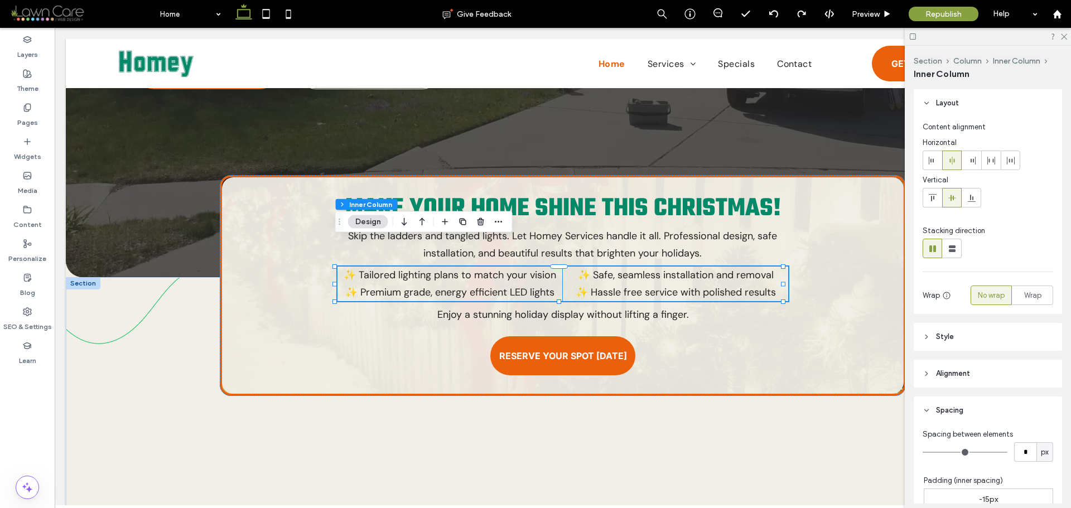
click at [626, 284] on p "✨ Hassle free service with polished results" at bounding box center [675, 292] width 225 height 17
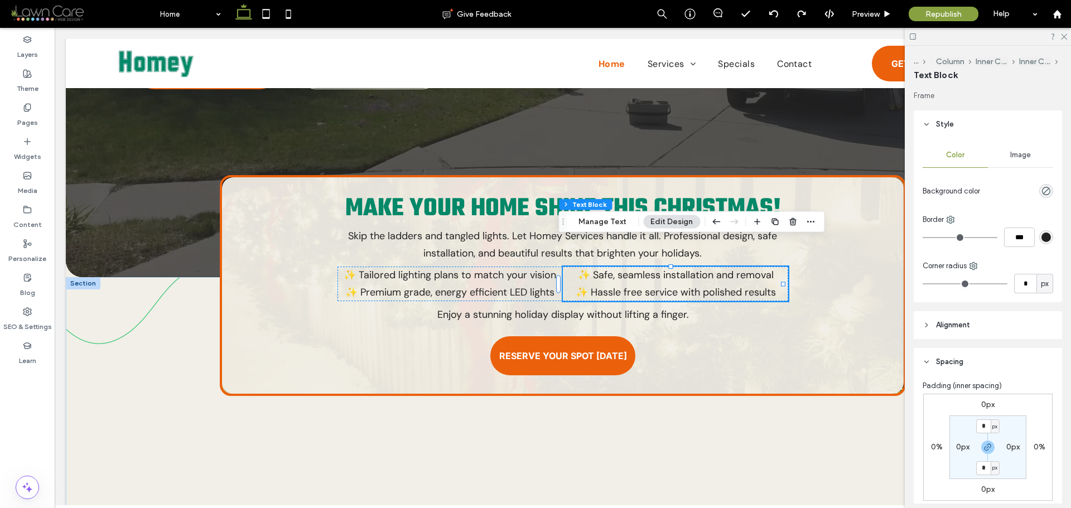
click at [649, 267] on p "✨ Safe, seamless installation and removal" at bounding box center [675, 275] width 225 height 17
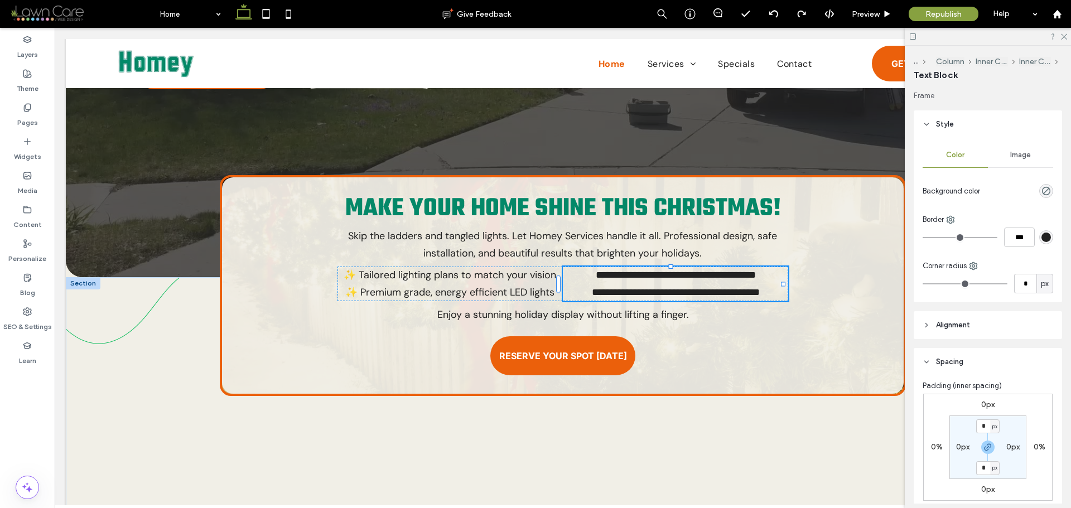
type input "*******"
type input "**"
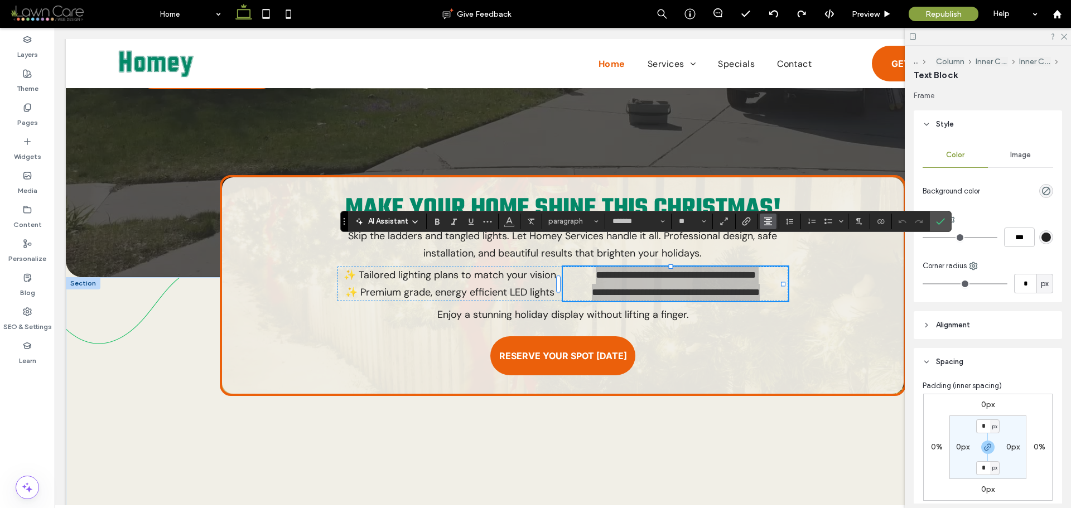
click at [773, 220] on button "Alignment" at bounding box center [768, 222] width 17 height 16
click at [779, 238] on icon "ui.textEditor.alignment.left" at bounding box center [776, 239] width 9 height 9
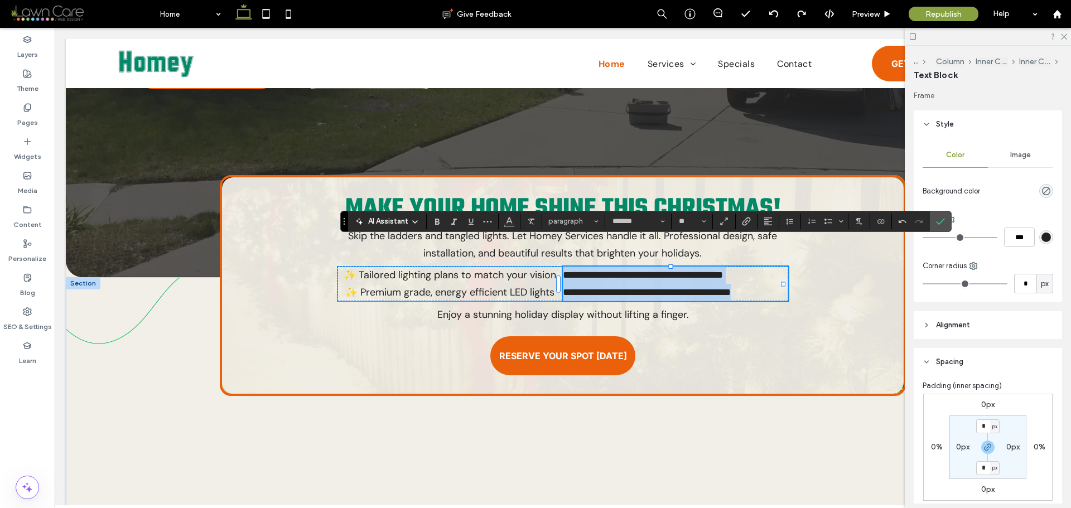
click at [515, 267] on p "✨ Tailored lighting plans to match your vision" at bounding box center [450, 275] width 225 height 17
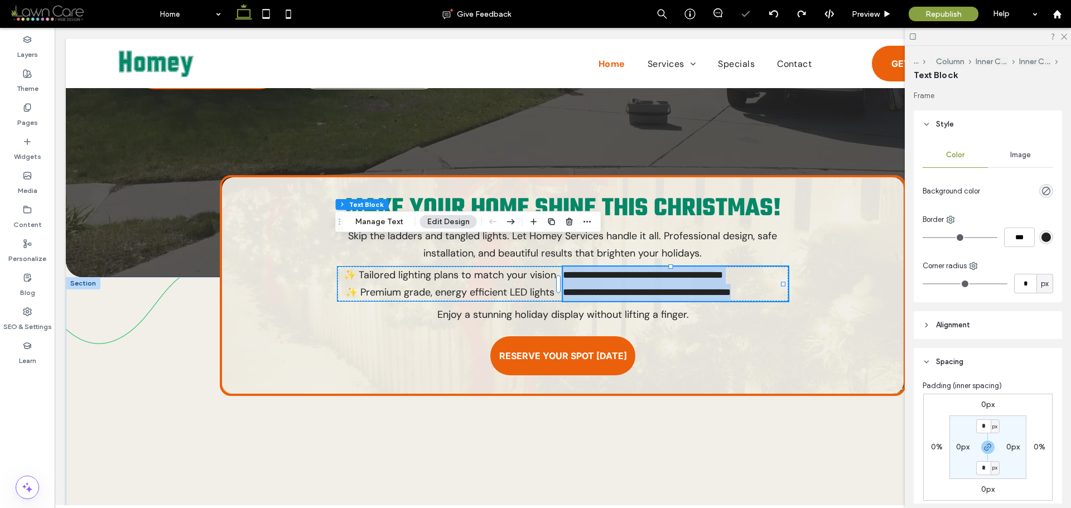
click at [515, 267] on div "✨ Tailored lighting plans to match your vision ✨ Premium grade, energy efficien…" at bounding box center [450, 284] width 225 height 34
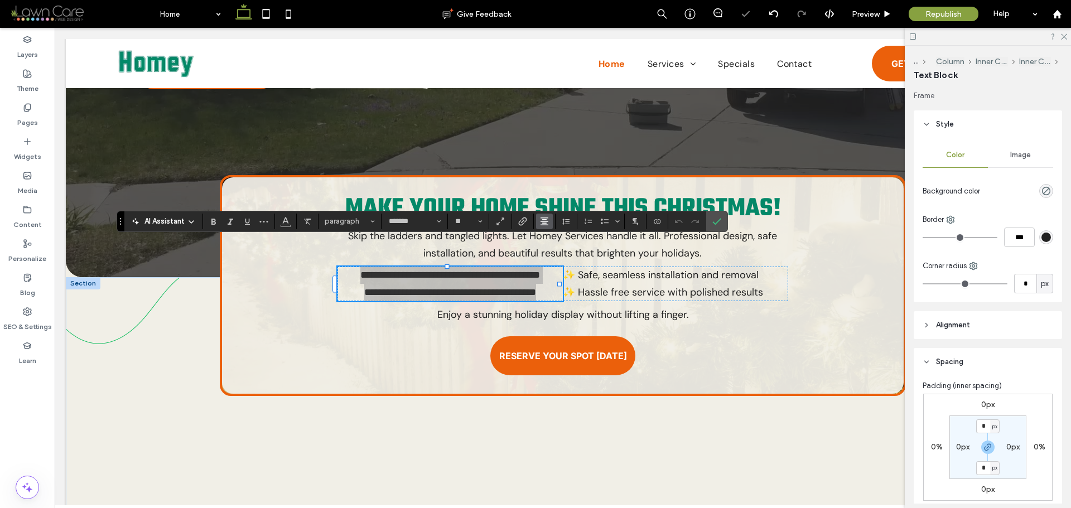
click at [543, 223] on use "Alignment" at bounding box center [545, 222] width 8 height 8
click at [551, 238] on use "ui.textEditor.alignment.left" at bounding box center [553, 240] width 8 height 8
drag, startPoint x: 719, startPoint y: 223, endPoint x: 665, endPoint y: 195, distance: 60.6
click at [719, 223] on icon "Confirm" at bounding box center [717, 221] width 9 height 9
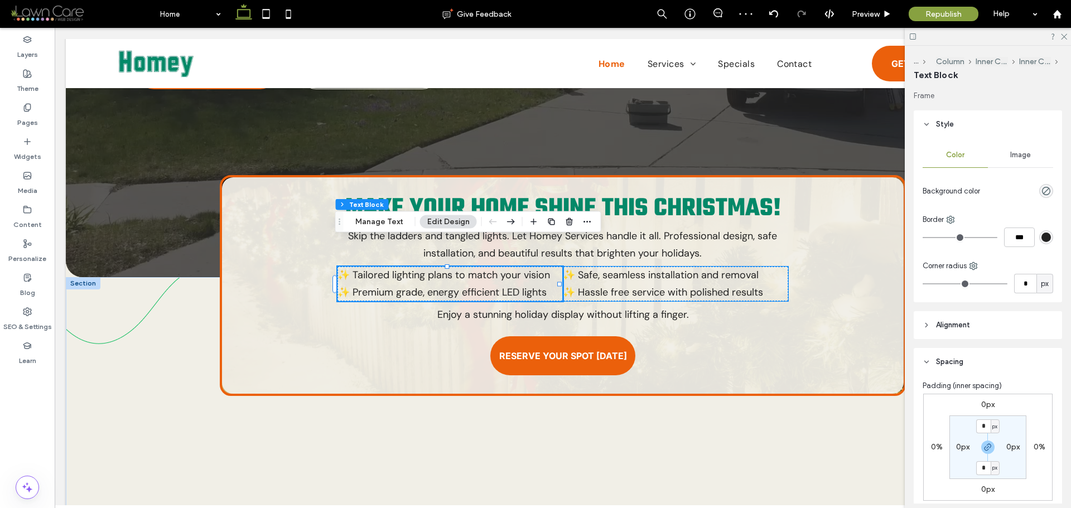
click at [782, 284] on p "✨ Hassle free service with polished results" at bounding box center [675, 292] width 225 height 17
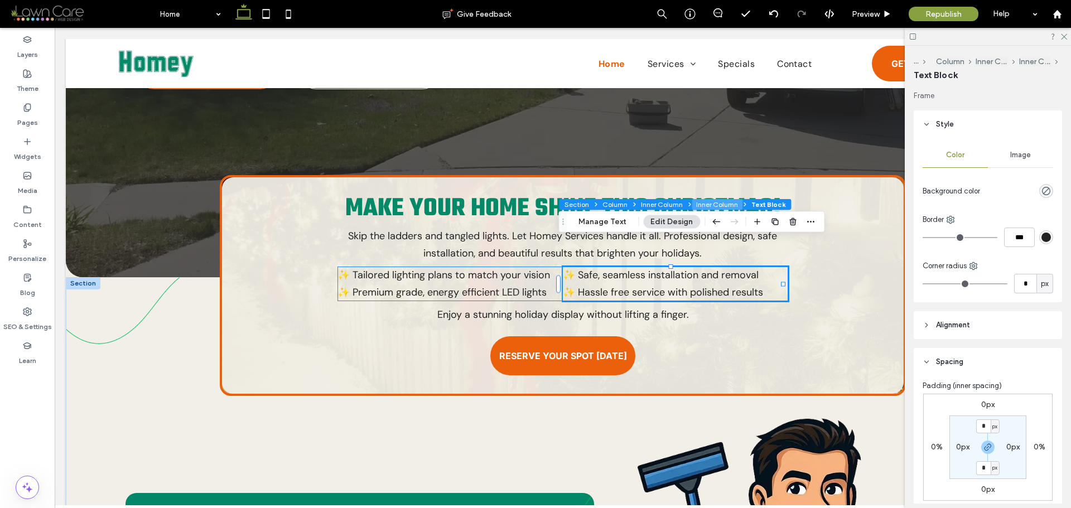
click at [714, 204] on button "Inner Column" at bounding box center [717, 204] width 51 height 11
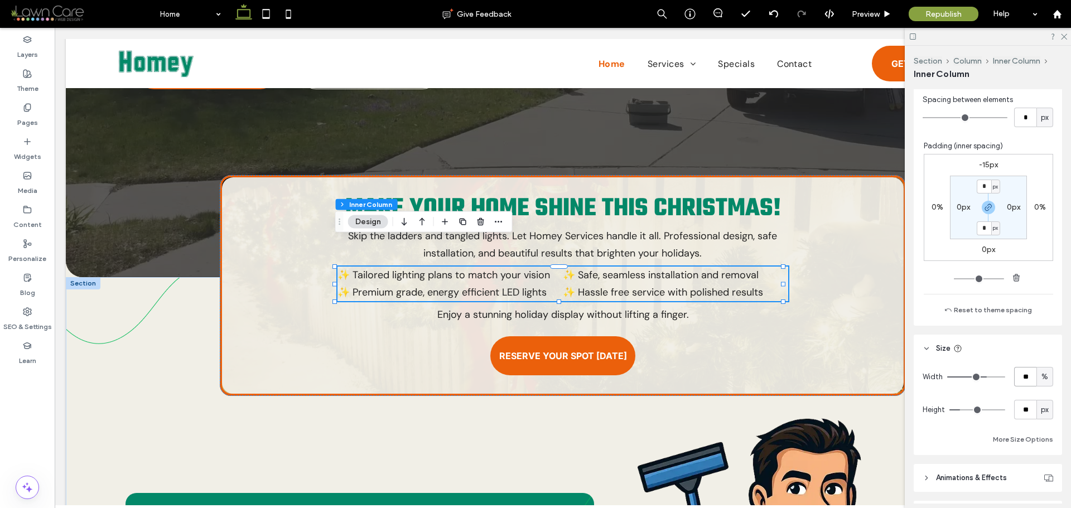
click at [1026, 375] on input "**" at bounding box center [1026, 377] width 22 height 20
type input "**"
click at [1037, 379] on div "%" at bounding box center [1045, 377] width 17 height 20
click at [1042, 376] on span "%" at bounding box center [1045, 377] width 7 height 11
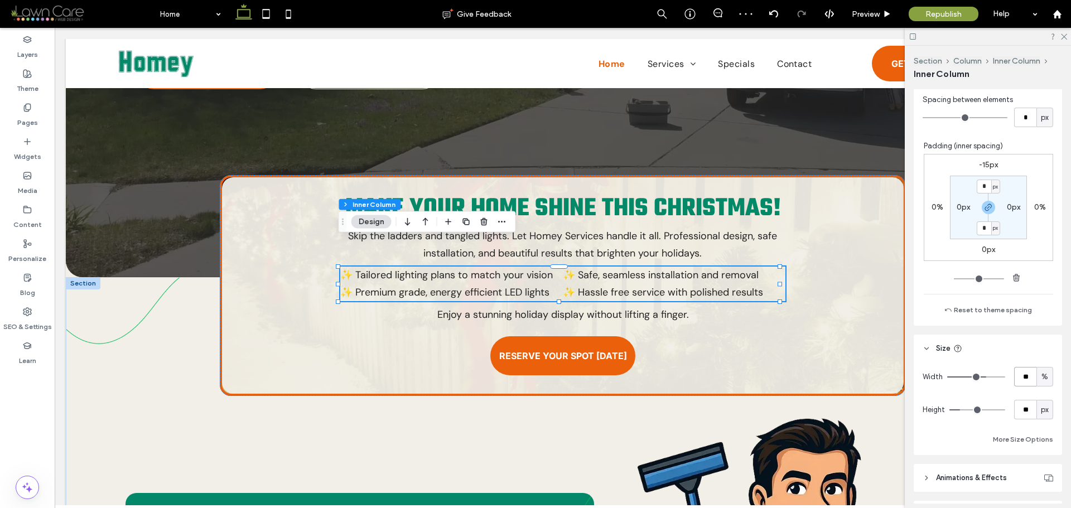
click at [1022, 376] on input "**" at bounding box center [1026, 377] width 22 height 20
type input "**"
click at [1029, 375] on input "**" at bounding box center [1026, 377] width 22 height 20
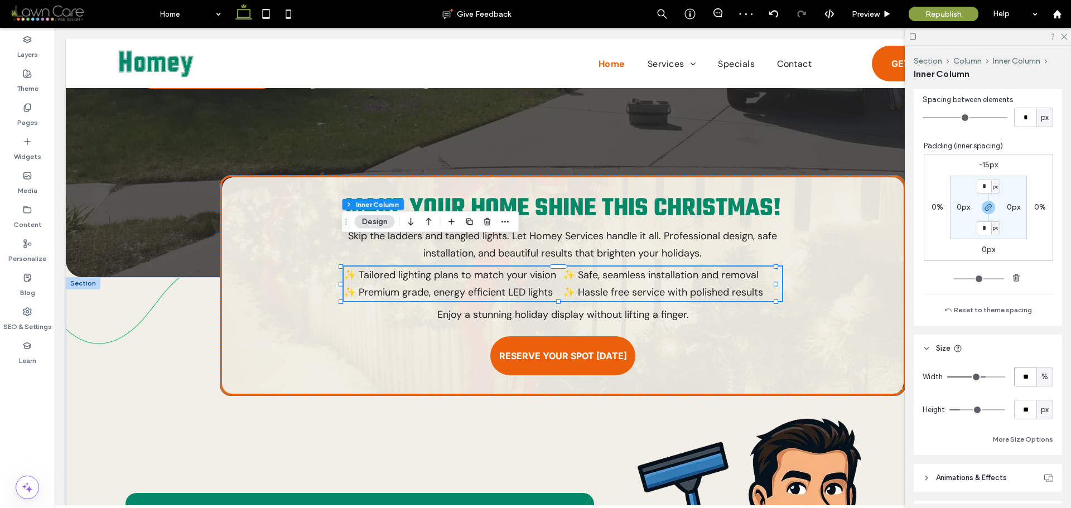
type input "**"
click at [443, 203] on button "Inner Column" at bounding box center [441, 204] width 51 height 11
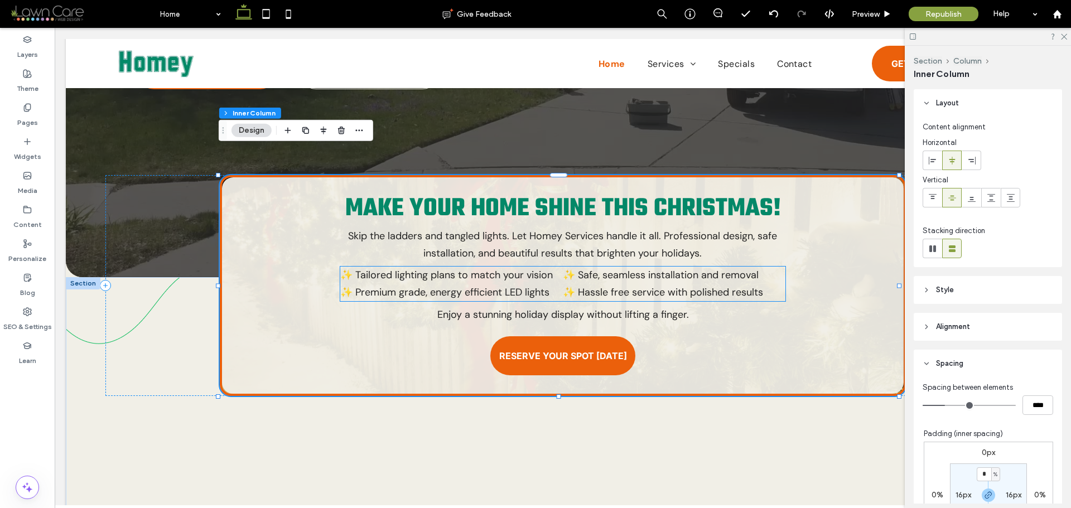
click at [574, 286] on span "✨ Hassle free service with polished results" at bounding box center [663, 292] width 200 height 13
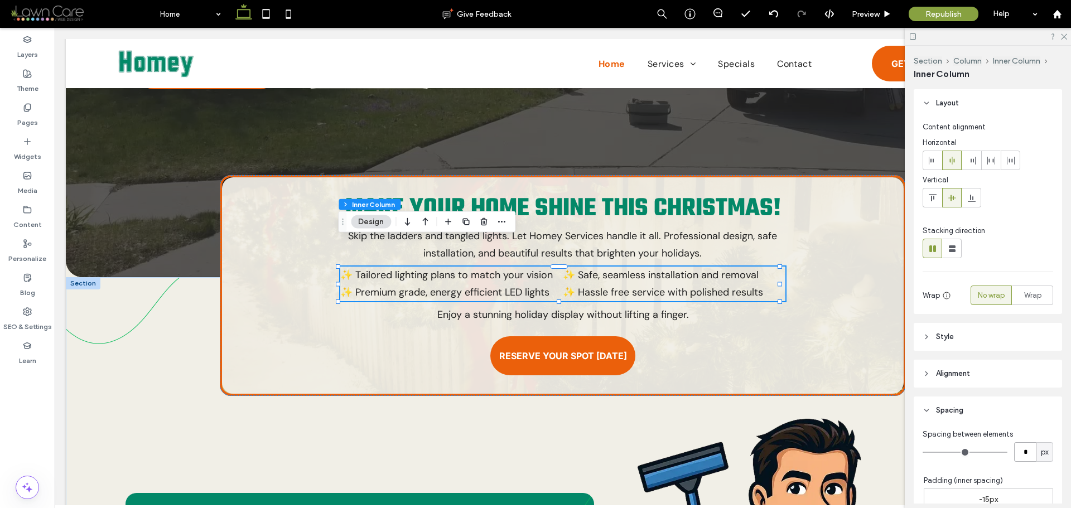
click at [1021, 446] on input "*" at bounding box center [1026, 453] width 22 height 20
type input "*"
click at [1023, 446] on input "*" at bounding box center [1026, 453] width 22 height 20
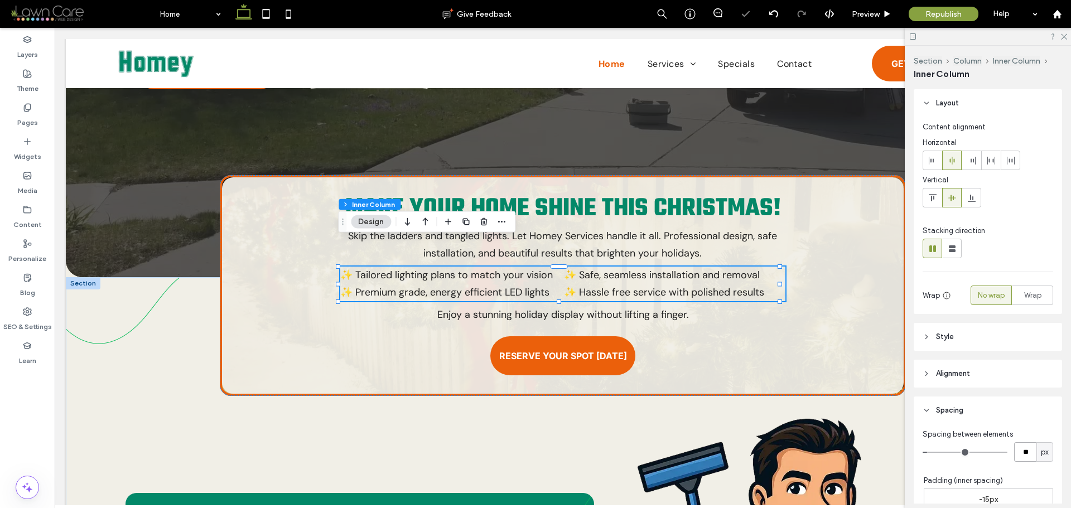
type input "**"
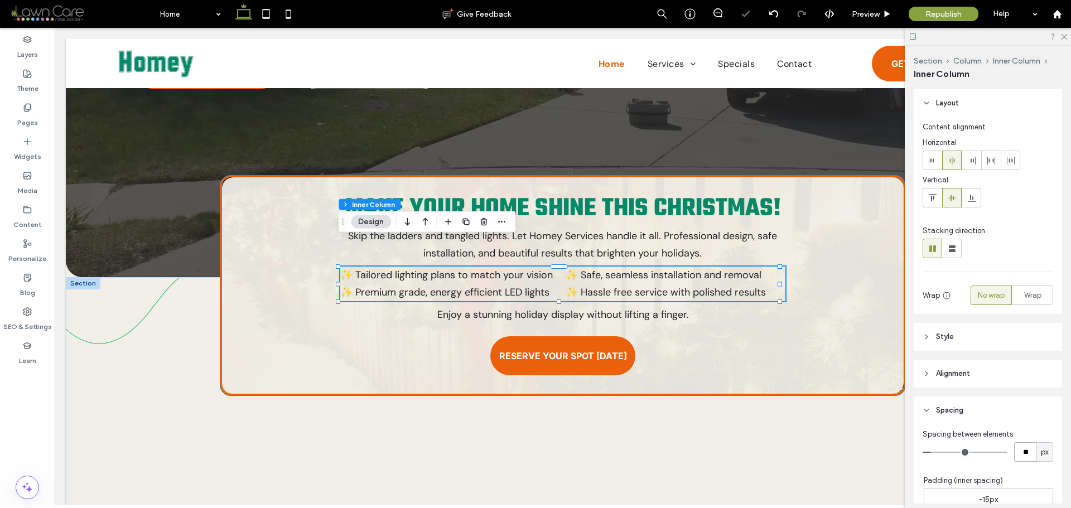
click at [794, 340] on div "Make Your Home Shine This Christmas! Skip the ladders and tangled lights. Let H…" at bounding box center [563, 285] width 686 height 221
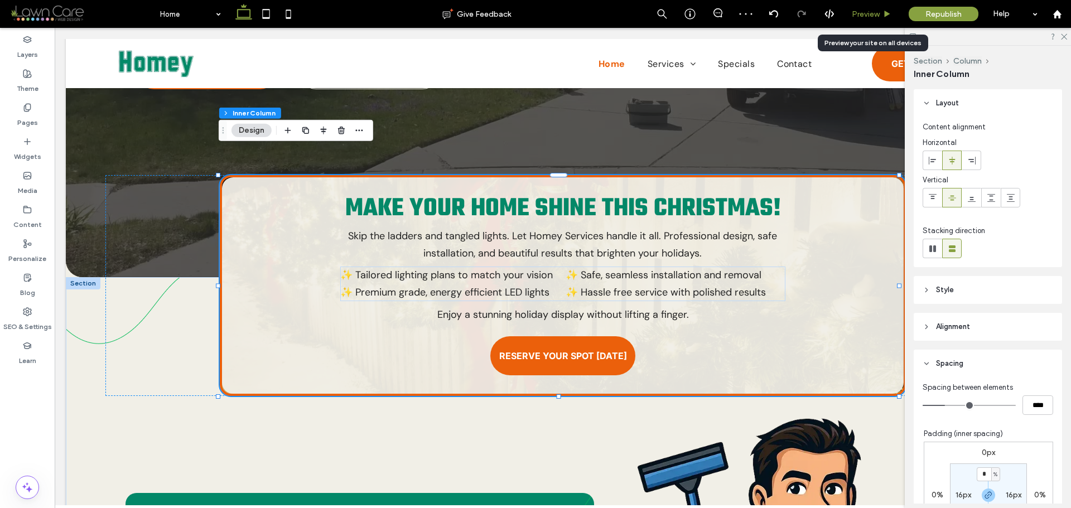
click at [883, 15] on icon at bounding box center [887, 14] width 8 height 8
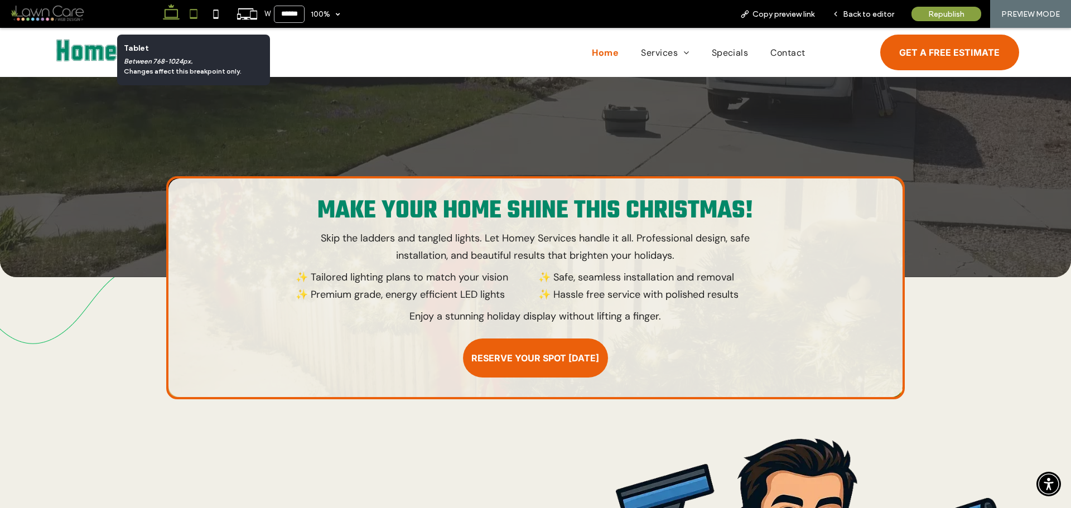
click at [196, 17] on use at bounding box center [193, 13] width 7 height 9
type input "*****"
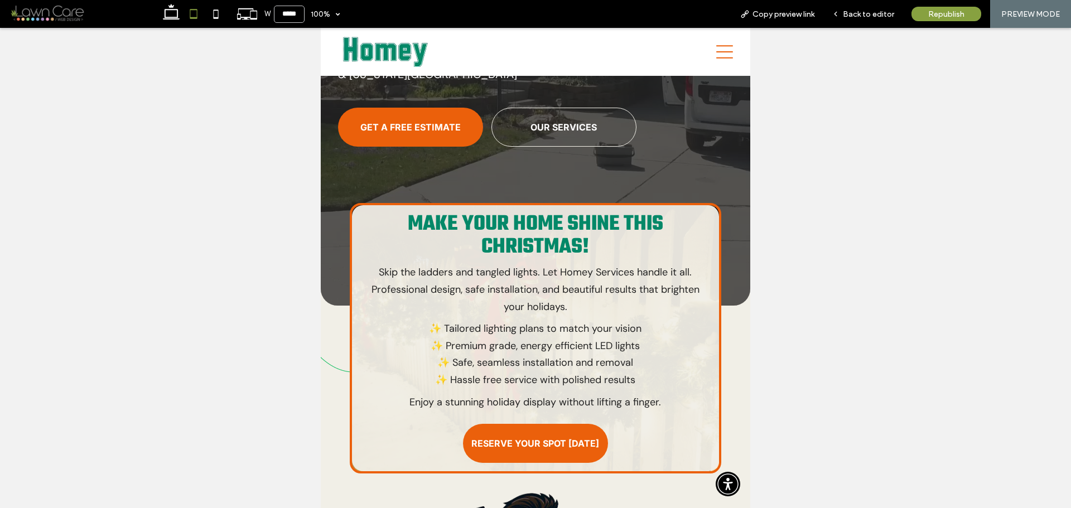
scroll to position [239, 0]
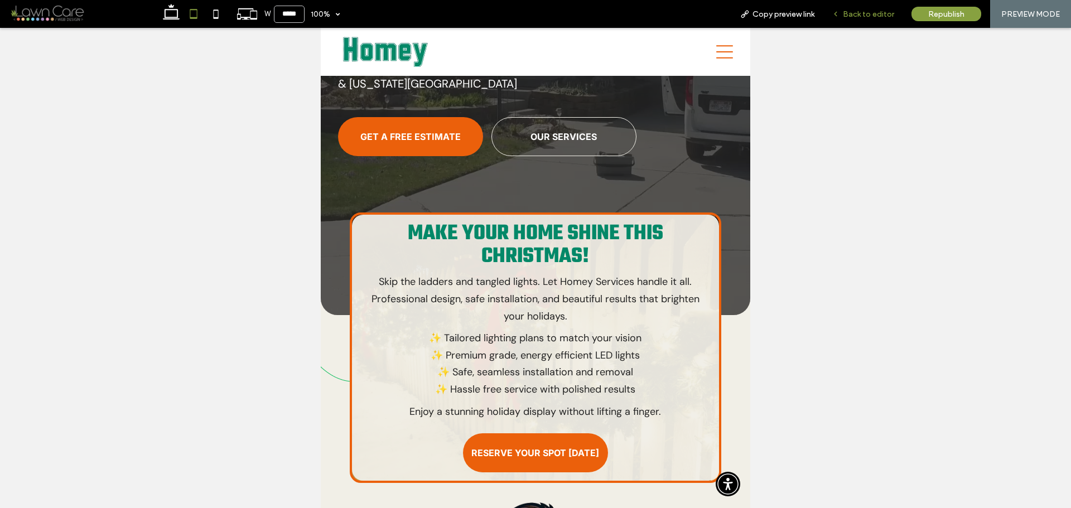
click at [842, 17] on div "Back to editor" at bounding box center [863, 13] width 79 height 9
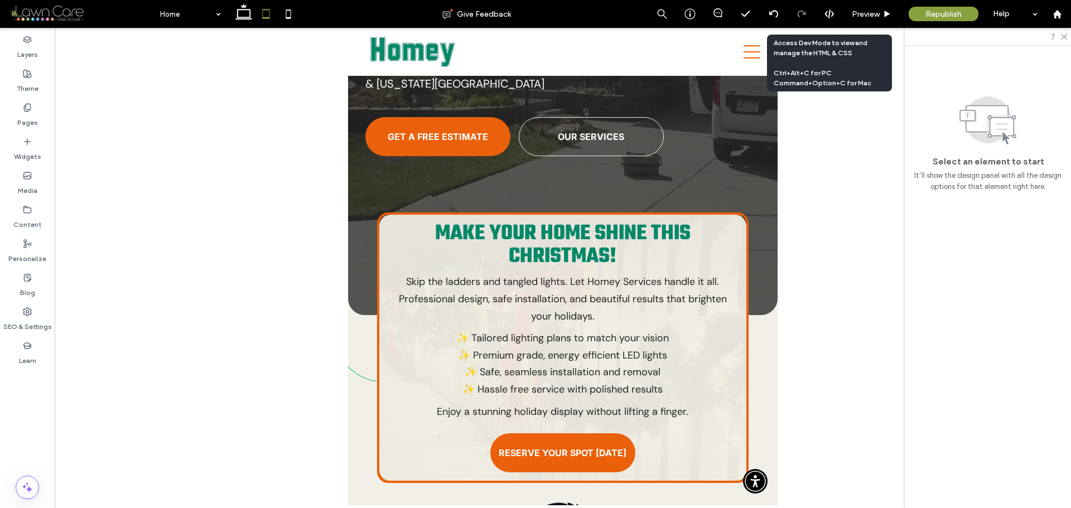
scroll to position [250, 0]
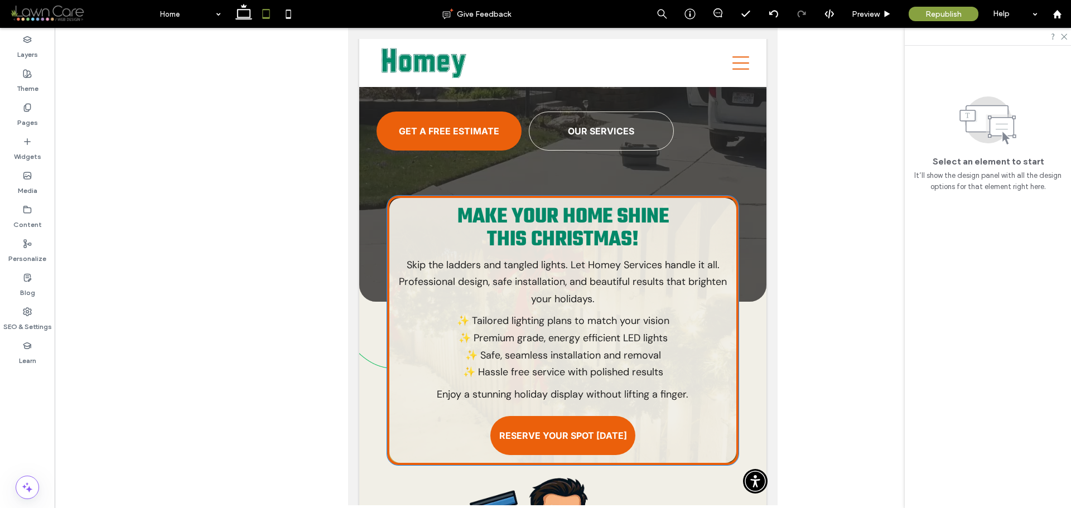
click at [574, 339] on p "✨ Premium grade, energy efficient LED lights" at bounding box center [563, 338] width 330 height 17
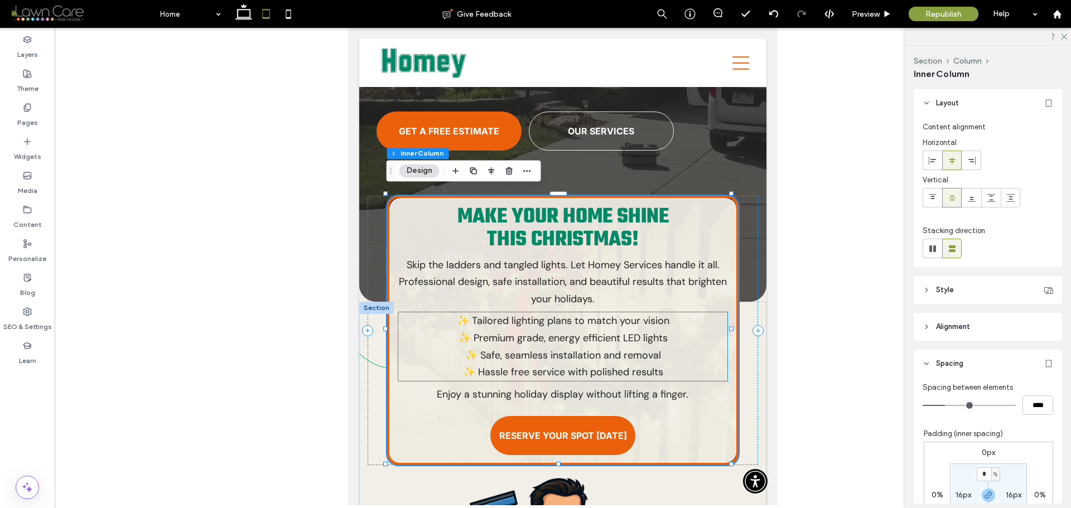
click at [597, 331] on span "✨ Premium grade, energy efficient LED lights" at bounding box center [563, 337] width 209 height 13
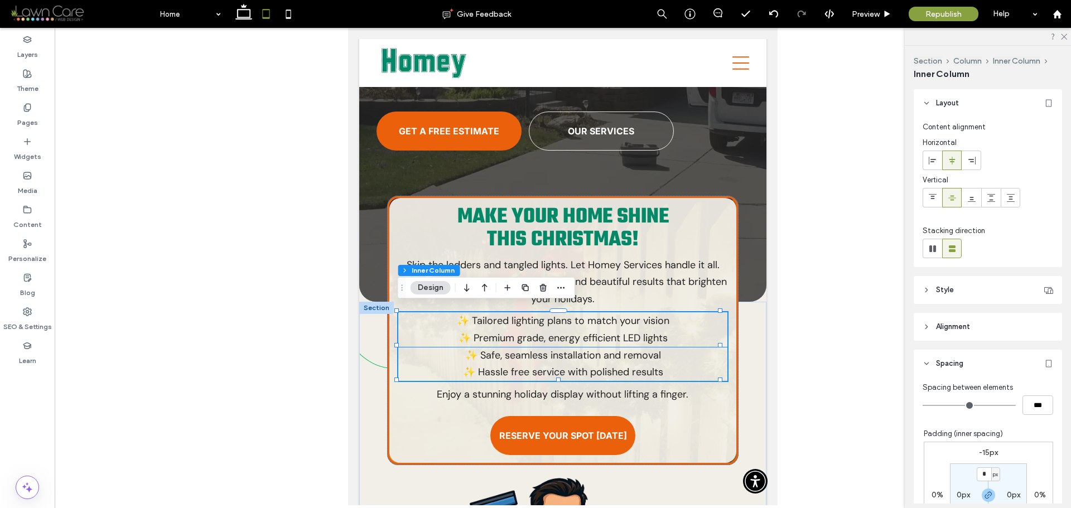
click at [607, 321] on span "✨ Tailored lighting plans to match your vision" at bounding box center [563, 320] width 213 height 13
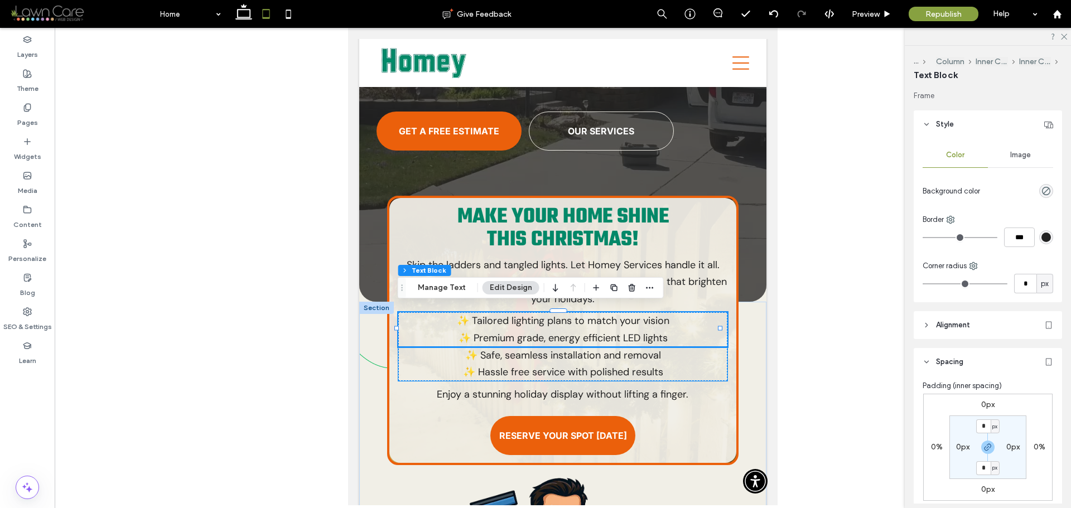
click at [583, 368] on span "✨ Hassle free service with polished results" at bounding box center [563, 372] width 200 height 13
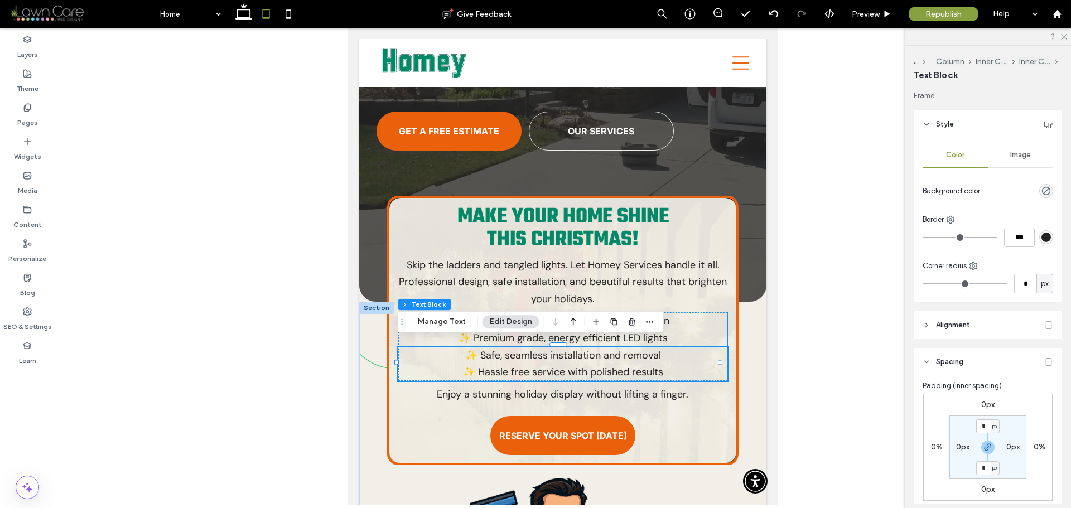
click at [717, 335] on p "✨ Premium grade, energy efficient LED lights" at bounding box center [563, 338] width 330 height 17
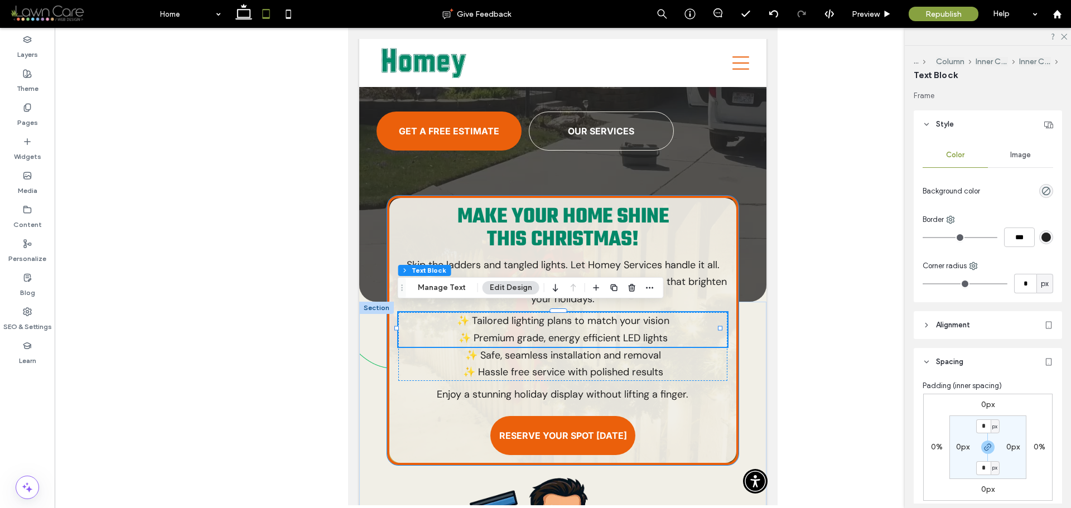
click at [728, 331] on div "Make Your Home Shine This Christmas! Skip the ladders and tangled lights. Let H…" at bounding box center [563, 331] width 352 height 270
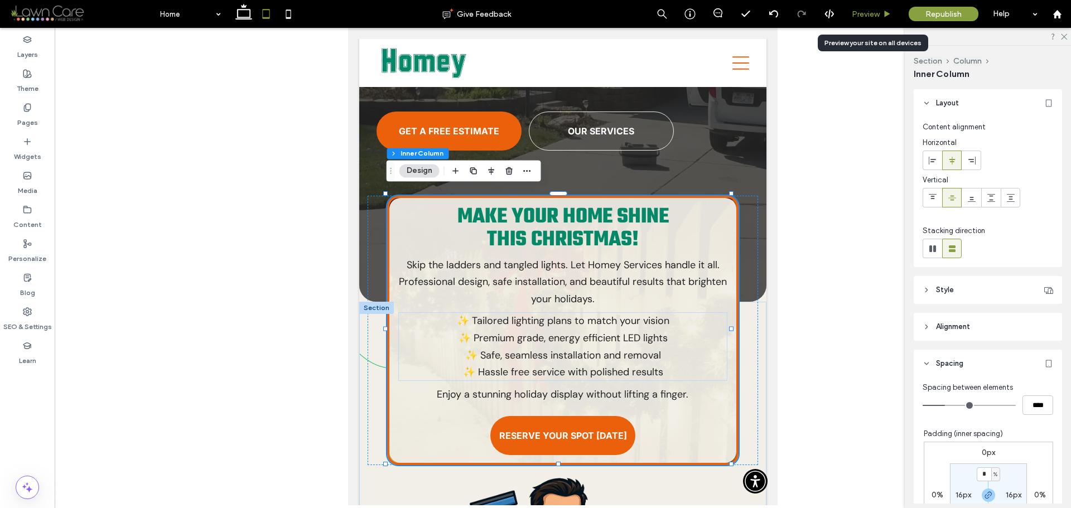
click at [885, 12] on icon at bounding box center [887, 14] width 8 height 8
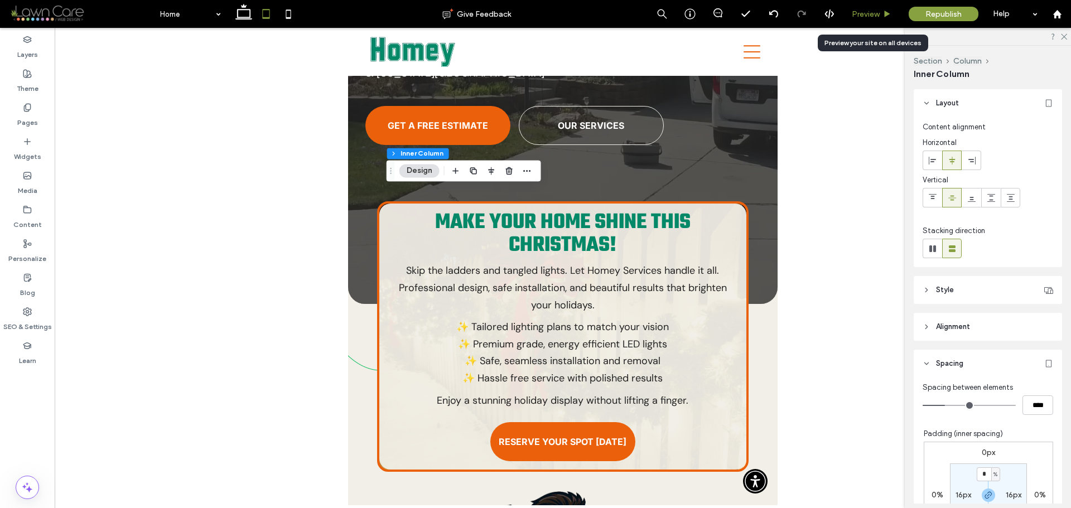
scroll to position [239, 0]
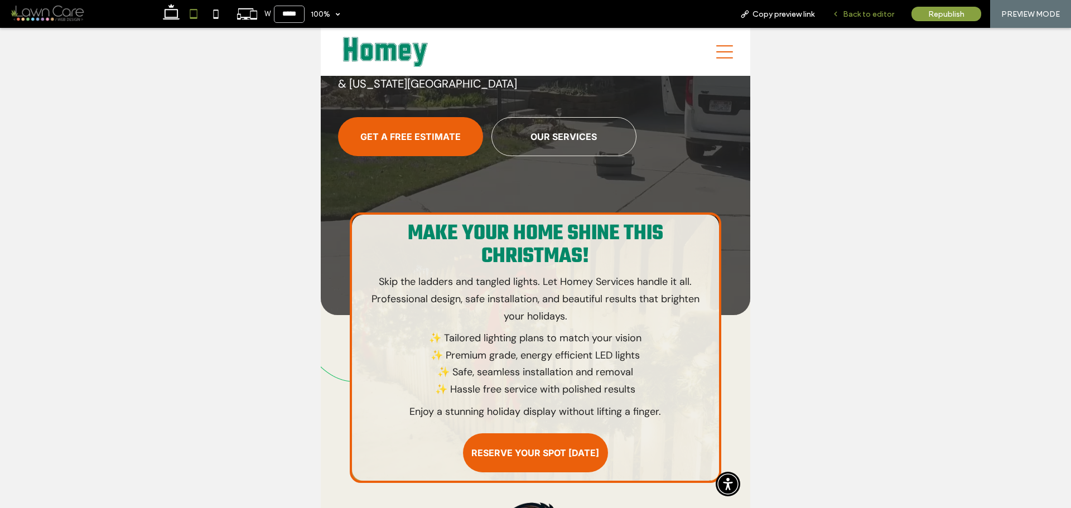
click at [838, 13] on icon at bounding box center [836, 14] width 8 height 8
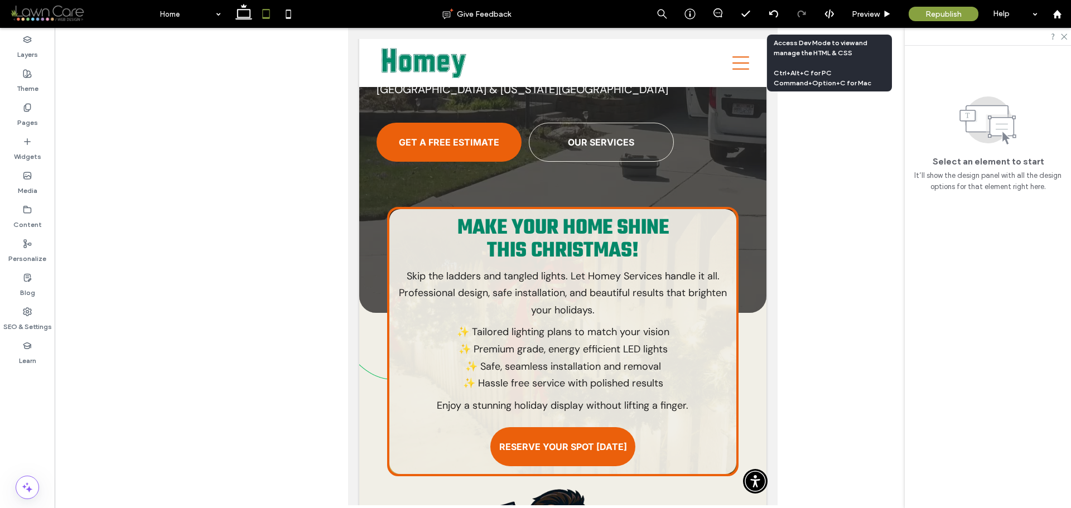
scroll to position [250, 0]
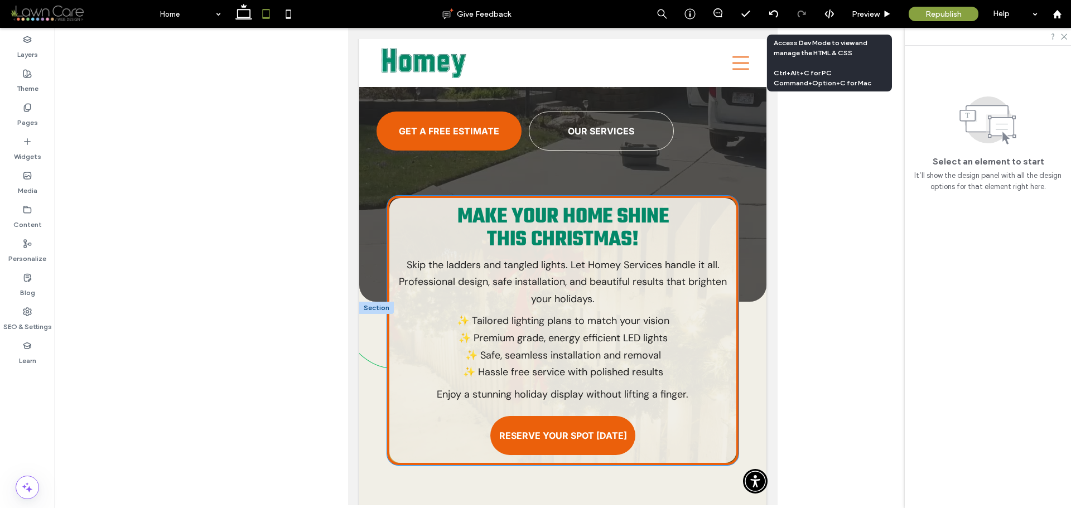
click at [678, 266] on p "Skip the ladders and tangled lights. Let Homey Services handle it all. Professi…" at bounding box center [563, 282] width 330 height 51
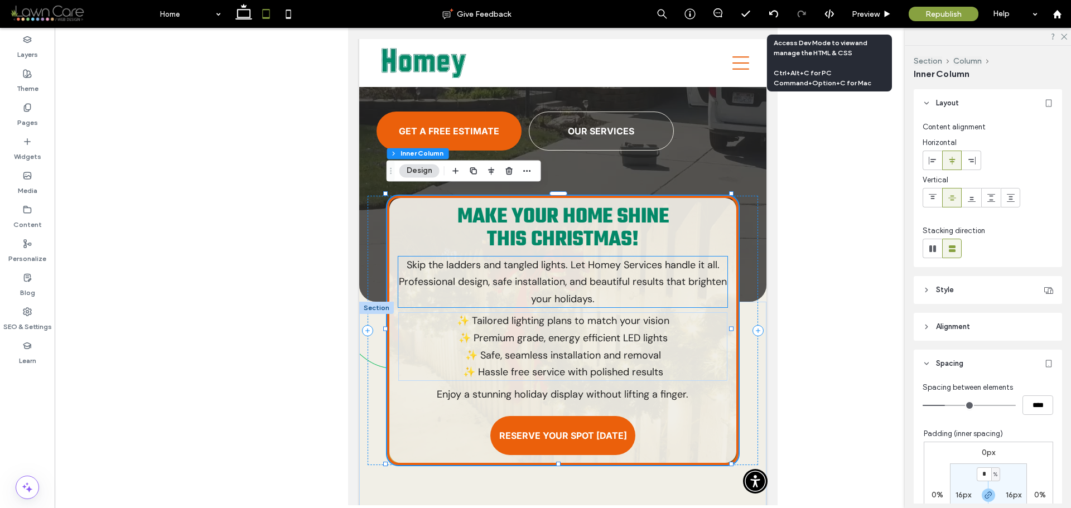
click at [681, 270] on span "Skip the ladders and tangled lights. Let Homey Services handle it all. Professi…" at bounding box center [563, 281] width 328 height 47
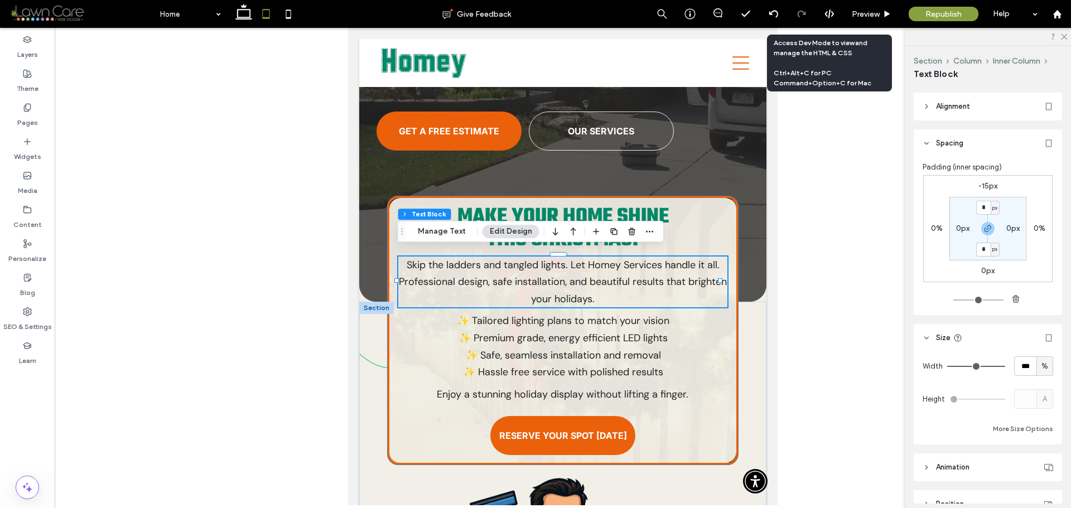
scroll to position [223, 0]
click at [1027, 362] on input "***" at bounding box center [1026, 361] width 22 height 20
type input "**"
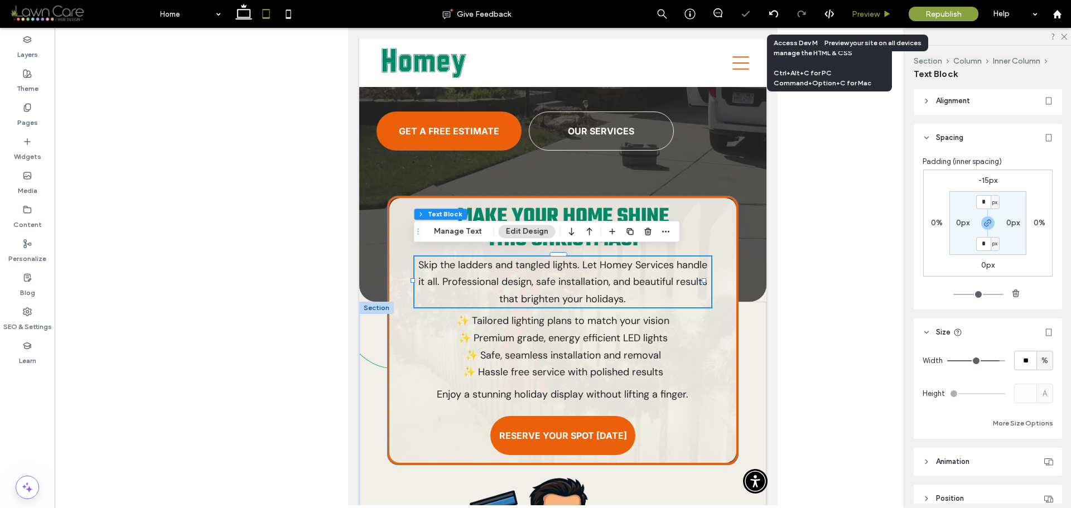
click at [891, 14] on icon at bounding box center [887, 14] width 8 height 8
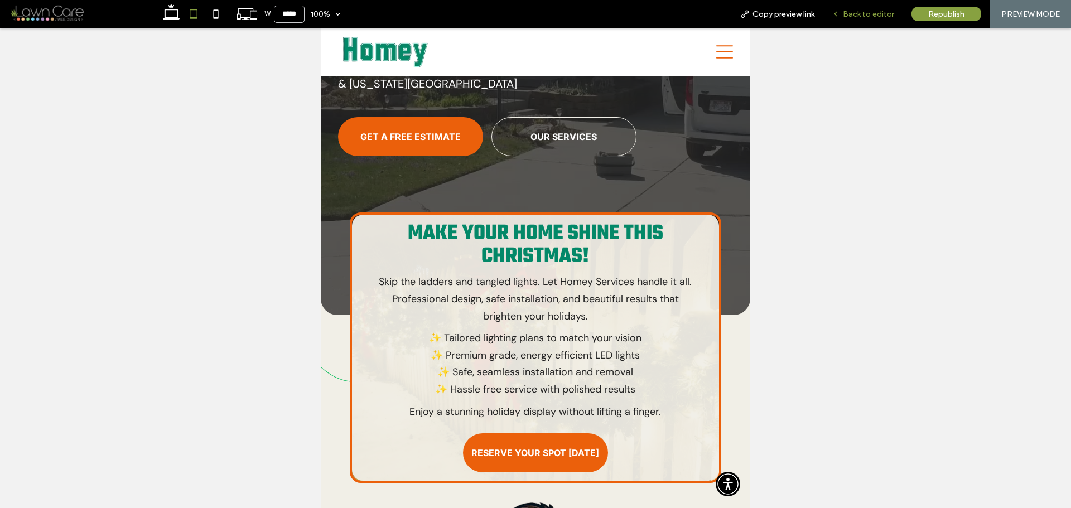
click at [866, 17] on span "Back to editor" at bounding box center [868, 13] width 51 height 9
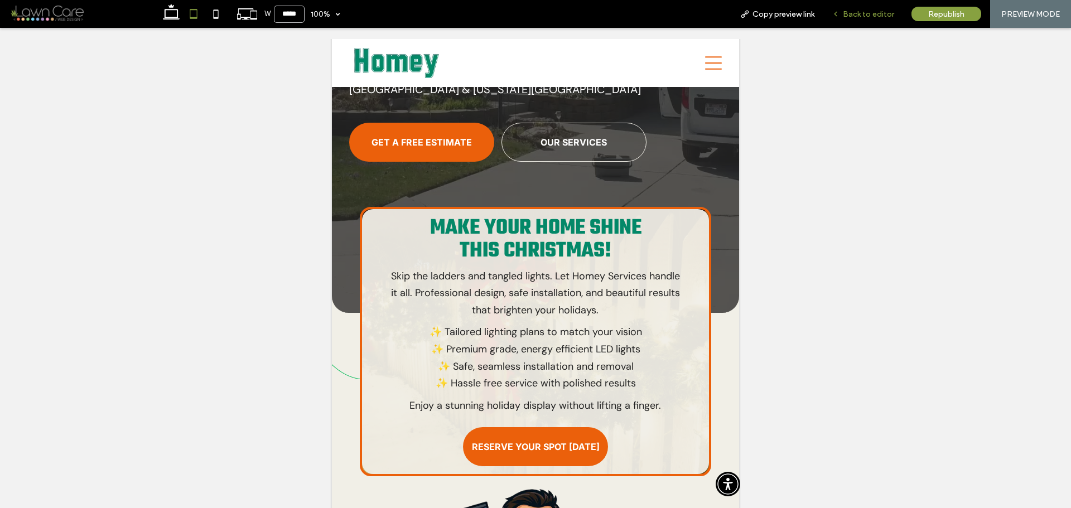
scroll to position [250, 0]
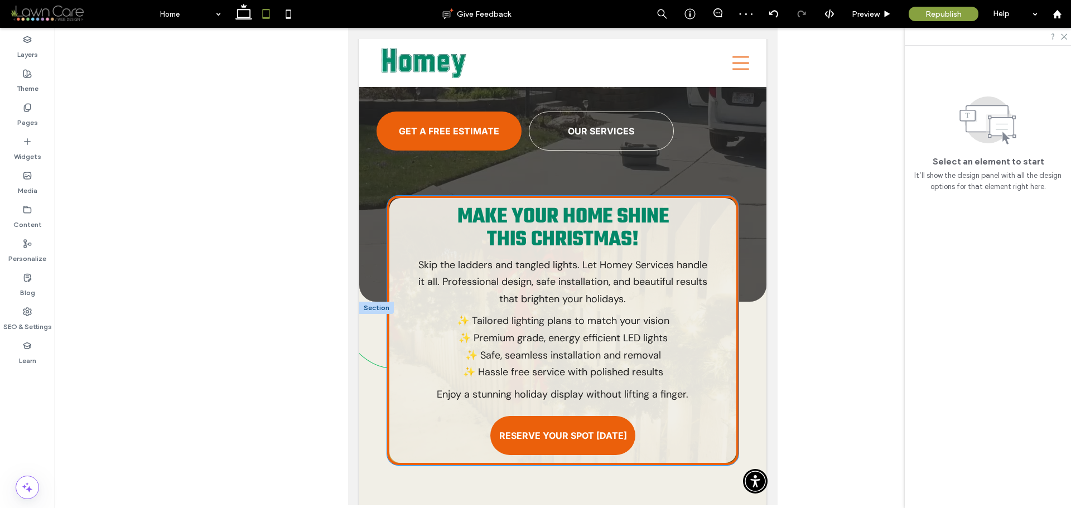
click at [602, 277] on span "Skip the ladders and tangled lights. Let Homey Services handle it all. Professi…" at bounding box center [563, 281] width 289 height 47
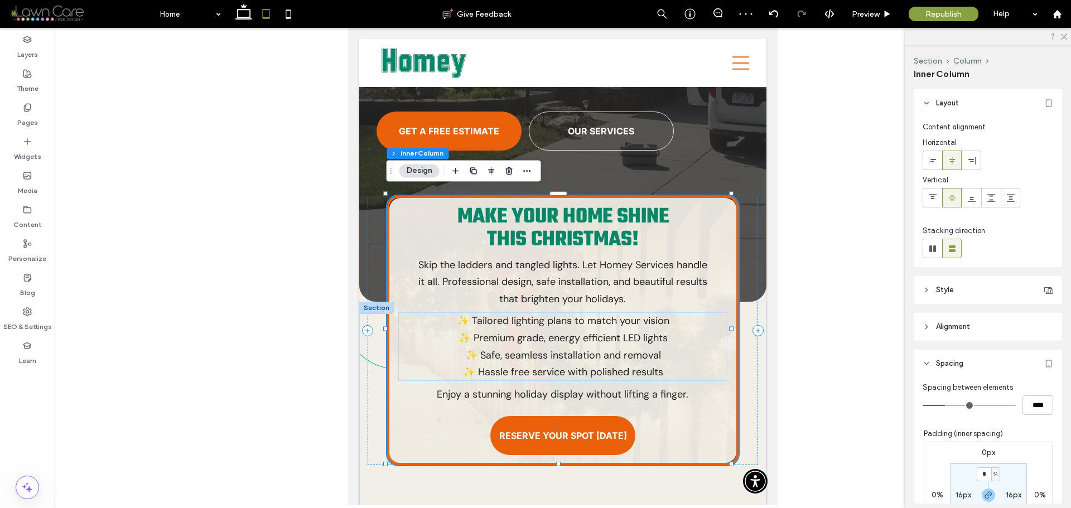
click at [656, 275] on span "Skip the ladders and tangled lights. Let Homey Services handle it all. Professi…" at bounding box center [563, 281] width 289 height 47
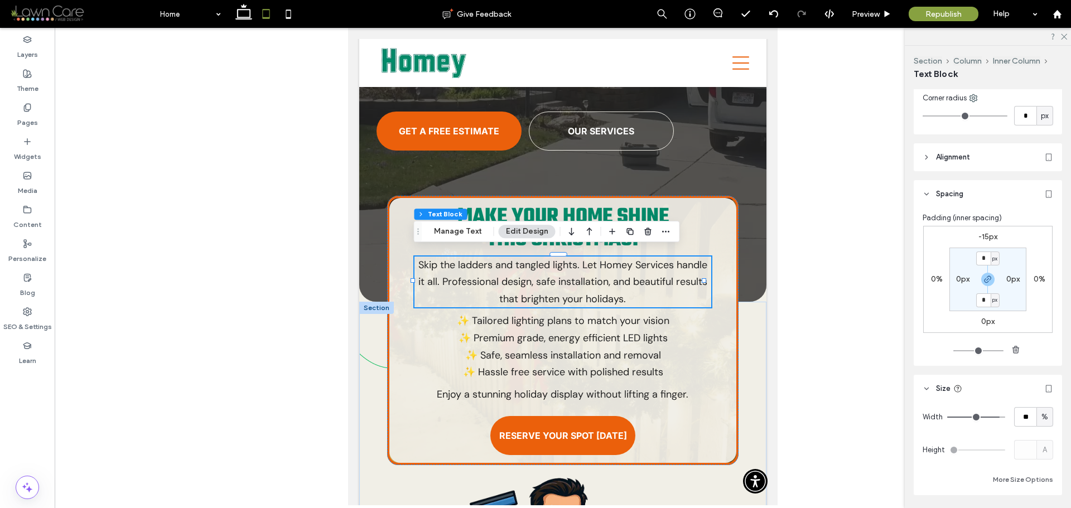
scroll to position [167, 0]
click at [1020, 415] on input "**" at bounding box center [1026, 417] width 22 height 20
type input "**"
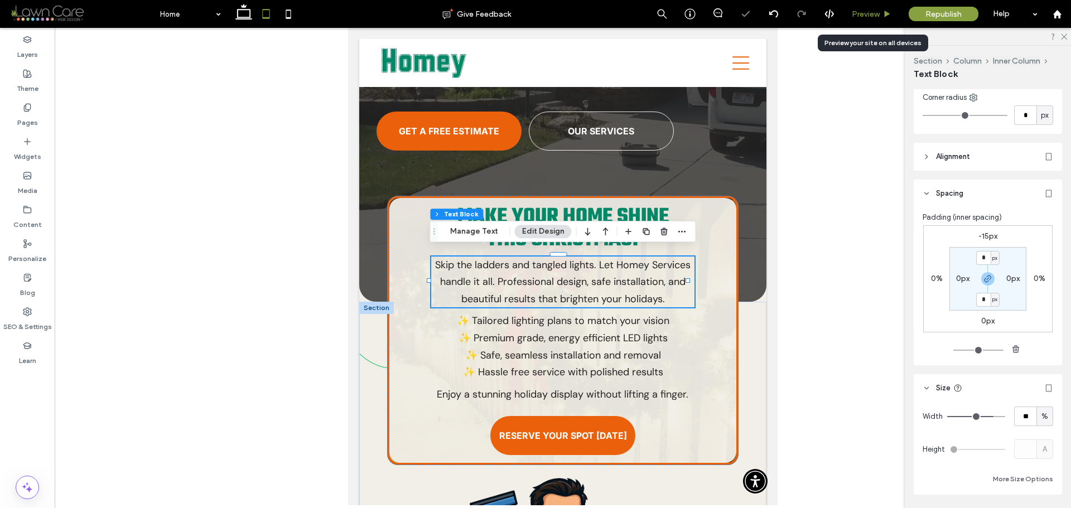
click at [887, 16] on icon at bounding box center [887, 14] width 8 height 8
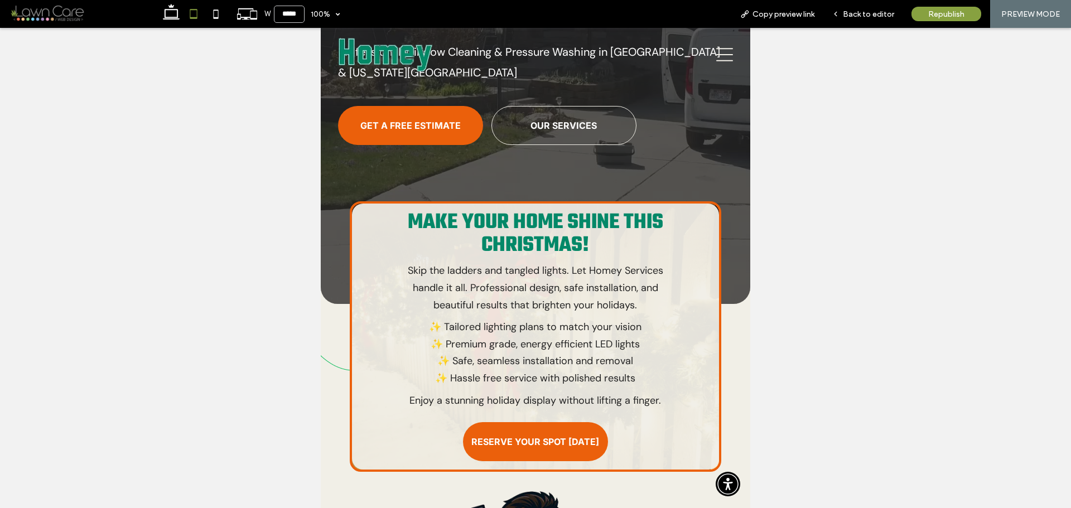
scroll to position [239, 0]
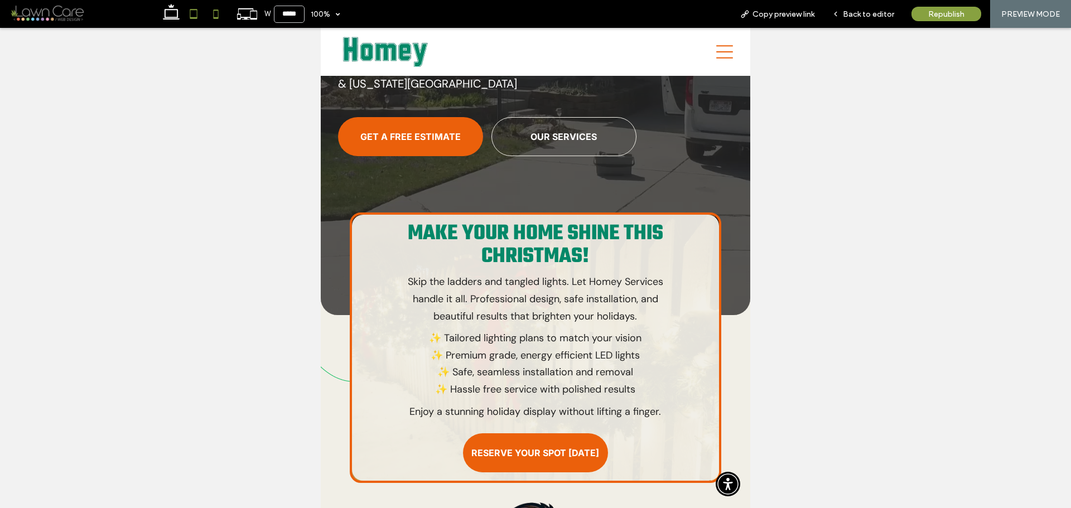
click at [217, 23] on icon at bounding box center [216, 14] width 22 height 22
type input "*****"
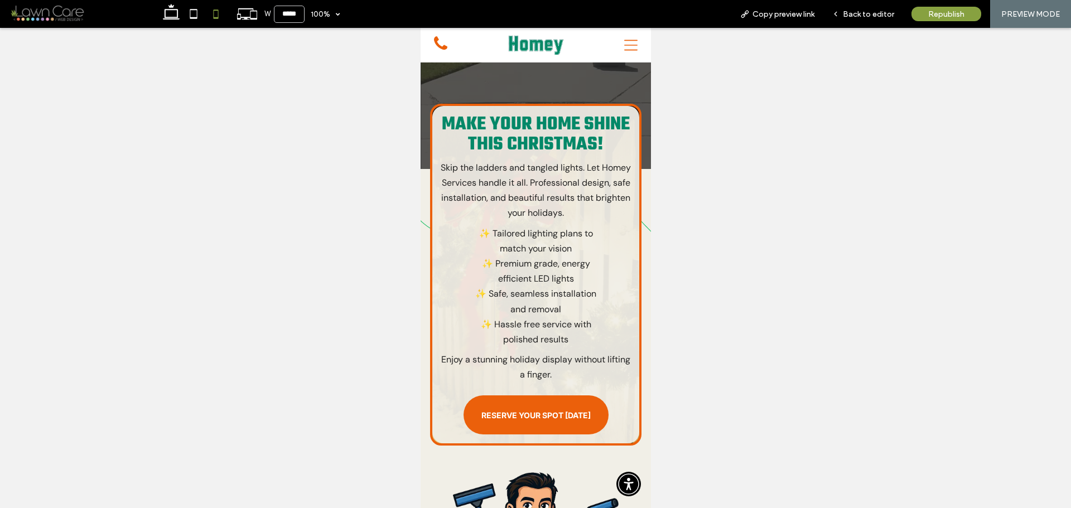
scroll to position [320, 0]
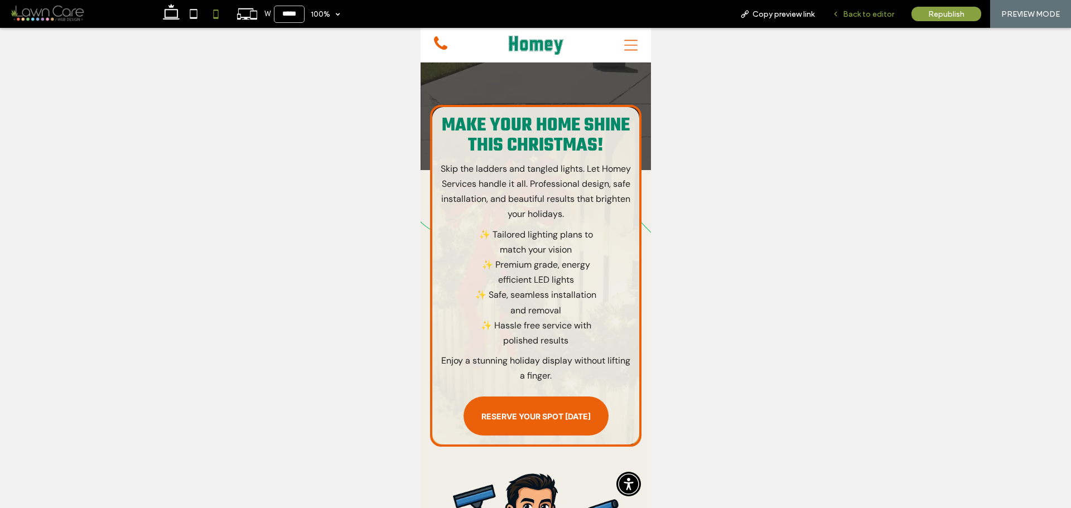
click at [840, 13] on icon at bounding box center [836, 14] width 8 height 8
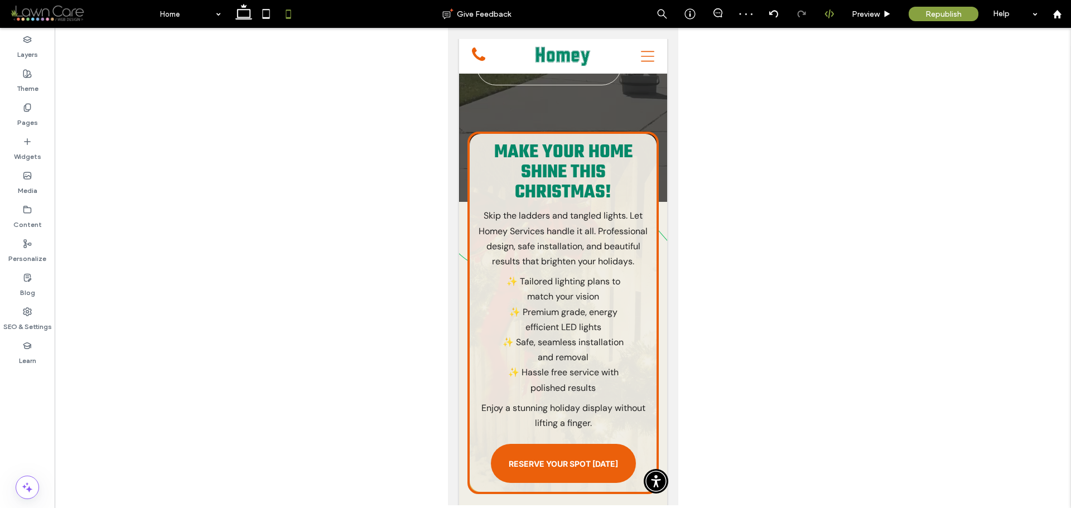
scroll to position [331, 0]
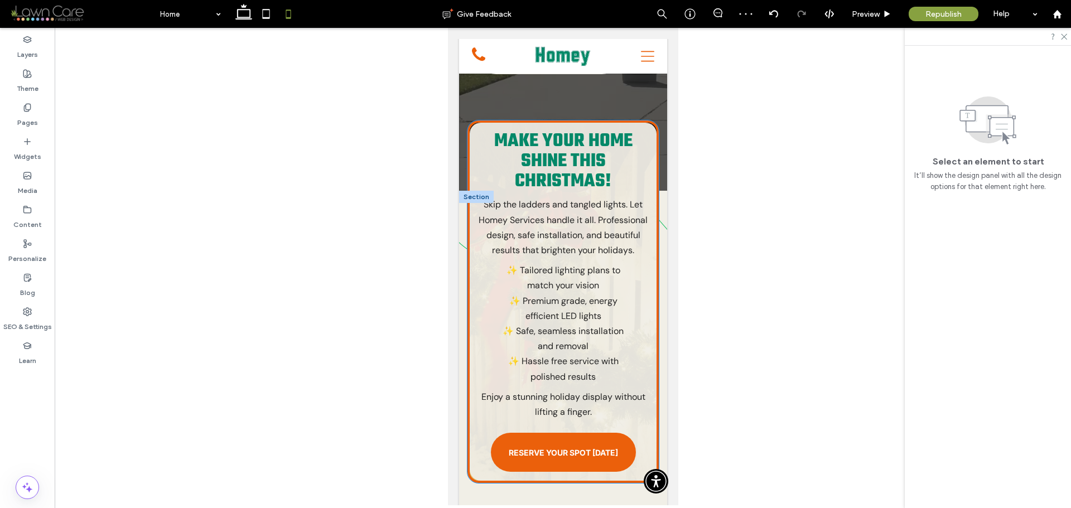
click at [593, 199] on span "Skip the ladders and tangled lights. Let Homey Services handle it all. Professi…" at bounding box center [562, 227] width 169 height 57
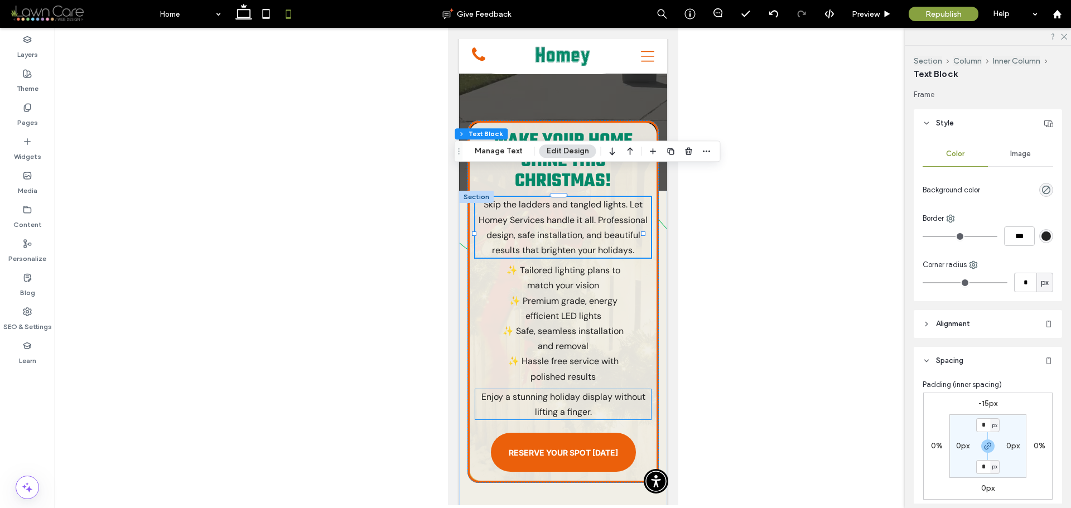
click at [592, 396] on p "Enjoy a stunning holiday display without lifting a finger." at bounding box center [563, 405] width 176 height 30
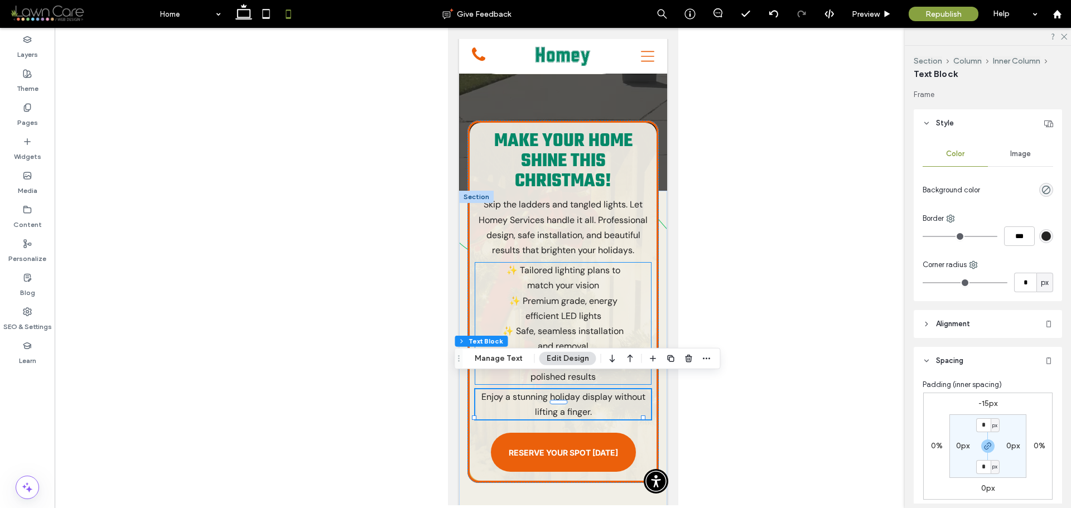
click at [591, 299] on span "✨ Premium grade, energy efficient LED lights" at bounding box center [563, 308] width 108 height 27
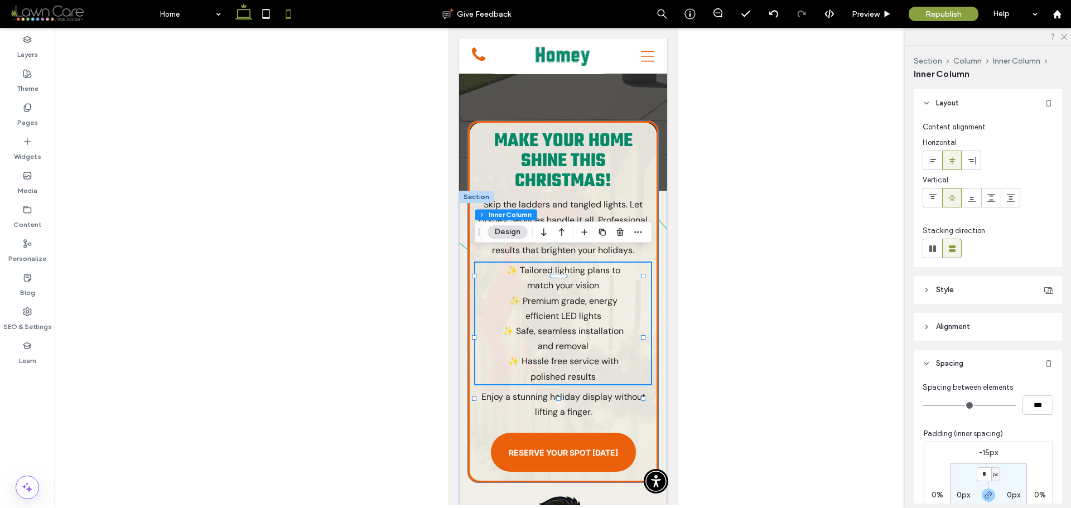
click at [242, 13] on icon at bounding box center [244, 14] width 22 height 22
type input "**"
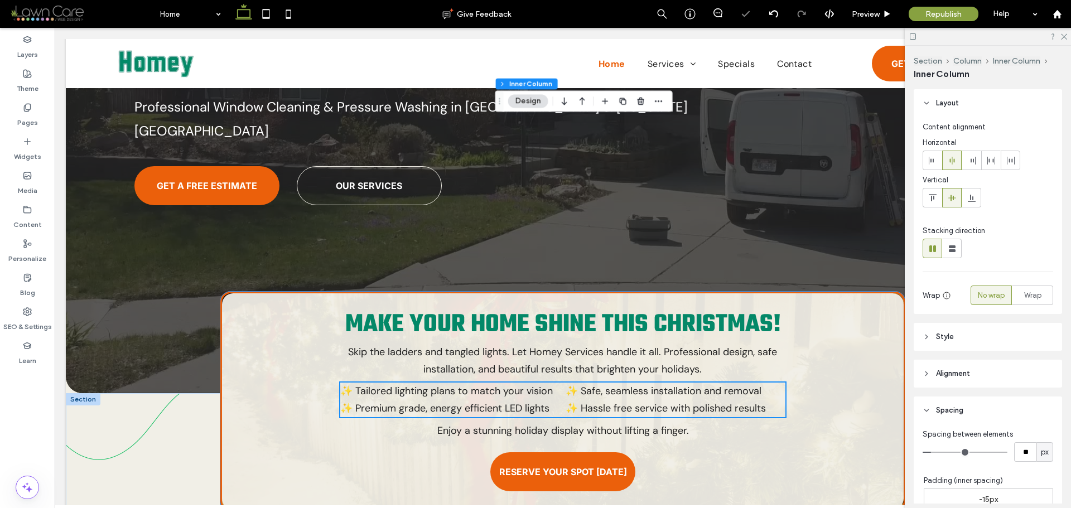
scroll to position [218, 0]
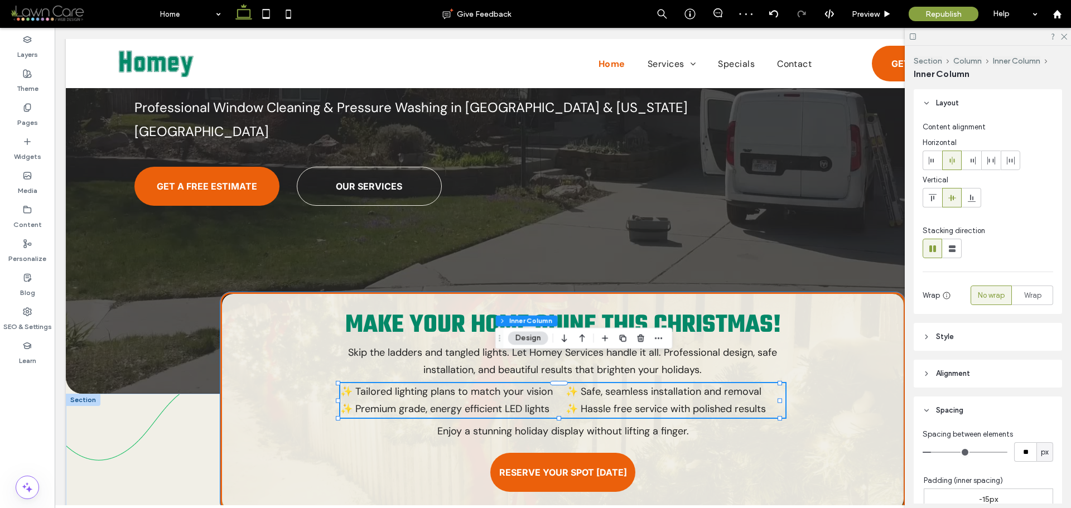
click at [276, 345] on div "Make Your Home Shine This Christmas! Skip the ladders and tangled lights. Let H…" at bounding box center [563, 402] width 686 height 221
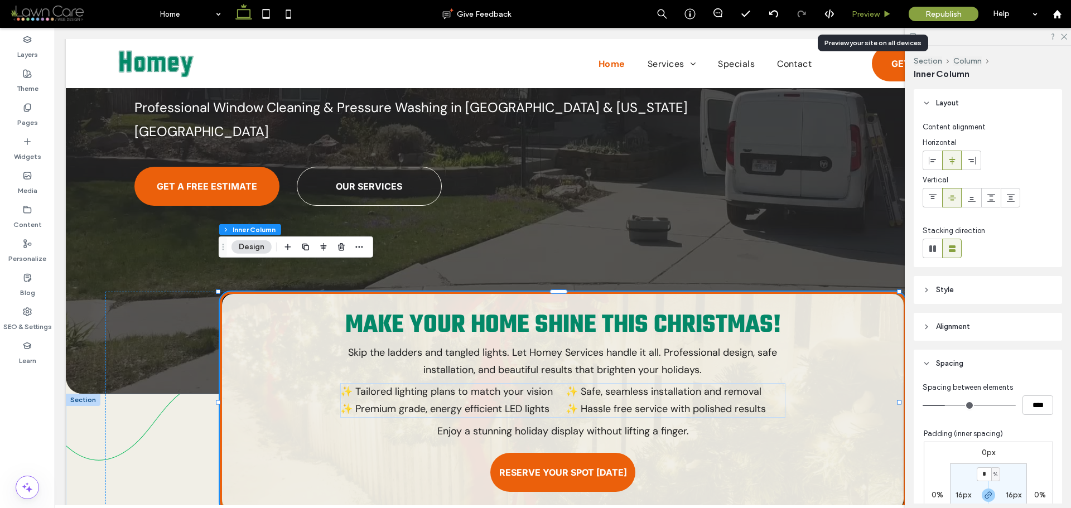
click at [880, 11] on span "Preview" at bounding box center [866, 13] width 28 height 9
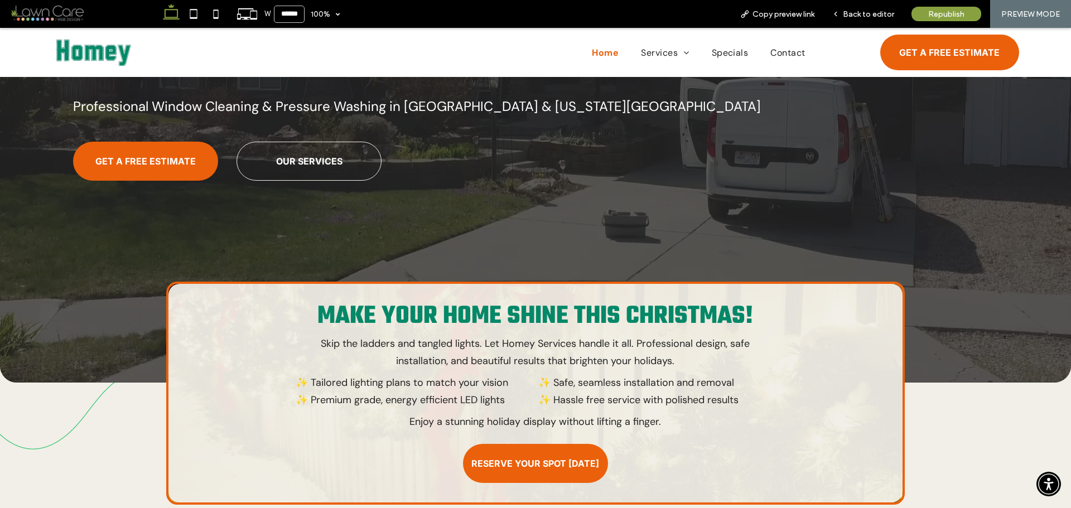
scroll to position [207, 0]
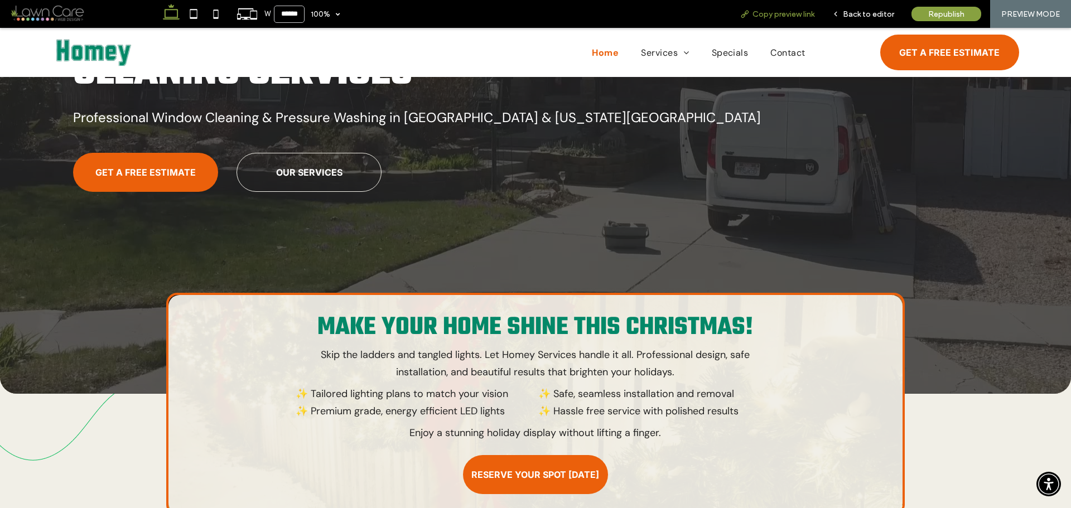
click at [786, 19] on div "Copy preview link" at bounding box center [778, 14] width 92 height 28
click at [757, 17] on span "Copy preview link" at bounding box center [784, 13] width 62 height 9
click at [853, 11] on span "Back to editor" at bounding box center [868, 13] width 51 height 9
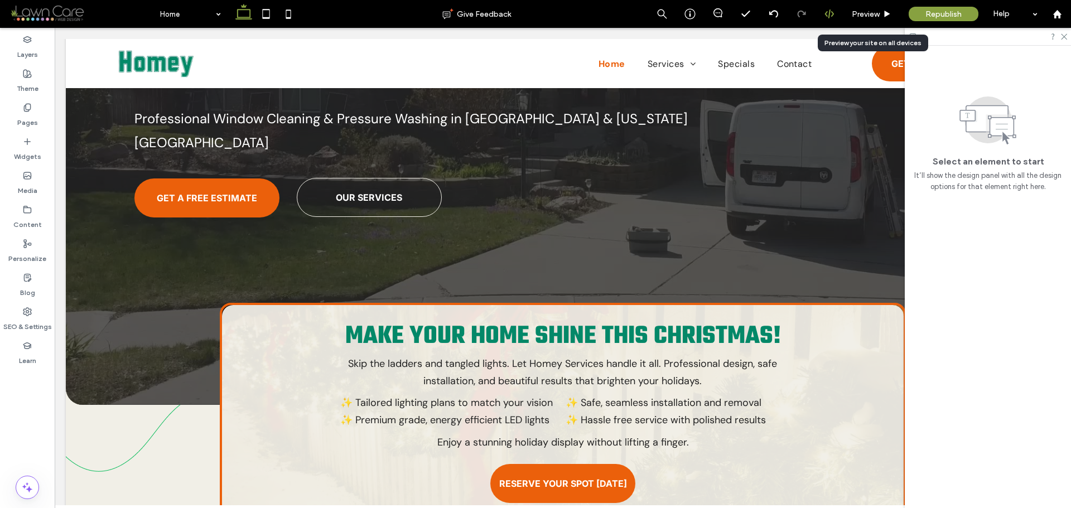
scroll to position [218, 0]
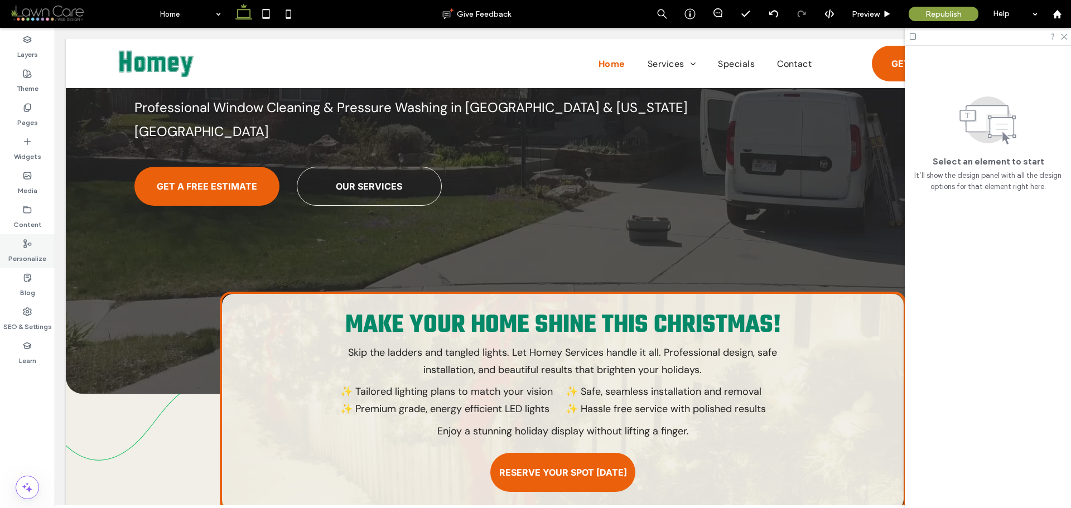
click at [32, 257] on label "Personalize" at bounding box center [27, 256] width 38 height 16
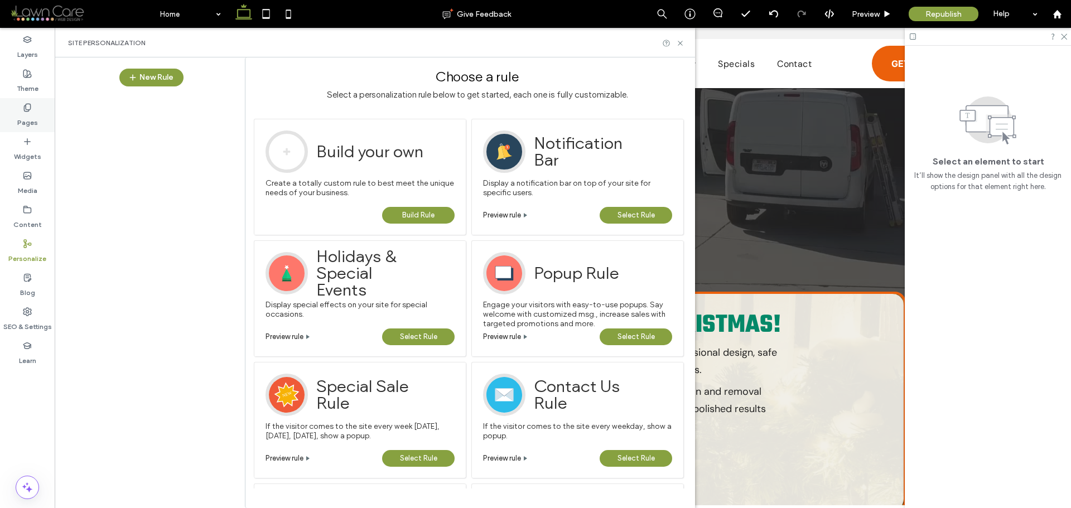
click at [30, 124] on label "Pages" at bounding box center [27, 120] width 21 height 16
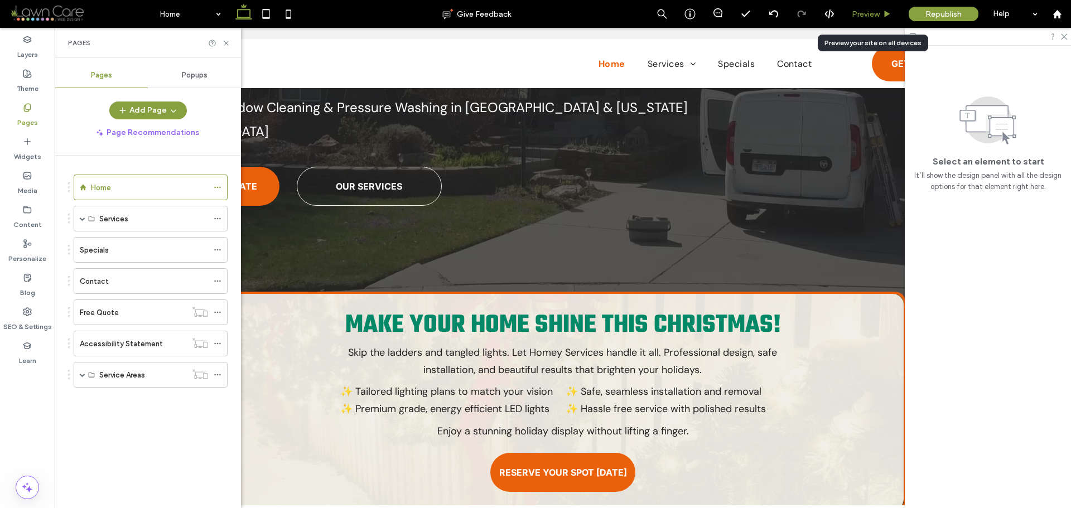
click at [877, 11] on span "Preview" at bounding box center [866, 13] width 28 height 9
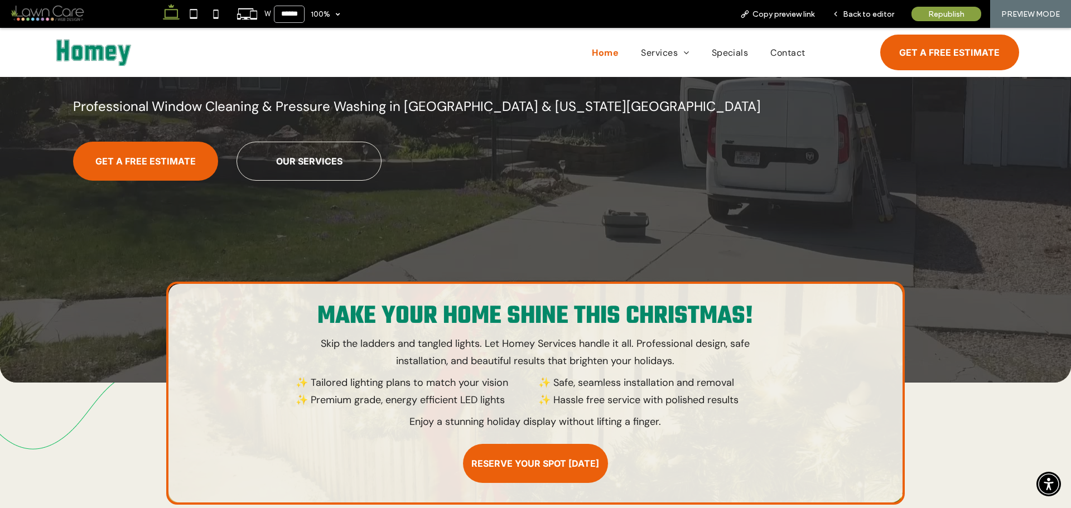
scroll to position [207, 0]
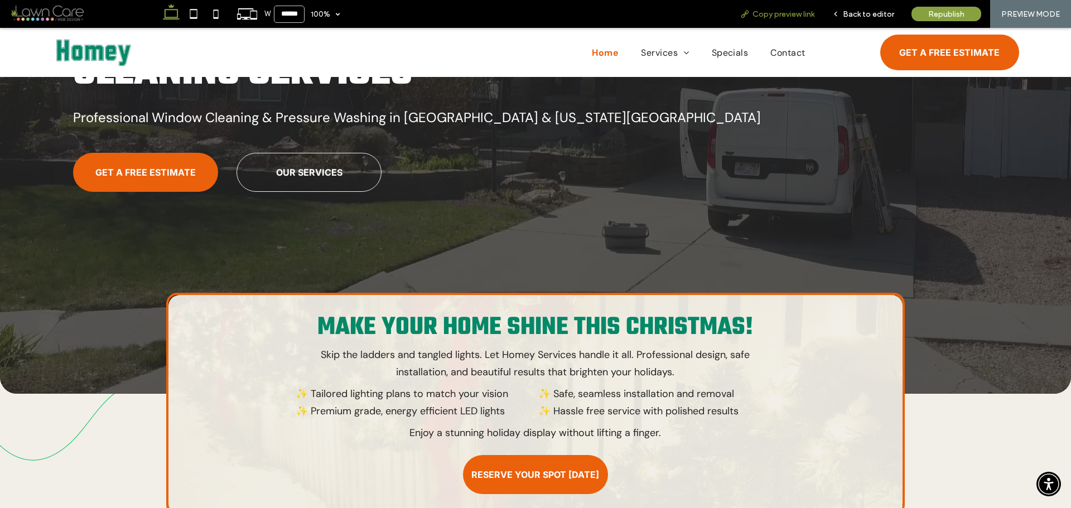
click at [765, 19] on div "Copy preview link" at bounding box center [778, 14] width 92 height 28
click at [760, 15] on span "Copy preview link" at bounding box center [784, 13] width 62 height 9
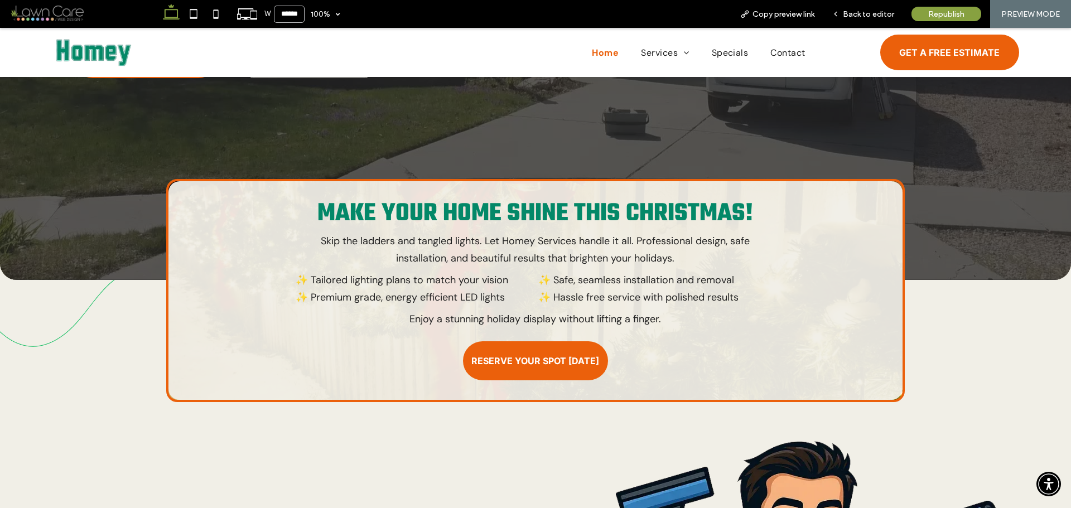
scroll to position [319, 0]
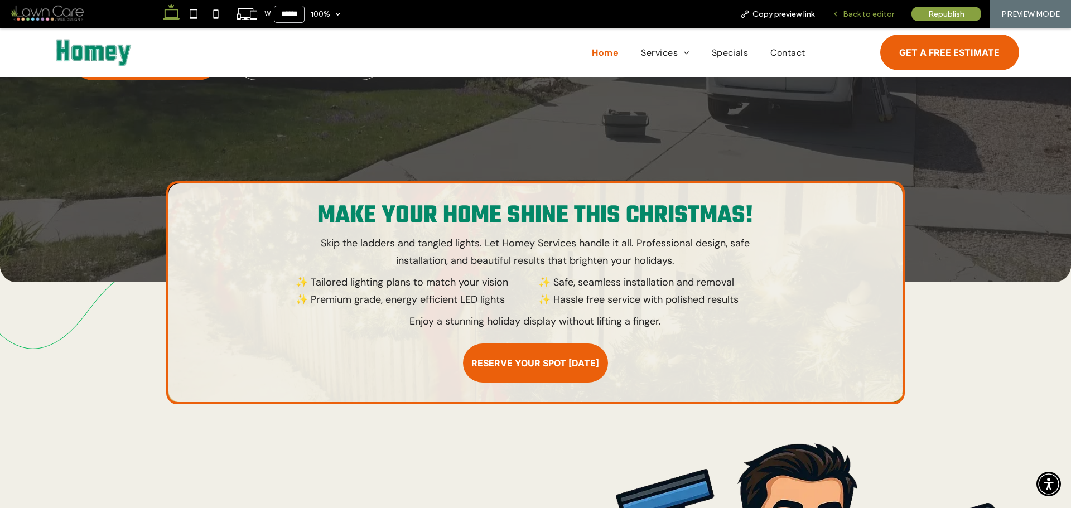
click at [839, 11] on icon at bounding box center [836, 14] width 8 height 8
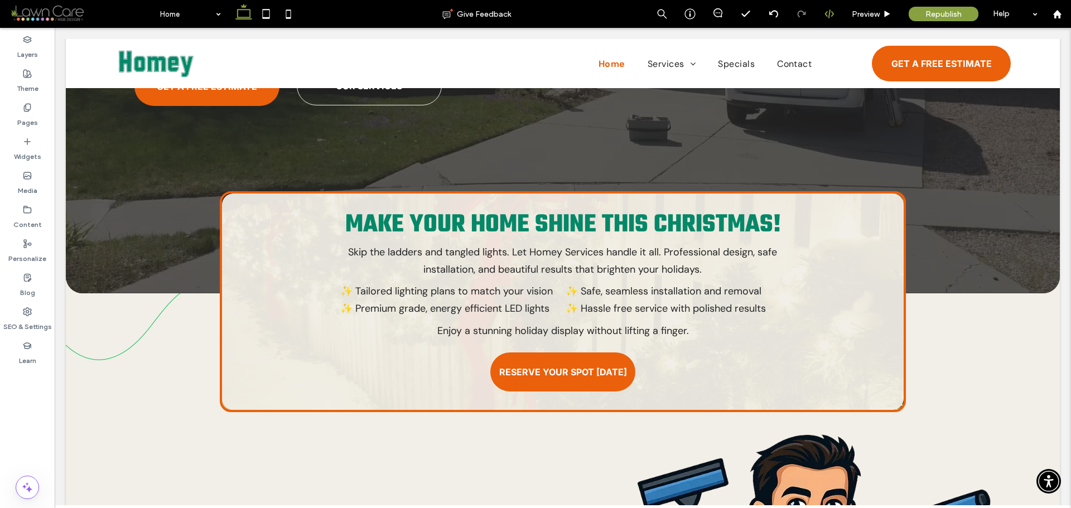
scroll to position [330, 0]
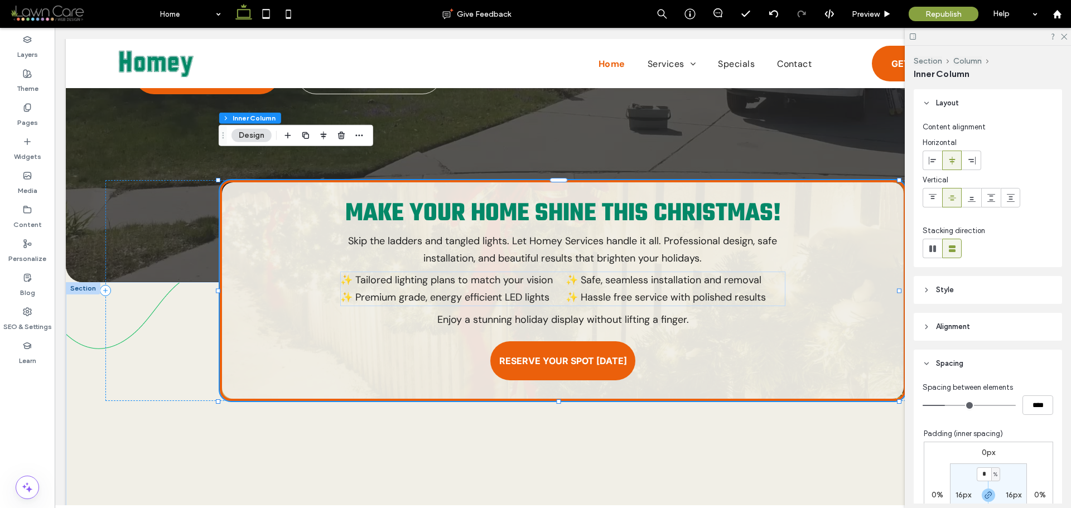
click at [865, 339] on div "Make Your Home Shine This Christmas! Skip the ladders and tangled lights. Let H…" at bounding box center [563, 290] width 686 height 221
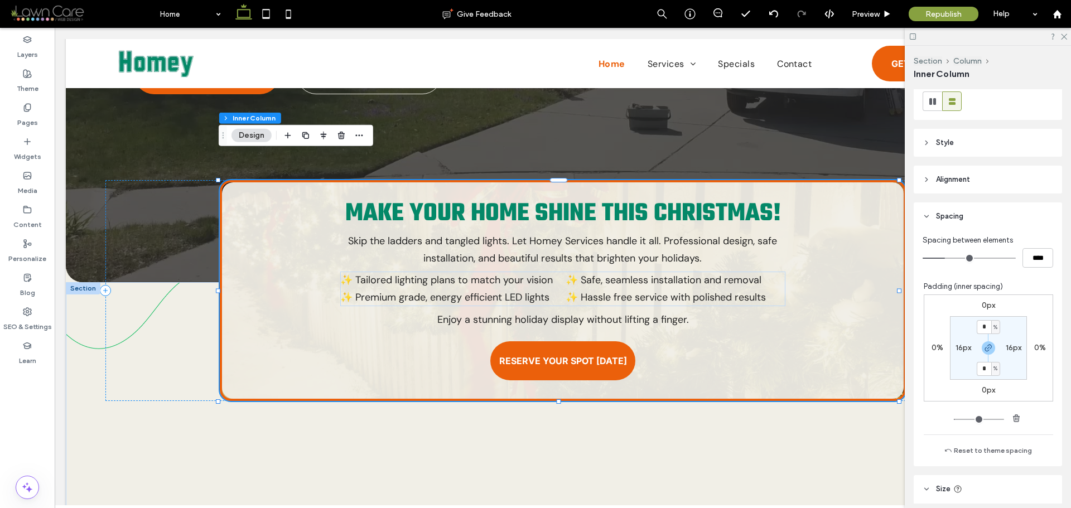
scroll to position [167, 0]
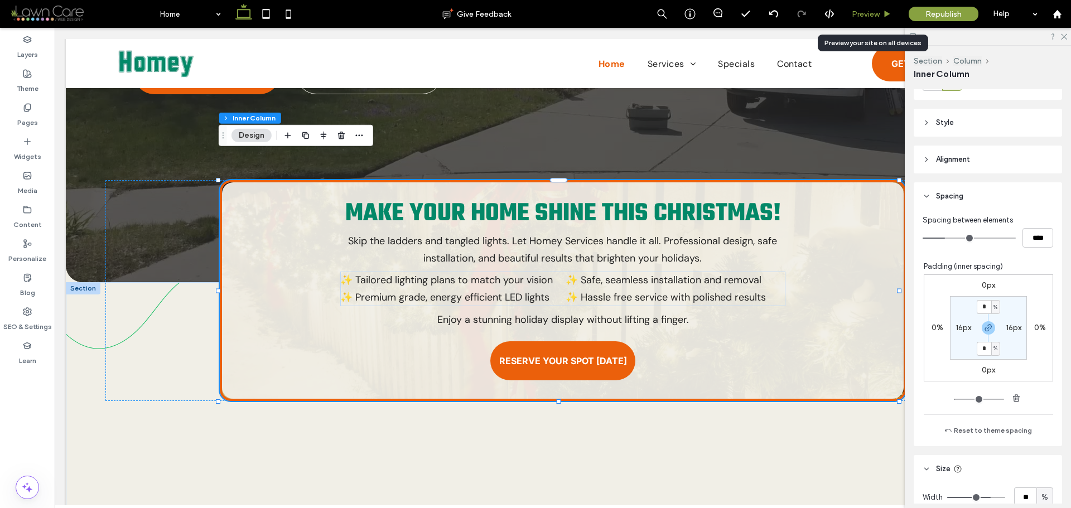
click at [884, 15] on icon at bounding box center [887, 14] width 8 height 8
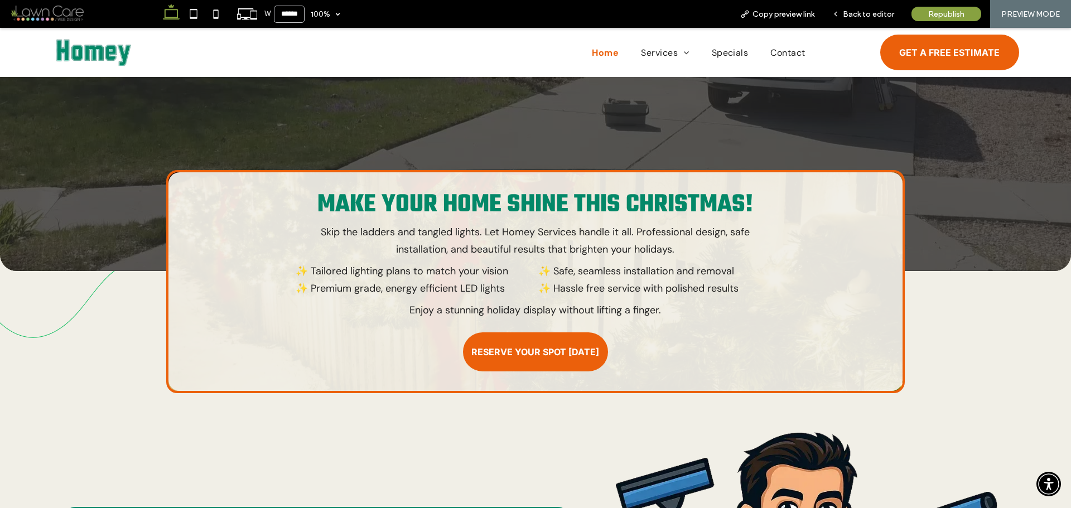
scroll to position [319, 0]
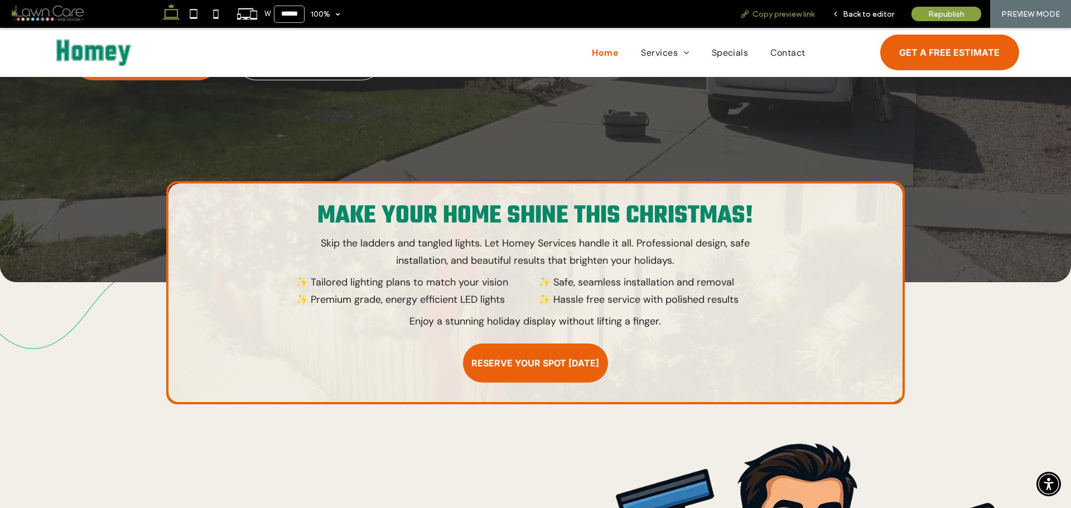
click at [773, 12] on span "Copy preview link" at bounding box center [784, 13] width 62 height 9
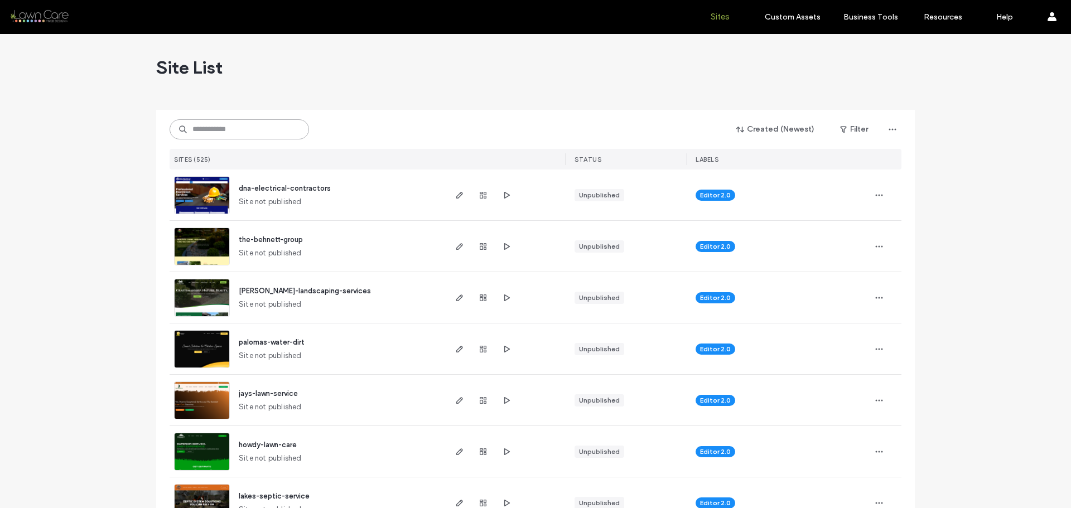
click at [255, 124] on input at bounding box center [240, 129] width 140 height 20
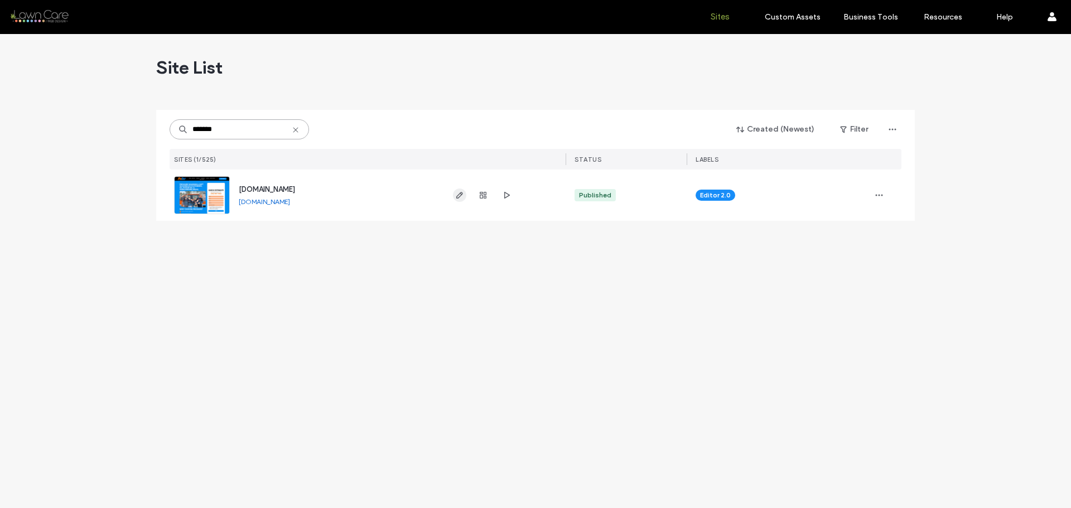
type input "*******"
click at [455, 195] on icon "button" at bounding box center [459, 195] width 9 height 9
